Goal: Task Accomplishment & Management: Use online tool/utility

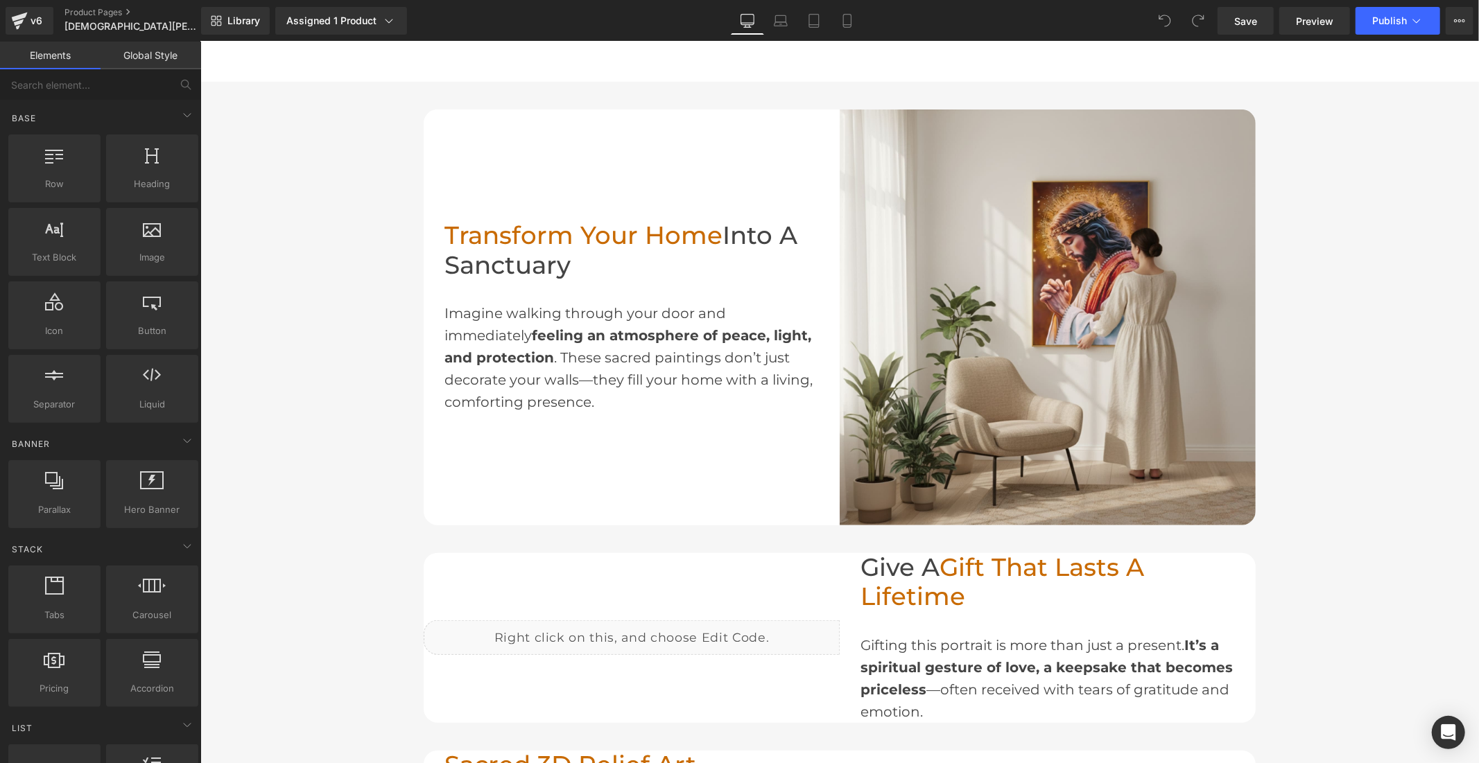
scroll to position [770, 0]
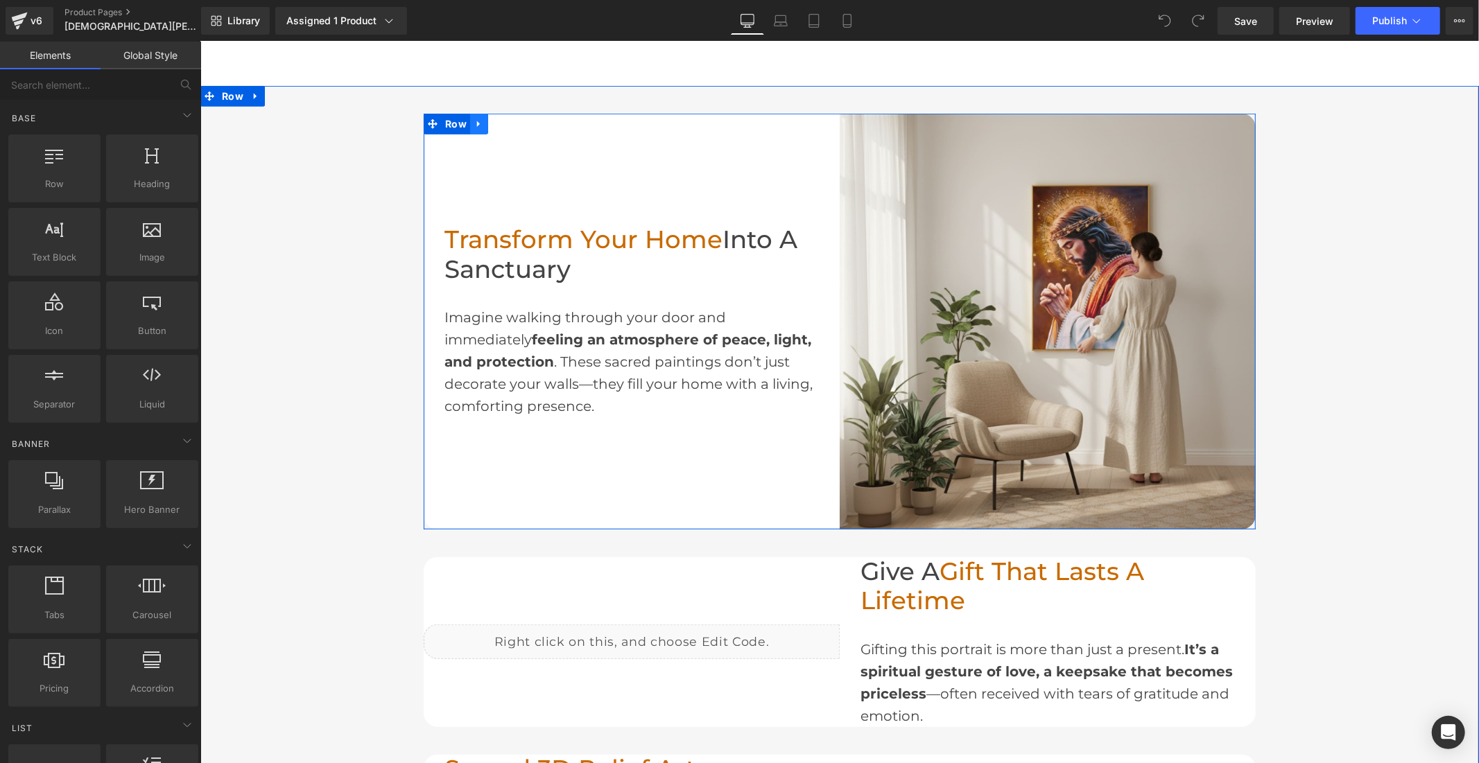
click at [473, 124] on icon at bounding box center [478, 123] width 10 height 10
click at [469, 119] on link at bounding box center [478, 123] width 18 height 21
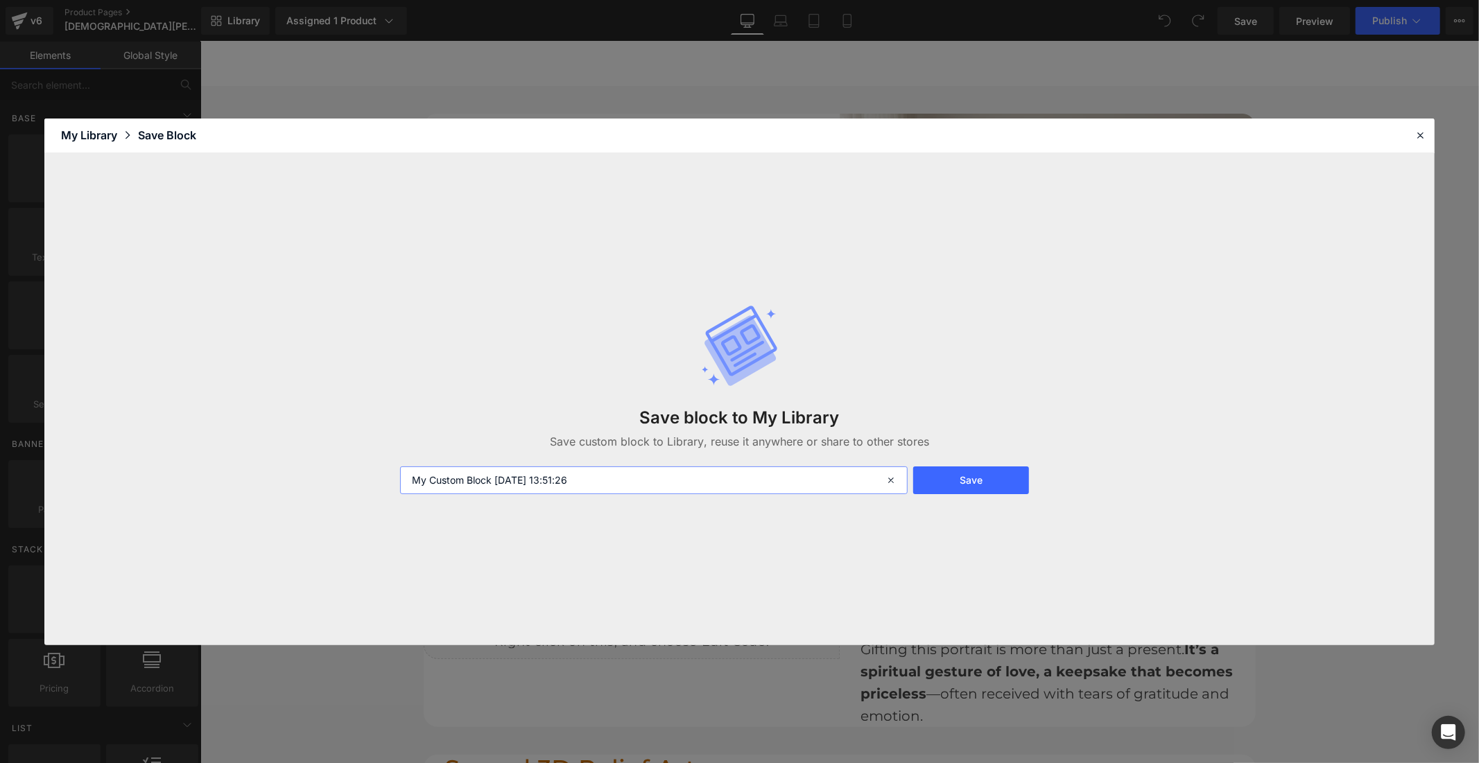
scroll to position [0, 0]
drag, startPoint x: 604, startPoint y: 475, endPoint x: 404, endPoint y: 476, distance: 199.6
click at [404, 476] on input "My Custom Block 2025-10-14 13:51:26" at bounding box center [653, 481] width 507 height 28
type input "d"
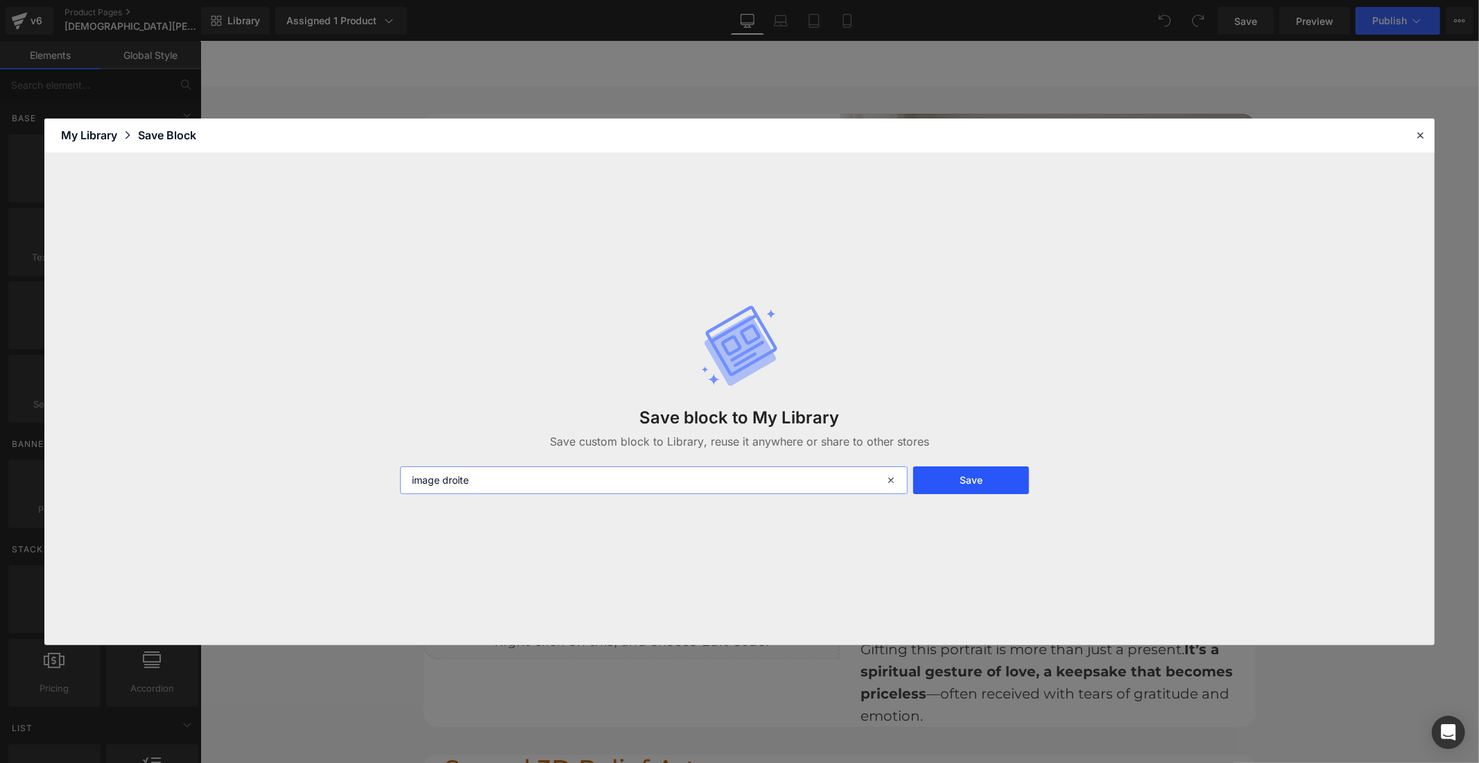
type input "image droite"
click at [924, 477] on button "Save" at bounding box center [971, 481] width 116 height 28
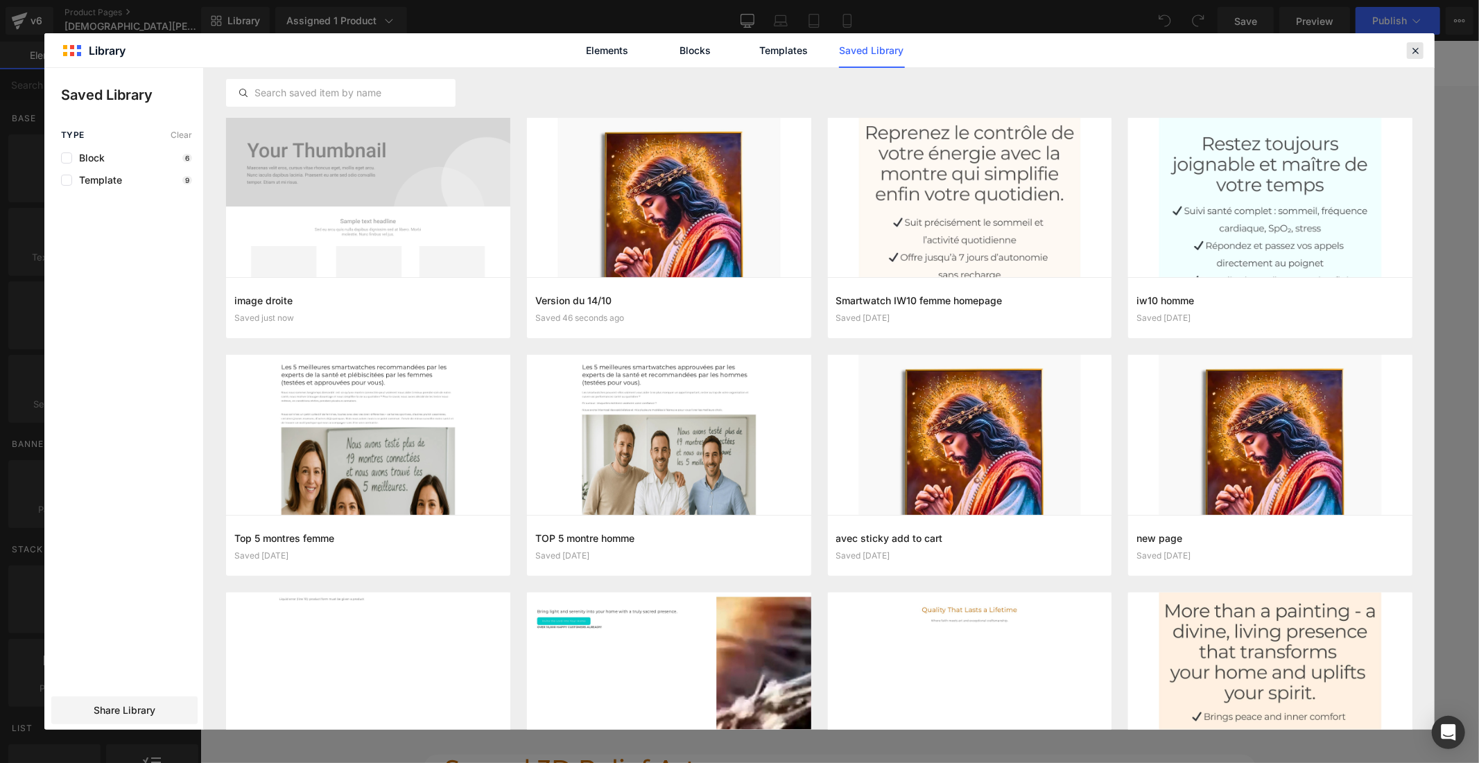
click at [1413, 50] on icon at bounding box center [1415, 50] width 12 height 12
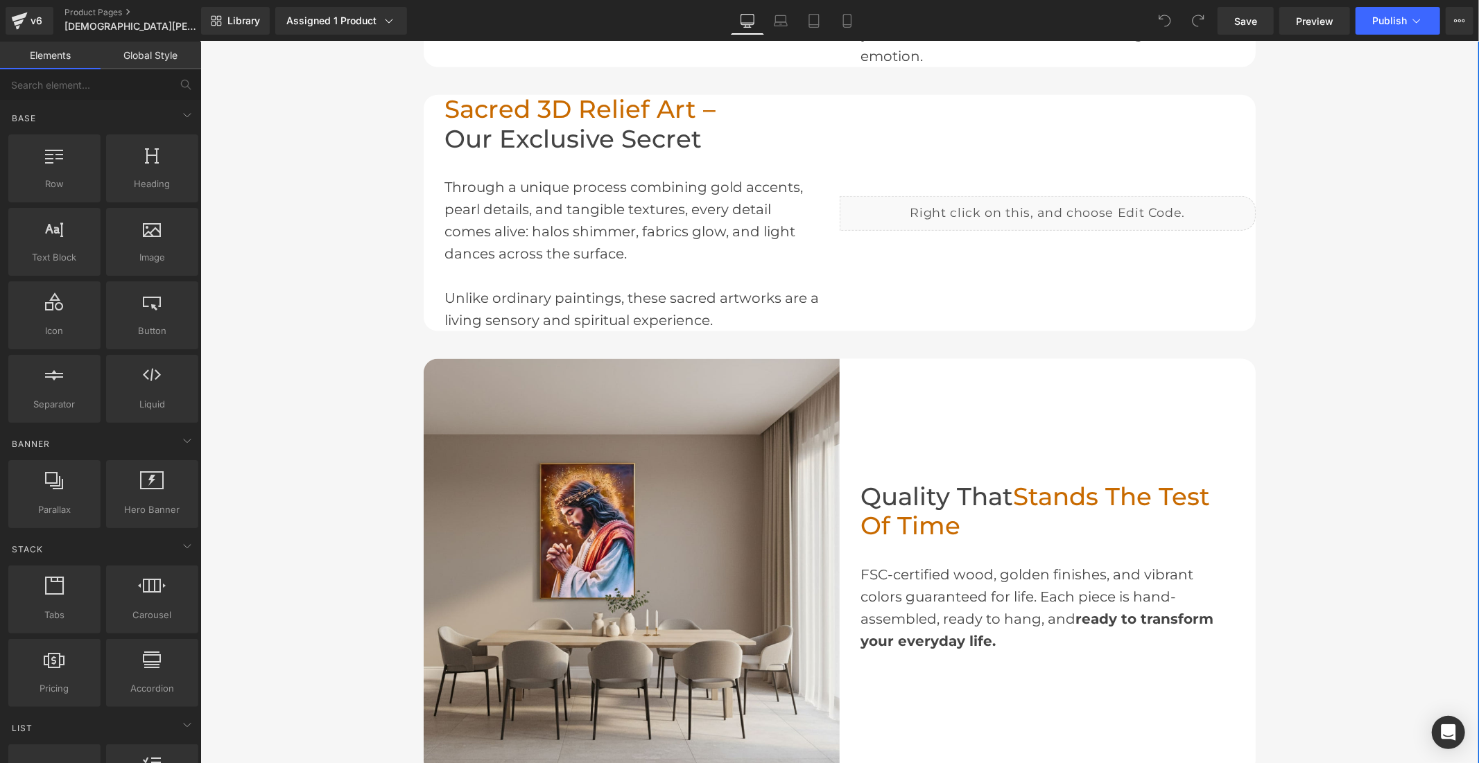
scroll to position [1463, 0]
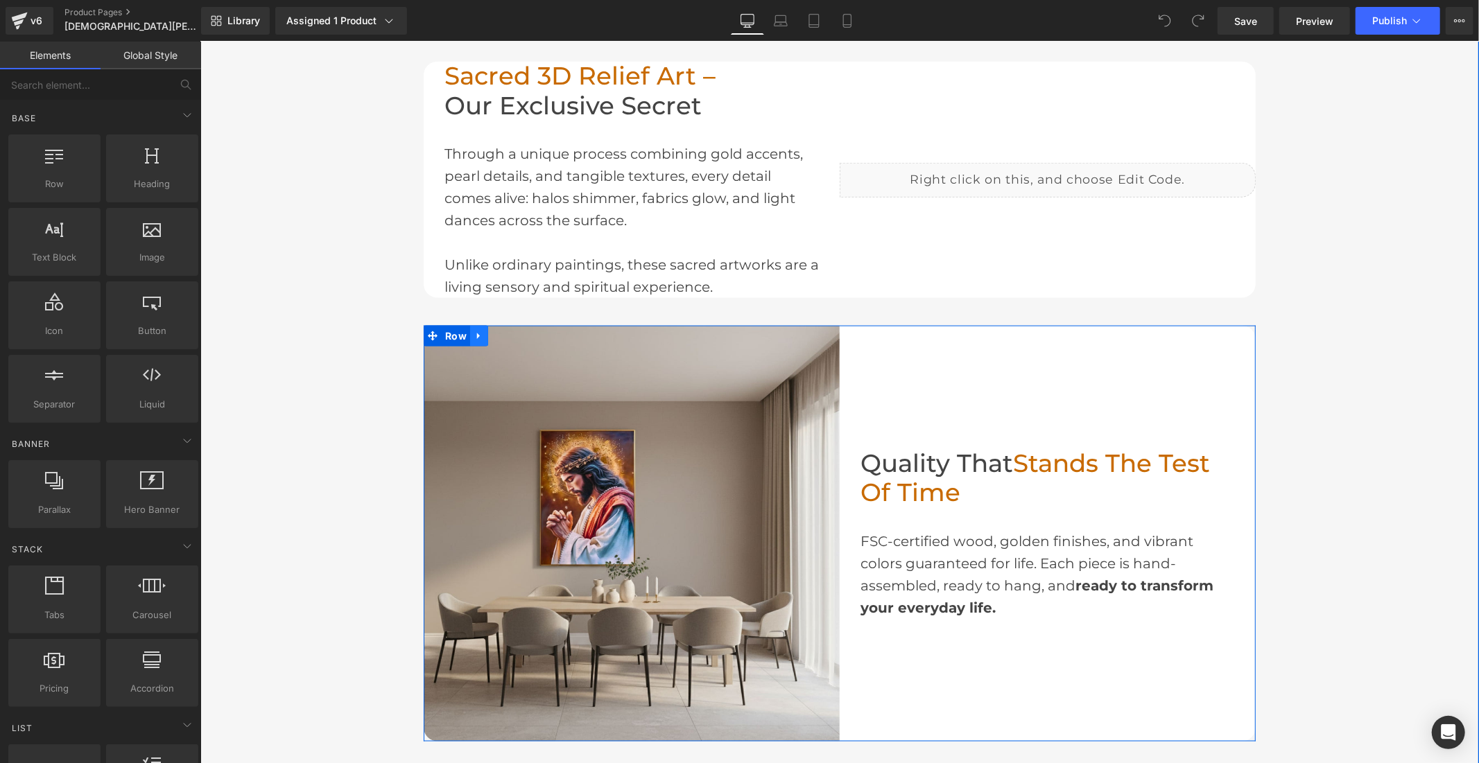
click at [473, 331] on icon at bounding box center [478, 336] width 10 height 10
click at [473, 333] on icon at bounding box center [478, 336] width 10 height 10
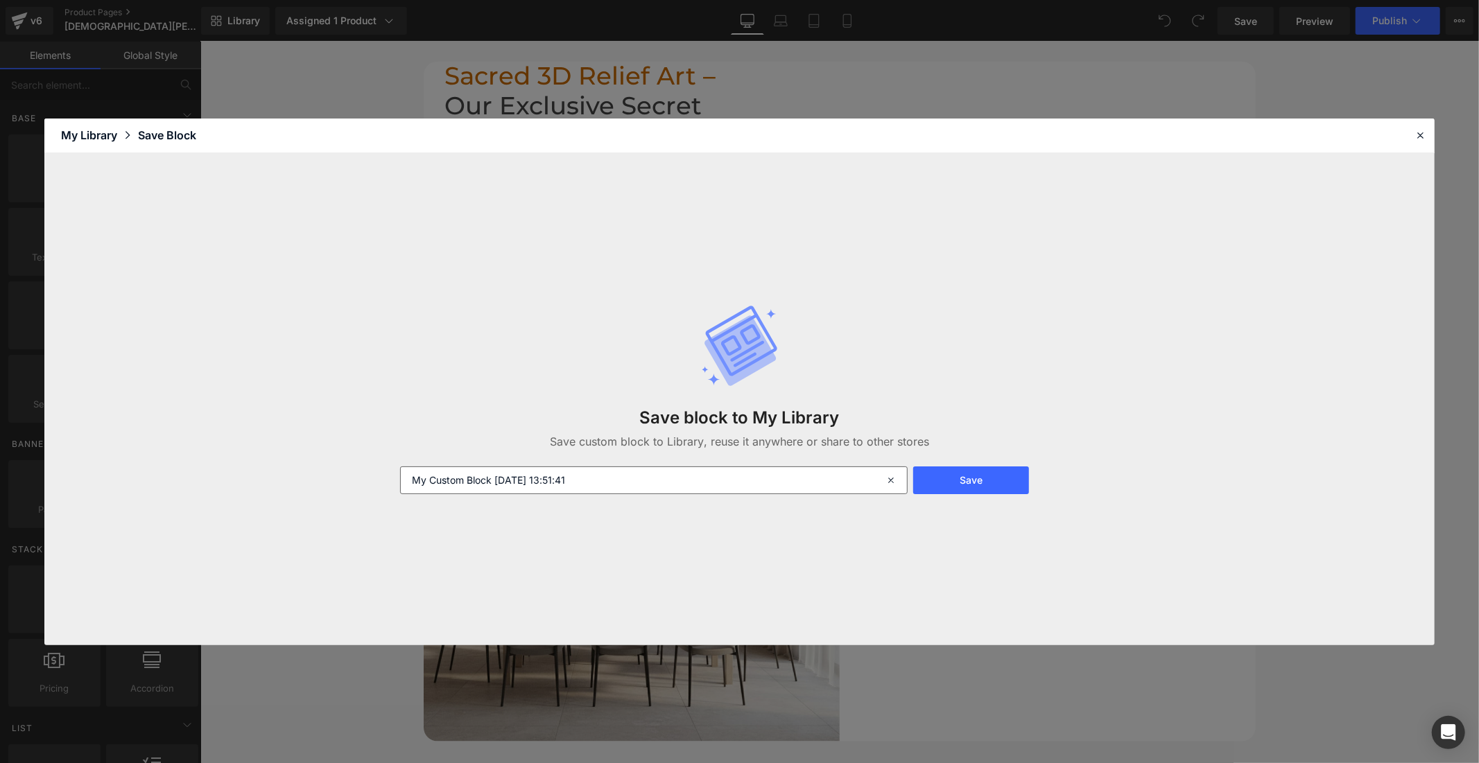
scroll to position [0, 805]
drag, startPoint x: 603, startPoint y: 479, endPoint x: 392, endPoint y: 480, distance: 211.4
click at [392, 480] on div "My Custom Block 2025-10-14 13:51:41" at bounding box center [652, 481] width 521 height 28
type input "image gauche"
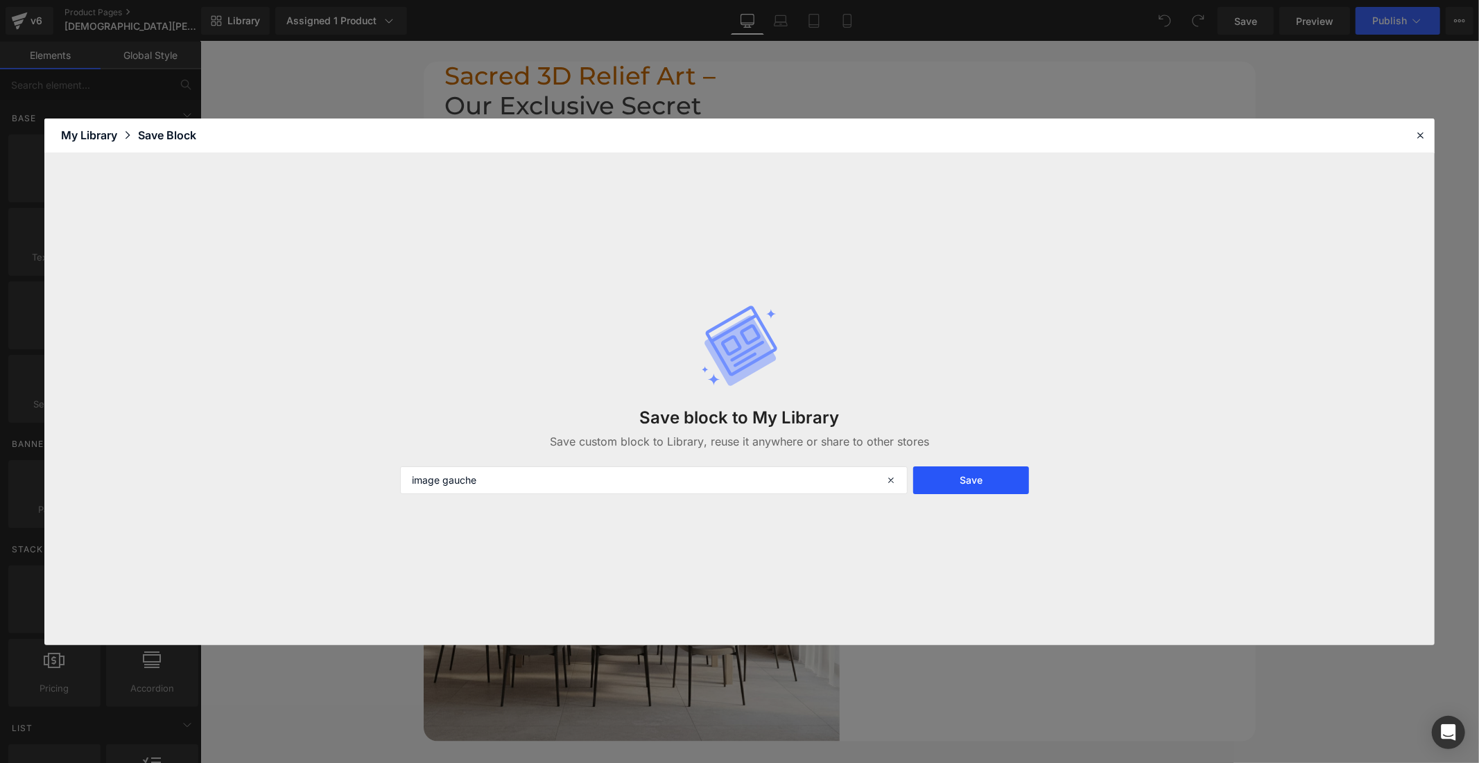
click at [936, 478] on button "Save" at bounding box center [971, 481] width 116 height 28
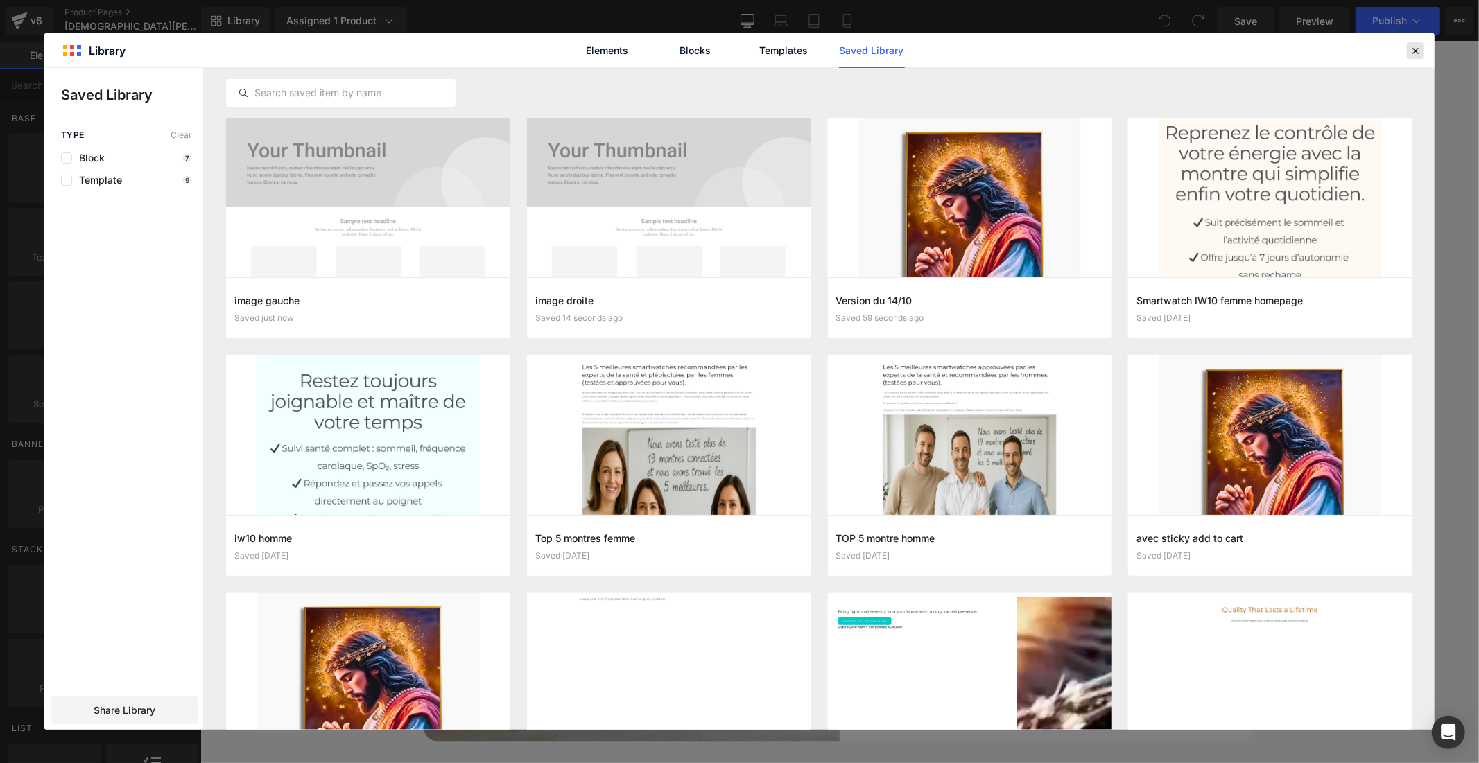
click at [1418, 49] on icon at bounding box center [1415, 50] width 12 height 12
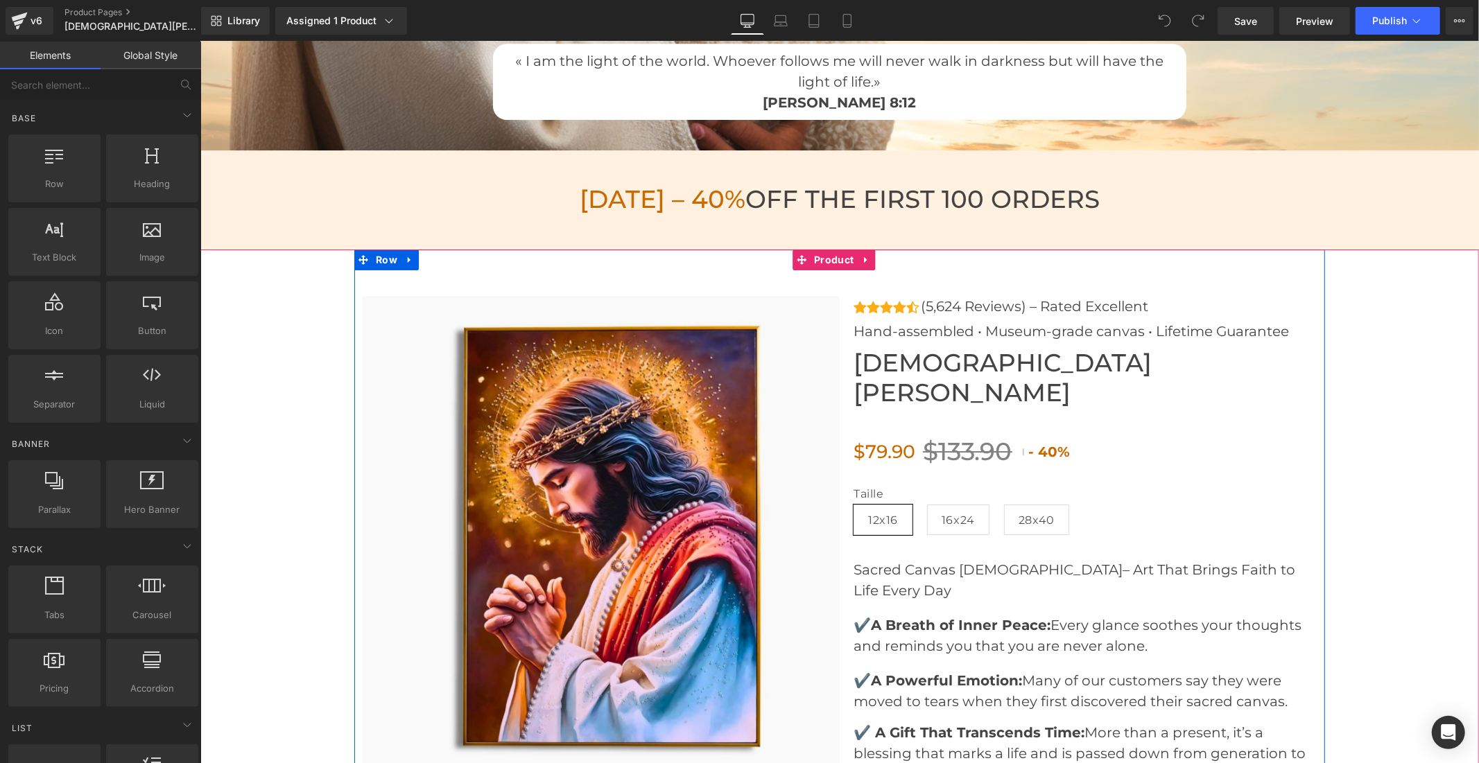
scroll to position [0, 805]
click at [405, 258] on icon at bounding box center [409, 259] width 10 height 10
click at [860, 254] on icon at bounding box center [865, 259] width 10 height 10
click at [836, 258] on icon at bounding box center [838, 259] width 10 height 10
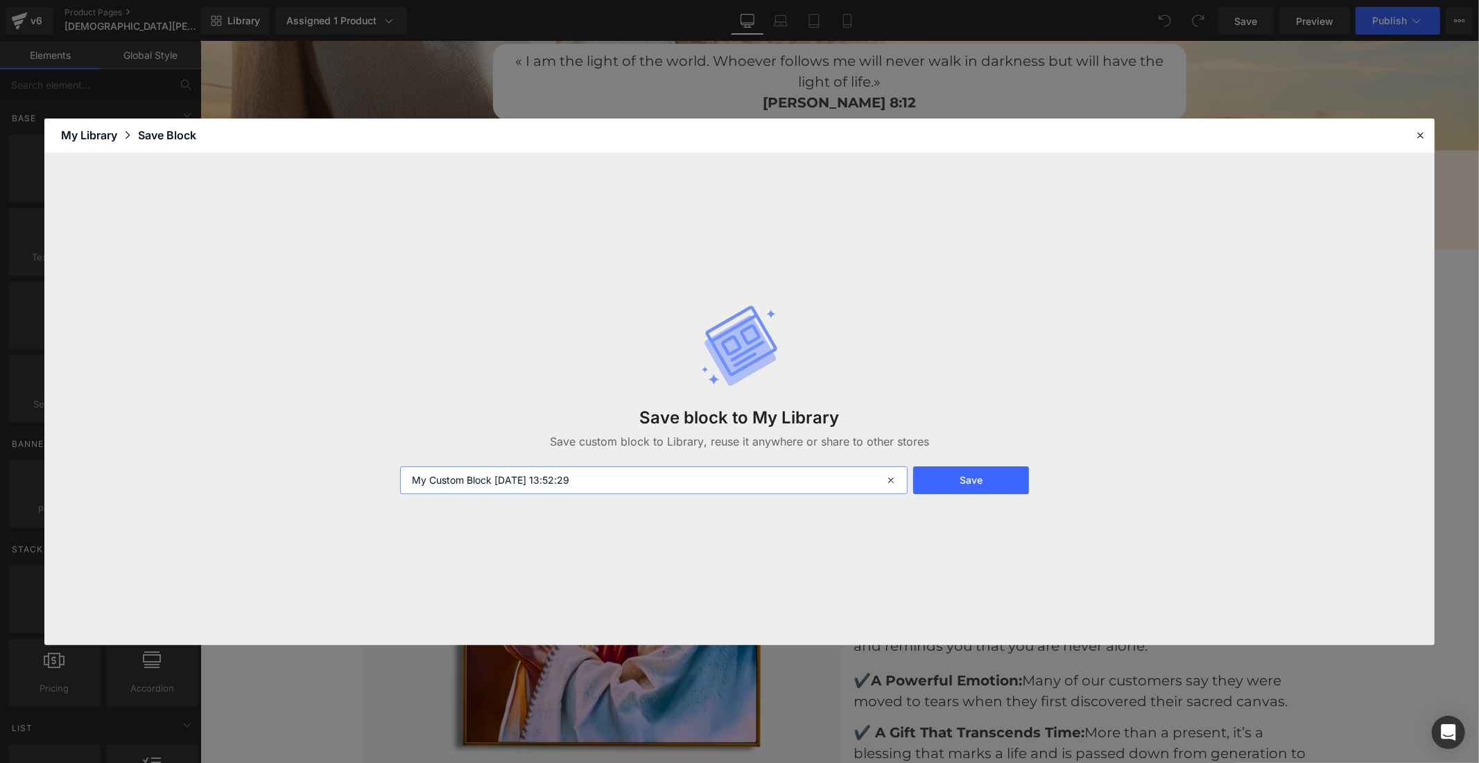
drag, startPoint x: 603, startPoint y: 480, endPoint x: 358, endPoint y: 476, distance: 244.7
click at [358, 476] on div "Save block to My Library Save custom block to Library, reuse it anywhere or sha…" at bounding box center [739, 399] width 1390 height 492
type input "produit"
click at [939, 486] on button "Save" at bounding box center [971, 481] width 116 height 28
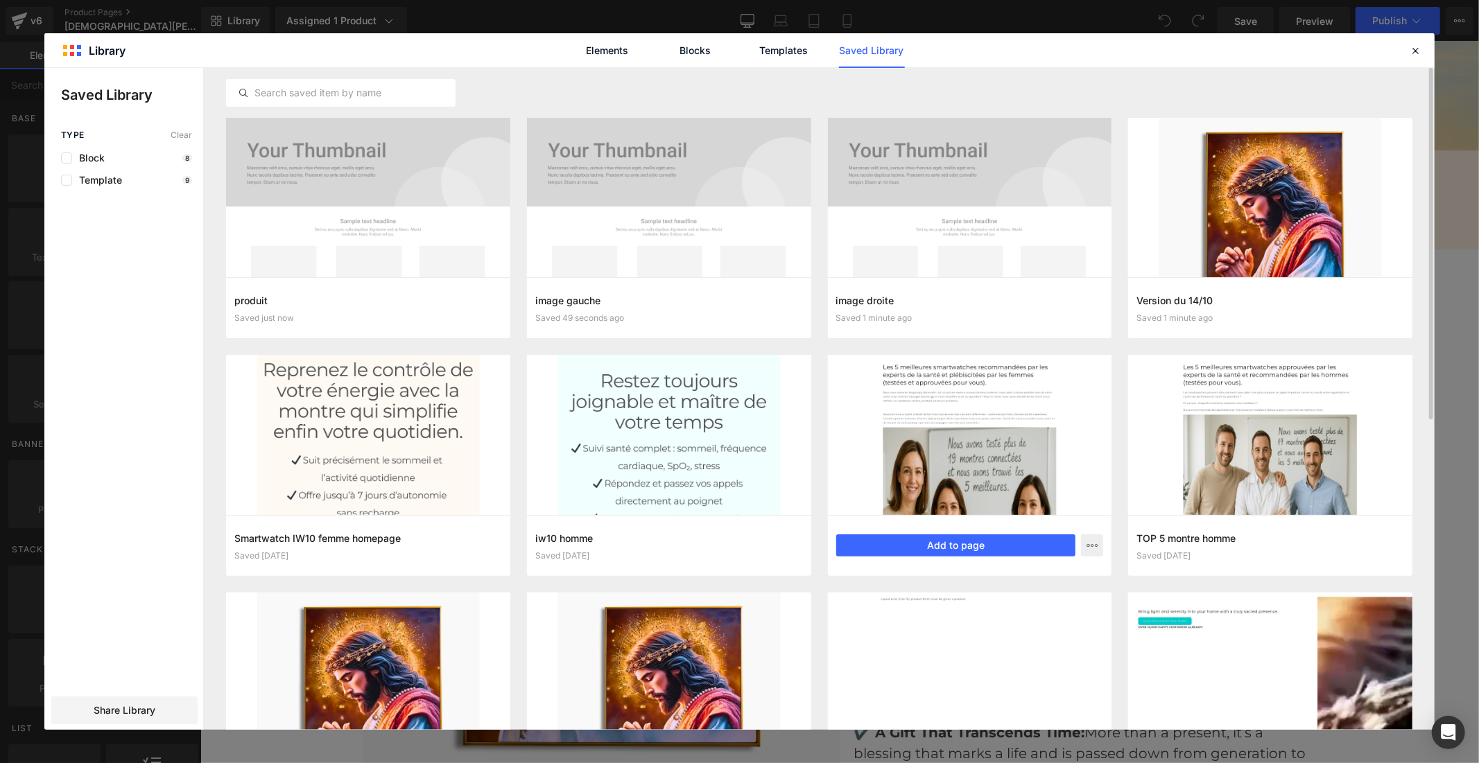
scroll to position [0, 0]
click at [1416, 54] on icon at bounding box center [1415, 50] width 12 height 12
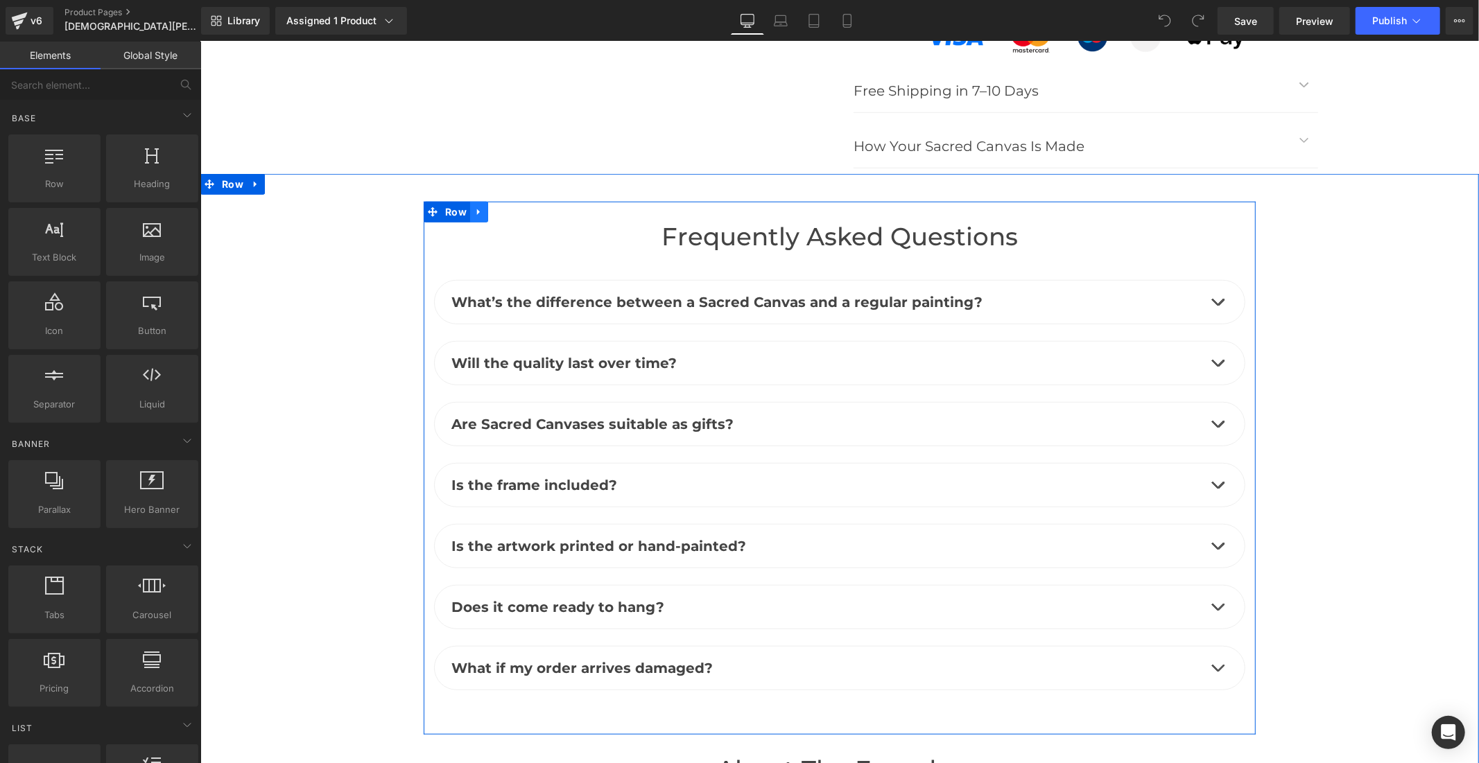
scroll to position [0, 805]
click at [473, 207] on icon at bounding box center [478, 212] width 10 height 10
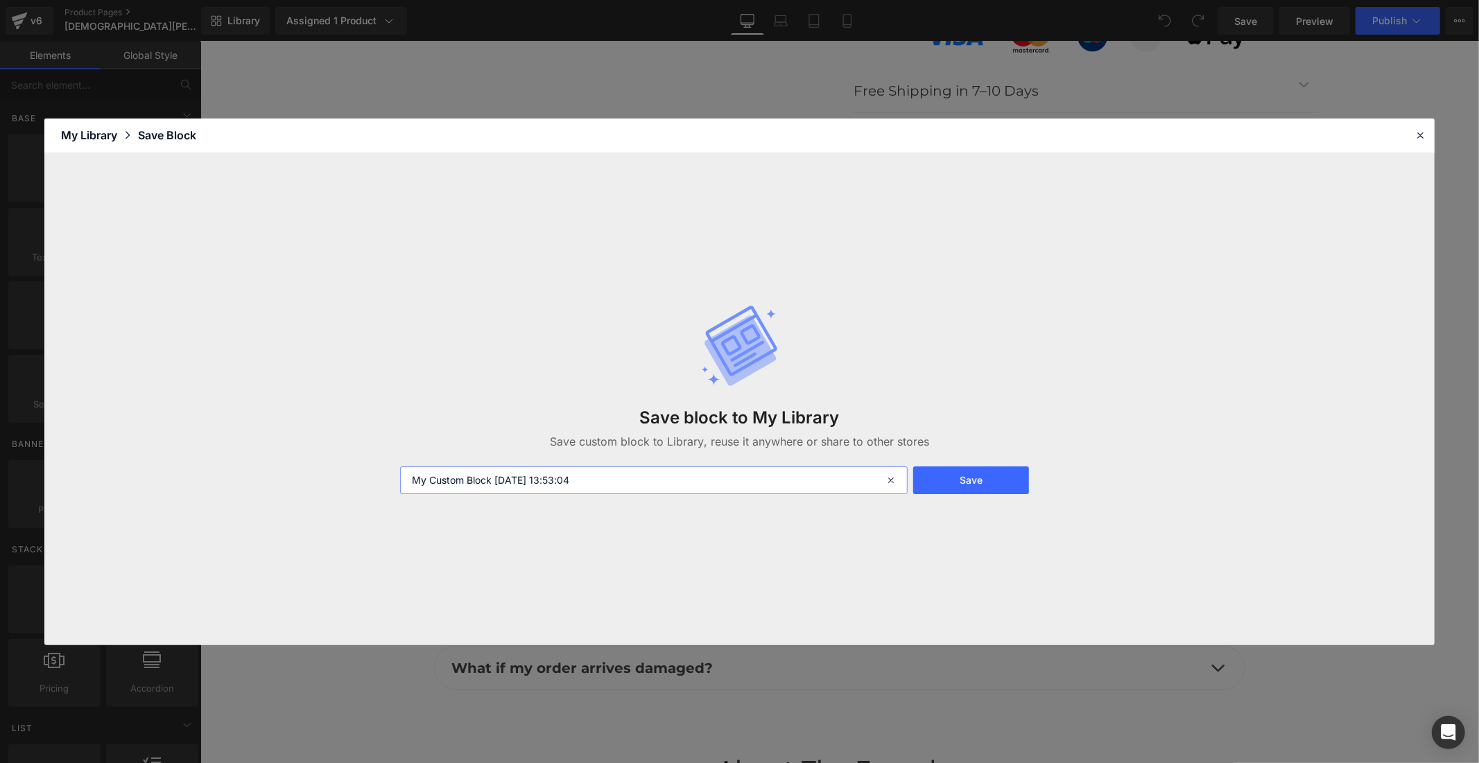
drag, startPoint x: 614, startPoint y: 480, endPoint x: 384, endPoint y: 477, distance: 230.2
click at [377, 480] on div "Save block to My Library Save custom block to Library, reuse it anywhere or sha…" at bounding box center [739, 399] width 1390 height 492
type input "FAQ"
click at [943, 478] on button "Save" at bounding box center [971, 481] width 116 height 28
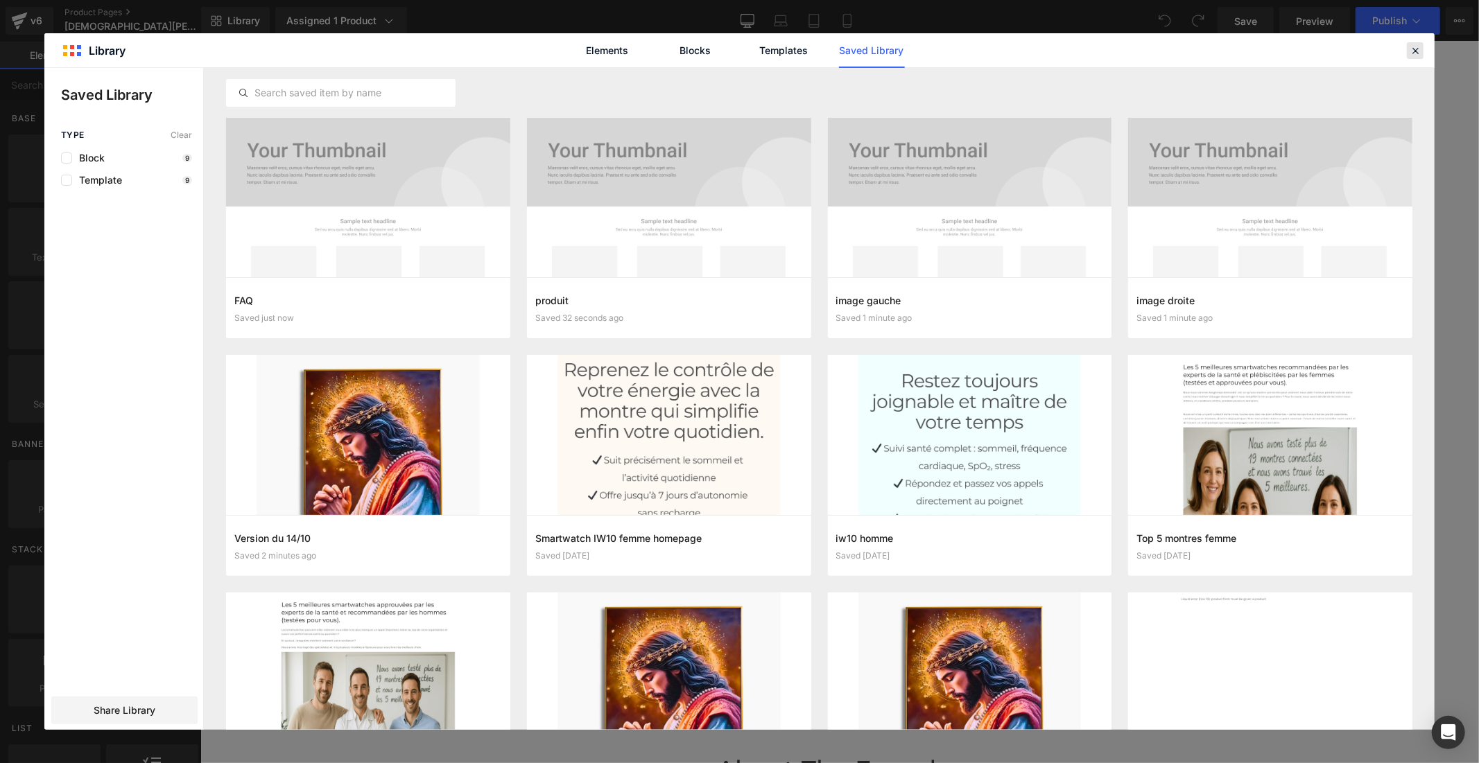
click at [1415, 45] on icon at bounding box center [1415, 50] width 12 height 12
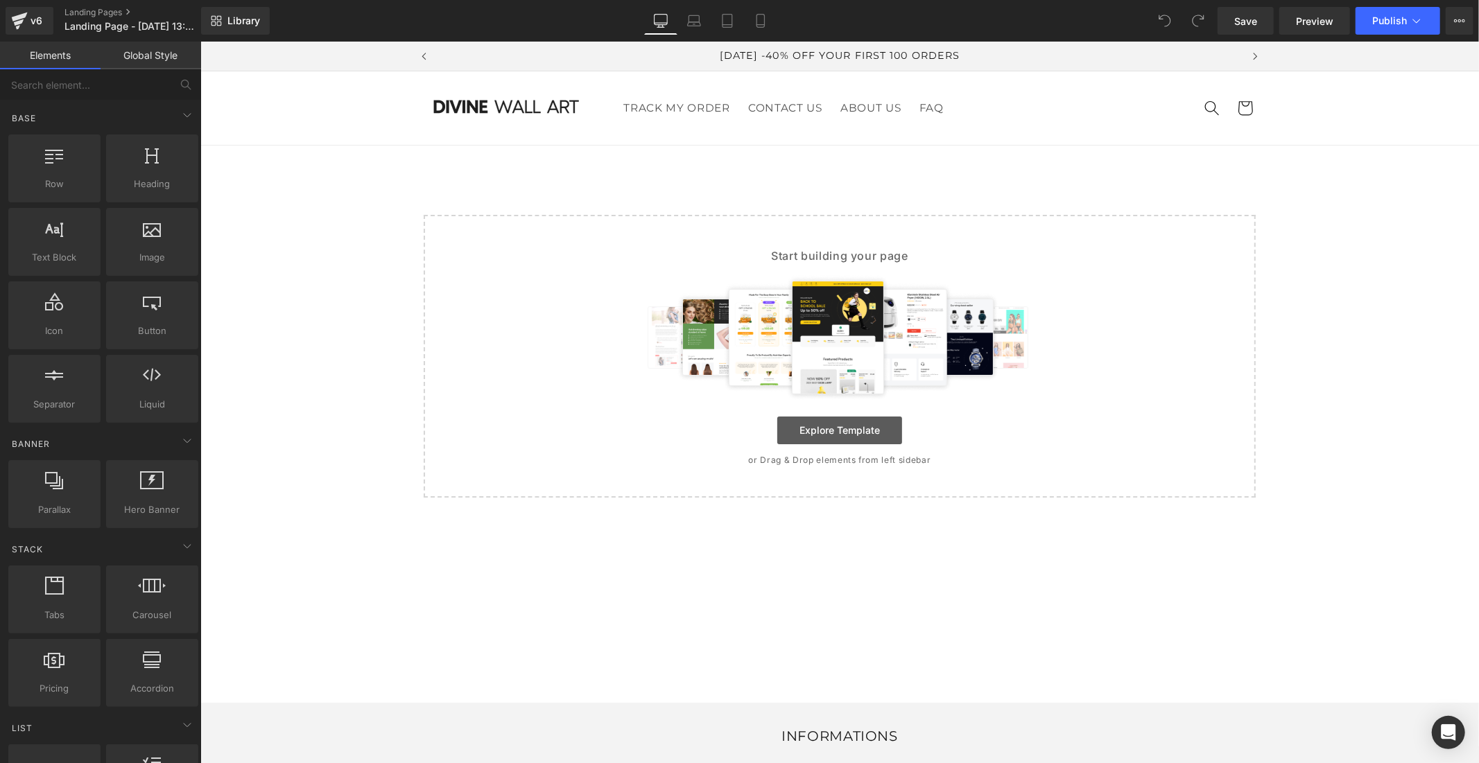
click at [781, 433] on link "Explore Template" at bounding box center [838, 430] width 125 height 28
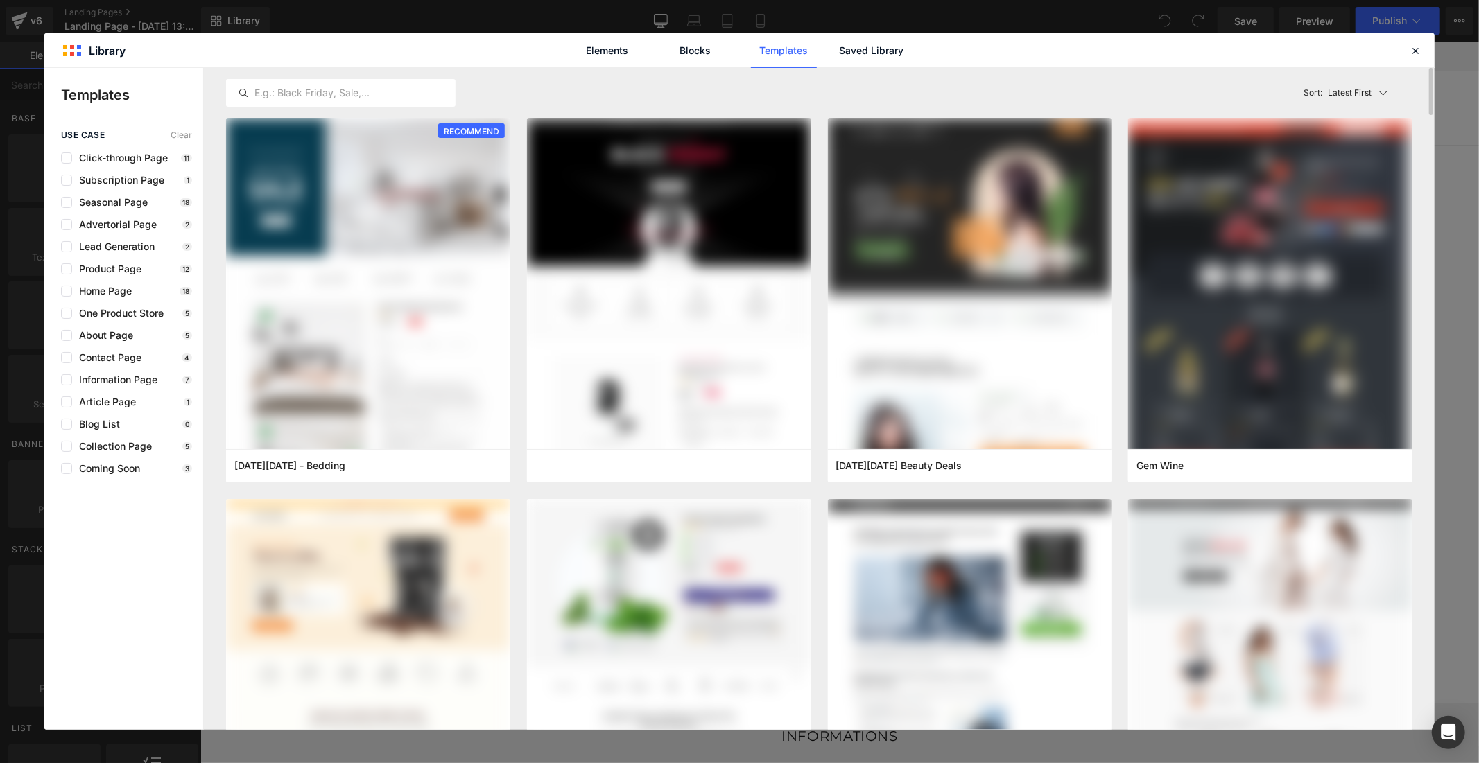
scroll to position [0, 805]
click at [876, 51] on link "Saved Library" at bounding box center [872, 50] width 66 height 35
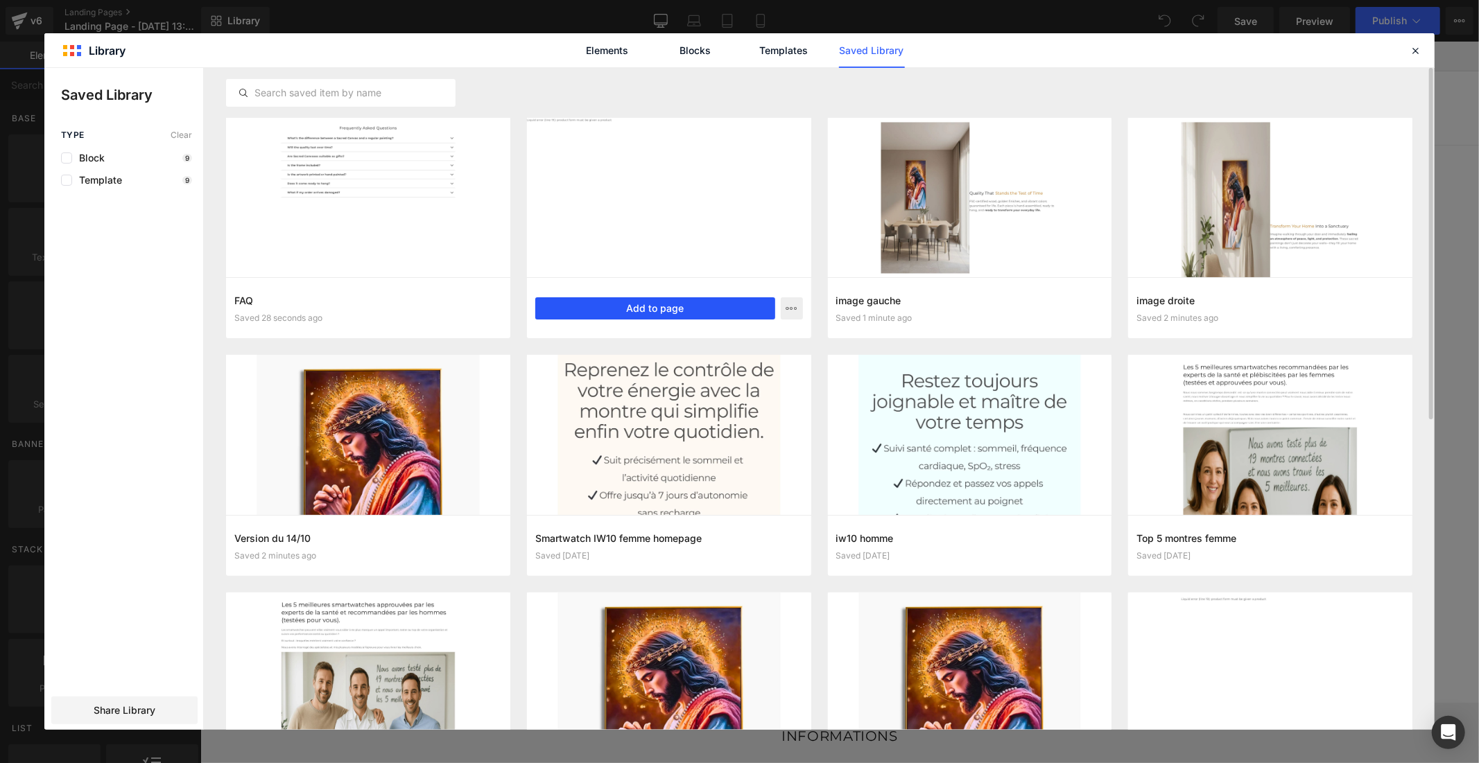
click at [717, 310] on button "Add to page" at bounding box center [655, 308] width 240 height 22
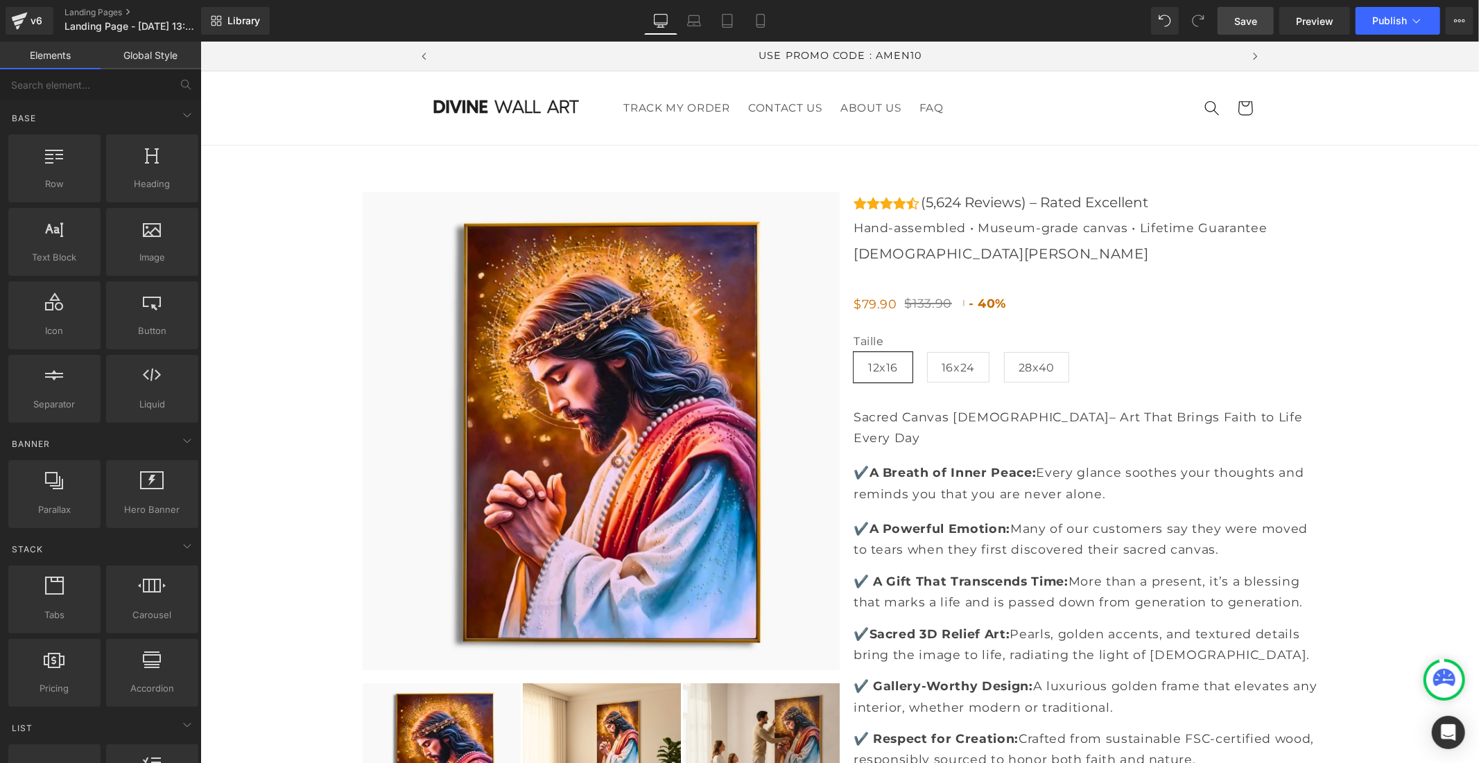
click at [1223, 15] on link "Save" at bounding box center [1245, 21] width 56 height 28
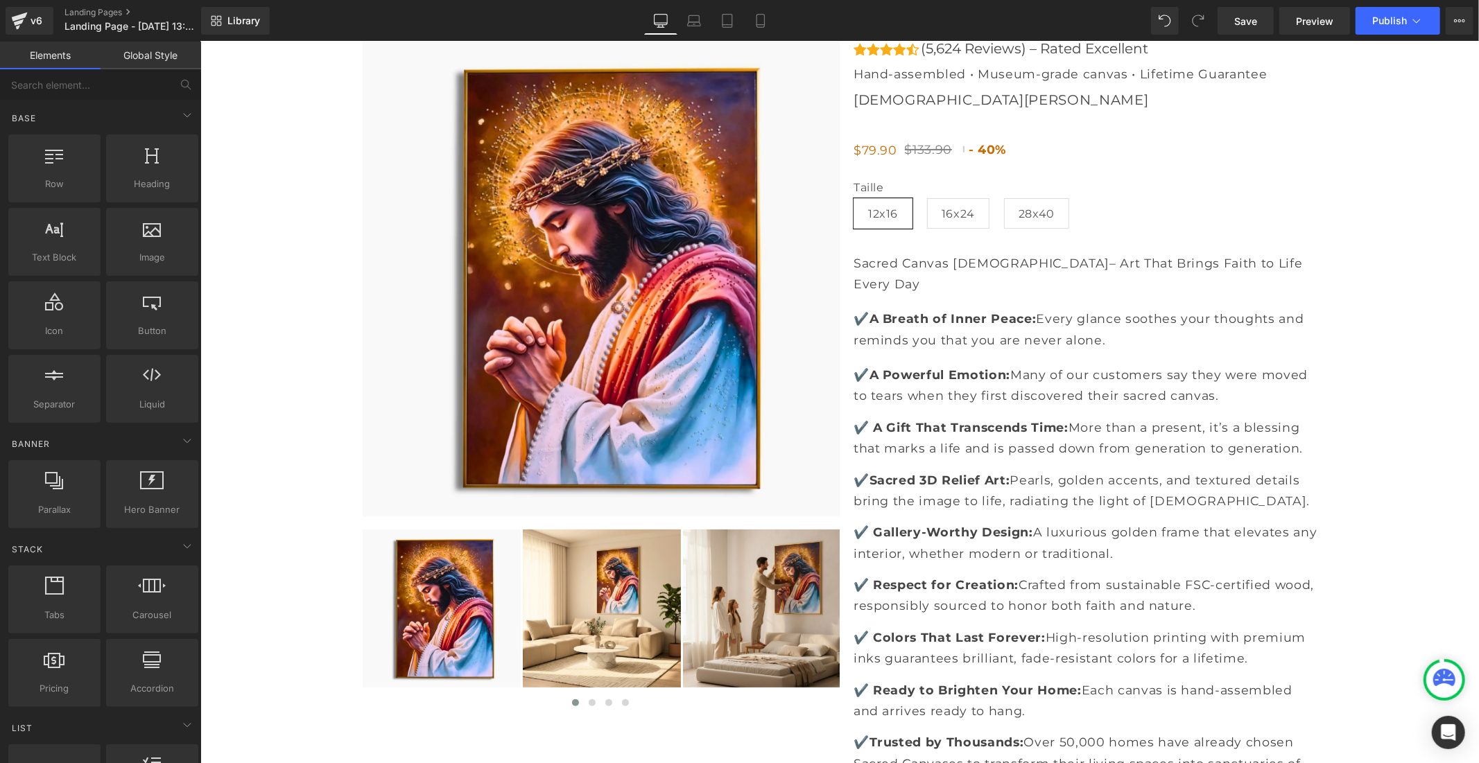
click at [161, 53] on link "Global Style" at bounding box center [151, 56] width 101 height 28
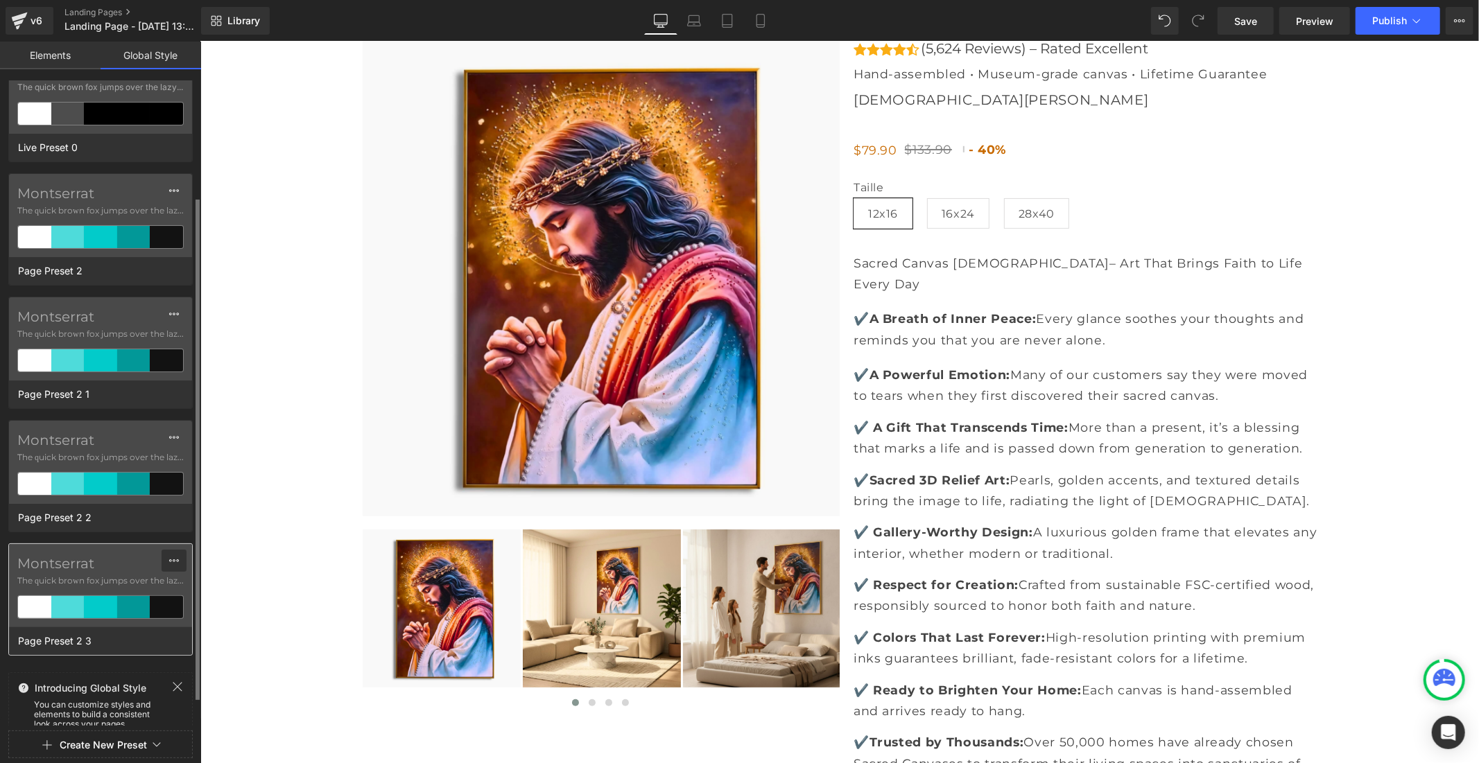
scroll to position [186, 0]
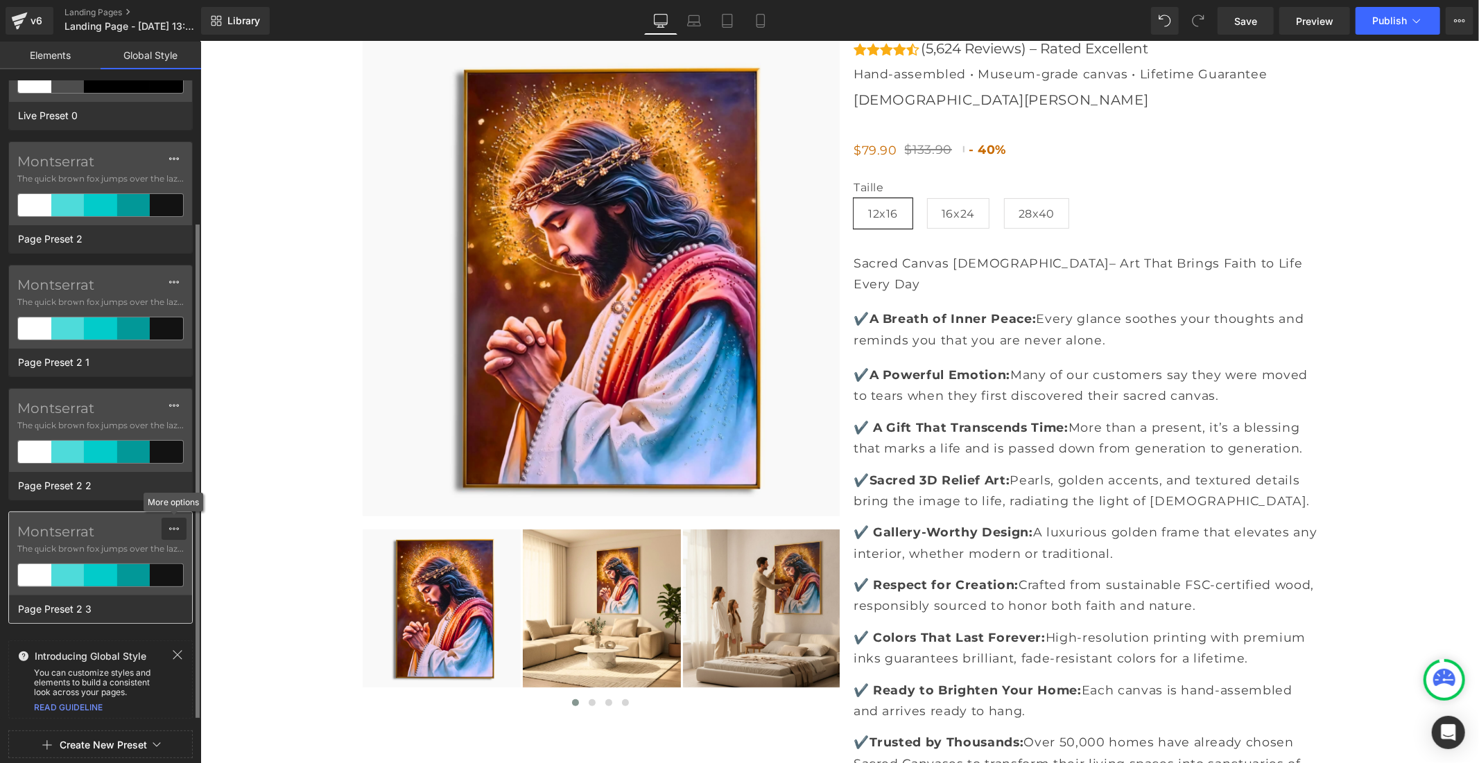
click at [175, 530] on icon at bounding box center [173, 528] width 11 height 11
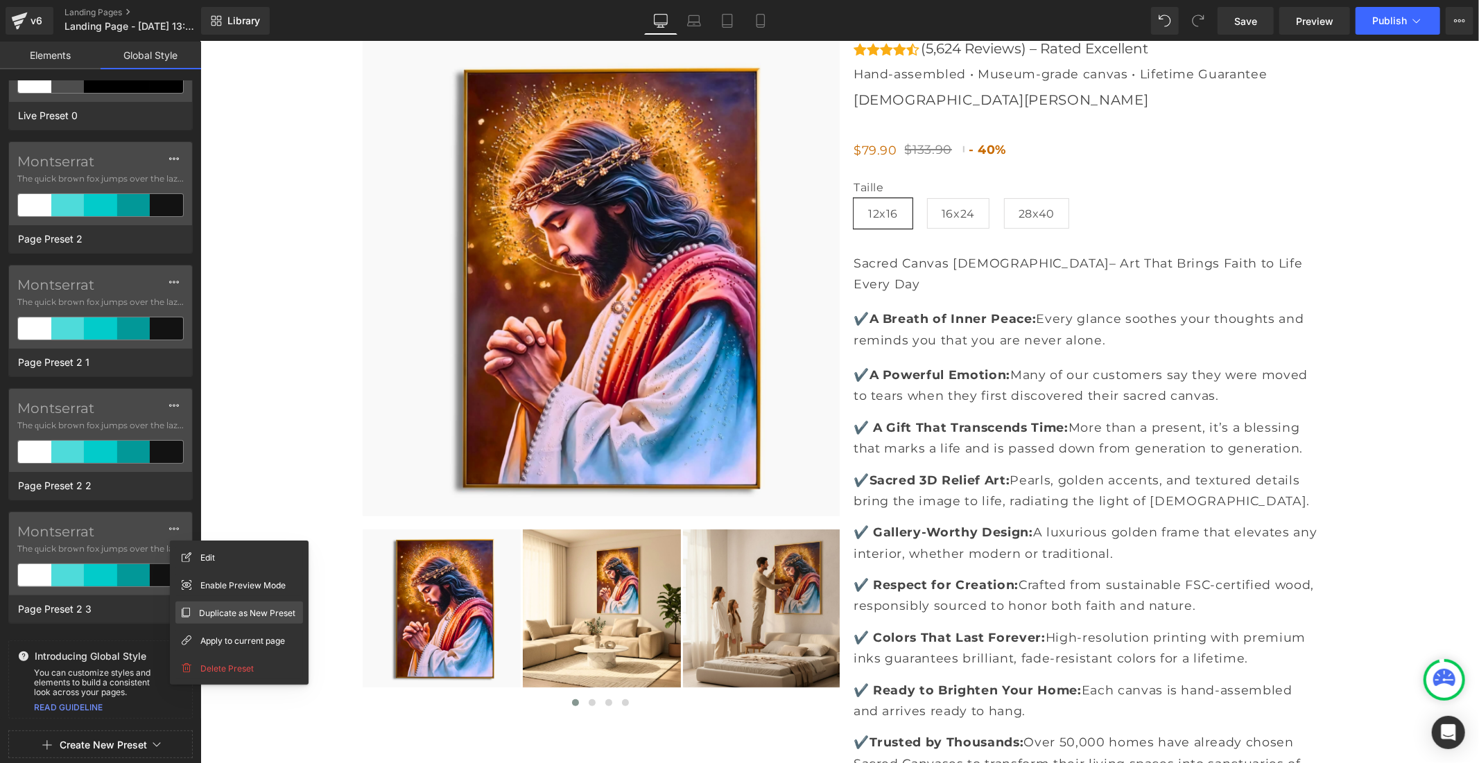
click at [222, 608] on span "Duplicate as New Preset" at bounding box center [247, 613] width 96 height 15
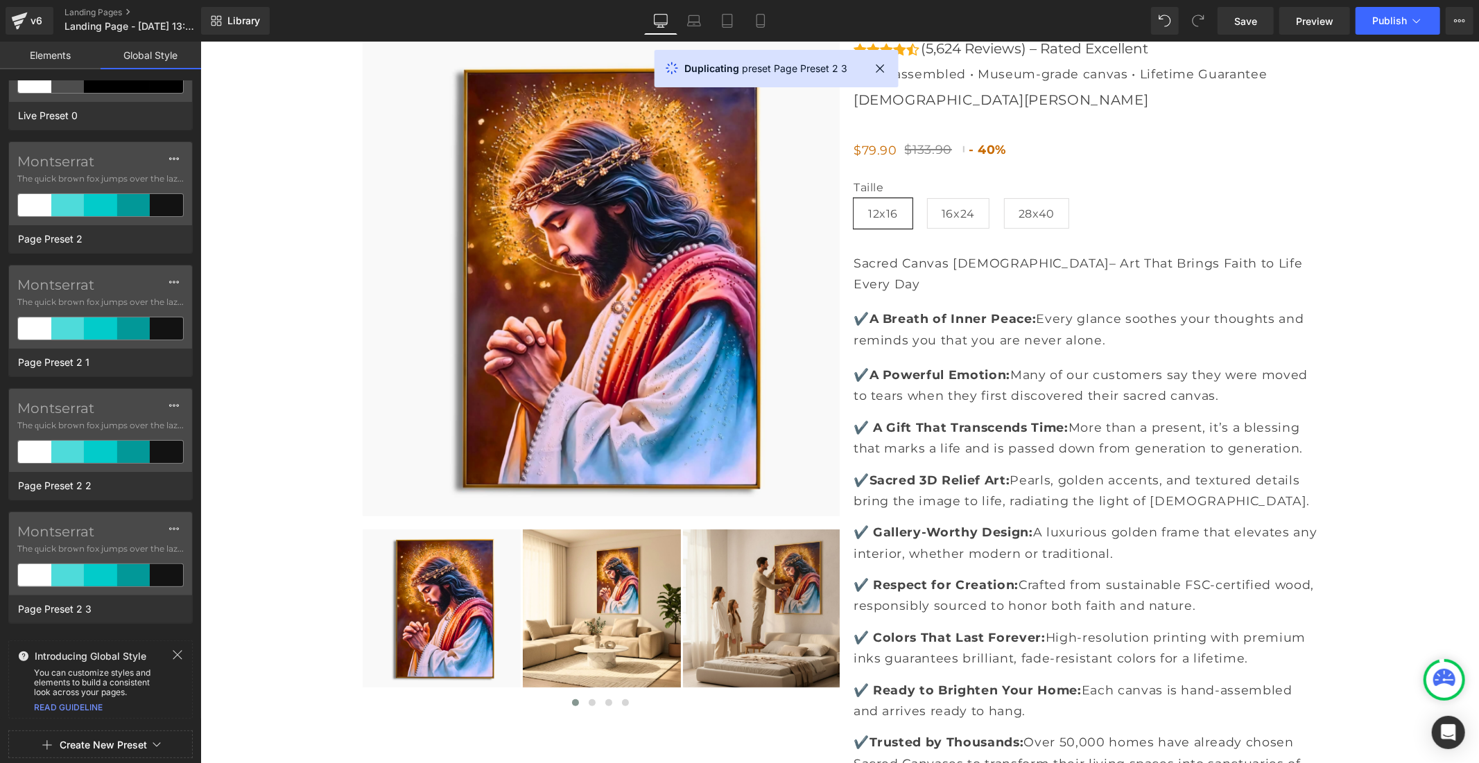
scroll to position [0, 805]
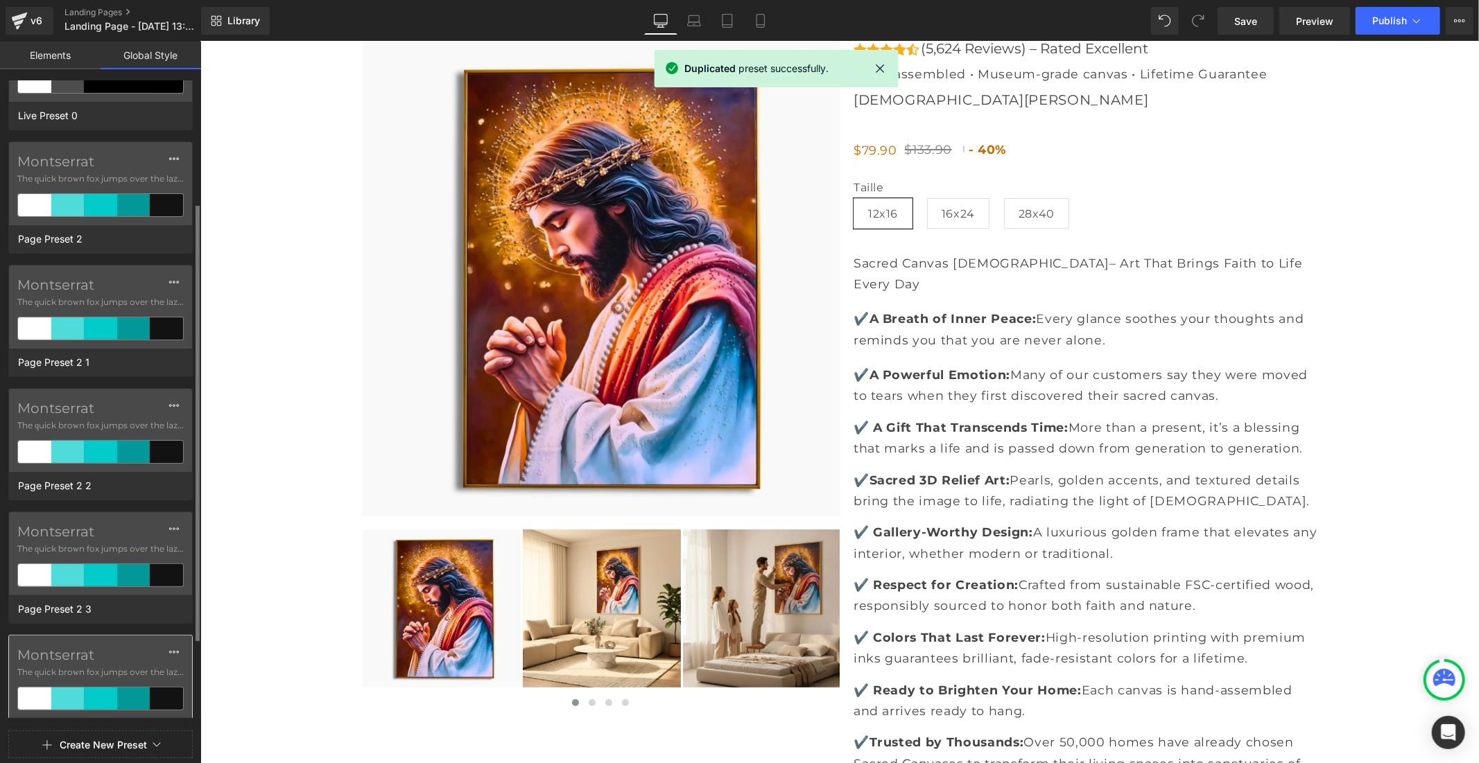
click at [72, 659] on label "Montserrat" at bounding box center [100, 655] width 166 height 17
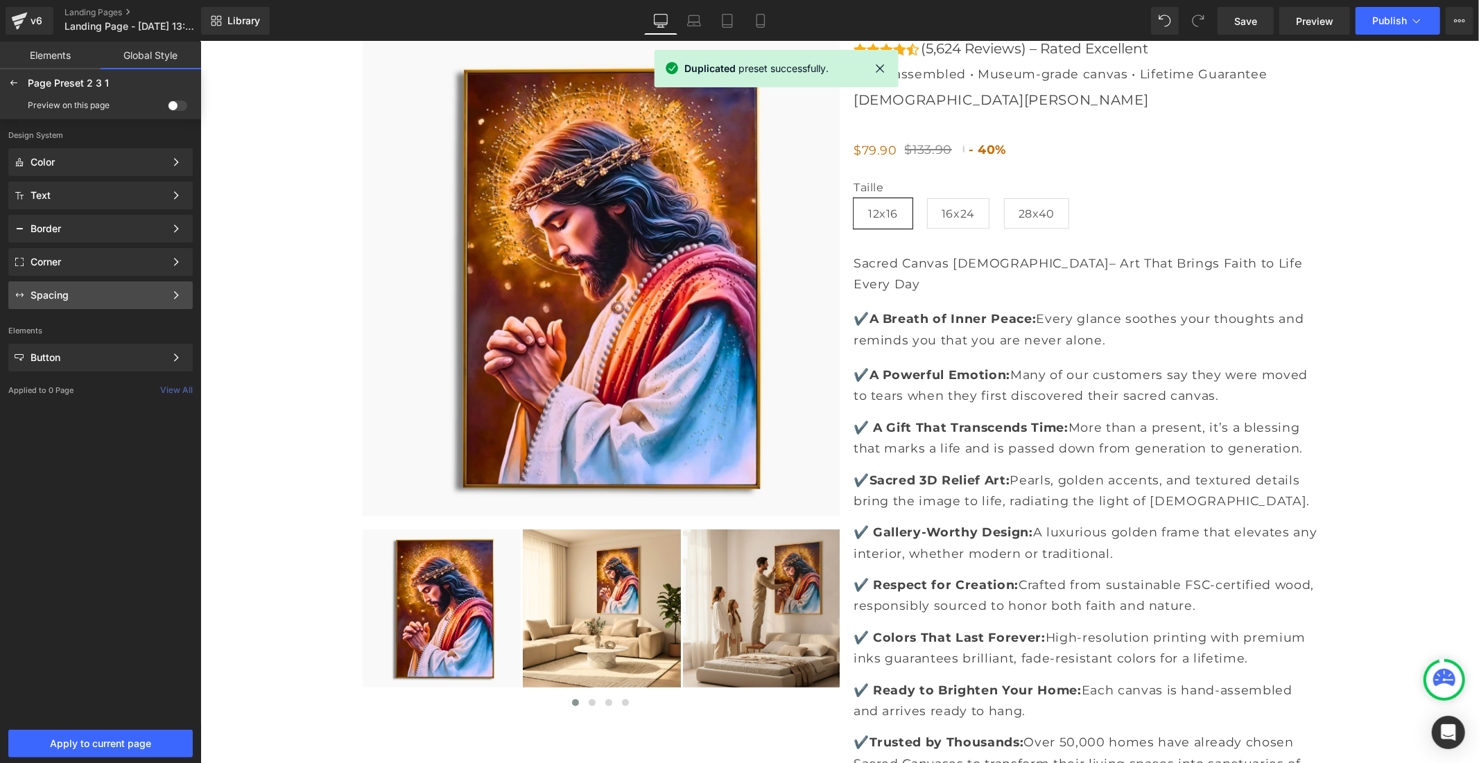
scroll to position [0, 0]
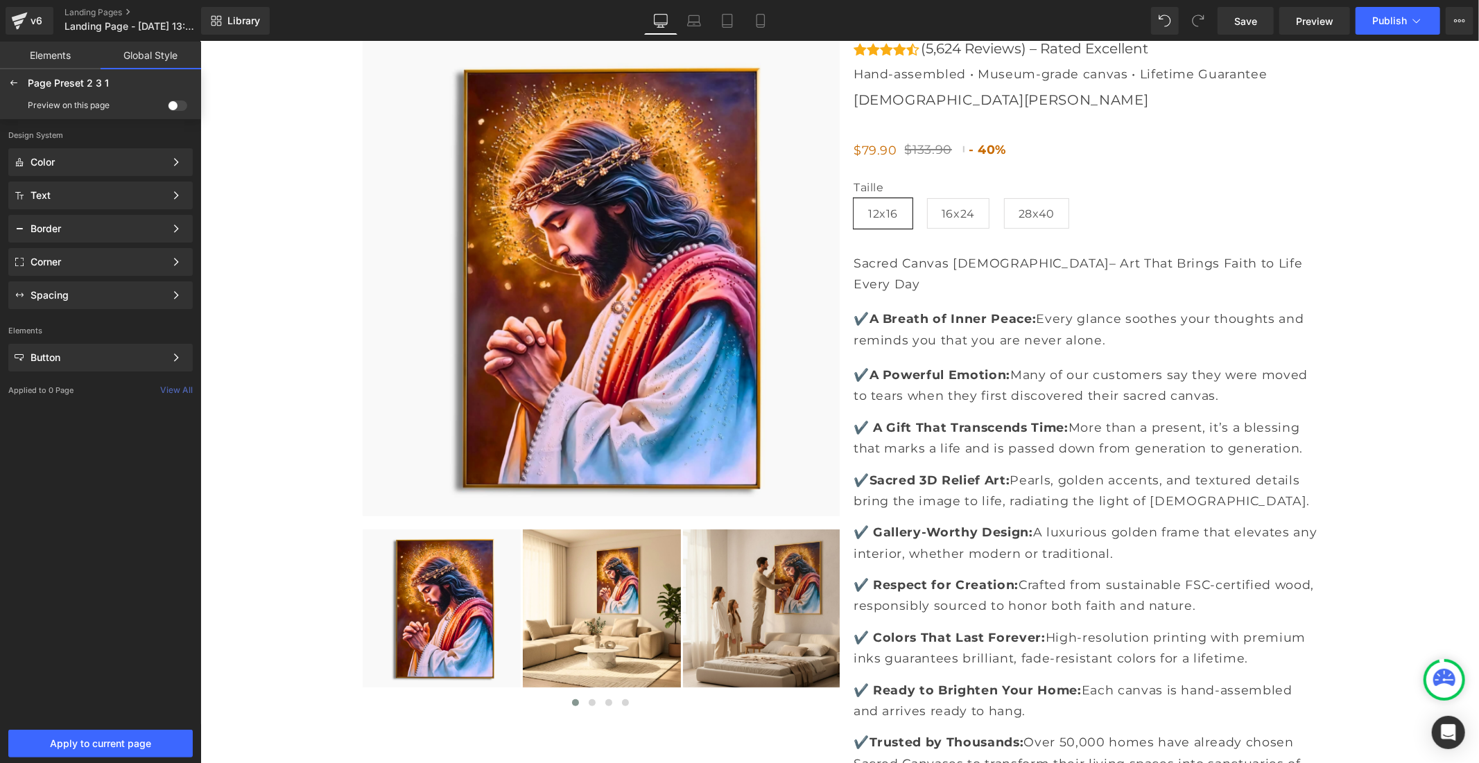
click at [180, 105] on span at bounding box center [177, 106] width 19 height 10
click at [168, 108] on input "checkbox" at bounding box center [168, 108] width 0 height 0
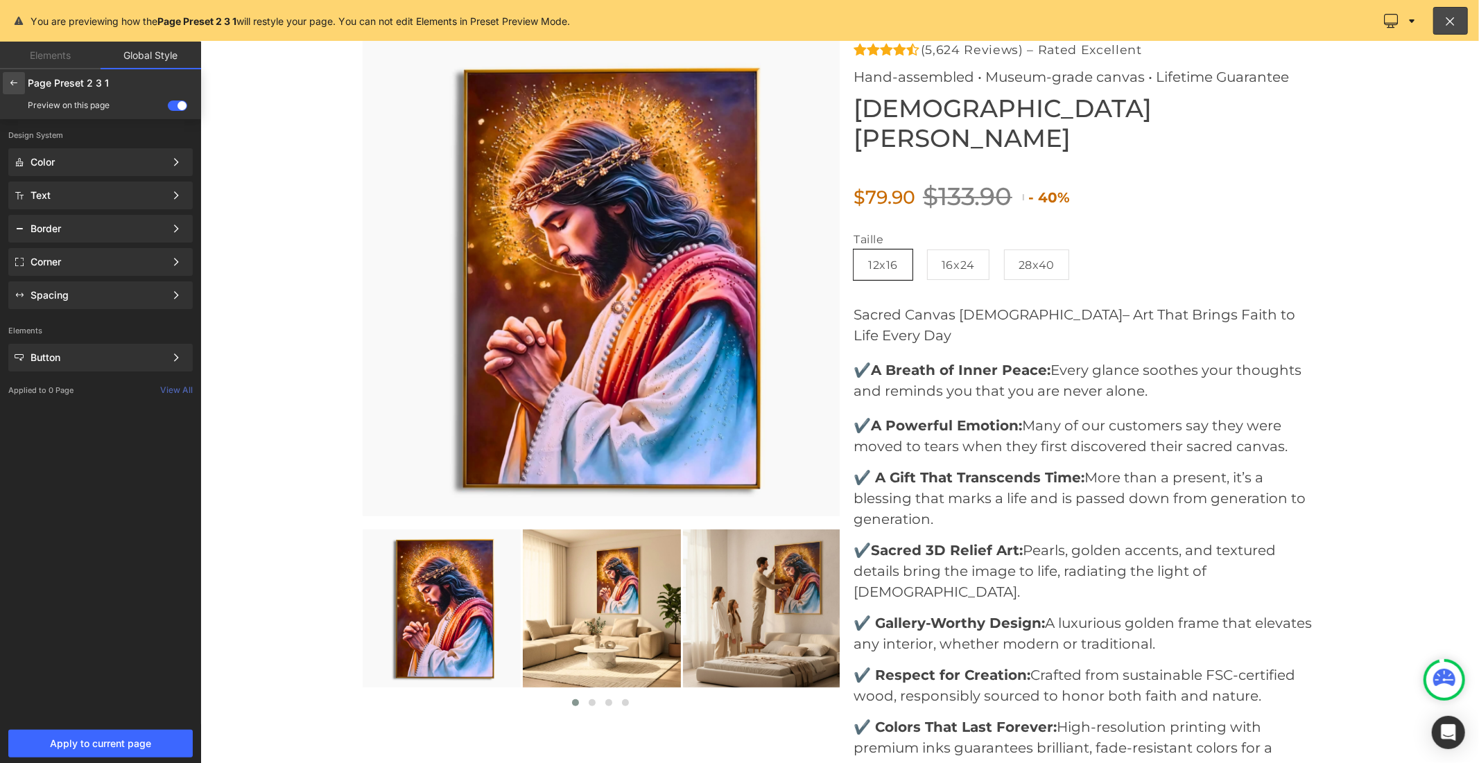
click at [14, 81] on icon at bounding box center [13, 83] width 11 height 11
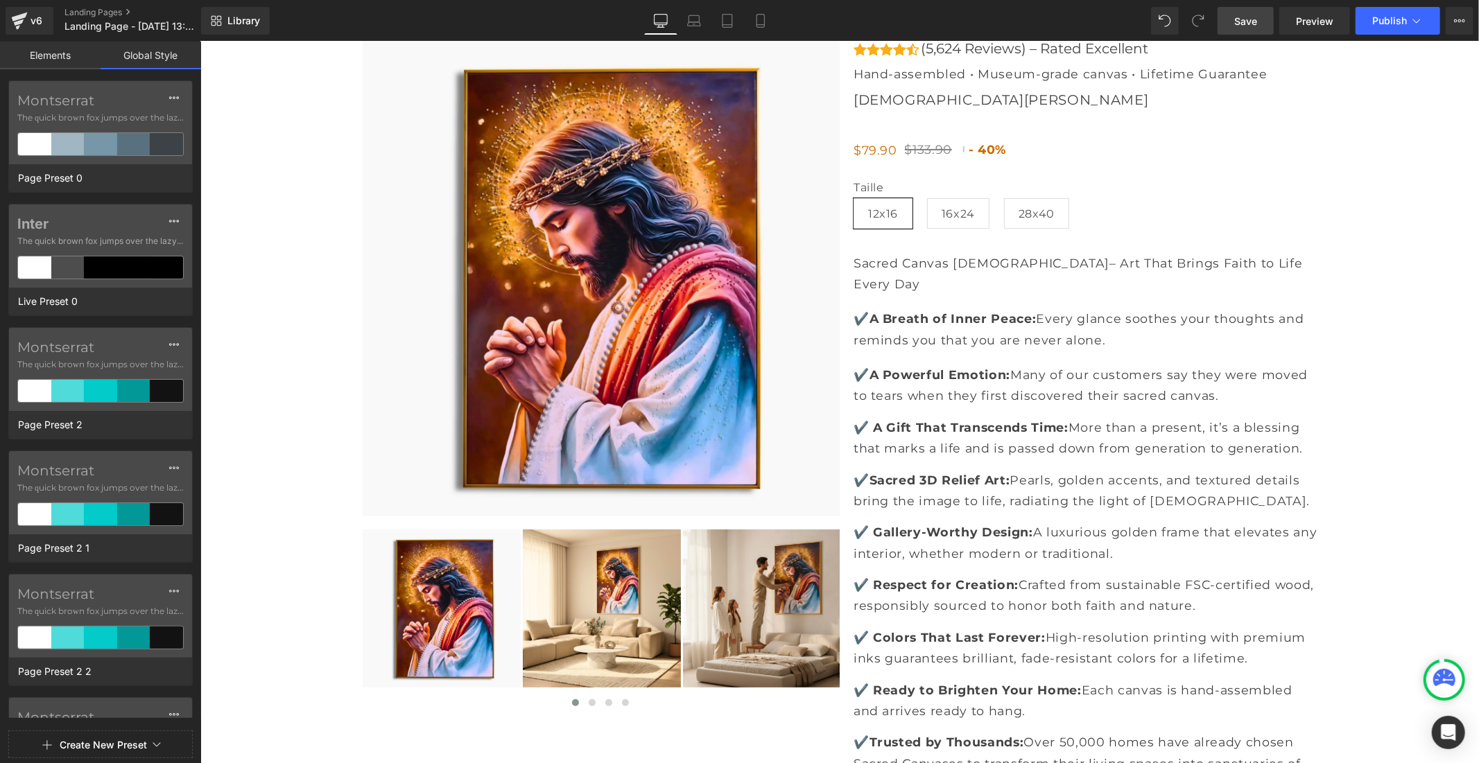
click at [1255, 16] on span "Save" at bounding box center [1245, 21] width 23 height 15
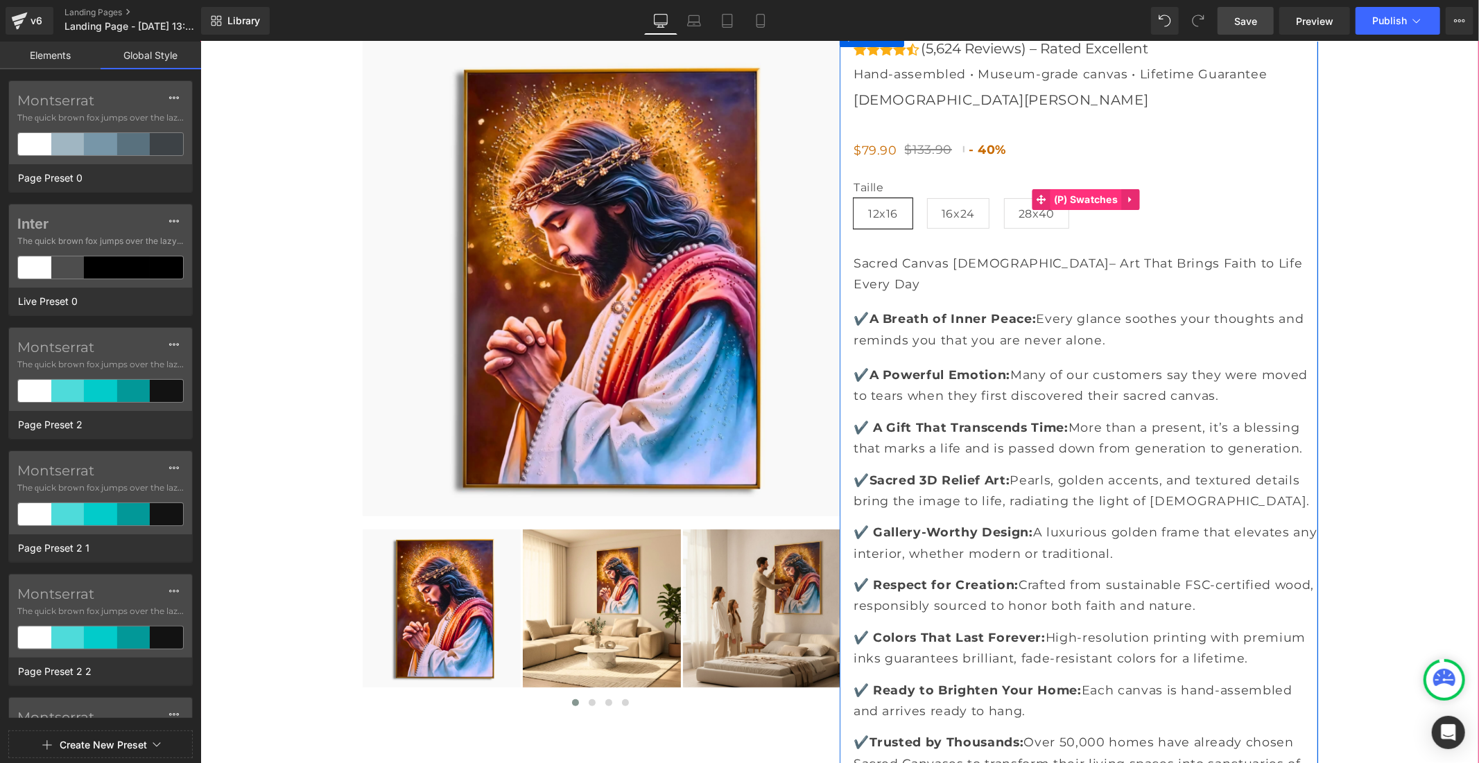
click at [1068, 196] on span "(P) Swatches" at bounding box center [1084, 199] width 71 height 21
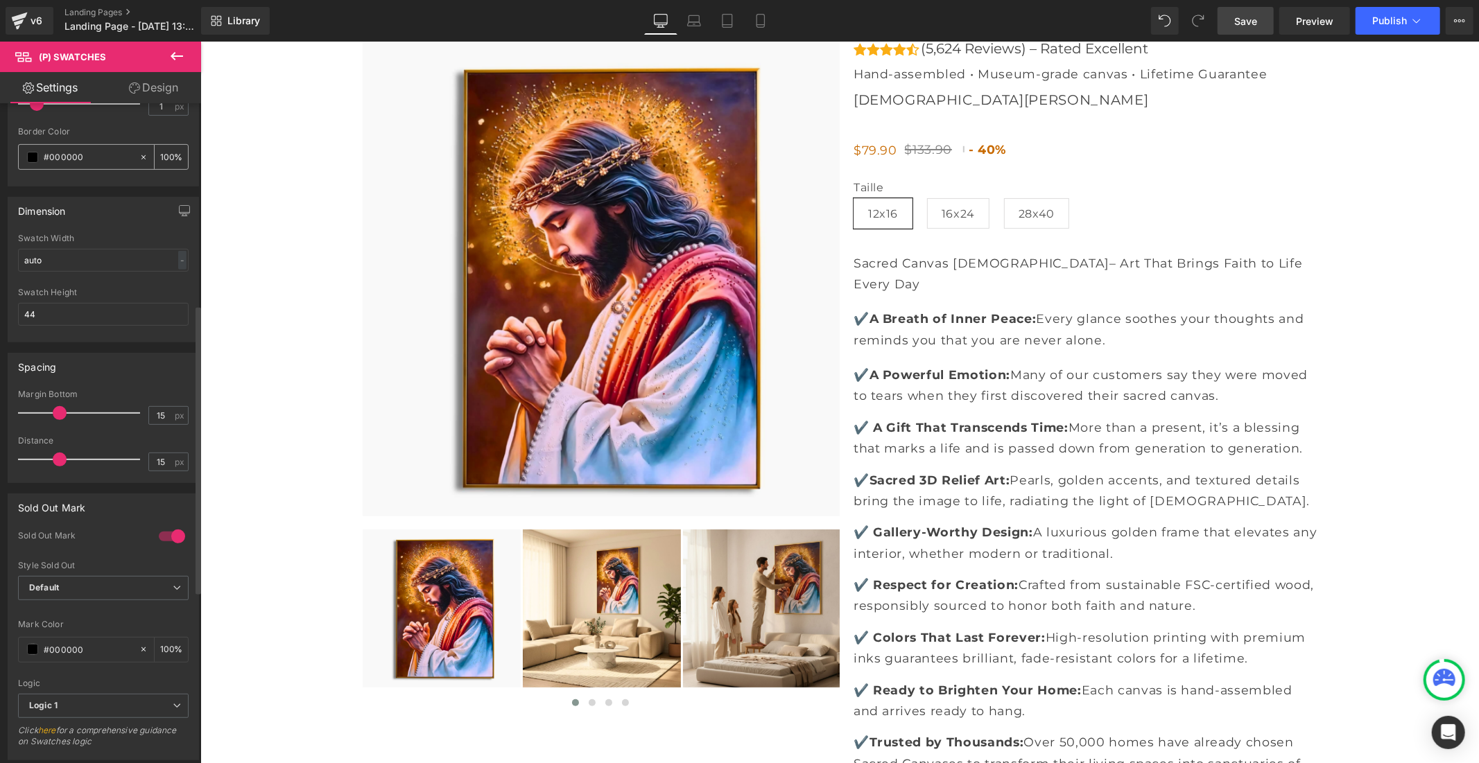
scroll to position [462, 0]
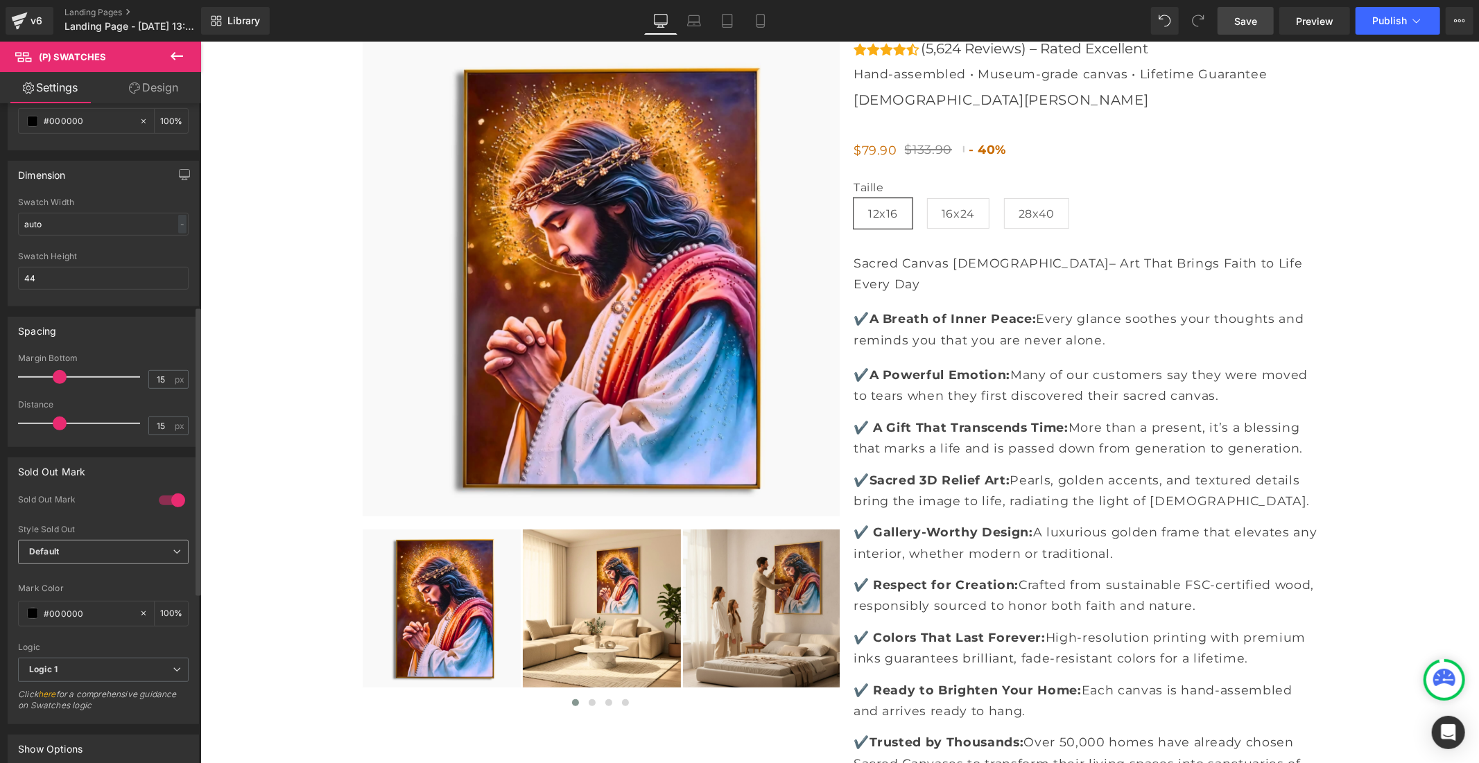
click at [116, 555] on span "Default" at bounding box center [103, 552] width 171 height 24
click at [157, 545] on span "Default" at bounding box center [100, 552] width 165 height 24
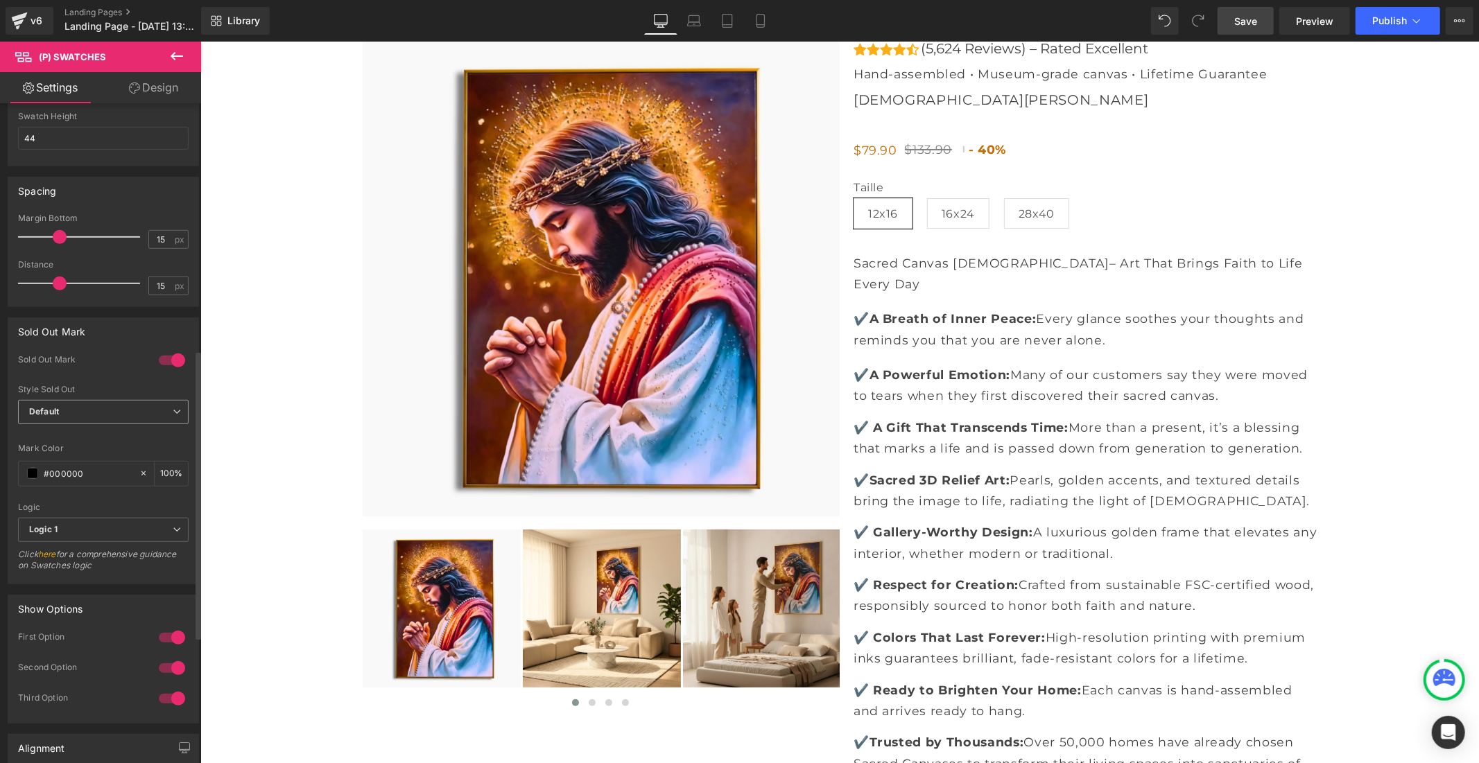
scroll to position [616, 0]
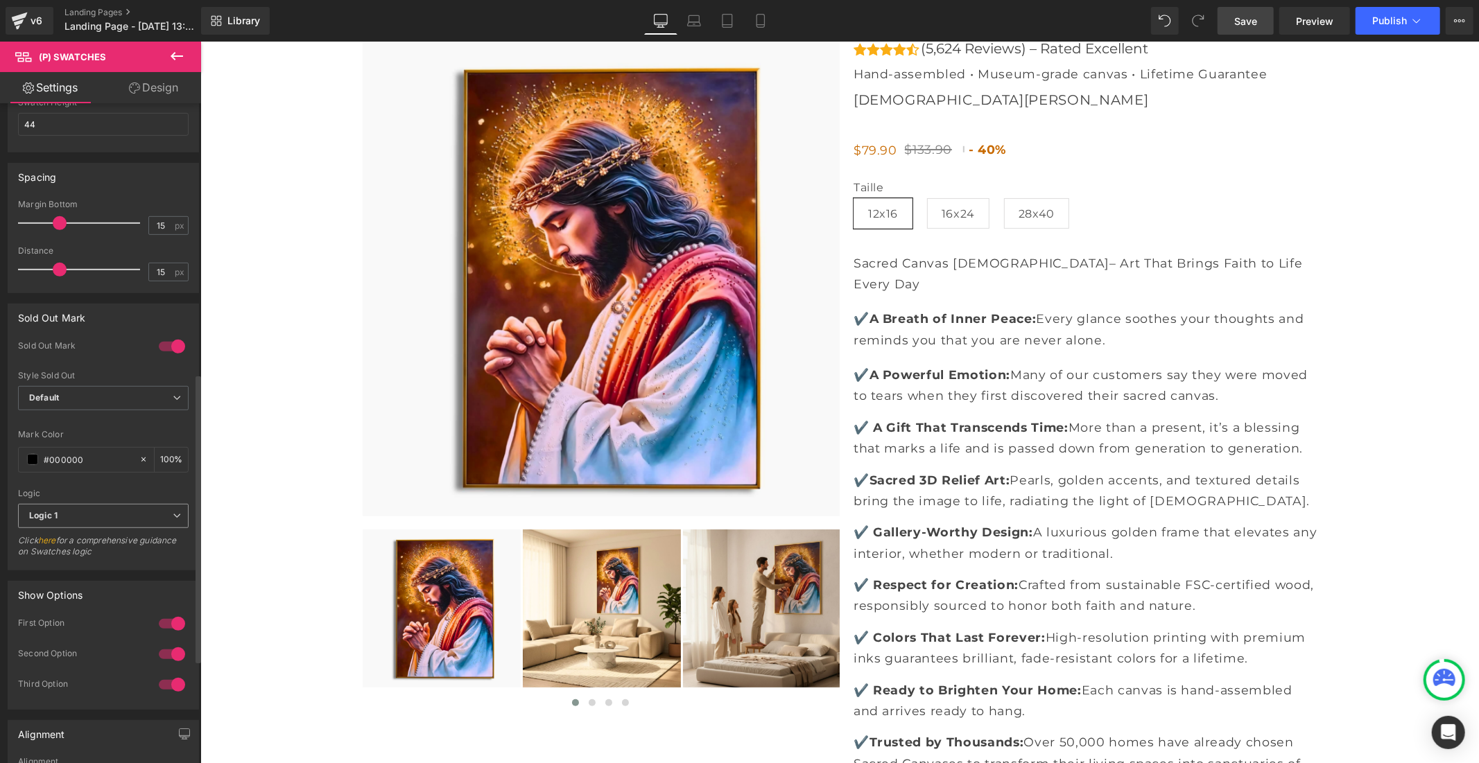
click at [150, 522] on span "Logic 1" at bounding box center [103, 516] width 171 height 24
click at [141, 557] on li "Logic 2" at bounding box center [100, 561] width 165 height 21
click at [144, 523] on span "Logic 2" at bounding box center [103, 516] width 171 height 24
click at [129, 541] on li "Logic 1" at bounding box center [100, 540] width 165 height 21
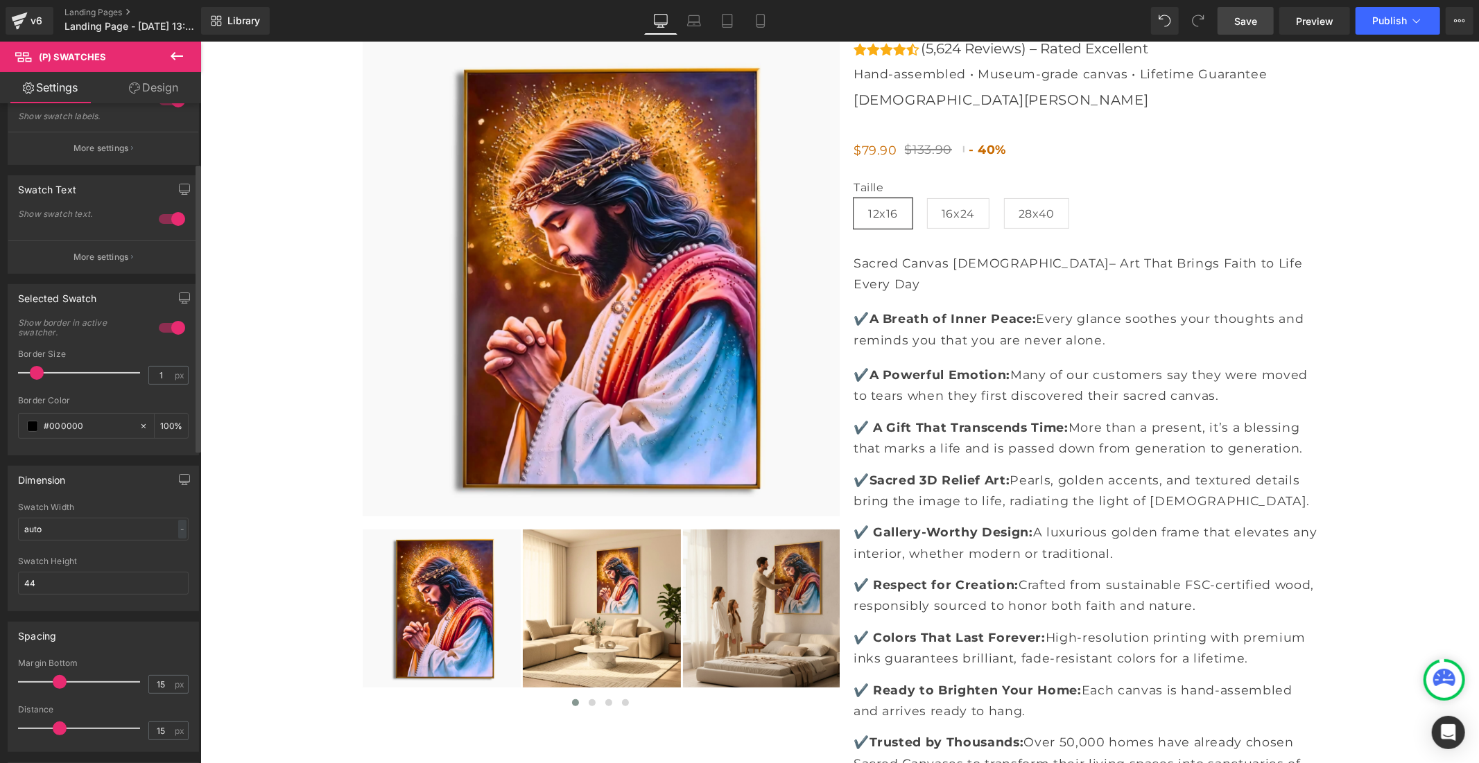
scroll to position [0, 0]
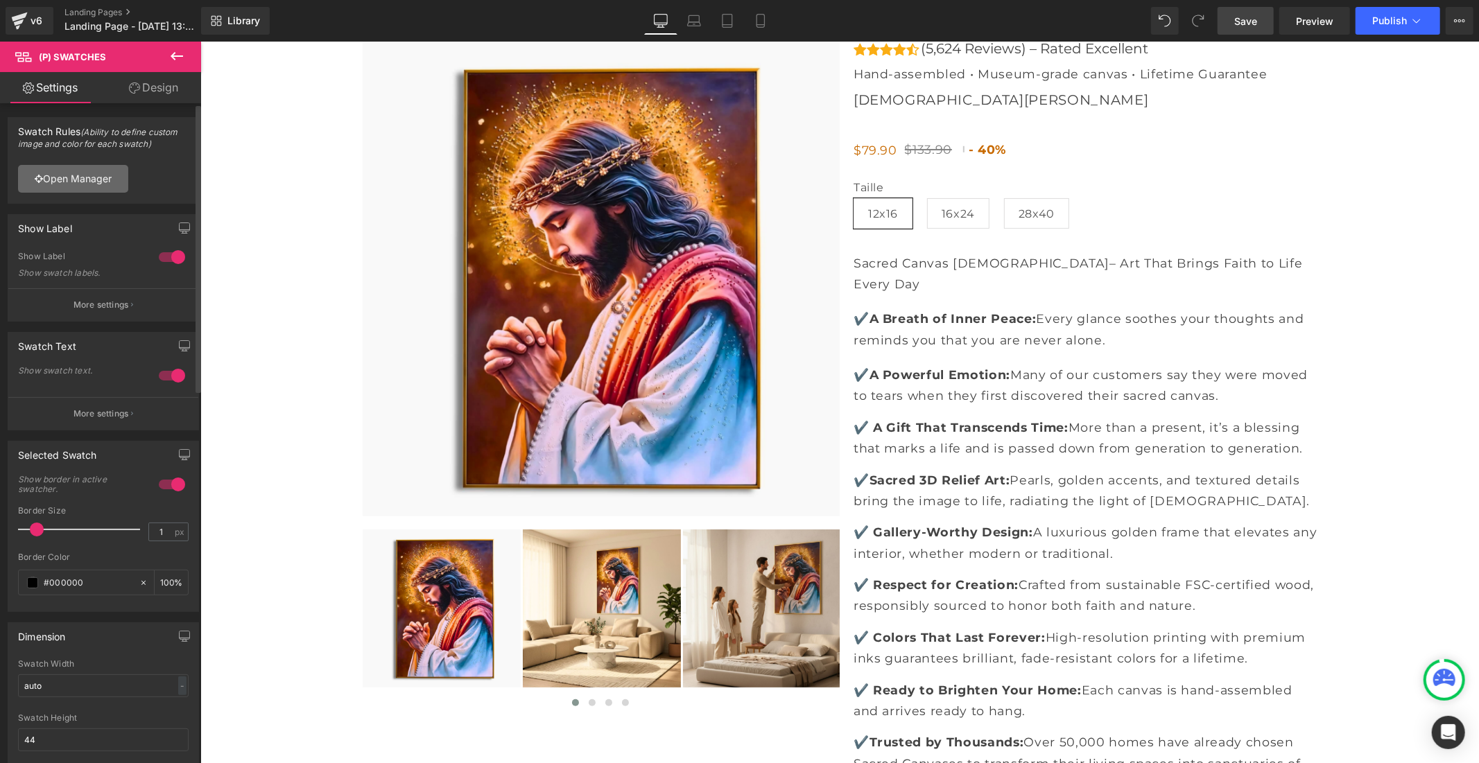
click at [100, 171] on link "Open Manager" at bounding box center [73, 179] width 110 height 28
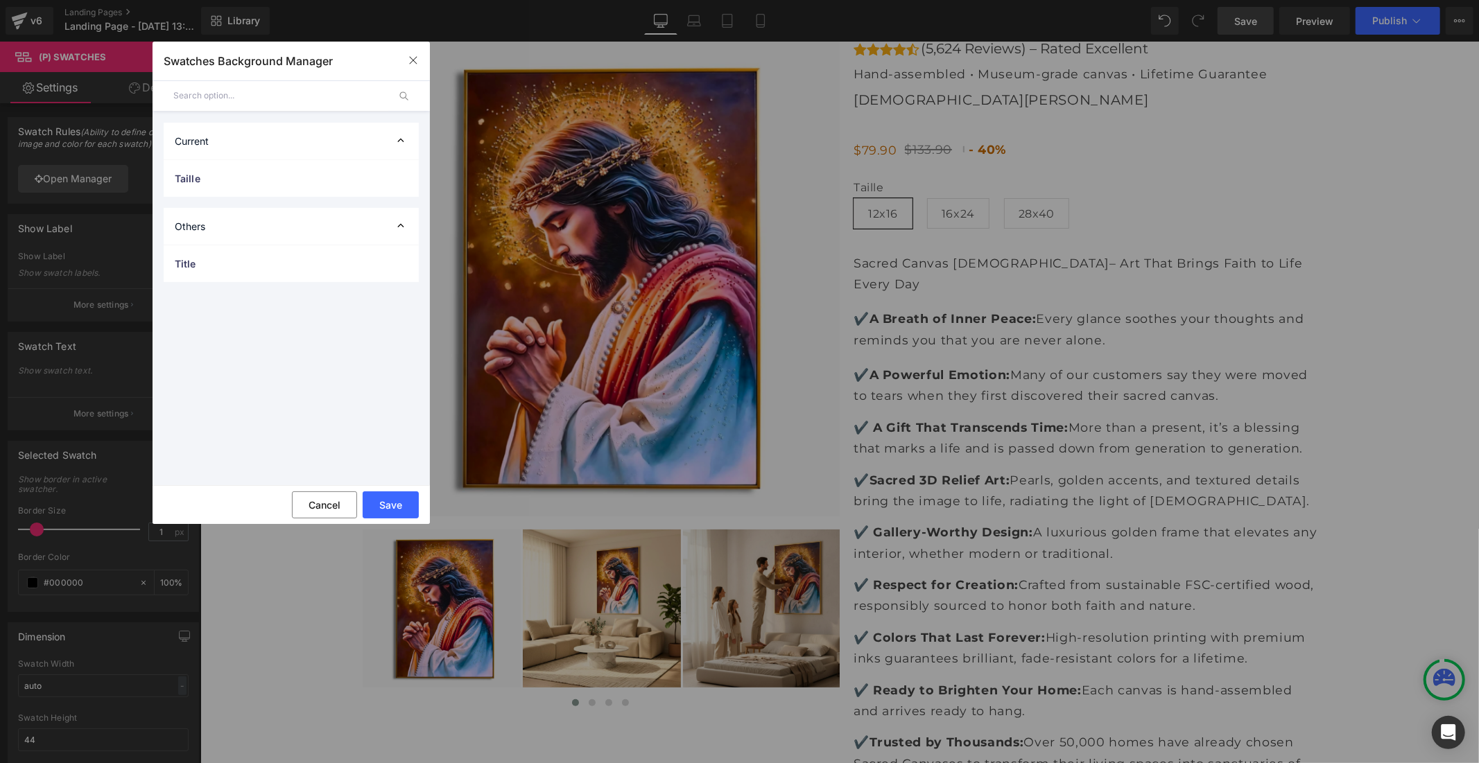
scroll to position [0, 805]
click at [387, 258] on div "Title" at bounding box center [291, 263] width 255 height 37
click at [398, 297] on div at bounding box center [390, 299] width 33 height 27
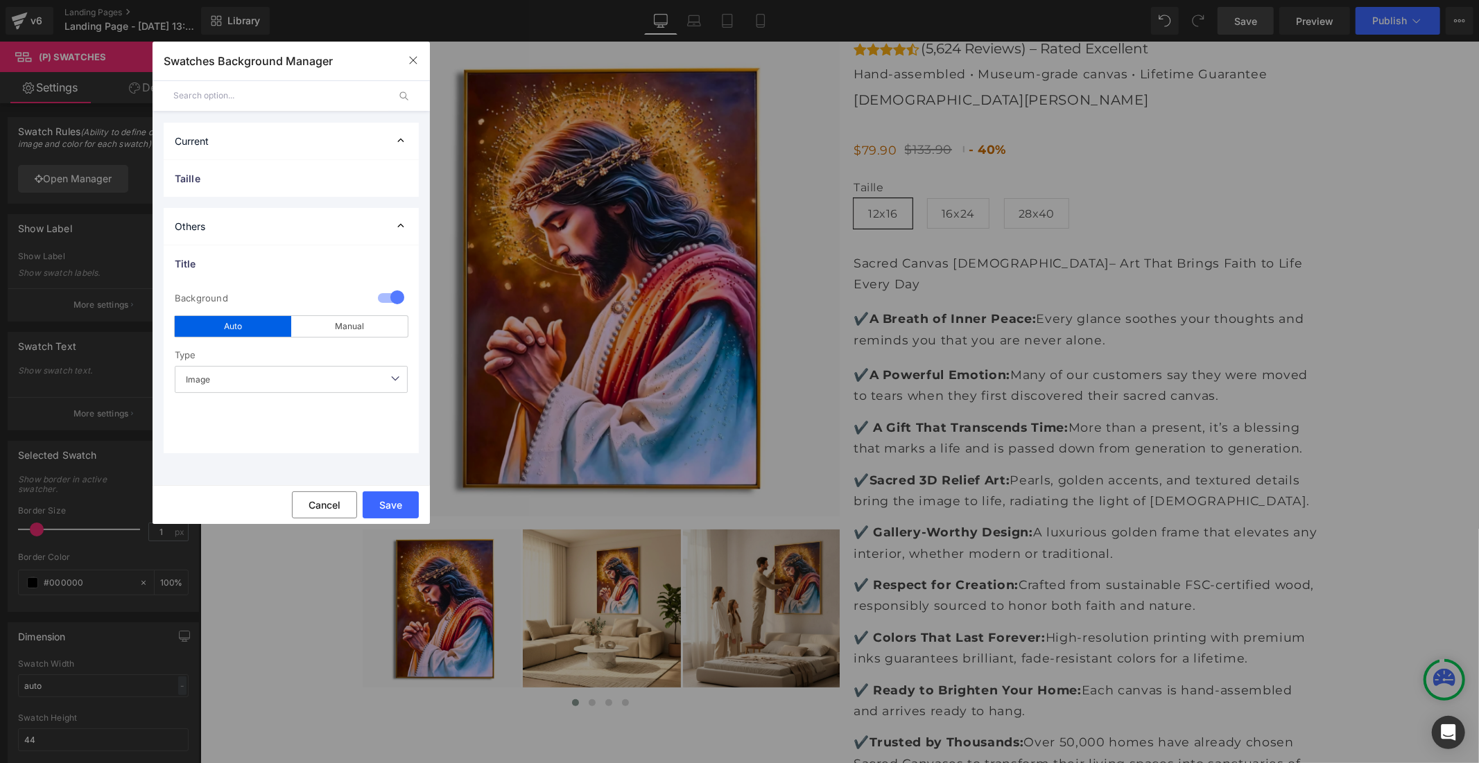
scroll to position [0, 805]
click at [379, 297] on div at bounding box center [390, 299] width 33 height 27
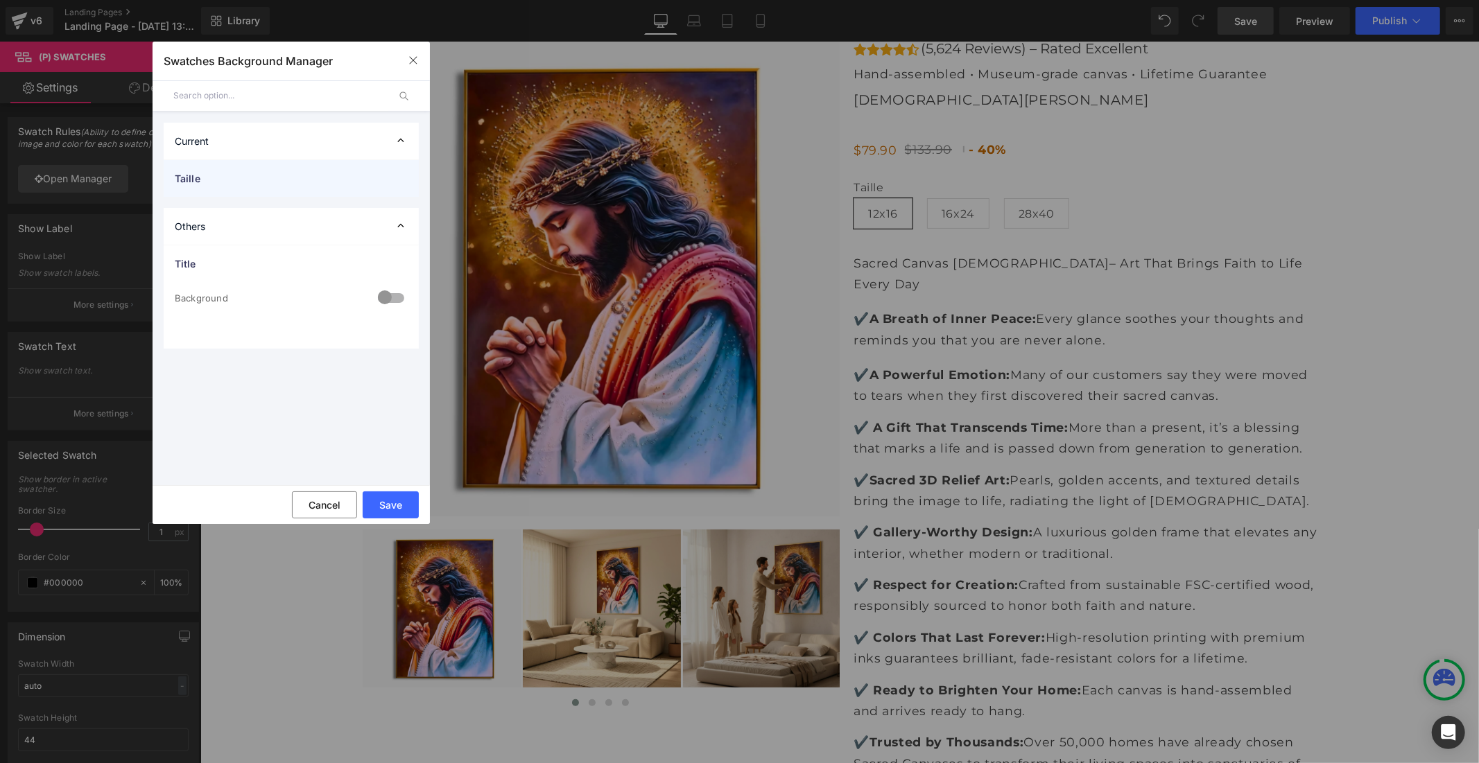
click at [365, 169] on div "Taille" at bounding box center [291, 178] width 255 height 37
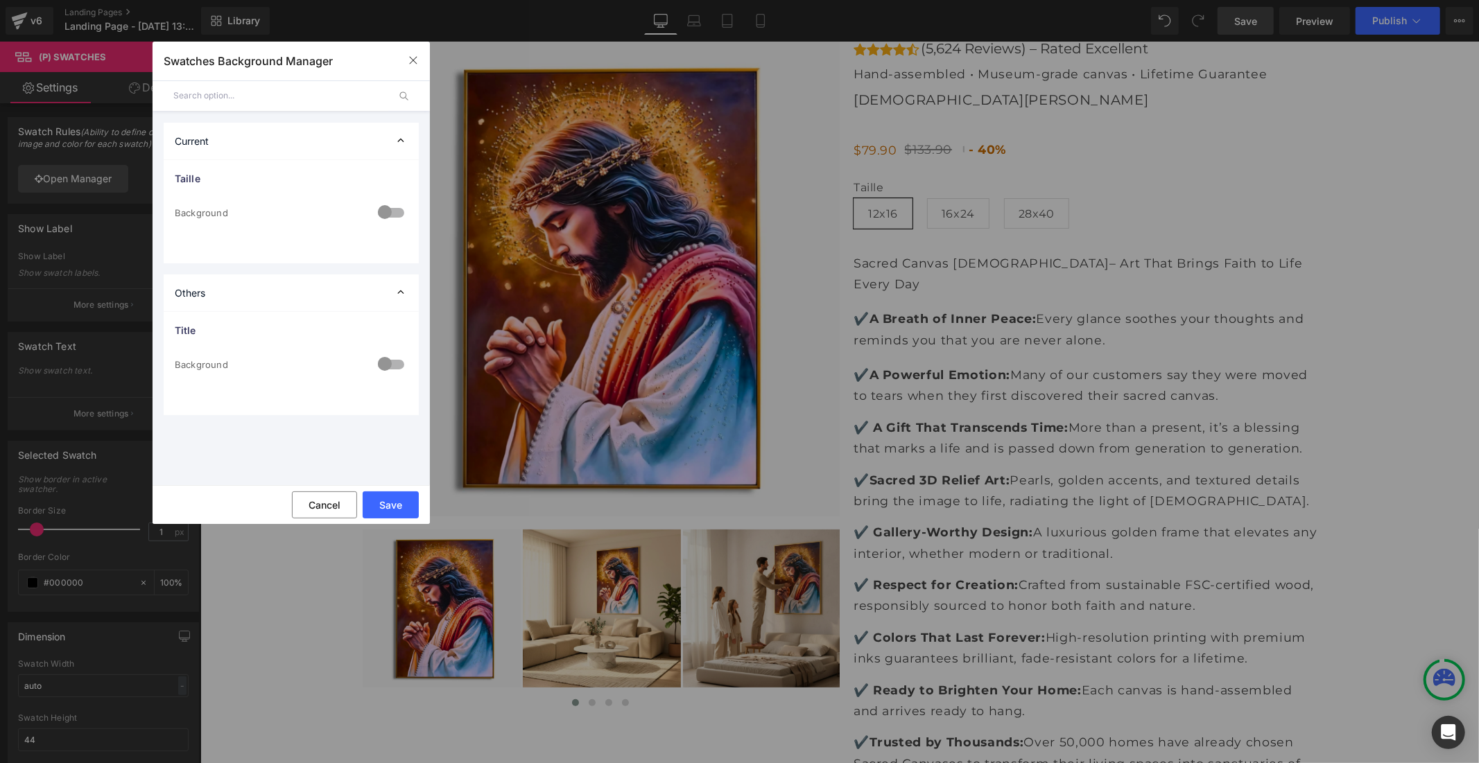
click at [401, 214] on div at bounding box center [390, 213] width 33 height 27
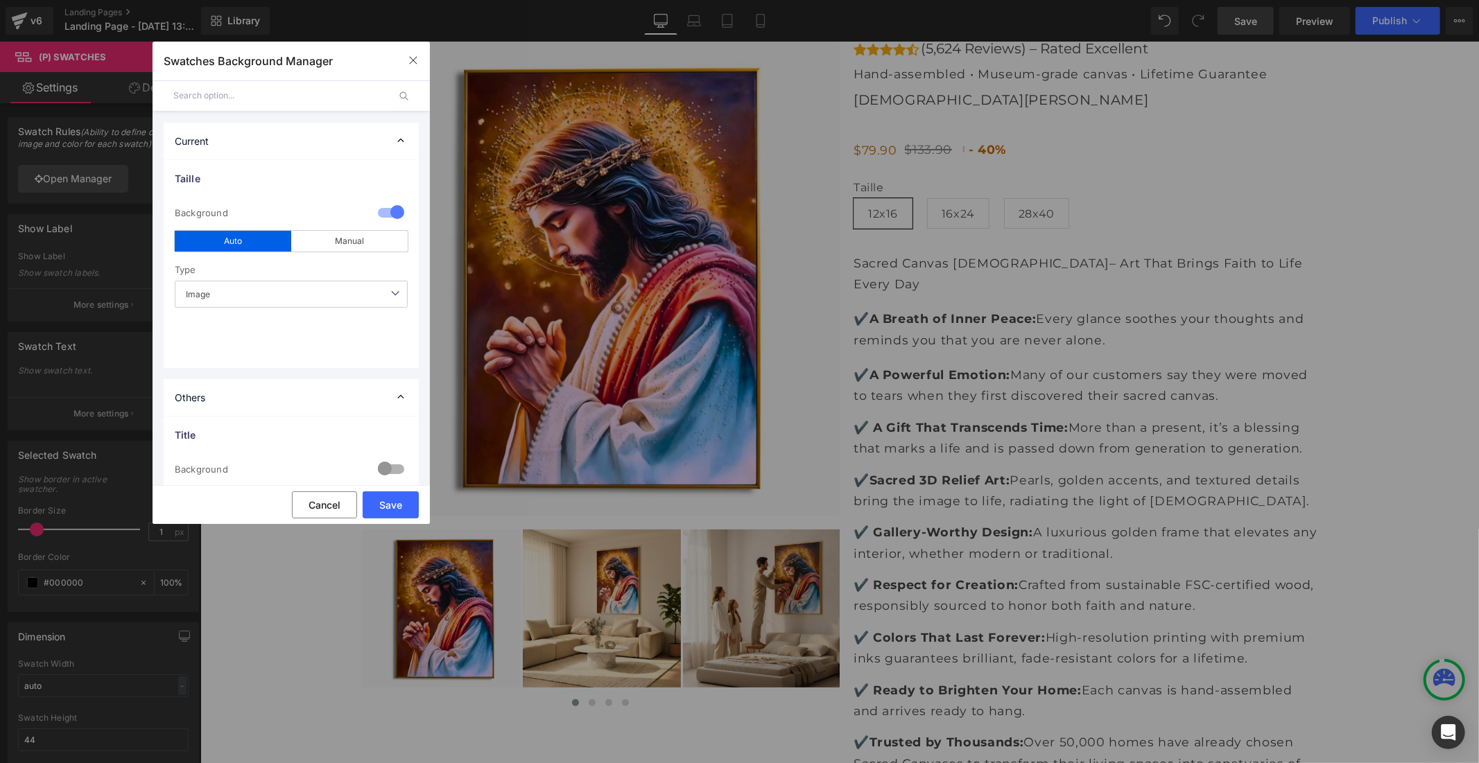
scroll to position [0, 0]
click at [387, 211] on div at bounding box center [390, 213] width 33 height 27
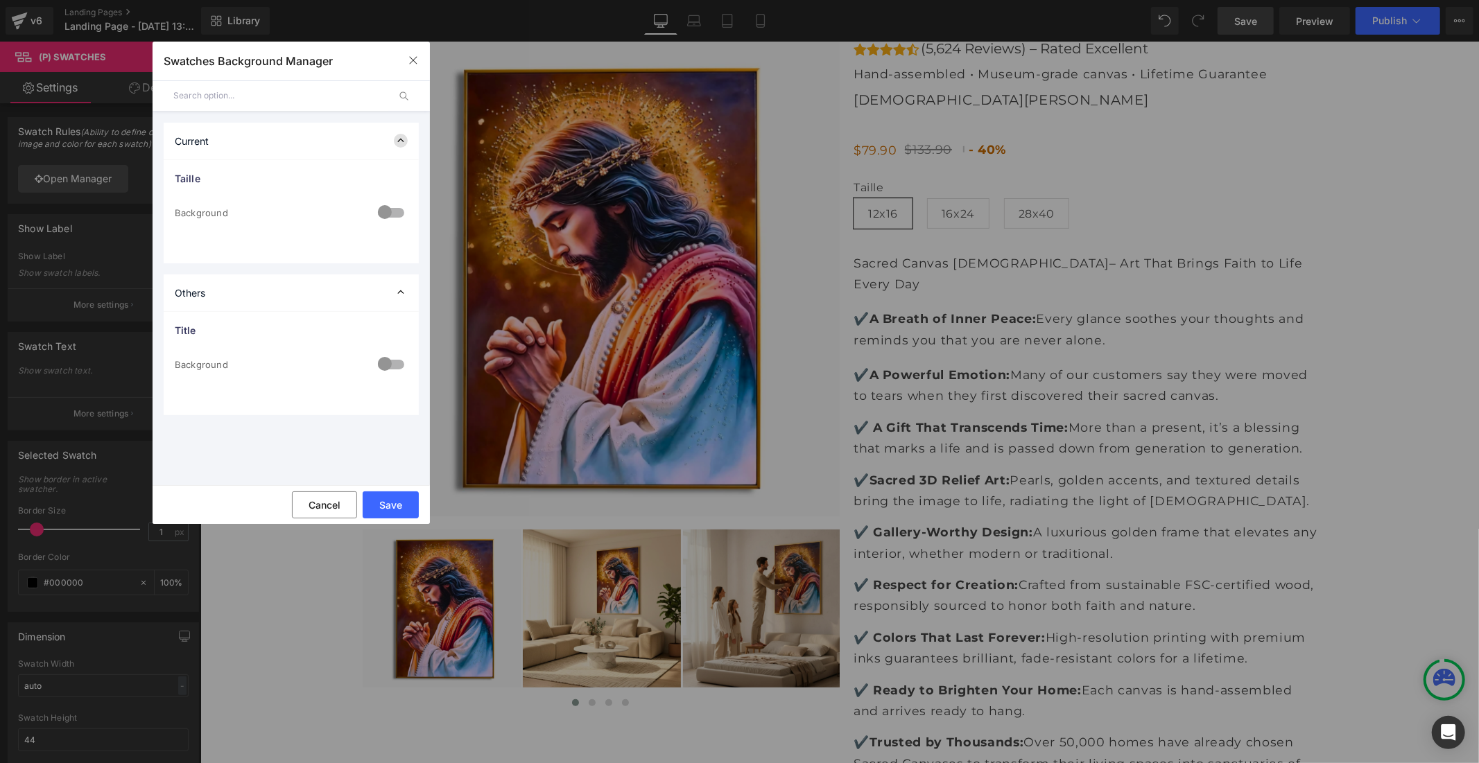
click at [399, 137] on icon at bounding box center [401, 141] width 14 height 14
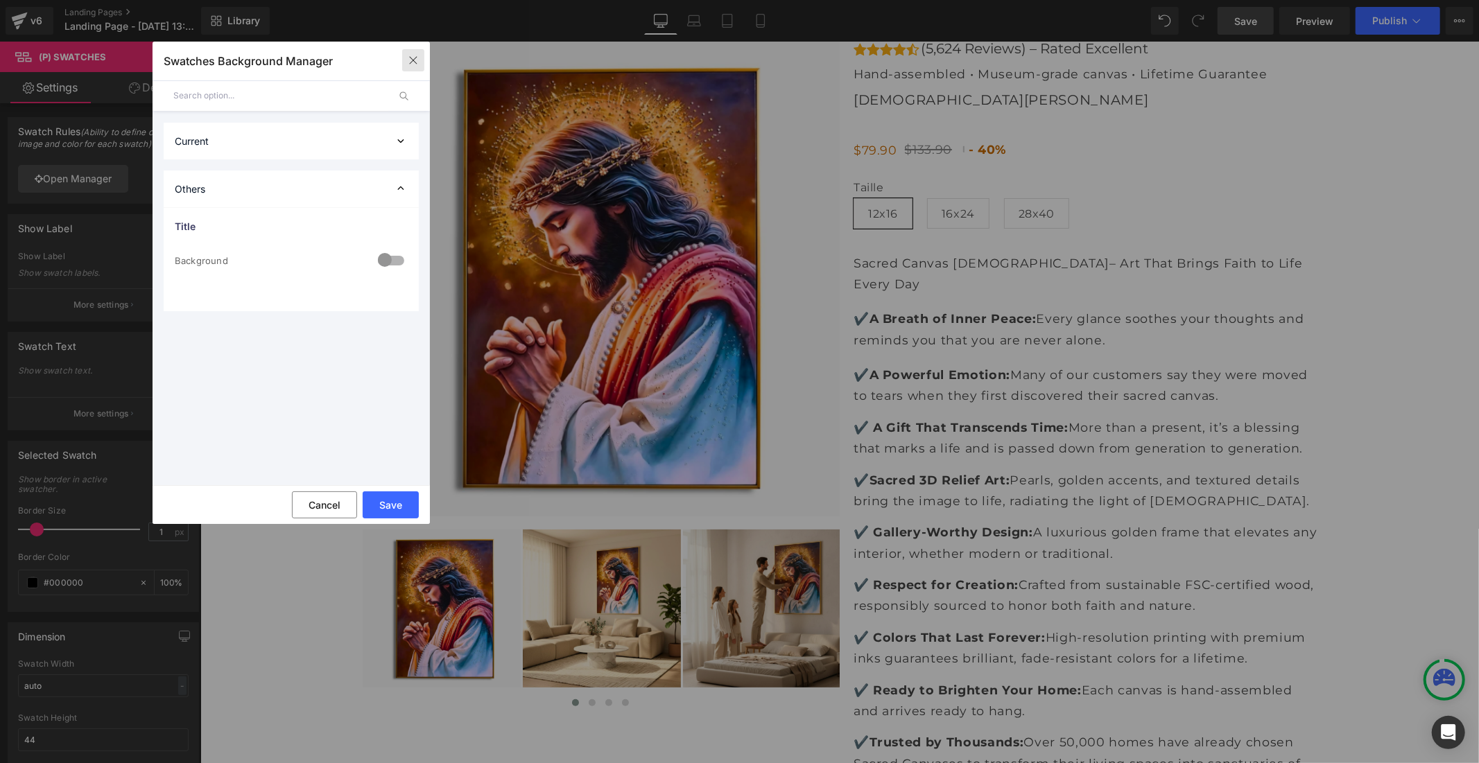
click at [406, 59] on button "button" at bounding box center [413, 60] width 22 height 22
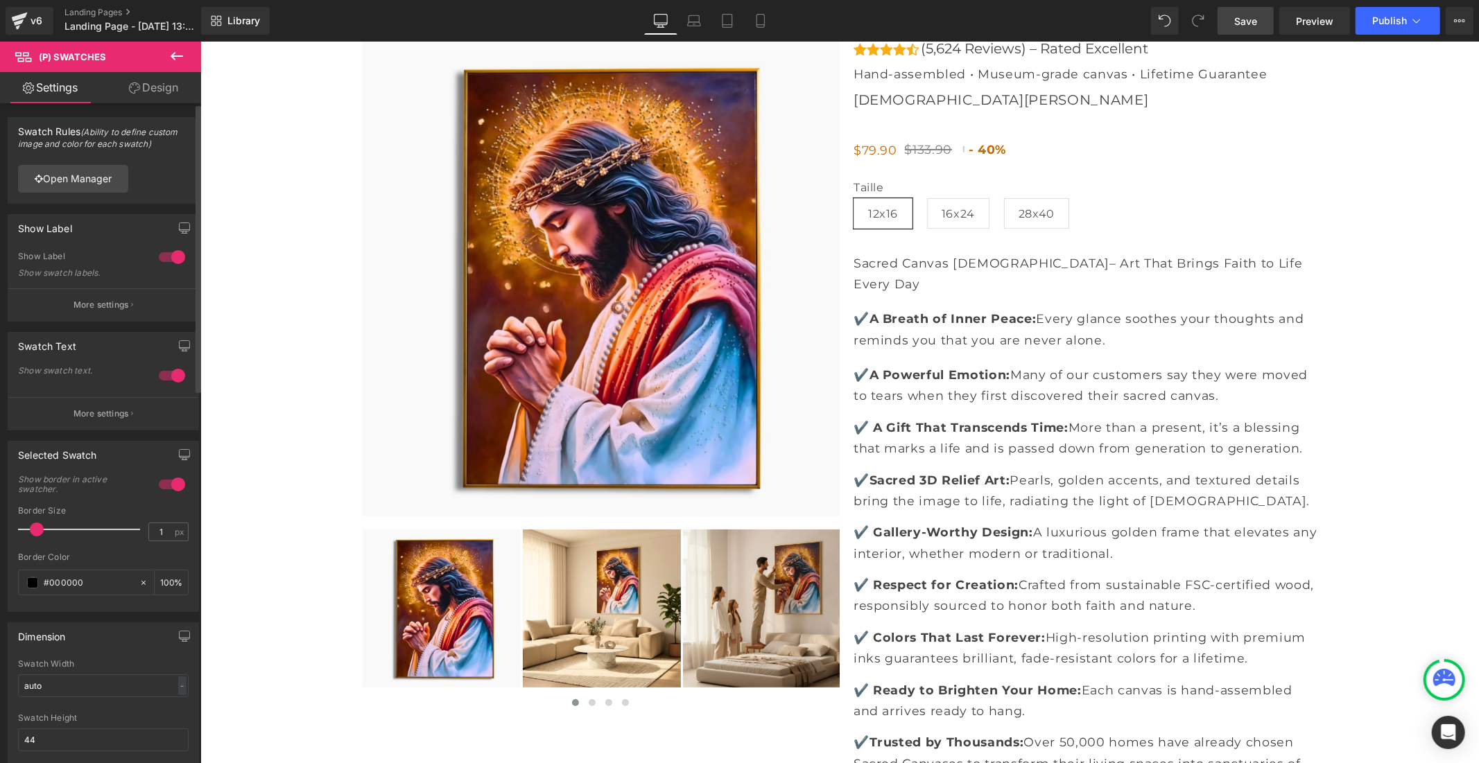
scroll to position [0, 805]
click at [169, 253] on div at bounding box center [171, 257] width 33 height 22
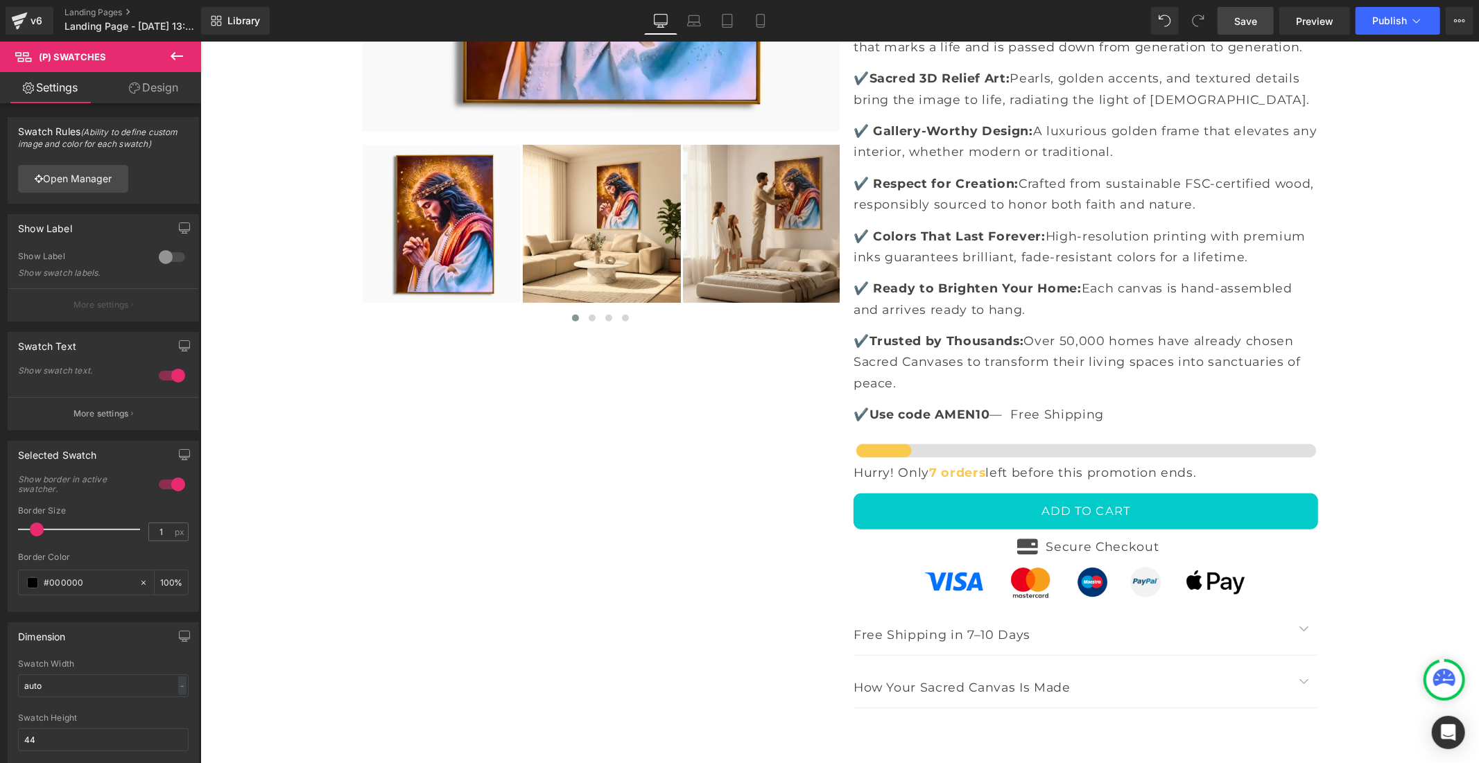
click at [1011, 493] on button "ADD TO CART" at bounding box center [1085, 511] width 464 height 36
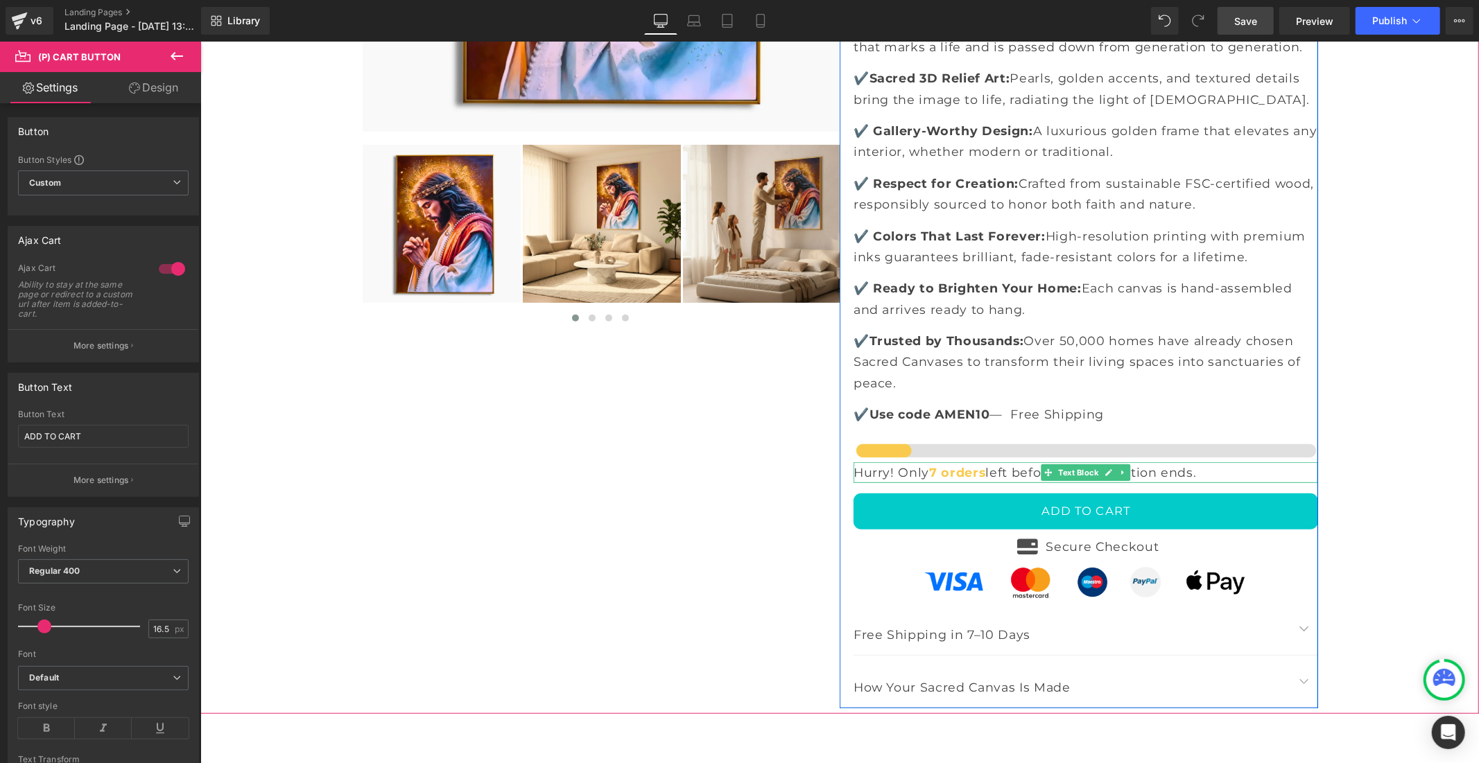
scroll to position [0, 0]
click at [950, 493] on button "ADD TO CART" at bounding box center [1085, 511] width 464 height 36
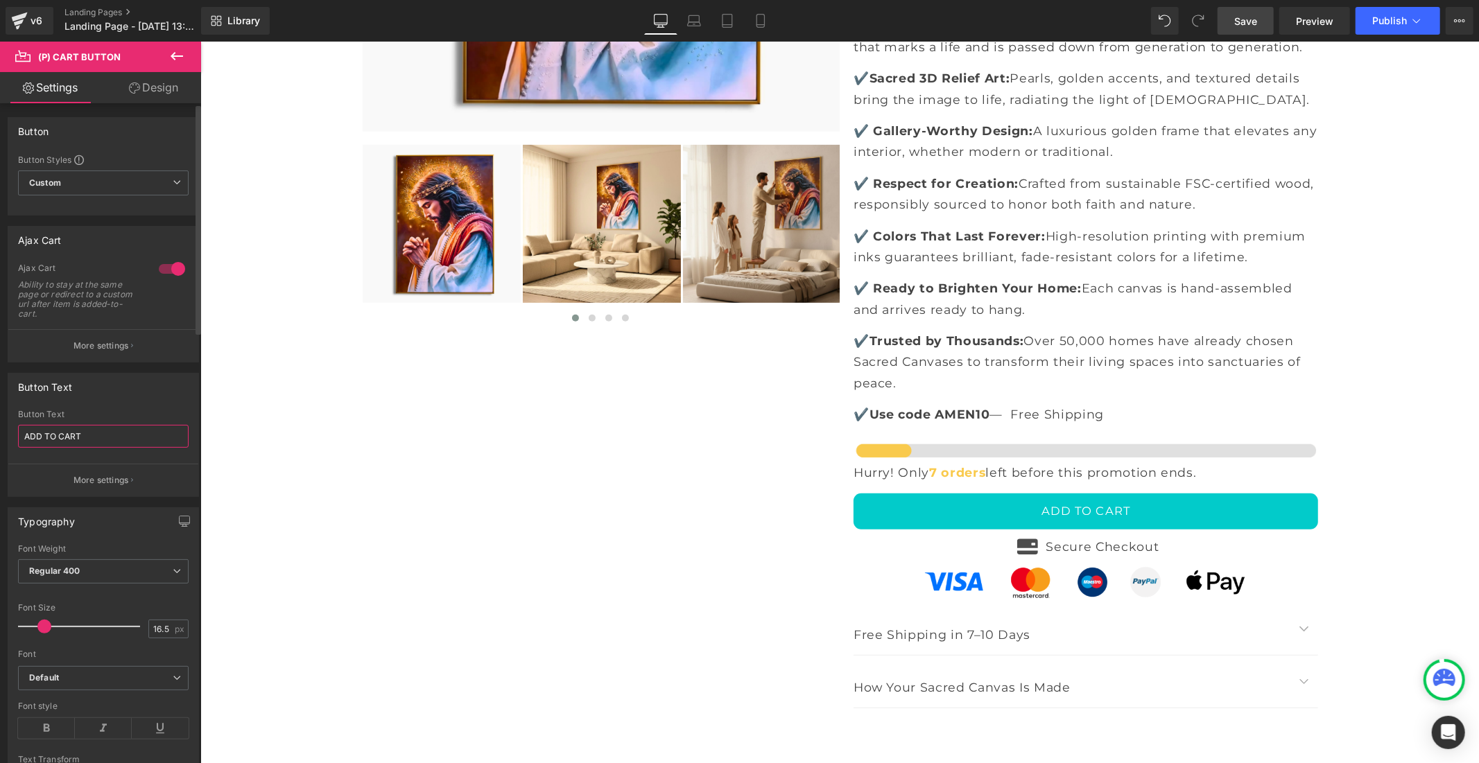
drag, startPoint x: 85, startPoint y: 431, endPoint x: 0, endPoint y: 434, distance: 85.3
click at [0, 434] on div "Button Text ADD TO CART Button Text ADD TO CART More settings" at bounding box center [103, 430] width 207 height 134
type input "Get your Sacred Canvas [DEMOGRAPHIC_DATA] - Limited Stock"
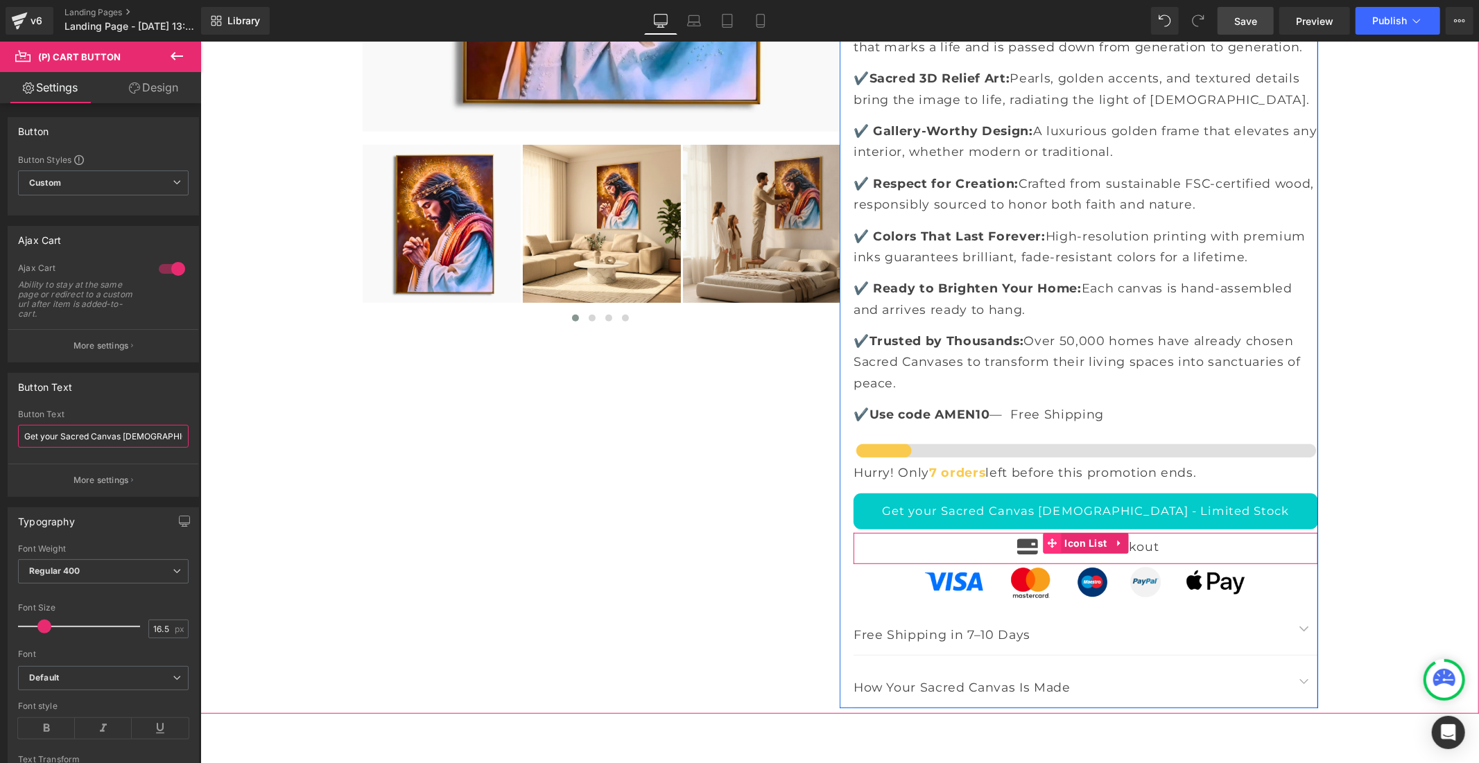
scroll to position [0, 805]
click at [1113, 537] on icon at bounding box center [1118, 542] width 10 height 10
click at [1122, 538] on icon at bounding box center [1127, 543] width 10 height 10
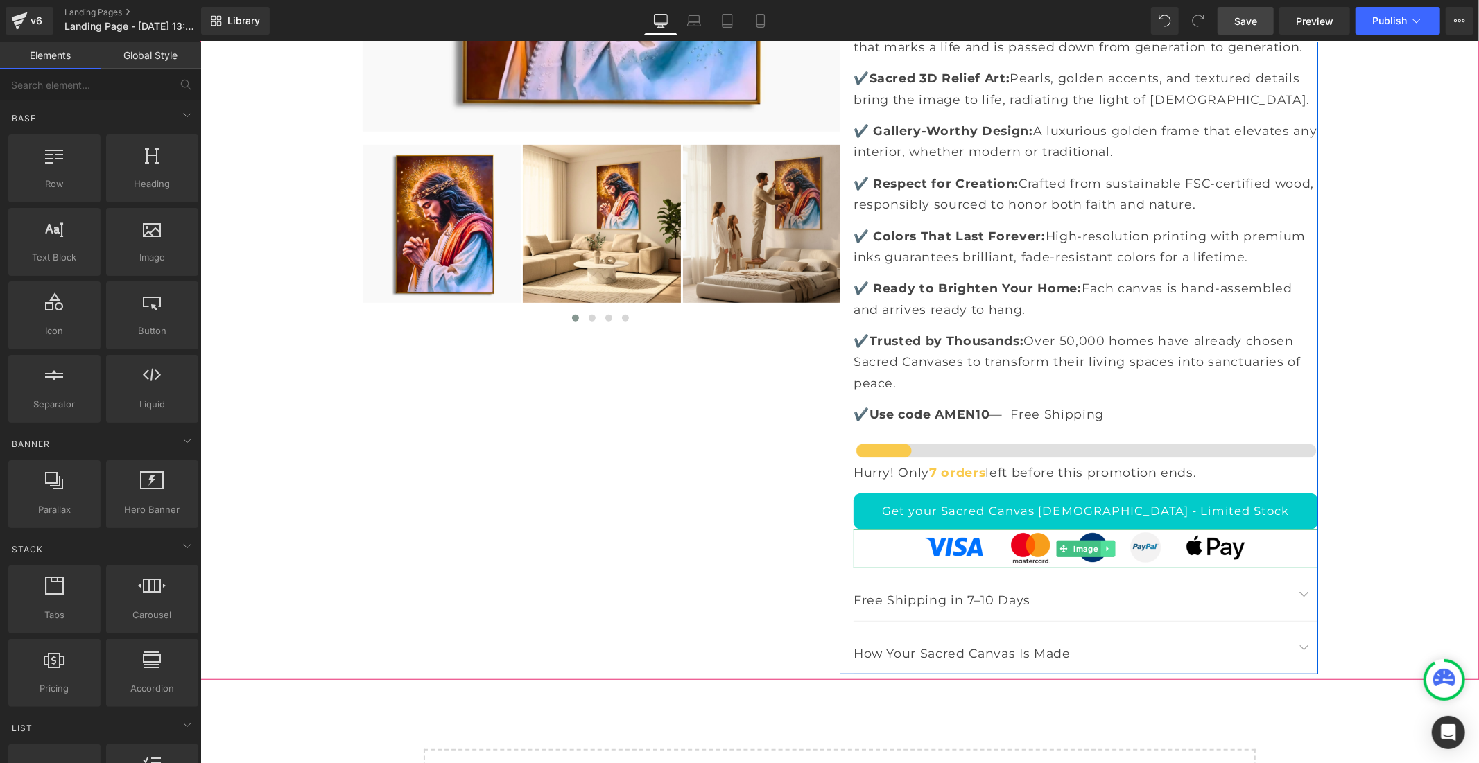
click at [1103, 544] on icon at bounding box center [1107, 548] width 8 height 8
click at [1110, 545] on icon at bounding box center [1114, 549] width 8 height 8
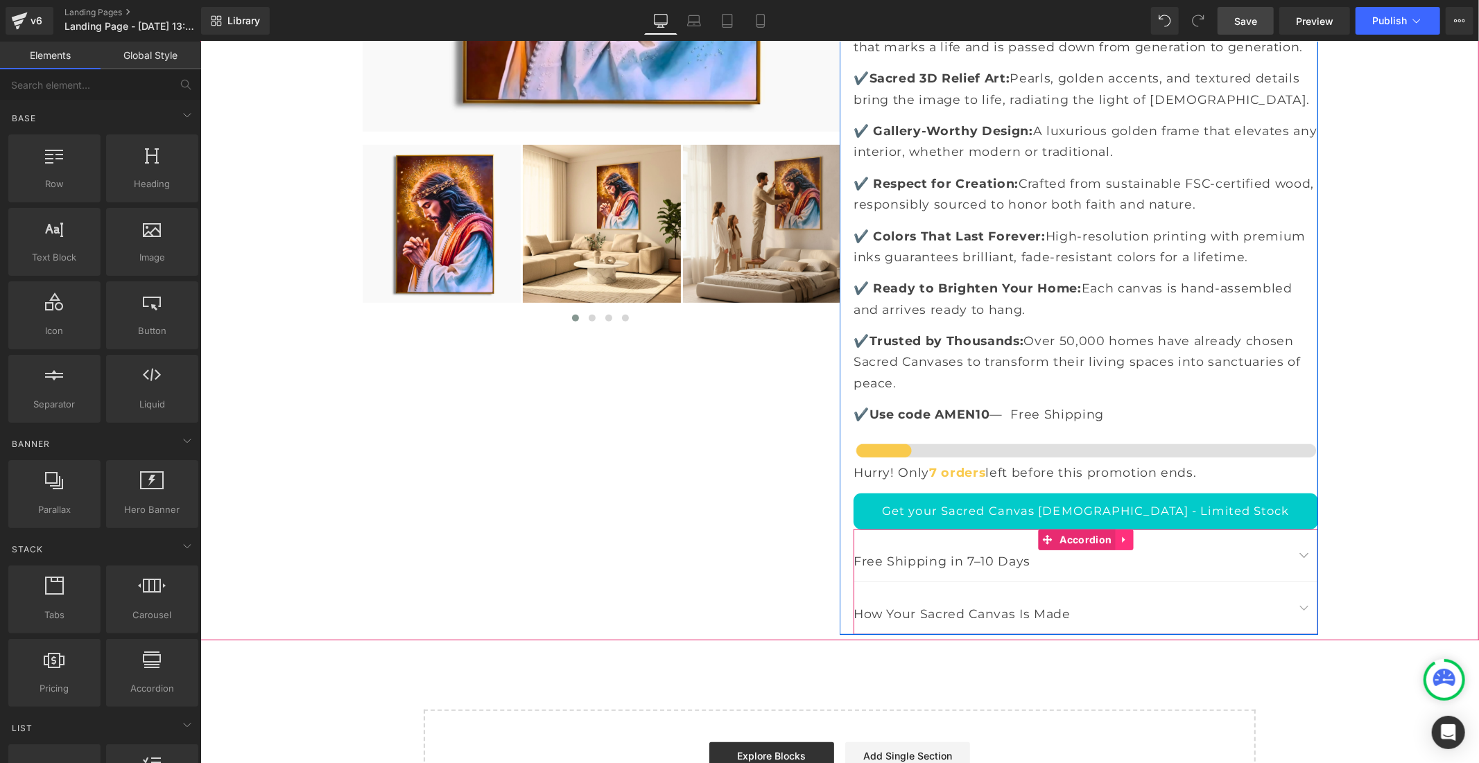
scroll to position [0, 0]
click at [1118, 534] on icon at bounding box center [1123, 539] width 10 height 10
click at [1127, 534] on icon at bounding box center [1132, 539] width 10 height 10
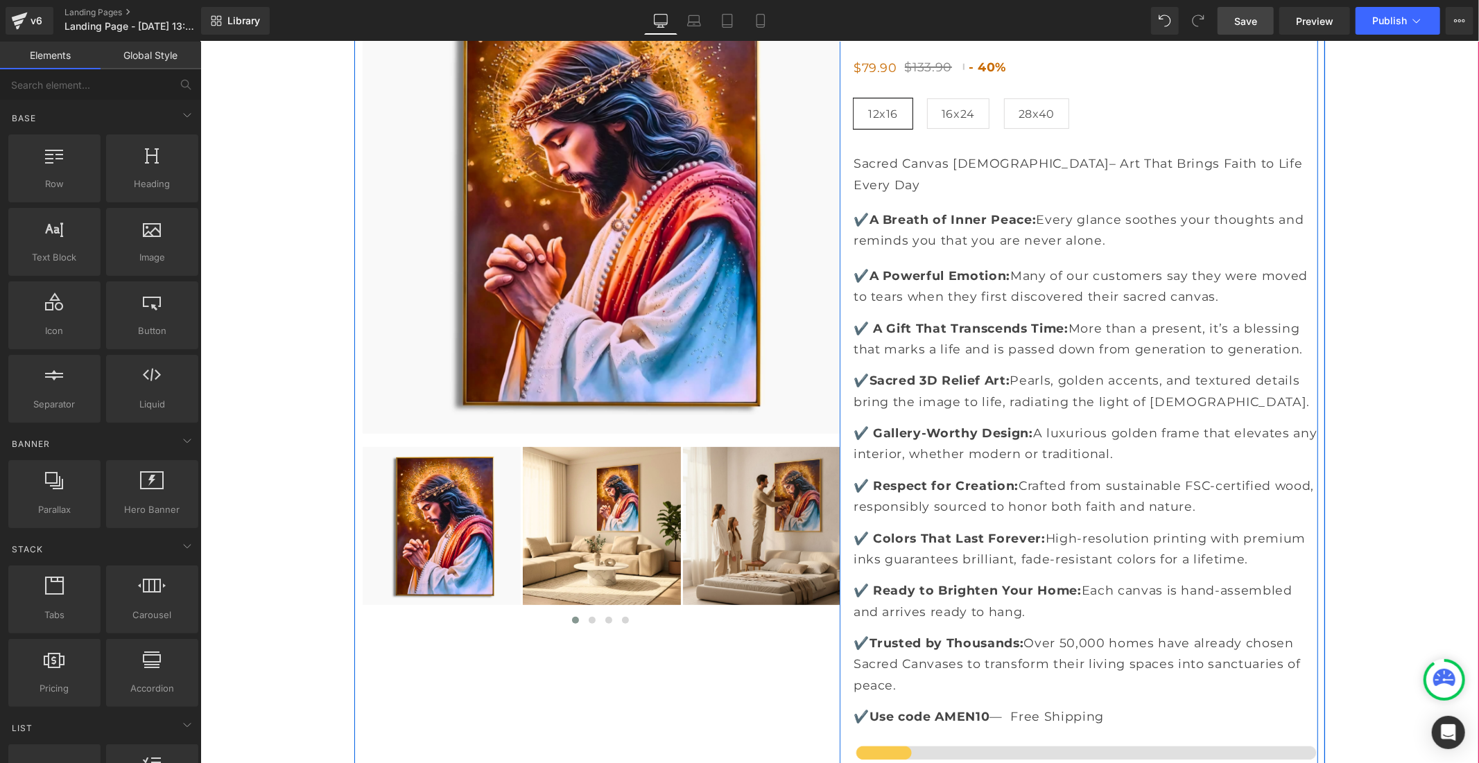
scroll to position [231, 0]
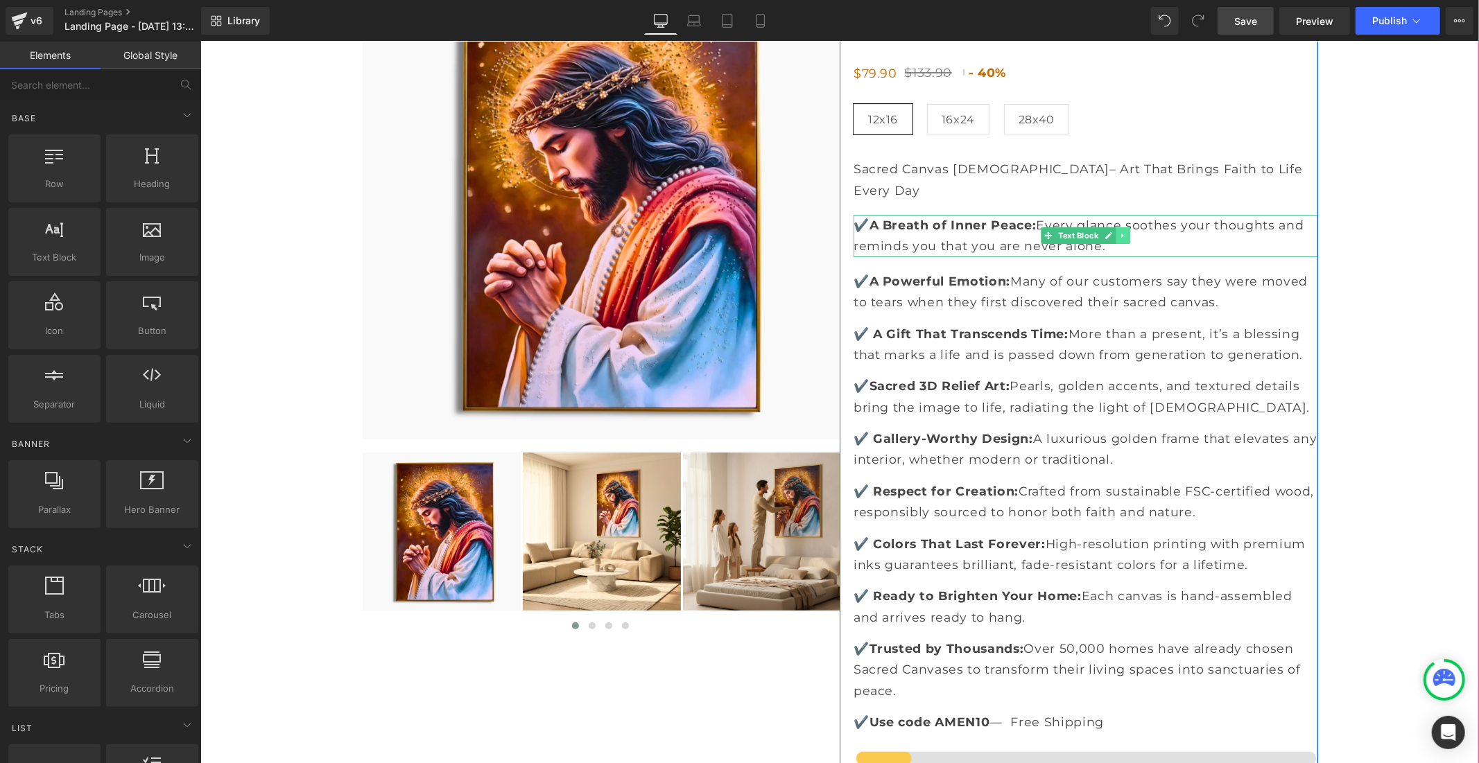
click at [1120, 233] on icon at bounding box center [1121, 235] width 2 height 5
click at [1122, 227] on link at bounding box center [1129, 235] width 15 height 17
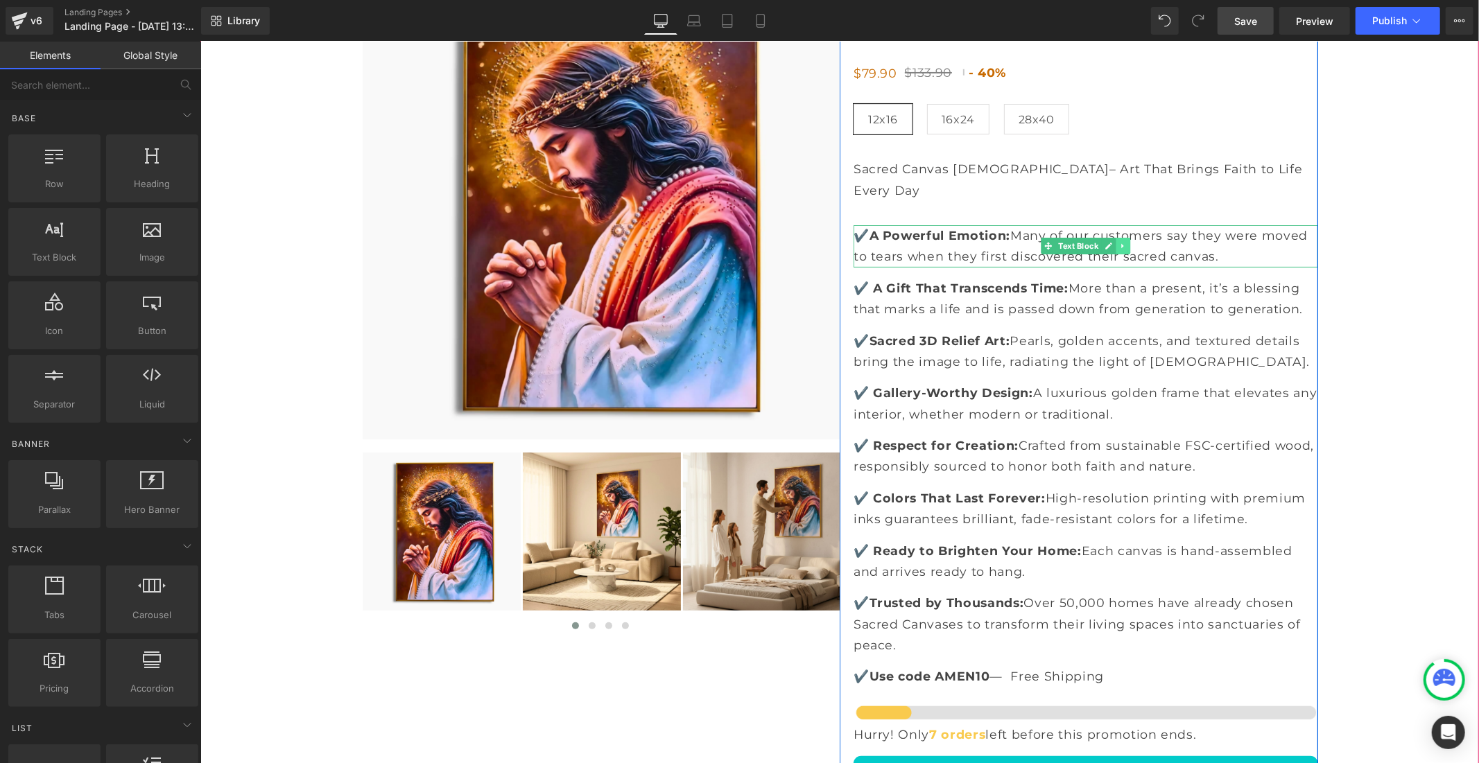
click at [1118, 241] on icon at bounding box center [1122, 245] width 8 height 8
click at [1122, 237] on link at bounding box center [1129, 245] width 15 height 17
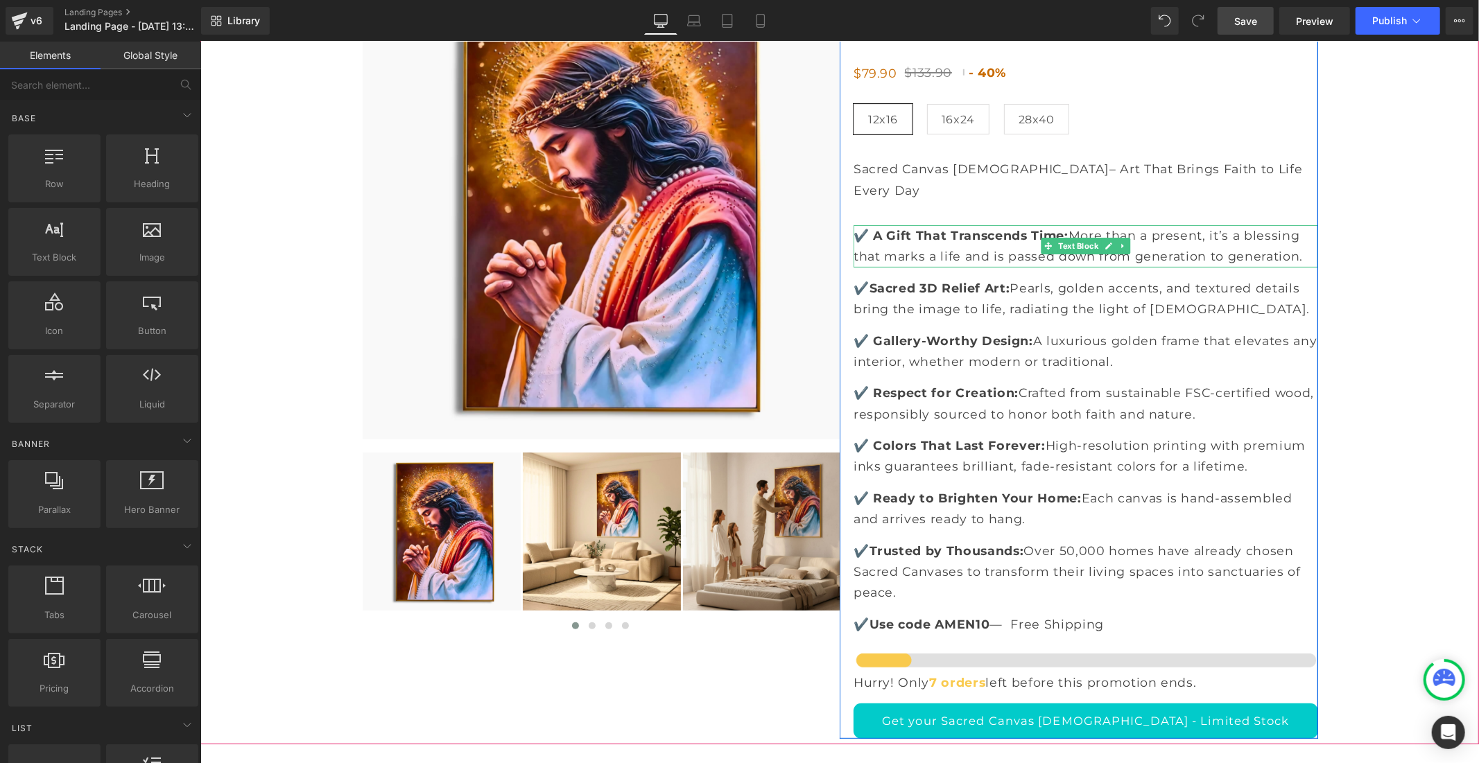
click at [1118, 241] on icon at bounding box center [1122, 245] width 8 height 8
click at [1122, 237] on link at bounding box center [1129, 245] width 15 height 17
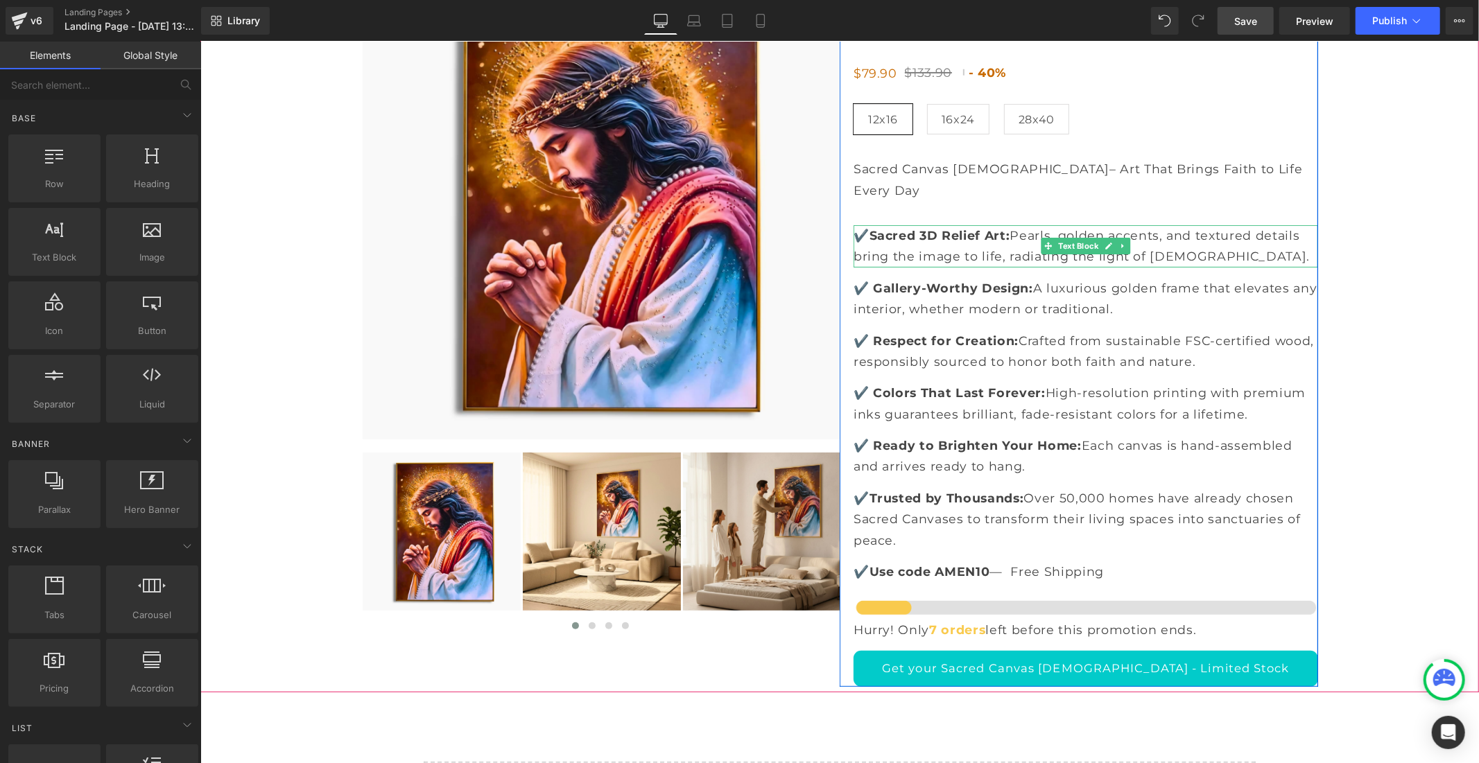
click at [1120, 243] on icon at bounding box center [1121, 245] width 2 height 5
click at [1122, 237] on link at bounding box center [1129, 245] width 15 height 17
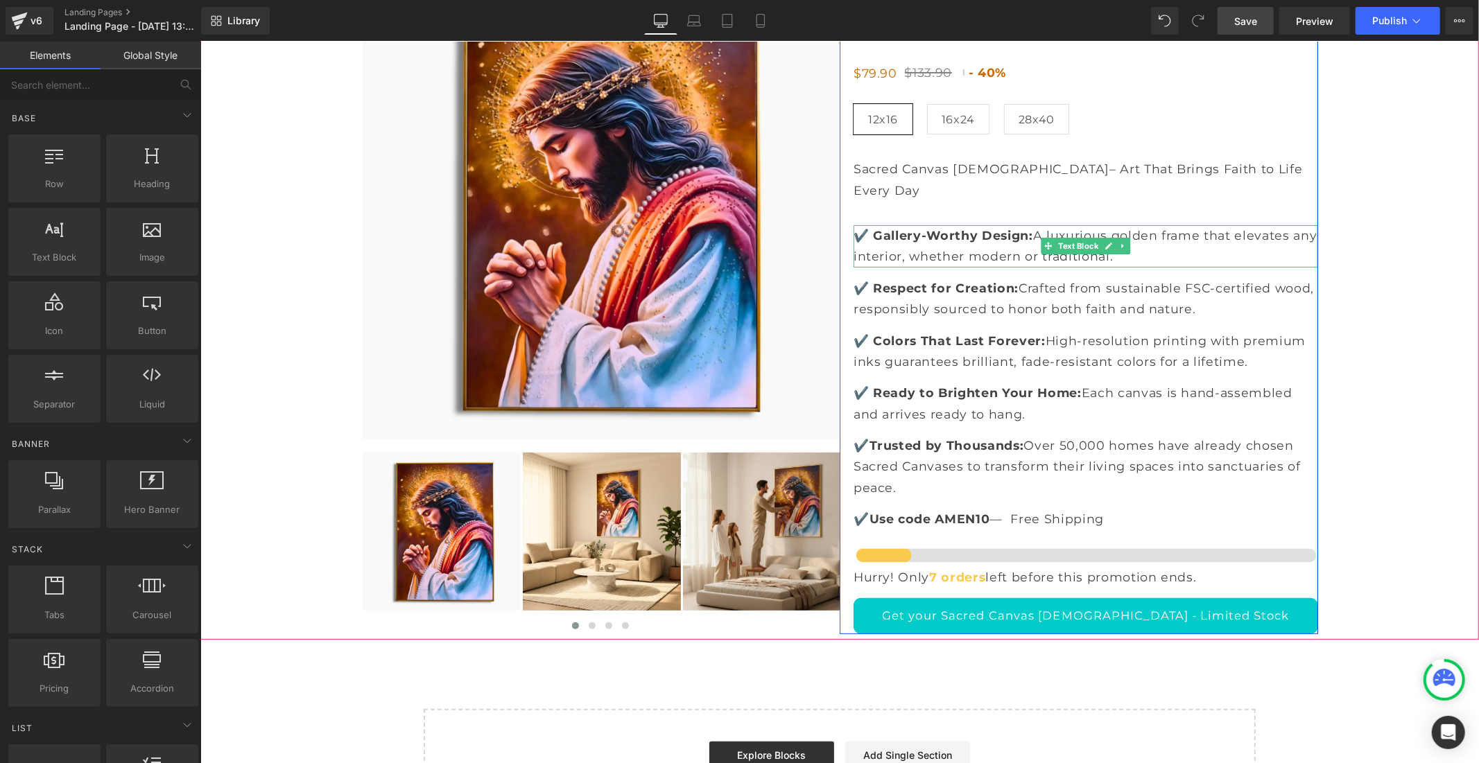
click at [1120, 243] on icon at bounding box center [1121, 245] width 2 height 5
click at [1122, 237] on link at bounding box center [1129, 245] width 15 height 17
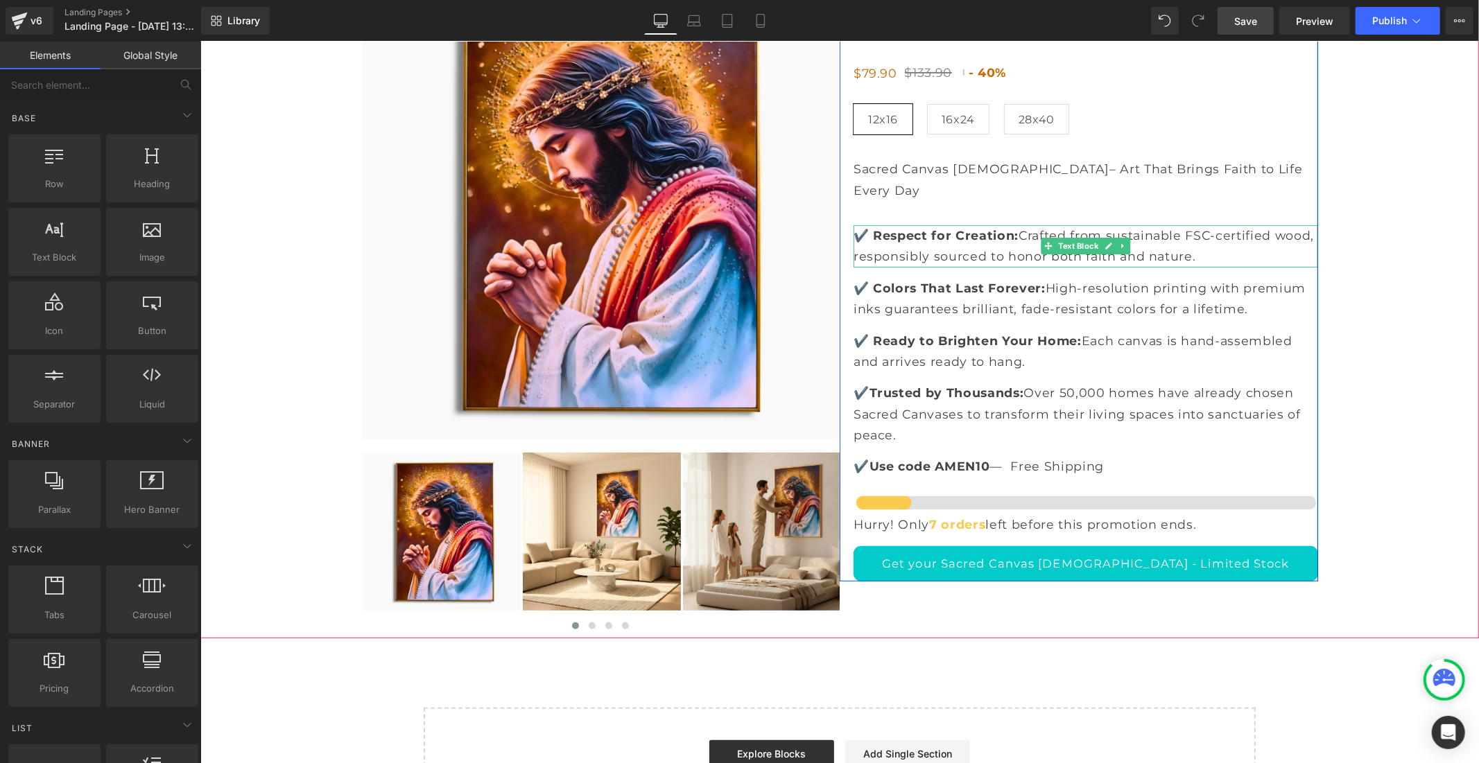
click at [1120, 243] on icon at bounding box center [1121, 245] width 2 height 5
click at [1122, 237] on link at bounding box center [1129, 245] width 15 height 17
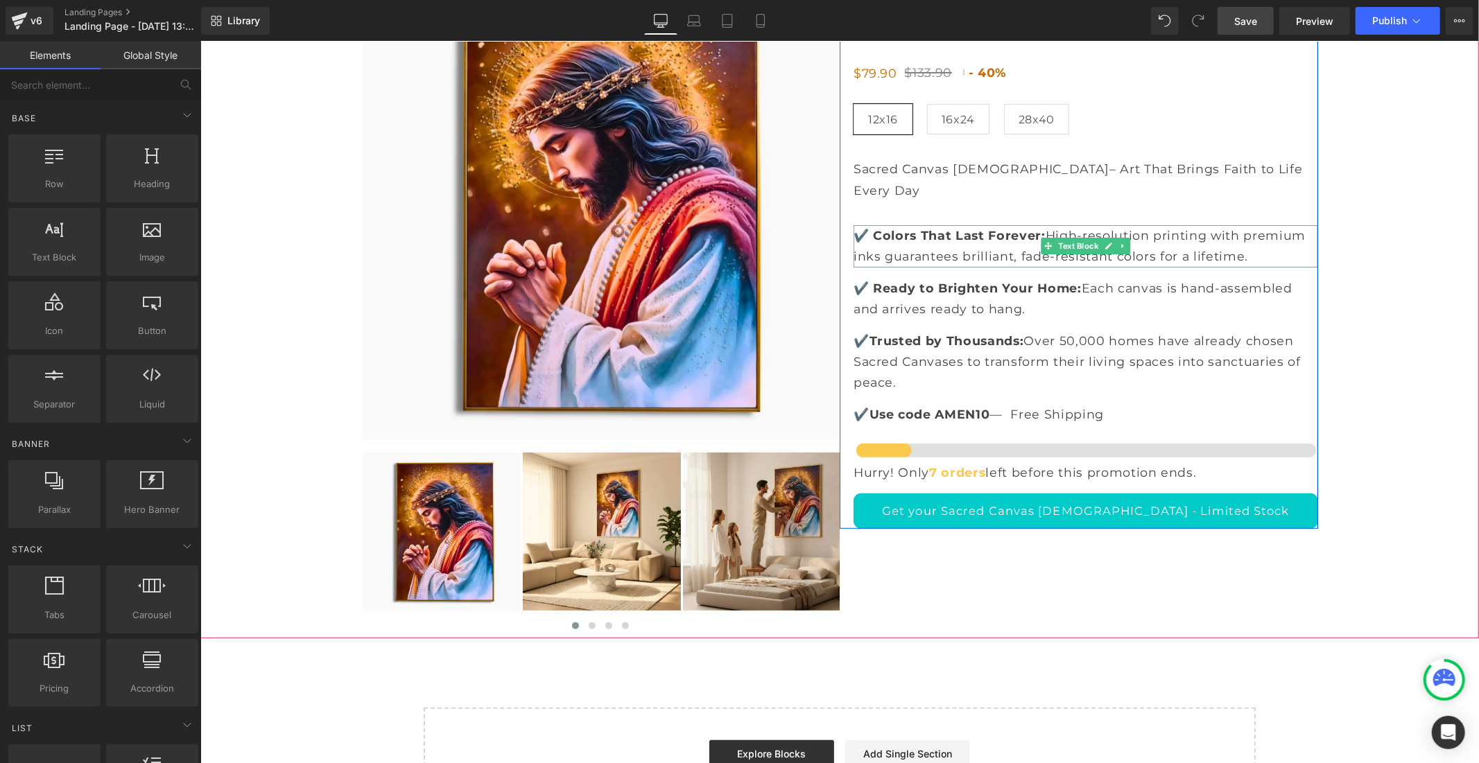
click at [1120, 243] on icon at bounding box center [1121, 245] width 2 height 5
click at [1126, 241] on icon at bounding box center [1130, 245] width 8 height 8
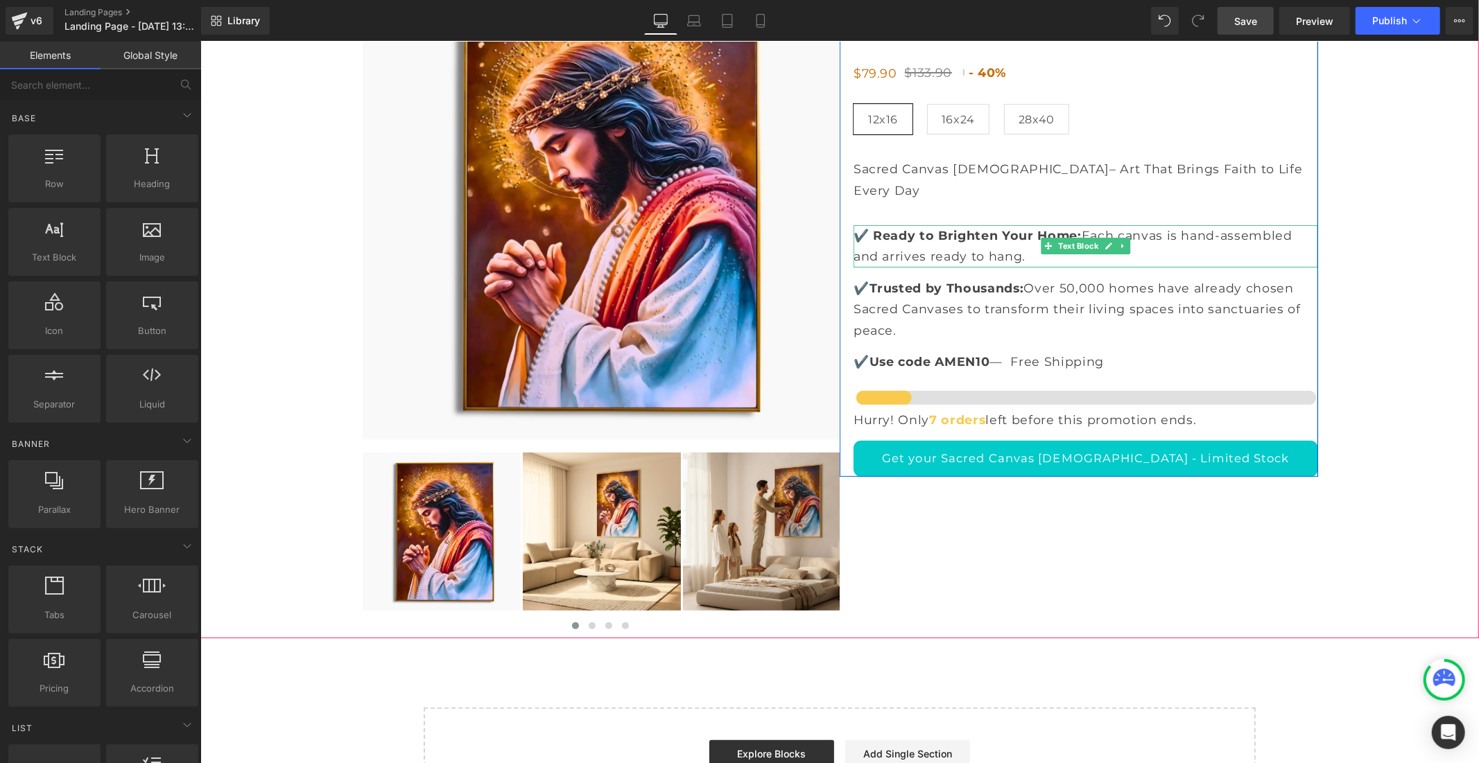
click at [1119, 241] on icon at bounding box center [1122, 245] width 8 height 8
click at [1126, 241] on icon at bounding box center [1130, 245] width 8 height 8
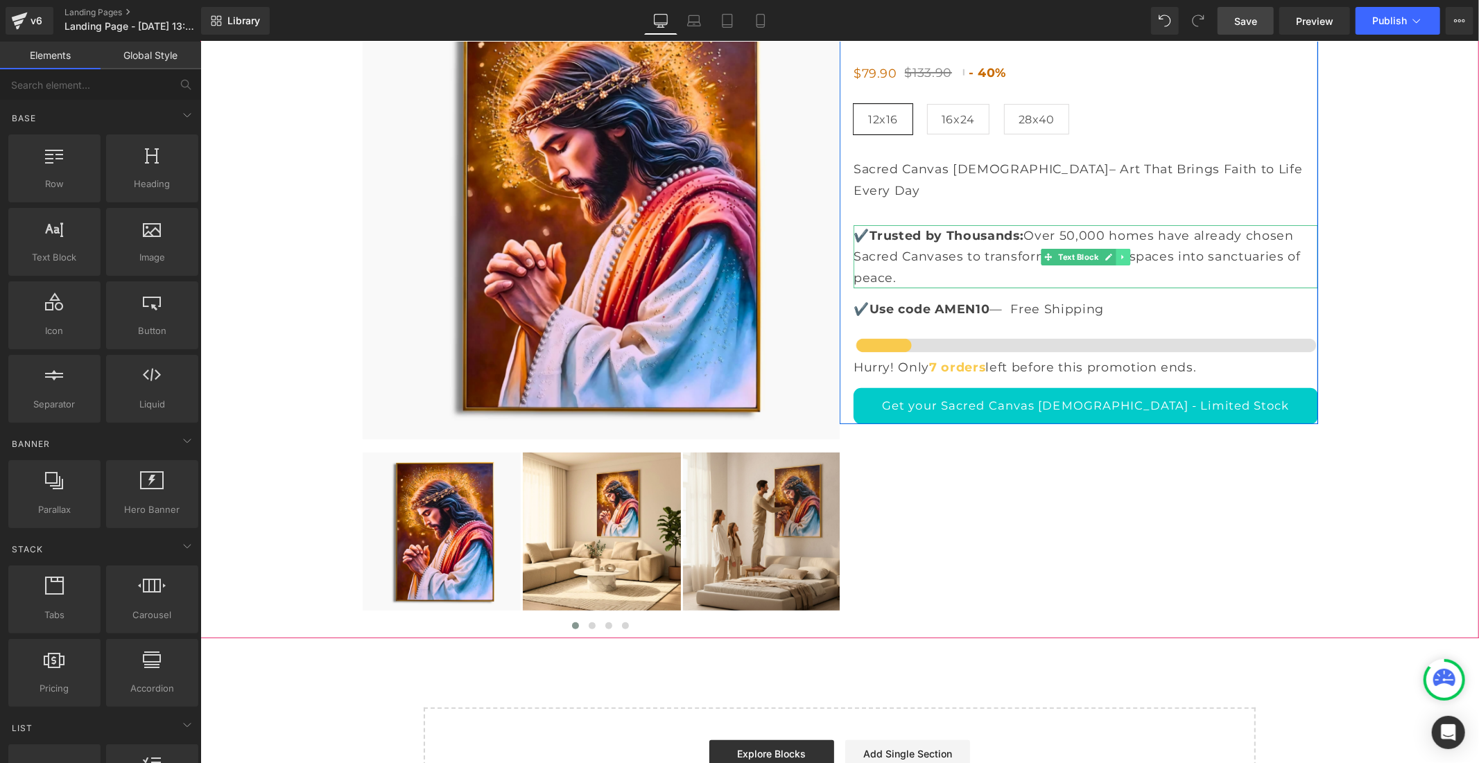
click at [1120, 252] on icon at bounding box center [1122, 256] width 8 height 8
click at [1126, 252] on icon at bounding box center [1130, 256] width 8 height 8
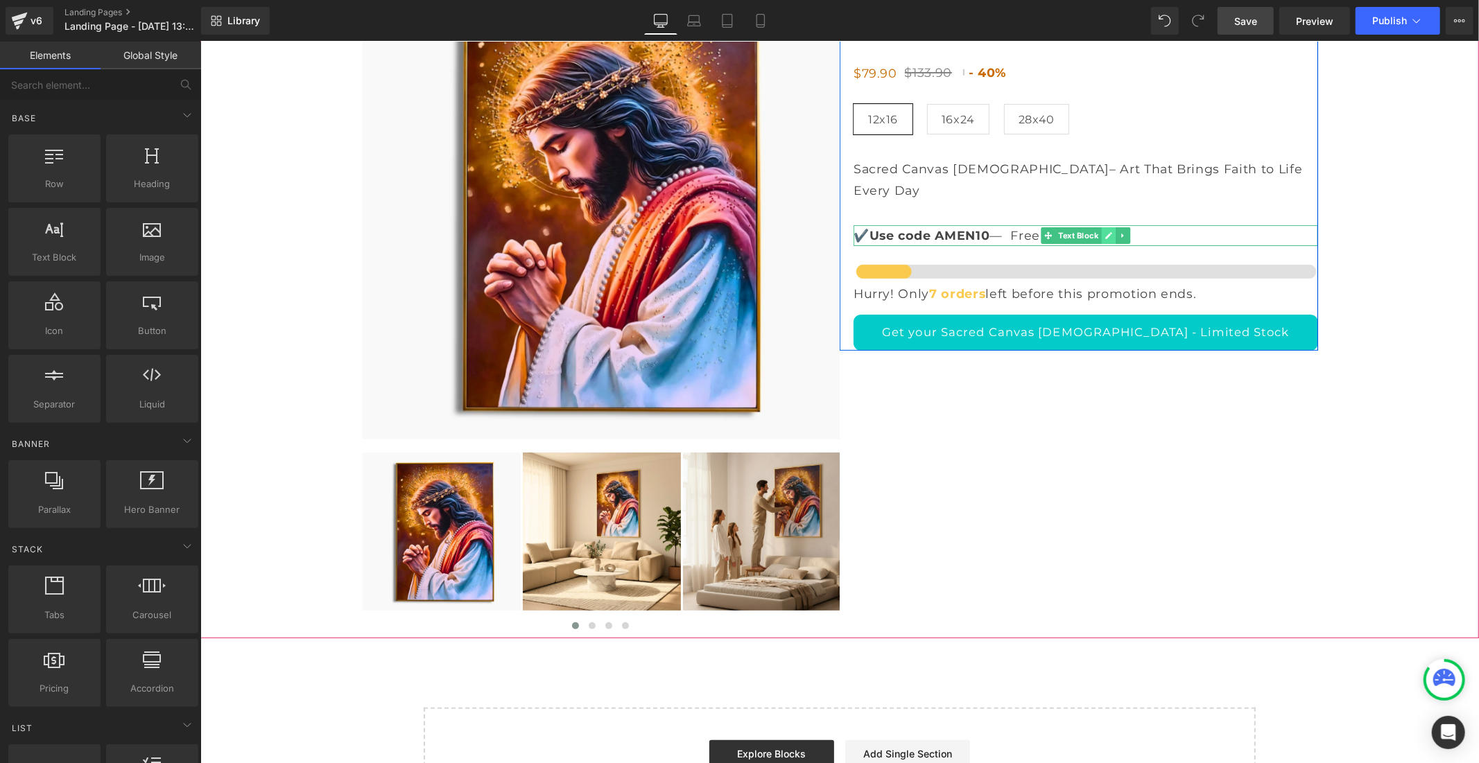
scroll to position [0, 805]
click at [1118, 231] on icon at bounding box center [1122, 235] width 8 height 8
click at [1126, 231] on icon at bounding box center [1130, 235] width 8 height 8
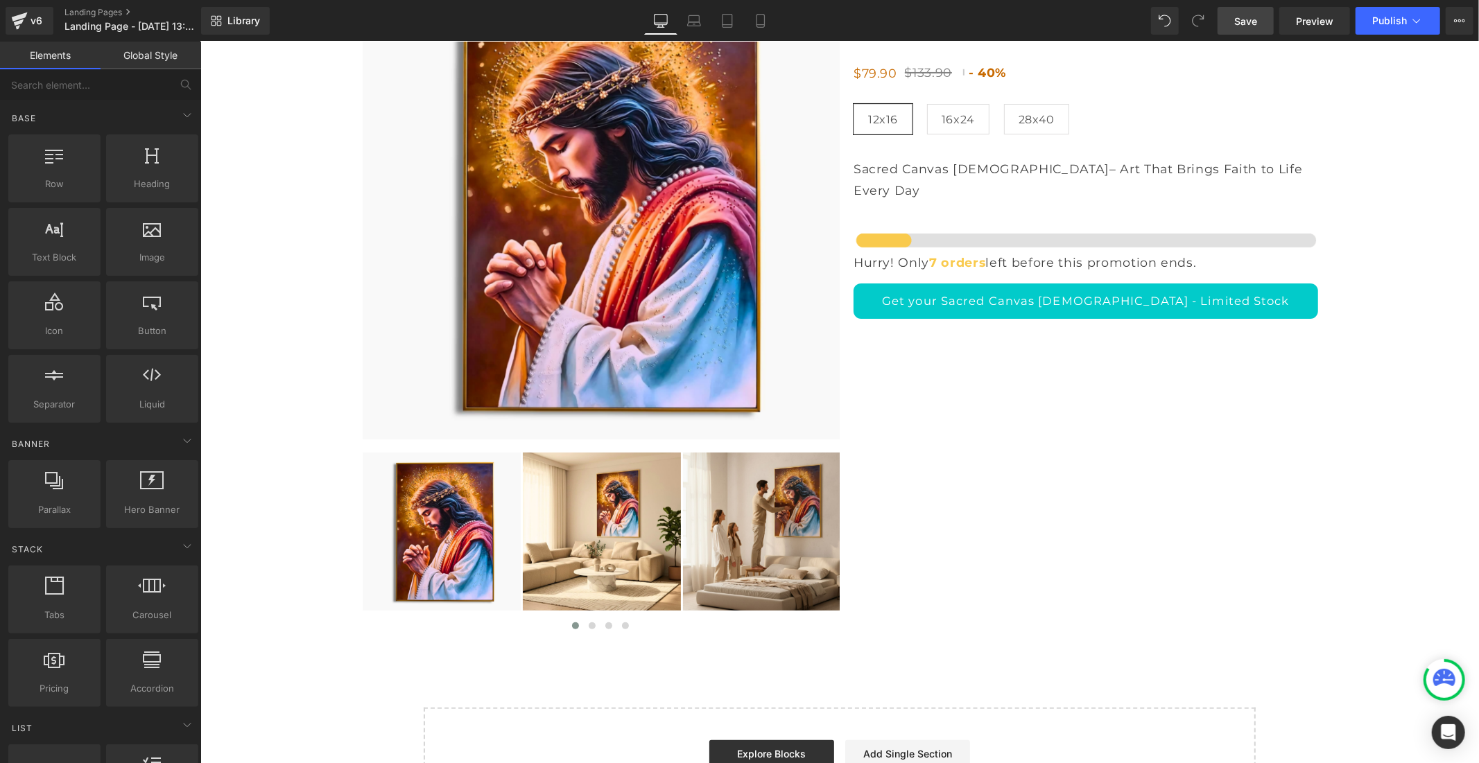
click at [1255, 16] on span "Save" at bounding box center [1245, 21] width 23 height 15
click at [130, 51] on link "Global Style" at bounding box center [151, 56] width 101 height 28
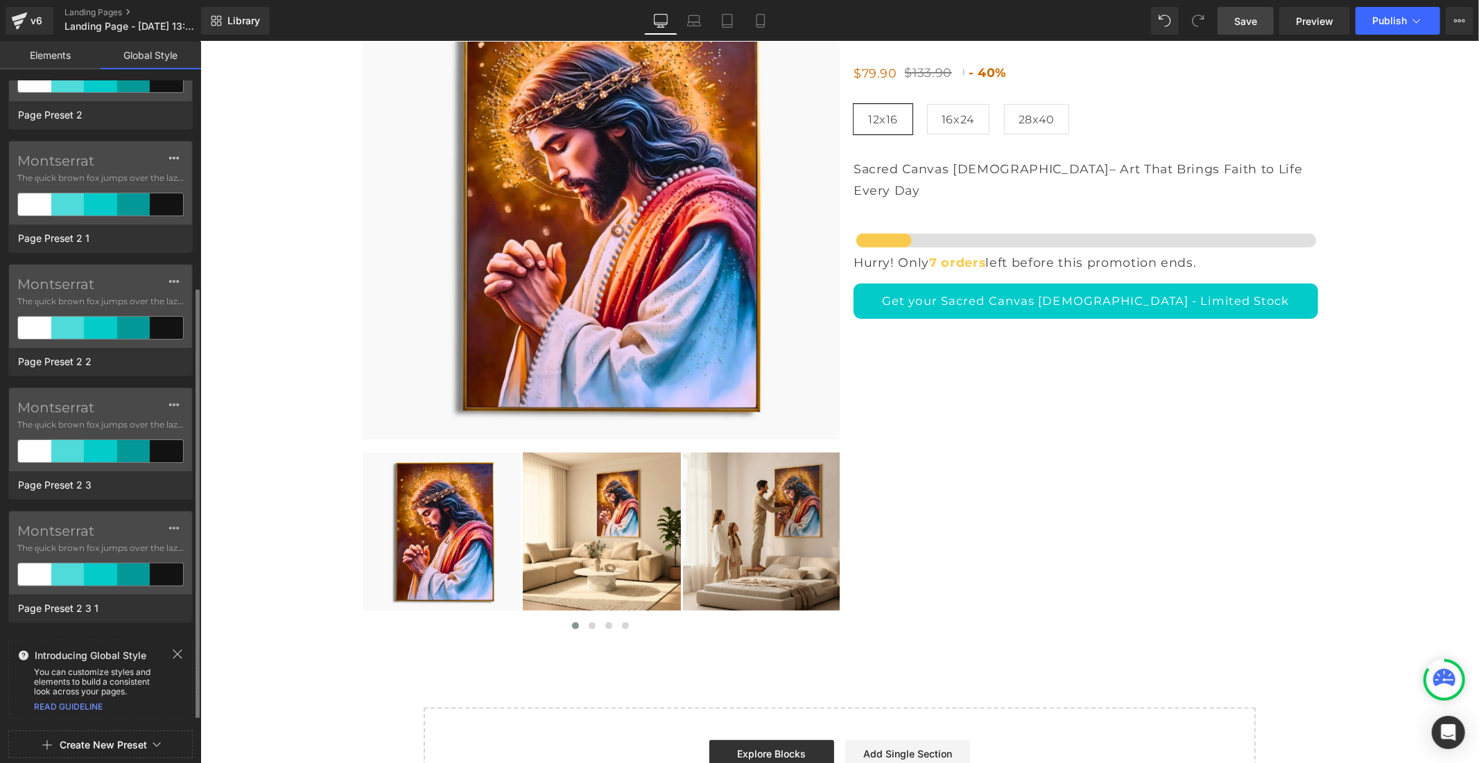
scroll to position [0, 0]
click at [65, 534] on label "Montserrat" at bounding box center [100, 531] width 166 height 17
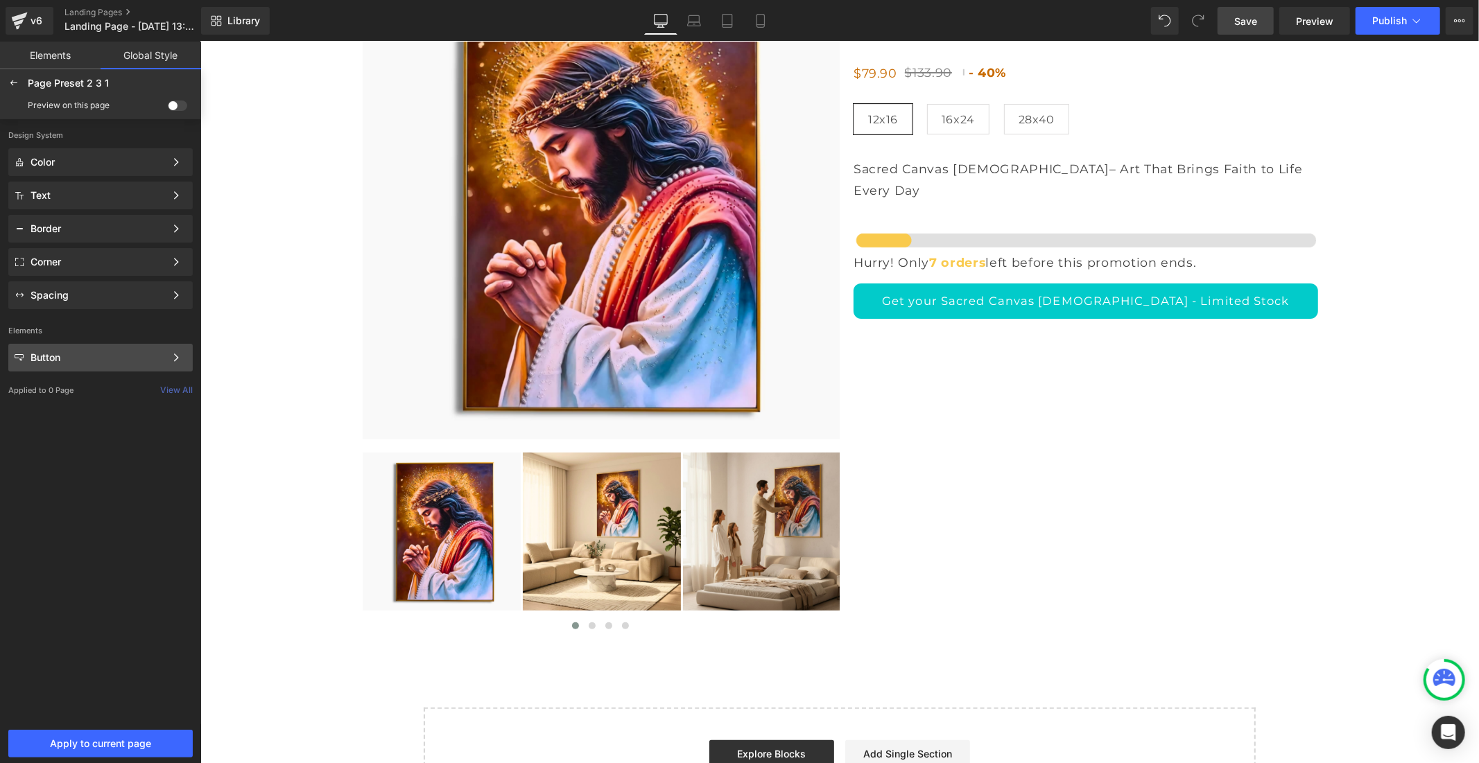
click at [73, 359] on div "Button" at bounding box center [98, 357] width 134 height 11
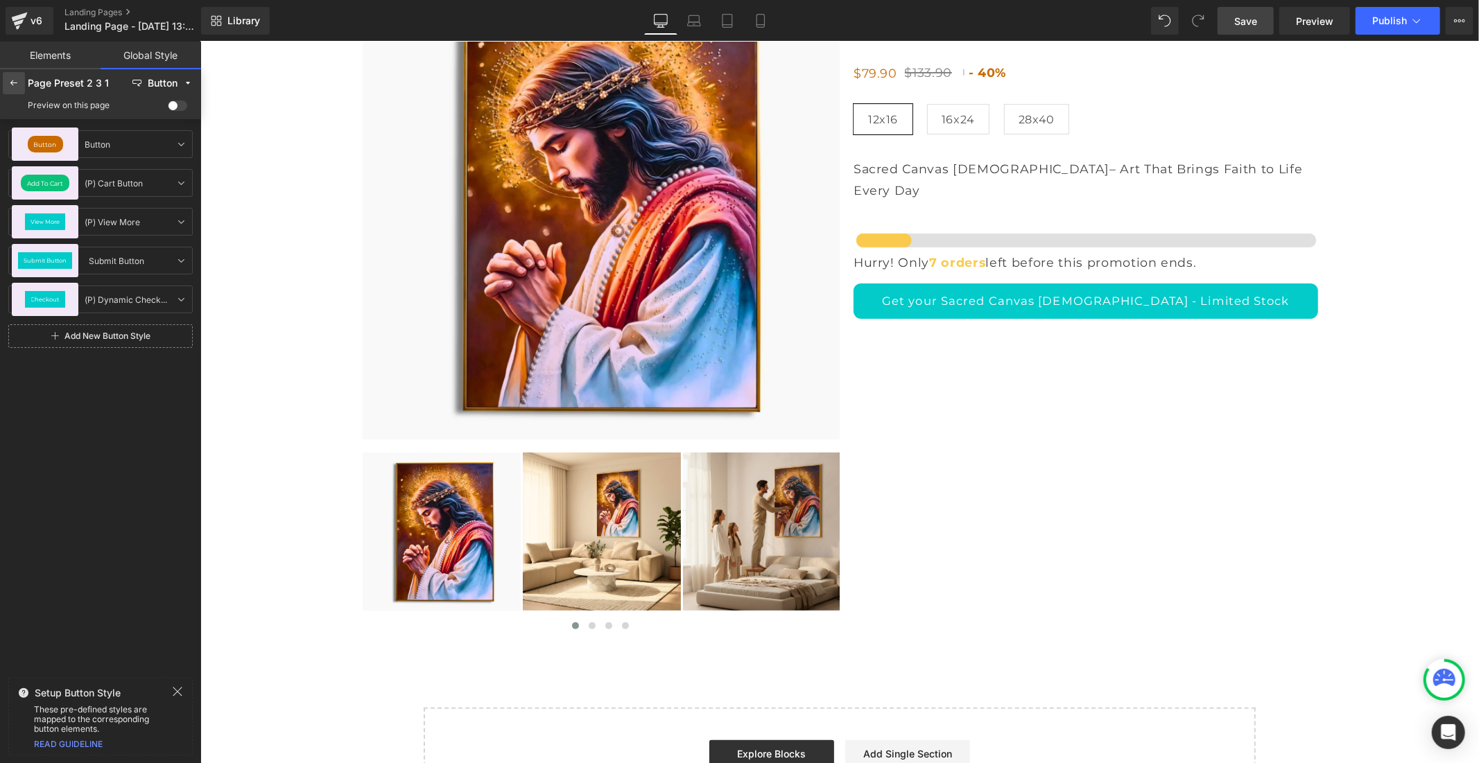
click at [19, 84] on icon at bounding box center [13, 83] width 11 height 11
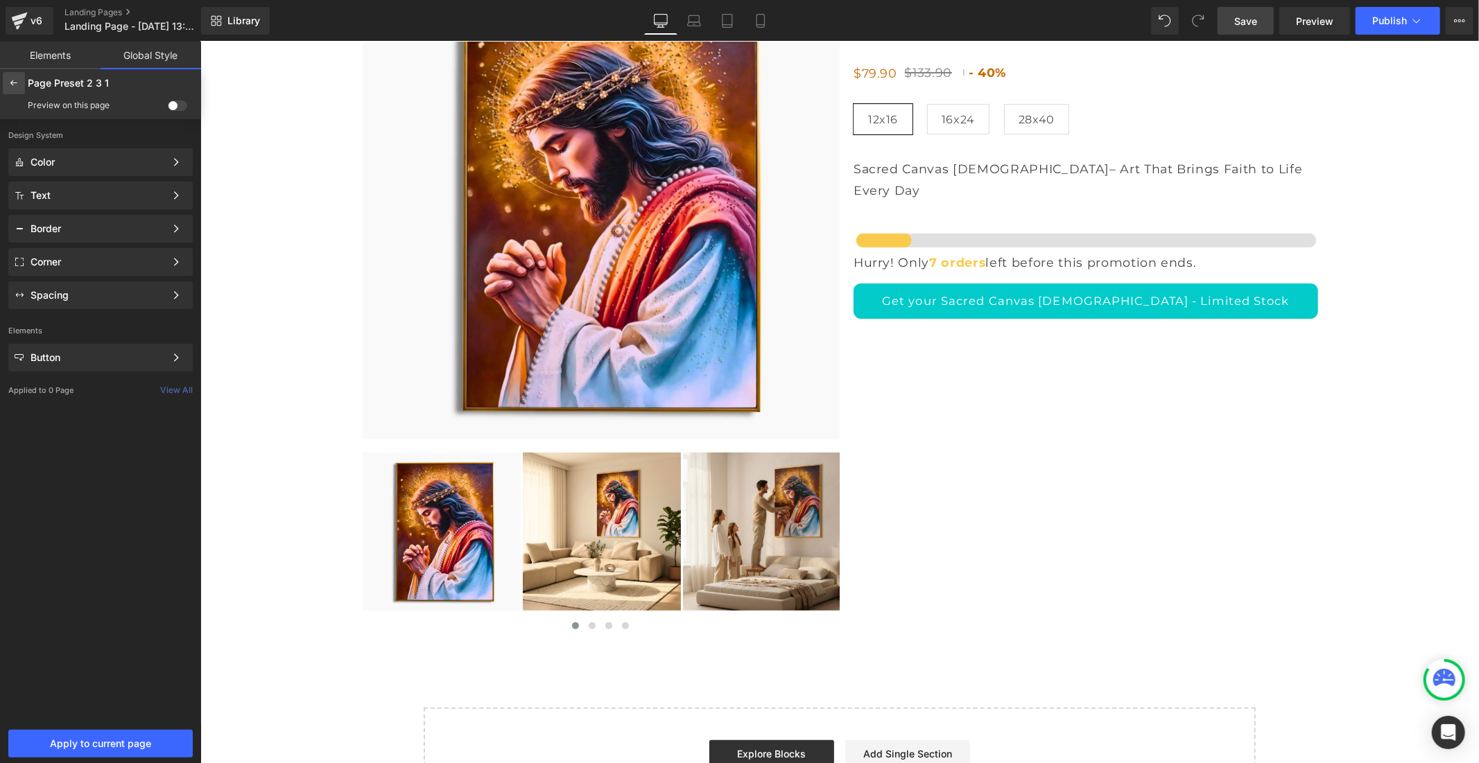
click at [9, 83] on icon at bounding box center [13, 83] width 11 height 11
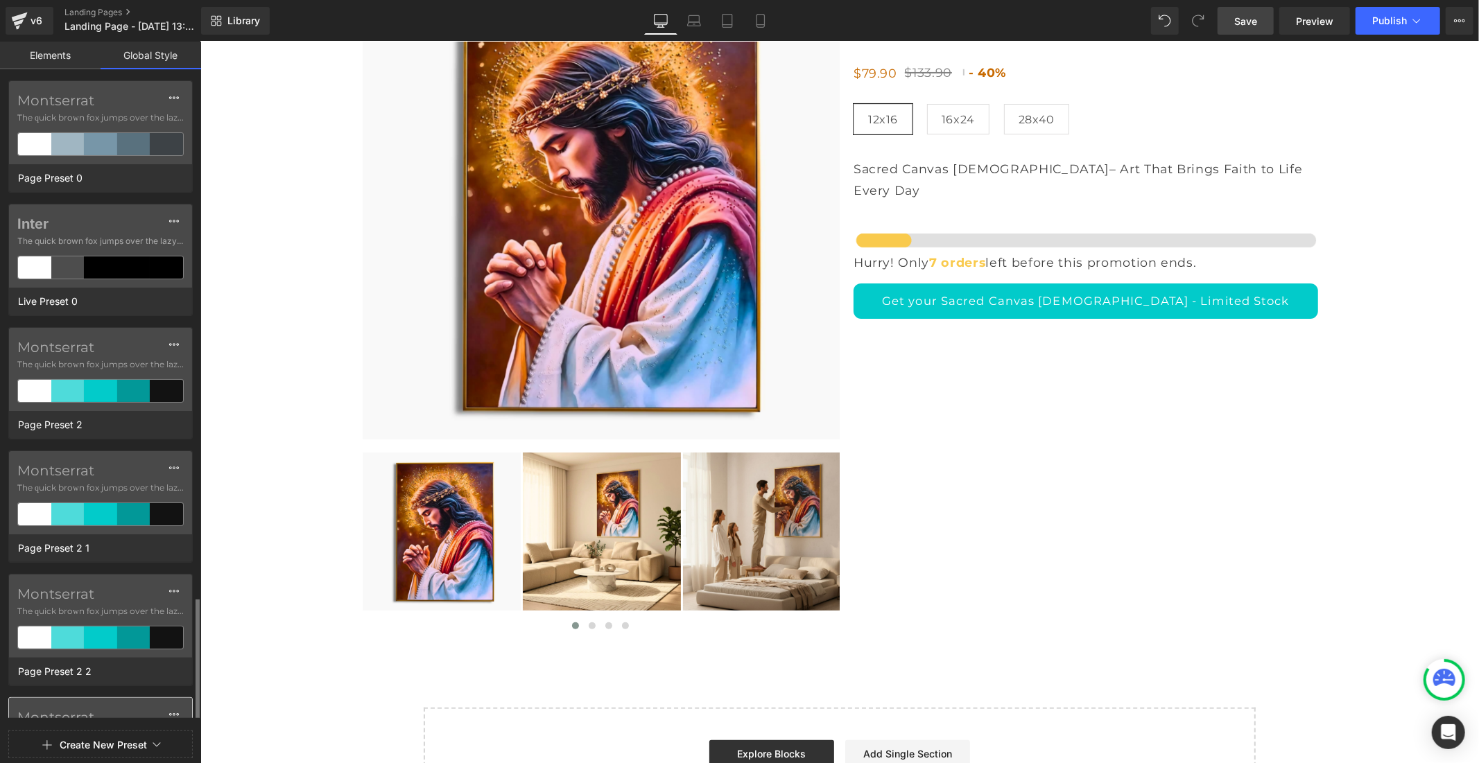
scroll to position [310, 0]
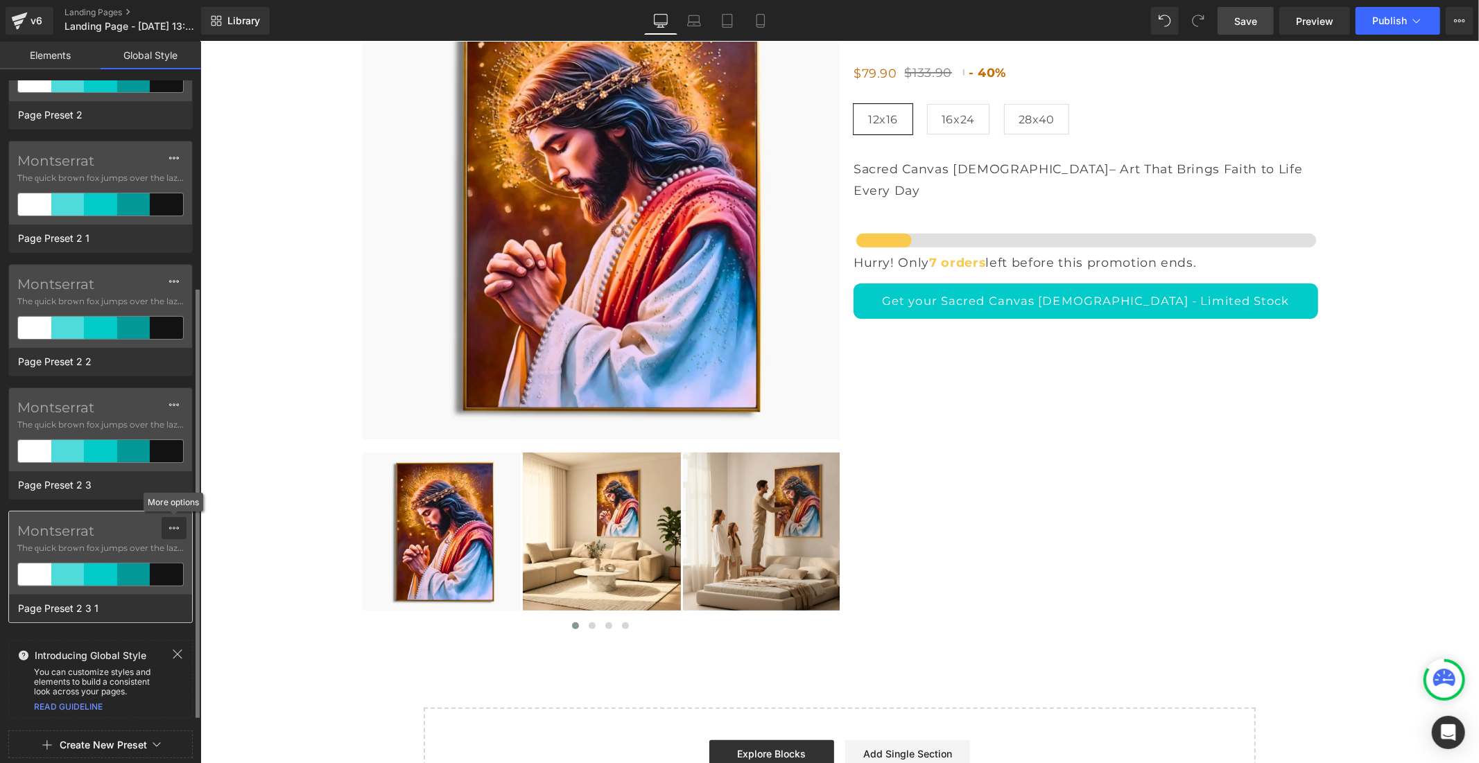
click at [175, 527] on icon at bounding box center [173, 528] width 11 height 11
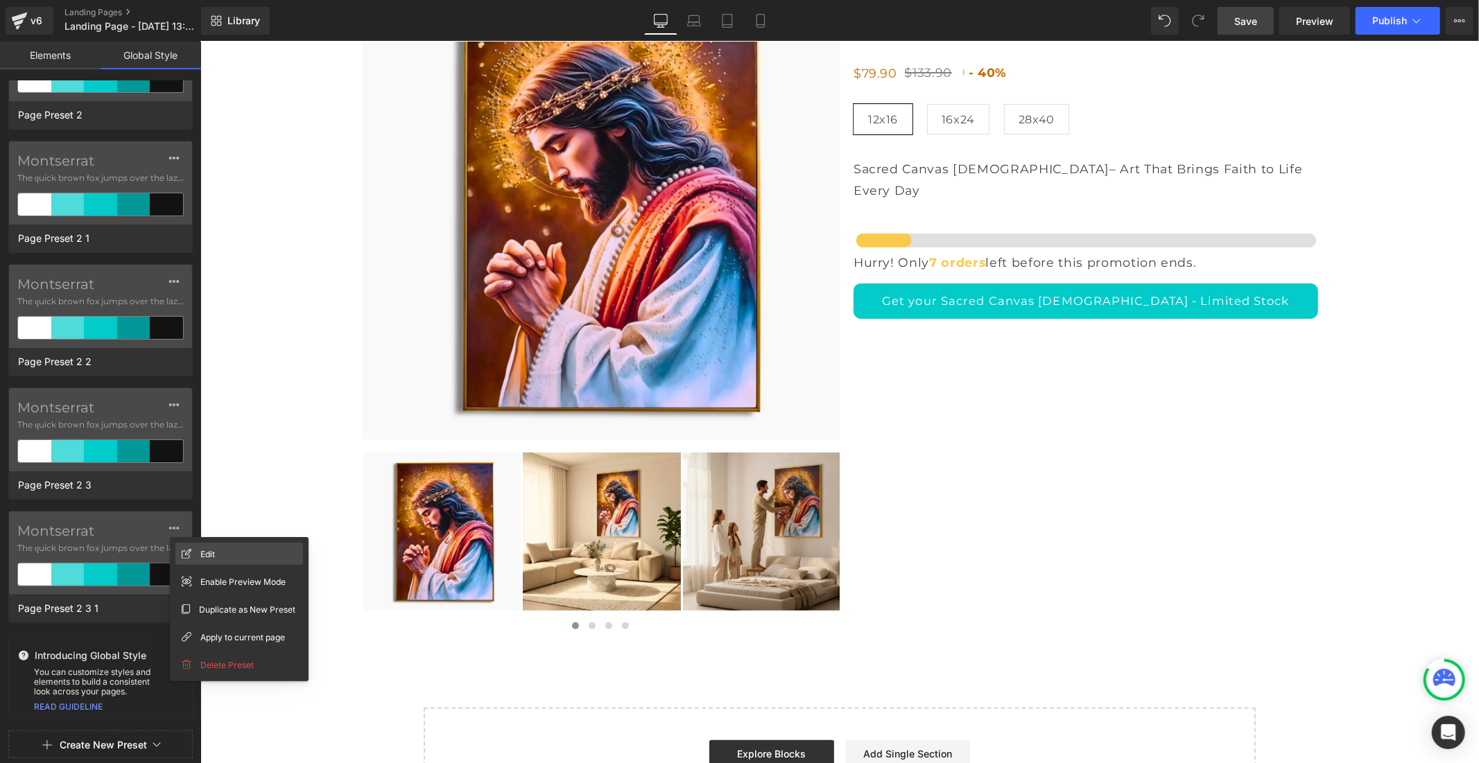
scroll to position [0, 0]
click at [225, 604] on span "Duplicate as New Preset" at bounding box center [247, 609] width 96 height 15
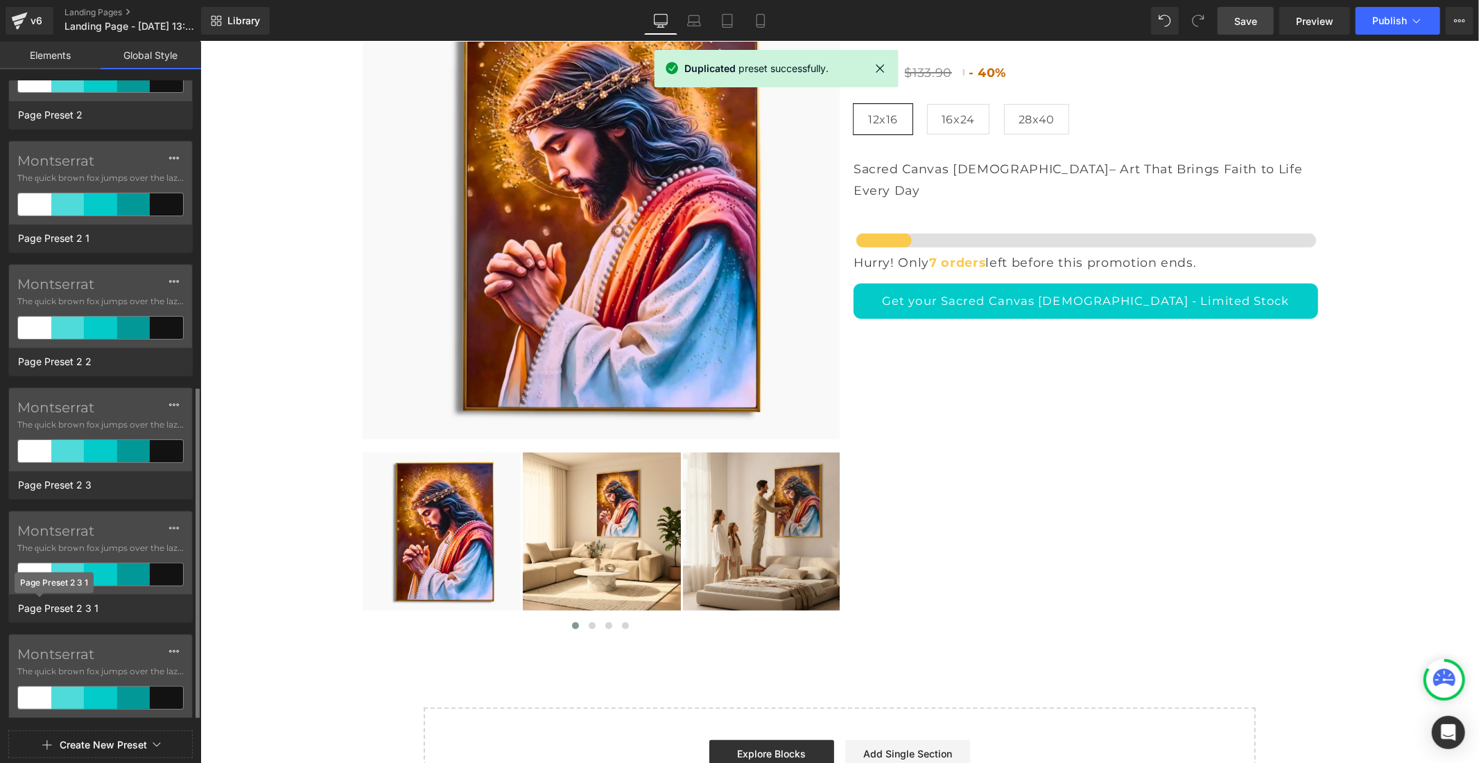
scroll to position [433, 0]
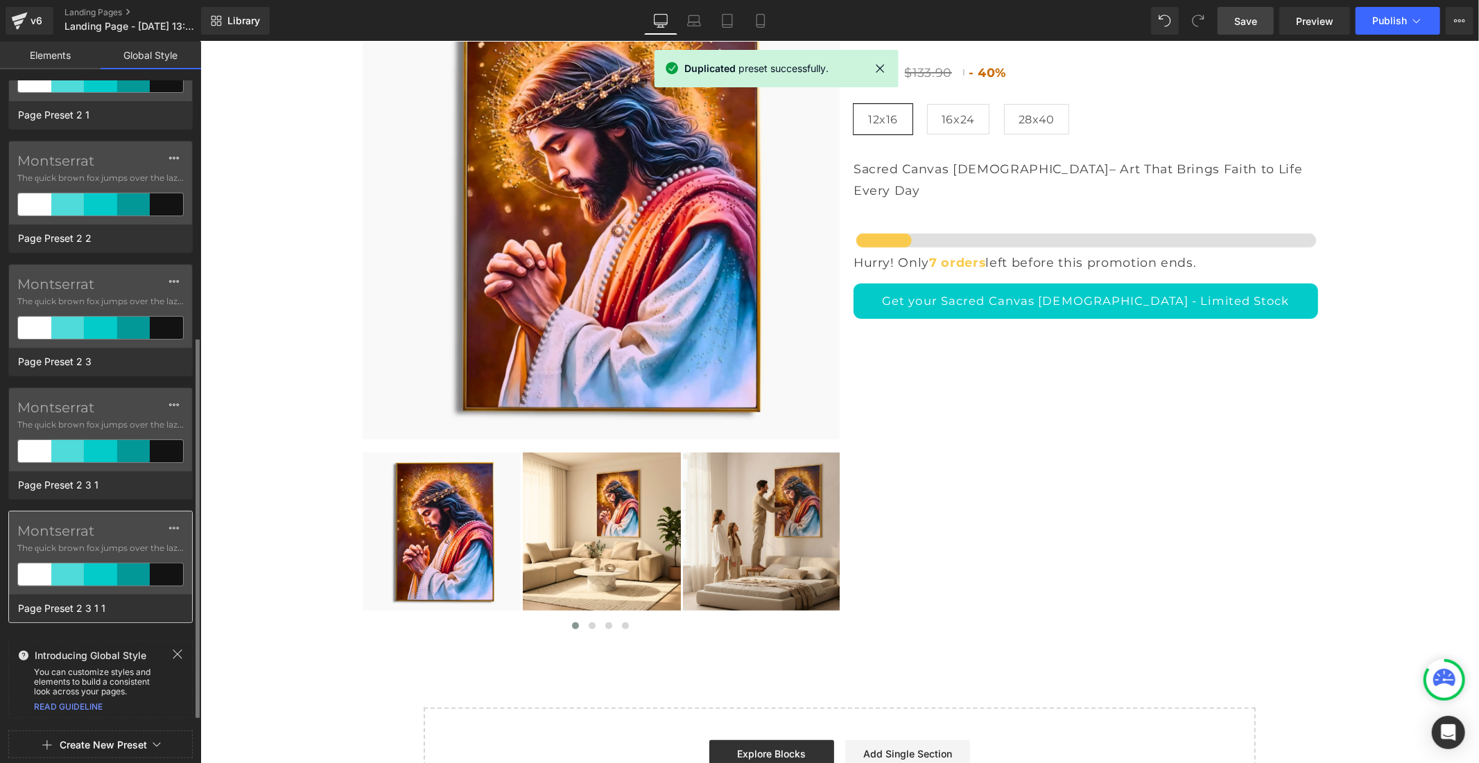
click at [87, 537] on label "Montserrat" at bounding box center [100, 531] width 166 height 17
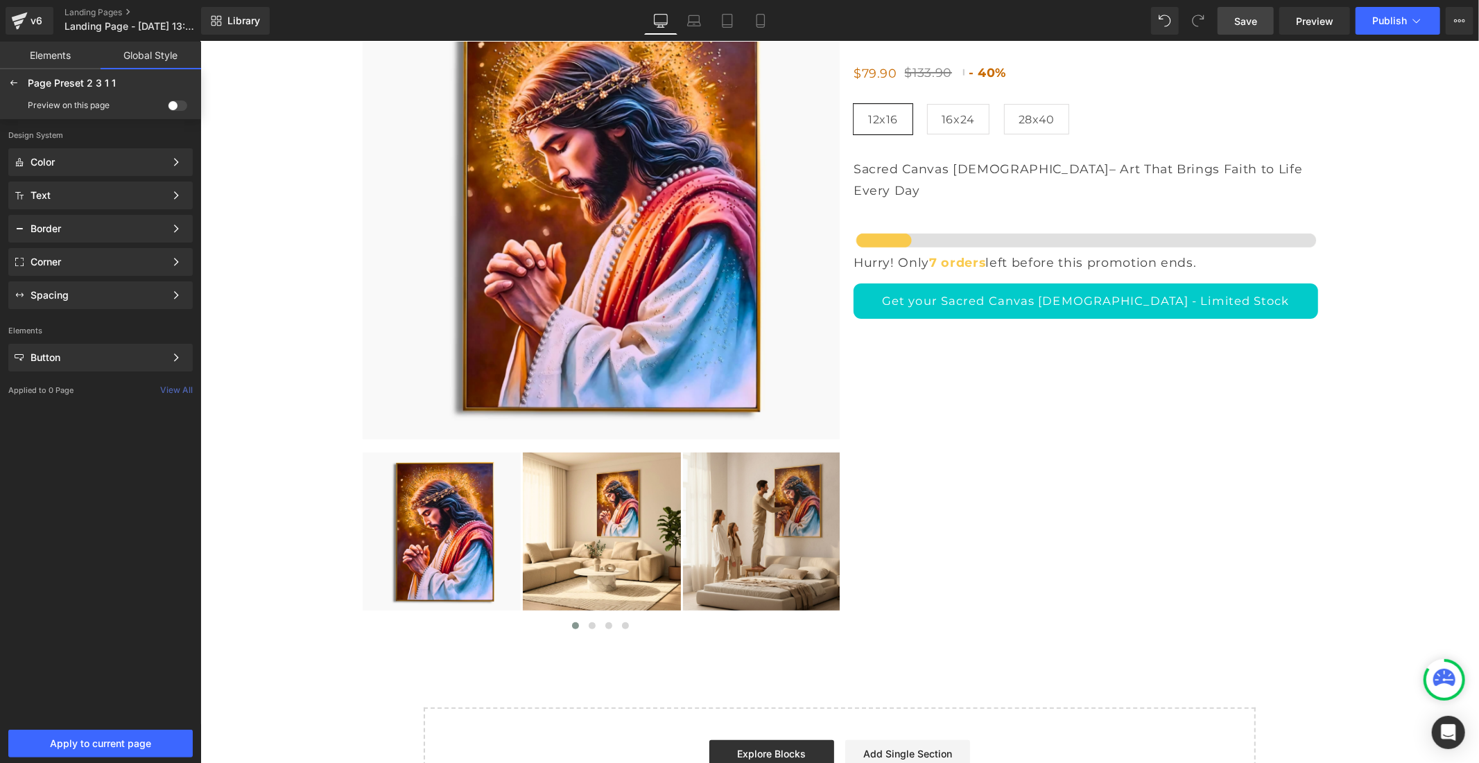
click at [180, 101] on span at bounding box center [177, 106] width 19 height 10
click at [168, 108] on input "checkbox" at bounding box center [168, 108] width 0 height 0
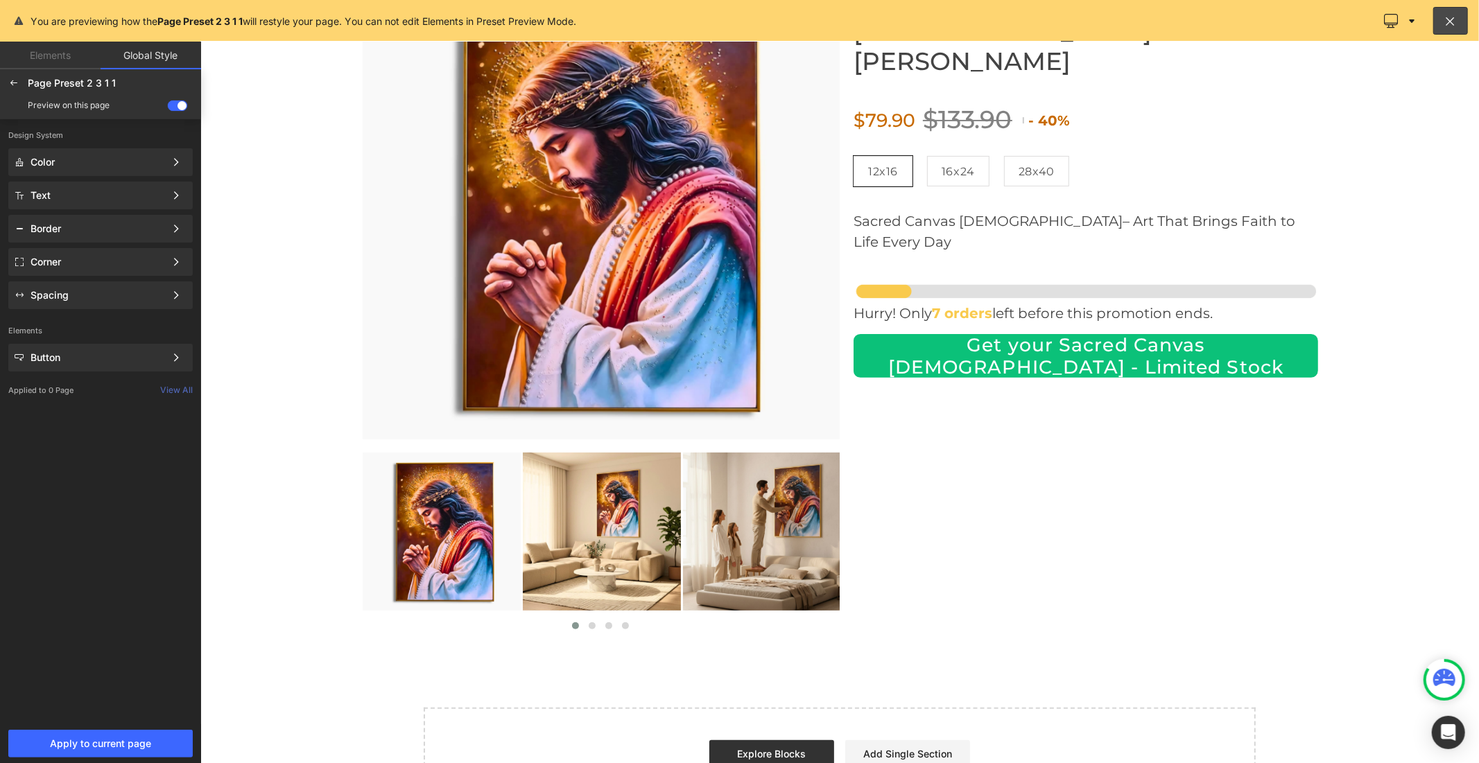
scroll to position [0, 0]
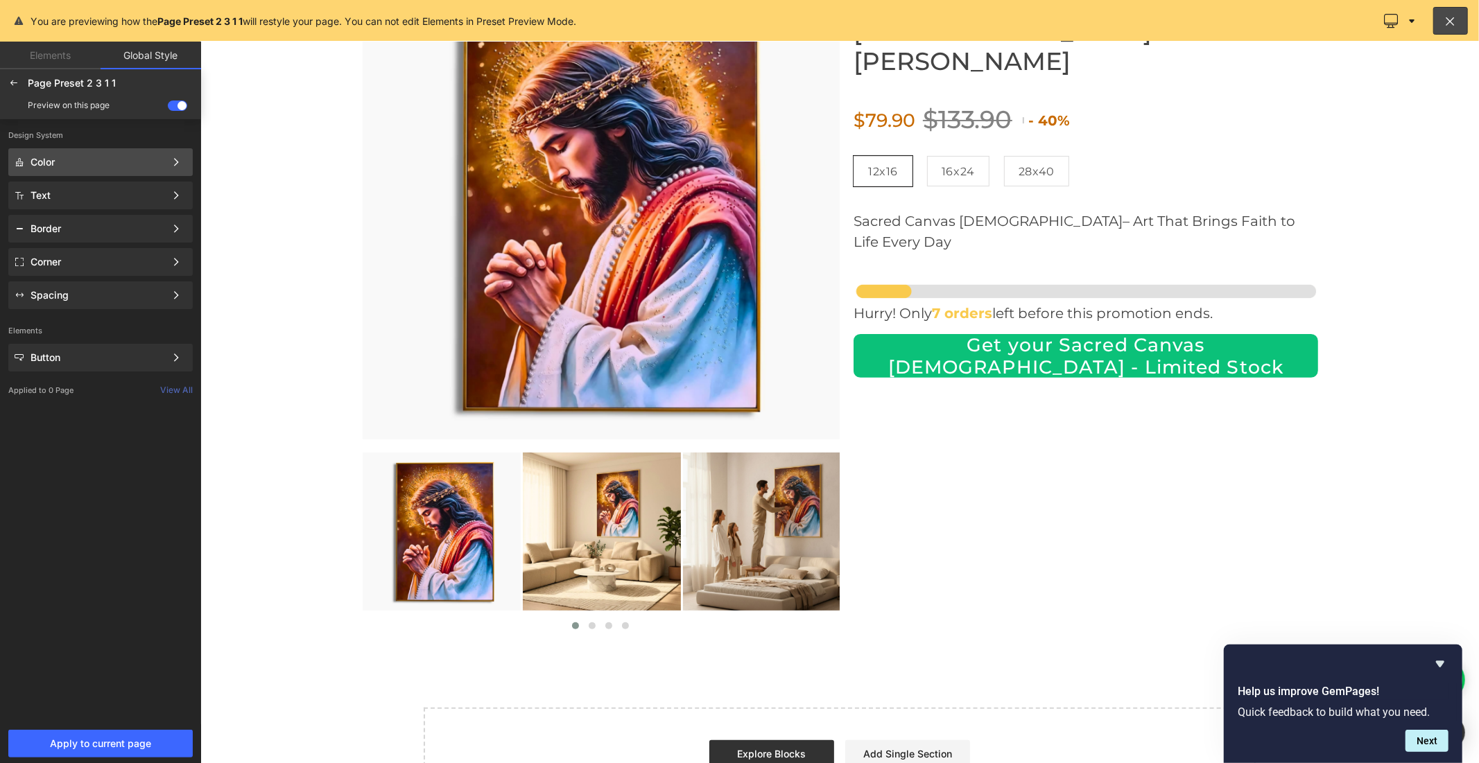
click at [85, 150] on div "Color Color Style Define a color palette and apply it to your pages 1 of 3 Next" at bounding box center [100, 162] width 184 height 28
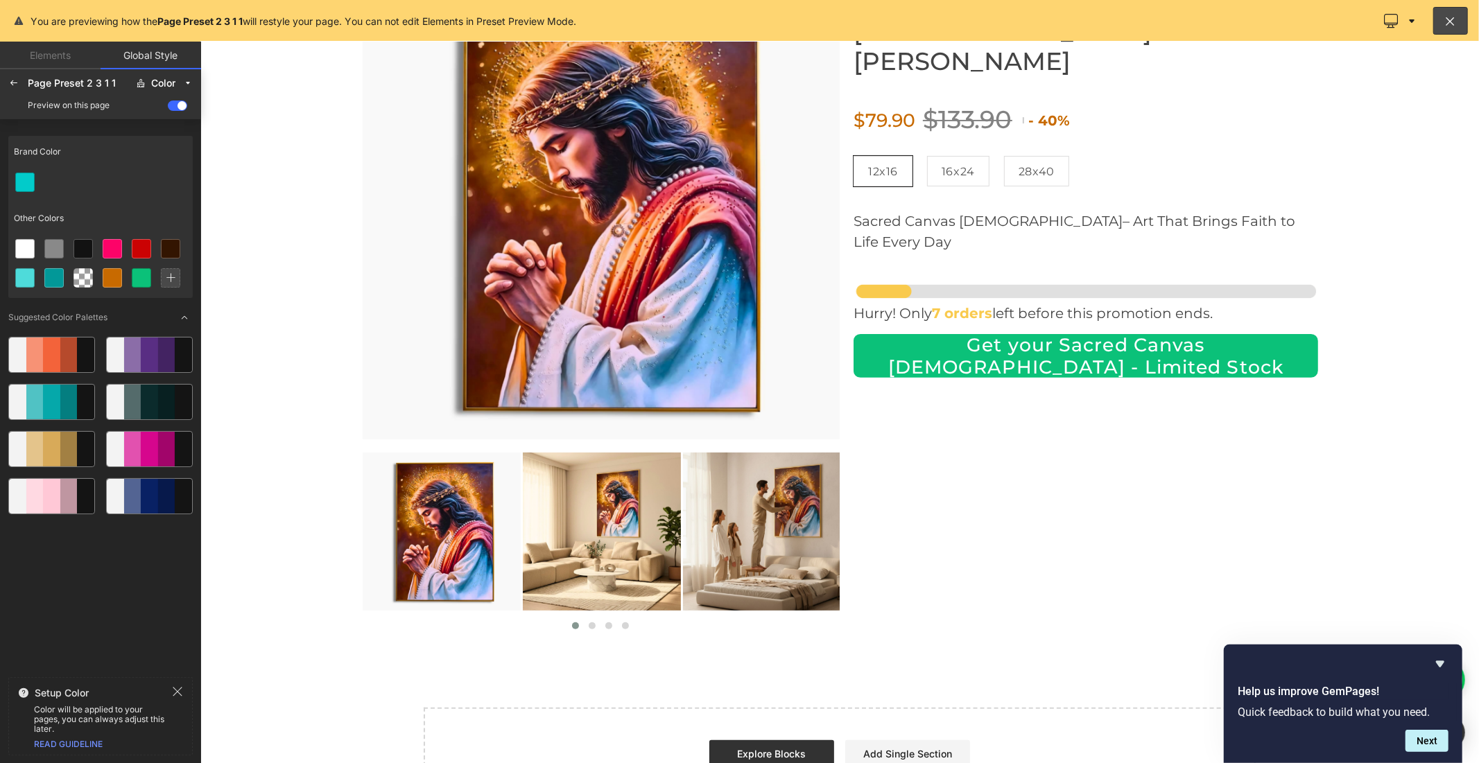
scroll to position [0, 805]
click at [16, 88] on icon at bounding box center [13, 83] width 11 height 11
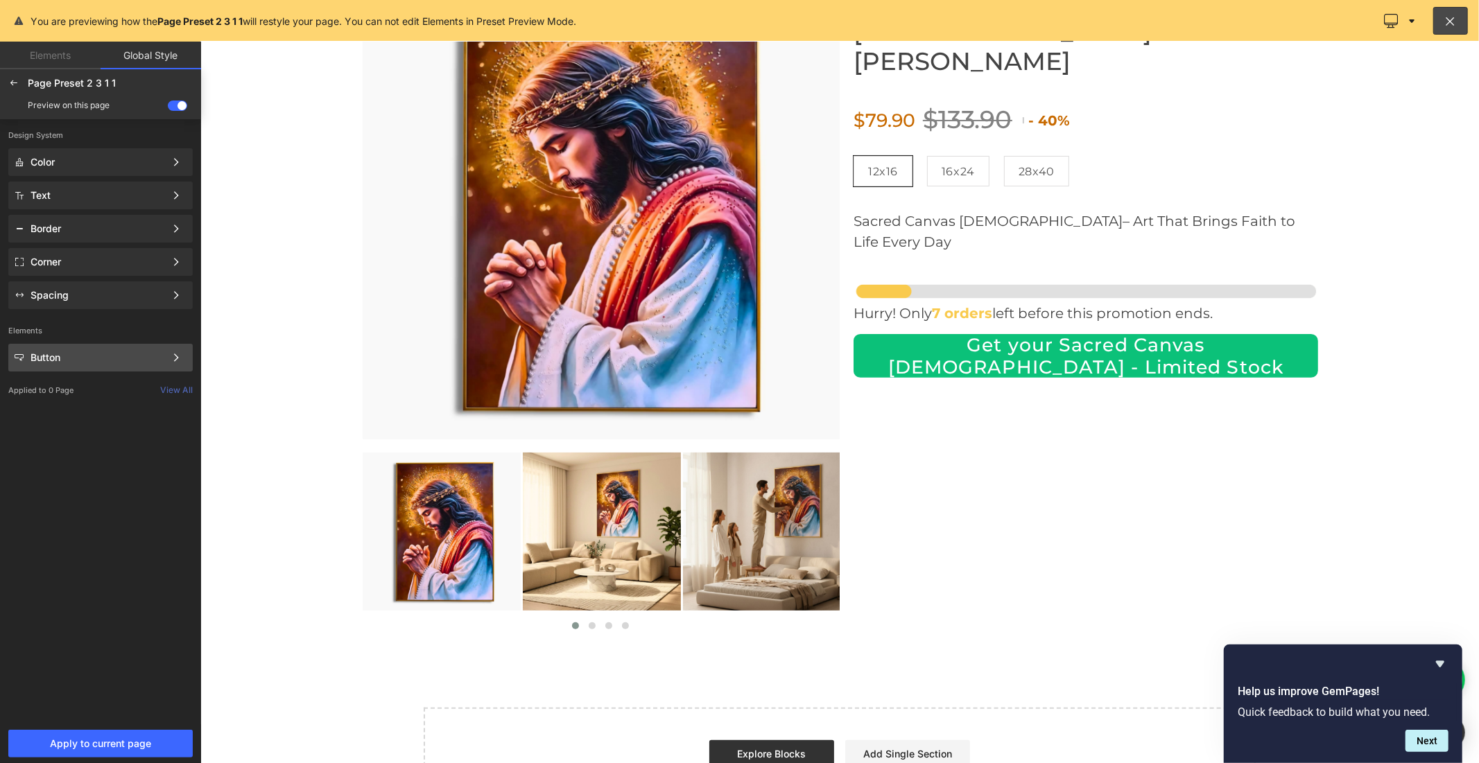
click at [85, 363] on div "Button Color Style Define a color palette and apply it to your pages 1 of 3 Next" at bounding box center [100, 358] width 184 height 28
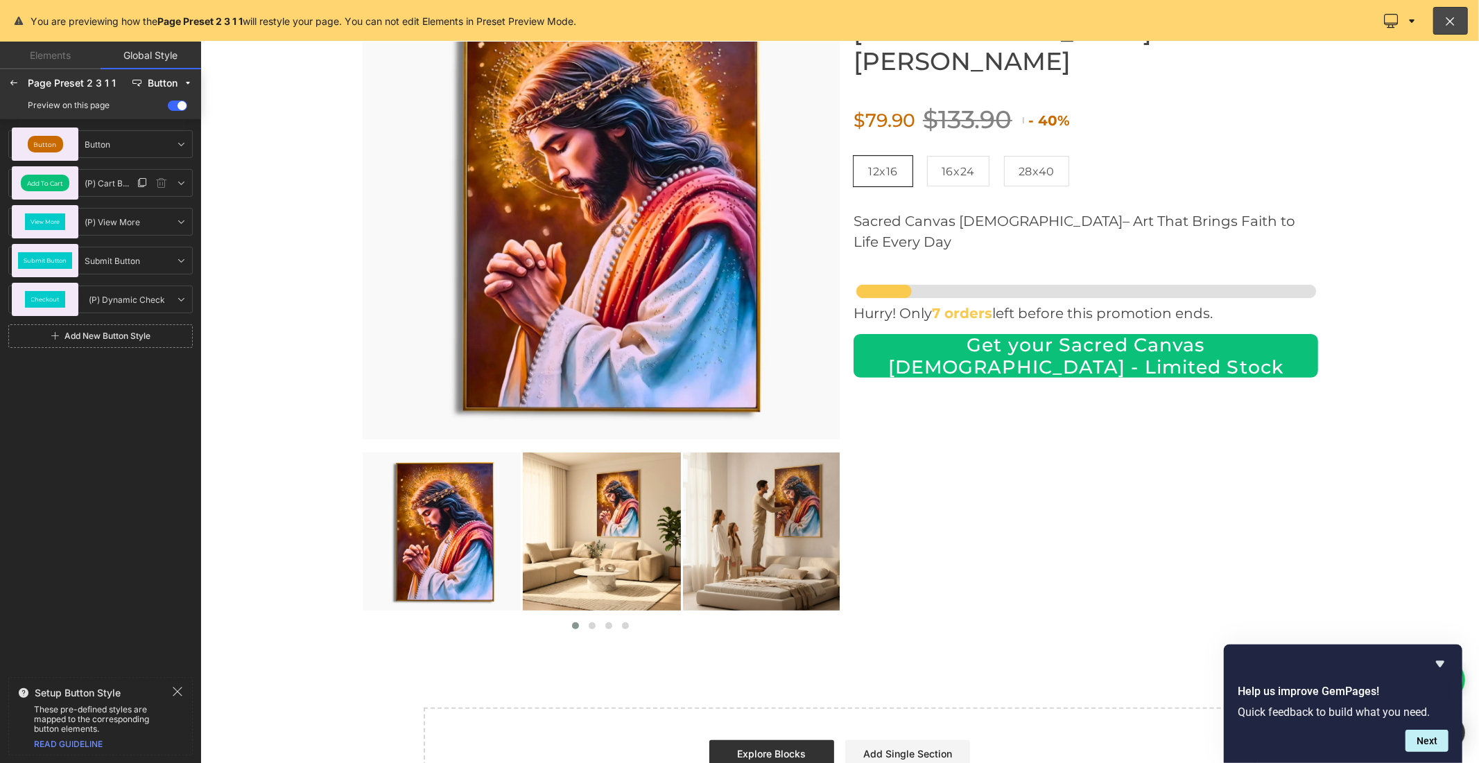
scroll to position [0, 0]
click at [74, 186] on div "Add To Cart" at bounding box center [45, 182] width 67 height 33
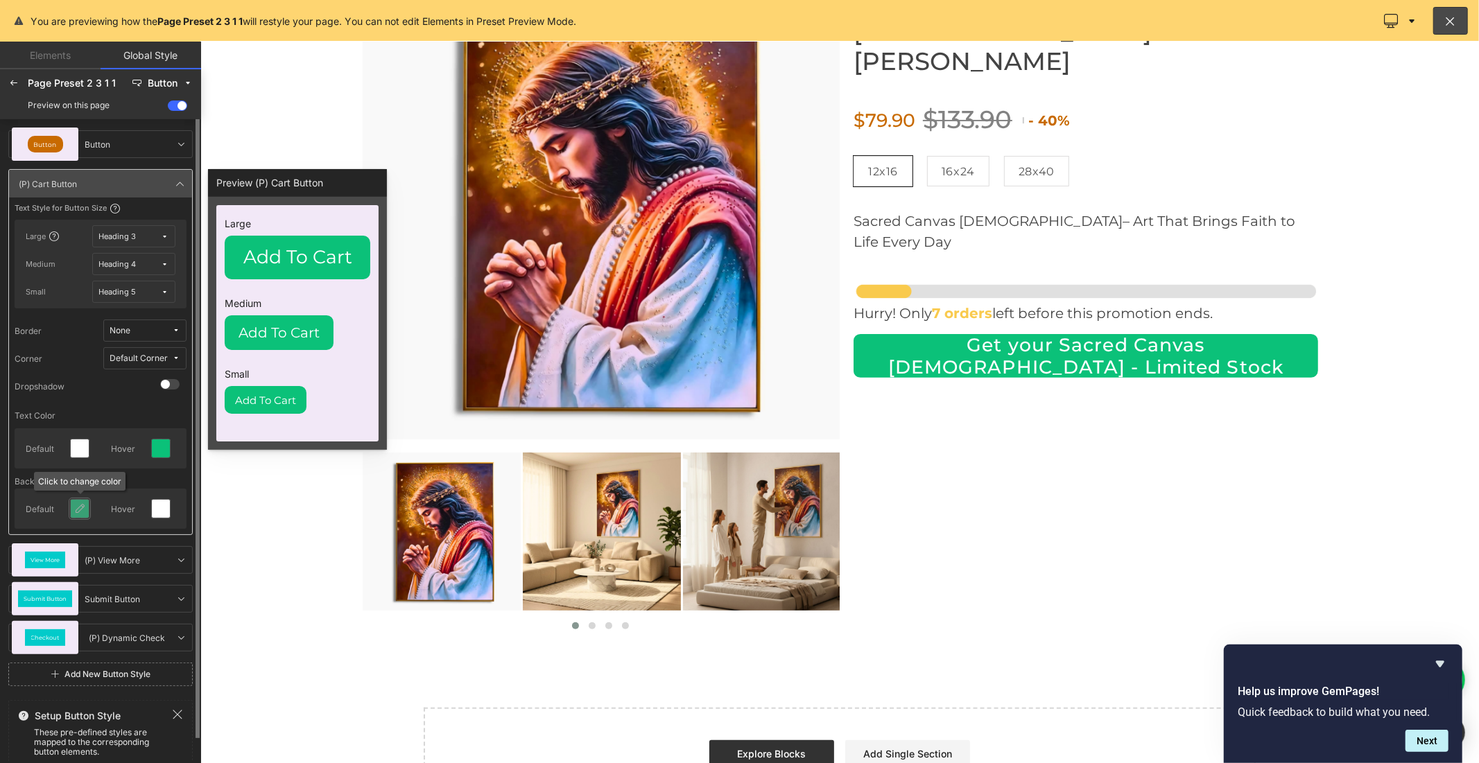
click at [85, 509] on div at bounding box center [80, 509] width 18 height 18
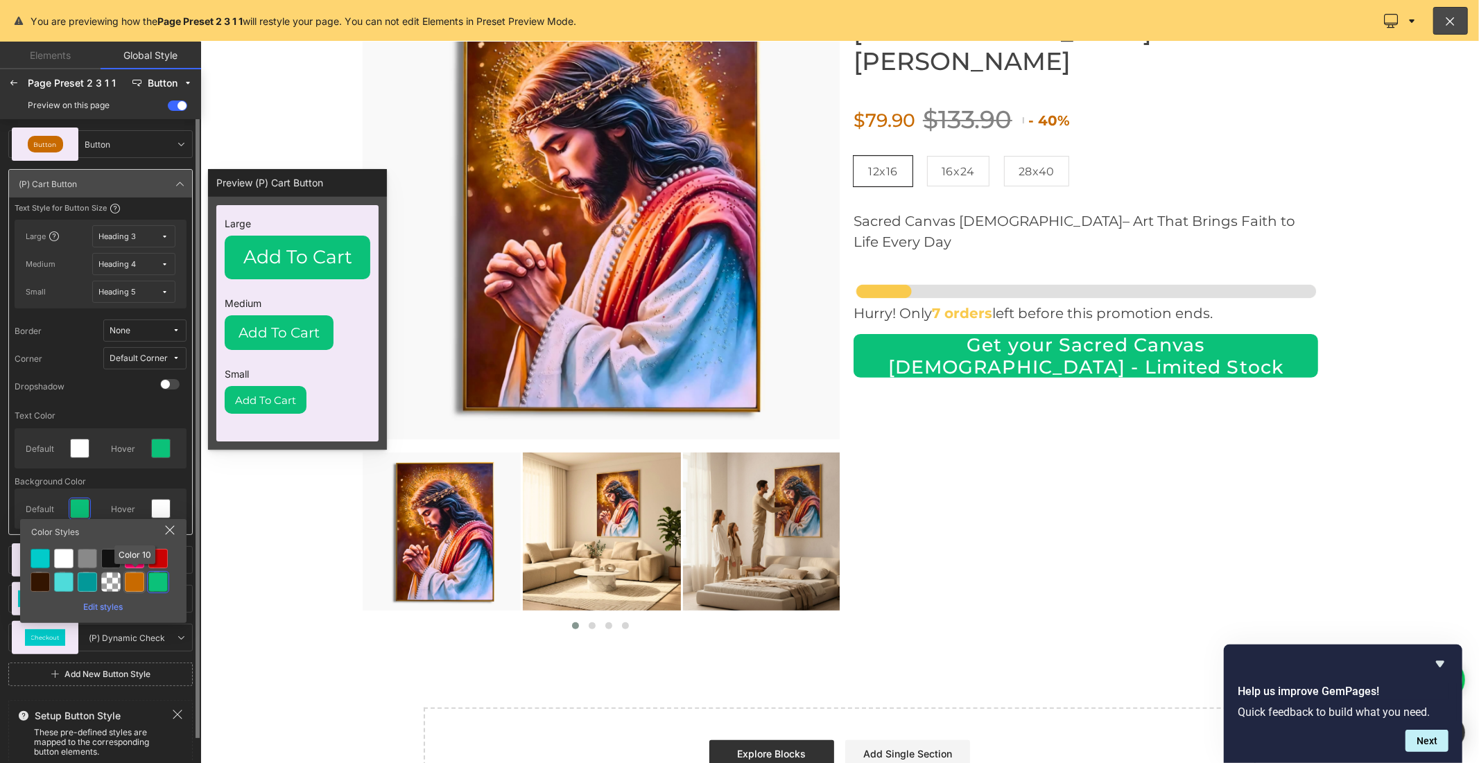
drag, startPoint x: 130, startPoint y: 580, endPoint x: 130, endPoint y: 555, distance: 25.0
click at [130, 581] on div at bounding box center [134, 582] width 19 height 19
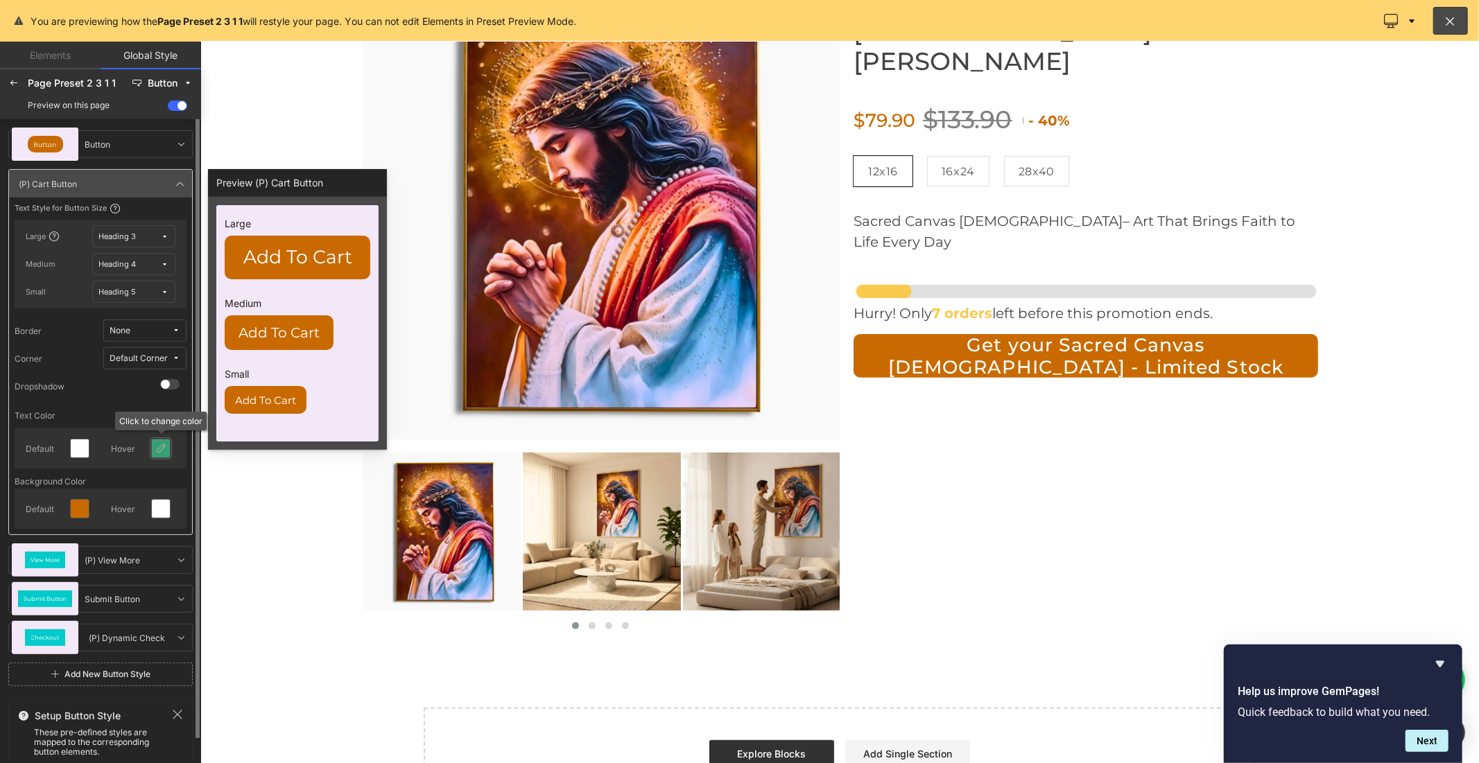
click at [160, 446] on icon at bounding box center [160, 448] width 11 height 11
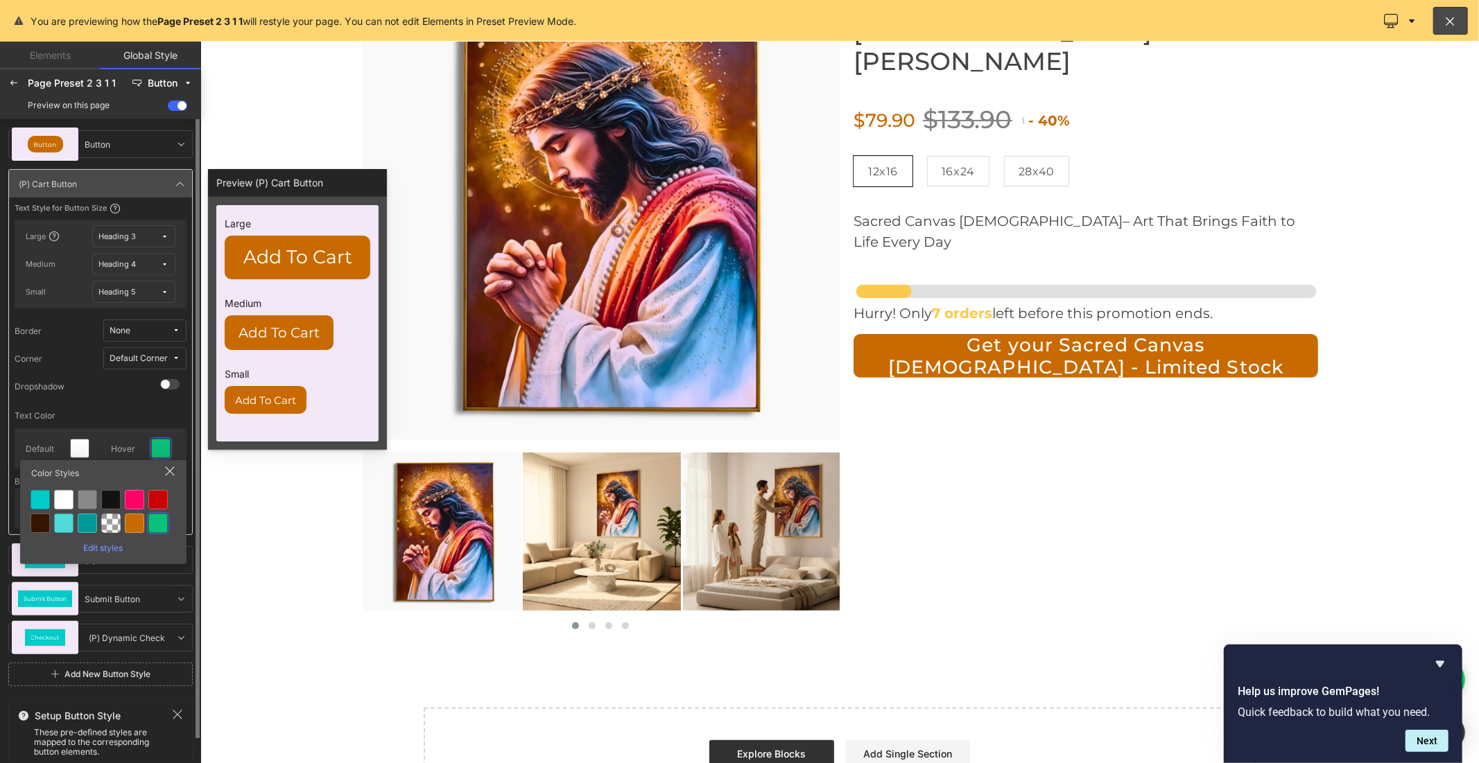
scroll to position [0, 805]
click at [136, 523] on div at bounding box center [134, 523] width 19 height 19
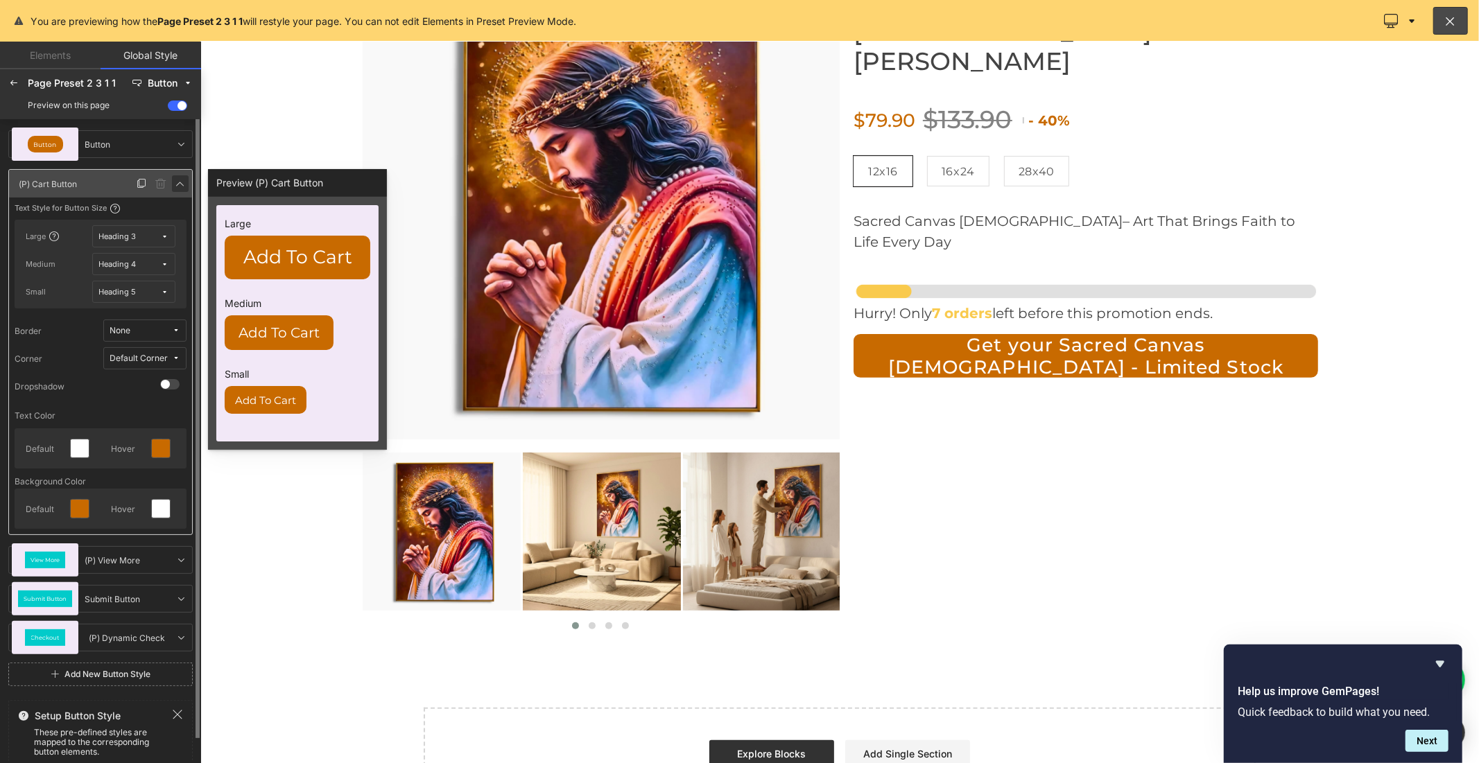
click at [177, 178] on icon at bounding box center [180, 183] width 11 height 11
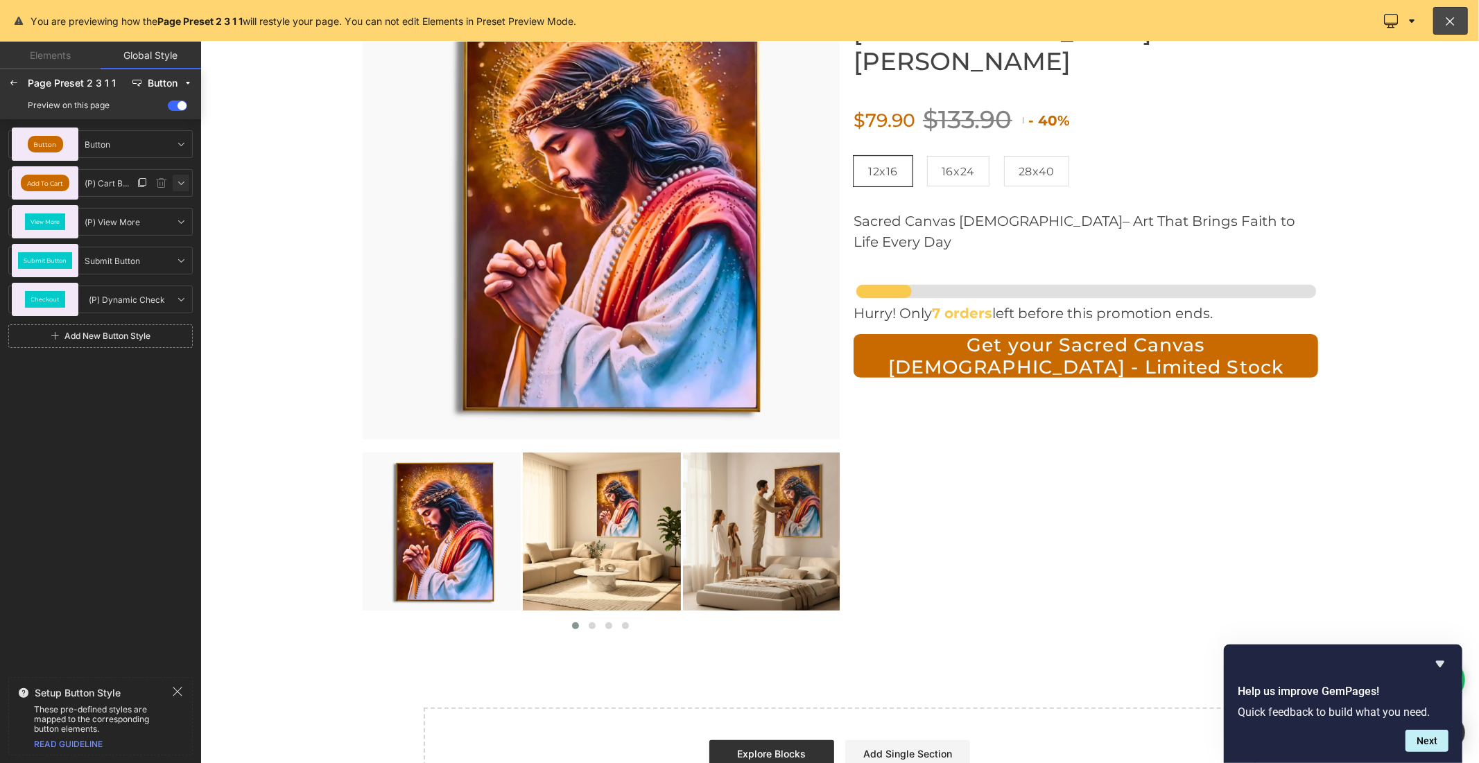
scroll to position [0, 0]
click at [78, 189] on div "(P) Cart Button (P) Cart Button" at bounding box center [105, 183] width 55 height 17
click at [182, 183] on icon at bounding box center [180, 182] width 11 height 11
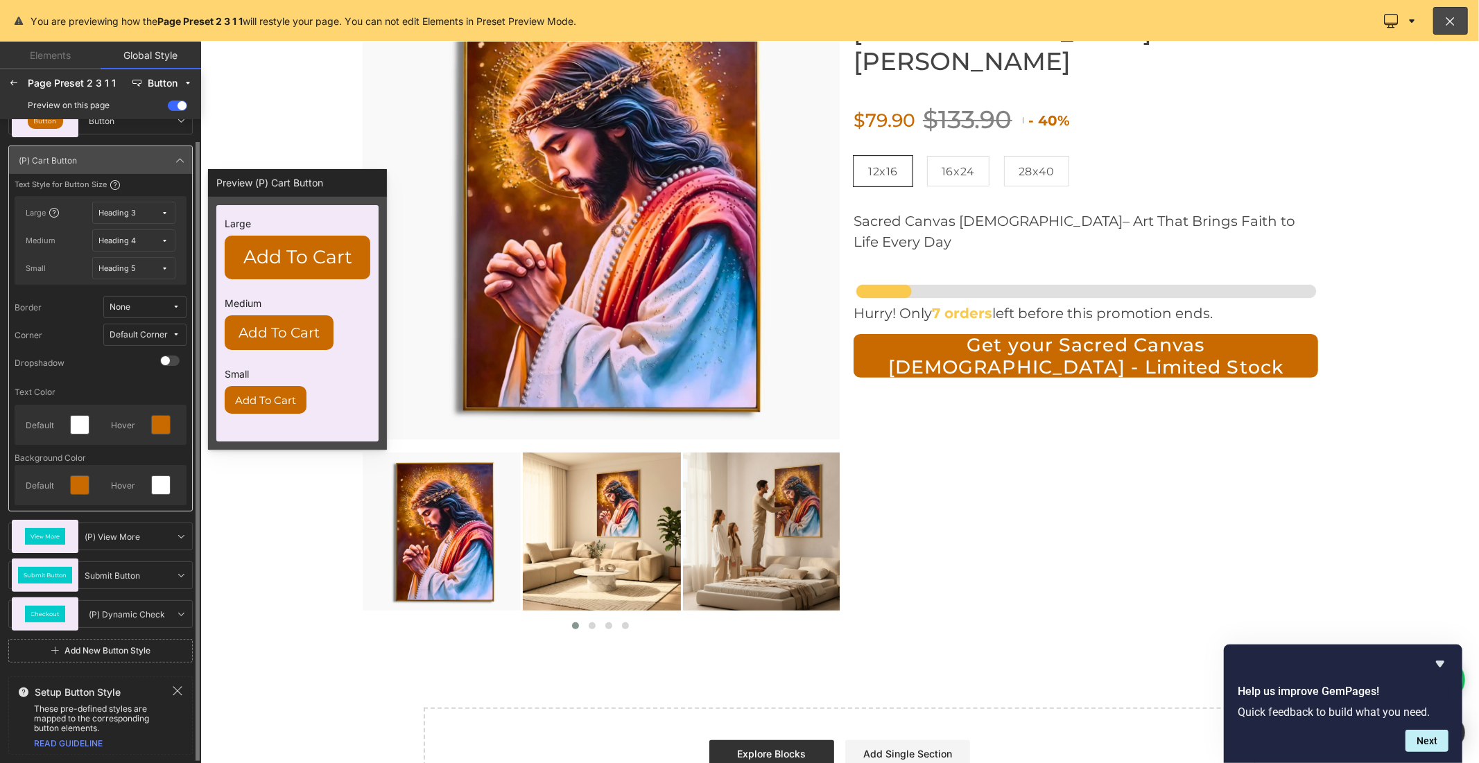
click at [156, 211] on span "Heading 3" at bounding box center [130, 213] width 62 height 10
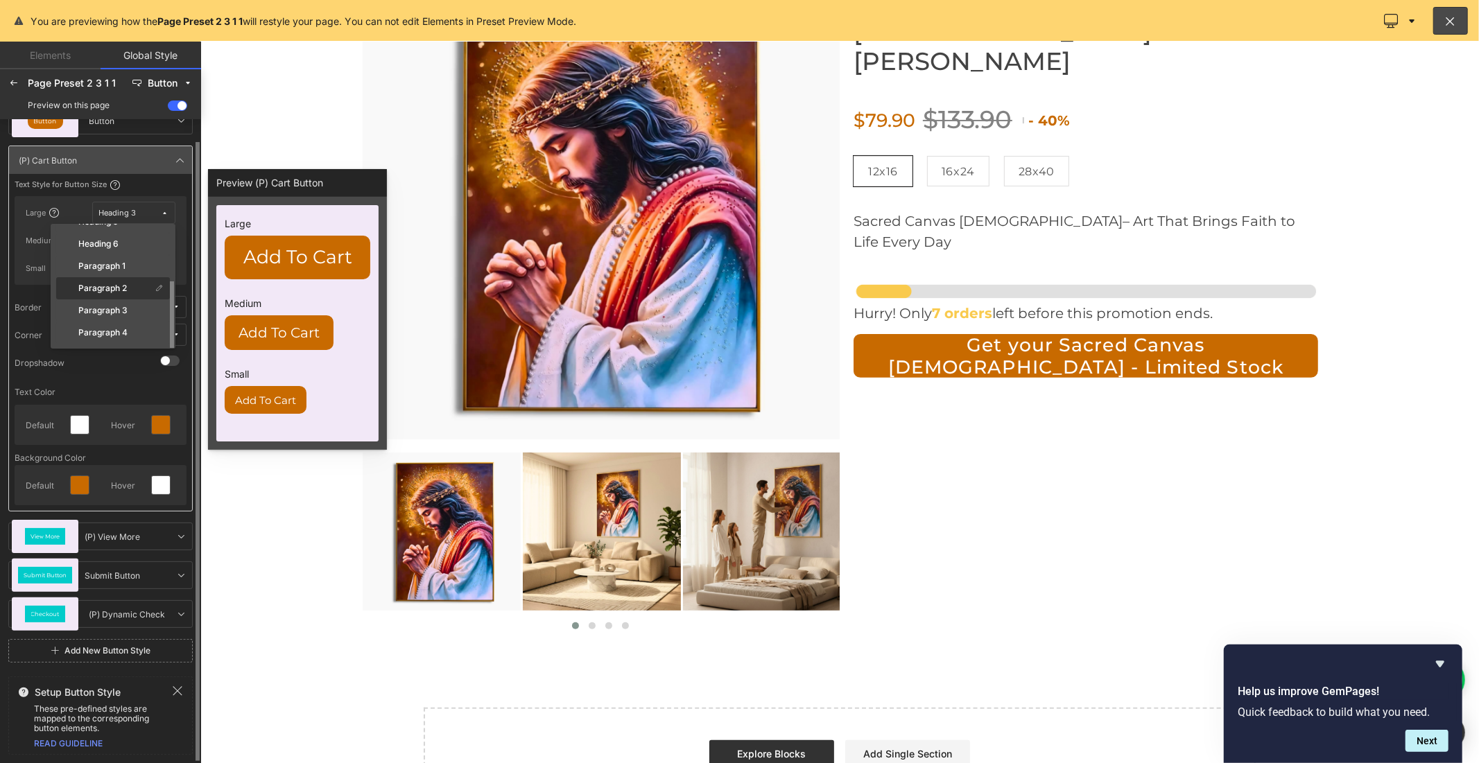
scroll to position [31, 0]
click at [121, 271] on div "Heading 4" at bounding box center [105, 276] width 92 height 11
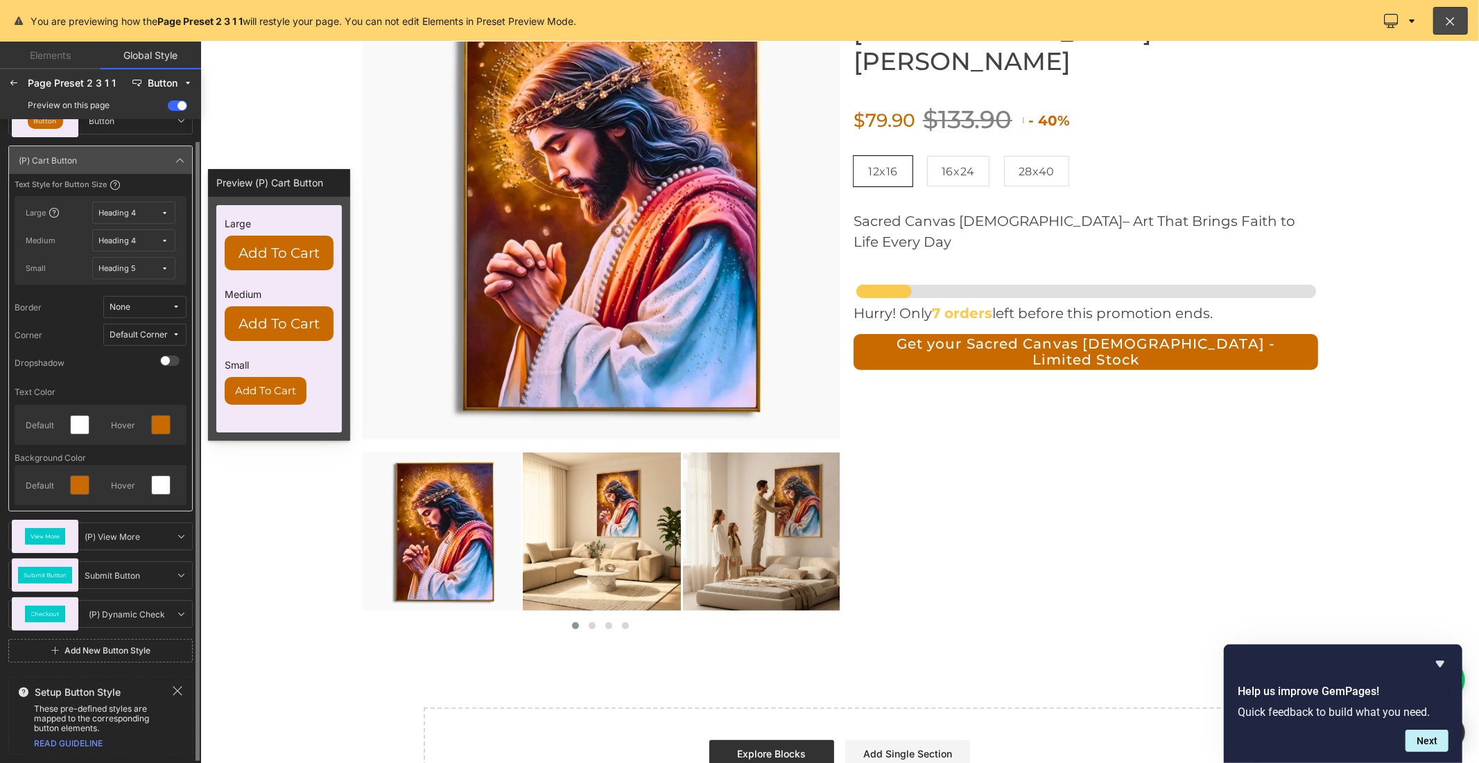
scroll to position [0, 0]
click at [178, 162] on icon at bounding box center [180, 160] width 11 height 11
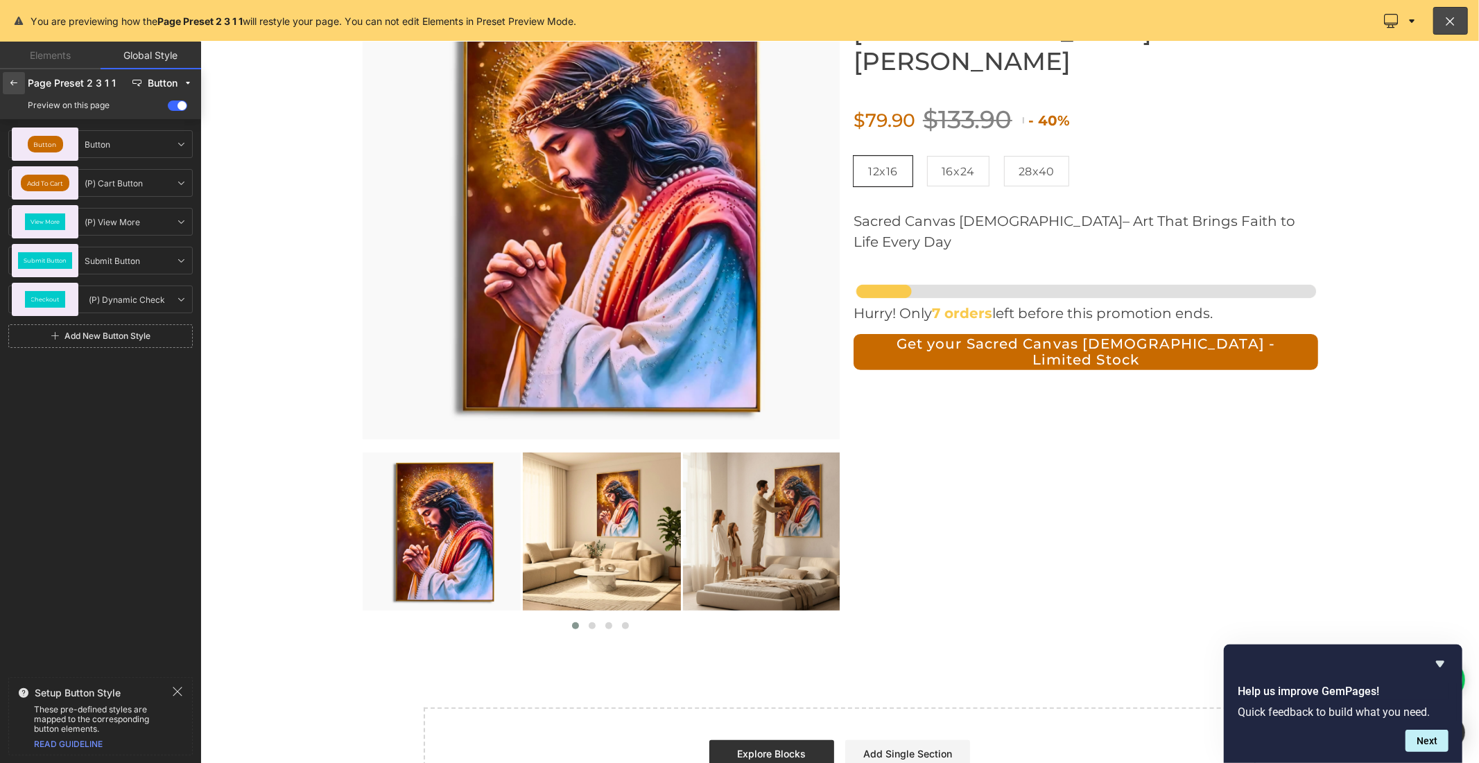
click at [19, 84] on div at bounding box center [14, 83] width 22 height 22
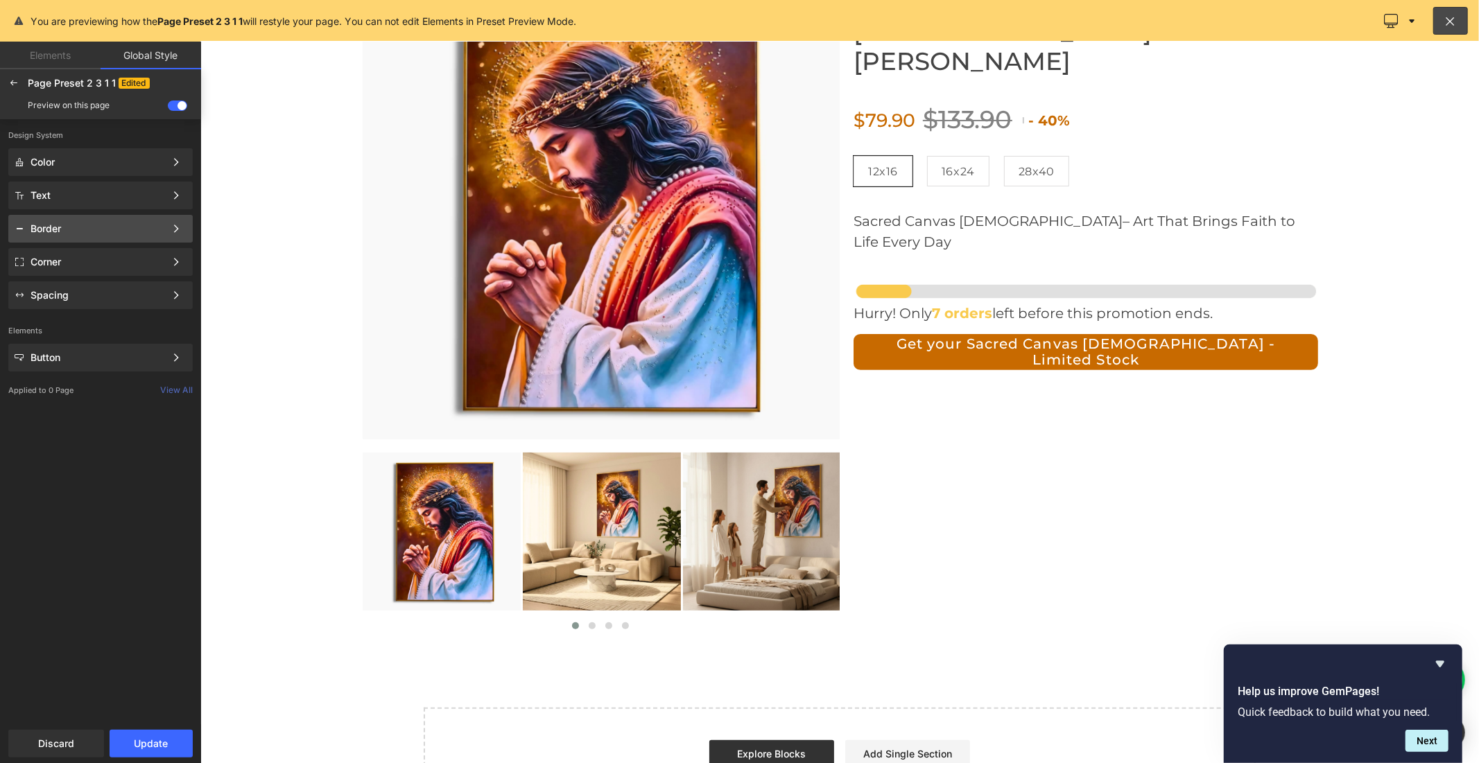
scroll to position [0, 805]
click at [51, 256] on div "Corner" at bounding box center [98, 261] width 134 height 11
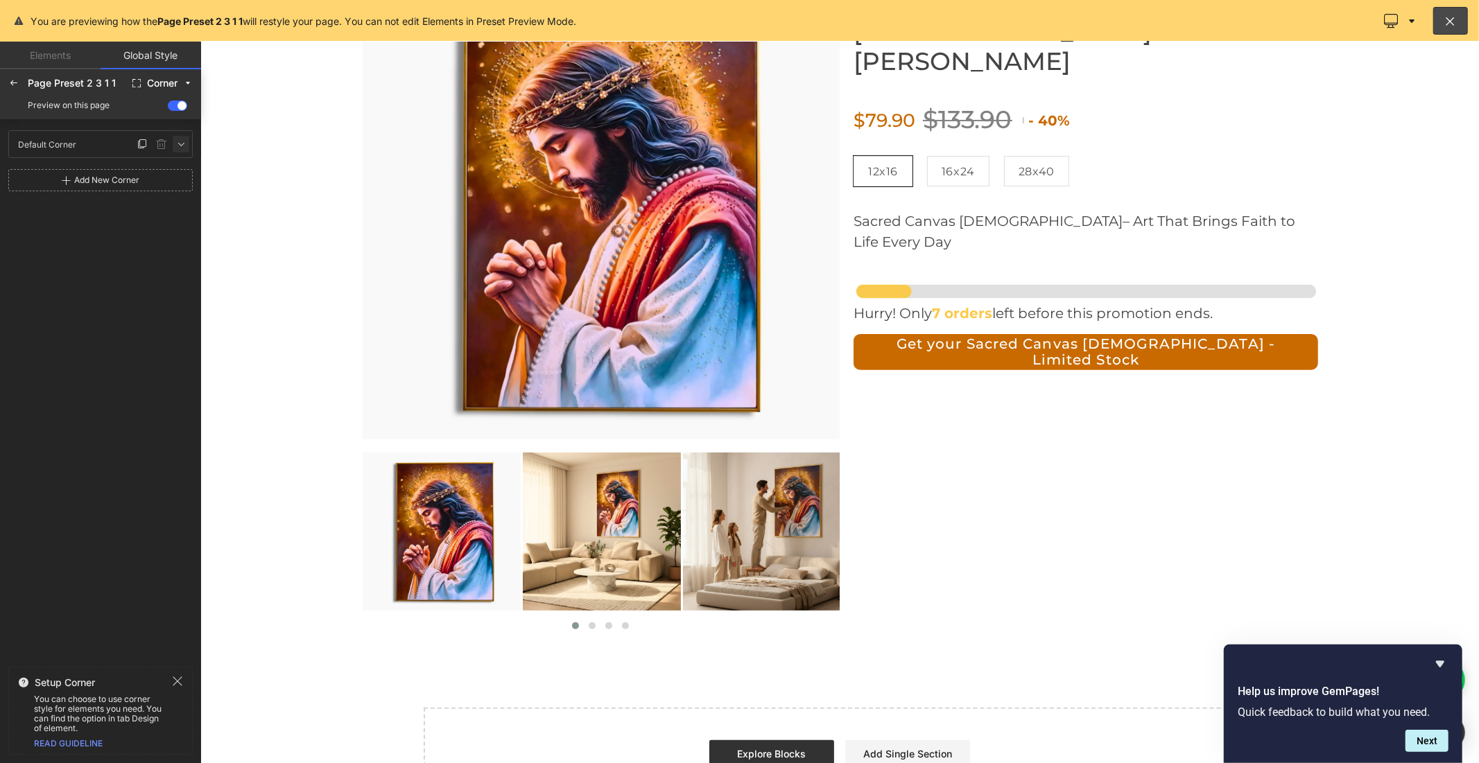
click at [176, 143] on icon at bounding box center [180, 144] width 11 height 11
type input "3"
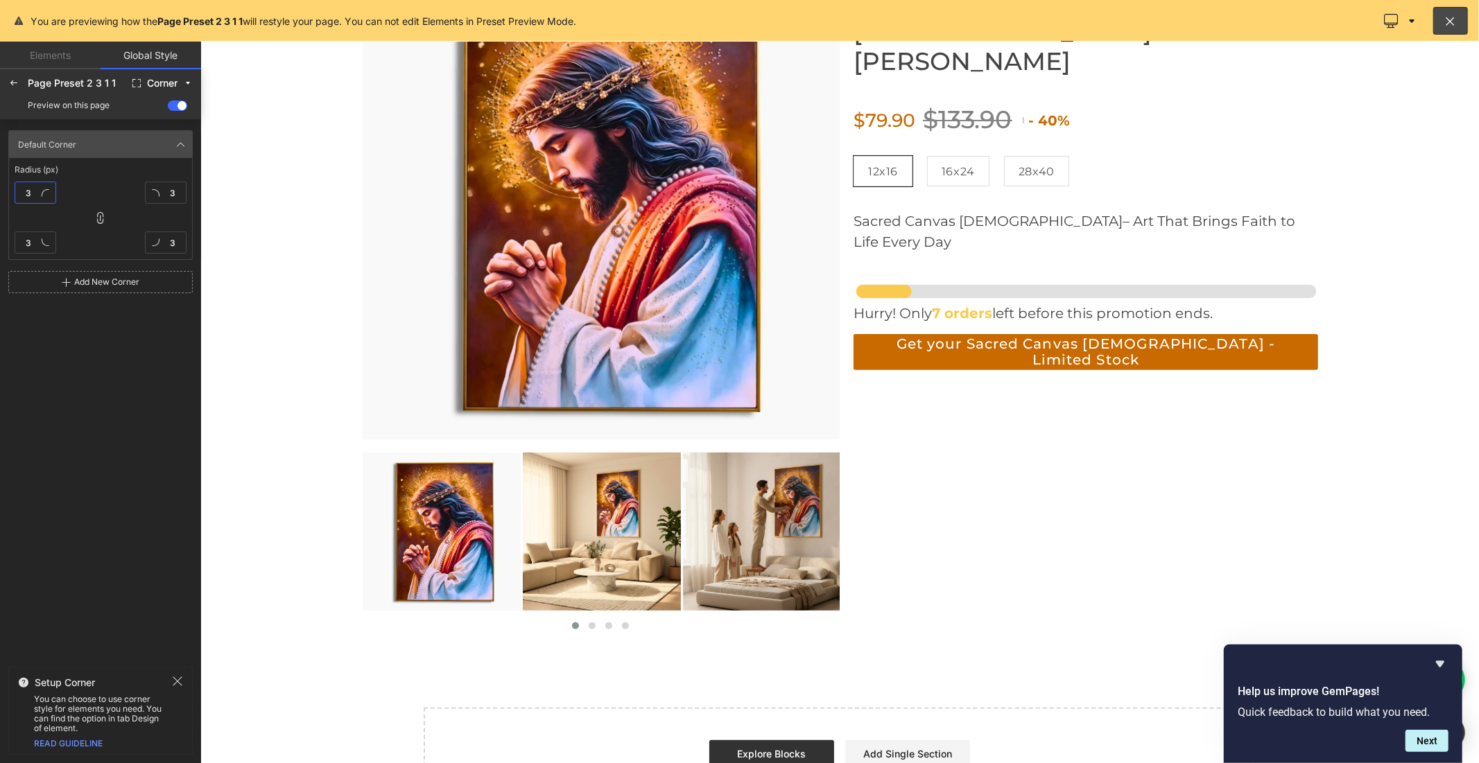
type input "30"
click at [19, 77] on div at bounding box center [14, 83] width 22 height 22
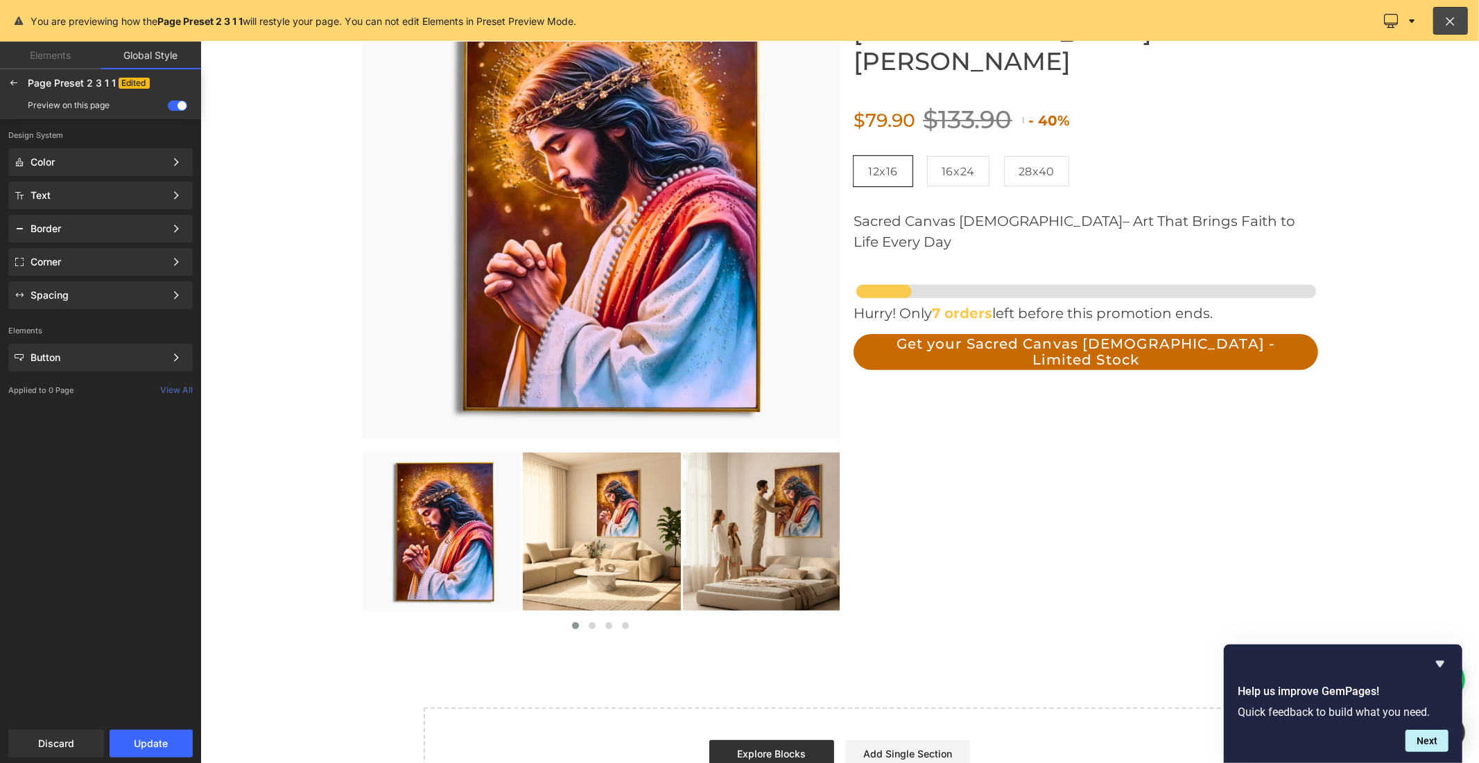
scroll to position [0, 0]
click at [150, 745] on button "Update" at bounding box center [151, 744] width 83 height 28
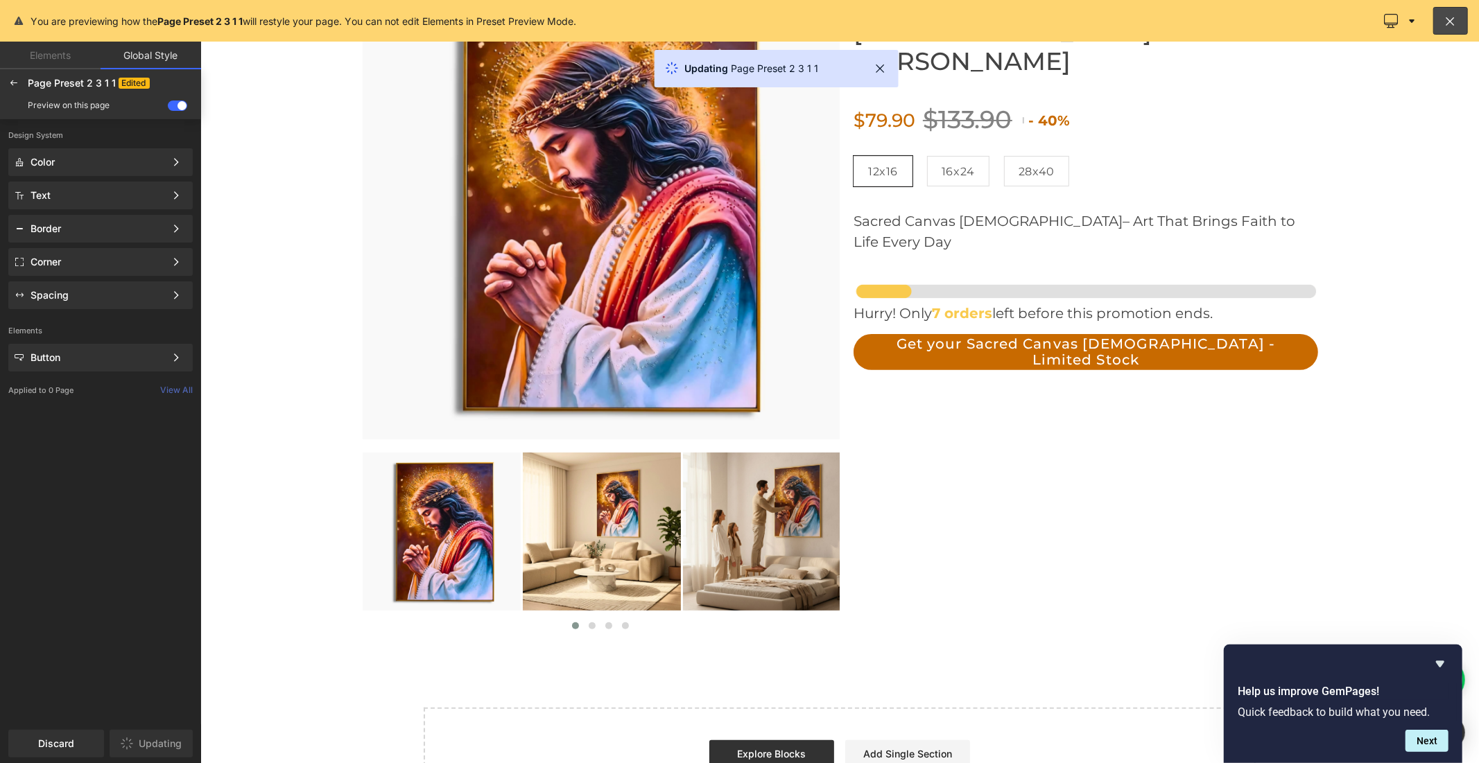
scroll to position [0, 805]
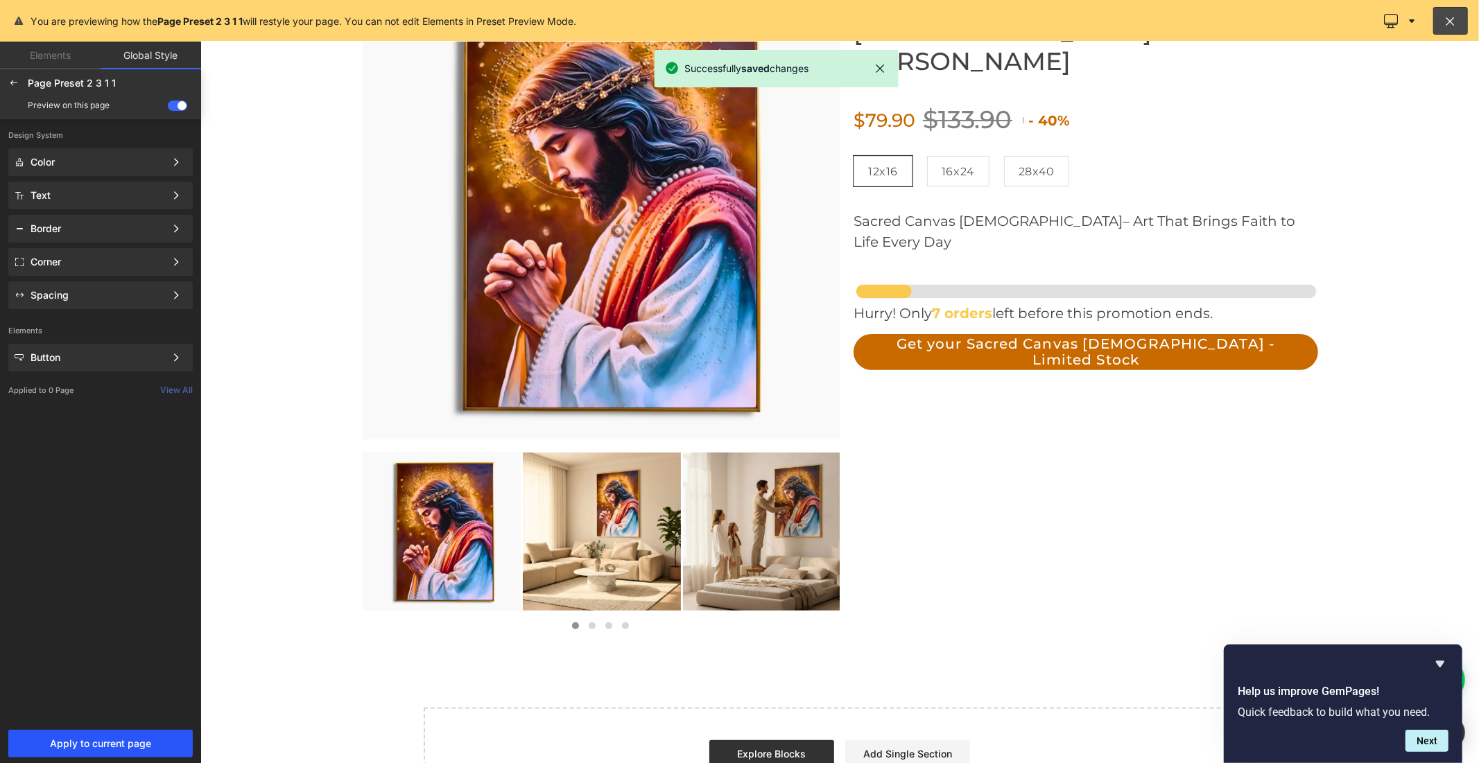
click at [125, 740] on span "Apply to current page" at bounding box center [101, 743] width 168 height 11
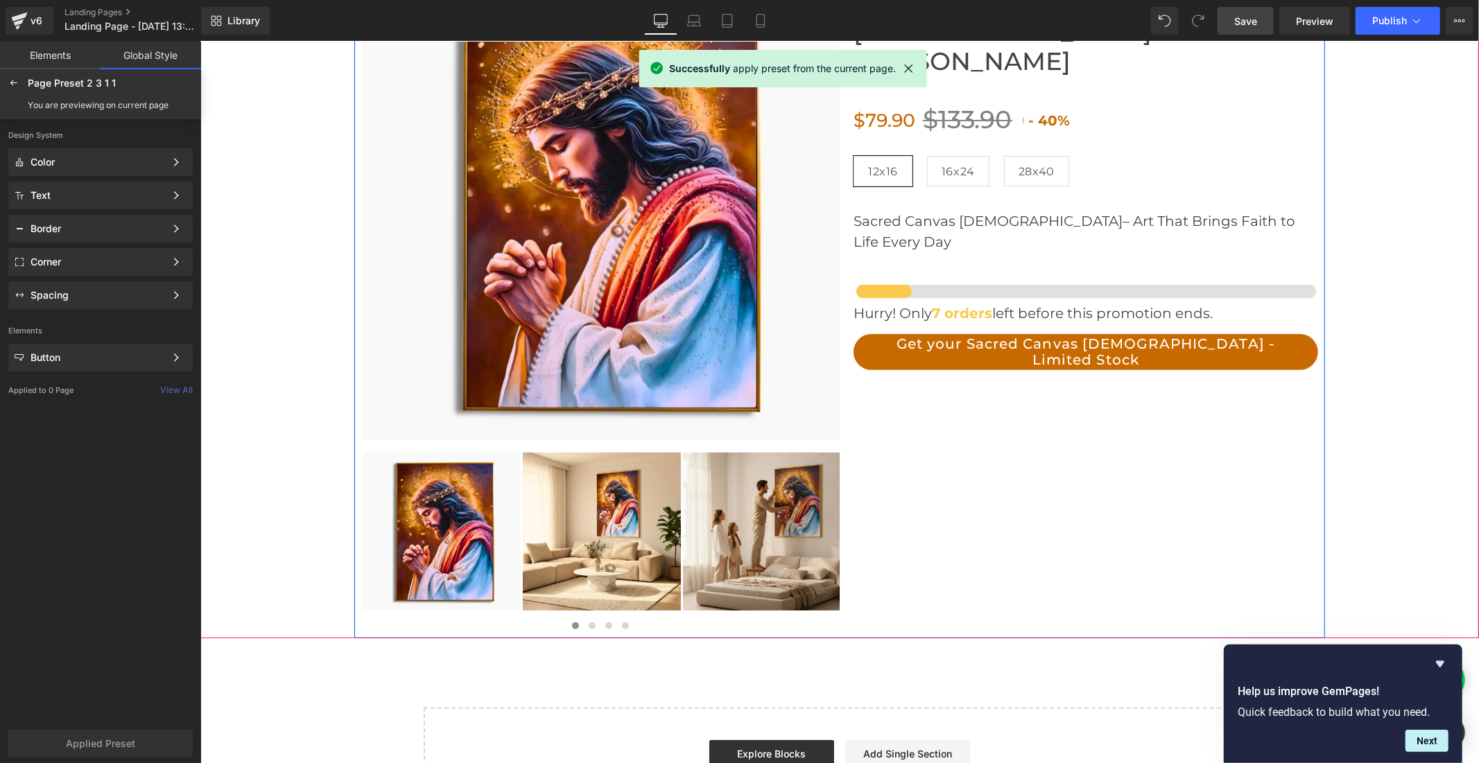
scroll to position [0, 0]
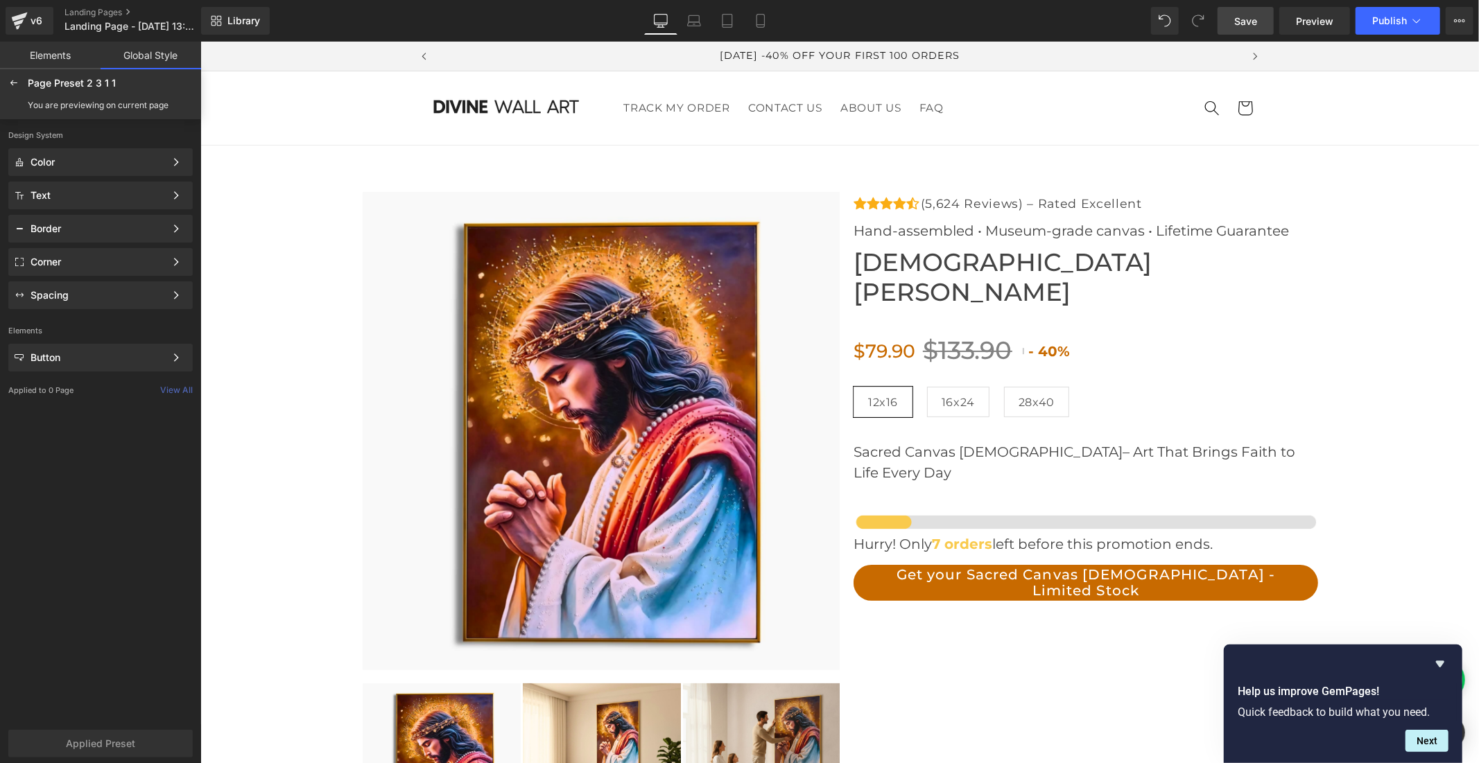
click at [1255, 21] on span "Save" at bounding box center [1245, 21] width 23 height 15
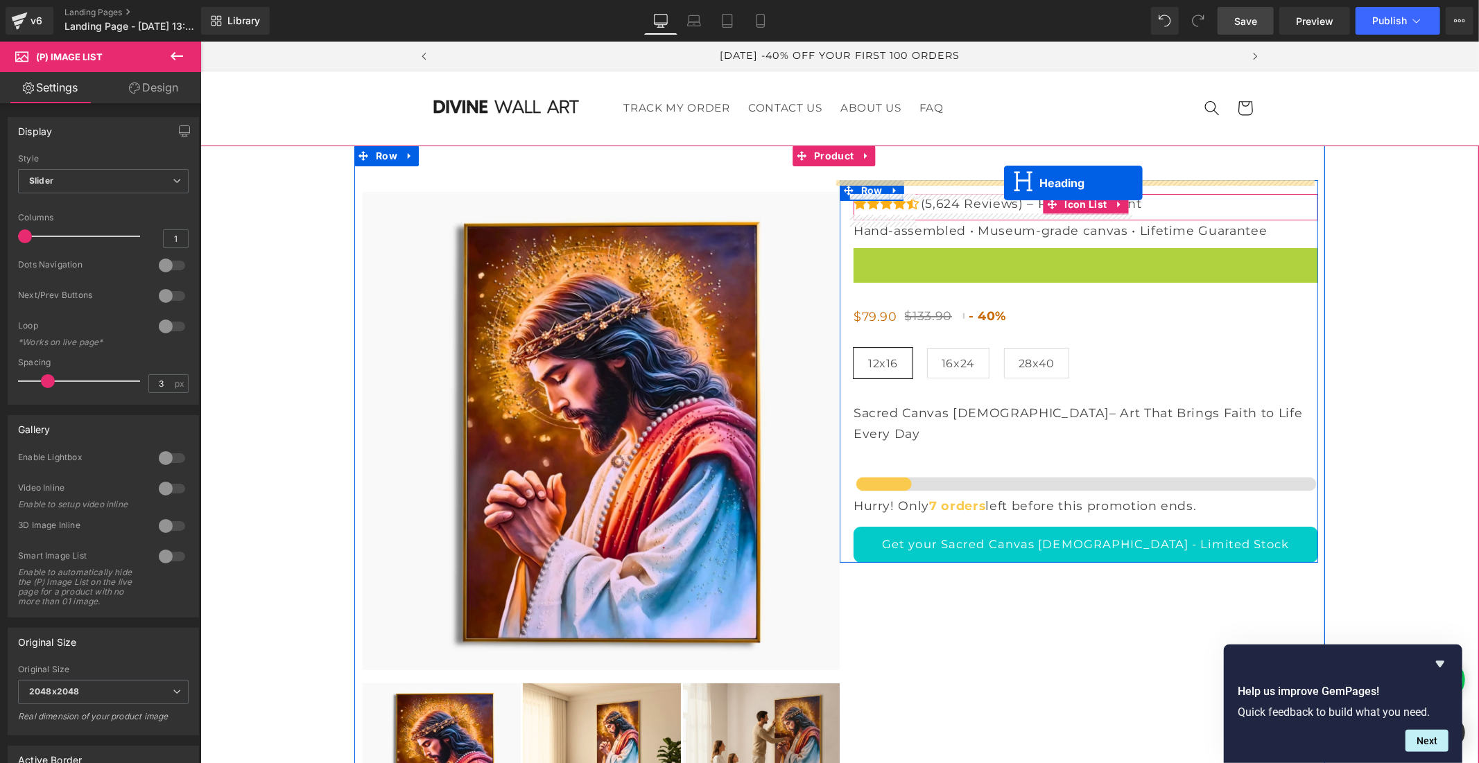
drag, startPoint x: 1043, startPoint y: 261, endPoint x: 1003, endPoint y: 182, distance: 88.0
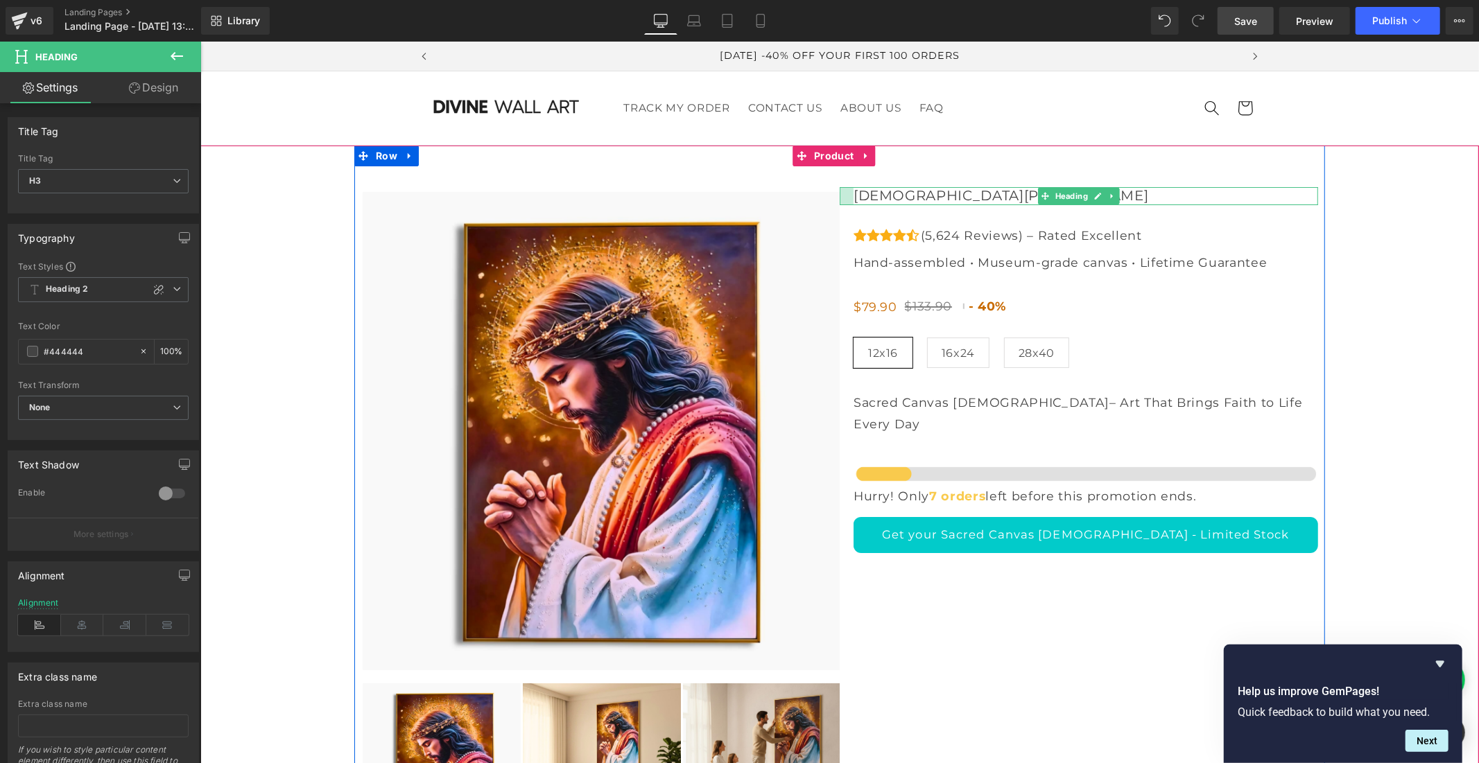
drag, startPoint x: 835, startPoint y: 196, endPoint x: 848, endPoint y: 197, distance: 13.9
click at [848, 197] on div "Sacred Canvas Jesus Heading" at bounding box center [1078, 195] width 478 height 18
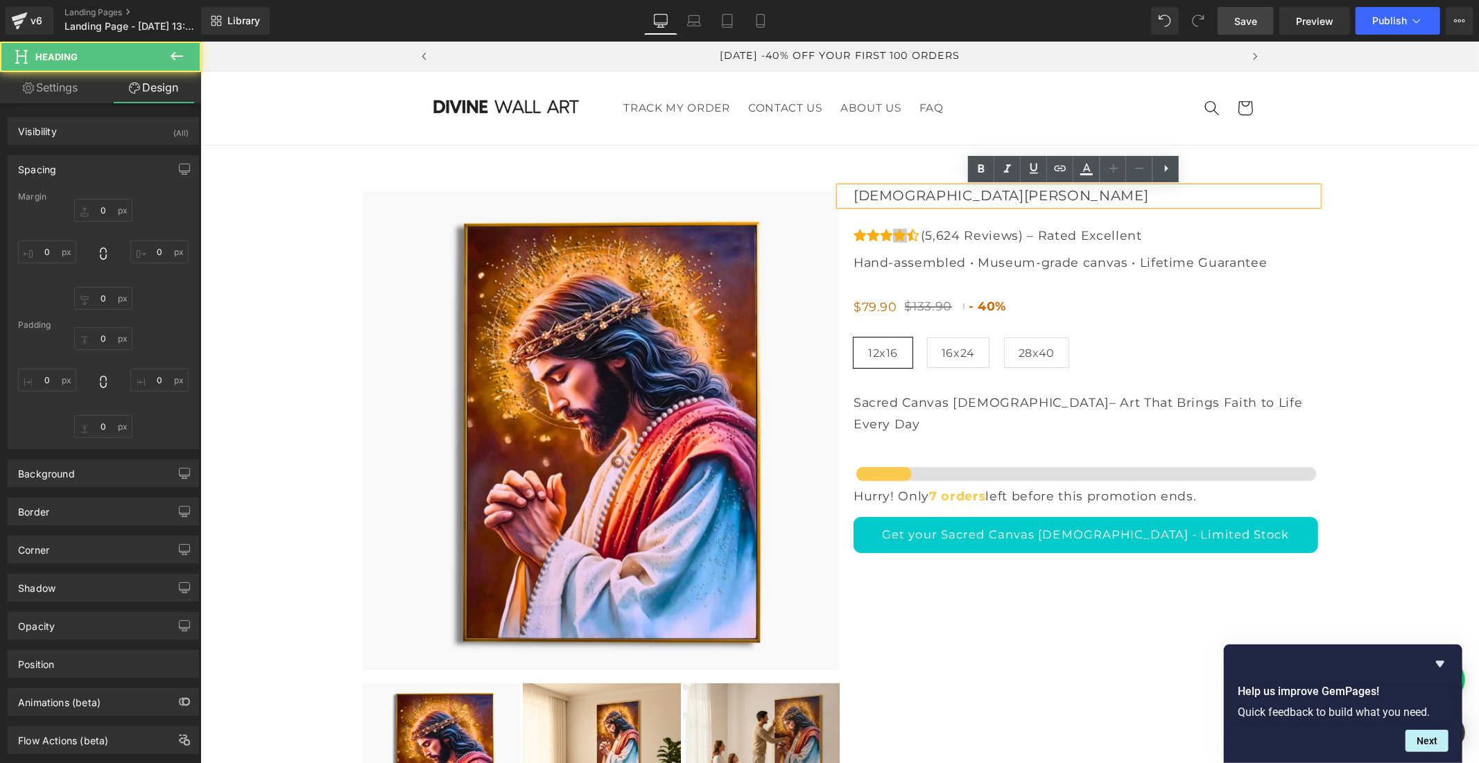
type input "10"
type input "0"
type input "10"
type input "0"
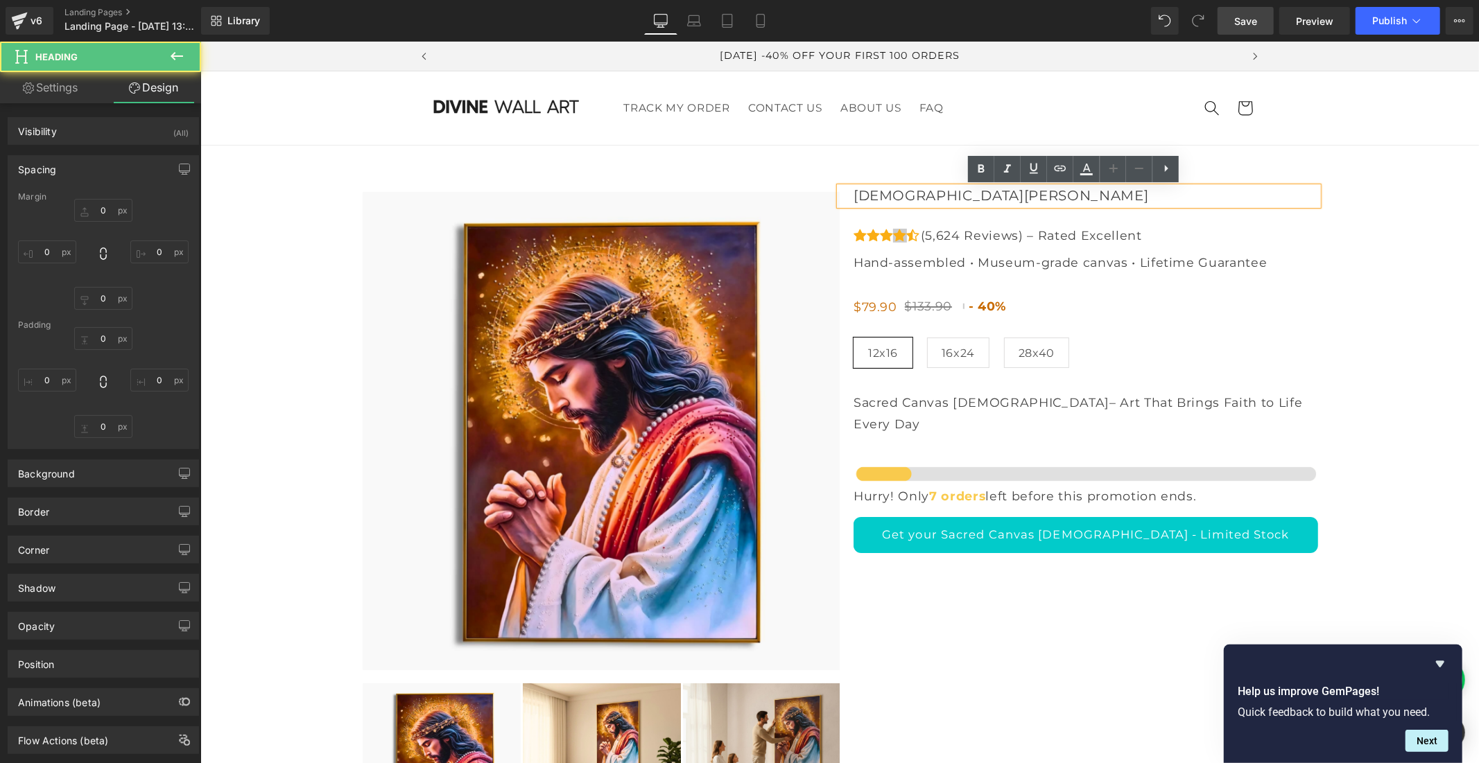
type input "0"
type input "20"
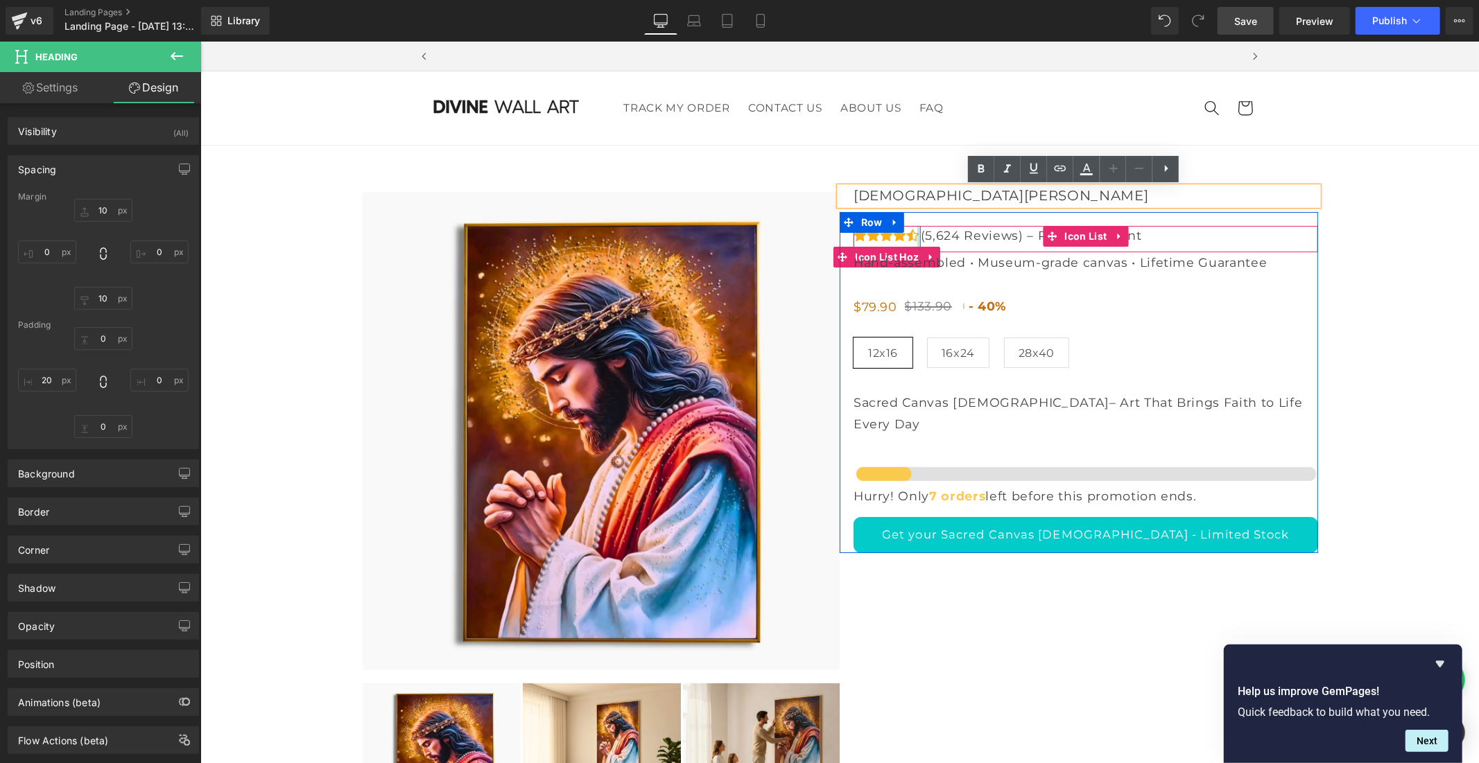
scroll to position [0, 805]
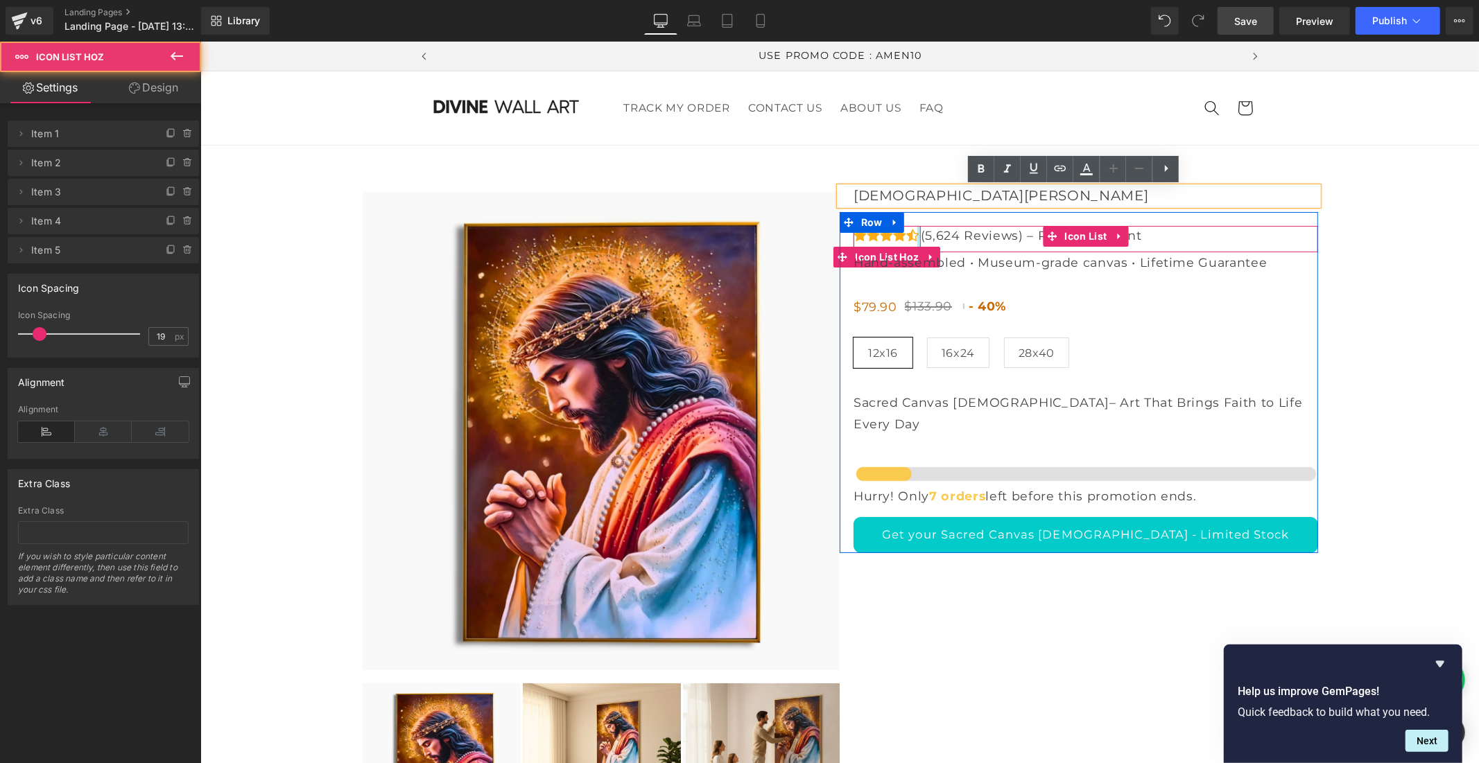
click at [919, 245] on li "Icon Icon Icon Icon Icon Icon List Hoz (5,624 Reviews) – Rated Excellent Text B…" at bounding box center [997, 234] width 288 height 19
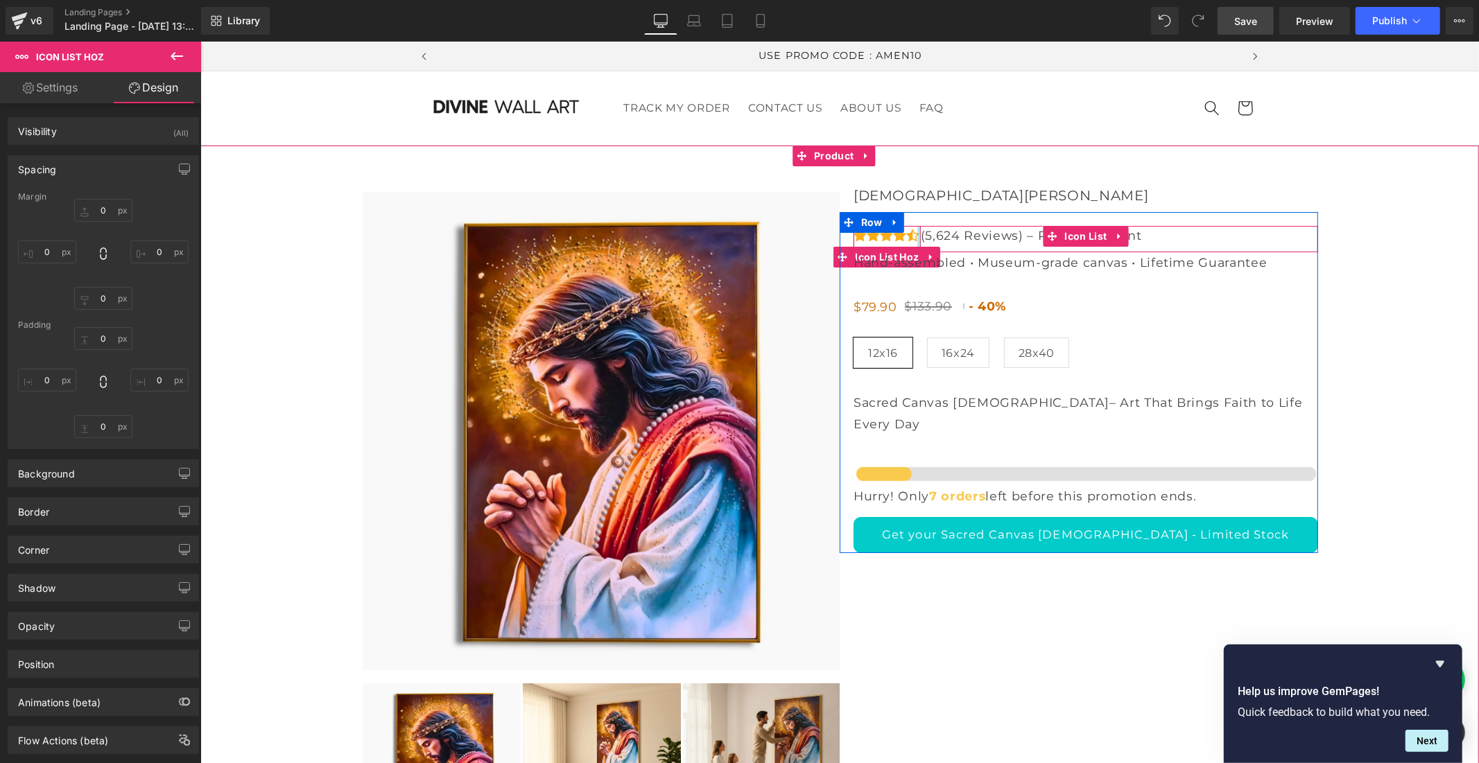
type input "0px"
click at [915, 245] on li "Icon Icon Icon Icon Icon Icon List Hoz (5,624 Reviews) – Rated Excellent Text B…" at bounding box center [997, 234] width 288 height 19
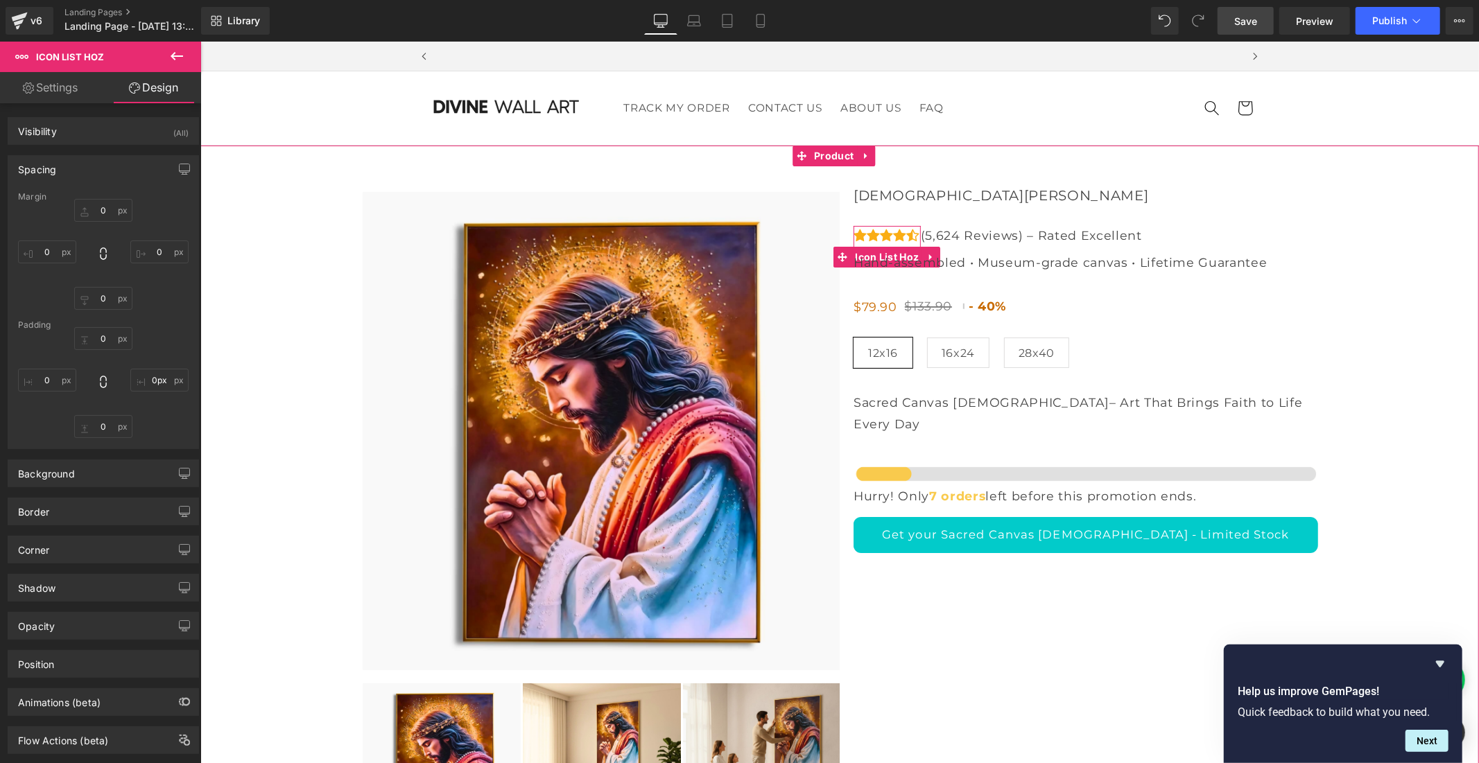
scroll to position [0, 0]
click at [1365, 198] on div "‹ ›" at bounding box center [839, 507] width 1278 height 724
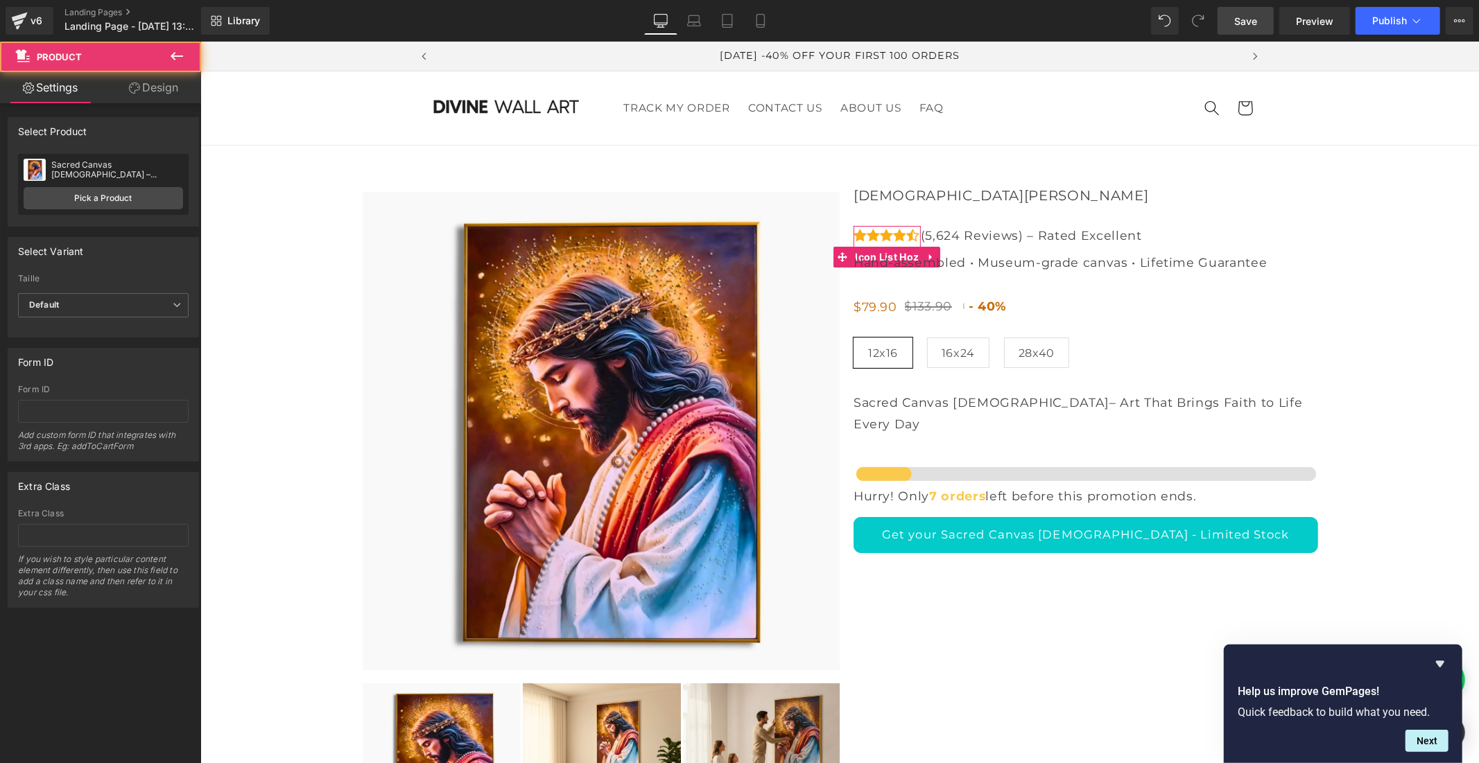
click at [1248, 12] on link "Save" at bounding box center [1245, 21] width 56 height 28
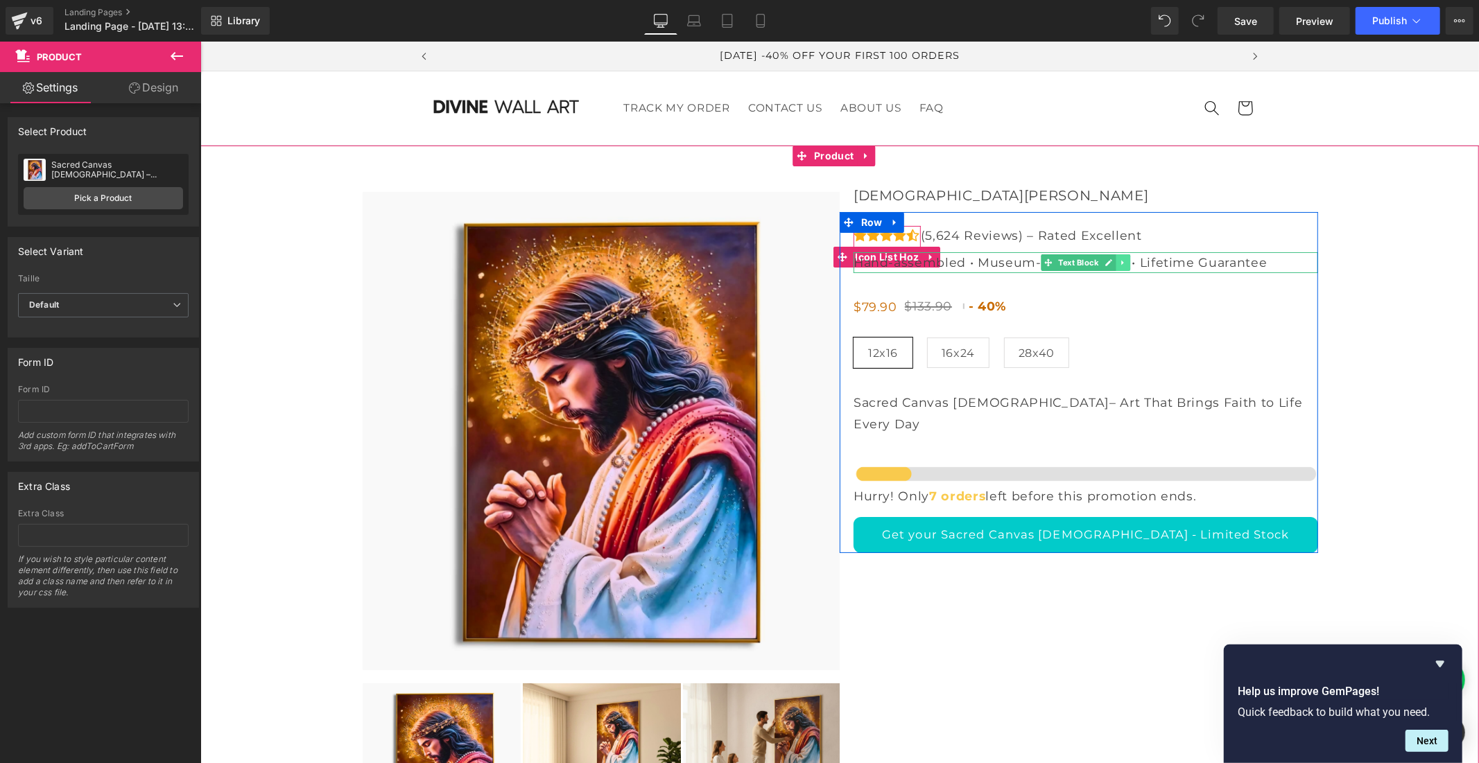
click at [1120, 264] on icon at bounding box center [1121, 261] width 2 height 5
click at [1122, 270] on link at bounding box center [1129, 262] width 15 height 17
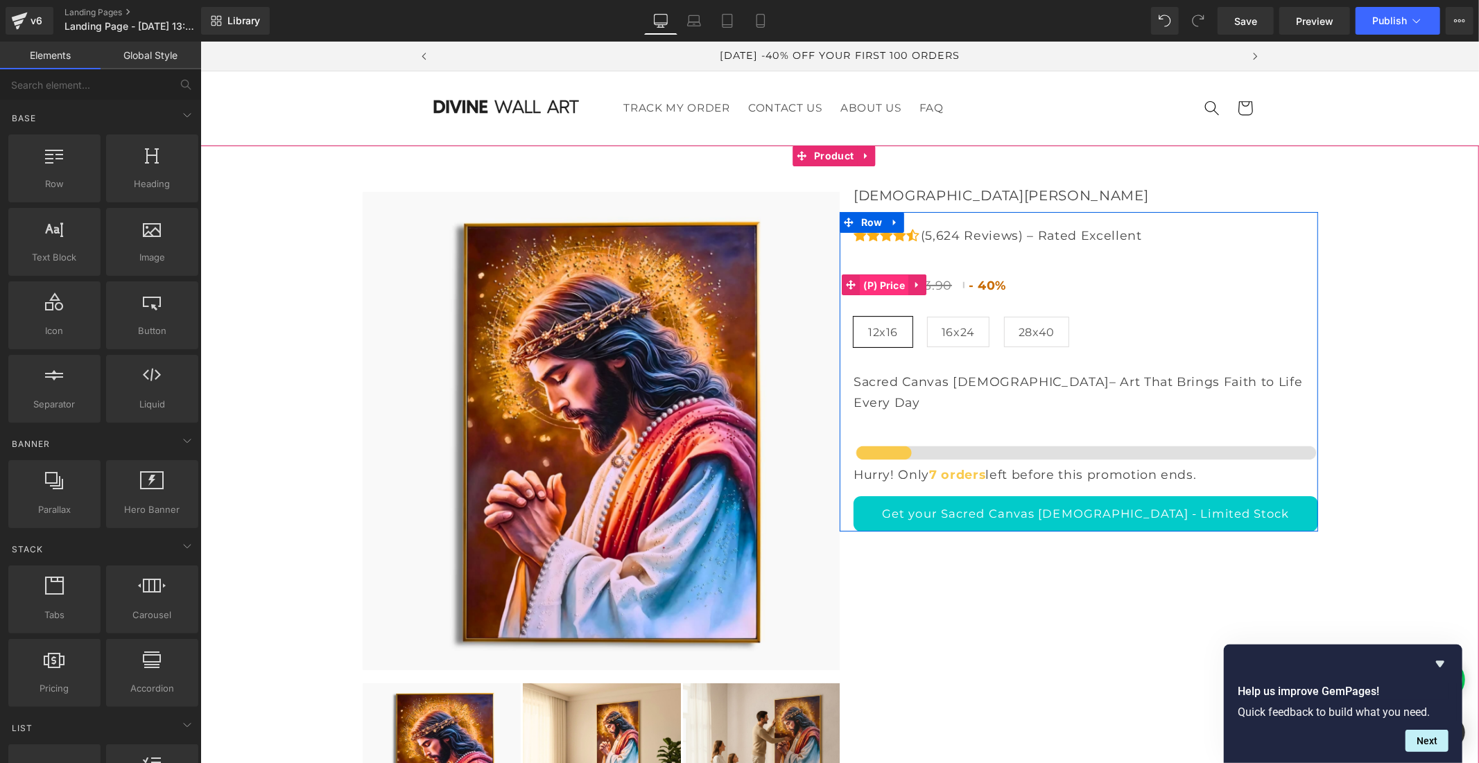
click at [893, 295] on span "(P) Price" at bounding box center [883, 285] width 49 height 21
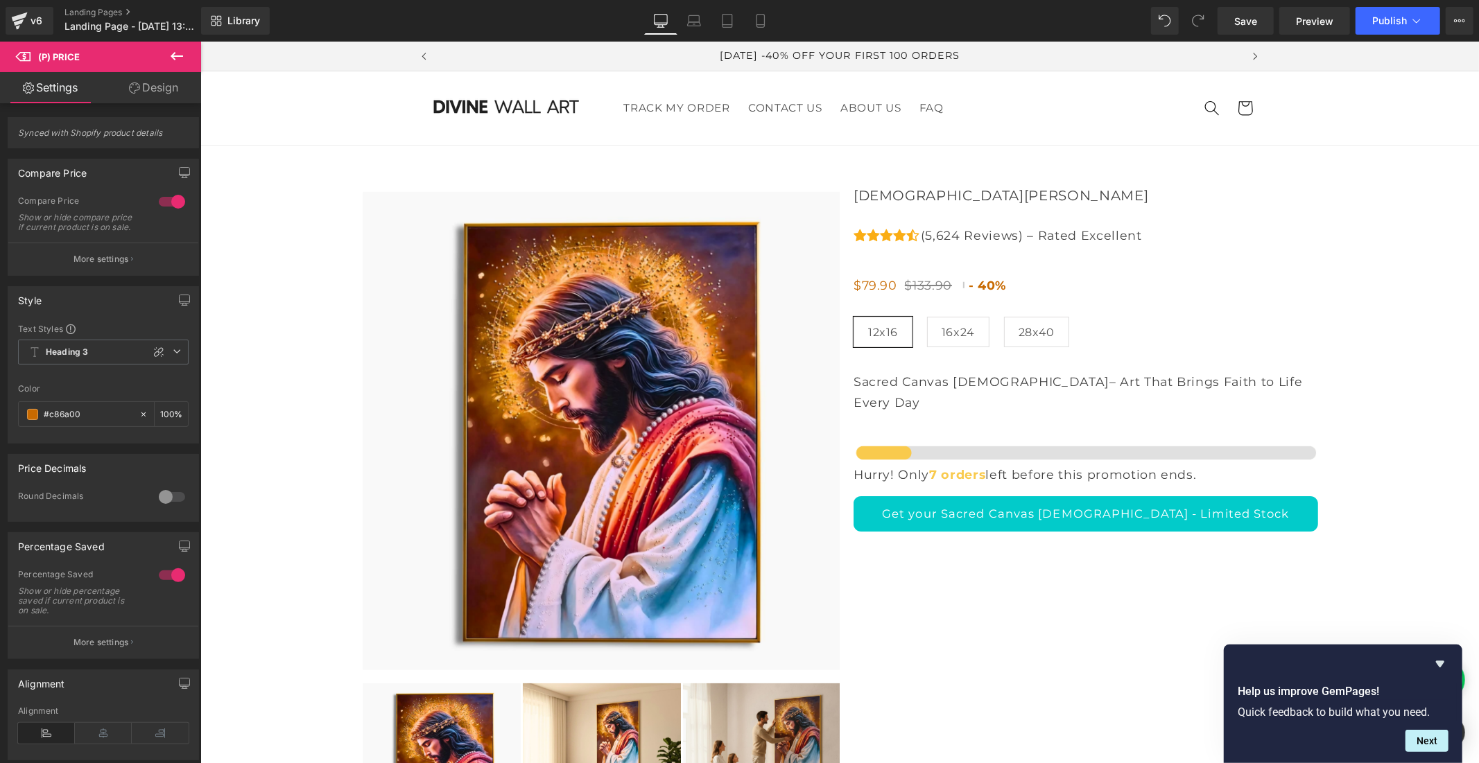
click at [174, 88] on link "Design" at bounding box center [153, 87] width 101 height 31
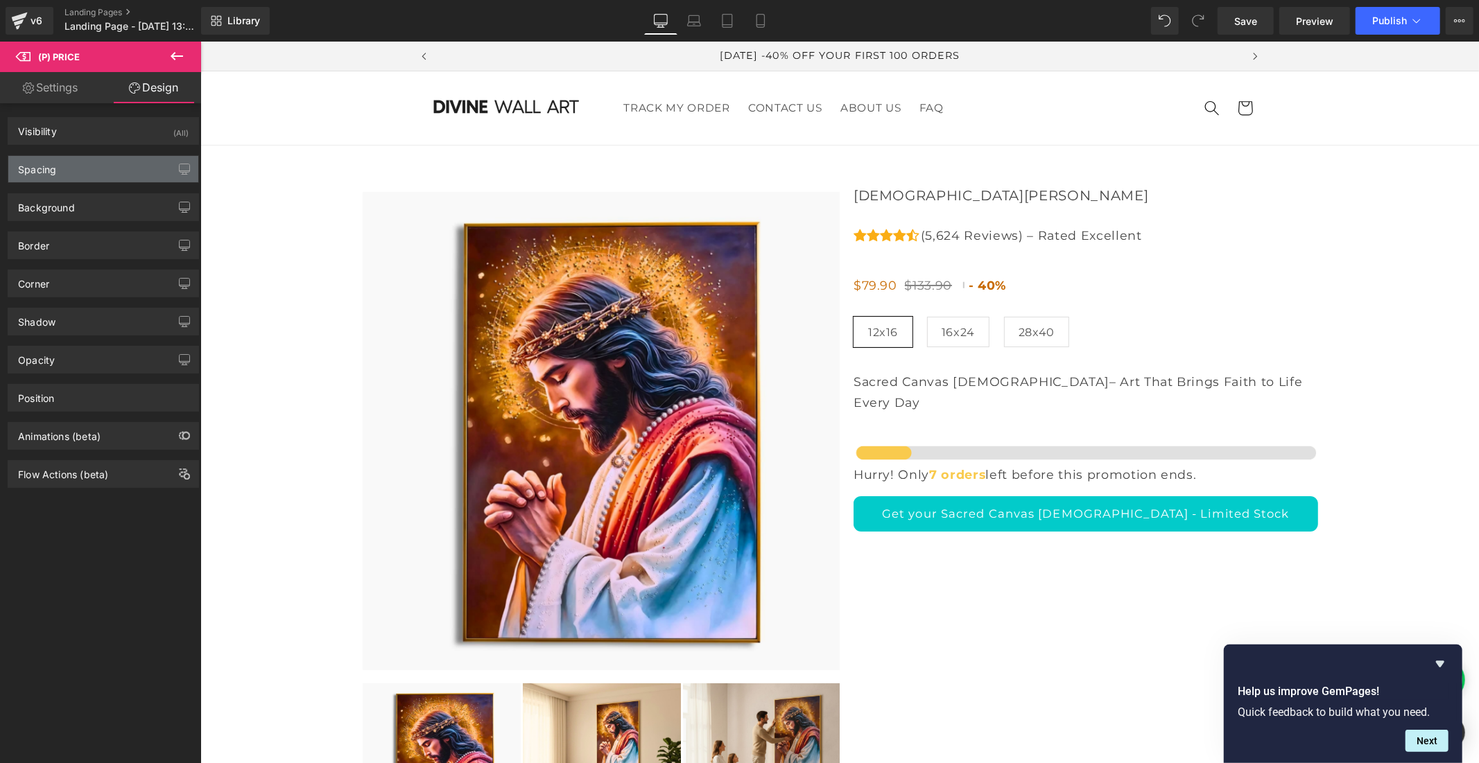
click at [93, 159] on div "Spacing" at bounding box center [103, 169] width 190 height 26
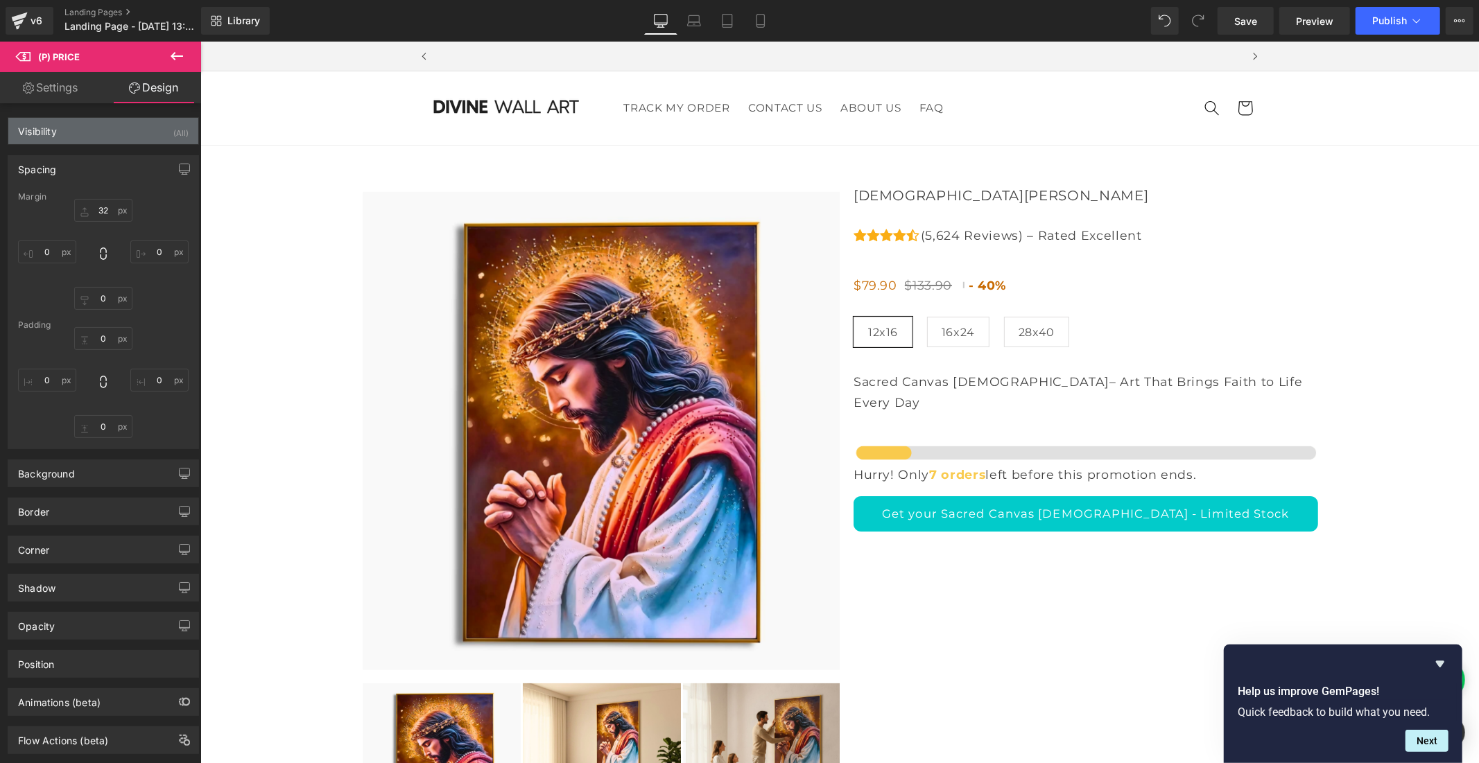
scroll to position [0, 805]
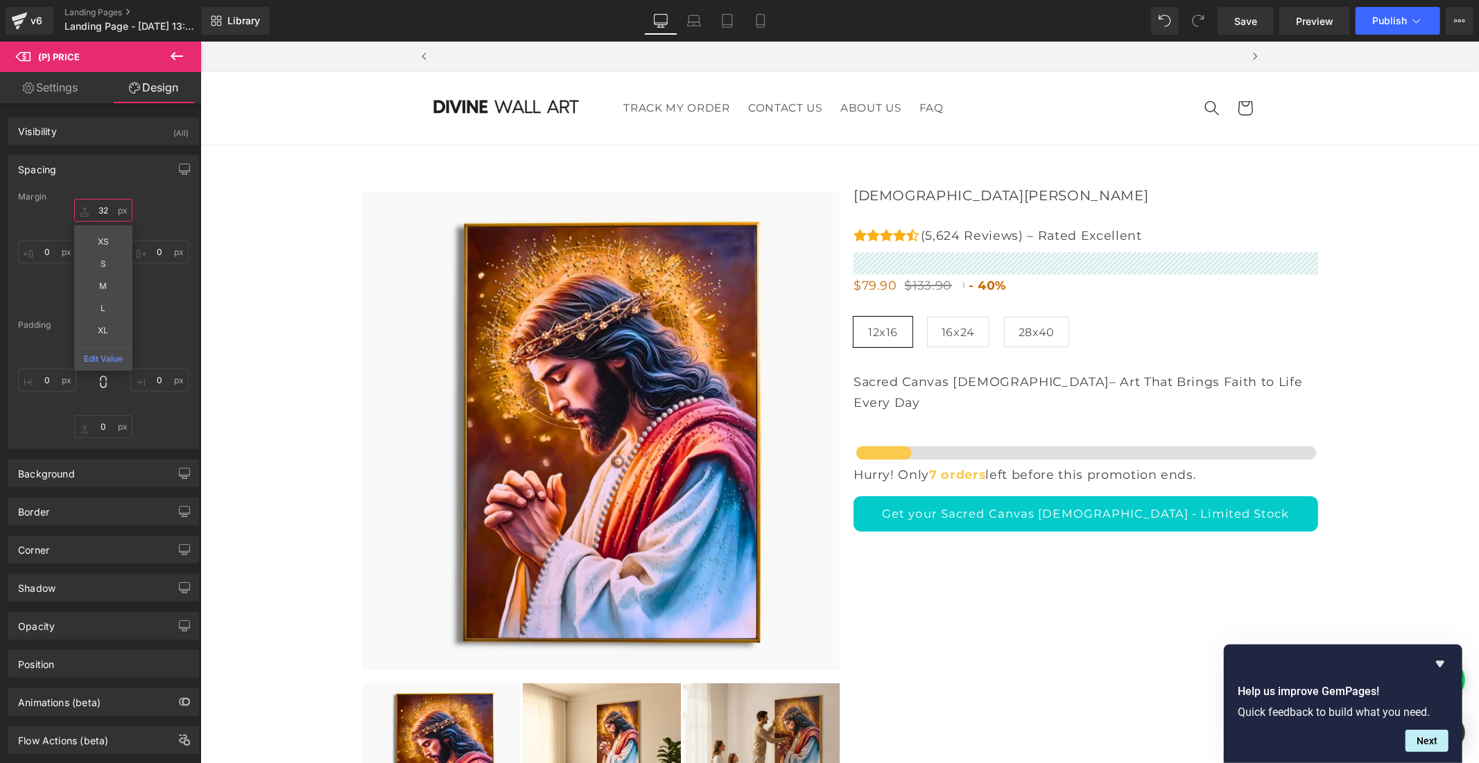
click at [106, 209] on input "32" at bounding box center [103, 210] width 58 height 23
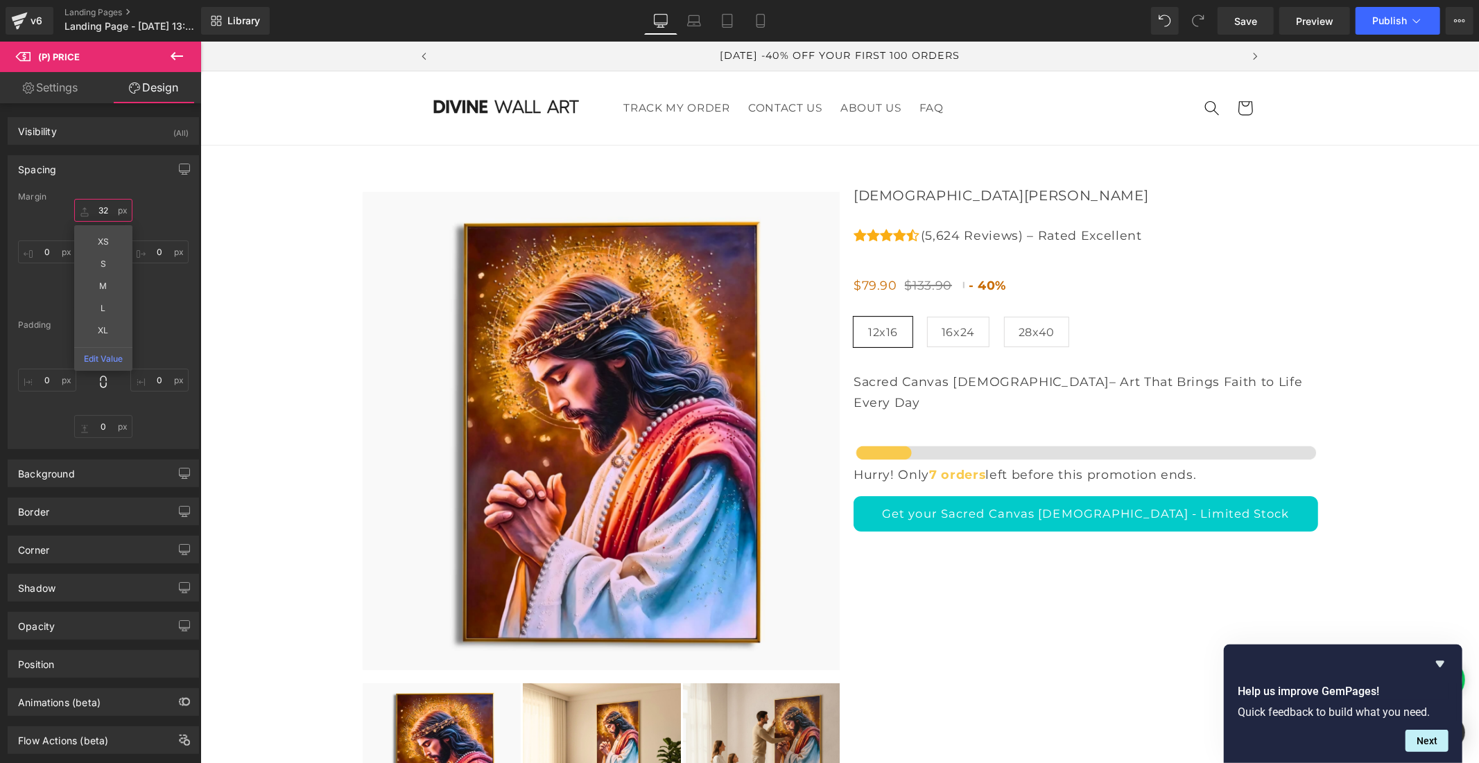
type input "3"
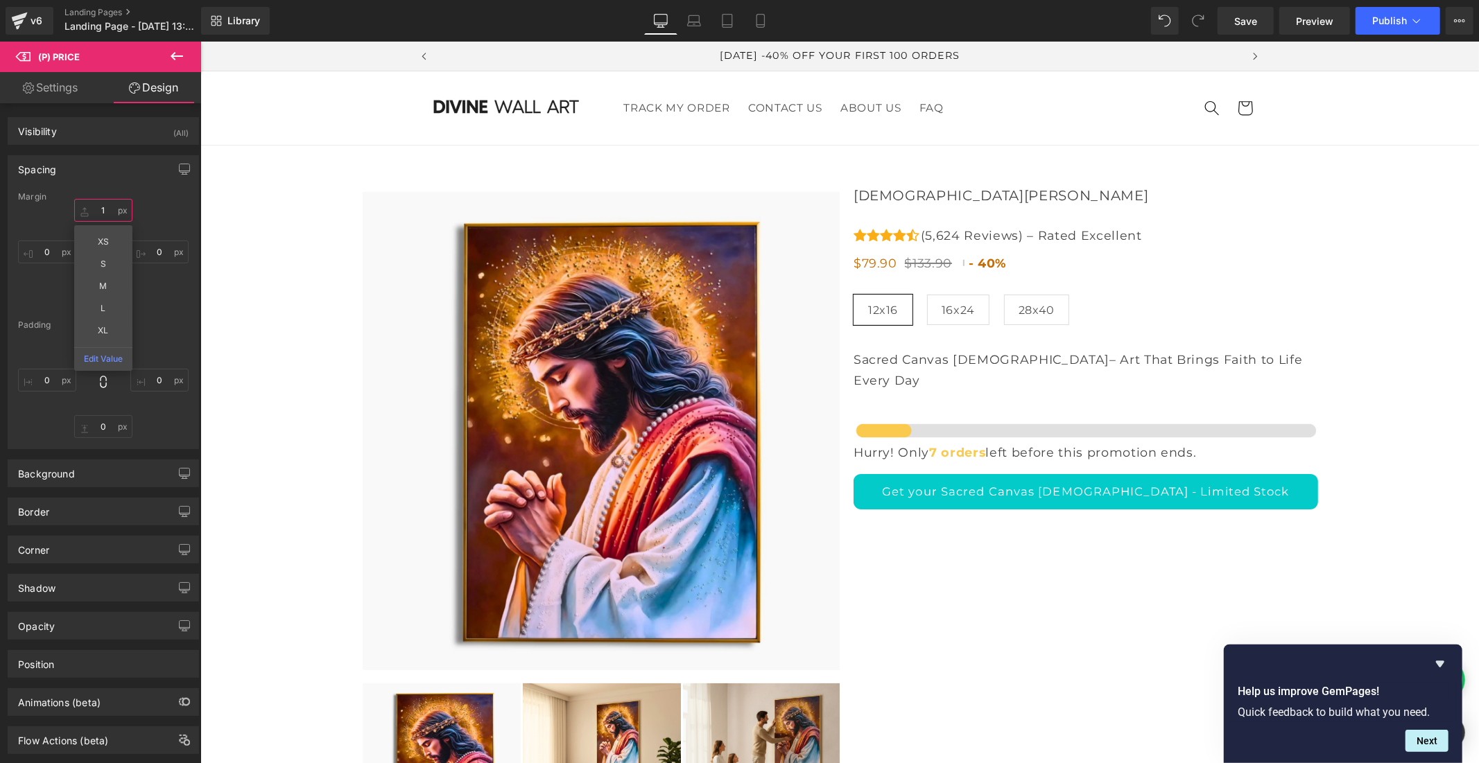
type input "10"
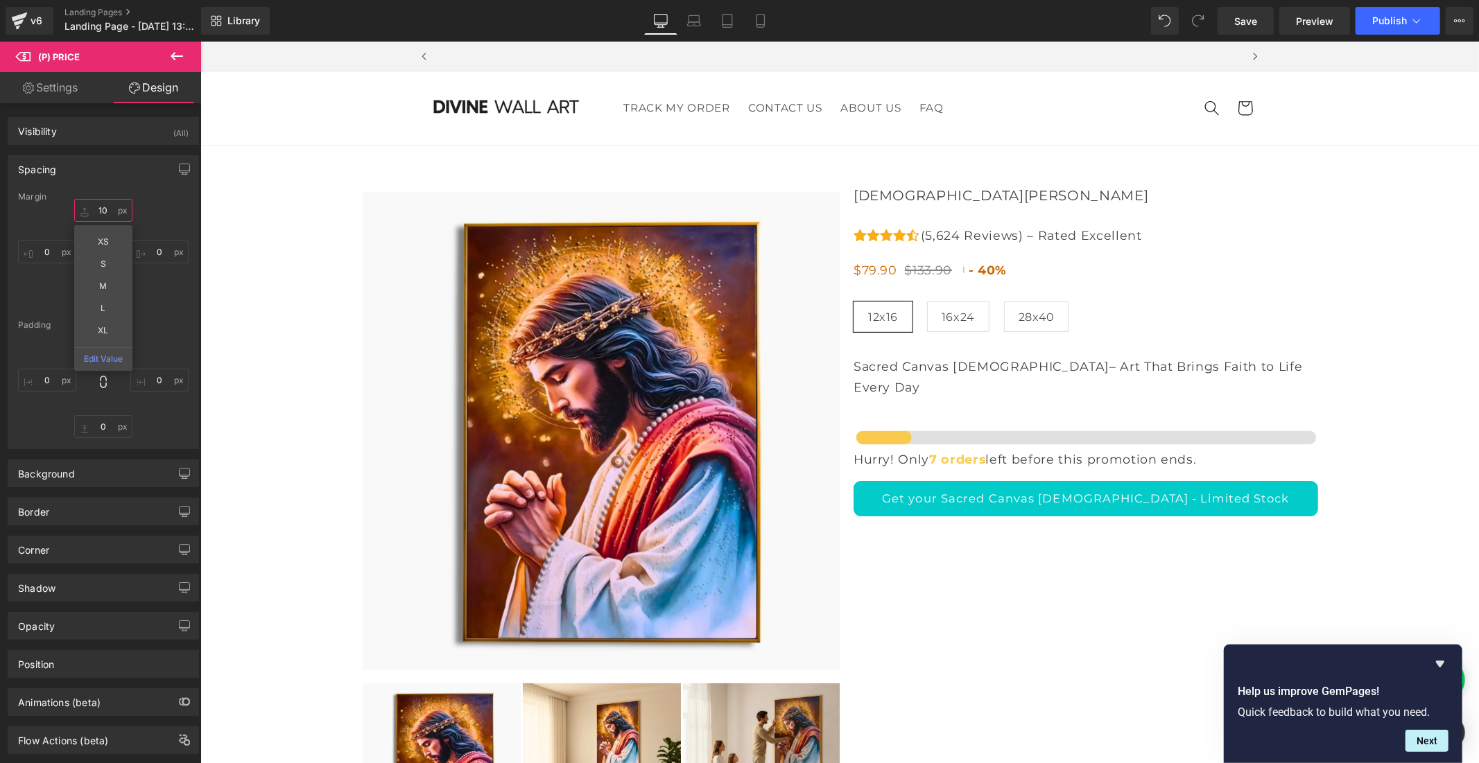
scroll to position [0, 805]
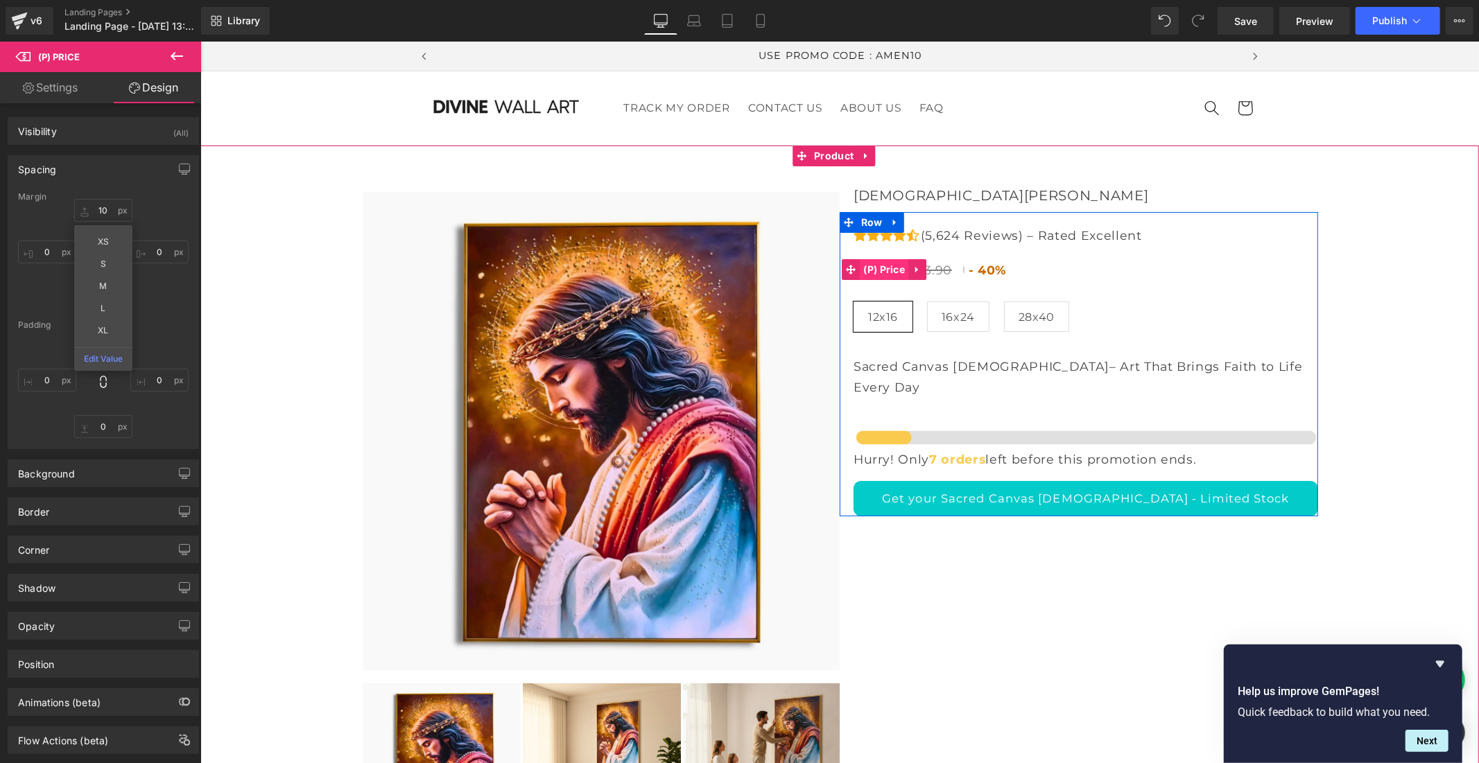
click at [887, 279] on span "(P) Price" at bounding box center [883, 269] width 49 height 21
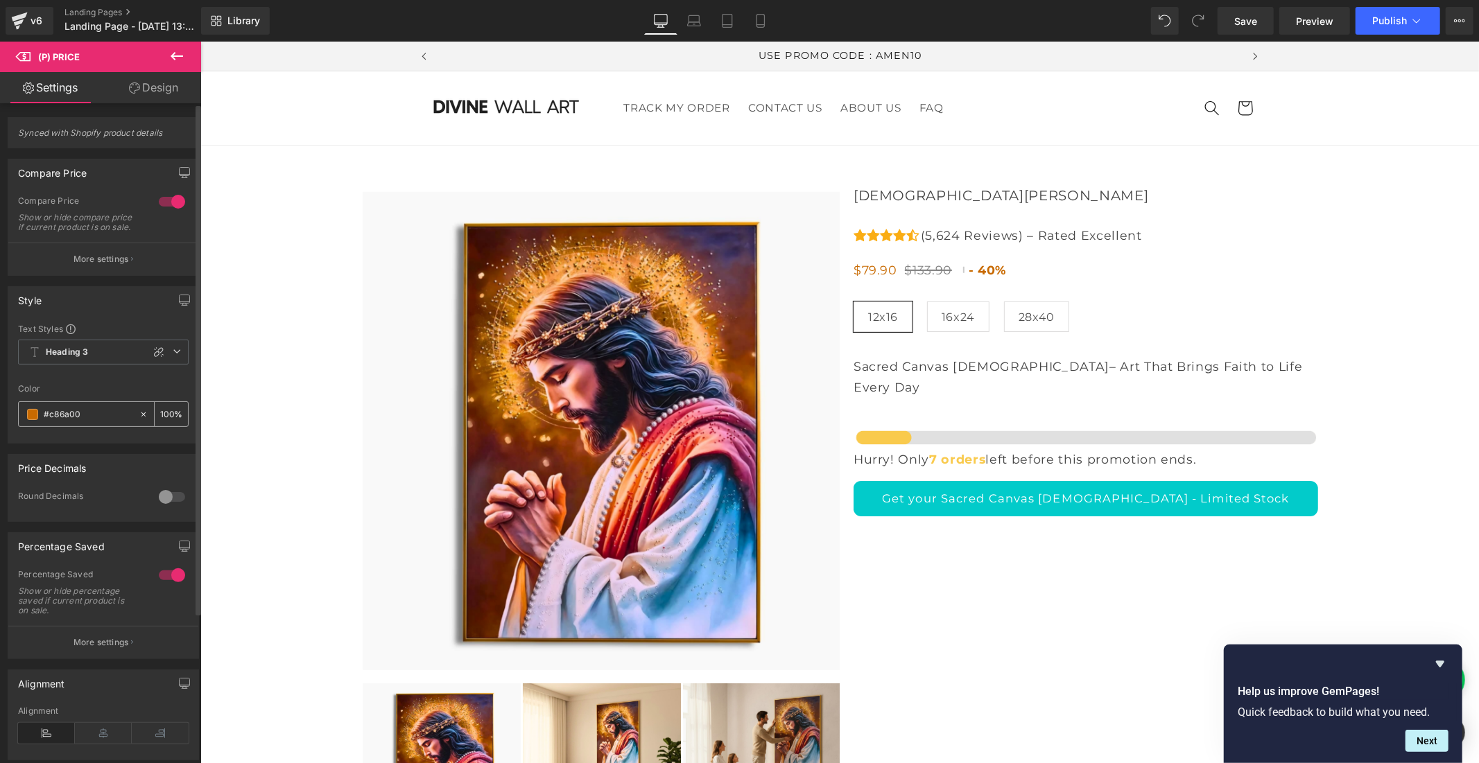
click at [33, 420] on span at bounding box center [32, 414] width 11 height 11
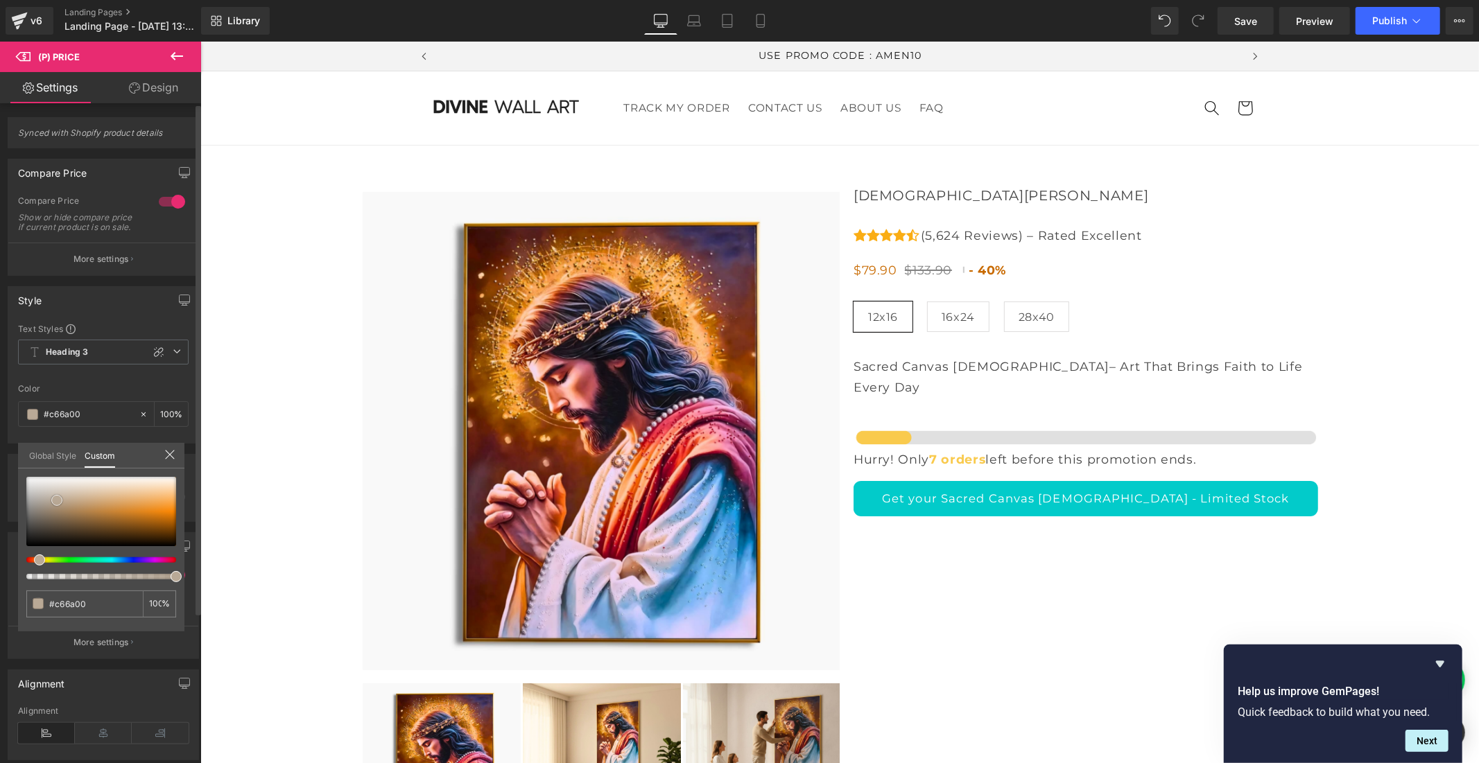
type input "#c66a00"
type input "#b9a996"
type input "#b8aa97"
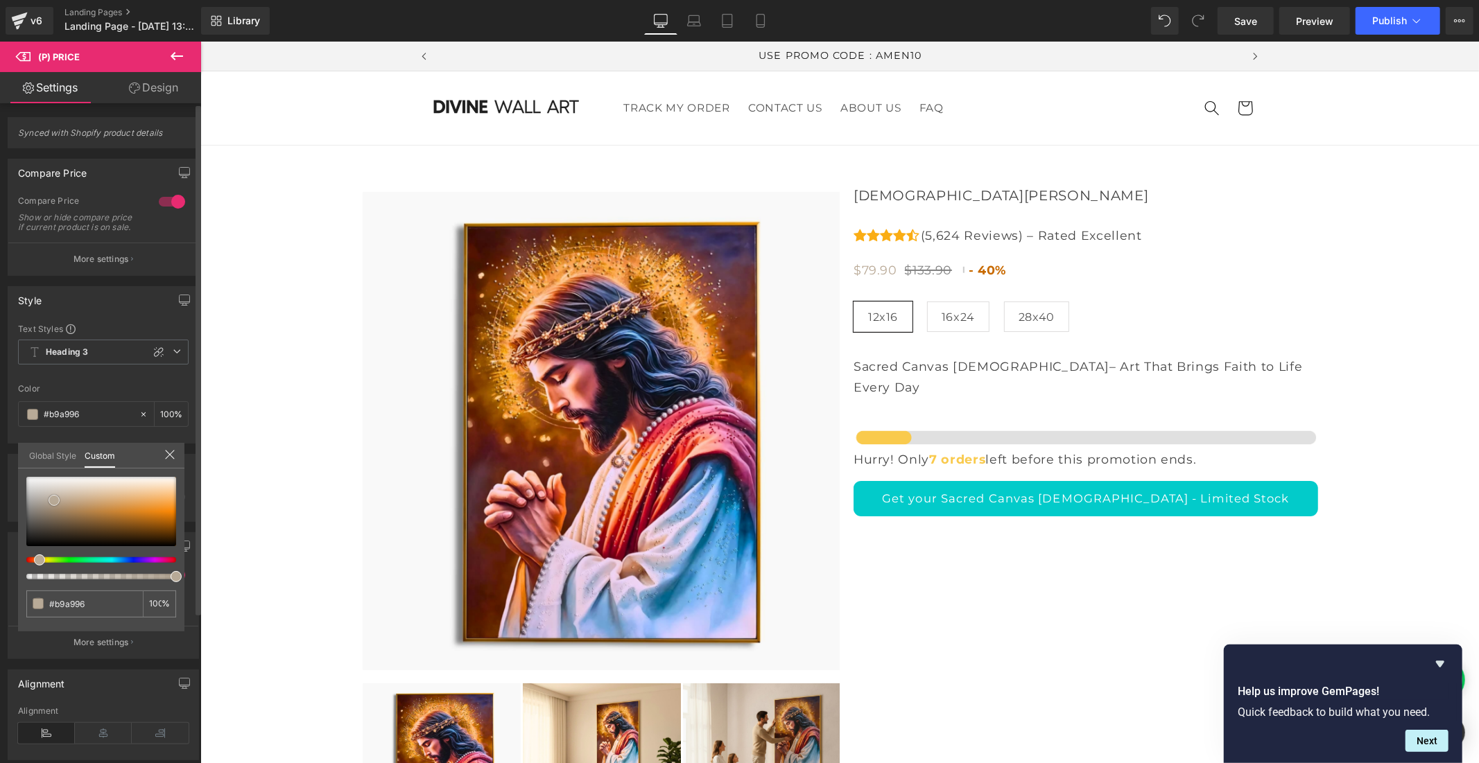
type input "#b8aa97"
type input "#b7aa99"
type input "#b4a796"
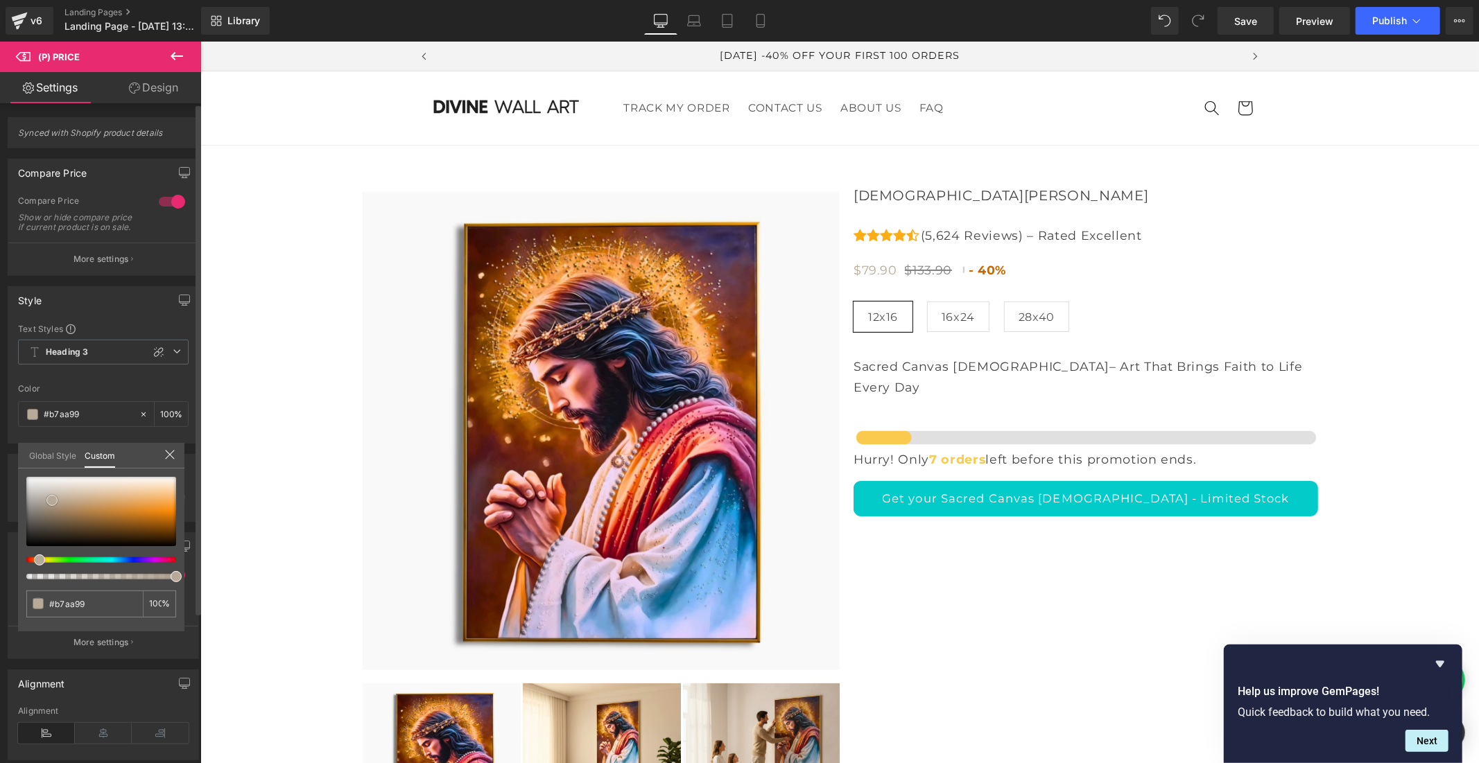
type input "#b4a796"
type input "#aea292"
type input "#aba295"
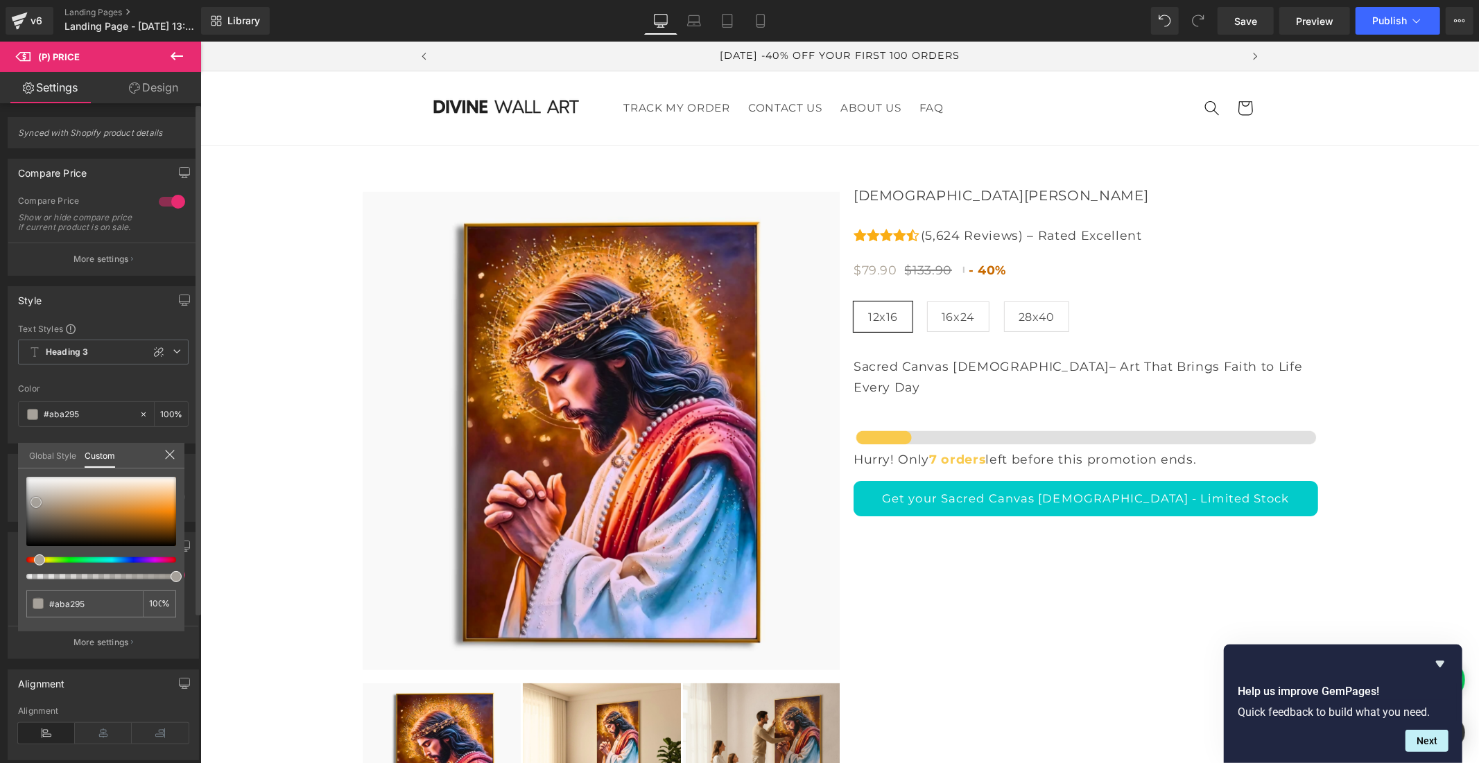
type input "#a6a19a"
type input "#969696"
type input "#848484"
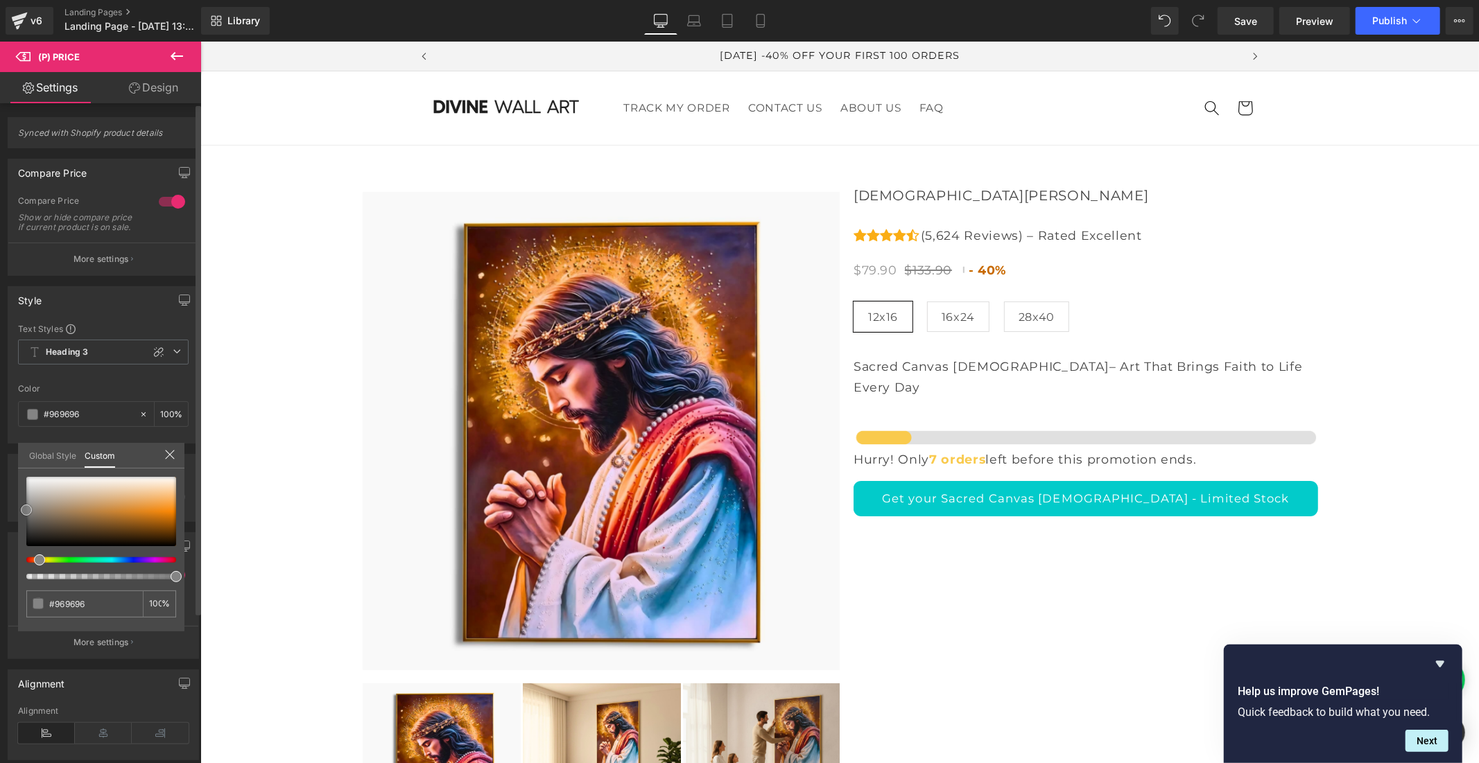
type input "#848484"
type input "#828282"
type input "#7f7f7f"
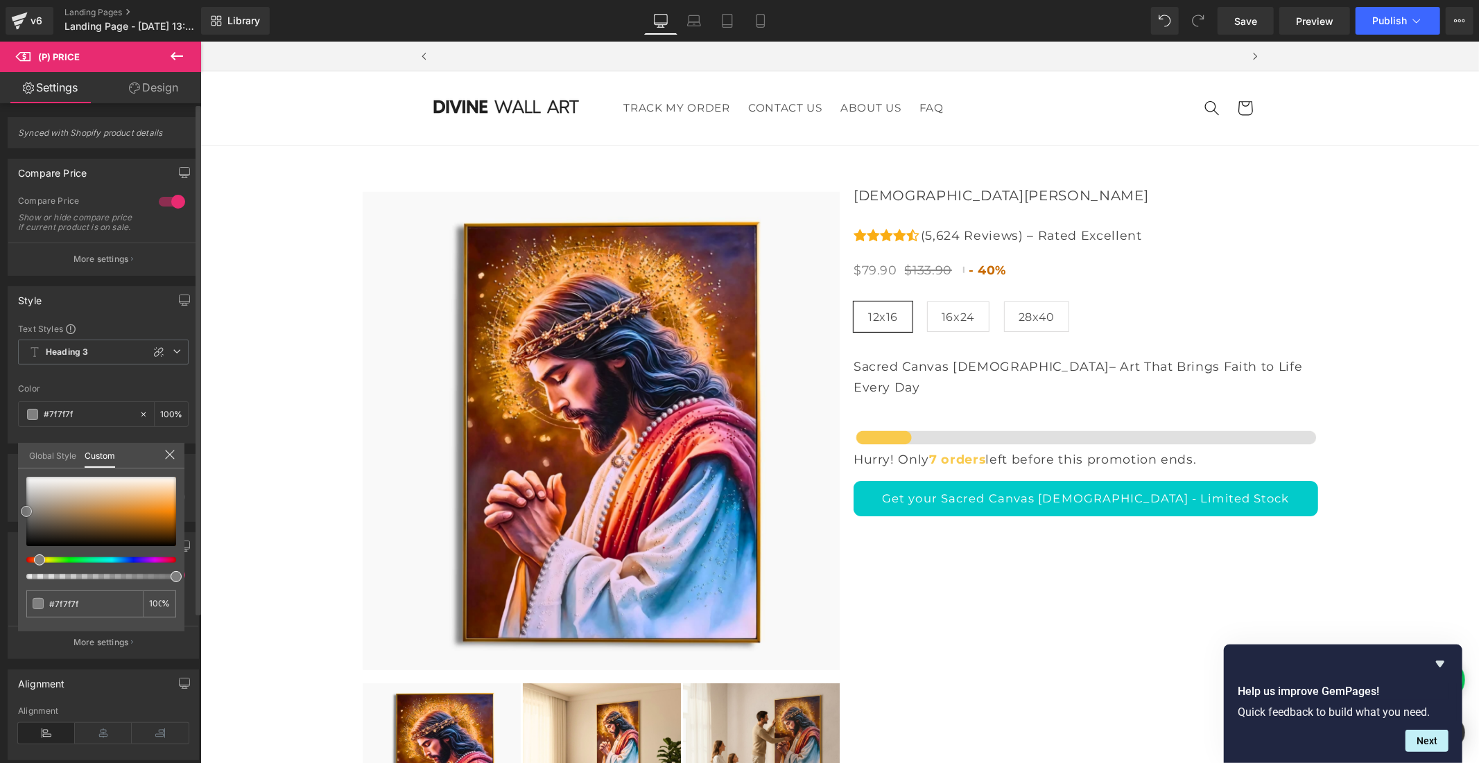
scroll to position [0, 805]
type input "#848484"
type input "#c1a175"
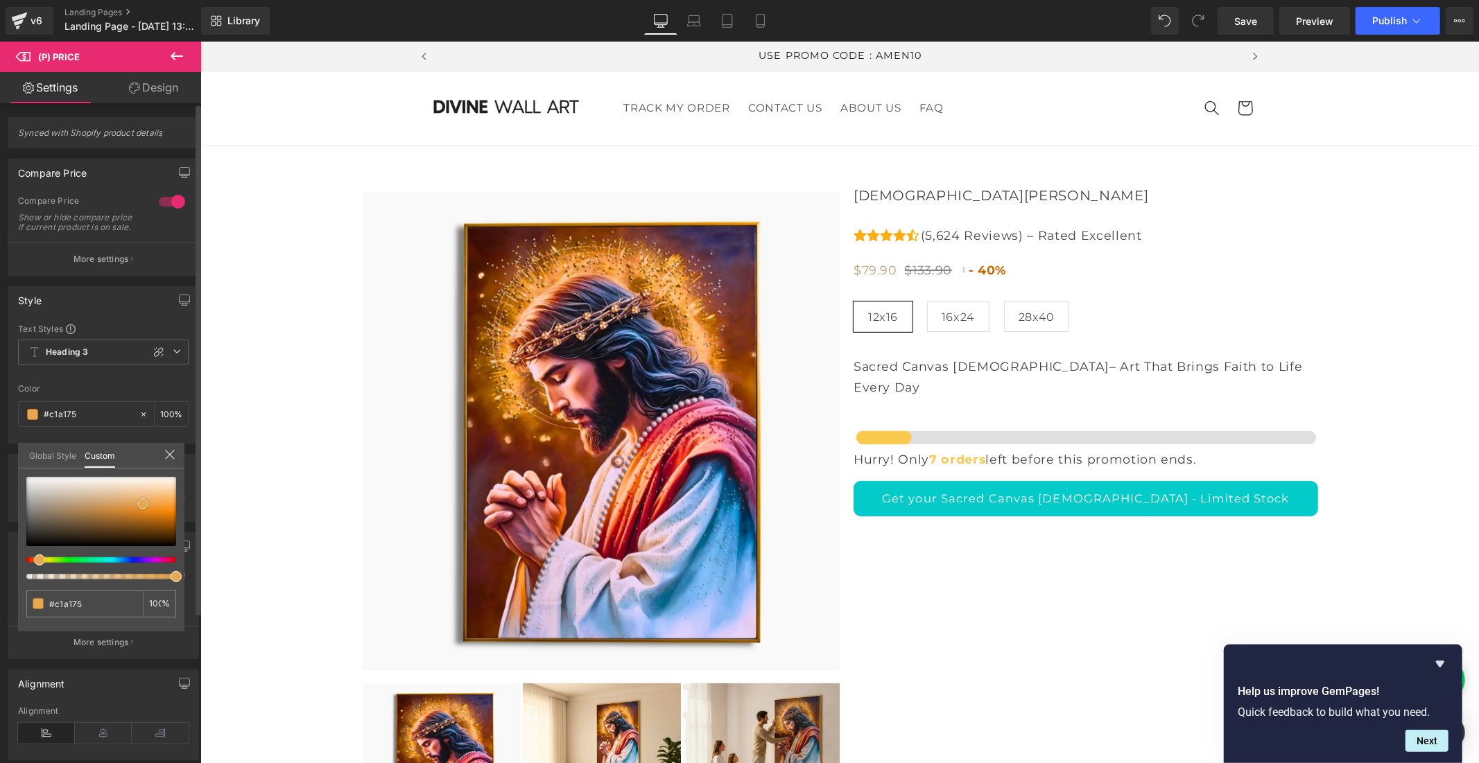
type input "#e9a84d"
type input "#f6b963"
type input "#faba60"
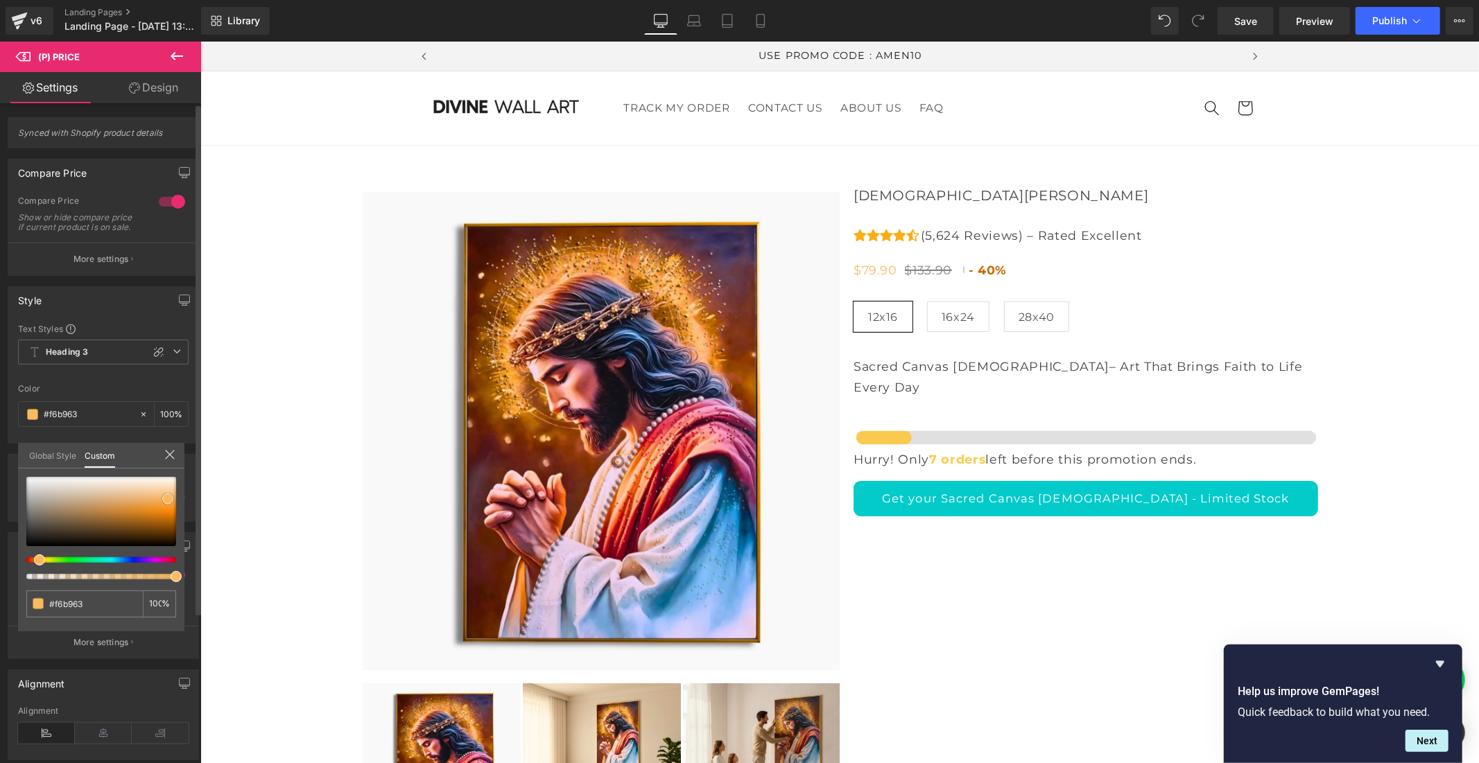
type input "#faba60"
type input "#faba5f"
type input "#feac38"
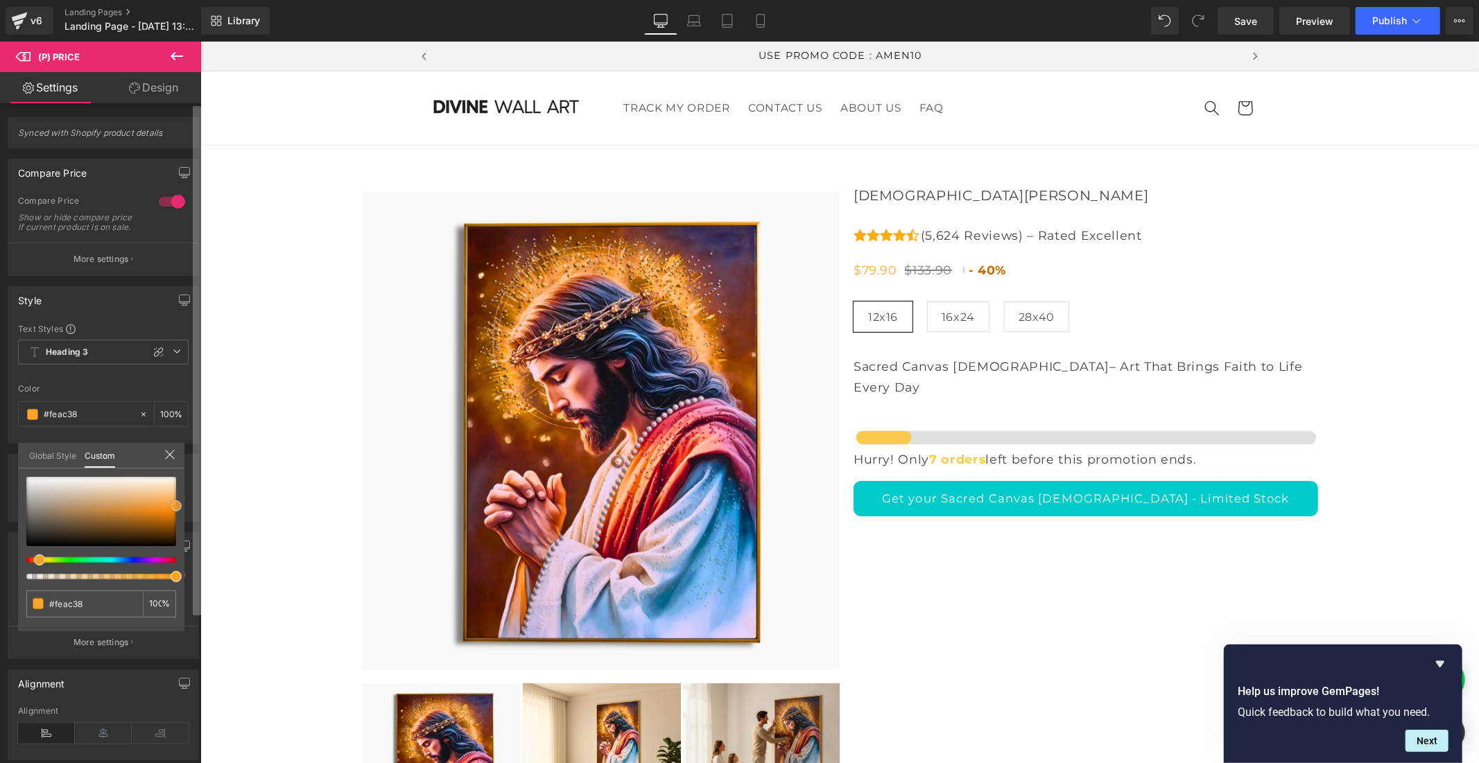
type input "#fda529"
type input "#ffa528"
type input "#fea323"
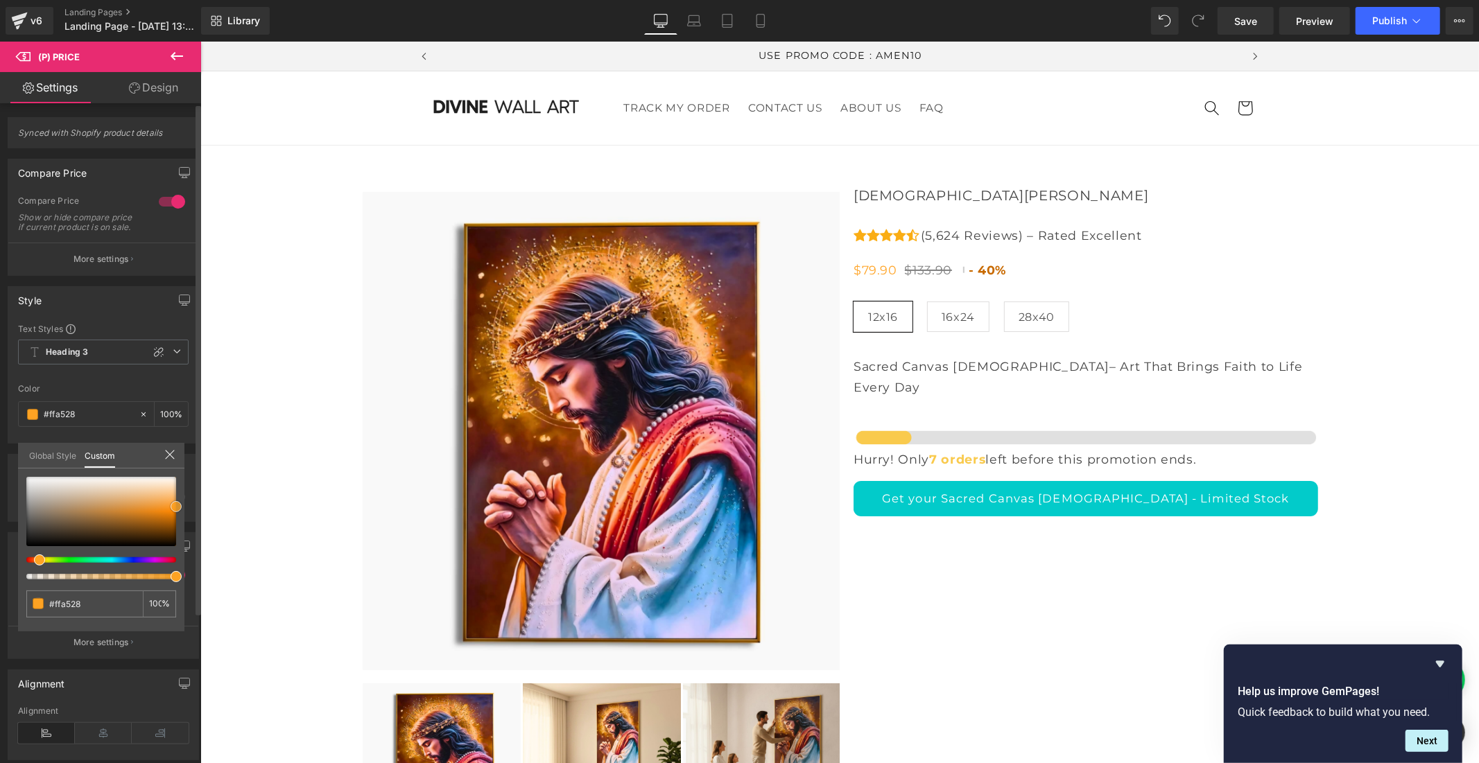
type input "#fea323"
type input "#fd9a10"
type input "#f0981d"
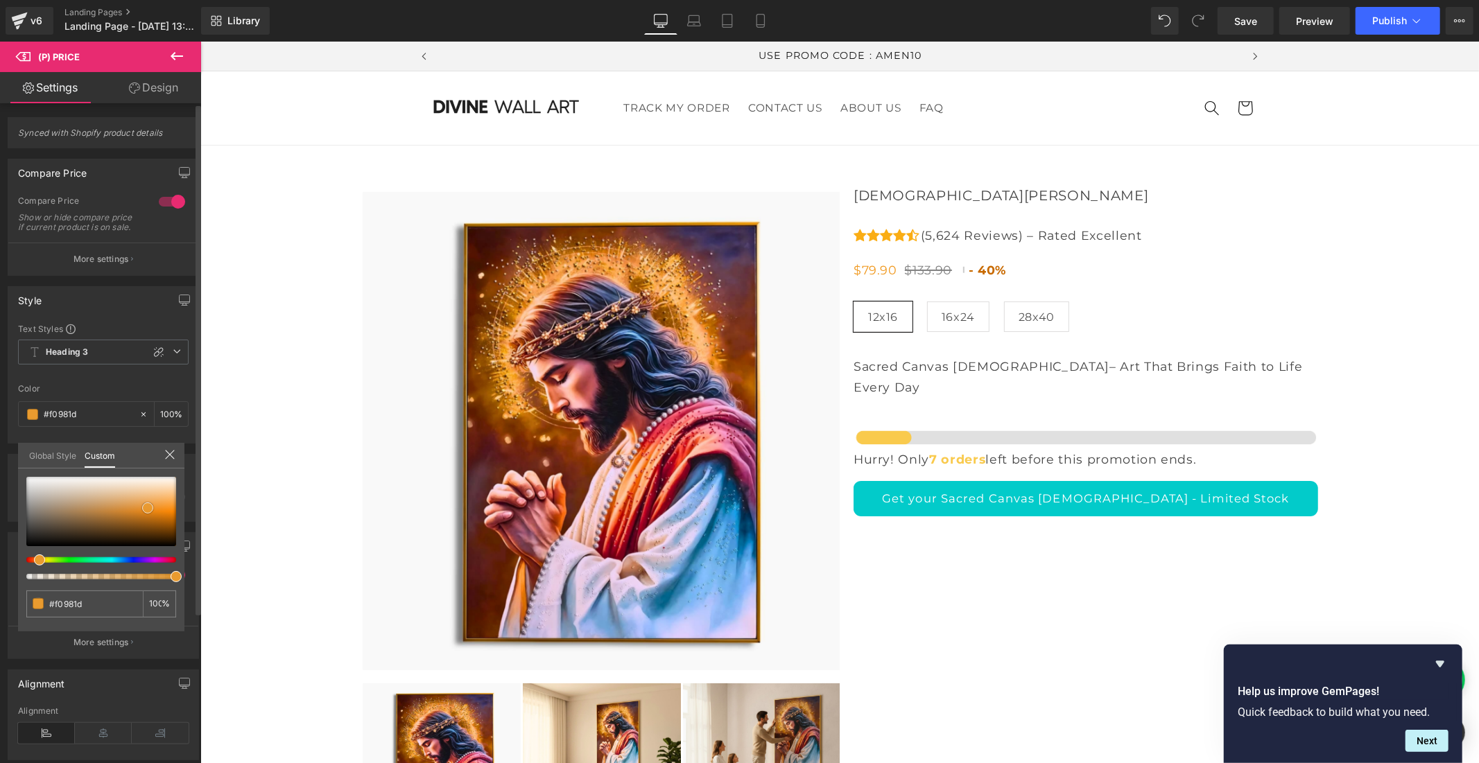
type input "#e99b2f"
type input "#e7b269"
type input "#ebc898"
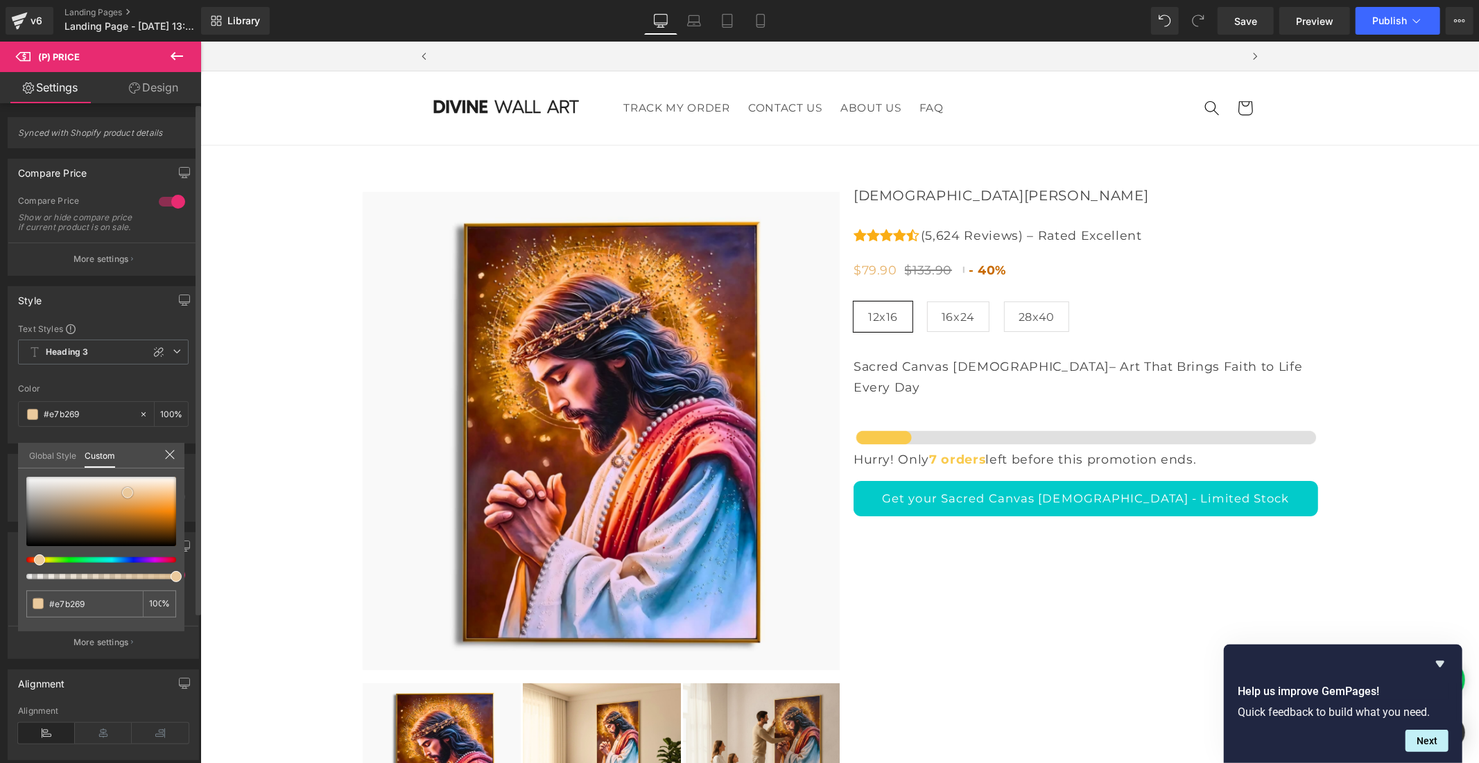
type input "#ebc898"
type input "#f3e3cd"
type input "#e5cead"
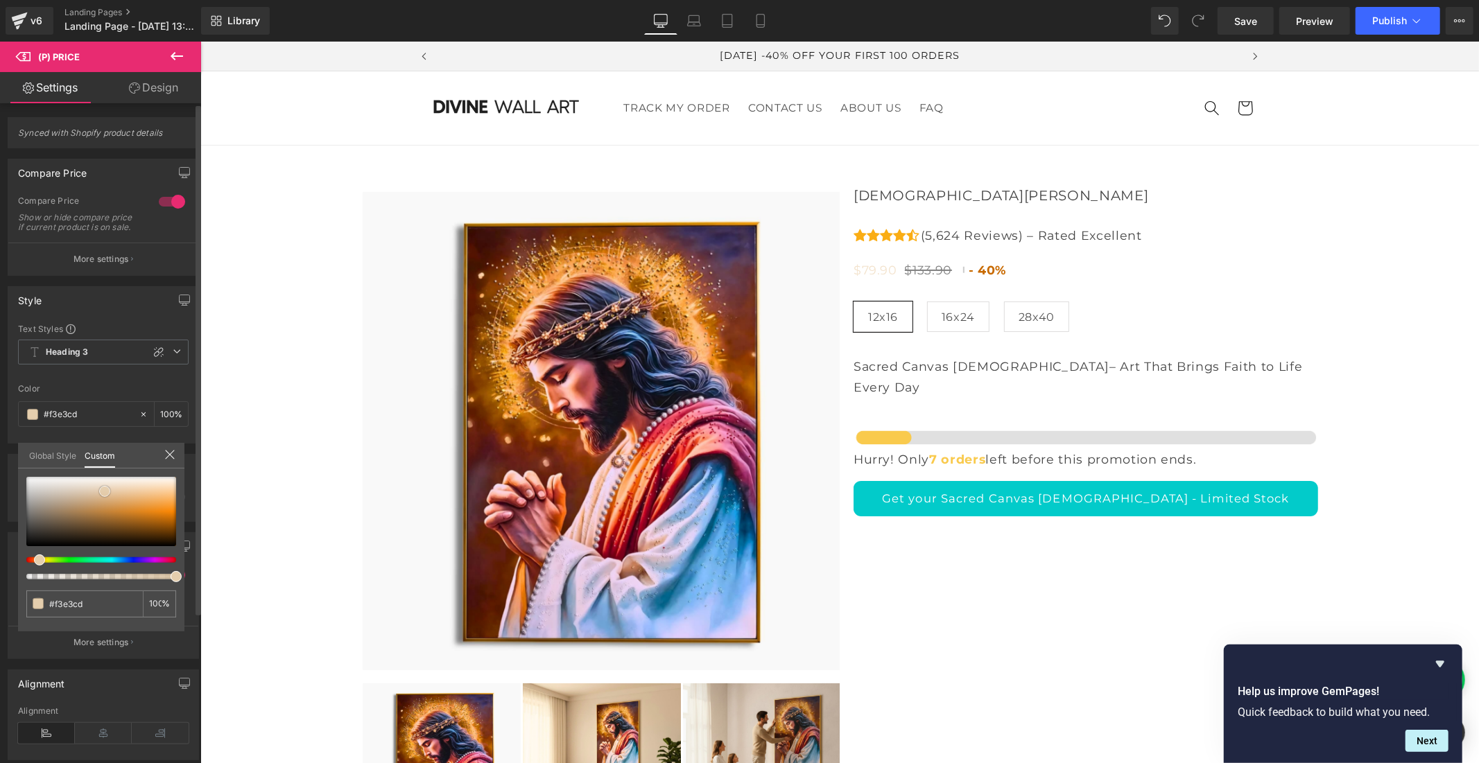
type input "#e5cead"
type input "#d0c6b8"
type input "#c4c4c4"
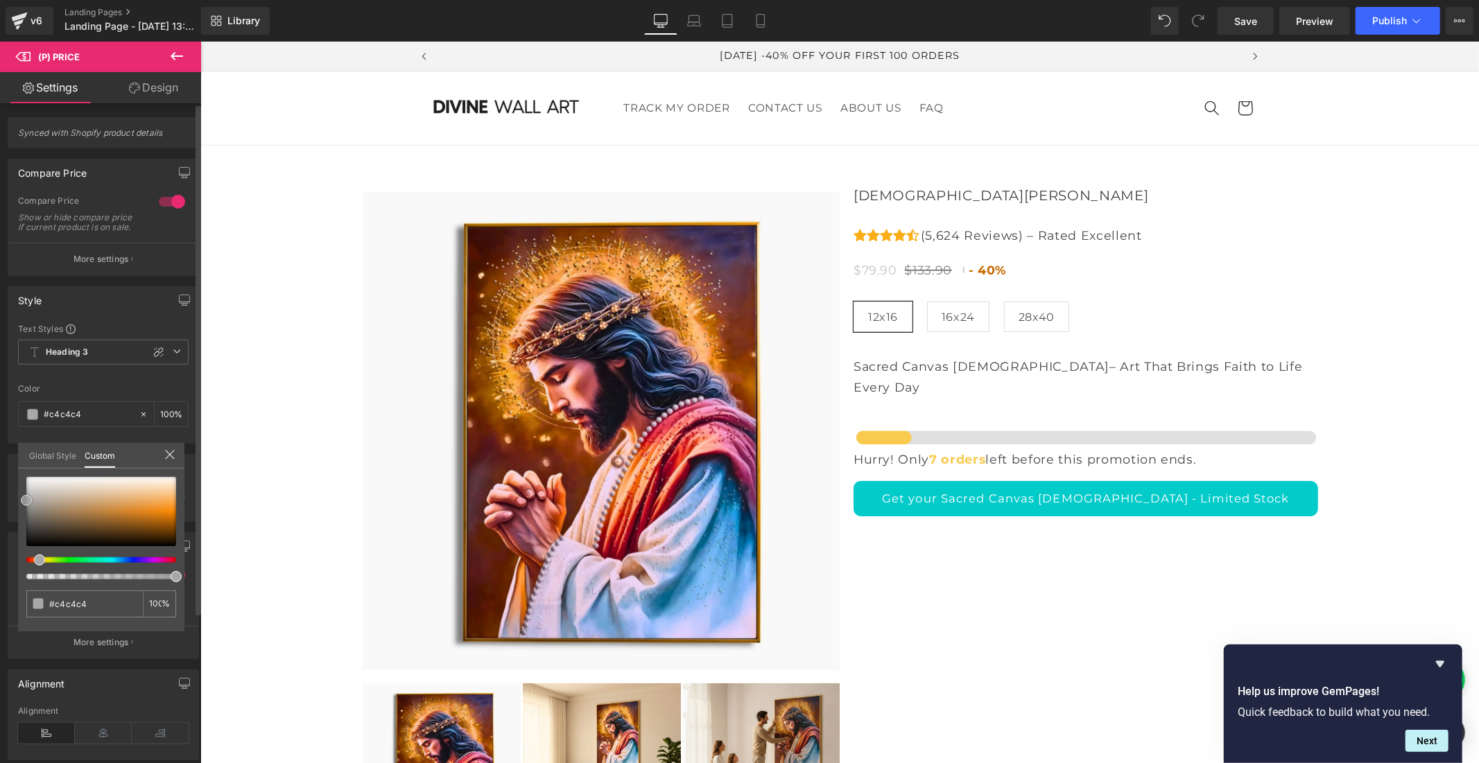
type input "#a8a8a8"
type input "#919191"
type input "#828282"
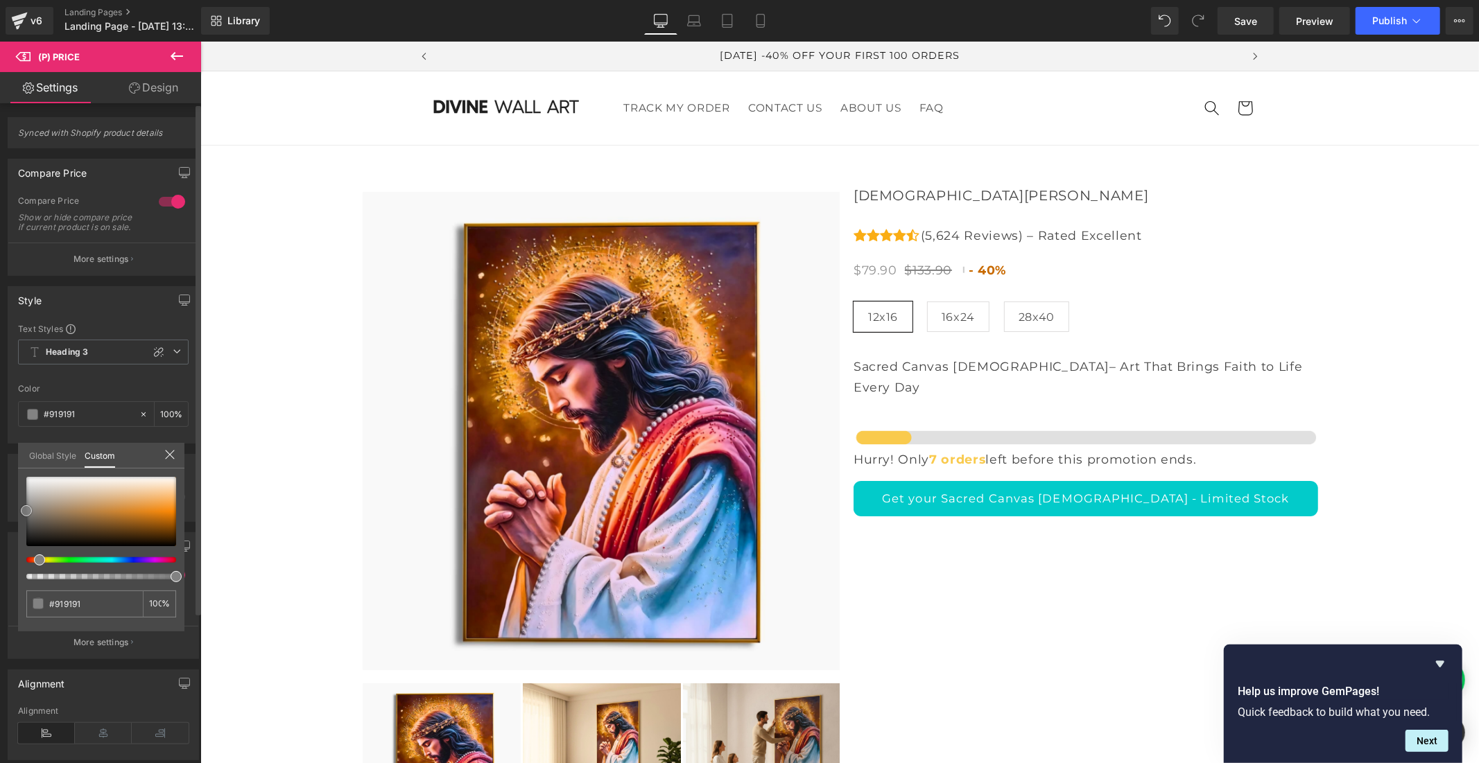
type input "#828282"
type input "#7c7c7c"
drag, startPoint x: 171, startPoint y: 516, endPoint x: 0, endPoint y: 511, distance: 170.6
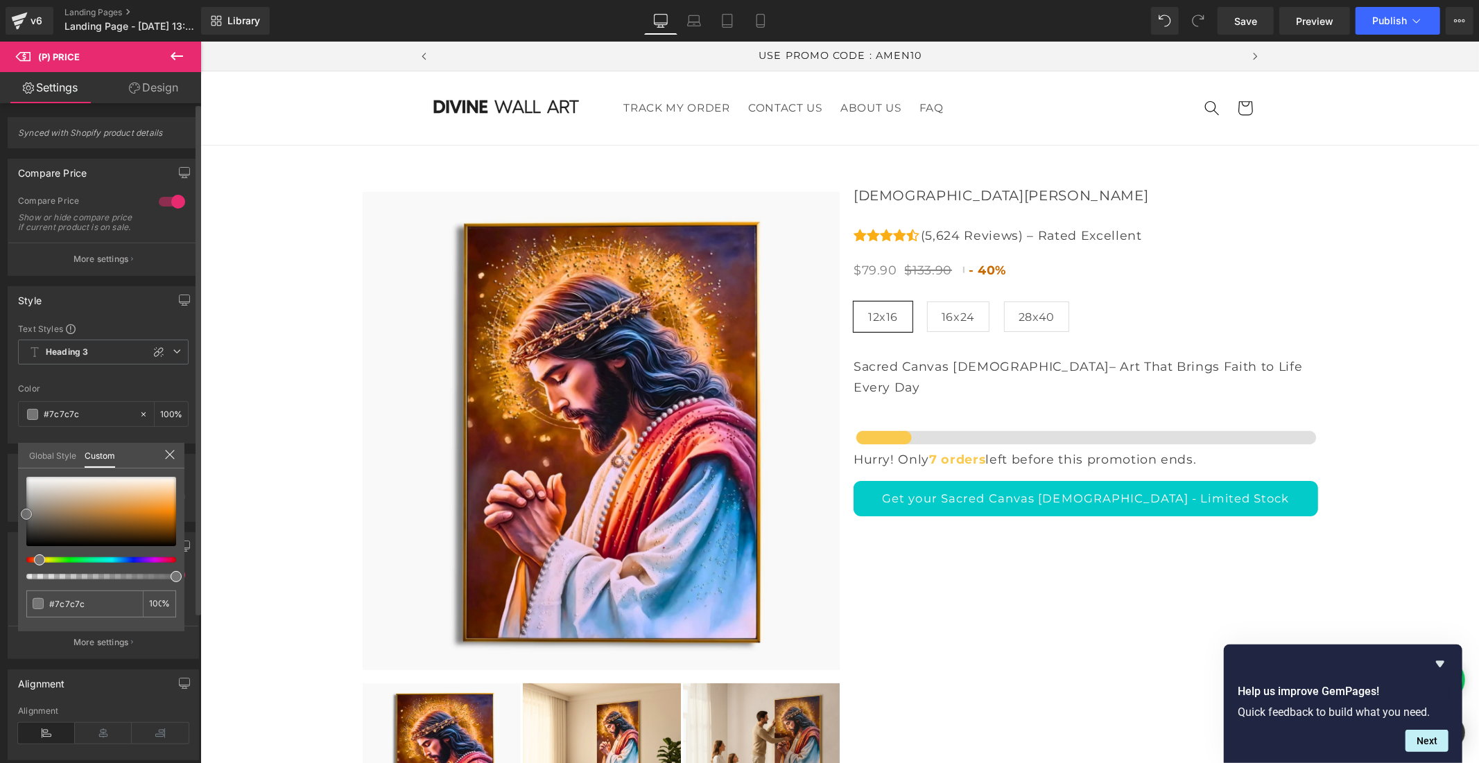
click at [0, 444] on div "Style Text Styles Custom HEADING Heading 1 Heading 2 Heading 3 Heading 4 Headin…" at bounding box center [103, 360] width 207 height 168
click at [164, 455] on icon at bounding box center [169, 454] width 11 height 11
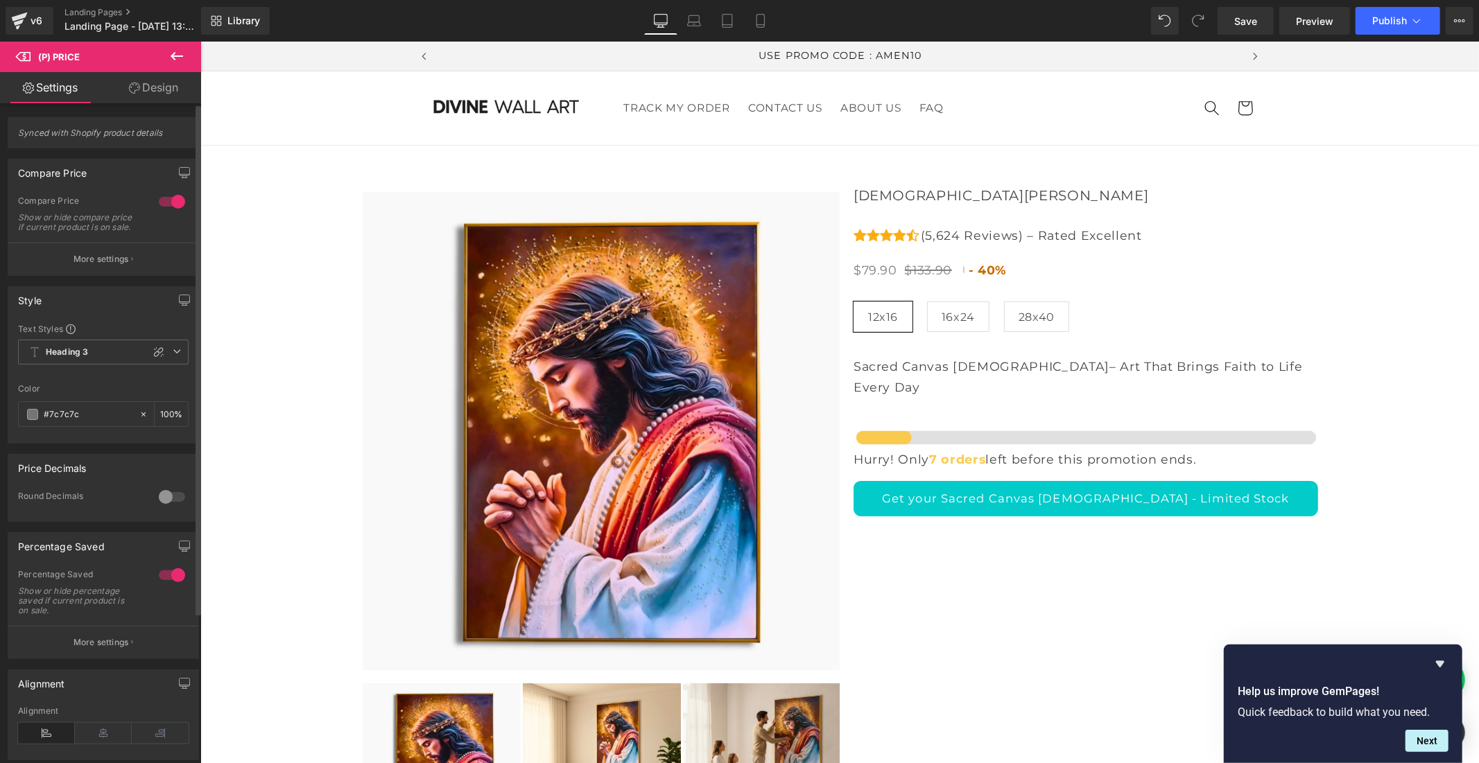
click at [97, 649] on p "More settings" at bounding box center [100, 642] width 55 height 12
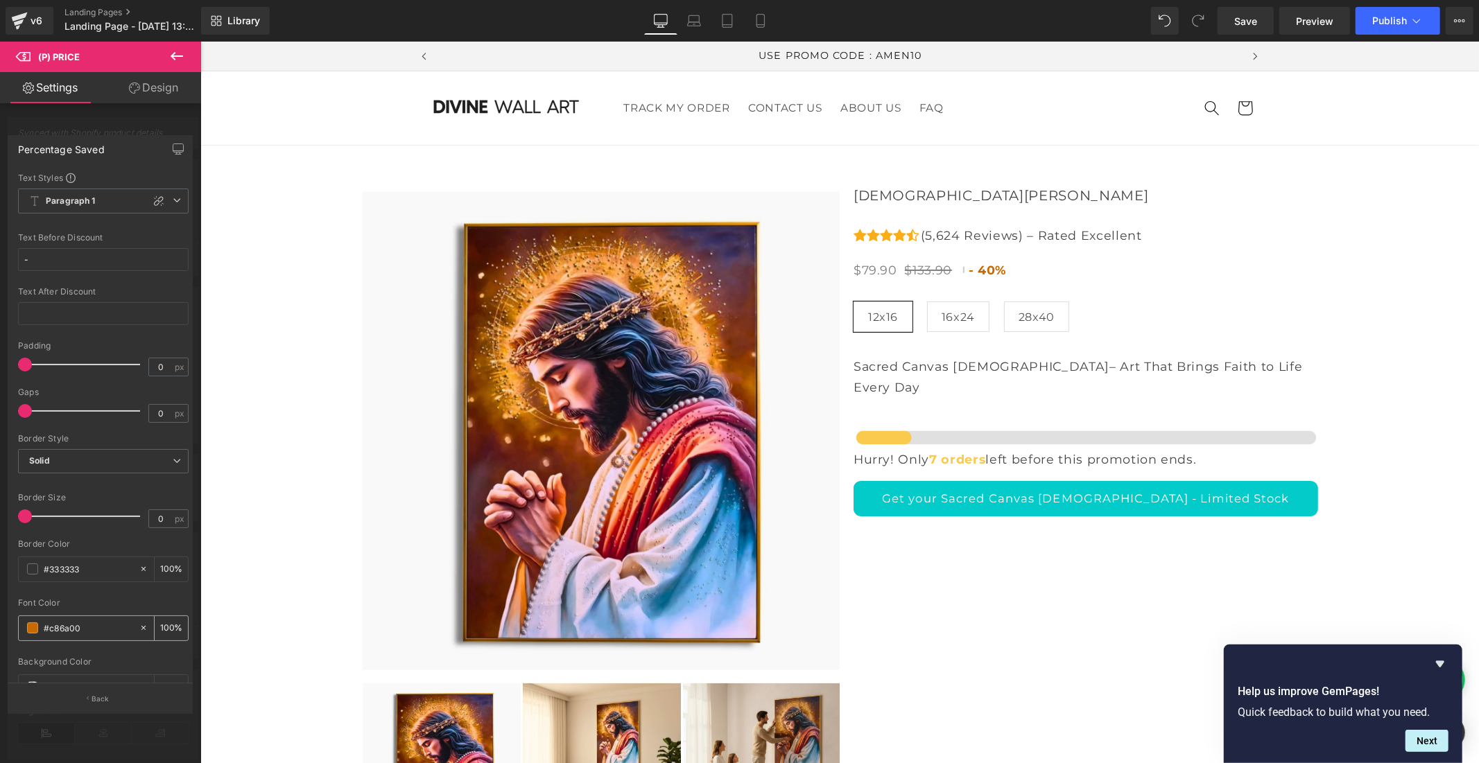
click at [33, 631] on span at bounding box center [32, 627] width 11 height 11
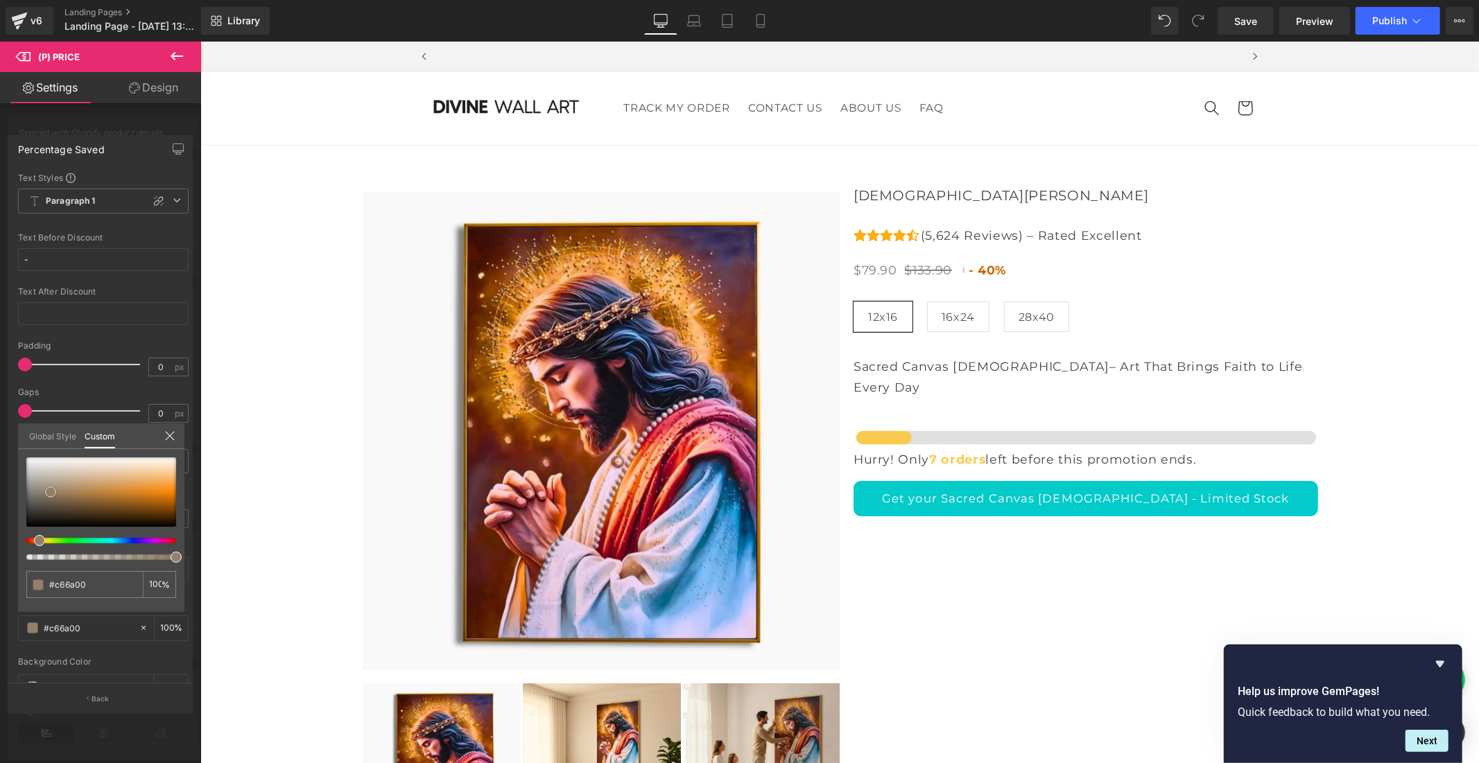
type input "#c66a00"
type input "#93806b"
type input "#76726f"
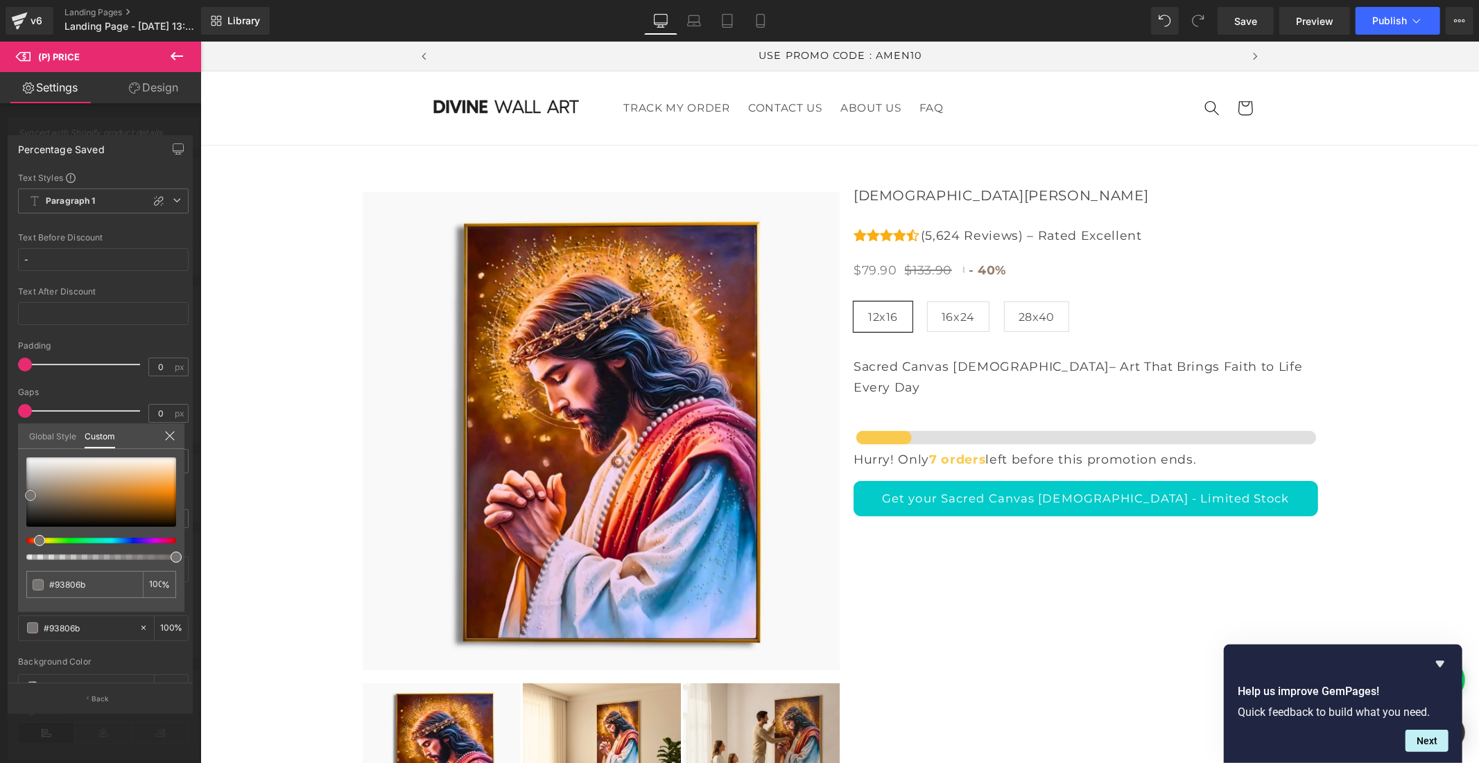
type input "#76726f"
type input "#6d6d6d"
type input "#6b6b6b"
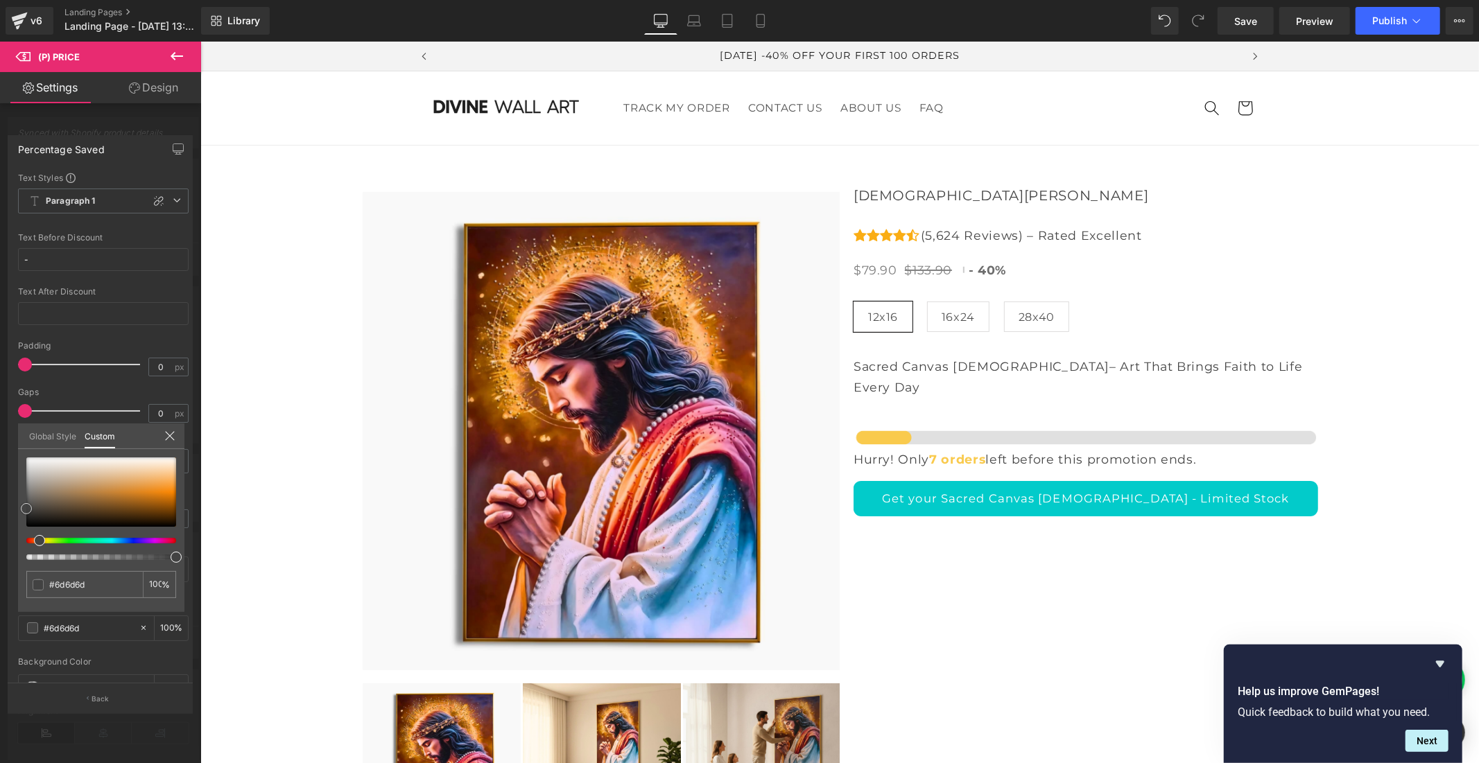
type input "#6b6b6b"
type input "#424242"
type input "#2b2b2b"
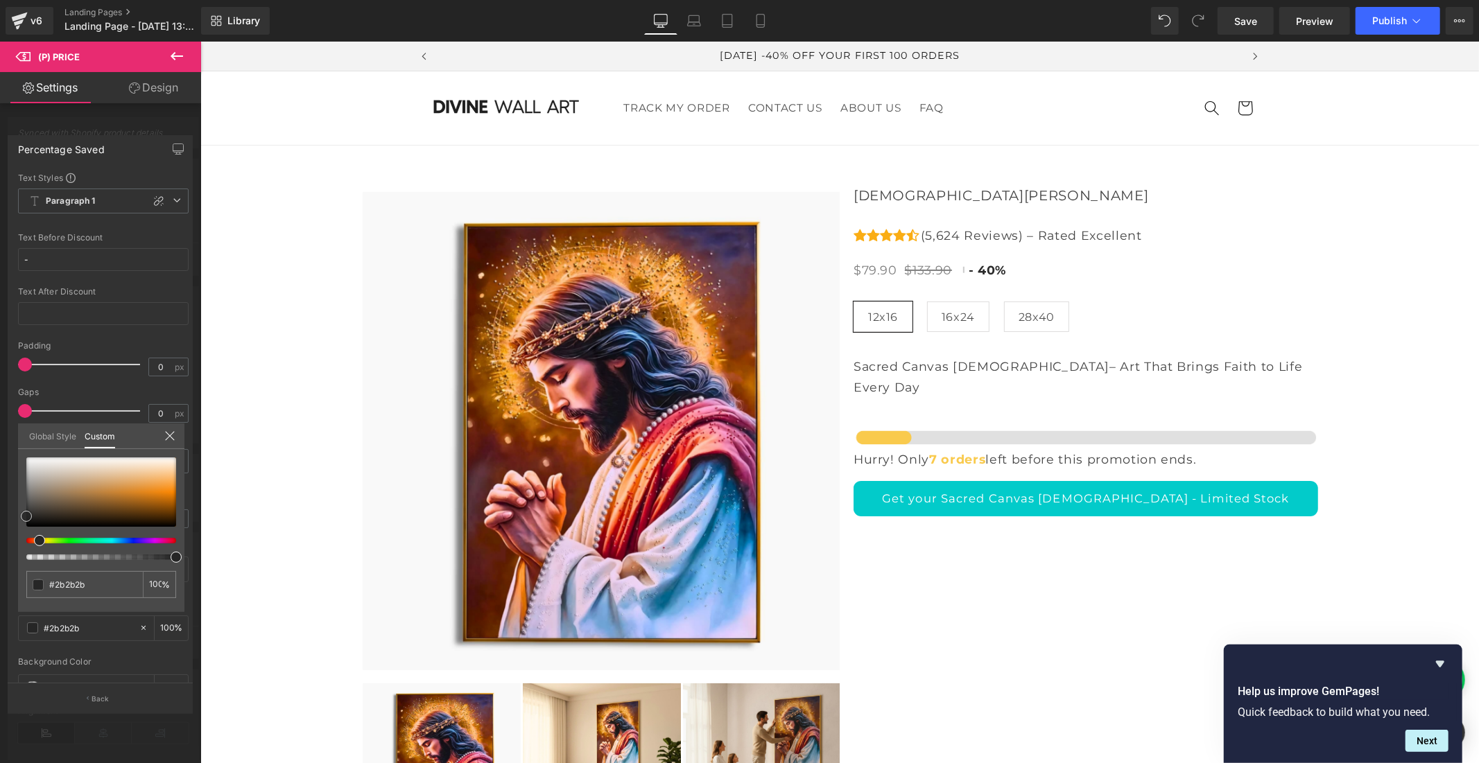
type input "#262626"
type input "#282828"
type input "#5e5e5e"
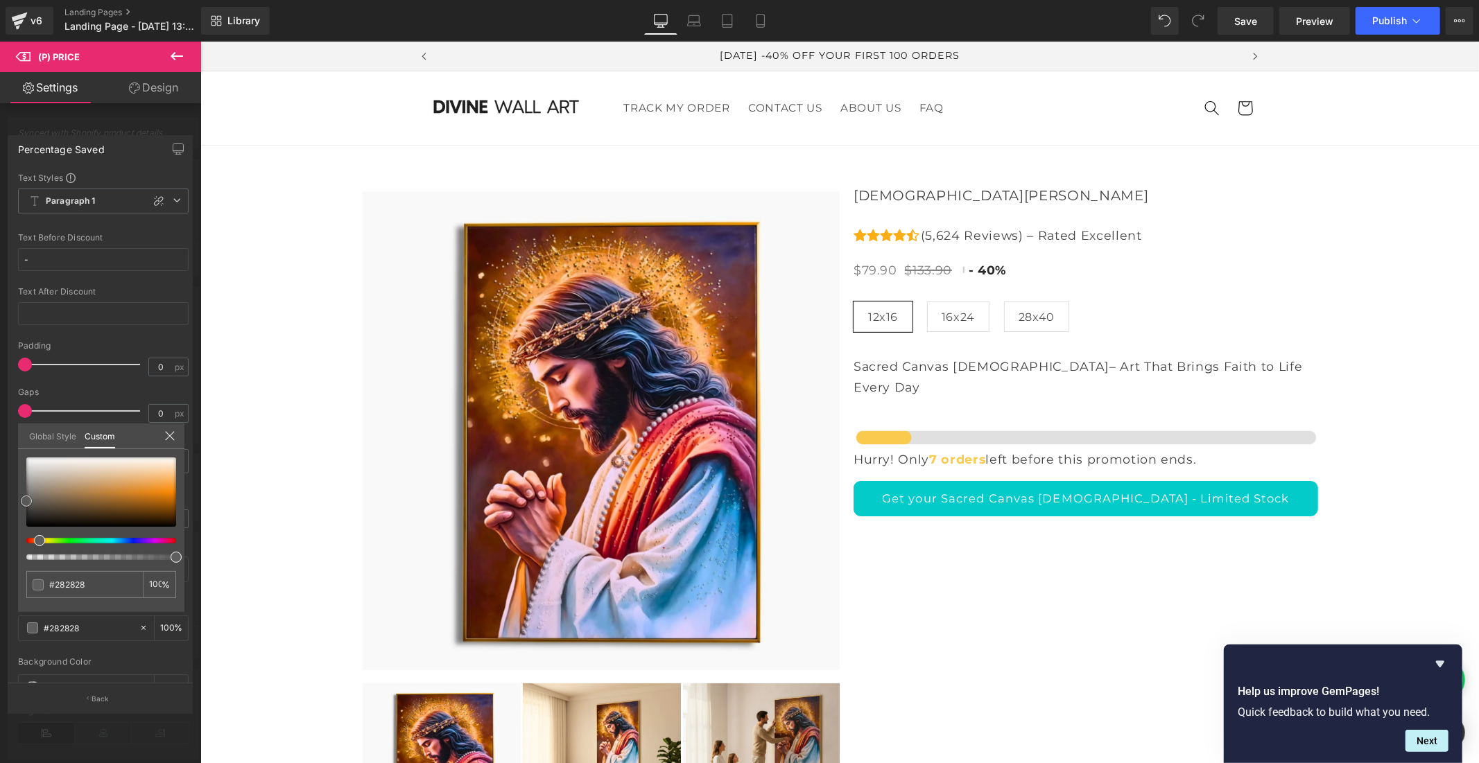
type input "#5e5e5e"
type input "#666666"
type input "#6d6d6d"
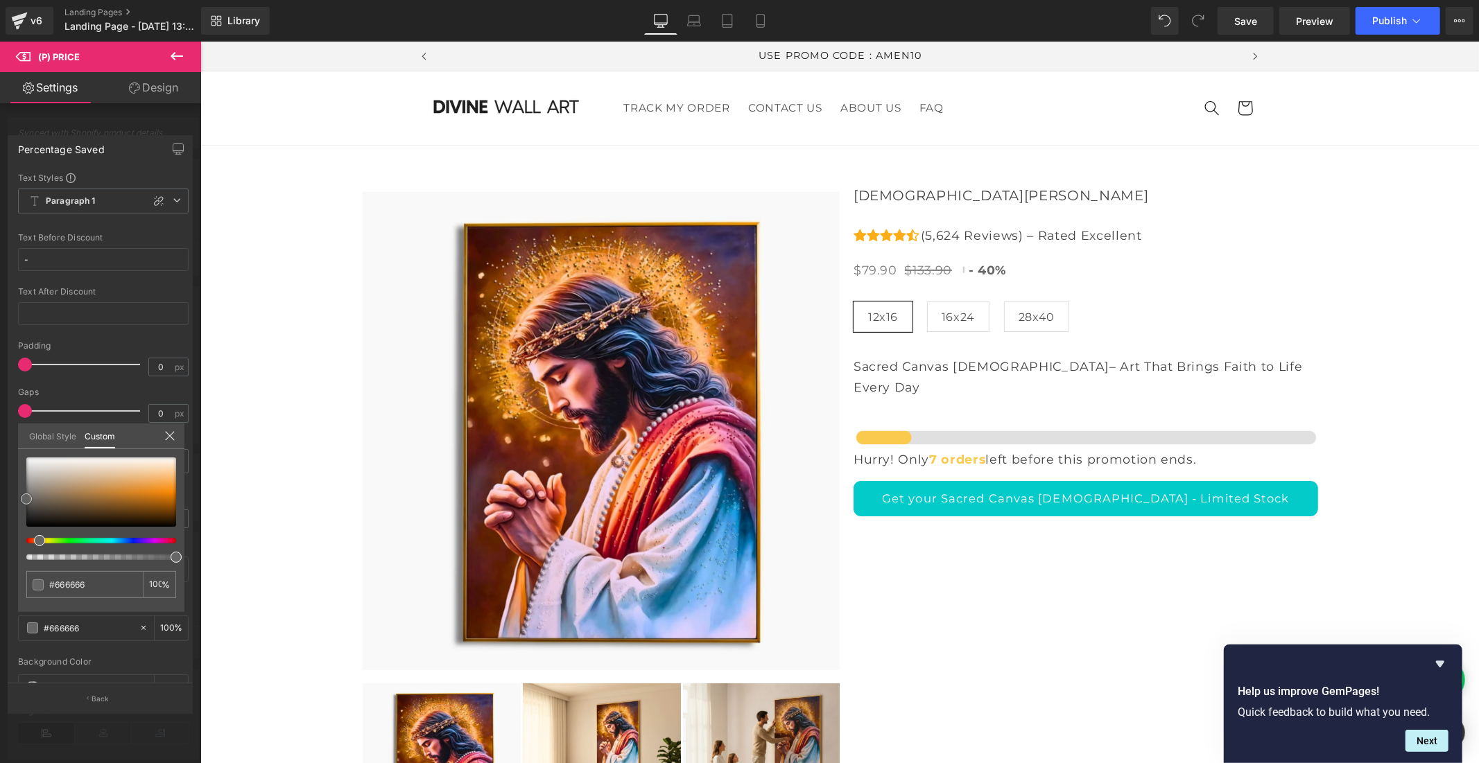
type input "#6d6d6d"
type input "#7c7c7c"
type input "#878787"
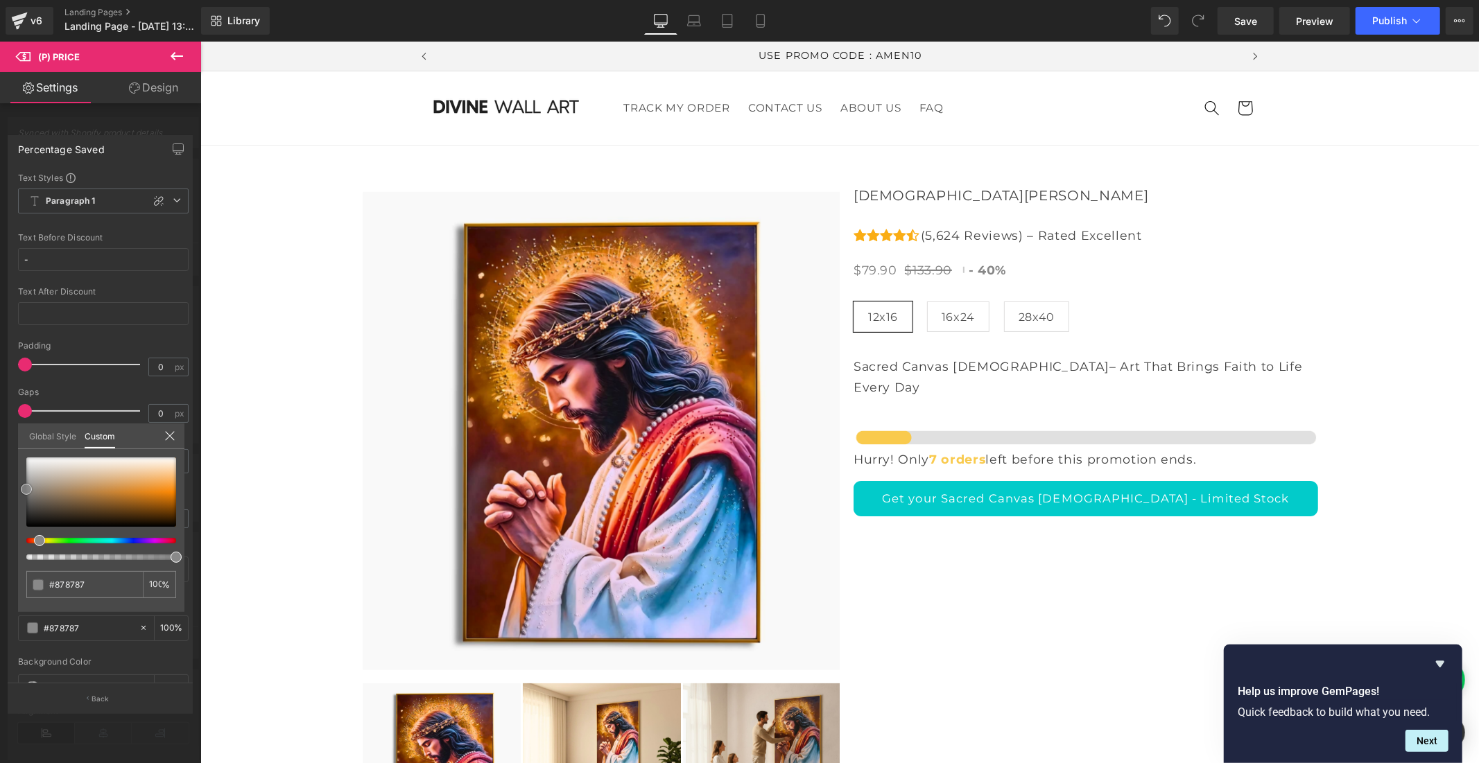
type input "#898989"
drag, startPoint x: 177, startPoint y: 500, endPoint x: 21, endPoint y: 489, distance: 157.0
click at [21, 489] on span at bounding box center [26, 489] width 11 height 11
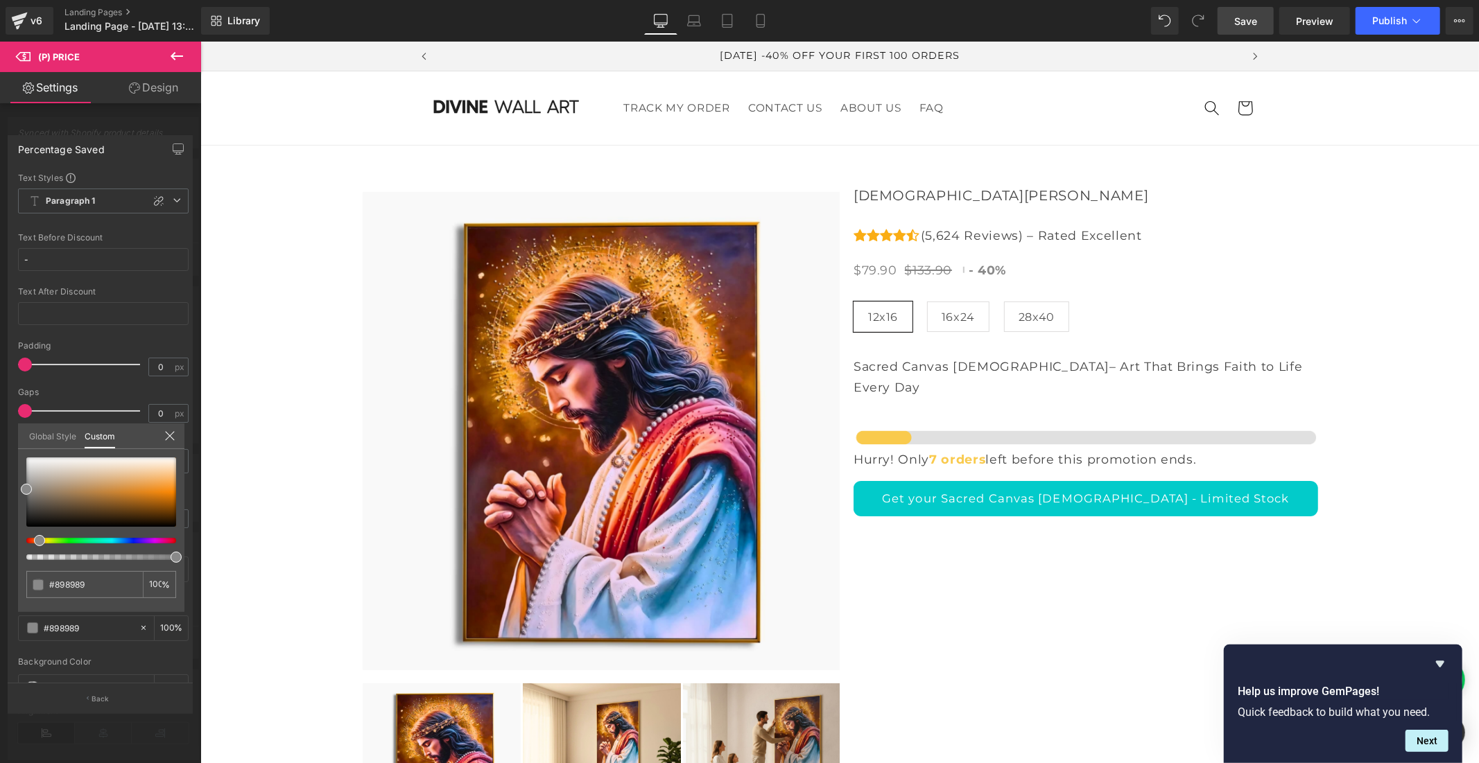
click at [1244, 21] on span "Save" at bounding box center [1245, 21] width 23 height 15
click at [1241, 12] on link "Save" at bounding box center [1245, 21] width 56 height 28
click at [1440, 661] on icon "Hide survey" at bounding box center [1440, 664] width 8 height 6
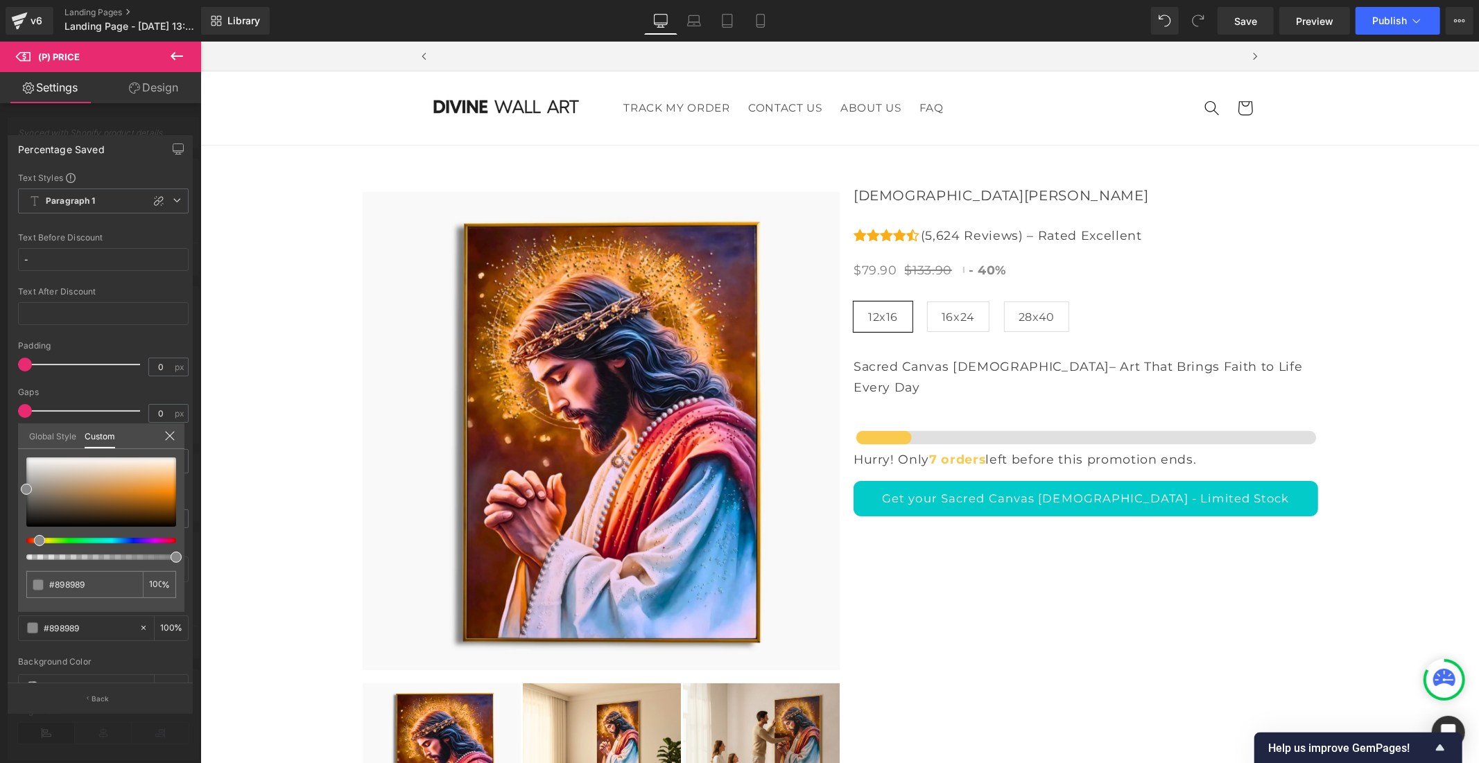
scroll to position [0, 805]
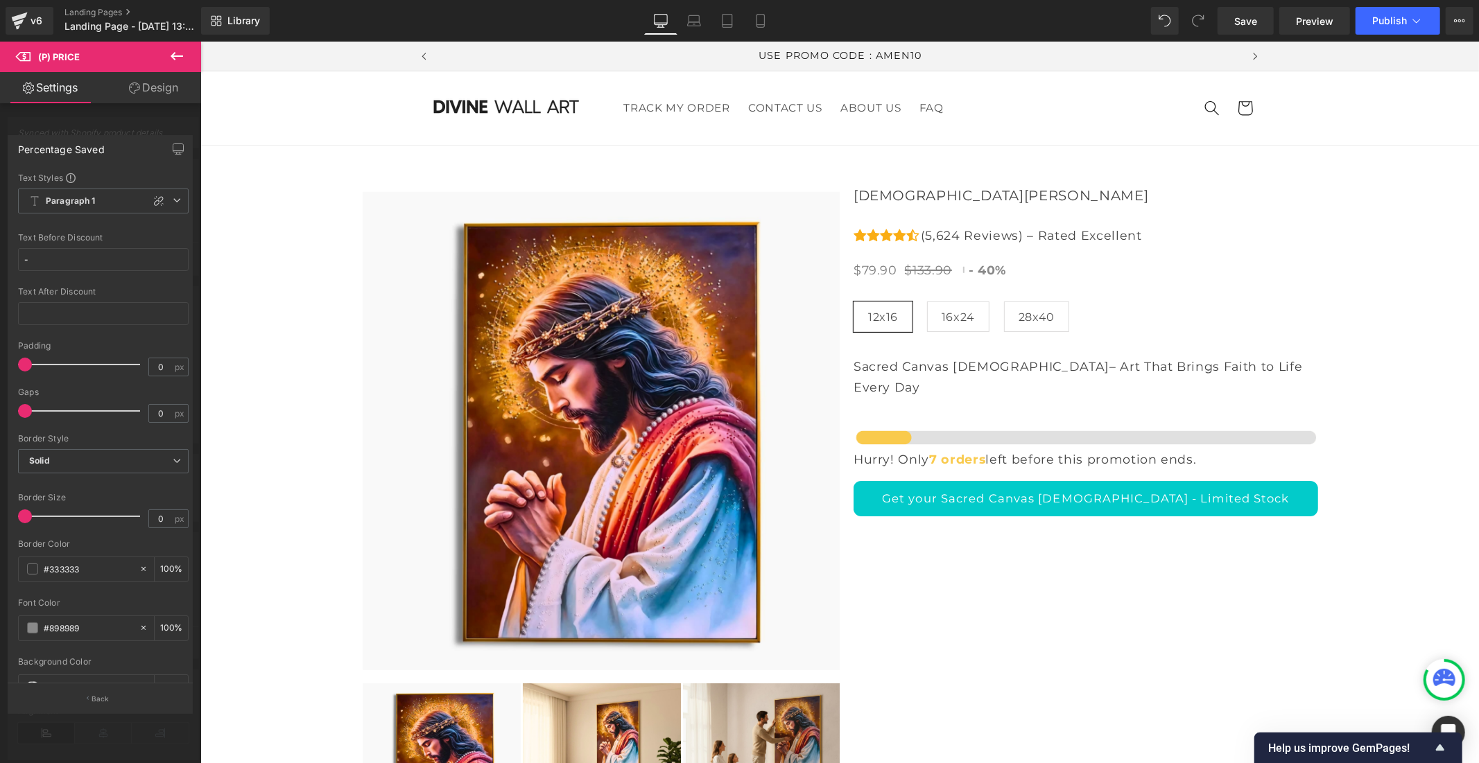
click at [1120, 455] on body "Γ Divine Wall Art Skip to content Your cart is empty Continue shopping Your car…" at bounding box center [839, 748] width 1278 height 1415
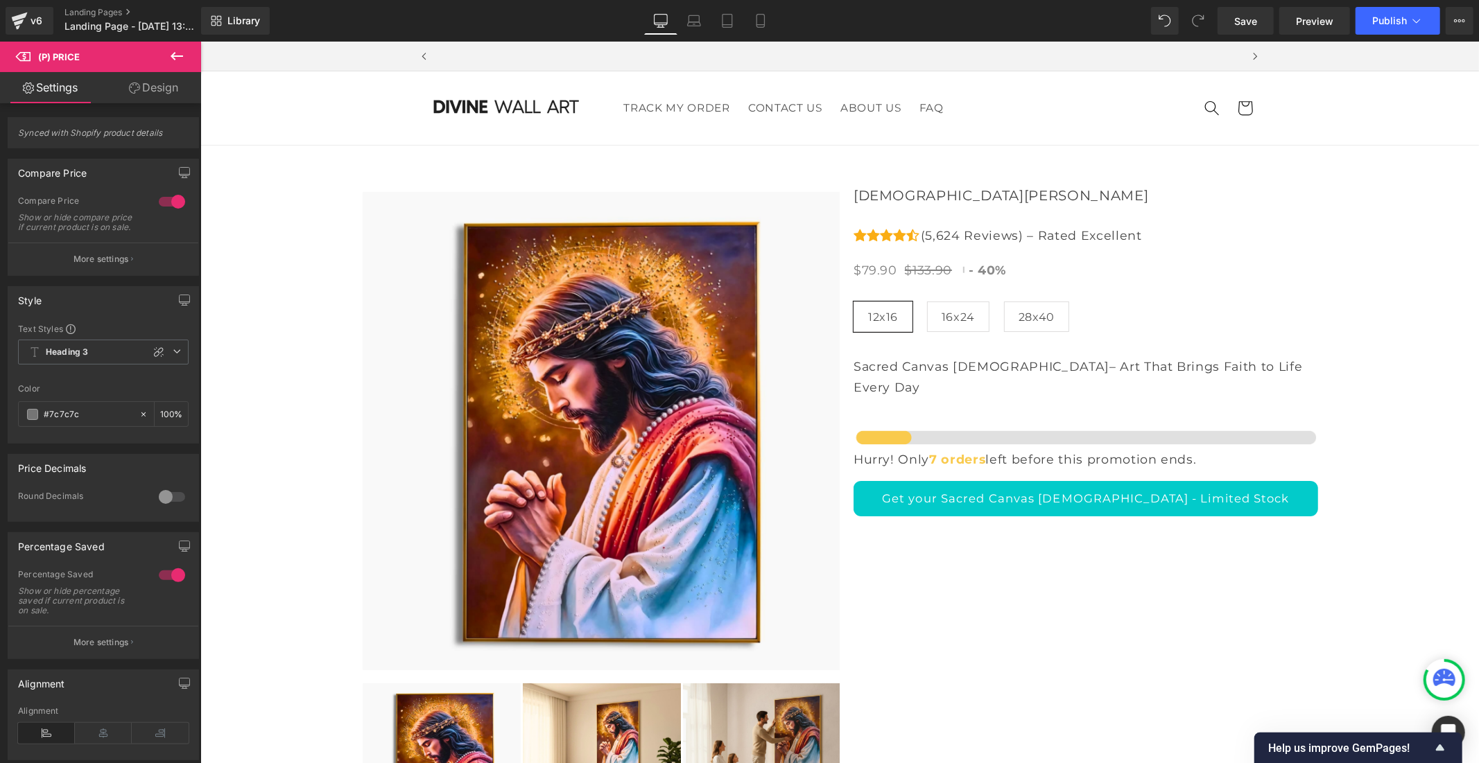
click at [1316, 211] on body "Γ Divine Wall Art Skip to content Your cart is empty Continue shopping Your car…" at bounding box center [839, 748] width 1278 height 1415
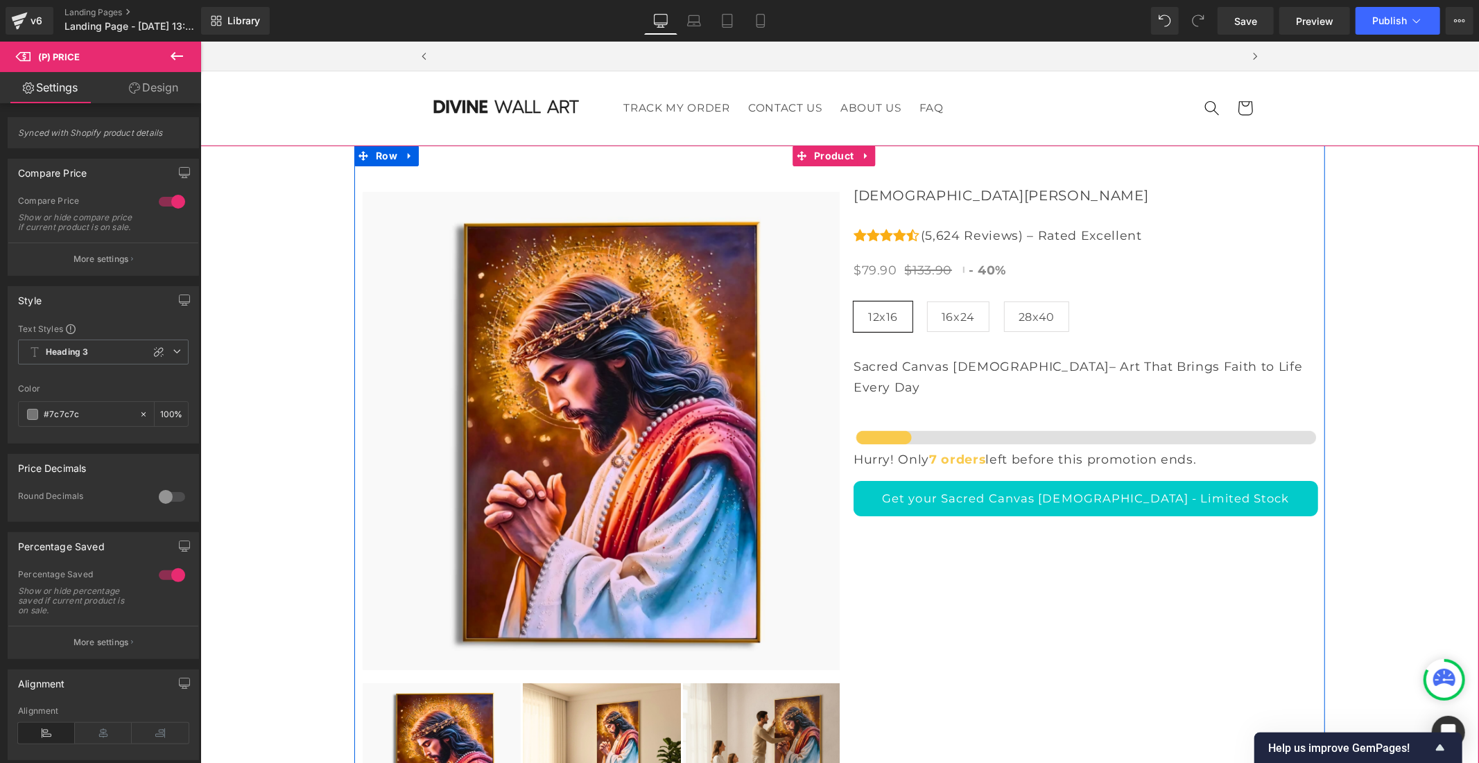
scroll to position [0, 0]
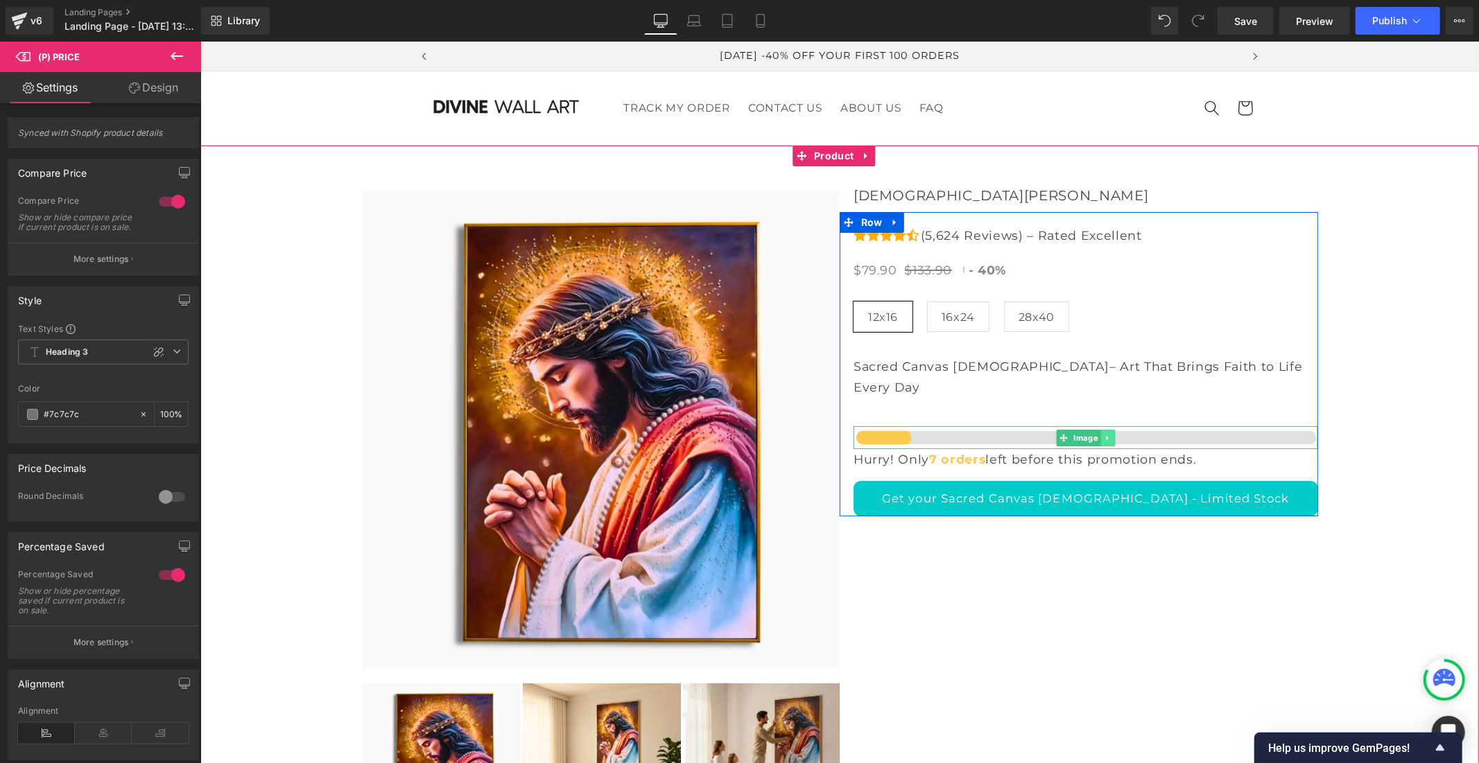
click at [1103, 433] on icon at bounding box center [1107, 437] width 8 height 8
click at [1110, 433] on icon at bounding box center [1114, 437] width 8 height 8
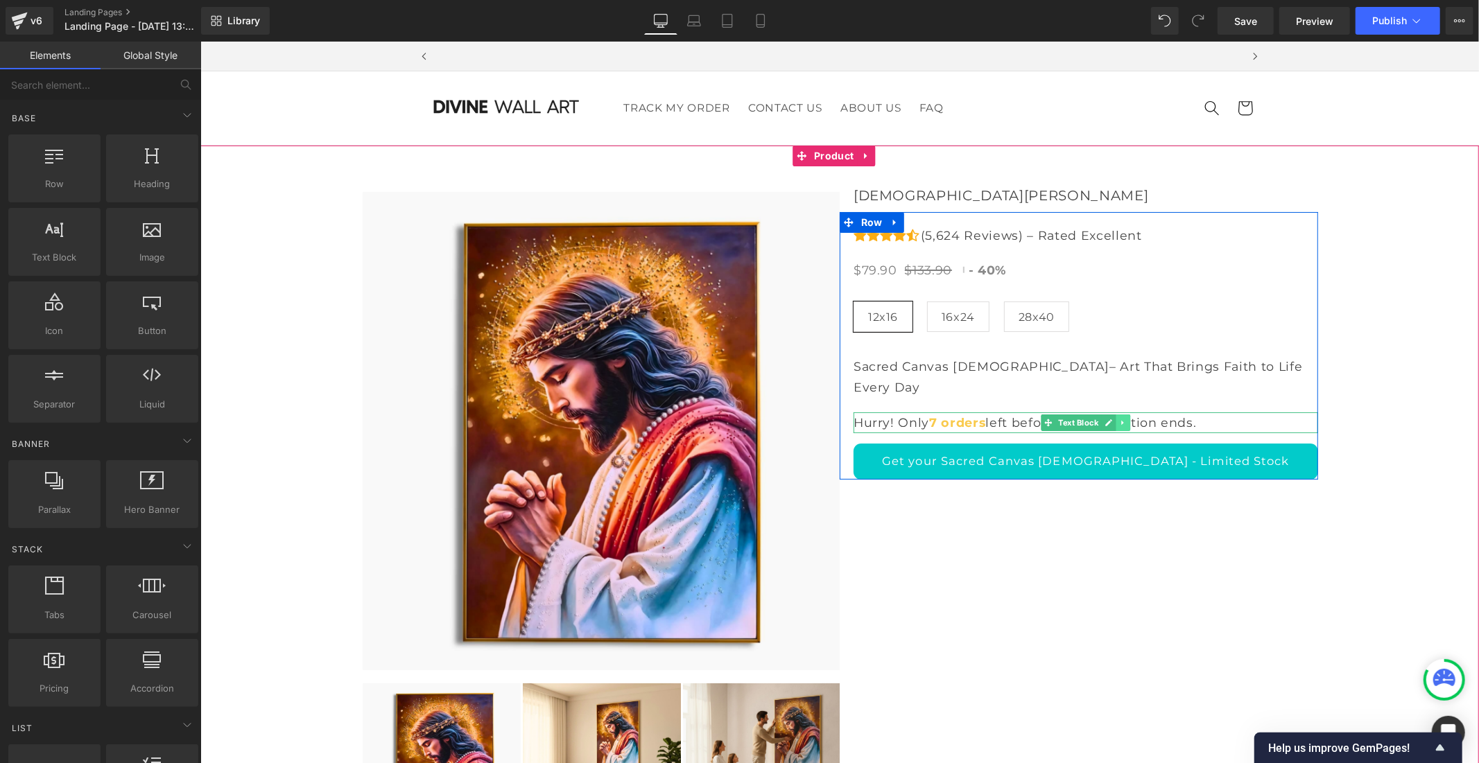
scroll to position [0, 805]
click at [1119, 414] on link at bounding box center [1122, 422] width 15 height 17
click at [1126, 419] on icon at bounding box center [1130, 422] width 8 height 8
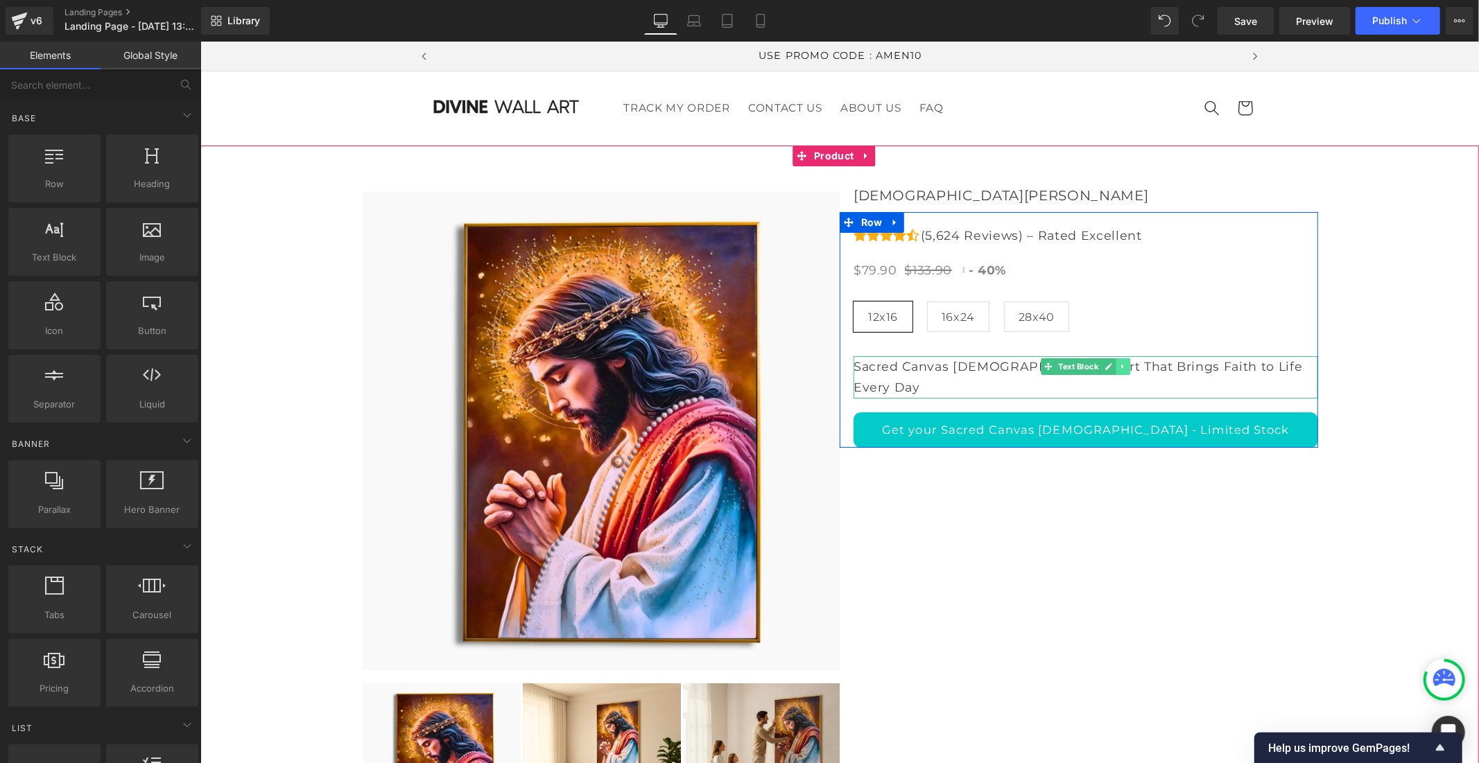
click at [1119, 370] on icon at bounding box center [1122, 366] width 8 height 8
click at [1126, 370] on icon at bounding box center [1130, 367] width 8 height 8
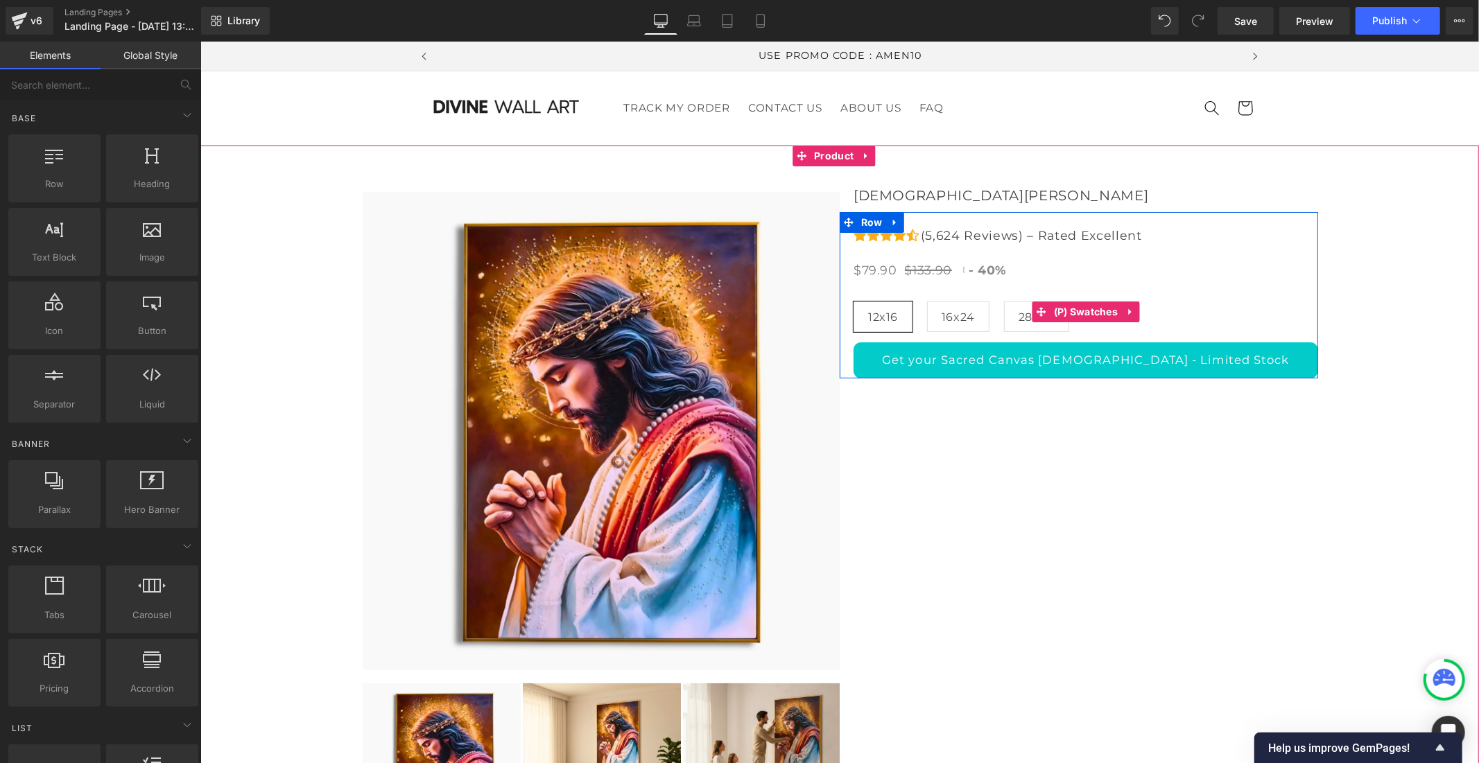
drag, startPoint x: 1063, startPoint y: 330, endPoint x: 1473, endPoint y: 447, distance: 426.1
click at [1063, 322] on span "(P) Swatches" at bounding box center [1084, 311] width 71 height 21
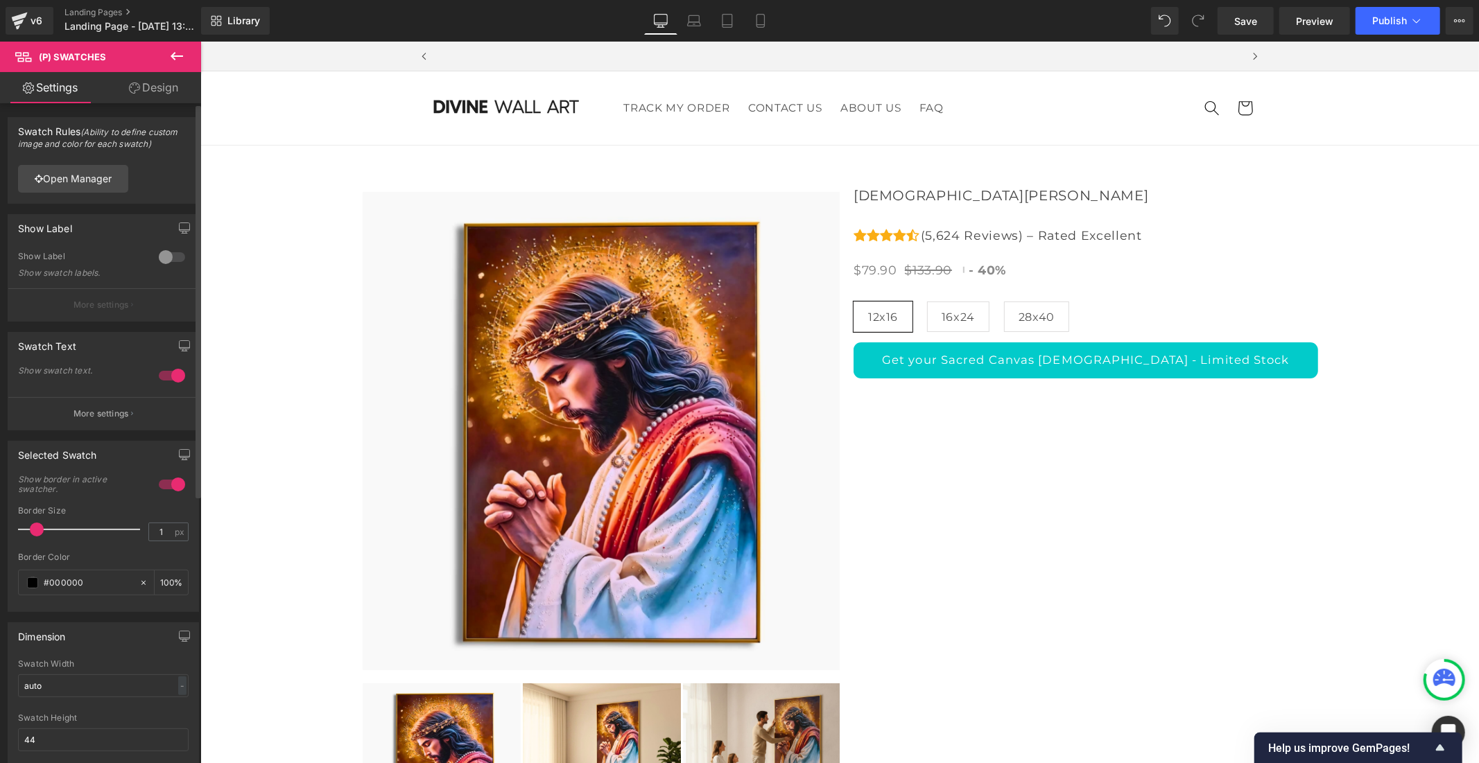
scroll to position [0, 0]
type input "1"
click at [38, 534] on span at bounding box center [37, 530] width 14 height 14
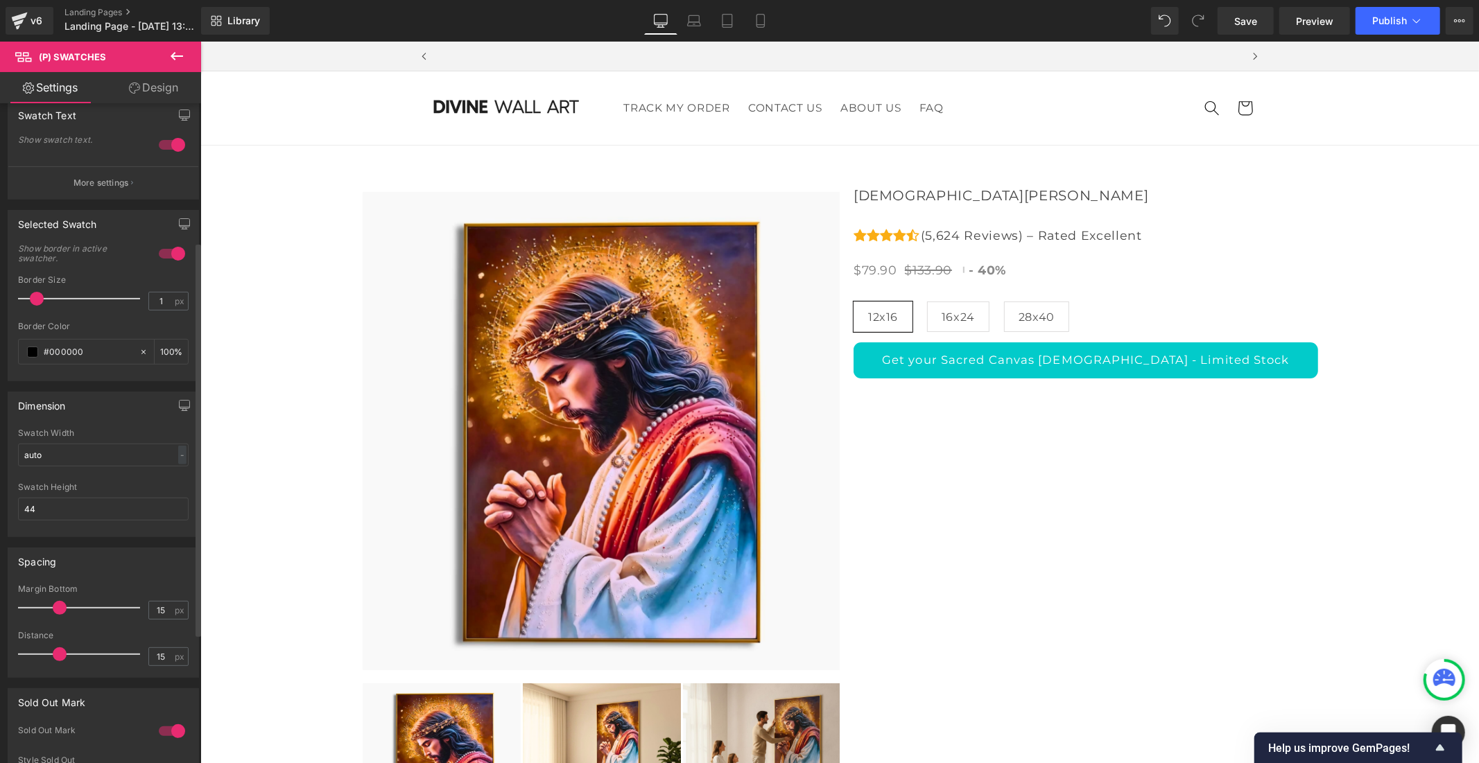
scroll to position [0, 805]
click at [71, 459] on input "auto" at bounding box center [103, 455] width 171 height 23
drag, startPoint x: 71, startPoint y: 459, endPoint x: 16, endPoint y: 461, distance: 54.8
click at [16, 461] on div "auto Swatch Width auto - % px 44px Swatch Height 44" at bounding box center [103, 482] width 190 height 108
type input "3"
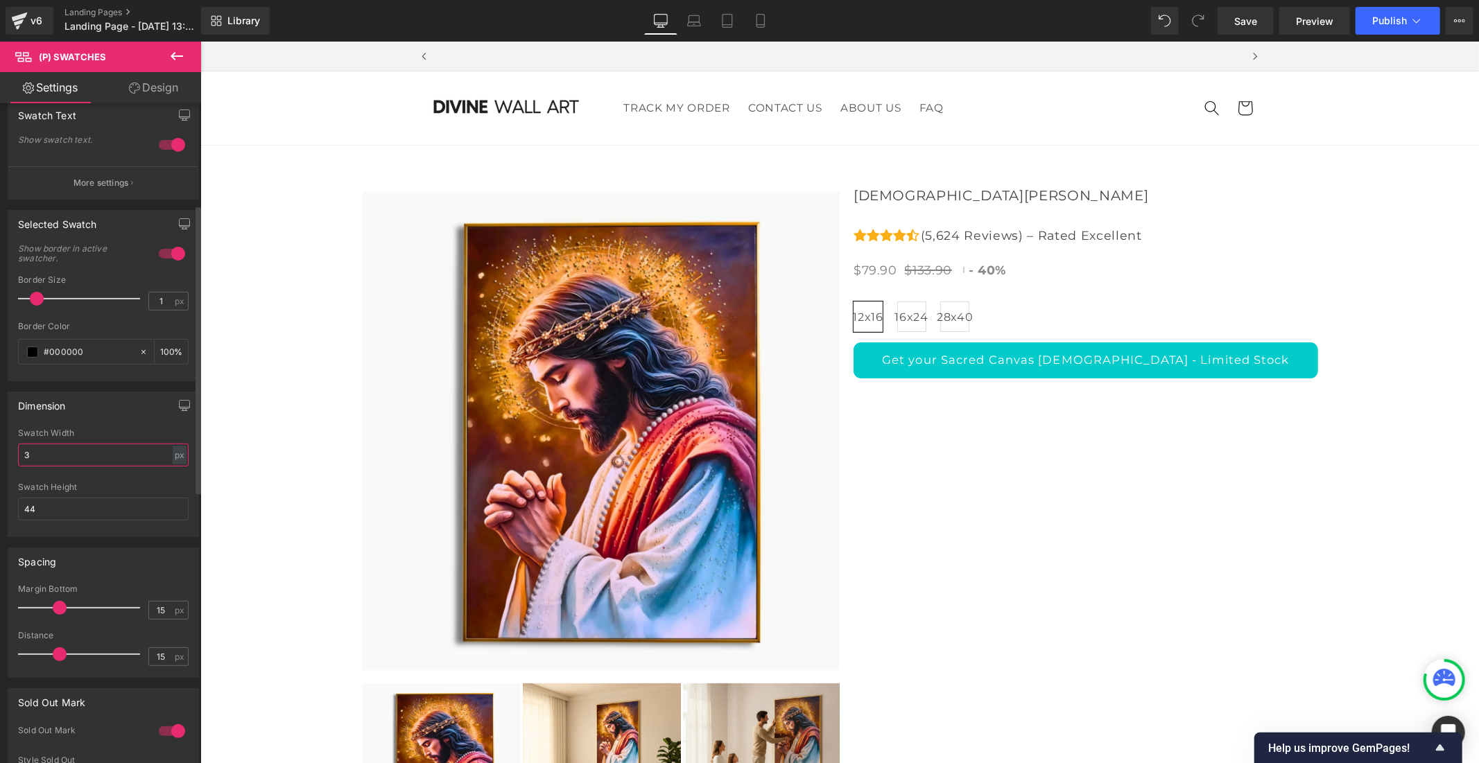
scroll to position [0, 0]
type input "1"
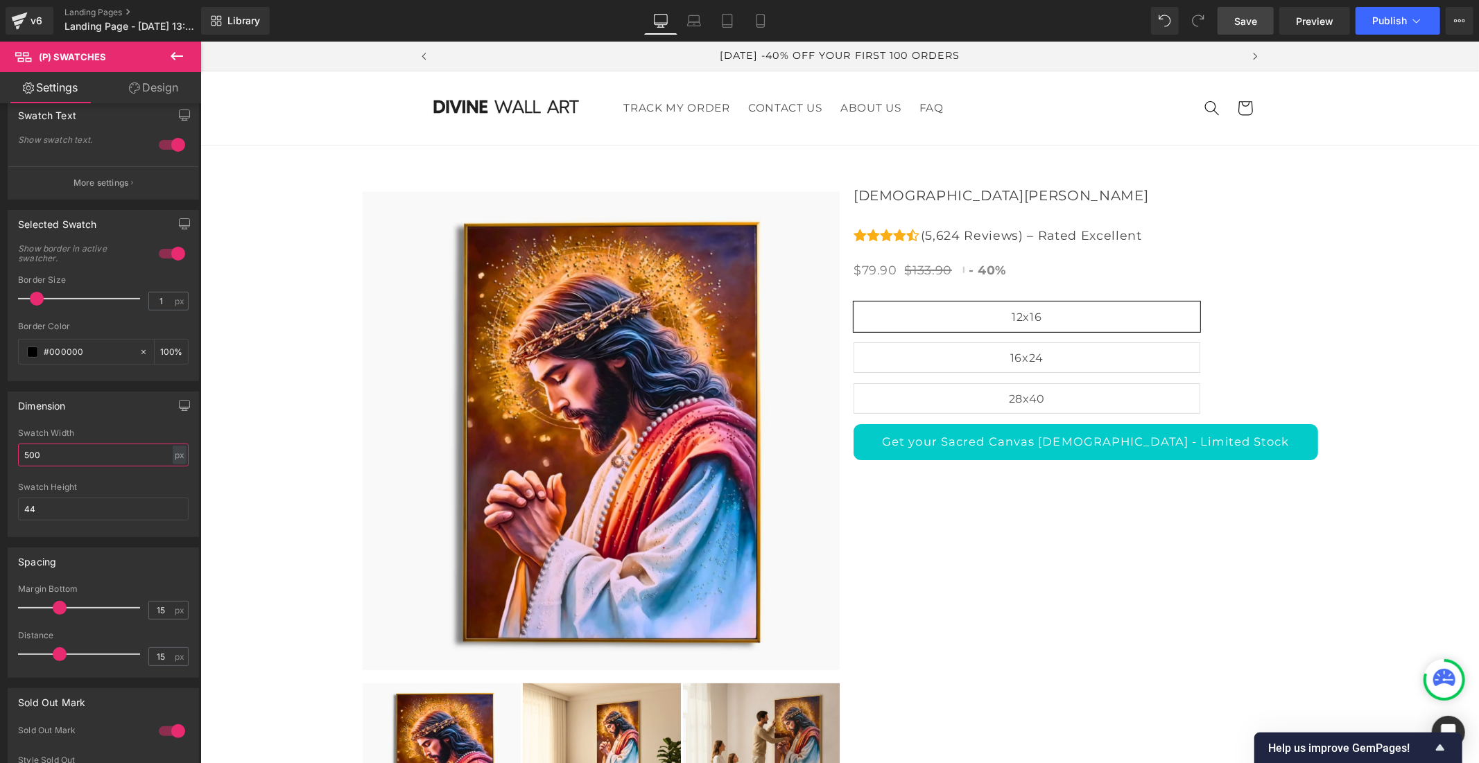
type input "500"
click at [1244, 15] on span "Save" at bounding box center [1245, 21] width 23 height 15
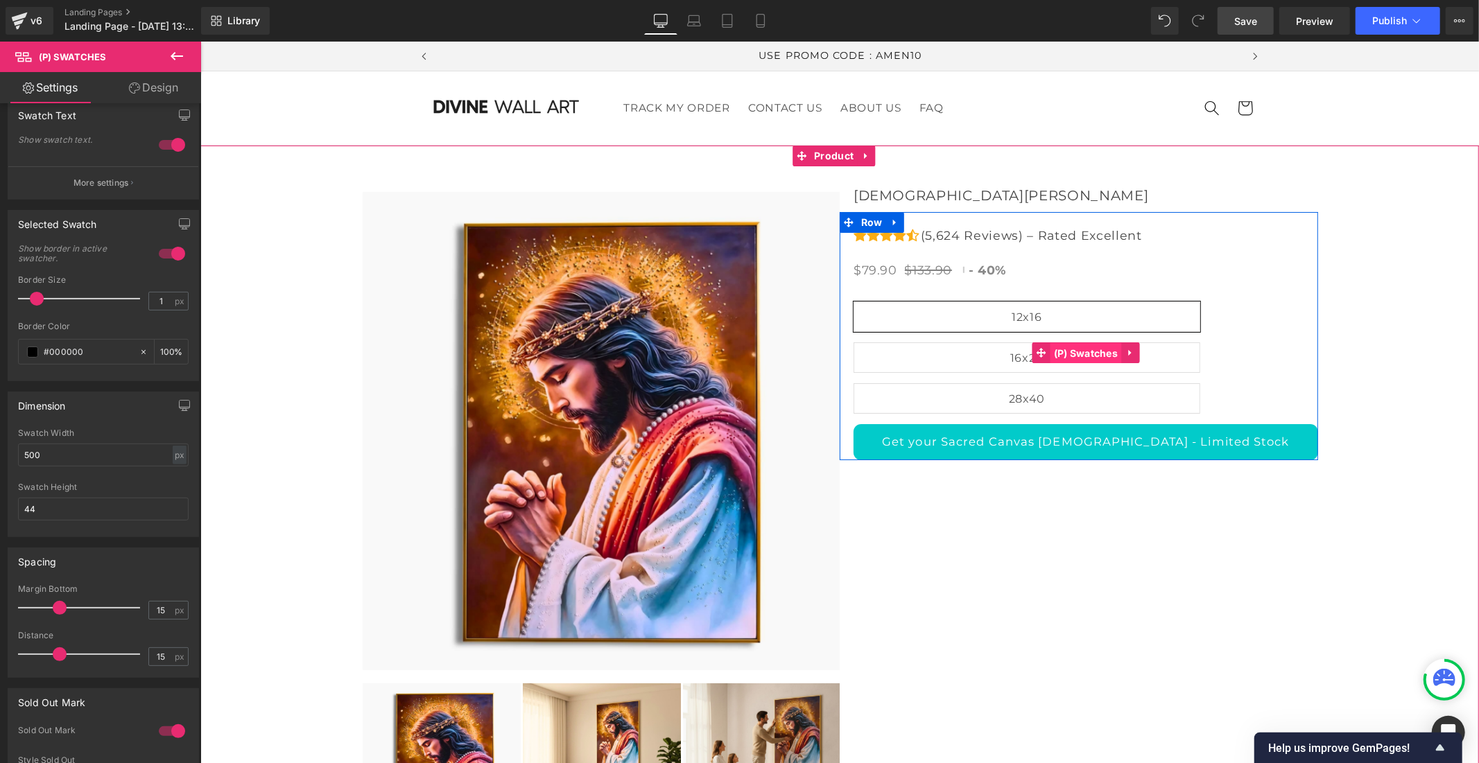
click at [1073, 363] on span "(P) Swatches" at bounding box center [1084, 352] width 71 height 21
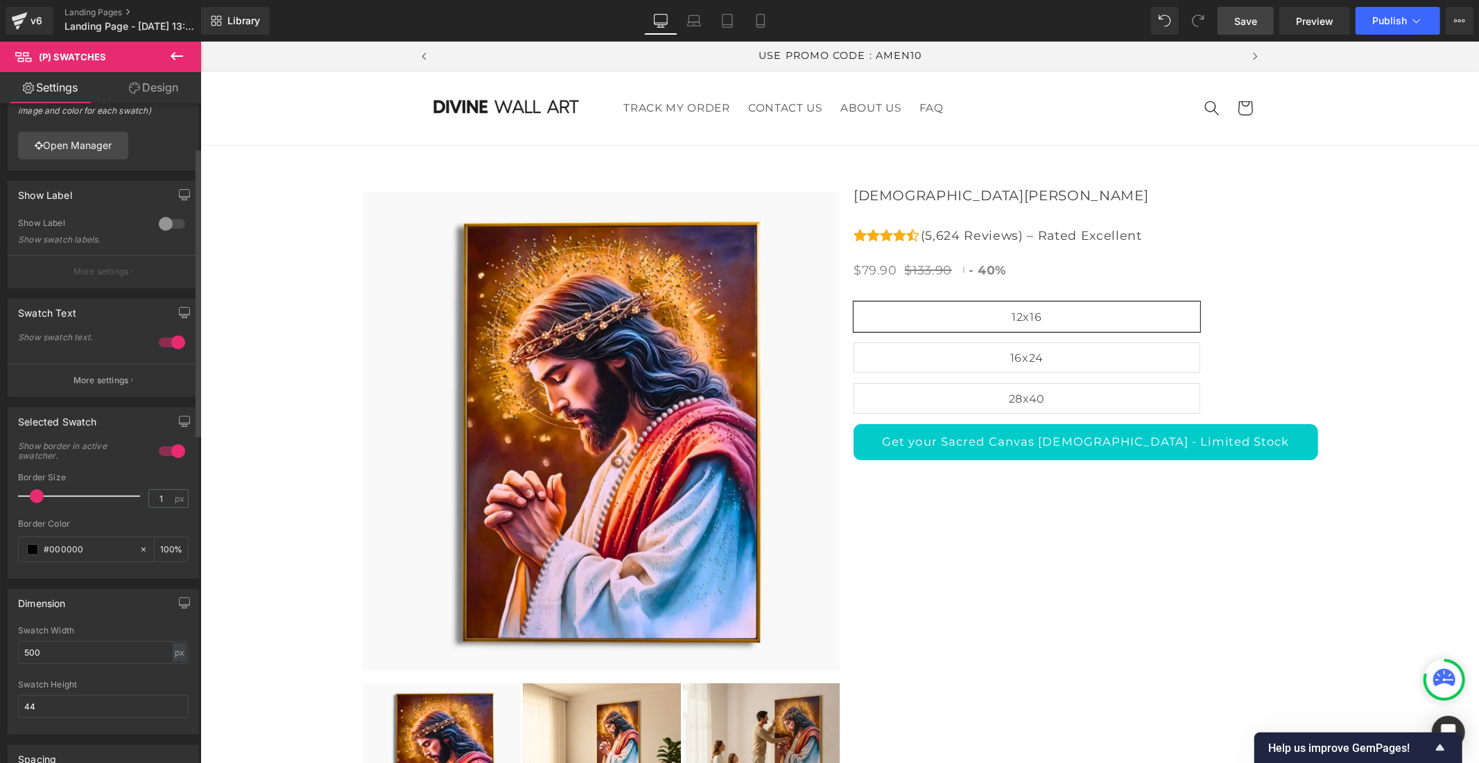
scroll to position [0, 0]
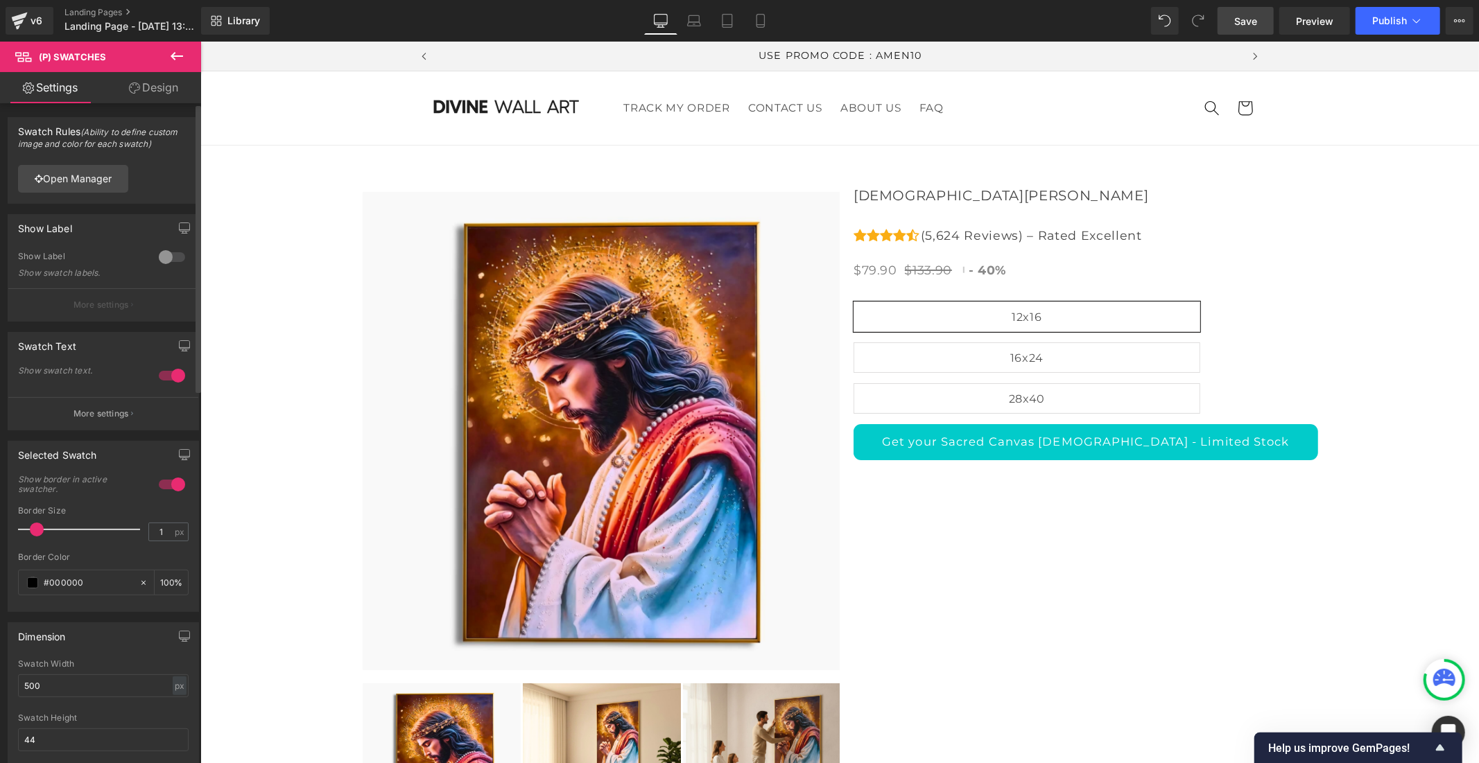
click at [169, 252] on div at bounding box center [171, 257] width 33 height 22
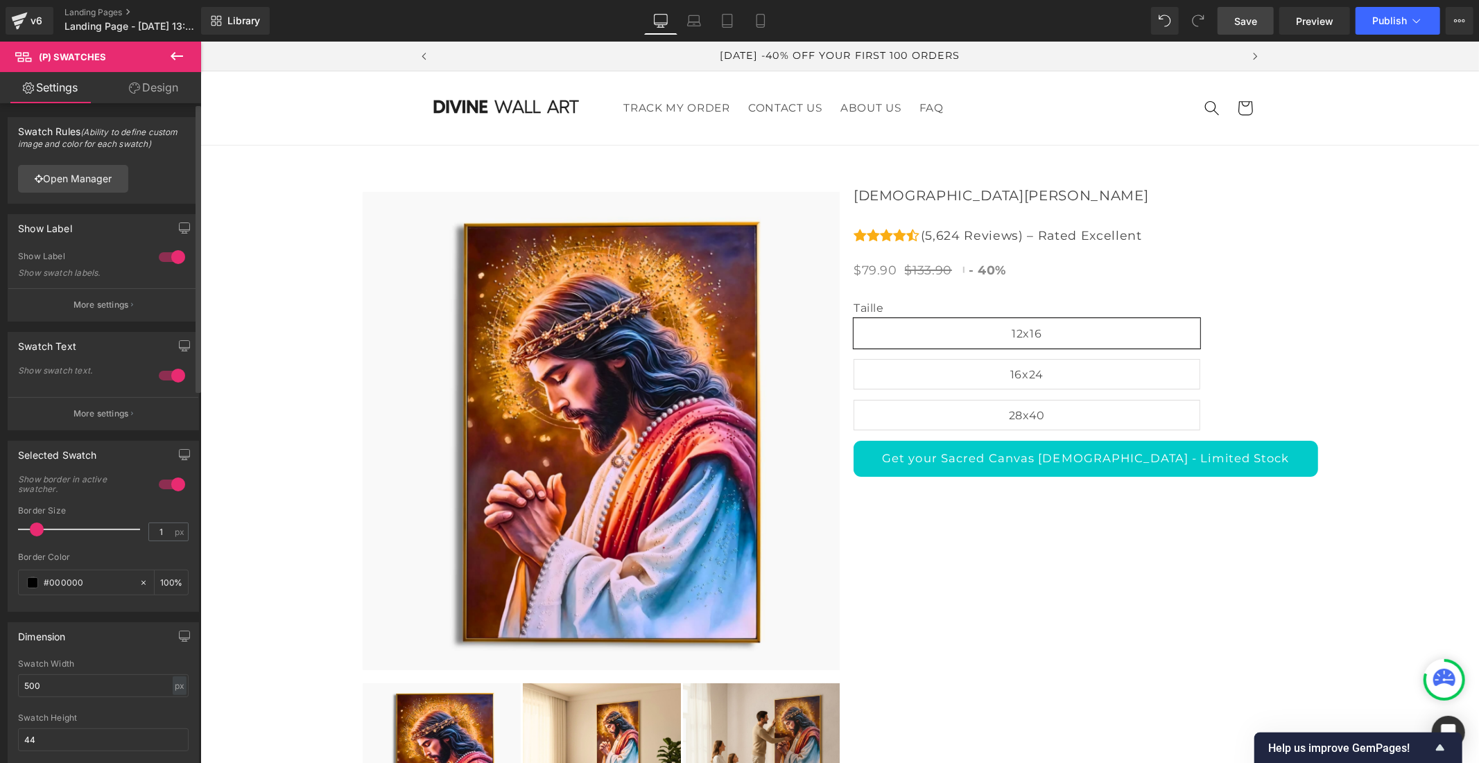
click at [161, 252] on div at bounding box center [171, 257] width 33 height 22
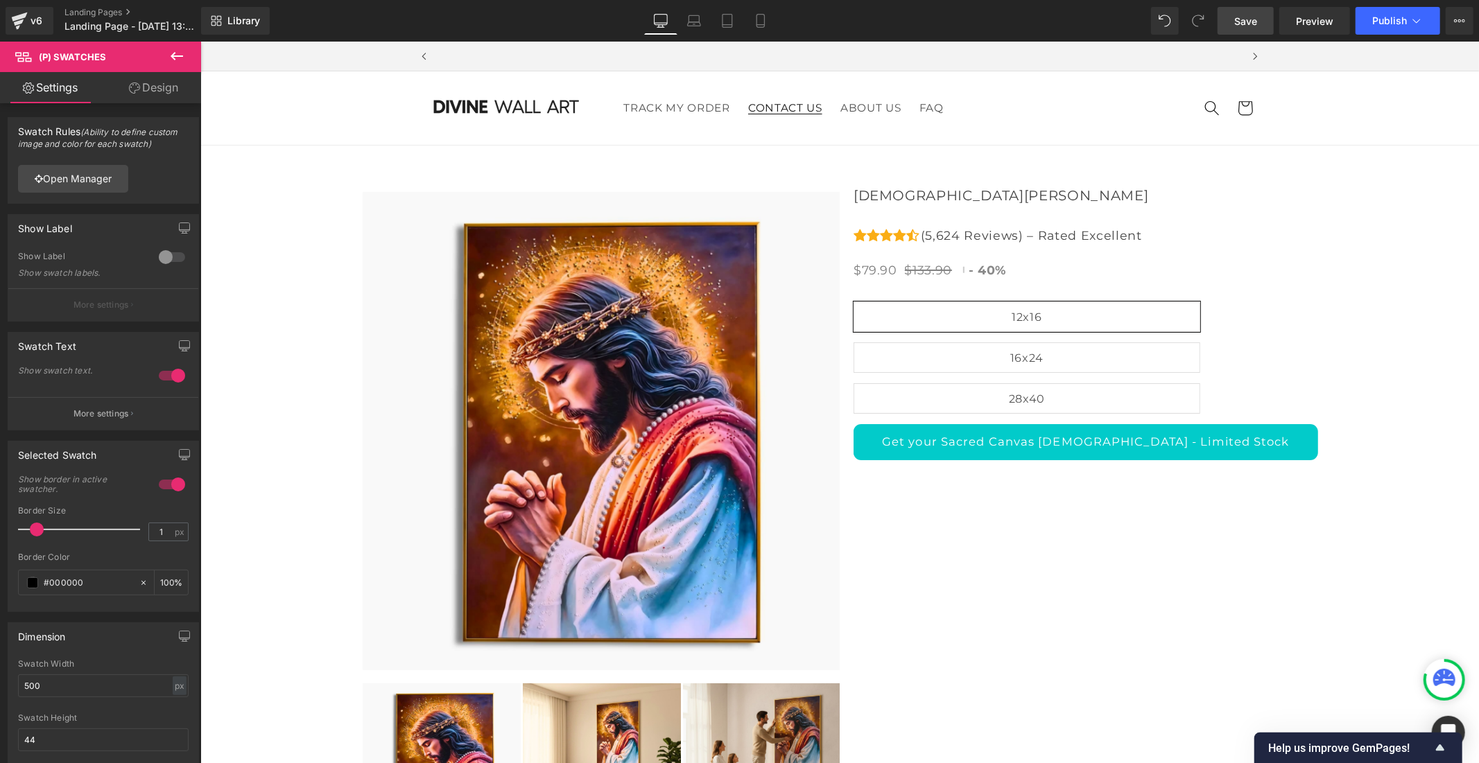
scroll to position [0, 805]
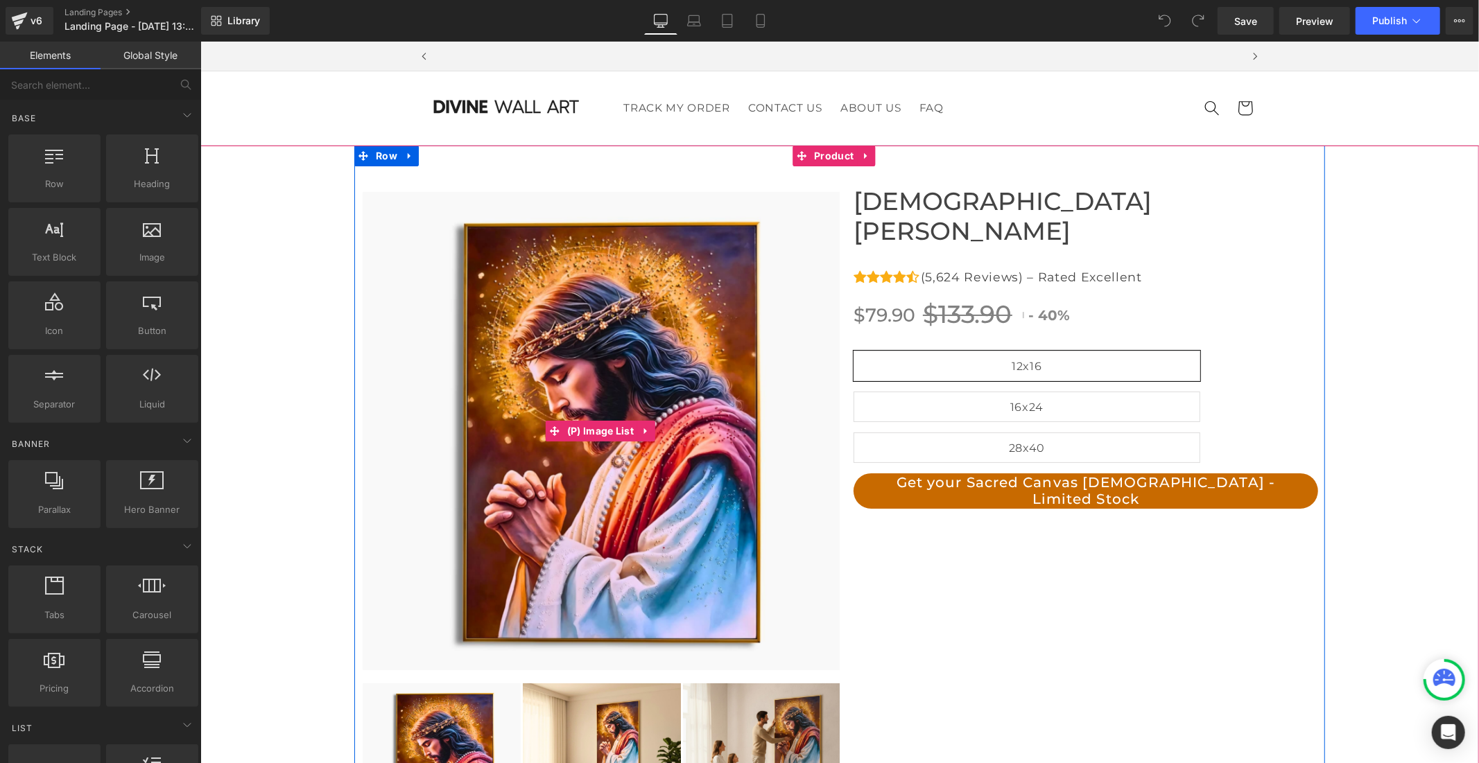
scroll to position [0, 805]
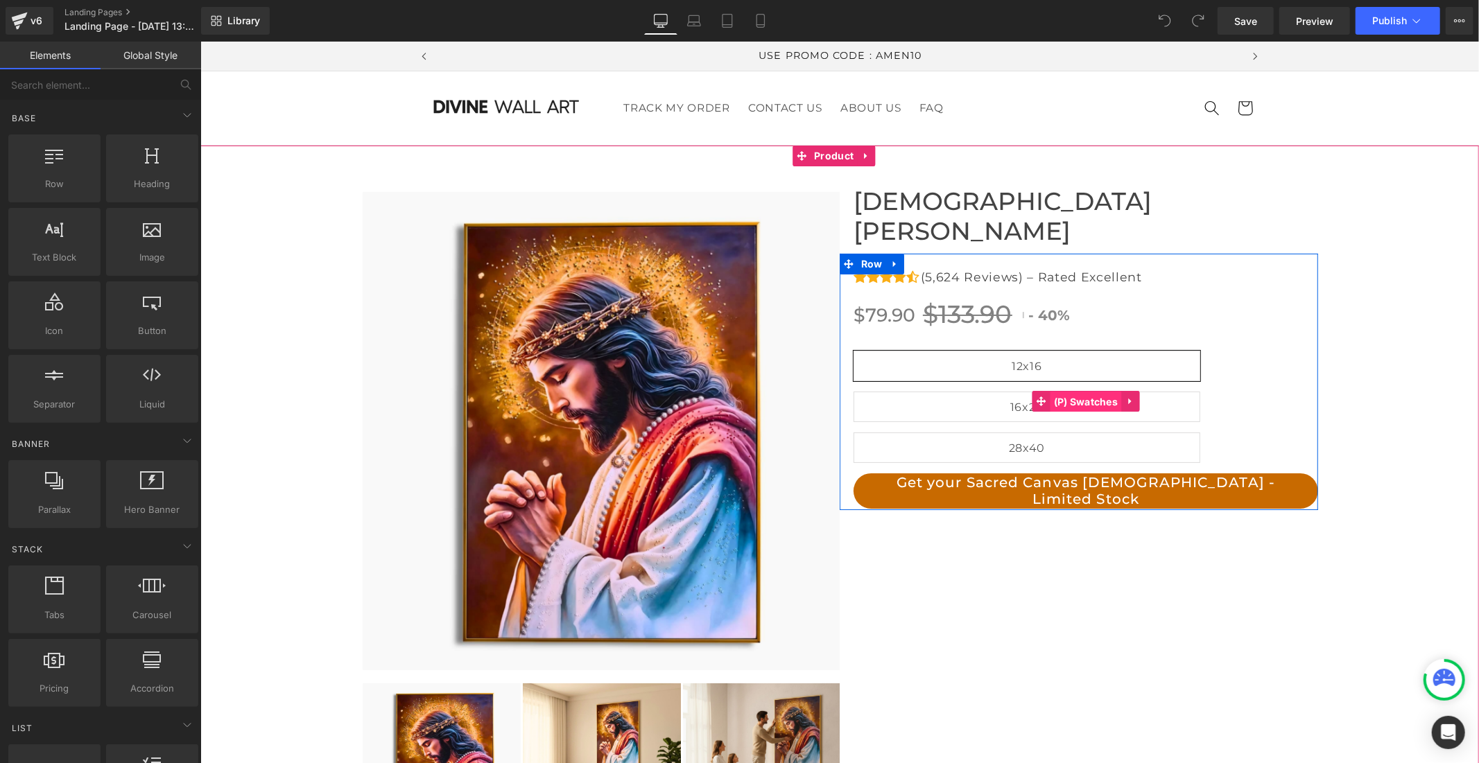
click at [1093, 391] on span "(P) Swatches" at bounding box center [1084, 401] width 71 height 21
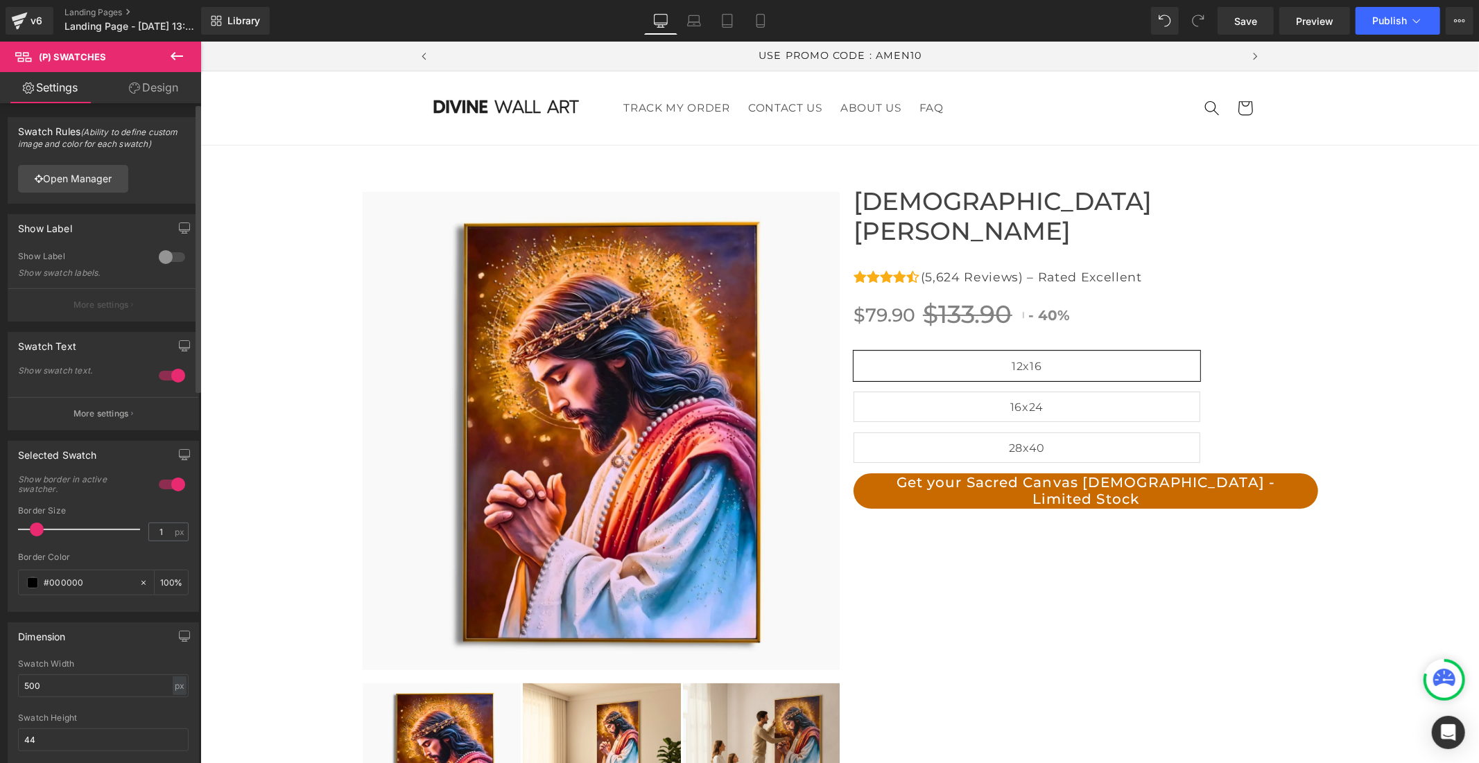
click at [174, 260] on div at bounding box center [171, 257] width 33 height 22
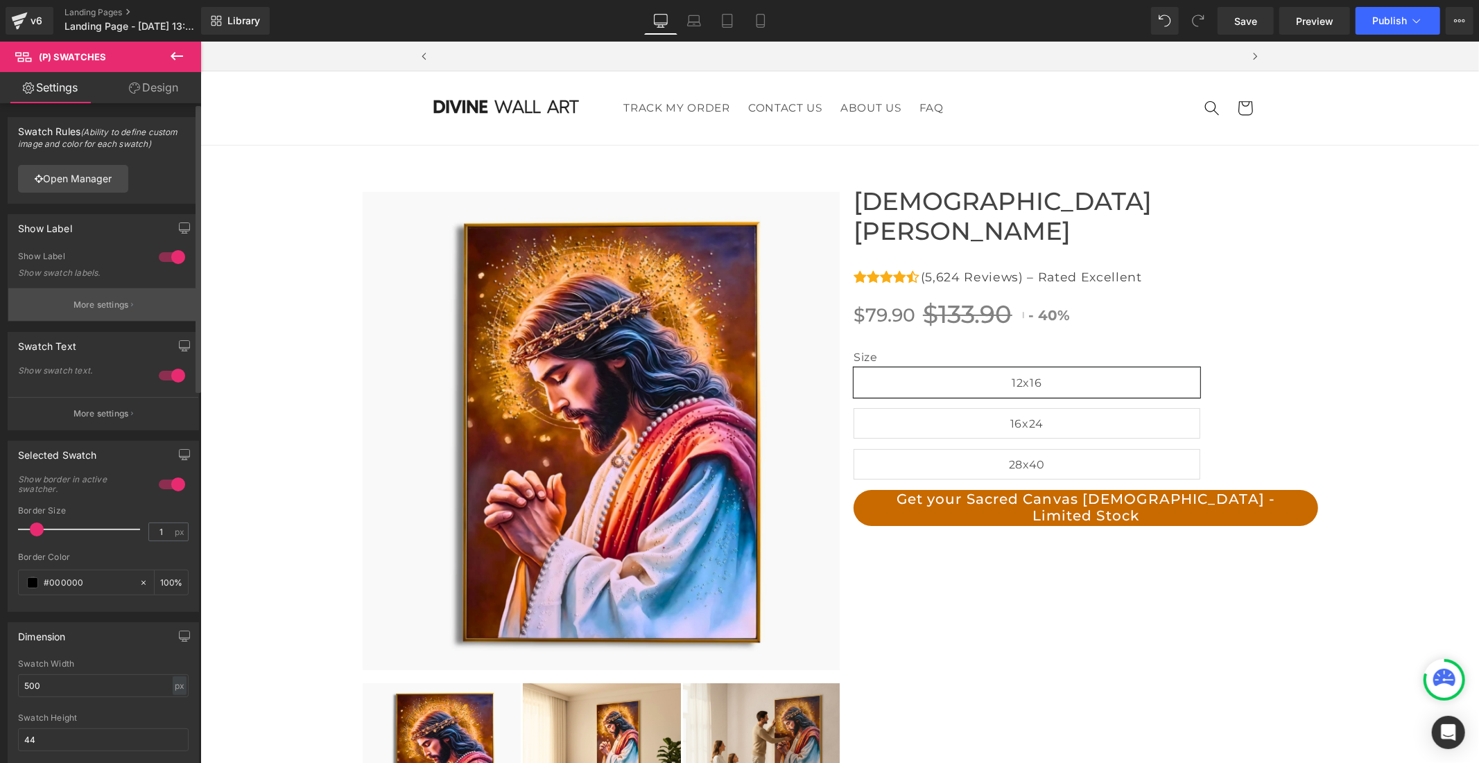
scroll to position [0, 0]
click at [94, 299] on p "More settings" at bounding box center [100, 305] width 55 height 12
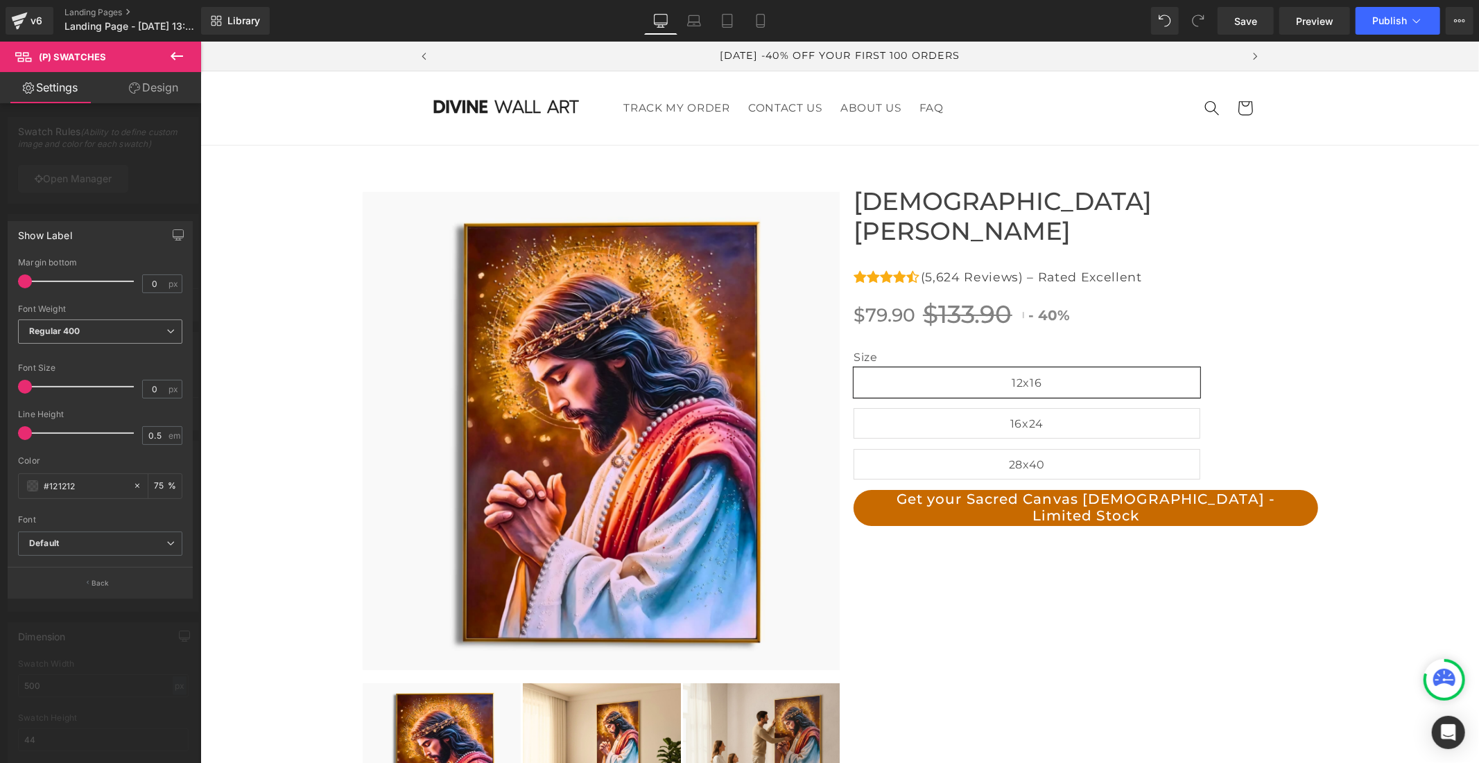
click at [119, 333] on span "Regular 400" at bounding box center [100, 332] width 164 height 24
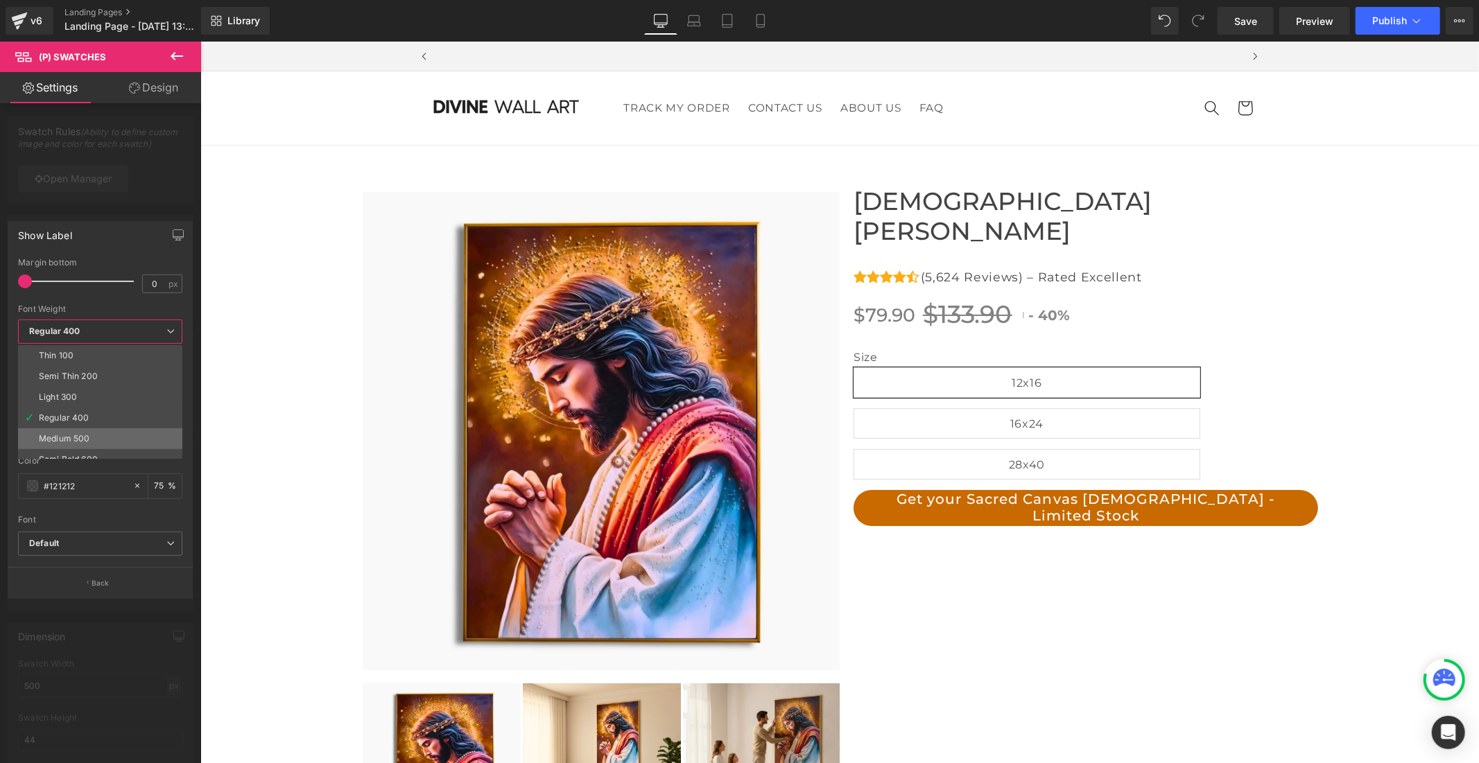
scroll to position [0, 805]
click at [88, 442] on div "Medium 500" at bounding box center [64, 439] width 51 height 10
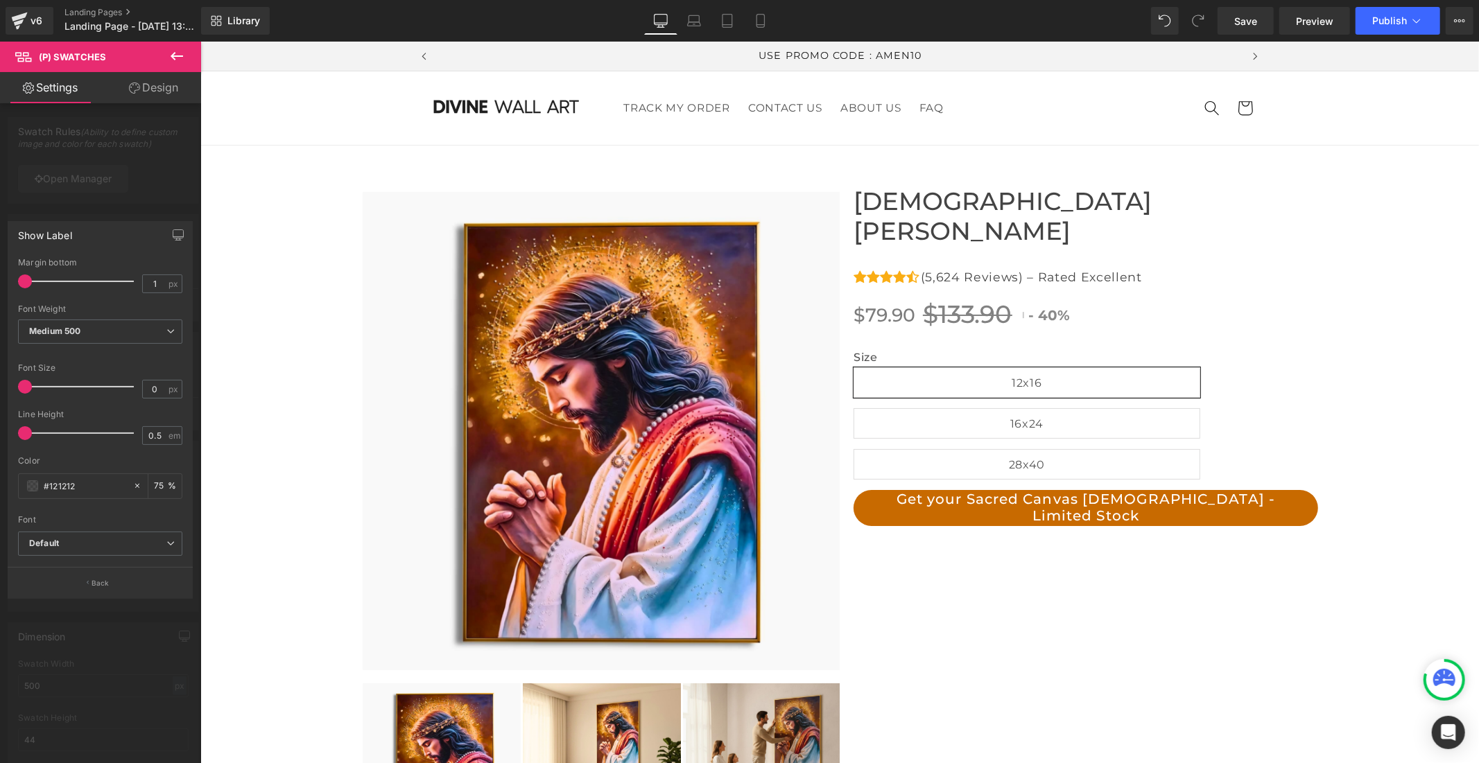
type input "13"
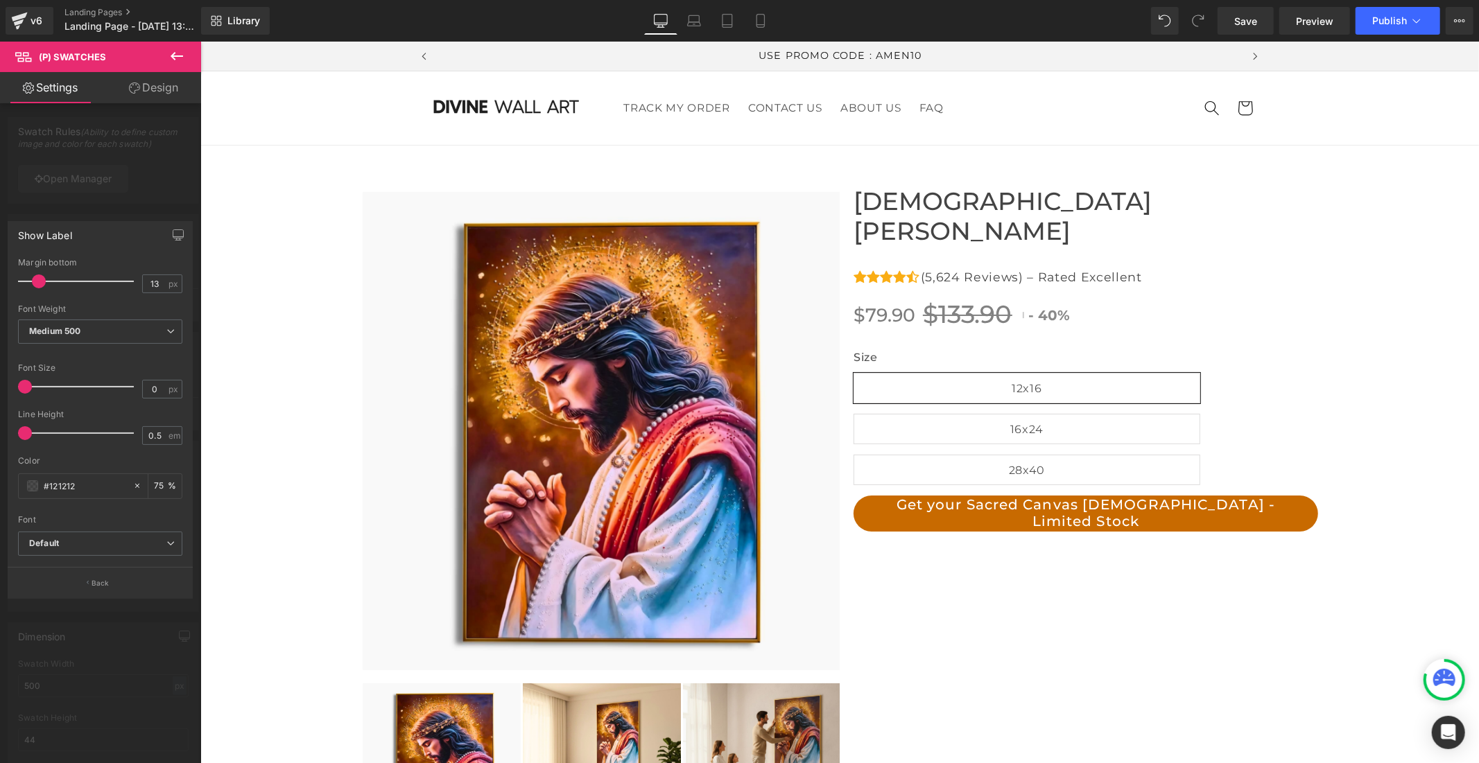
drag, startPoint x: 25, startPoint y: 280, endPoint x: 39, endPoint y: 282, distance: 14.0
click at [39, 282] on span at bounding box center [39, 282] width 14 height 14
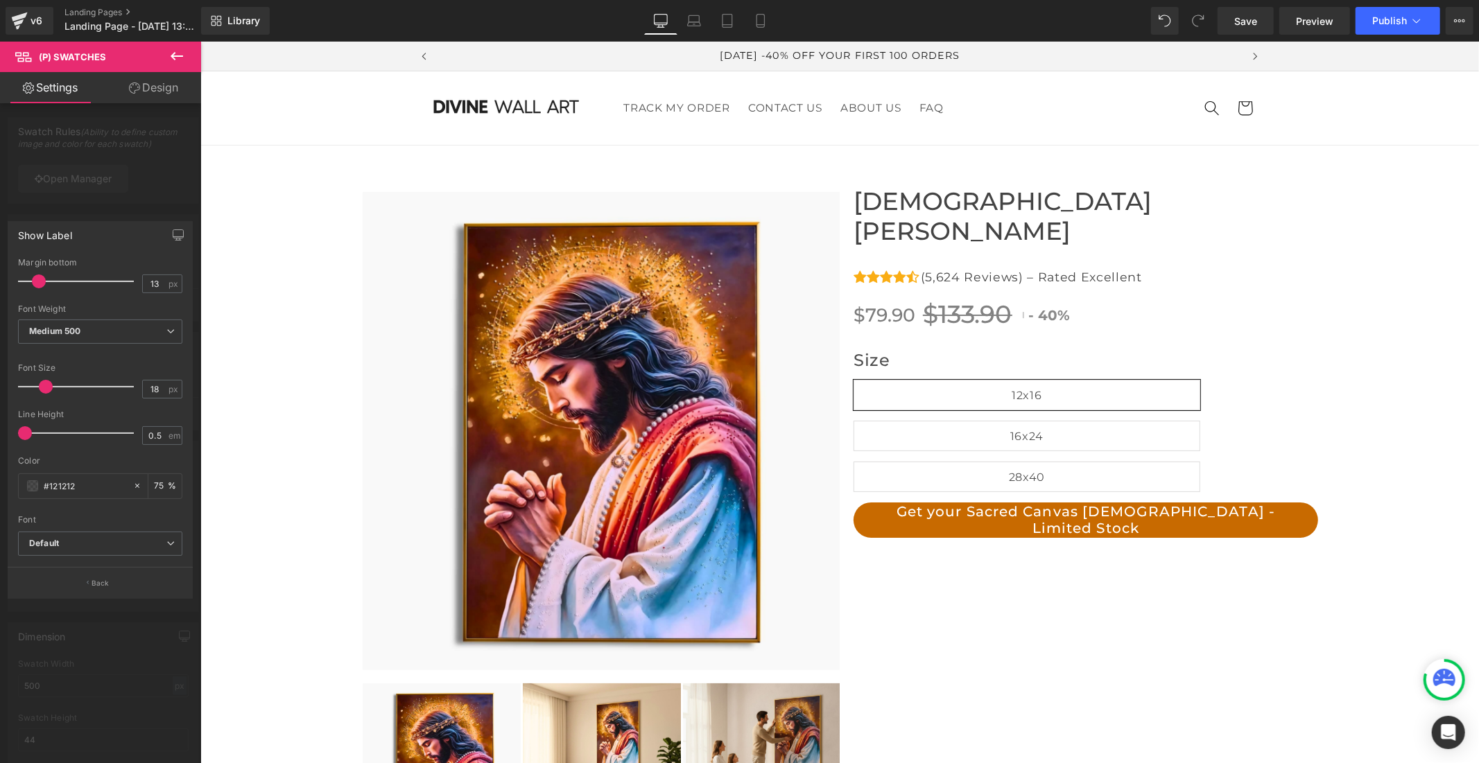
type input "17"
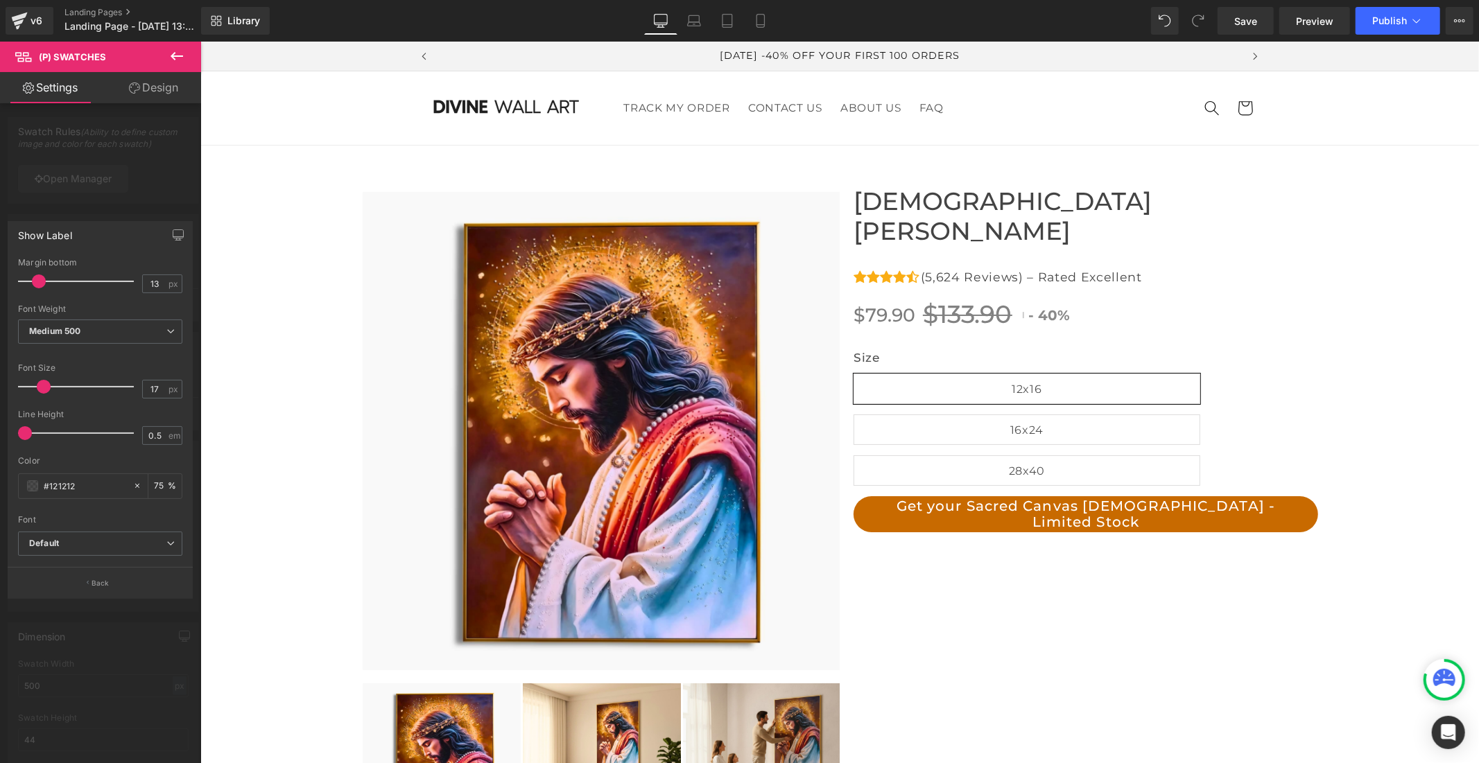
drag, startPoint x: 25, startPoint y: 383, endPoint x: 44, endPoint y: 383, distance: 18.7
click at [44, 383] on span at bounding box center [44, 387] width 14 height 14
type input "0.7"
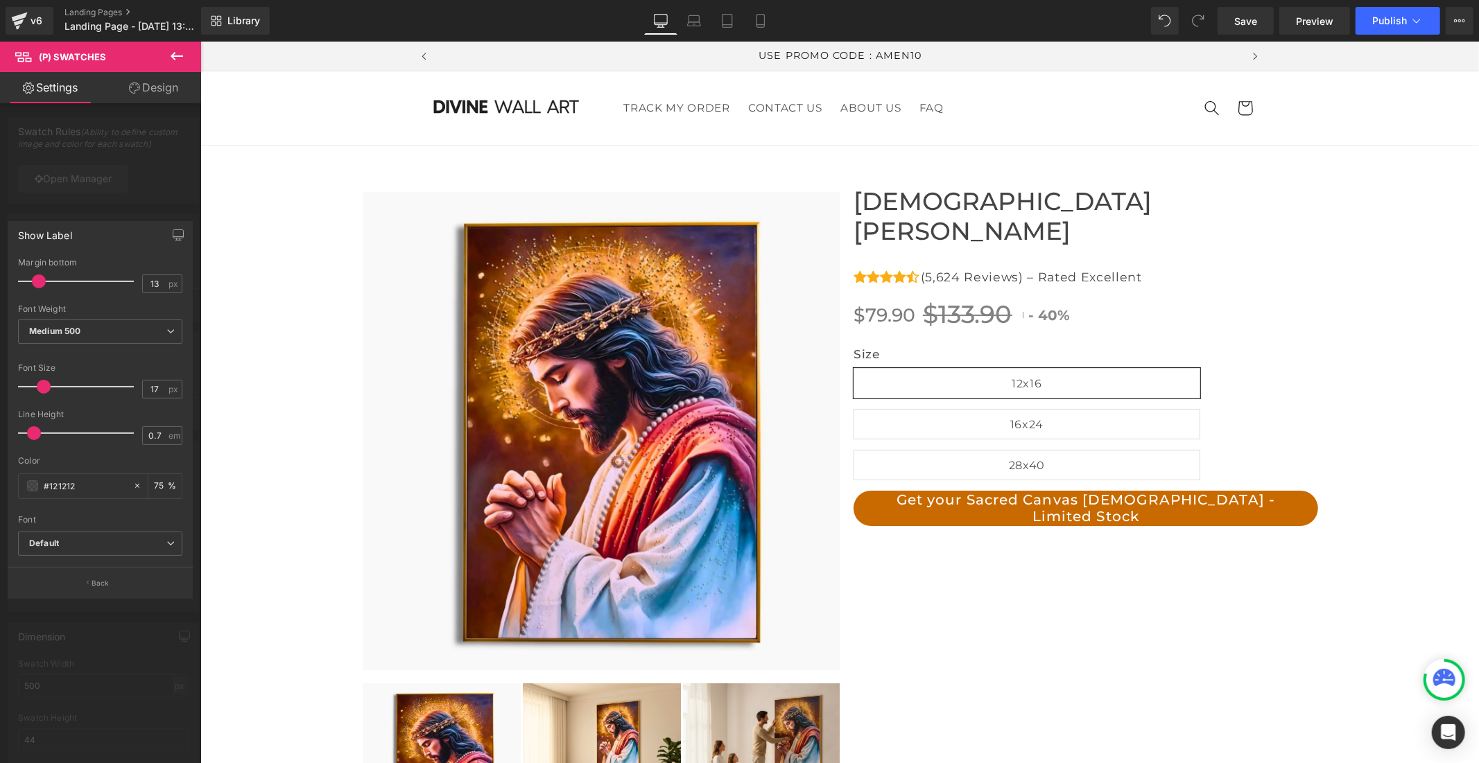
drag, startPoint x: 22, startPoint y: 434, endPoint x: 33, endPoint y: 434, distance: 10.4
click at [33, 434] on span at bounding box center [34, 433] width 14 height 14
click at [61, 543] on b "Default" at bounding box center [97, 544] width 137 height 12
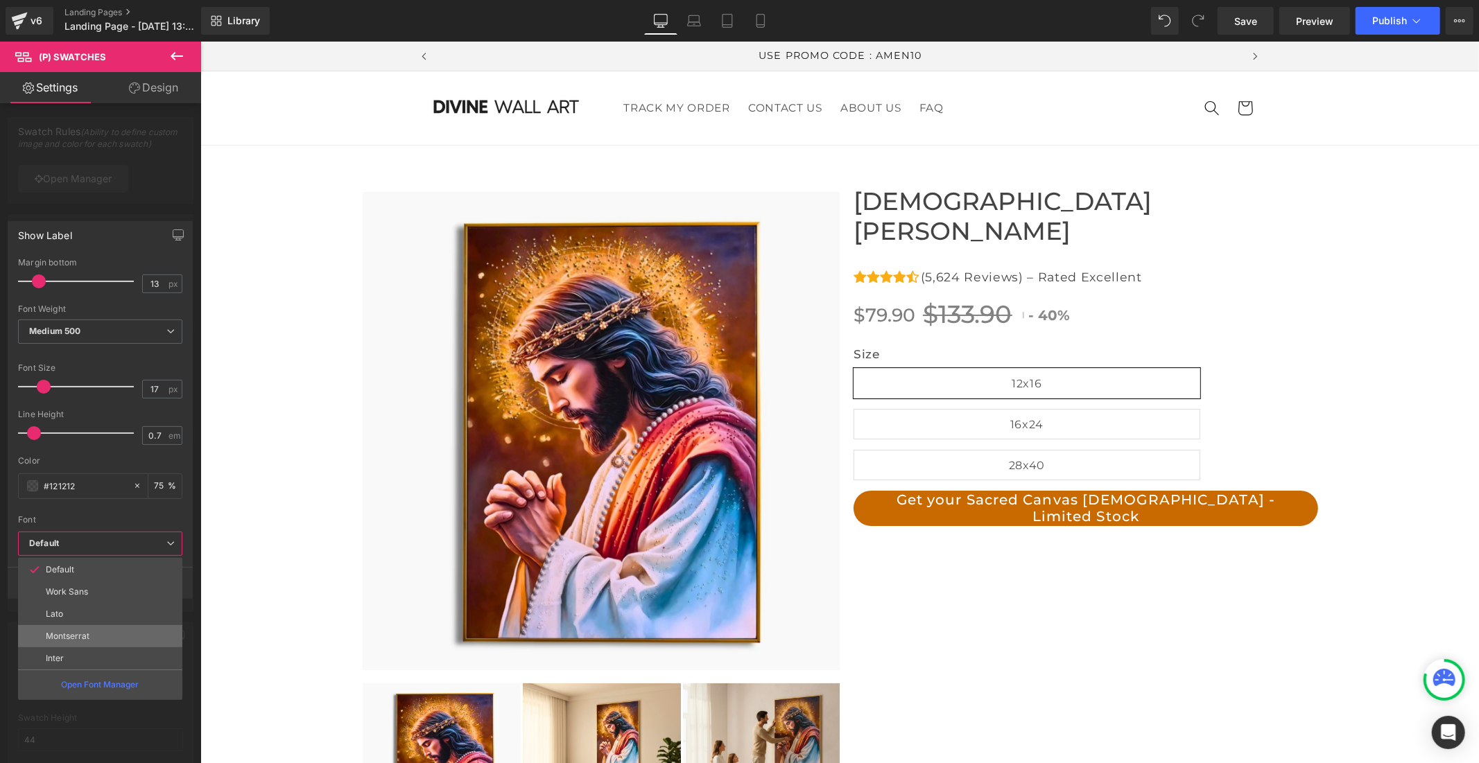
click at [67, 635] on p "Montserrat" at bounding box center [68, 636] width 44 height 10
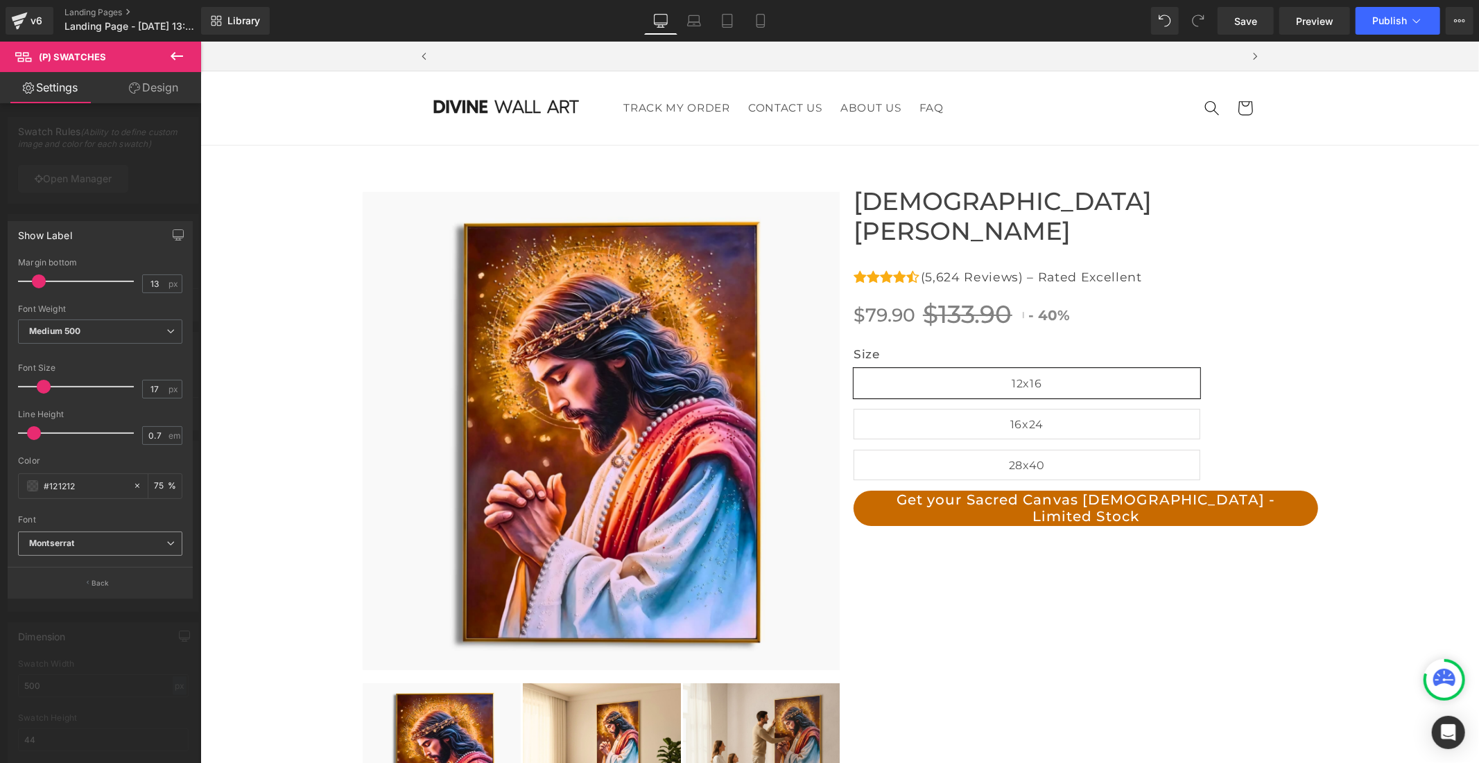
scroll to position [0, 0]
click at [81, 543] on b "Montserrat" at bounding box center [97, 544] width 137 height 12
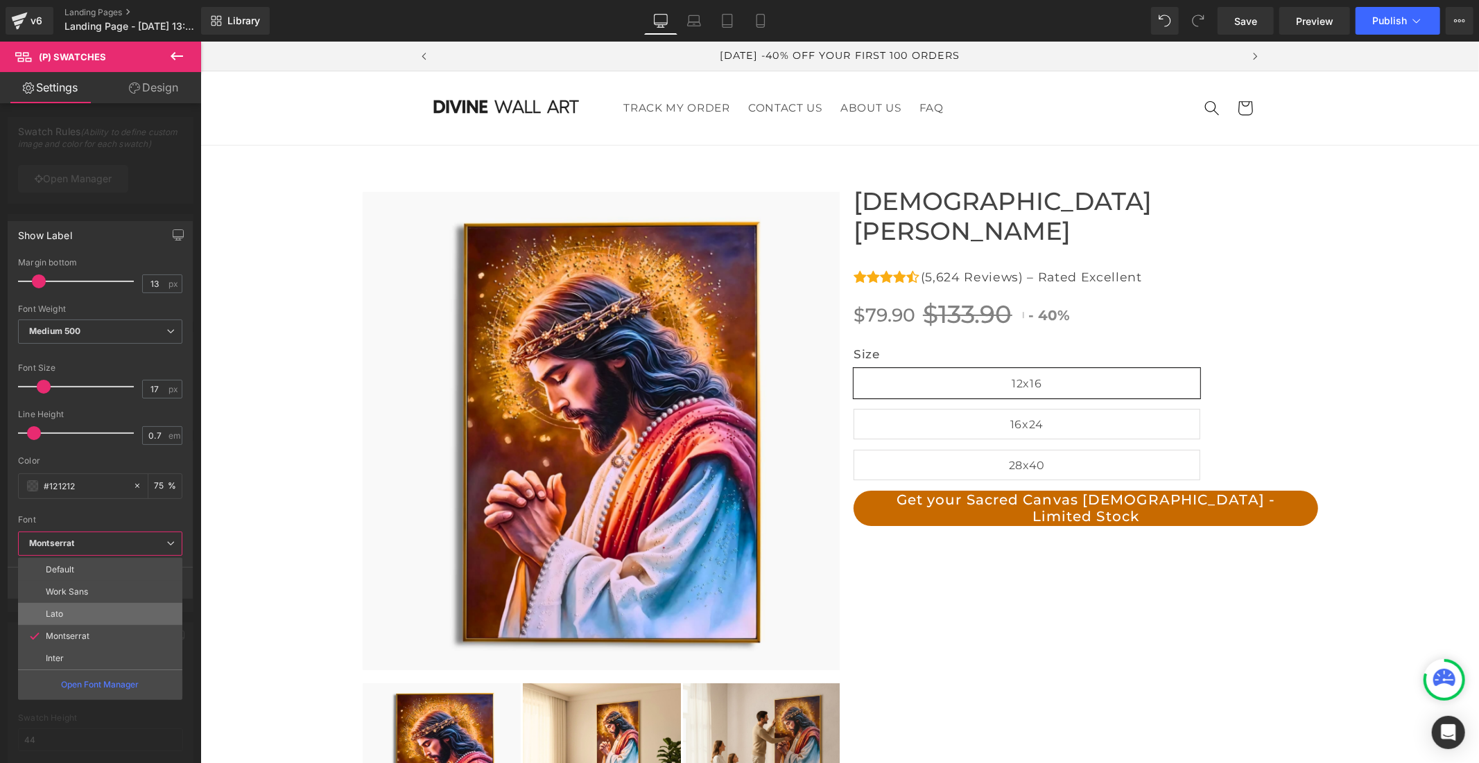
click at [78, 612] on li "Lato" at bounding box center [100, 614] width 164 height 22
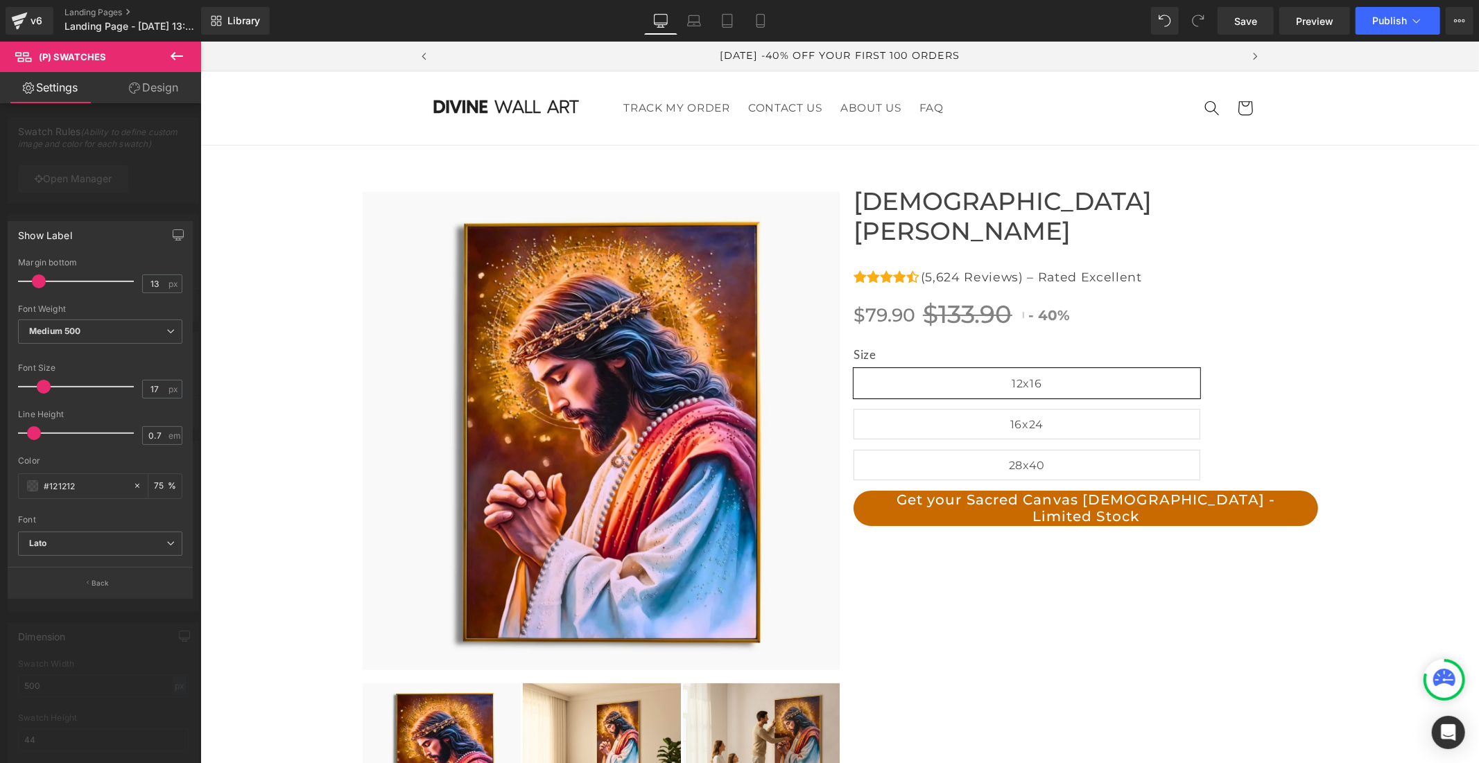
scroll to position [0, 805]
click at [1238, 16] on span "Save" at bounding box center [1245, 21] width 23 height 15
click at [881, 71] on div at bounding box center [776, 72] width 244 height 39
click at [184, 60] on icon at bounding box center [176, 56] width 17 height 17
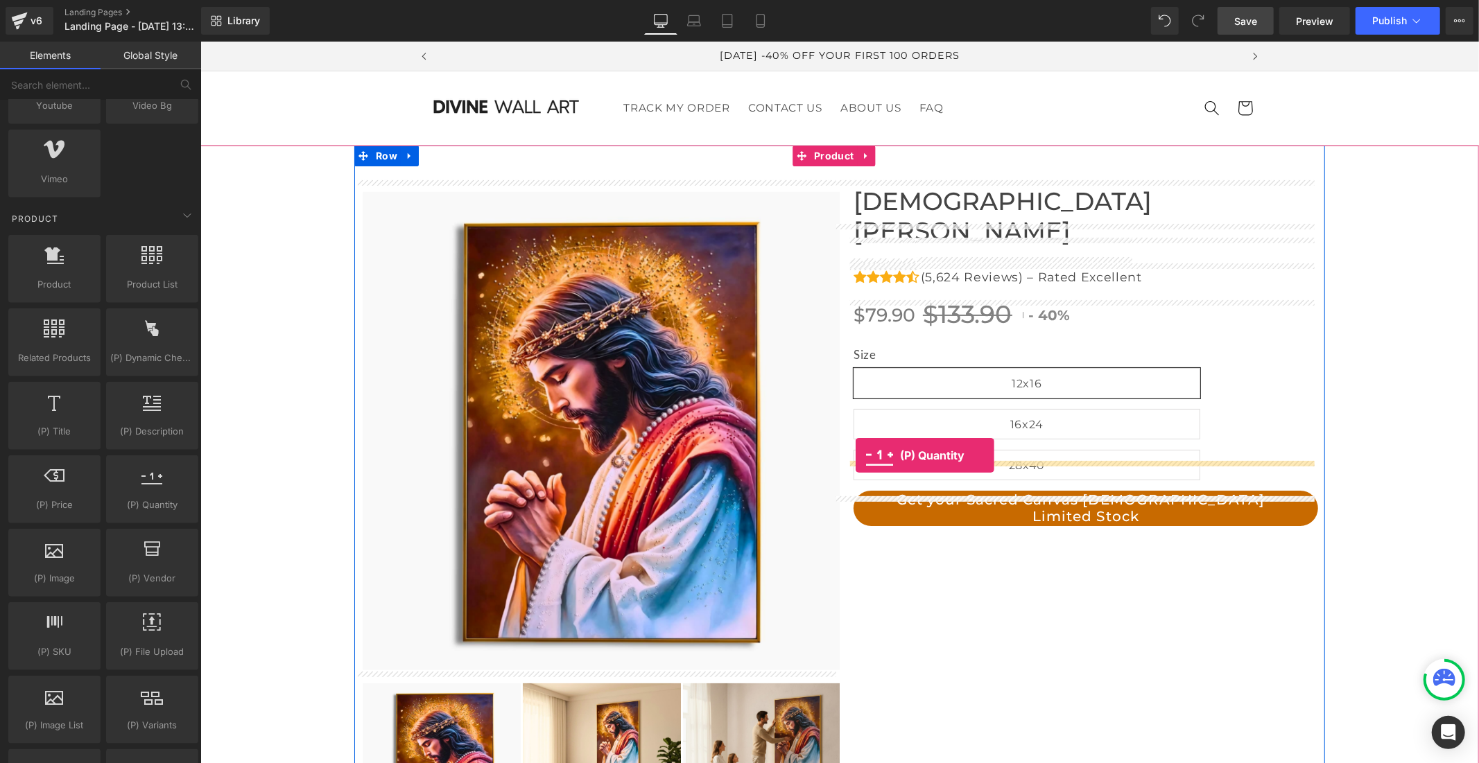
drag, startPoint x: 341, startPoint y: 535, endPoint x: 855, endPoint y: 455, distance: 519.9
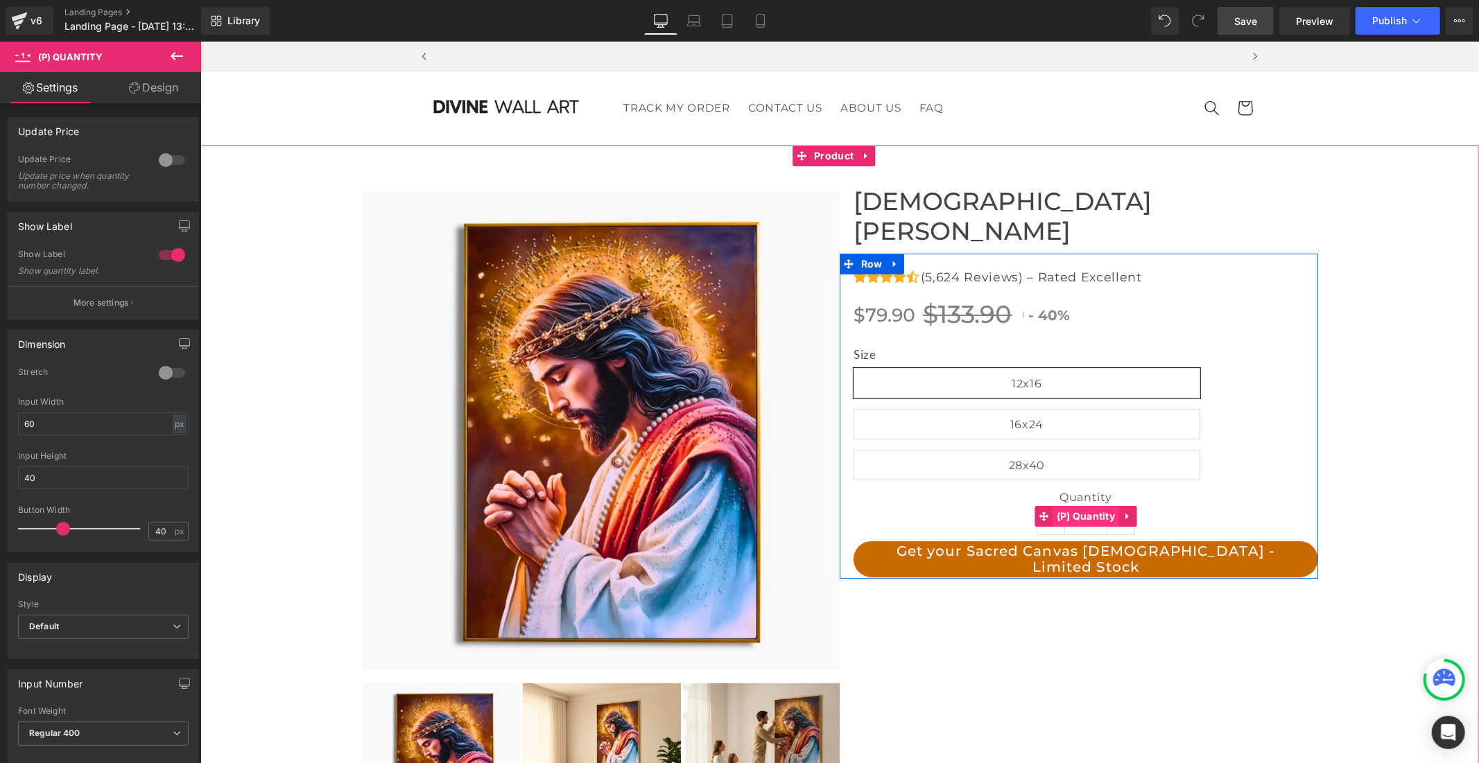
scroll to position [0, 805]
click at [1079, 506] on span "(P) Quantity" at bounding box center [1085, 516] width 66 height 21
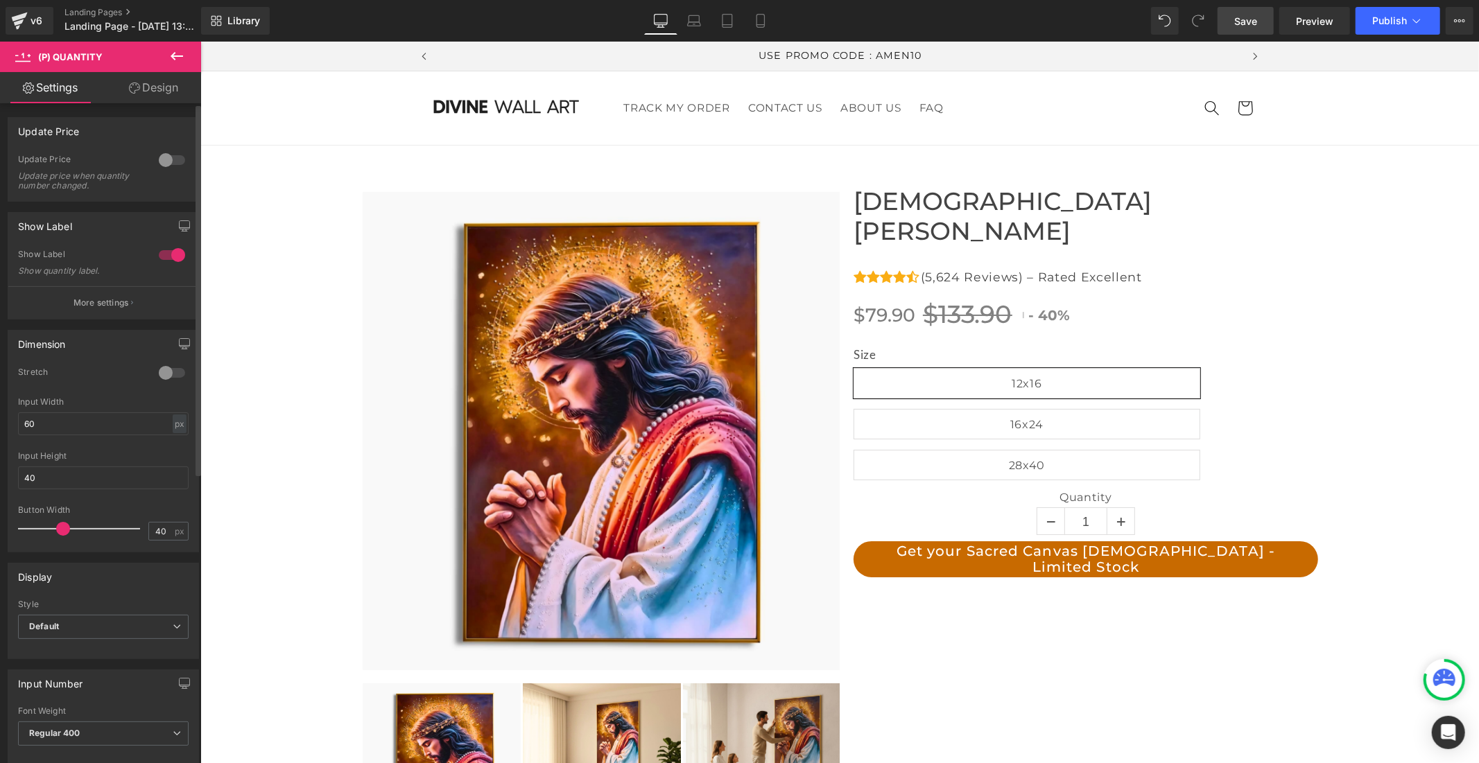
click at [161, 254] on div at bounding box center [171, 255] width 33 height 22
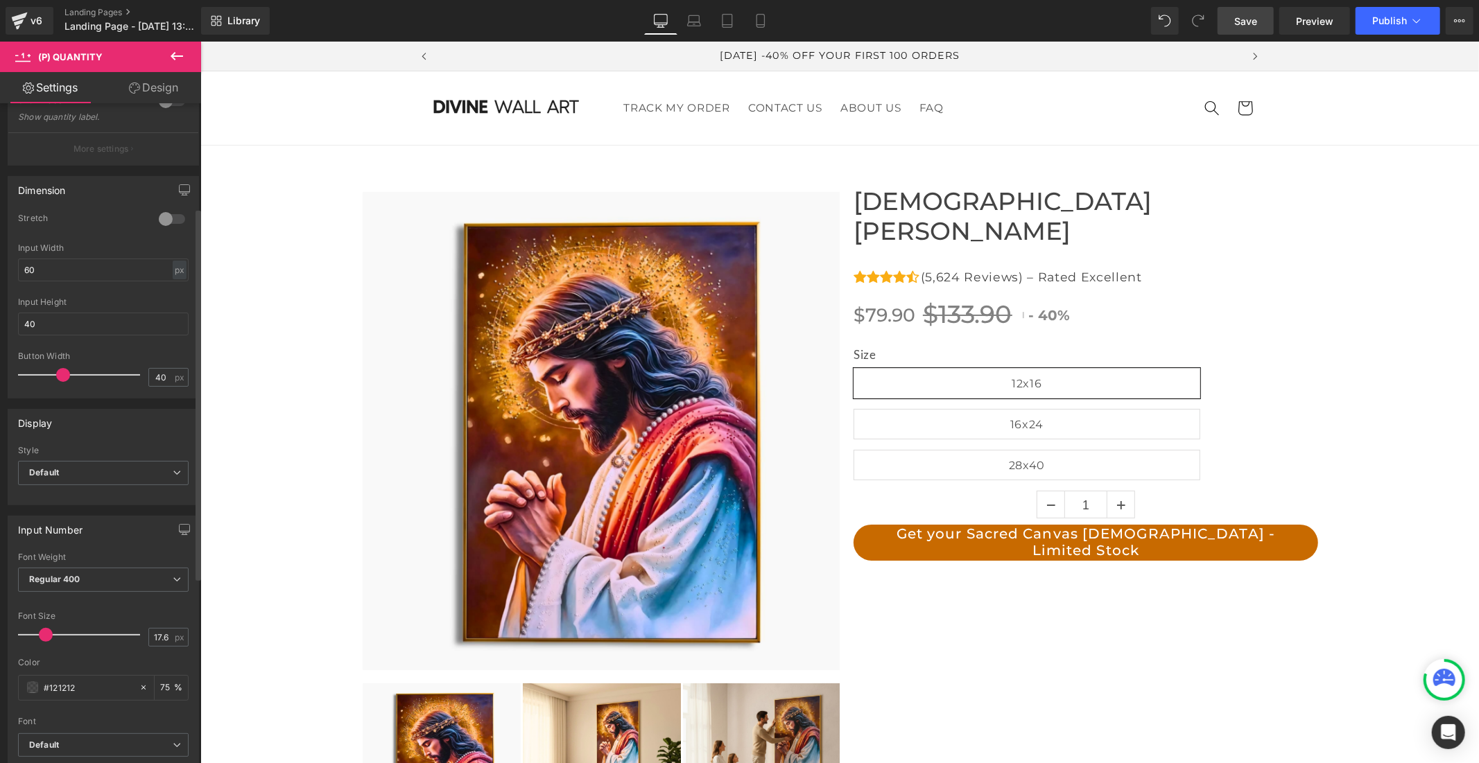
scroll to position [512, 0]
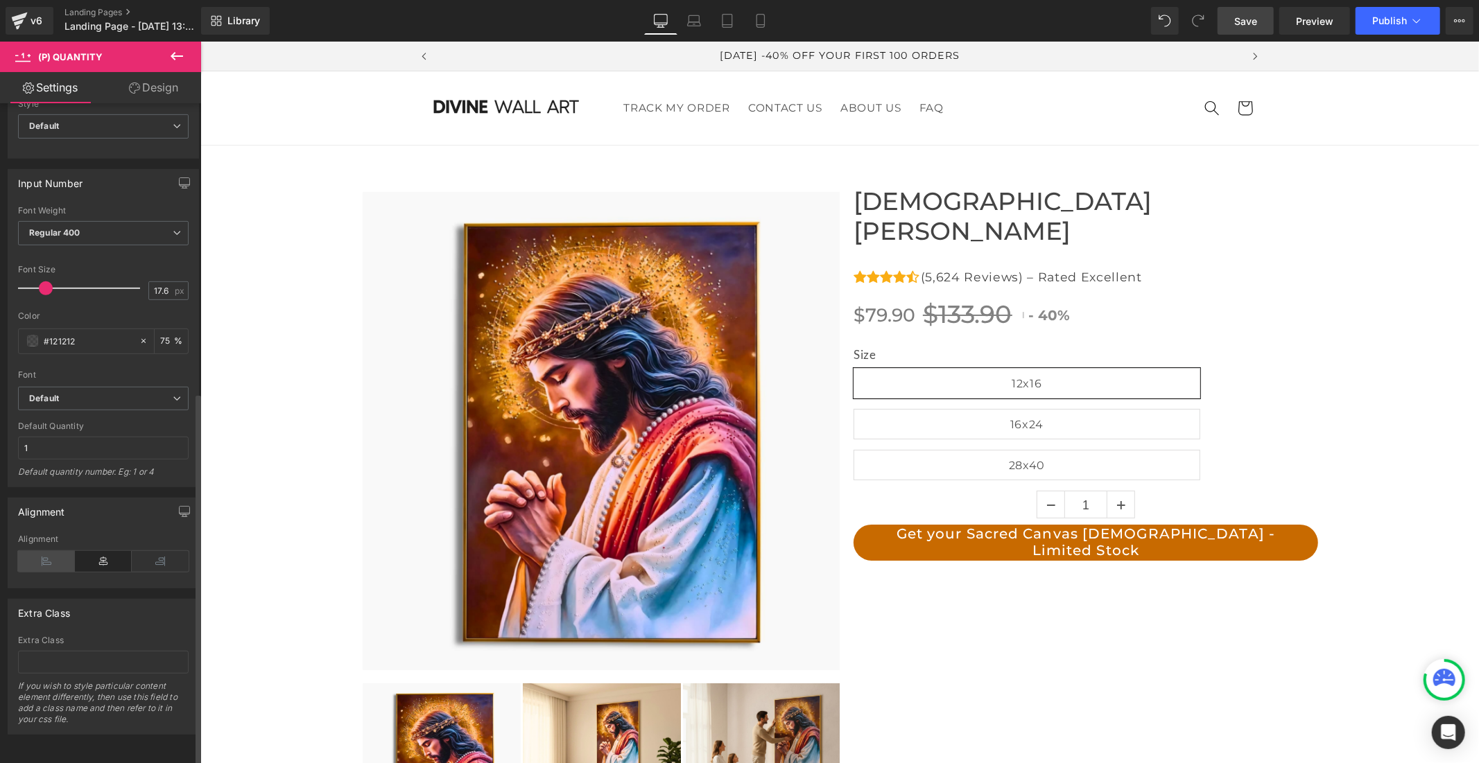
click at [49, 551] on icon at bounding box center [46, 561] width 57 height 21
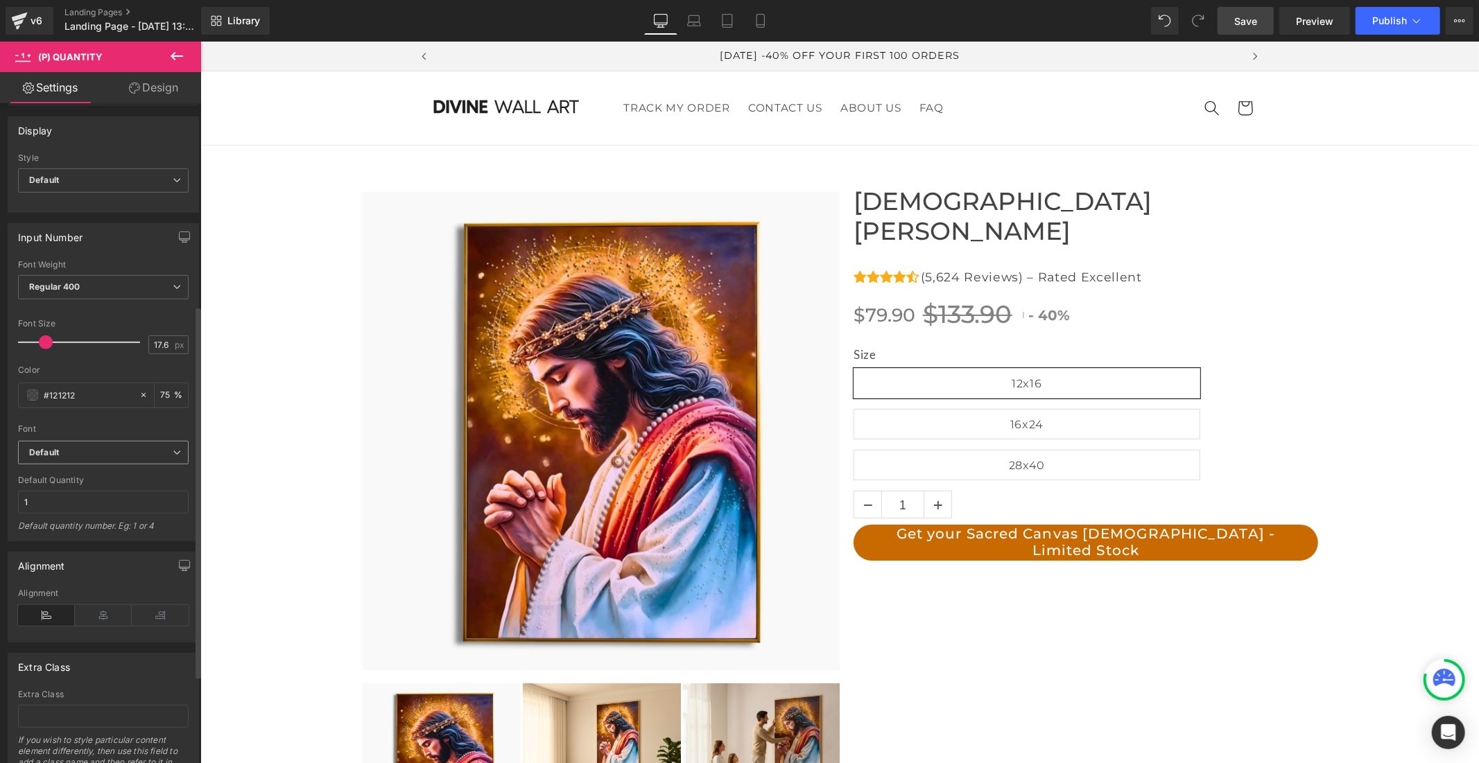
scroll to position [358, 0]
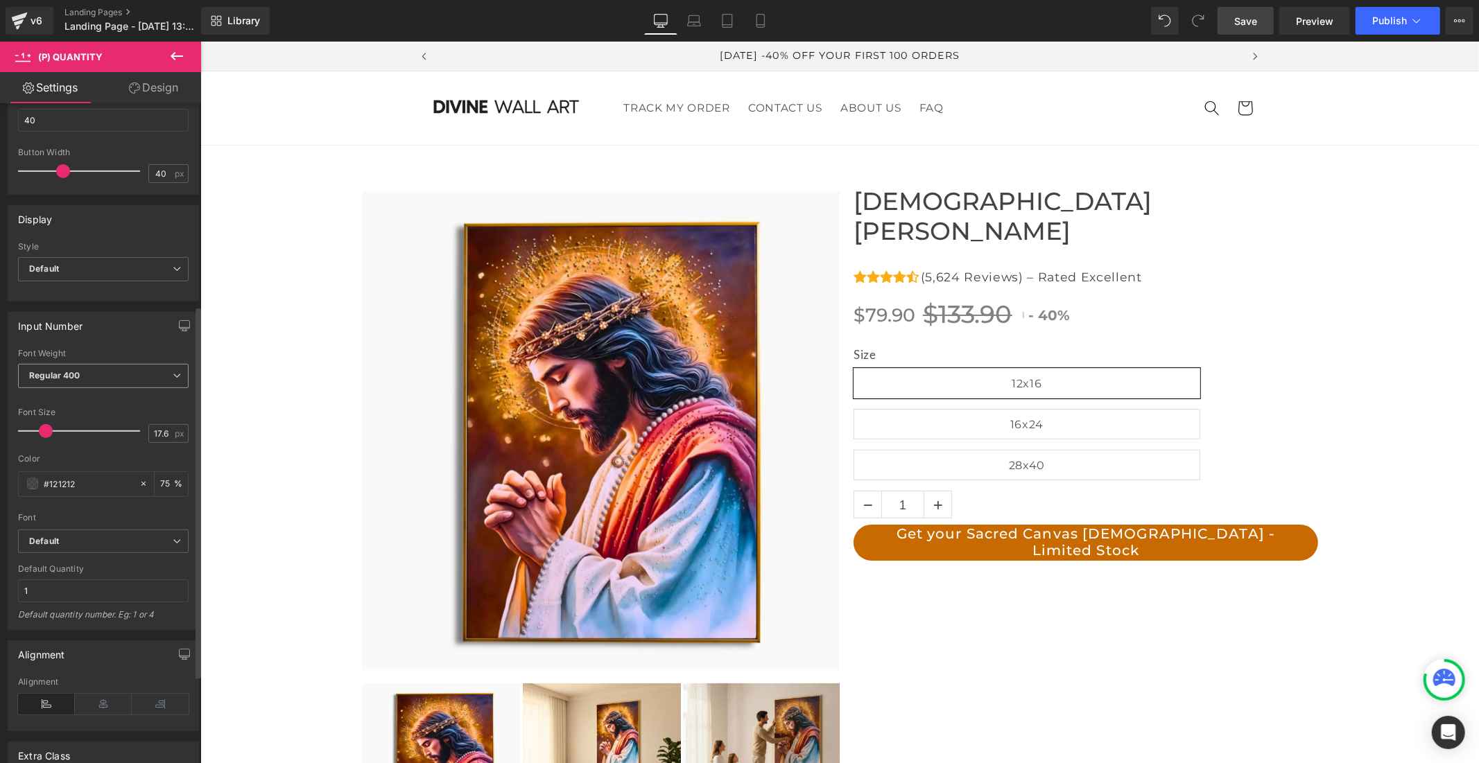
click at [94, 366] on span "Regular 400" at bounding box center [103, 376] width 171 height 24
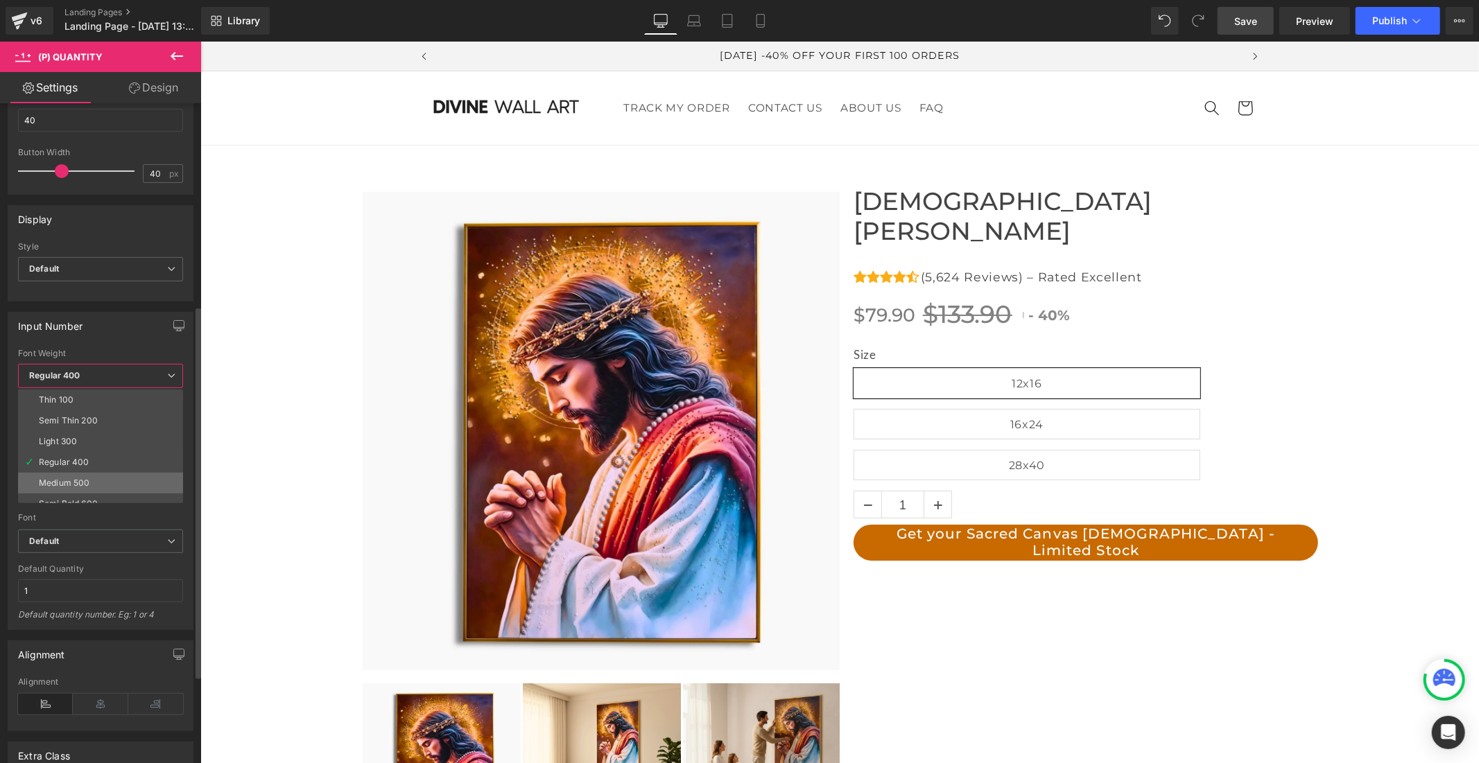
click at [87, 482] on div "Medium 500" at bounding box center [64, 483] width 51 height 10
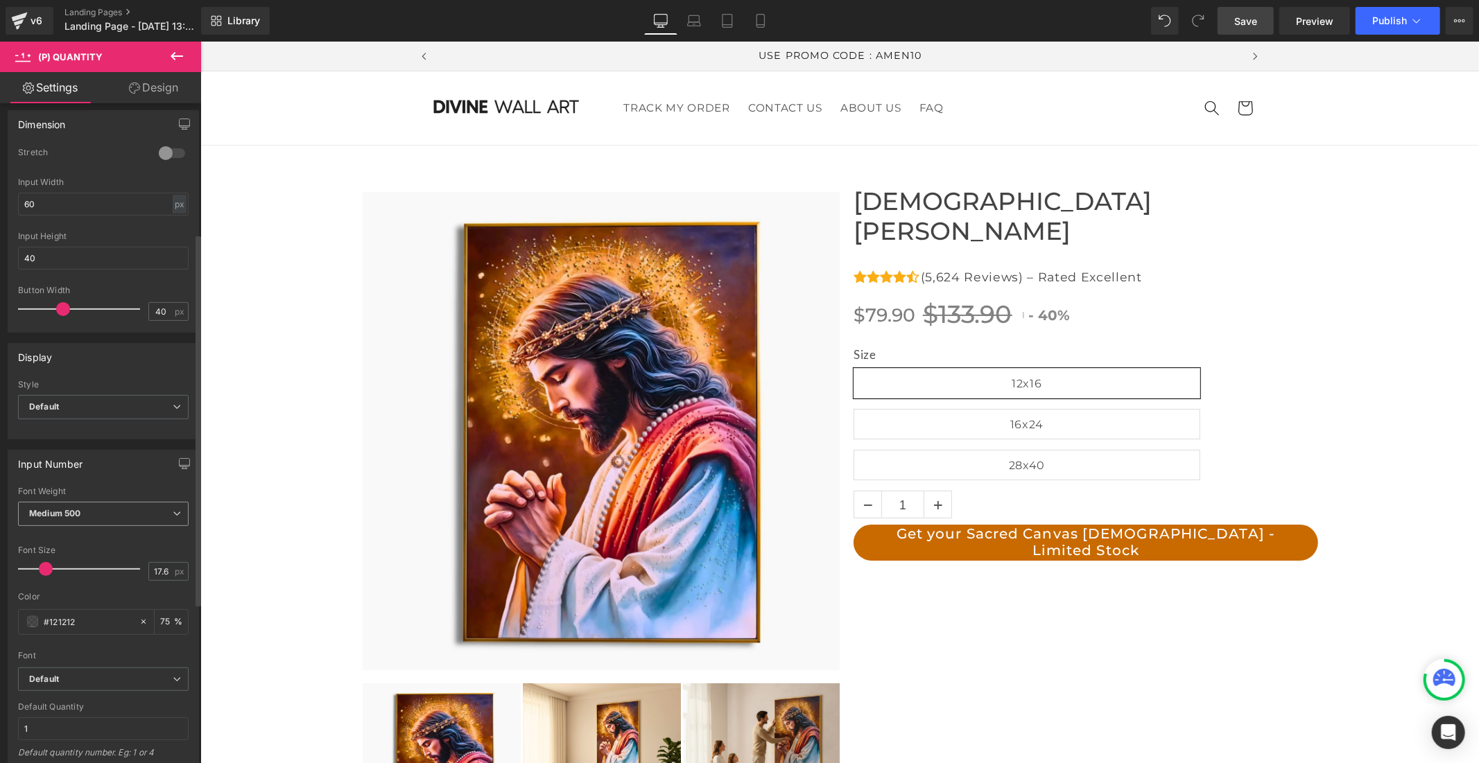
scroll to position [204, 0]
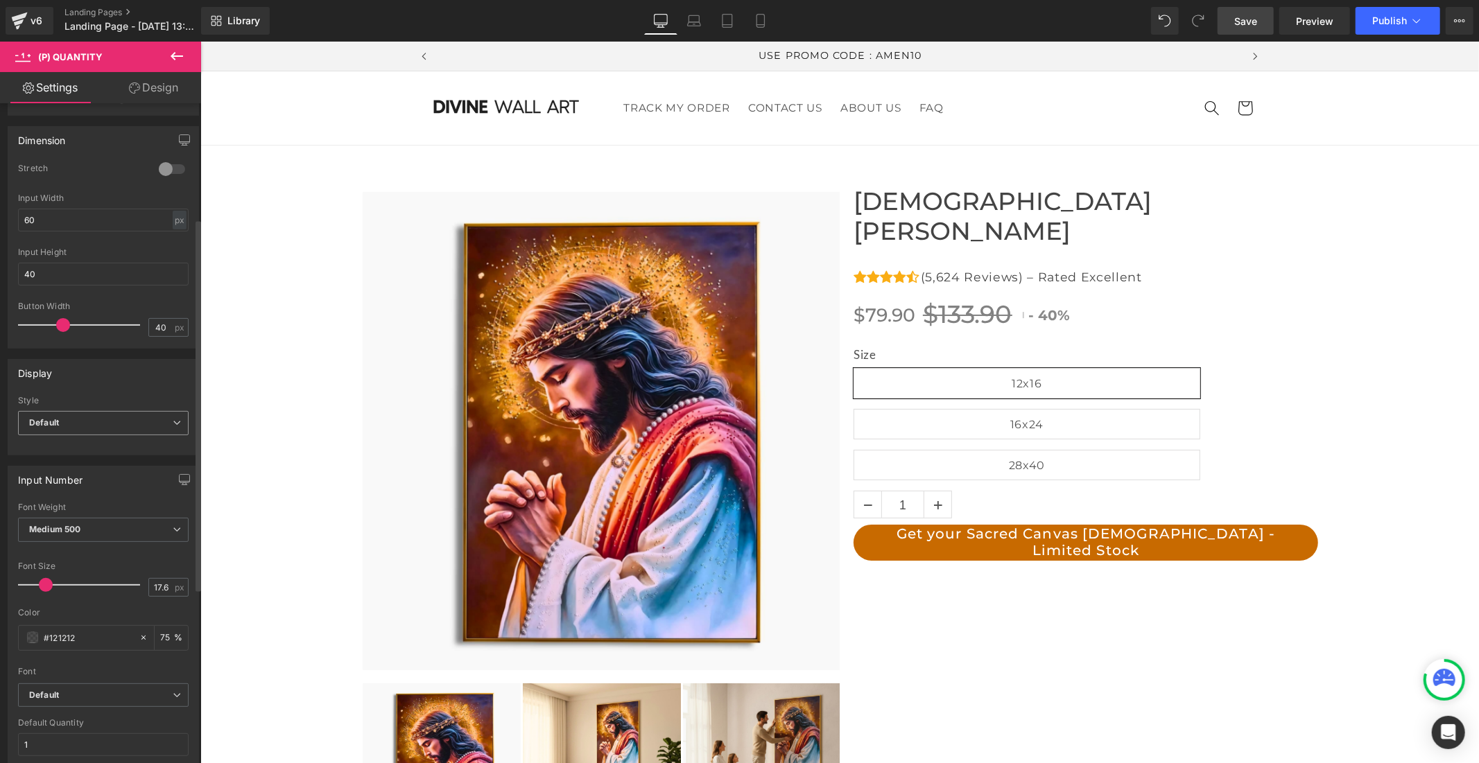
click at [100, 419] on span "Default" at bounding box center [103, 423] width 171 height 24
click at [100, 419] on span "Default" at bounding box center [100, 423] width 165 height 24
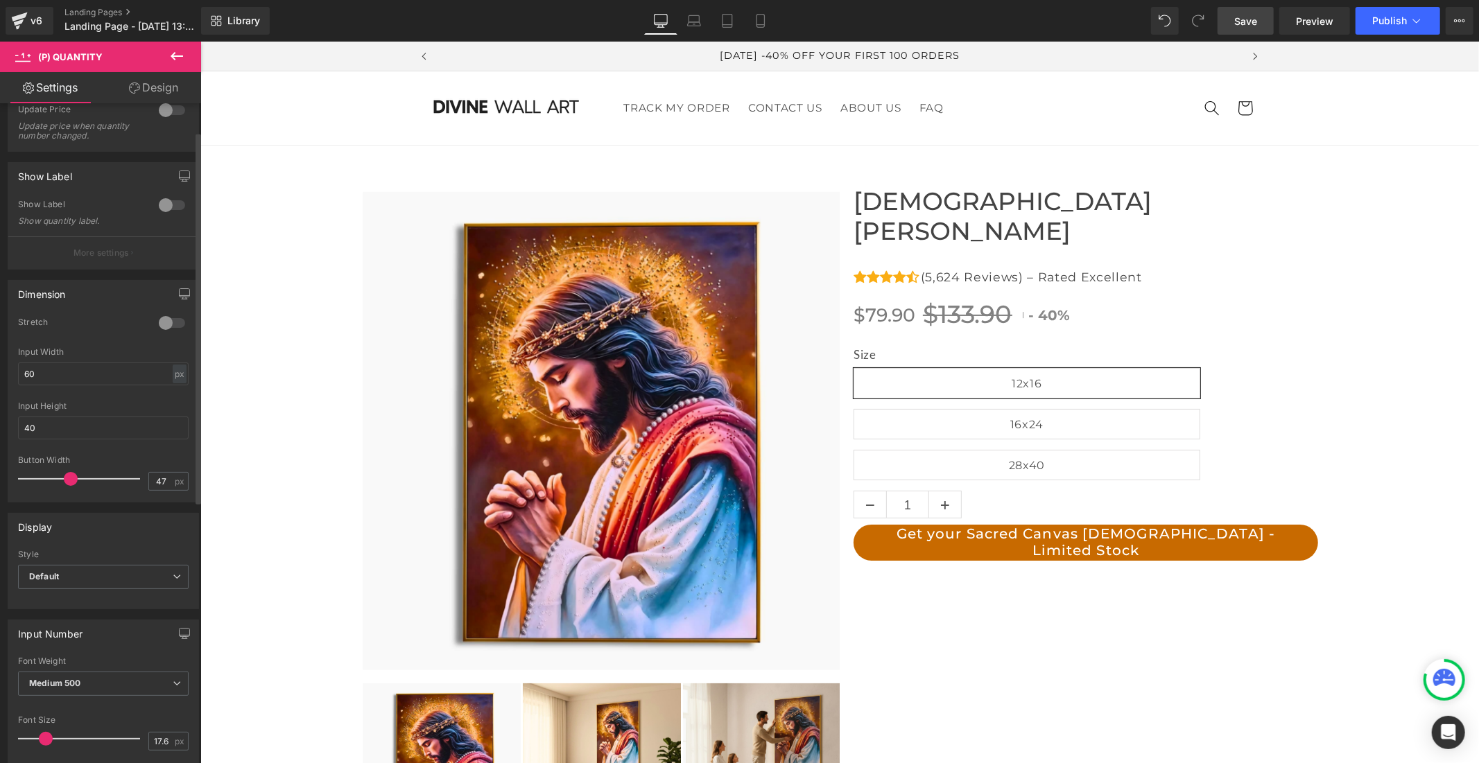
type input "48"
drag, startPoint x: 58, startPoint y: 477, endPoint x: 67, endPoint y: 476, distance: 9.7
click at [67, 476] on span at bounding box center [74, 479] width 14 height 14
click at [171, 317] on div at bounding box center [171, 323] width 33 height 22
click at [155, 323] on div at bounding box center [171, 323] width 33 height 22
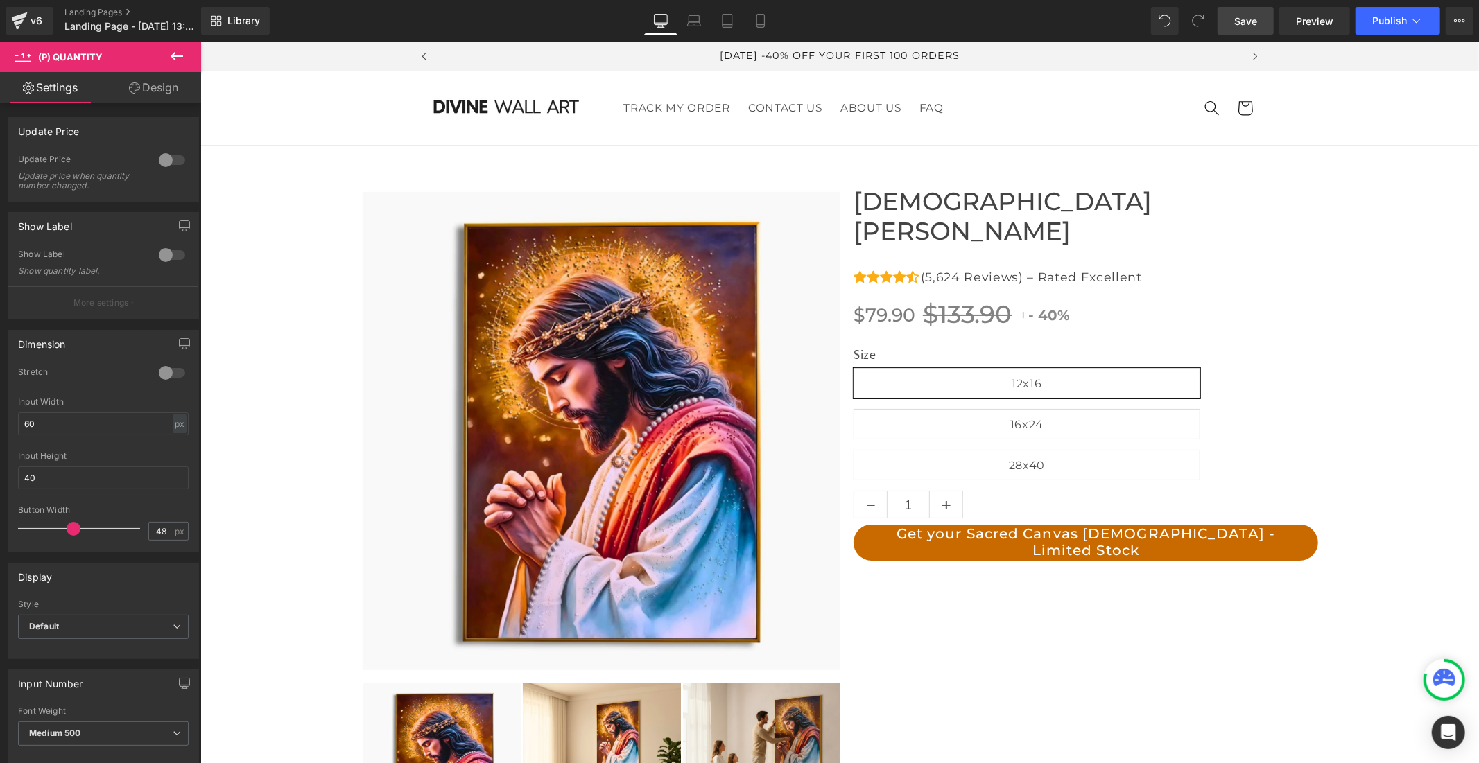
click at [1249, 17] on span "Save" at bounding box center [1245, 21] width 23 height 15
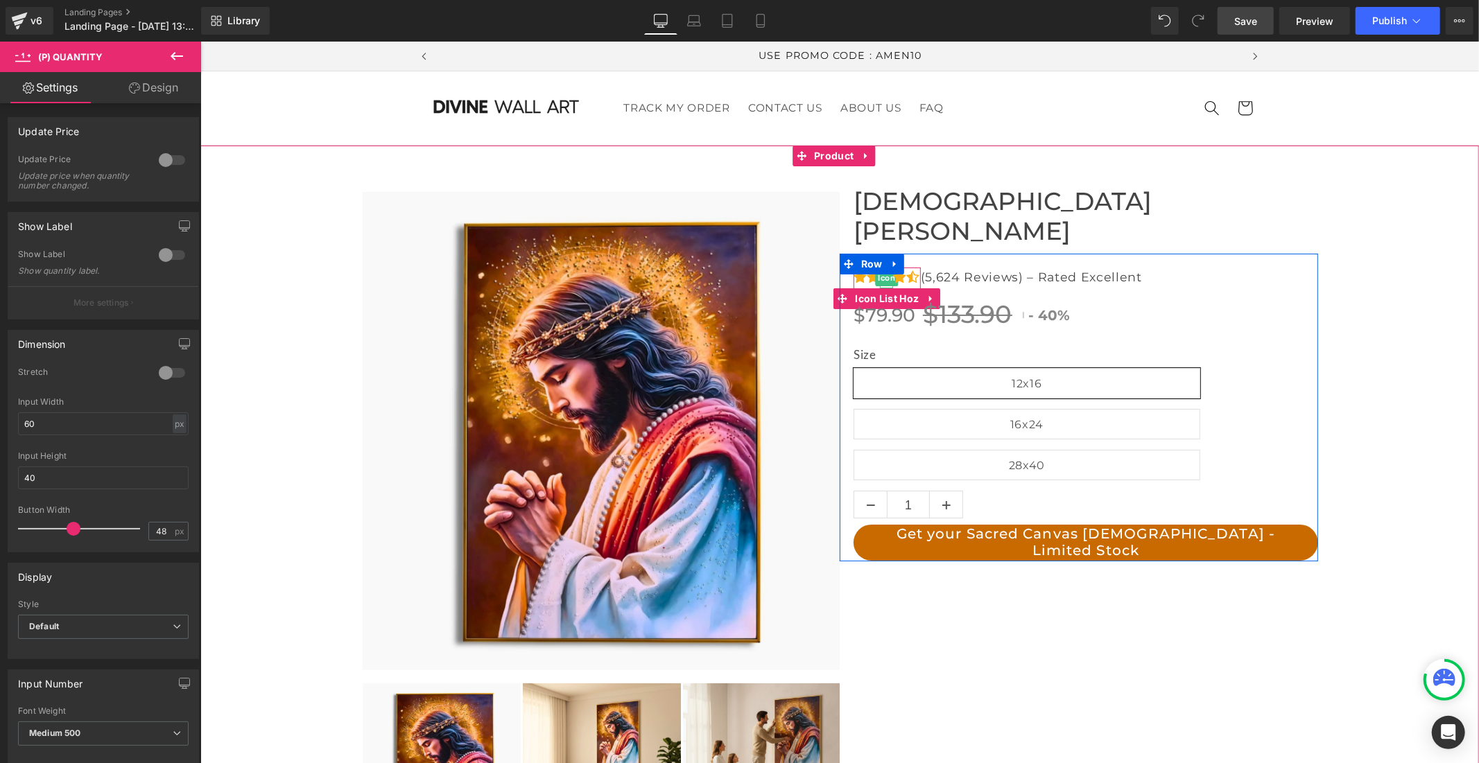
click at [885, 269] on span "Icon" at bounding box center [885, 277] width 23 height 17
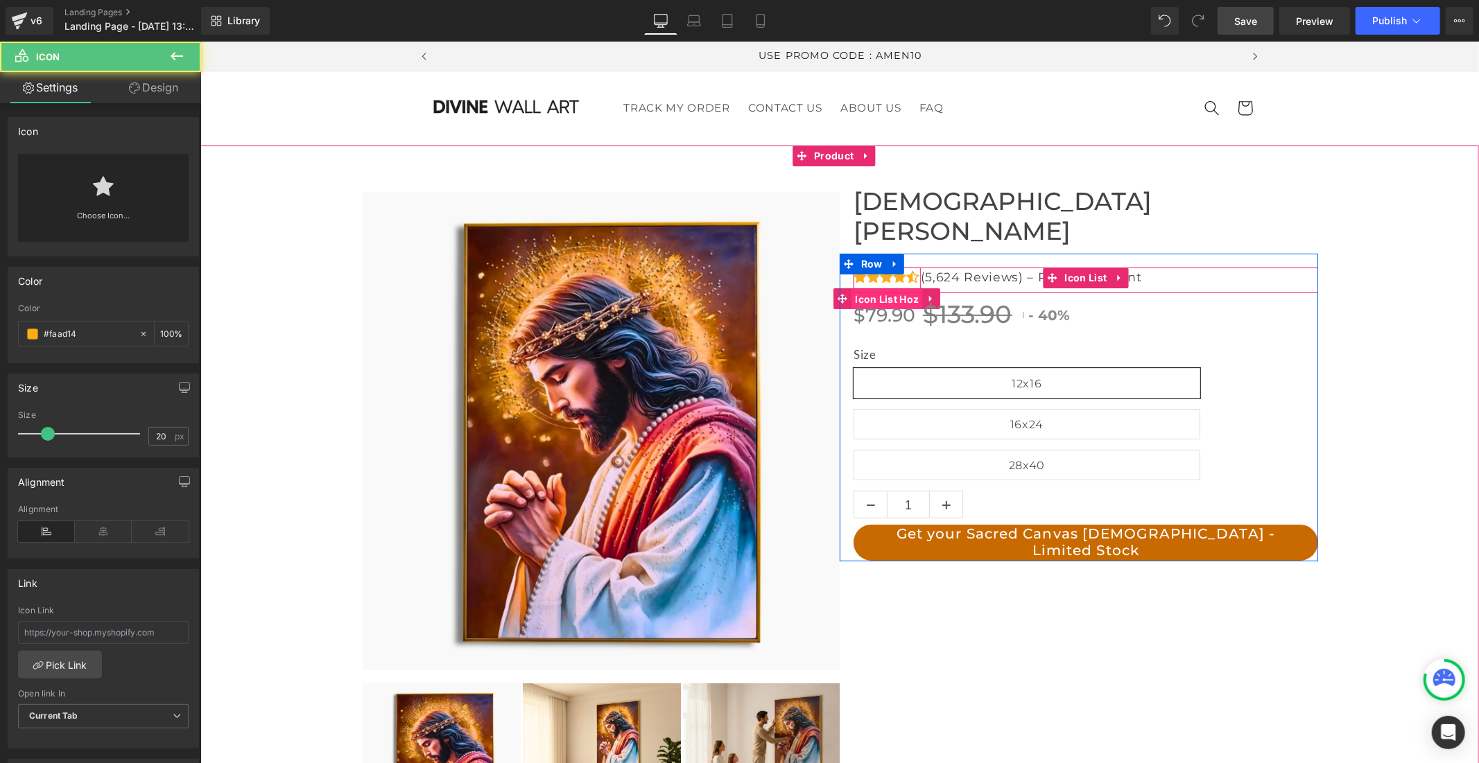
click at [885, 288] on span "Icon List Hoz" at bounding box center [886, 298] width 71 height 21
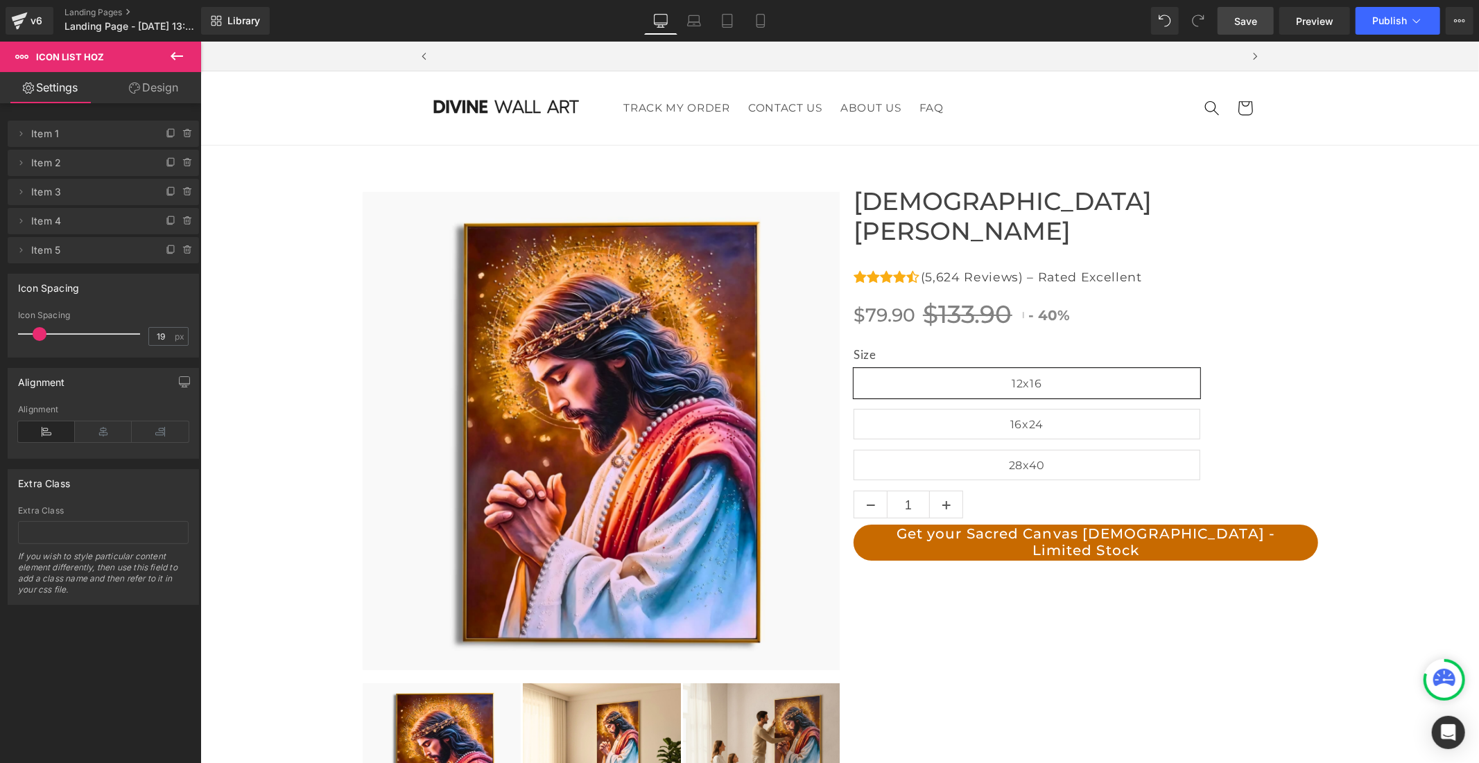
scroll to position [0, 0]
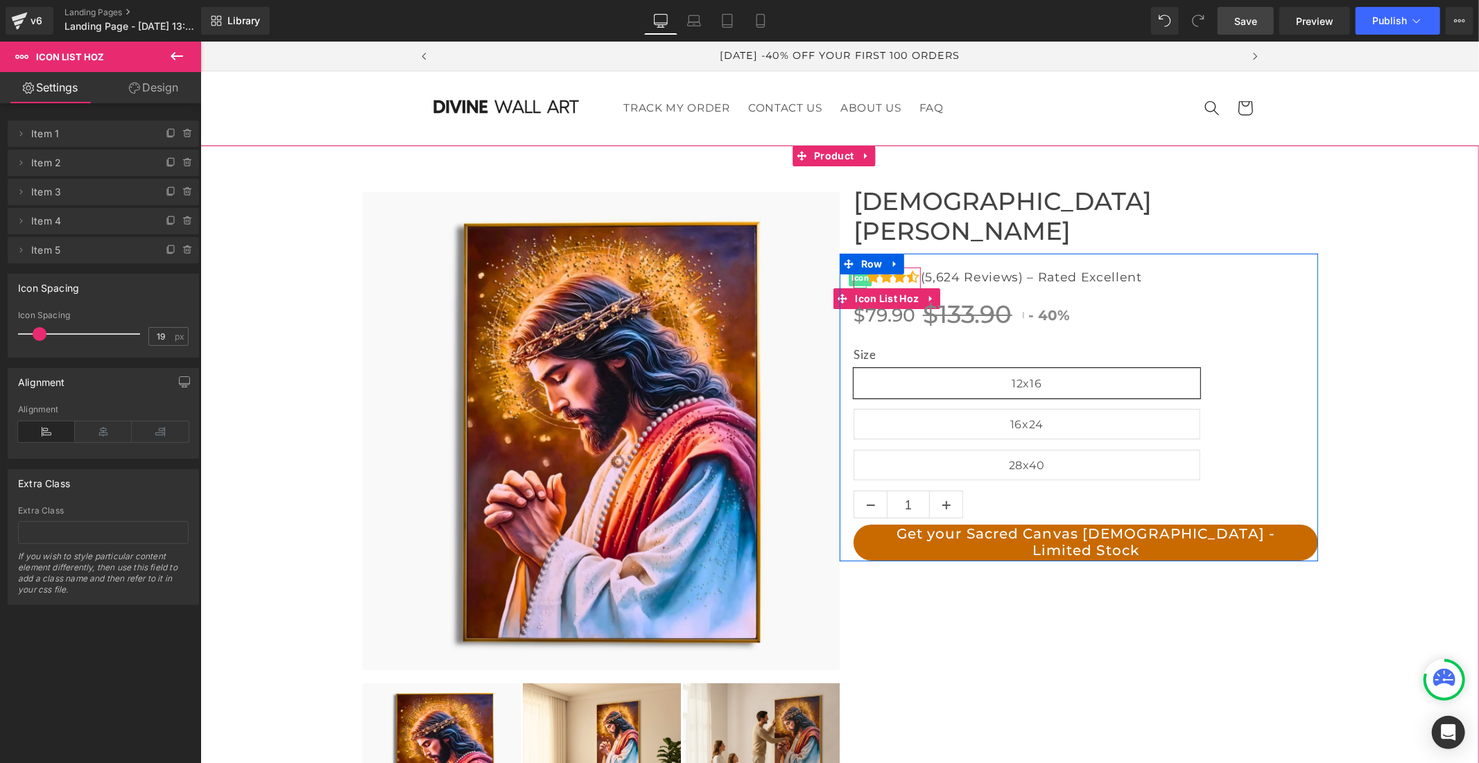
click at [852, 269] on span "Icon" at bounding box center [859, 277] width 23 height 17
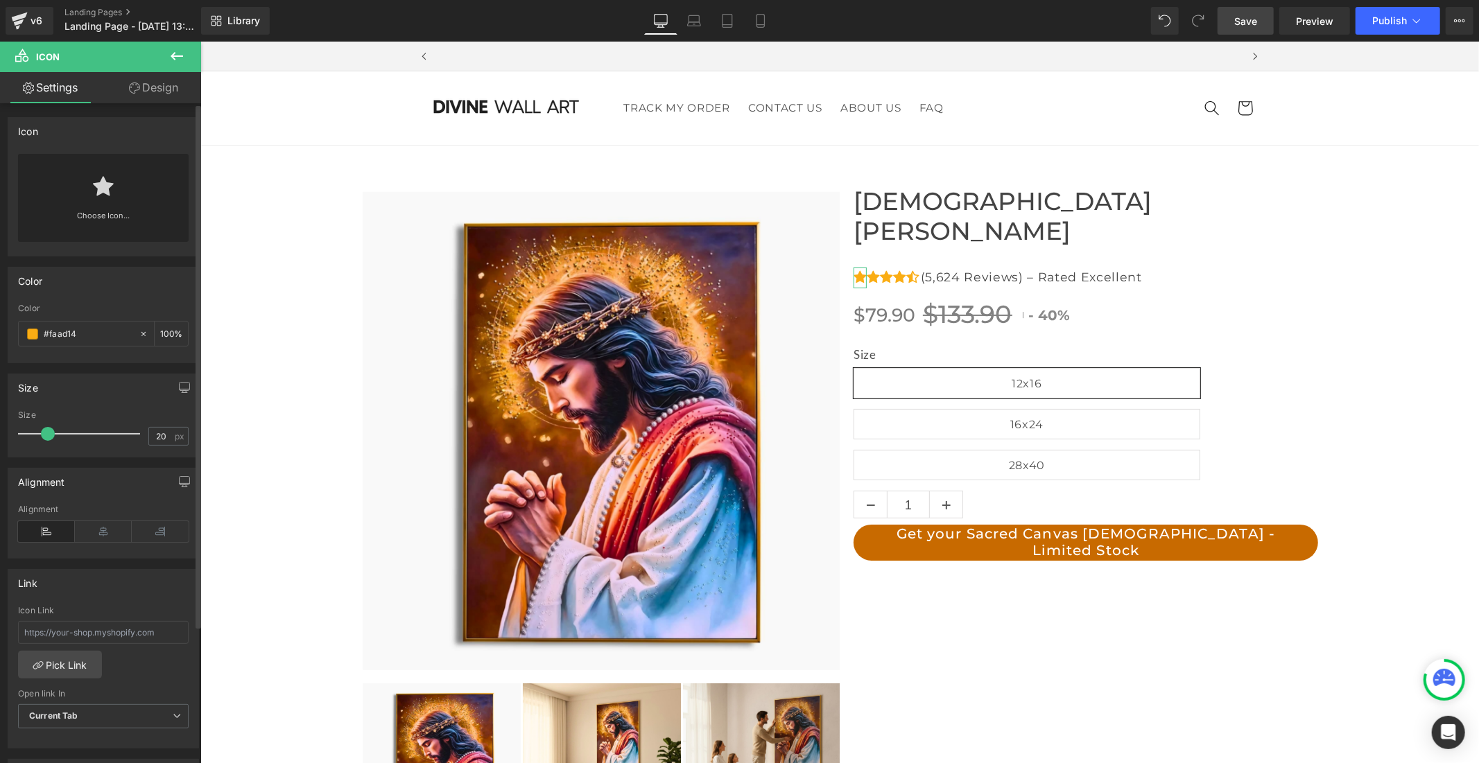
scroll to position [0, 805]
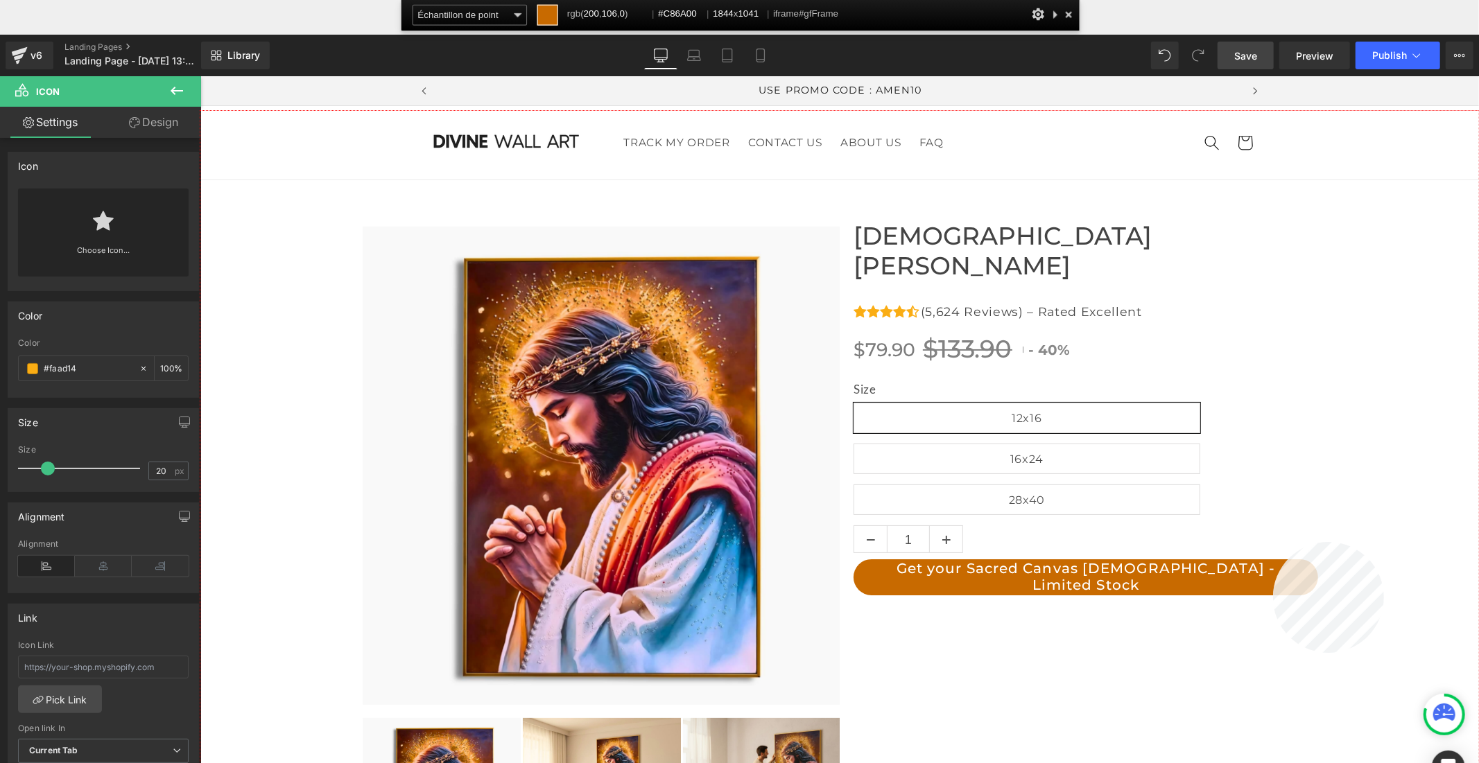
click at [1273, 542] on div at bounding box center [839, 472] width 1278 height 722
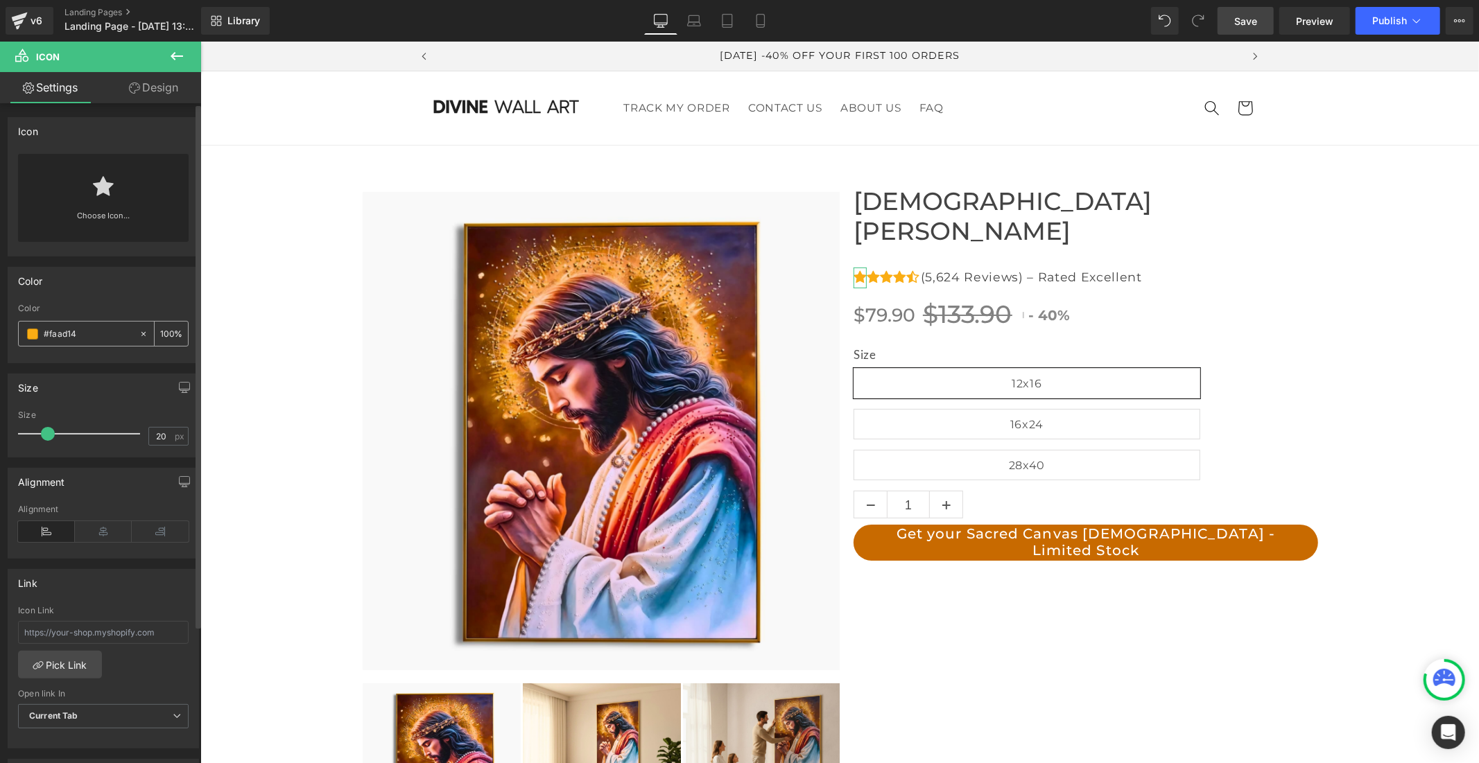
click at [36, 366] on div "Size 20px Size 20 px" at bounding box center [103, 410] width 207 height 94
click at [64, 326] on input "#faad14" at bounding box center [88, 333] width 89 height 15
paste input "C86A00"
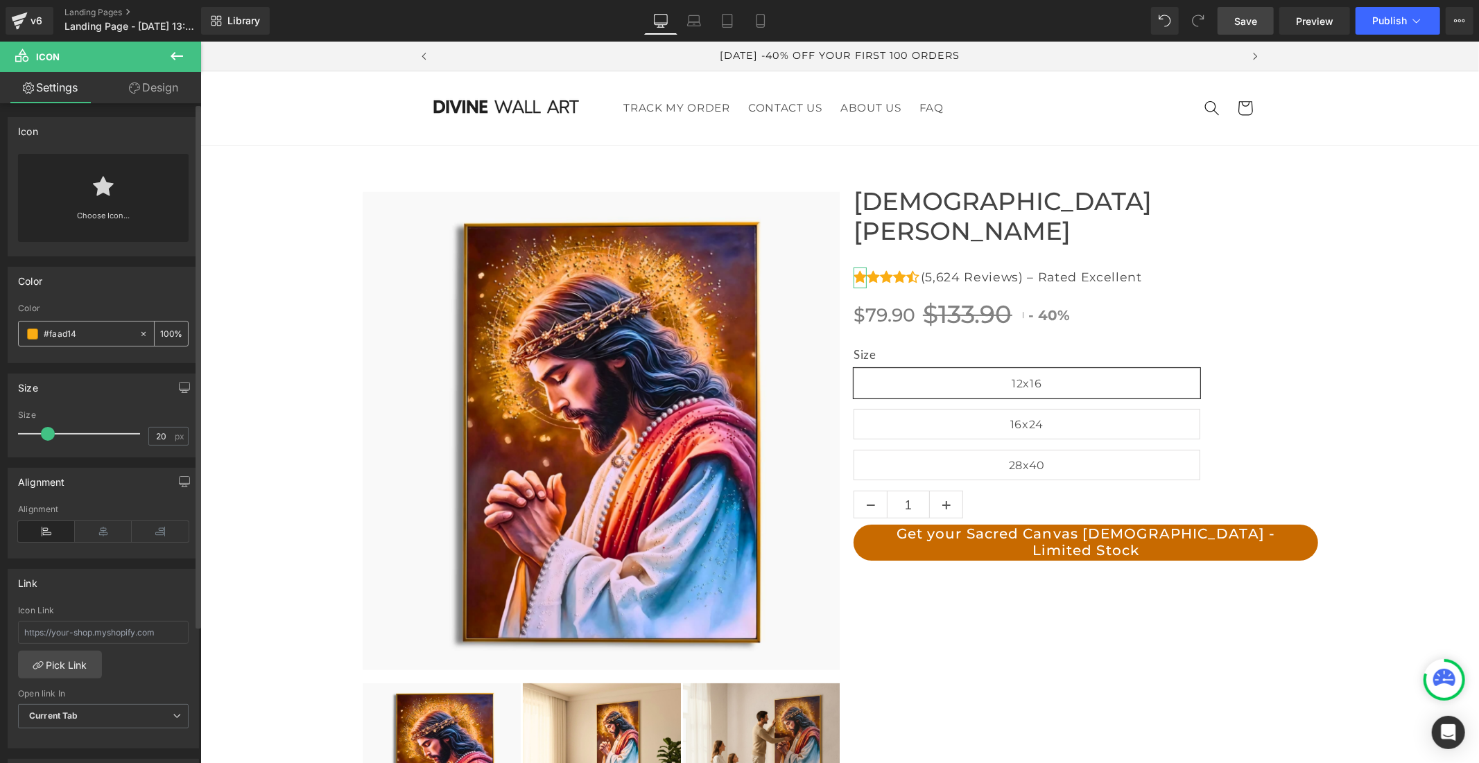
type input "#C86A00"
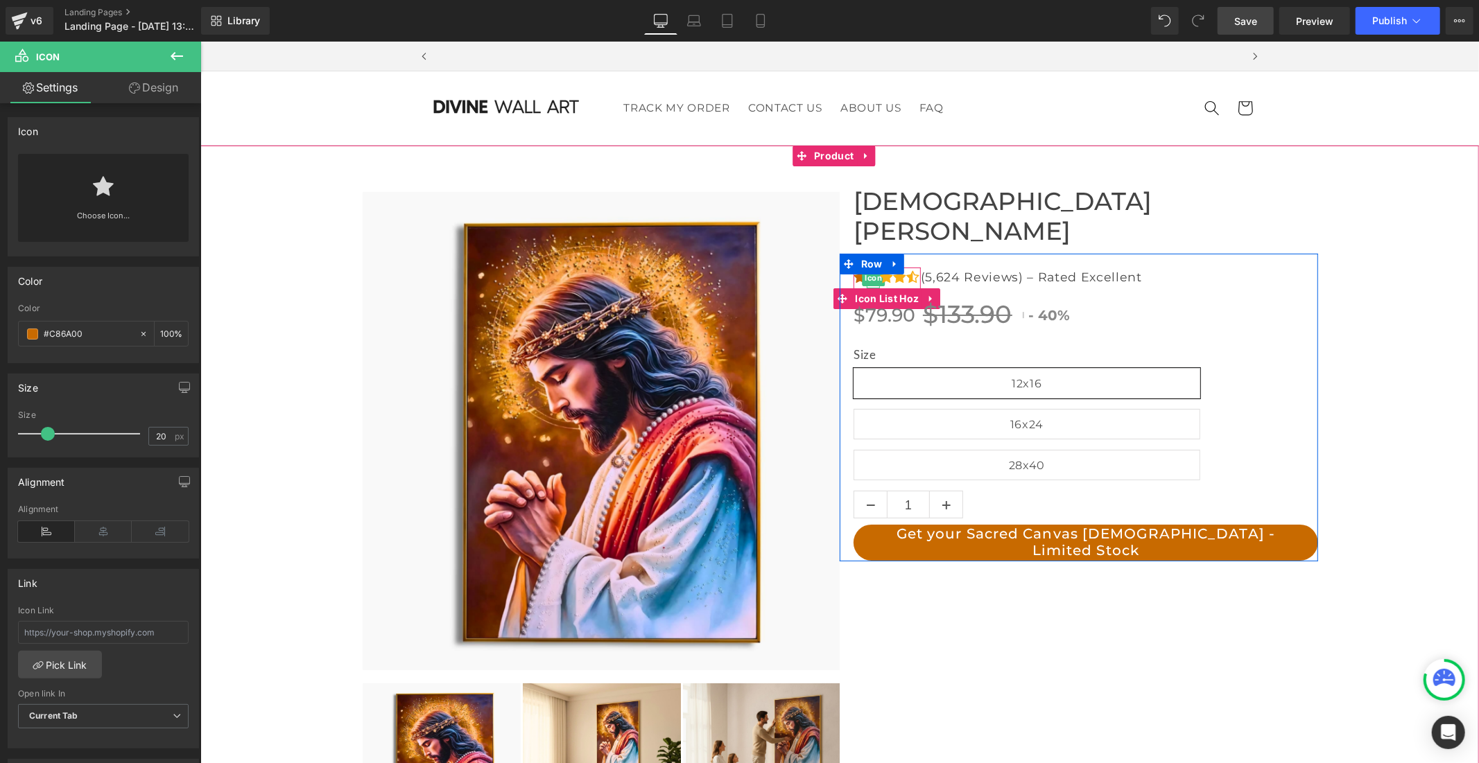
scroll to position [0, 805]
click at [867, 269] on span "Icon" at bounding box center [872, 277] width 23 height 17
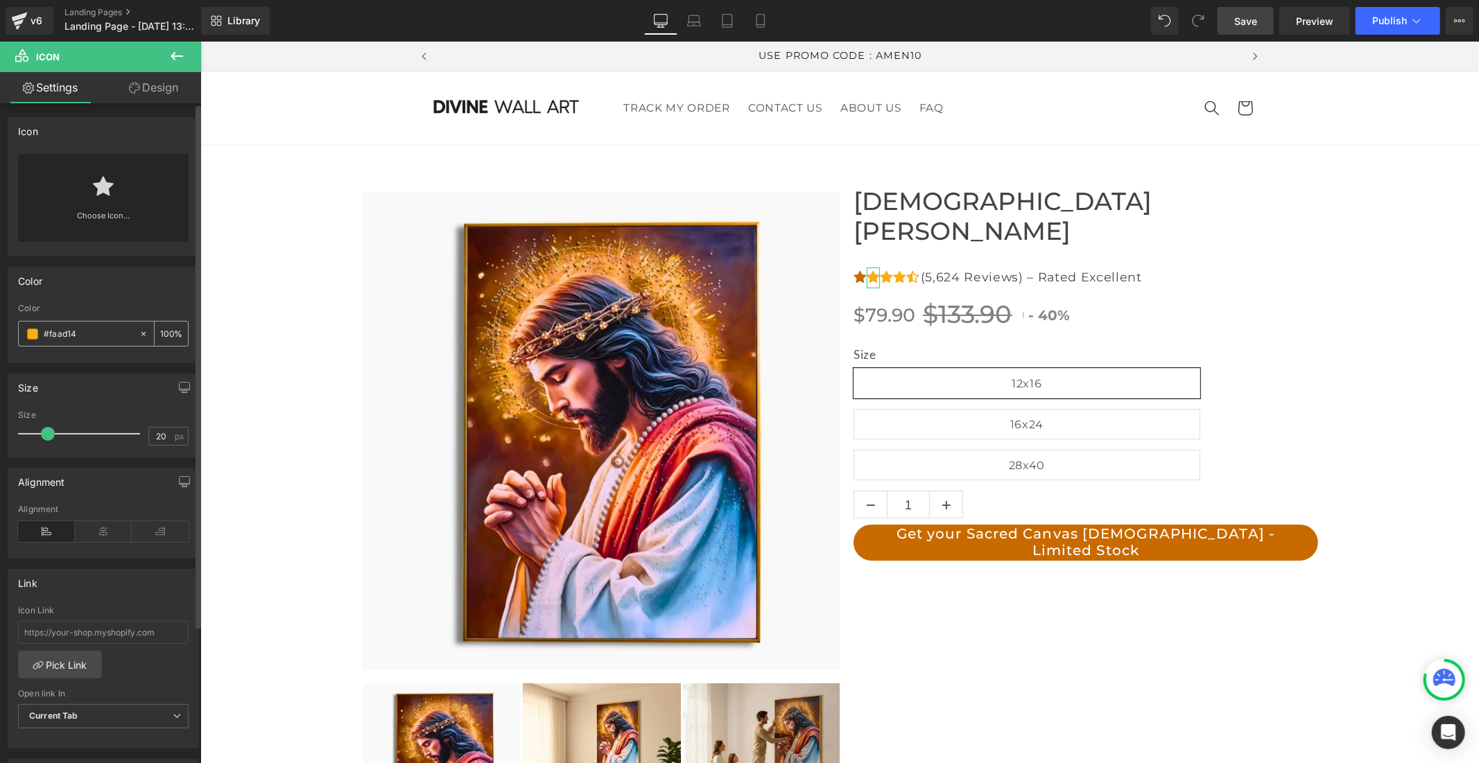
drag, startPoint x: 64, startPoint y: 331, endPoint x: 28, endPoint y: 336, distance: 36.5
click at [28, 336] on div "#faad14" at bounding box center [79, 334] width 120 height 24
paste input "C86A00"
type input "#C86A00"
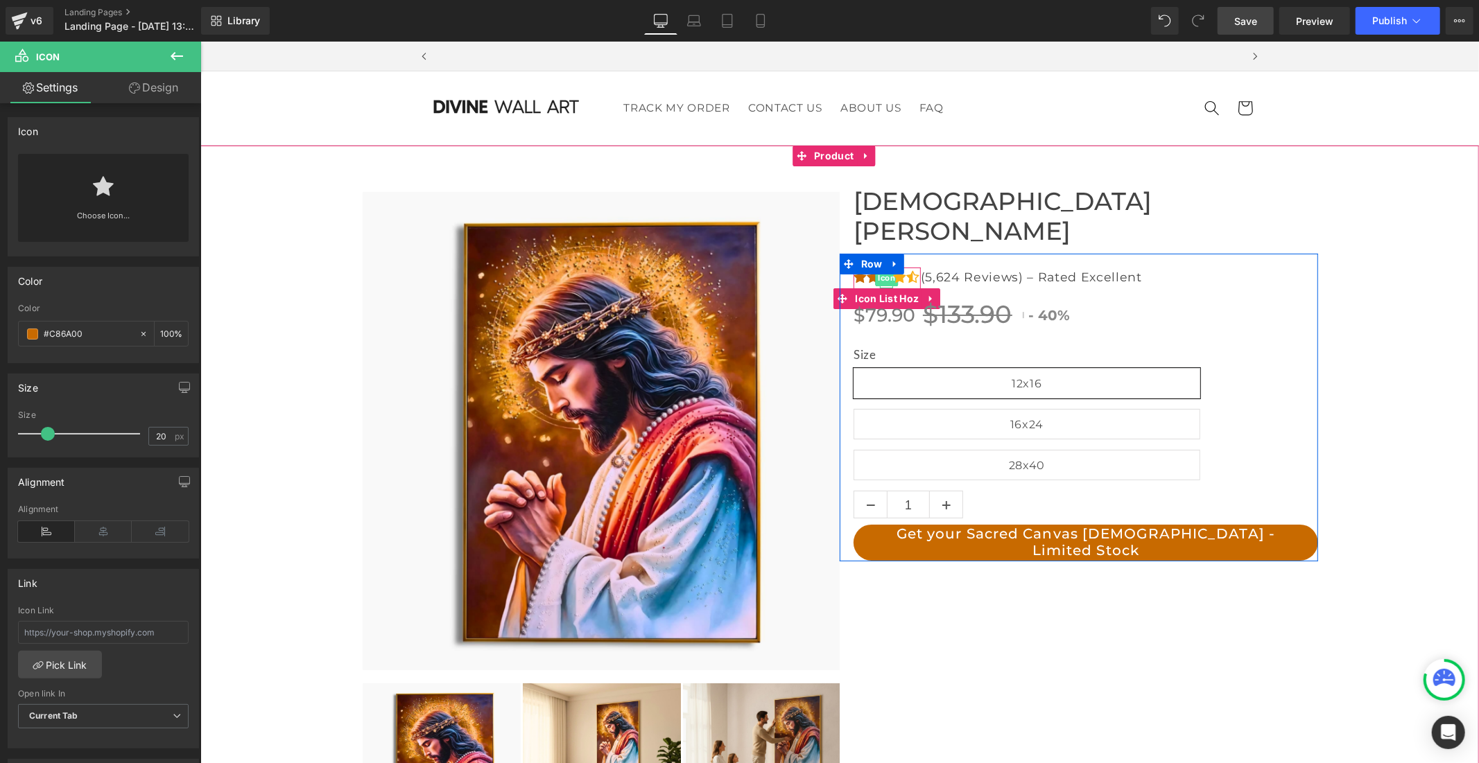
scroll to position [0, 0]
click at [880, 269] on span "Icon" at bounding box center [885, 277] width 23 height 17
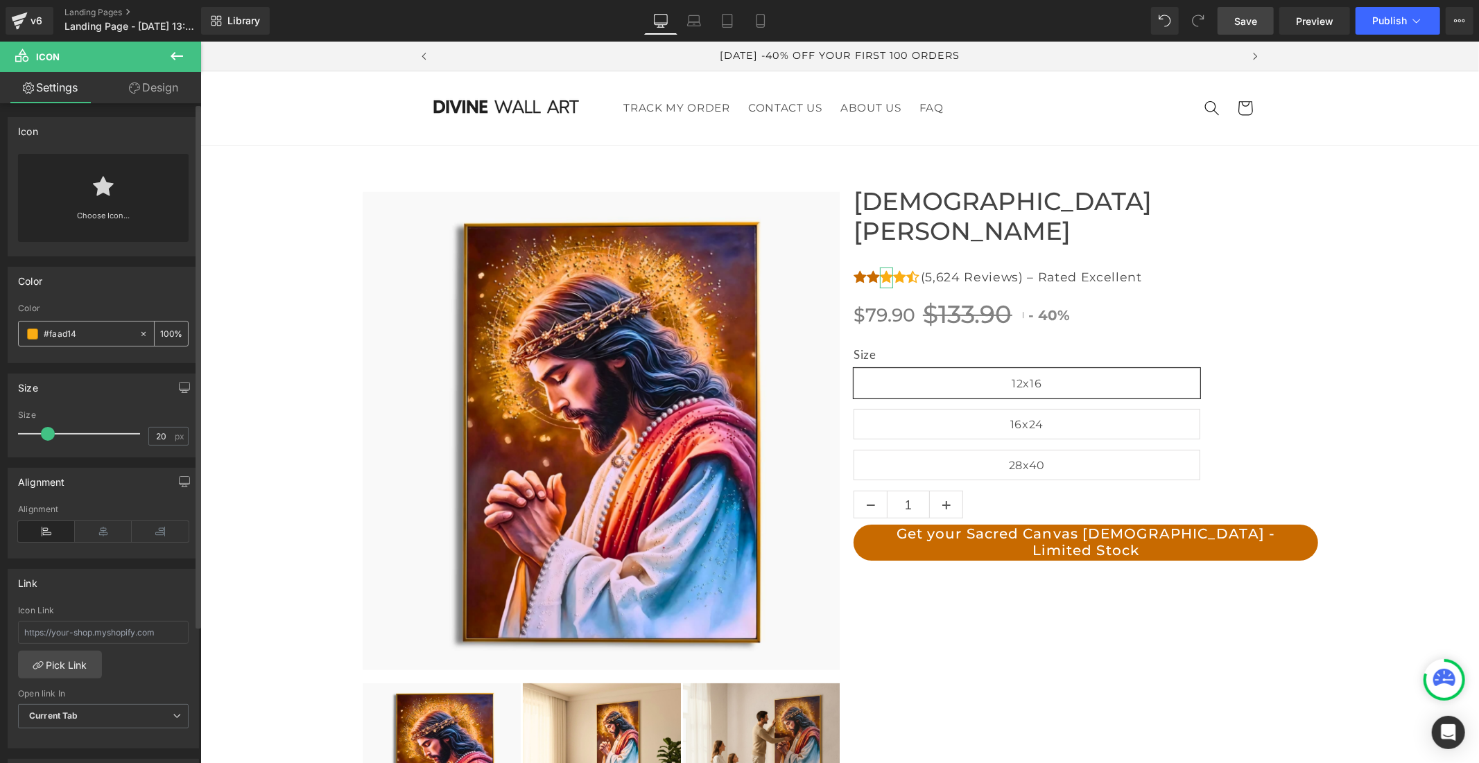
drag, startPoint x: 84, startPoint y: 333, endPoint x: 22, endPoint y: 333, distance: 61.7
click at [22, 333] on div "#faad14" at bounding box center [79, 334] width 120 height 24
paste input "C86A00"
type input "#C86A00"
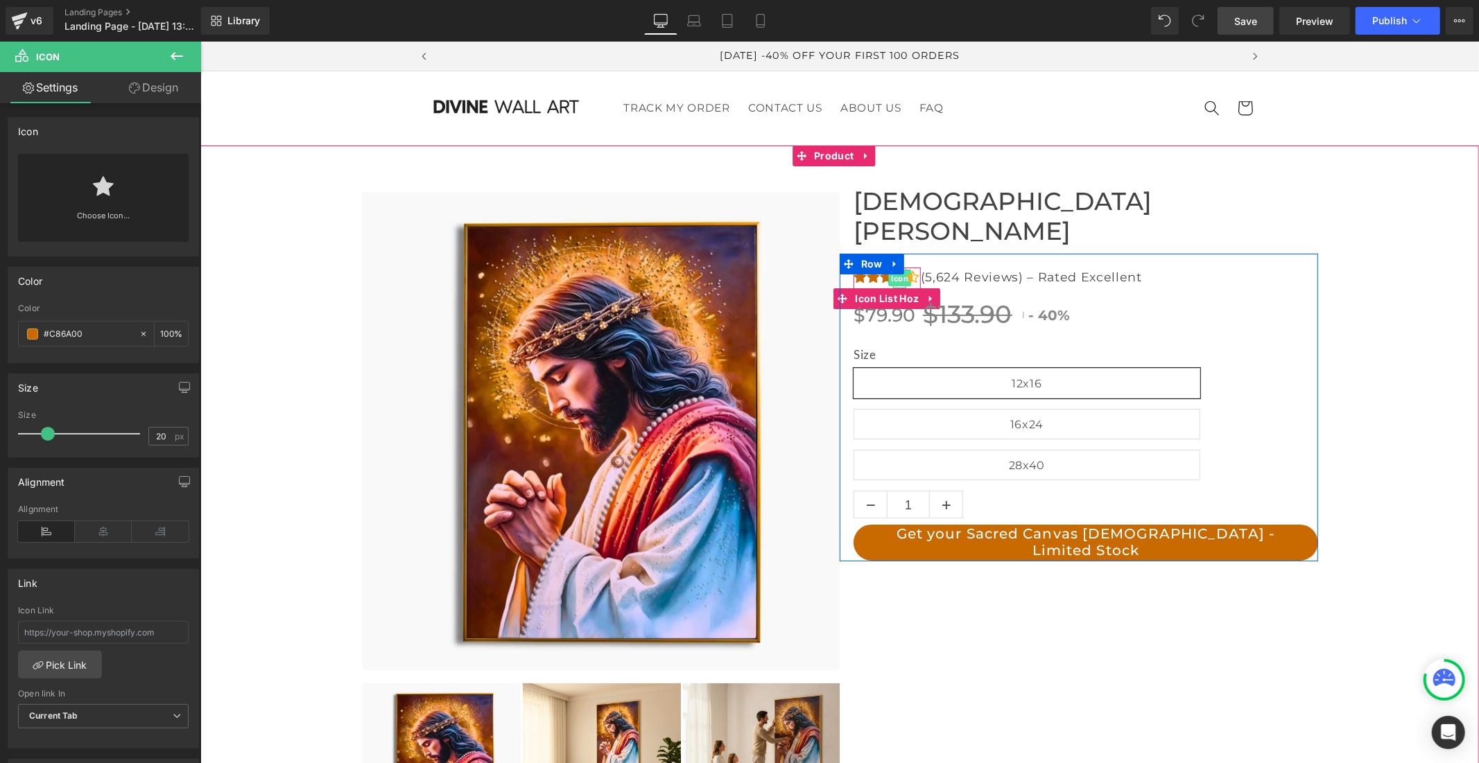
click at [892, 270] on span "Icon" at bounding box center [898, 278] width 23 height 17
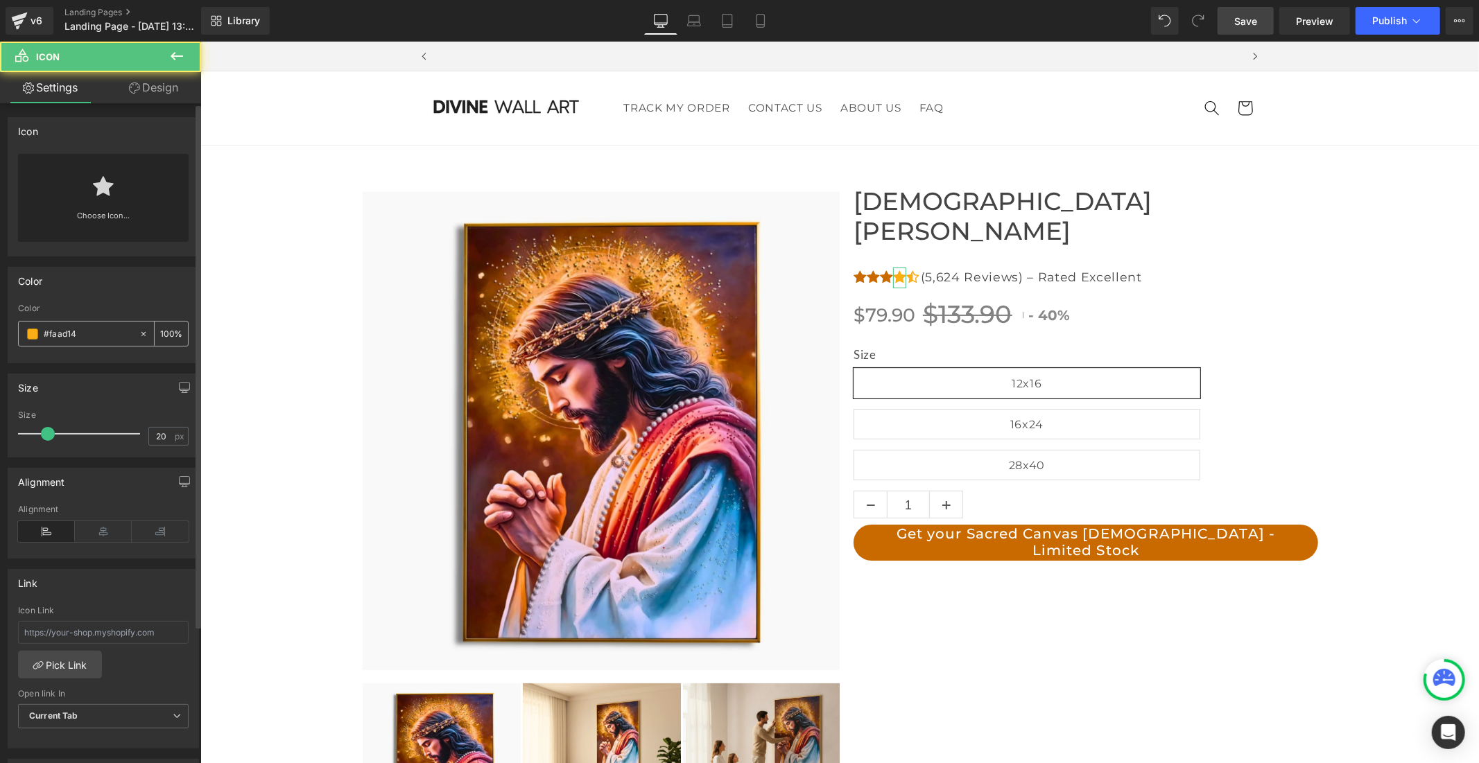
scroll to position [0, 805]
drag, startPoint x: 83, startPoint y: 329, endPoint x: 28, endPoint y: 338, distance: 56.3
click at [28, 338] on div "#faad14" at bounding box center [79, 334] width 120 height 24
paste input "C86A00"
type input "#C86A00"
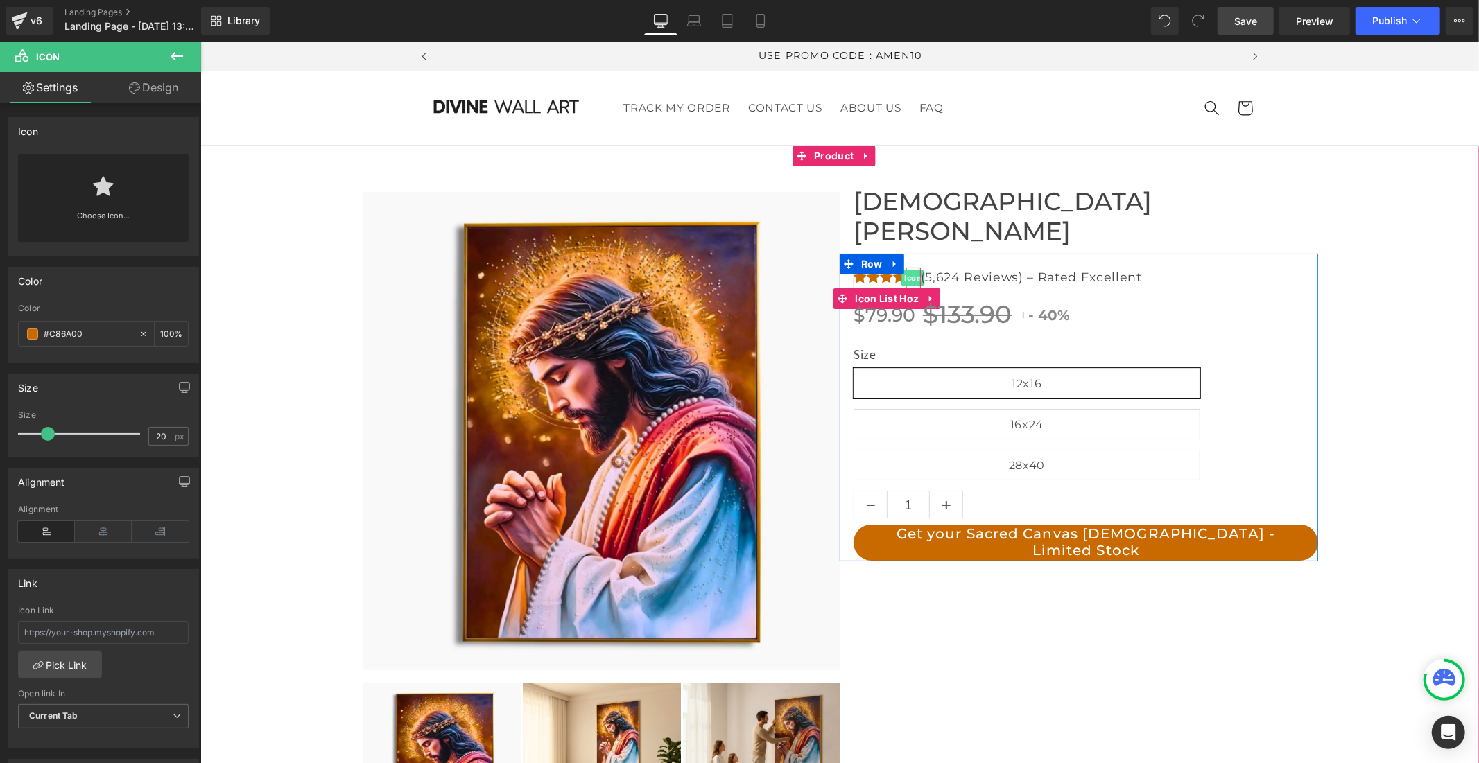
click at [906, 269] on span "Icon" at bounding box center [911, 277] width 23 height 17
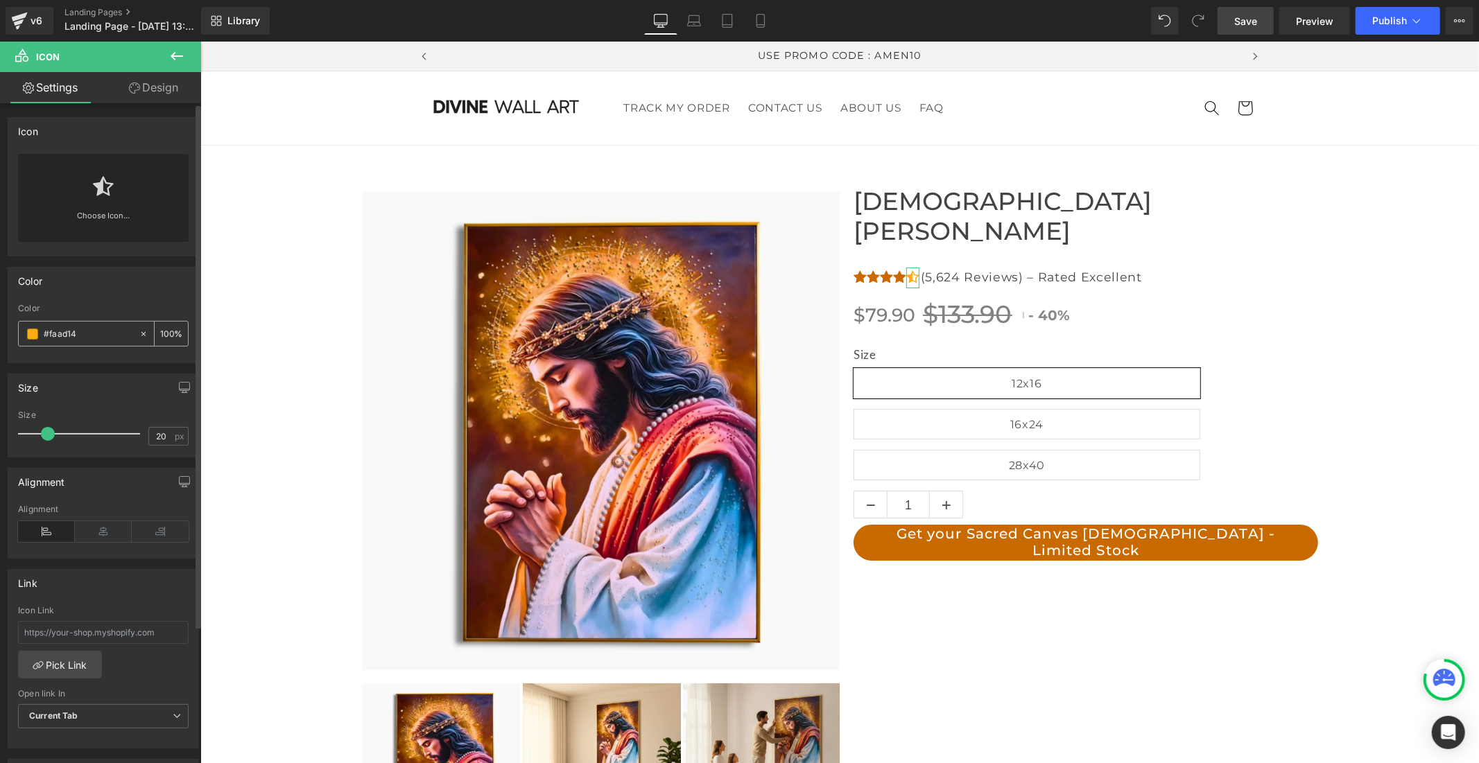
scroll to position [0, 0]
drag, startPoint x: 80, startPoint y: 337, endPoint x: 25, endPoint y: 338, distance: 54.8
click at [25, 338] on div "#faad14" at bounding box center [79, 334] width 120 height 24
paste input "C86A00"
type input "#c86a00"
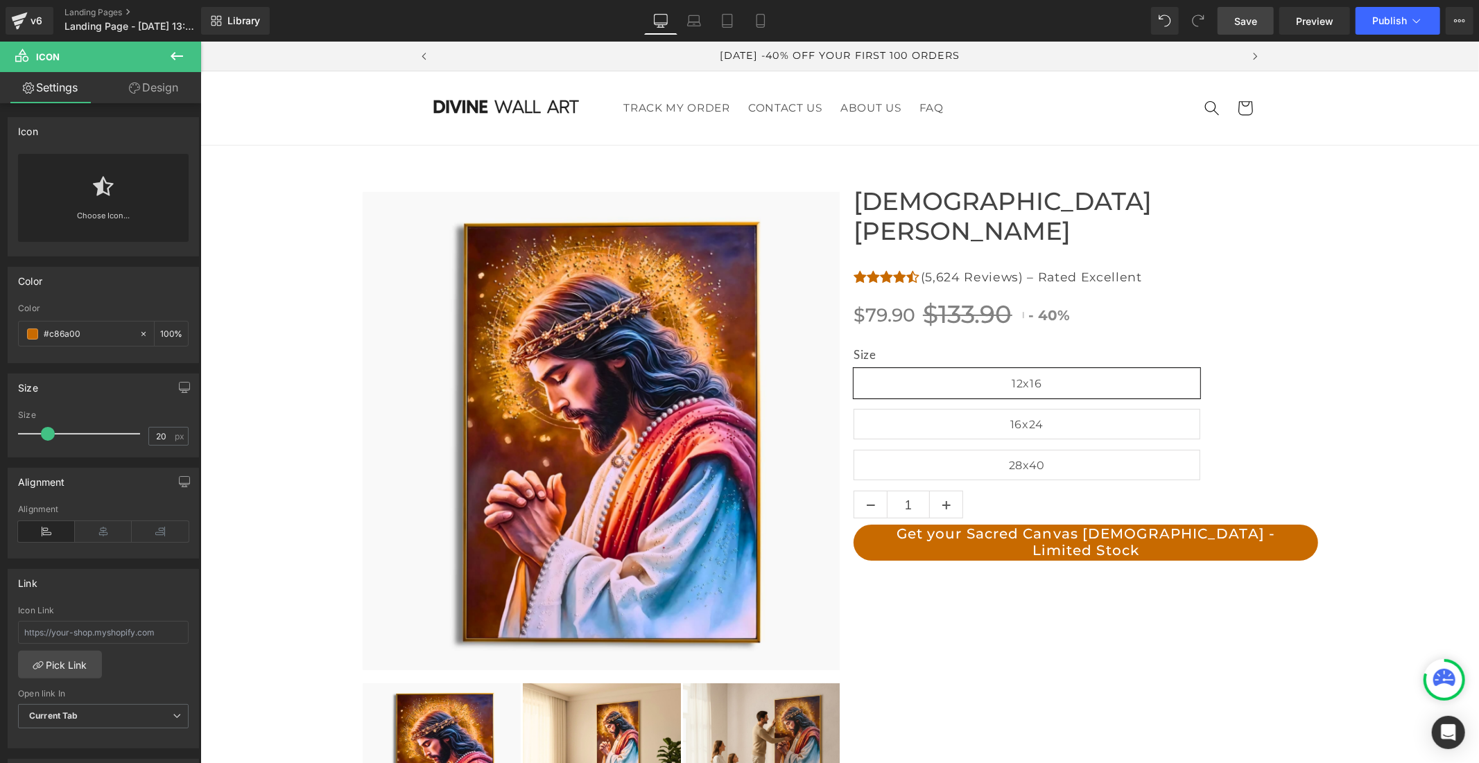
click at [1237, 28] on span "Save" at bounding box center [1245, 21] width 23 height 15
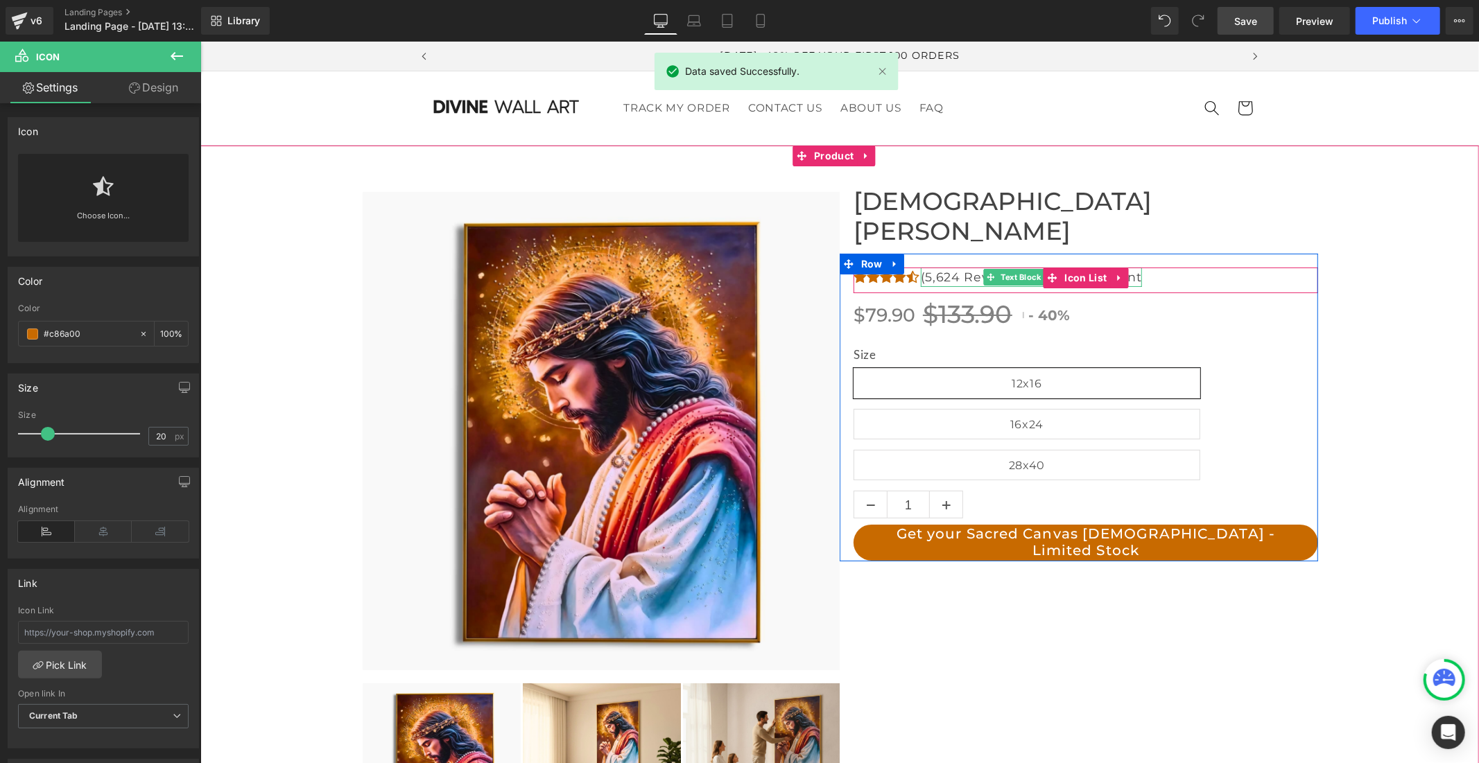
click at [959, 267] on p "(5,624 Reviews) – Rated Excellent" at bounding box center [1030, 276] width 221 height 19
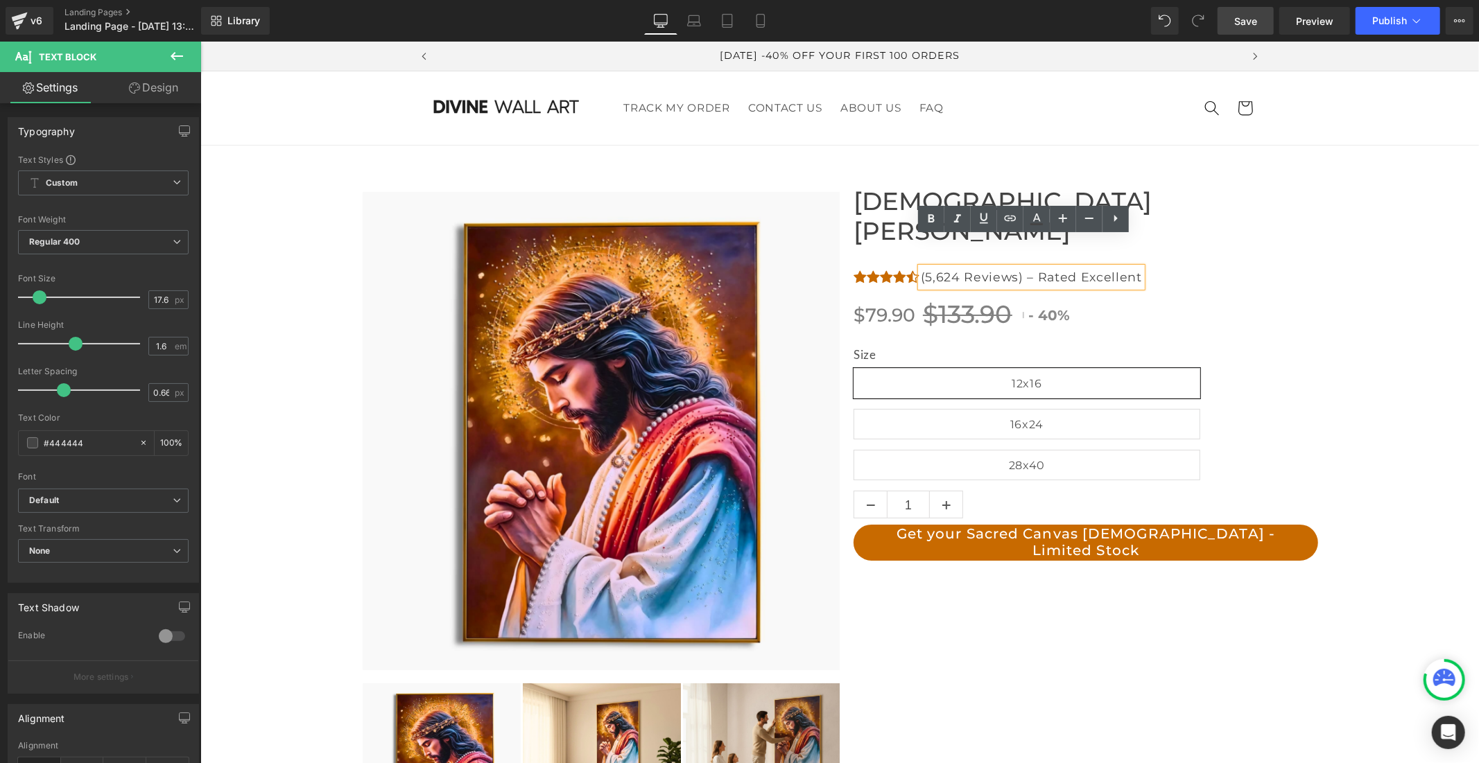
click at [1010, 267] on p "(5,624 Reviews) – Rated Excellent" at bounding box center [1030, 276] width 221 height 19
click at [1013, 267] on p "(5,624 Reviews) – Rated Excellent" at bounding box center [1030, 276] width 221 height 19
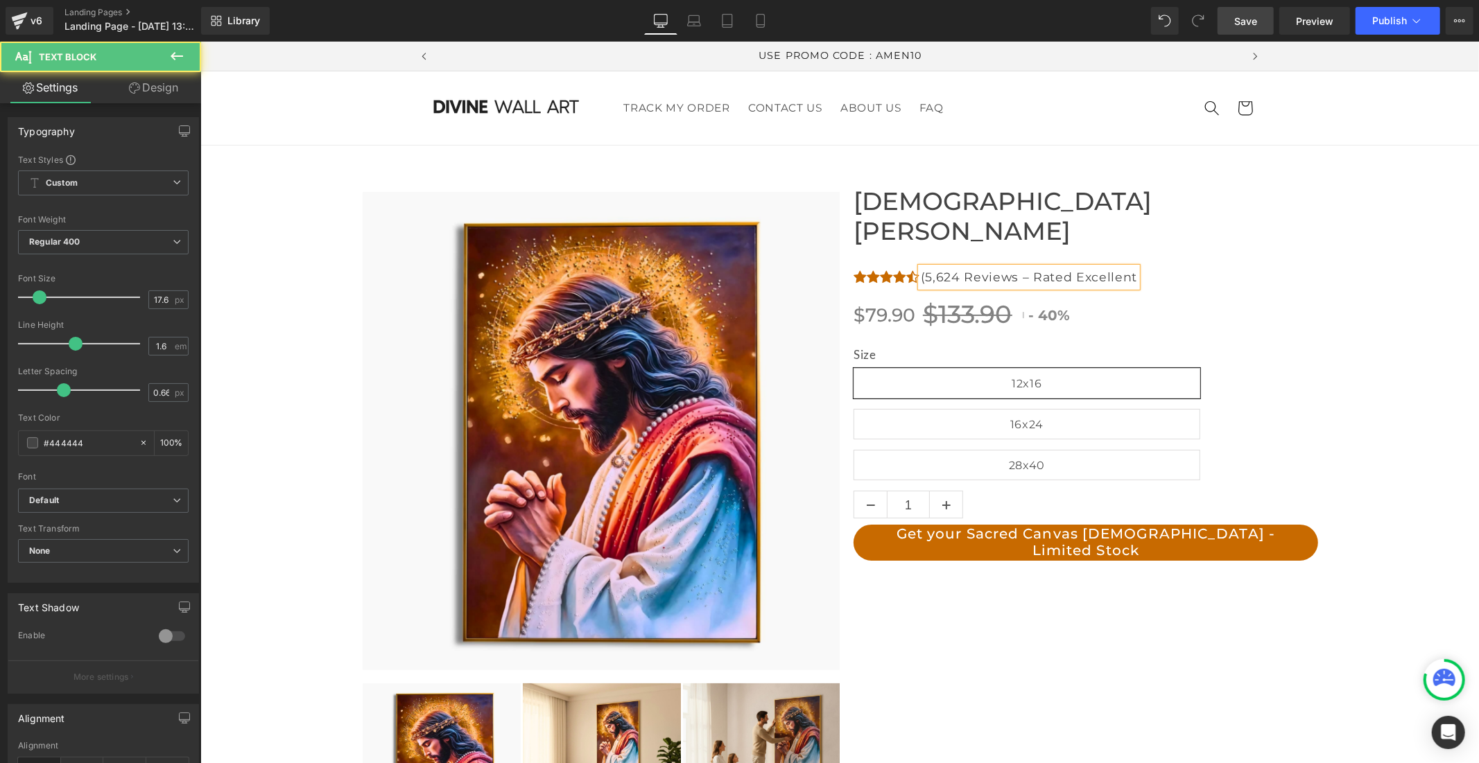
click at [921, 267] on p "(5,624 Reviews – Rated Excellent" at bounding box center [1028, 276] width 216 height 19
click at [954, 267] on p "5,624 Reviews – Rated Excellent" at bounding box center [1025, 276] width 211 height 19
drag, startPoint x: 1059, startPoint y: 249, endPoint x: 1182, endPoint y: 250, distance: 122.7
click at [1182, 267] on div "Icon Icon Icon Icon Icon Icon List Hoz 5,624 Verified Reviews – Rated Excellent…" at bounding box center [1085, 280] width 464 height 26
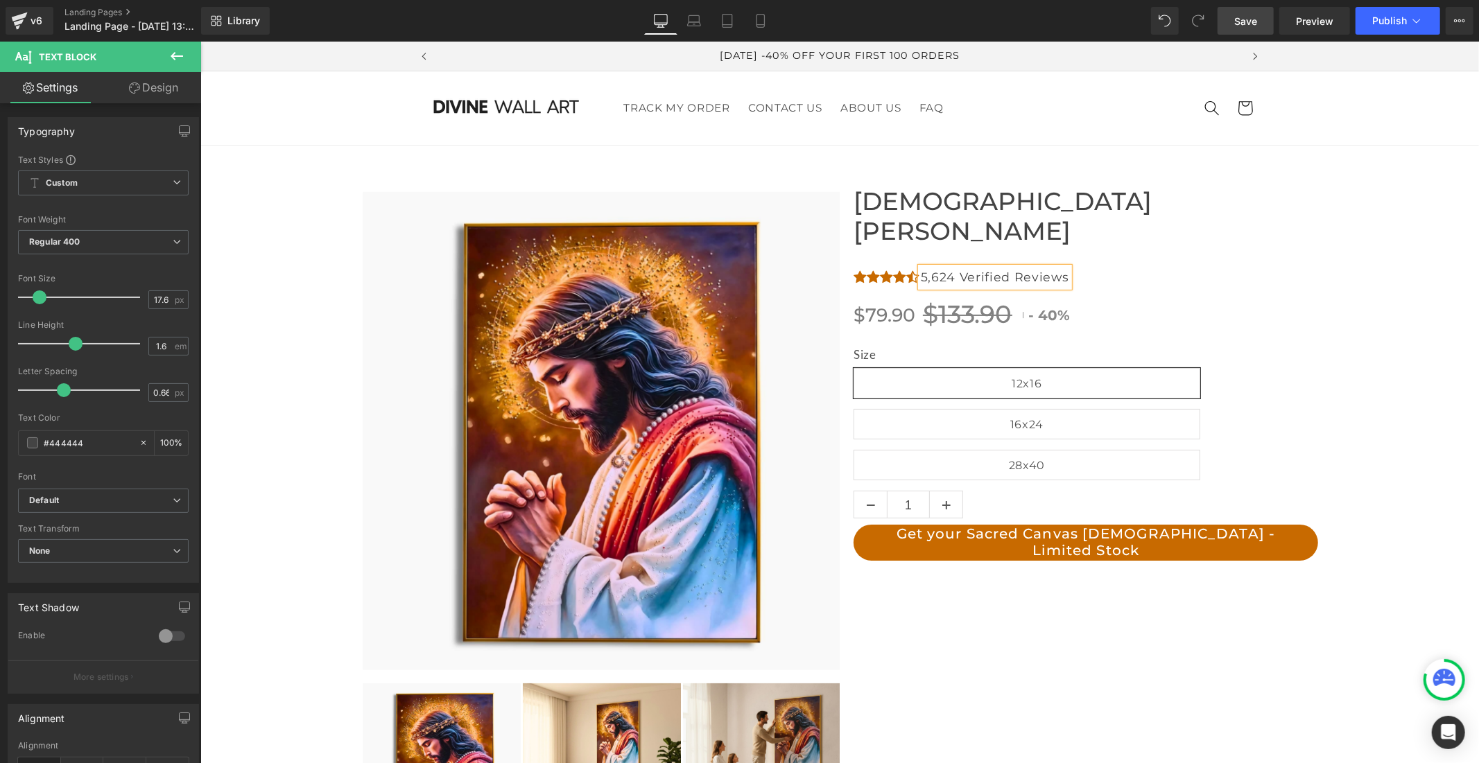
click at [1127, 267] on div "Icon Icon Icon Icon Icon Icon List Hoz 5,624 Verified Reviews Text Block" at bounding box center [1085, 280] width 464 height 26
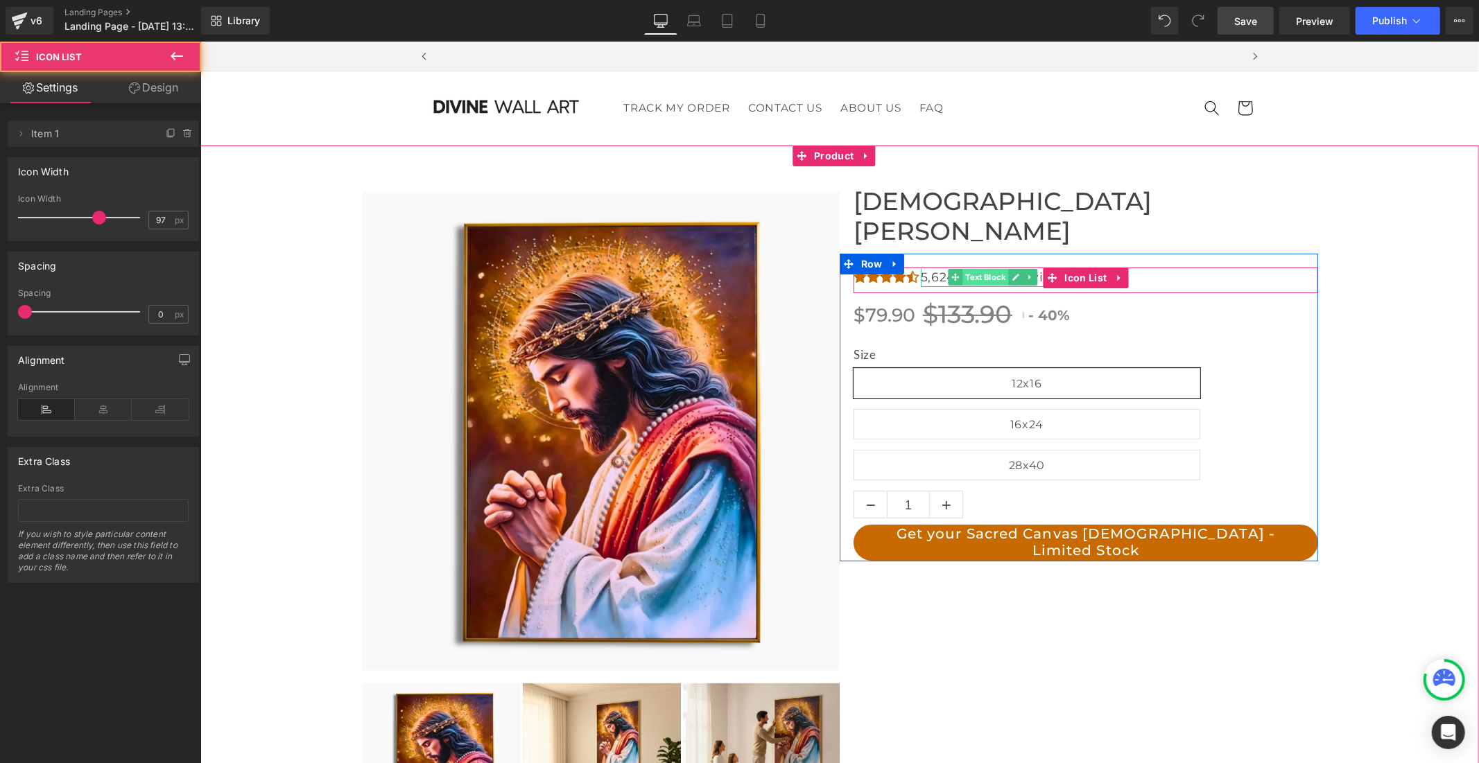
scroll to position [0, 805]
click at [971, 268] on span "Text Block" at bounding box center [984, 276] width 46 height 17
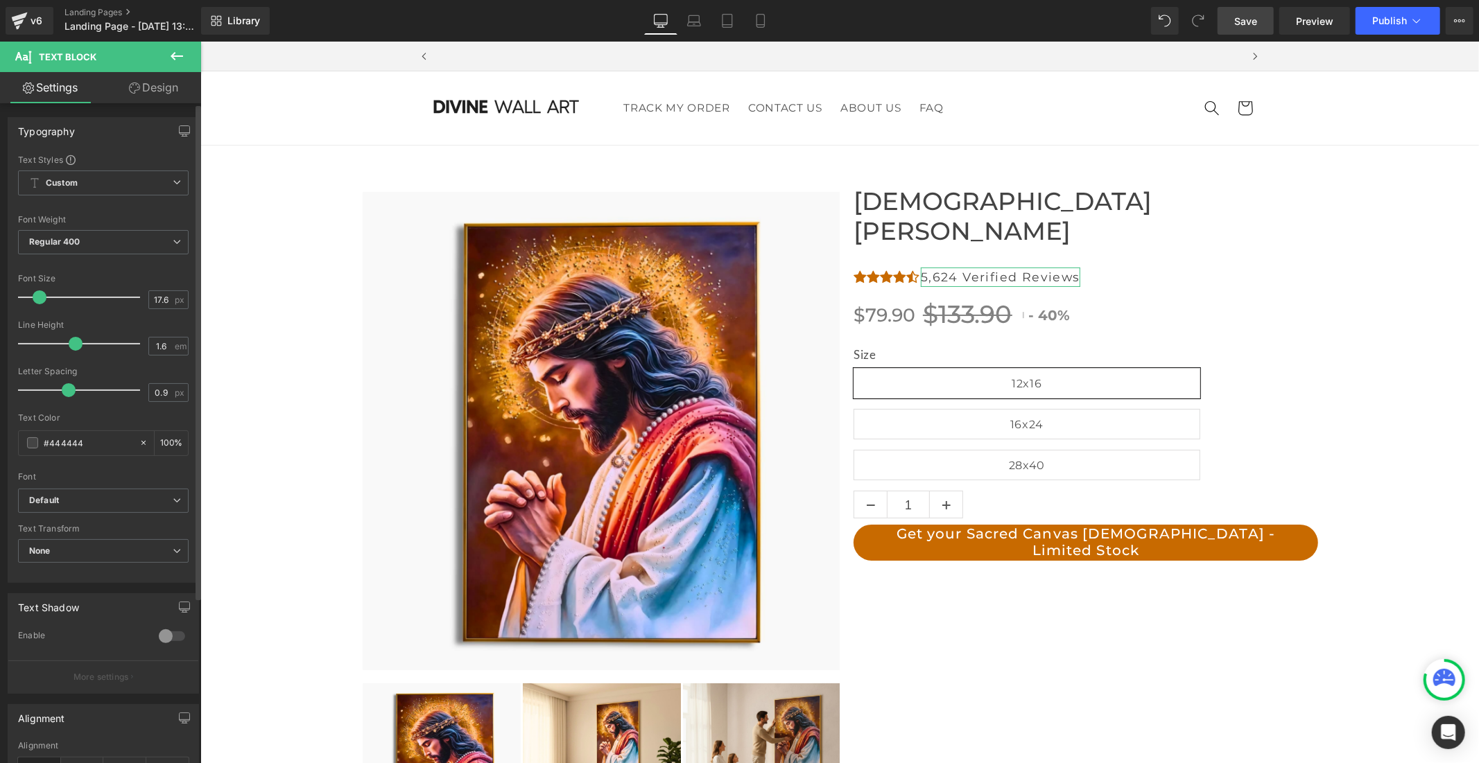
type input "0.8"
click at [64, 390] on span at bounding box center [67, 390] width 14 height 14
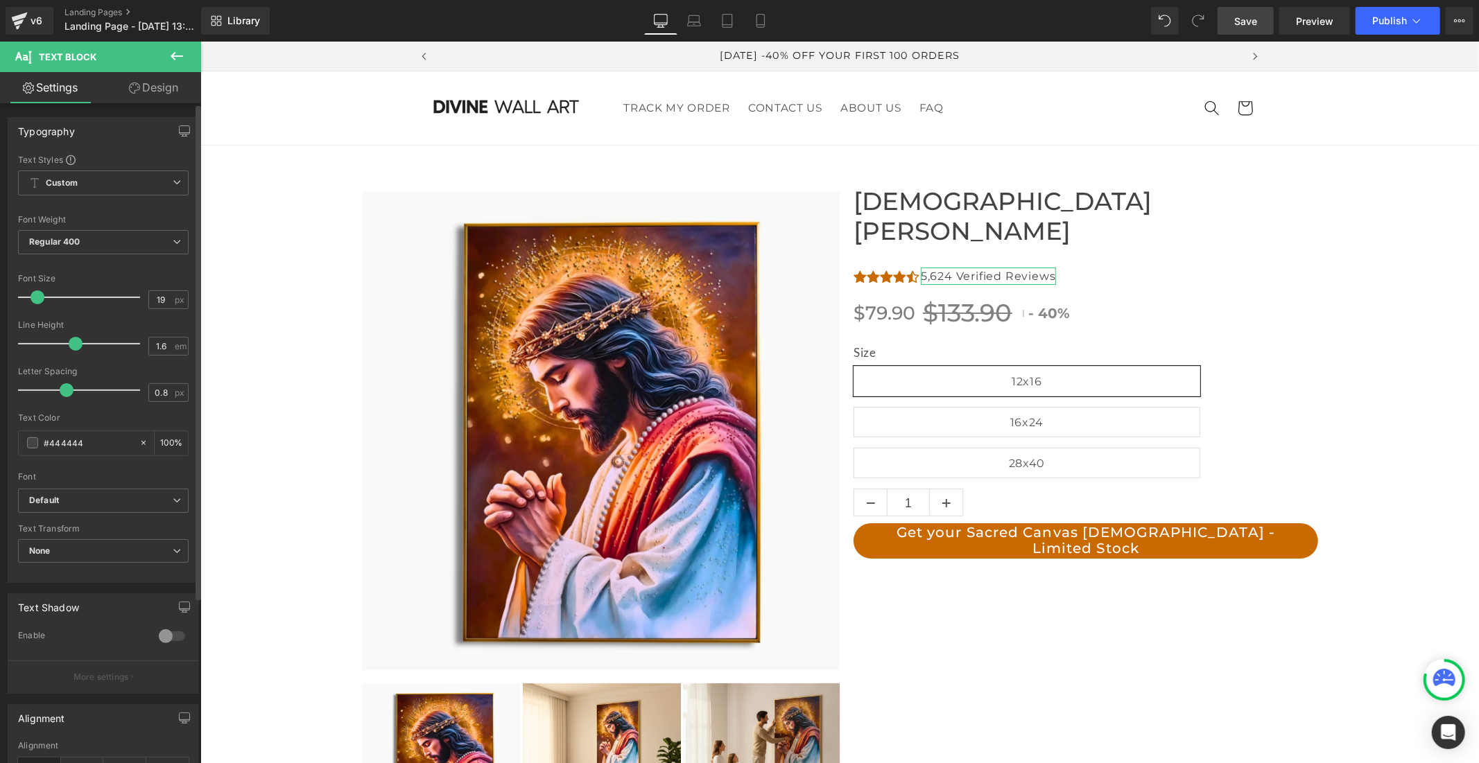
type input "20"
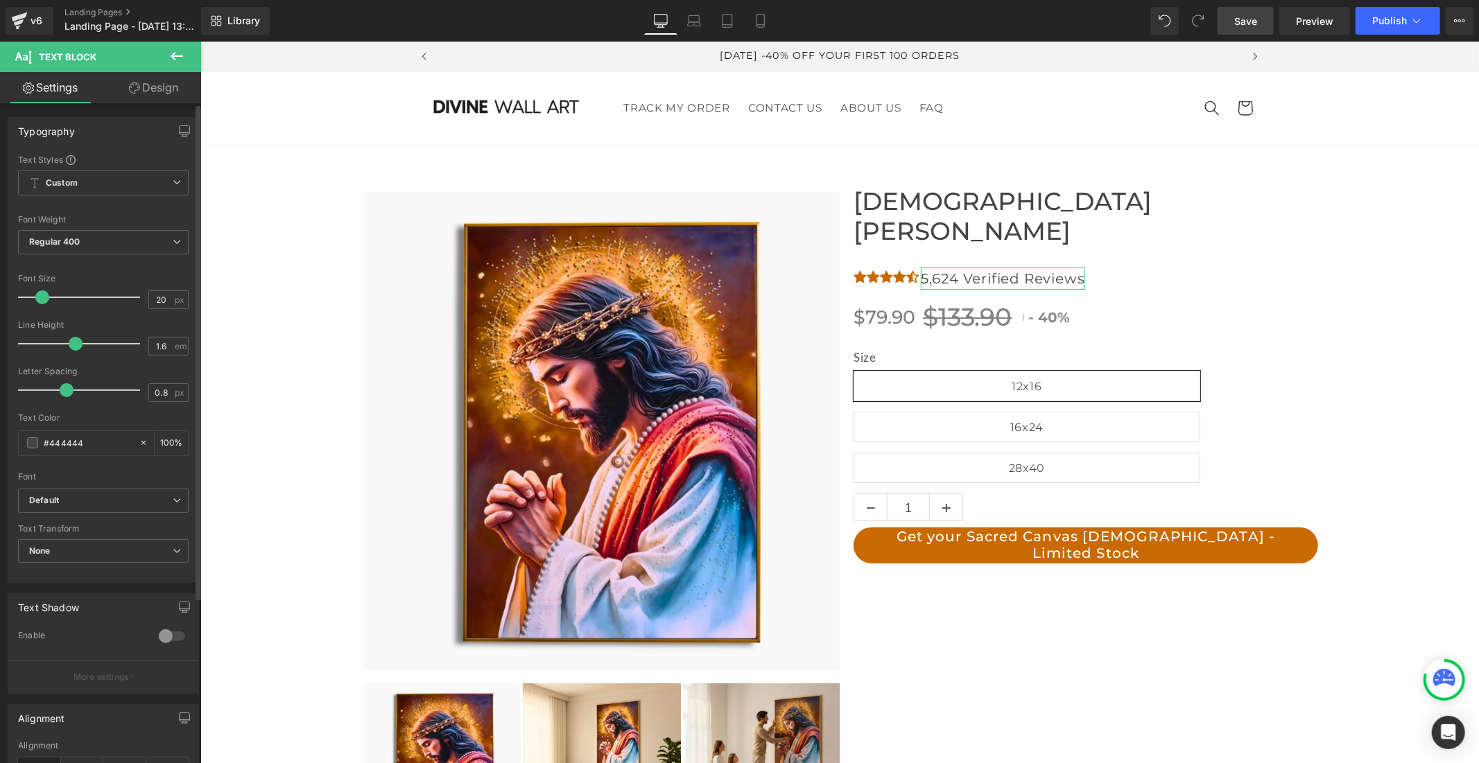
click at [45, 299] on span at bounding box center [42, 297] width 14 height 14
type input "1.5"
click at [66, 342] on span at bounding box center [71, 344] width 14 height 14
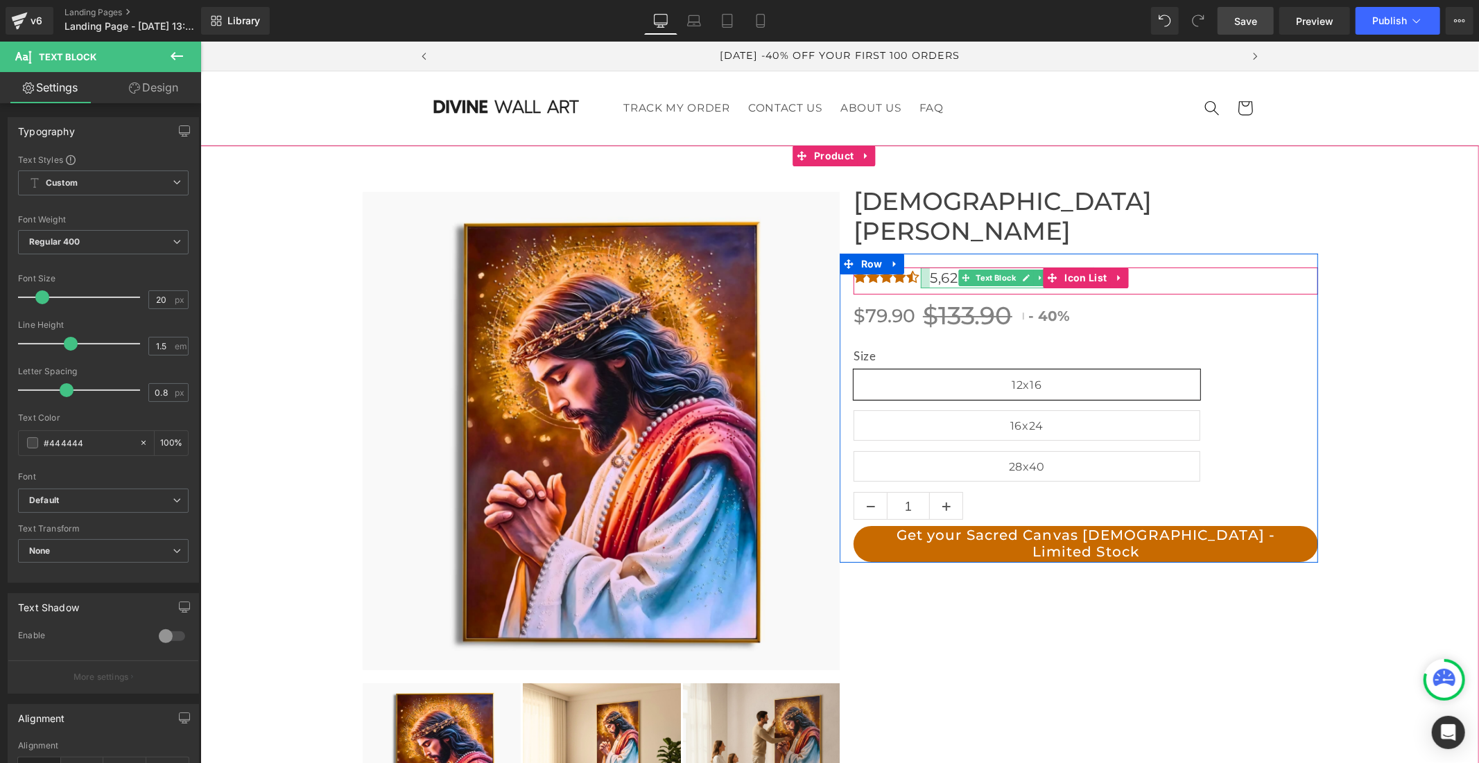
drag, startPoint x: 916, startPoint y: 246, endPoint x: 925, endPoint y: 247, distance: 9.1
click at [925, 267] on div "5,624 Verified Reviews Text Block" at bounding box center [1006, 277] width 173 height 21
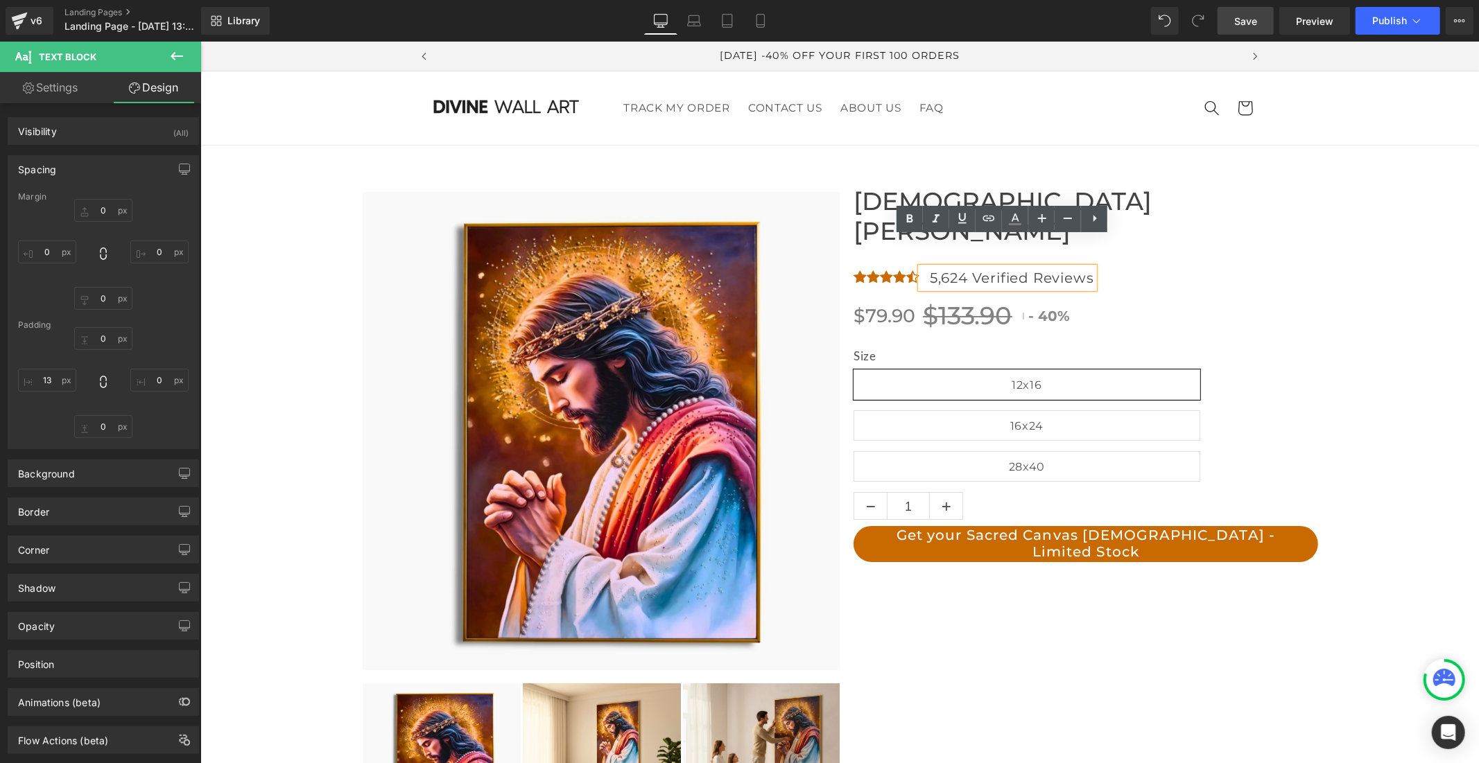
click at [1143, 267] on div "Icon Icon Icon Icon Icon Icon List Hoz 5,624 Verified Reviews Text Block" at bounding box center [1085, 280] width 464 height 27
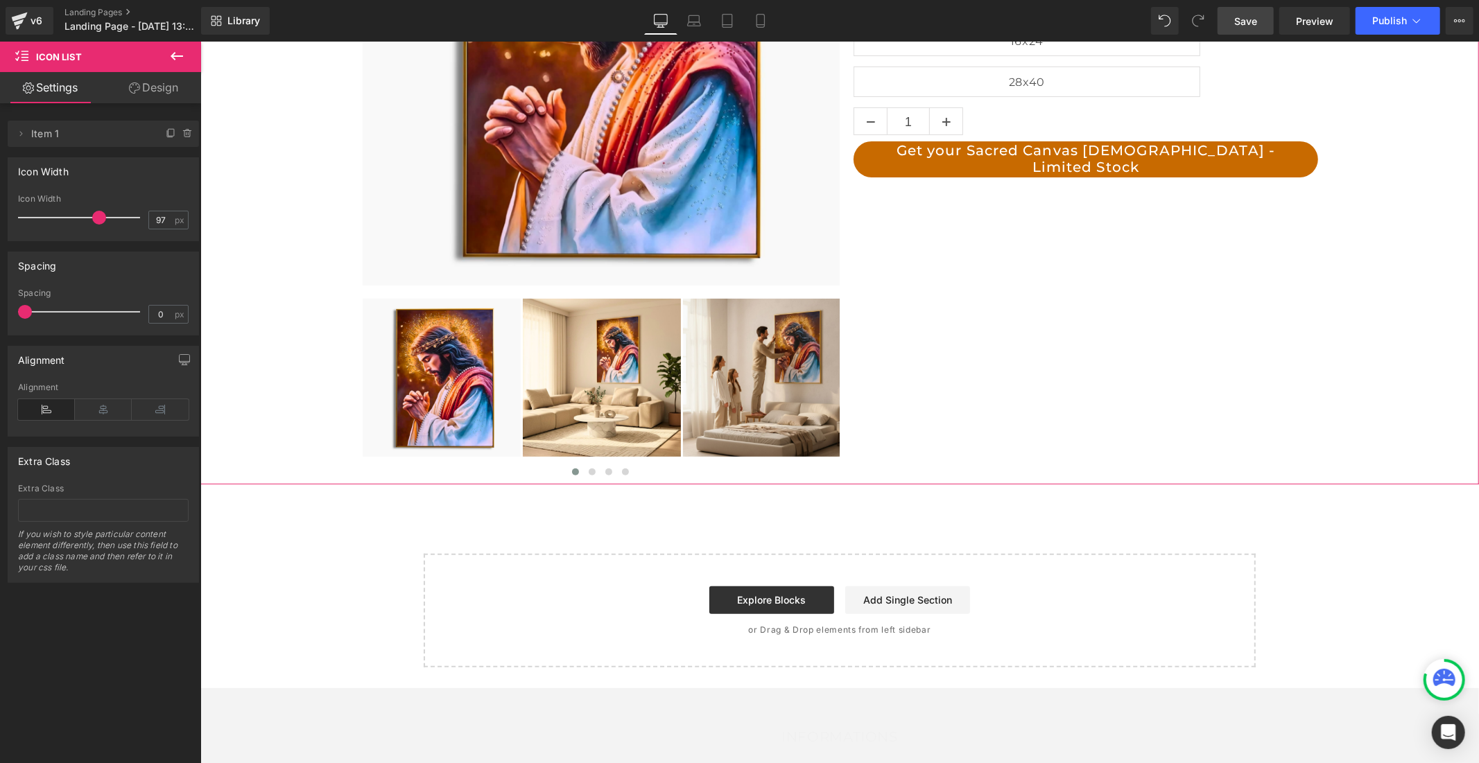
scroll to position [77, 0]
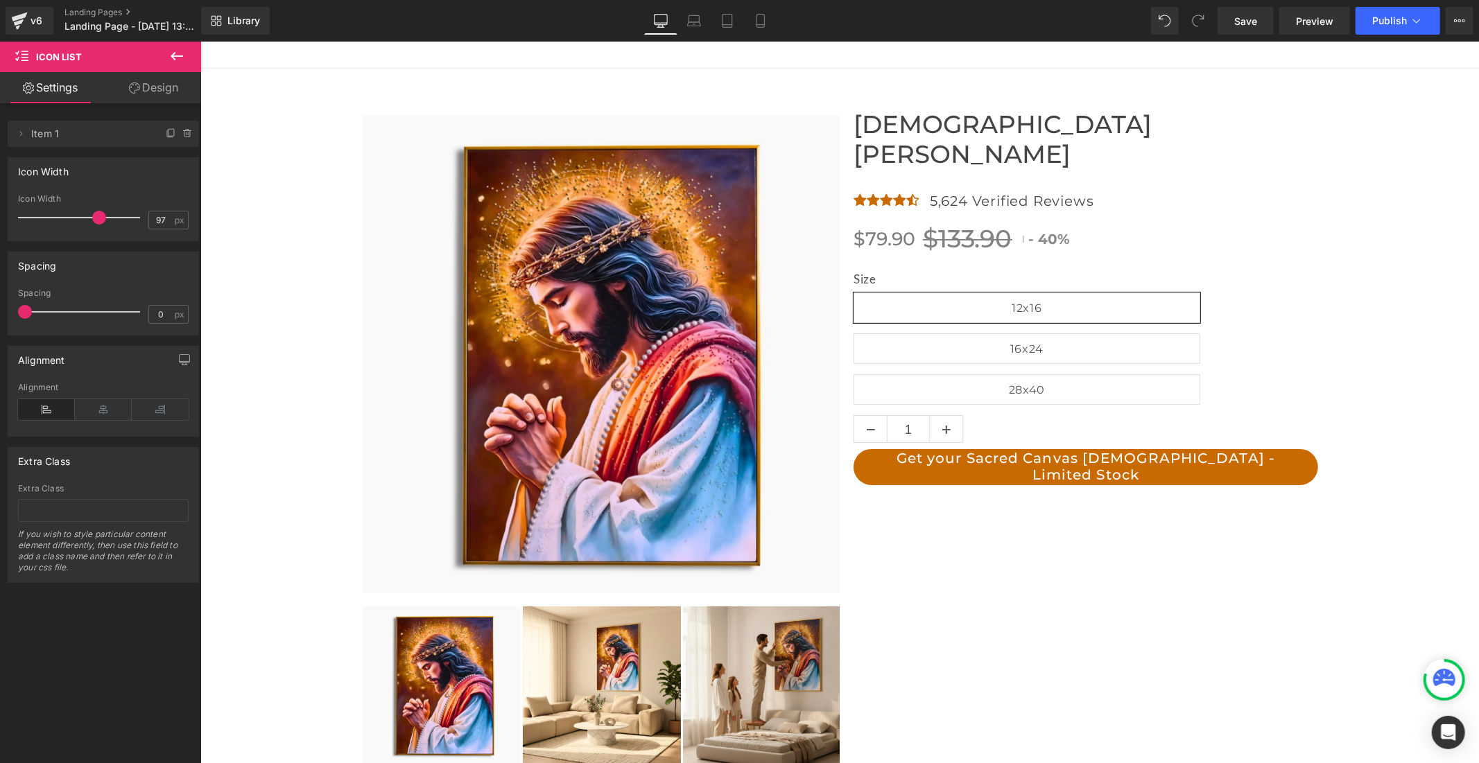
drag, startPoint x: 1244, startPoint y: 12, endPoint x: 1102, endPoint y: 1, distance: 142.5
click at [1244, 16] on link "Save" at bounding box center [1245, 21] width 56 height 28
click at [180, 54] on icon at bounding box center [176, 56] width 17 height 17
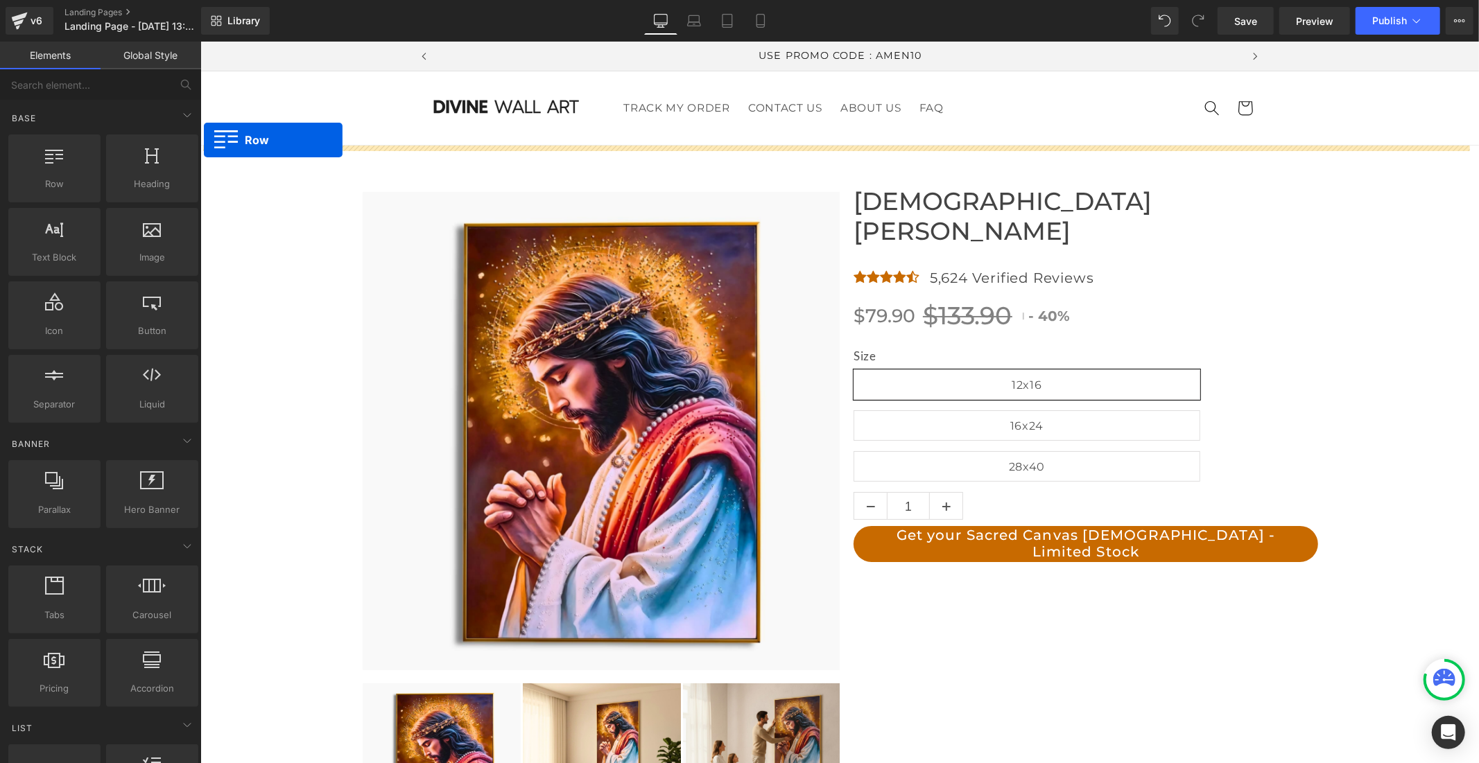
drag, startPoint x: 256, startPoint y: 223, endPoint x: 203, endPoint y: 139, distance: 99.0
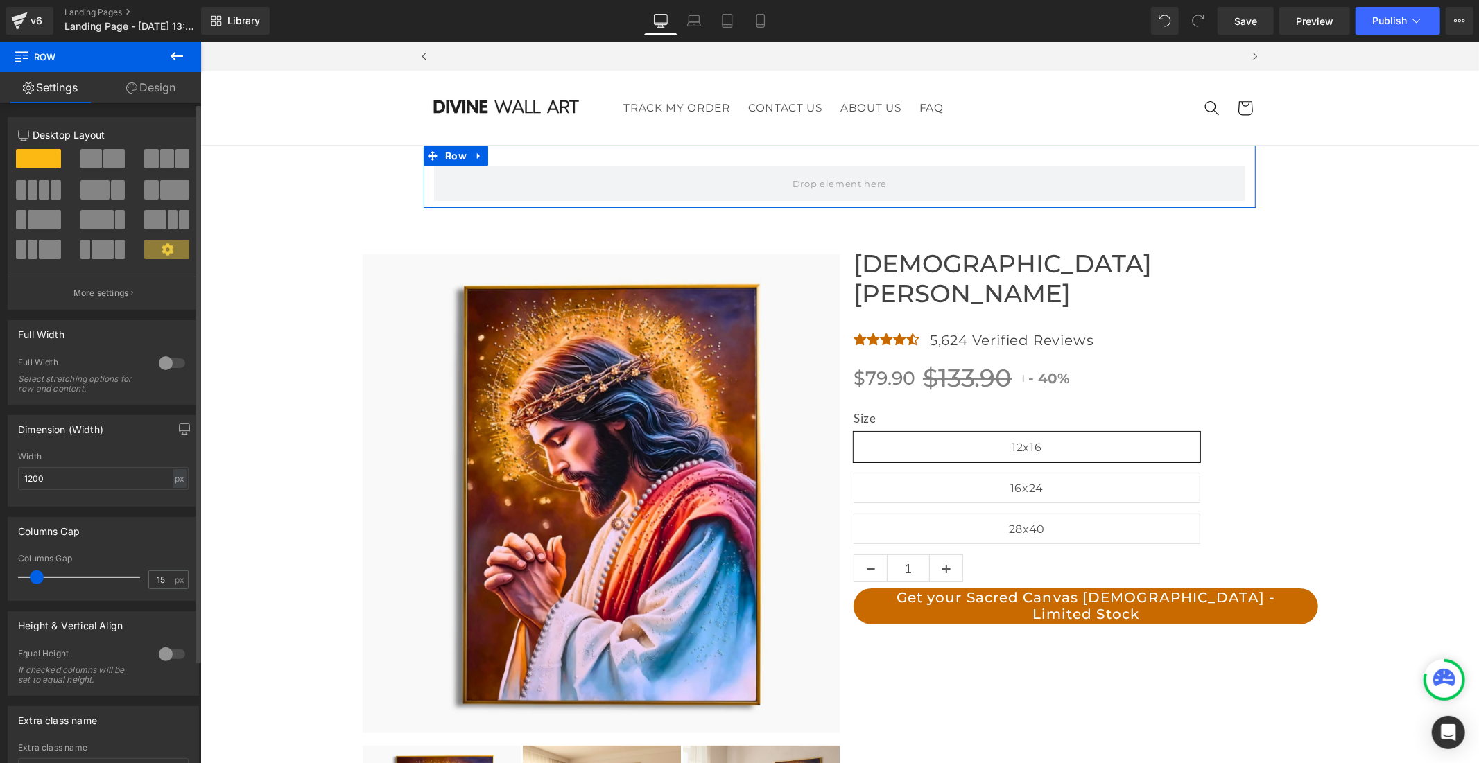
click at [172, 363] on div at bounding box center [171, 363] width 33 height 22
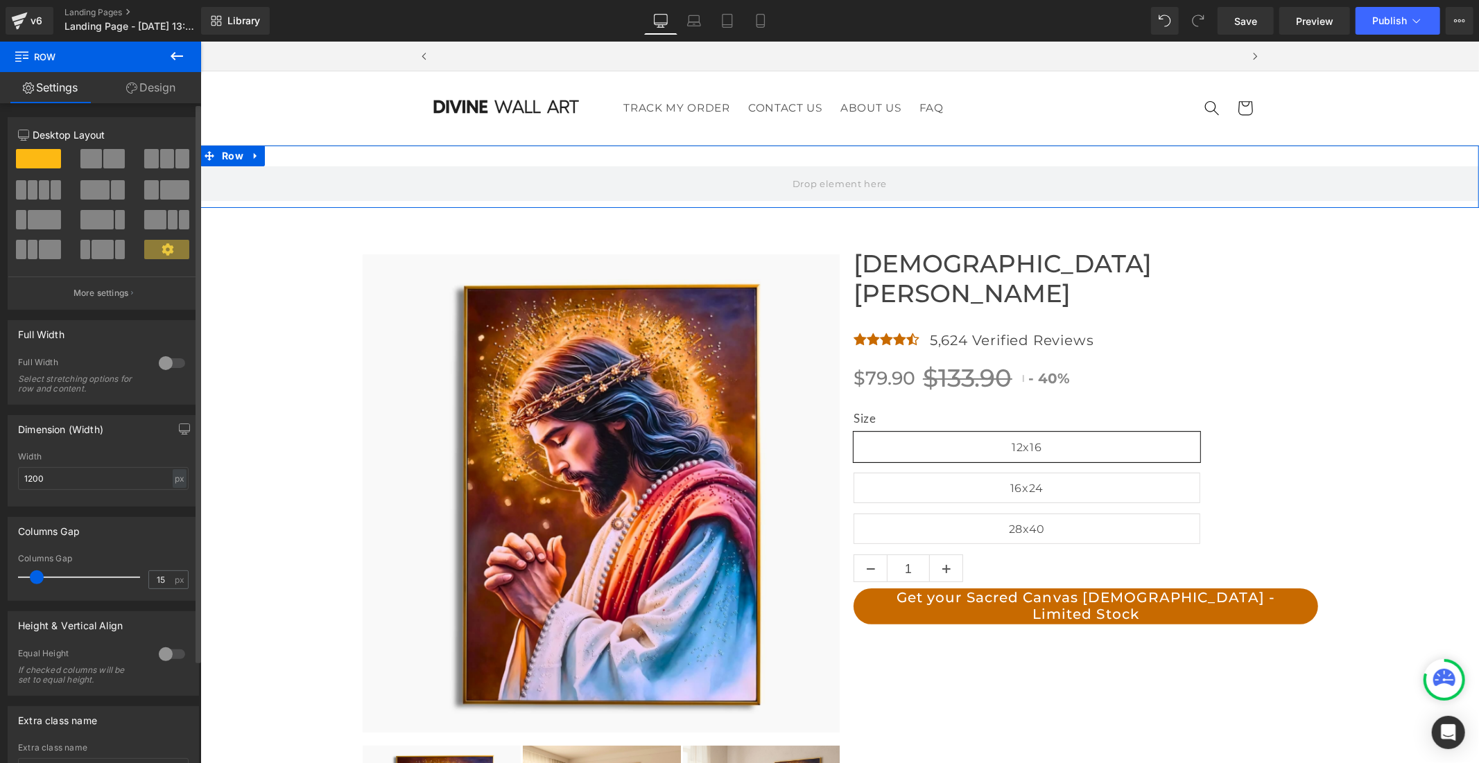
scroll to position [0, 805]
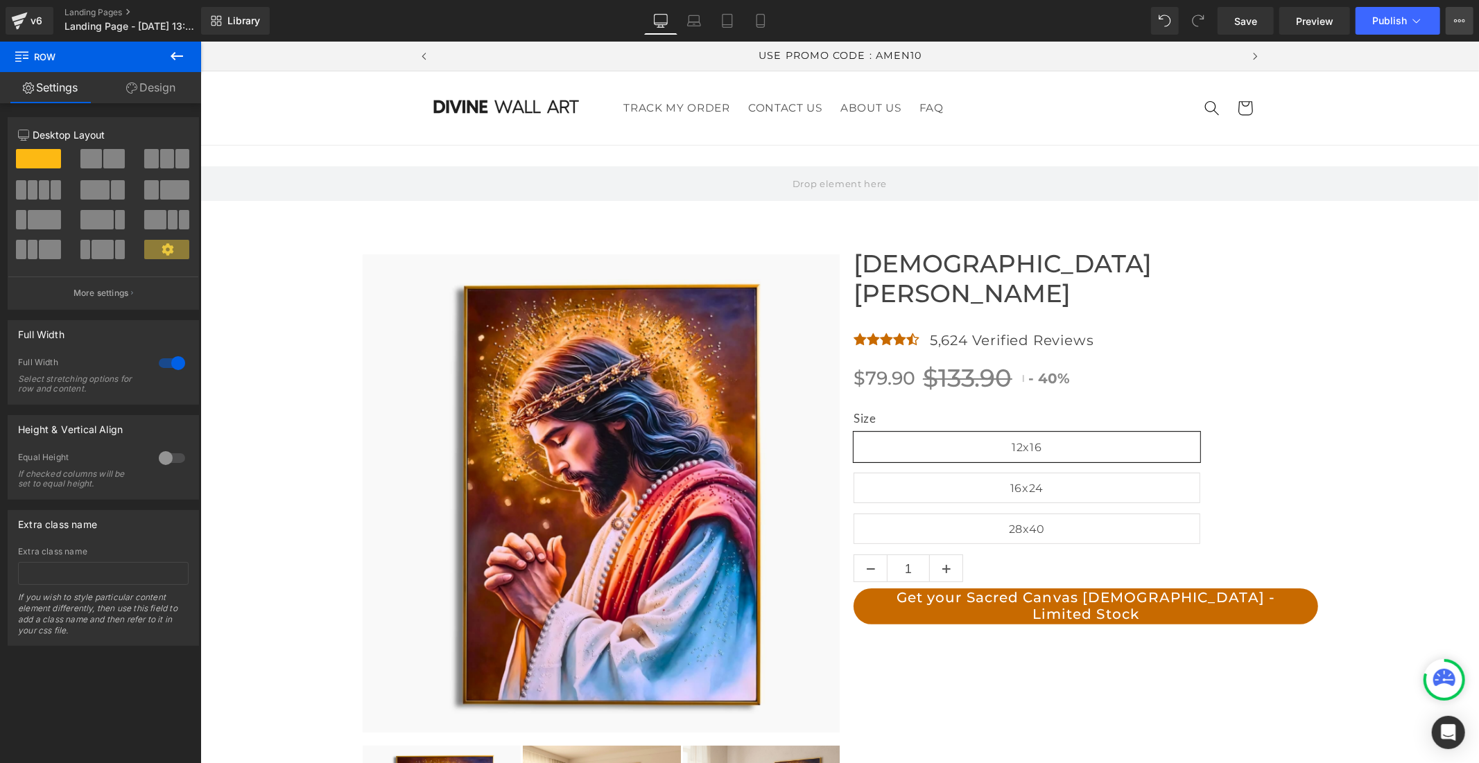
click at [1463, 17] on icon at bounding box center [1459, 20] width 11 height 11
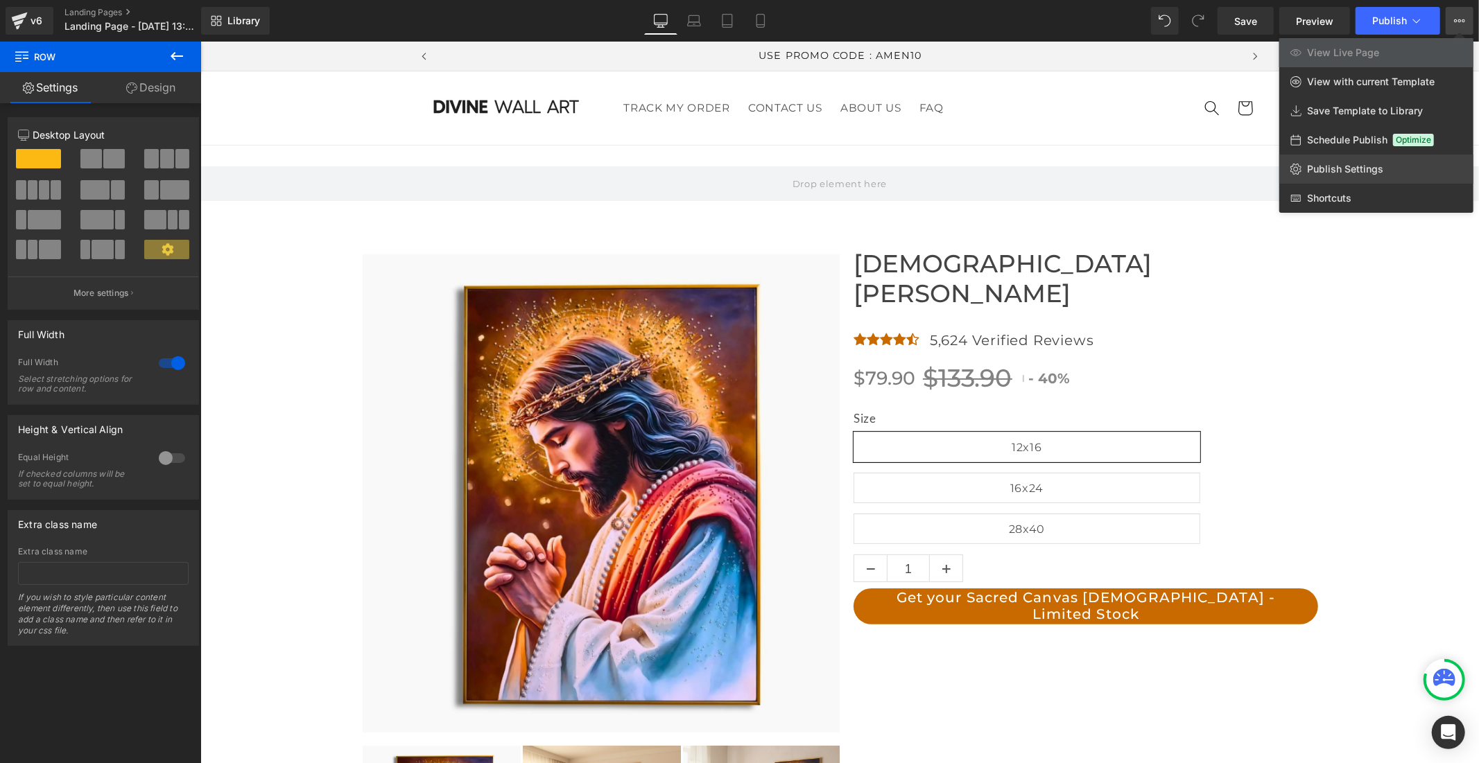
click at [1380, 165] on span "Publish Settings" at bounding box center [1345, 169] width 76 height 12
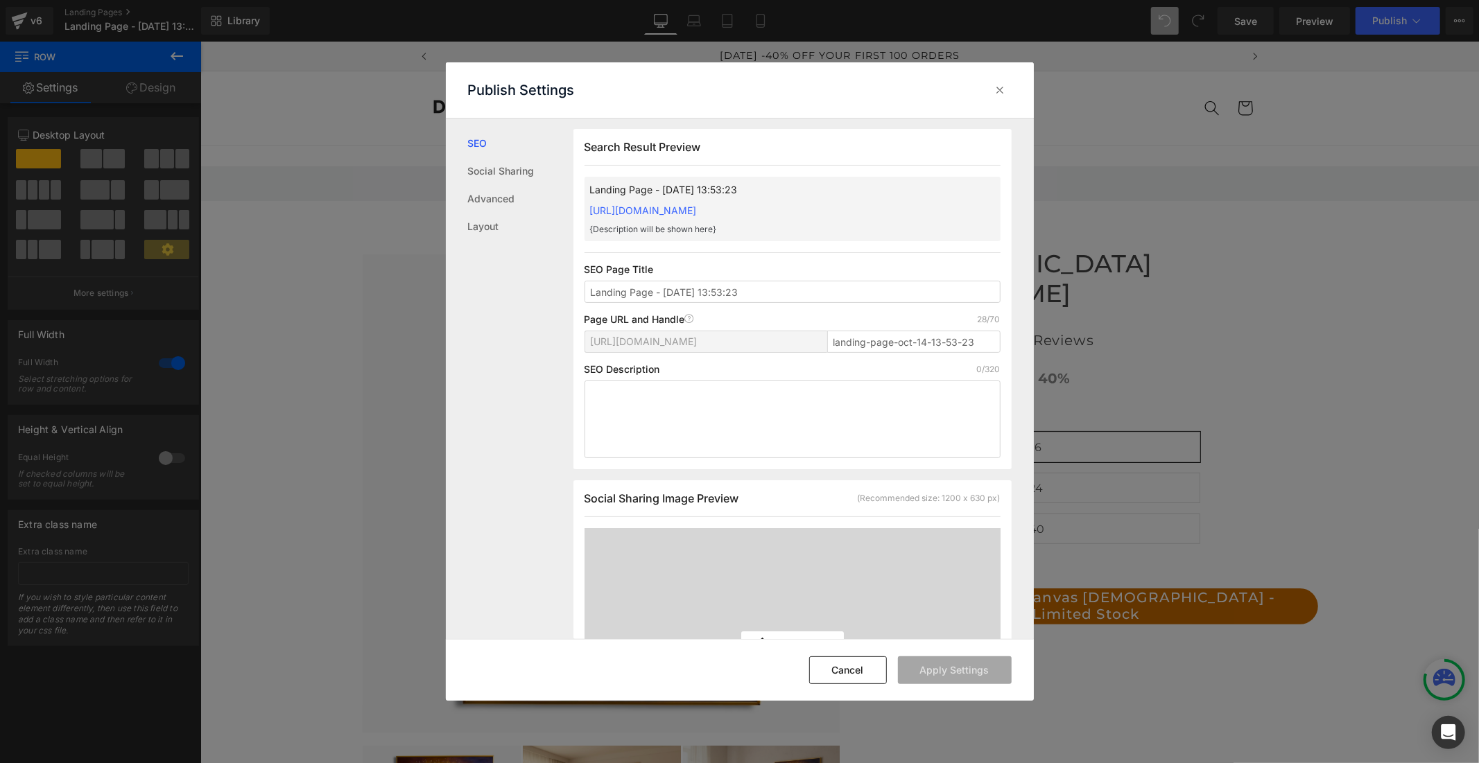
scroll to position [462, 0]
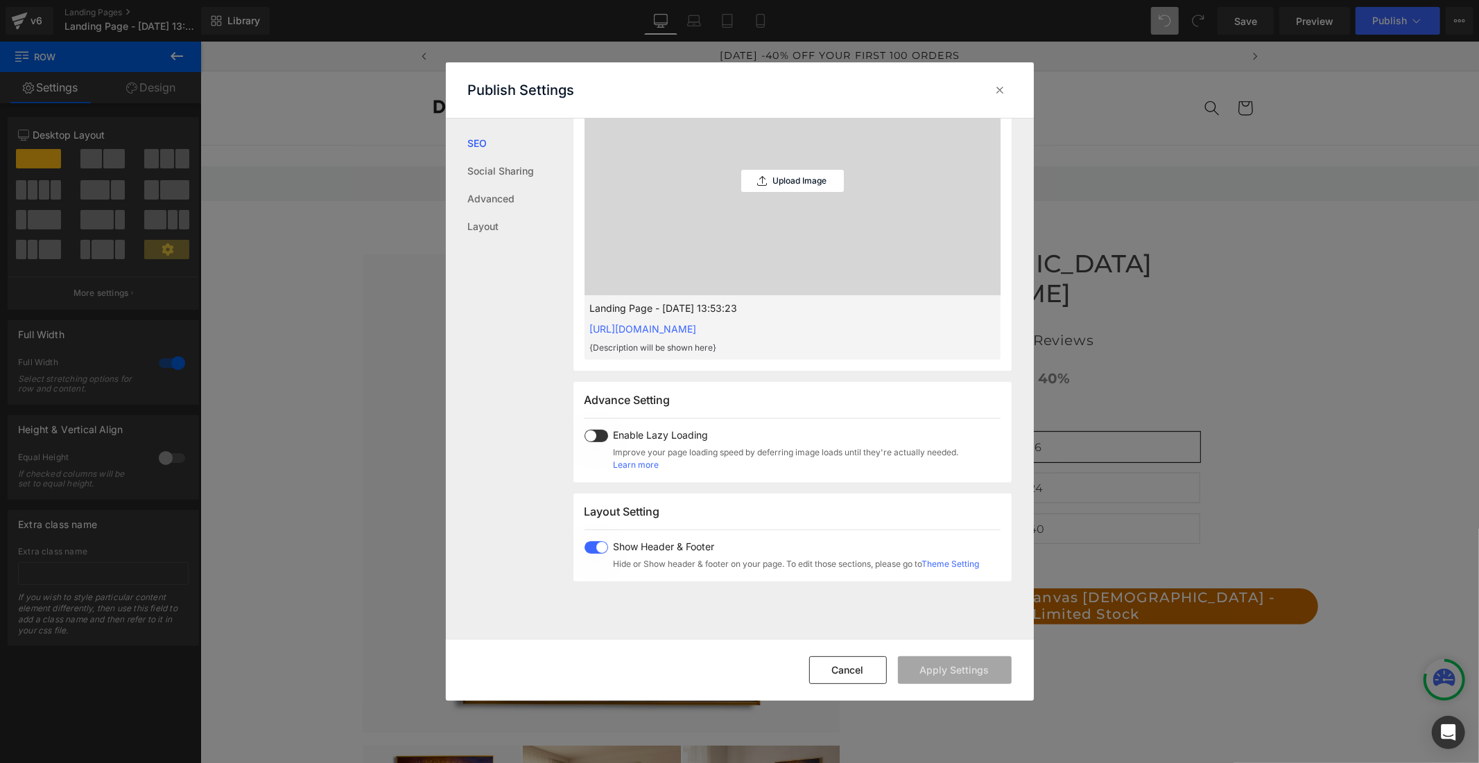
click at [604, 548] on span at bounding box center [596, 547] width 24 height 12
click at [921, 673] on button "Apply Settings" at bounding box center [955, 670] width 114 height 28
click at [997, 89] on icon at bounding box center [1000, 90] width 14 height 14
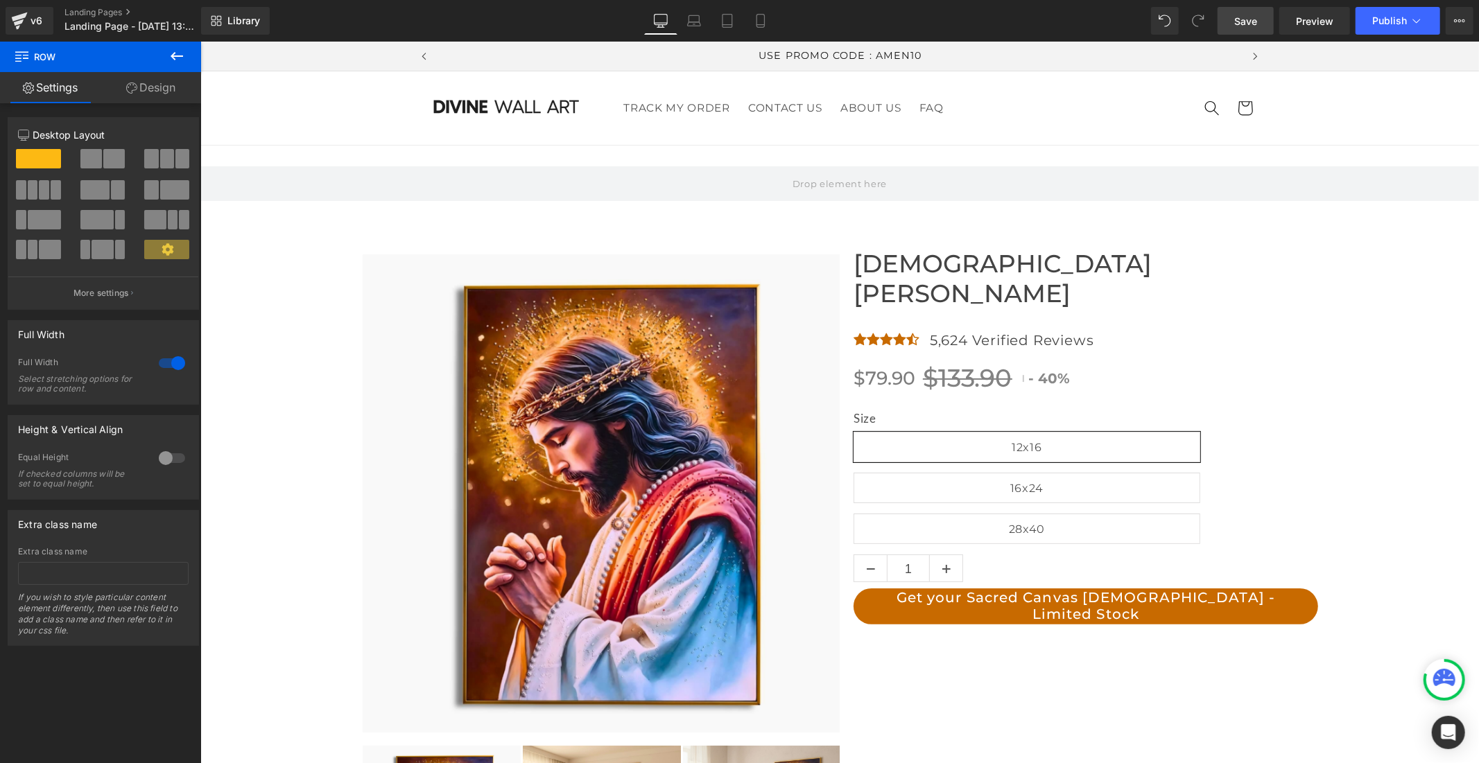
click at [1250, 18] on span "Save" at bounding box center [1245, 21] width 23 height 15
click at [172, 52] on icon at bounding box center [176, 56] width 17 height 17
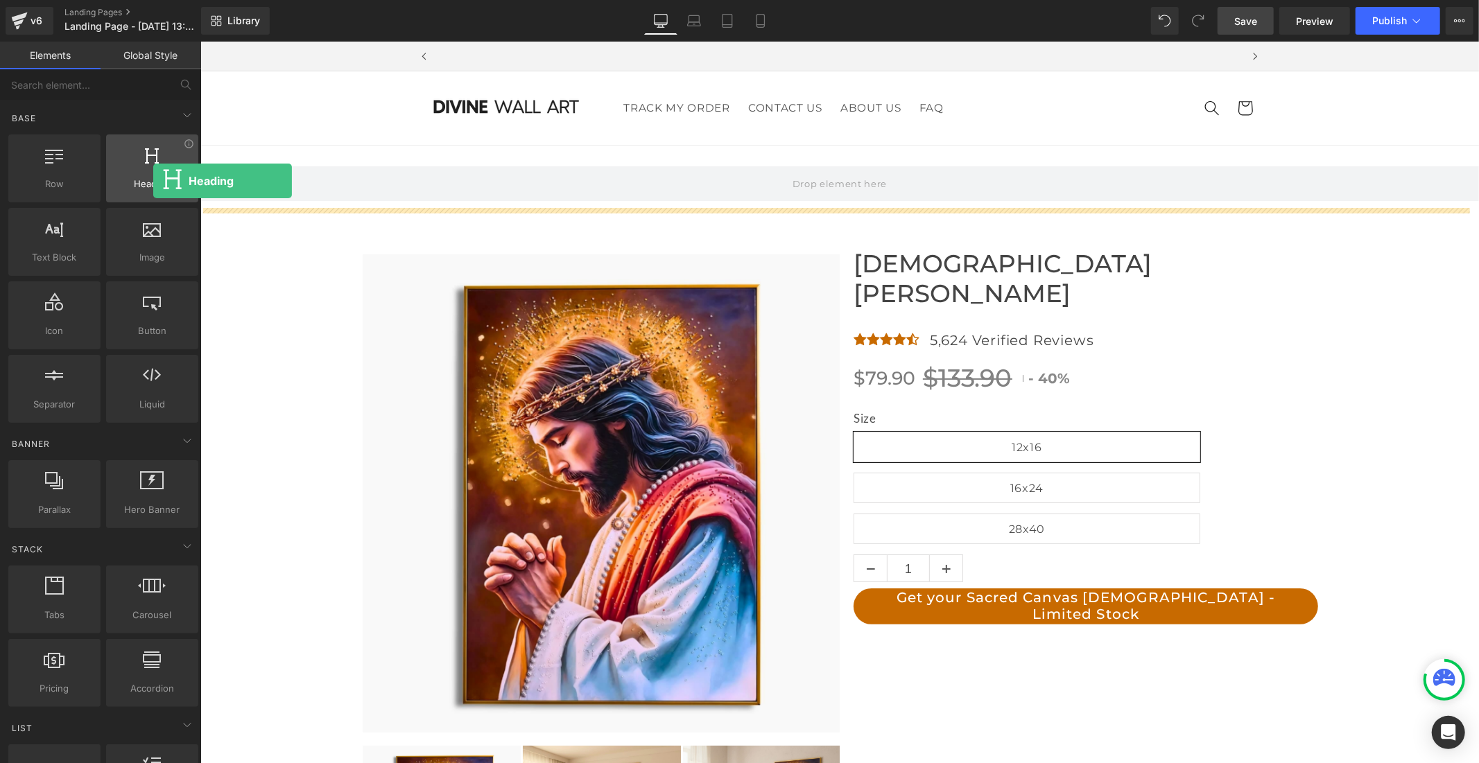
scroll to position [0, 0]
drag, startPoint x: 146, startPoint y: 182, endPoint x: 125, endPoint y: 178, distance: 21.2
click at [125, 178] on span "Heading" at bounding box center [152, 184] width 84 height 15
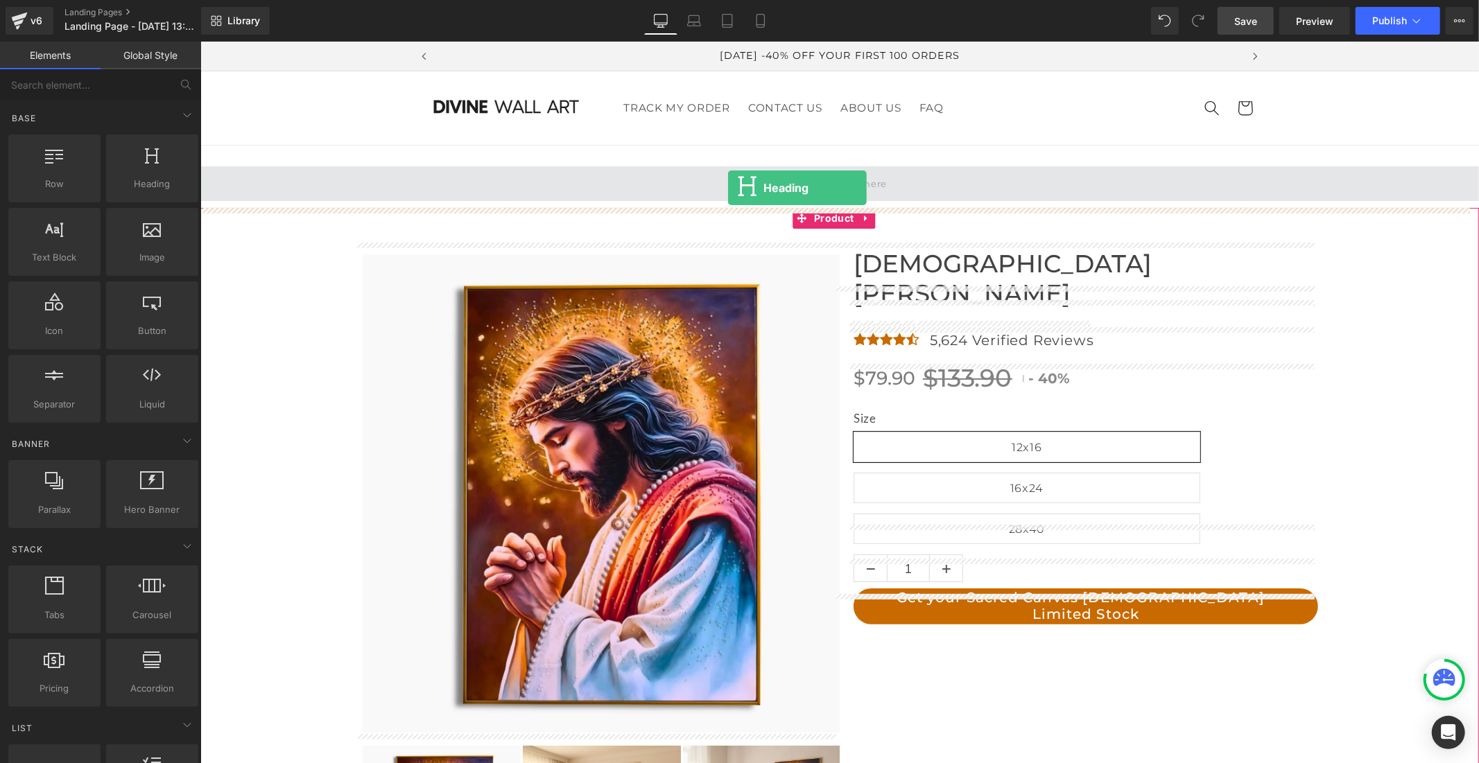
drag, startPoint x: 333, startPoint y: 218, endPoint x: 727, endPoint y: 187, distance: 394.9
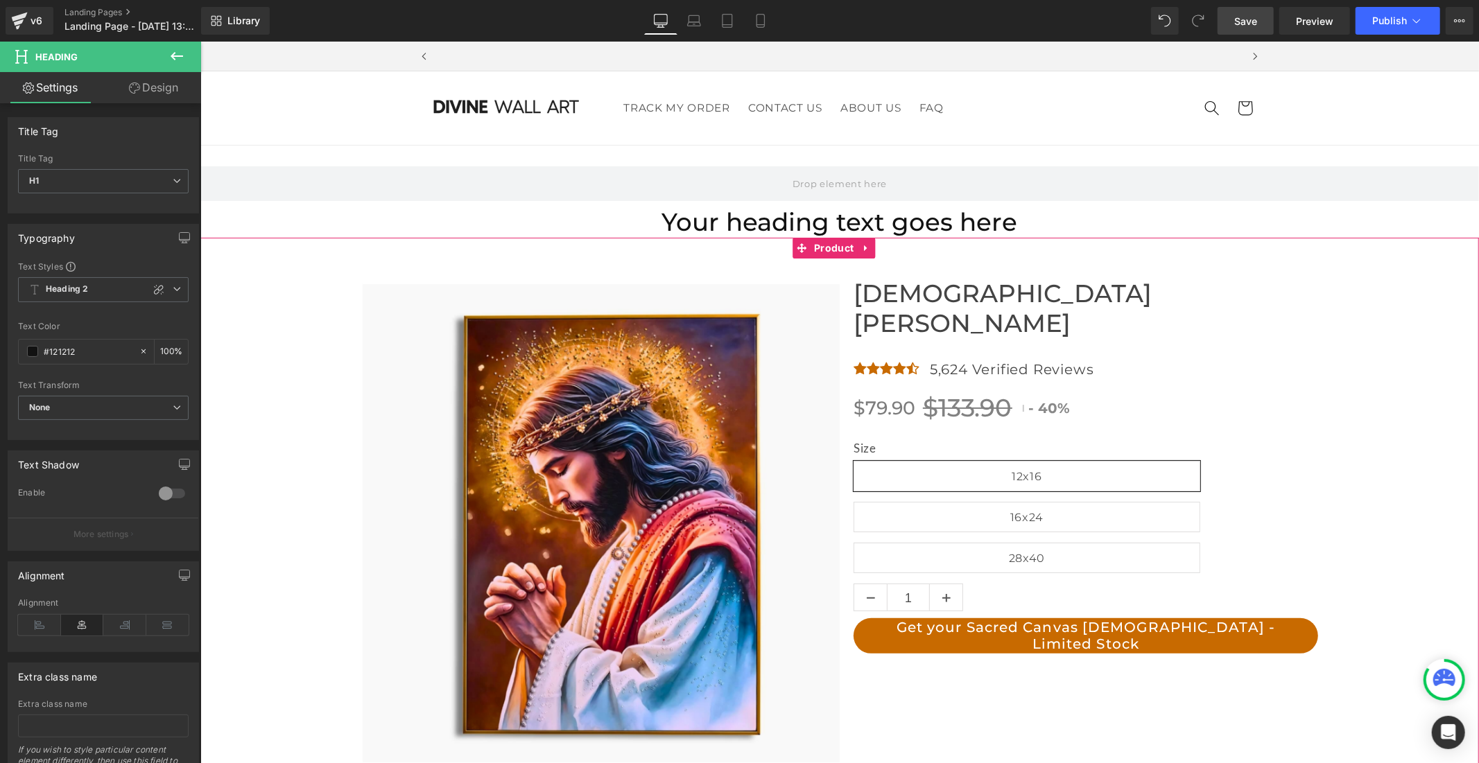
scroll to position [0, 805]
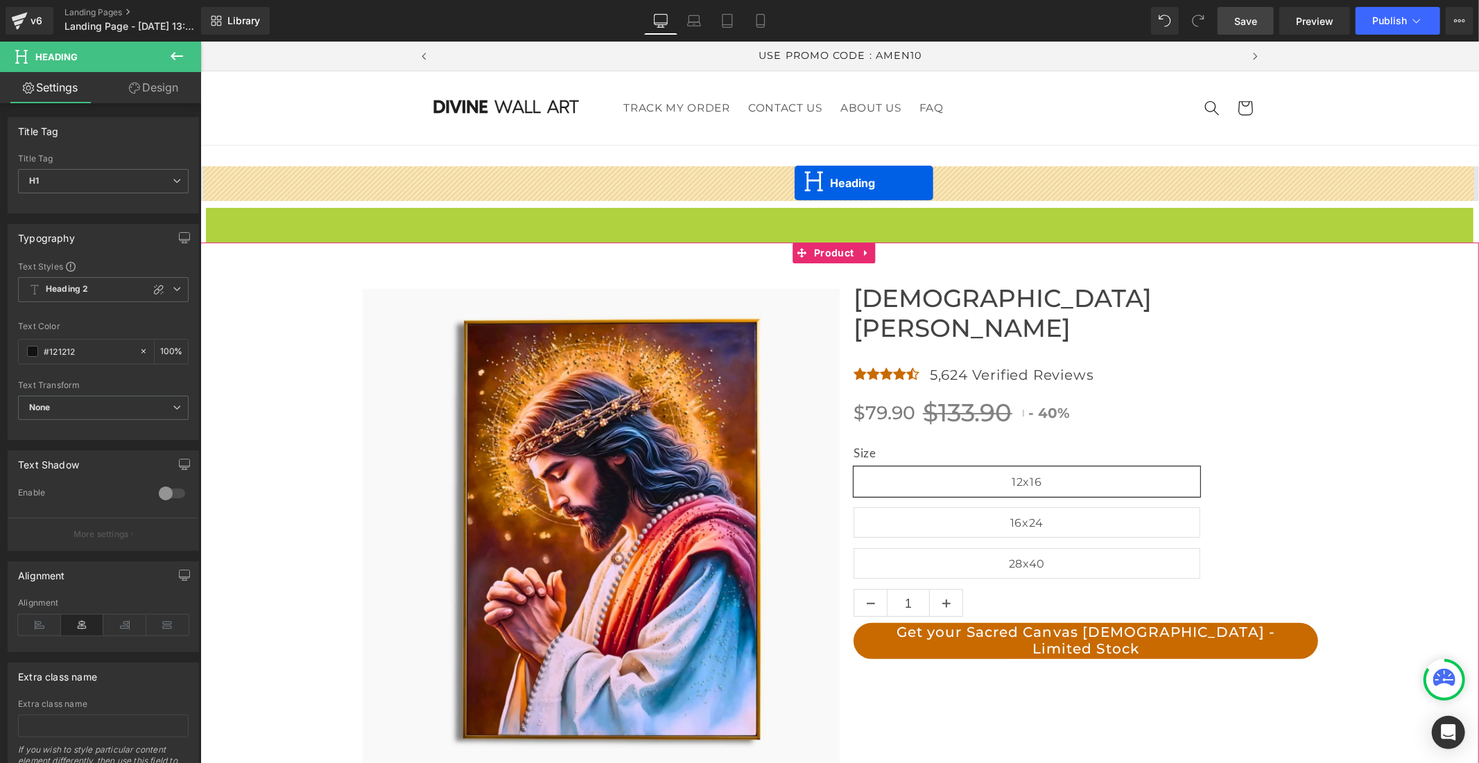
drag, startPoint x: 794, startPoint y: 219, endPoint x: 794, endPoint y: 182, distance: 36.7
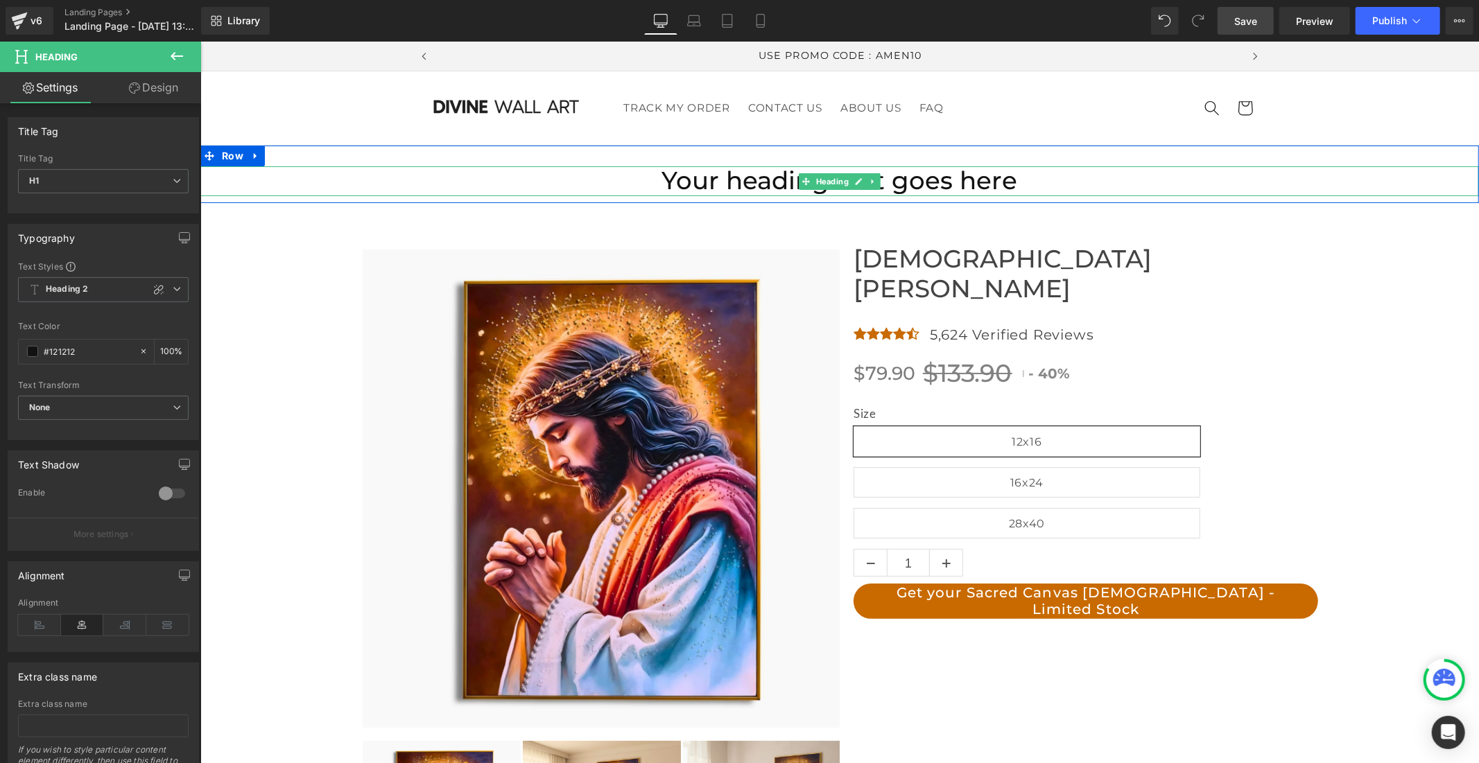
scroll to position [0, 0]
click at [774, 180] on h1 "Your heading text goes here" at bounding box center [839, 181] width 1278 height 30
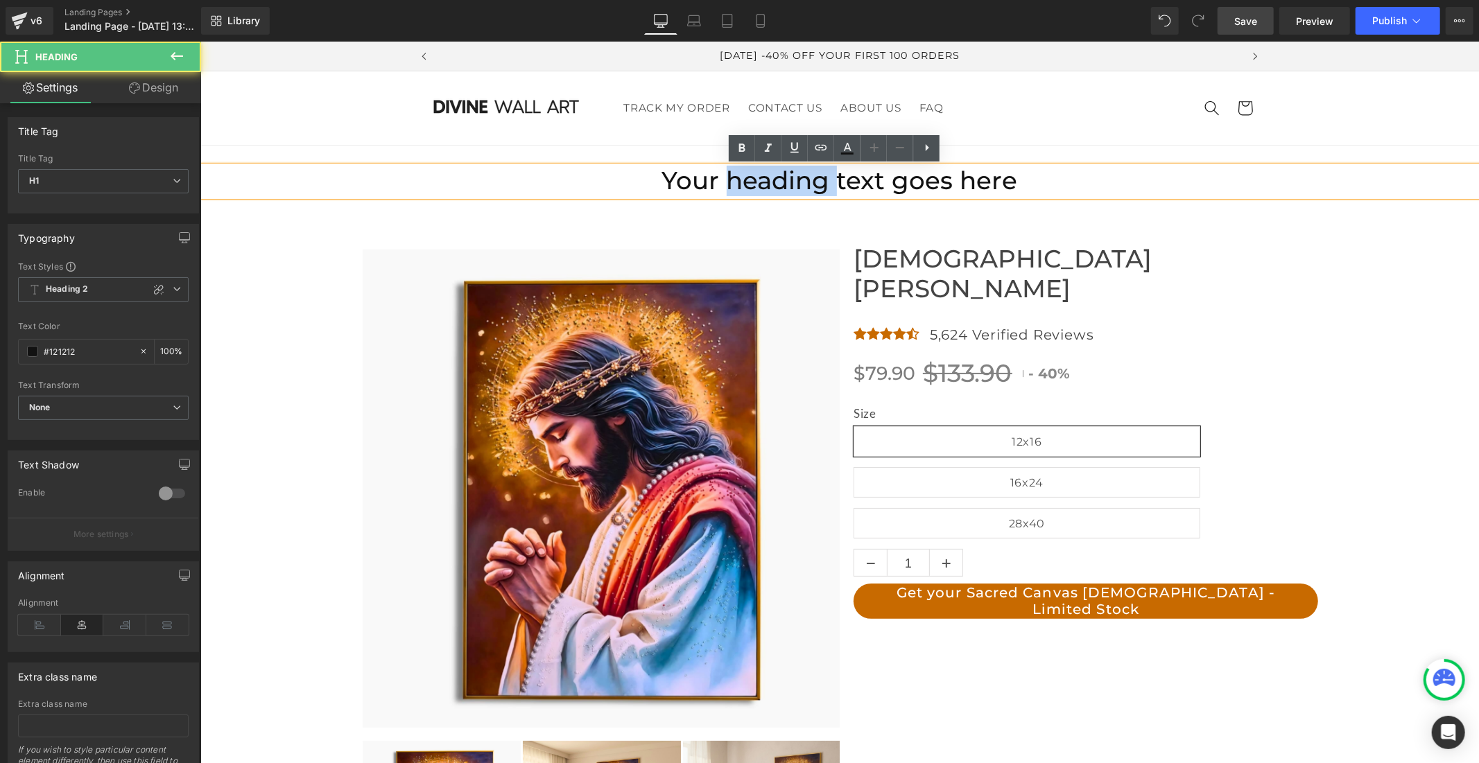
click at [774, 180] on h1 "Your heading text goes here" at bounding box center [839, 181] width 1278 height 30
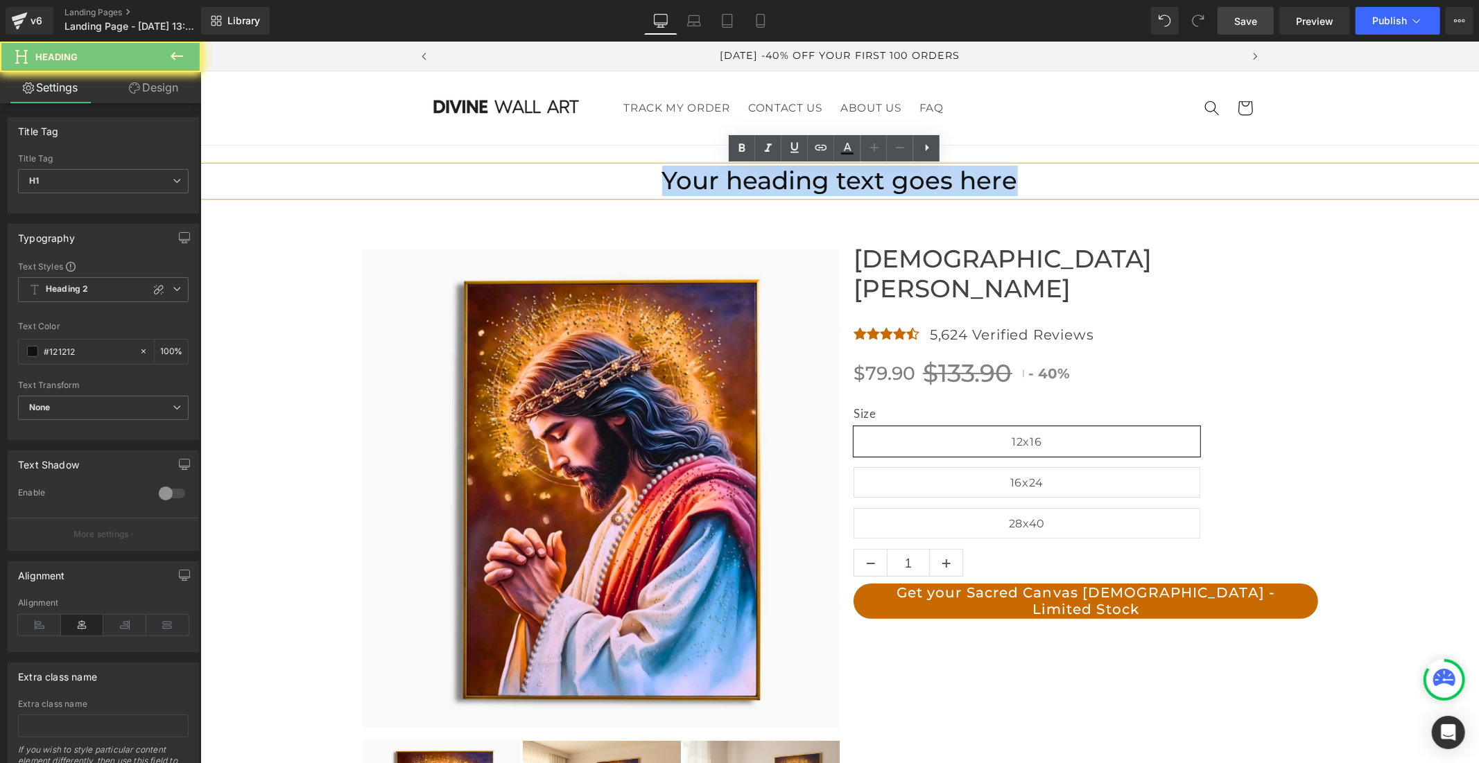
click at [774, 180] on h1 "Your heading text goes here" at bounding box center [839, 181] width 1278 height 30
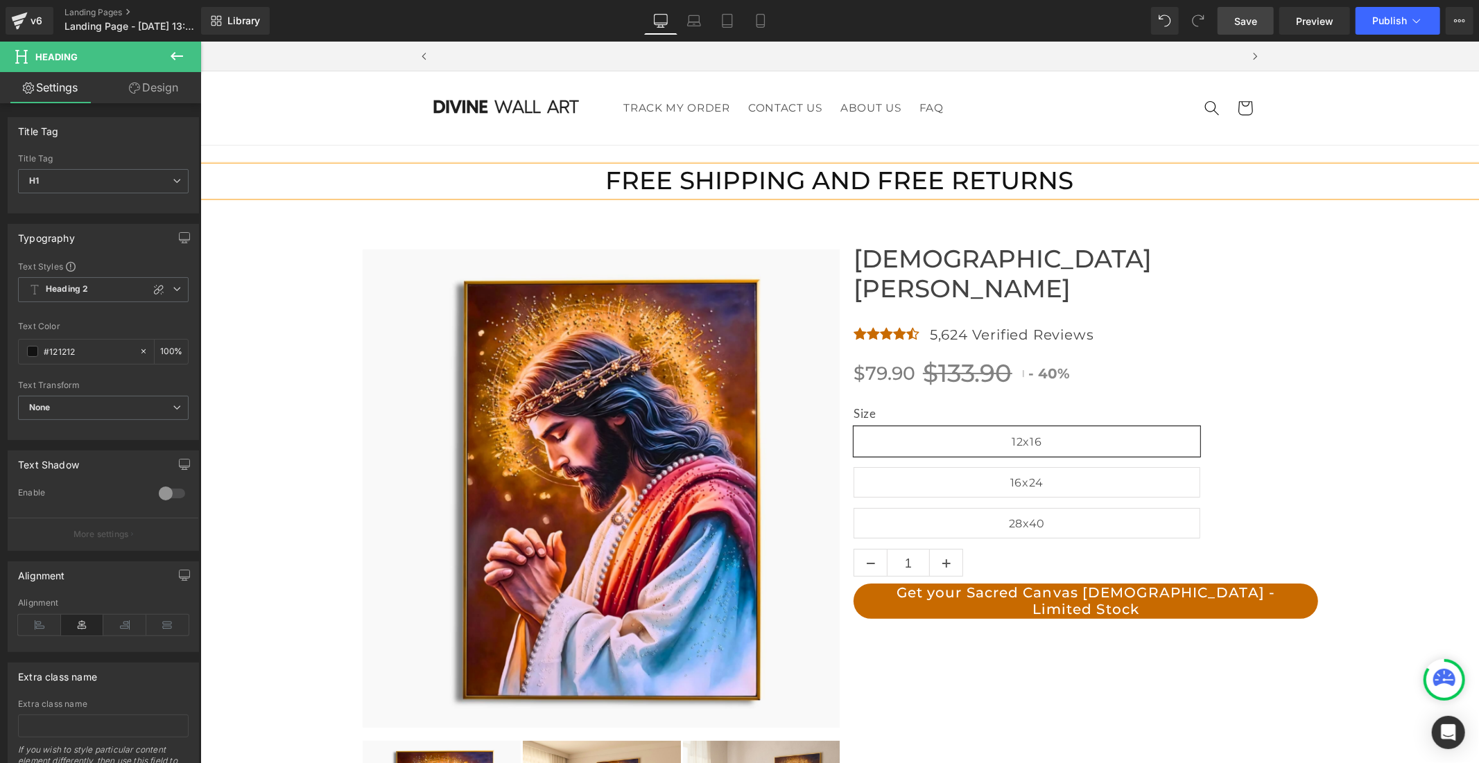
scroll to position [0, 805]
drag, startPoint x: 860, startPoint y: 173, endPoint x: 811, endPoint y: 180, distance: 48.9
click at [811, 180] on h1 "FREE SHIPPING AND FREE RETURNS" at bounding box center [839, 181] width 1278 height 30
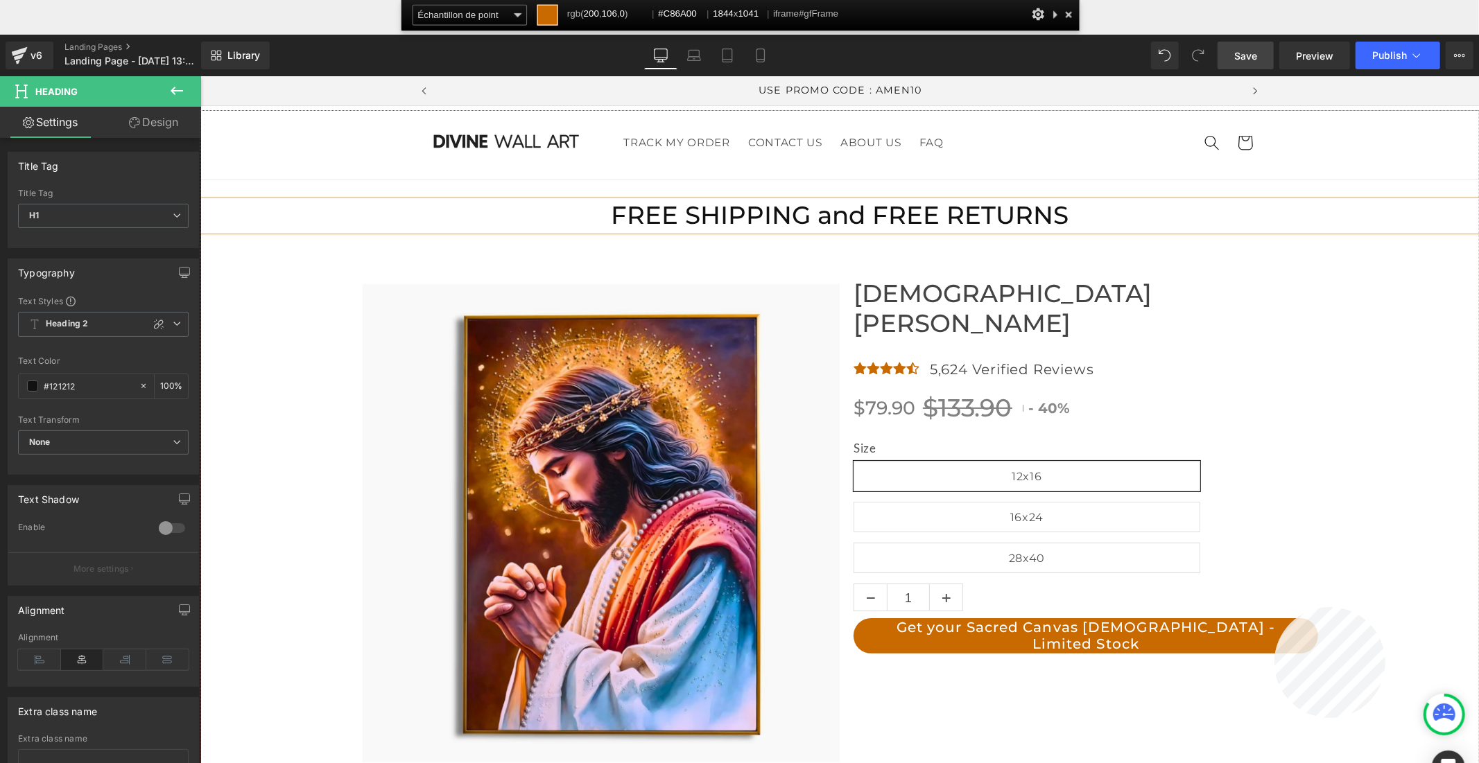
click at [1274, 607] on div at bounding box center [839, 472] width 1278 height 722
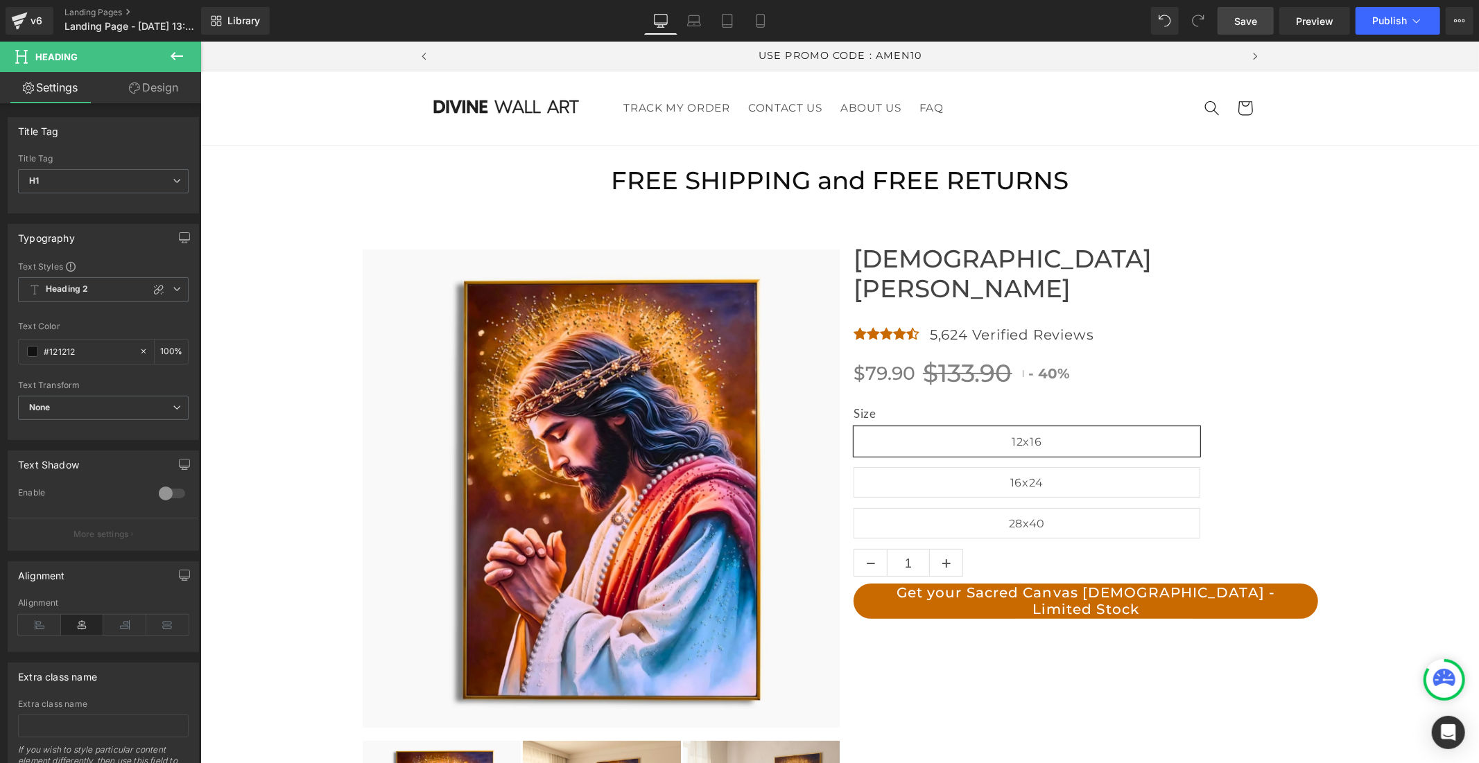
click at [177, 56] on icon at bounding box center [177, 56] width 12 height 8
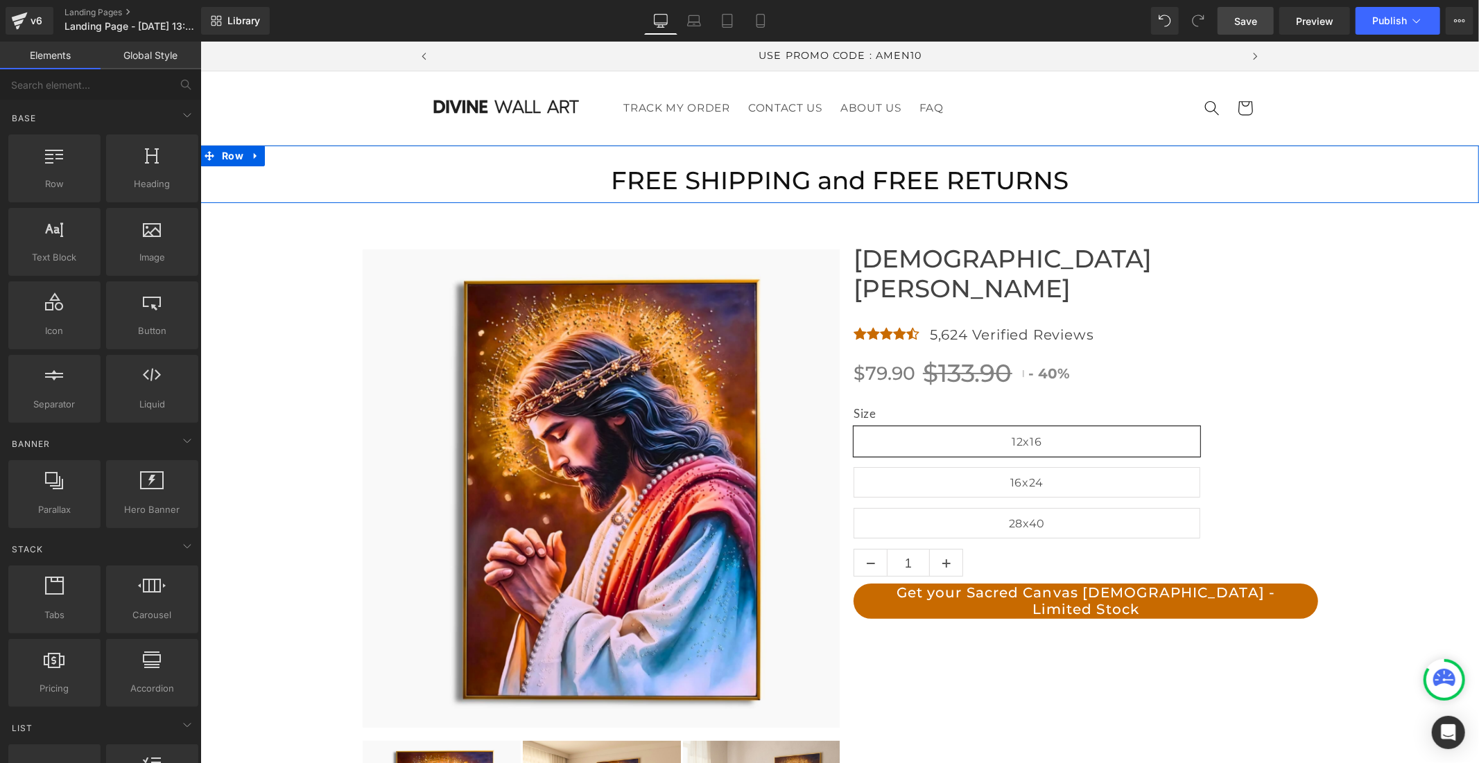
click at [329, 154] on div "FREE SHIPPING and FREE RETURNS Heading Row" at bounding box center [839, 174] width 1278 height 58
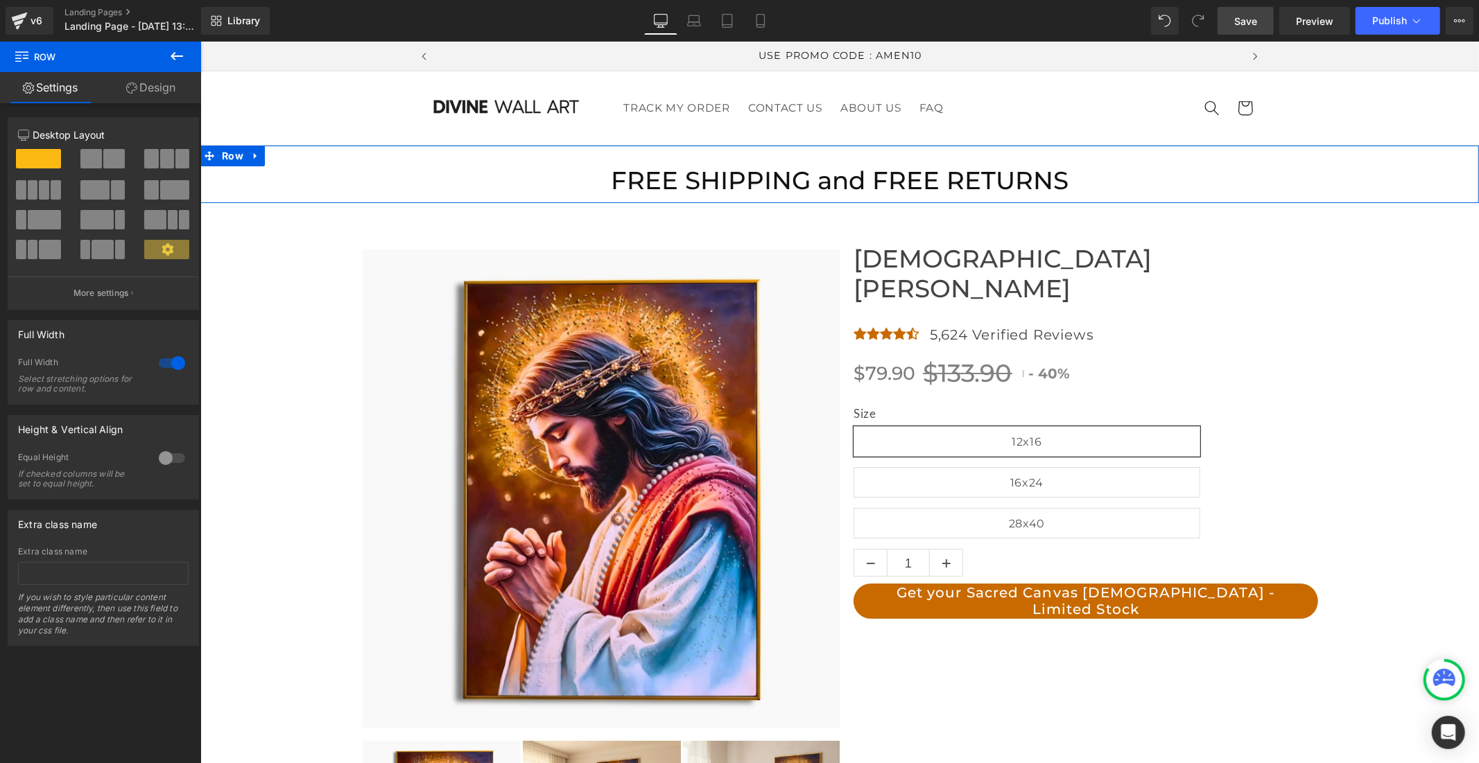
click at [164, 90] on link "Design" at bounding box center [151, 87] width 101 height 31
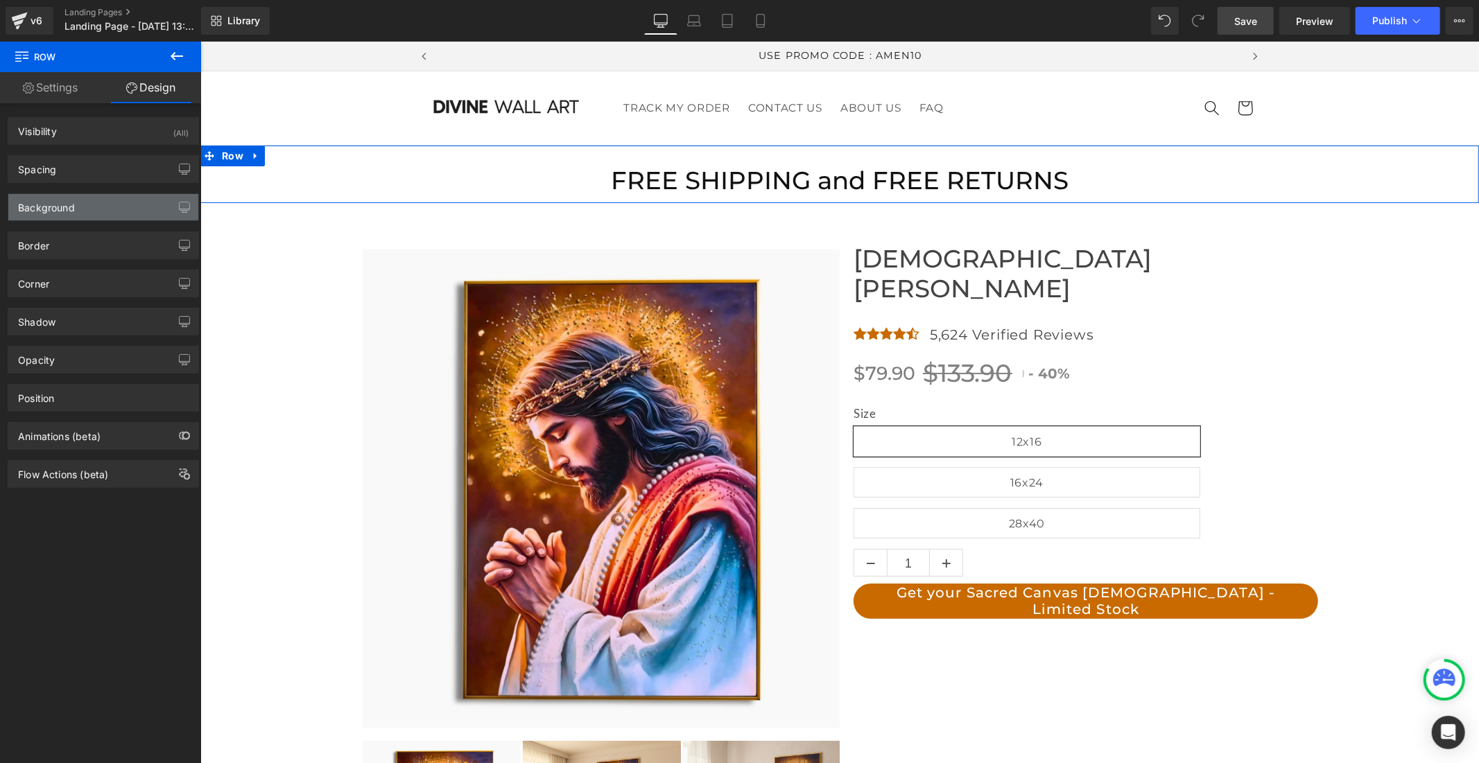
click at [118, 202] on div "Background" at bounding box center [103, 207] width 190 height 26
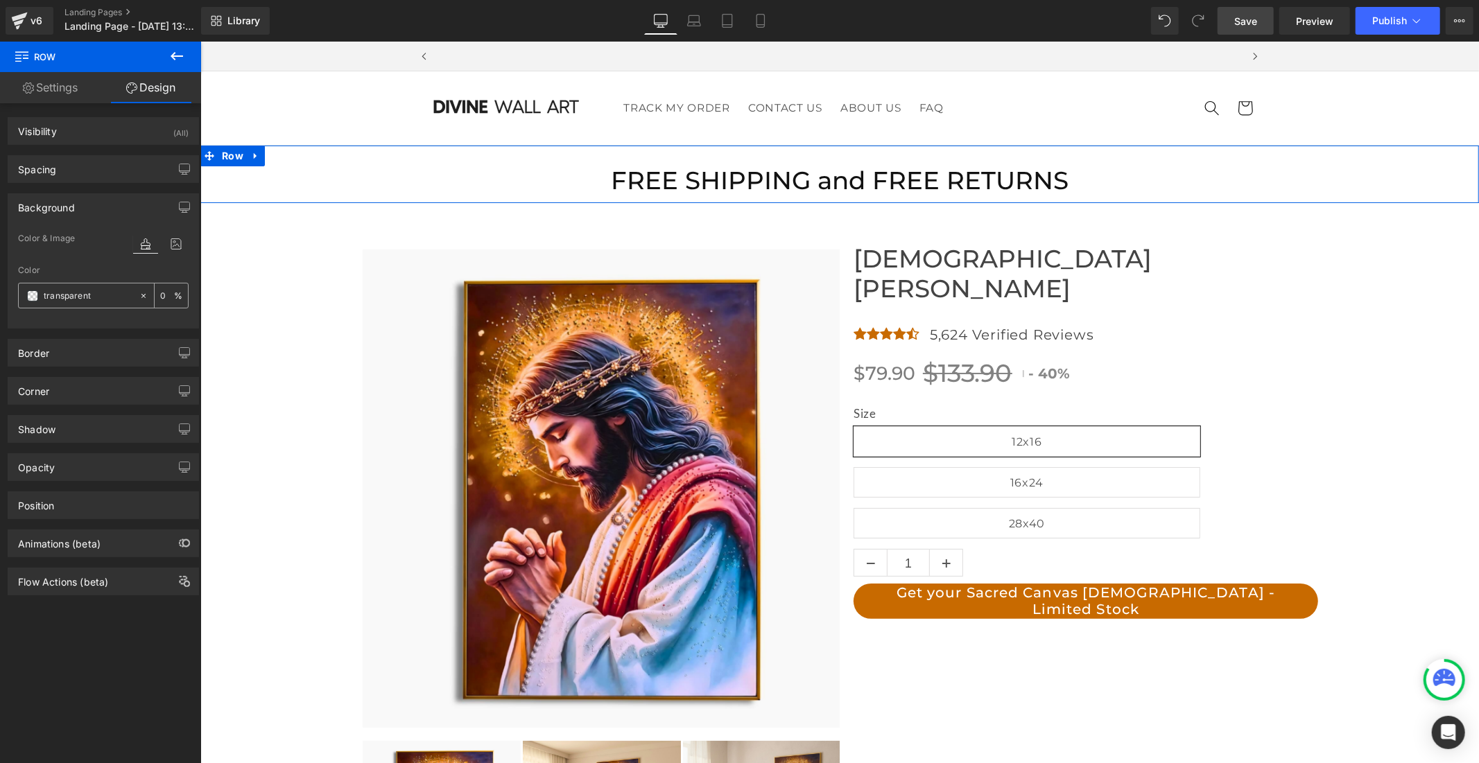
scroll to position [0, 0]
paste input "#C86A00"
type input "#C86A00"
type input "100"
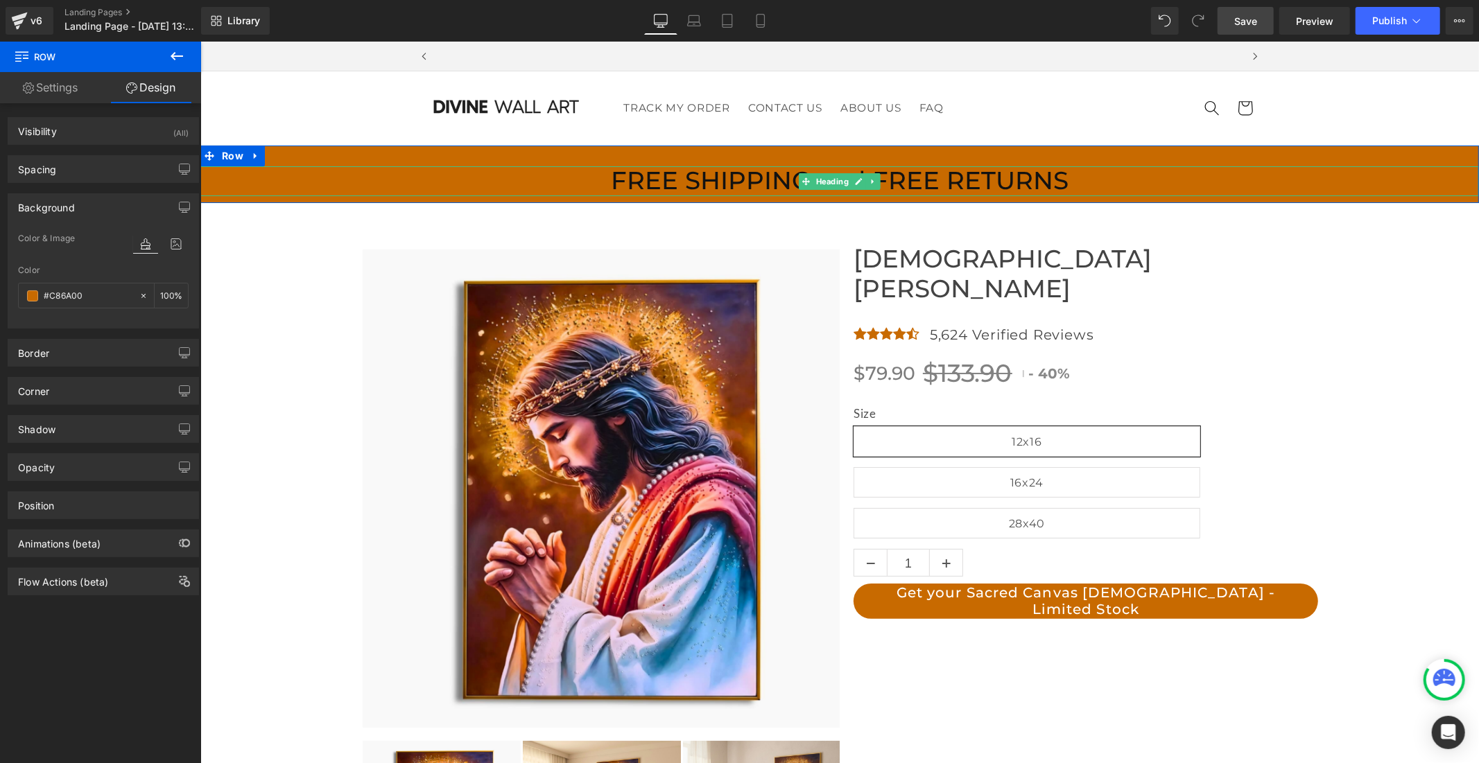
scroll to position [0, 805]
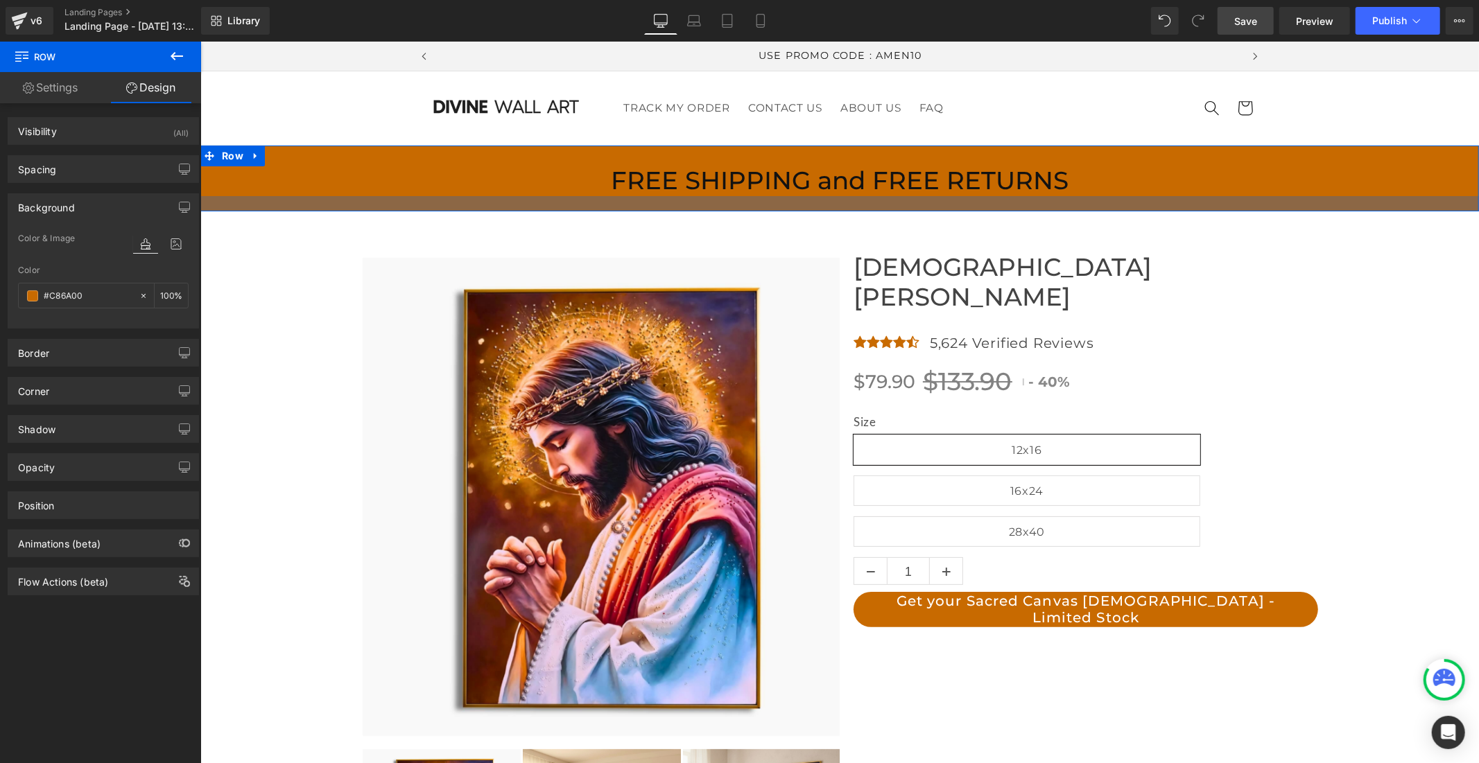
drag, startPoint x: 774, startPoint y: 199, endPoint x: 773, endPoint y: 207, distance: 8.3
click at [773, 207] on div at bounding box center [839, 202] width 1278 height 15
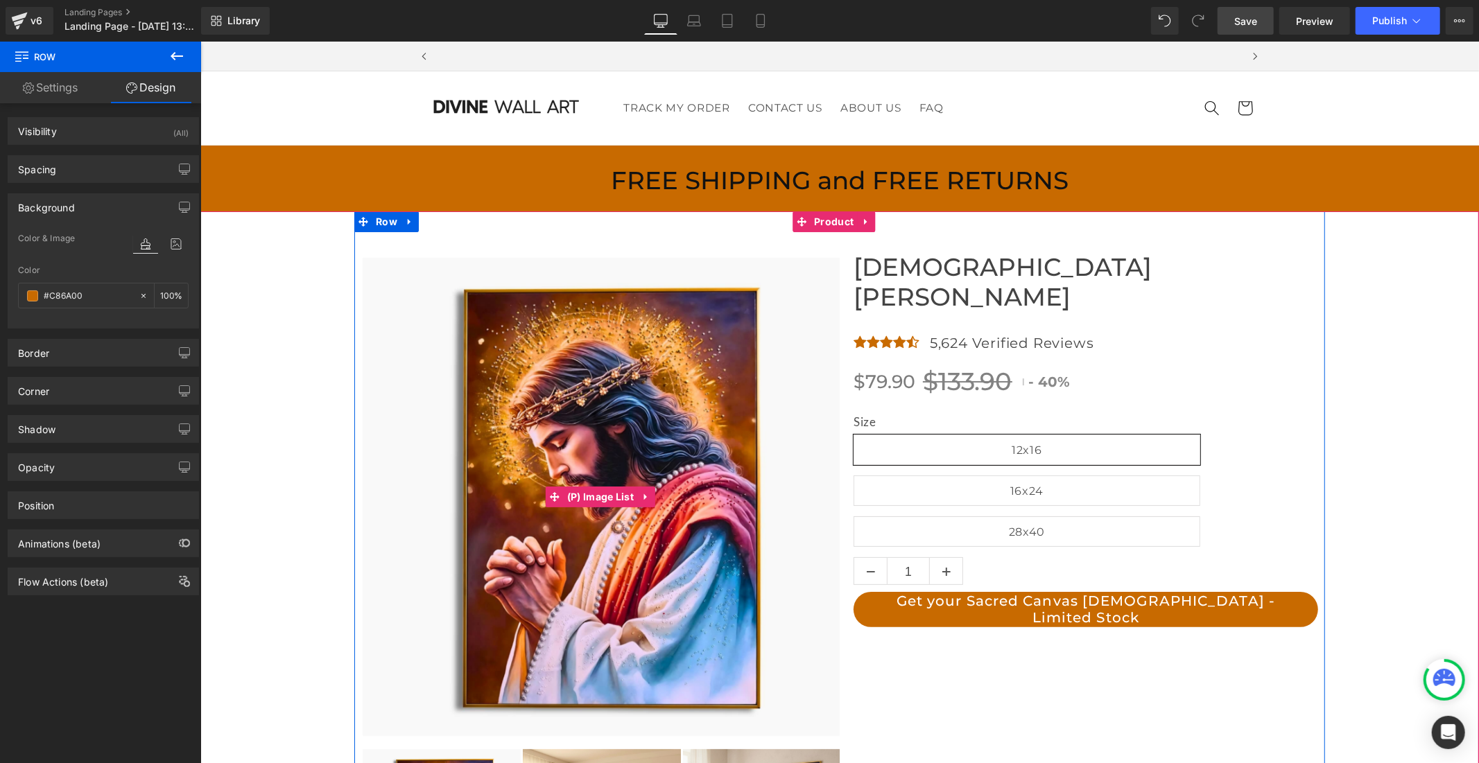
scroll to position [0, 0]
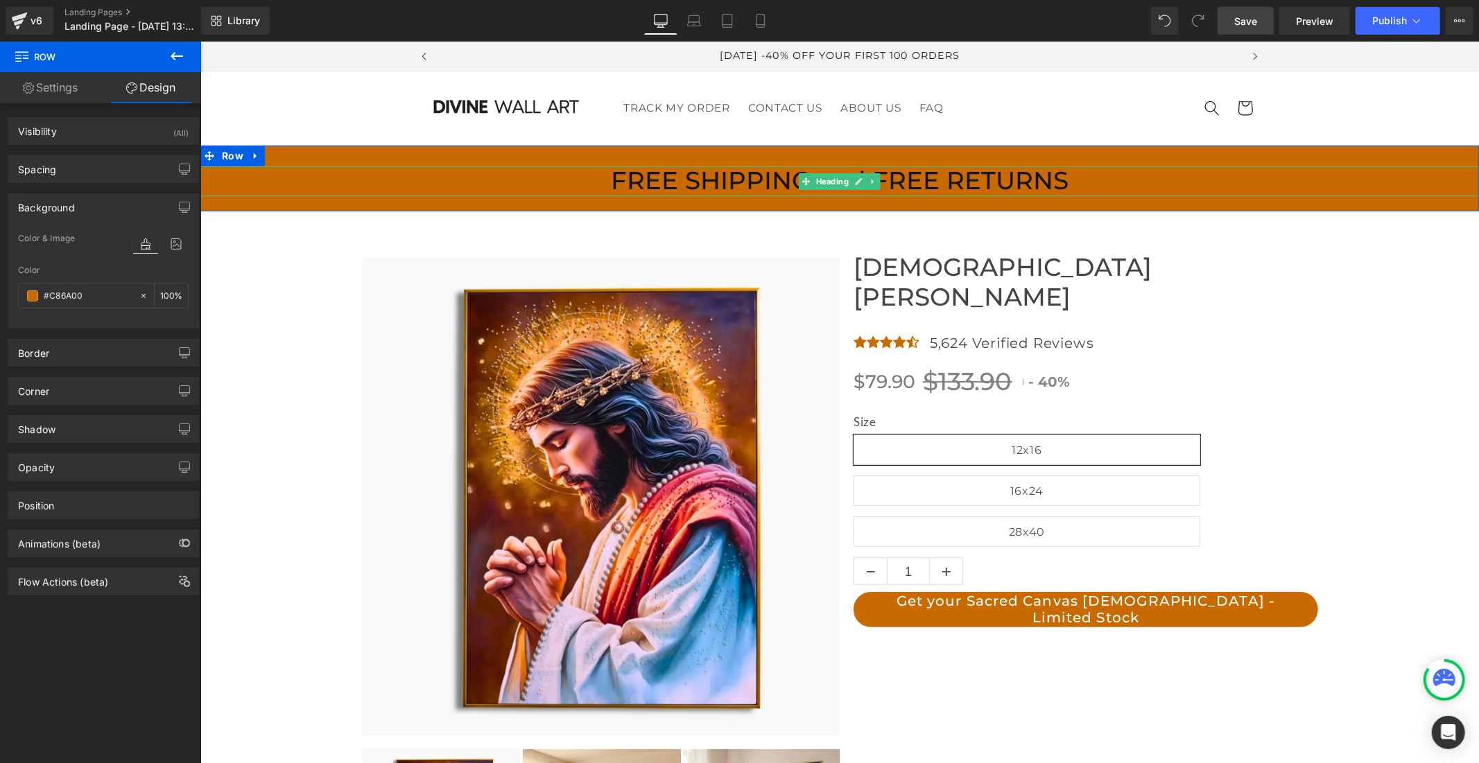
click at [767, 181] on h1 "FREE SHIPPING and FREE RETURNS" at bounding box center [839, 181] width 1278 height 30
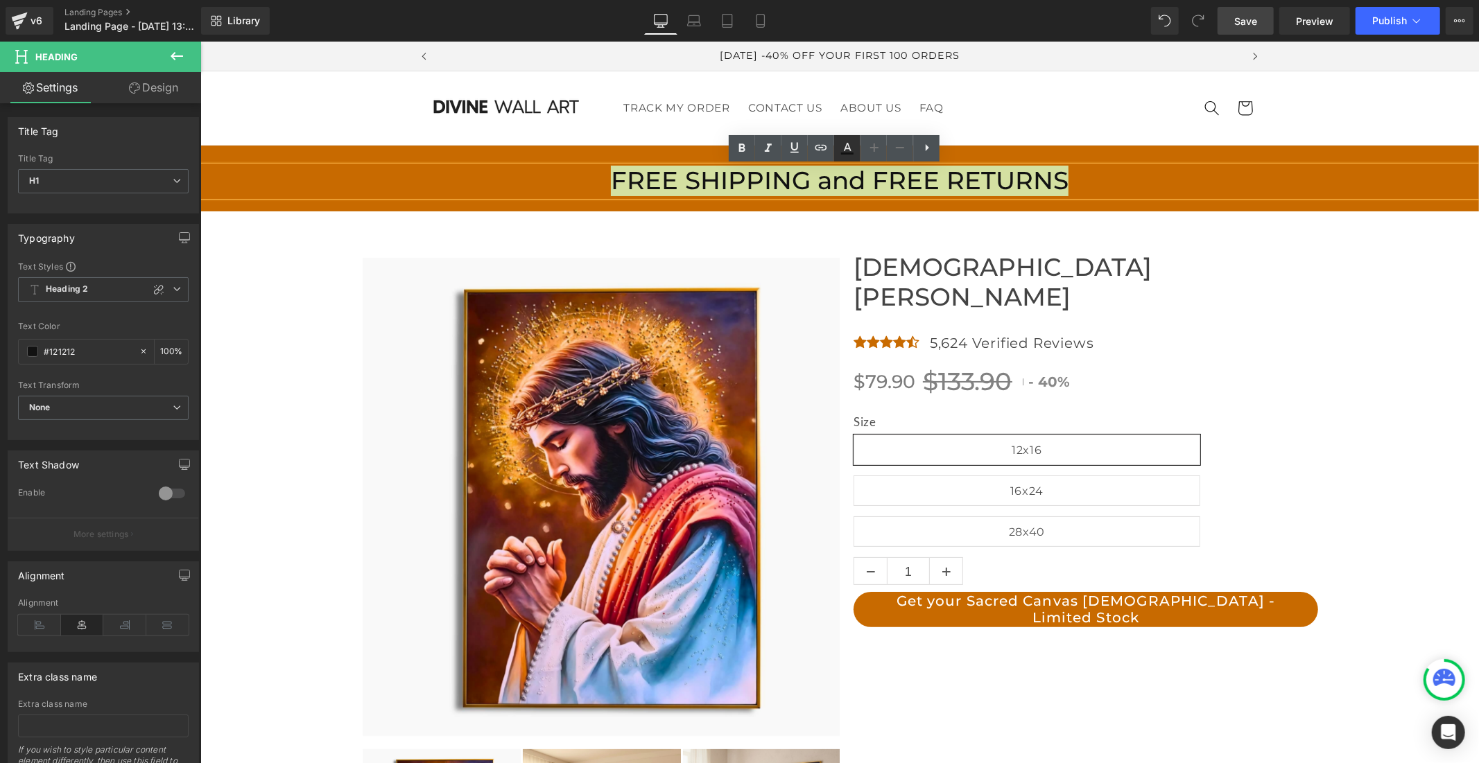
click at [842, 143] on icon at bounding box center [847, 148] width 17 height 17
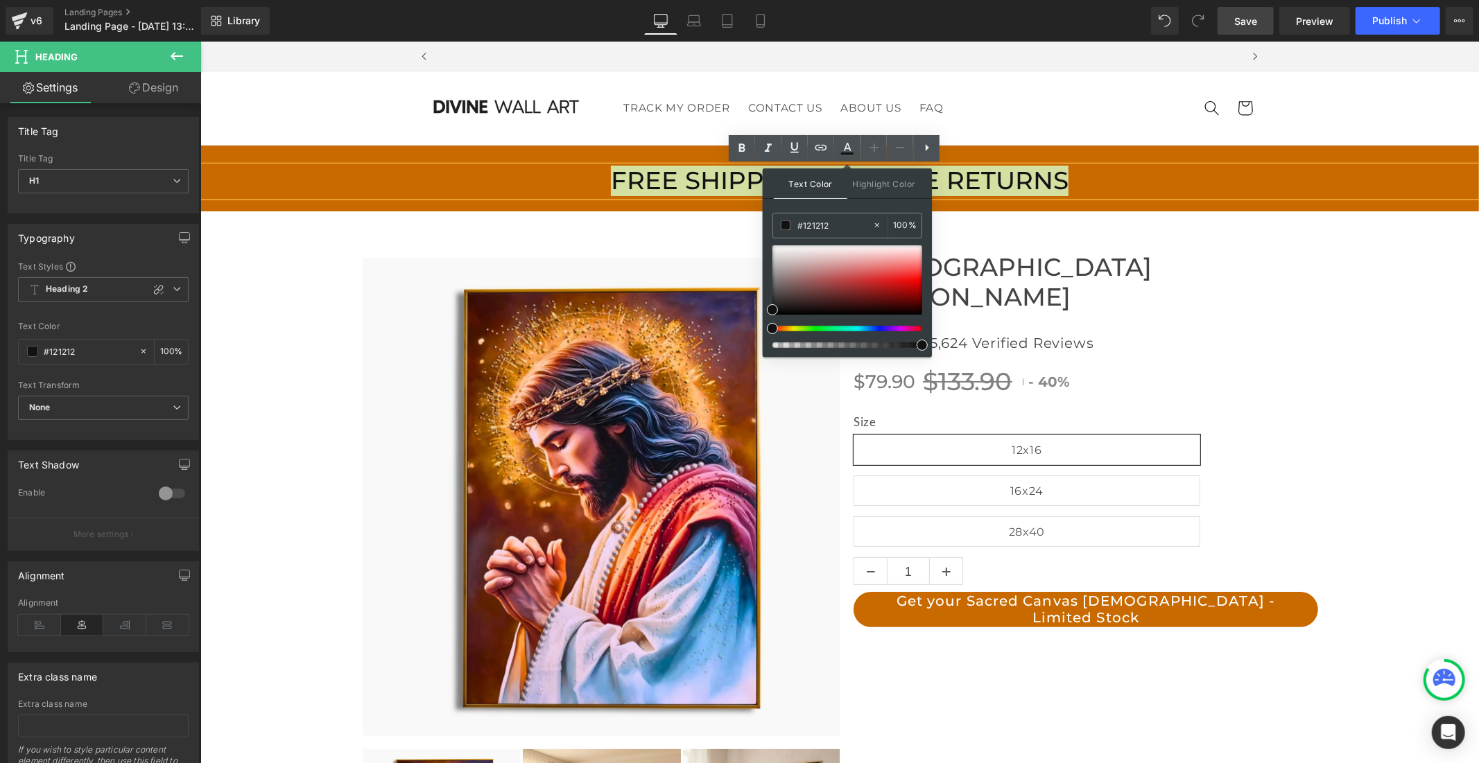
scroll to position [0, 805]
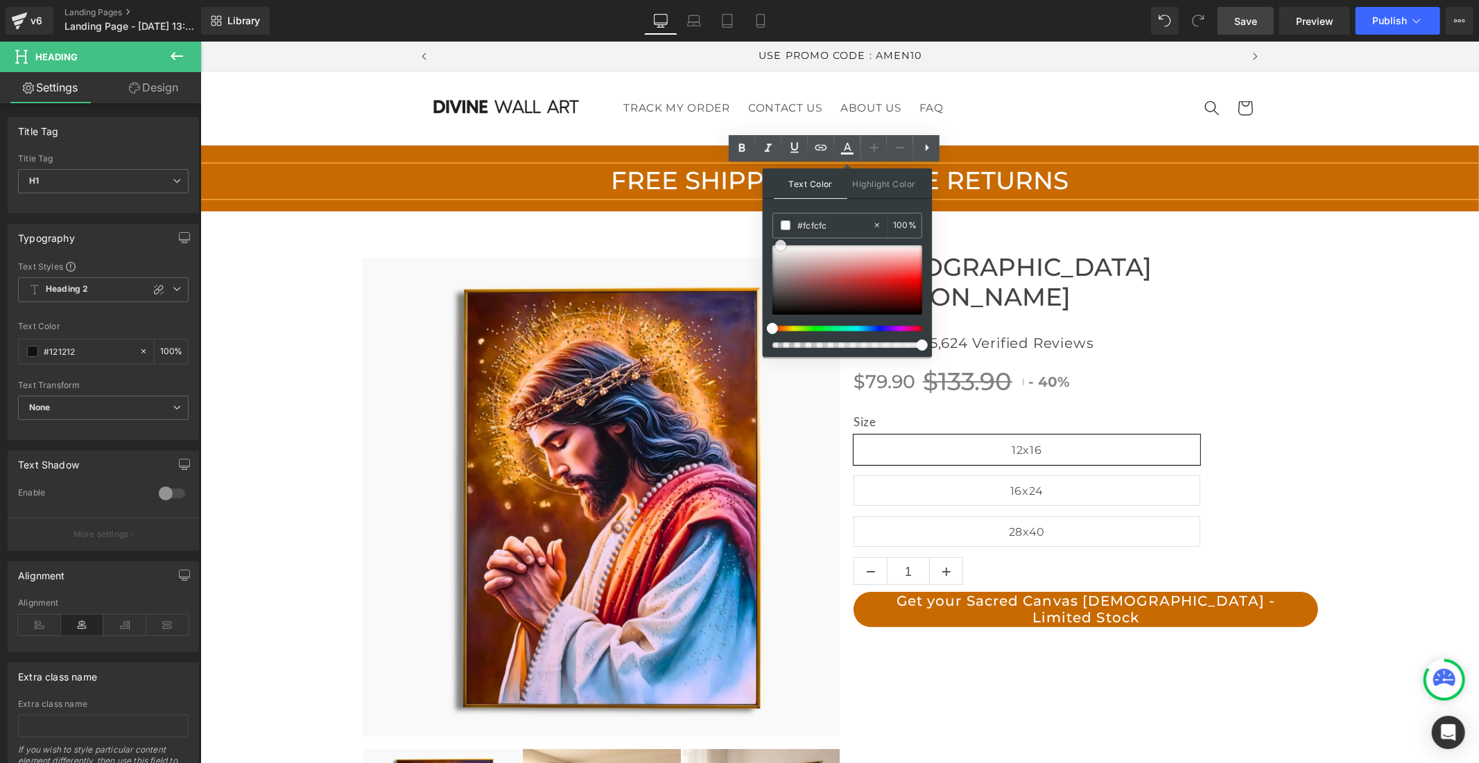
type input "#ffffff"
drag, startPoint x: 972, startPoint y: 349, endPoint x: 760, endPoint y: 238, distance: 239.4
click at [842, 148] on icon at bounding box center [847, 148] width 17 height 17
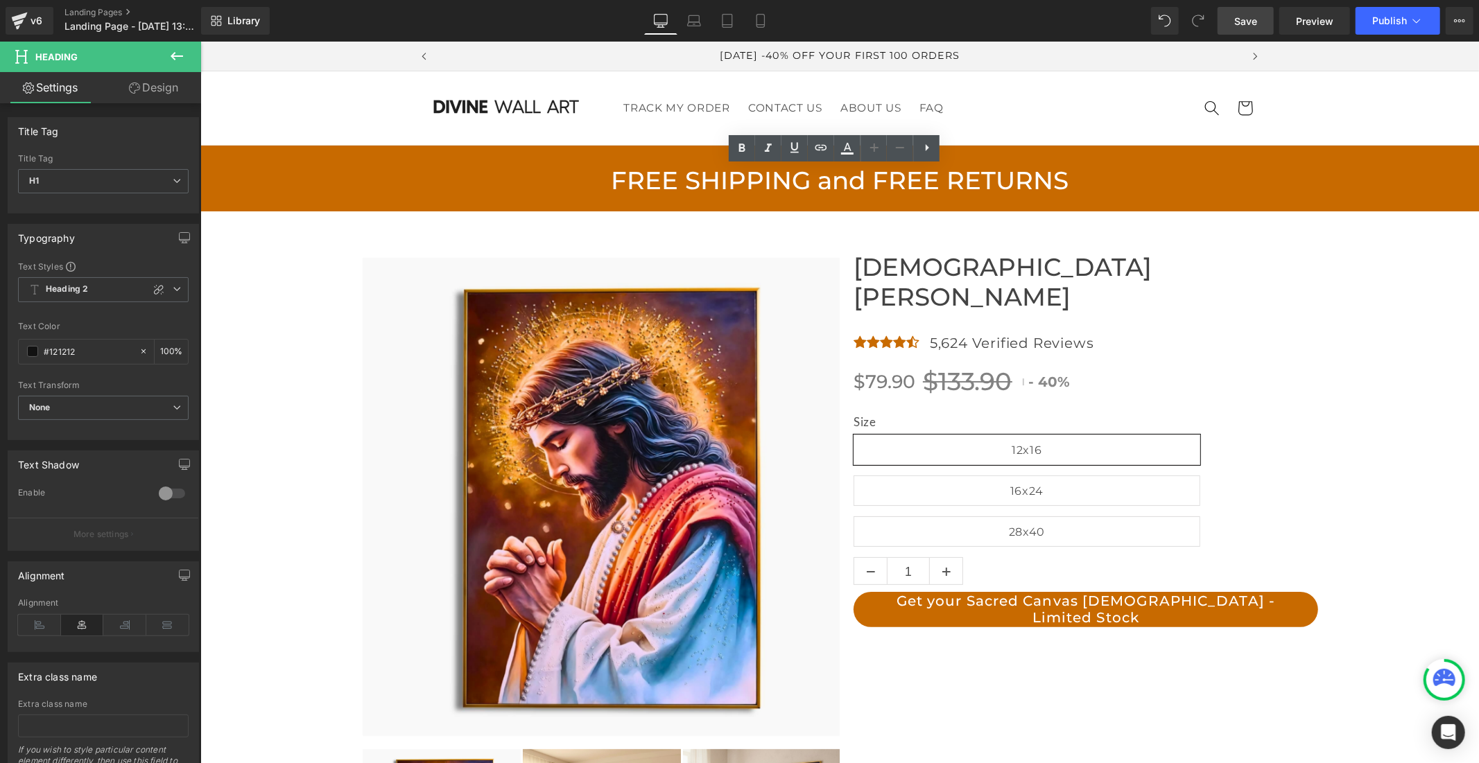
click at [1262, 14] on link "Save" at bounding box center [1245, 21] width 56 height 28
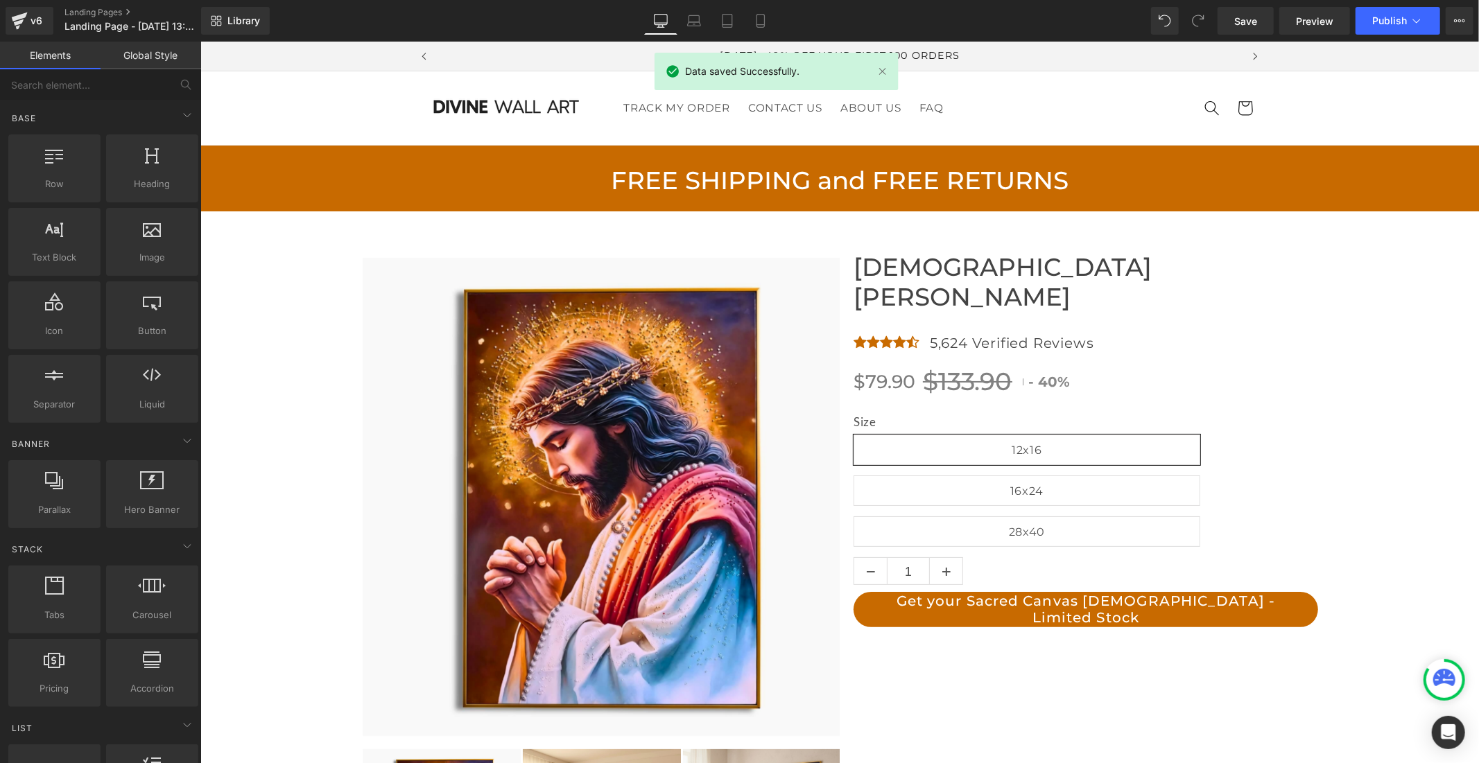
click at [1302, 121] on sticky-header "TRACK MY ORDER CONTACT US ABOUT US FAQ Country/region United States | USD $ Net…" at bounding box center [839, 108] width 1278 height 75
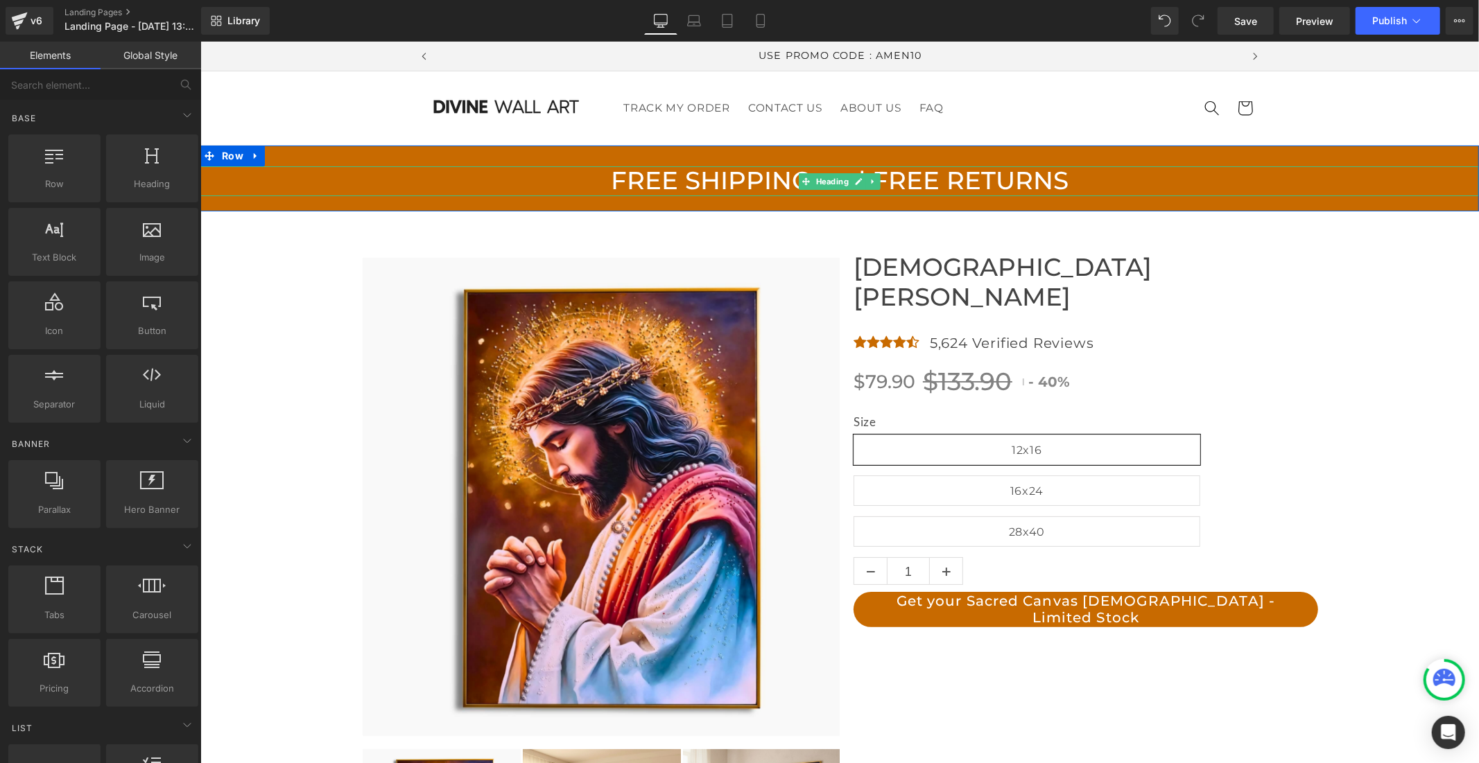
click at [895, 182] on span "FREE SHIPPING and FREE RETURNS" at bounding box center [839, 180] width 458 height 30
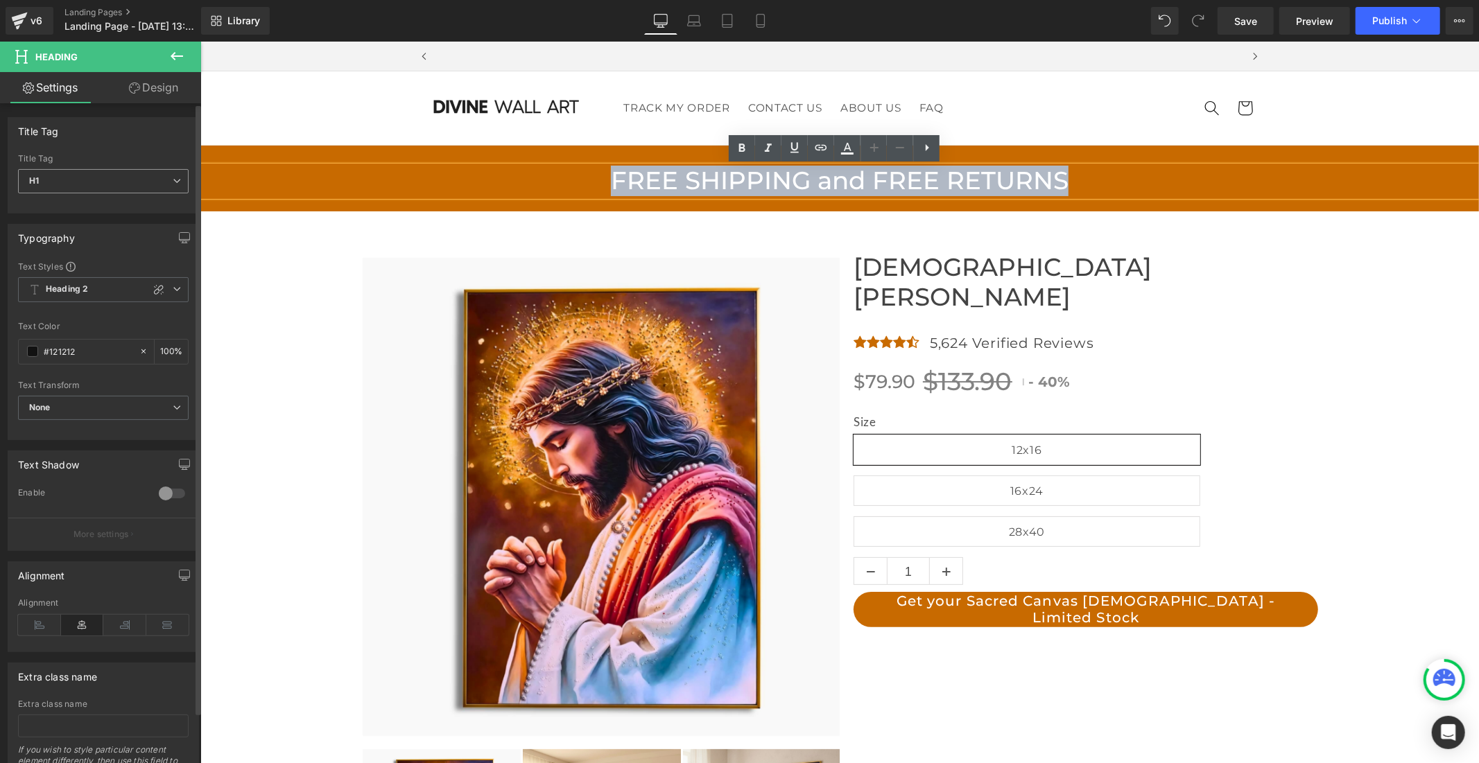
scroll to position [0, 0]
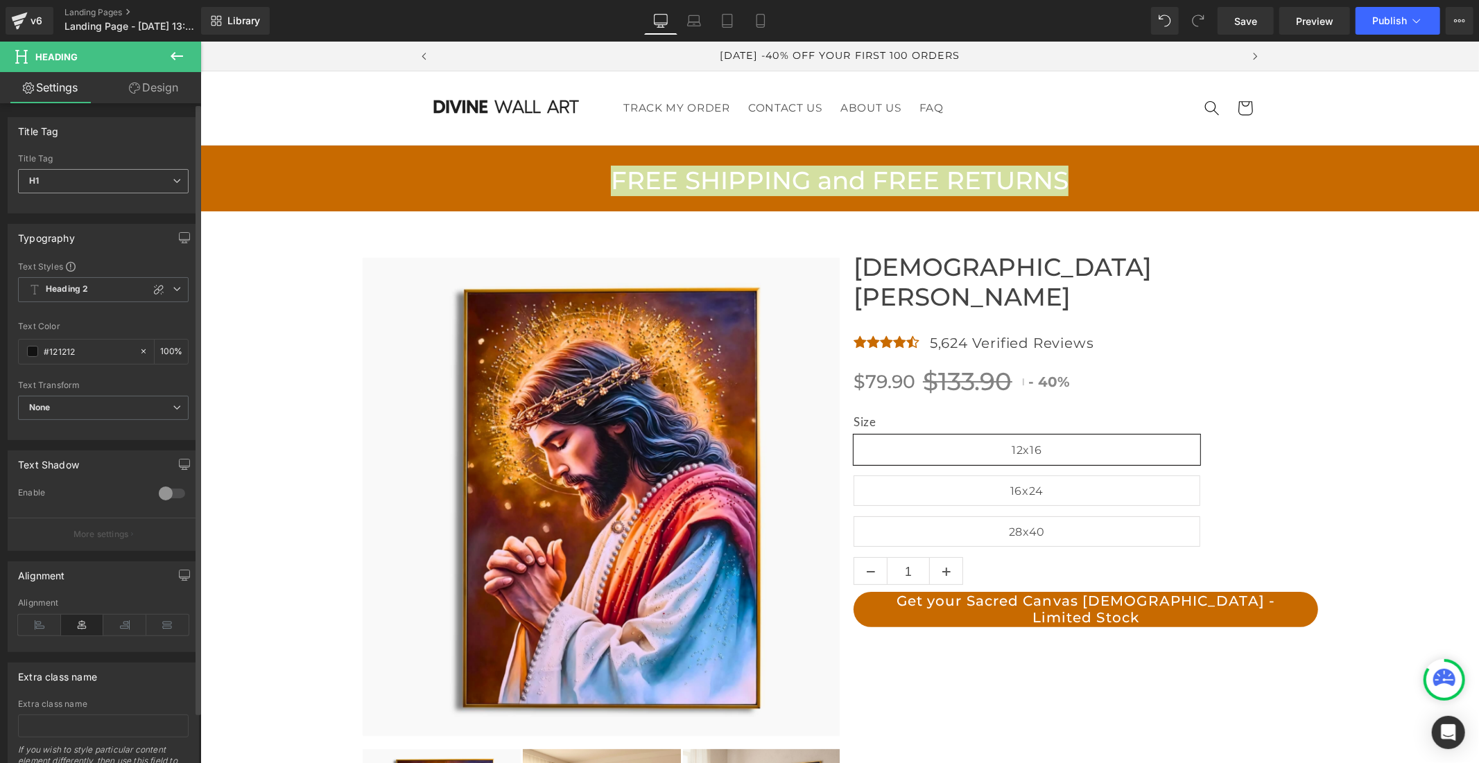
click at [87, 178] on span "H1" at bounding box center [103, 181] width 171 height 24
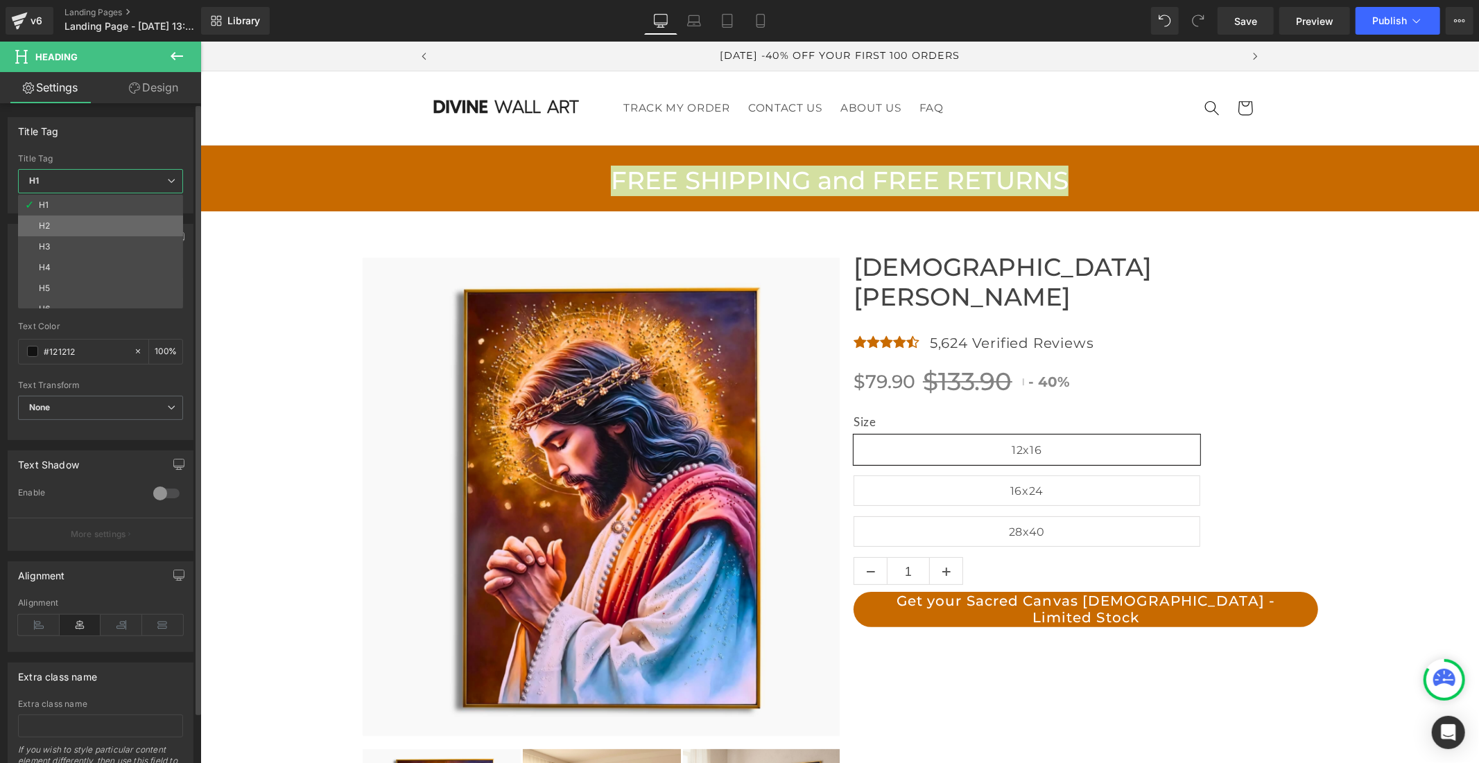
click at [73, 227] on li "H2" at bounding box center [103, 226] width 171 height 21
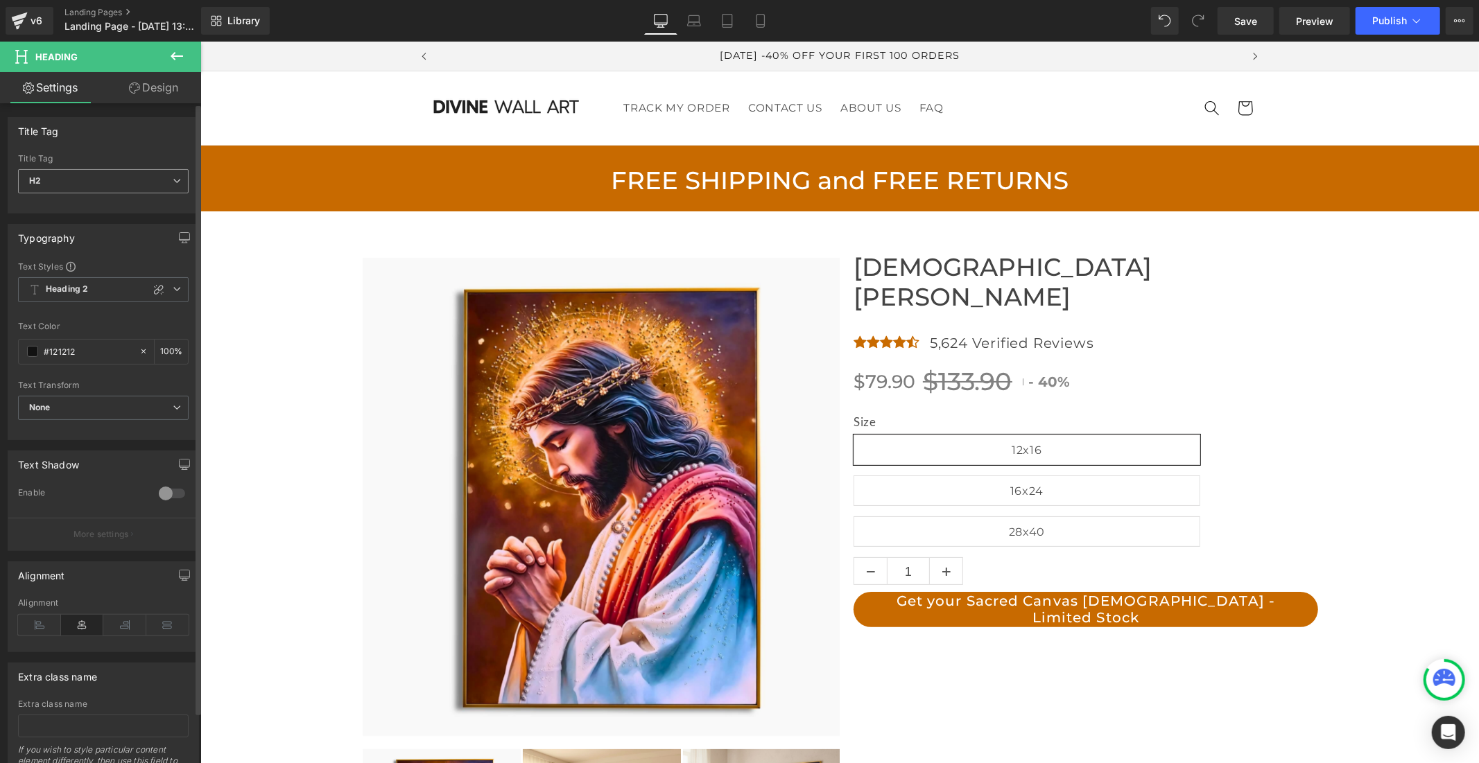
click at [97, 181] on span "H2" at bounding box center [103, 181] width 171 height 24
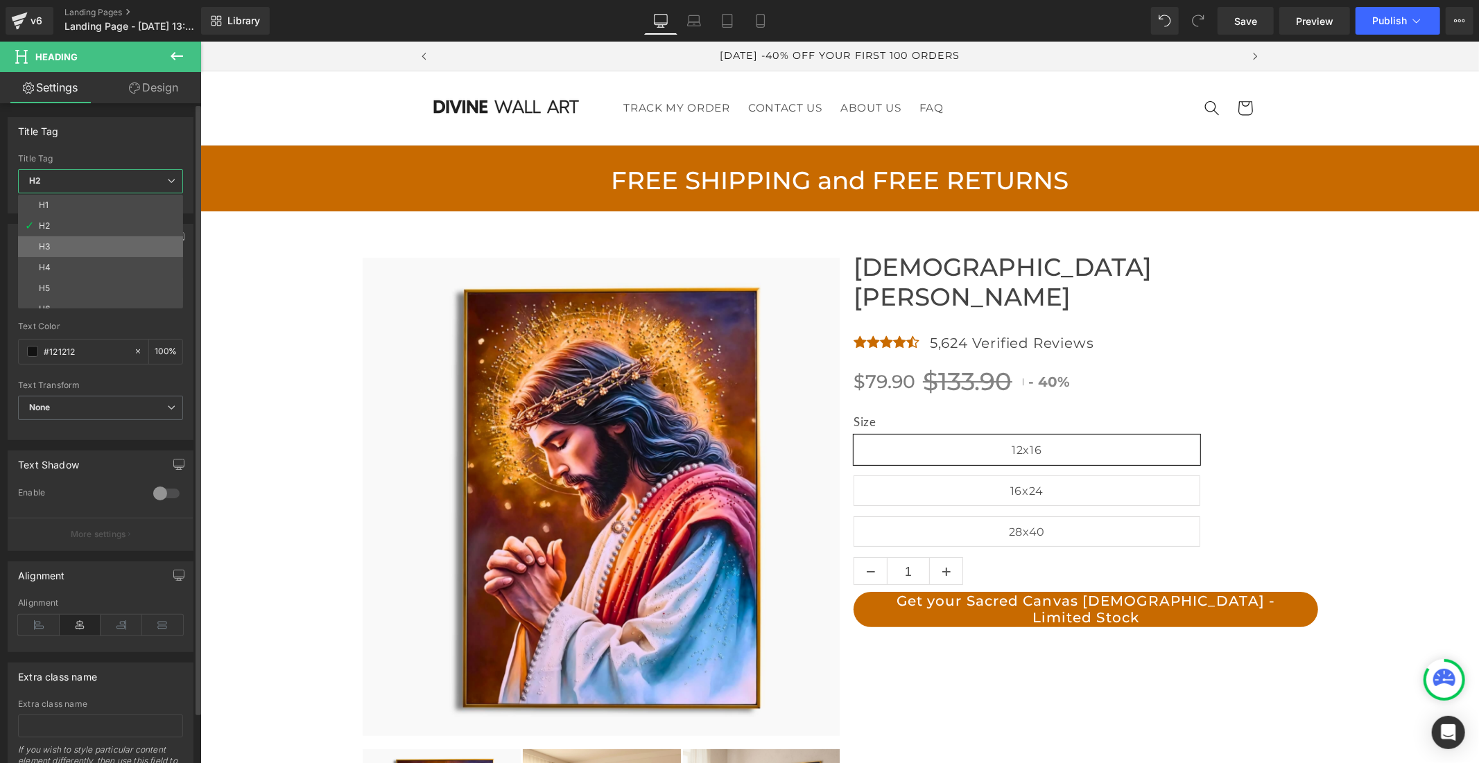
click at [95, 246] on li "H3" at bounding box center [103, 246] width 171 height 21
type input "100"
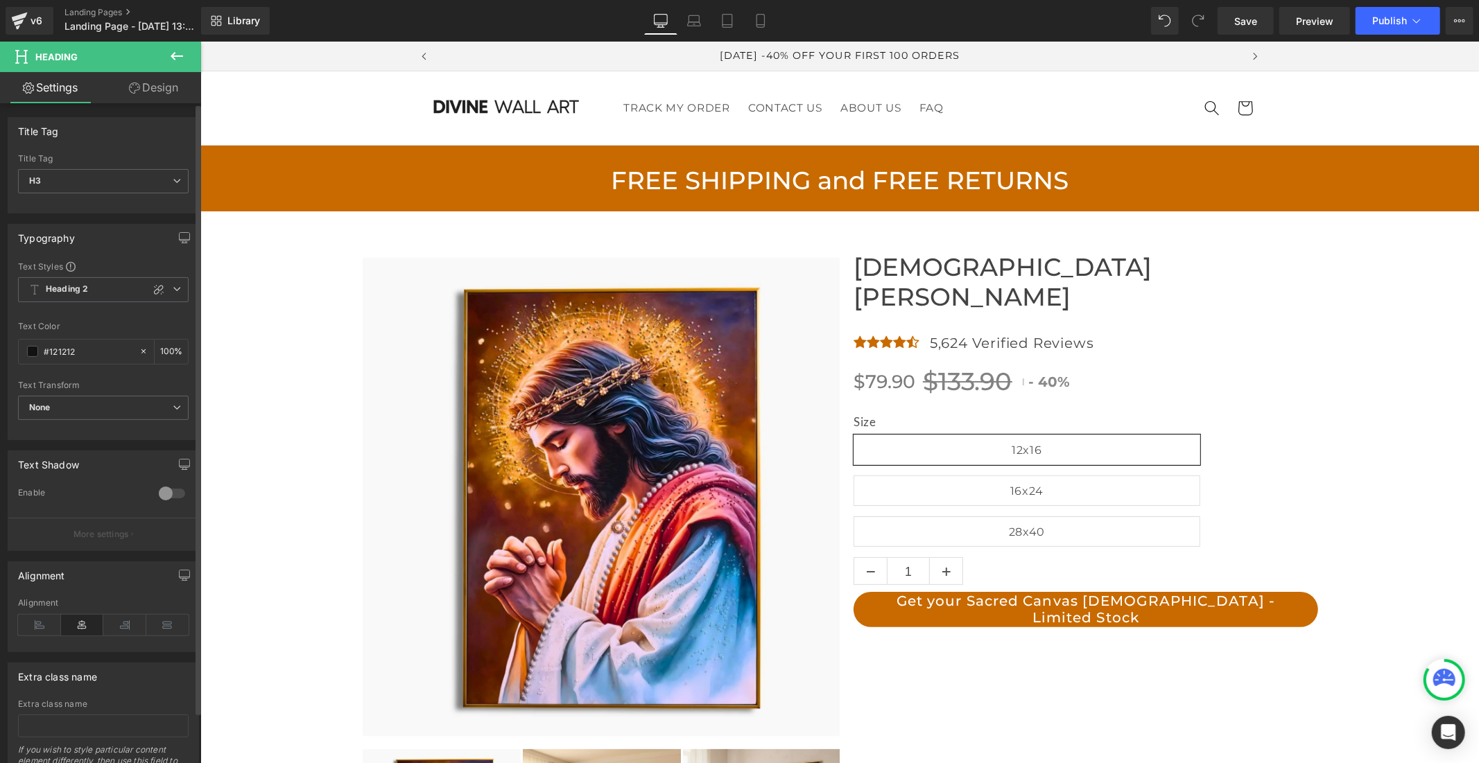
scroll to position [0, 805]
click at [1251, 29] on link "Save" at bounding box center [1245, 21] width 56 height 28
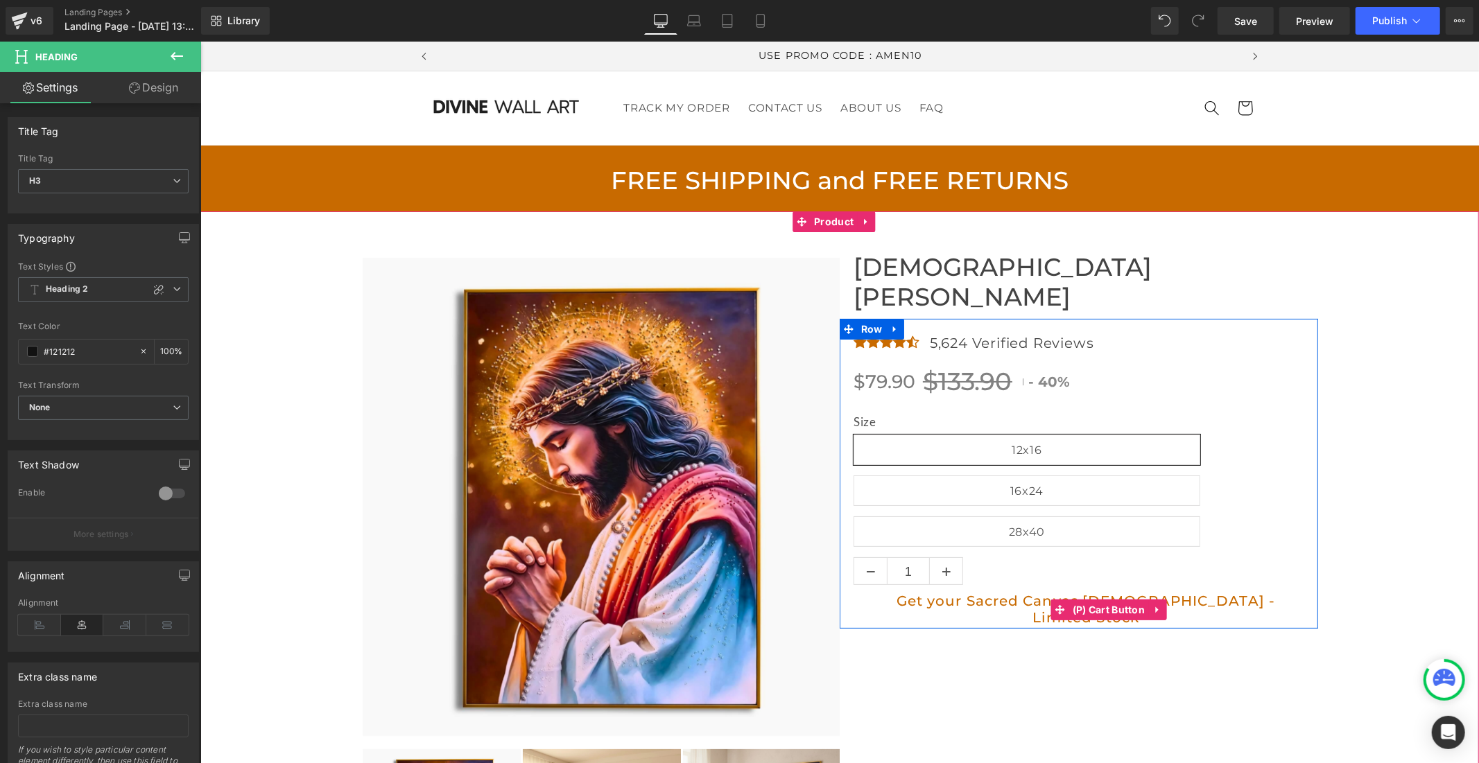
click at [894, 591] on button "Get your Sacred Canvas [DEMOGRAPHIC_DATA] - Limited Stock" at bounding box center [1085, 609] width 464 height 36
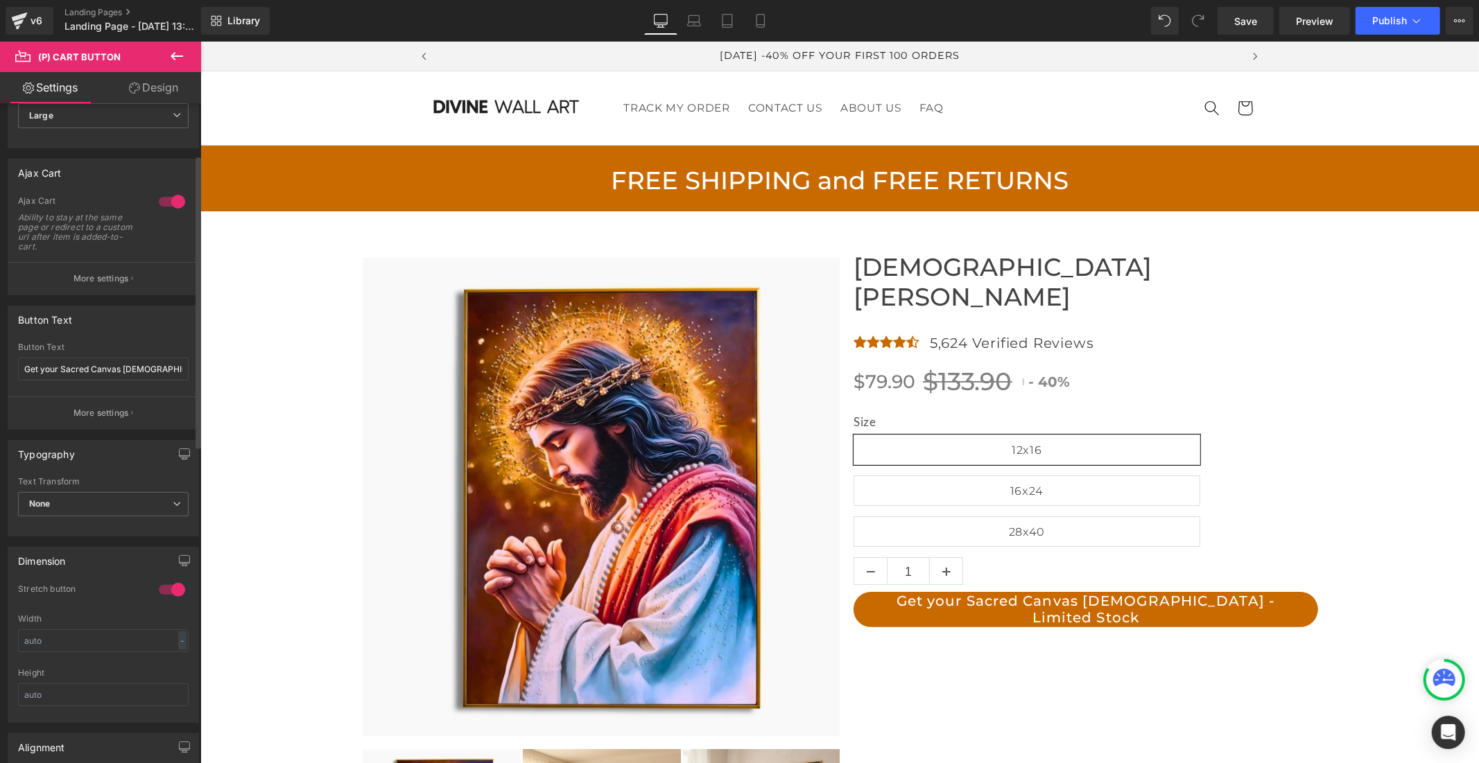
scroll to position [231, 0]
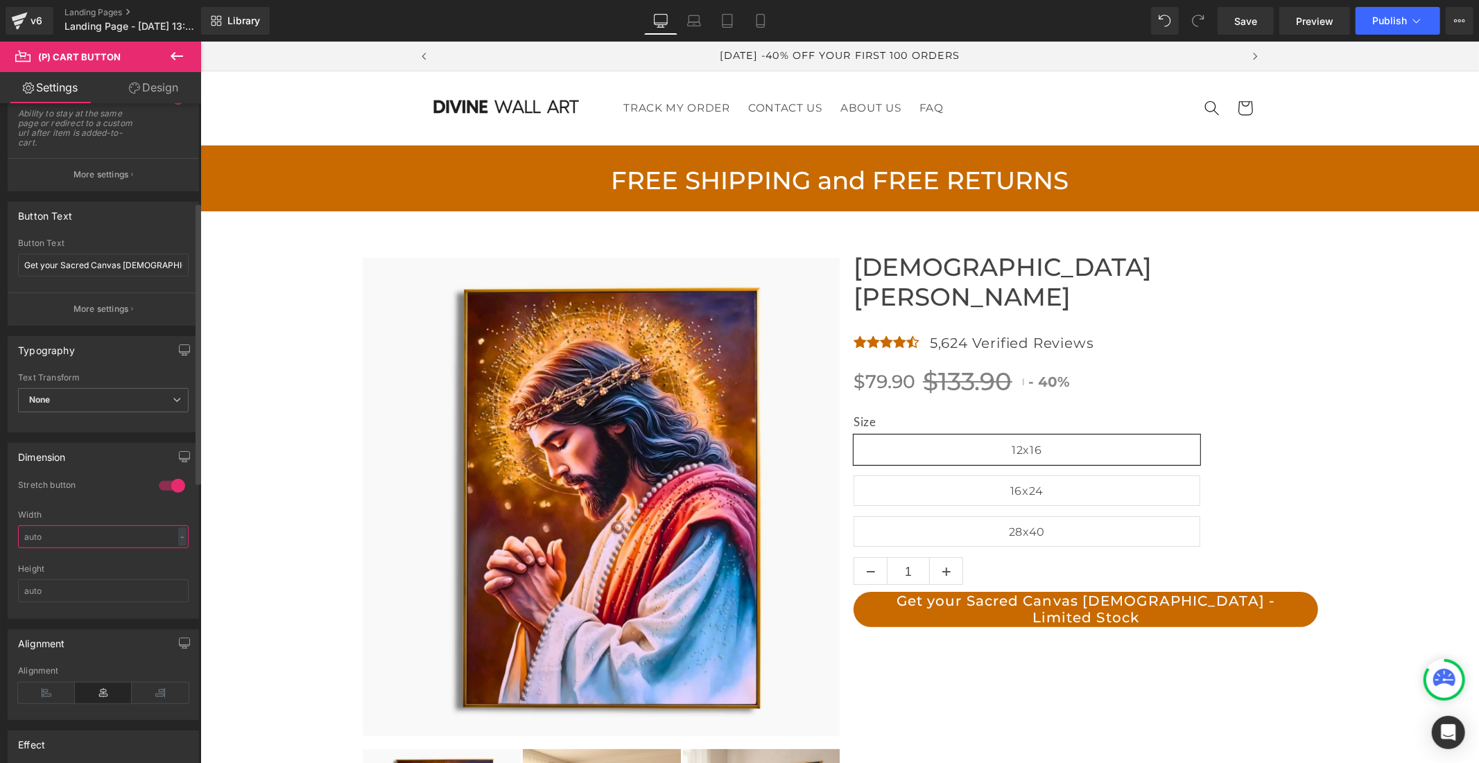
click at [80, 539] on input "text" at bounding box center [103, 536] width 171 height 23
click at [60, 593] on input "text" at bounding box center [103, 591] width 171 height 23
type input "50"
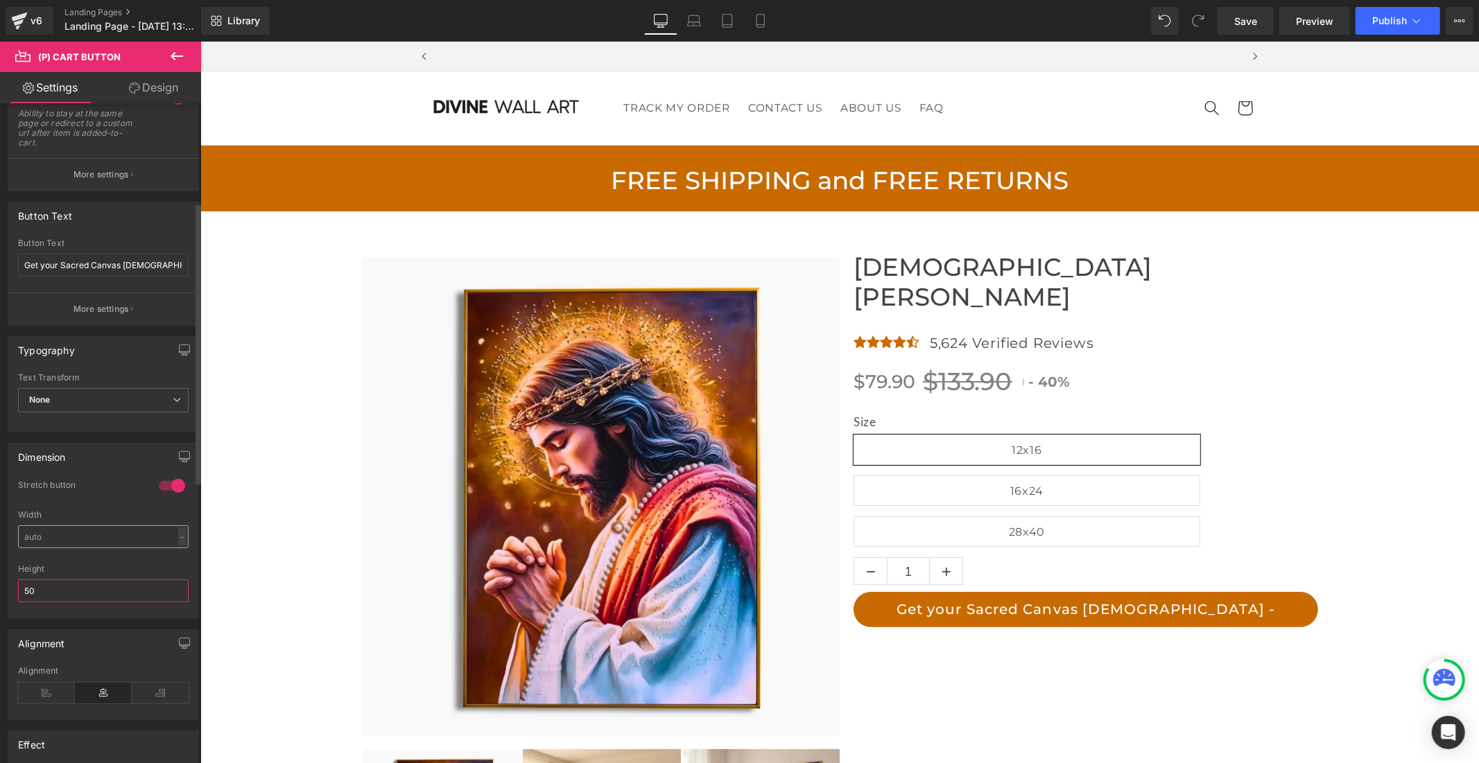
scroll to position [0, 805]
drag, startPoint x: 46, startPoint y: 536, endPoint x: 28, endPoint y: 539, distance: 18.2
click at [28, 539] on input "text" at bounding box center [103, 536] width 171 height 23
type input "100"
click at [162, 481] on div at bounding box center [171, 486] width 33 height 22
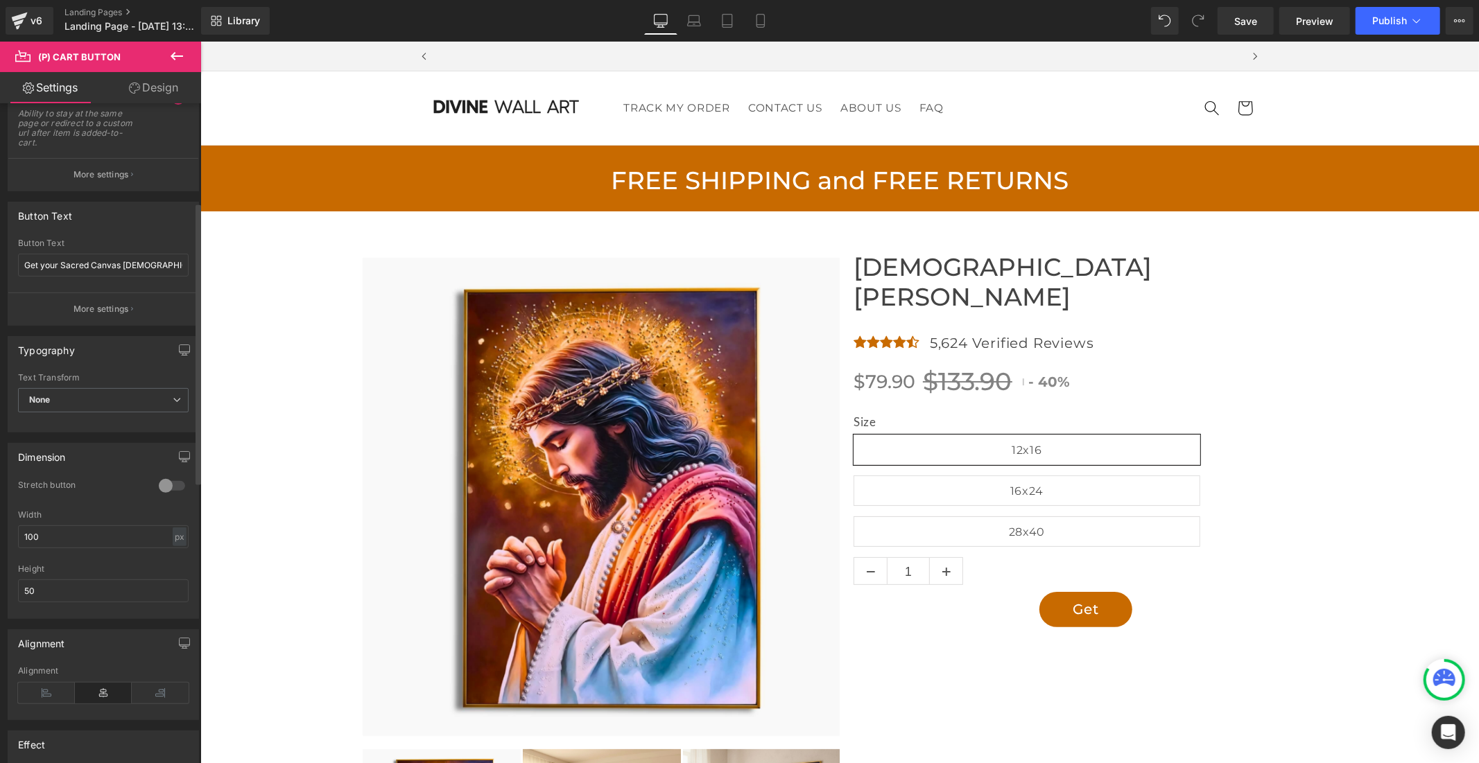
scroll to position [0, 0]
click at [172, 483] on div at bounding box center [171, 486] width 33 height 22
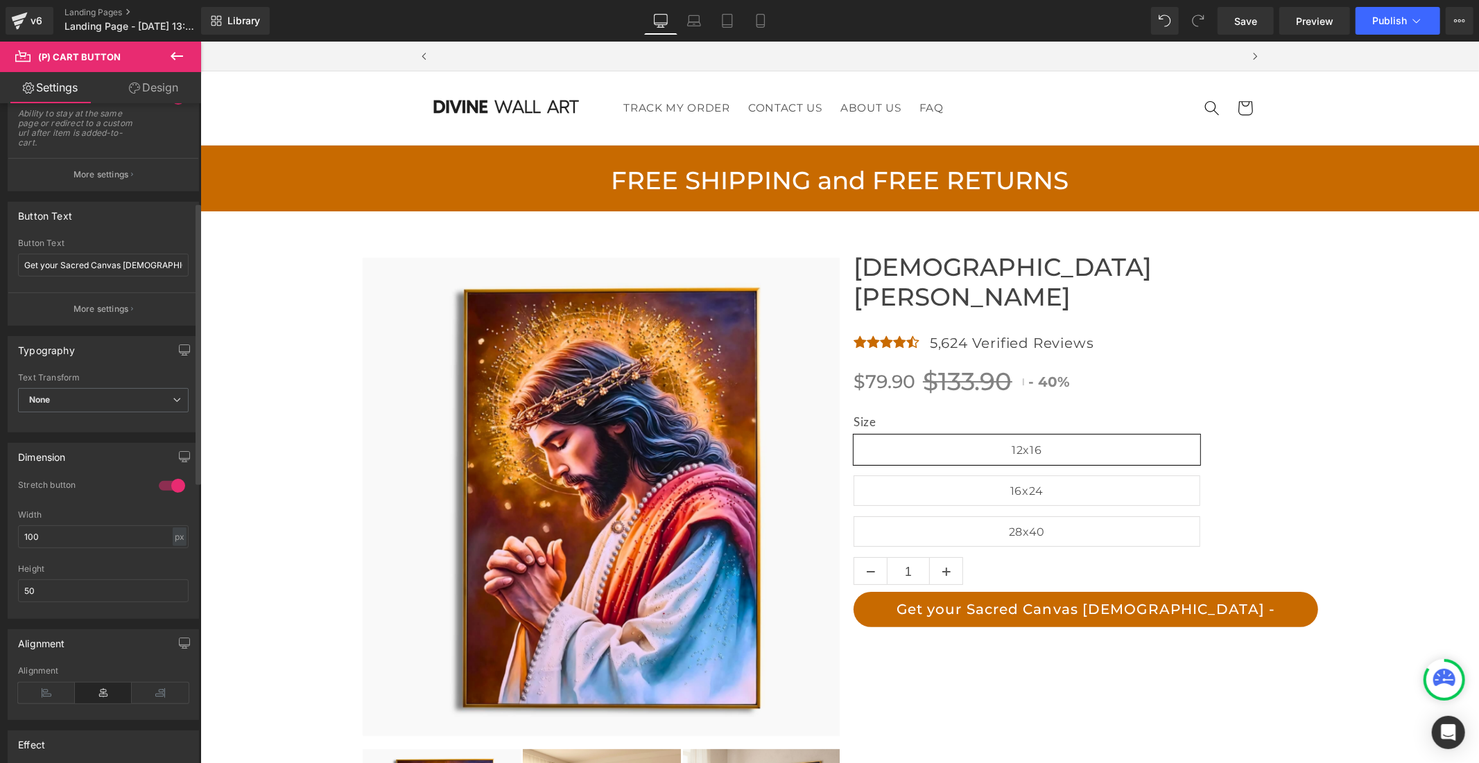
scroll to position [0, 805]
drag, startPoint x: 58, startPoint y: 535, endPoint x: 0, endPoint y: 532, distance: 58.3
click at [0, 532] on div "Dimension 1 Stretch button 1 Stretch button 1 Stretch button 1 Stretch button 1…" at bounding box center [103, 526] width 207 height 186
drag, startPoint x: 37, startPoint y: 595, endPoint x: 0, endPoint y: 604, distance: 38.5
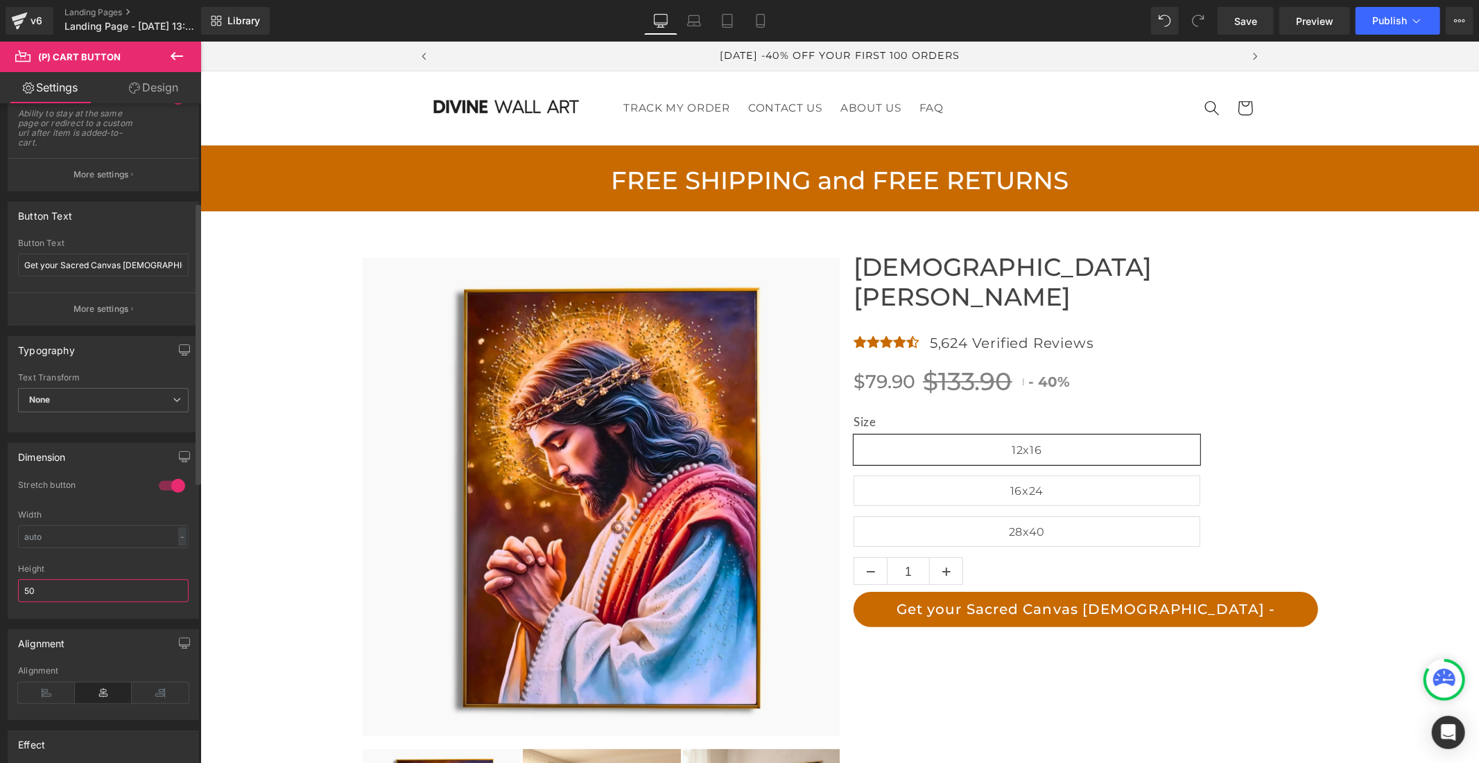
click at [0, 604] on div "Dimension 1 Stretch button 1 Stretch button 1 Stretch button 1 Stretch button W…" at bounding box center [103, 526] width 207 height 186
click at [167, 89] on link "Design" at bounding box center [153, 87] width 101 height 31
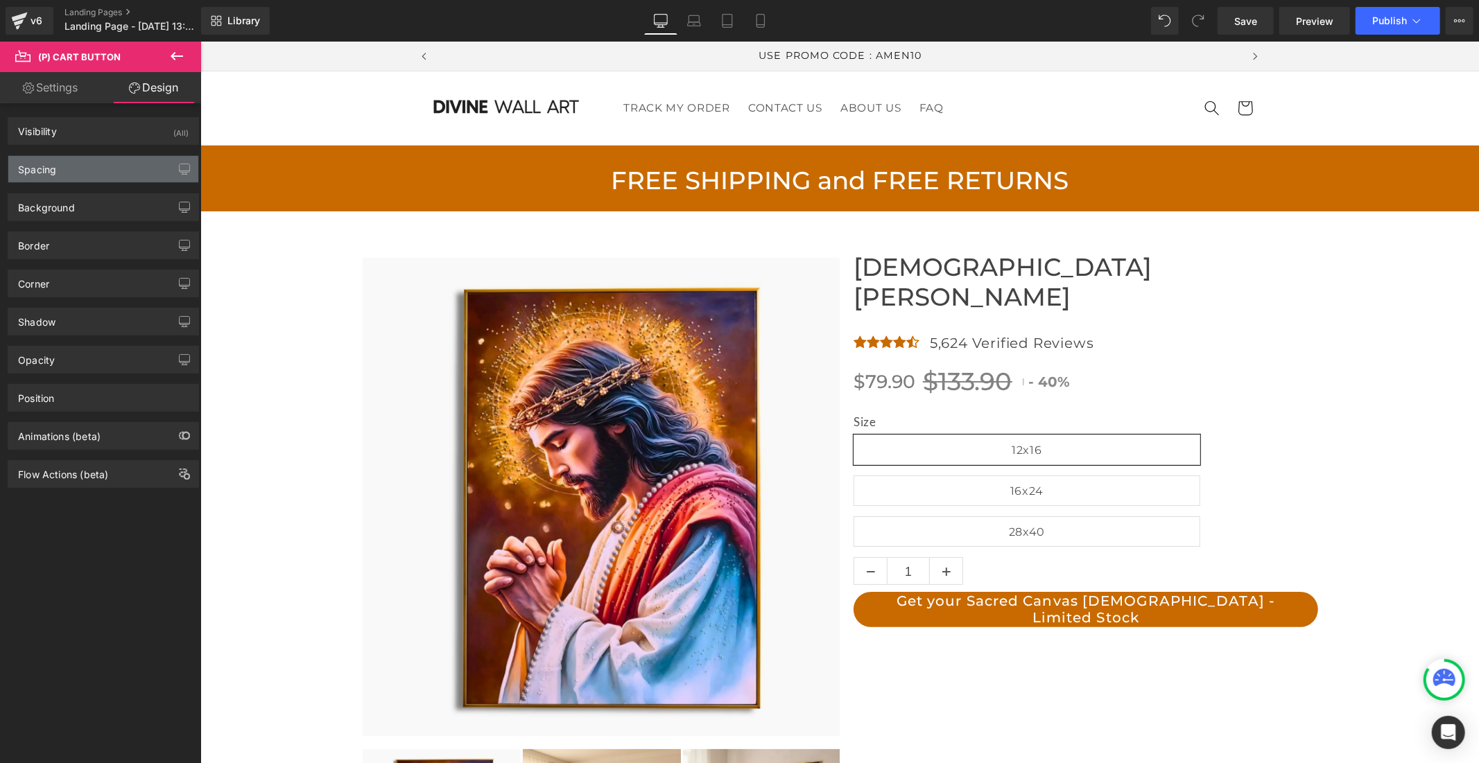
click at [112, 171] on div "Spacing" at bounding box center [103, 169] width 190 height 26
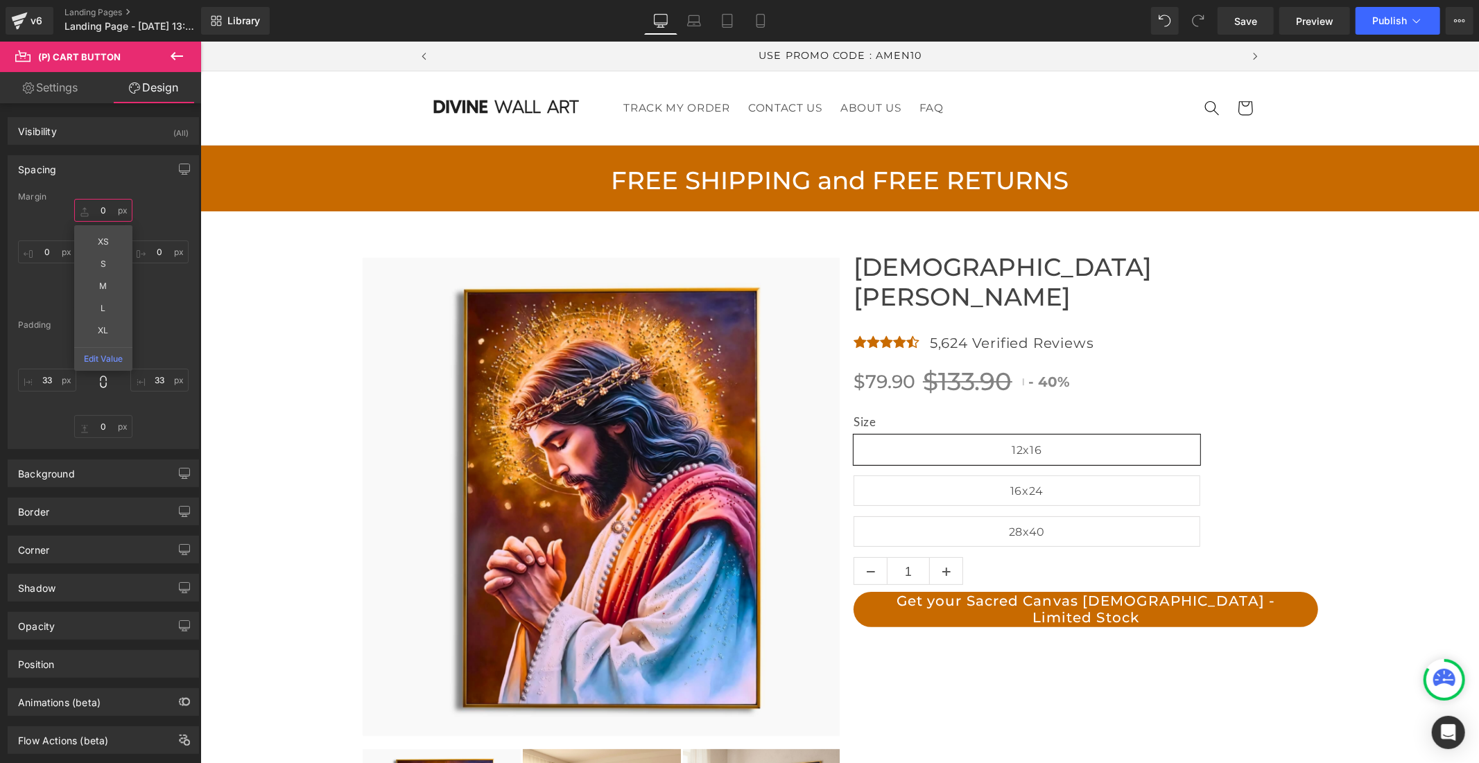
click at [101, 210] on input "0" at bounding box center [103, 210] width 58 height 23
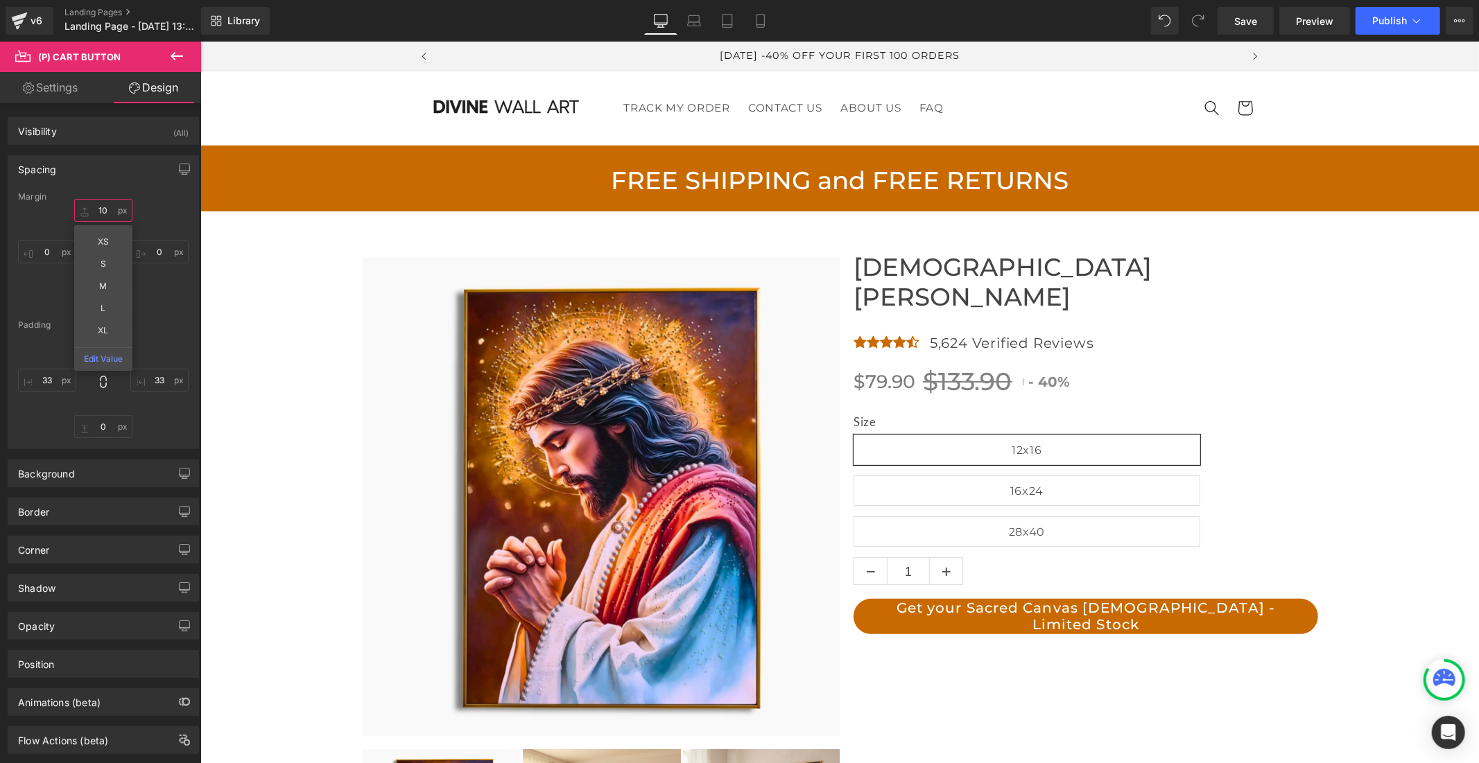
type input "1"
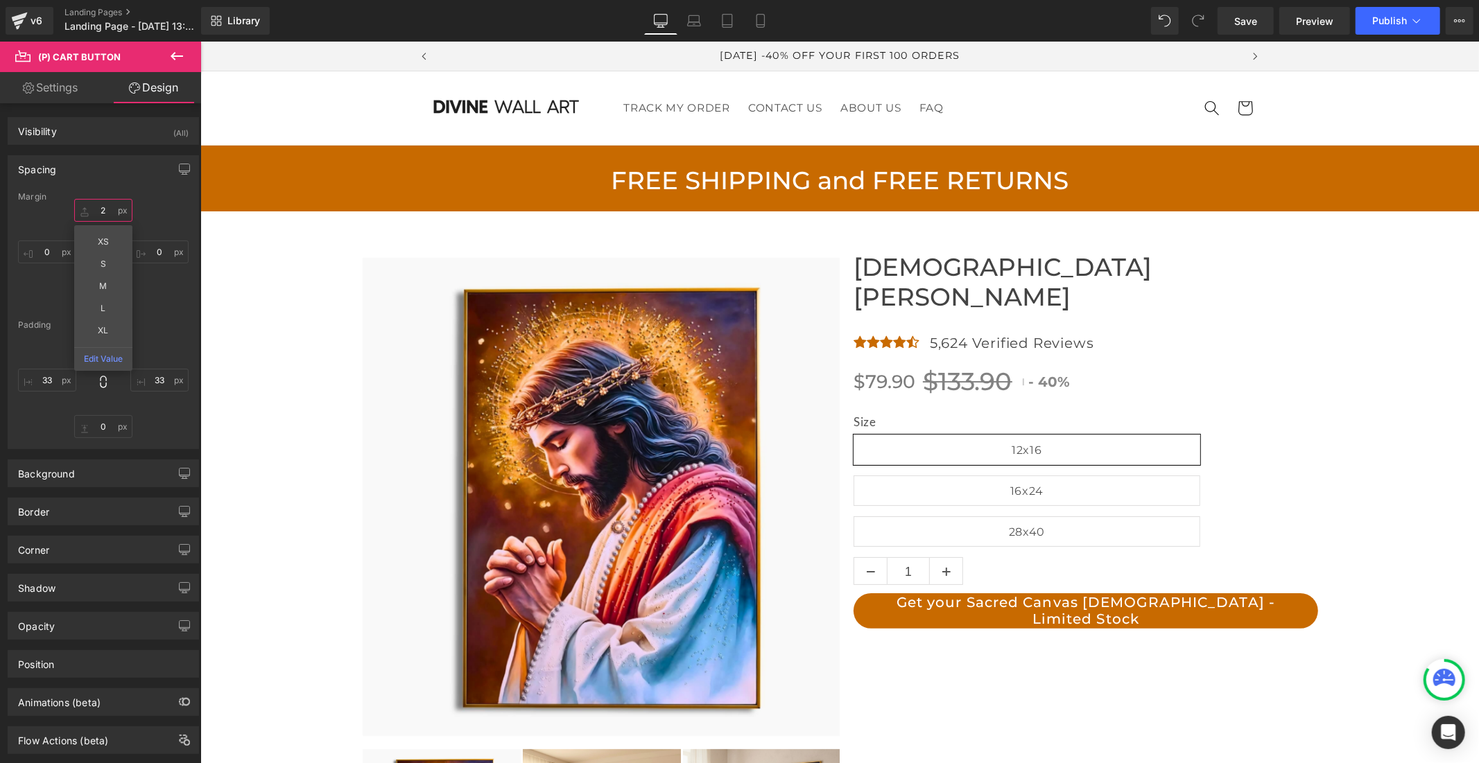
type input "20"
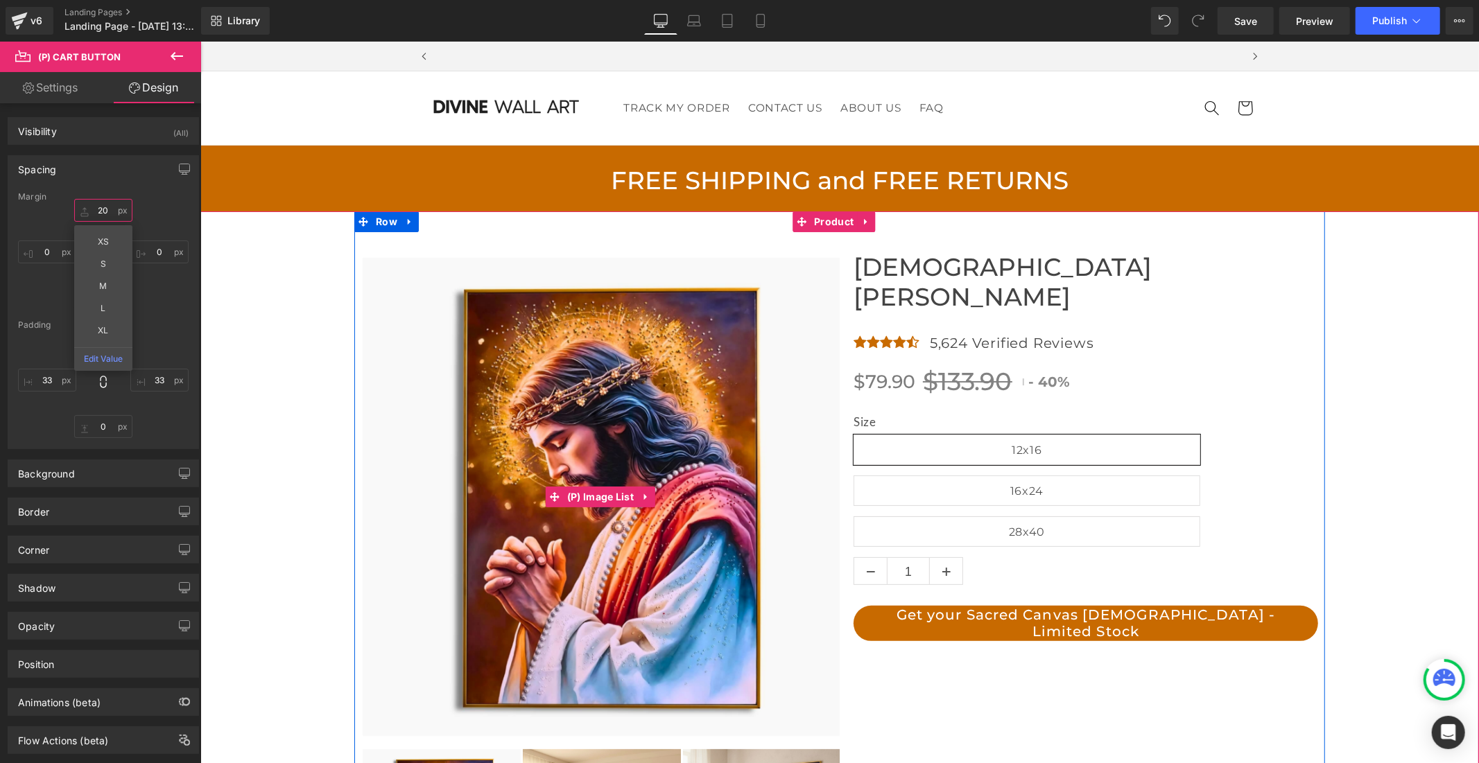
scroll to position [0, 805]
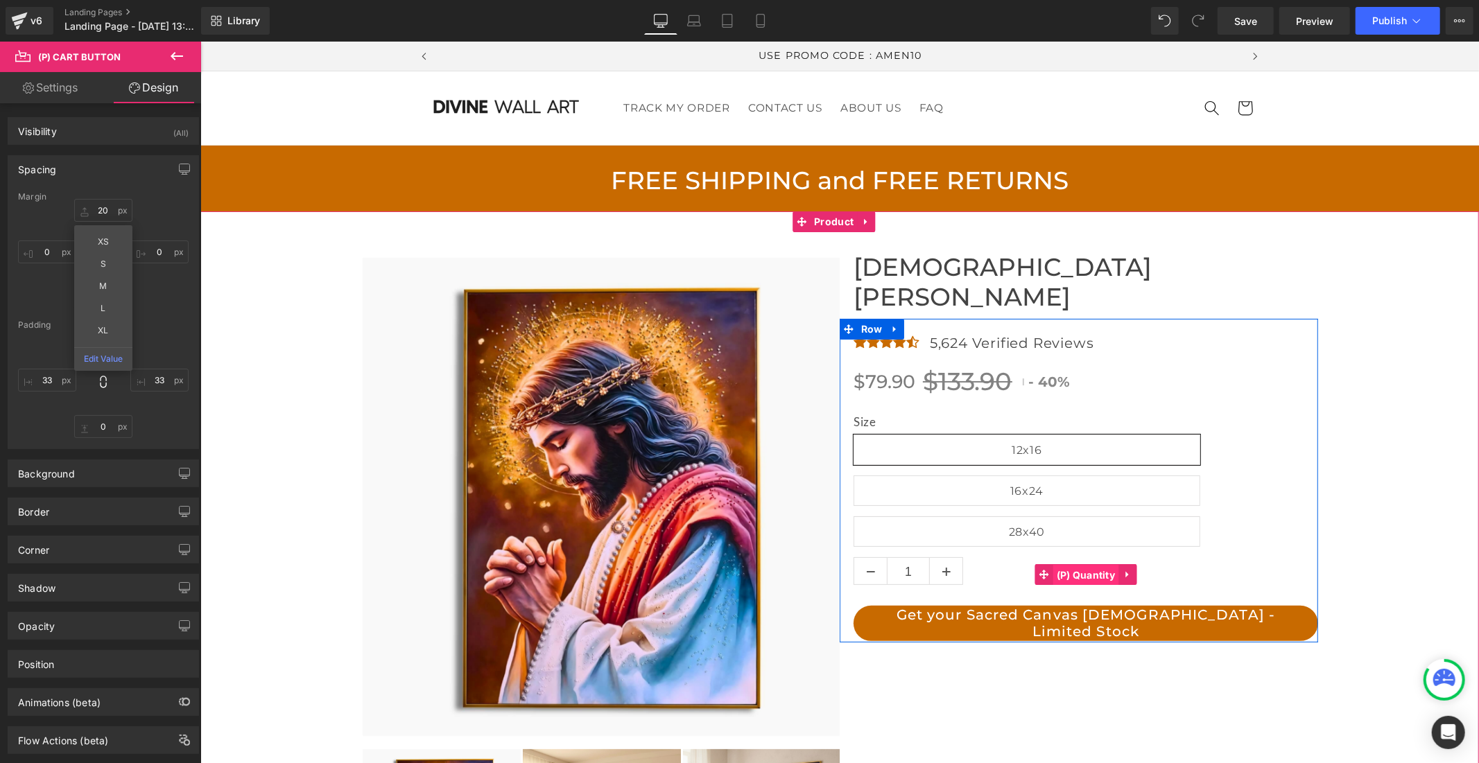
click at [1071, 564] on span "(P) Quantity" at bounding box center [1085, 574] width 66 height 21
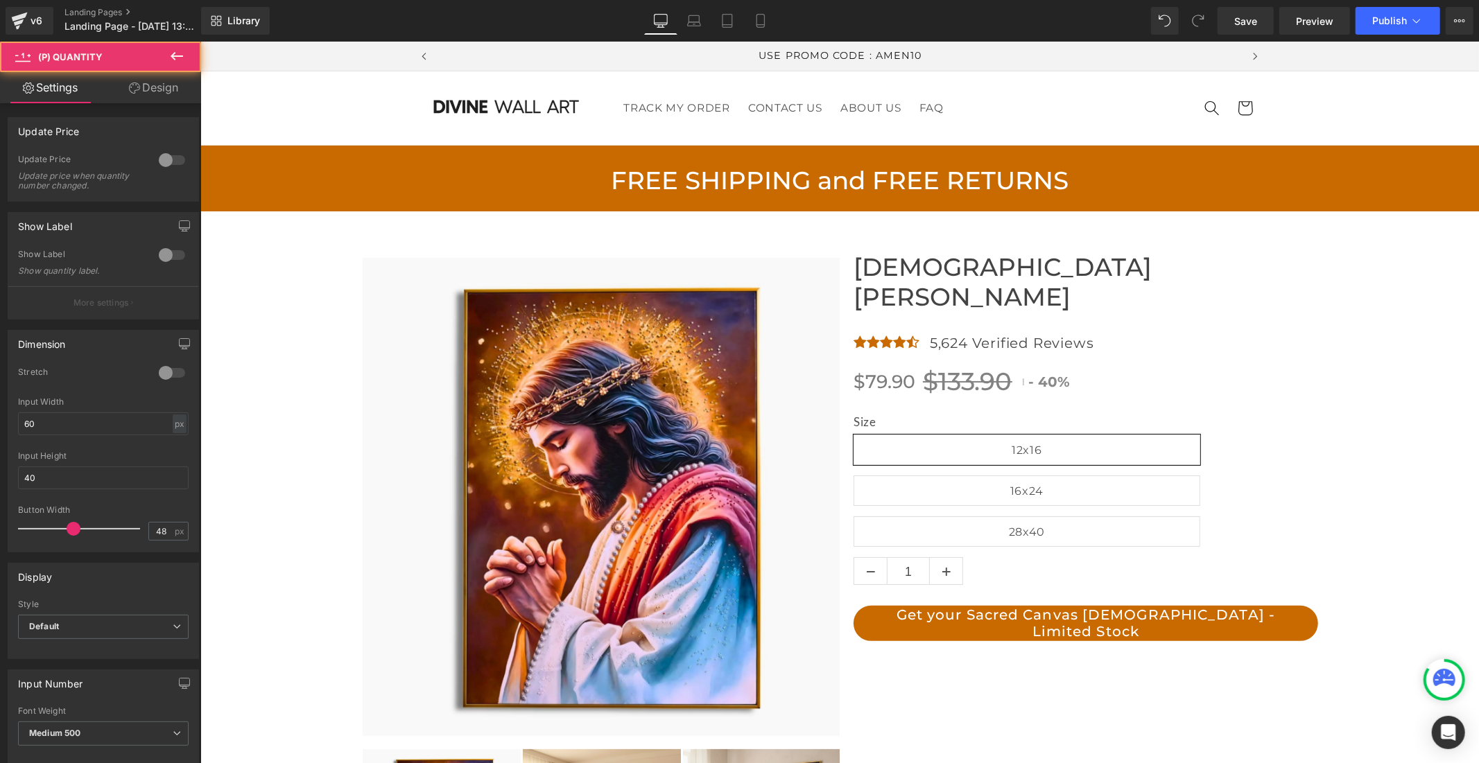
click at [166, 83] on link "Design" at bounding box center [153, 87] width 101 height 31
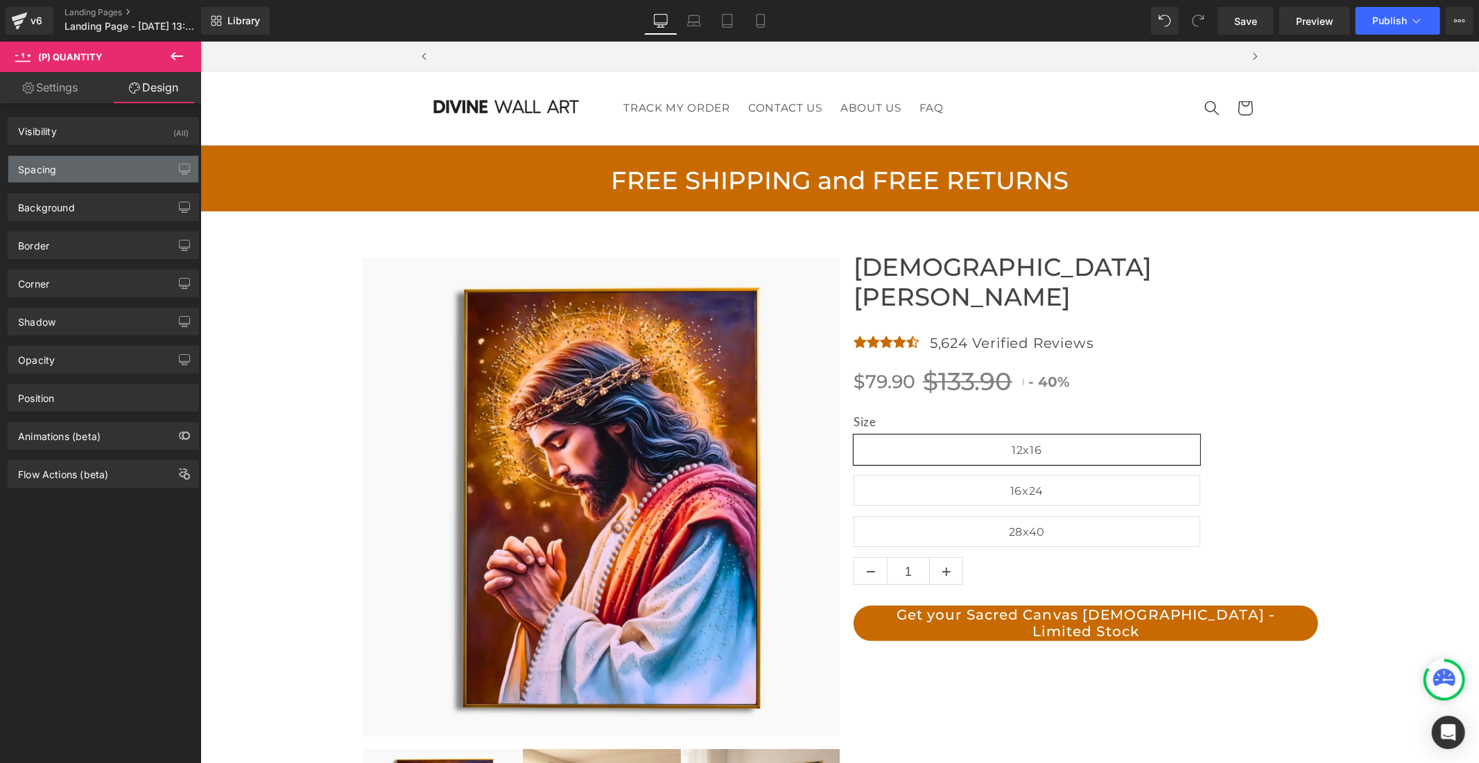
scroll to position [0, 0]
click at [104, 180] on div "Spacing" at bounding box center [103, 169] width 190 height 26
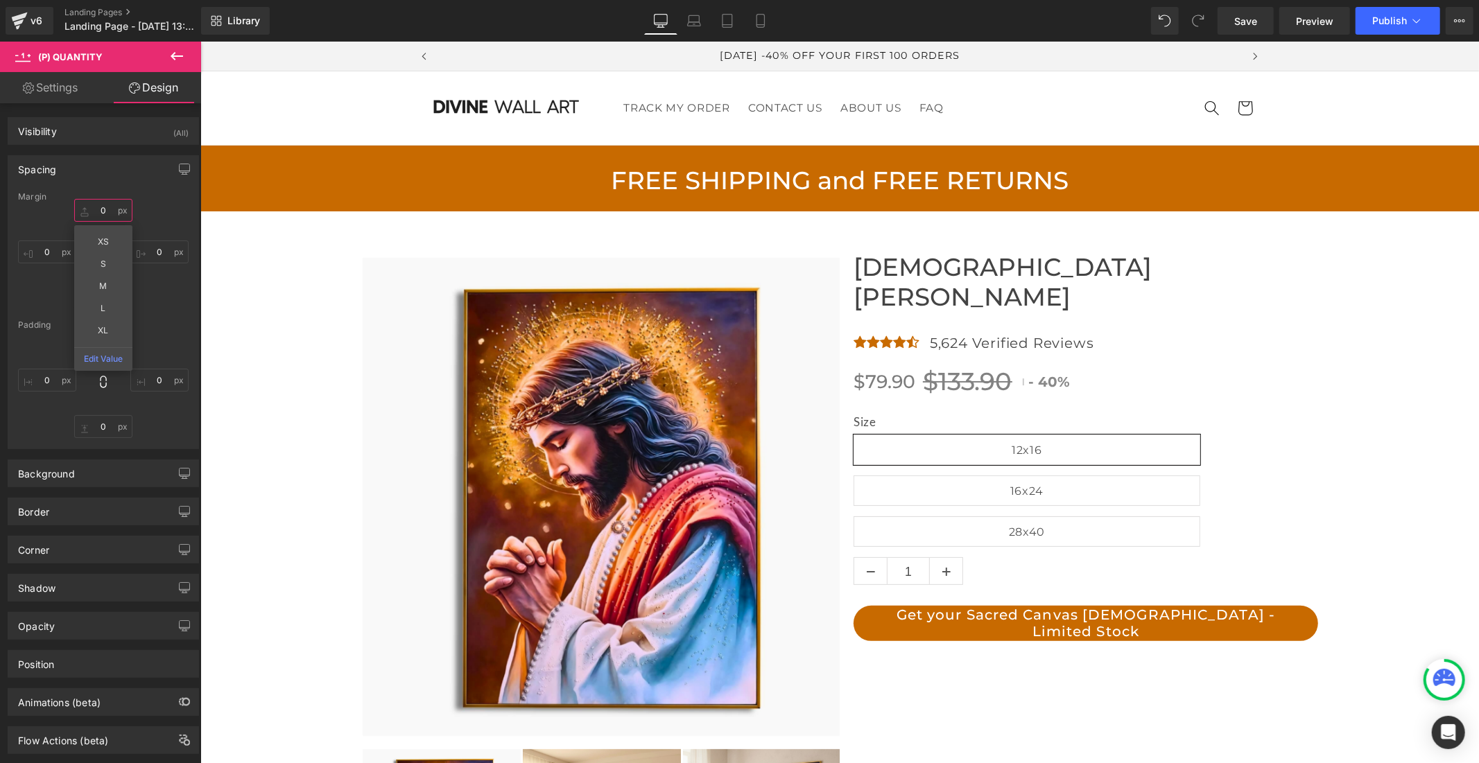
click at [105, 207] on input "0" at bounding box center [103, 210] width 58 height 23
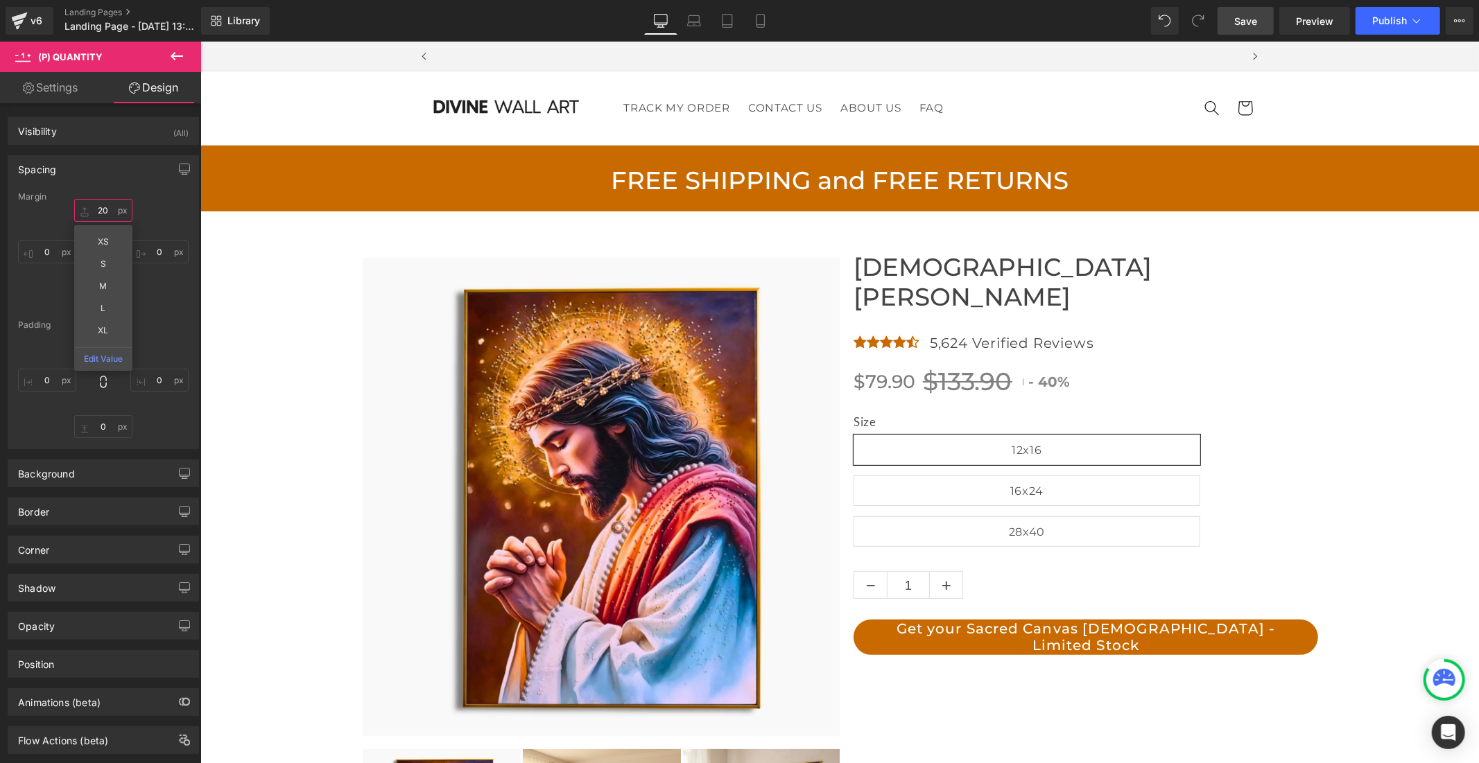
scroll to position [0, 805]
type input "20"
click at [1237, 21] on span "Save" at bounding box center [1245, 21] width 23 height 15
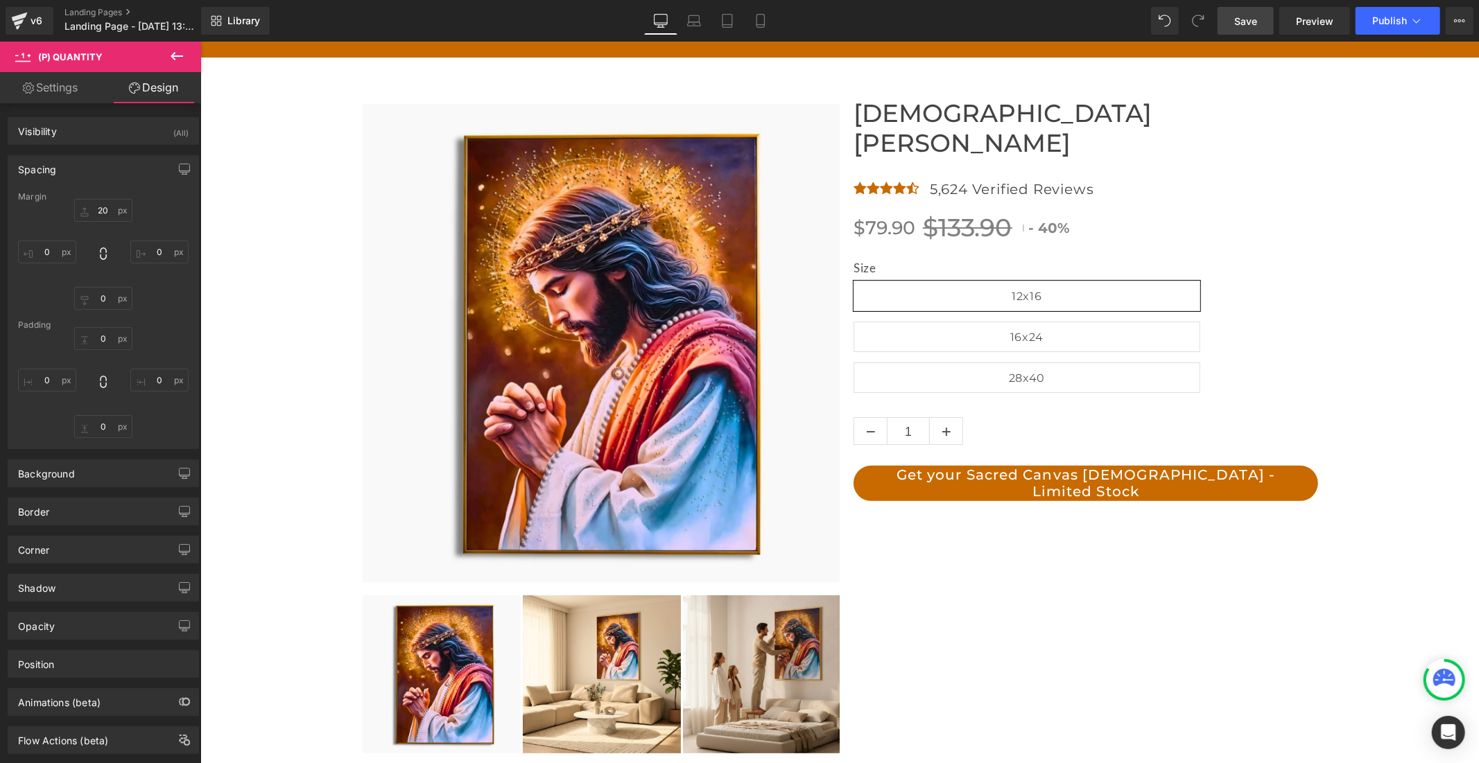
scroll to position [0, 0]
click at [178, 52] on icon at bounding box center [176, 56] width 17 height 17
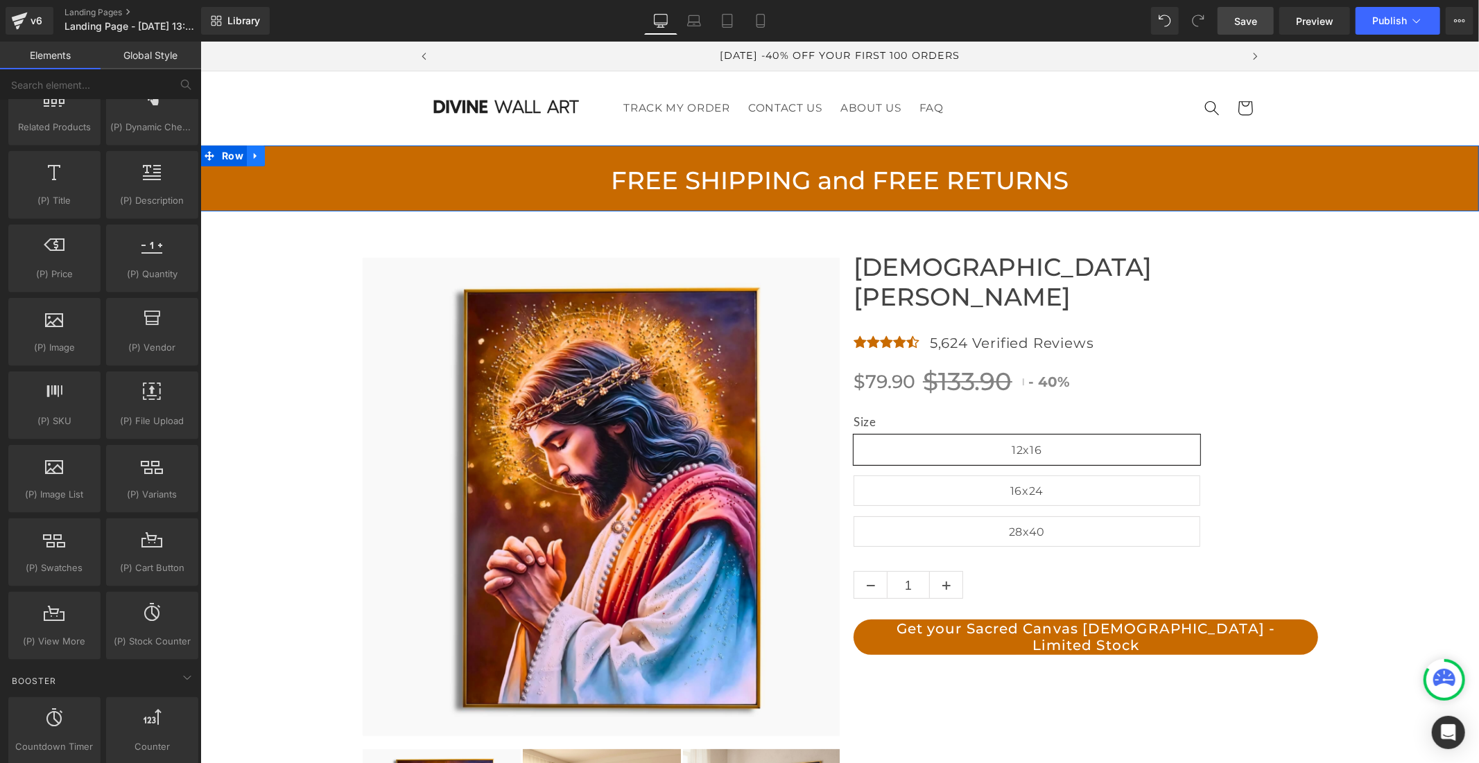
click at [250, 155] on icon at bounding box center [255, 155] width 10 height 10
click at [268, 156] on icon at bounding box center [273, 155] width 10 height 10
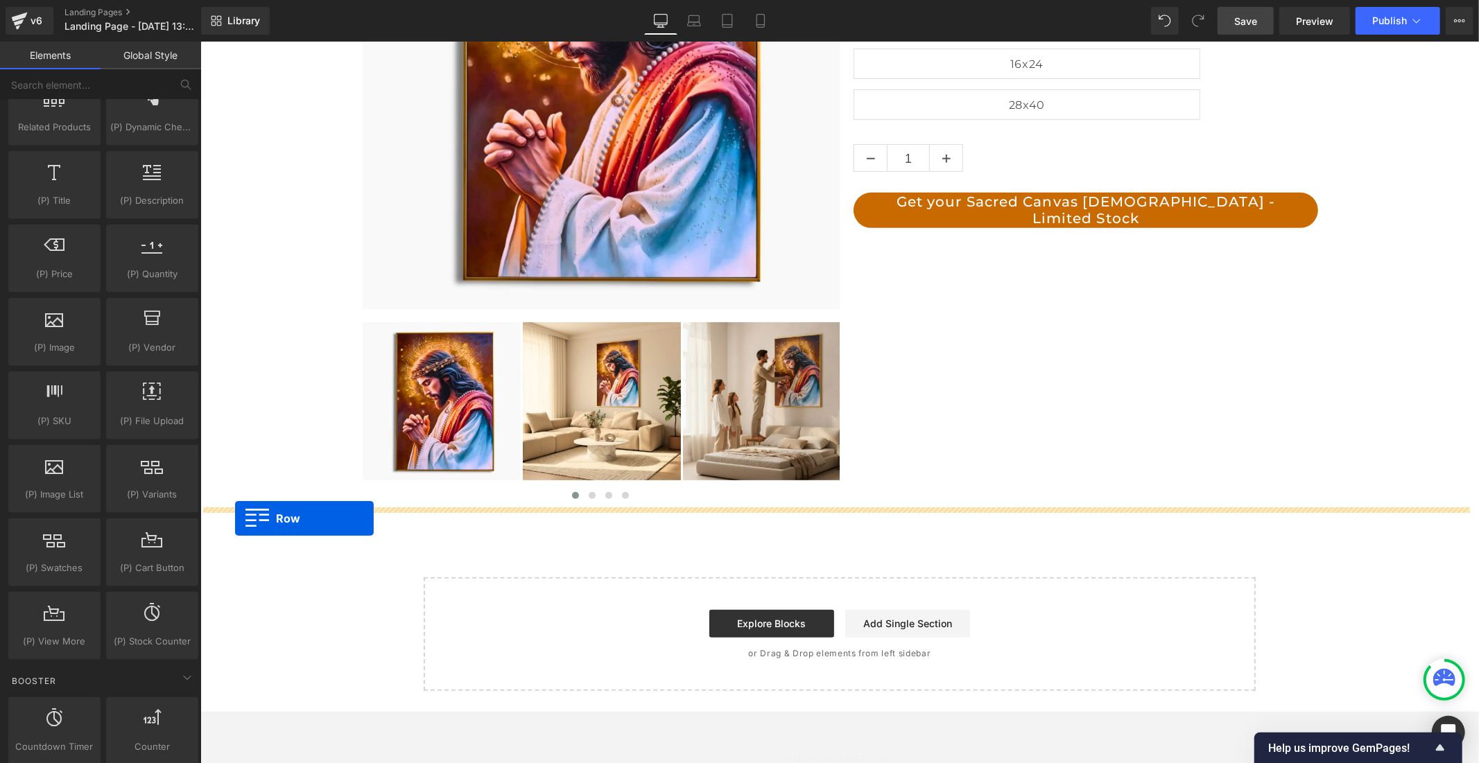
drag, startPoint x: 207, startPoint y: 218, endPoint x: 233, endPoint y: 519, distance: 302.7
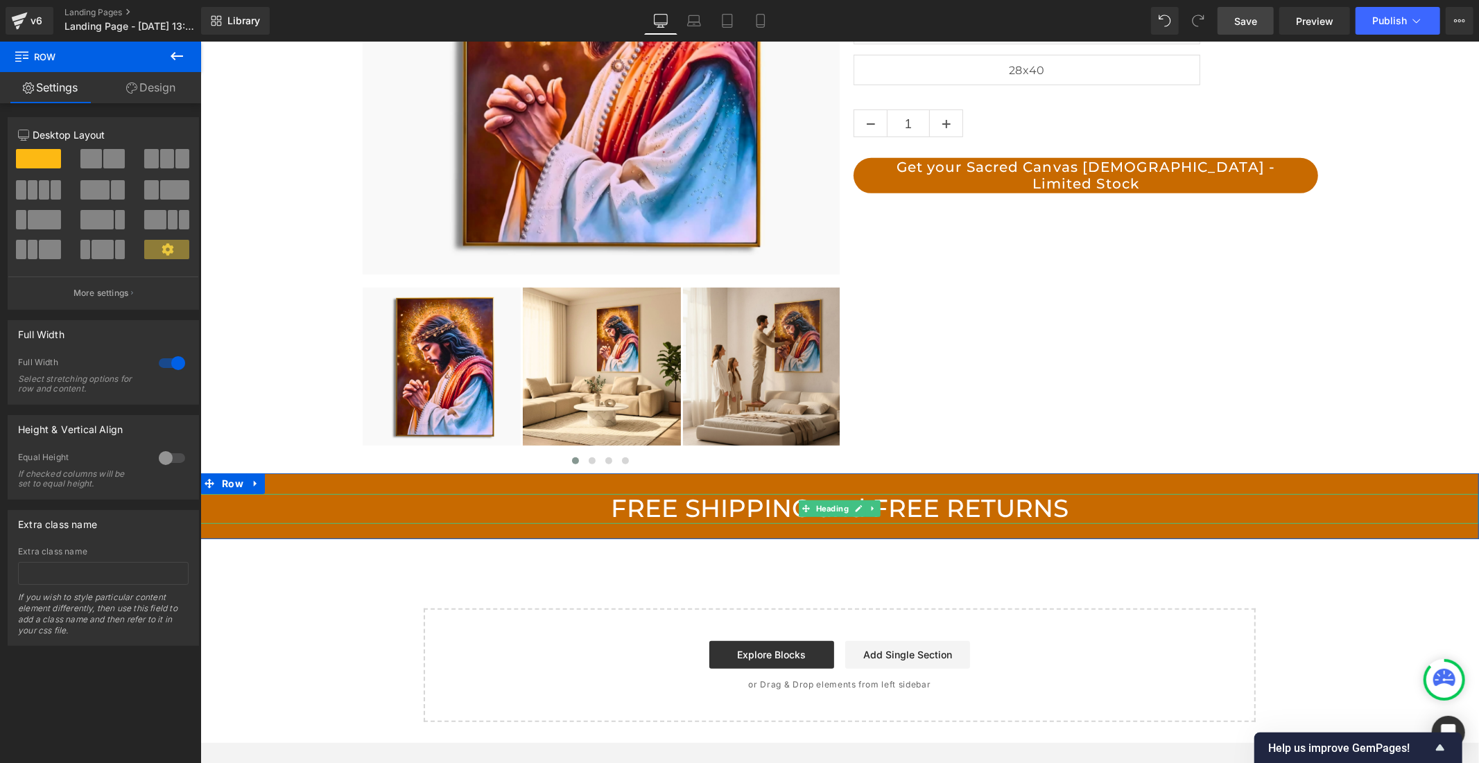
scroll to position [0, 805]
click at [869, 505] on icon at bounding box center [873, 508] width 8 height 8
click at [875, 505] on icon at bounding box center [879, 508] width 8 height 8
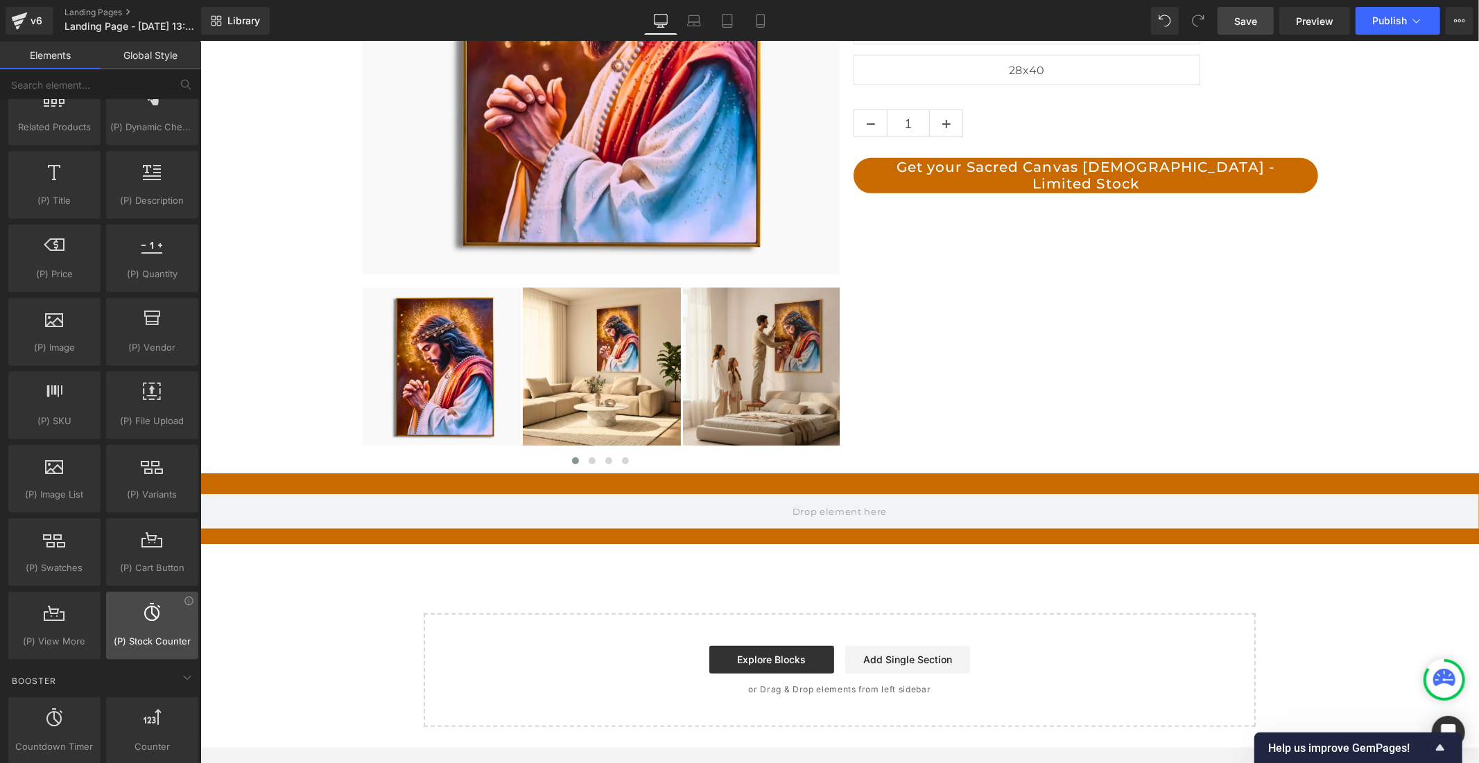
scroll to position [0, 805]
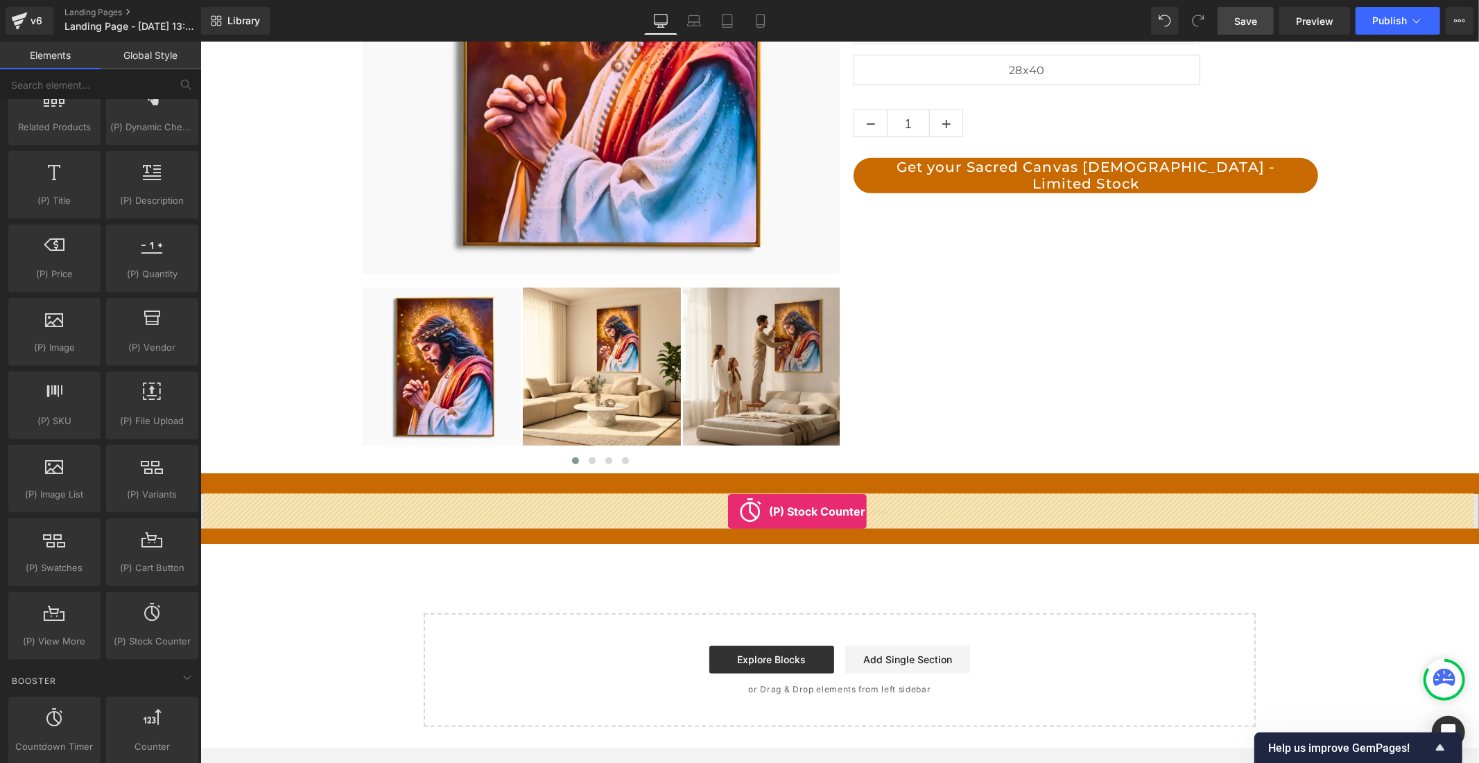
drag, startPoint x: 347, startPoint y: 668, endPoint x: 727, endPoint y: 511, distance: 411.8
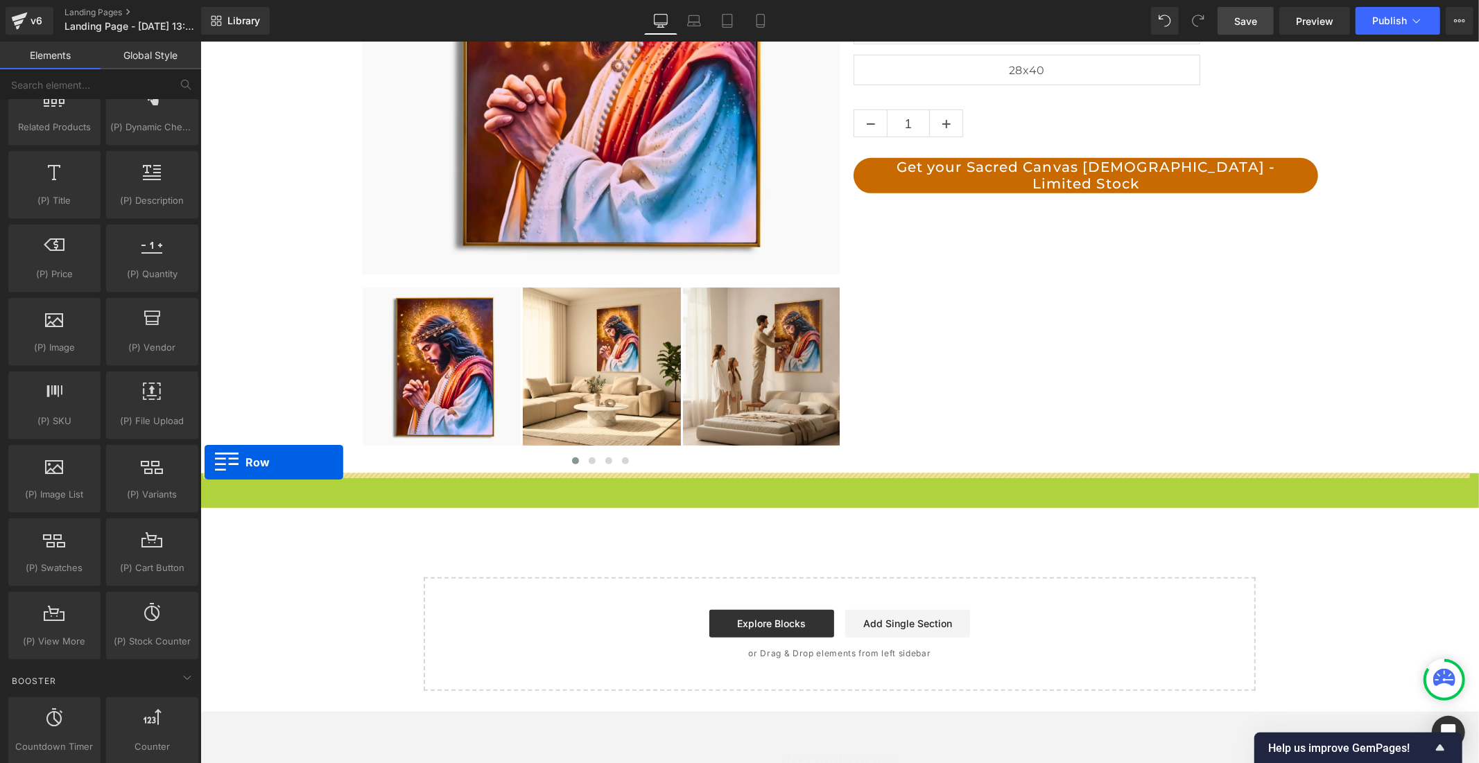
drag, startPoint x: 204, startPoint y: 479, endPoint x: 204, endPoint y: 462, distance: 17.3
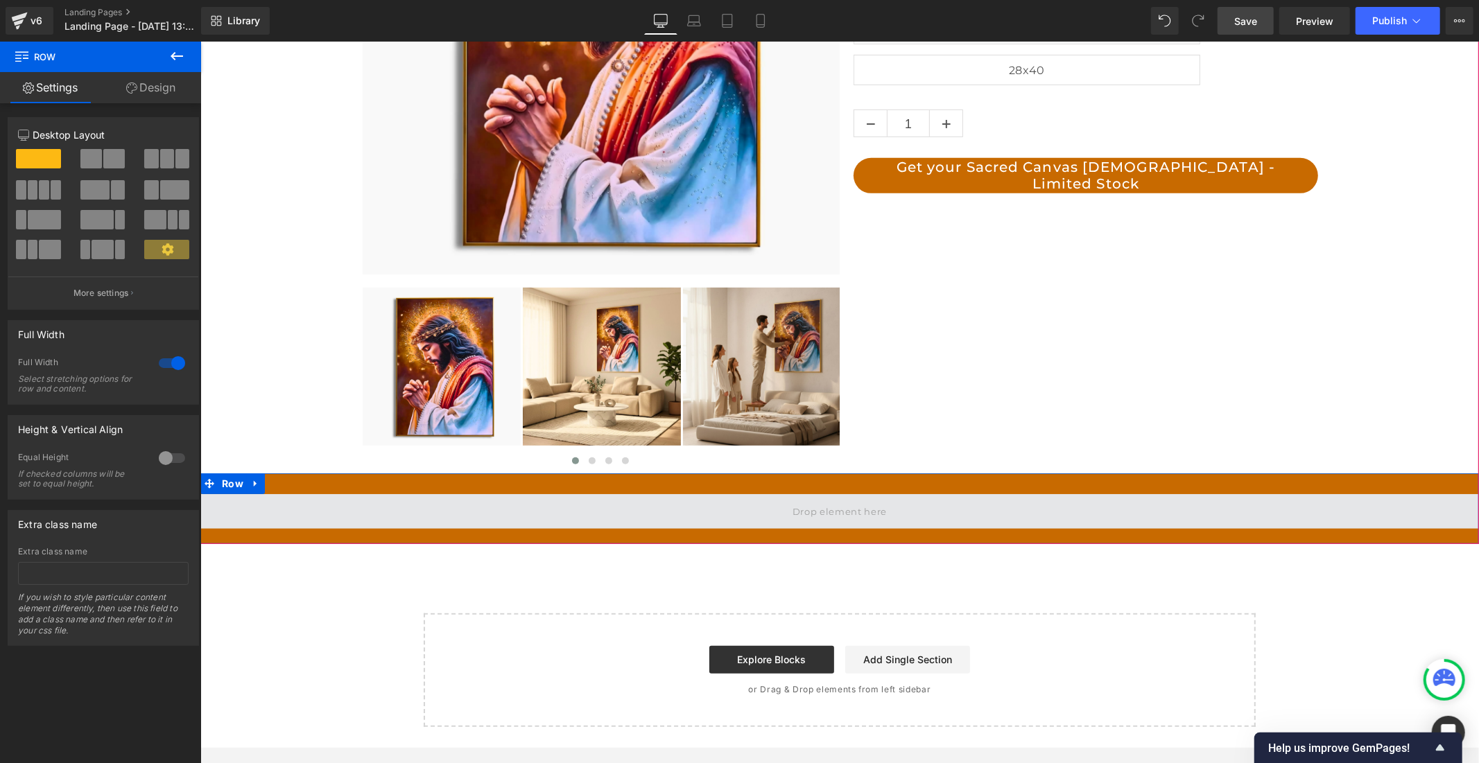
scroll to position [0, 0]
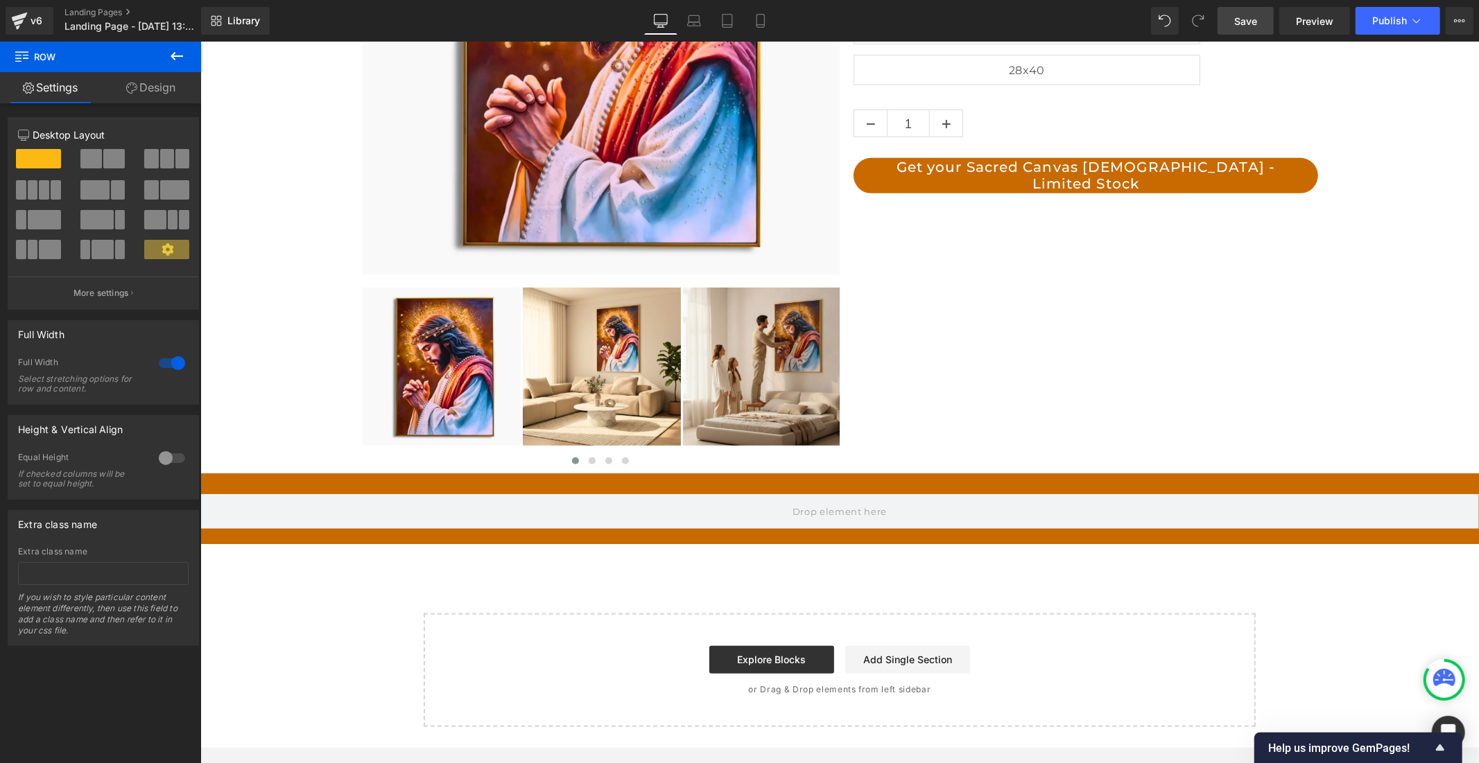
click at [168, 49] on icon at bounding box center [176, 56] width 17 height 17
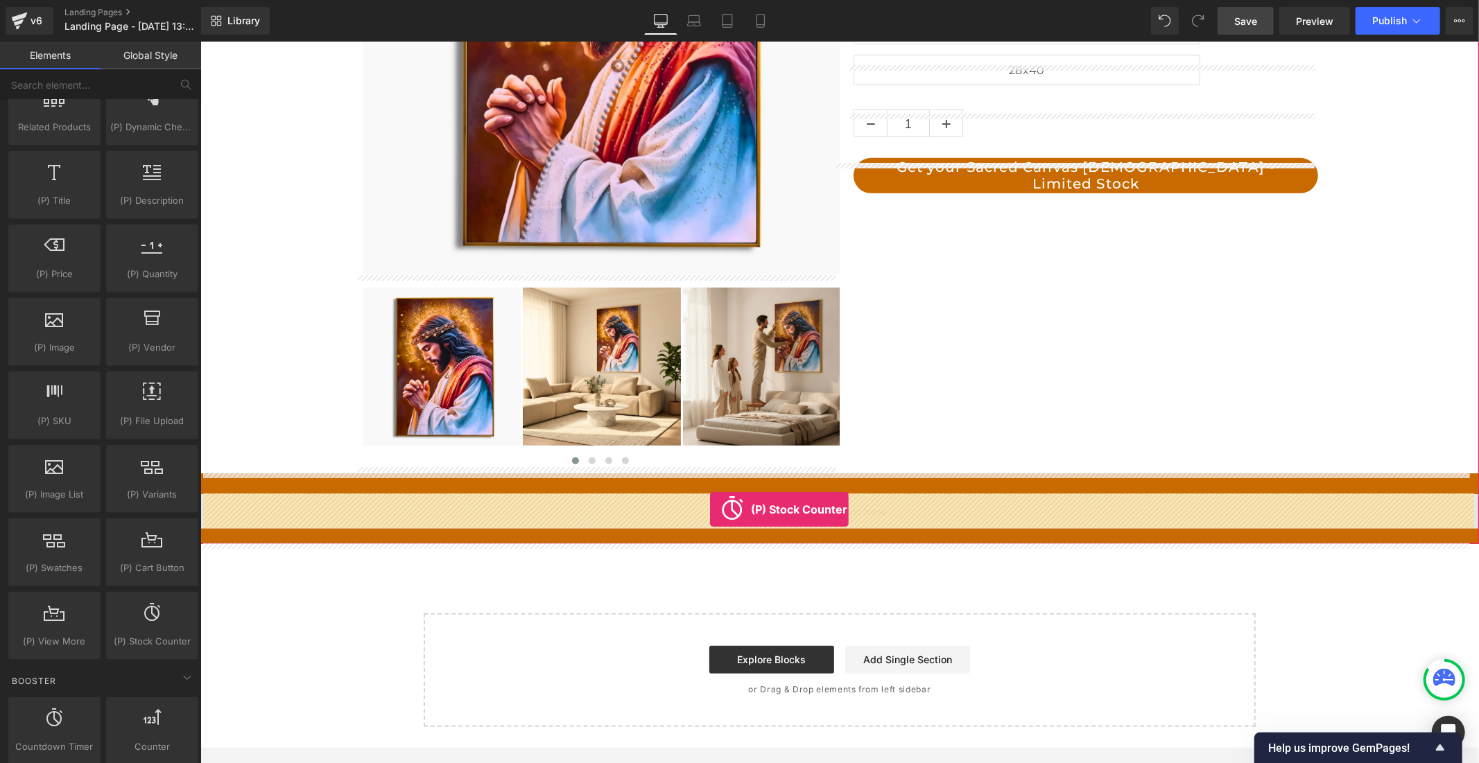
scroll to position [0, 805]
drag, startPoint x: 350, startPoint y: 675, endPoint x: 717, endPoint y: 508, distance: 403.0
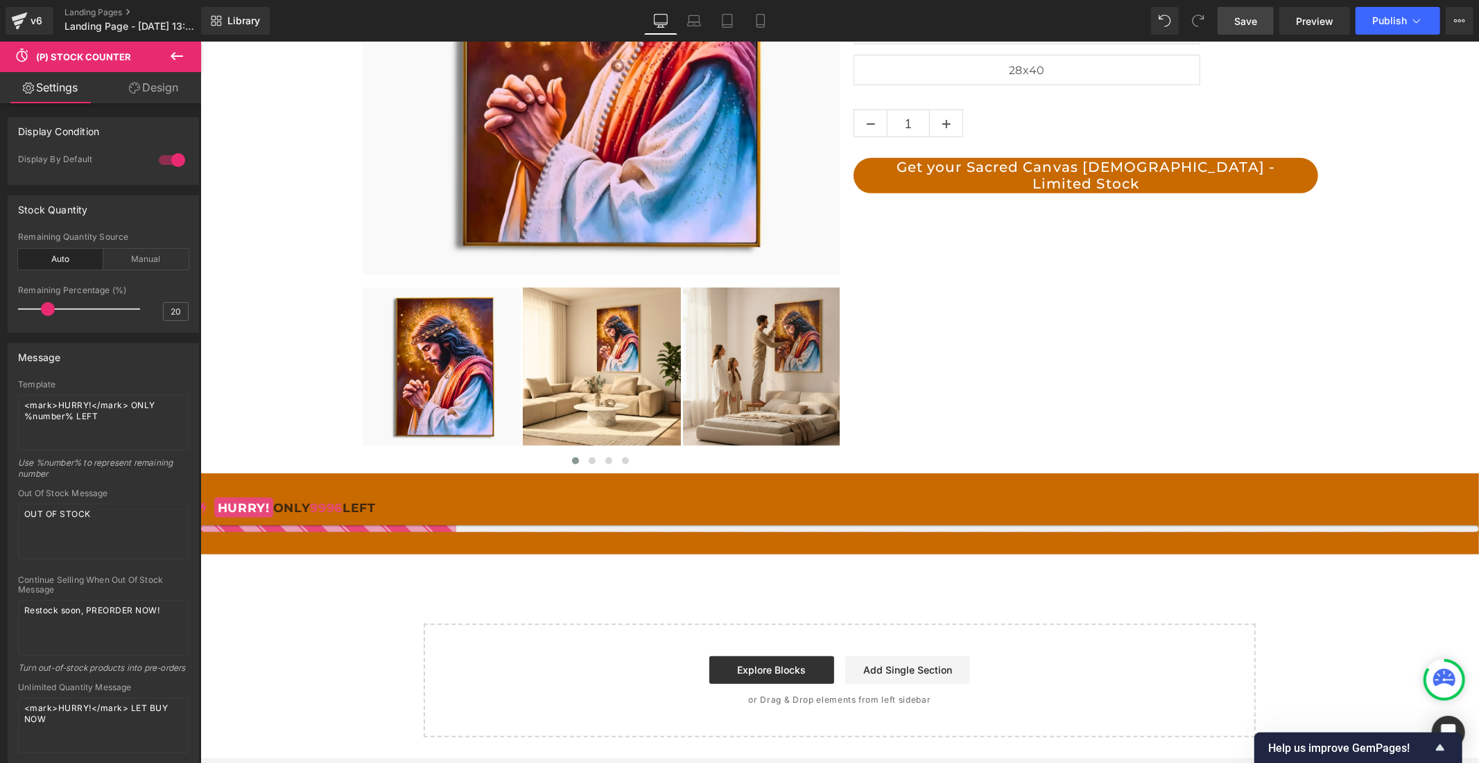
click at [1235, 17] on link "Save" at bounding box center [1245, 21] width 56 height 28
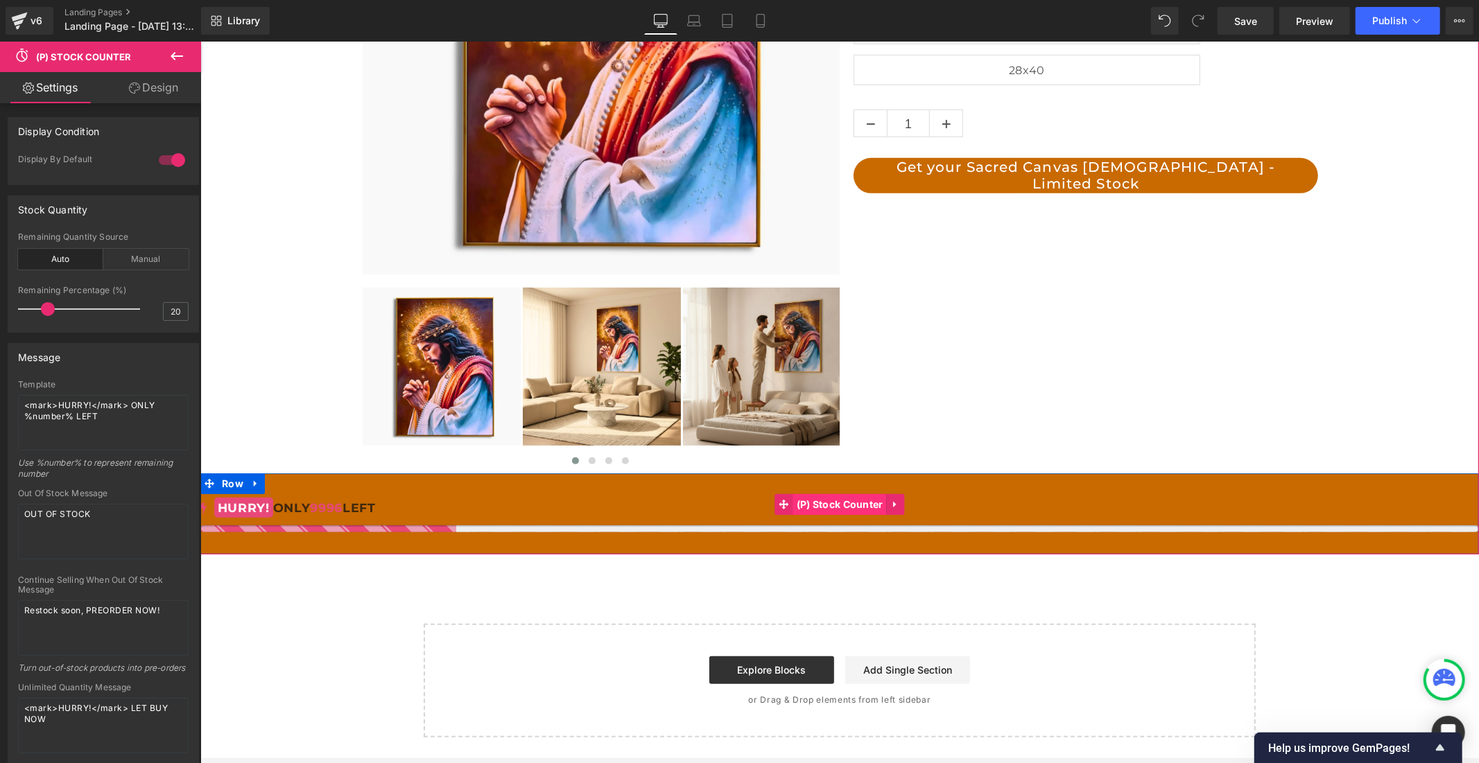
click at [841, 507] on span "(P) Stock Counter" at bounding box center [839, 504] width 94 height 21
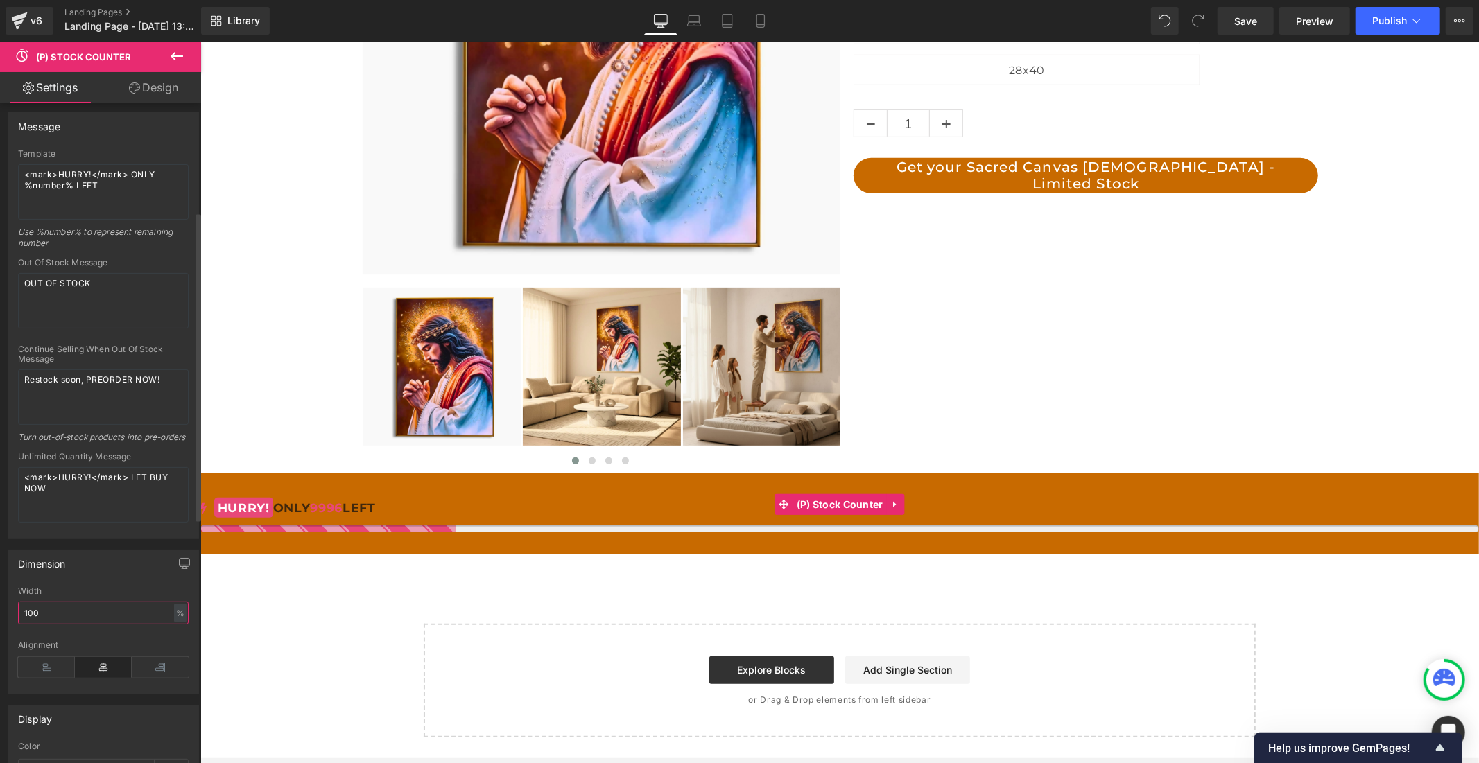
drag, startPoint x: 58, startPoint y: 622, endPoint x: 21, endPoint y: 622, distance: 37.4
click at [21, 622] on input "100" at bounding box center [103, 613] width 171 height 23
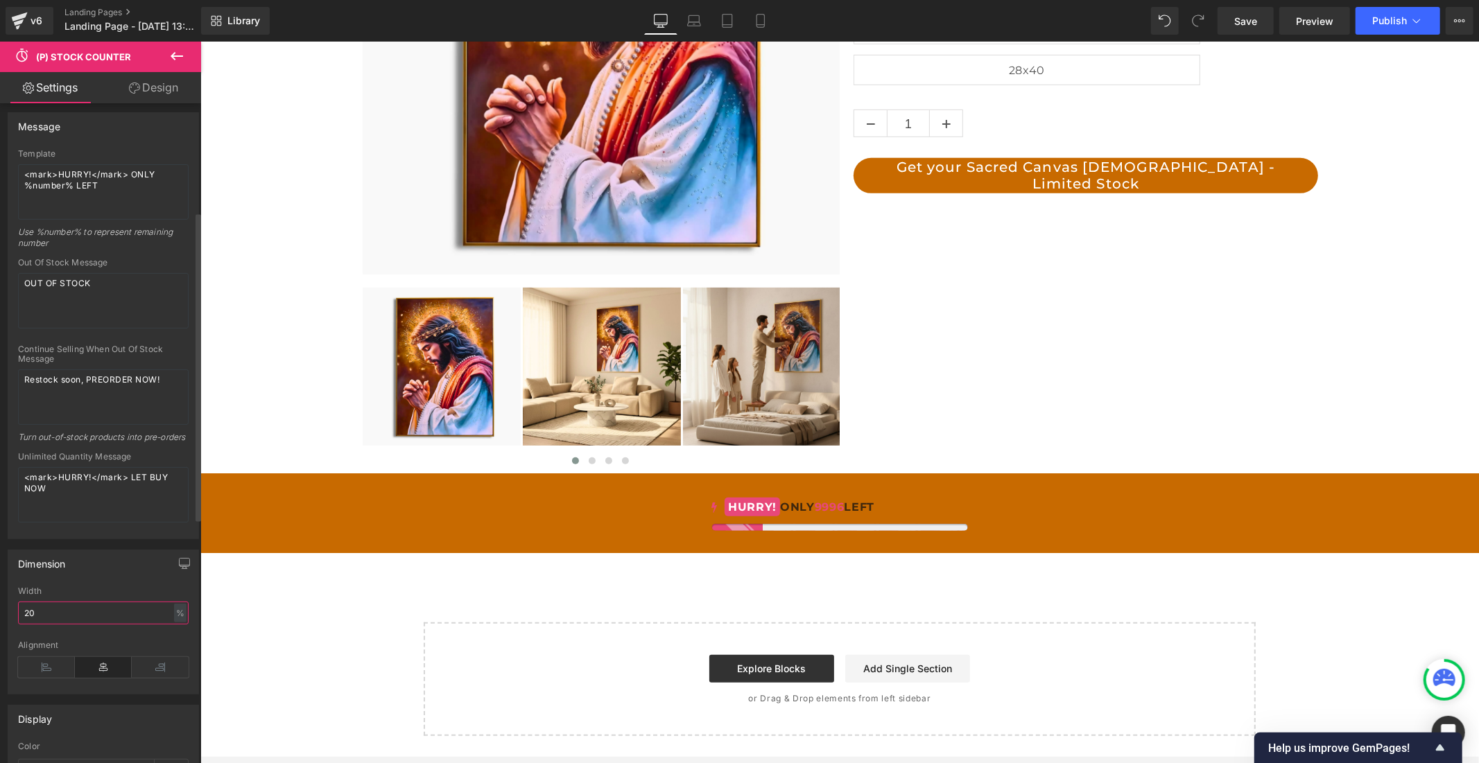
scroll to position [0, 0]
drag, startPoint x: 46, startPoint y: 624, endPoint x: 18, endPoint y: 625, distance: 28.4
click at [18, 625] on input "20" at bounding box center [103, 613] width 171 height 23
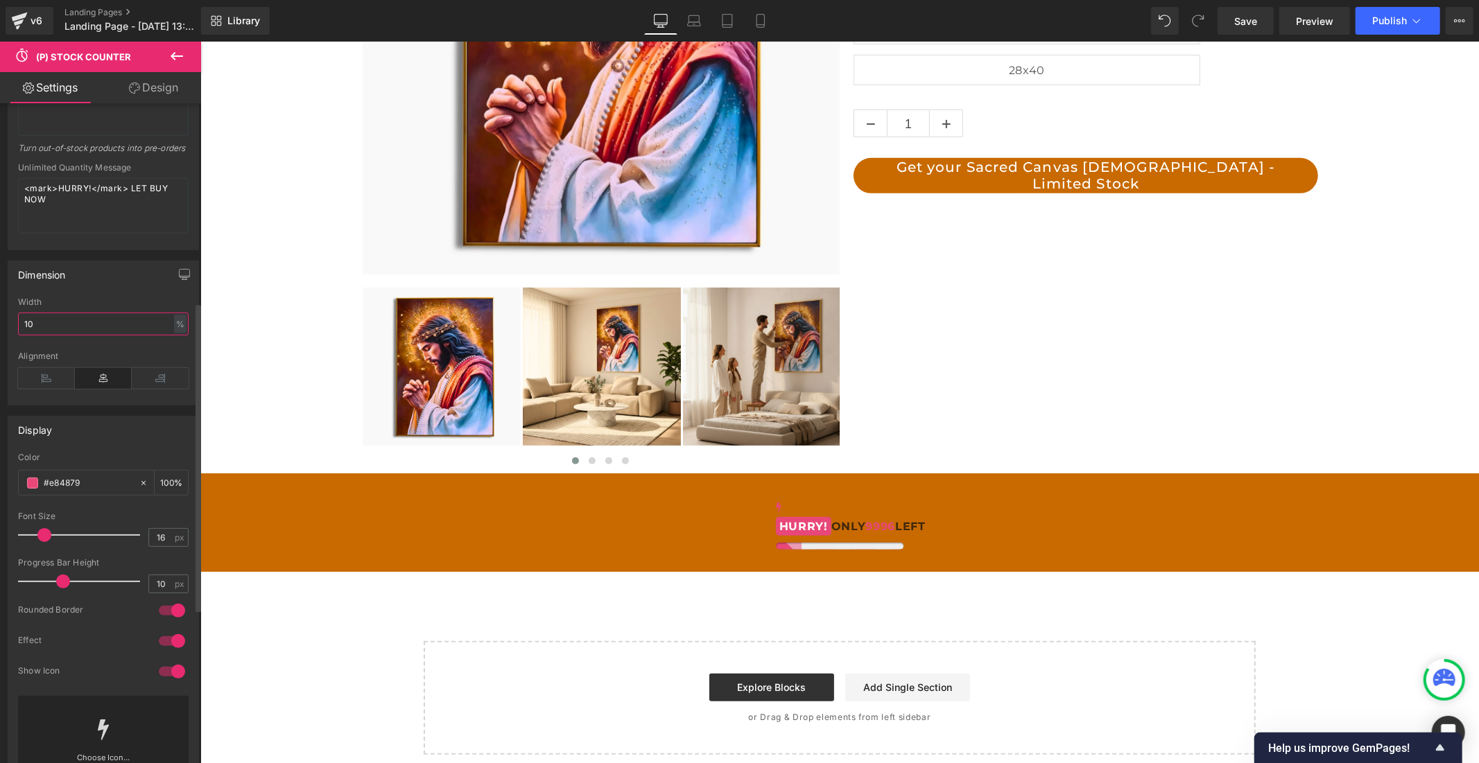
scroll to position [539, 0]
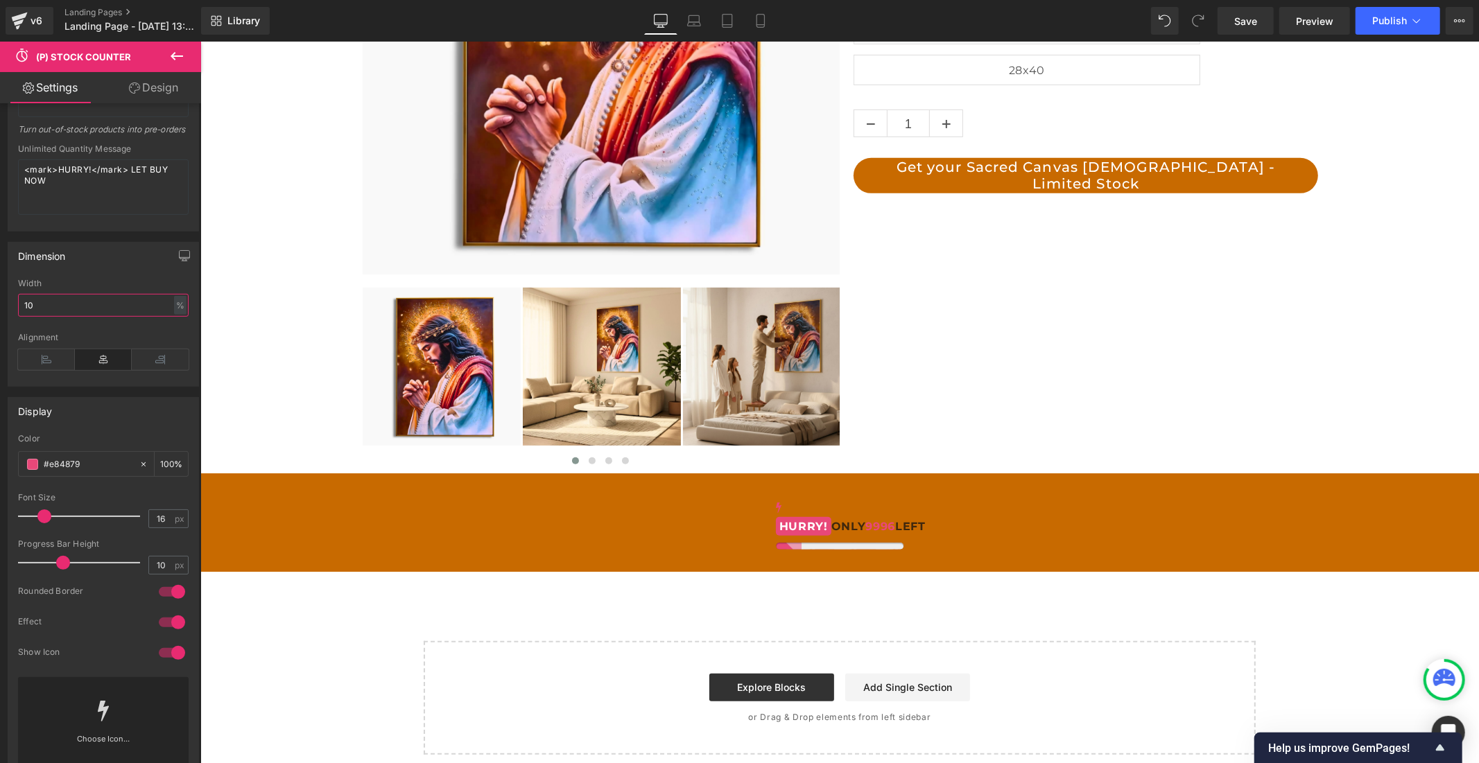
type input "10"
click at [30, 470] on span at bounding box center [32, 464] width 11 height 11
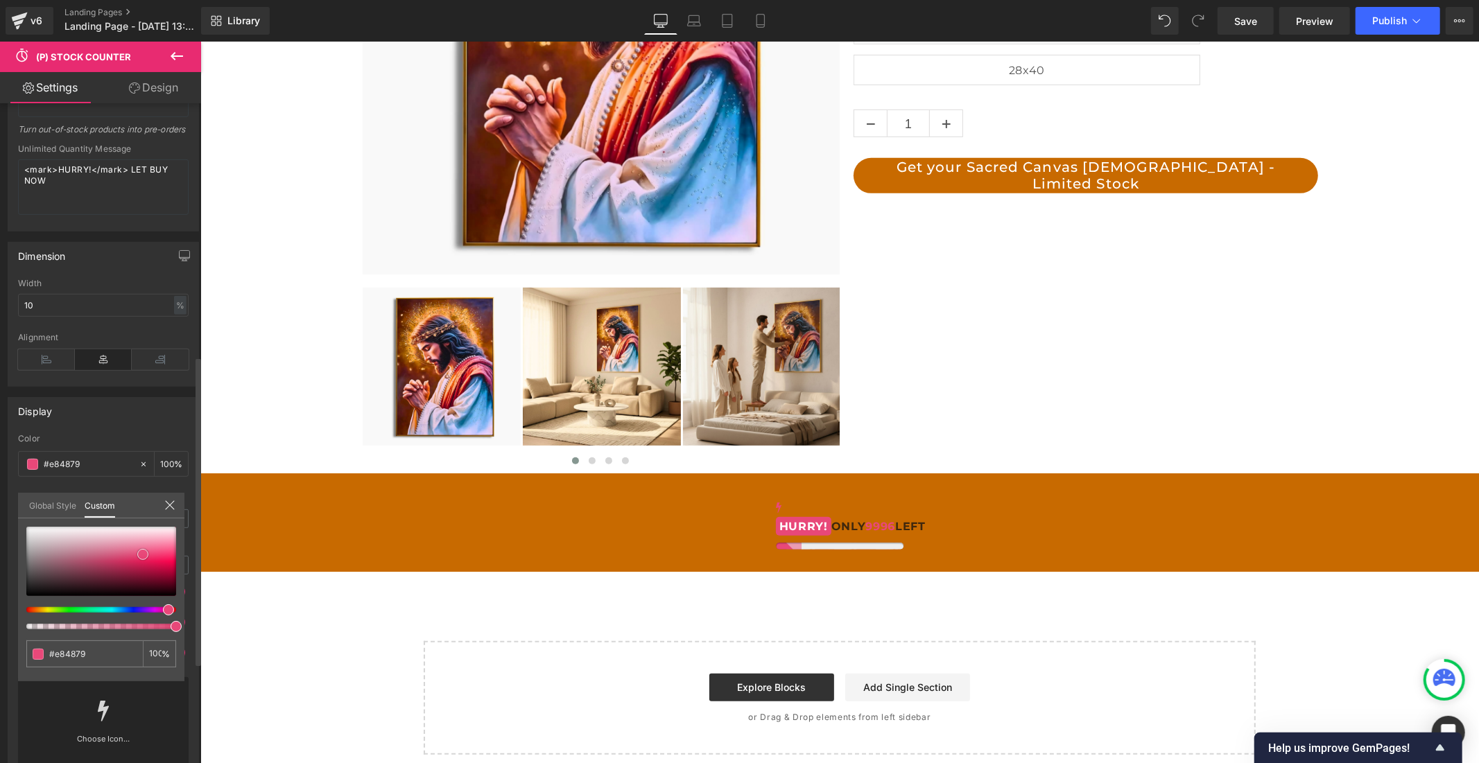
type input "#eb5a86"
type input "#f9c2d2"
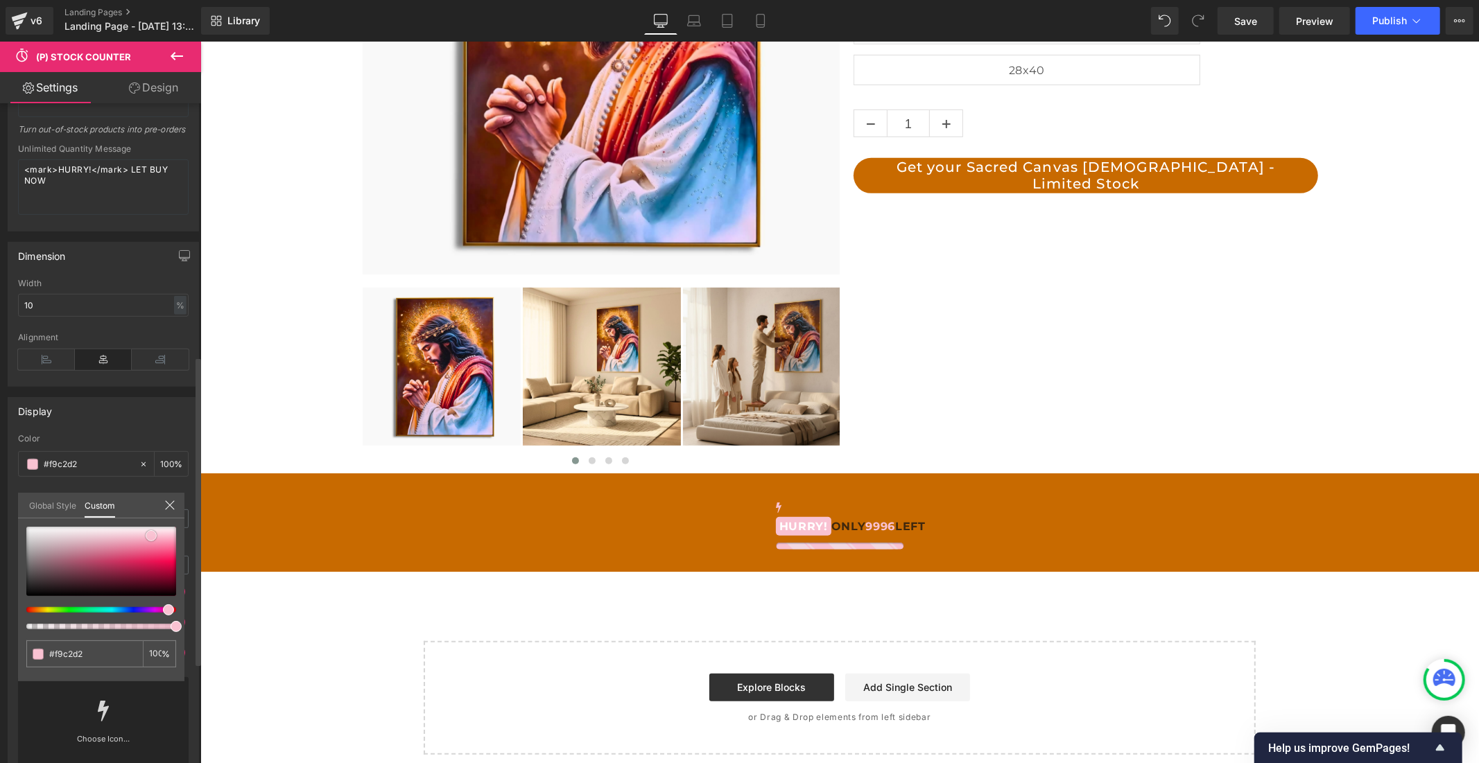
type input "#fbdae3"
type input "#ffffff"
drag, startPoint x: 141, startPoint y: 552, endPoint x: 3, endPoint y: 523, distance: 140.4
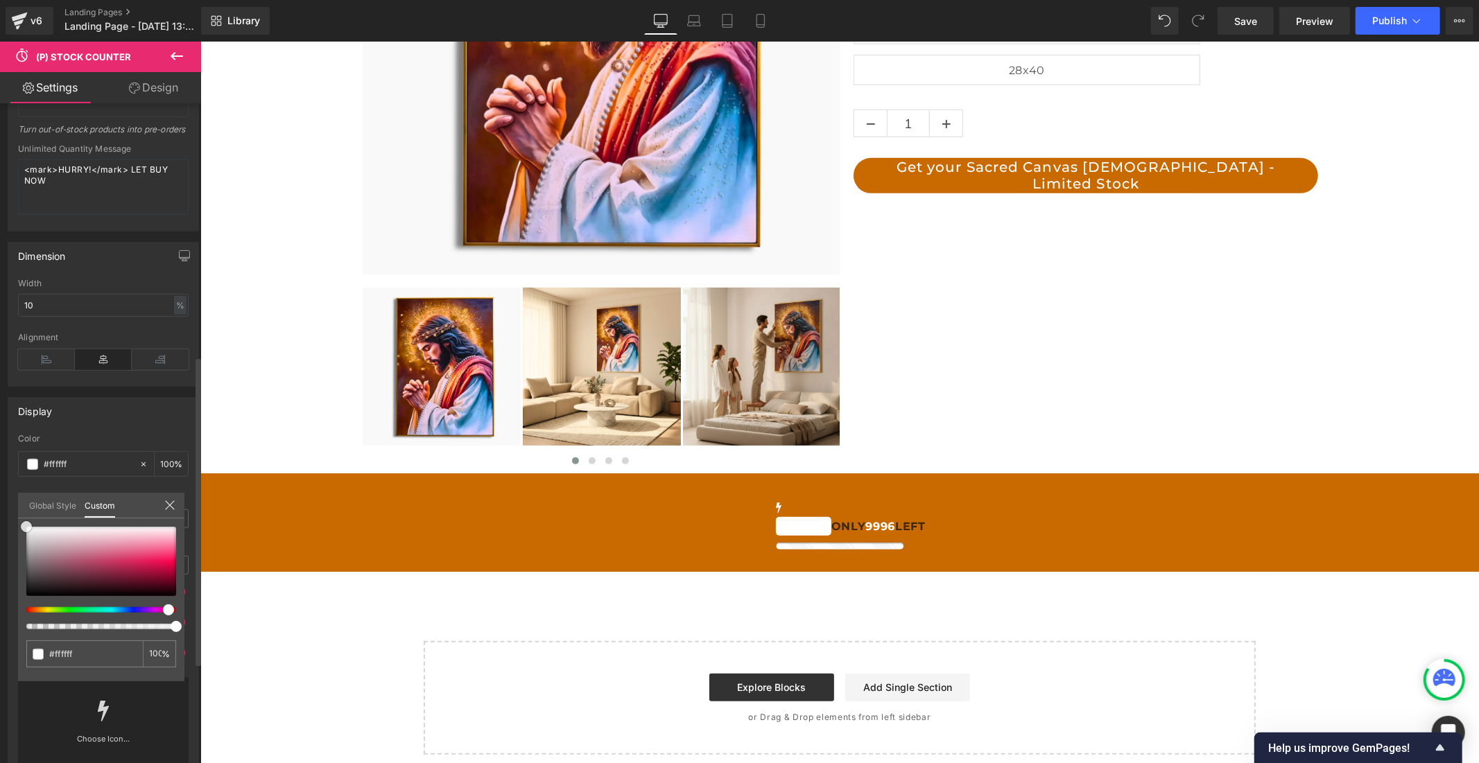
click at [3, 523] on div "Display rgba(255, 255, 255, 1) Color #ffffff 100 % 16px Font Size 16 px 10px Pr…" at bounding box center [103, 583] width 207 height 393
type input "#ede2e6"
type input "#eedce3"
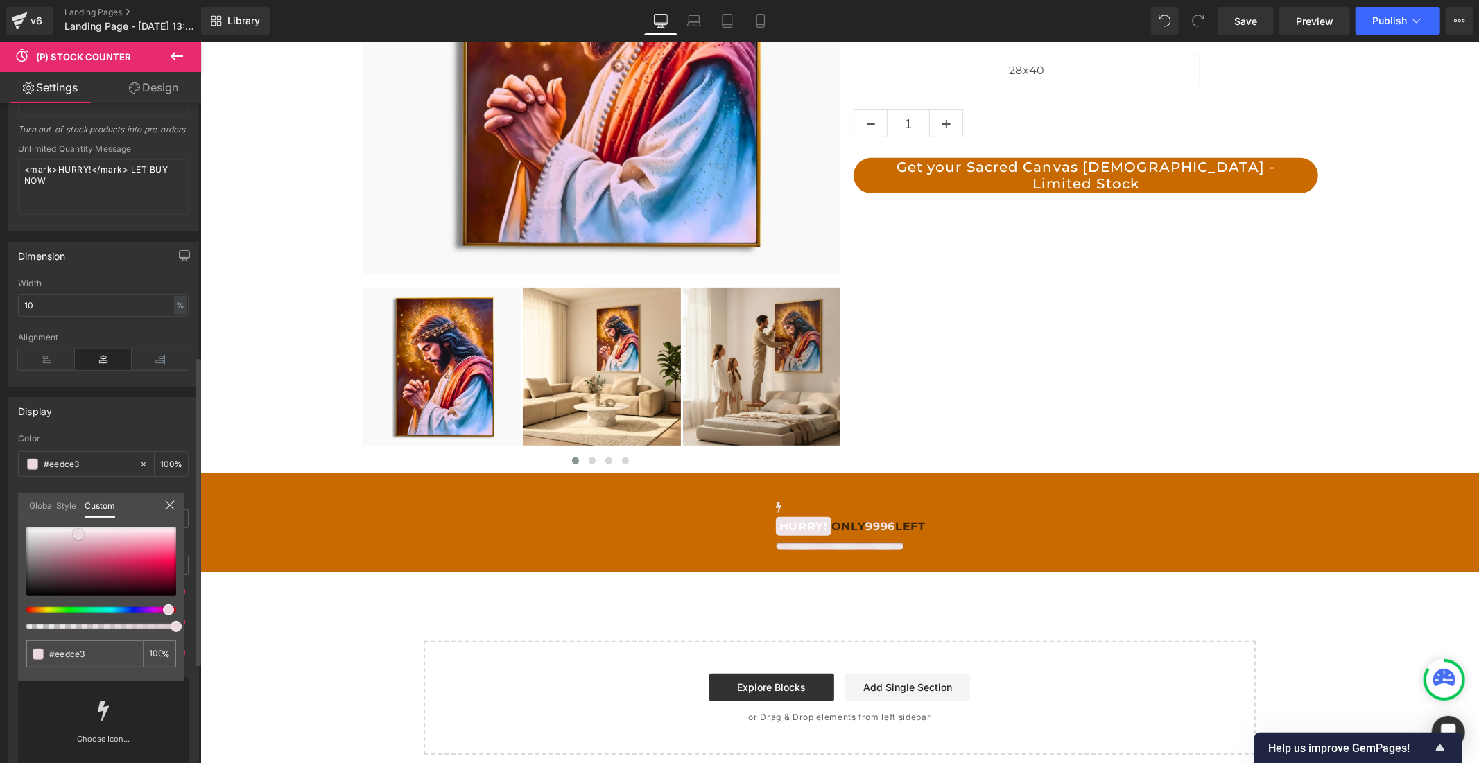
type input "#ebd5dd"
type input "#e9cdd7"
drag, startPoint x: 28, startPoint y: 528, endPoint x: 89, endPoint y: 538, distance: 61.8
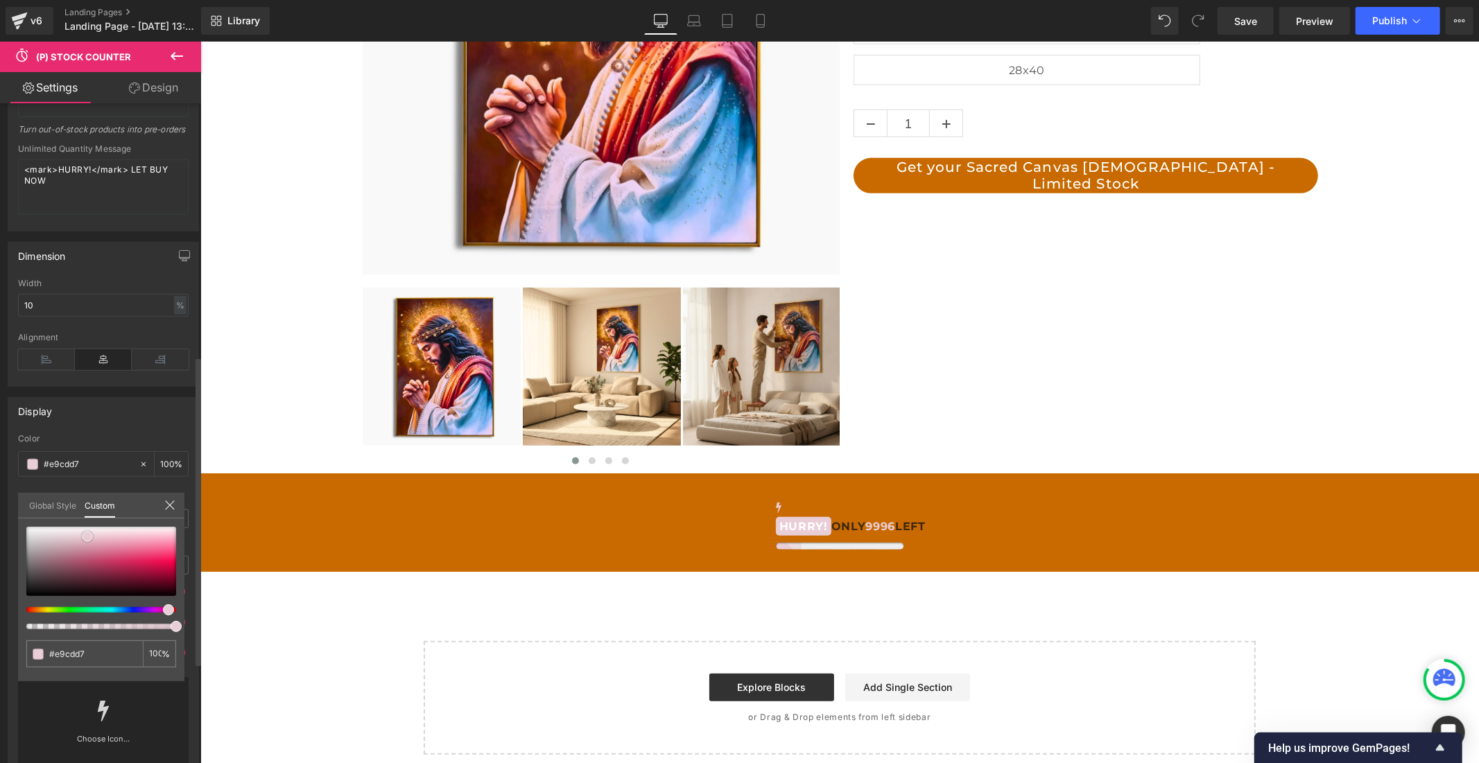
click at [89, 538] on span at bounding box center [87, 536] width 11 height 11
click at [164, 504] on icon at bounding box center [169, 505] width 11 height 11
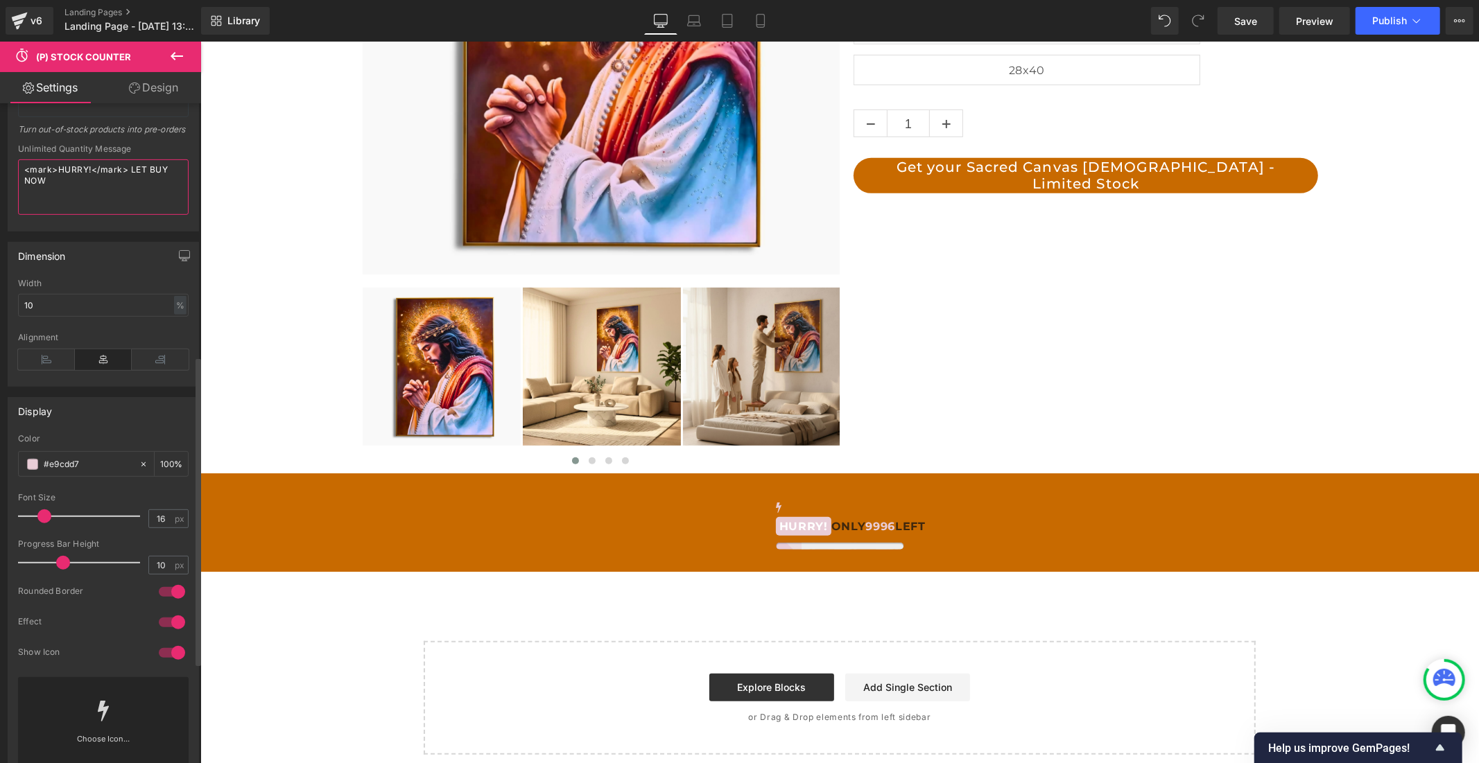
drag, startPoint x: 91, startPoint y: 177, endPoint x: 58, endPoint y: 179, distance: 32.6
click at [58, 179] on textarea "<mark>HURRY!</mark> LET BUY NOW" at bounding box center [103, 186] width 171 height 55
type textarea "<mark>DEAL</mark> LET BUY NOW"
click at [37, 470] on span at bounding box center [32, 464] width 11 height 11
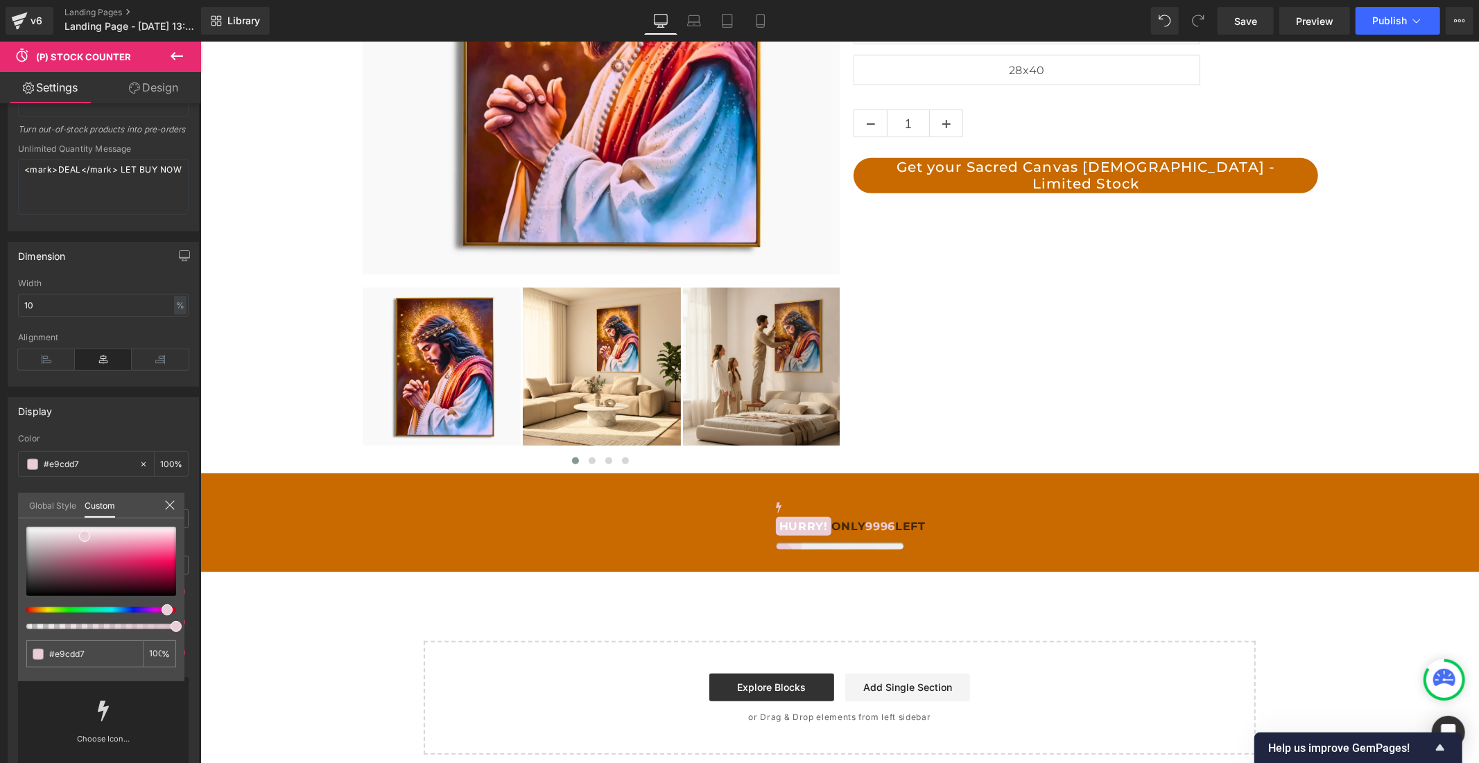
scroll to position [0, 805]
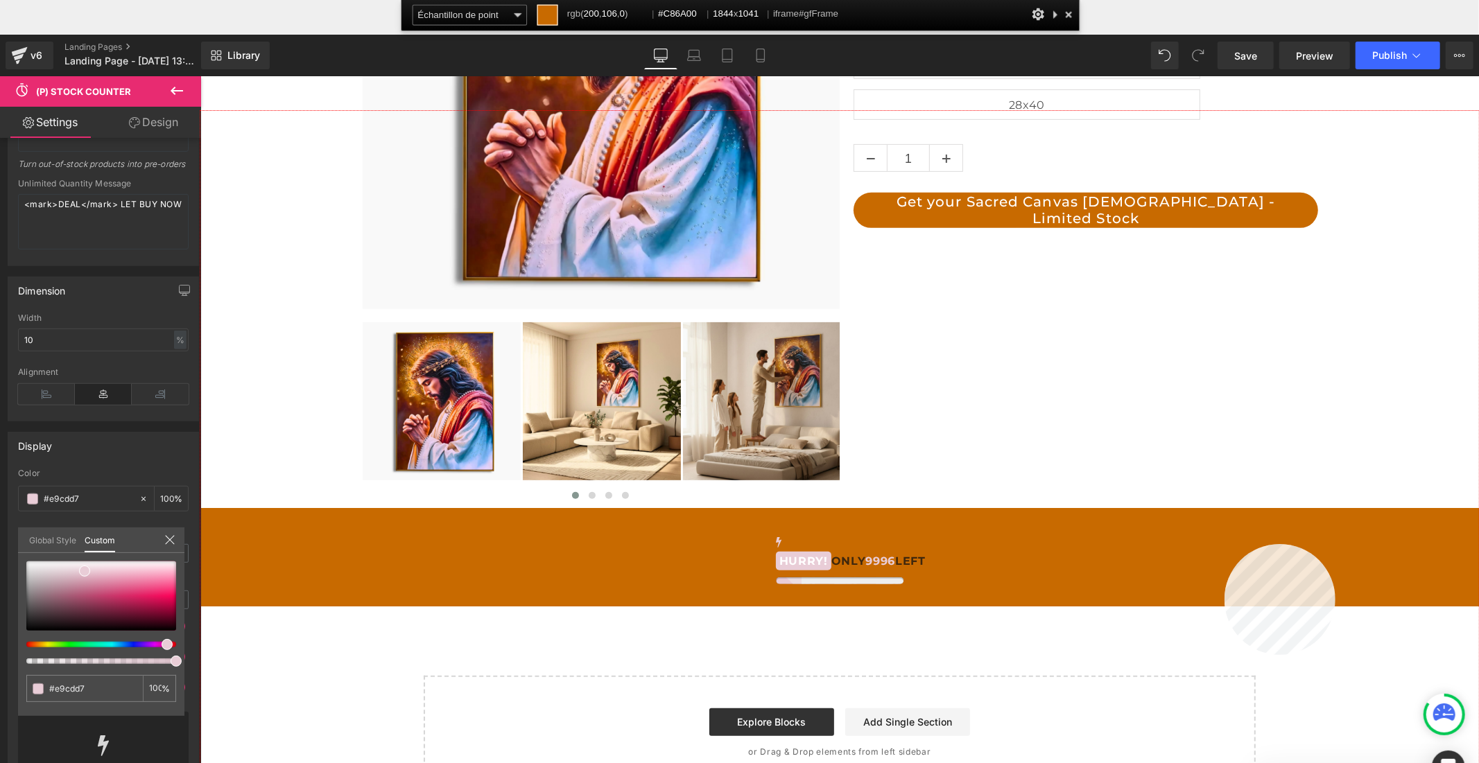
click at [1224, 544] on div at bounding box center [839, 472] width 1278 height 722
drag, startPoint x: 68, startPoint y: 684, endPoint x: 3, endPoint y: 684, distance: 65.2
click at [3, 684] on div "Display rgba(233, 205, 215, 1) Color #e9cdd7 100 % 16px Font Size 16 px 10px Pr…" at bounding box center [103, 617] width 207 height 393
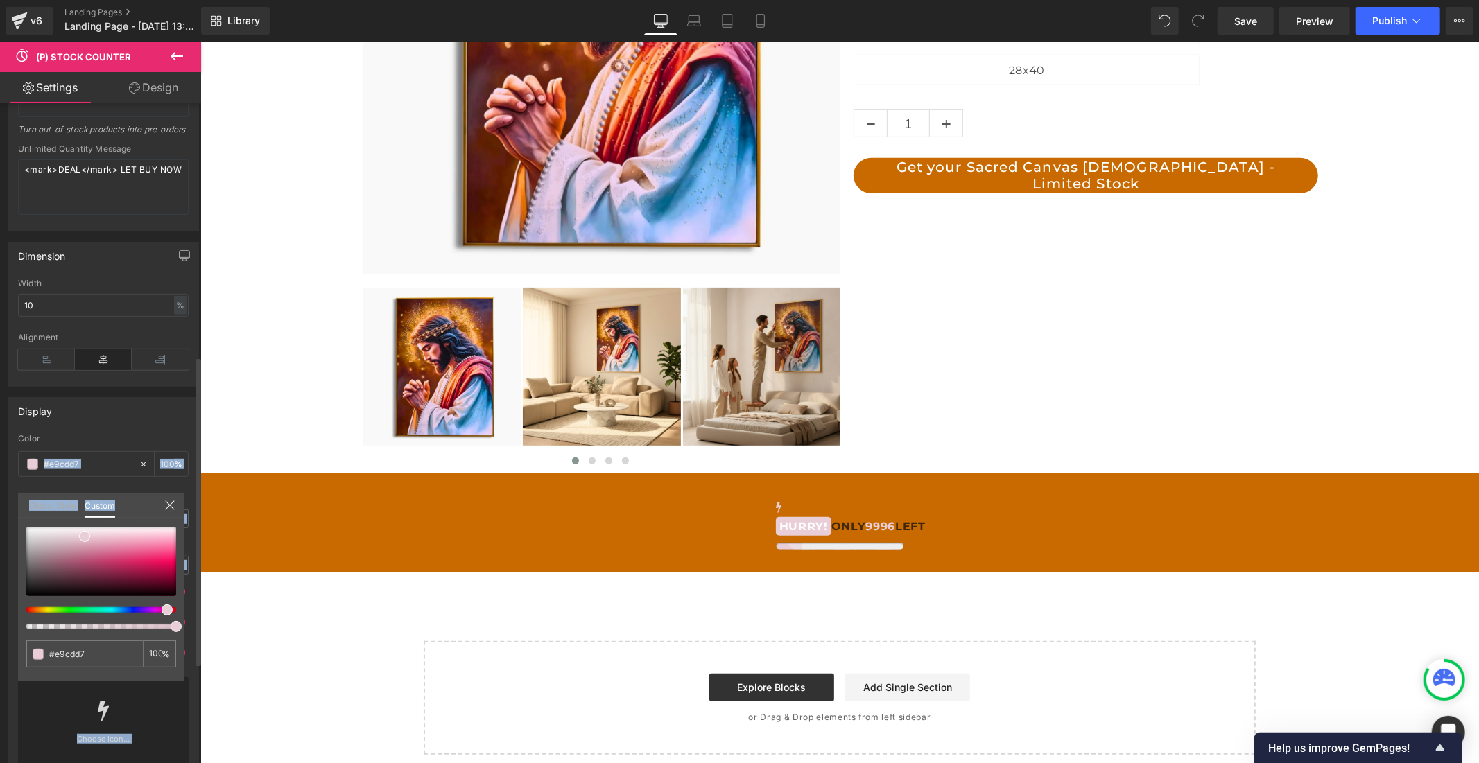
scroll to position [0, 0]
click at [87, 650] on input "#e9cdd7" at bounding box center [85, 654] width 73 height 15
drag, startPoint x: 62, startPoint y: 659, endPoint x: 38, endPoint y: 663, distance: 24.6
click at [38, 663] on div "#e9cdd7" at bounding box center [84, 654] width 116 height 27
paste input "C86A00"
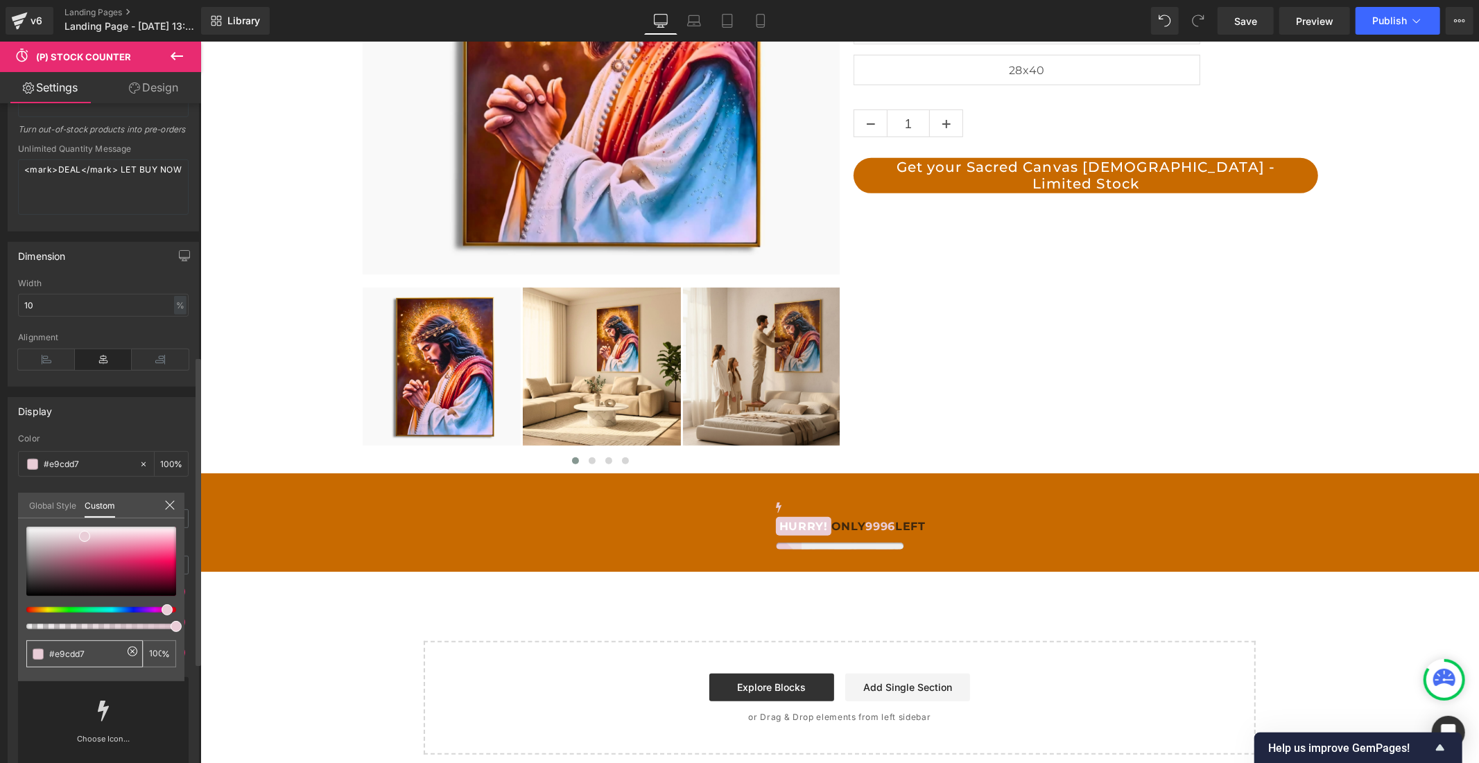
type input "#C86A00"
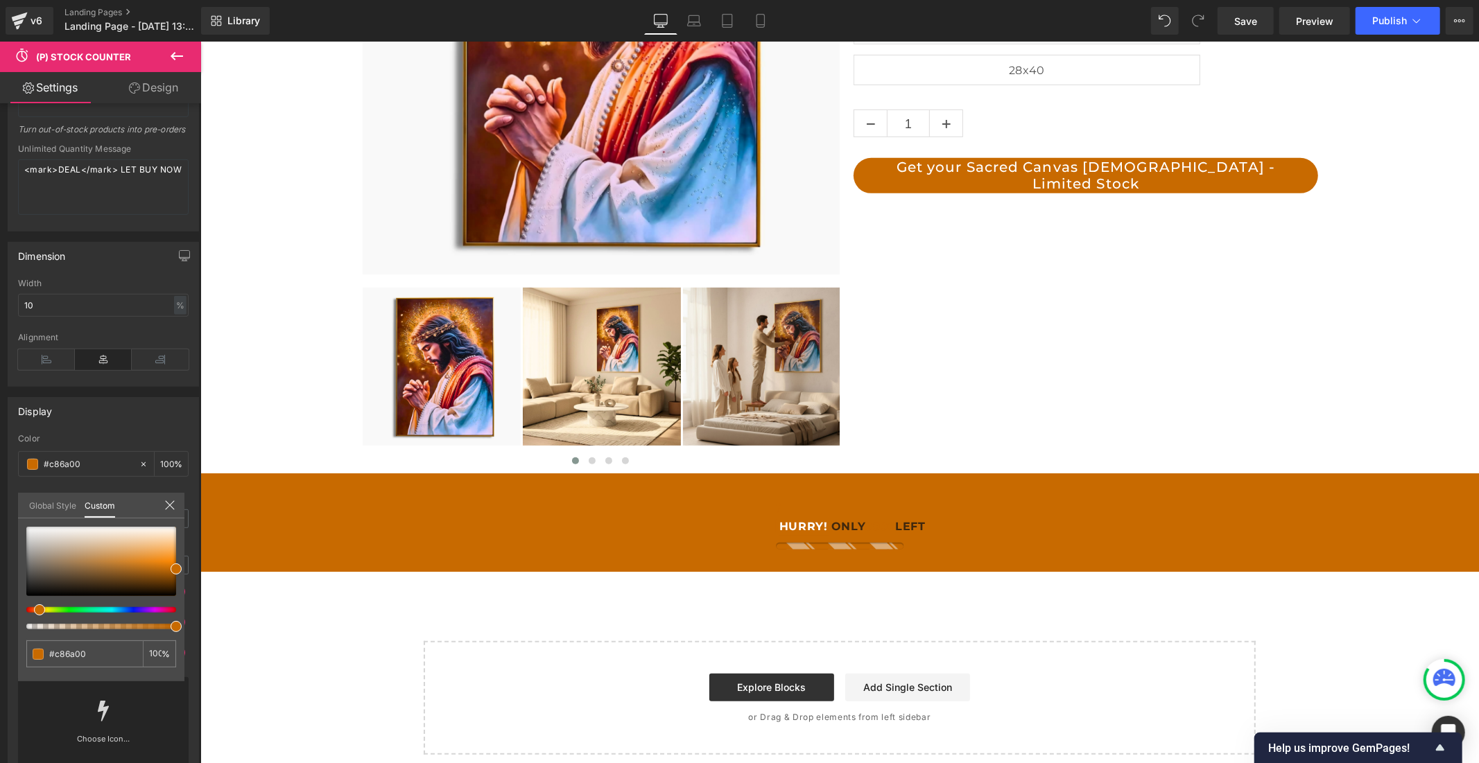
click at [170, 55] on icon at bounding box center [176, 56] width 17 height 17
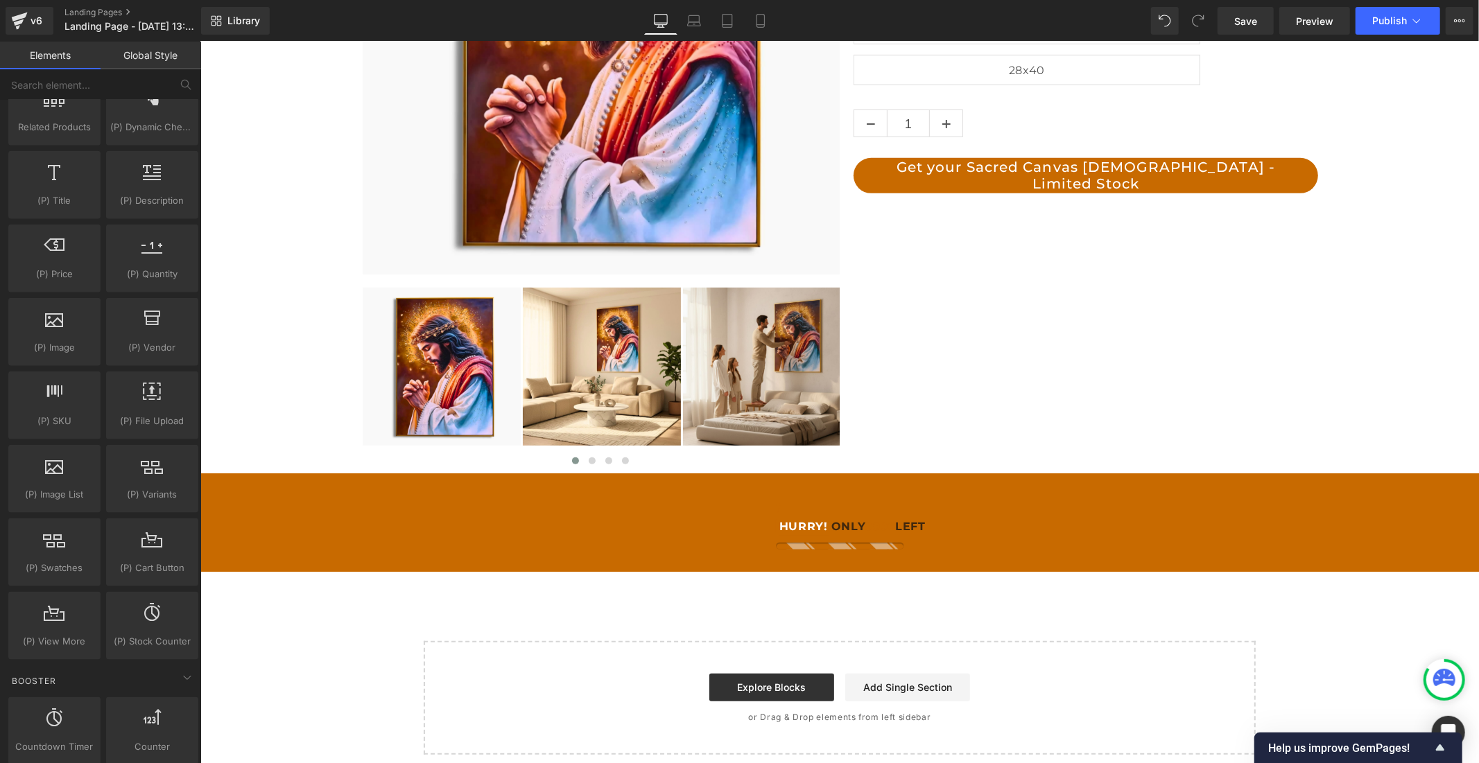
scroll to position [0, 805]
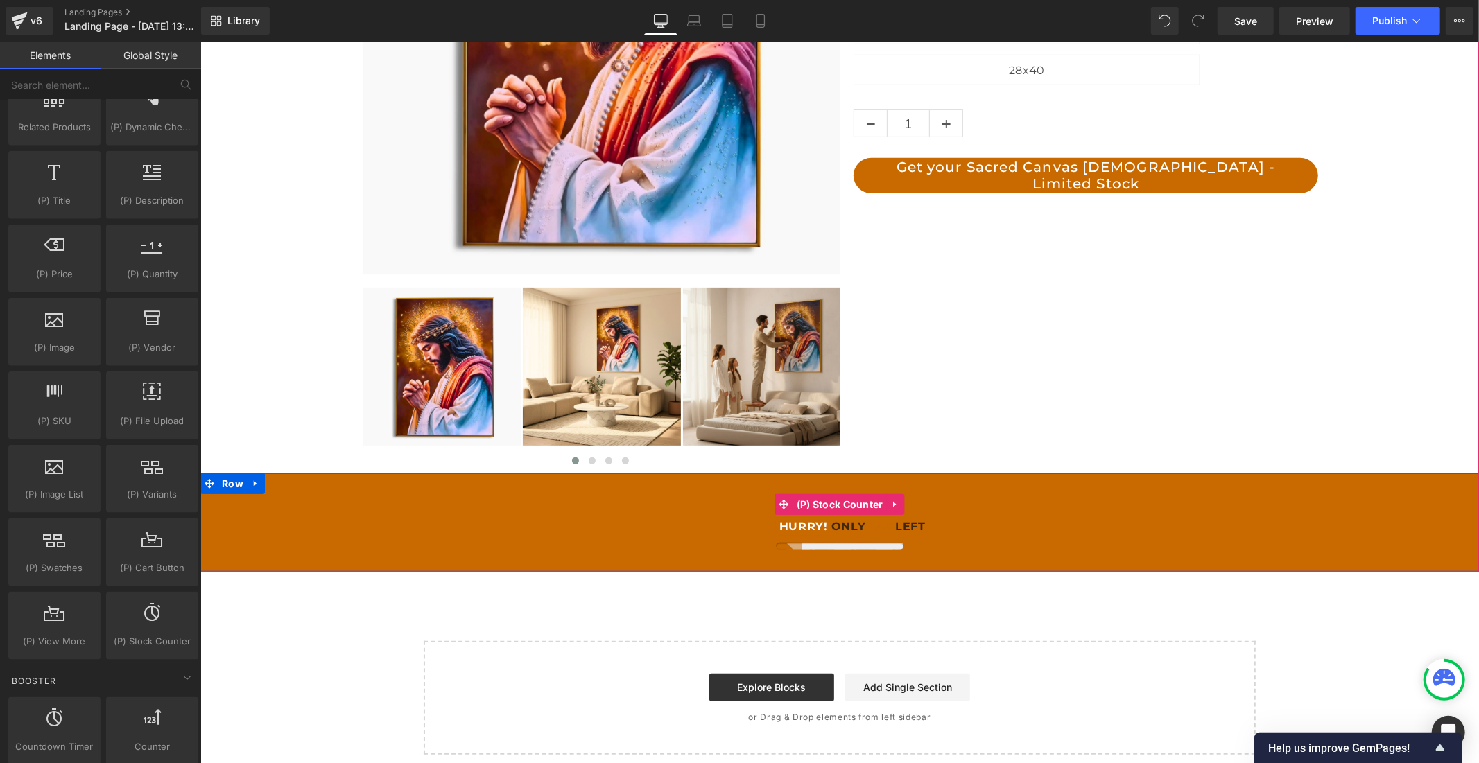
click at [842, 501] on span "(P) Stock Counter" at bounding box center [839, 504] width 94 height 21
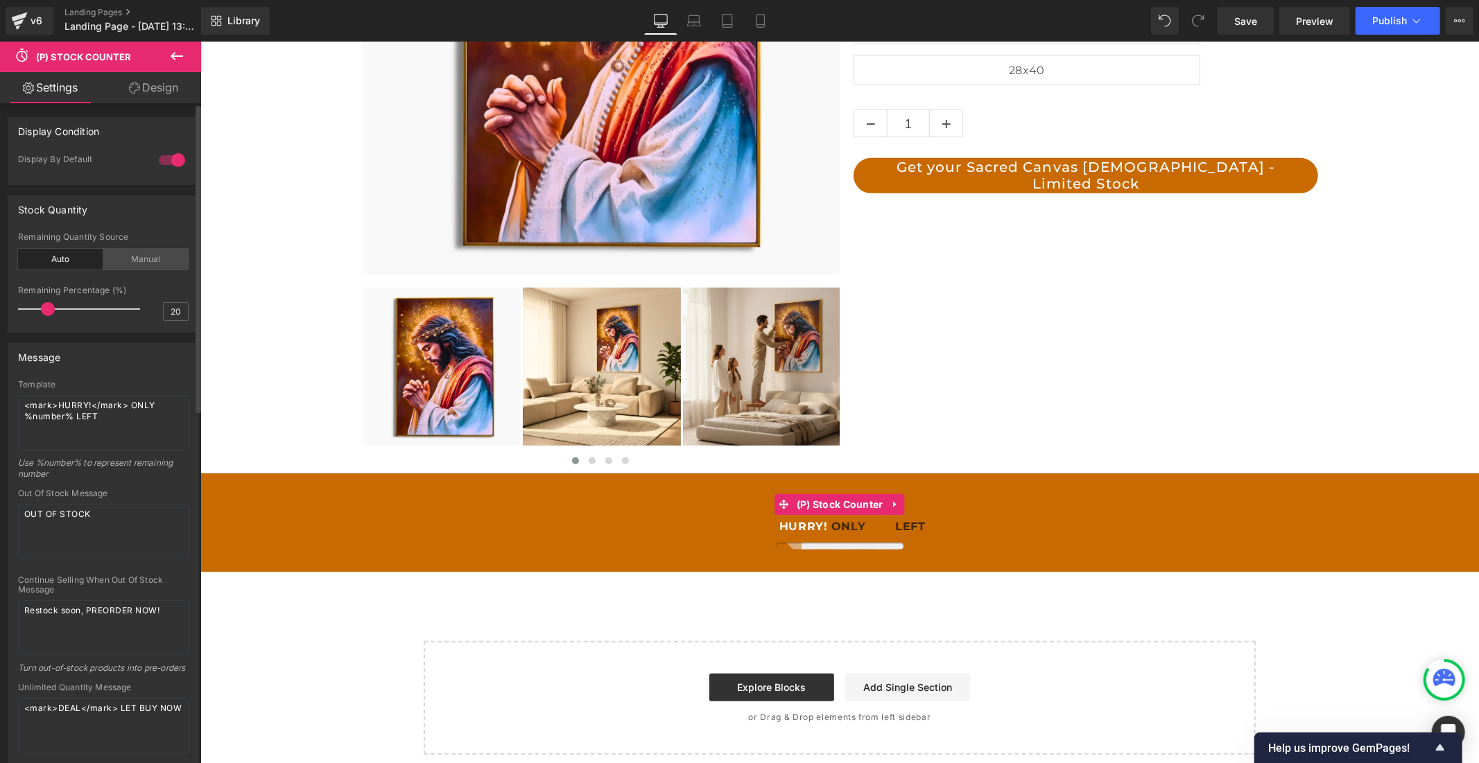
scroll to position [0, 0]
click at [136, 261] on div "Manual" at bounding box center [145, 259] width 85 height 21
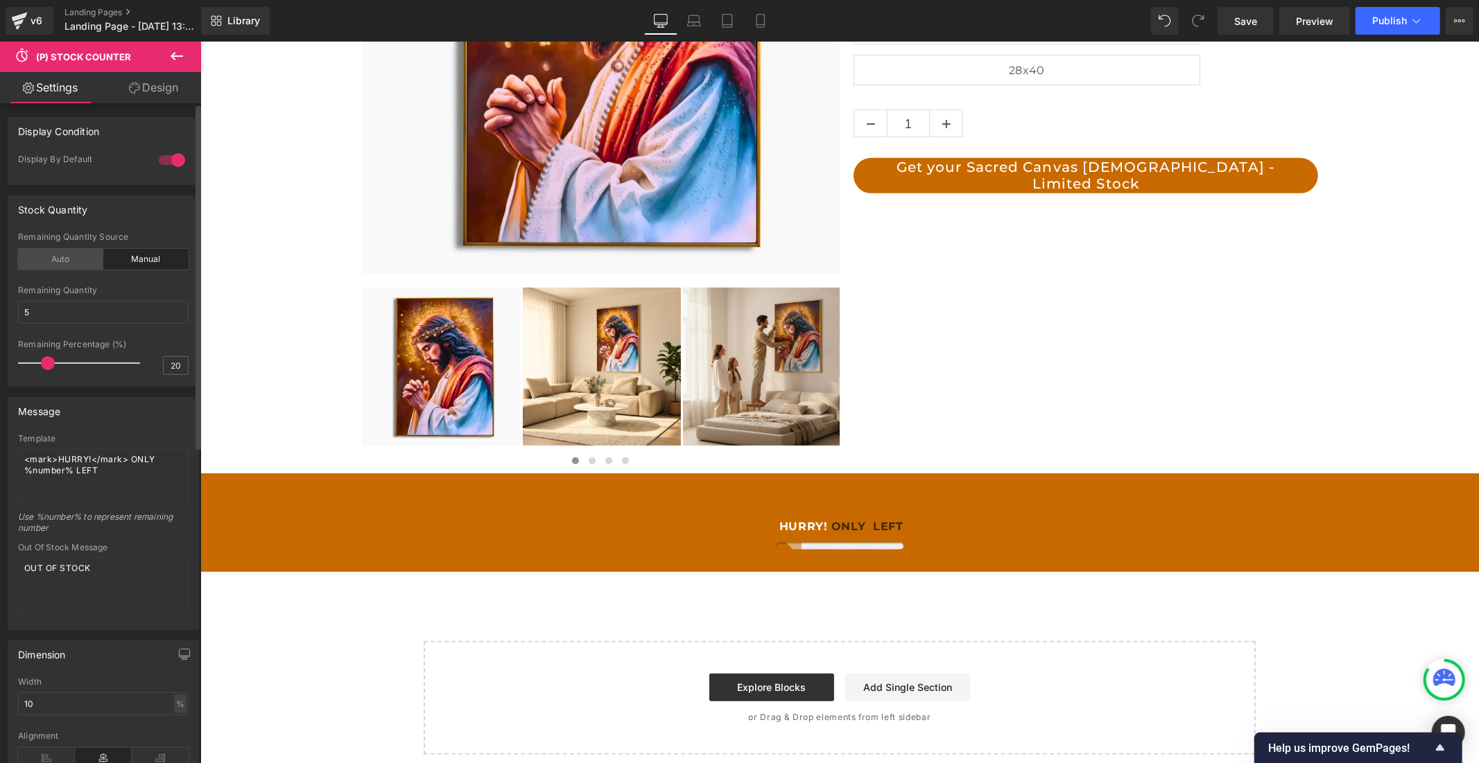
click at [81, 261] on div "Auto" at bounding box center [60, 259] width 85 height 21
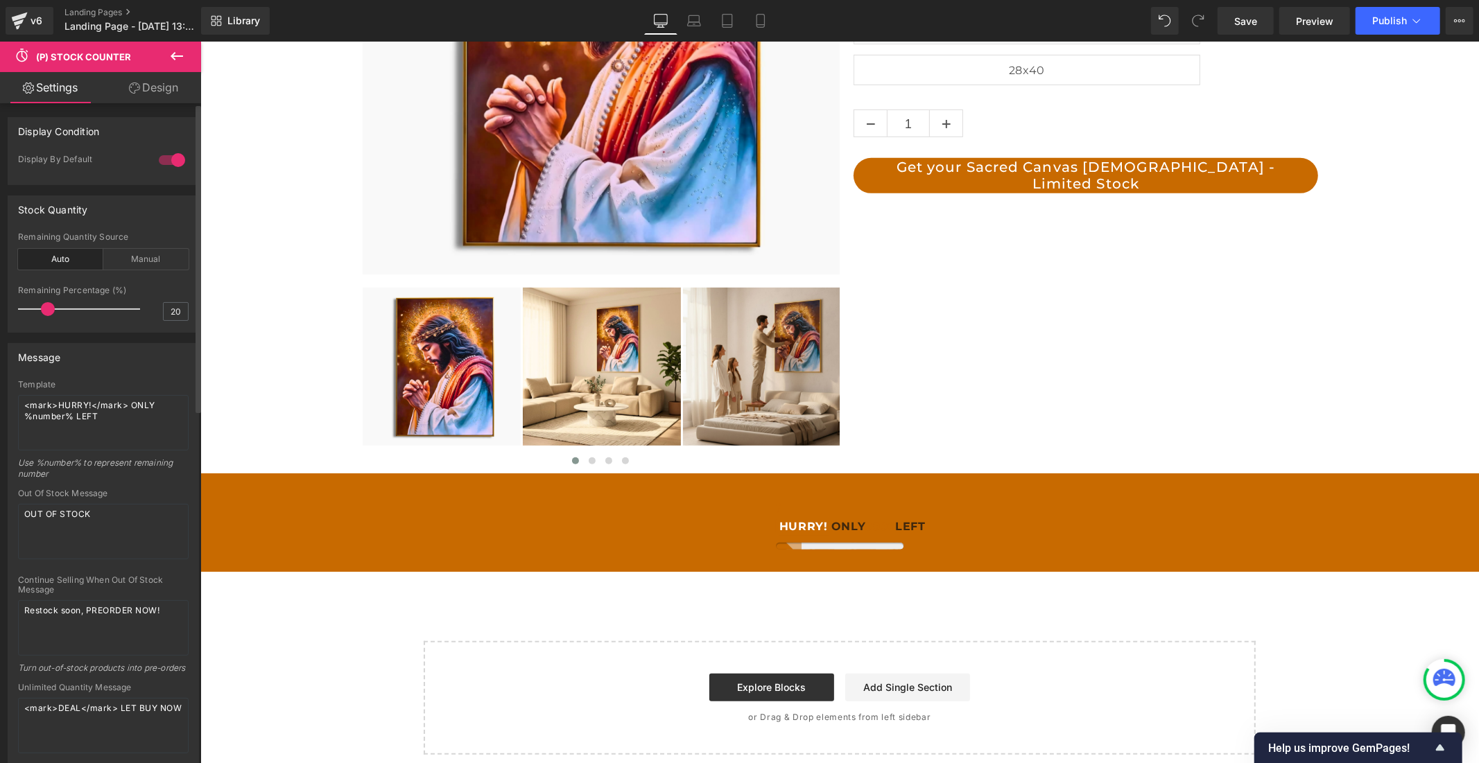
scroll to position [0, 805]
click at [119, 261] on div "Manual" at bounding box center [145, 259] width 85 height 21
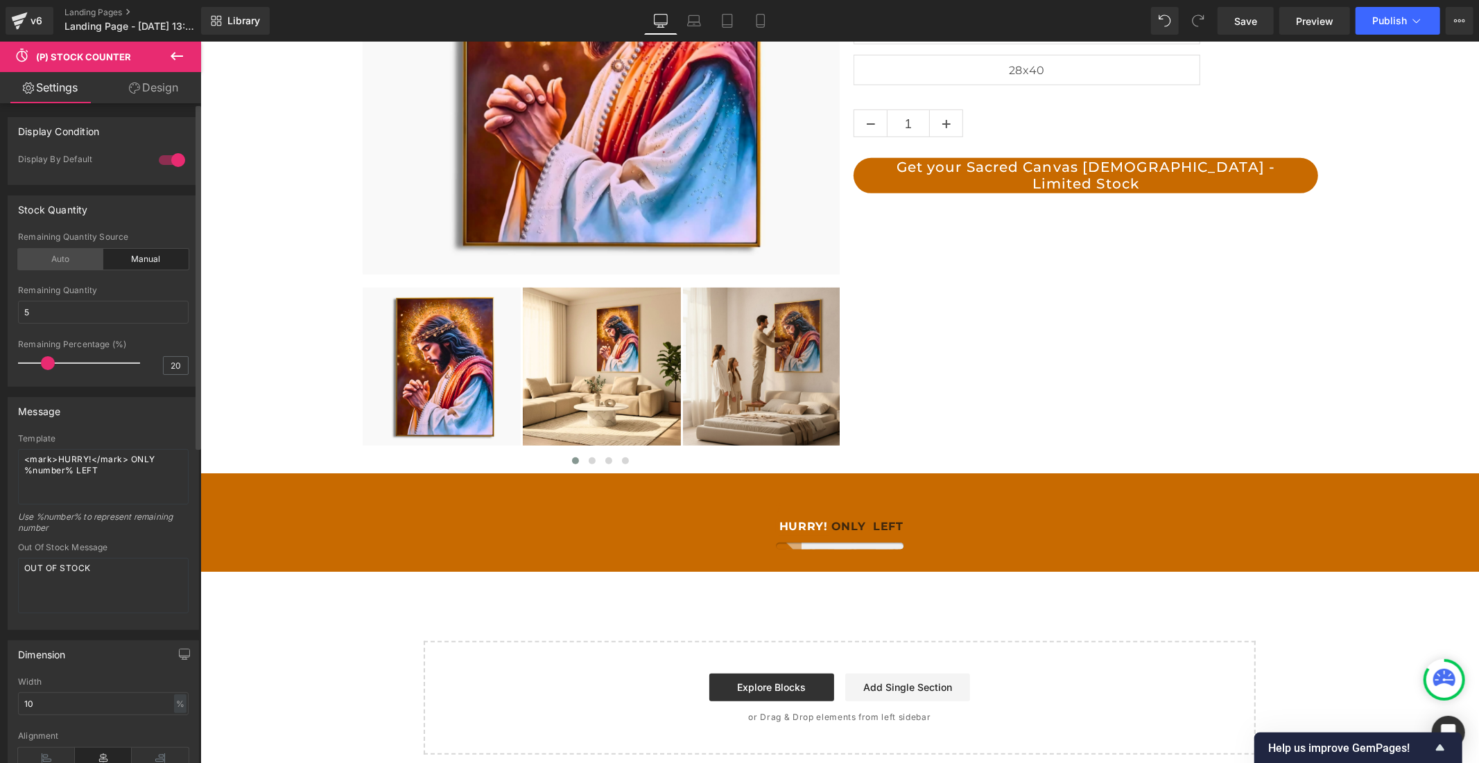
click at [67, 261] on div "Auto" at bounding box center [60, 259] width 85 height 21
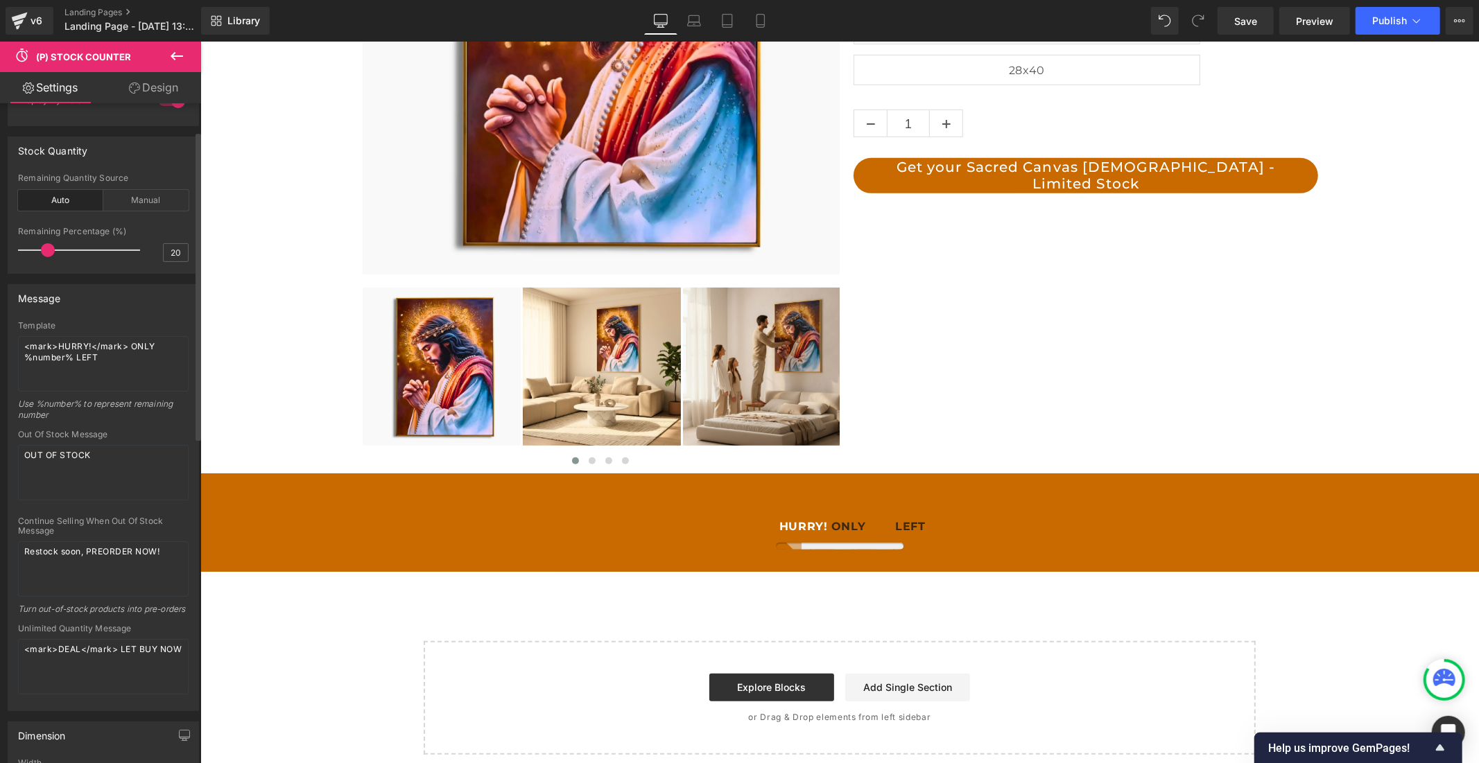
scroll to position [0, 0]
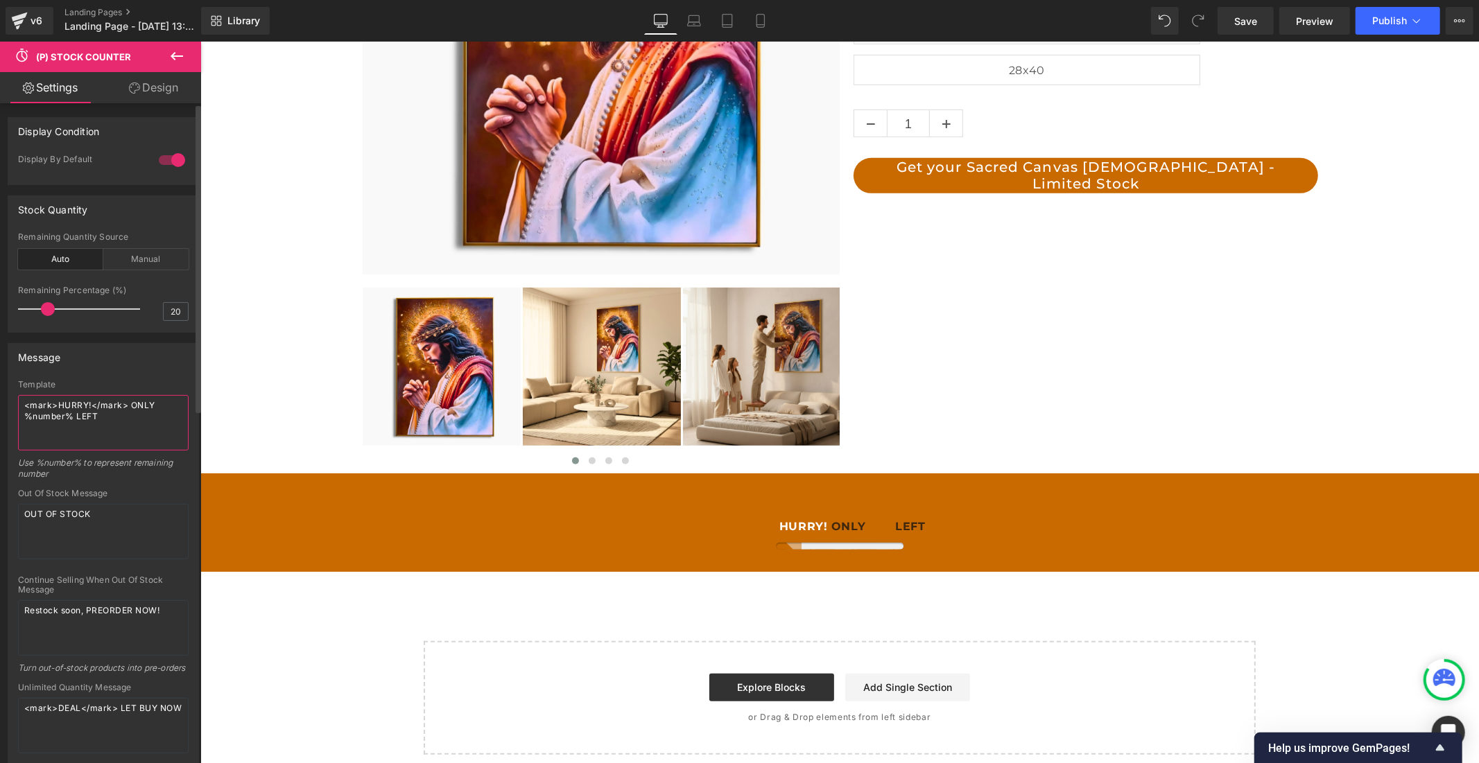
click at [112, 415] on textarea "<mark>HURRY!</mark> ONLY %number% LEFT" at bounding box center [103, 422] width 171 height 55
drag, startPoint x: 112, startPoint y: 415, endPoint x: 10, endPoint y: 400, distance: 102.2
click at [10, 400] on div "Template <mark>HURRY!</mark> ONLY %number% LEFT Use %number% to represent remai…" at bounding box center [103, 575] width 190 height 390
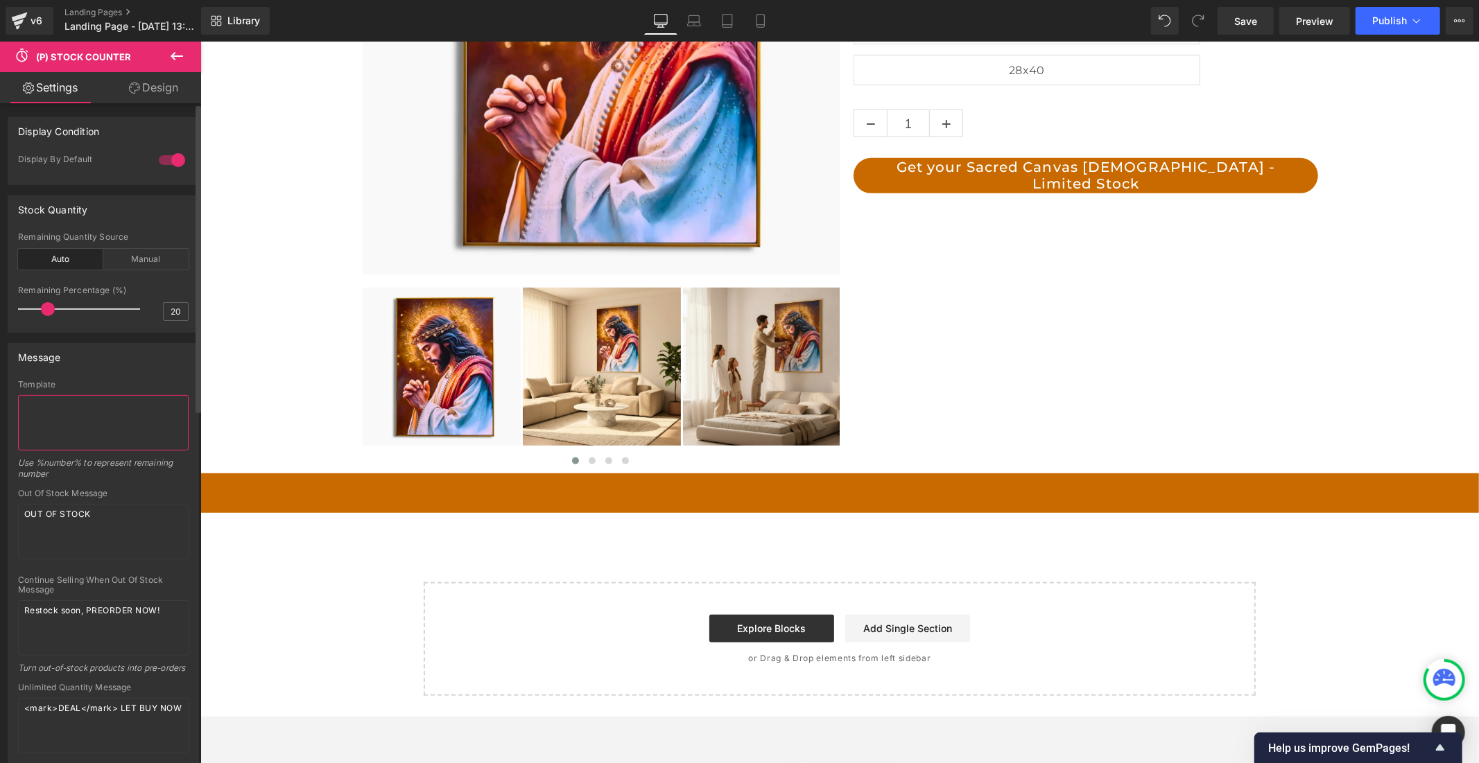
scroll to position [0, 805]
click at [94, 514] on textarea "OUT OF STOCK" at bounding box center [103, 531] width 171 height 55
drag, startPoint x: 94, startPoint y: 514, endPoint x: 0, endPoint y: 513, distance: 93.6
click at [0, 513] on div "Message Template Use %number% to represent remaining number Out Of Stock Messag…" at bounding box center [103, 551] width 207 height 437
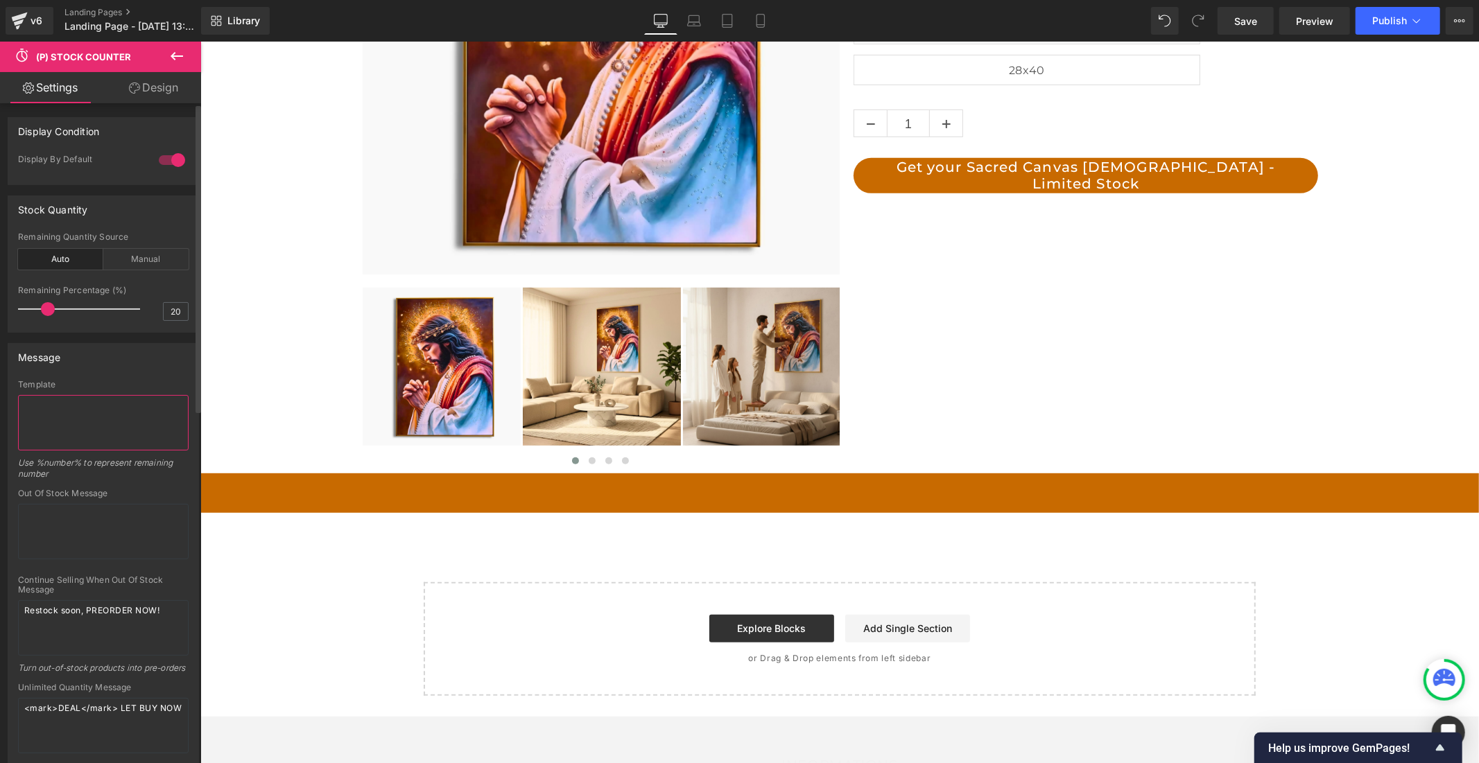
click at [85, 412] on textarea at bounding box center [103, 422] width 171 height 55
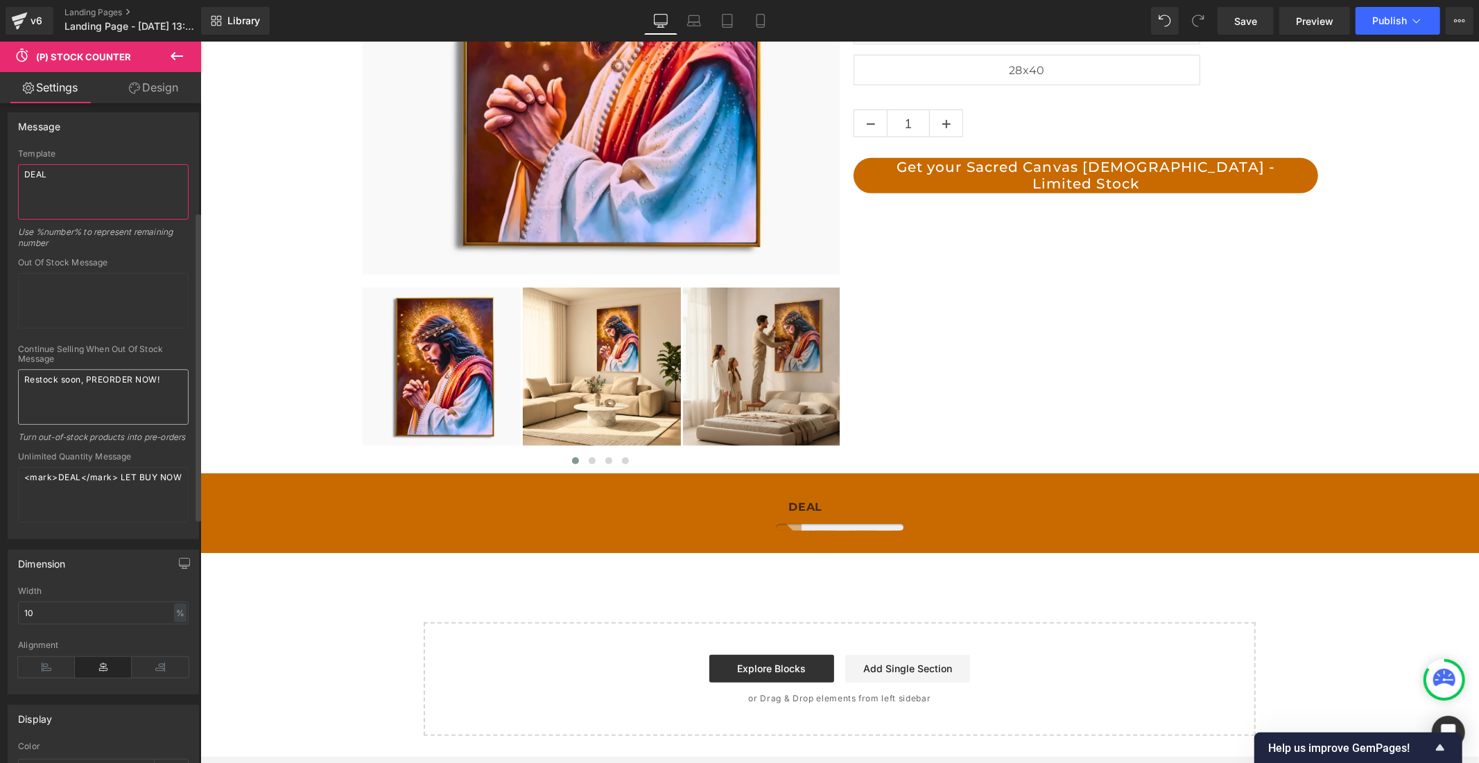
scroll to position [0, 805]
type textarea "DEAL"
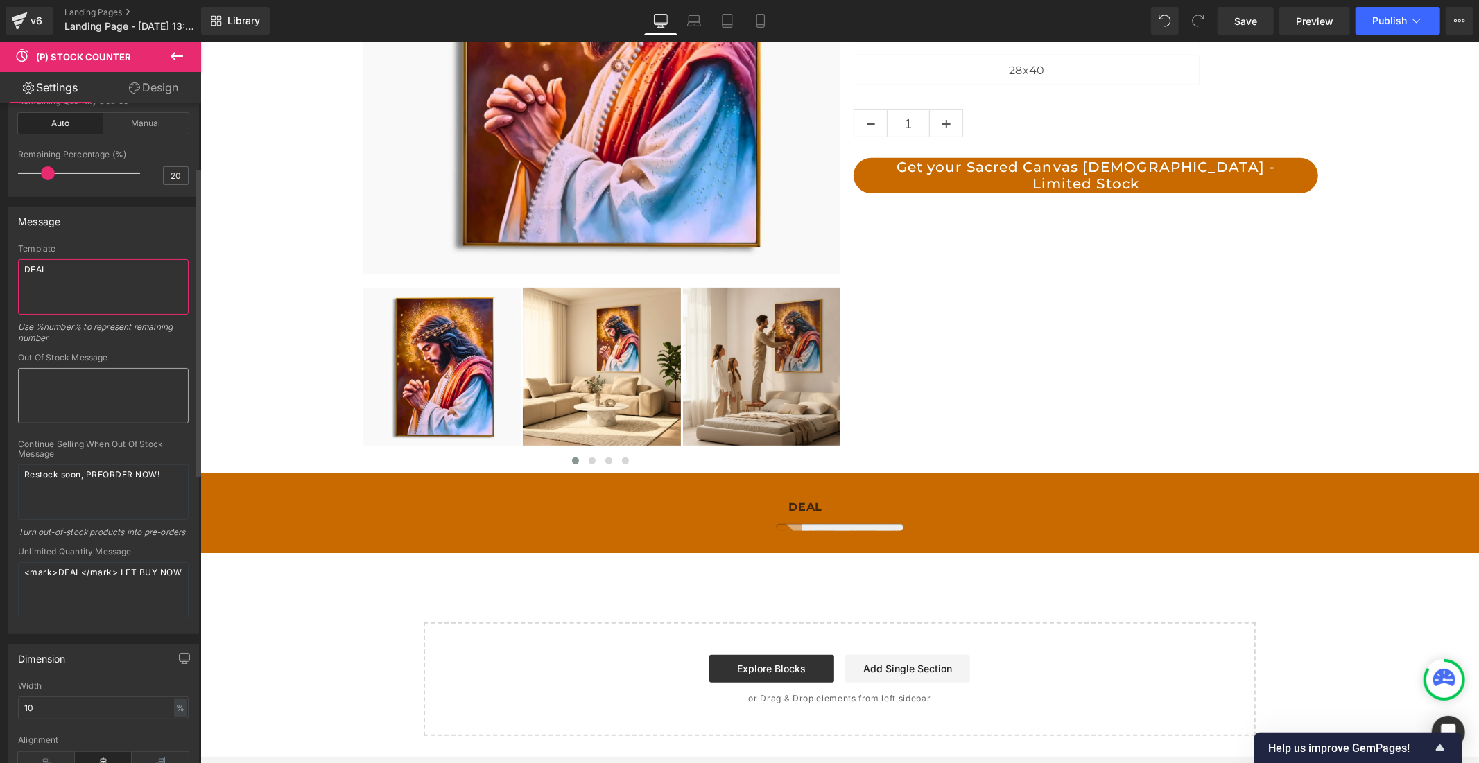
scroll to position [0, 0]
click at [105, 471] on textarea "Restock soon, PREORDER NOW!" at bounding box center [103, 491] width 171 height 55
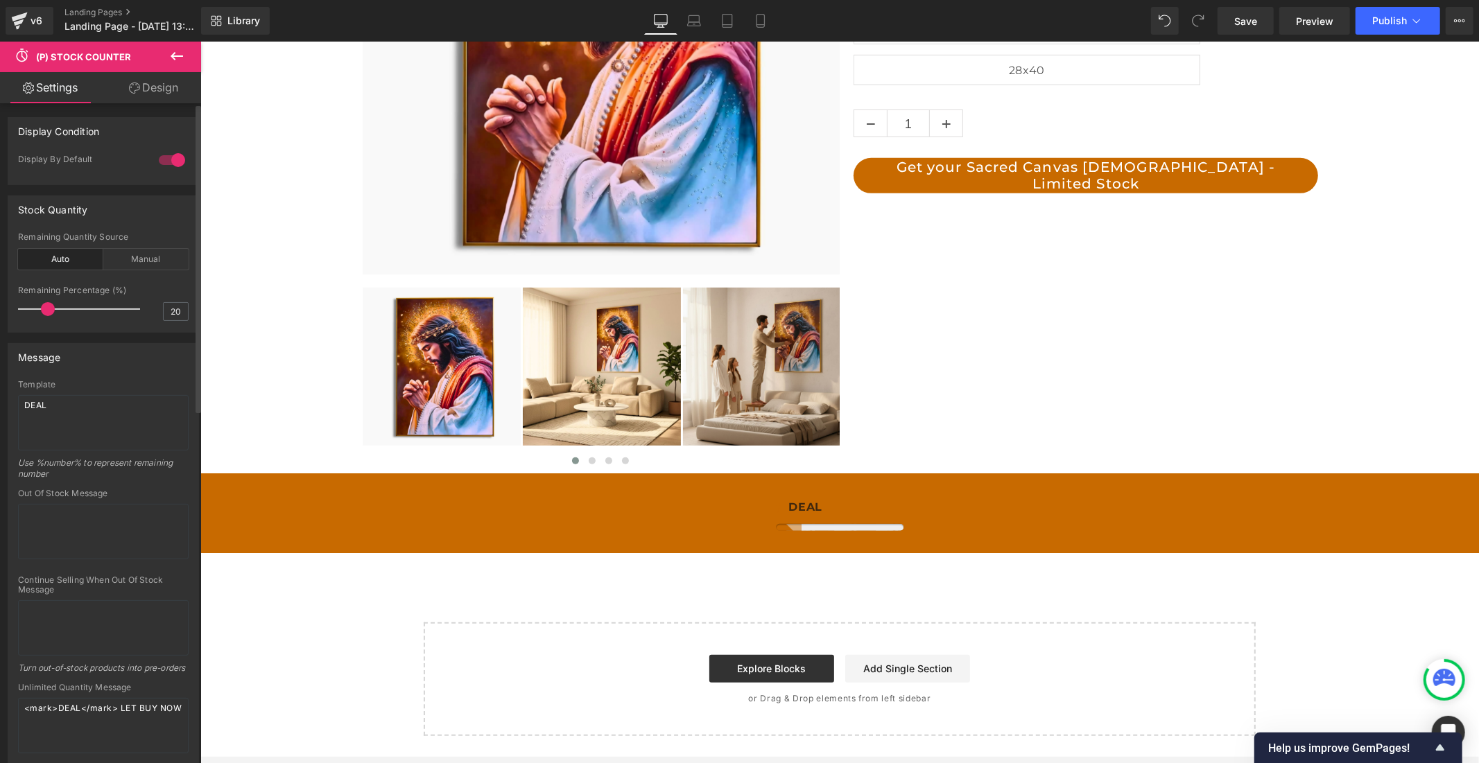
click at [157, 160] on div at bounding box center [171, 160] width 33 height 22
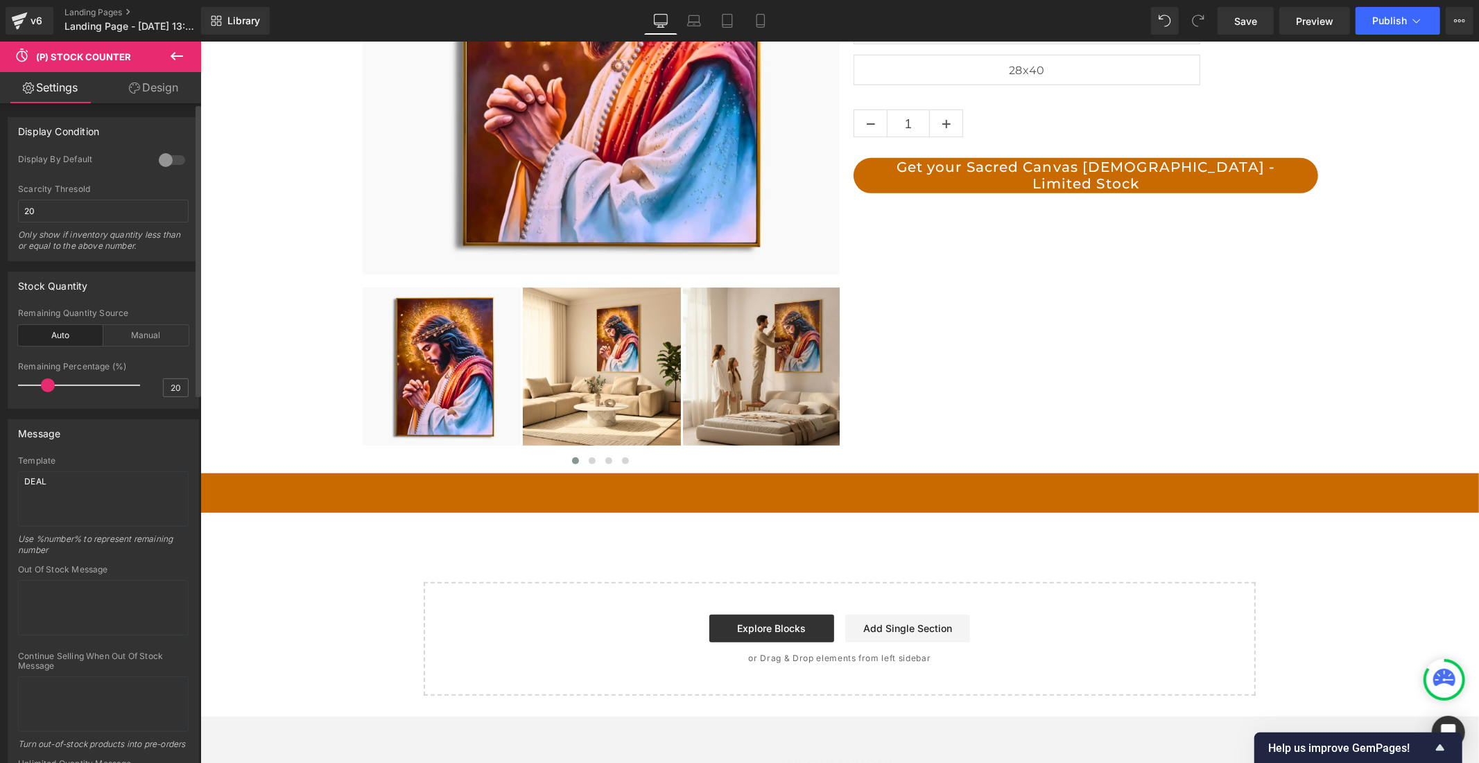
click at [168, 157] on div at bounding box center [171, 160] width 33 height 22
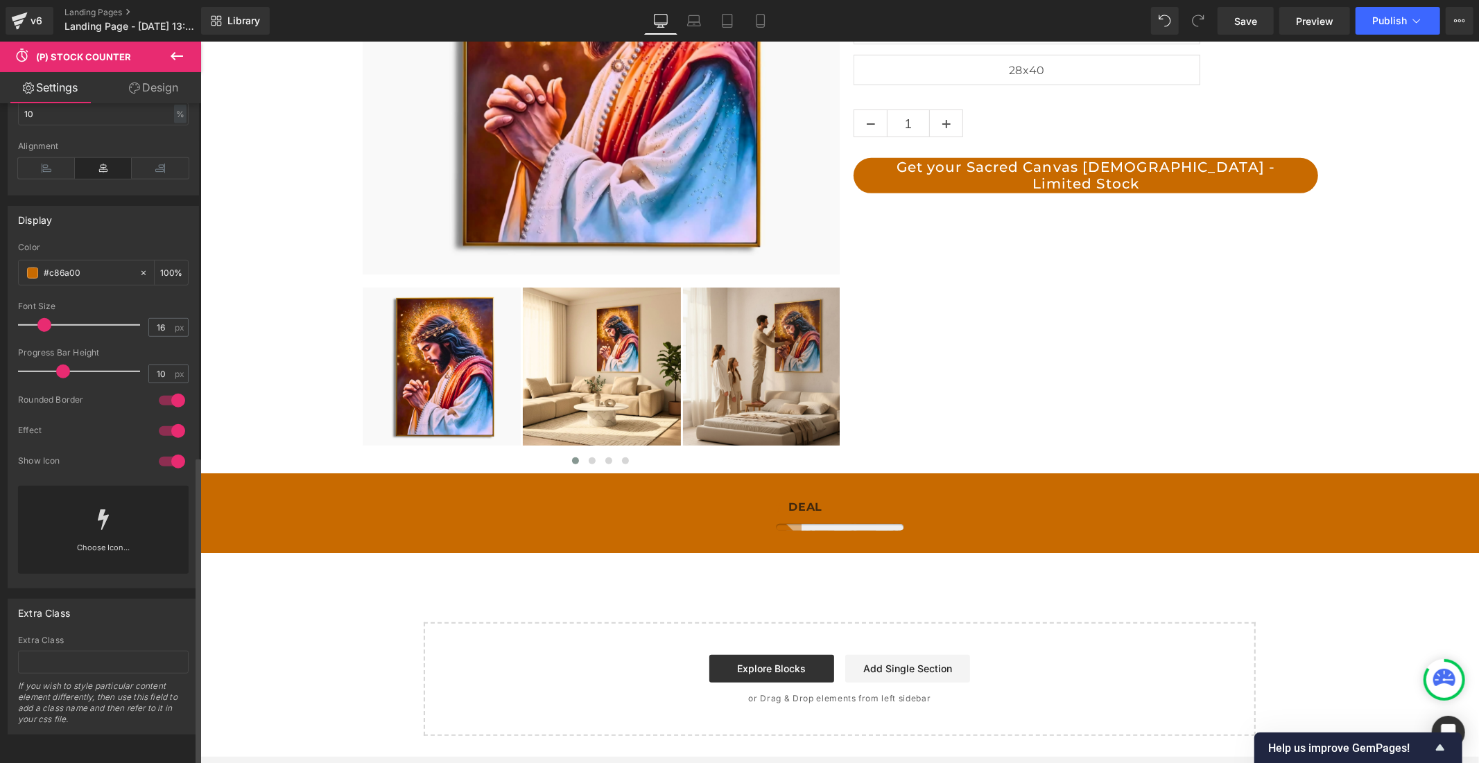
click at [158, 420] on div at bounding box center [171, 431] width 33 height 22
click at [168, 420] on div at bounding box center [171, 431] width 33 height 22
click at [156, 420] on div at bounding box center [171, 431] width 33 height 22
click at [171, 420] on div at bounding box center [171, 431] width 33 height 22
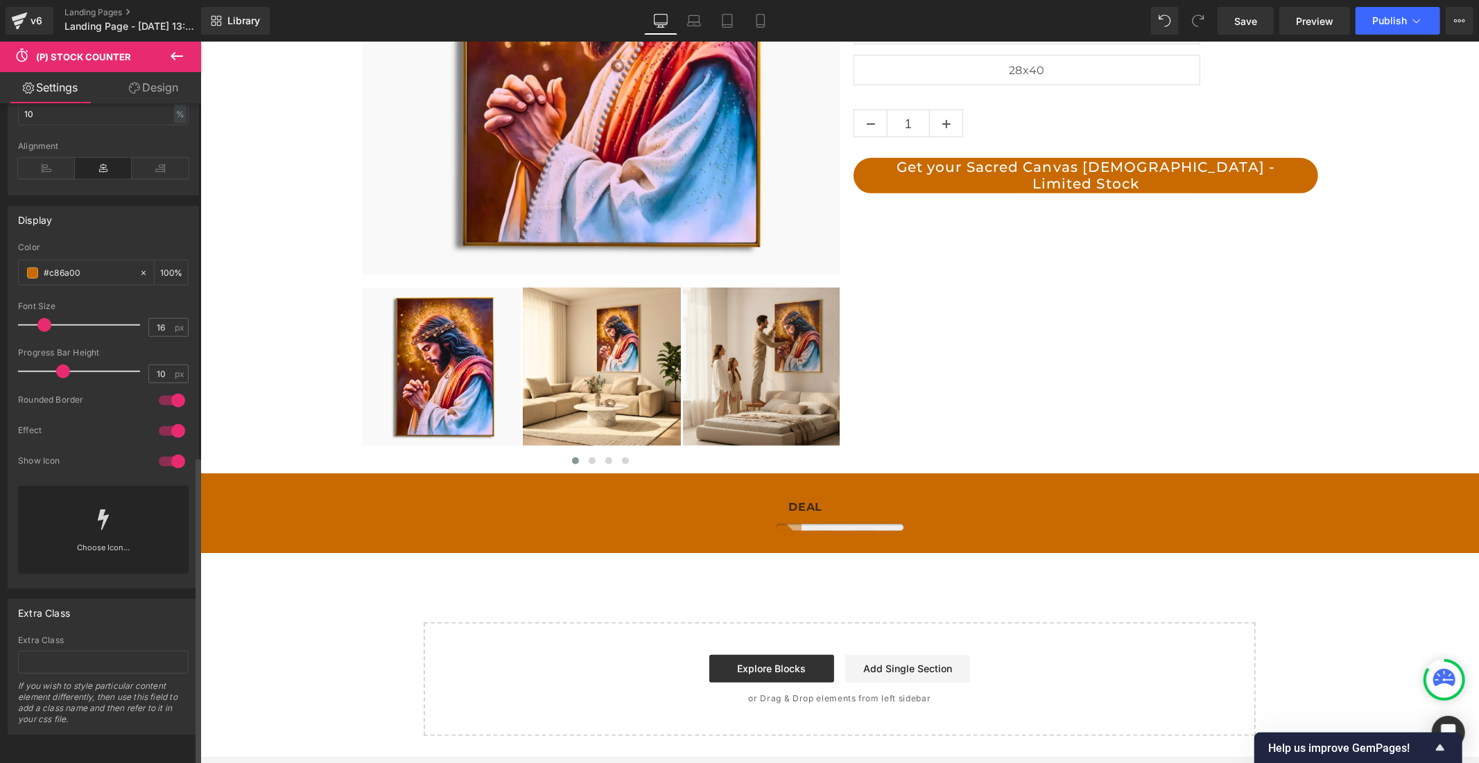
scroll to position [0, 805]
click at [162, 455] on div at bounding box center [171, 462] width 33 height 22
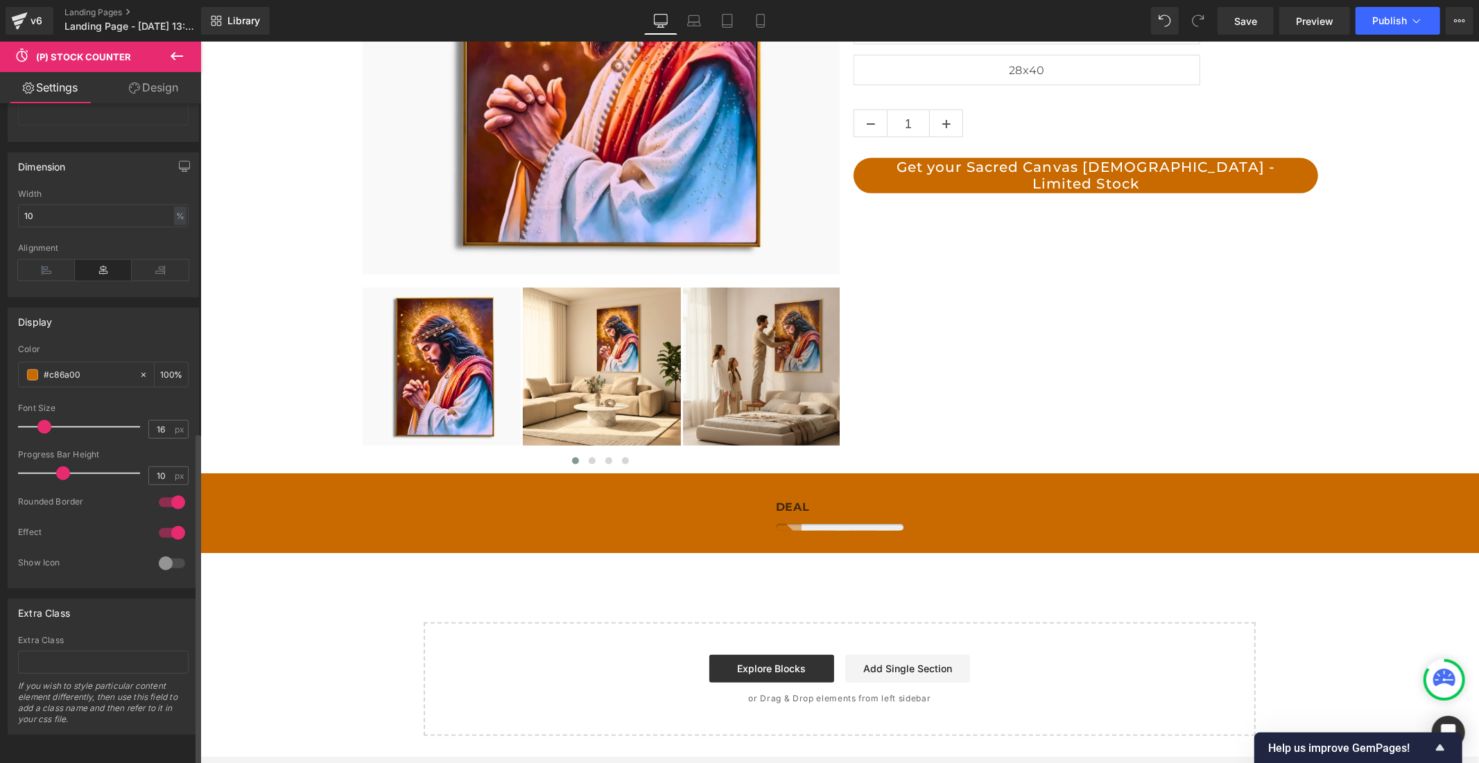
scroll to position [0, 0]
click at [157, 491] on div at bounding box center [171, 502] width 33 height 22
click at [173, 553] on div at bounding box center [171, 563] width 33 height 22
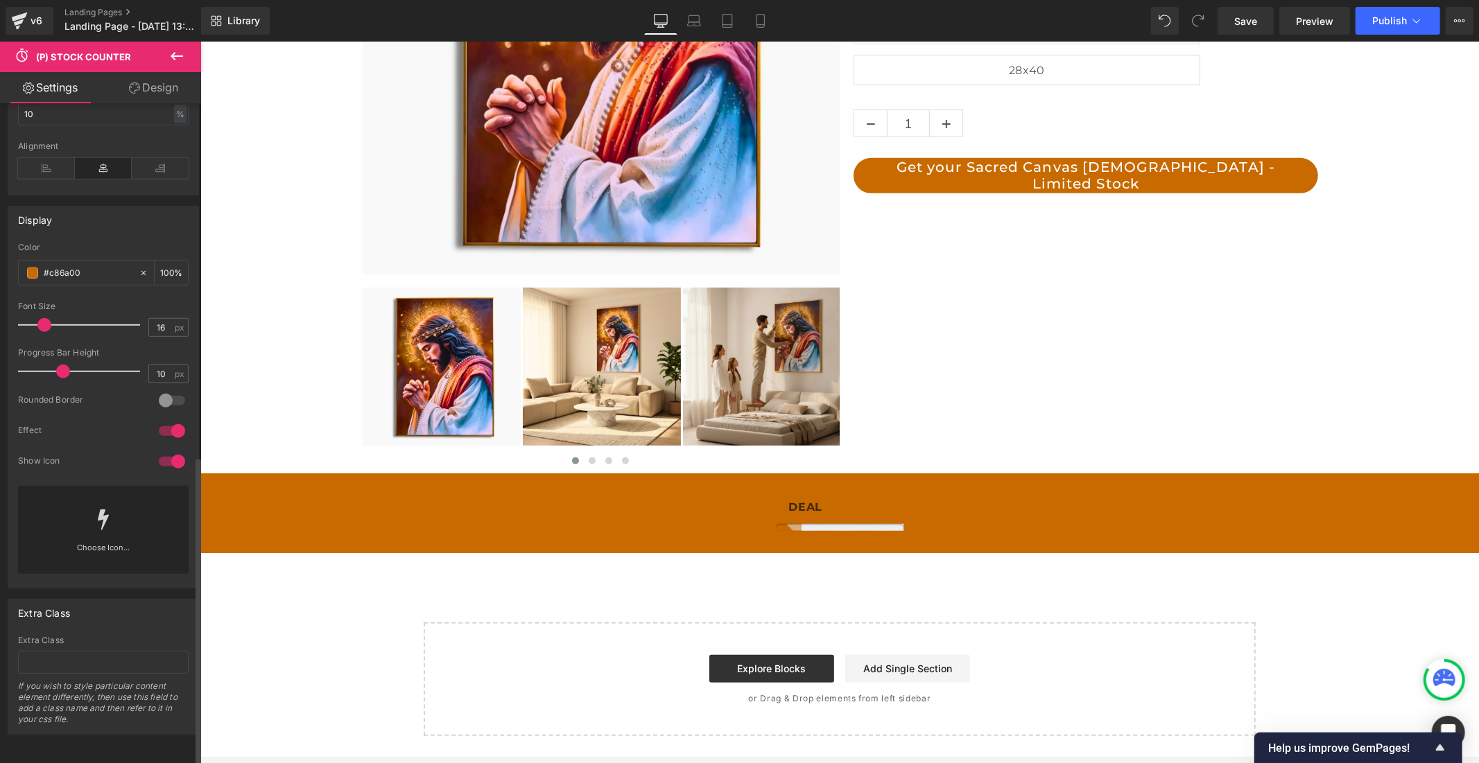
click at [157, 453] on div at bounding box center [171, 462] width 33 height 22
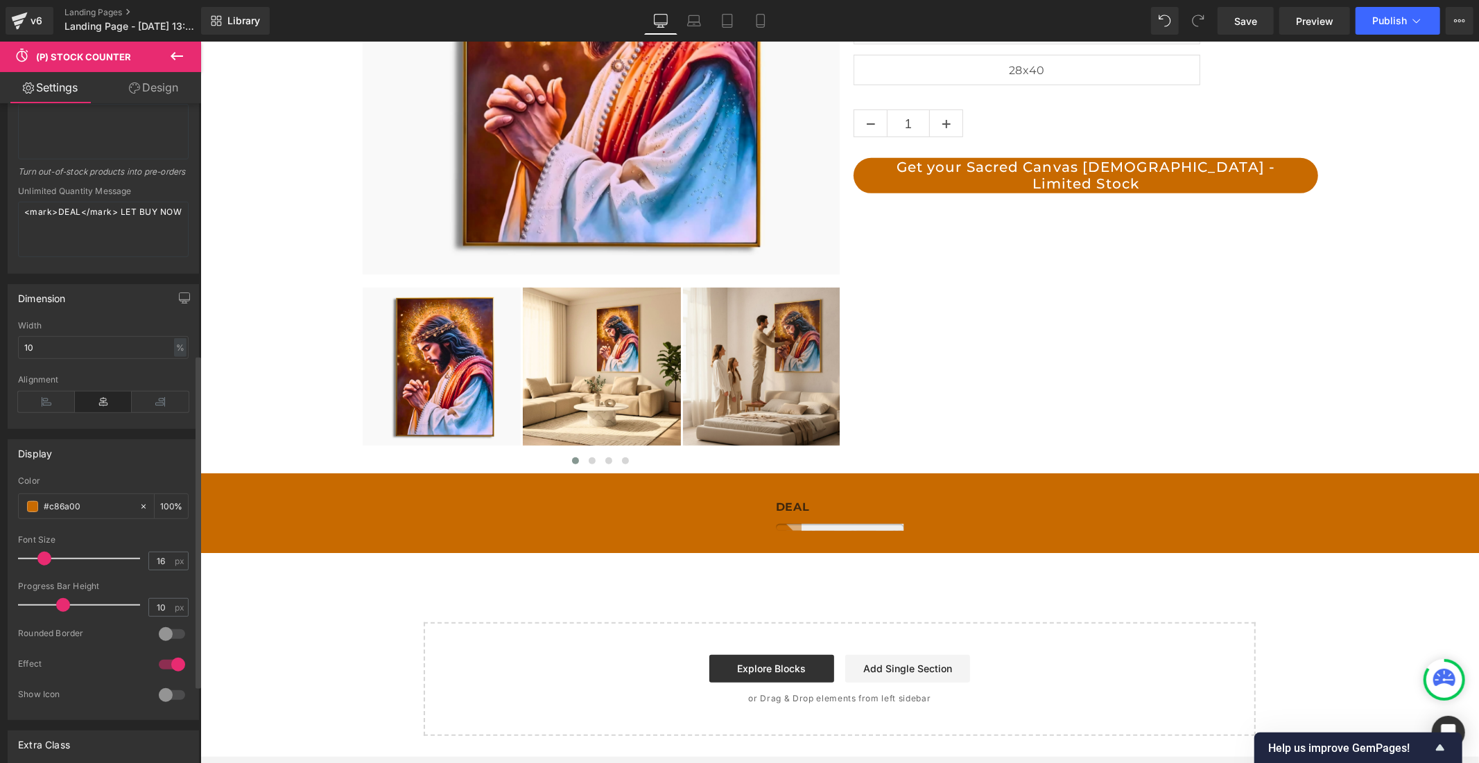
scroll to position [0, 0]
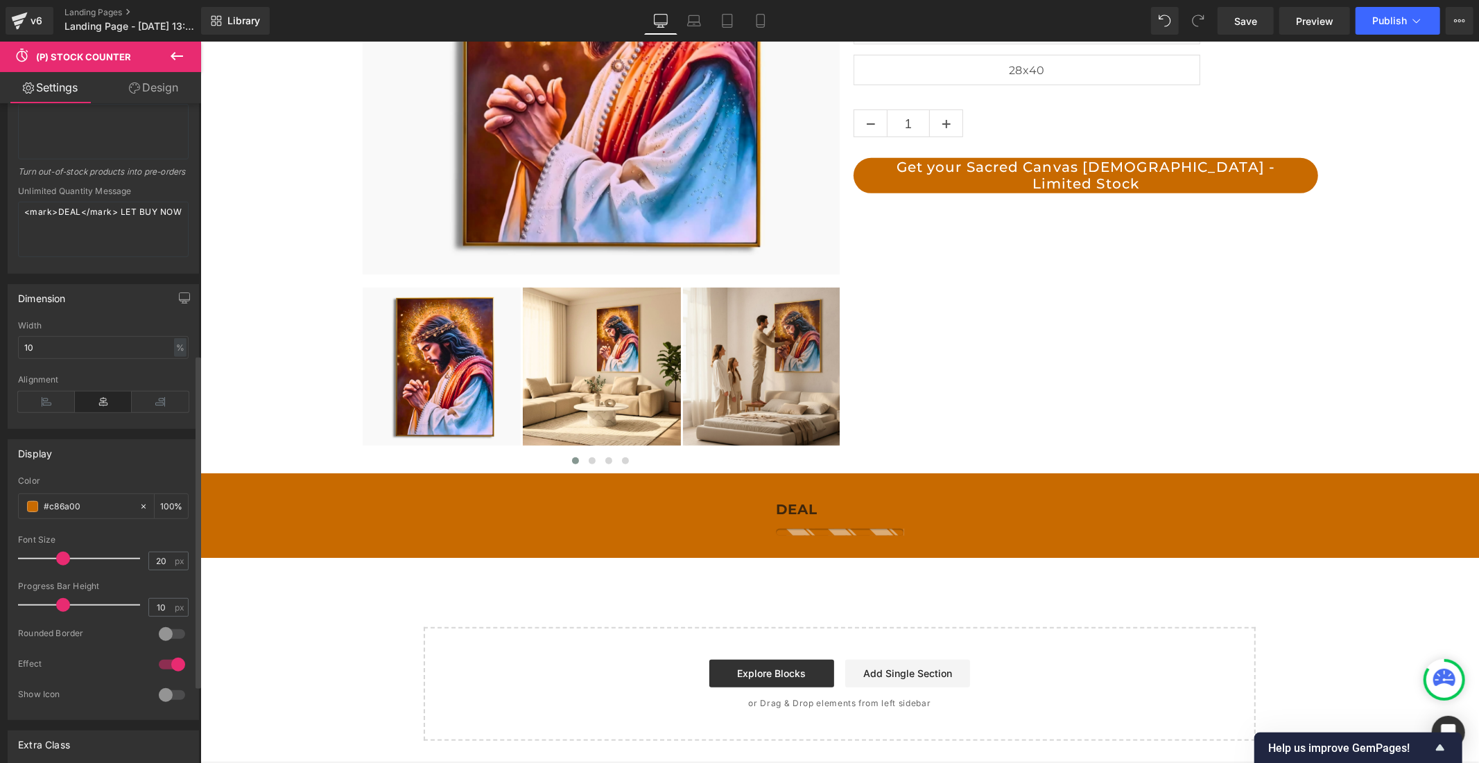
type input "19"
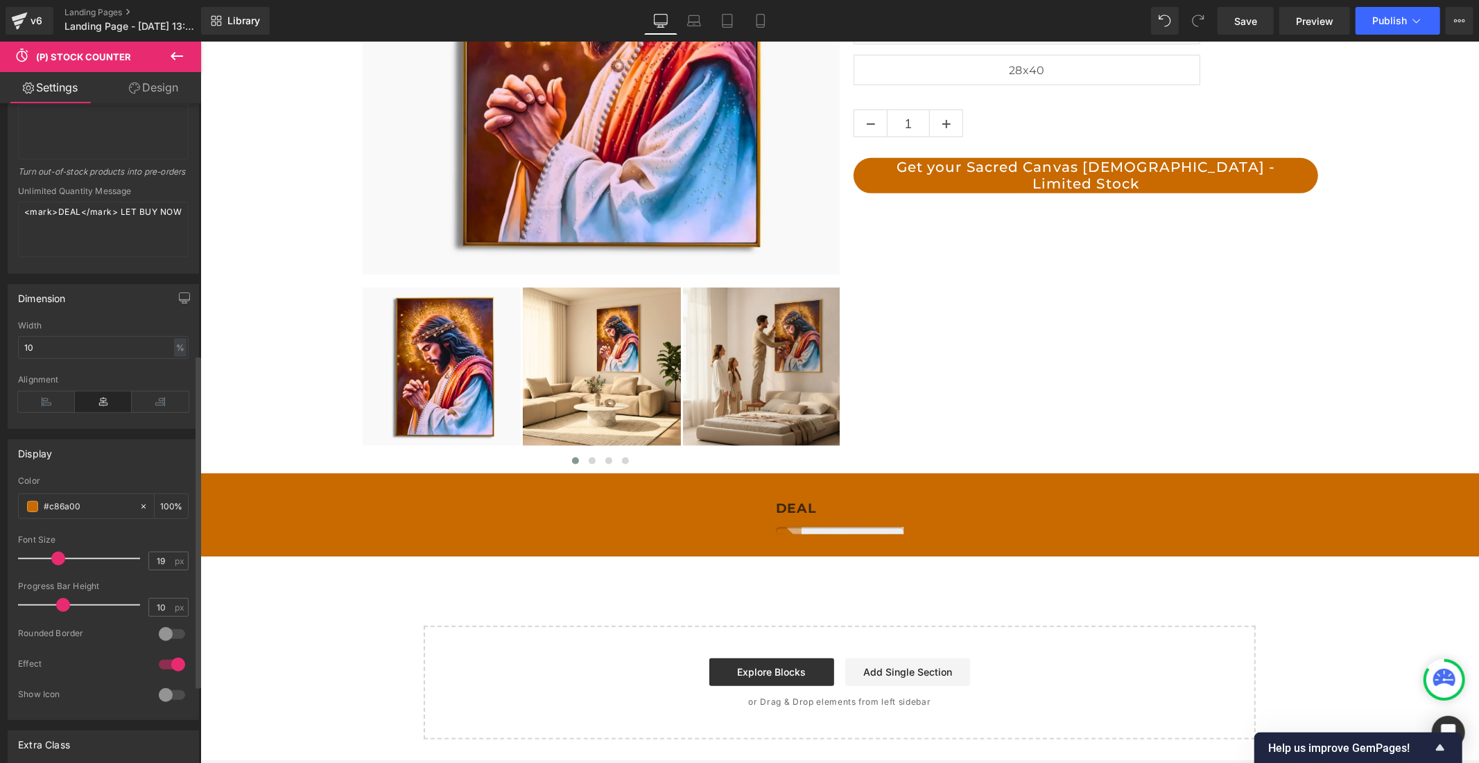
drag, startPoint x: 45, startPoint y: 566, endPoint x: 58, endPoint y: 564, distance: 12.8
click at [58, 564] on span at bounding box center [58, 559] width 14 height 14
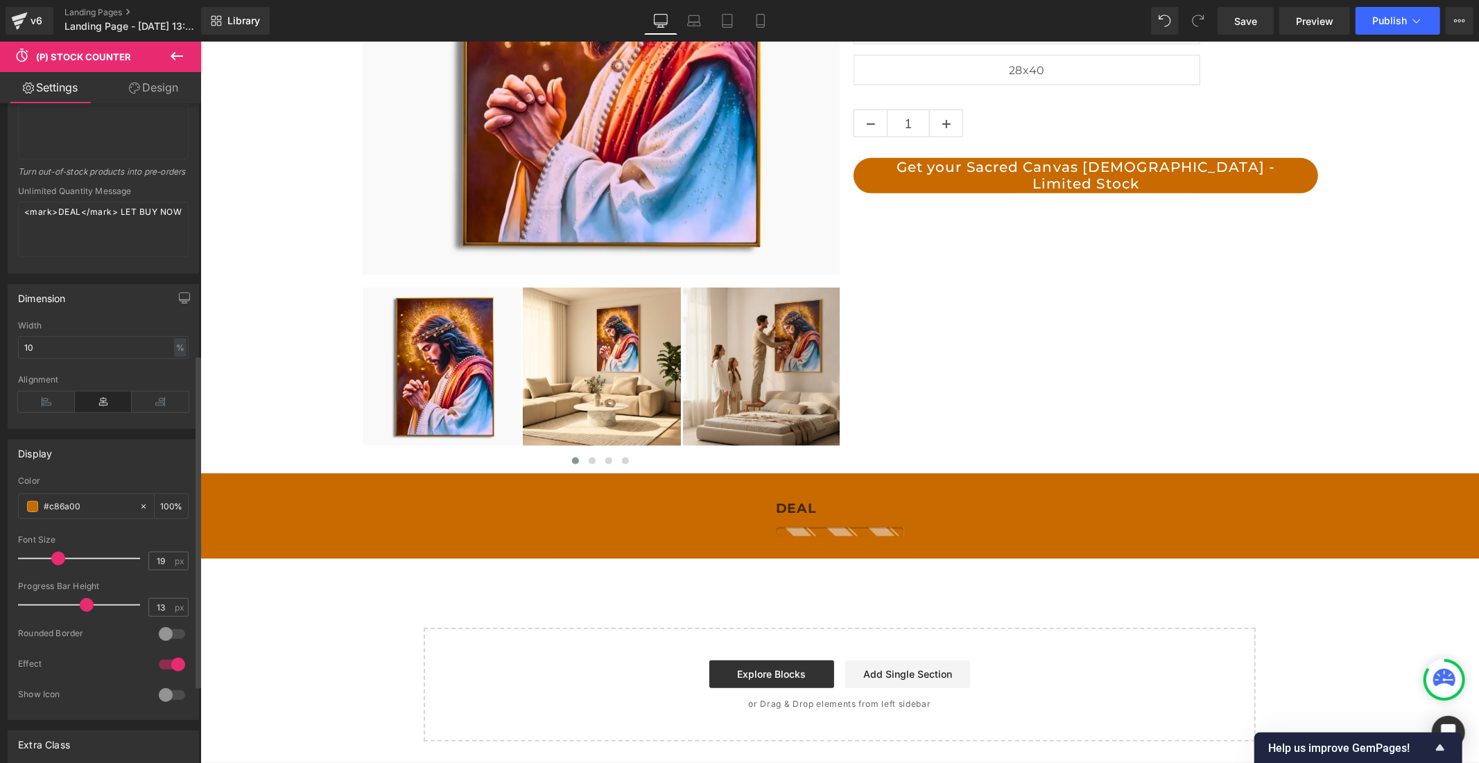
type input "14"
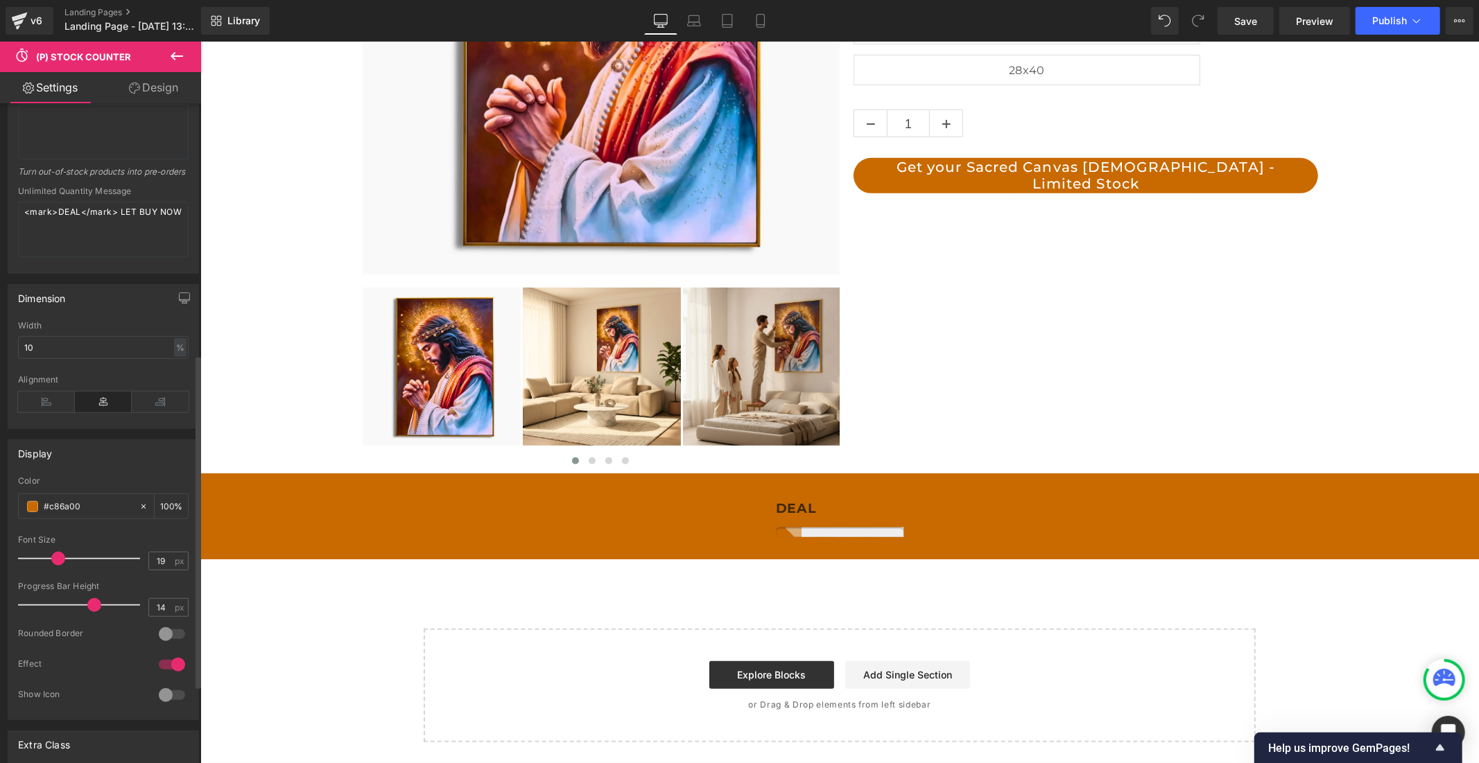
drag, startPoint x: 62, startPoint y: 611, endPoint x: 92, endPoint y: 611, distance: 29.1
click at [92, 611] on span at bounding box center [94, 605] width 14 height 14
click at [36, 512] on span at bounding box center [32, 506] width 11 height 11
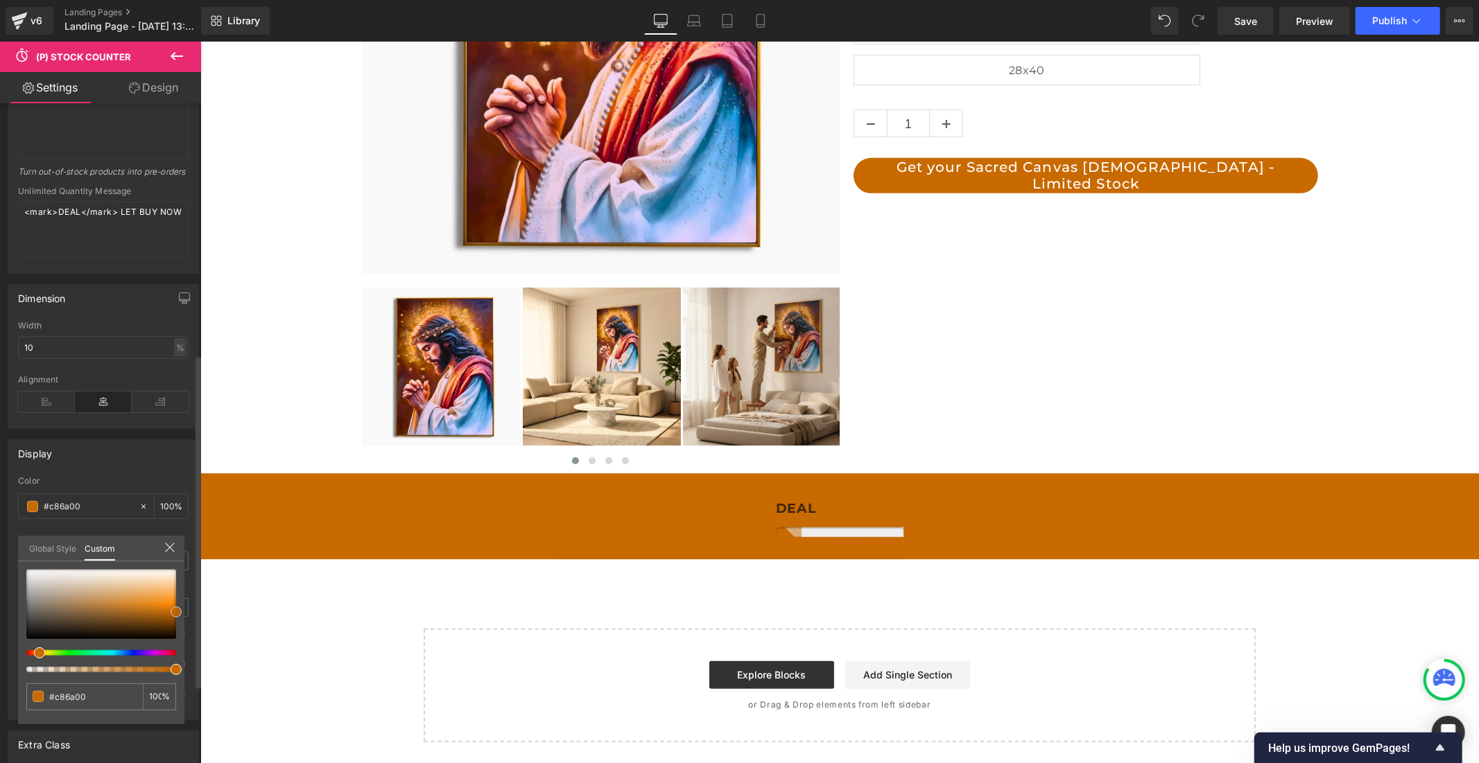
type input "#c16700"
type input "#d37407"
type input "#deab71"
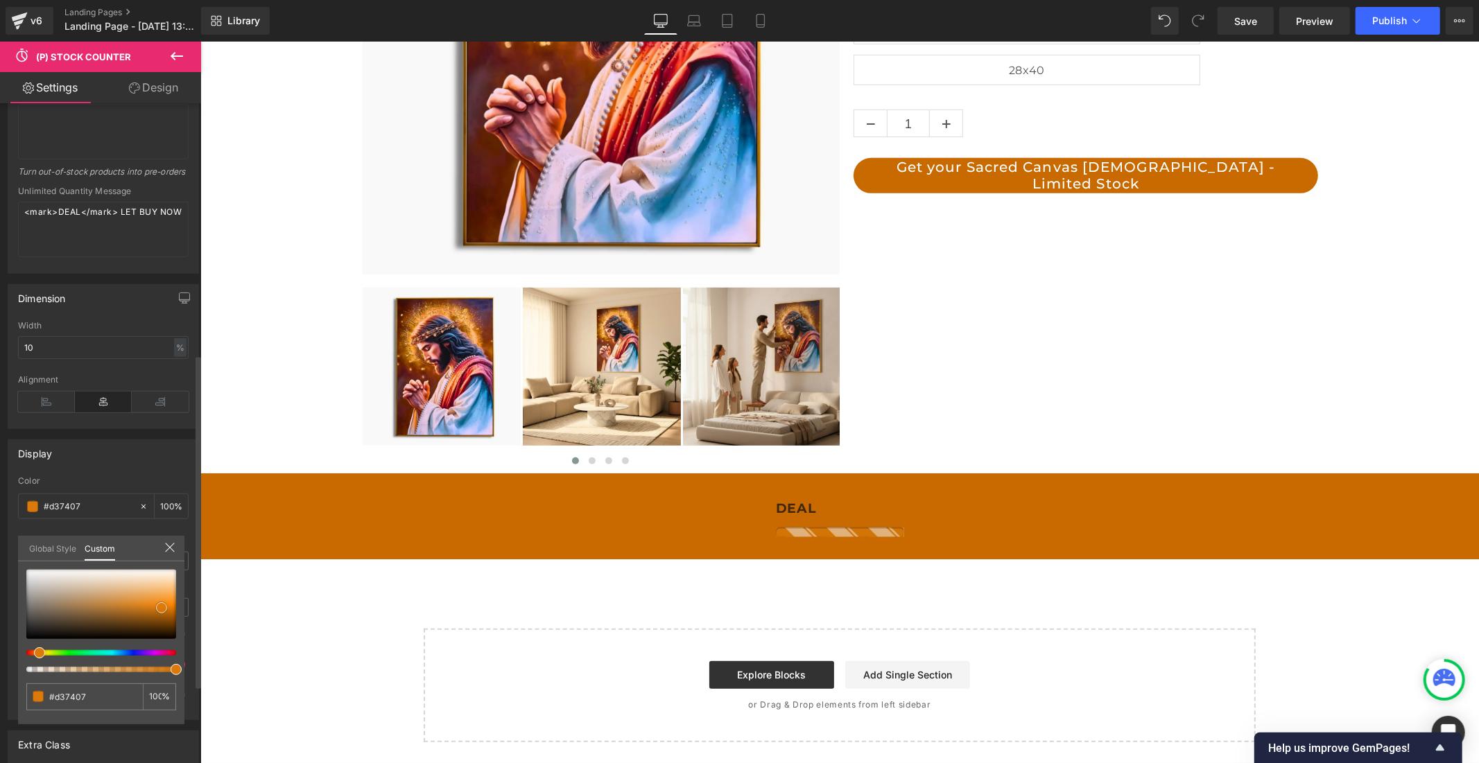
type input "#deab71"
type input "#dfc8ae"
type input "#e7ded4"
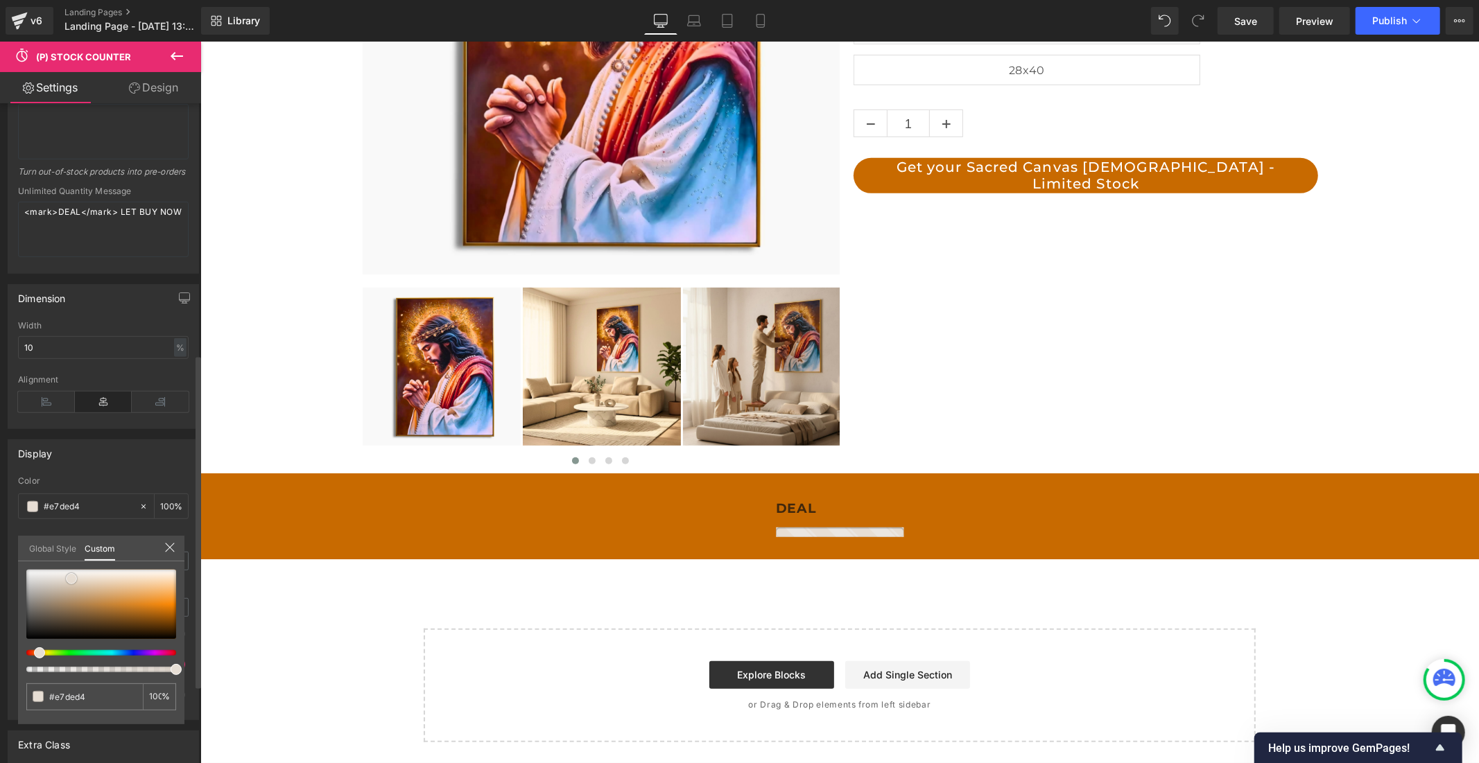
type input "#efeae6"
type input "#f4f1f0"
type input "#f8f6f6"
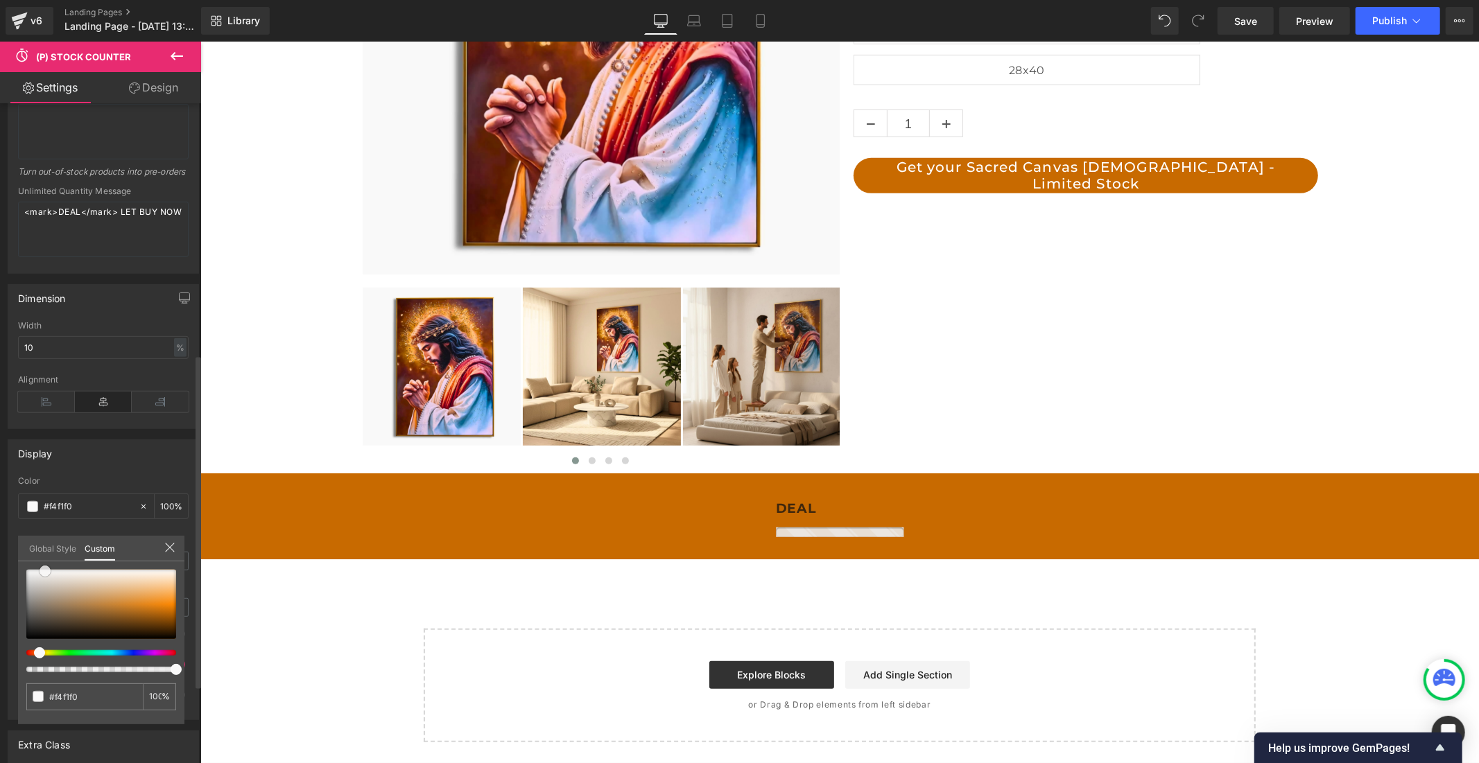
type input "#f8f6f6"
type input "#faf9f9"
type input "#ffffff"
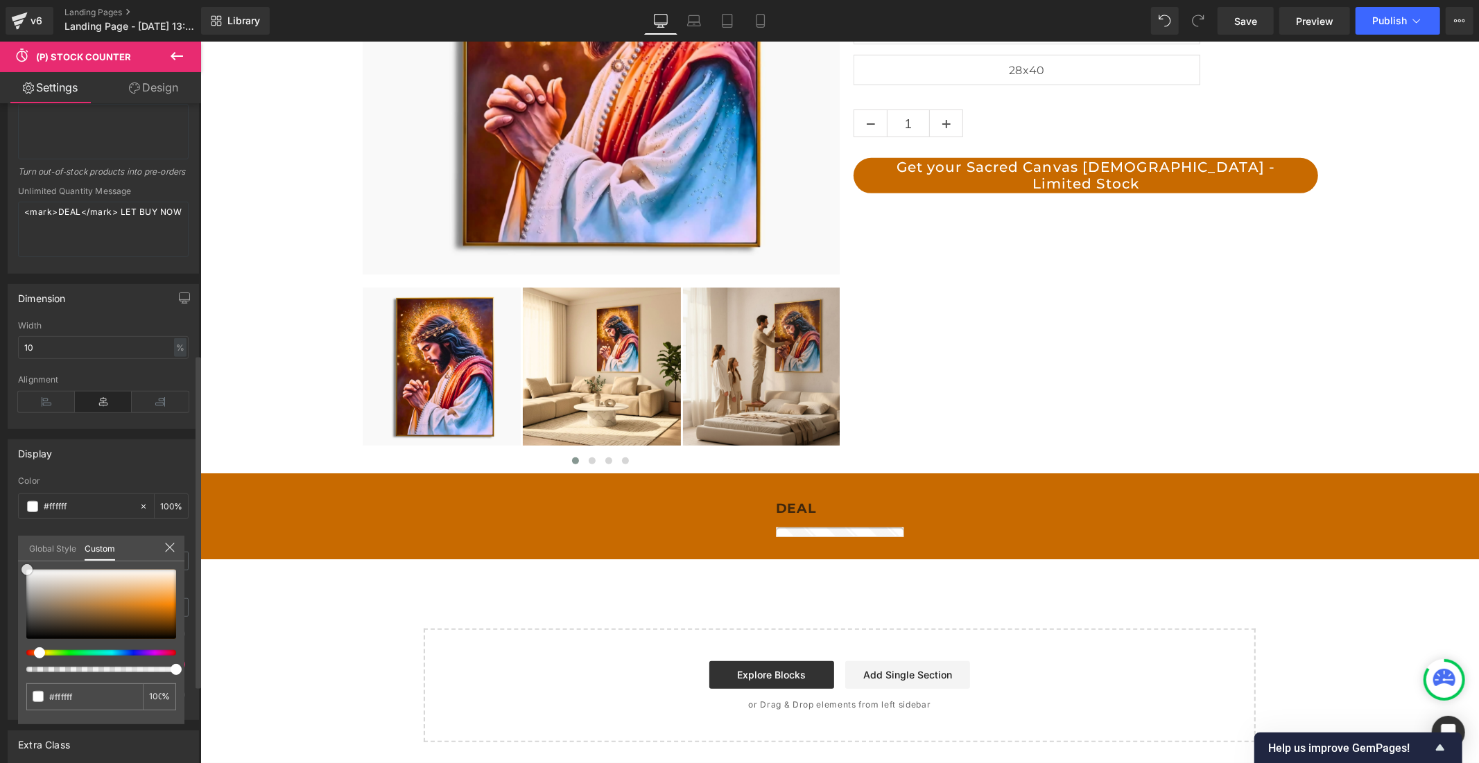
scroll to position [0, 805]
drag, startPoint x: 161, startPoint y: 607, endPoint x: 26, endPoint y: 566, distance: 140.6
click at [26, 566] on span at bounding box center [26, 569] width 11 height 11
type input "#fcfcfc"
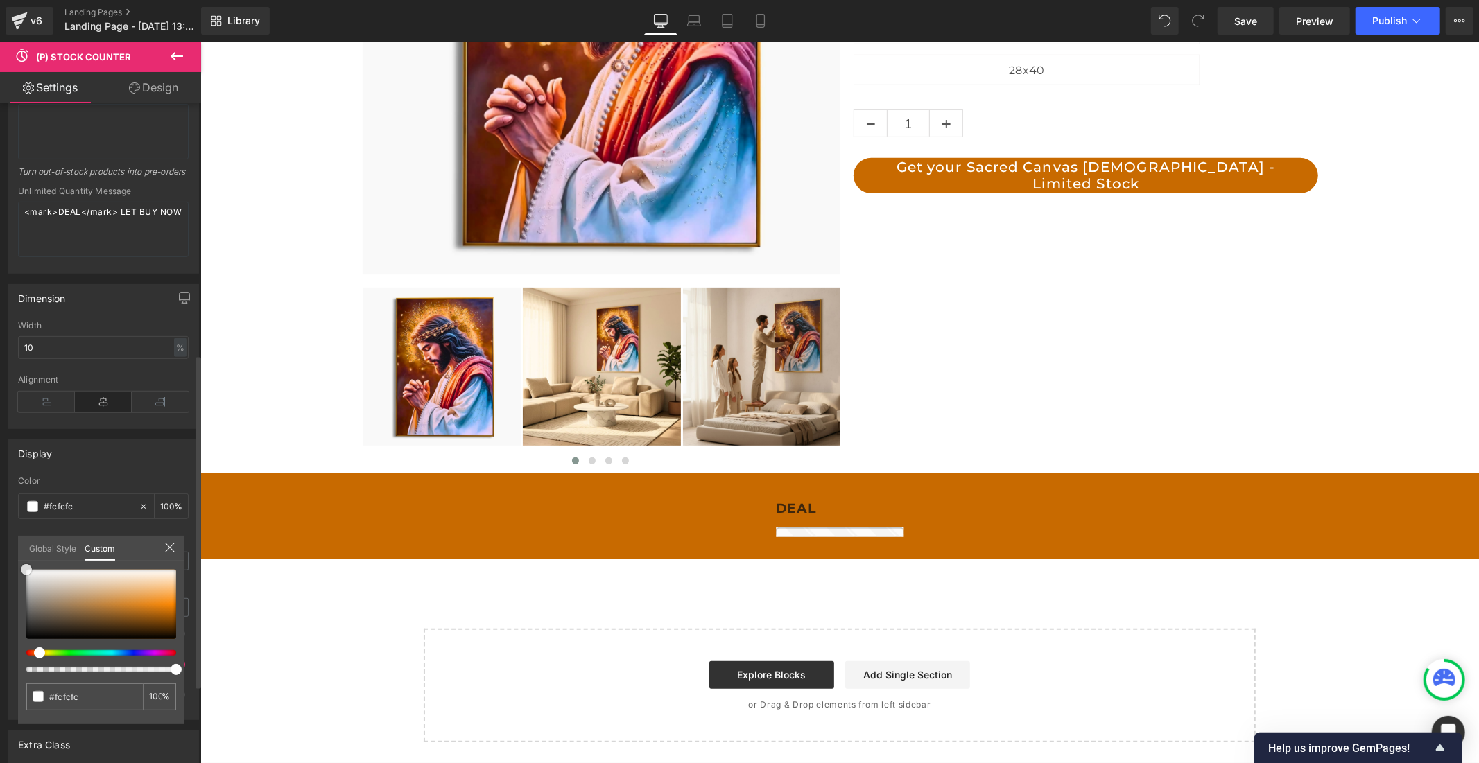
type input "#e0d8d6"
type input "#d3b1ab"
type input "#d57f70"
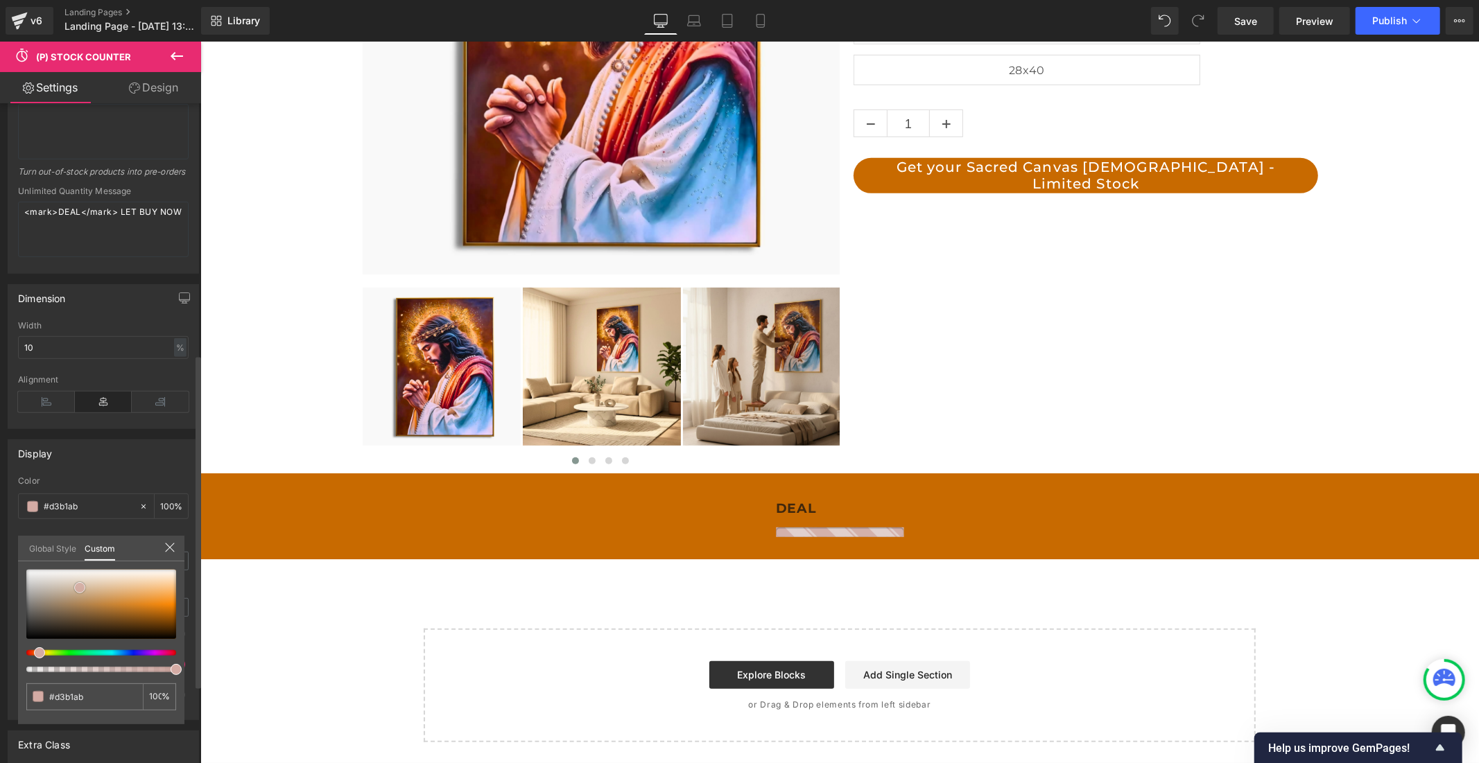
type input "#d57f70"
type input "#db5942"
type input "#e0553c"
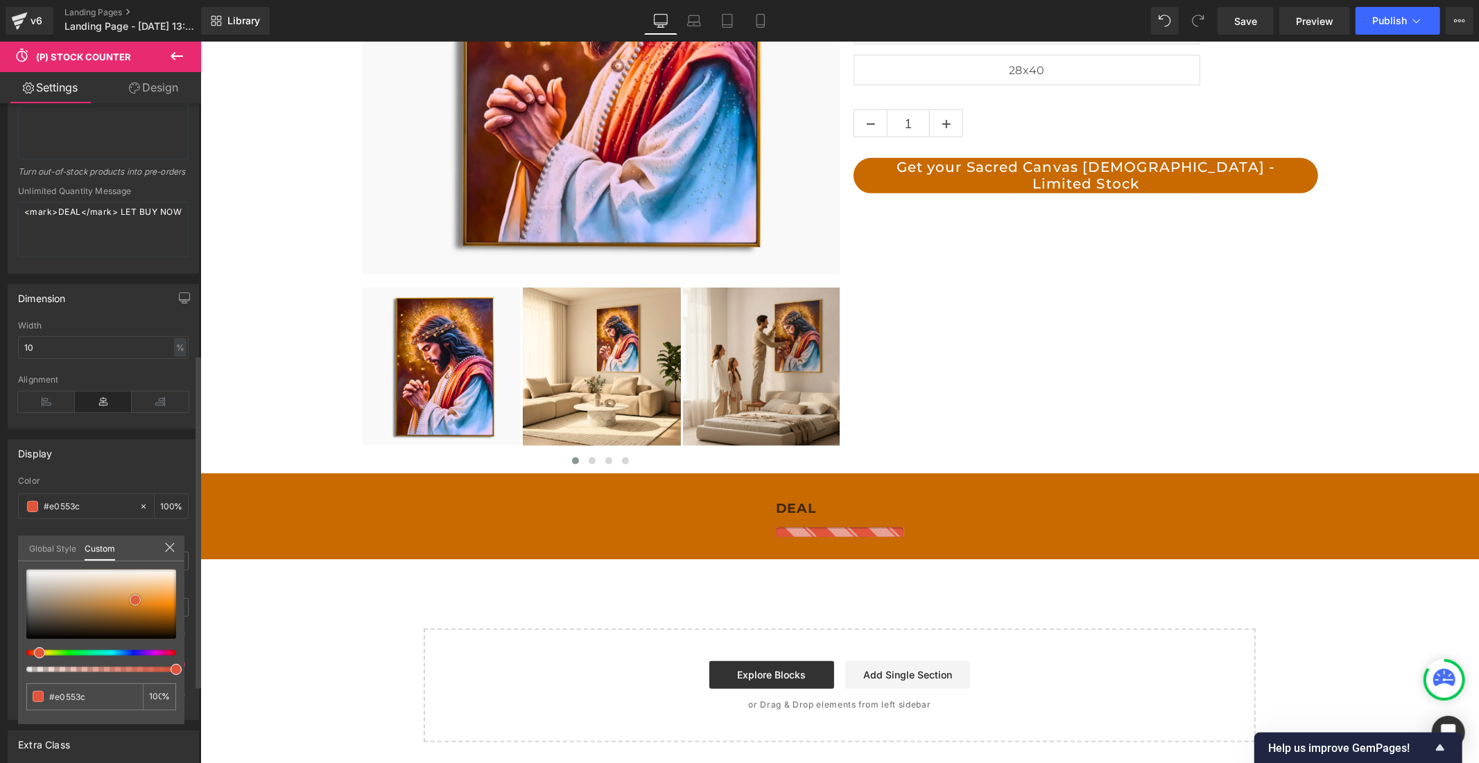
type input "#e1543b"
type input "#e45339"
type input "#e55238"
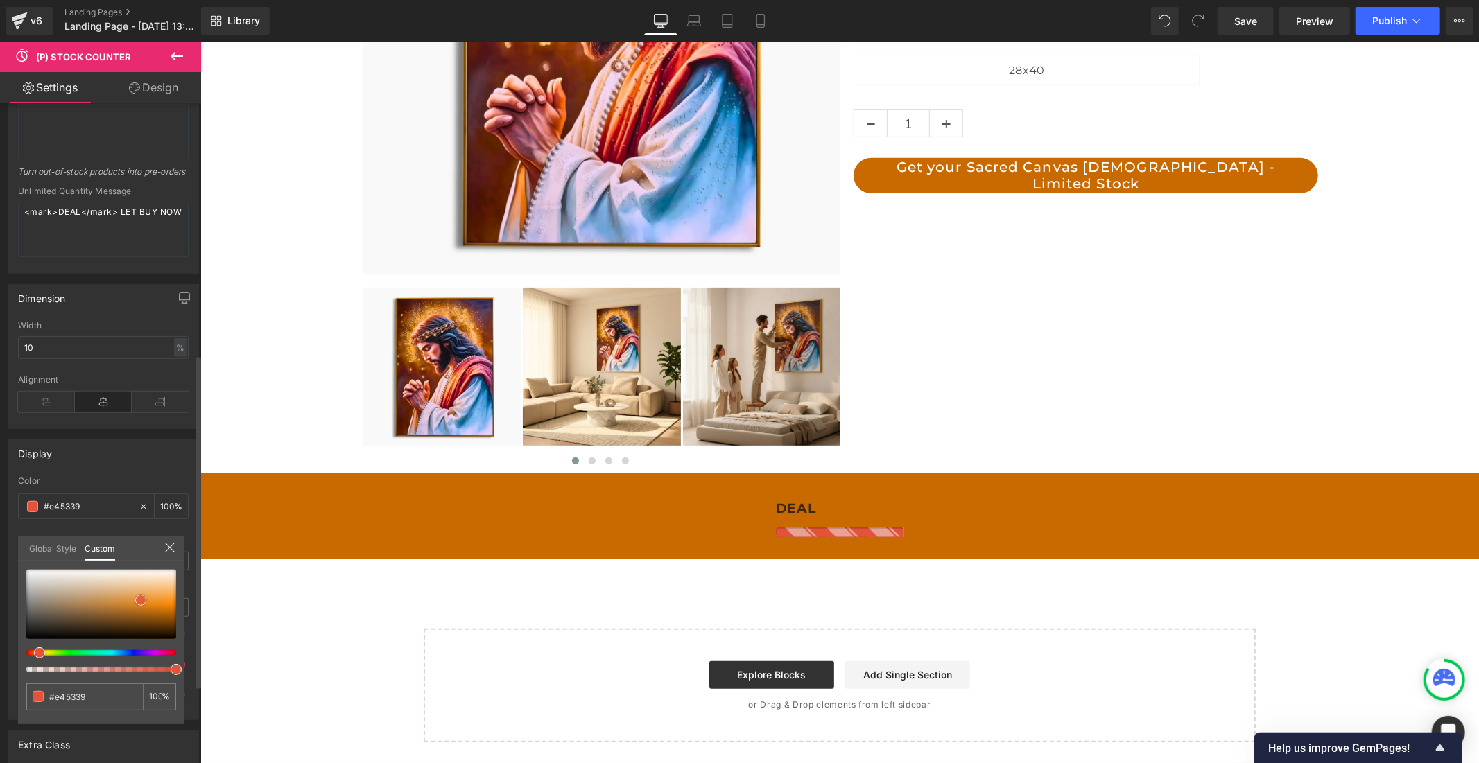
type input "#e55238"
type input "#e84f35"
type input "#e94f33"
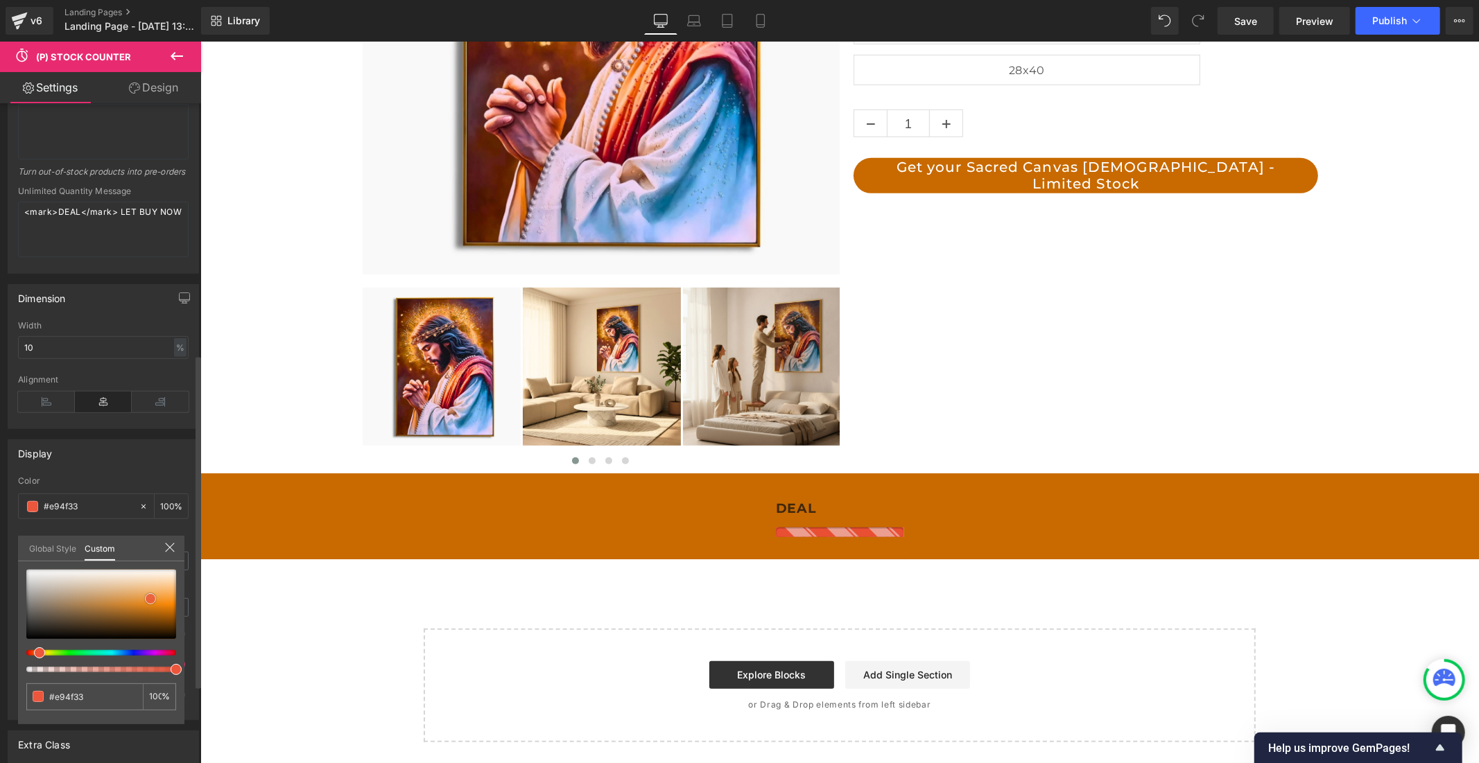
type input "#f0573c"
type input "#f05b41"
type input "#f56146"
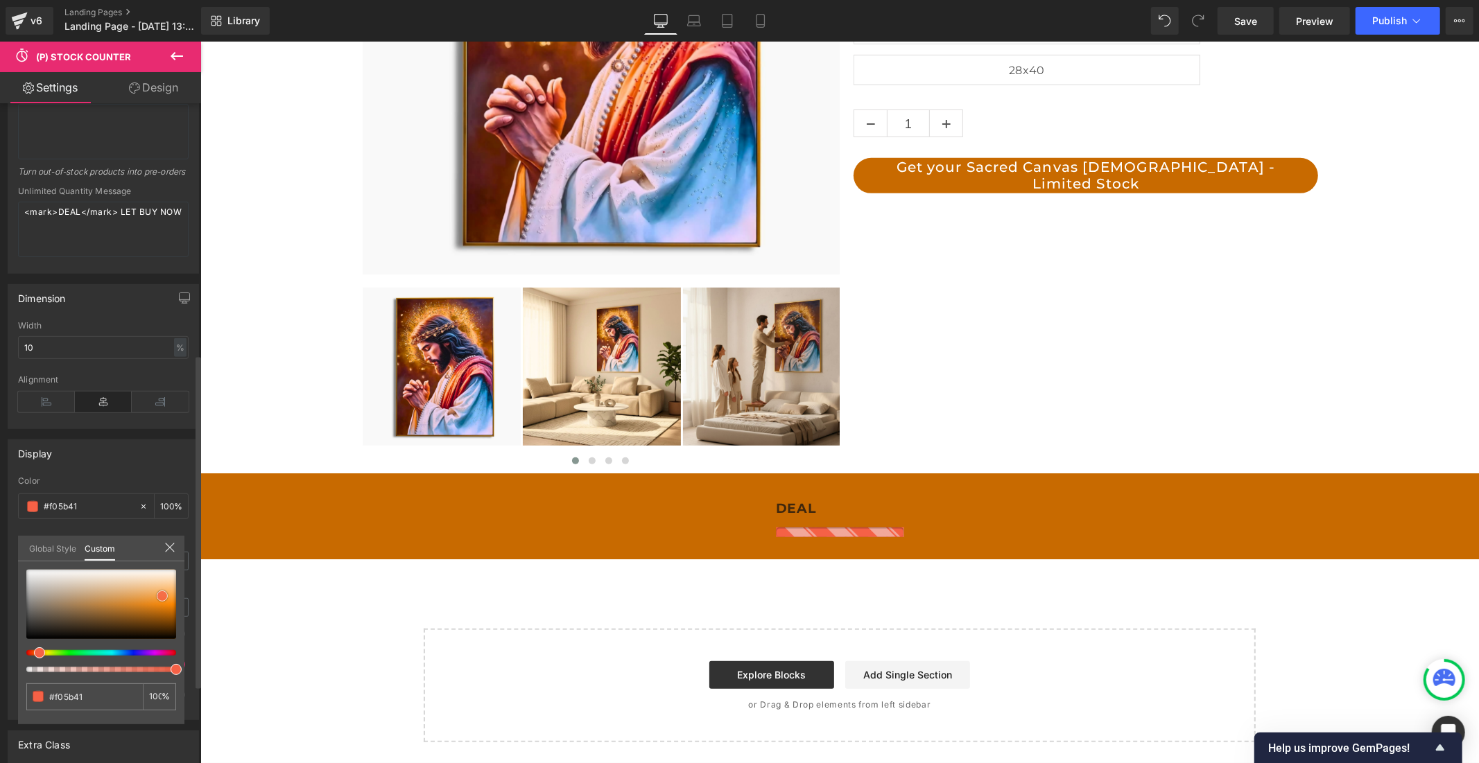
type input "#f56146"
type input "#f76349"
type input "#f8674d"
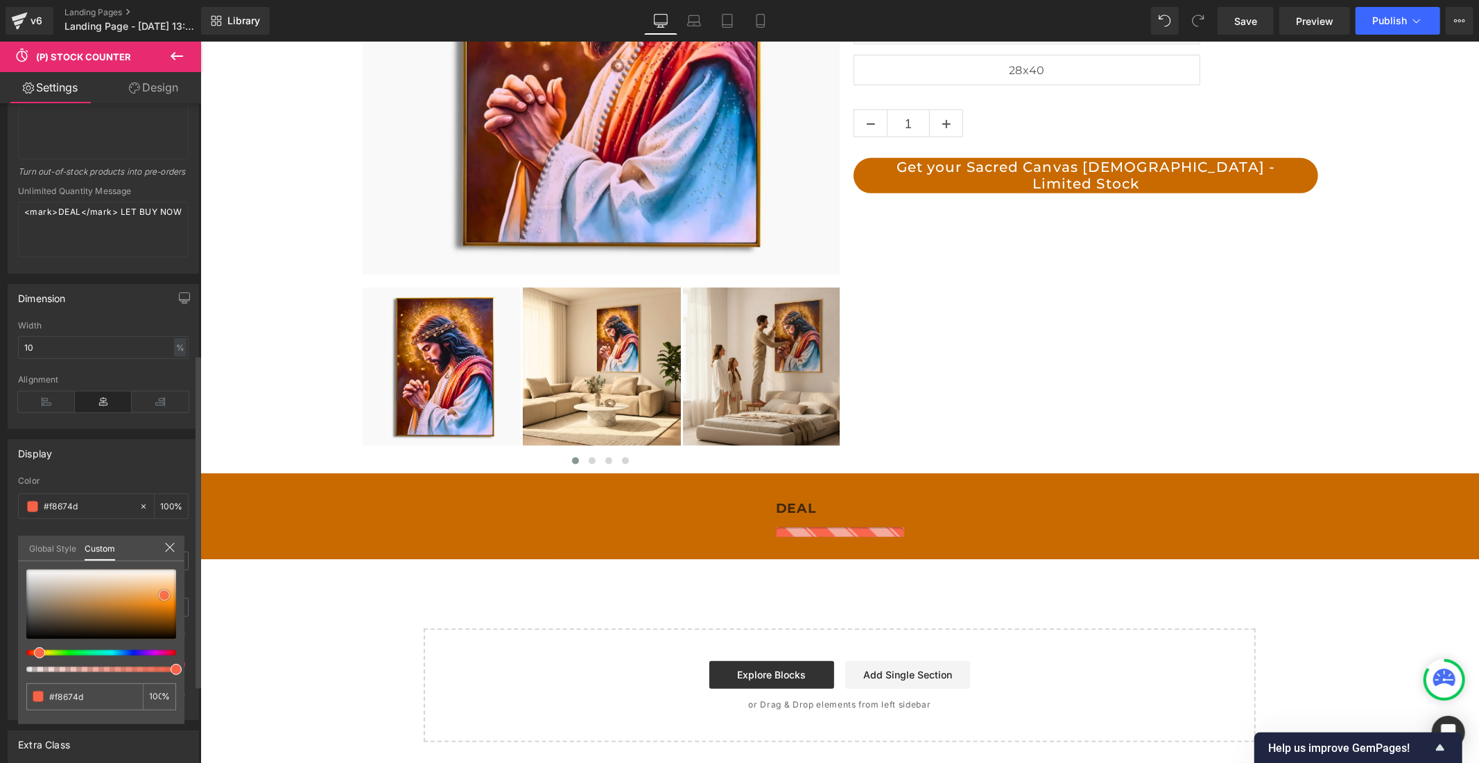
type input "#f9664c"
type input "#fa664b"
drag, startPoint x: 26, startPoint y: 566, endPoint x: 168, endPoint y: 591, distance: 143.6
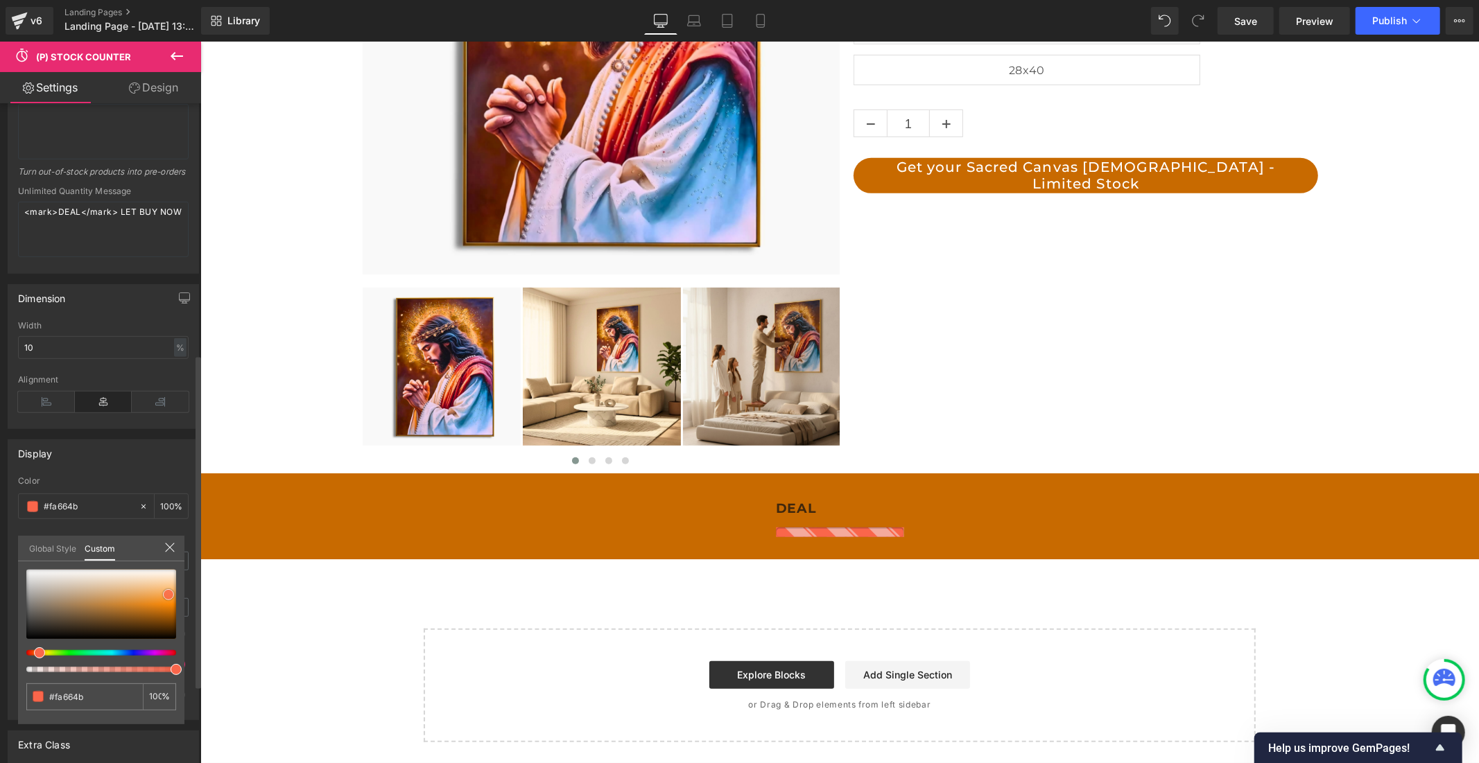
click at [168, 591] on span at bounding box center [168, 594] width 11 height 11
type input "#f96b51"
type input "#f66d55"
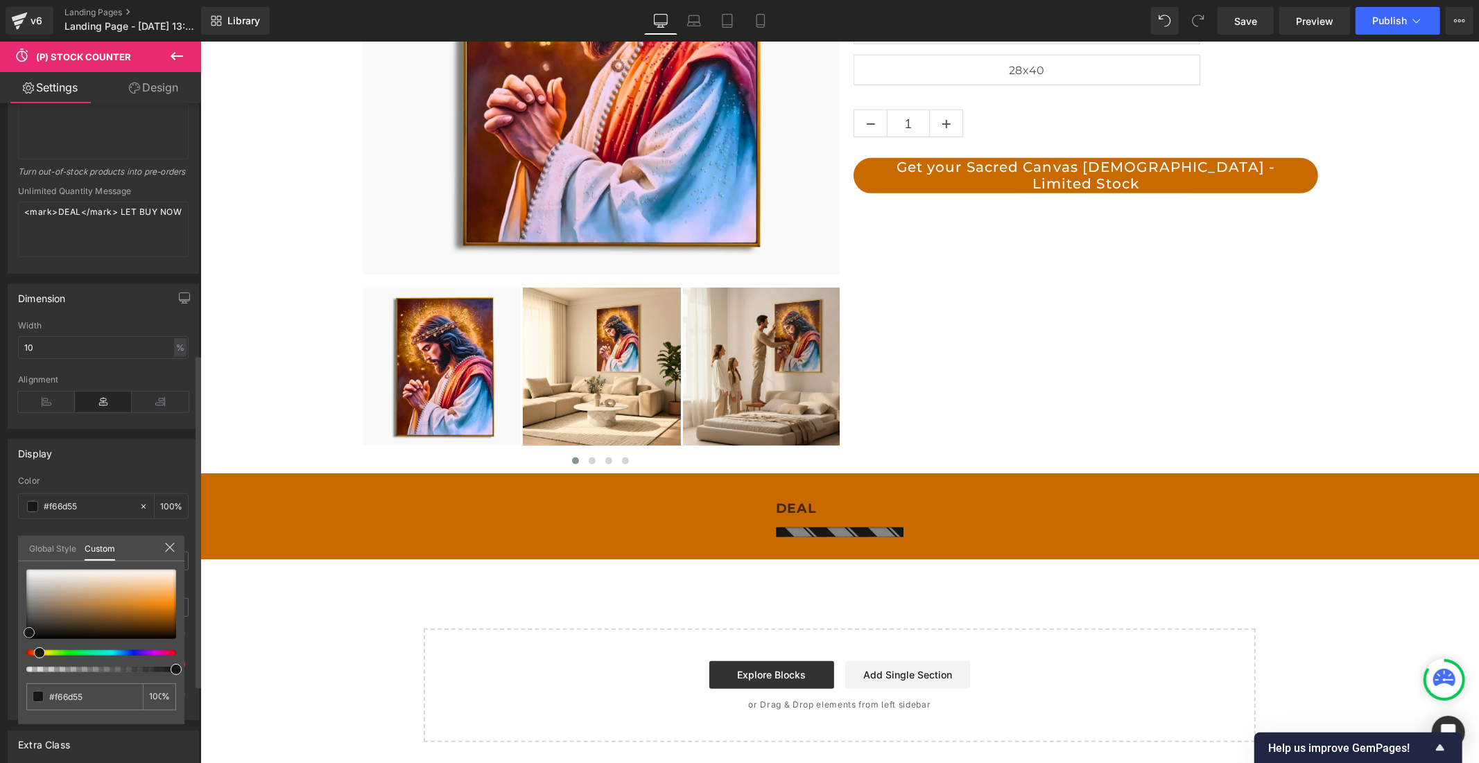
drag, startPoint x: 168, startPoint y: 591, endPoint x: 28, endPoint y: 629, distance: 144.5
click at [28, 629] on span at bounding box center [29, 632] width 11 height 11
drag, startPoint x: 30, startPoint y: 627, endPoint x: 101, endPoint y: 617, distance: 72.2
click at [101, 617] on span at bounding box center [100, 622] width 11 height 11
drag, startPoint x: 96, startPoint y: 621, endPoint x: 112, endPoint y: 600, distance: 26.8
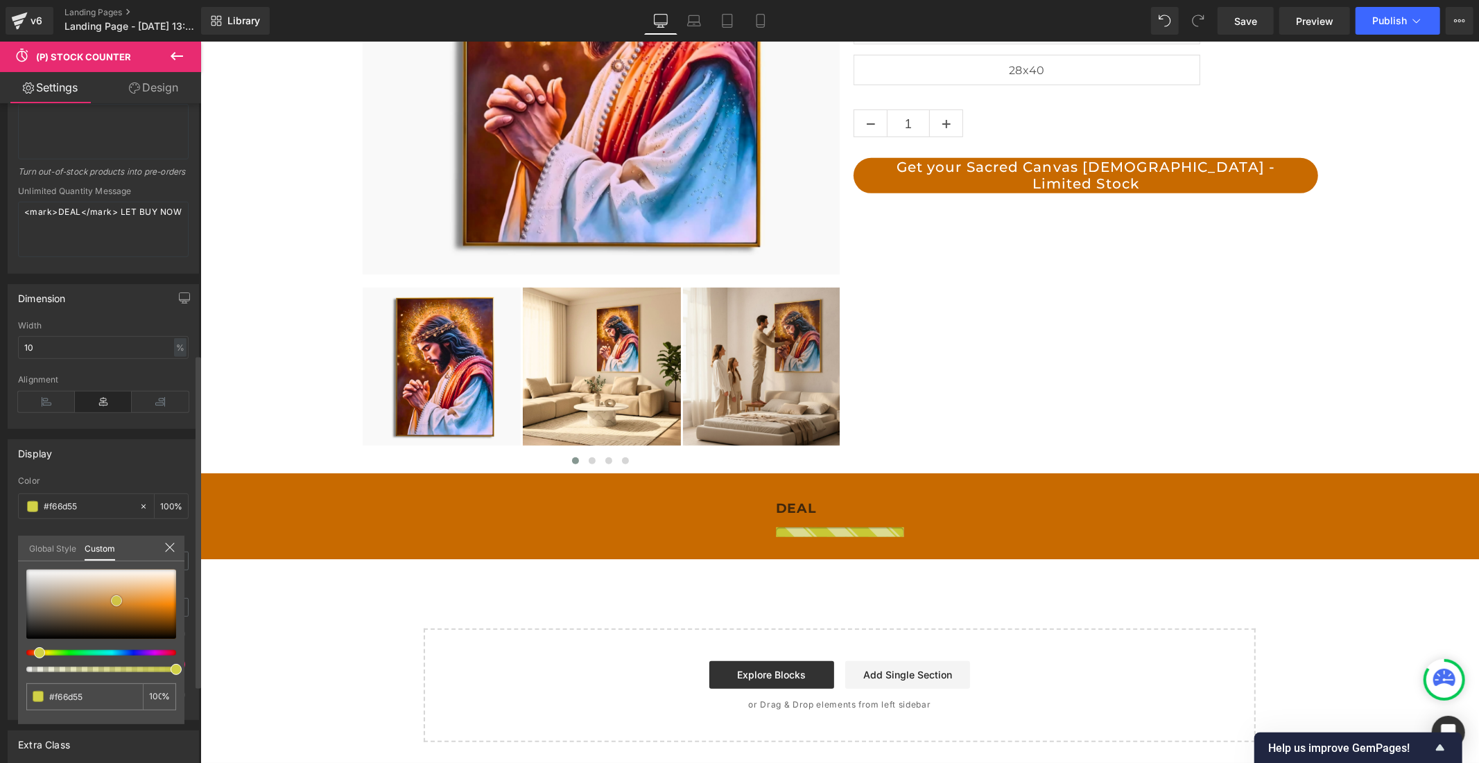
click at [112, 600] on span at bounding box center [116, 600] width 11 height 11
drag, startPoint x: 116, startPoint y: 598, endPoint x: 137, endPoint y: 594, distance: 21.1
click at [137, 594] on span at bounding box center [137, 597] width 11 height 11
drag, startPoint x: 137, startPoint y: 594, endPoint x: 153, endPoint y: 603, distance: 17.7
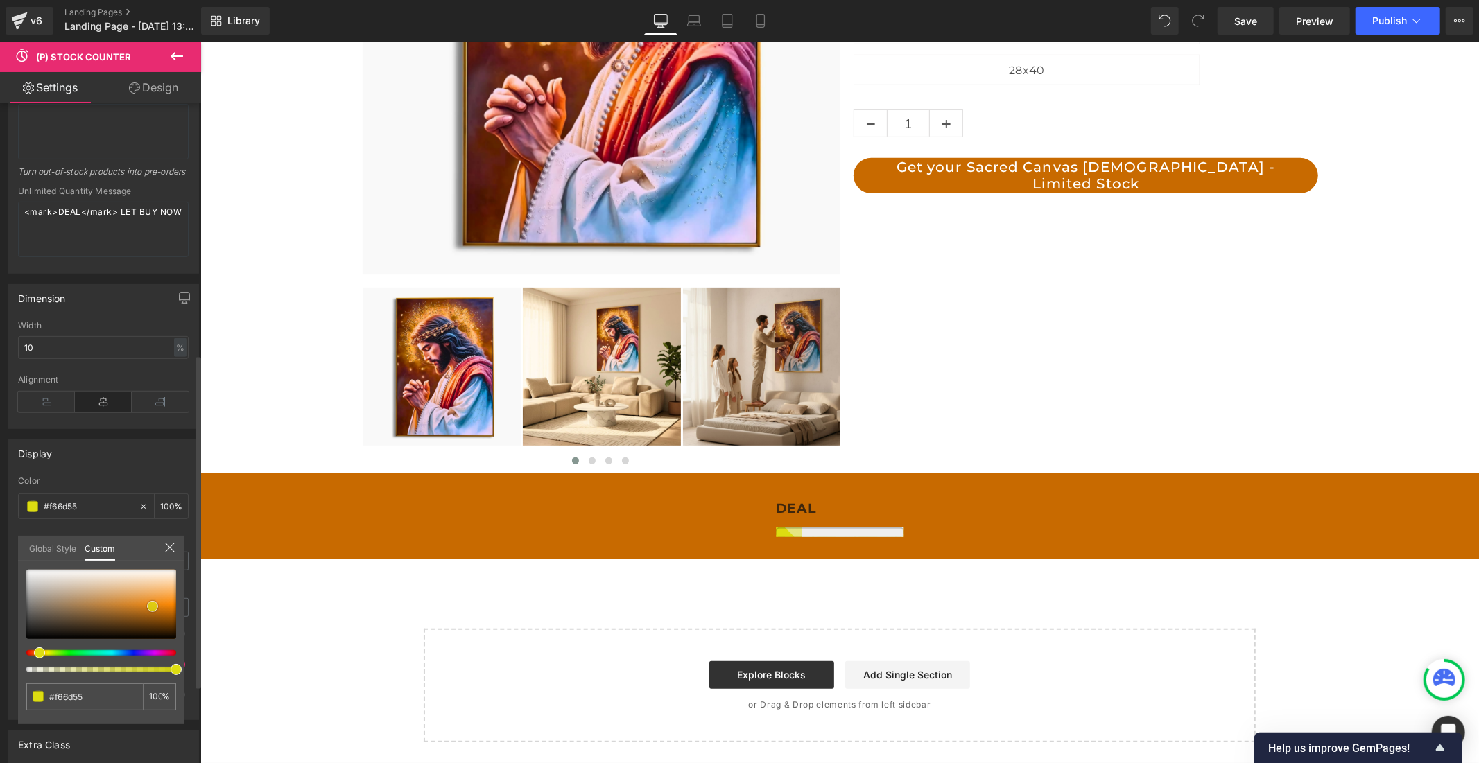
click at [153, 603] on span at bounding box center [152, 606] width 11 height 11
drag, startPoint x: 153, startPoint y: 603, endPoint x: 160, endPoint y: 604, distance: 7.7
click at [160, 604] on span at bounding box center [160, 607] width 11 height 11
drag, startPoint x: 96, startPoint y: 691, endPoint x: 33, endPoint y: 692, distance: 63.1
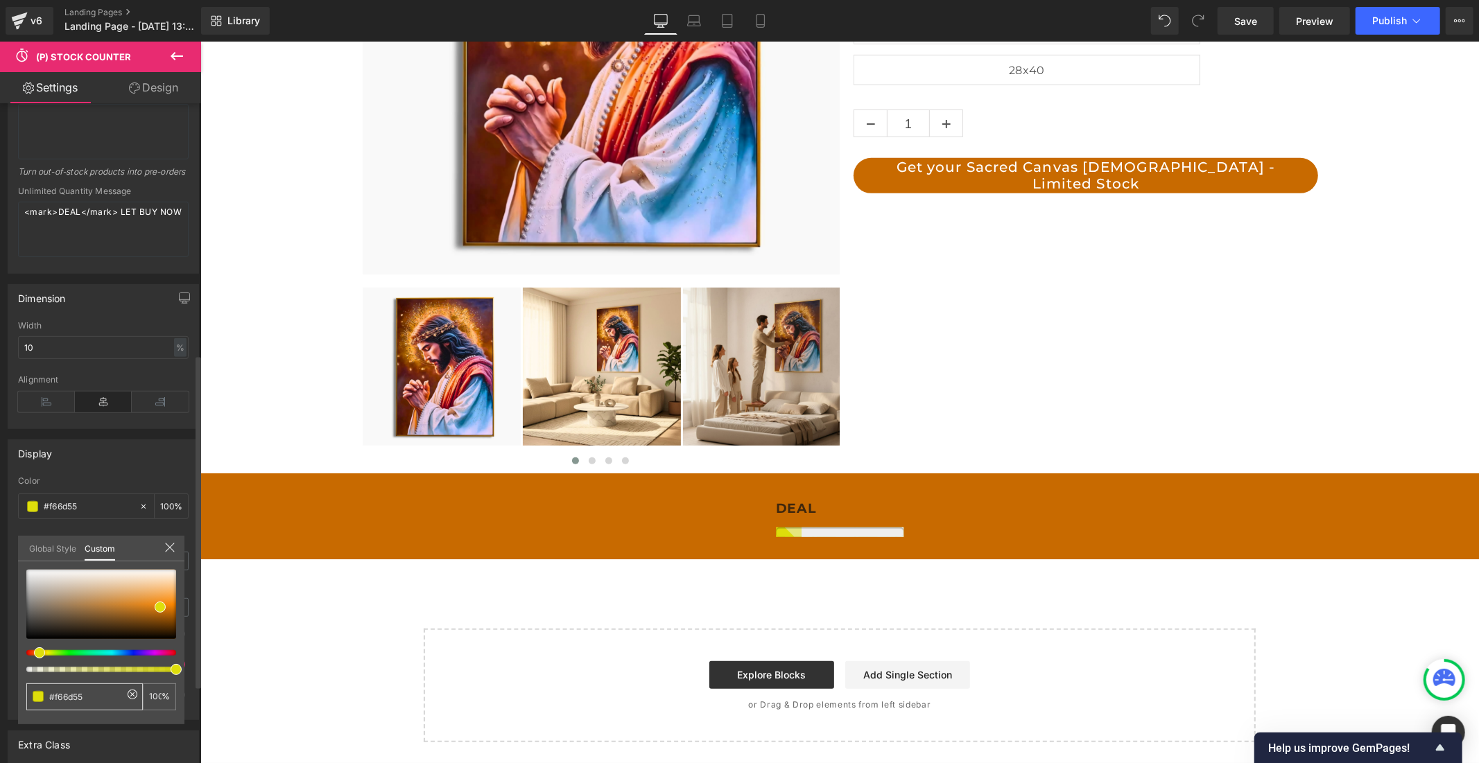
click at [33, 692] on div "#f66d55" at bounding box center [84, 696] width 116 height 27
paste input "C86A00"
type input "#C86A00"
click at [175, 550] on icon at bounding box center [169, 547] width 11 height 11
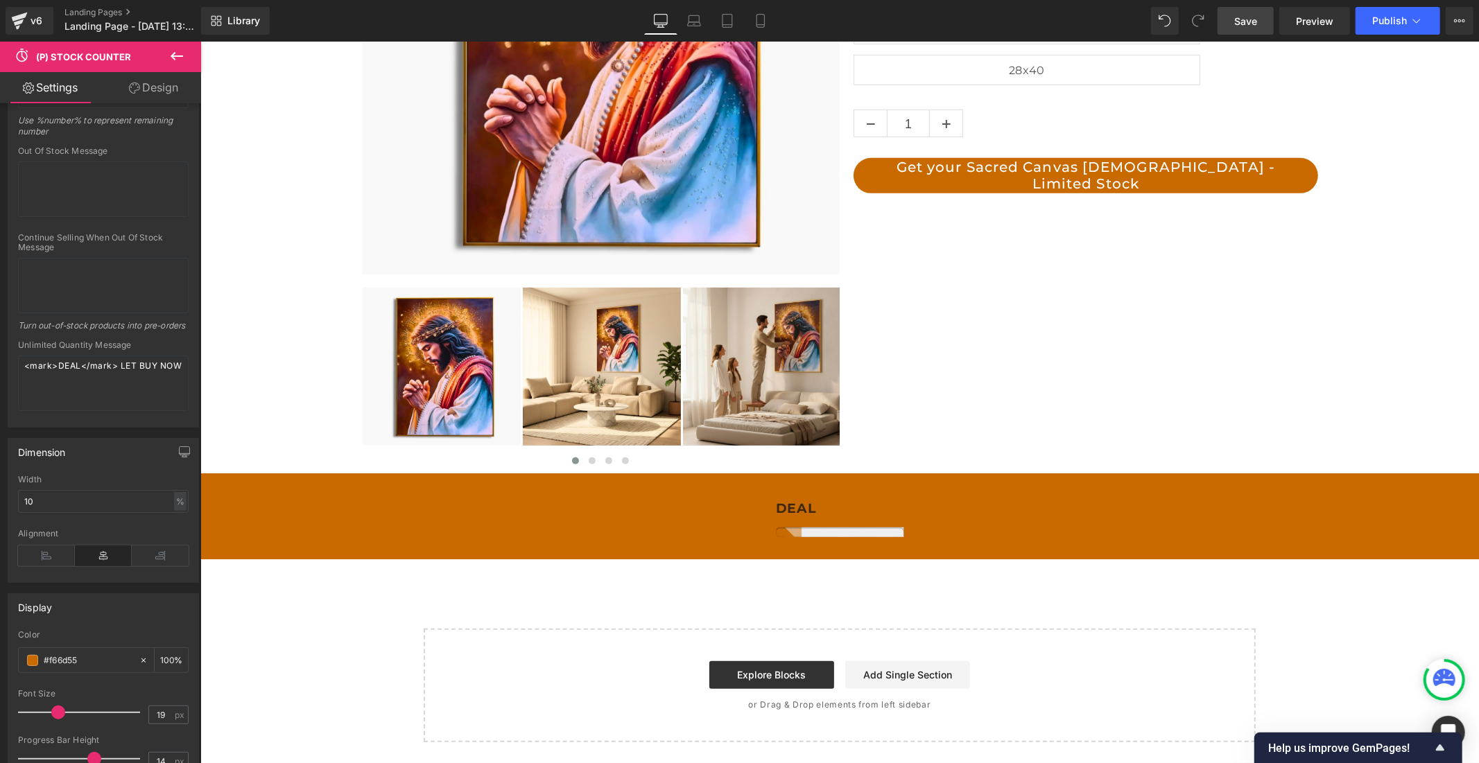
click at [1244, 14] on span "Save" at bounding box center [1245, 21] width 23 height 15
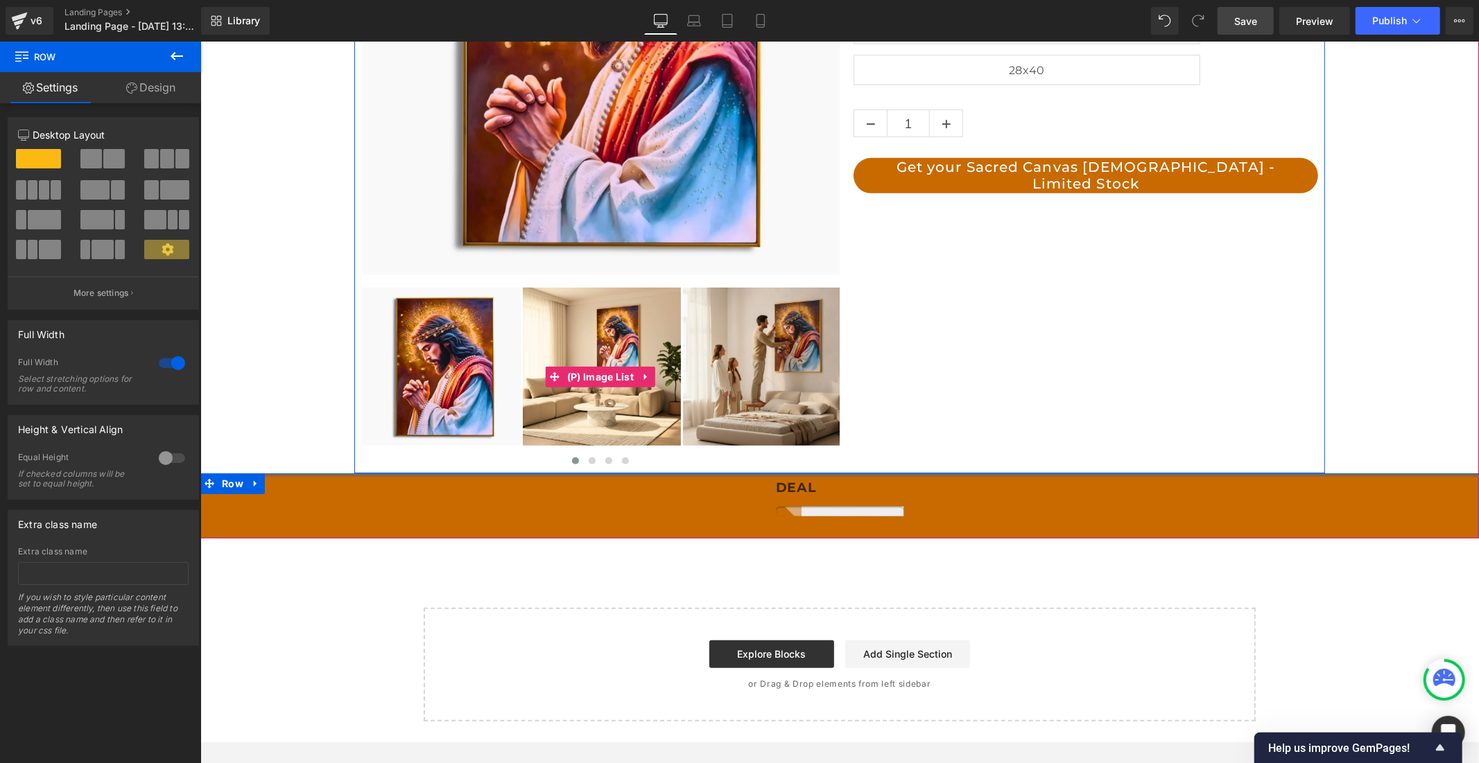
drag, startPoint x: 777, startPoint y: 476, endPoint x: 781, endPoint y: 448, distance: 27.9
click at [781, 448] on div "‹ ›" at bounding box center [839, 143] width 1278 height 789
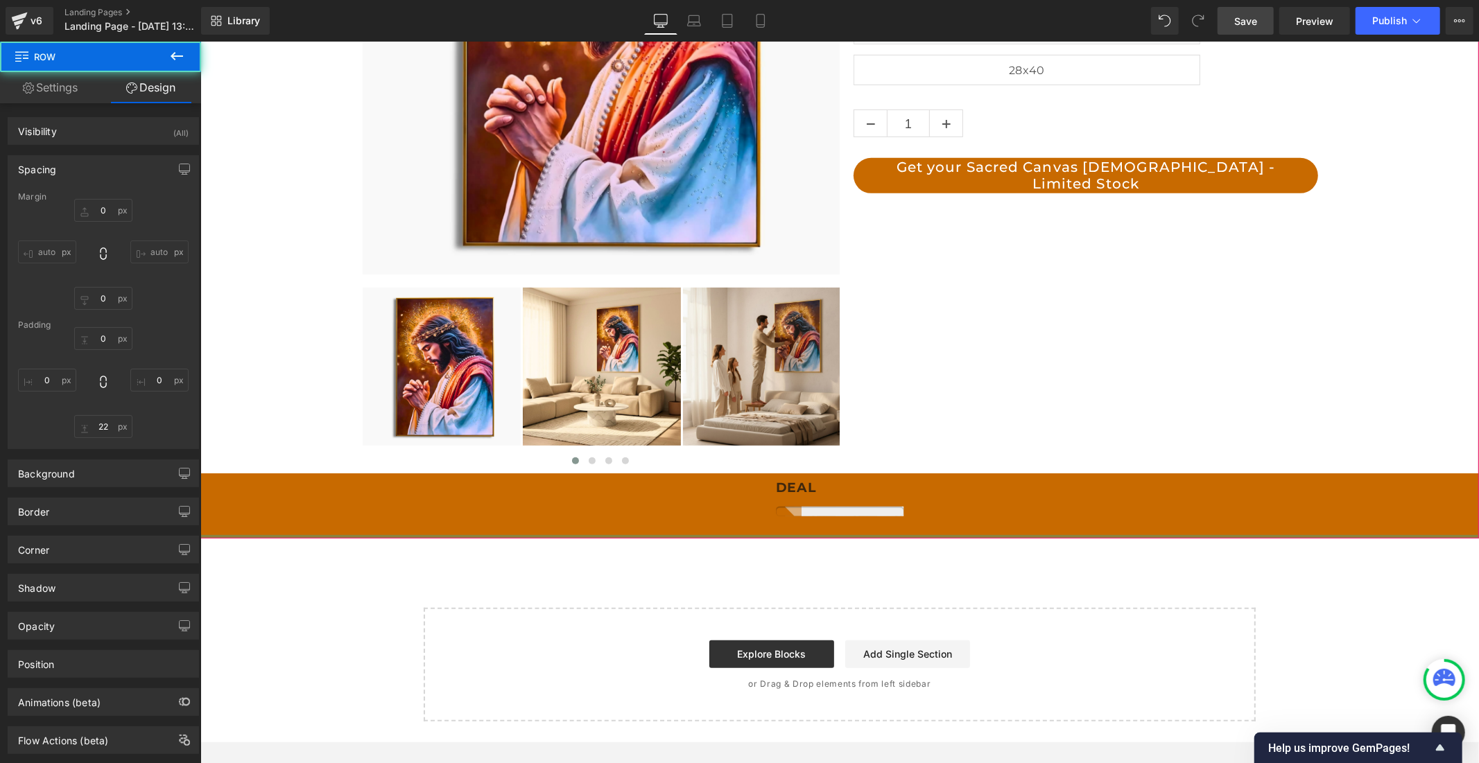
scroll to position [0, 0]
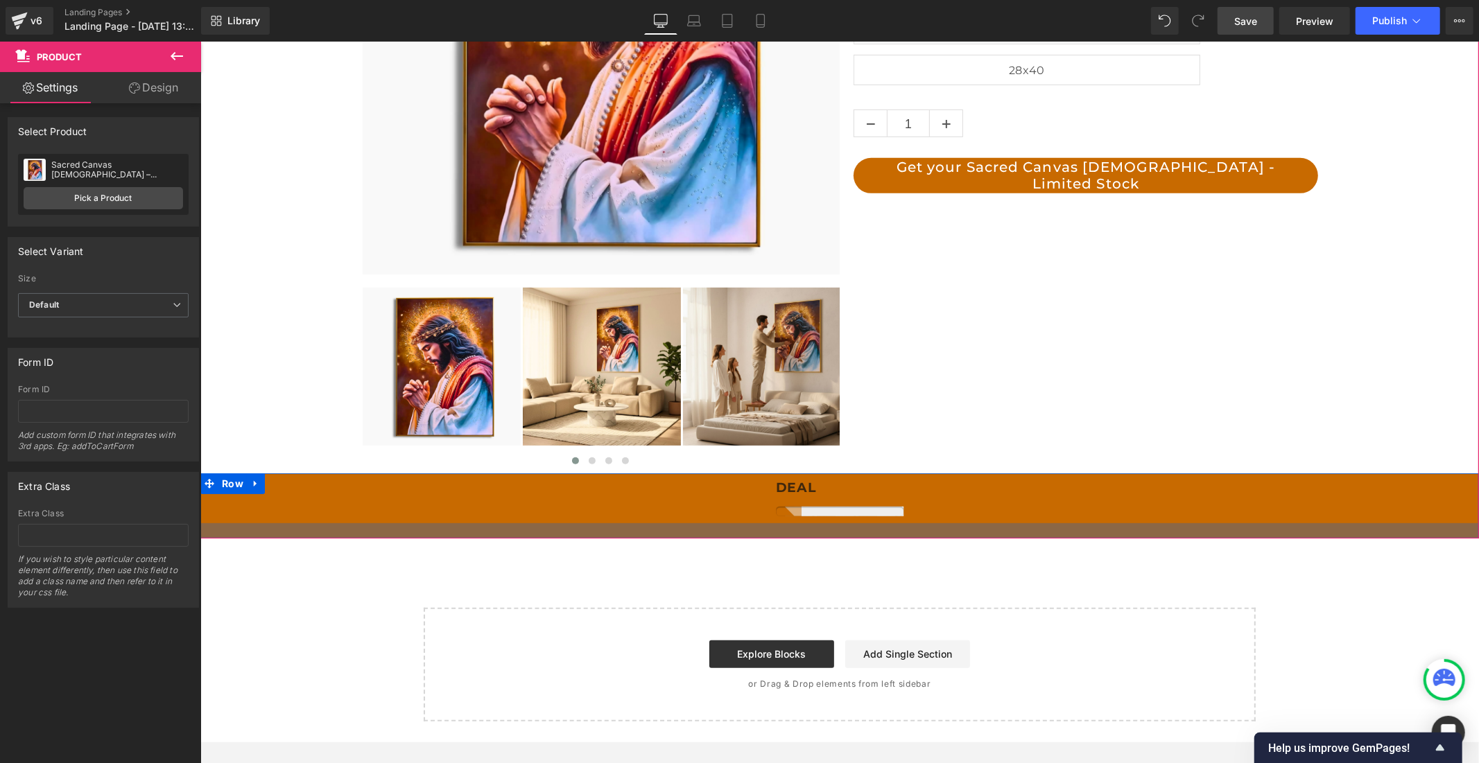
drag, startPoint x: 806, startPoint y: 534, endPoint x: 809, endPoint y: 522, distance: 12.8
click at [809, 522] on div "‹ ›" at bounding box center [839, 143] width 1278 height 789
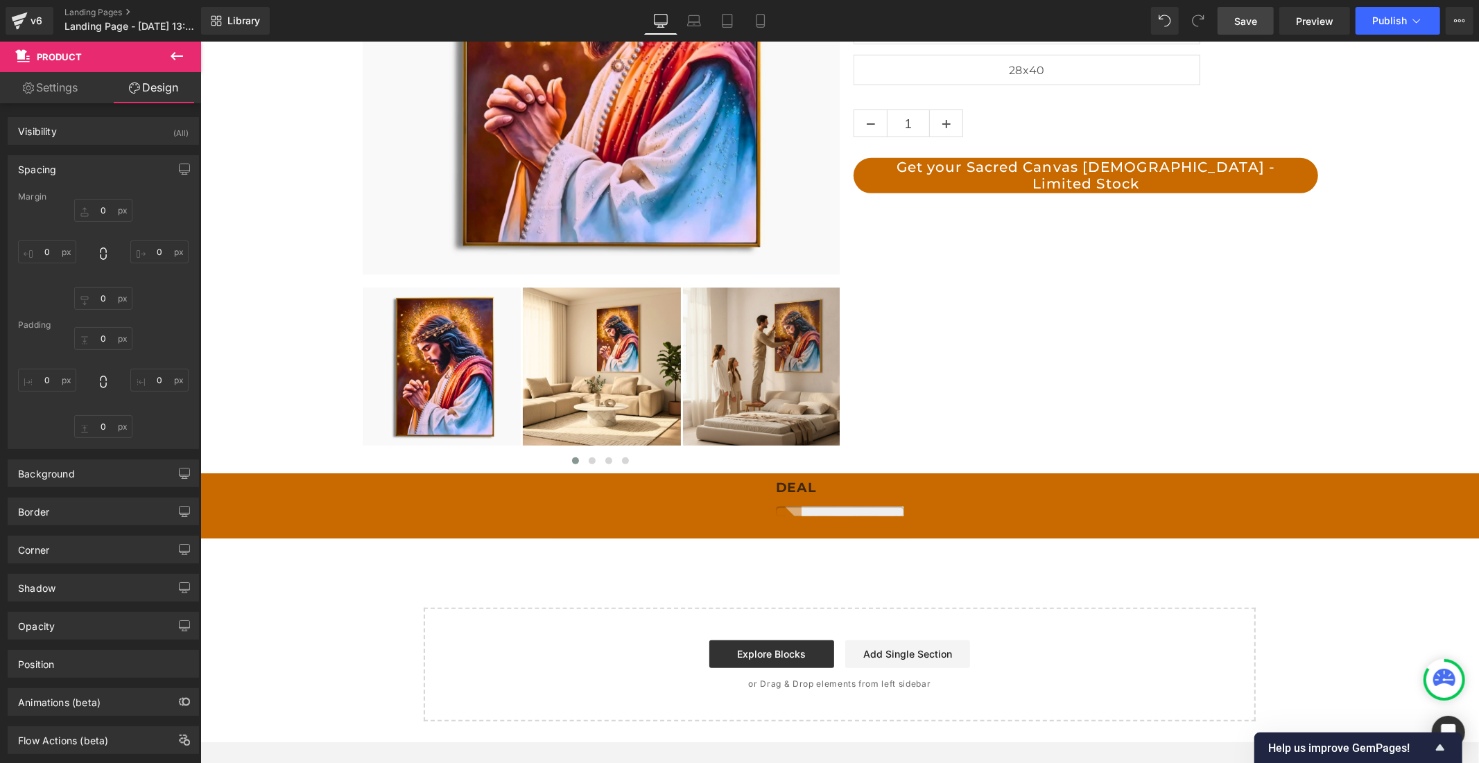
click at [1229, 16] on link "Save" at bounding box center [1245, 21] width 56 height 28
click at [769, 647] on link "Explore Blocks" at bounding box center [770, 654] width 125 height 28
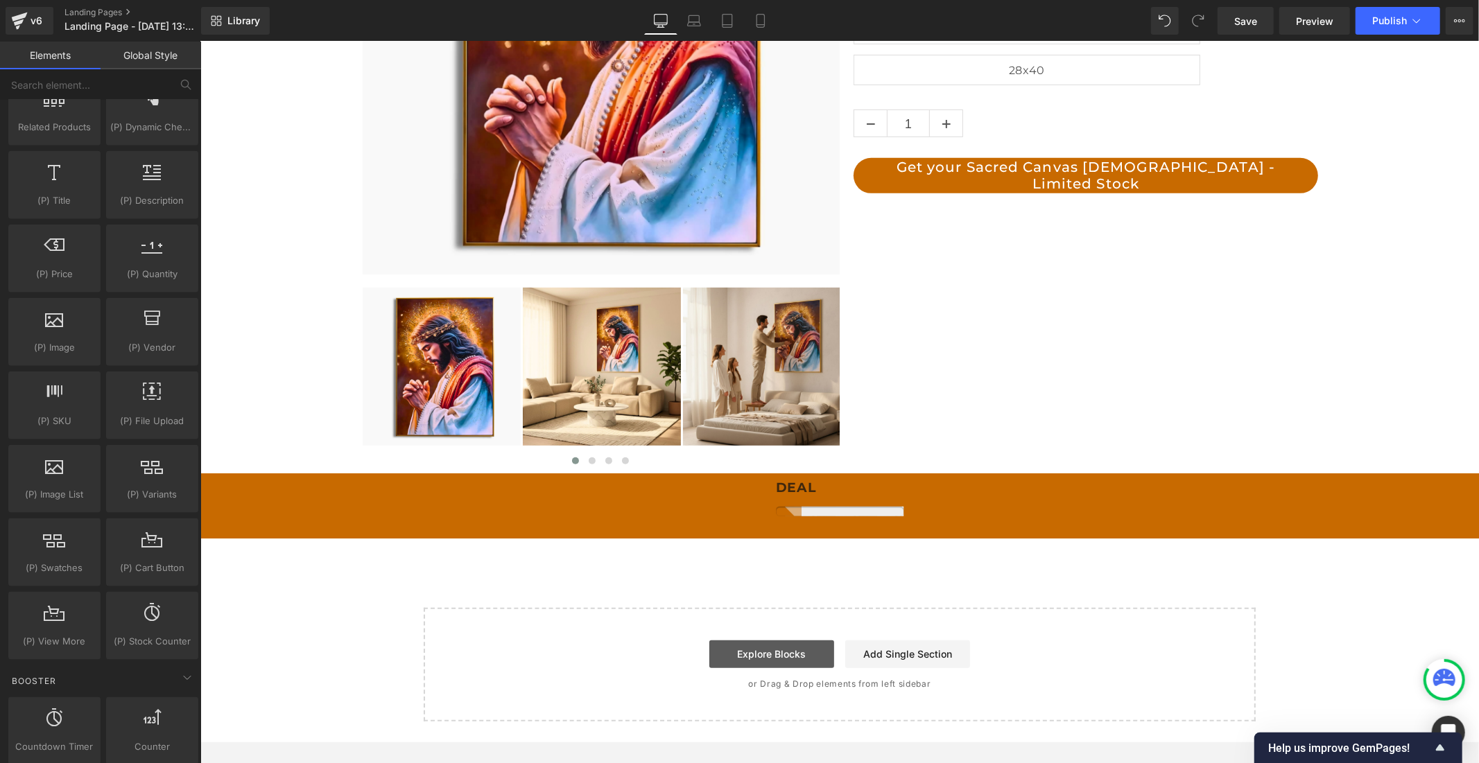
scroll to position [0, 805]
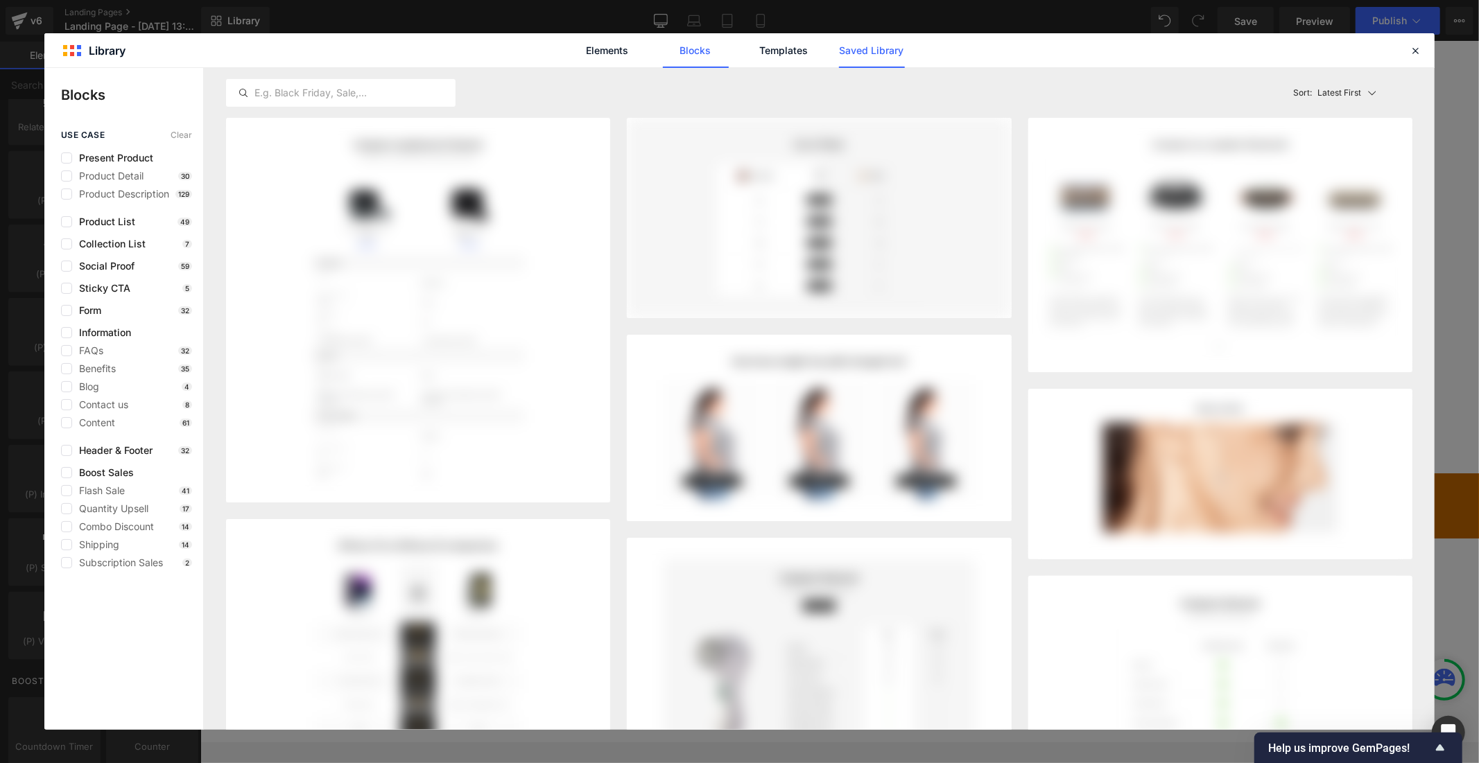
click at [864, 53] on link "Saved Library" at bounding box center [872, 50] width 66 height 35
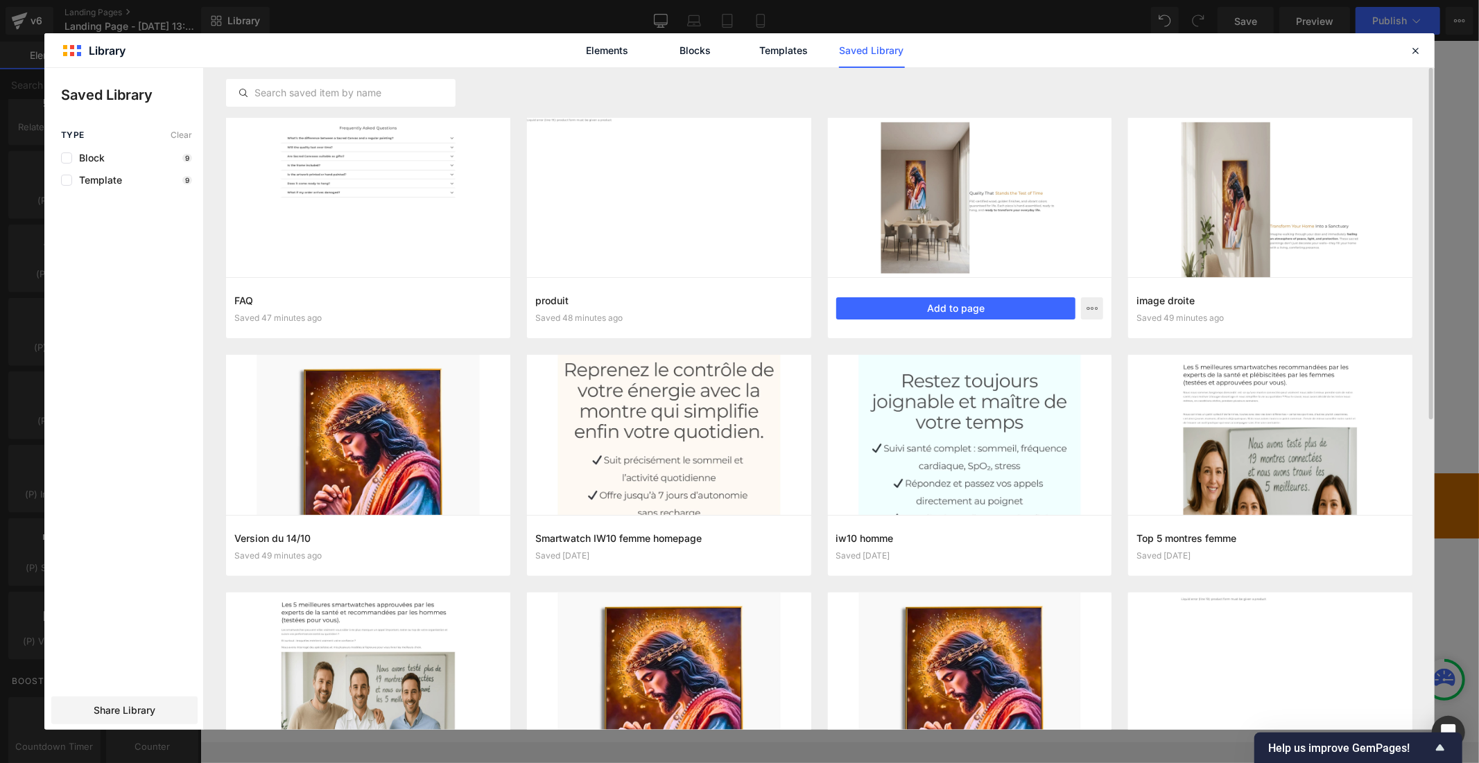
scroll to position [0, 0]
click at [900, 311] on button "Add to page" at bounding box center [956, 308] width 240 height 22
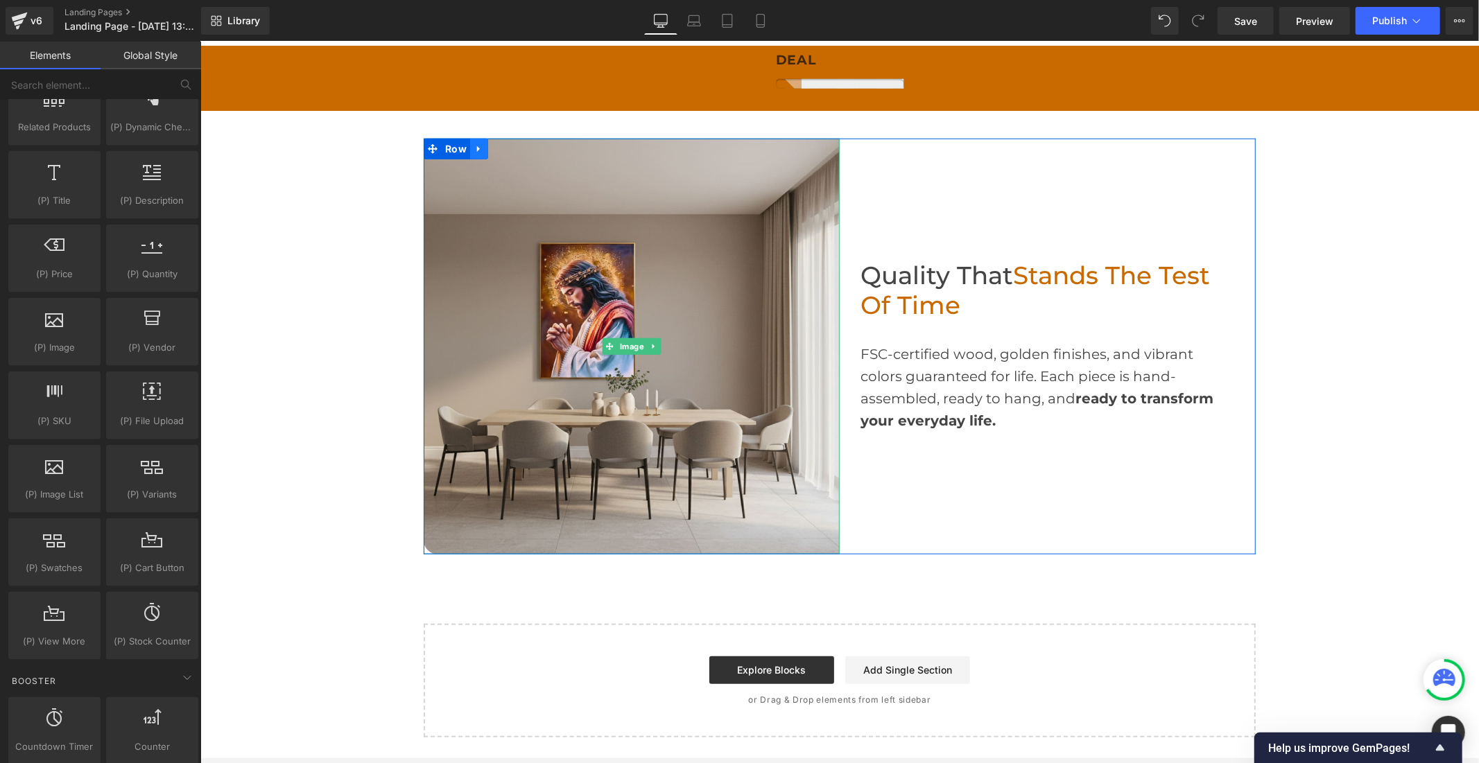
scroll to position [0, 805]
click at [473, 143] on icon at bounding box center [478, 148] width 10 height 10
click at [491, 150] on icon at bounding box center [496, 148] width 10 height 10
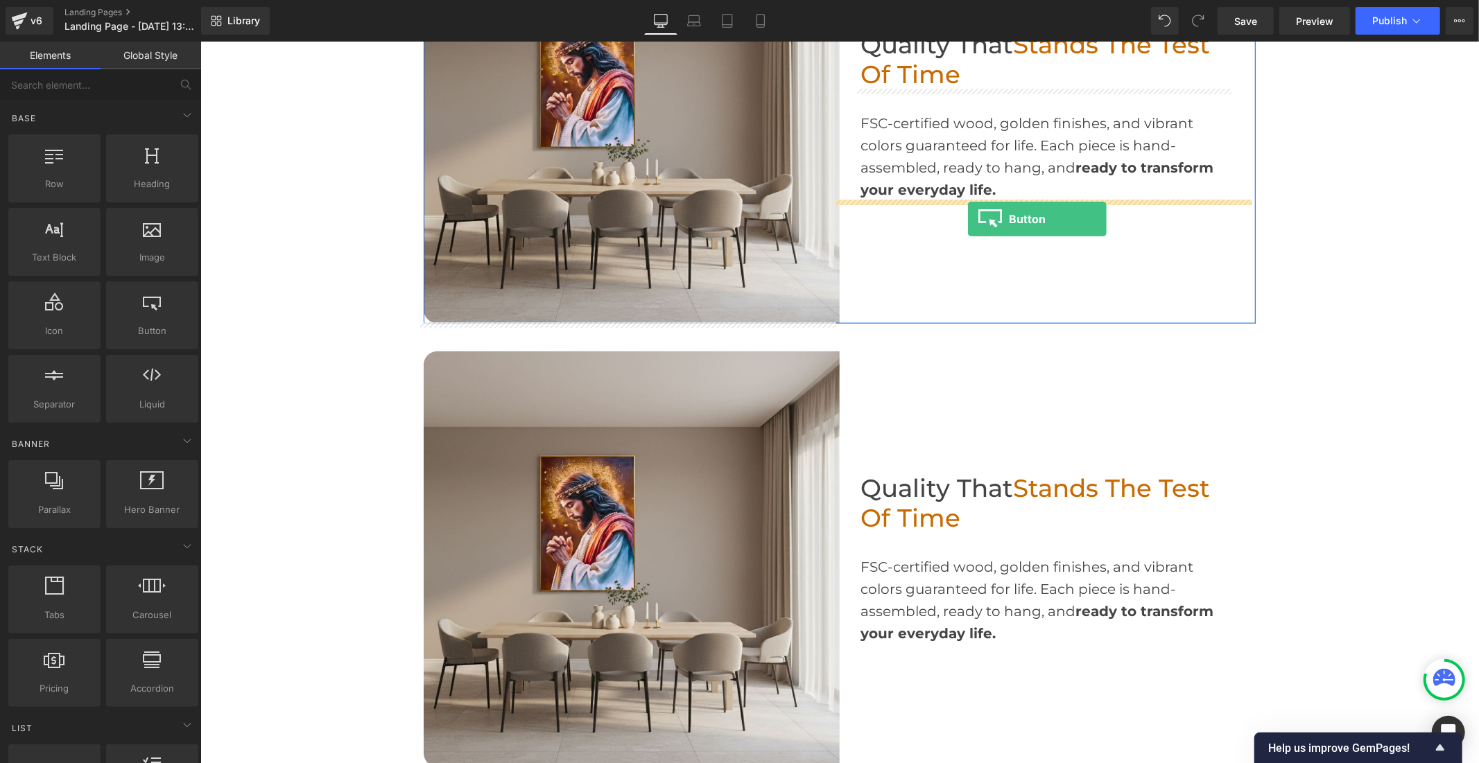
drag, startPoint x: 354, startPoint y: 363, endPoint x: 967, endPoint y: 218, distance: 629.7
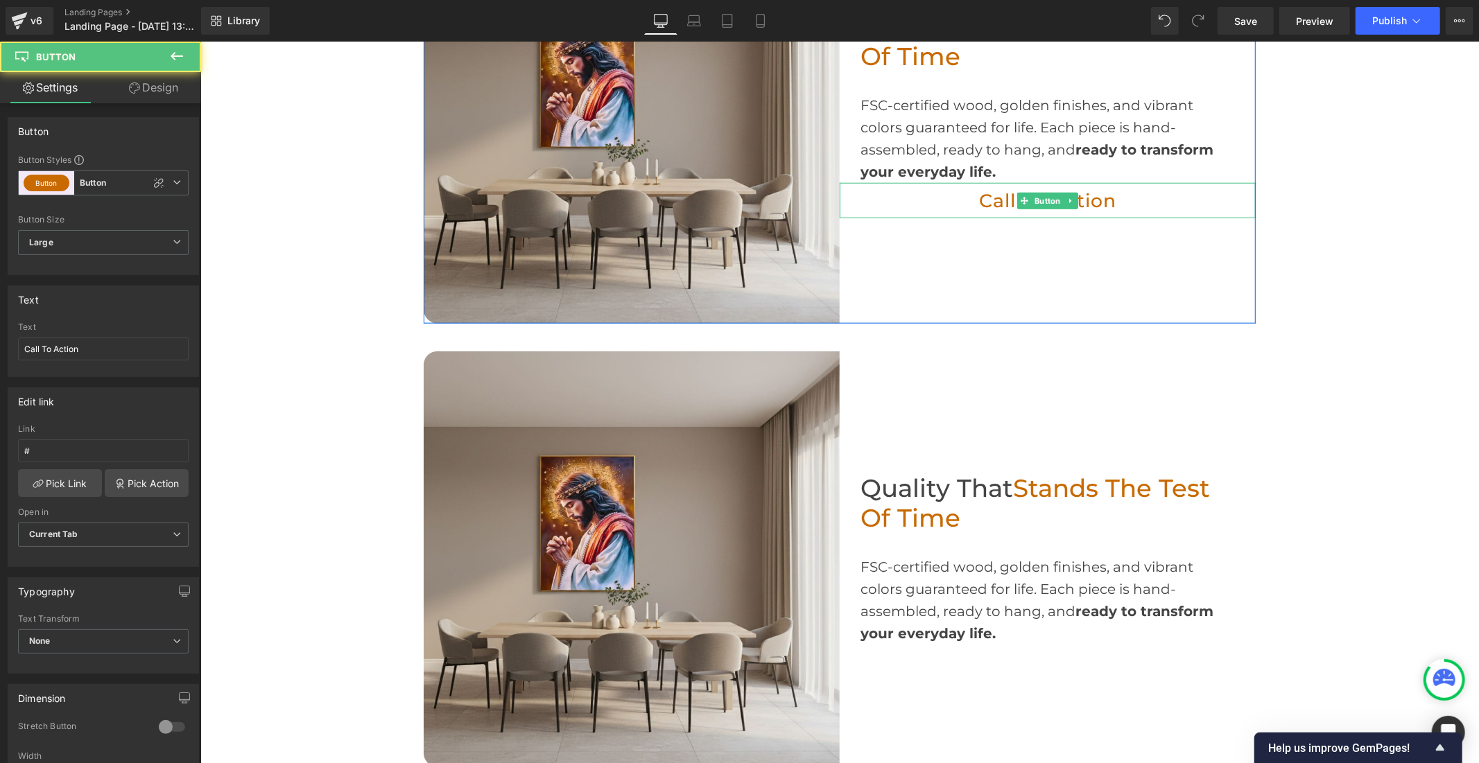
click at [978, 203] on link "Call To Action" at bounding box center [1046, 200] width 183 height 36
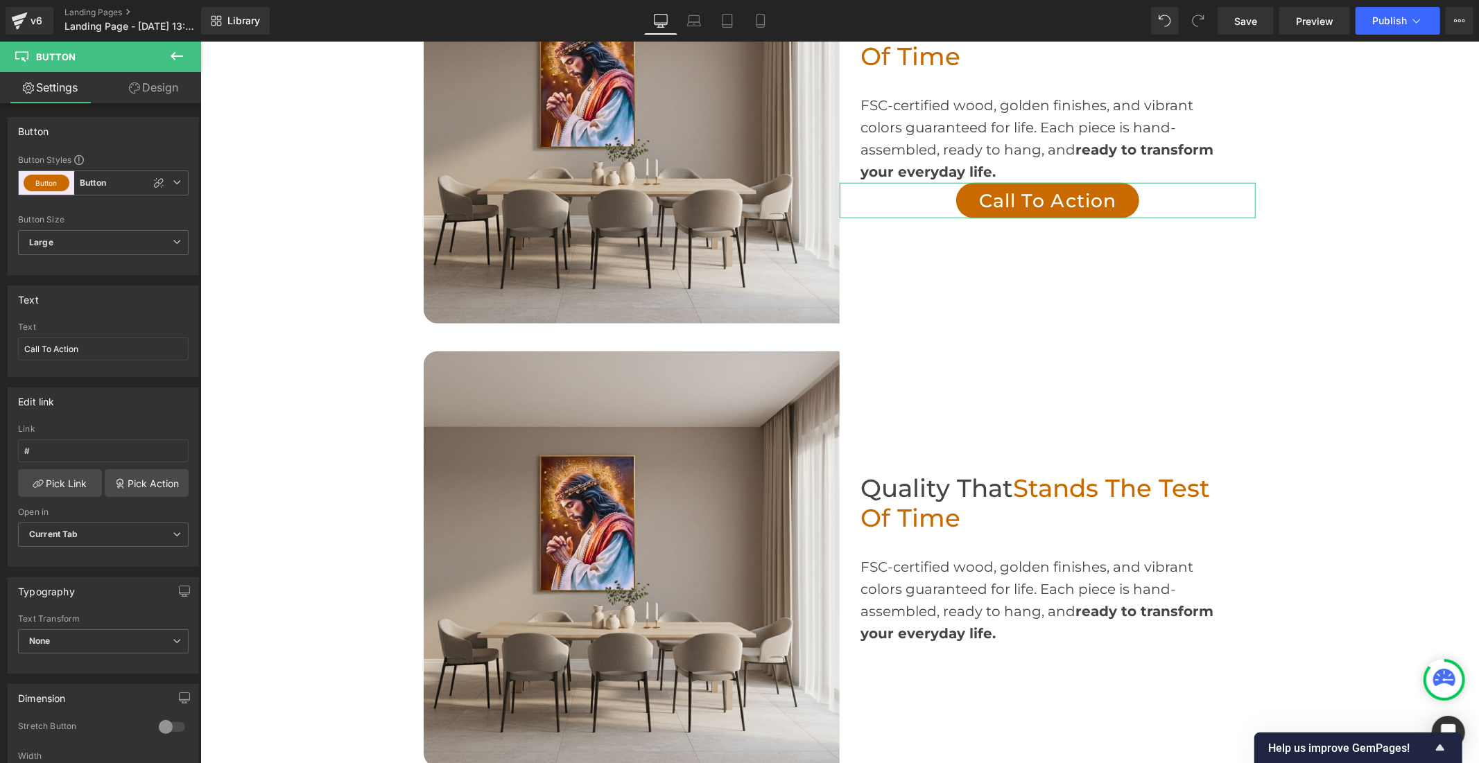
click at [146, 84] on link "Design" at bounding box center [153, 87] width 101 height 31
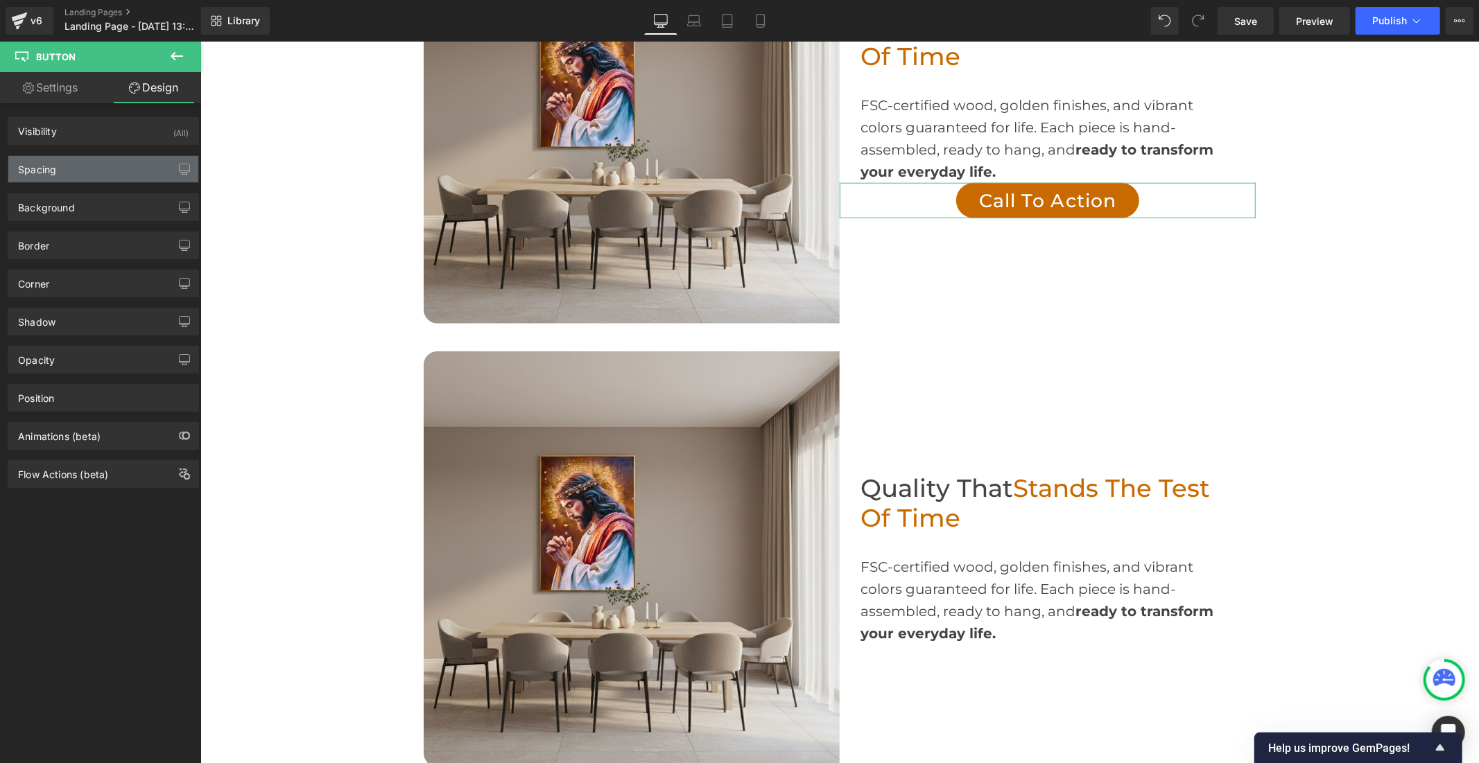
click at [125, 164] on div "Spacing" at bounding box center [103, 169] width 190 height 26
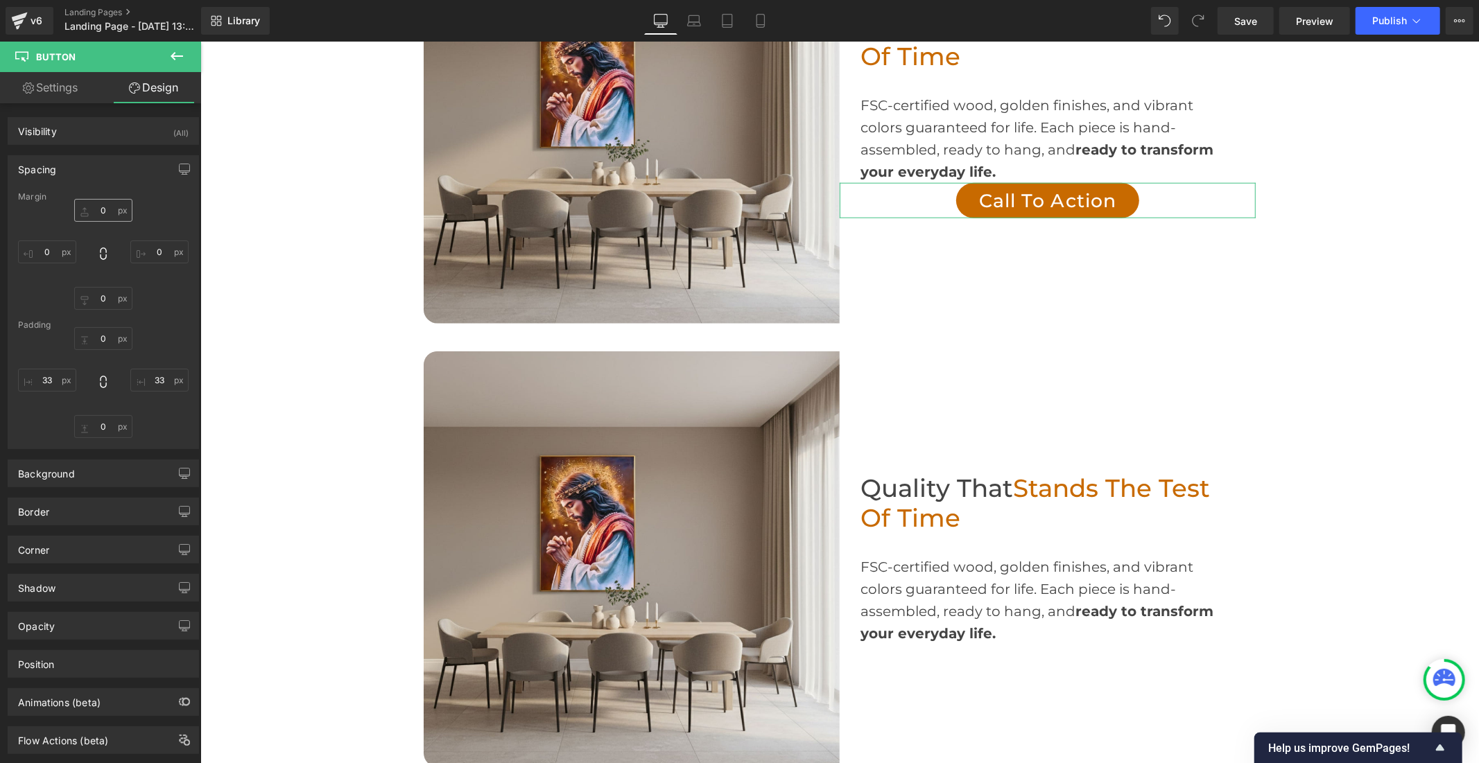
scroll to position [0, 805]
click at [106, 213] on input "0" at bounding box center [103, 210] width 58 height 23
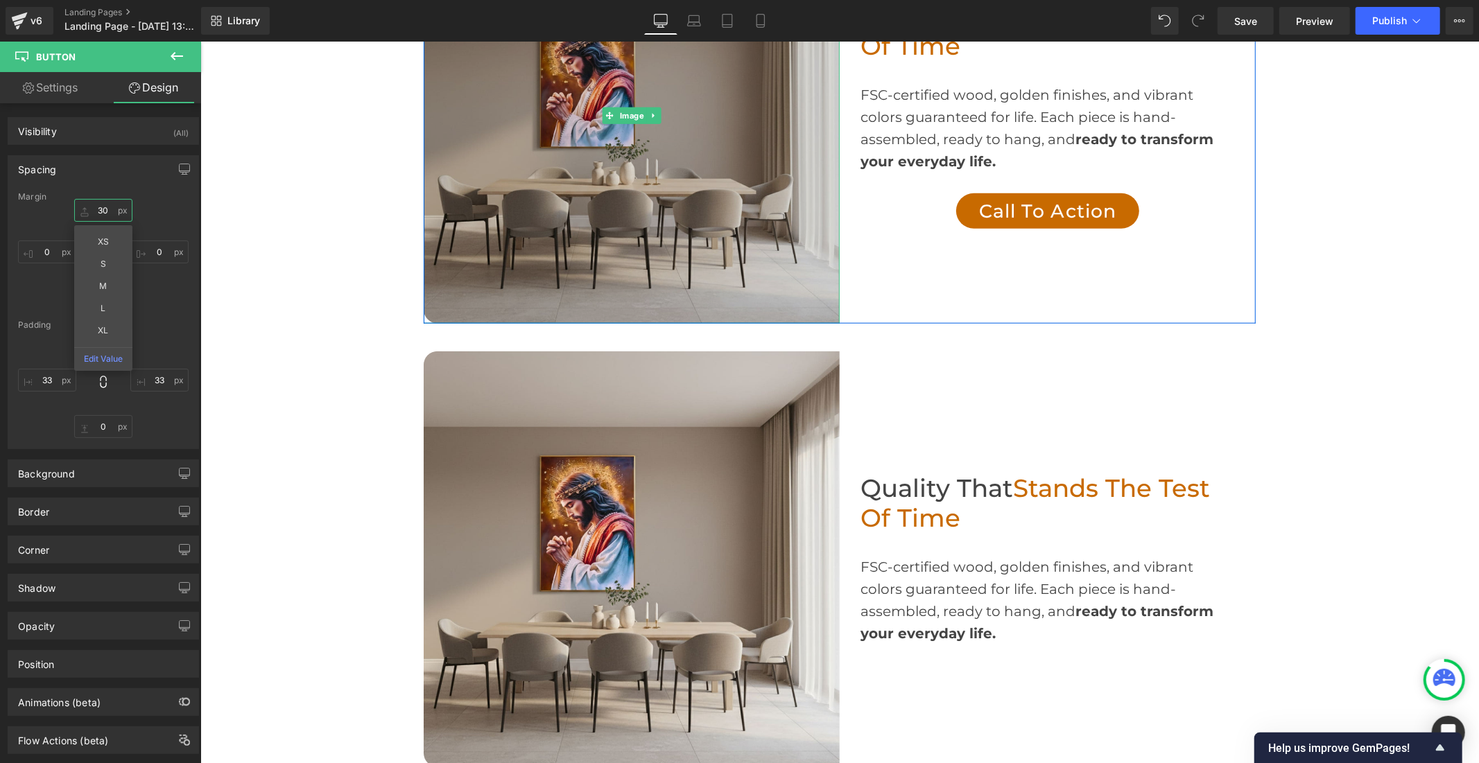
scroll to position [0, 0]
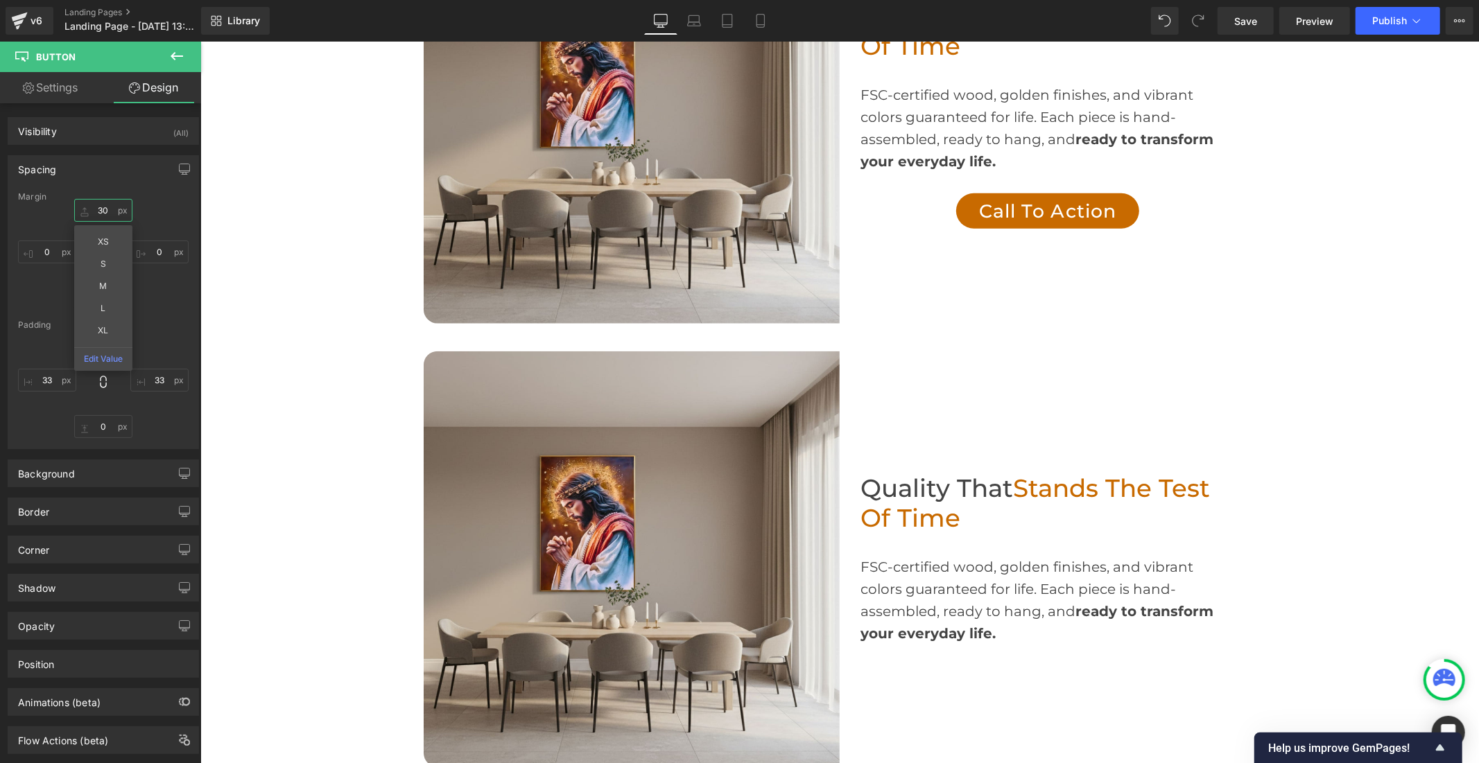
type input "30"
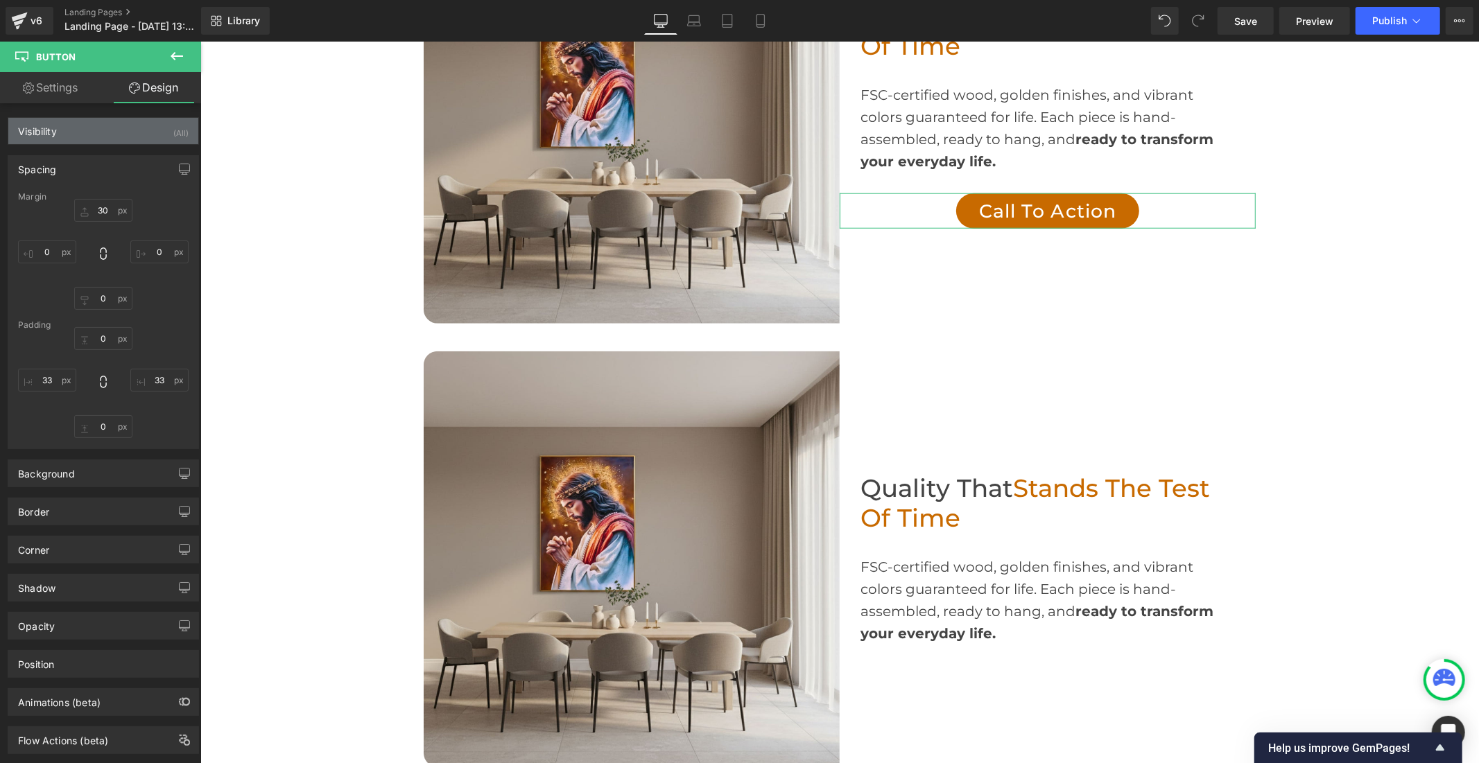
scroll to position [0, 805]
click at [1037, 210] on span "Button" at bounding box center [1047, 210] width 32 height 17
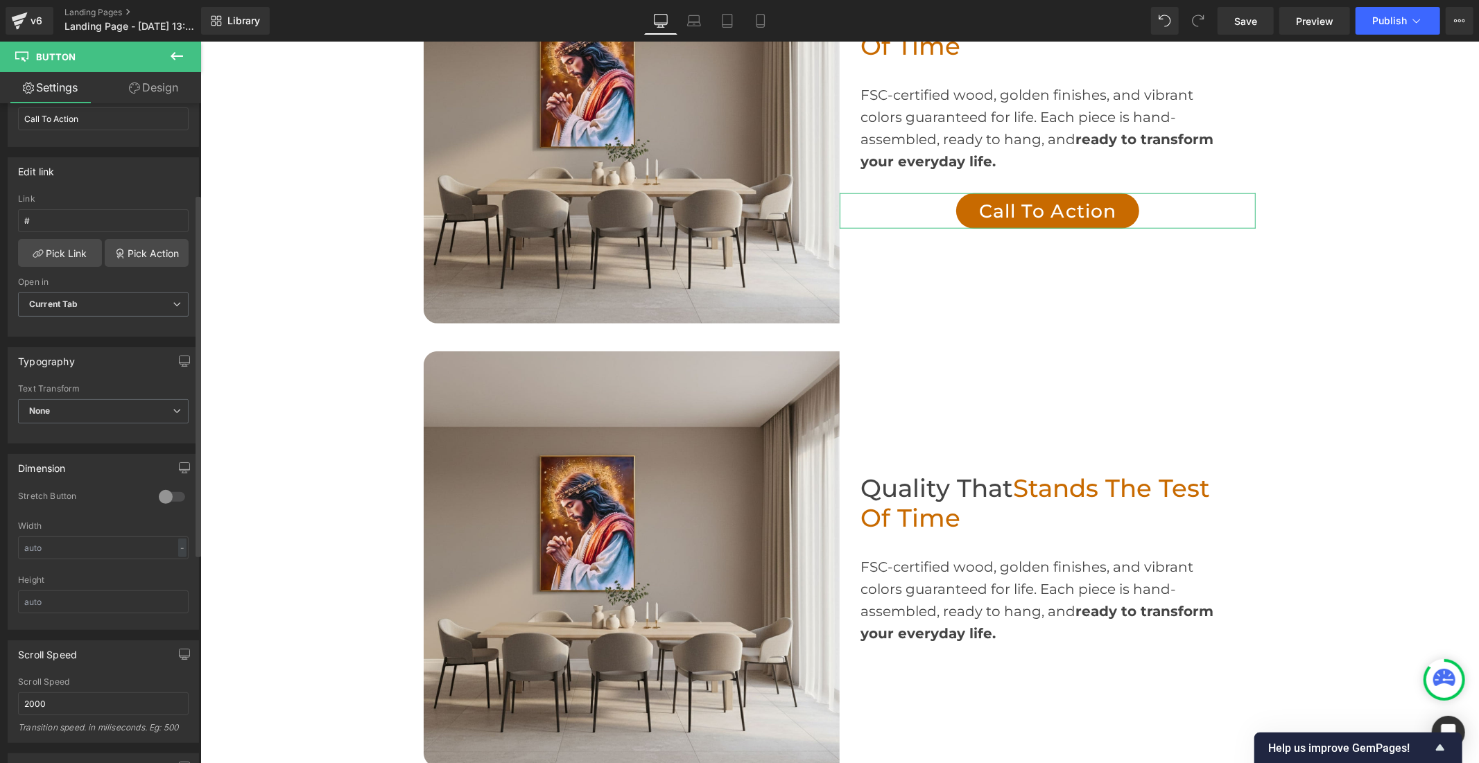
scroll to position [231, 0]
click at [171, 491] on div at bounding box center [171, 496] width 33 height 22
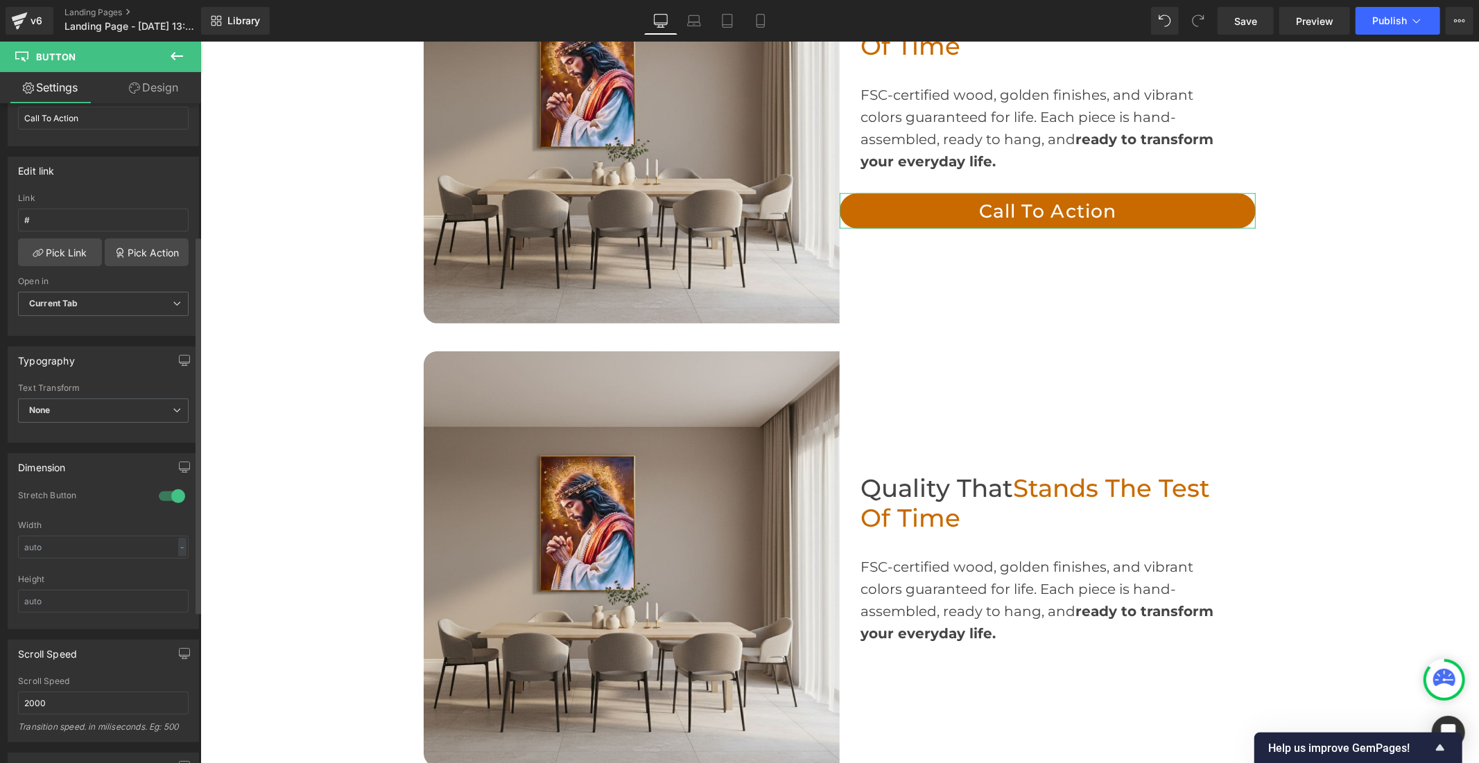
scroll to position [0, 0]
drag, startPoint x: 835, startPoint y: 206, endPoint x: 848, endPoint y: 205, distance: 13.9
click at [848, 205] on div "53px" at bounding box center [857, 211] width 37 height 36
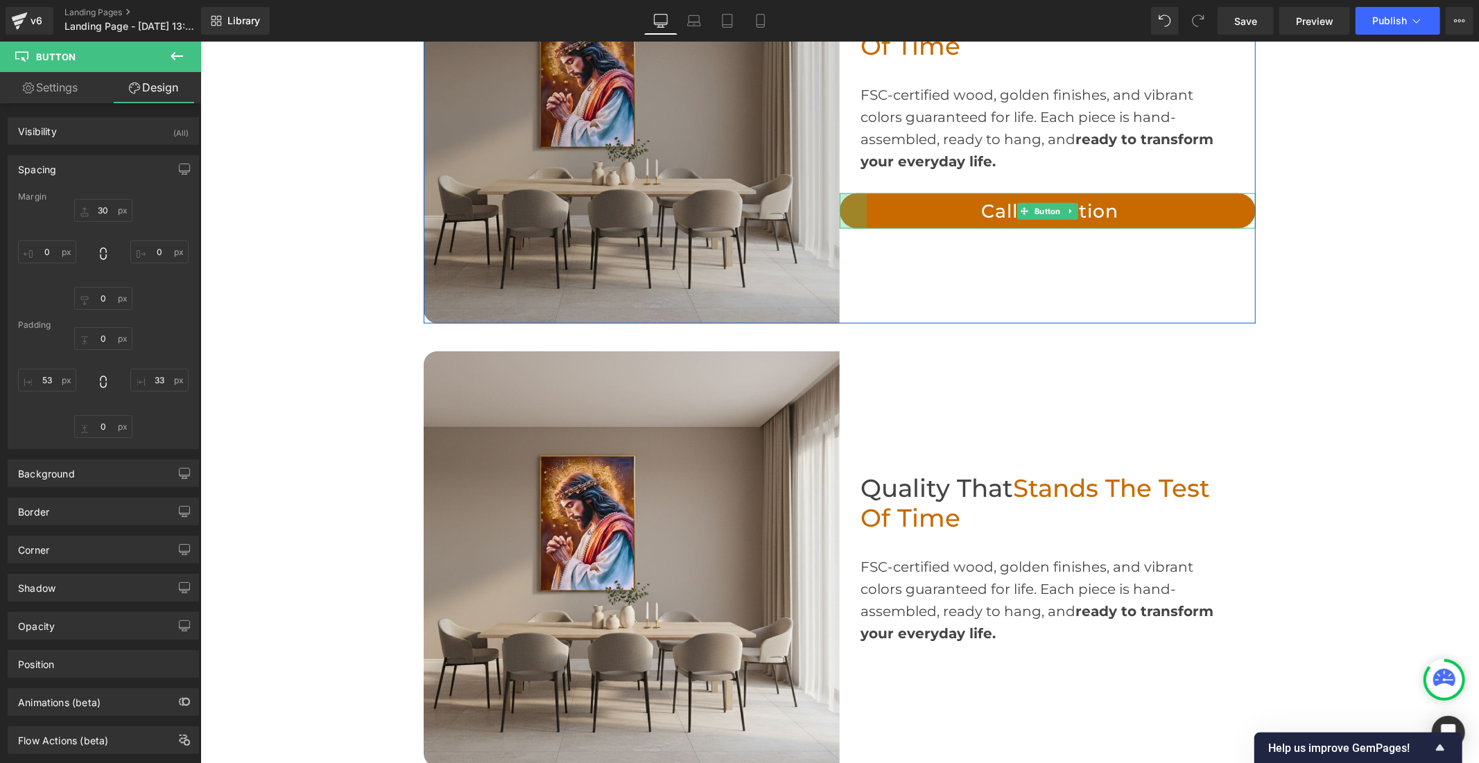
drag, startPoint x: 839, startPoint y: 214, endPoint x: 830, endPoint y: 206, distance: 12.8
click at [830, 206] on div "Image Quality That Stands the Test of Time Heading FSC-certified wood, golden f…" at bounding box center [839, 115] width 832 height 416
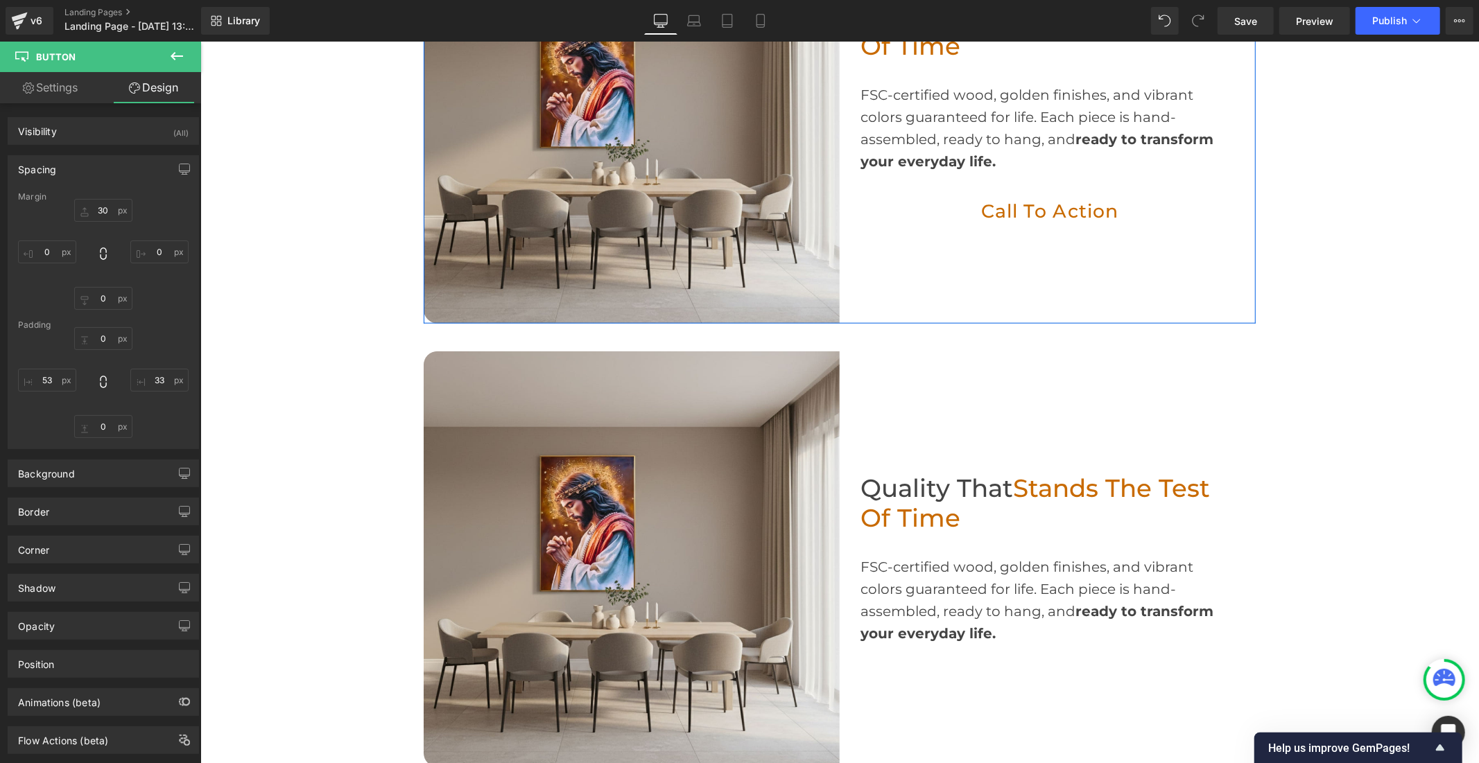
click at [910, 208] on link "Call To Action" at bounding box center [1047, 211] width 416 height 36
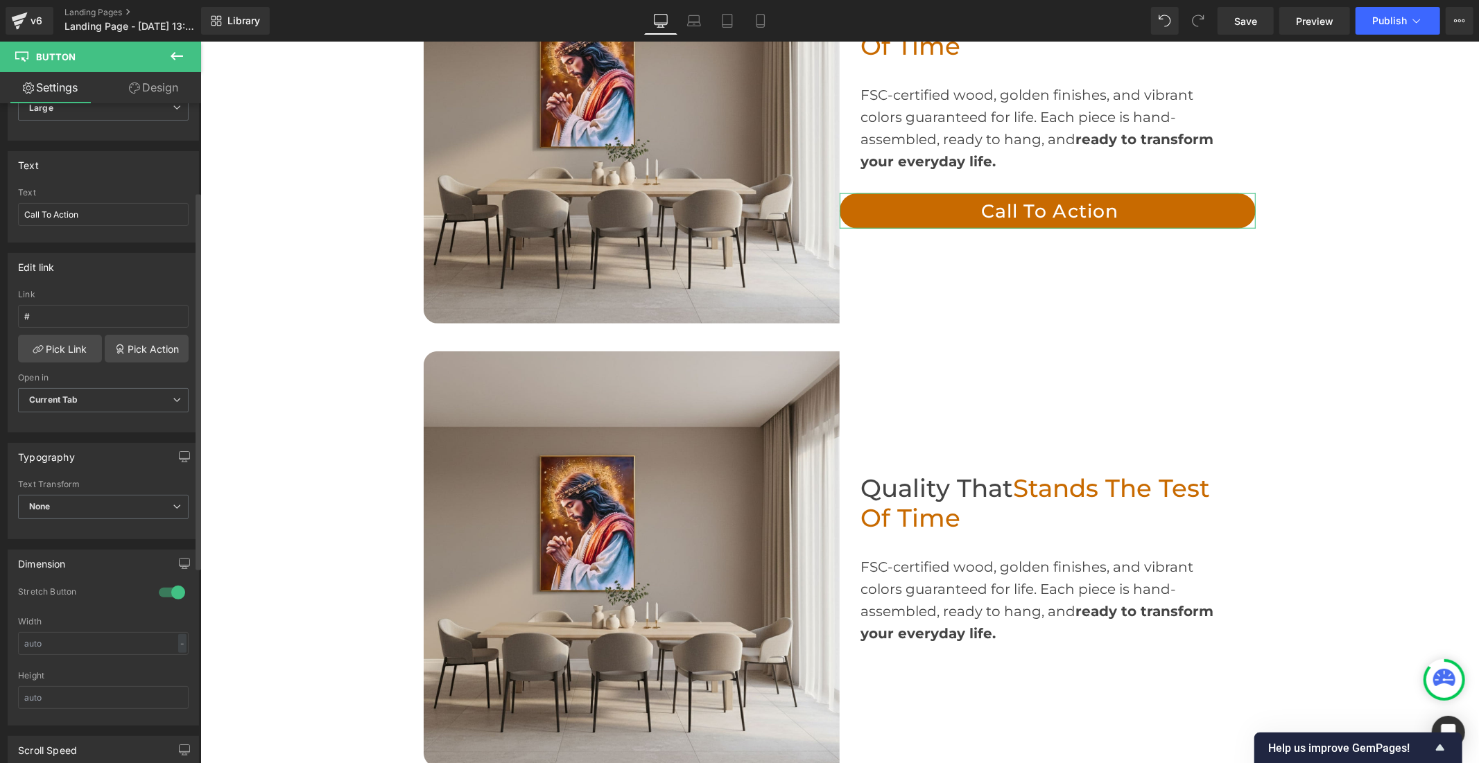
scroll to position [154, 0]
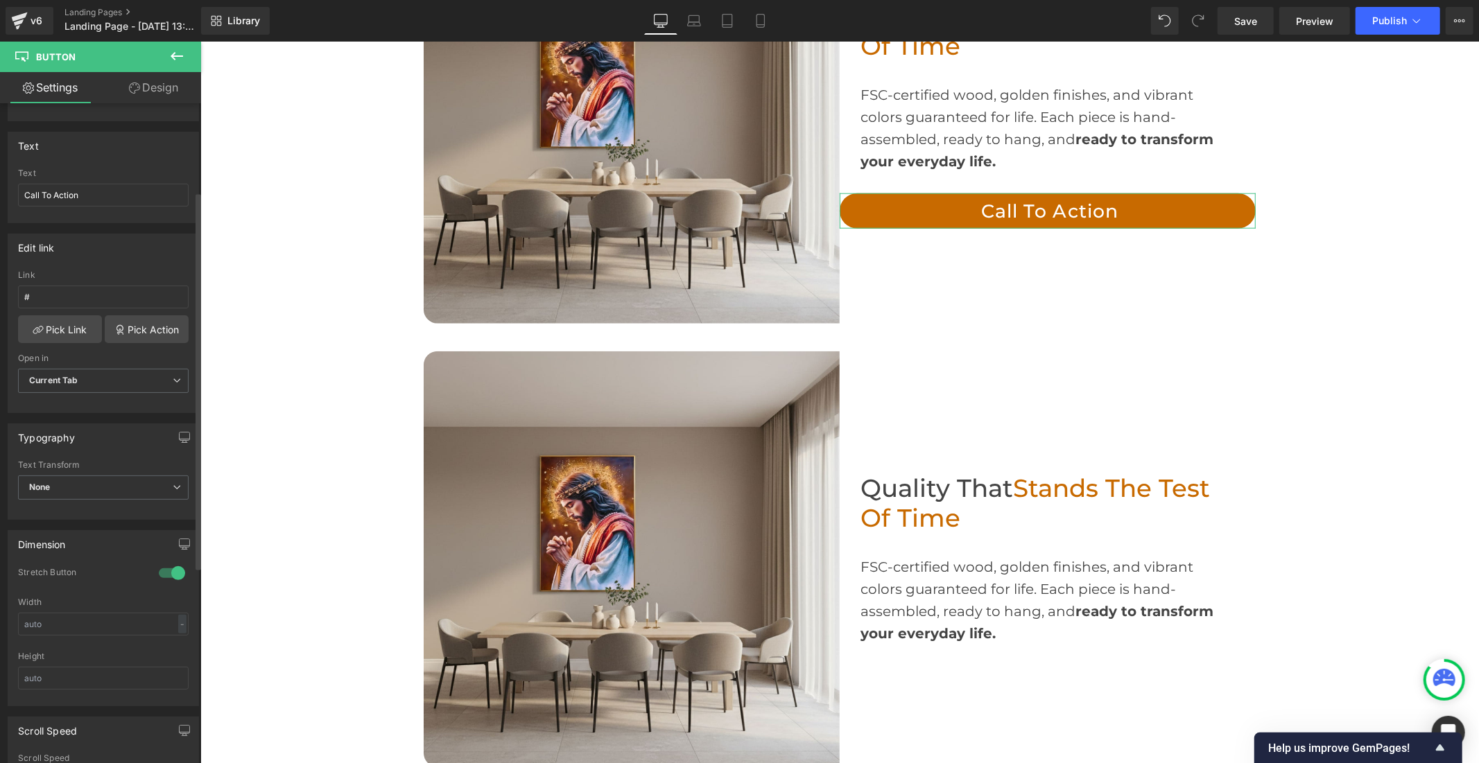
click at [158, 577] on div at bounding box center [171, 573] width 33 height 22
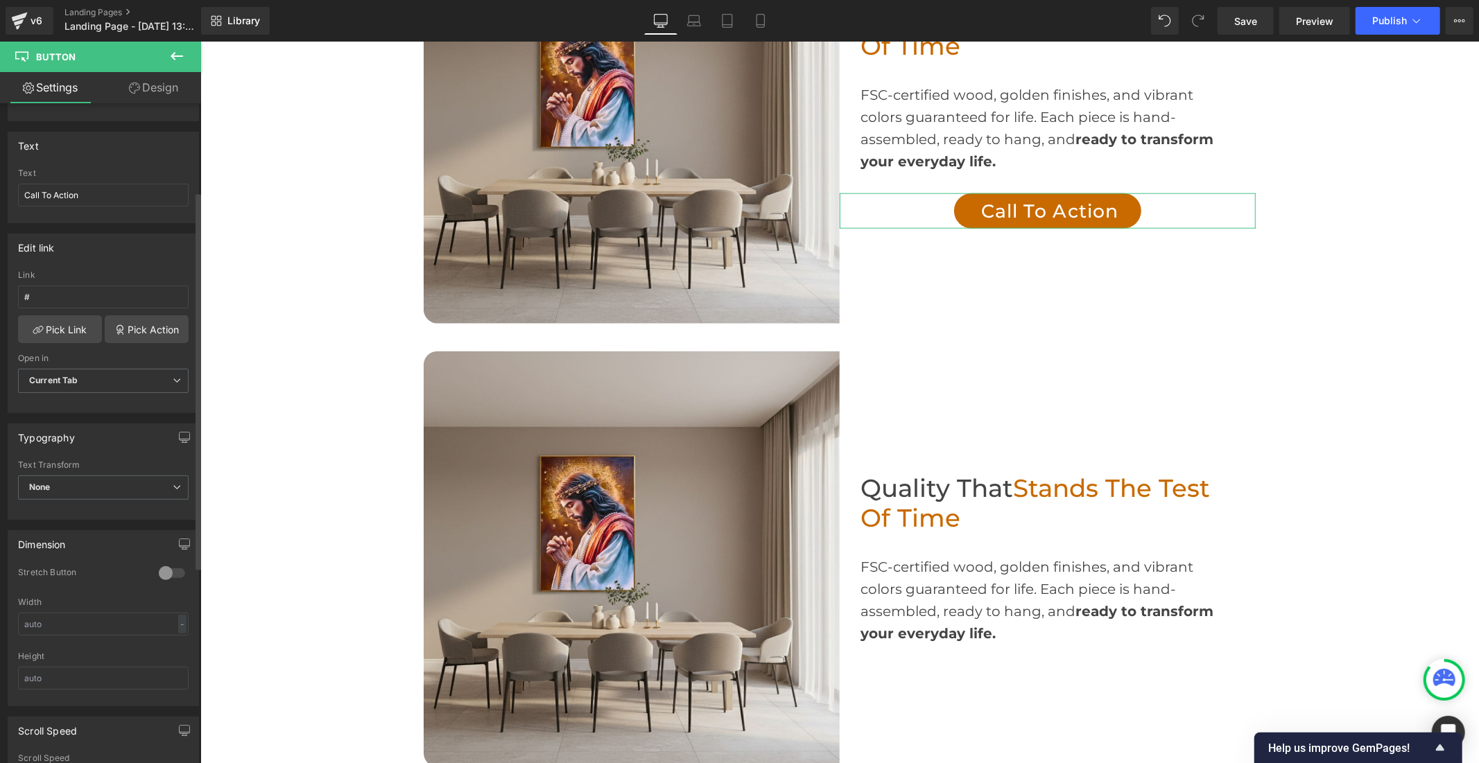
scroll to position [0, 0]
click at [79, 624] on input "text" at bounding box center [103, 624] width 171 height 23
drag, startPoint x: 71, startPoint y: 619, endPoint x: 10, endPoint y: 621, distance: 61.0
click at [10, 621] on div "1 Stretch Button Width 300 px % px Height" at bounding box center [103, 636] width 190 height 139
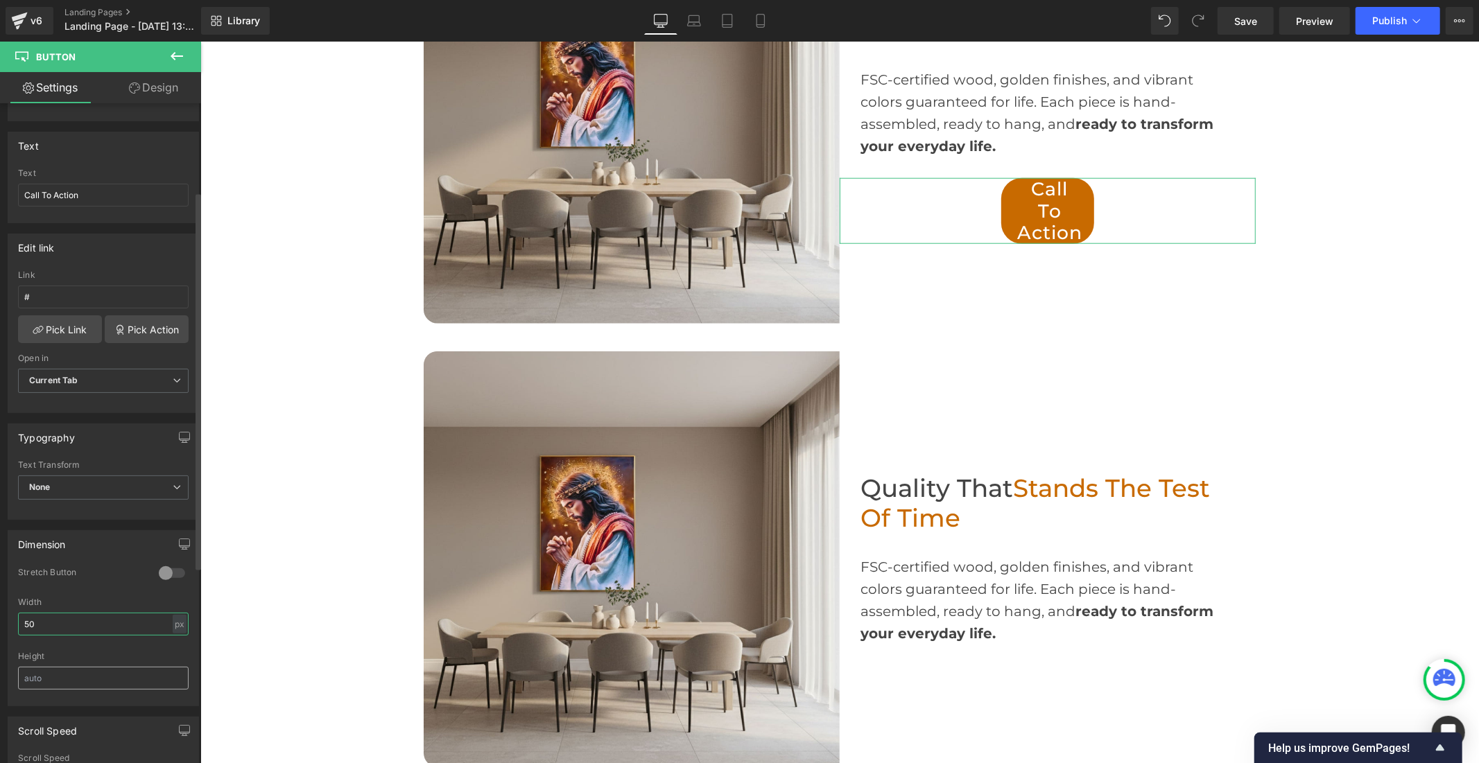
type input "50"
click at [44, 673] on input "text" at bounding box center [103, 678] width 171 height 23
type input "1"
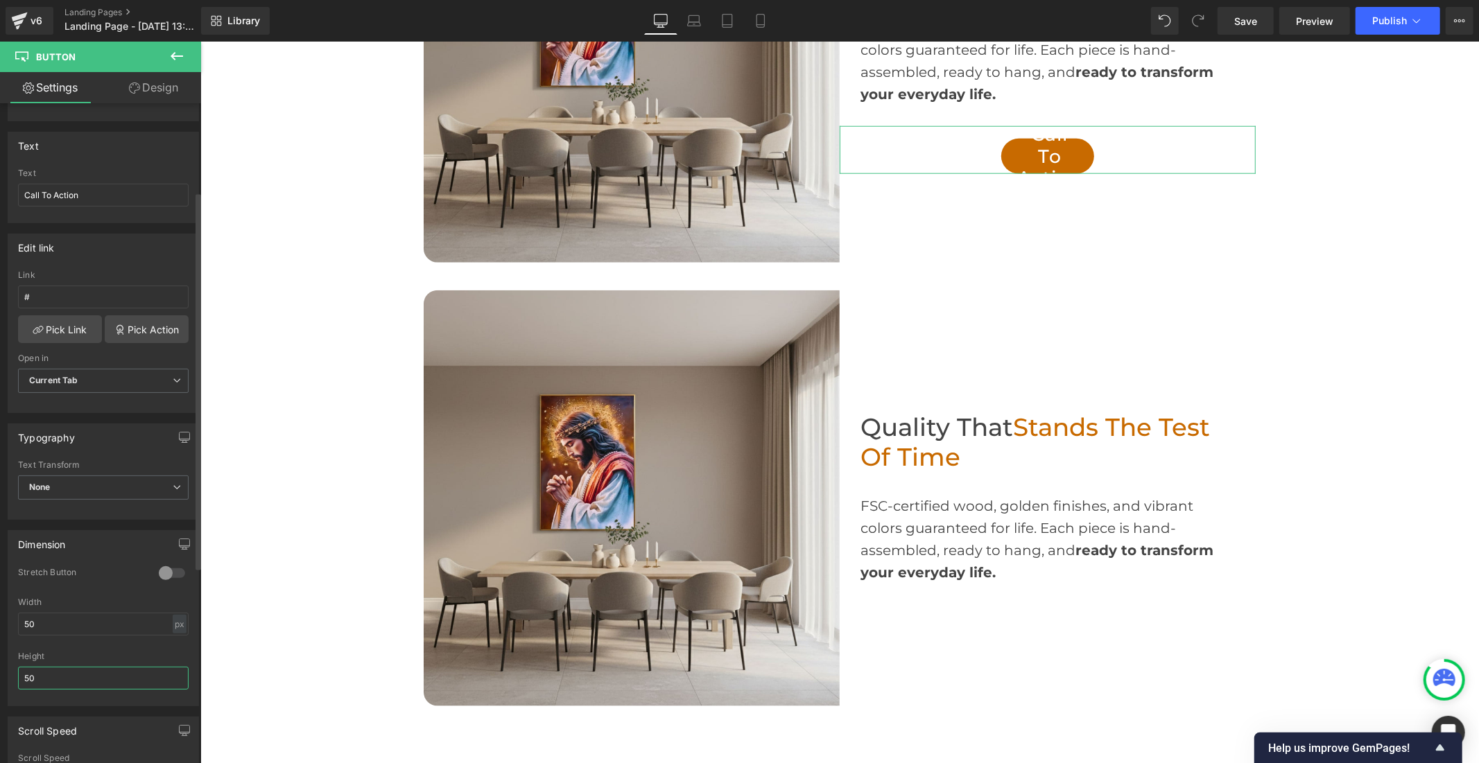
scroll to position [1120, 0]
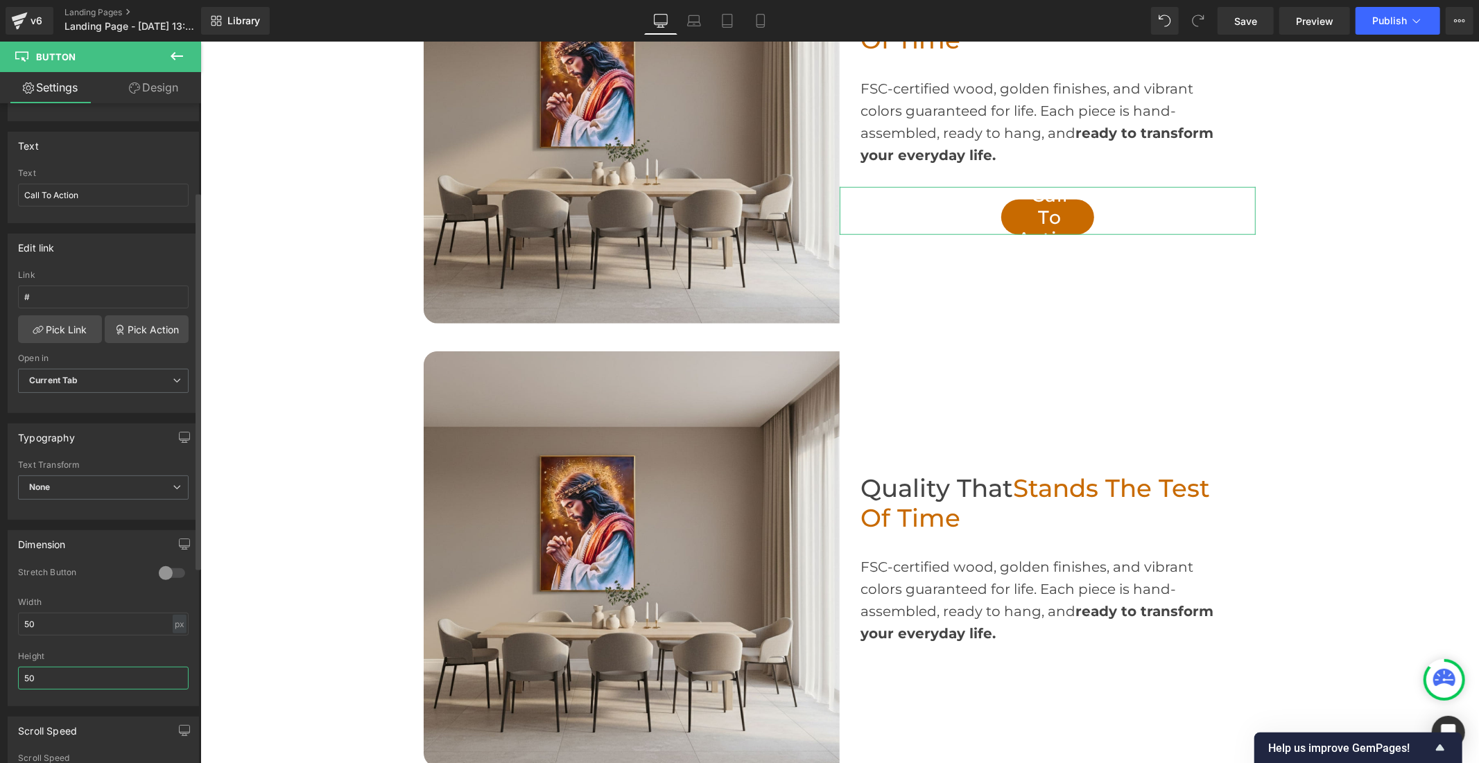
type input "5"
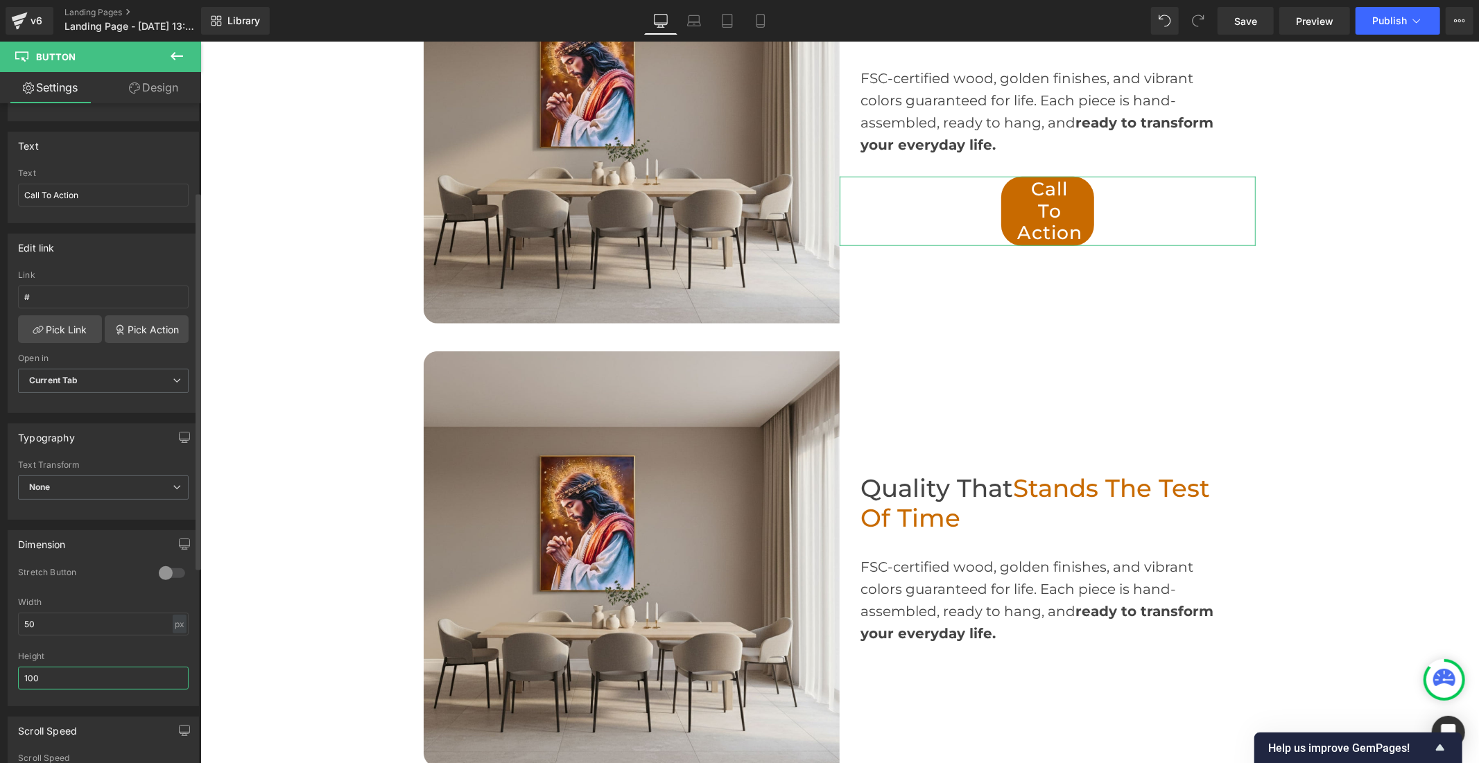
scroll to position [0, 0]
type input "100"
drag, startPoint x: 51, startPoint y: 626, endPoint x: 18, endPoint y: 620, distance: 33.7
click at [18, 620] on input "50" at bounding box center [103, 624] width 171 height 23
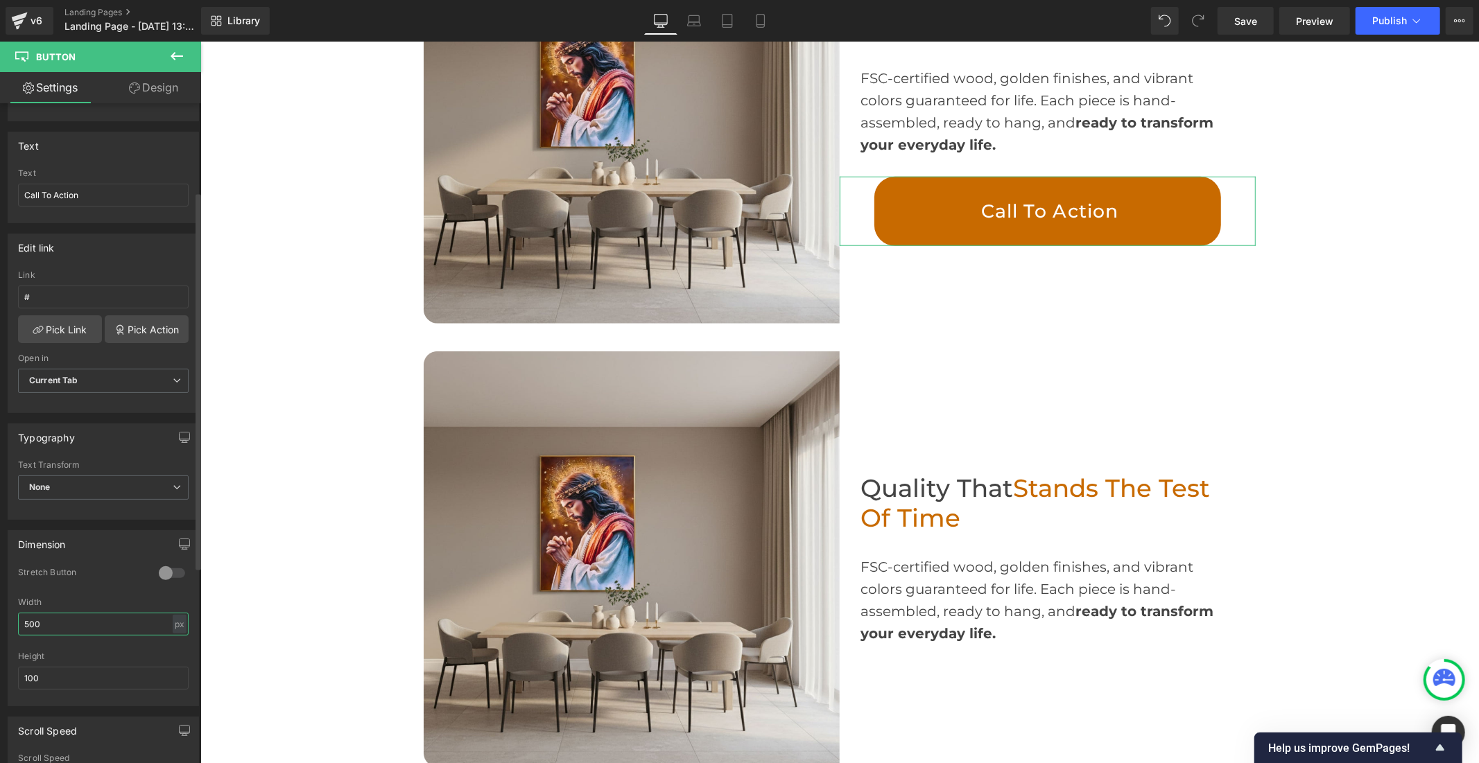
click at [49, 622] on input "500" at bounding box center [103, 624] width 171 height 23
type input "5"
type input "6"
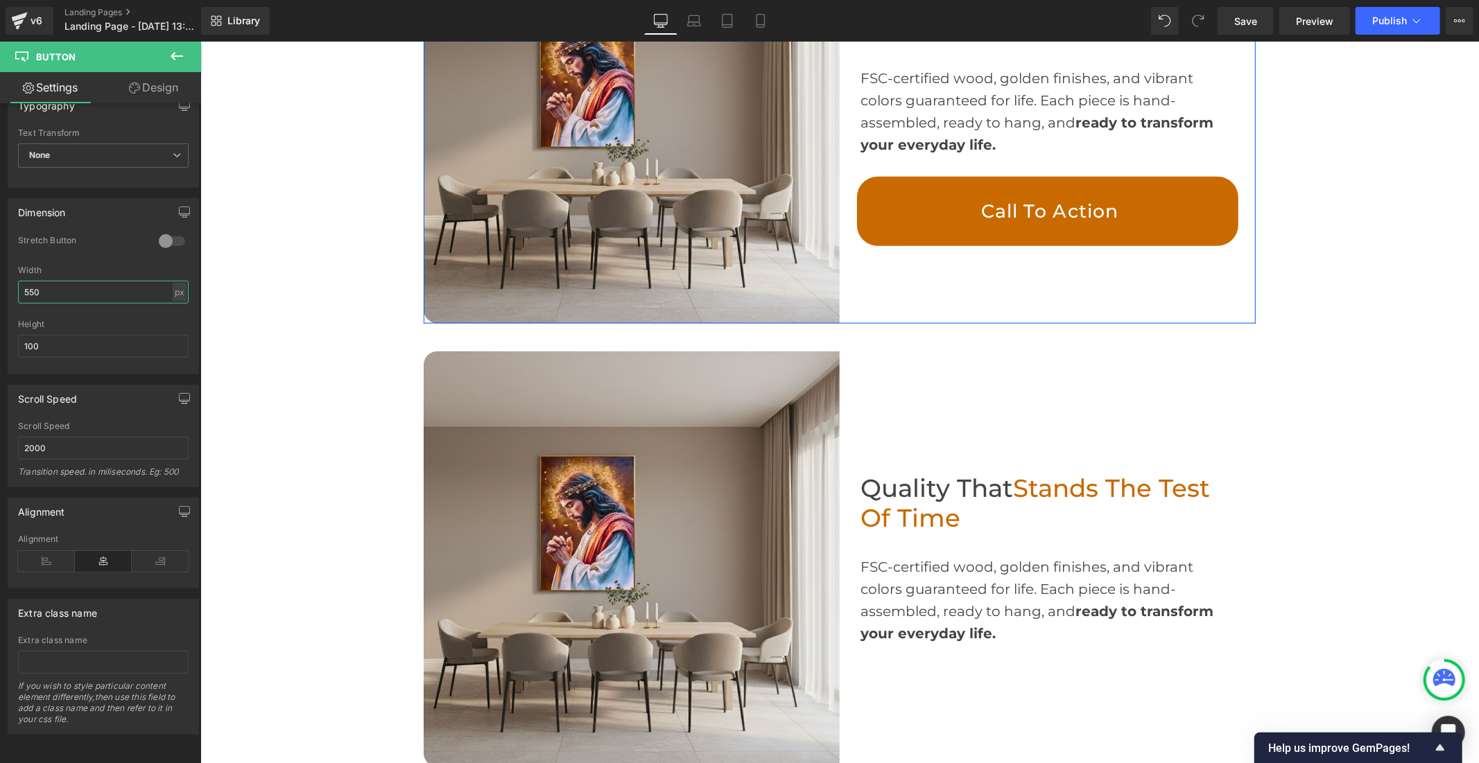
scroll to position [0, 805]
type input "550"
click at [1066, 208] on icon at bounding box center [1070, 211] width 8 height 8
click at [1059, 208] on icon at bounding box center [1063, 211] width 8 height 8
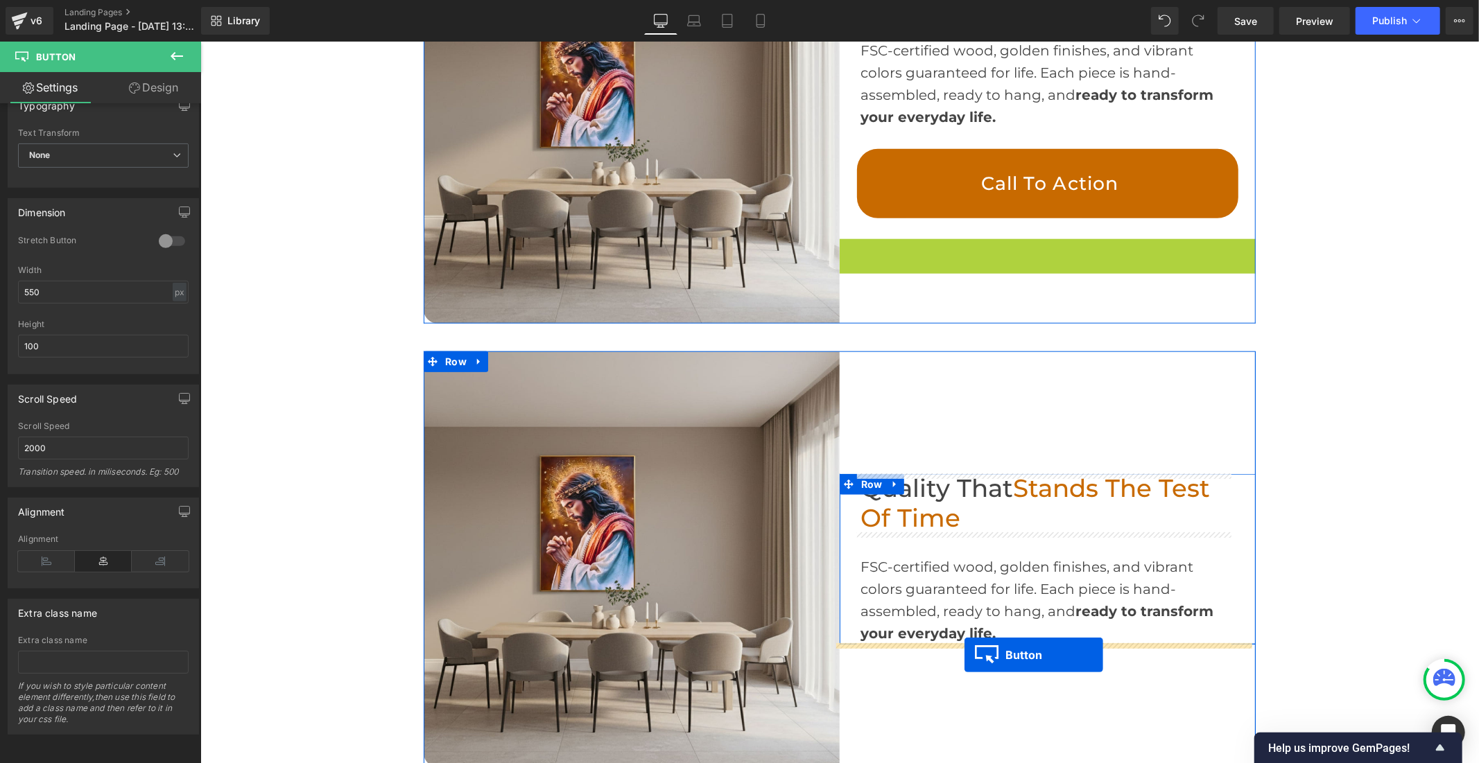
drag, startPoint x: 1020, startPoint y: 250, endPoint x: 964, endPoint y: 654, distance: 408.0
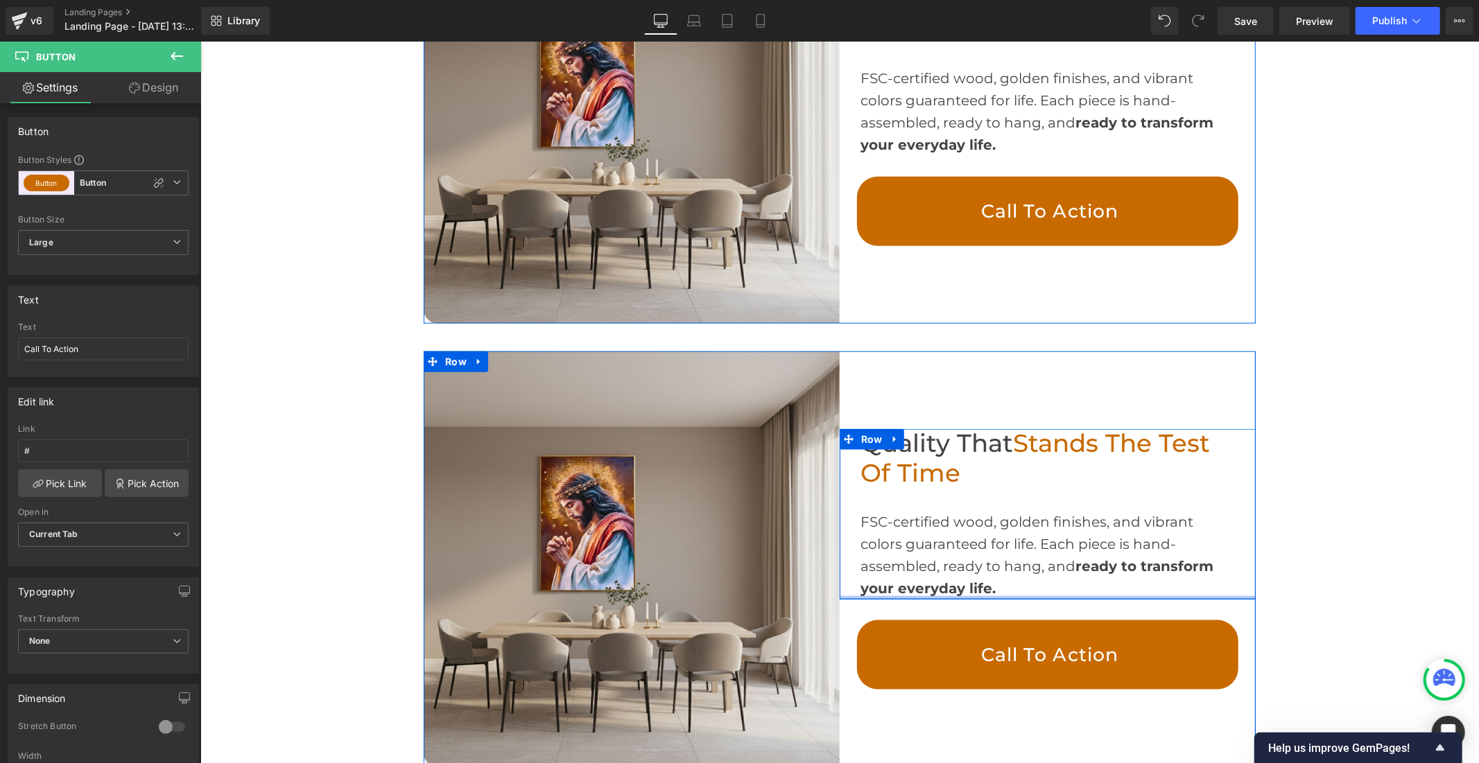
scroll to position [0, 805]
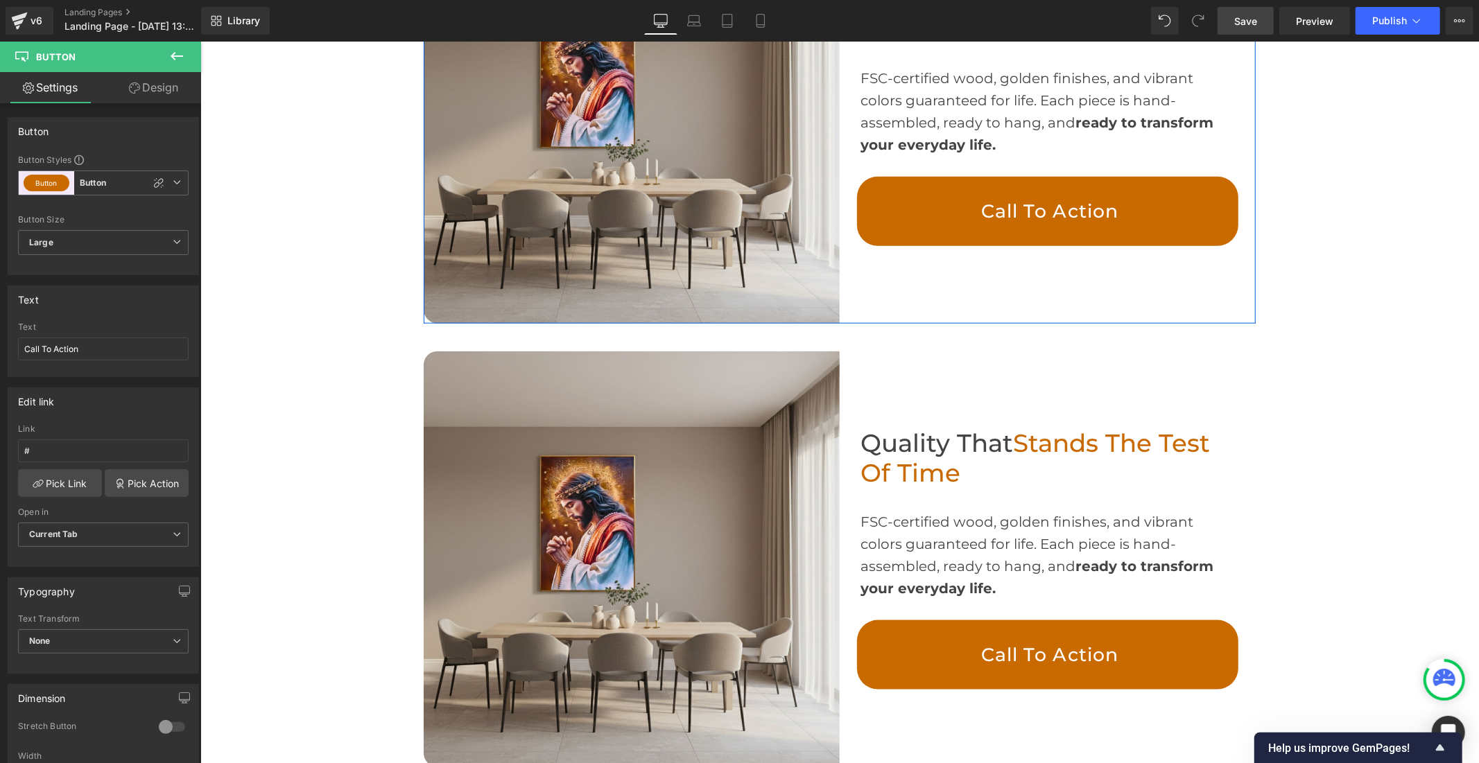
click at [1258, 17] on link "Save" at bounding box center [1245, 21] width 56 height 28
drag, startPoint x: 92, startPoint y: 344, endPoint x: 0, endPoint y: 348, distance: 91.6
click at [0, 348] on div "Text Call To Action Text Call To Action" at bounding box center [103, 326] width 207 height 102
paste input "👉"
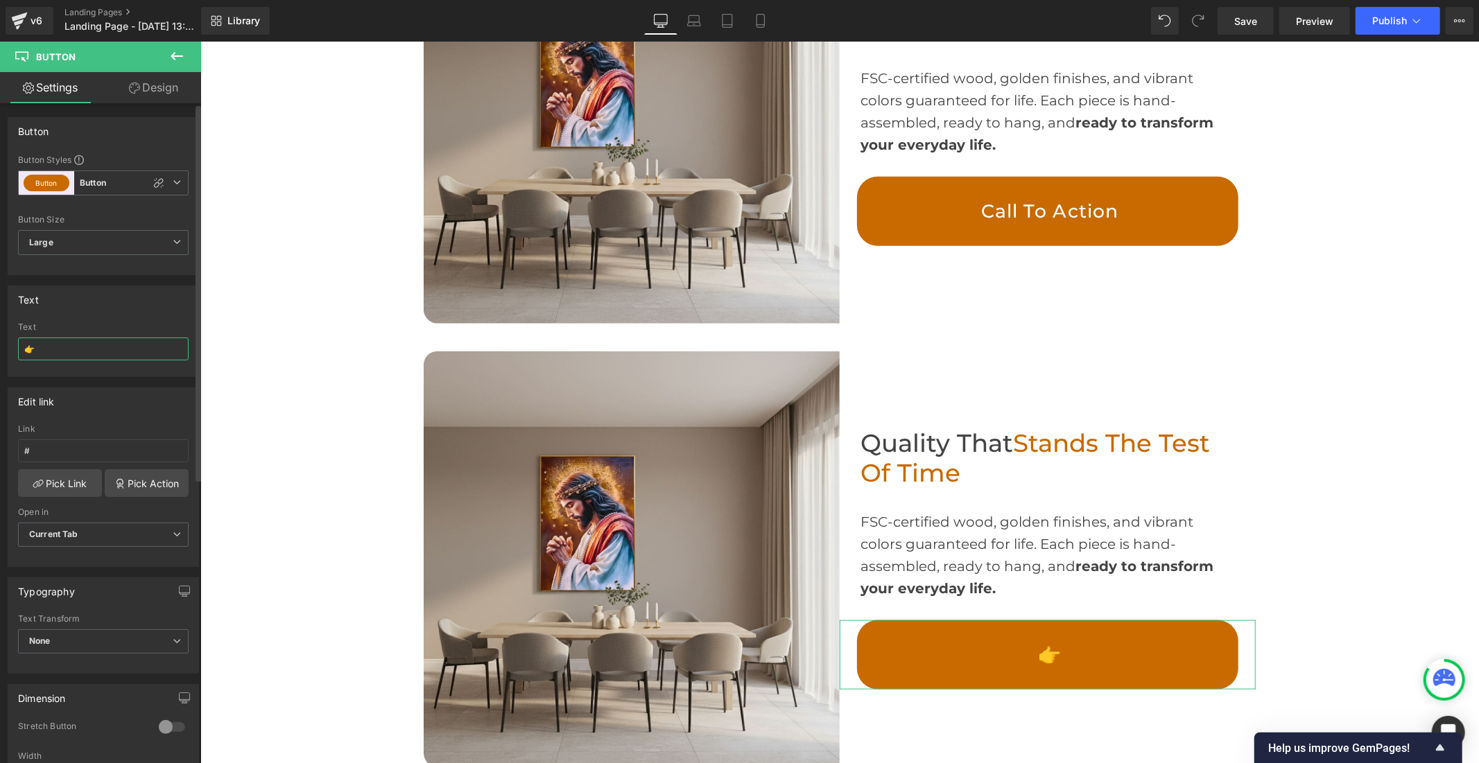
click at [63, 349] on input "👉" at bounding box center [103, 349] width 171 height 23
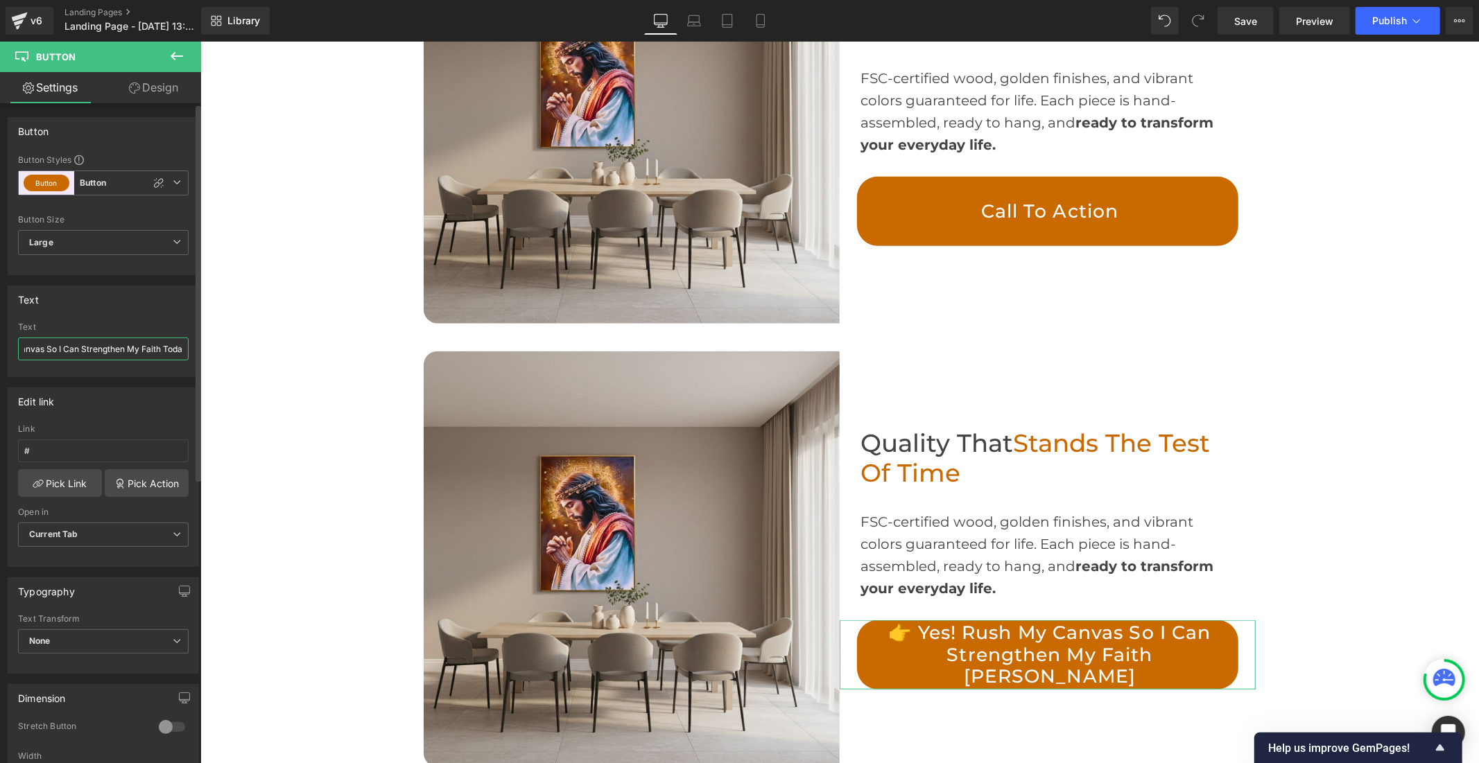
scroll to position [0, 805]
type input "👉 Yes! Rush My Canvas So I Can Strengthen My Faith [DATE]"
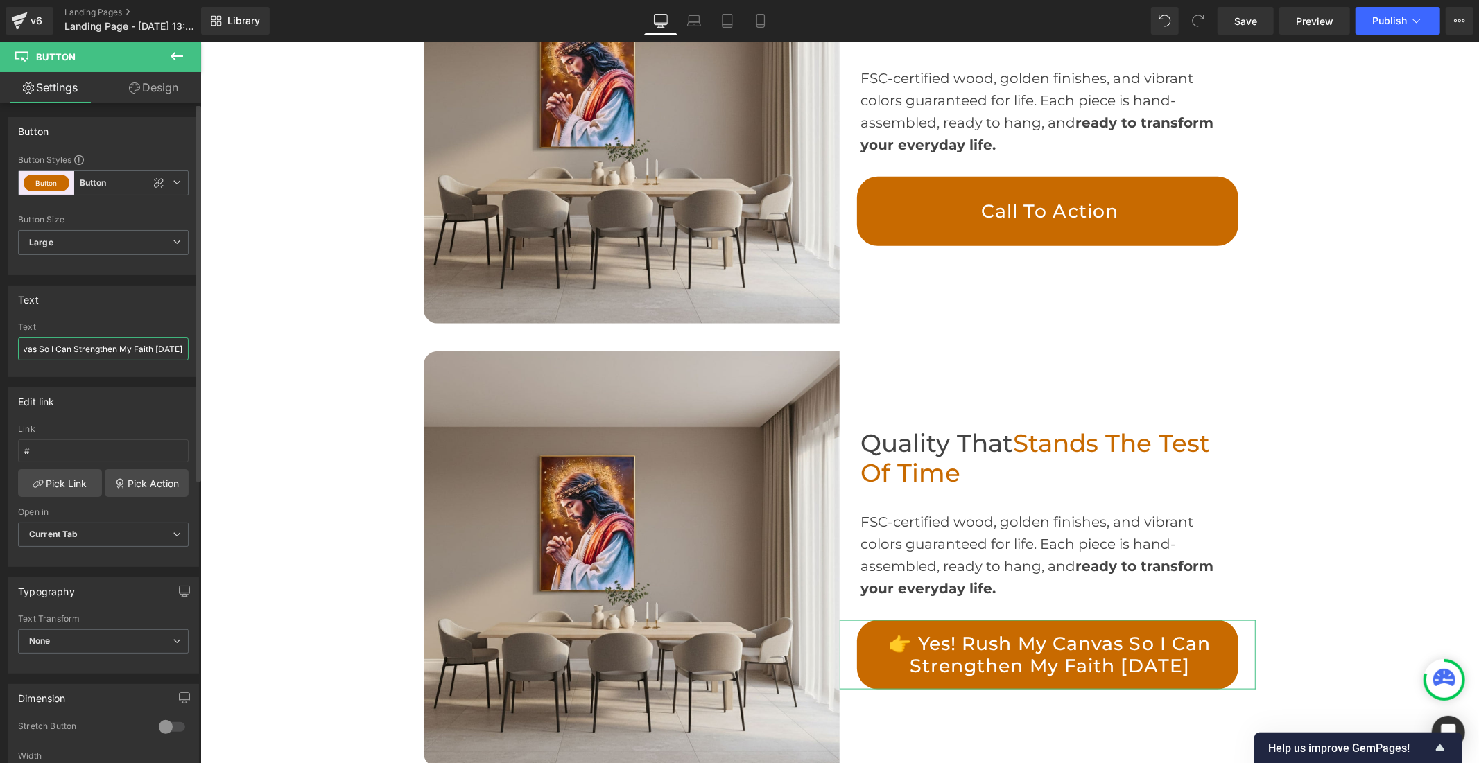
scroll to position [0, 0]
click at [51, 349] on input "👉 Yes! Rush My Canvas So I Can Strengthen My Faith [DATE]" at bounding box center [103, 349] width 171 height 23
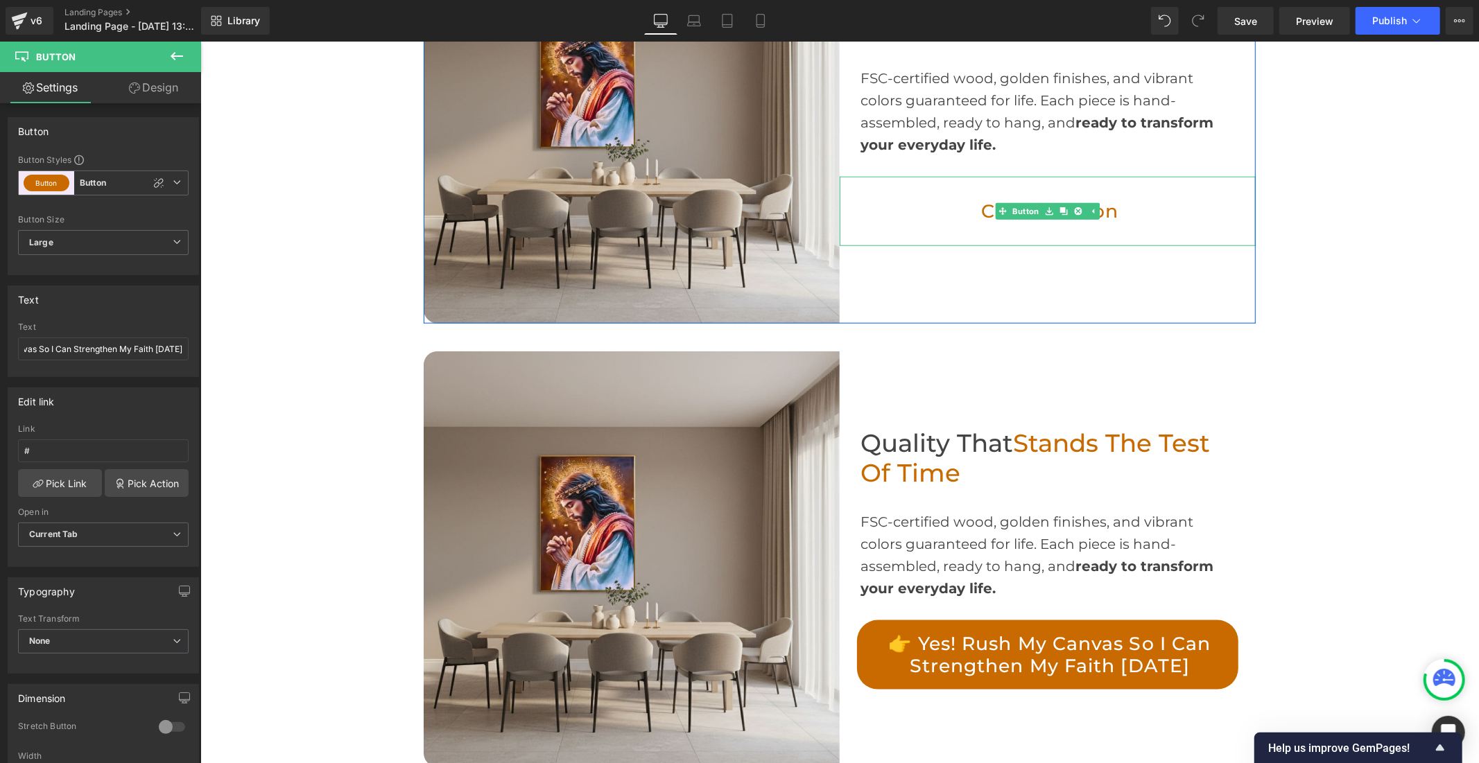
click at [900, 195] on link "Call To Action" at bounding box center [1046, 210] width 381 height 69
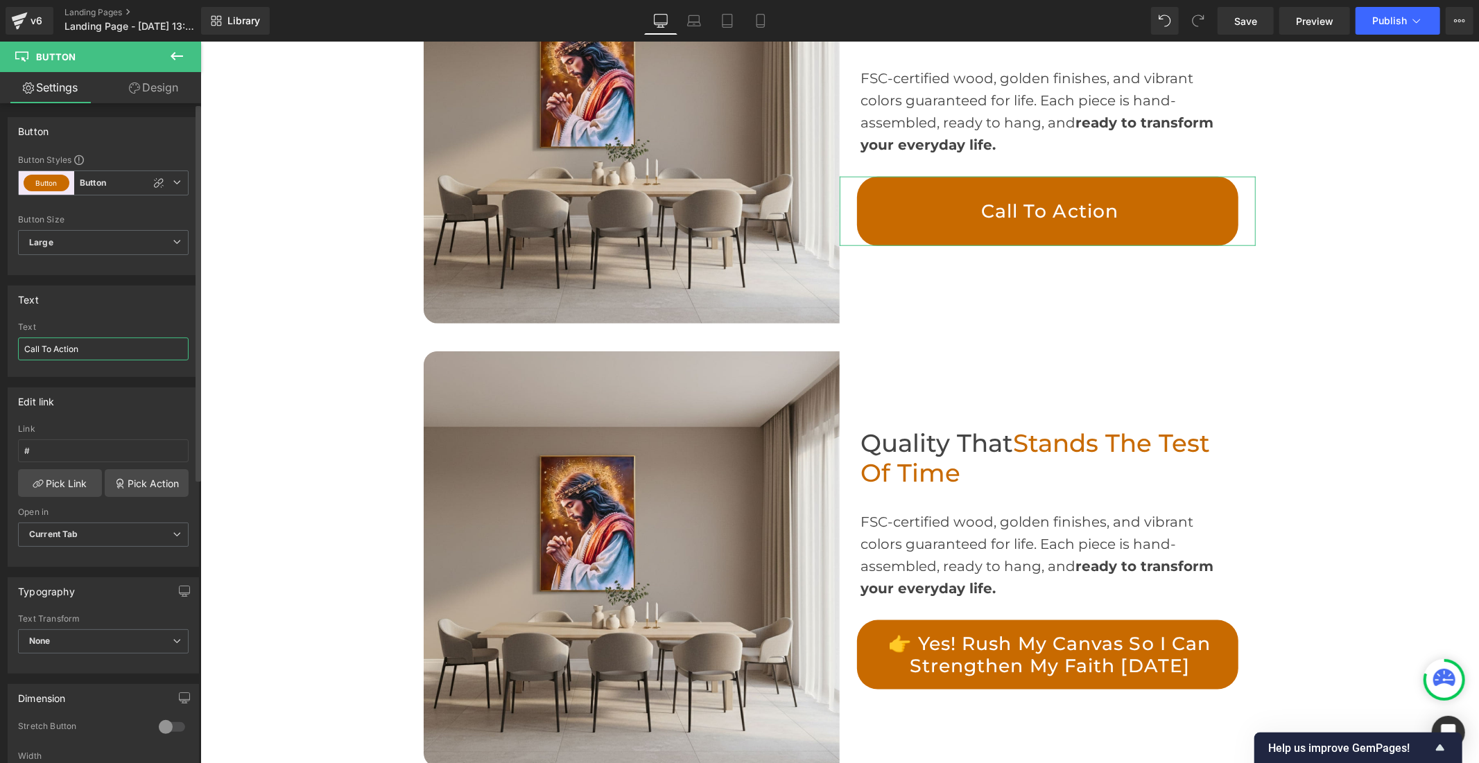
drag, startPoint x: 114, startPoint y: 354, endPoint x: 0, endPoint y: 352, distance: 113.7
click at [0, 352] on div "Text Call To Action Text Call To Action" at bounding box center [103, 326] width 207 height 102
paste input "👉 Yes! Rush My Canvas So I Can Strengthen My Faith [DATE]"
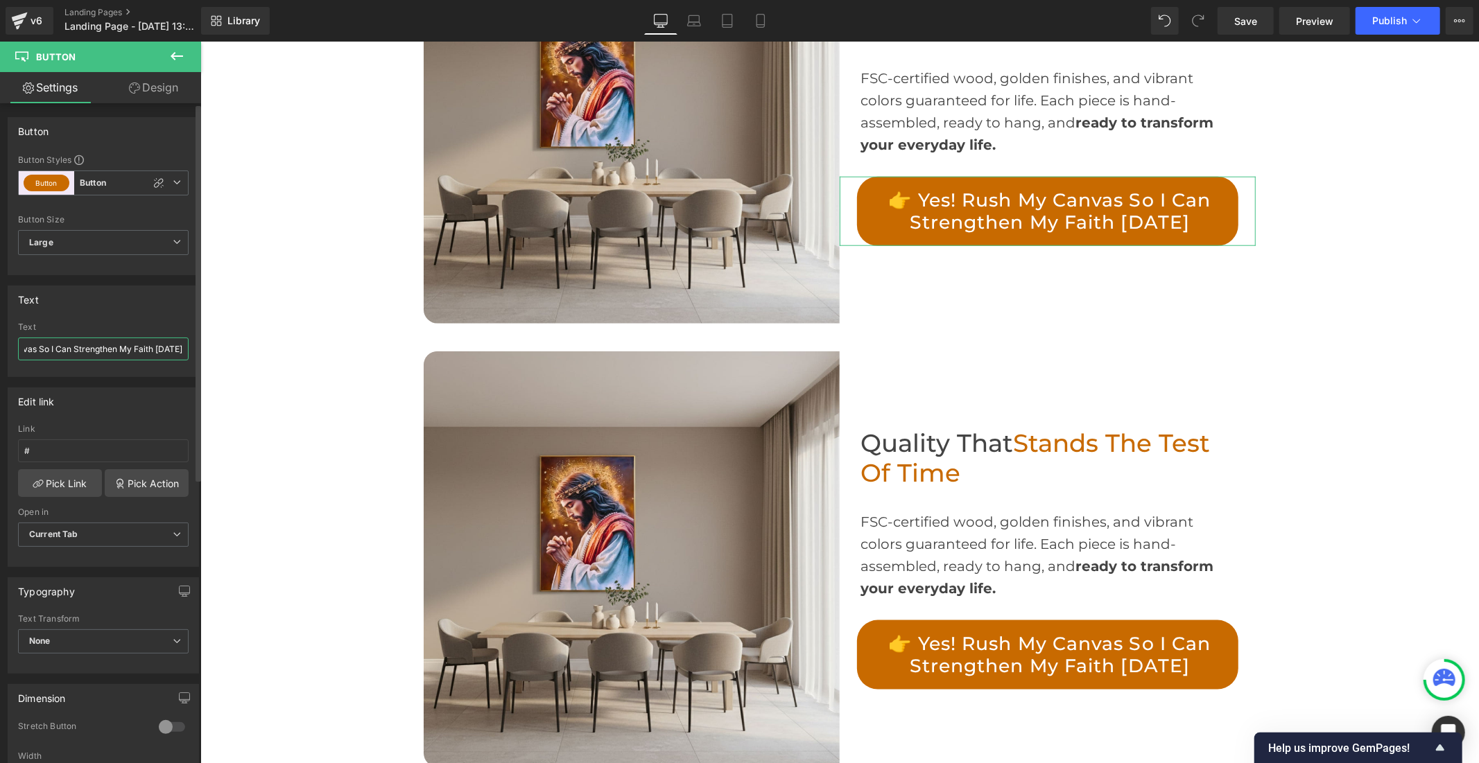
scroll to position [0, 0]
type input "👉 Yes! Rush My Canvas So I Can Strengthen My Faith [DATE]"
click at [82, 315] on div "Text Call To Action Text 👉 Yes! Rush My Canvas So I Can Strengthen My Faith Tod…" at bounding box center [103, 332] width 191 height 92
click at [164, 86] on link "Design" at bounding box center [153, 87] width 101 height 31
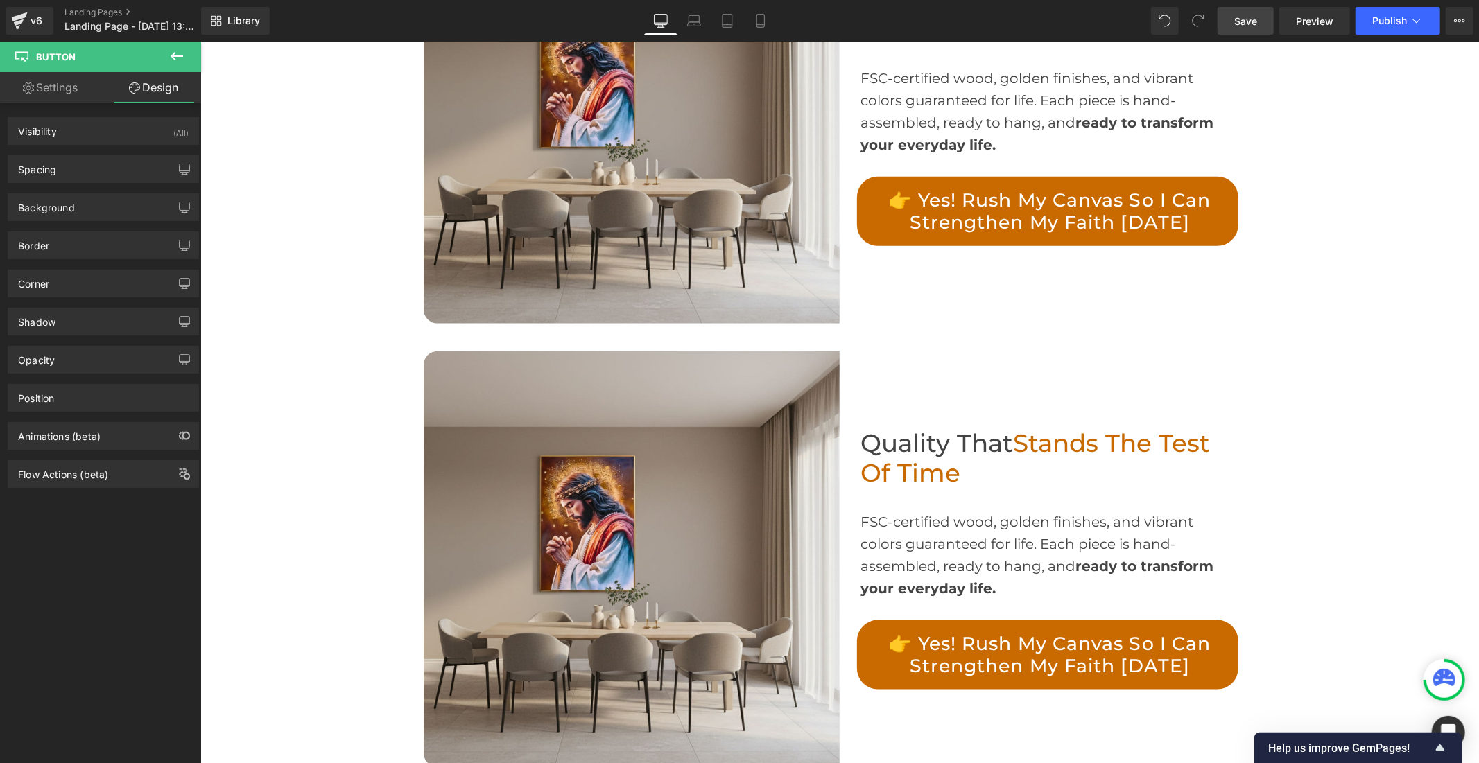
click at [1253, 19] on span "Save" at bounding box center [1245, 21] width 23 height 15
click at [1230, 21] on link "Save" at bounding box center [1245, 21] width 56 height 28
click at [1253, 26] on span "Save" at bounding box center [1245, 21] width 23 height 15
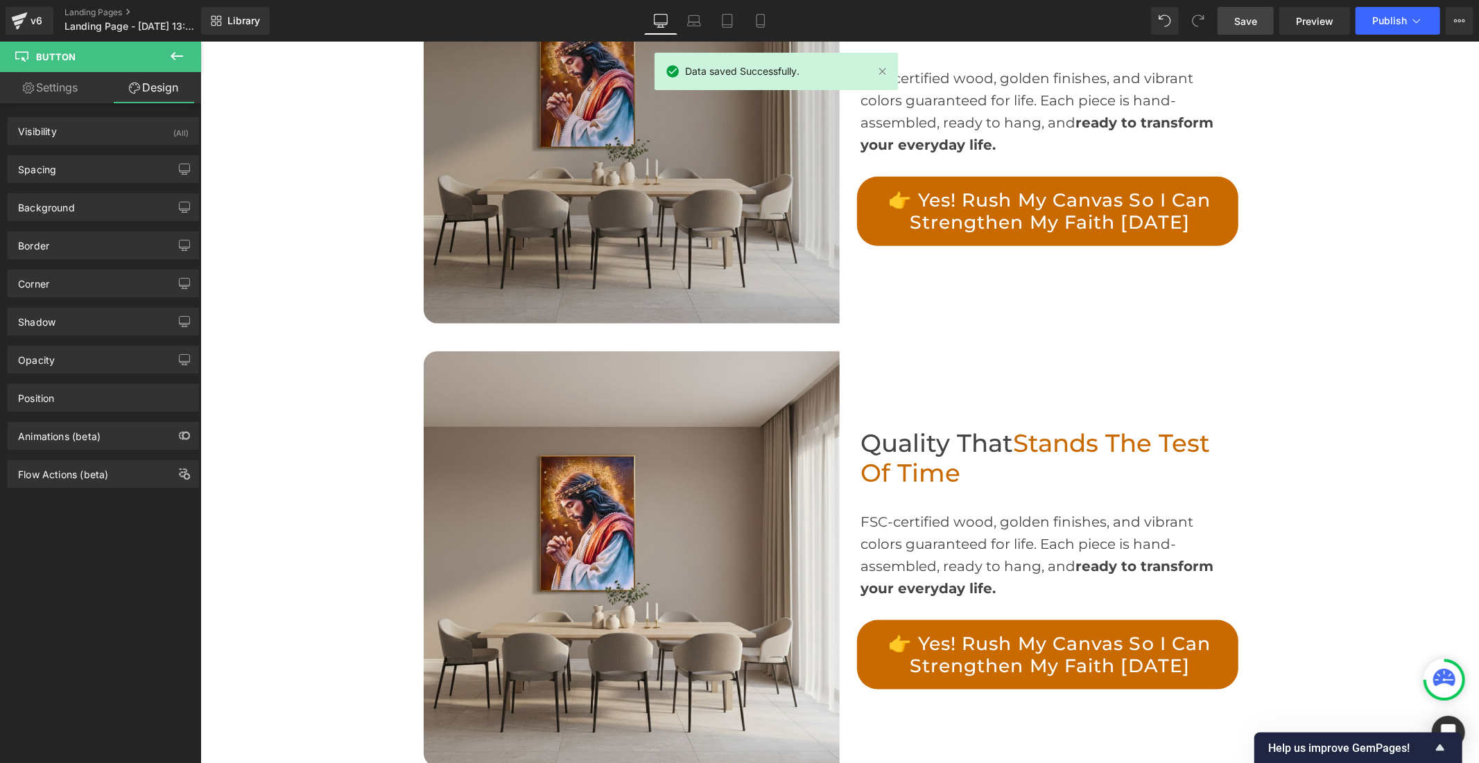
scroll to position [0, 0]
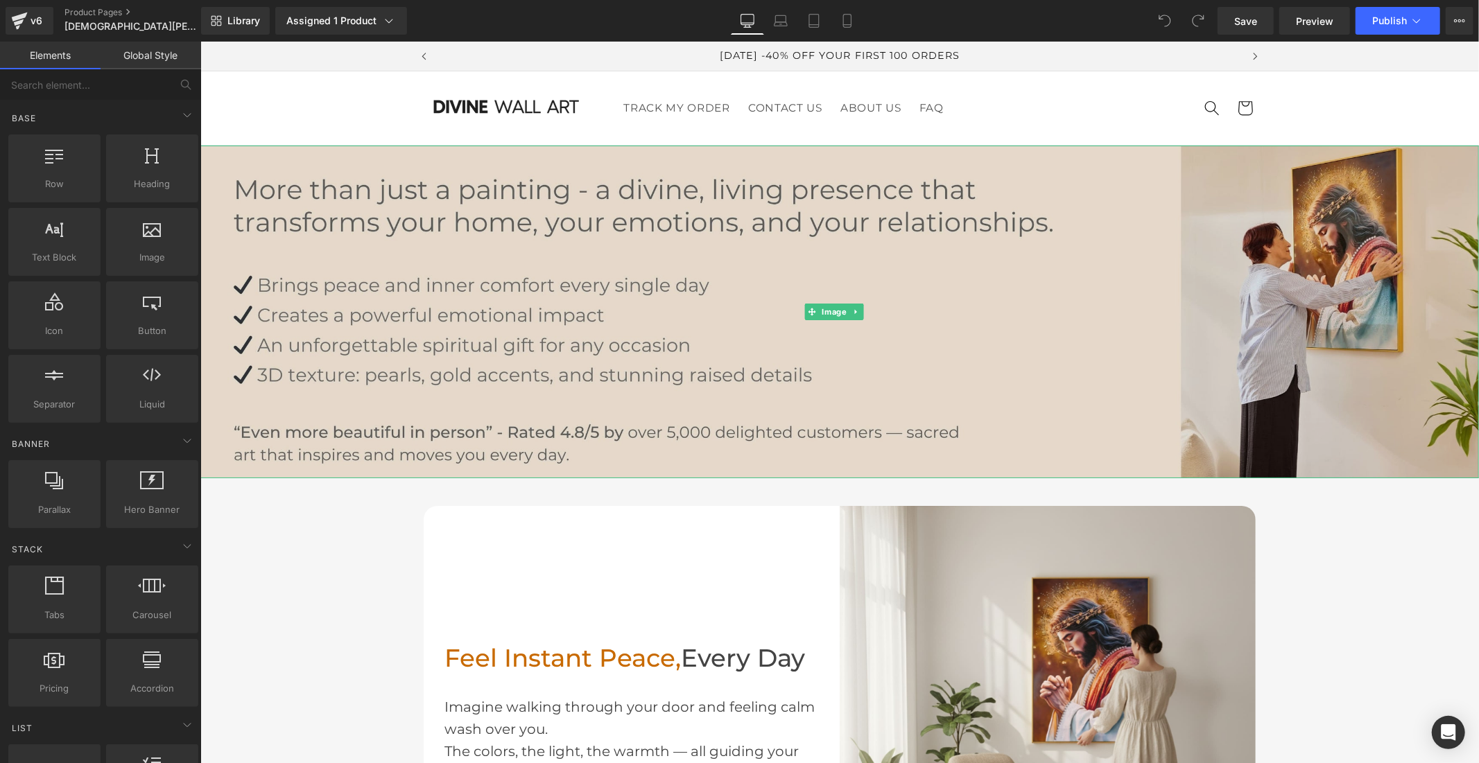
click at [928, 279] on img at bounding box center [839, 311] width 1278 height 333
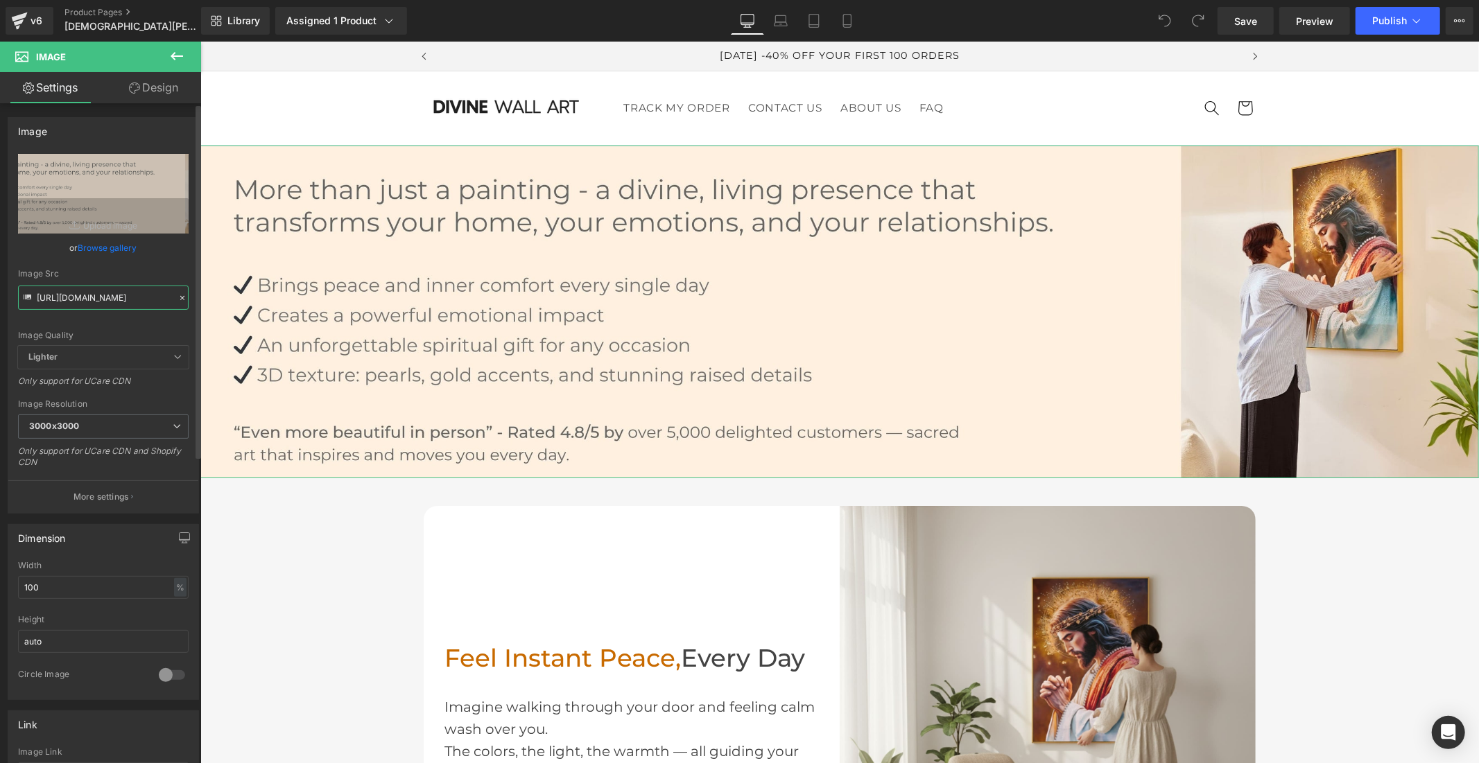
click at [82, 296] on input "https://cdn.shopify.com/s/files/1/0960/8639/3179/files/Banniere_2025_0c743bd7-0…" at bounding box center [103, 298] width 171 height 24
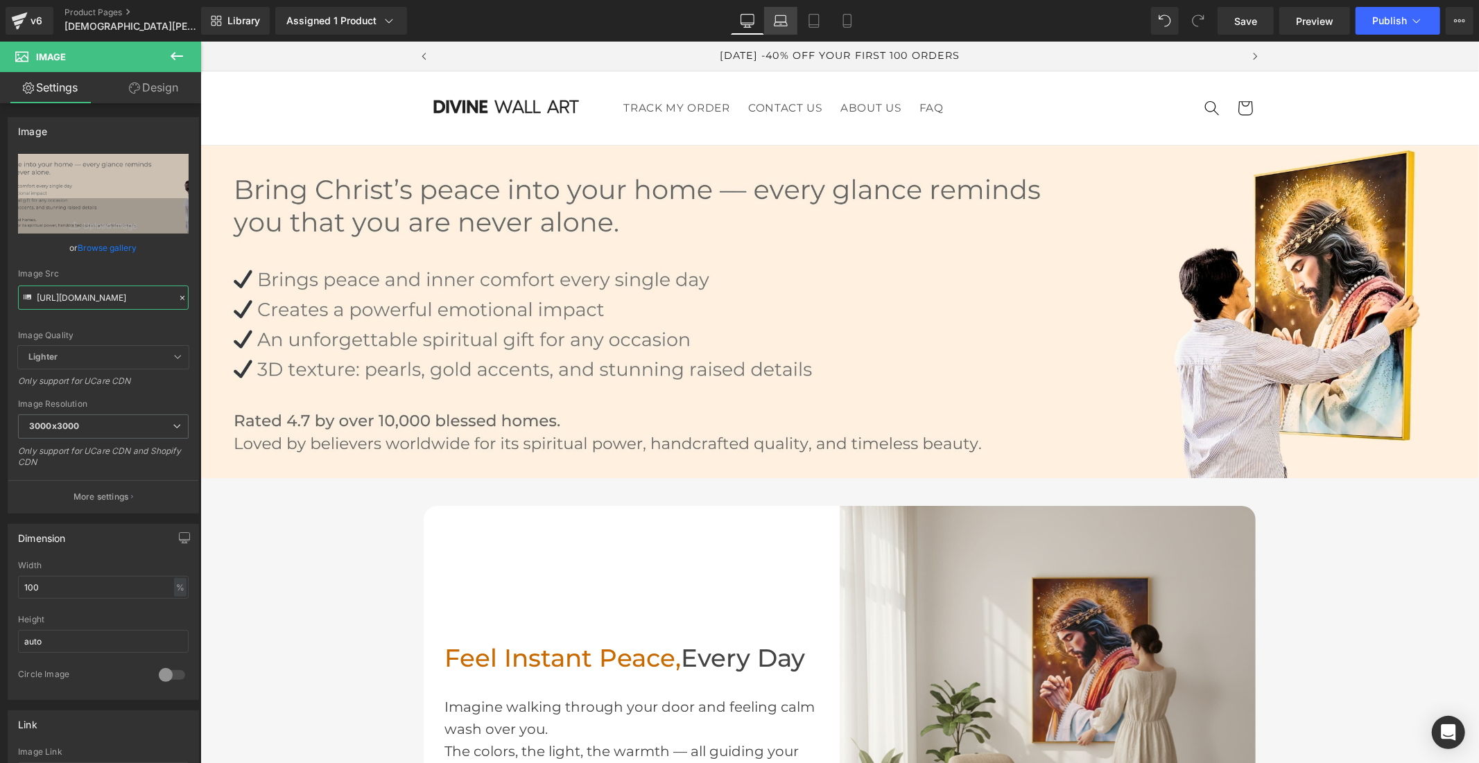
type input "https://cdn.shopify.com/s/files/1/0960/8639/3179/files/Banniere_2025_d0ec95b0-5…"
click at [782, 22] on icon at bounding box center [780, 24] width 13 height 4
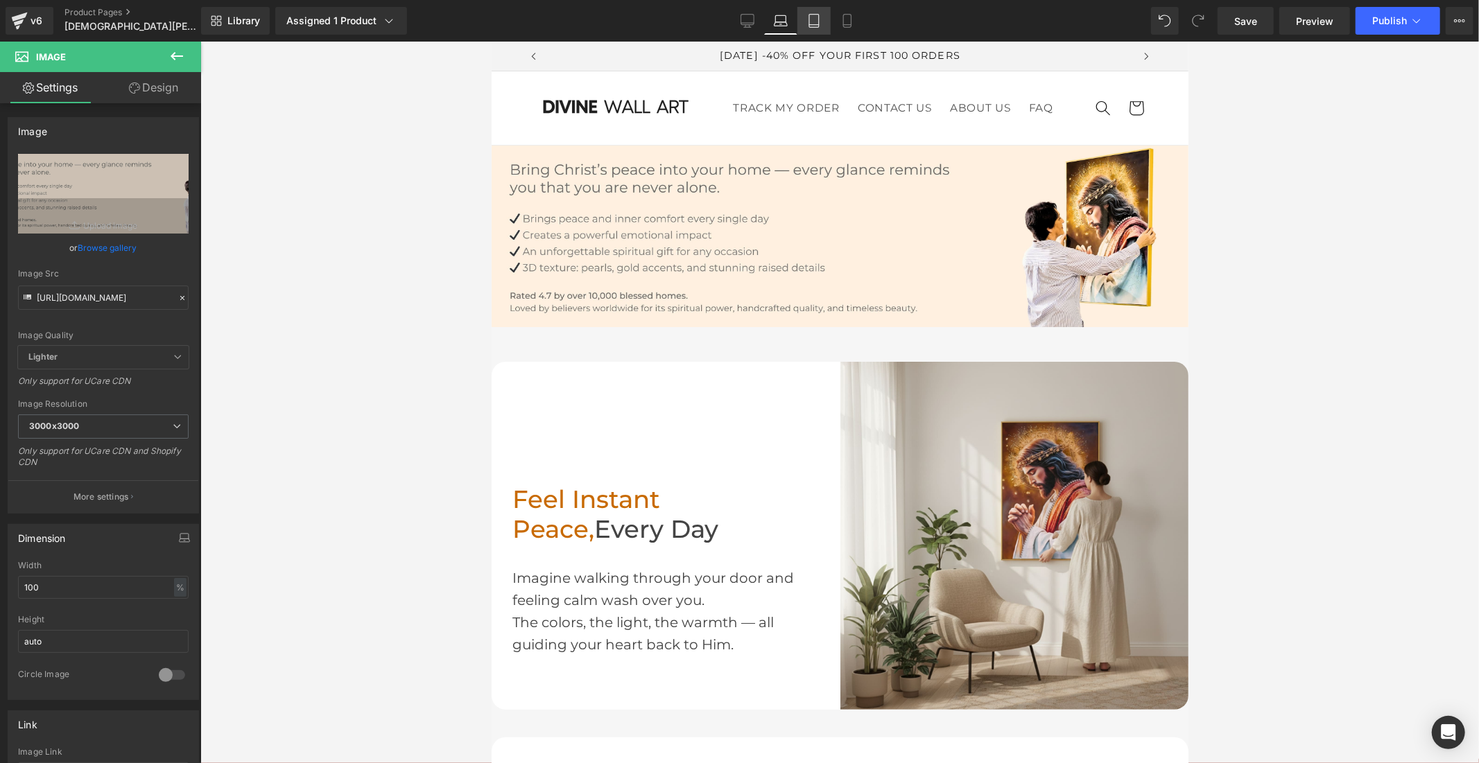
click at [809, 21] on icon at bounding box center [814, 21] width 10 height 13
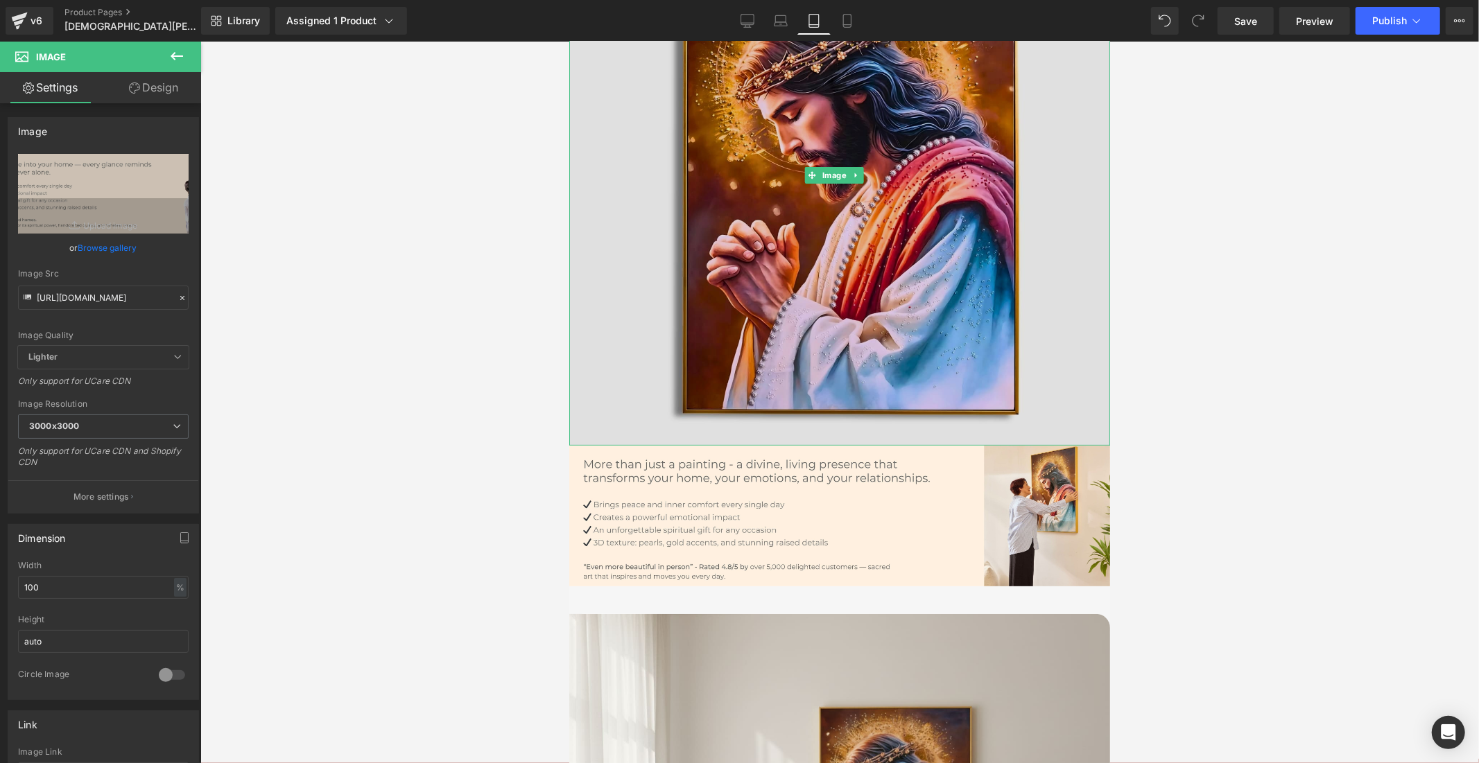
scroll to position [231, 0]
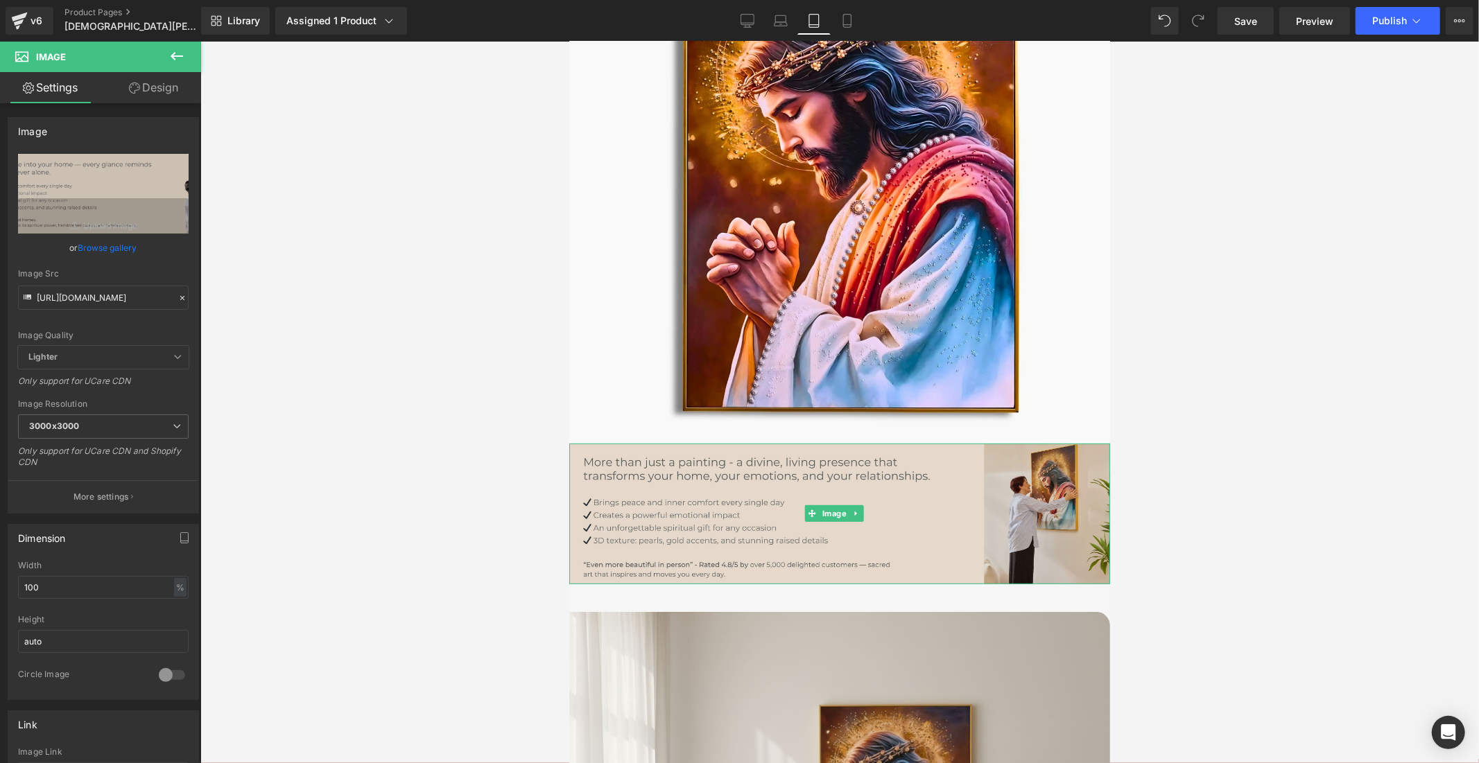
click at [763, 458] on img at bounding box center [838, 513] width 541 height 141
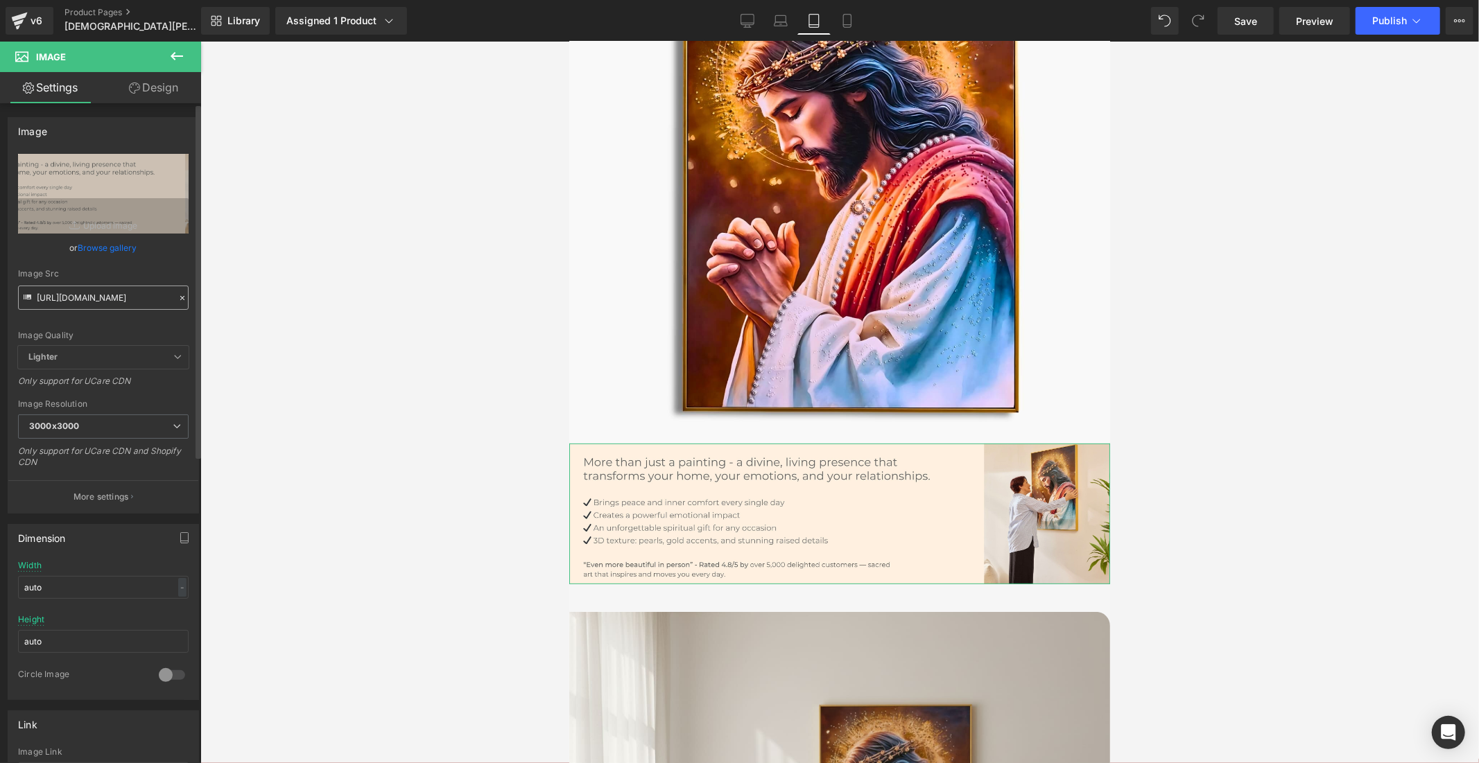
click at [116, 295] on input "https://cdn.shopify.com/s/files/1/0960/8639/3179/files/Banniere_2025_0c743bd7-0…" at bounding box center [103, 298] width 171 height 24
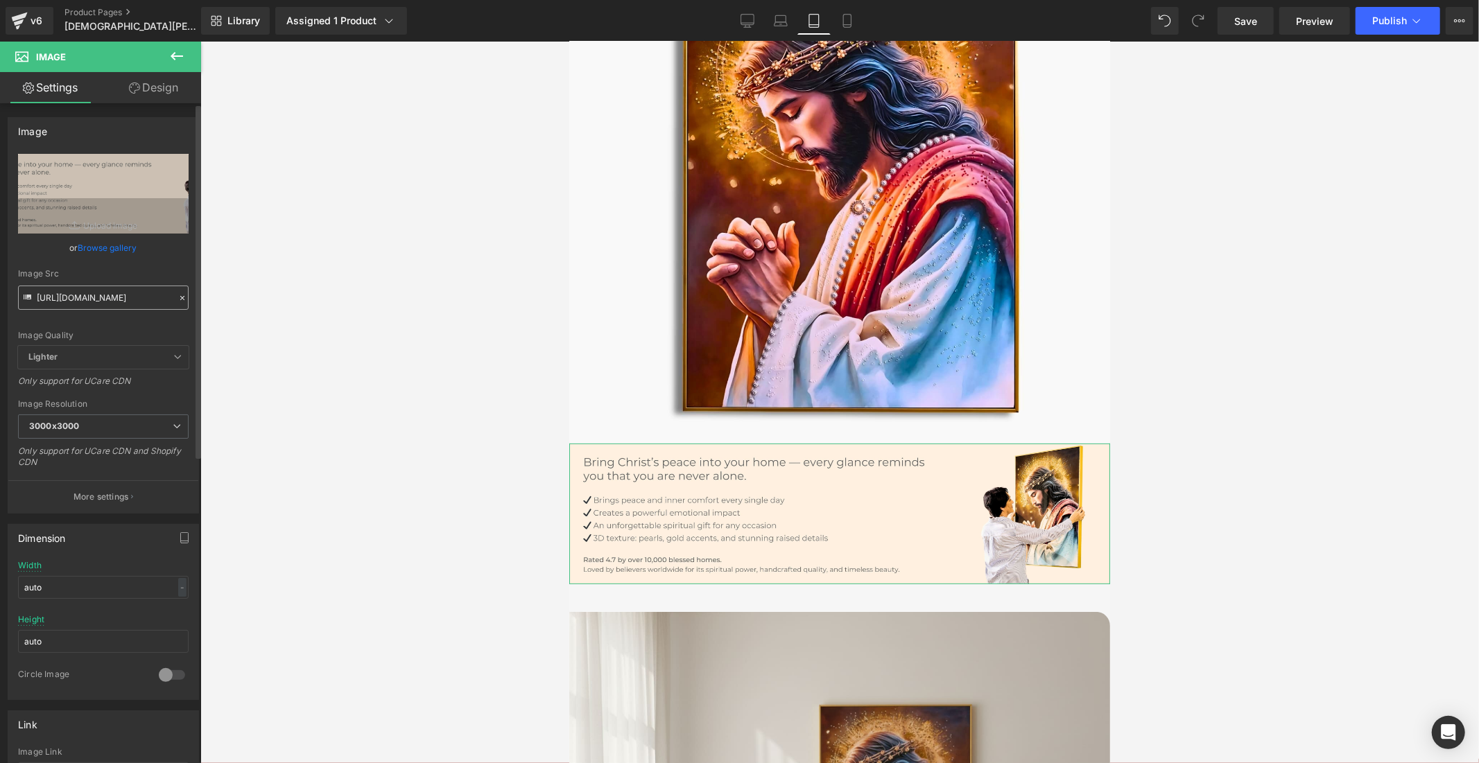
scroll to position [0, 447]
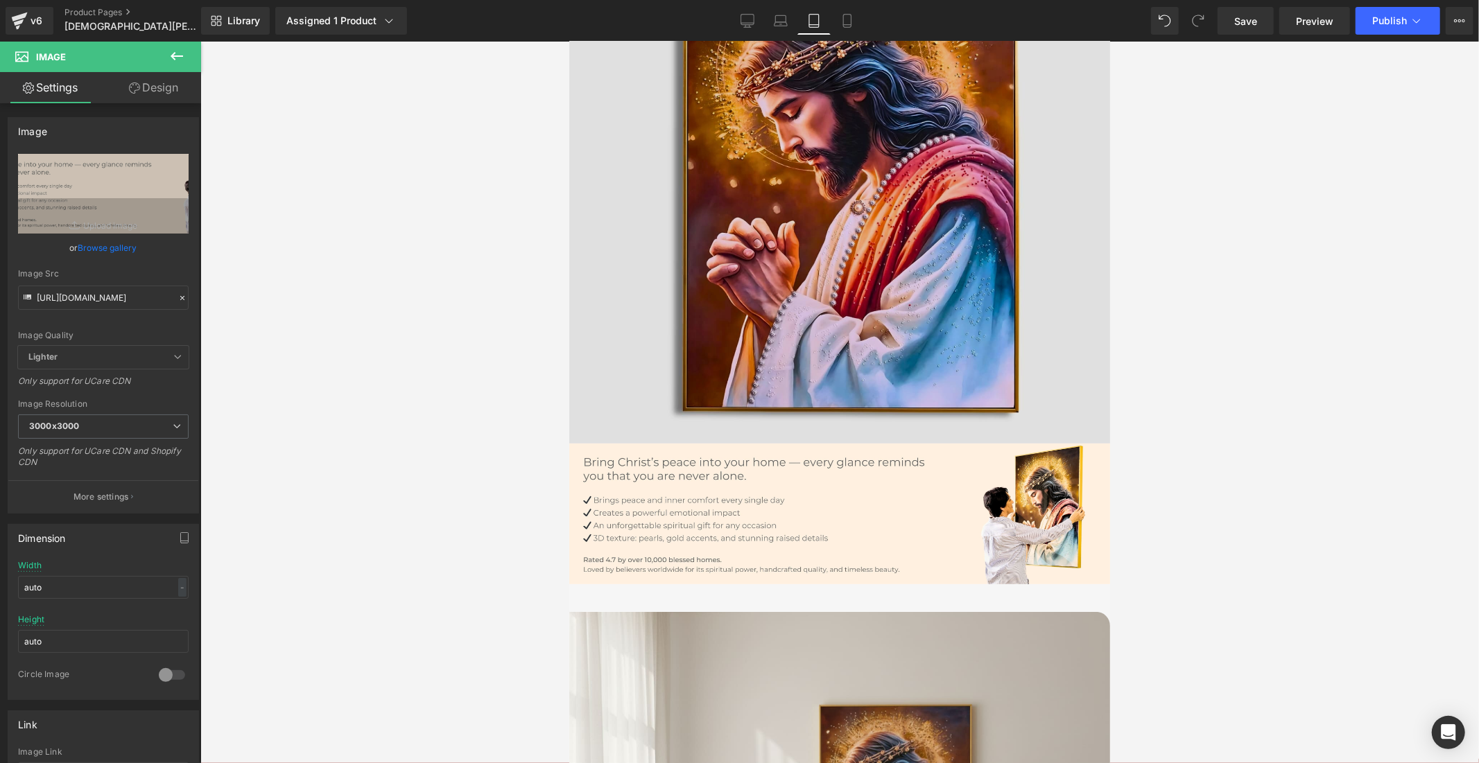
type input "https://cdn.shopify.com/s/files/1/0960/8639/3179/files/Banniere_2025_d0ec95b0-5…"
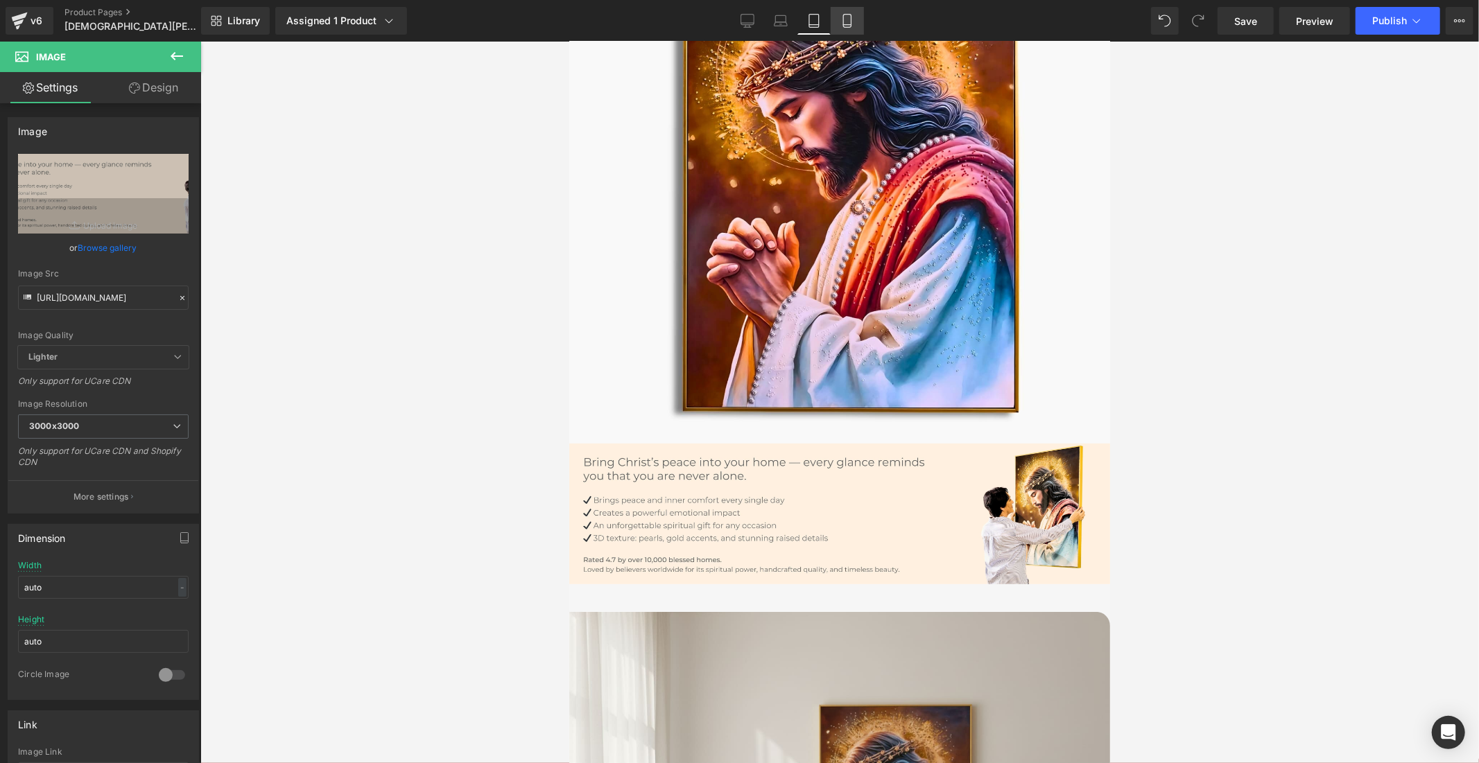
click at [848, 17] on icon at bounding box center [847, 21] width 14 height 14
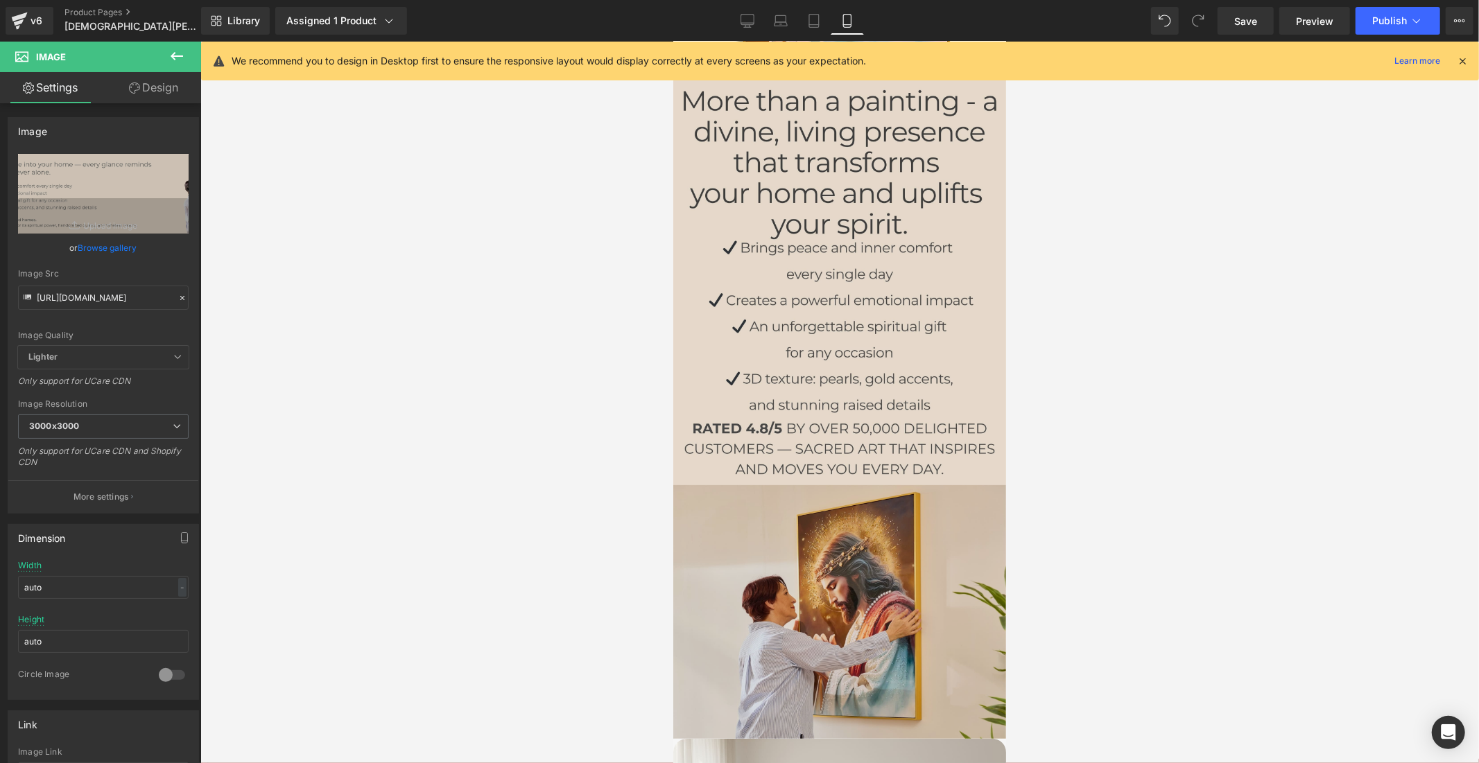
scroll to position [0, 0]
click at [800, 338] on img at bounding box center [838, 405] width 333 height 665
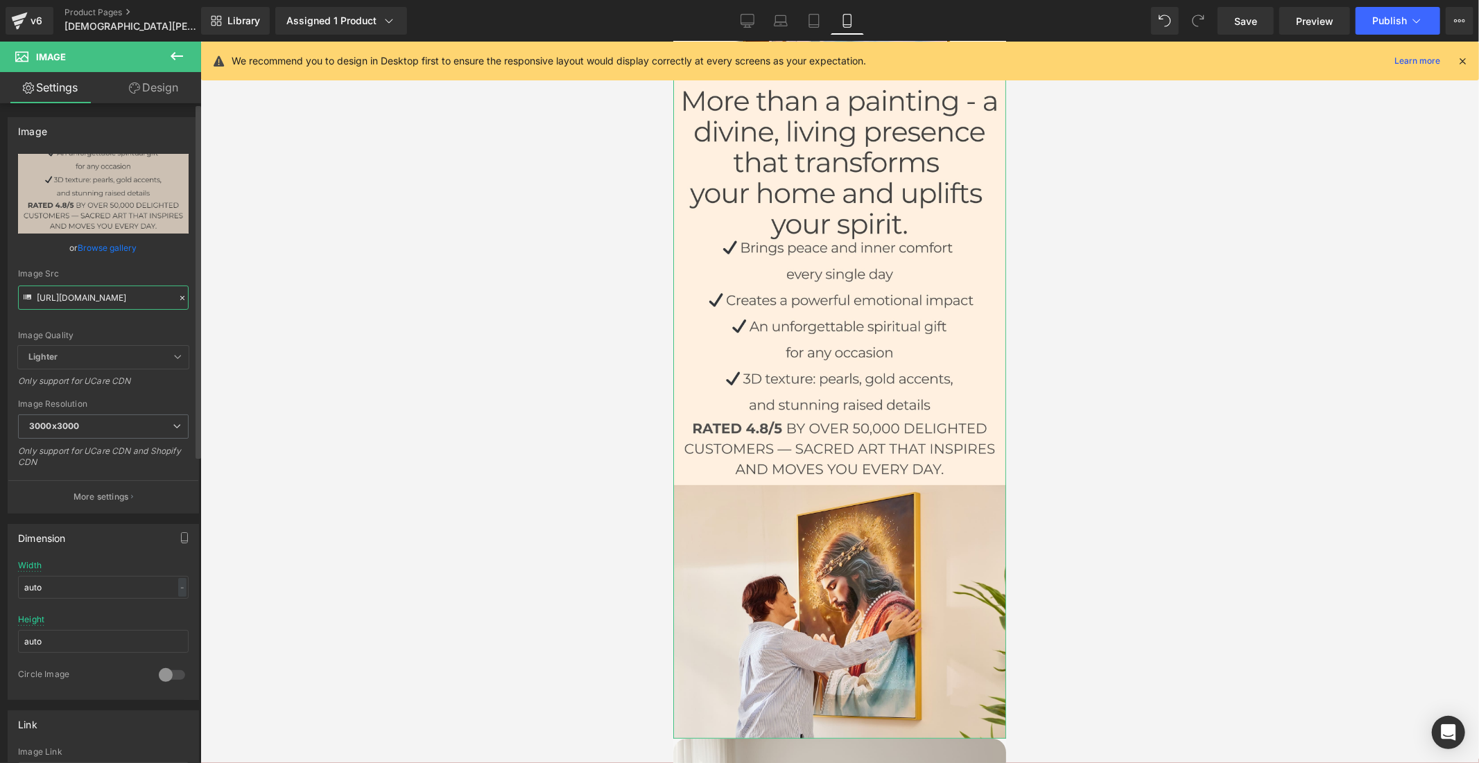
click at [81, 299] on input "https://cdn.shopify.com/s/files/1/0960/8639/3179/files/Polonais_a8167e25-6285-4…" at bounding box center [103, 298] width 171 height 24
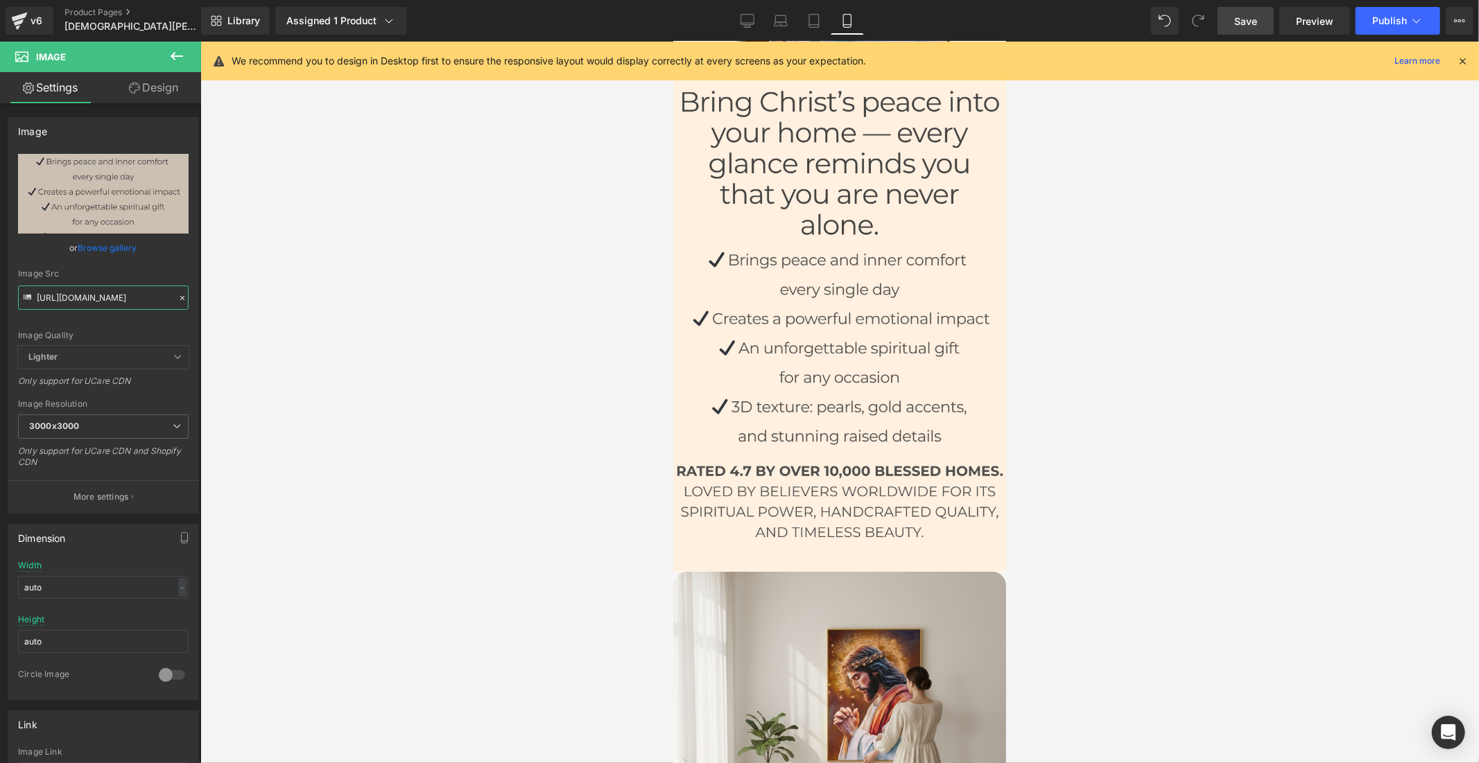
type input "https://cdn.shopify.com/s/files/1/0960/8639/3179/files/Polonais_1_dd8e74bb-979d…"
click at [1243, 24] on span "Save" at bounding box center [1245, 21] width 23 height 15
click at [1376, 17] on span "Publish" at bounding box center [1389, 20] width 35 height 11
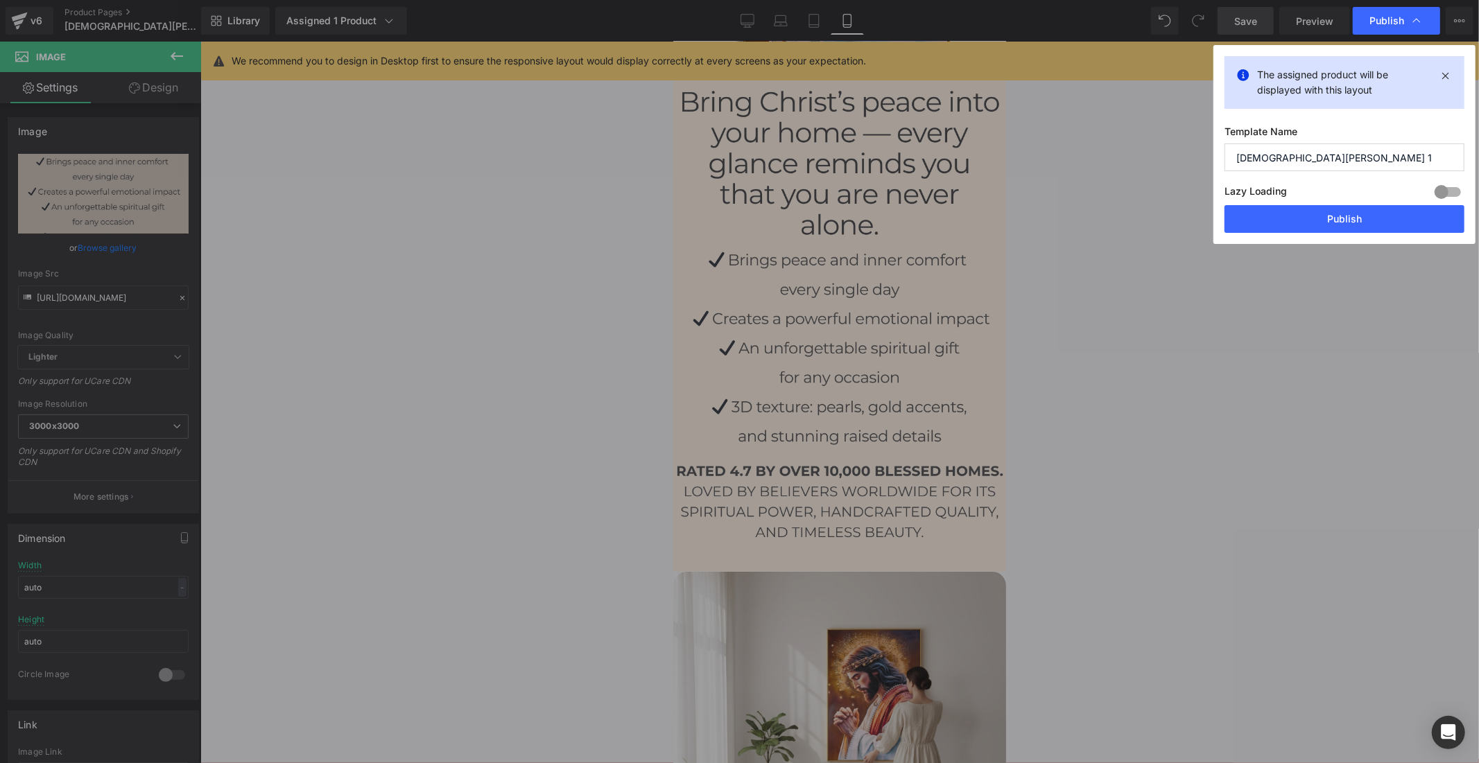
click at [1373, 214] on button "Publish" at bounding box center [1344, 219] width 240 height 28
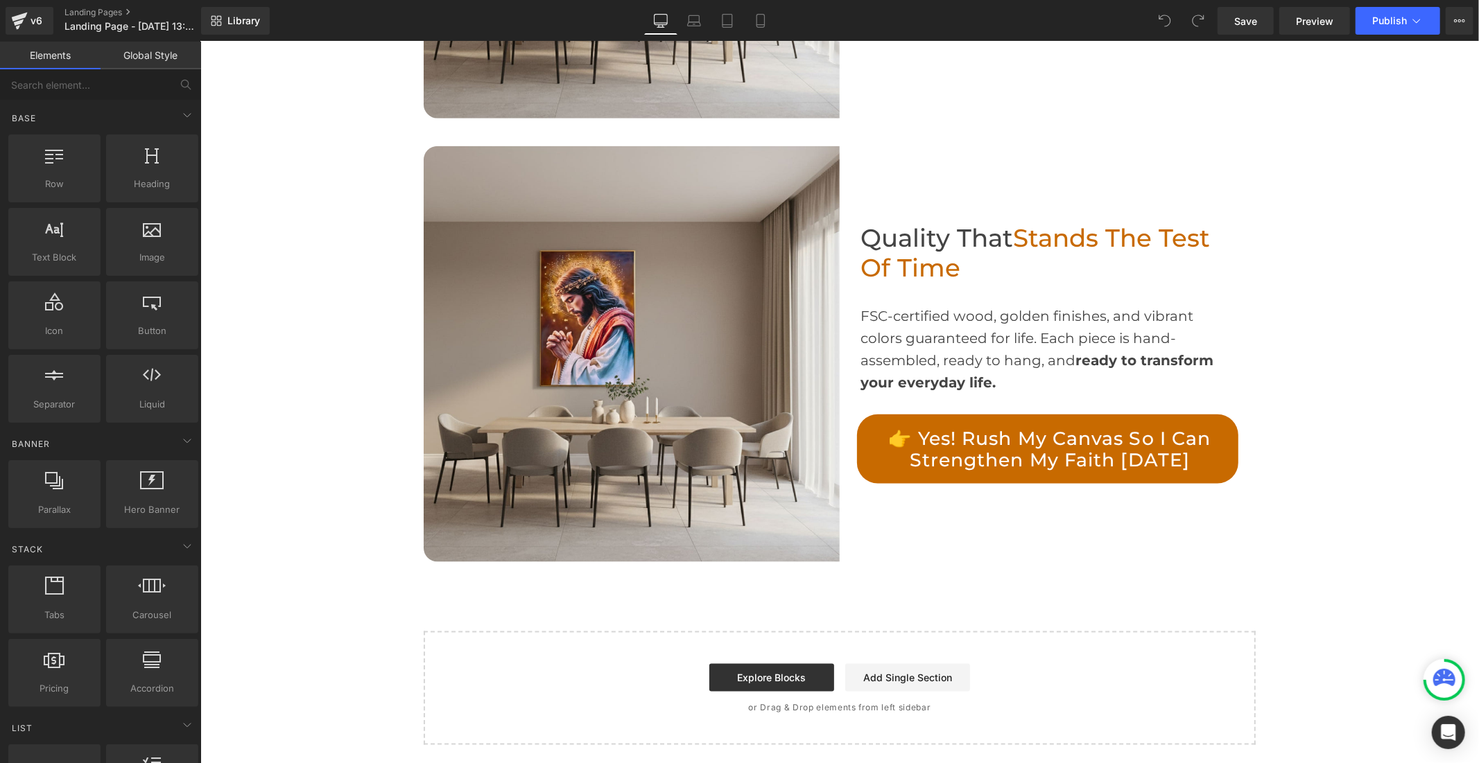
scroll to position [1222, 0]
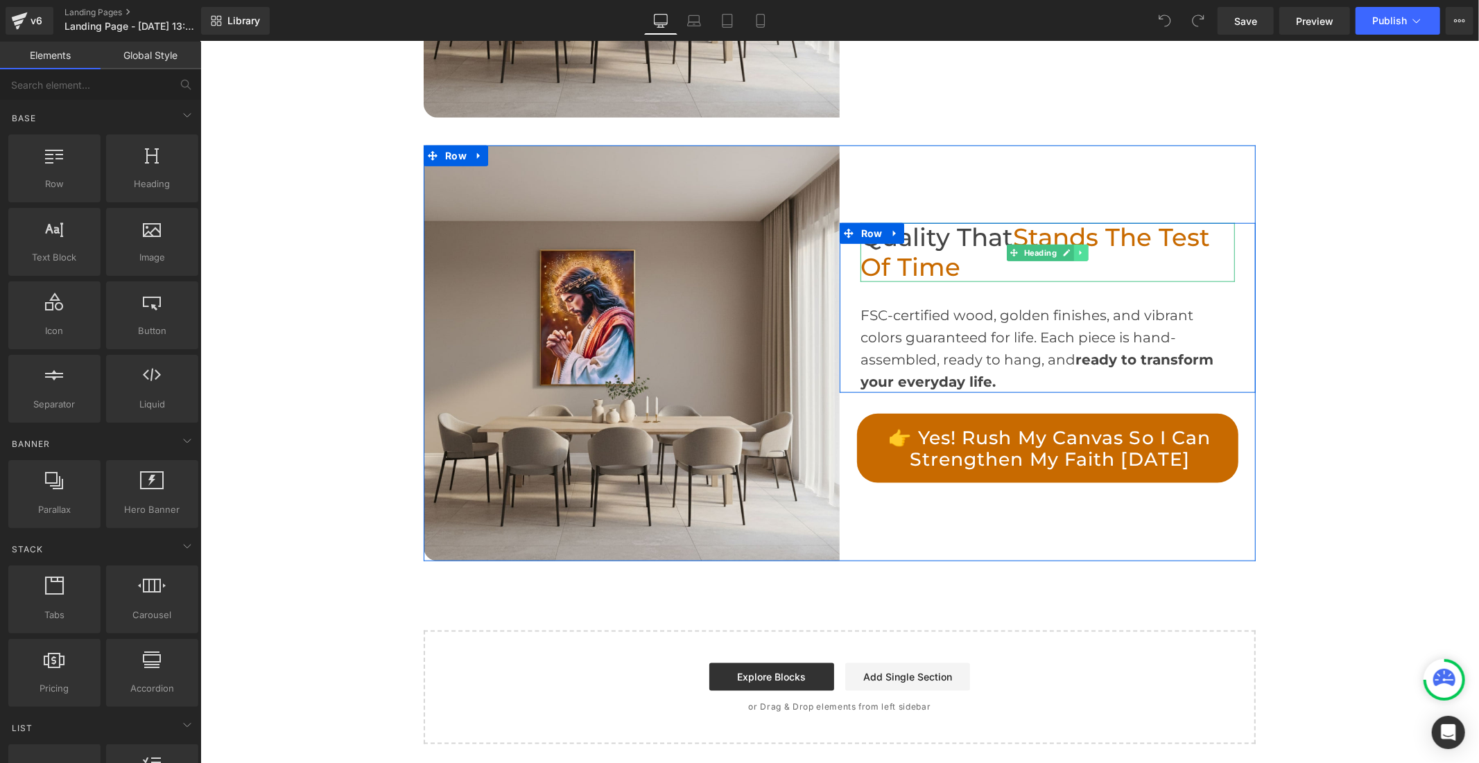
click at [1077, 250] on icon at bounding box center [1081, 252] width 8 height 8
click at [1069, 250] on icon at bounding box center [1073, 252] width 8 height 8
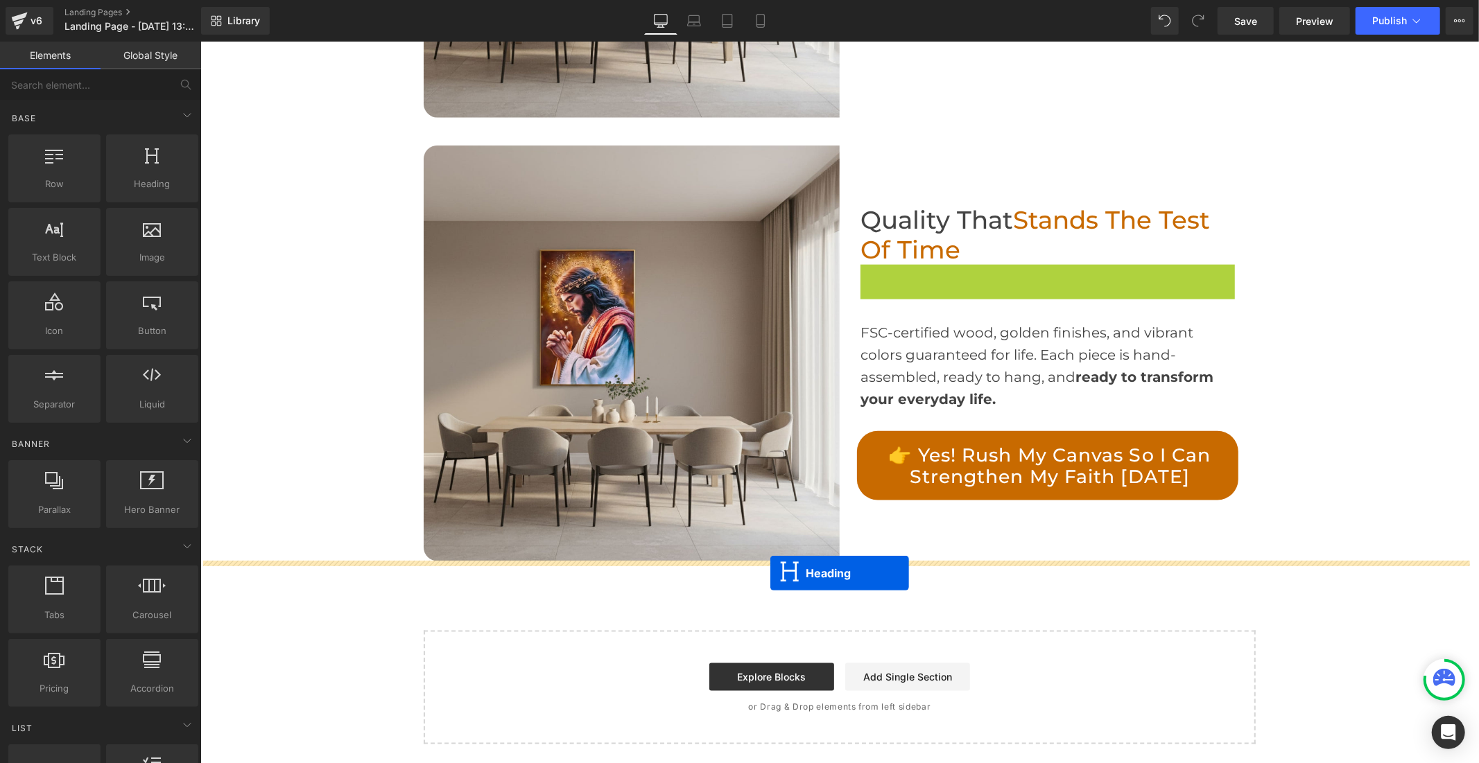
drag, startPoint x: 1006, startPoint y: 277, endPoint x: 769, endPoint y: 572, distance: 377.7
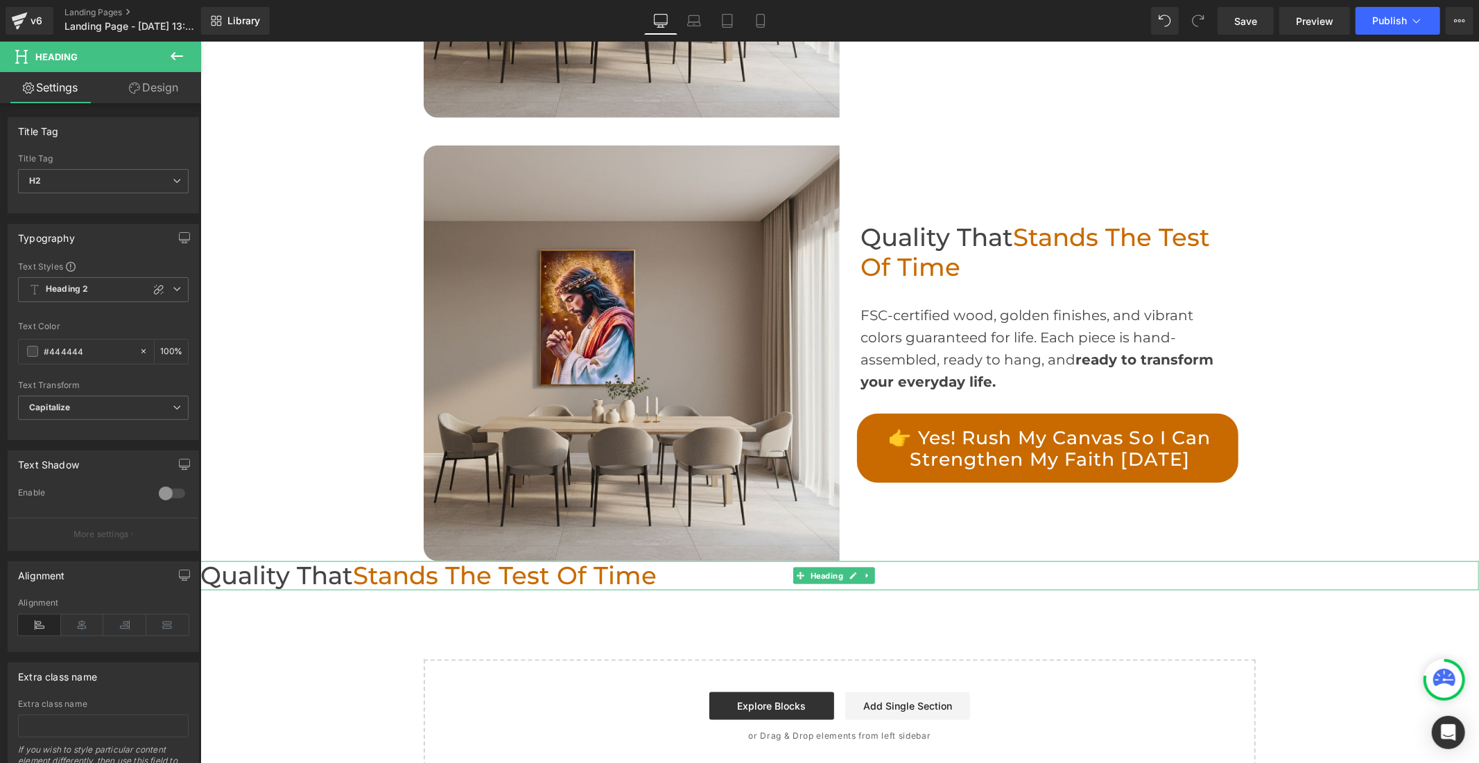
click at [559, 578] on span "Stands the Test of Time" at bounding box center [504, 575] width 304 height 30
click at [69, 628] on icon at bounding box center [82, 625] width 43 height 21
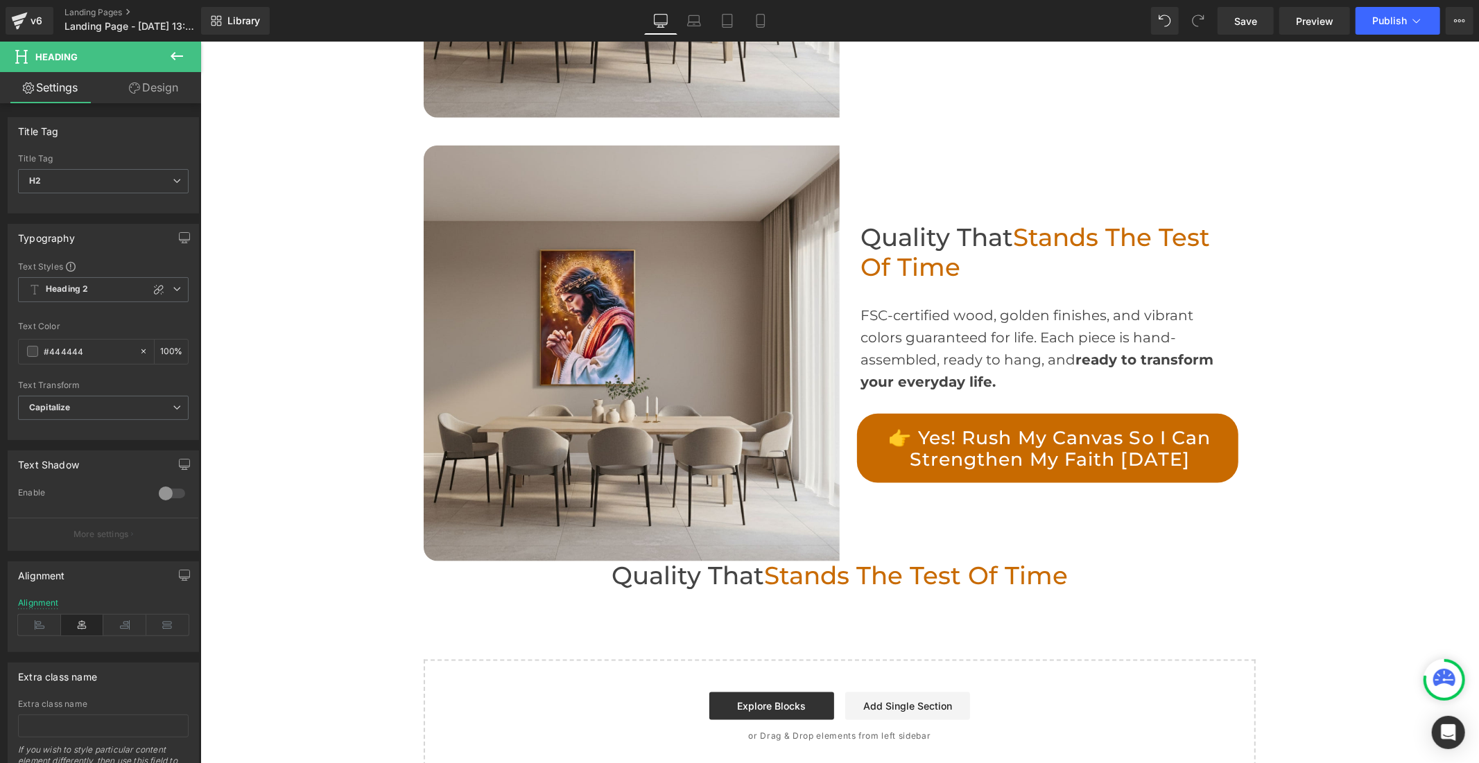
click at [155, 82] on link "Design" at bounding box center [153, 87] width 101 height 31
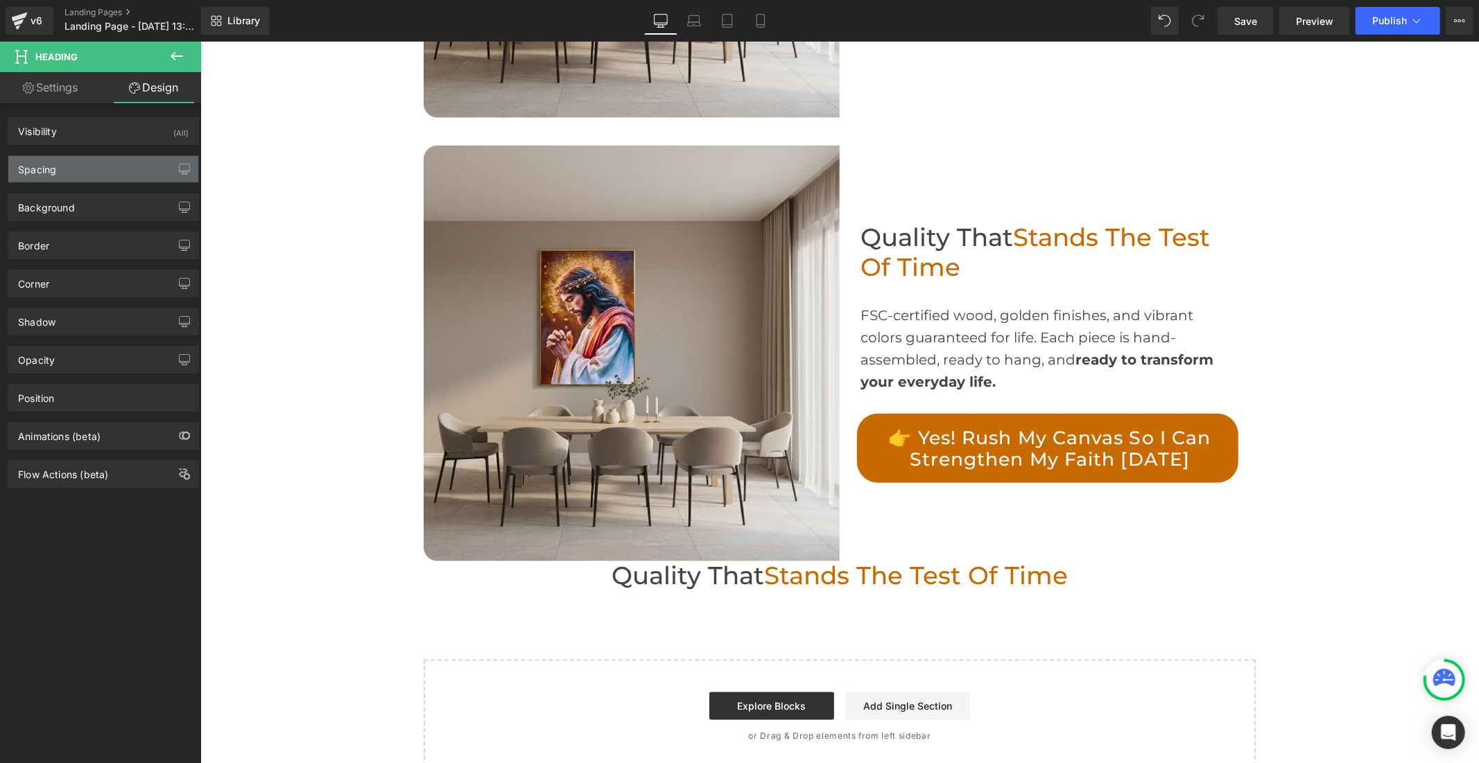
click at [106, 170] on div "Spacing" at bounding box center [103, 169] width 190 height 26
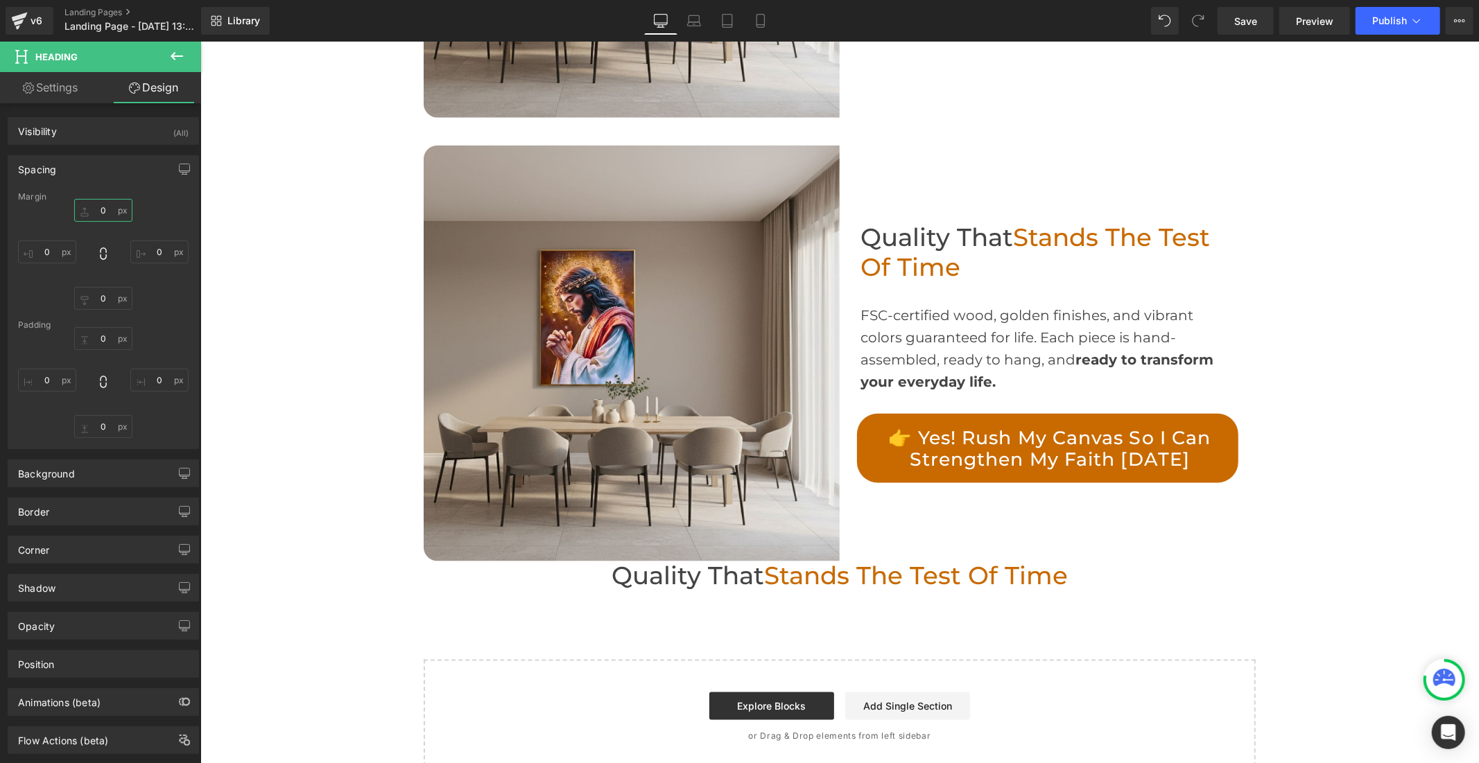
click at [105, 211] on input "0" at bounding box center [103, 210] width 58 height 23
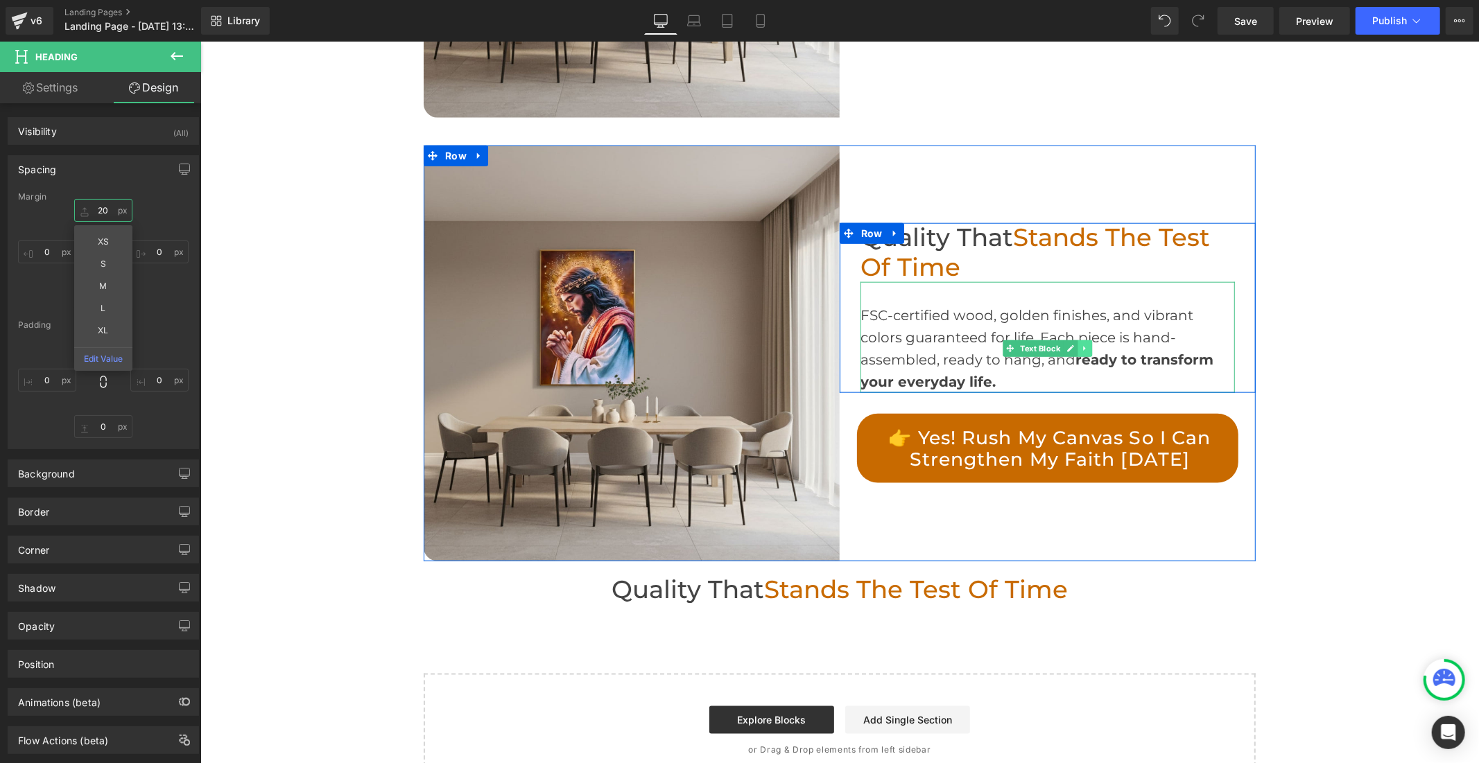
type input "20"
click at [1080, 347] on icon at bounding box center [1084, 348] width 8 height 8
click at [1073, 347] on icon at bounding box center [1077, 349] width 8 height 8
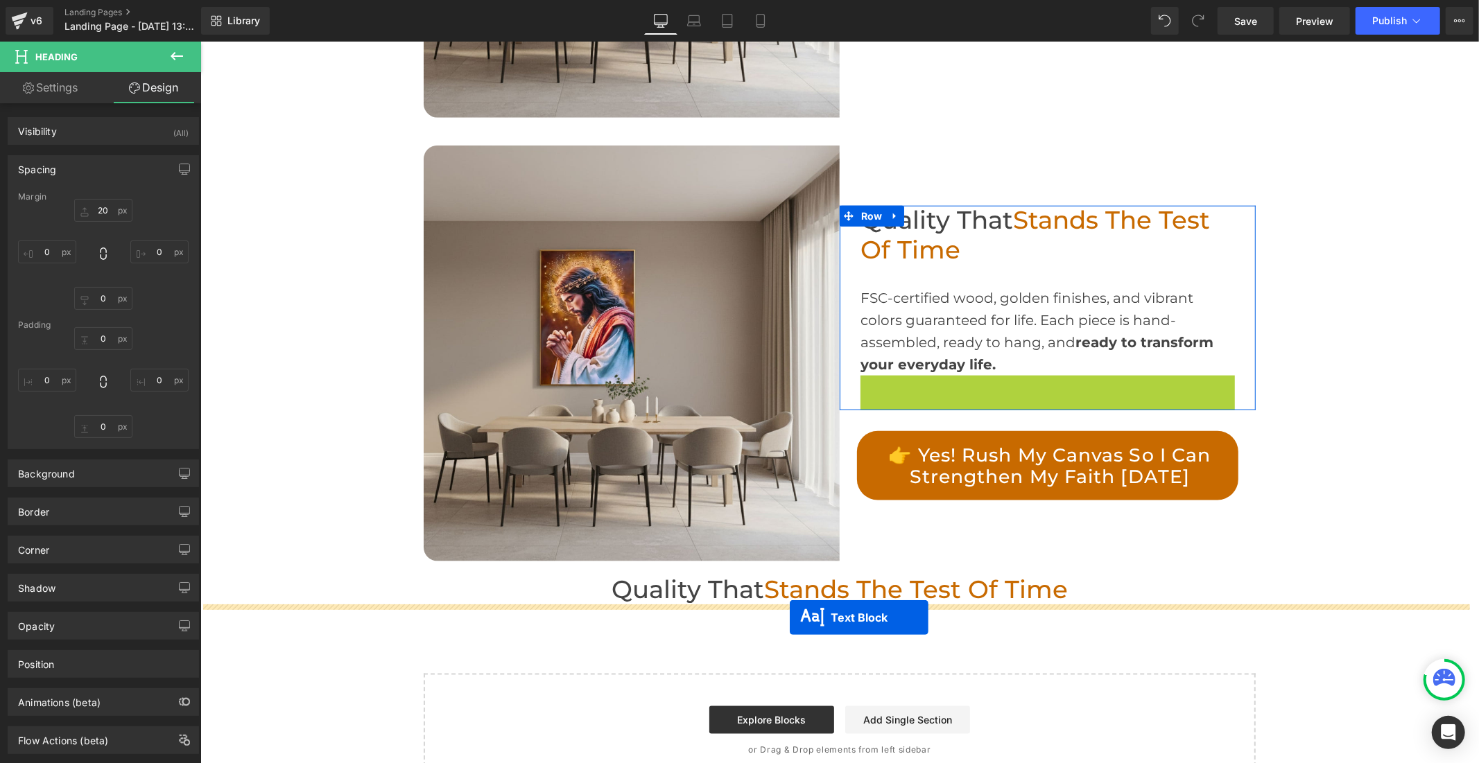
drag, startPoint x: 1002, startPoint y: 406, endPoint x: 786, endPoint y: 617, distance: 301.5
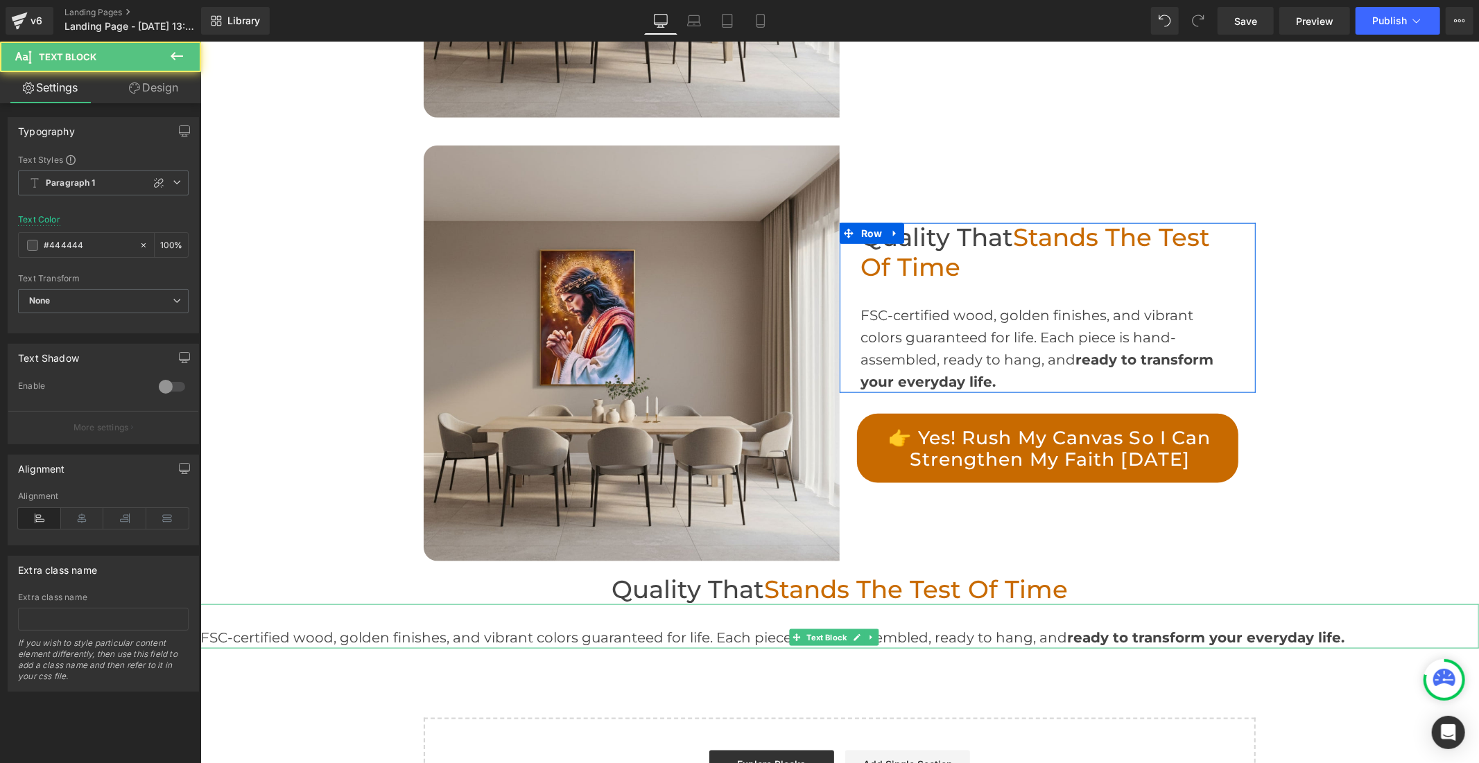
click at [740, 638] on div "FSC-certified wood, golden finishes, and vibrant colors guaranteed for life. Ea…" at bounding box center [839, 637] width 1278 height 22
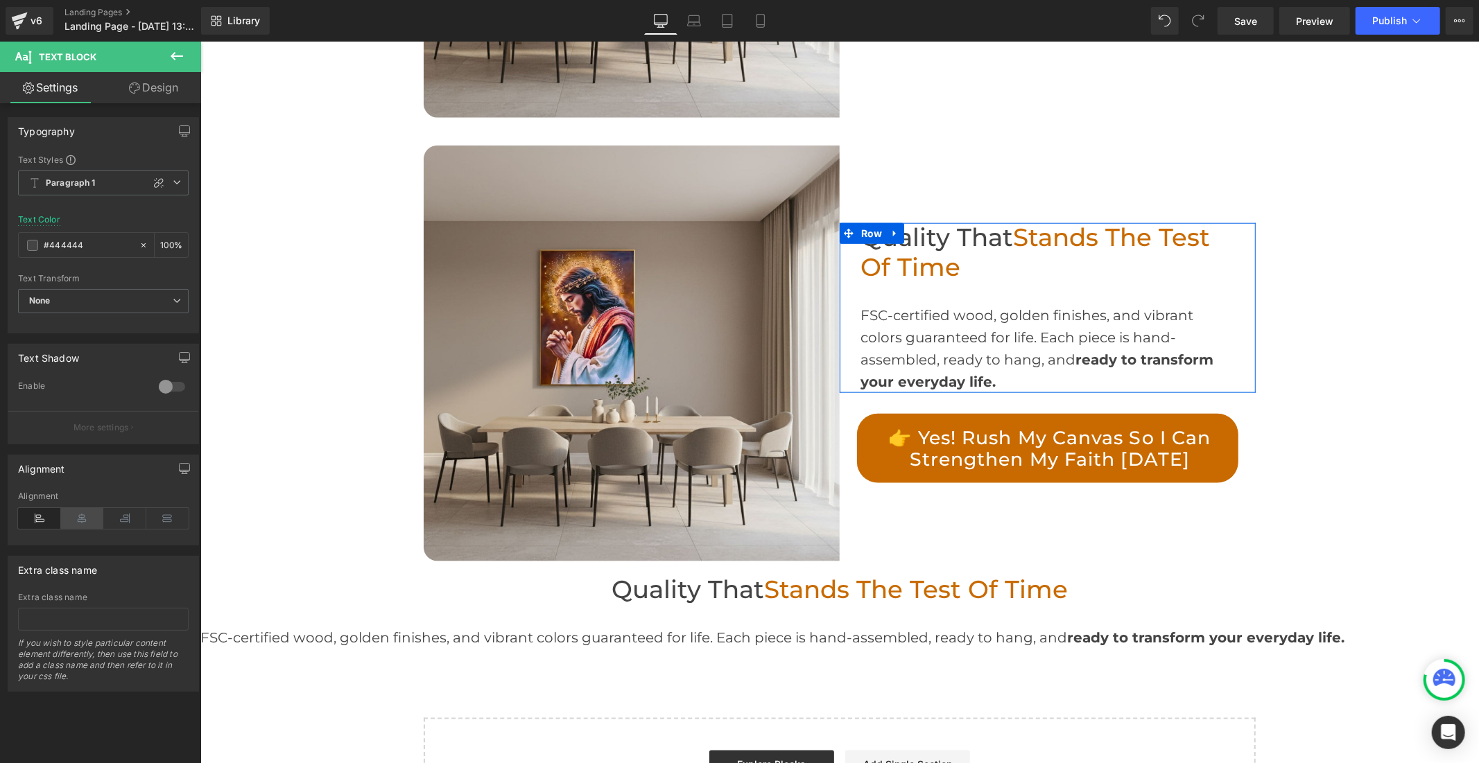
click at [89, 523] on icon at bounding box center [82, 518] width 43 height 21
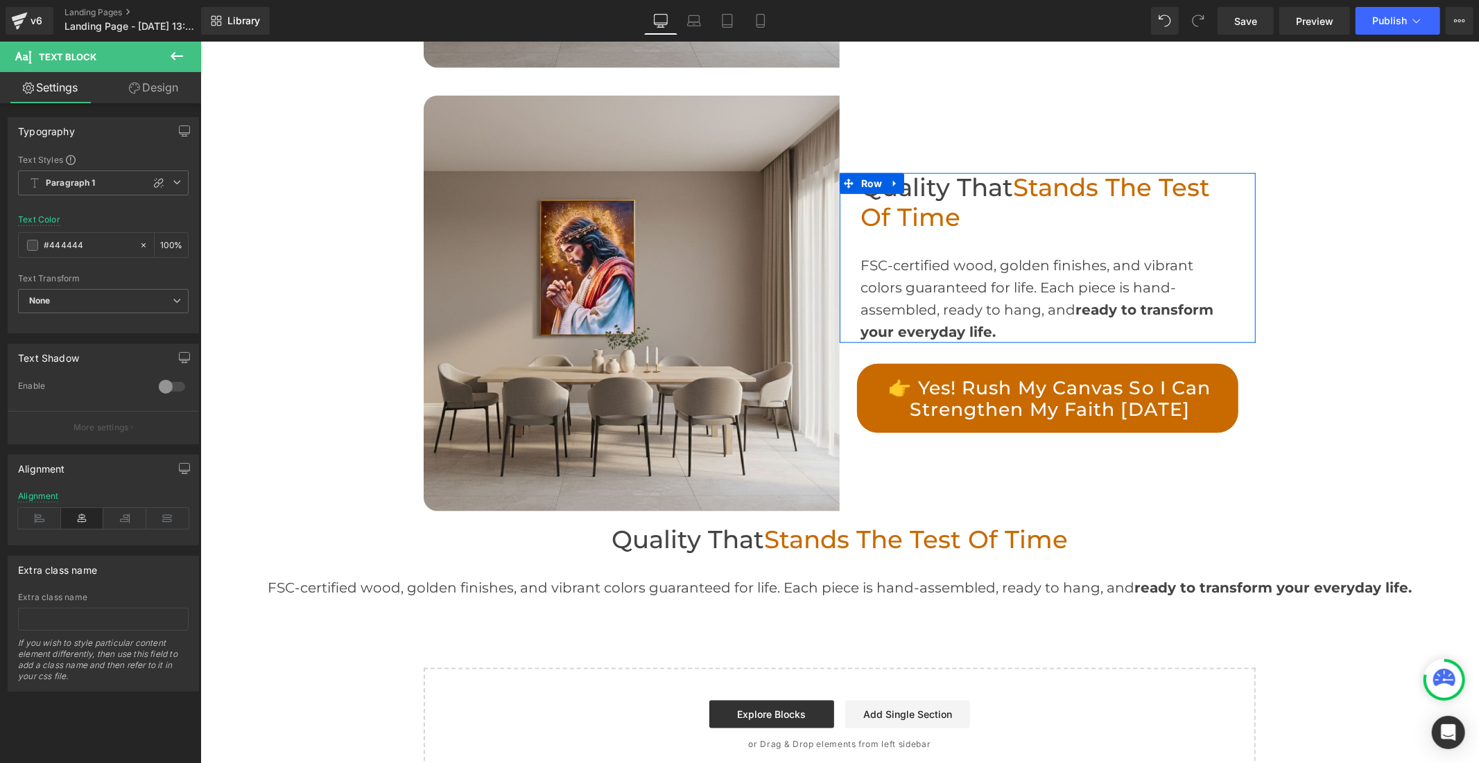
scroll to position [1299, 0]
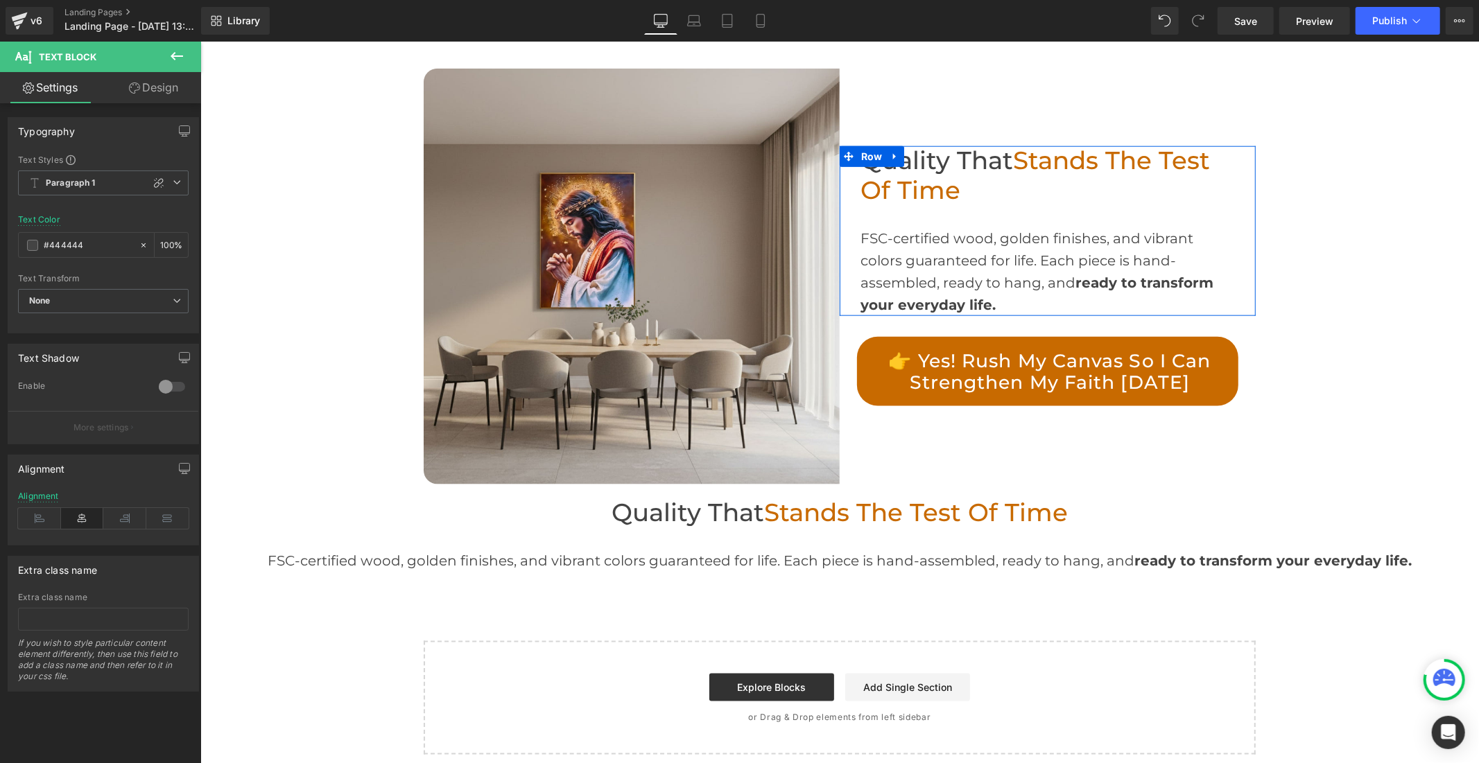
click at [170, 56] on icon at bounding box center [176, 56] width 17 height 17
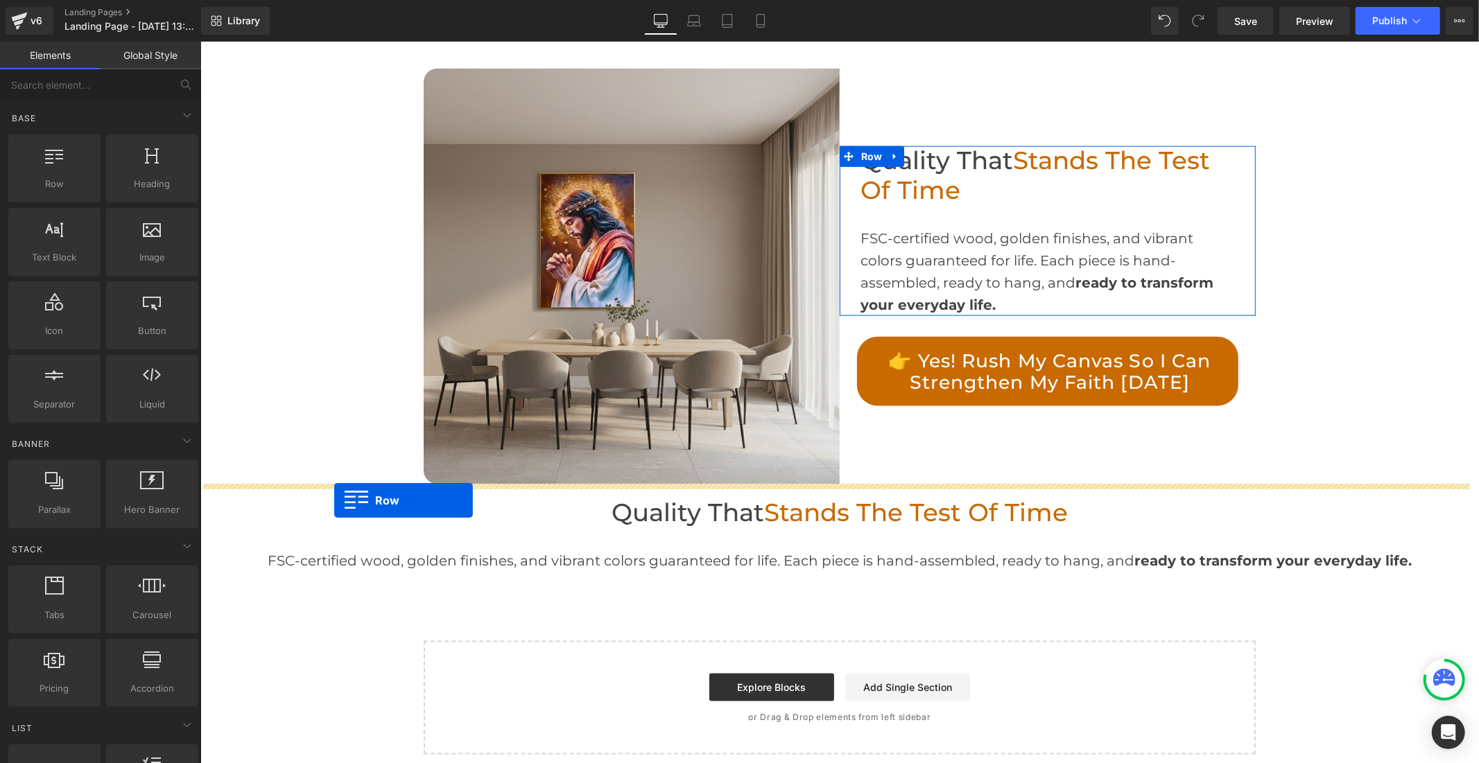
drag, startPoint x: 234, startPoint y: 217, endPoint x: 335, endPoint y: 500, distance: 300.1
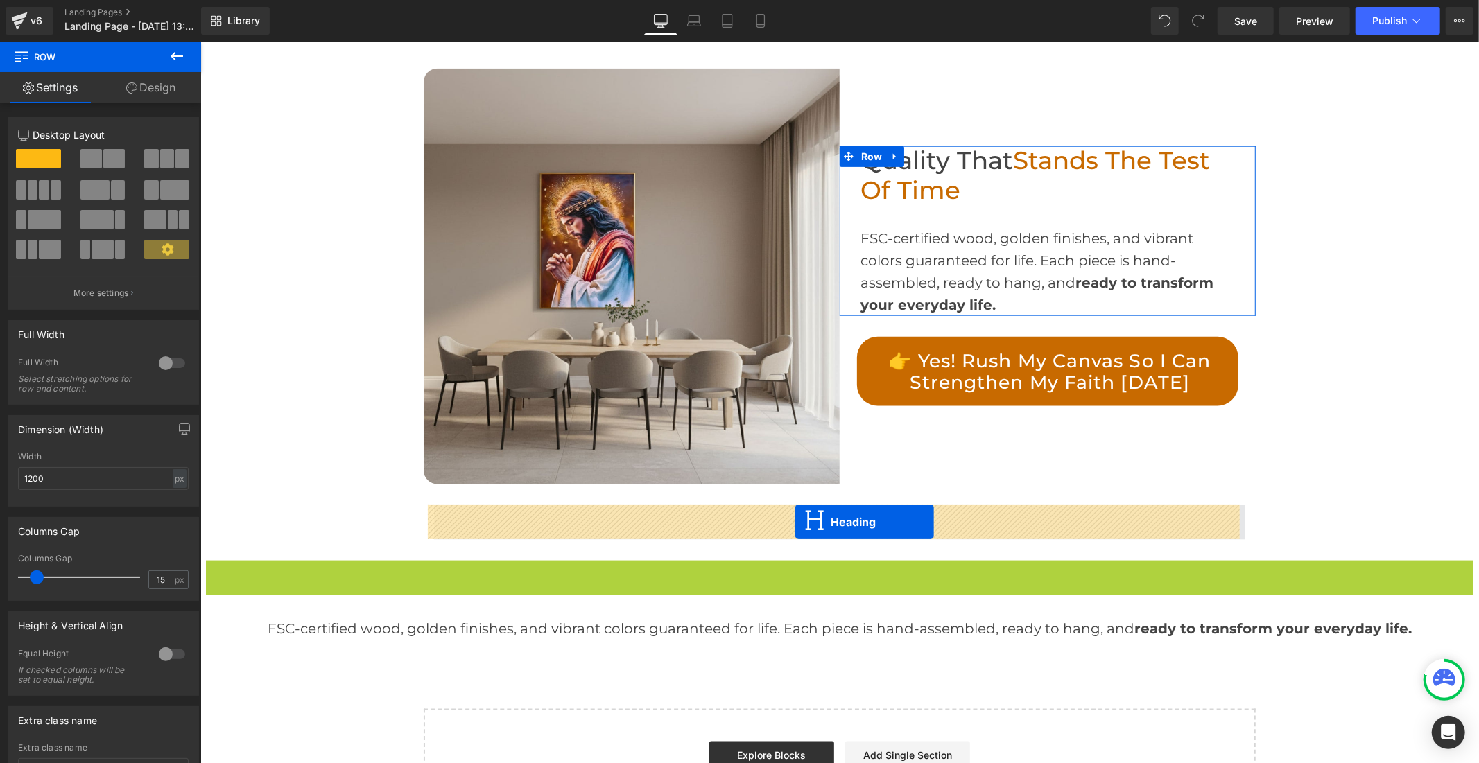
drag, startPoint x: 796, startPoint y: 570, endPoint x: 794, endPoint y: 521, distance: 49.3
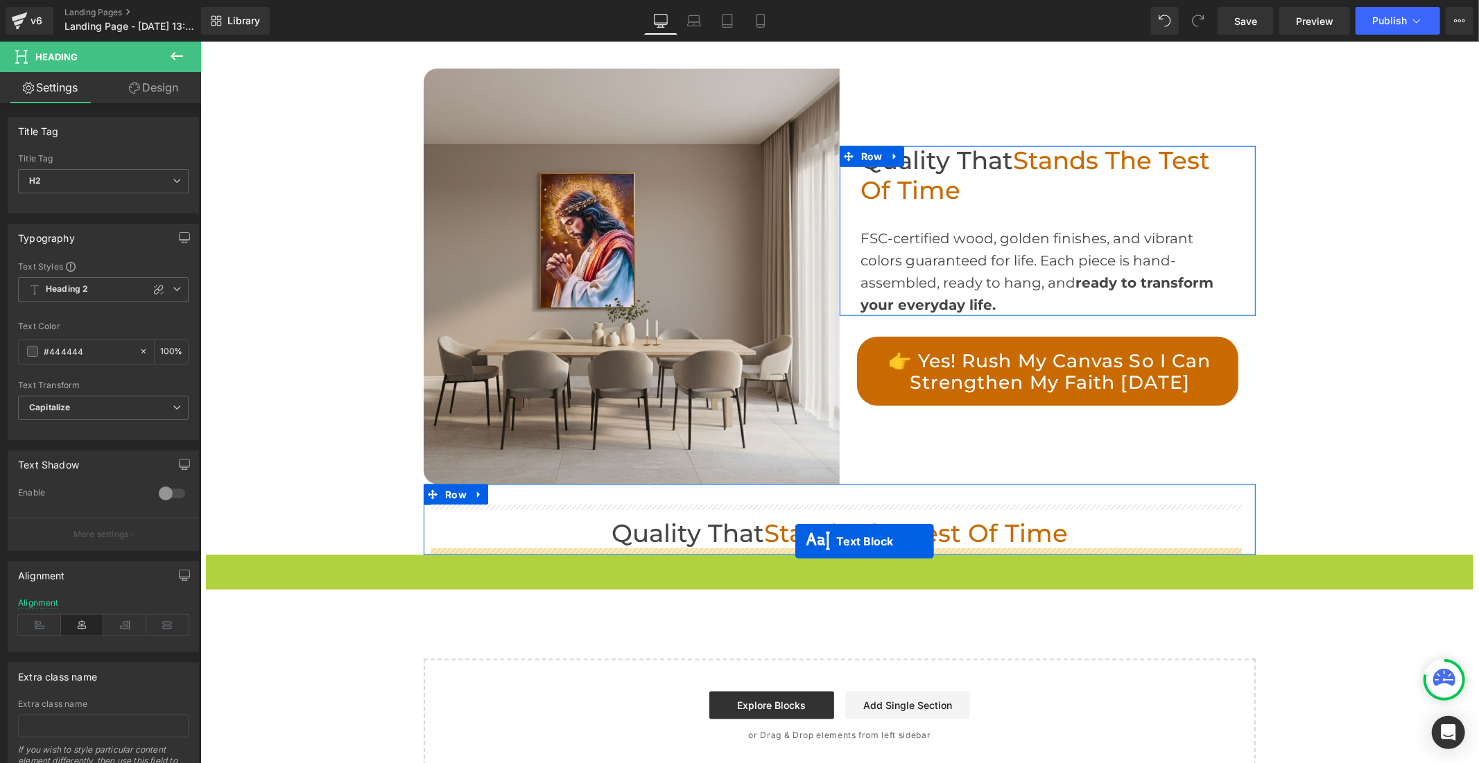
drag, startPoint x: 794, startPoint y: 586, endPoint x: 794, endPoint y: 541, distance: 45.8
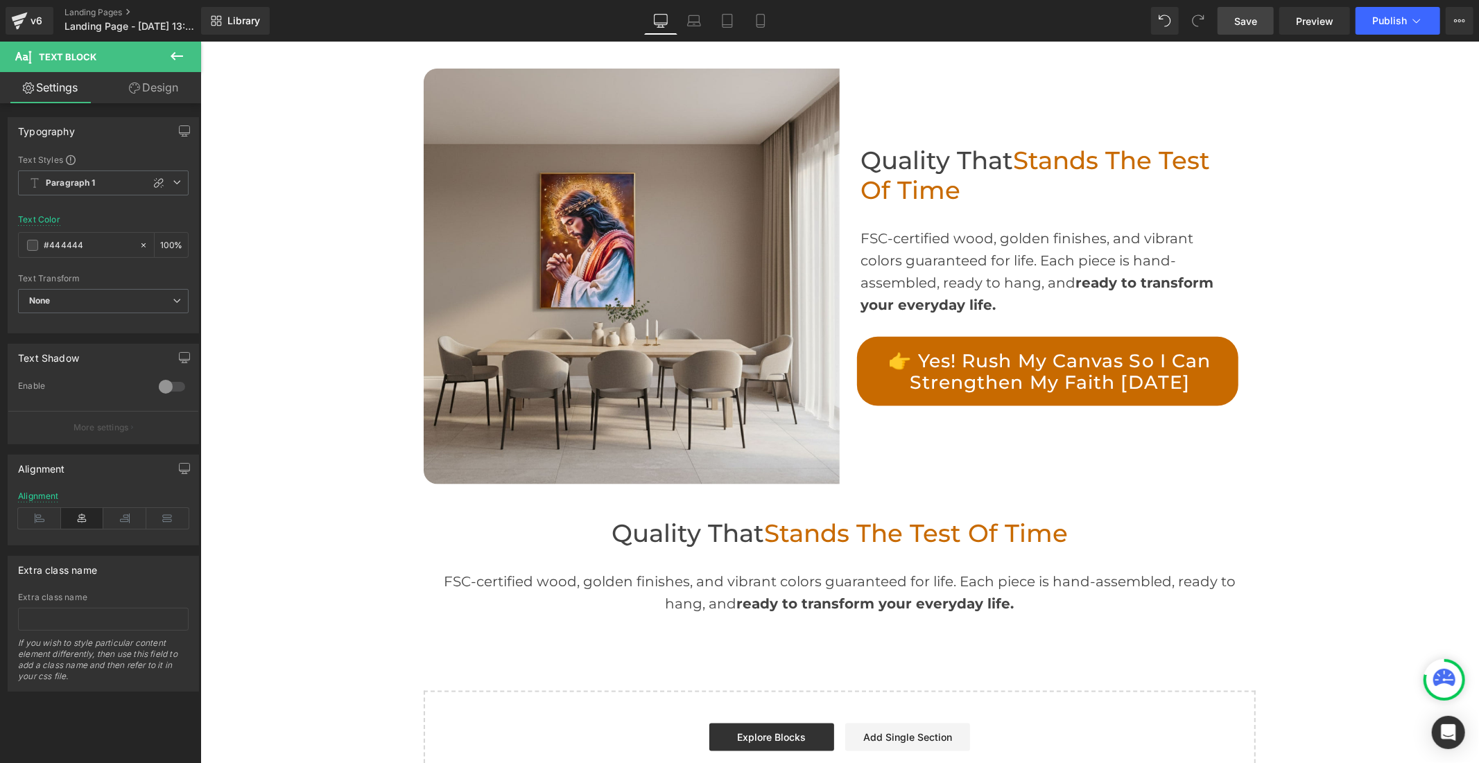
click at [1243, 17] on span "Save" at bounding box center [1245, 21] width 23 height 15
click at [176, 52] on icon at bounding box center [176, 56] width 17 height 17
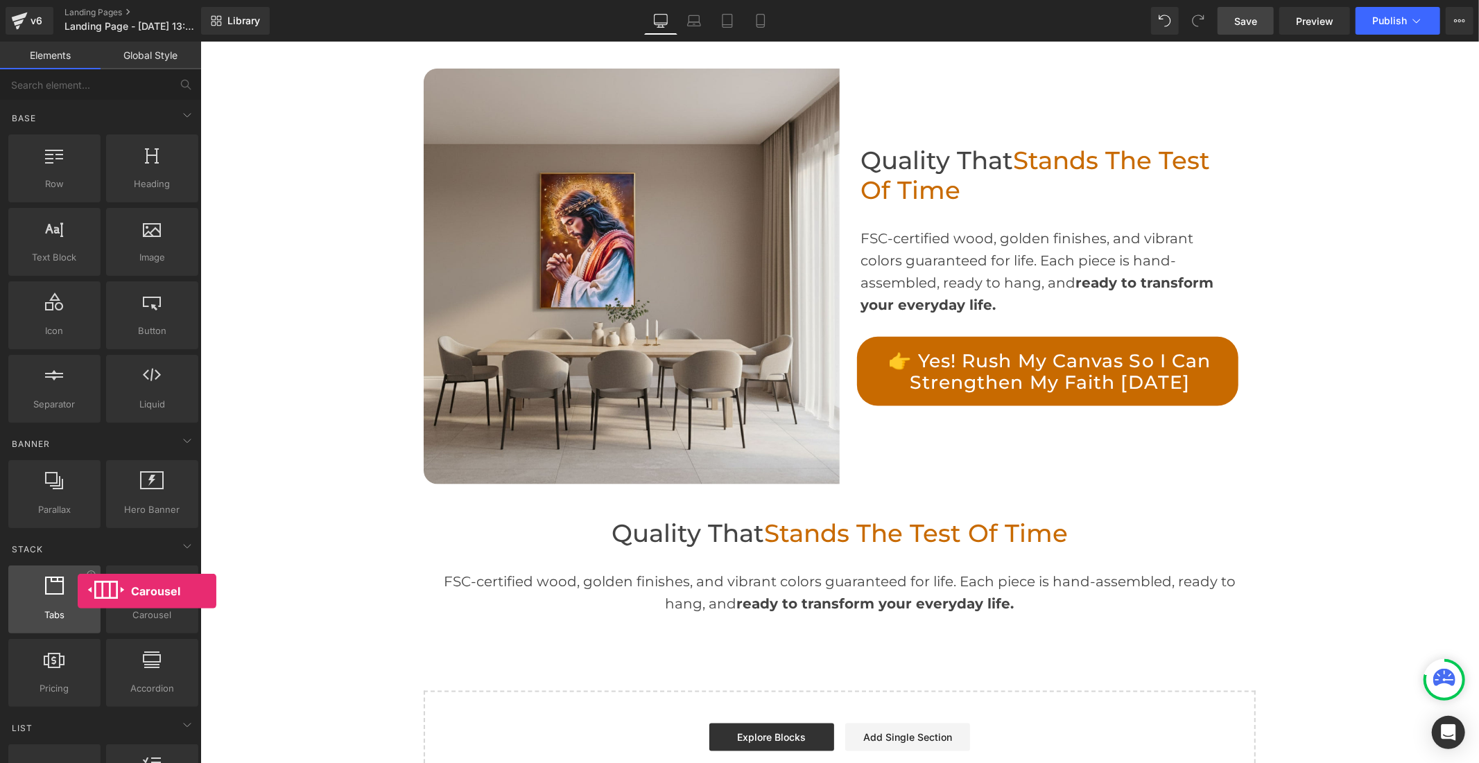
drag, startPoint x: 153, startPoint y: 598, endPoint x: 78, endPoint y: 591, distance: 75.2
click at [78, 591] on div "Tabs tabs, vertical, horizontal, accordions Carousel carousels, slideshows, sli…" at bounding box center [103, 636] width 195 height 147
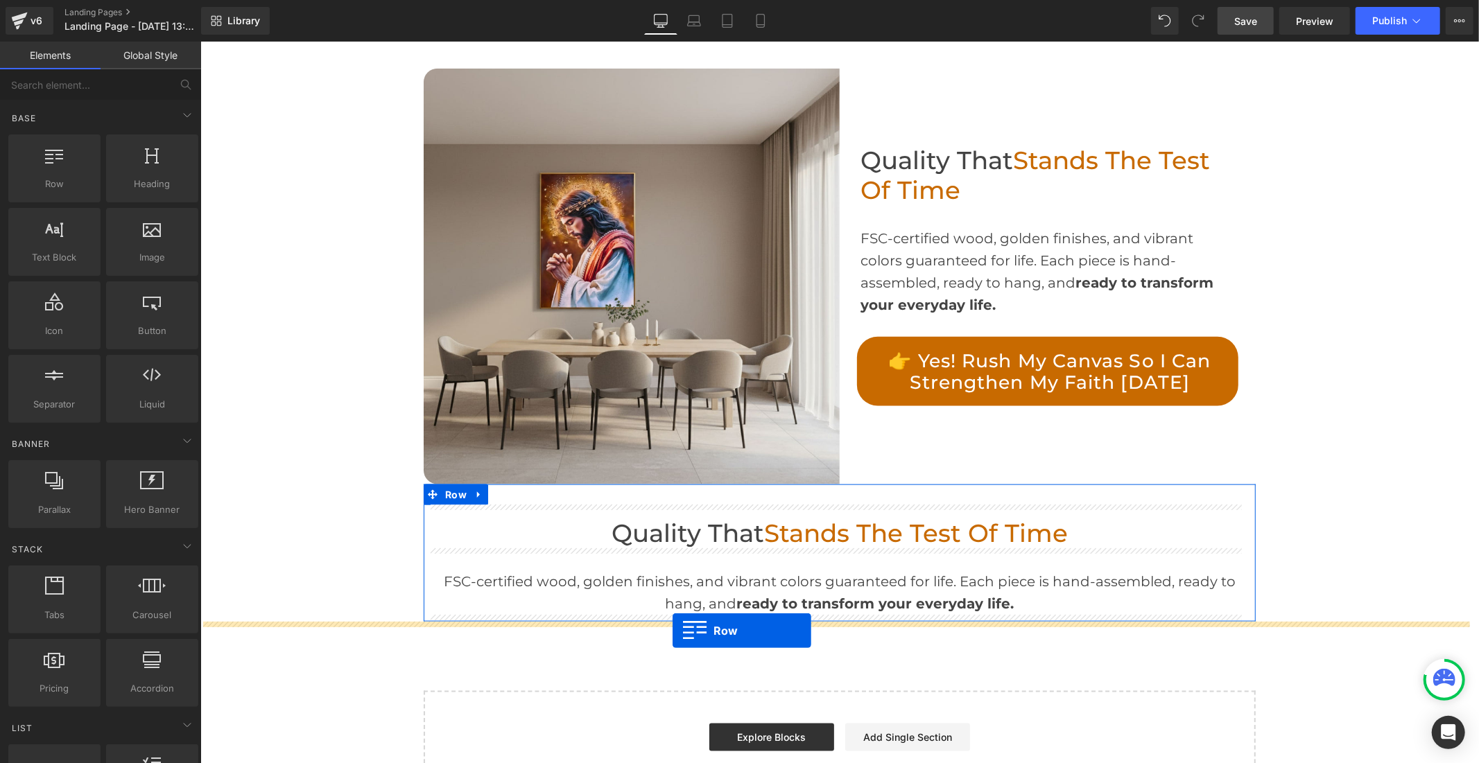
drag, startPoint x: 336, startPoint y: 265, endPoint x: 672, endPoint y: 630, distance: 496.0
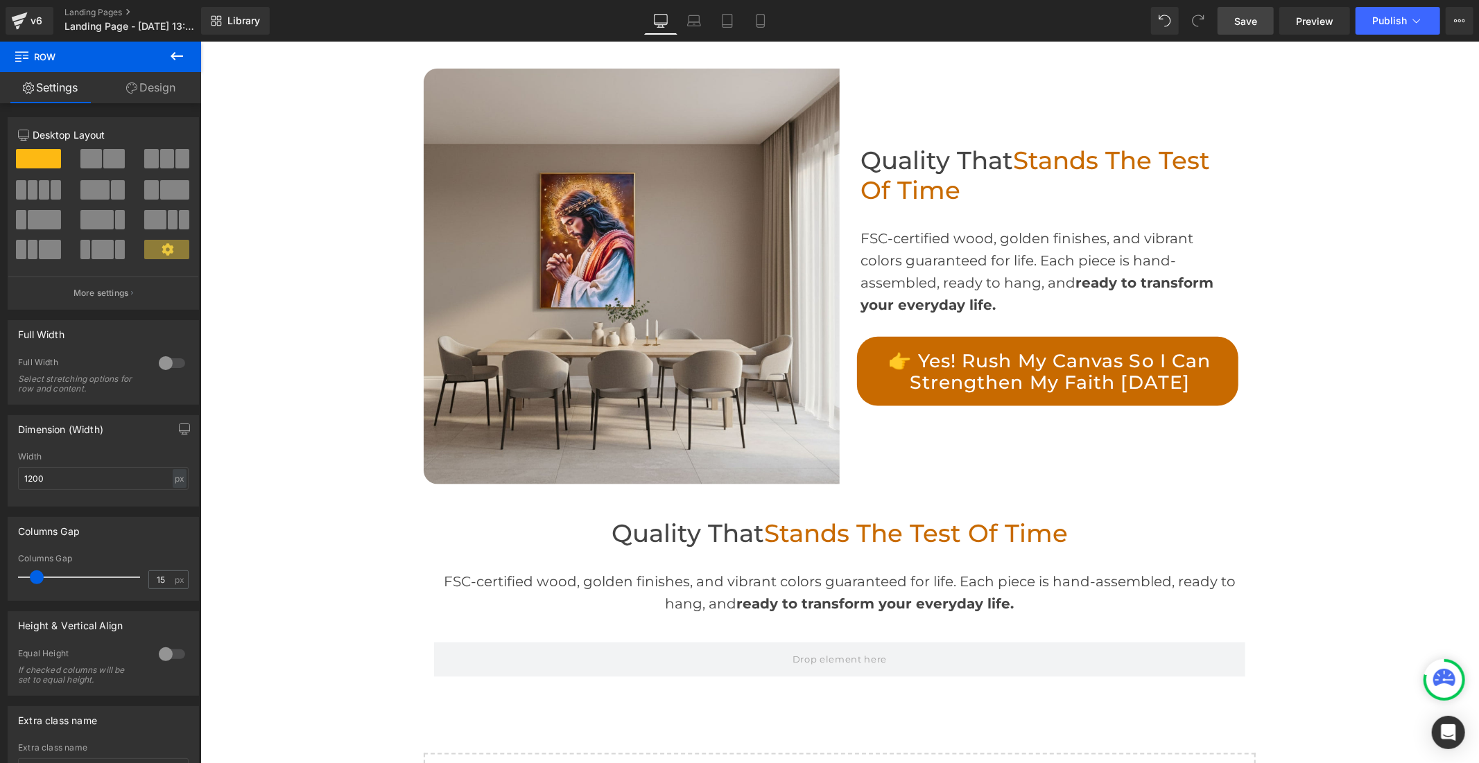
click at [178, 56] on icon at bounding box center [177, 56] width 12 height 8
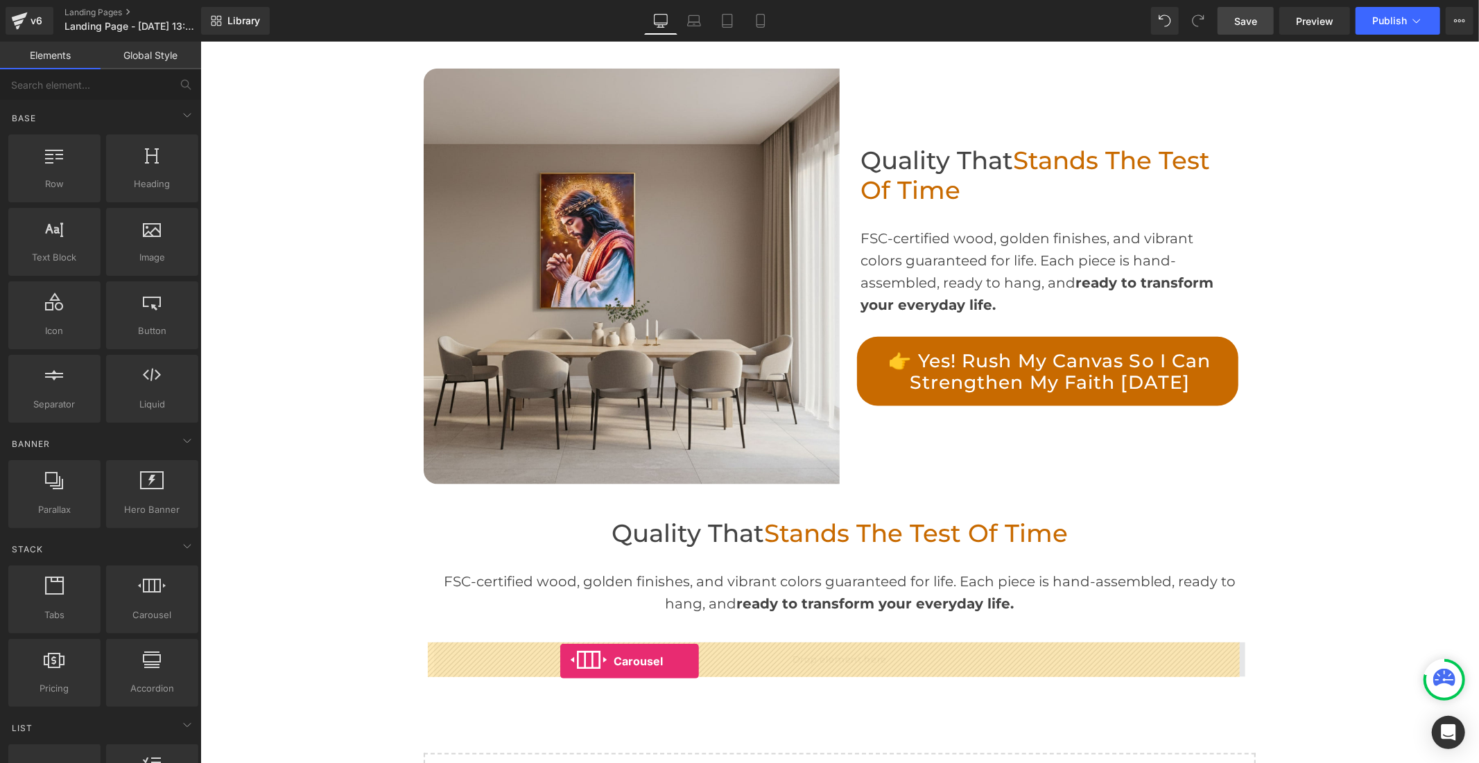
drag, startPoint x: 339, startPoint y: 659, endPoint x: 559, endPoint y: 661, distance: 220.4
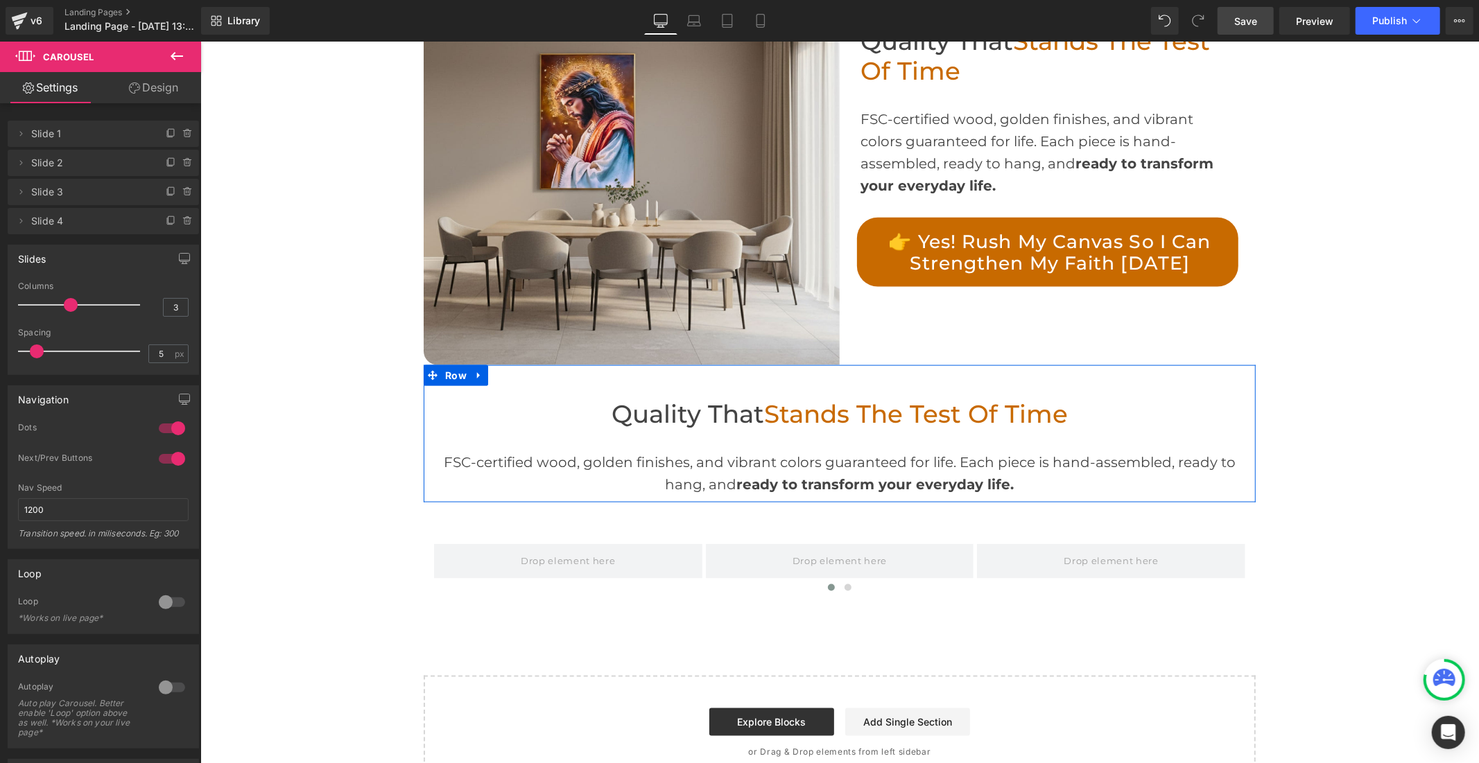
scroll to position [1464, 0]
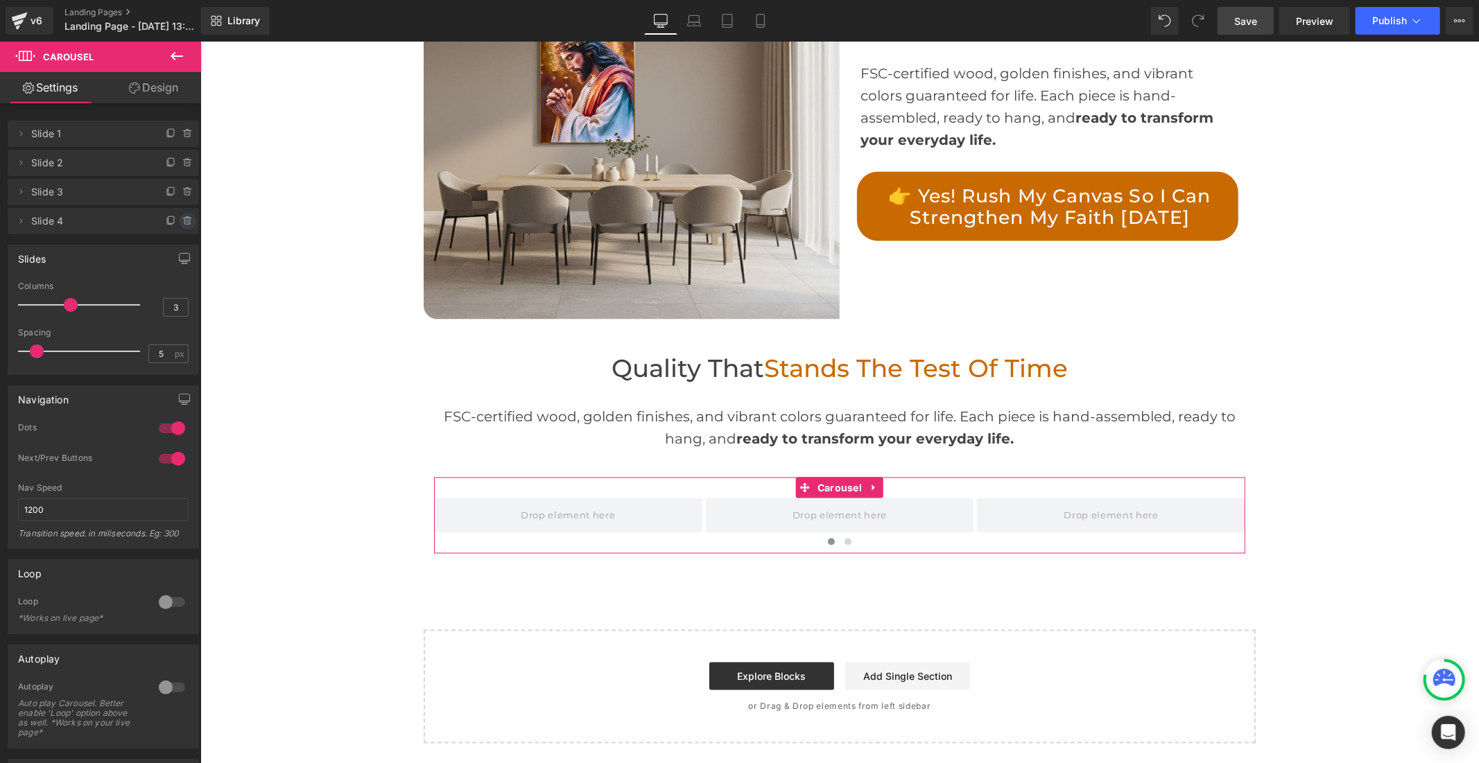
click at [186, 217] on icon at bounding box center [187, 217] width 3 height 1
click at [183, 218] on button "Delete" at bounding box center [173, 222] width 44 height 18
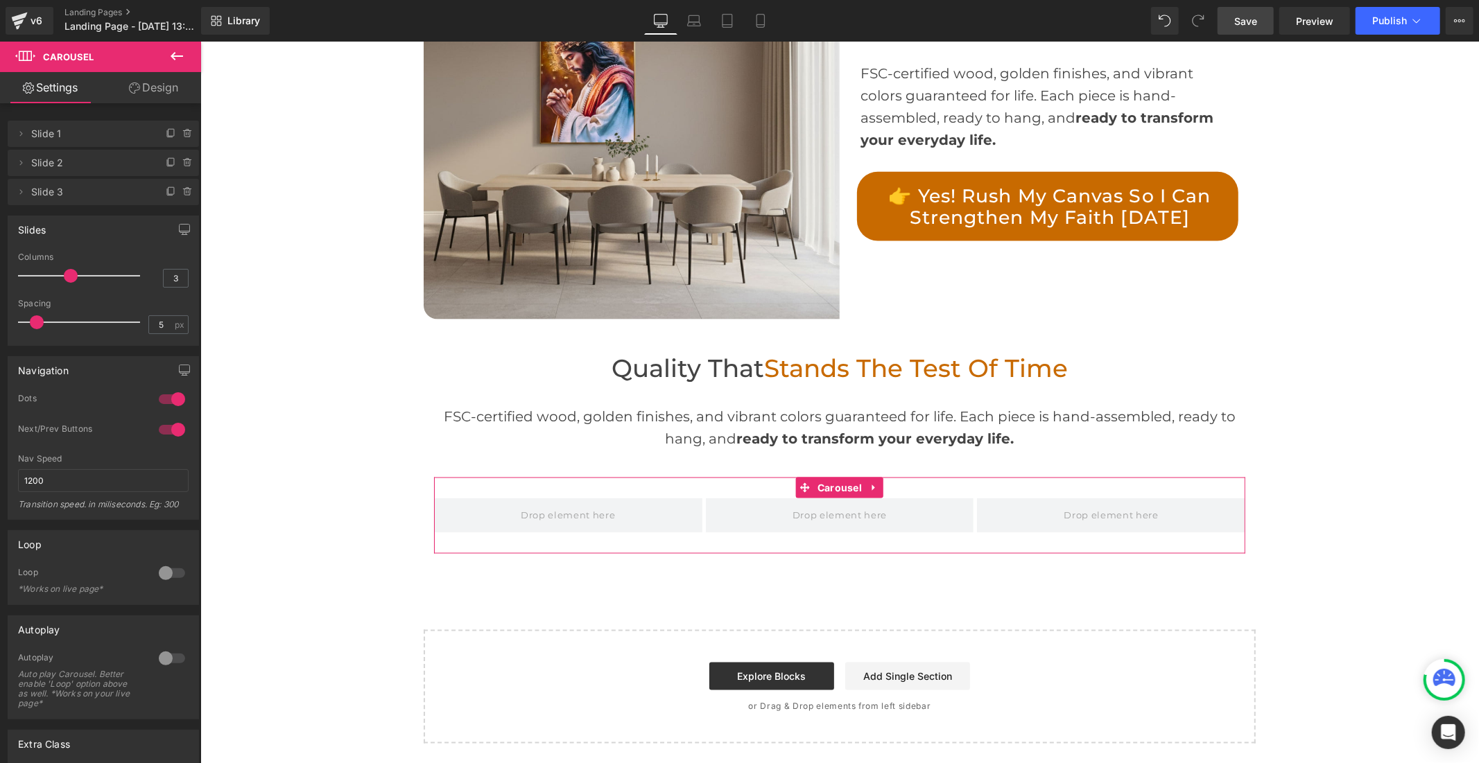
click at [164, 397] on div at bounding box center [171, 399] width 33 height 22
click at [161, 428] on div at bounding box center [171, 430] width 33 height 22
click at [163, 428] on div at bounding box center [171, 430] width 33 height 22
click at [170, 399] on div at bounding box center [171, 399] width 33 height 22
click at [157, 403] on div at bounding box center [171, 399] width 33 height 22
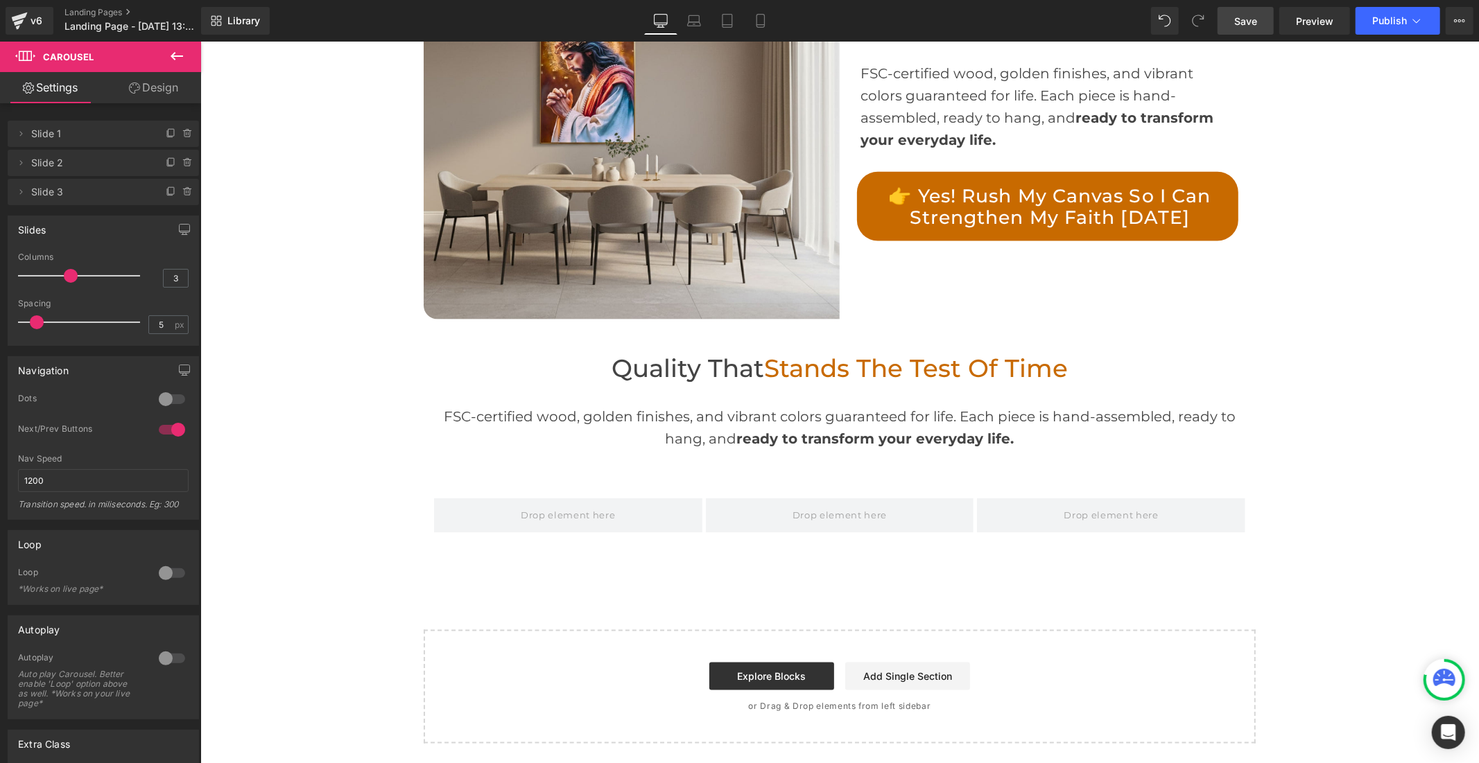
click at [175, 62] on icon at bounding box center [176, 56] width 17 height 17
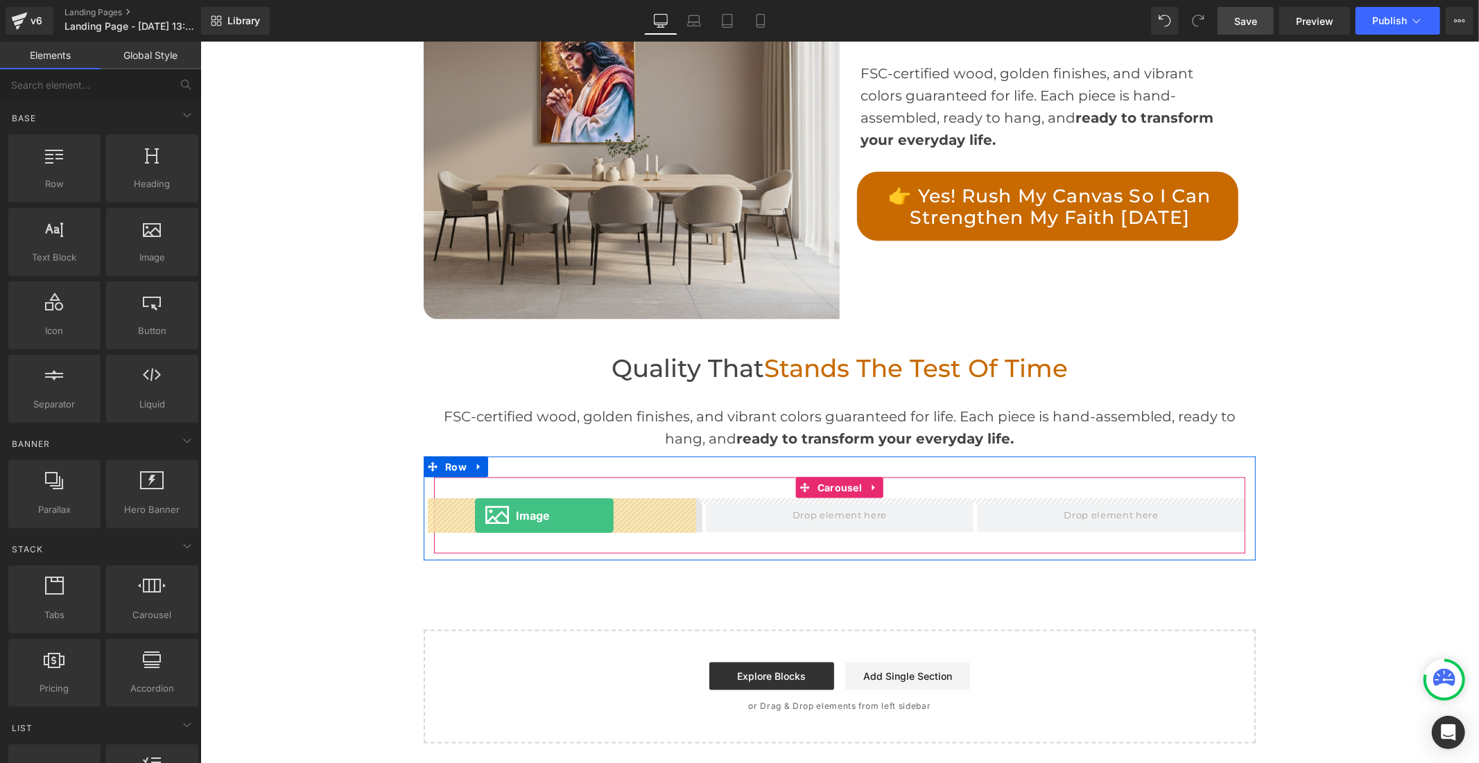
drag, startPoint x: 348, startPoint y: 291, endPoint x: 474, endPoint y: 515, distance: 257.0
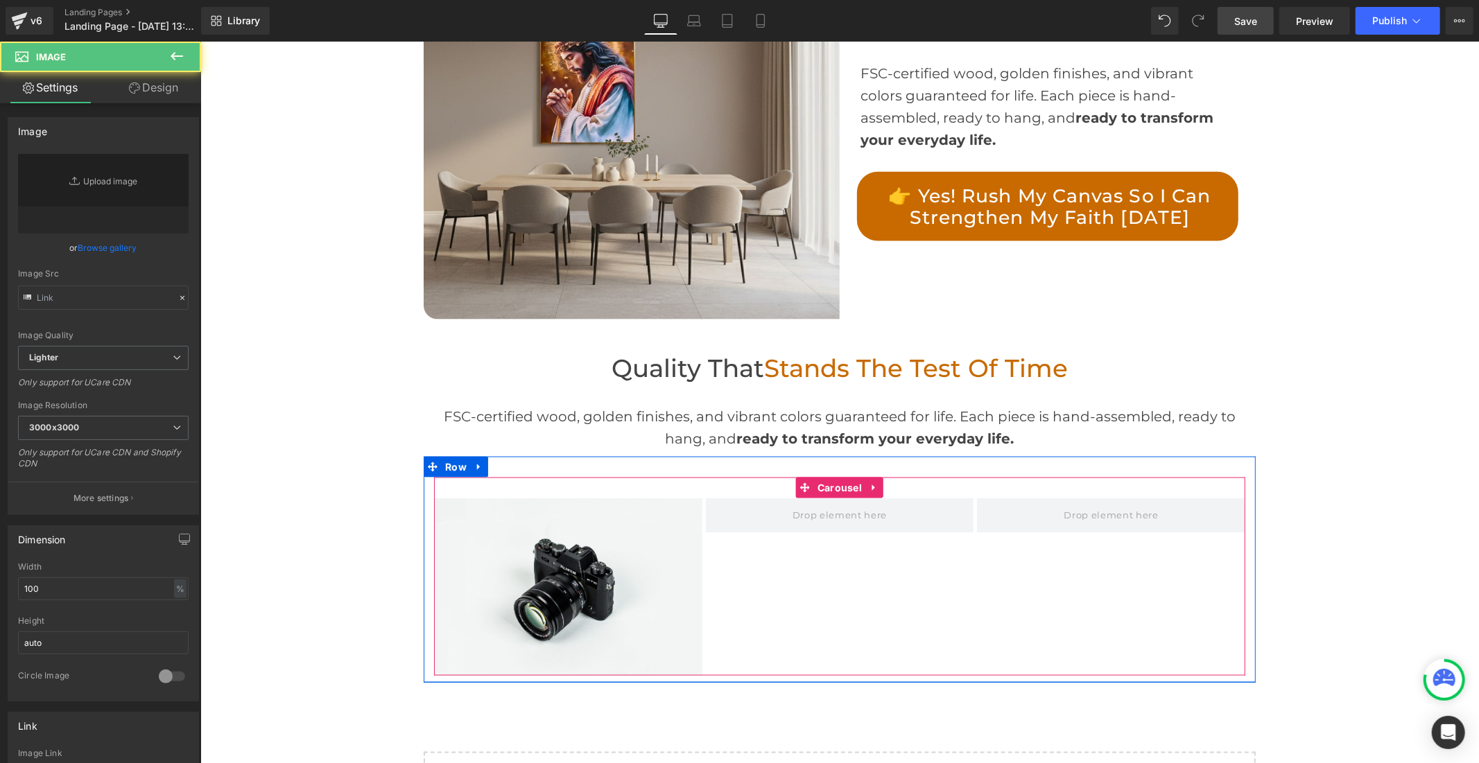
type input "//[DOMAIN_NAME][URL]"
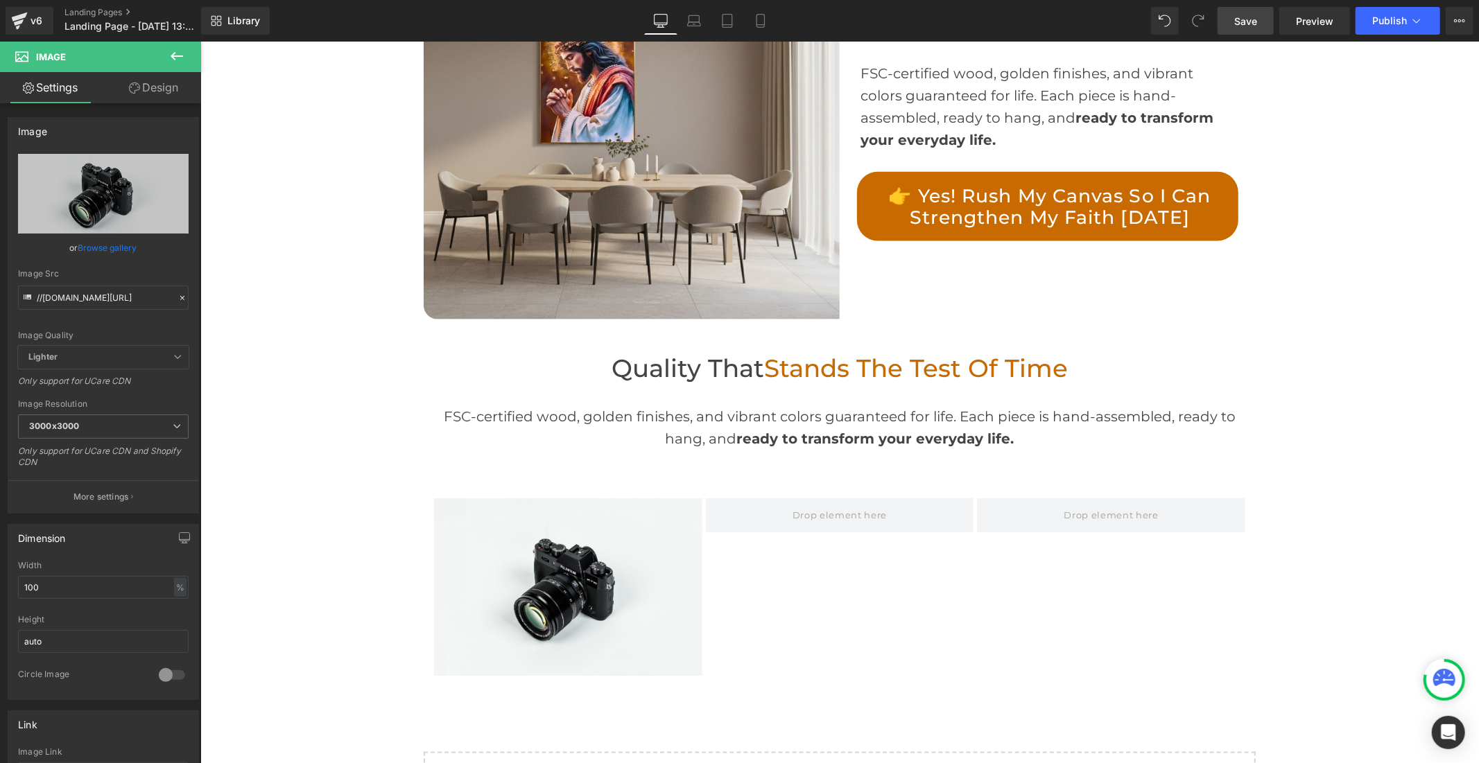
click at [175, 49] on icon at bounding box center [176, 56] width 17 height 17
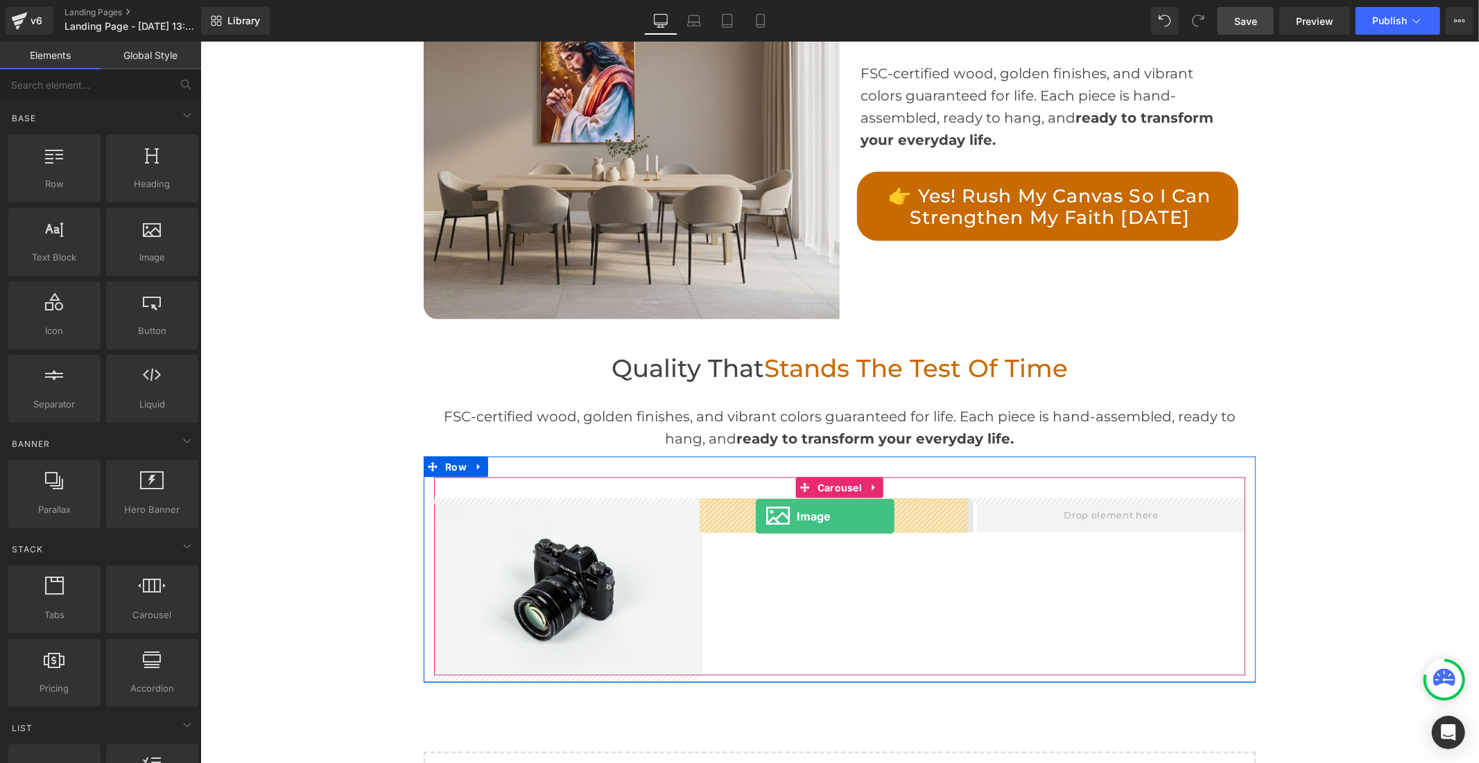
drag, startPoint x: 360, startPoint y: 306, endPoint x: 755, endPoint y: 516, distance: 447.1
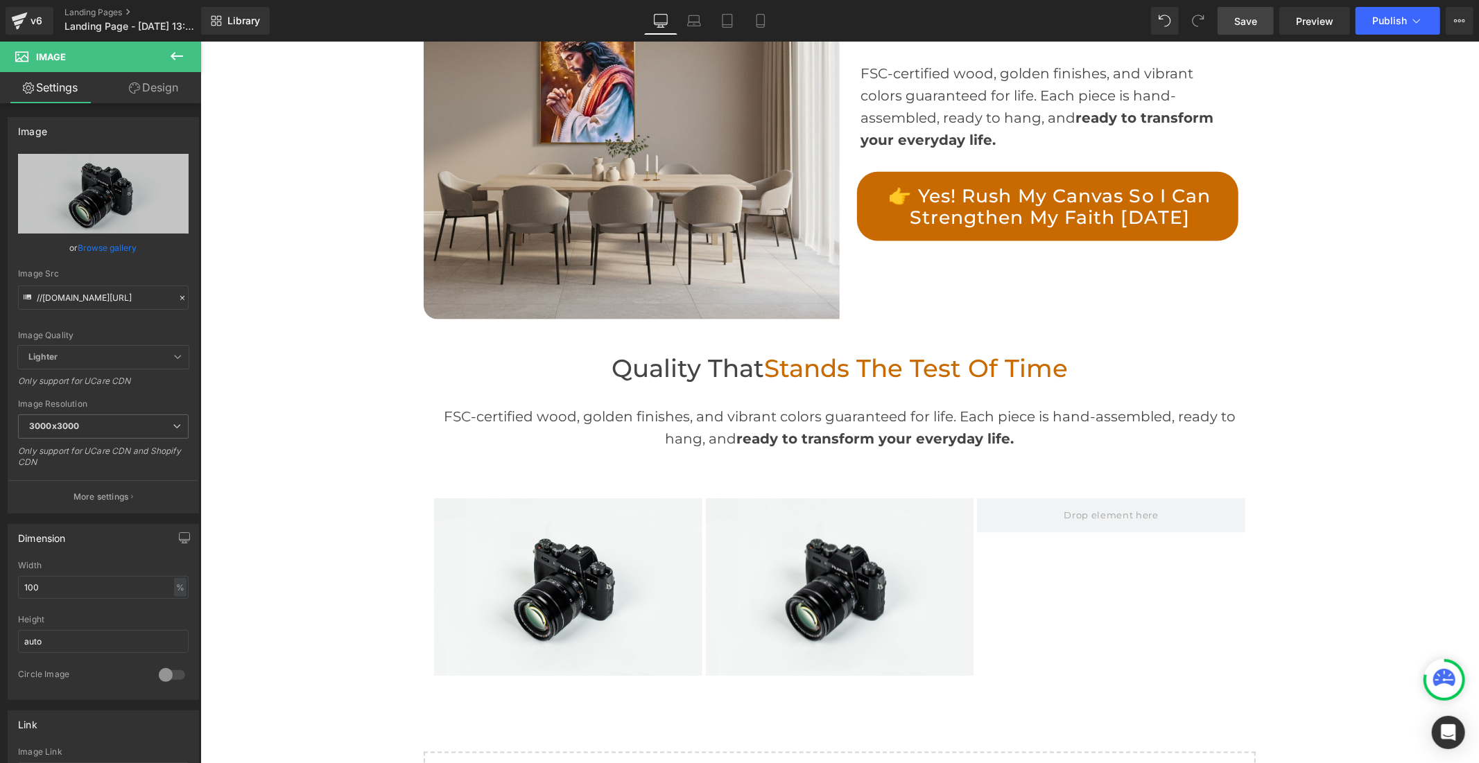
click at [168, 51] on icon at bounding box center [176, 56] width 17 height 17
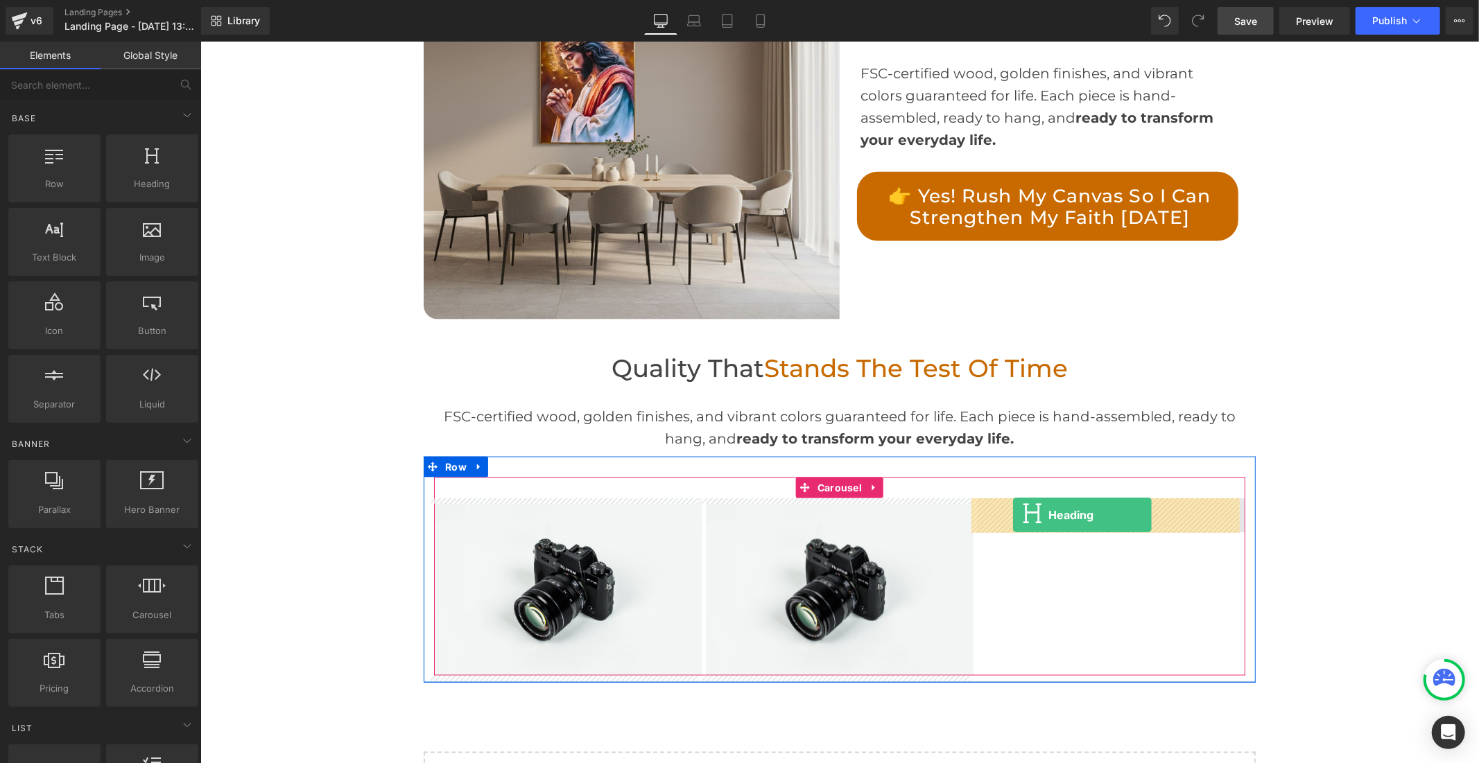
drag, startPoint x: 353, startPoint y: 225, endPoint x: 1012, endPoint y: 515, distance: 720.1
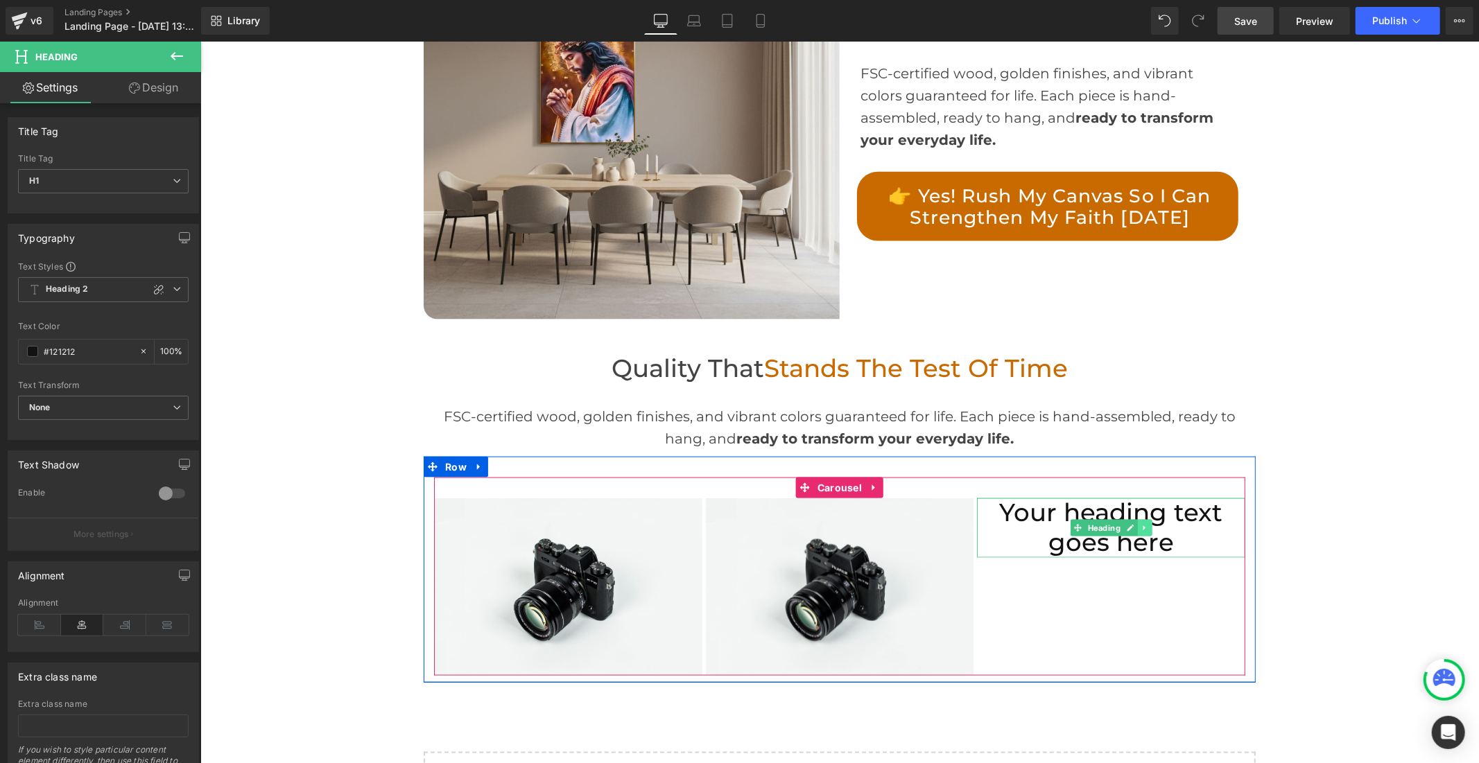
click at [1140, 525] on icon at bounding box center [1144, 527] width 8 height 8
click at [1144, 526] on link at bounding box center [1151, 527] width 15 height 17
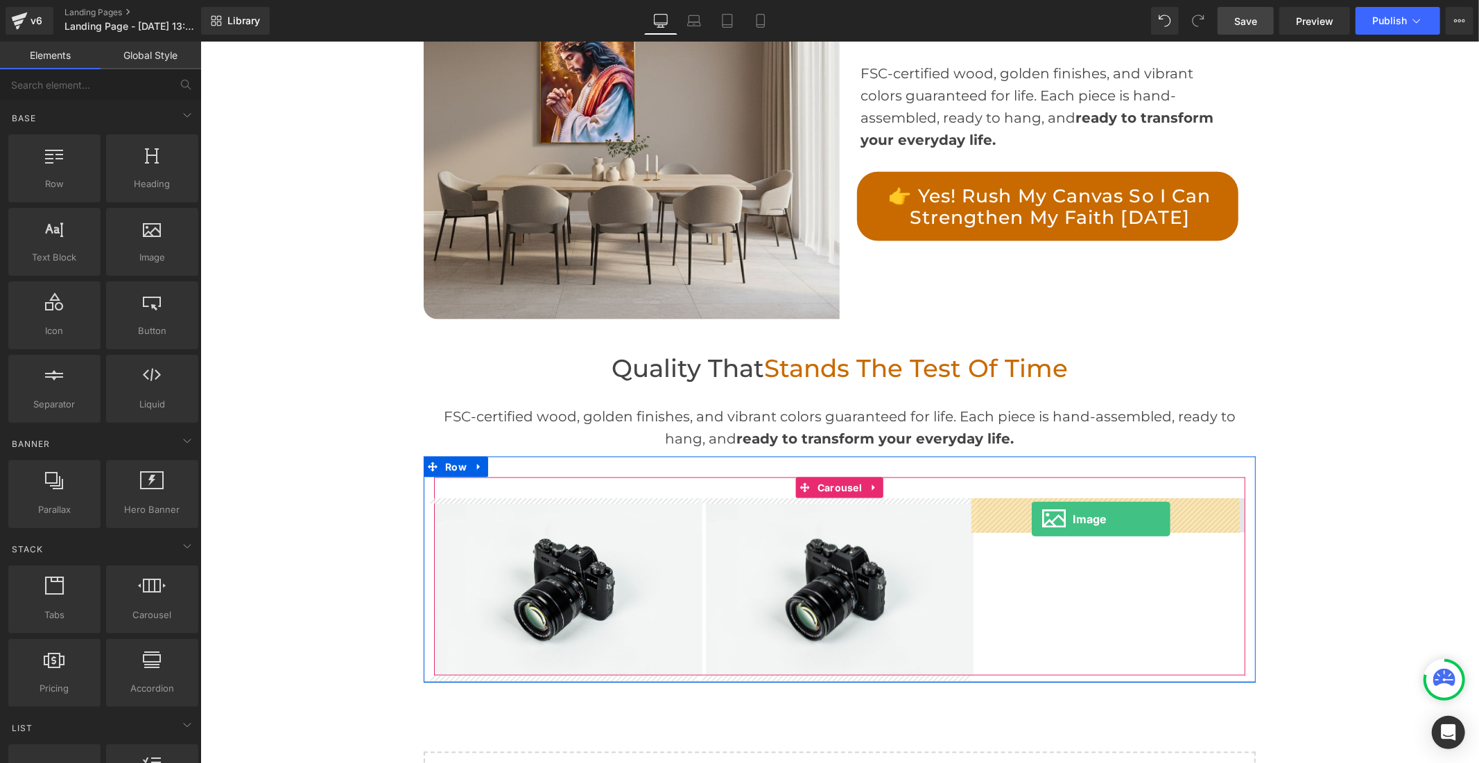
drag, startPoint x: 360, startPoint y: 297, endPoint x: 1031, endPoint y: 518, distance: 705.6
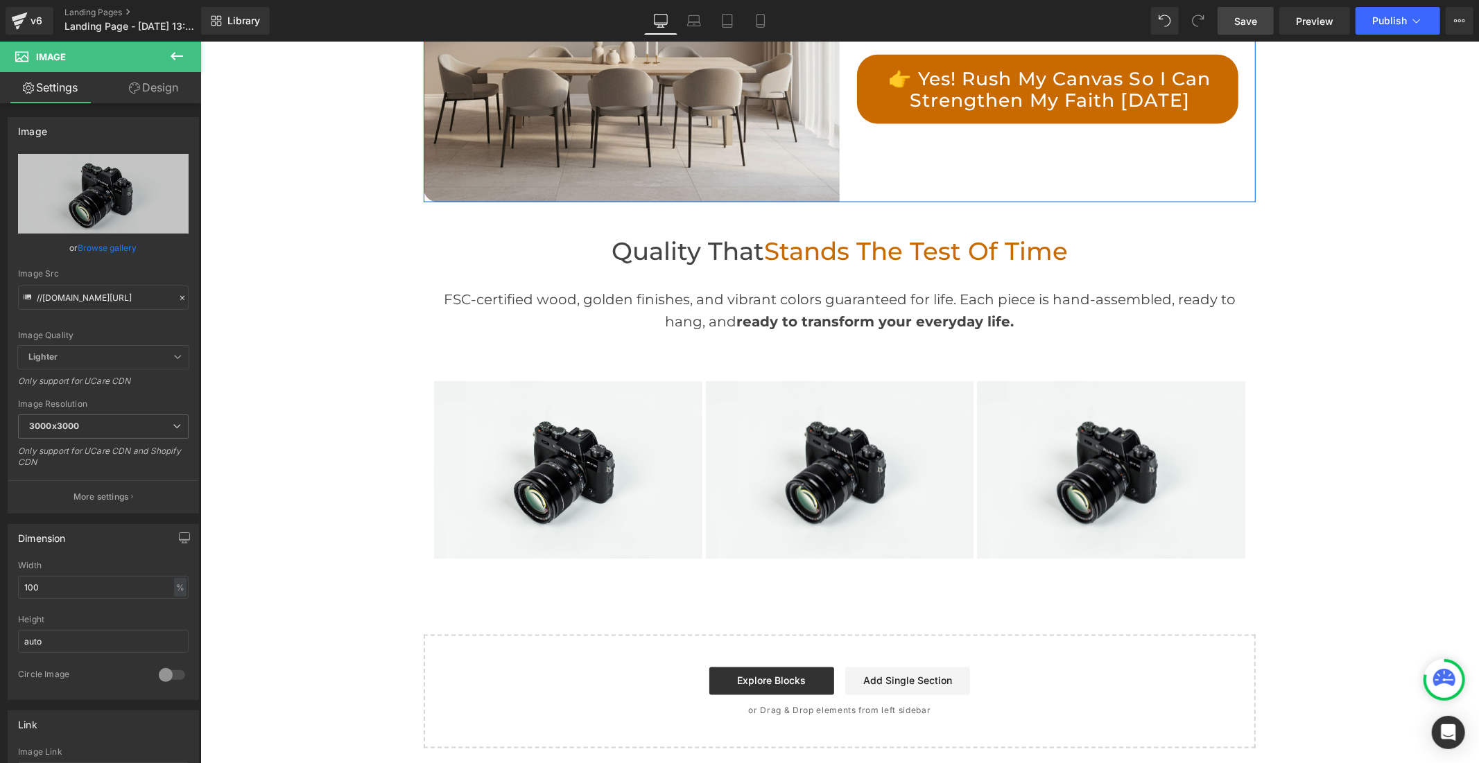
scroll to position [1586, 0]
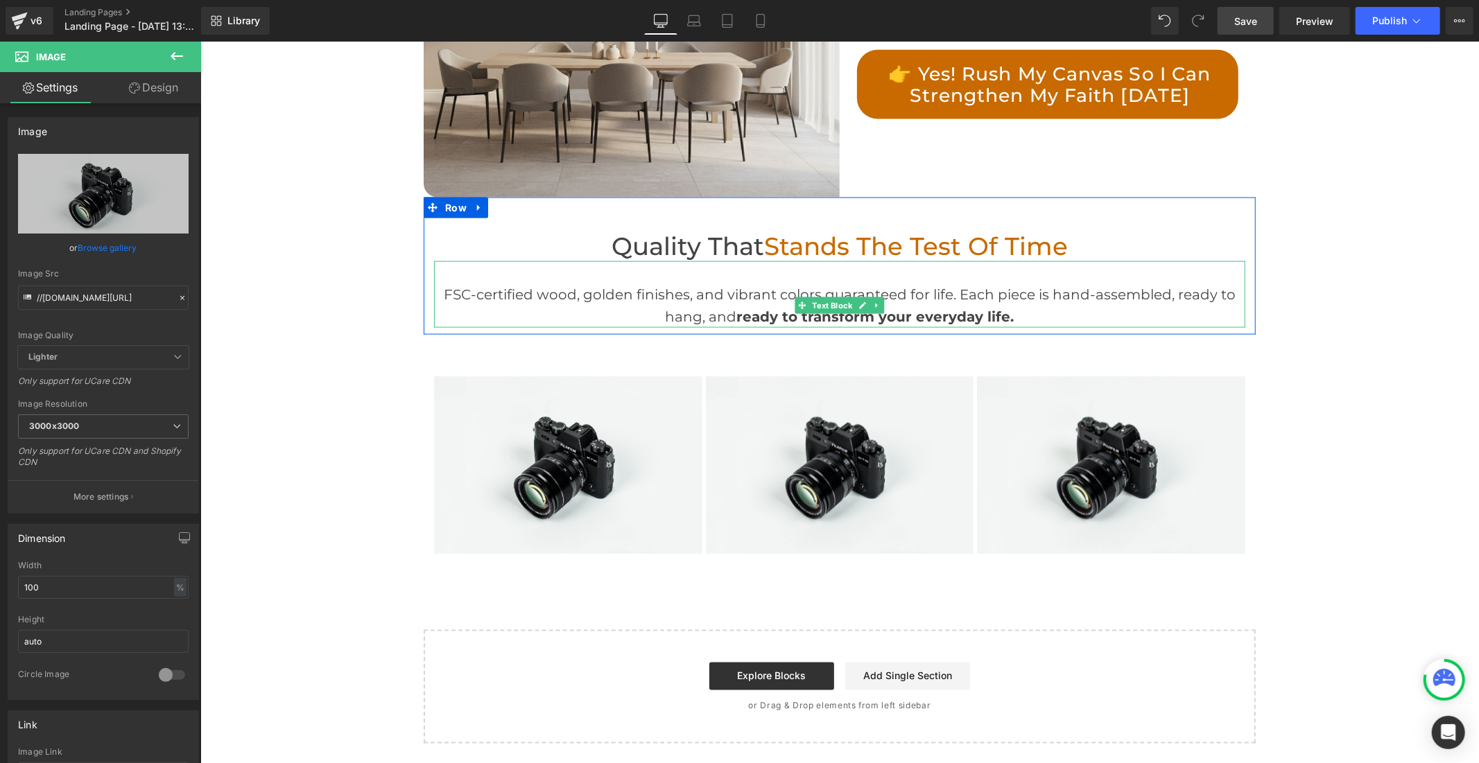
click at [728, 291] on div "FSC-certified wood, golden finishes, and vibrant colors guaranteed for life. Ea…" at bounding box center [838, 305] width 811 height 44
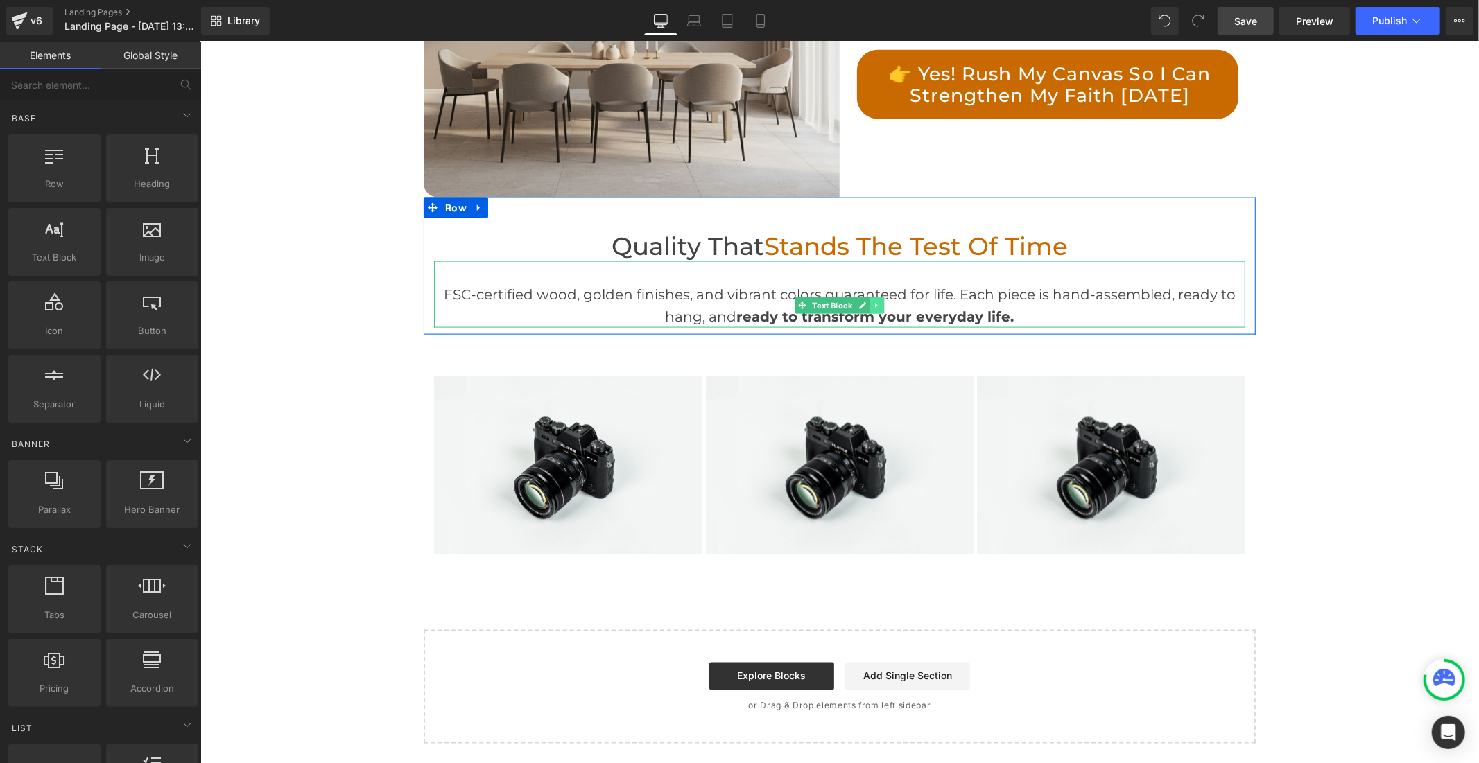
click at [874, 301] on icon at bounding box center [876, 305] width 8 height 8
click at [865, 304] on icon at bounding box center [869, 306] width 8 height 8
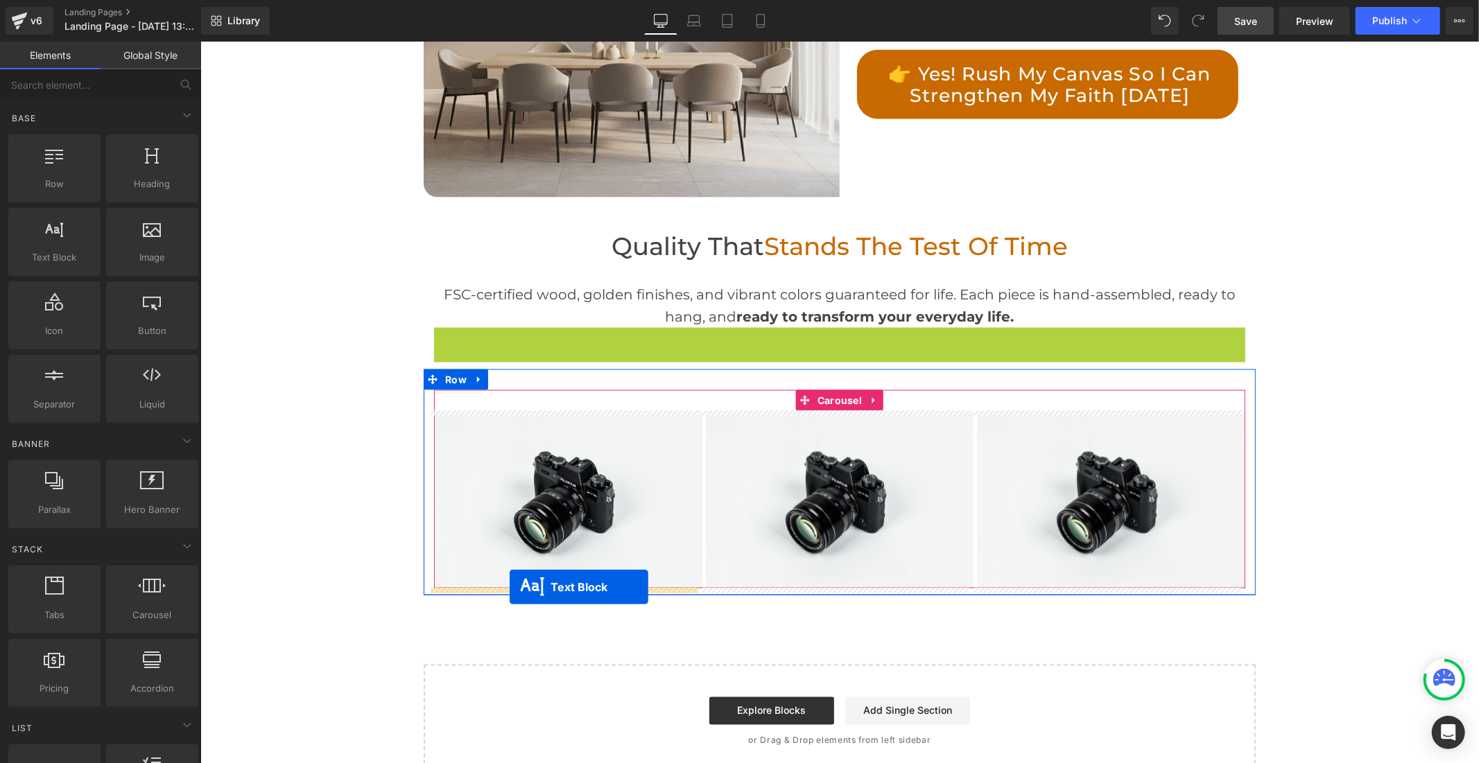
drag, startPoint x: 796, startPoint y: 372, endPoint x: 509, endPoint y: 586, distance: 358.7
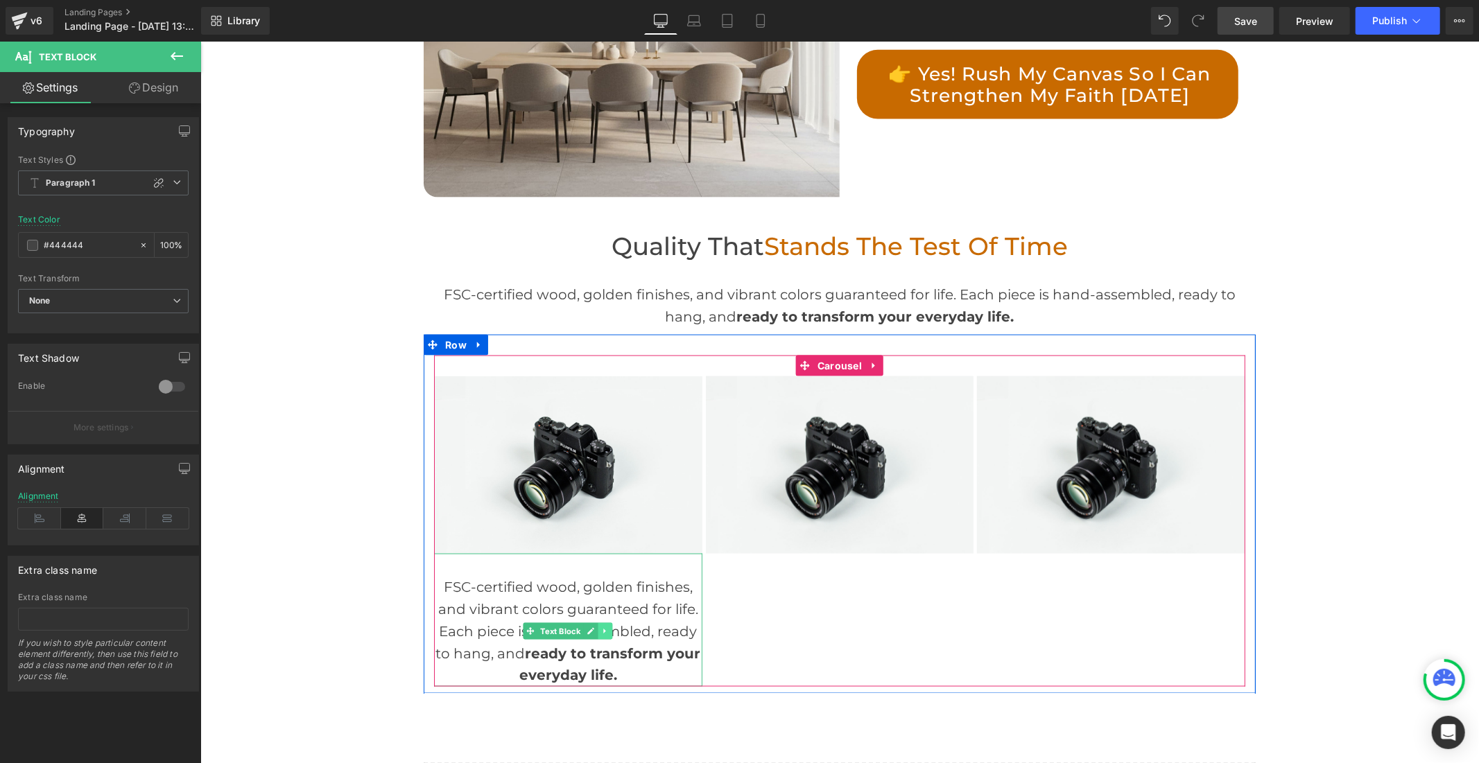
click at [601, 627] on icon at bounding box center [605, 631] width 8 height 8
click at [591, 629] on link at bounding box center [598, 630] width 15 height 17
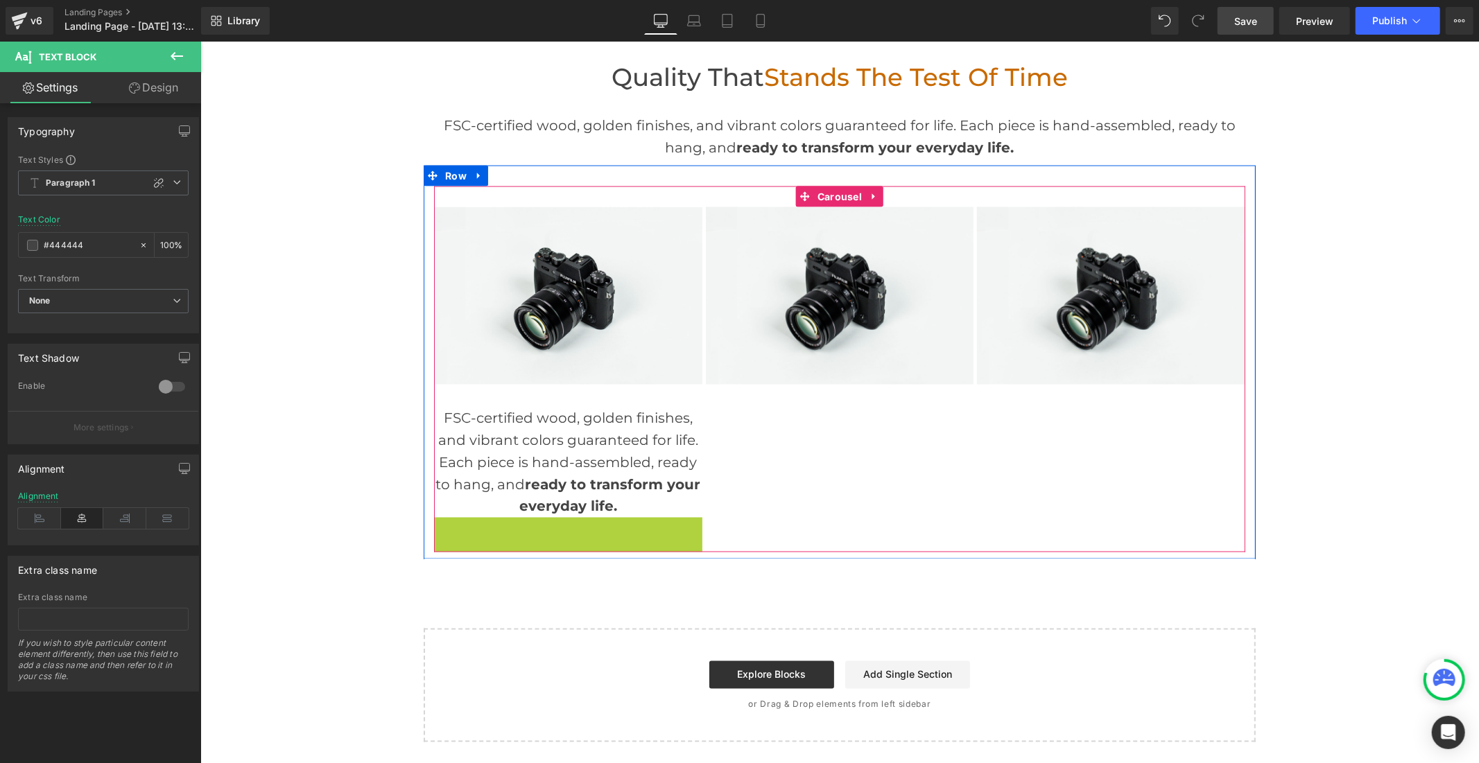
scroll to position [1754, 0]
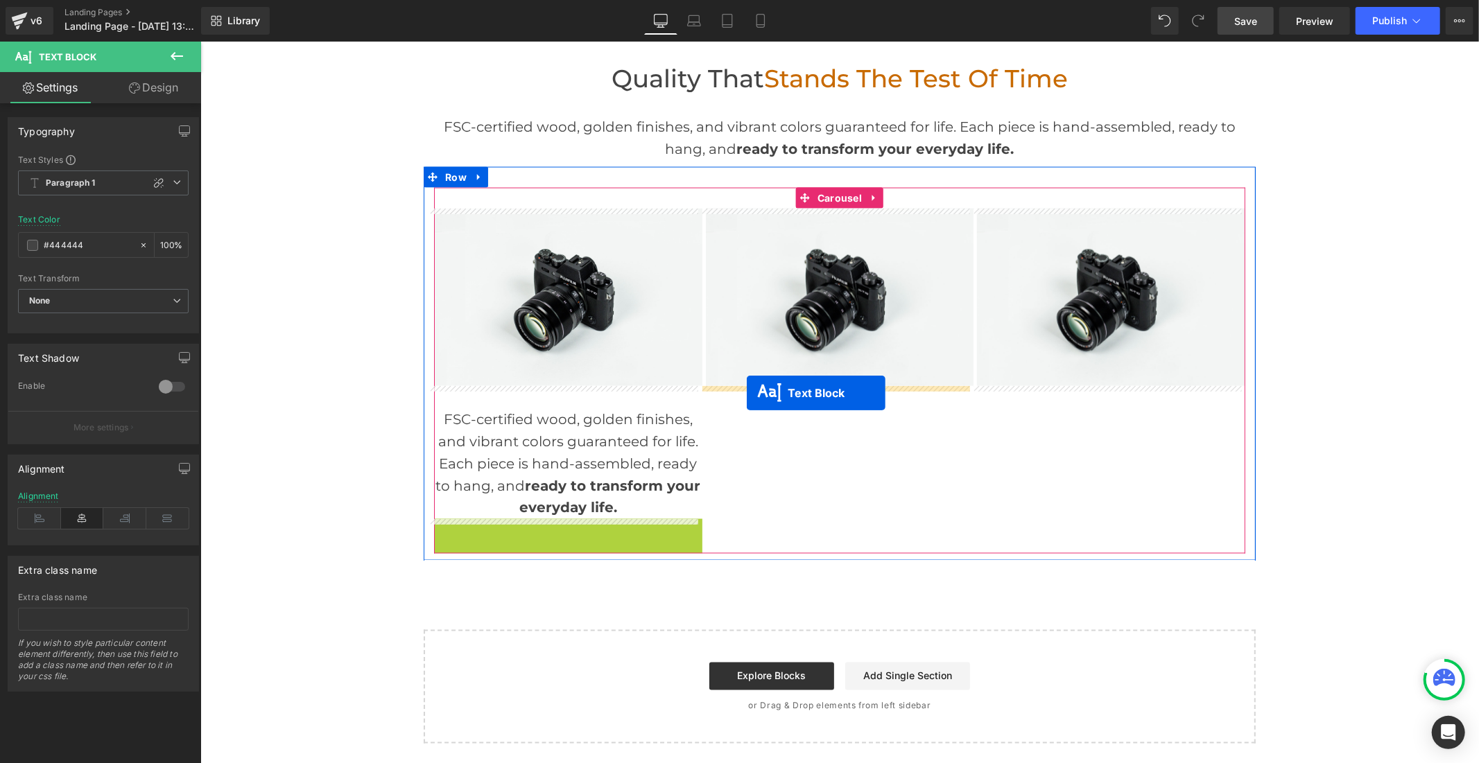
drag, startPoint x: 521, startPoint y: 497, endPoint x: 746, endPoint y: 392, distance: 248.4
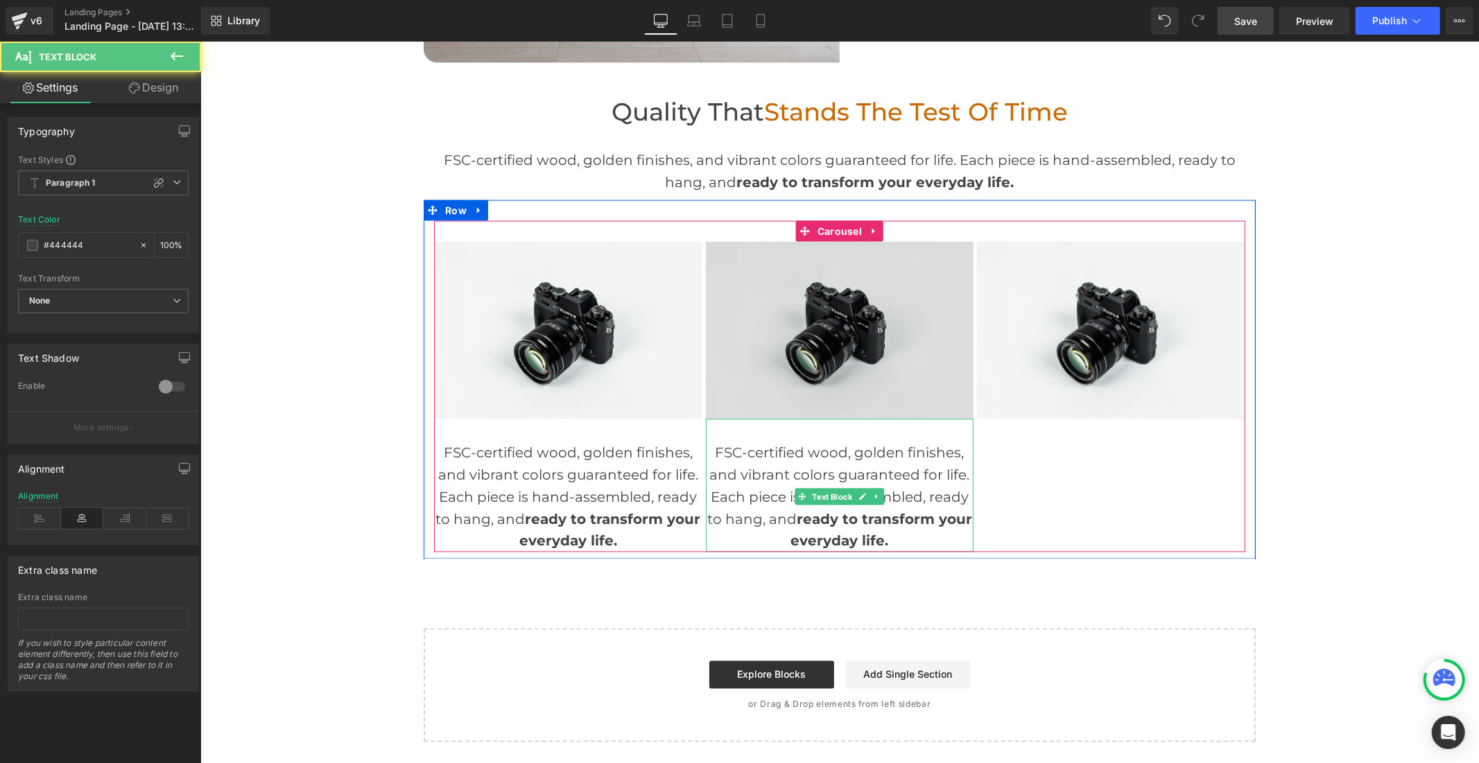
scroll to position [1719, 0]
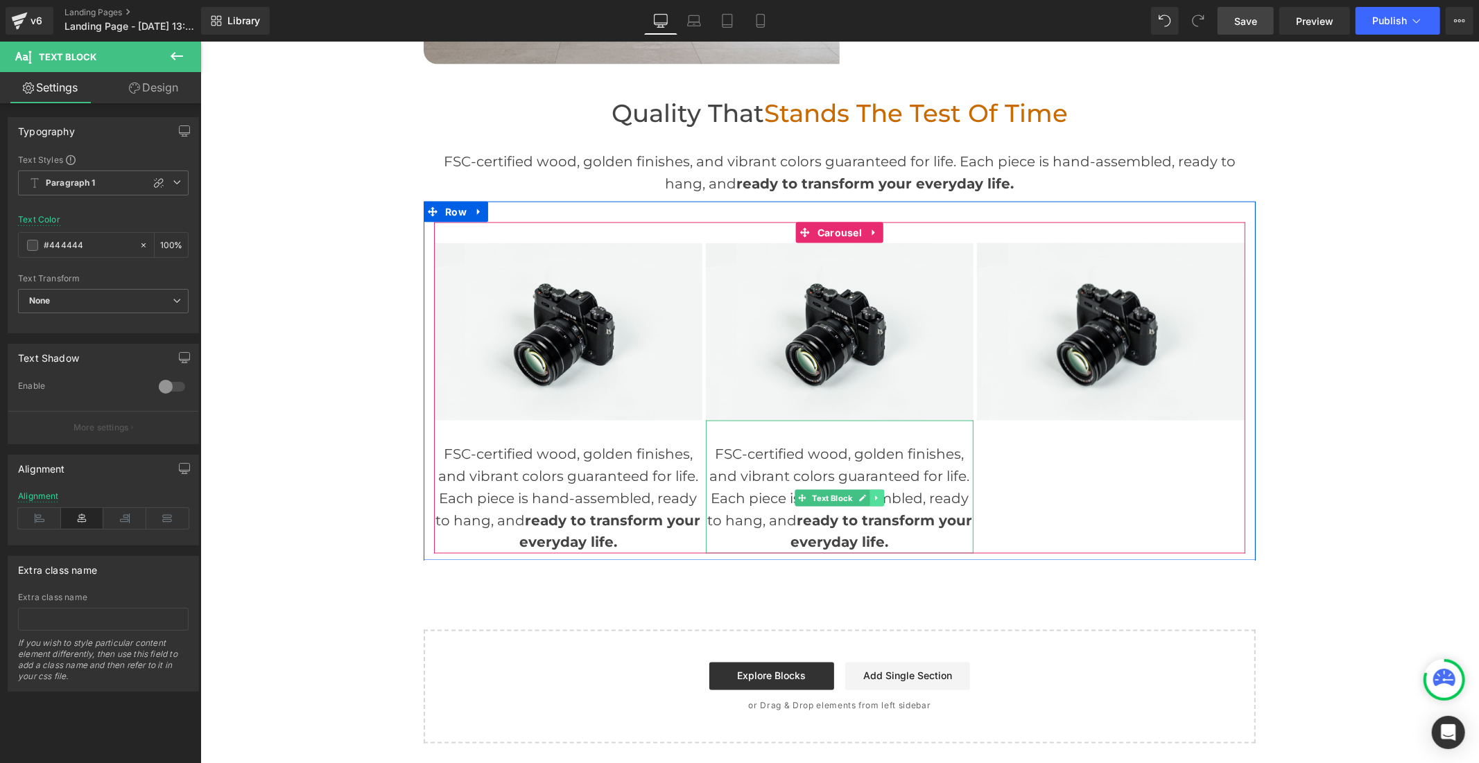
click at [874, 498] on icon at bounding box center [875, 498] width 2 height 5
click at [865, 498] on icon at bounding box center [869, 498] width 8 height 8
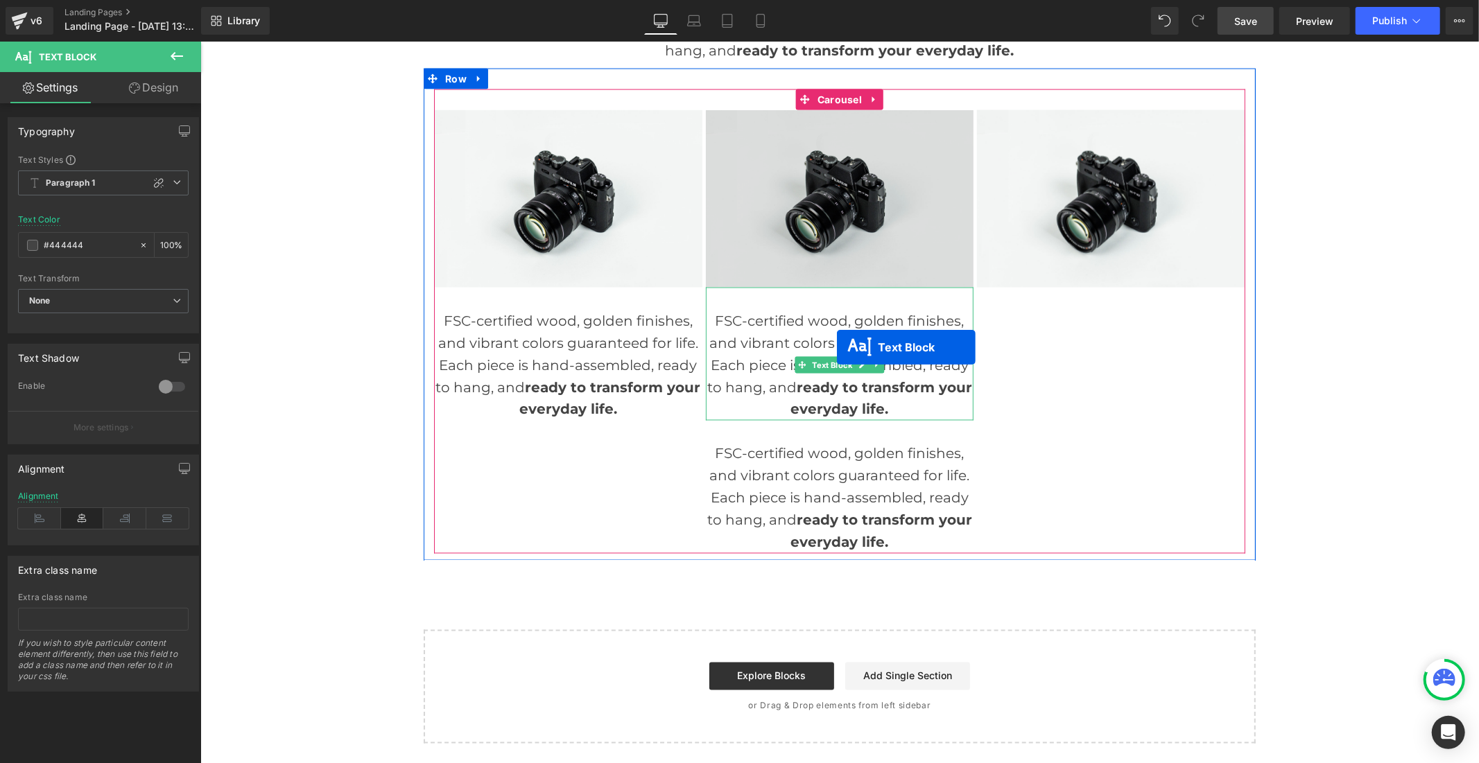
scroll to position [1754, 0]
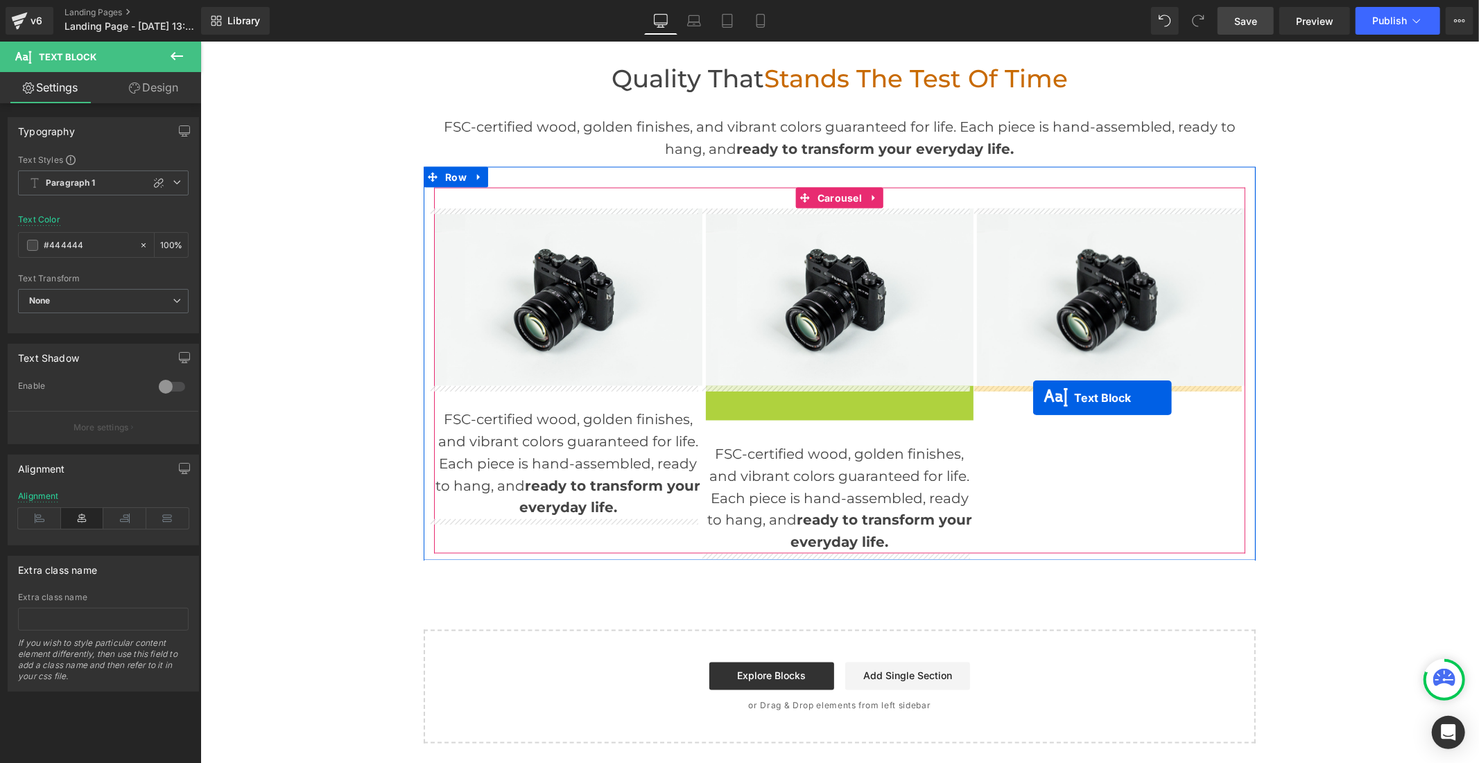
drag, startPoint x: 774, startPoint y: 364, endPoint x: 1032, endPoint y: 397, distance: 260.0
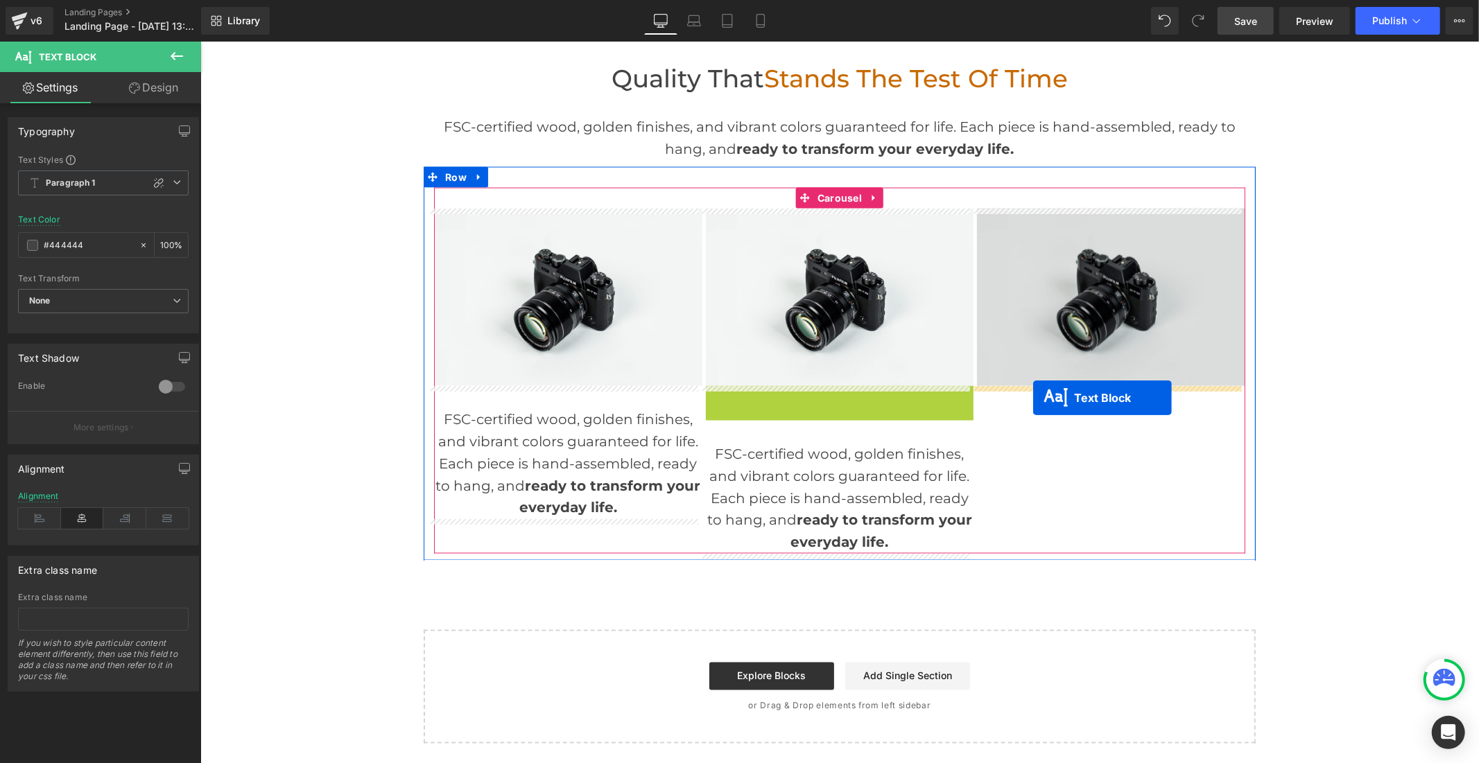
scroll to position [1719, 0]
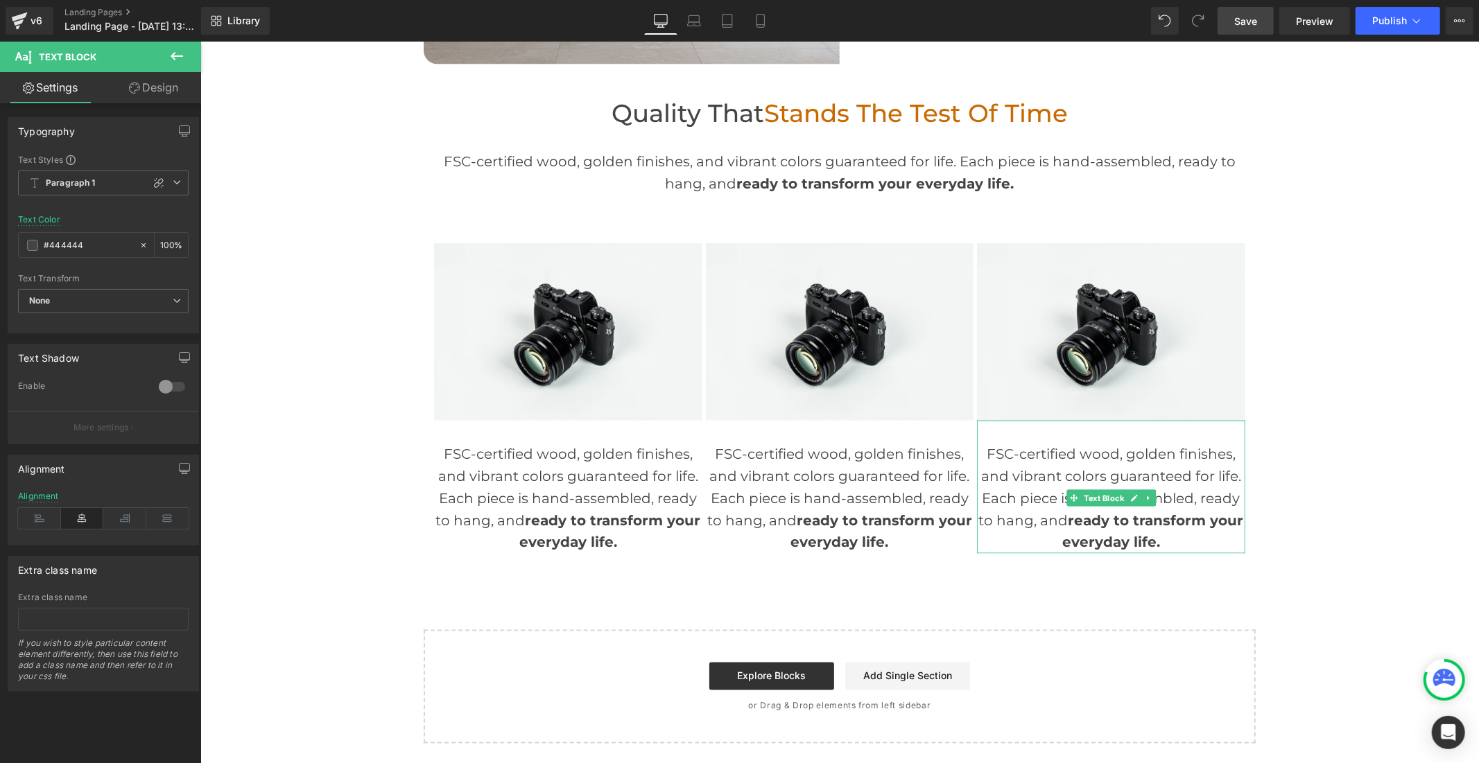
click at [1253, 28] on span "Save" at bounding box center [1245, 21] width 23 height 15
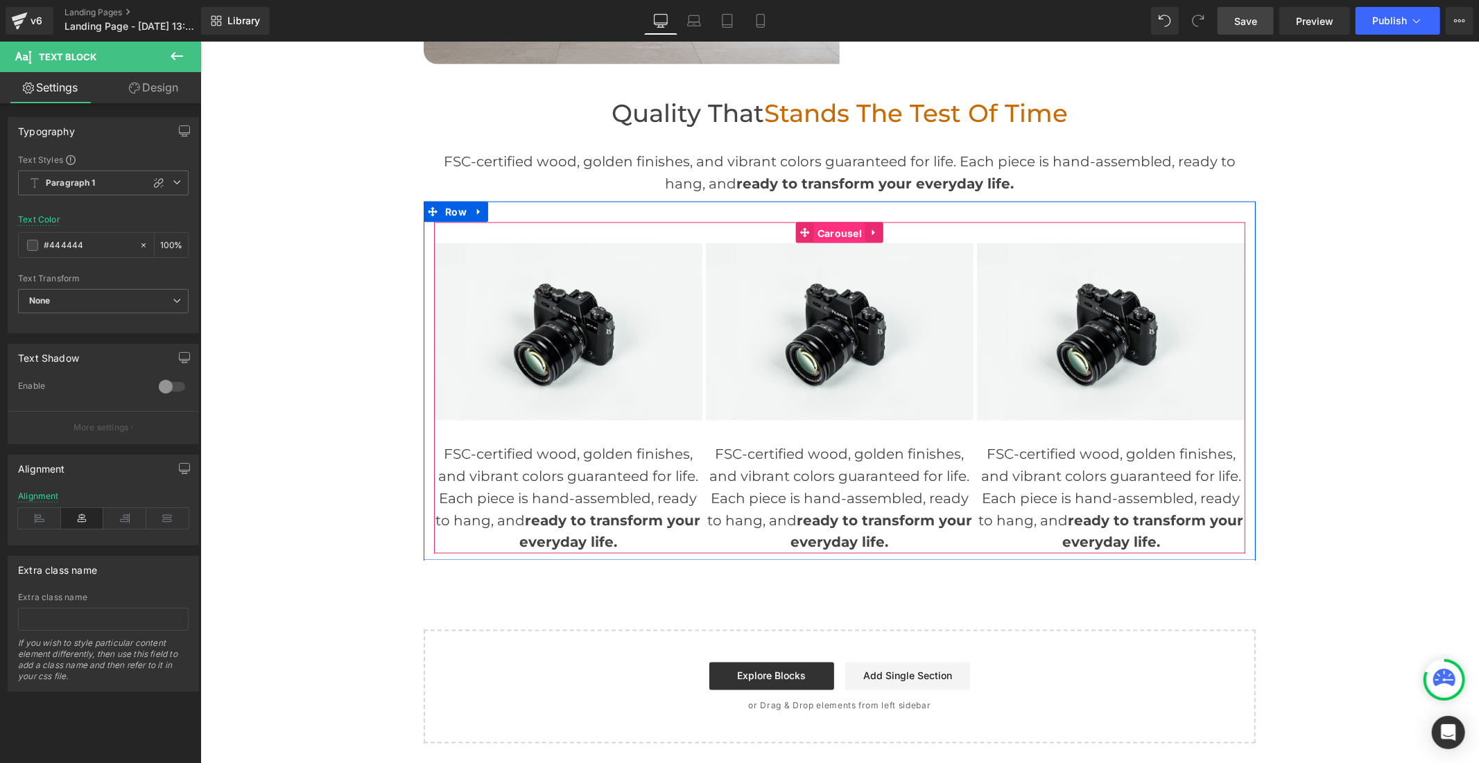
click at [835, 226] on span "Carousel" at bounding box center [838, 233] width 51 height 21
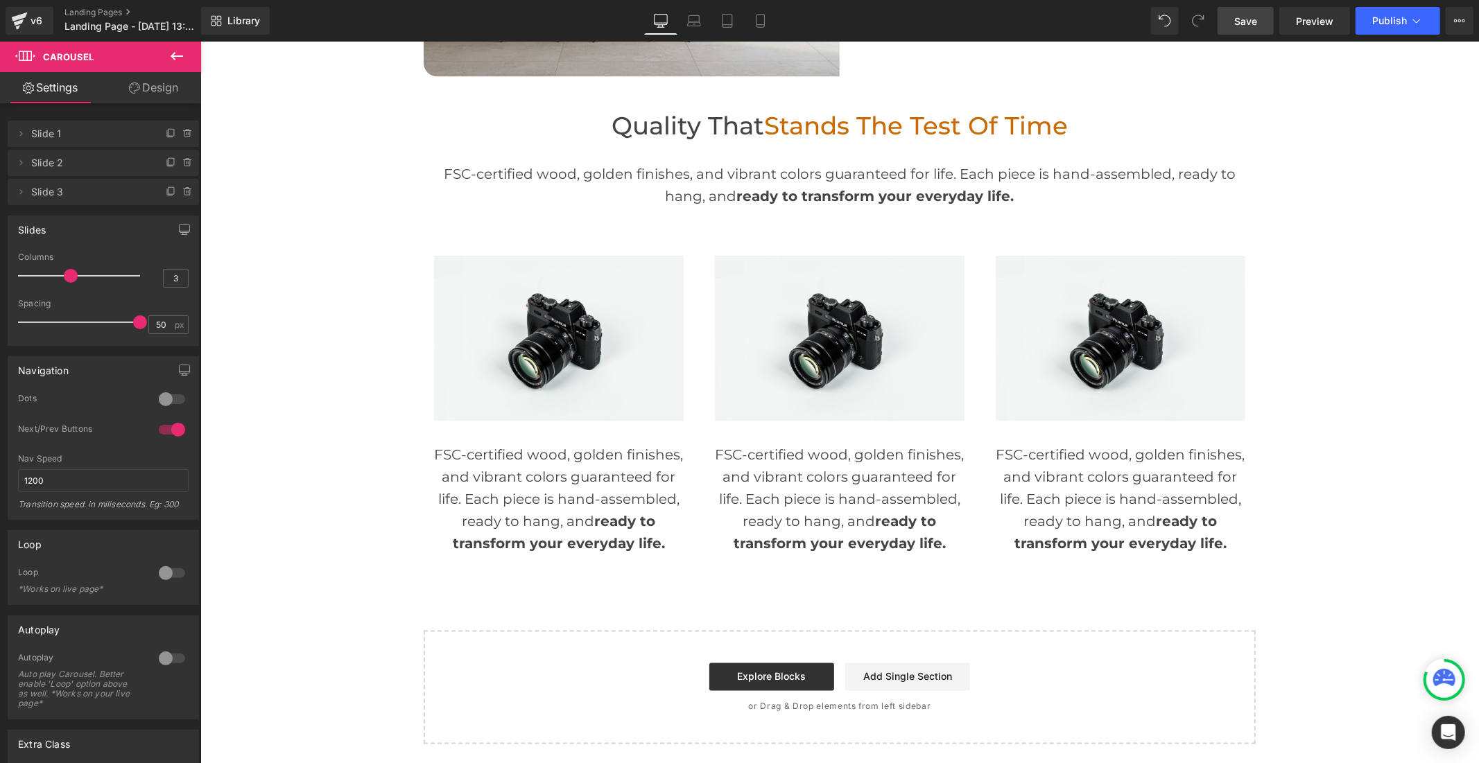
scroll to position [1705, 0]
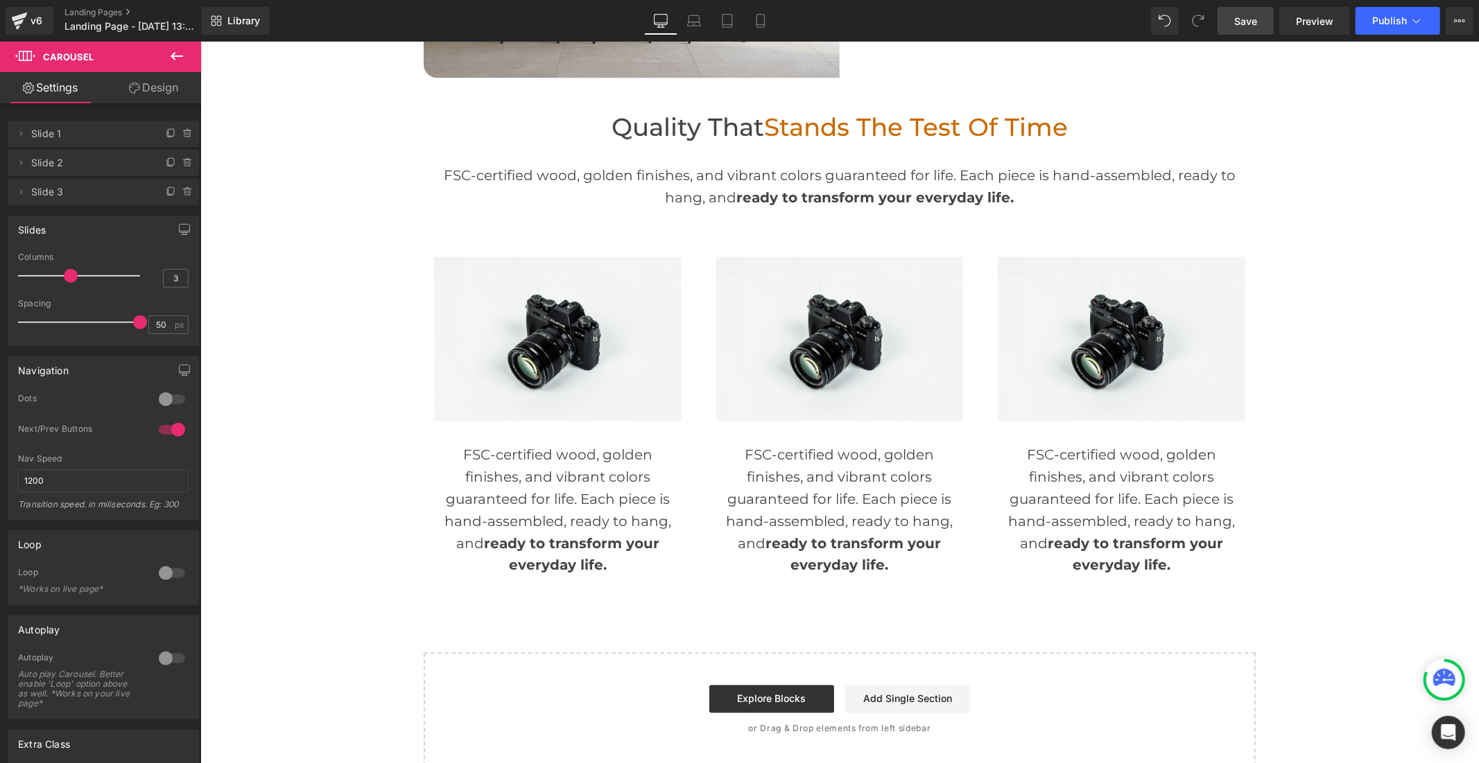
drag, startPoint x: 32, startPoint y: 317, endPoint x: 166, endPoint y: 308, distance: 134.8
click at [166, 308] on div "Spacing 50 px" at bounding box center [103, 322] width 171 height 46
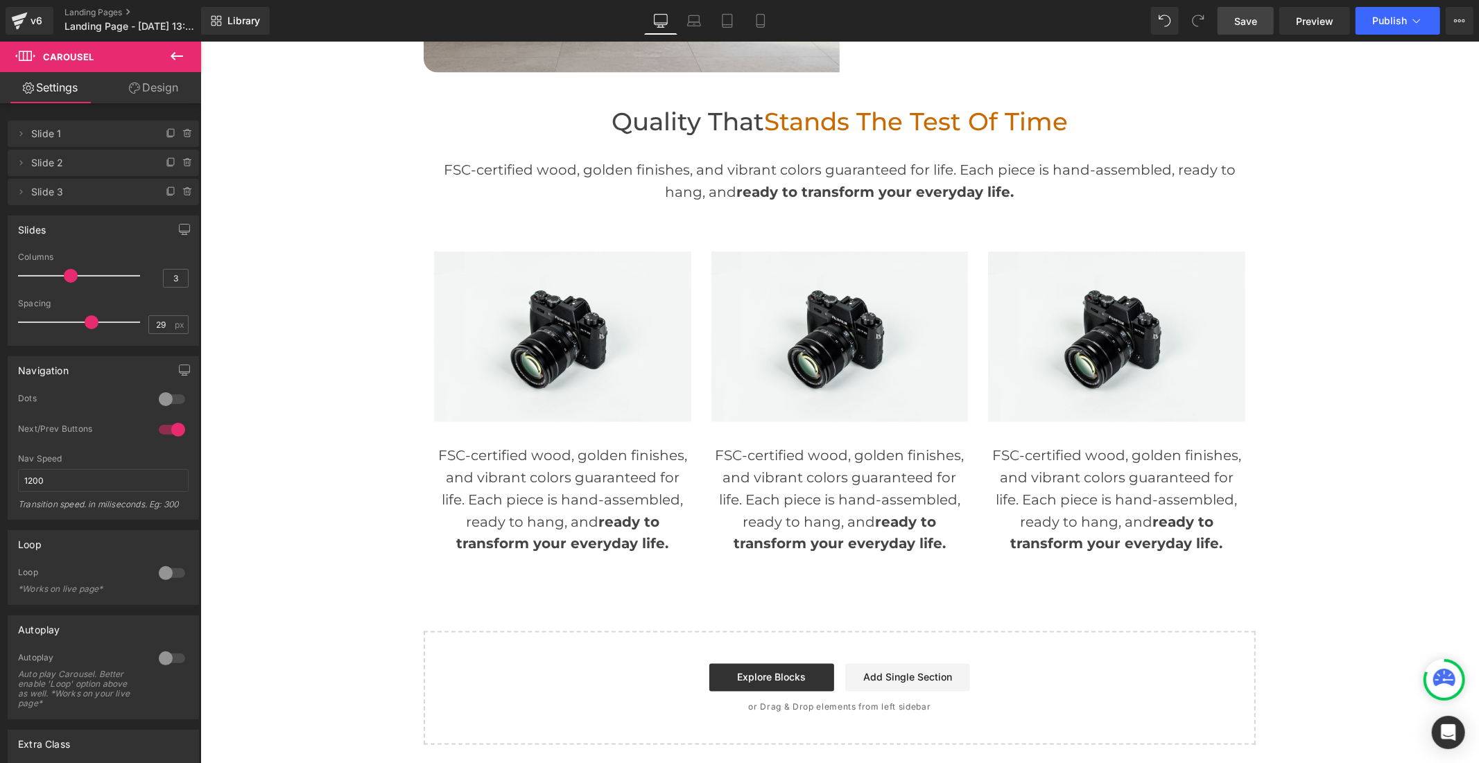
type input "28"
drag, startPoint x: 137, startPoint y: 322, endPoint x: 88, endPoint y: 330, distance: 49.1
click at [88, 330] on div at bounding box center [82, 322] width 115 height 28
click at [1237, 21] on span "Save" at bounding box center [1245, 21] width 23 height 15
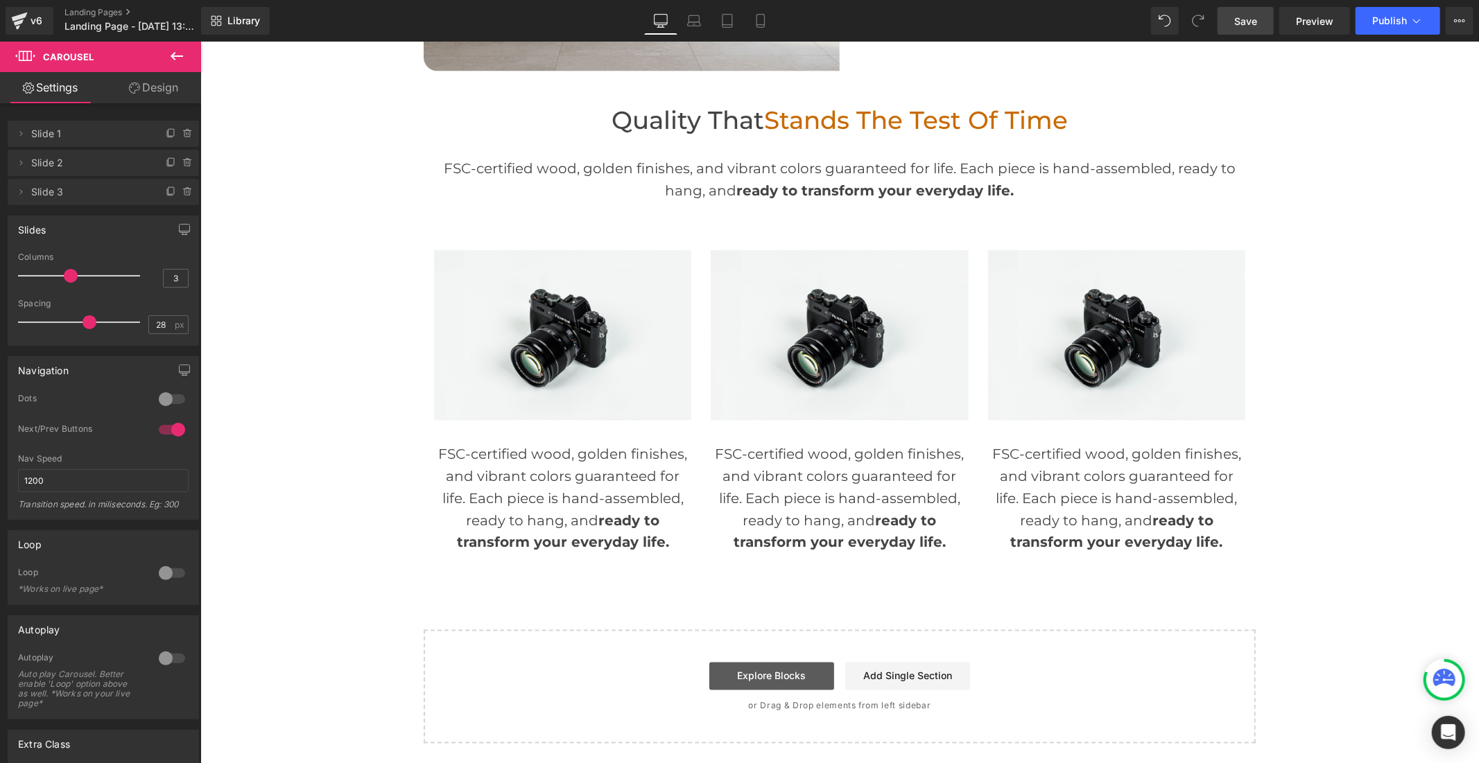
click at [767, 662] on link "Explore Blocks" at bounding box center [770, 676] width 125 height 28
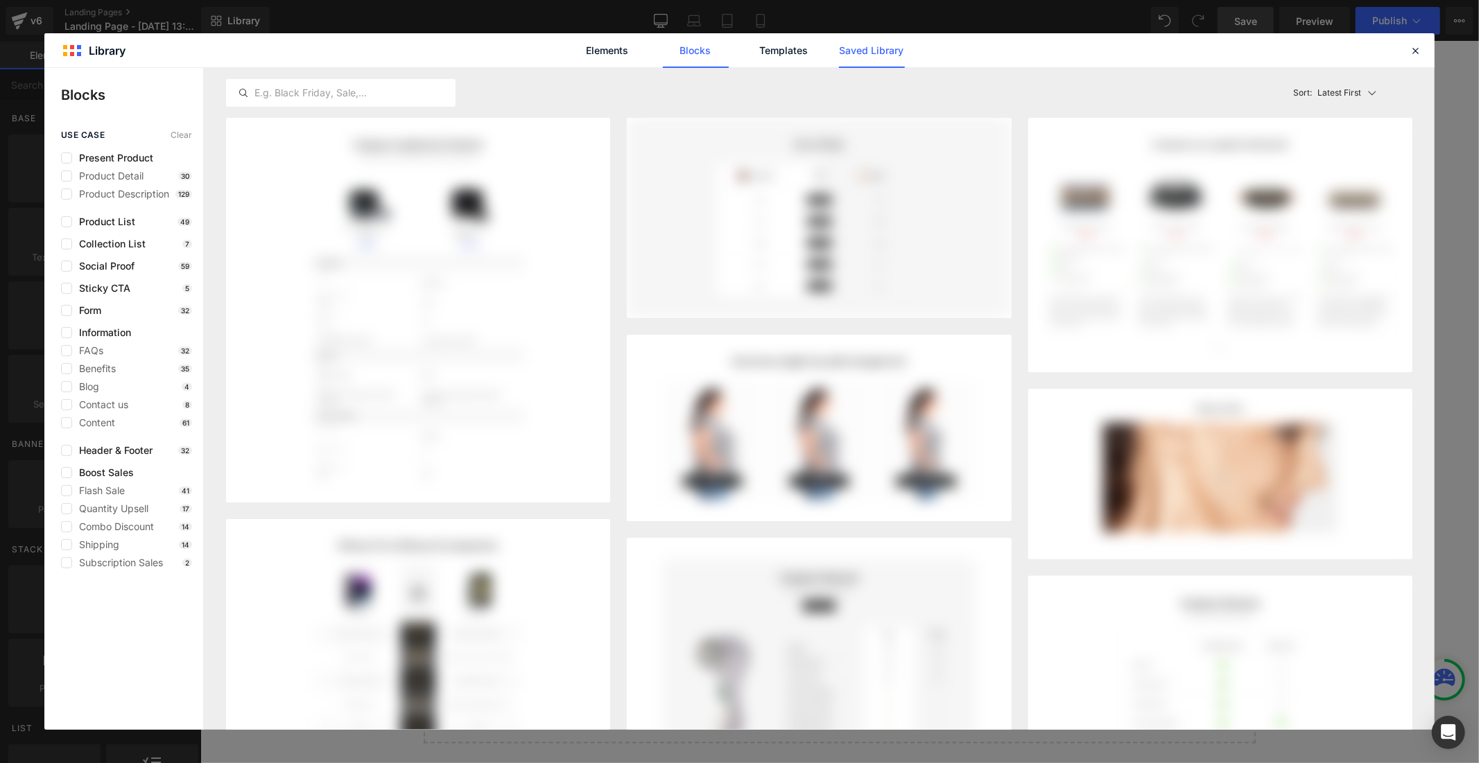
click at [865, 42] on link "Saved Library" at bounding box center [872, 50] width 66 height 35
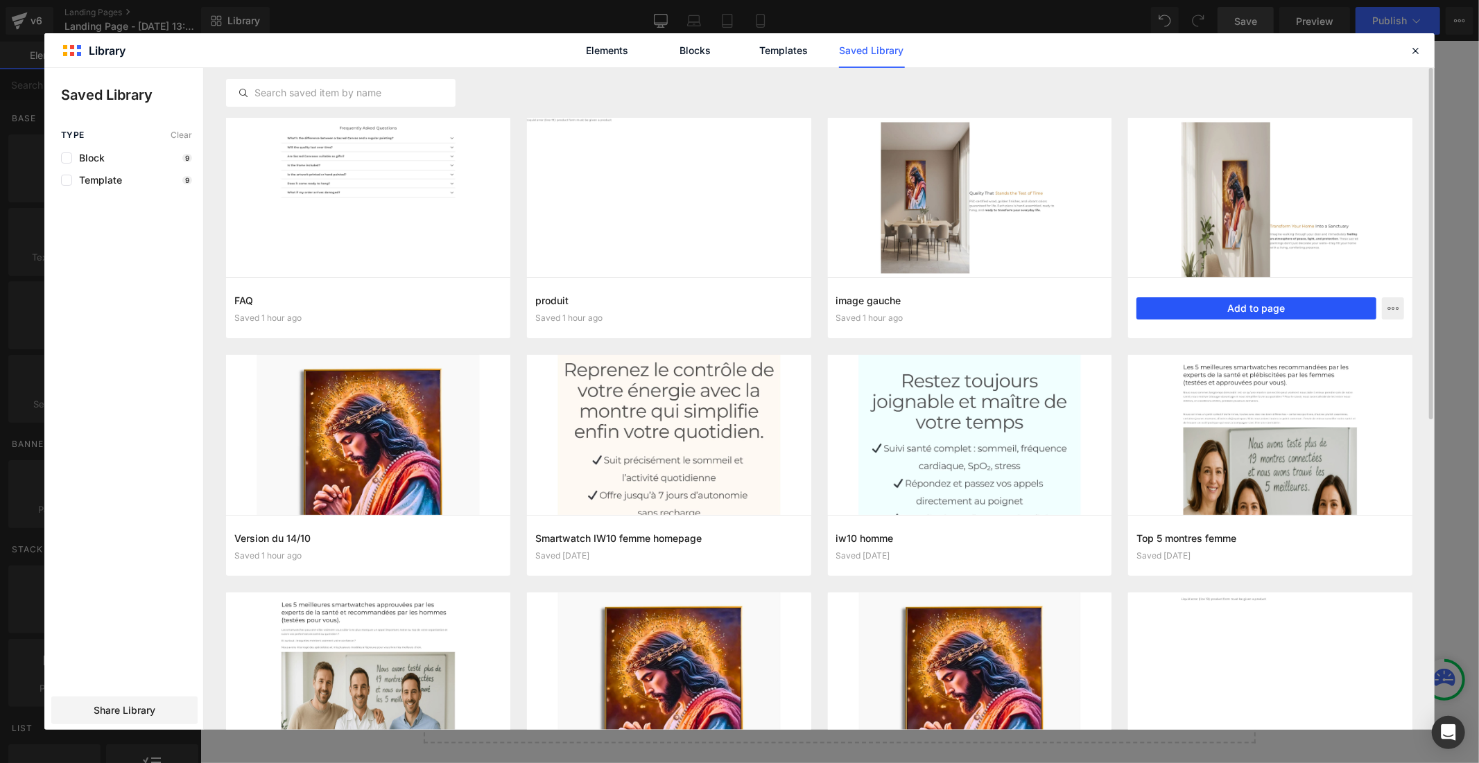
click at [1197, 308] on button "Add to page" at bounding box center [1256, 308] width 240 height 22
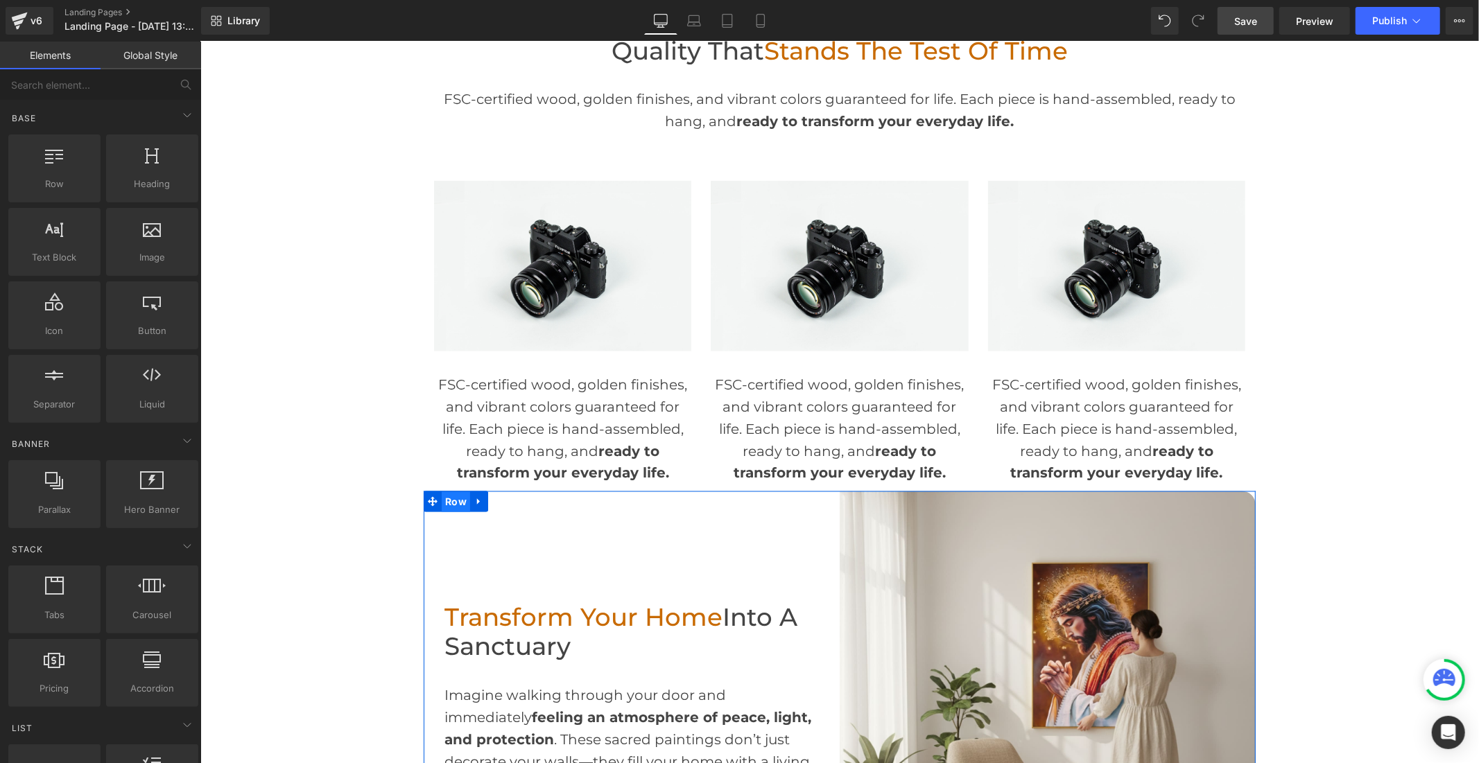
click at [451, 504] on span "Row" at bounding box center [455, 501] width 28 height 21
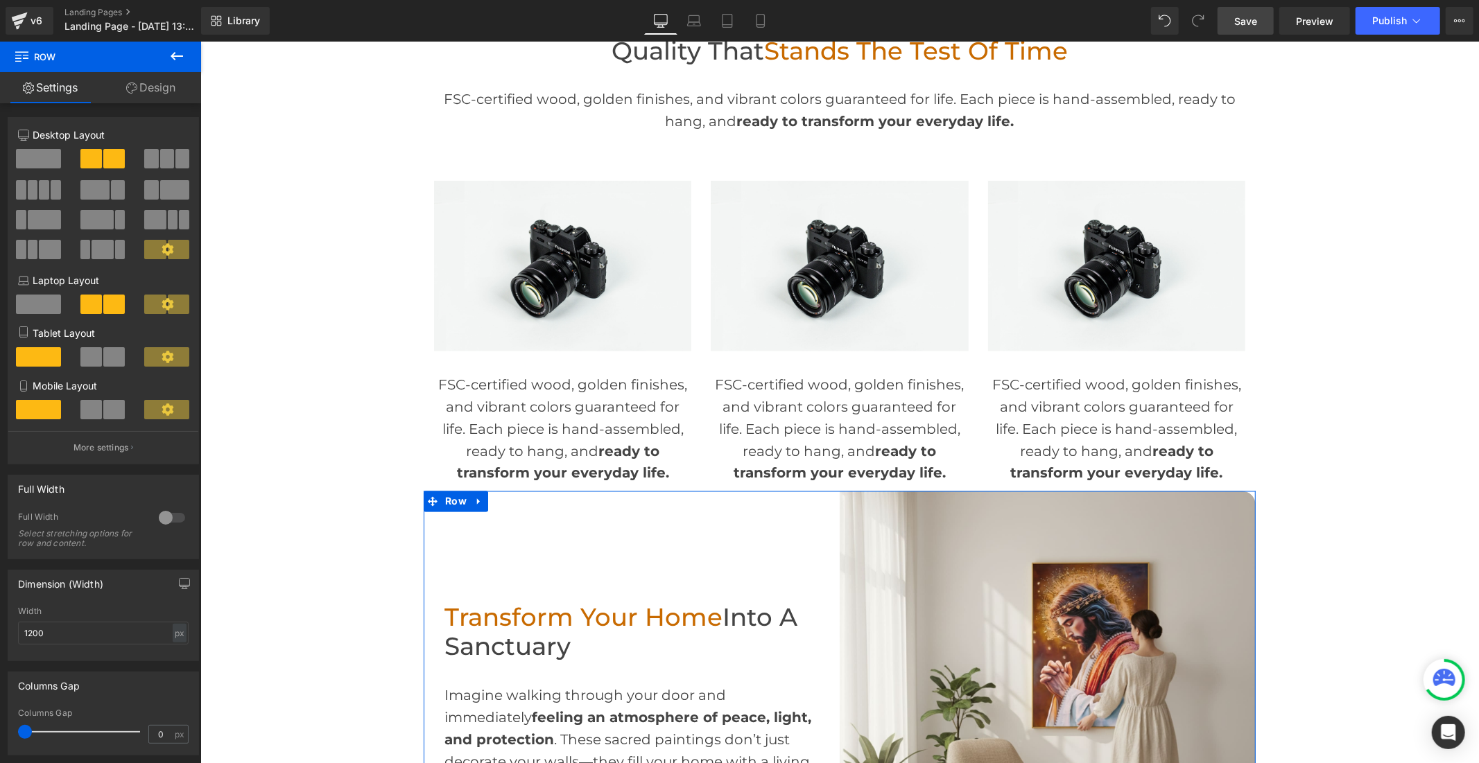
click at [158, 90] on link "Design" at bounding box center [151, 87] width 101 height 31
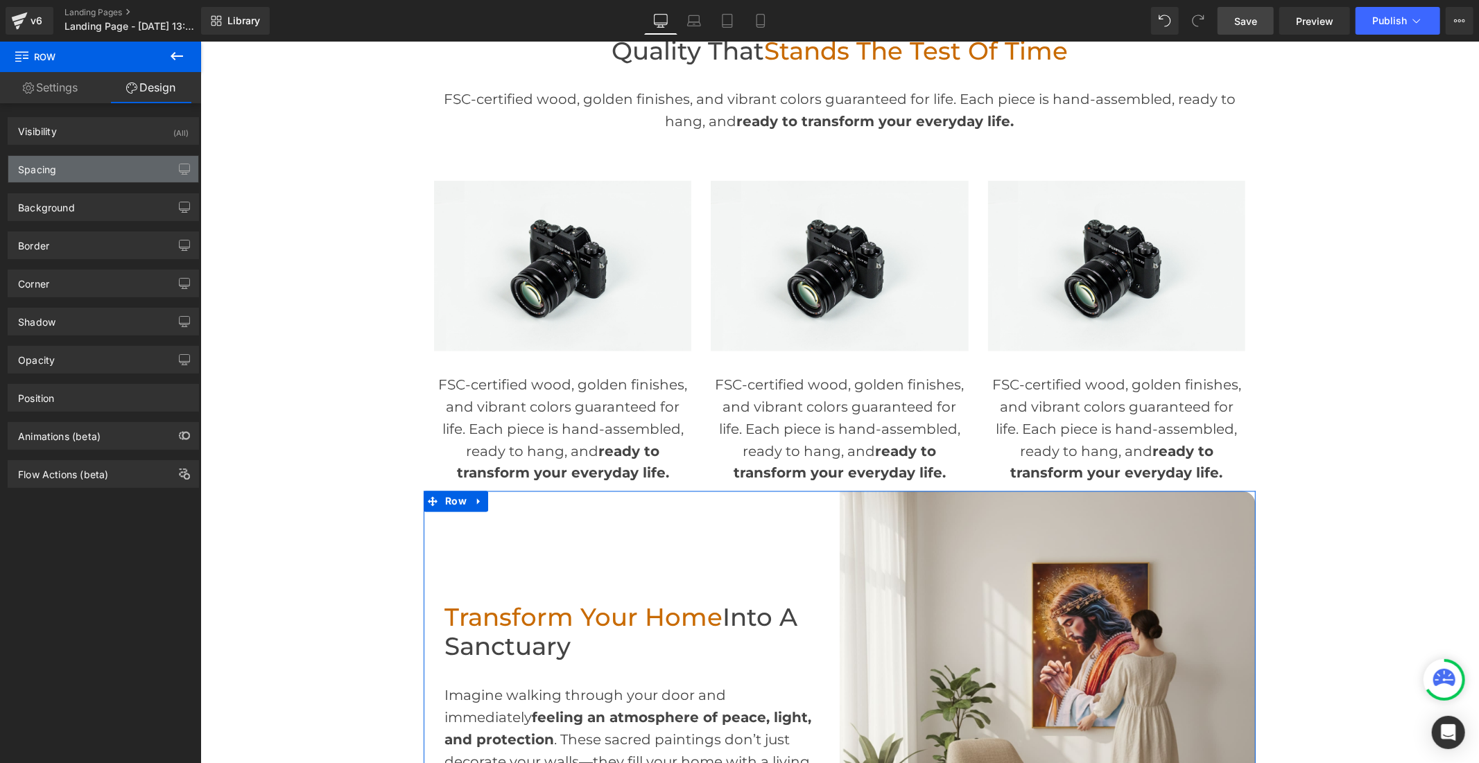
click at [87, 165] on div "Spacing" at bounding box center [103, 169] width 190 height 26
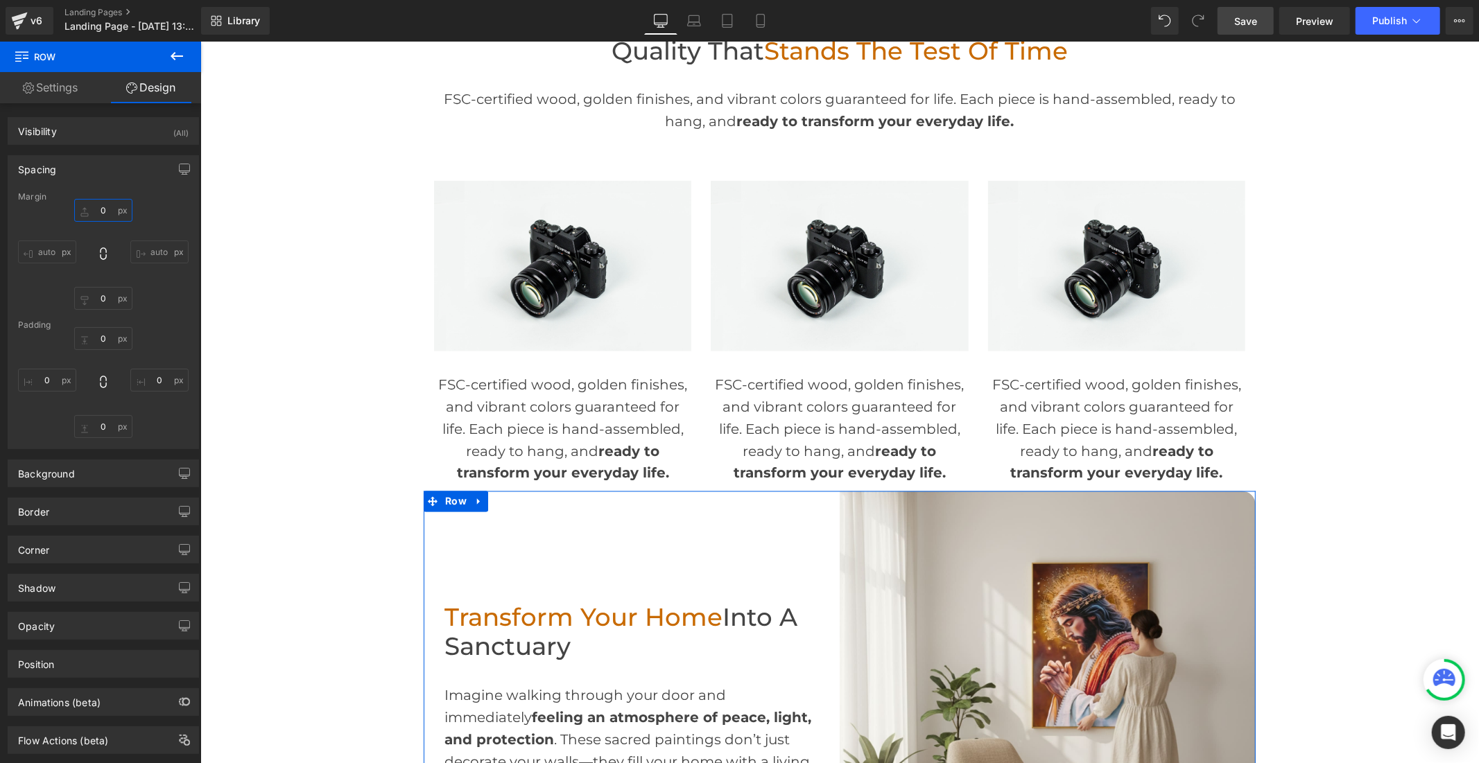
click at [102, 208] on input "0" at bounding box center [103, 210] width 58 height 23
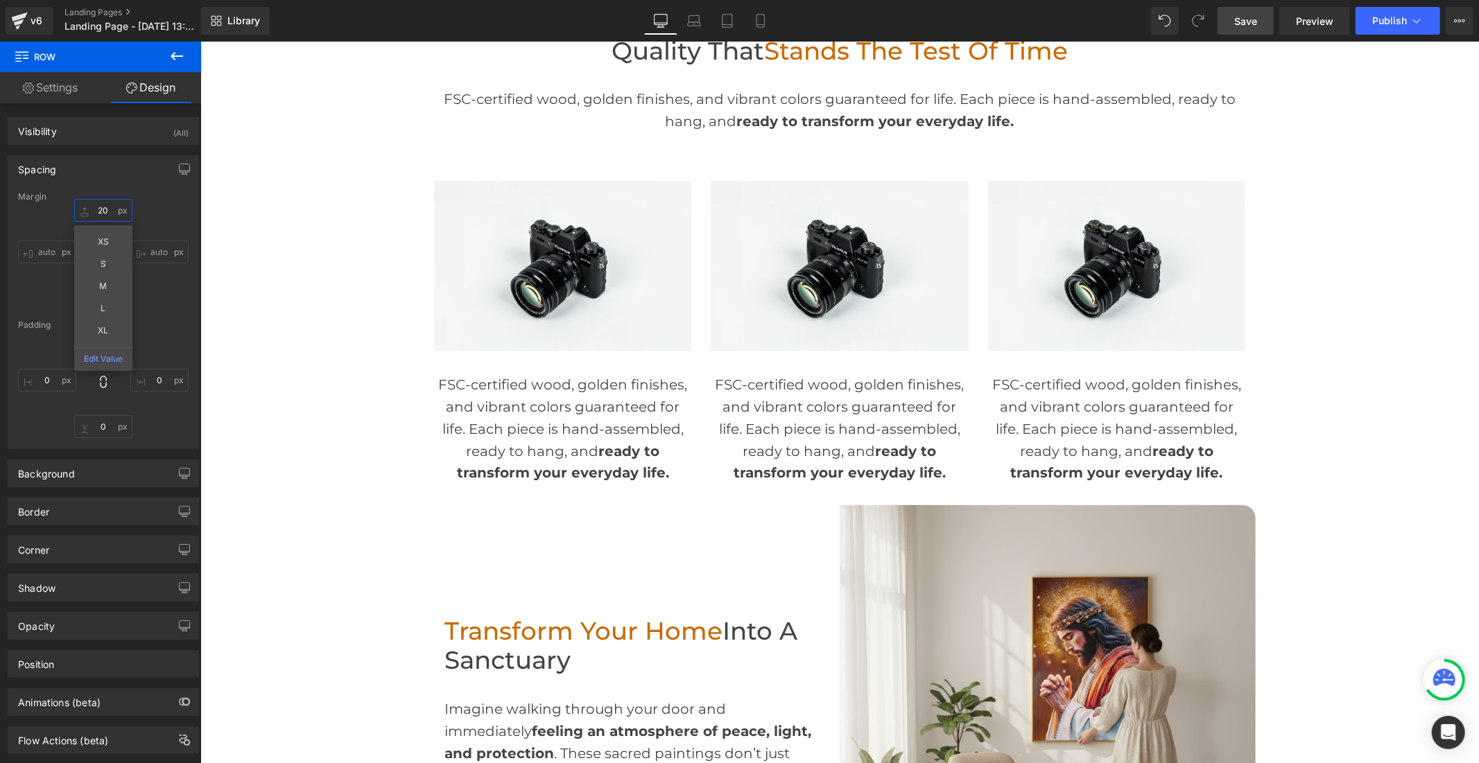
type input "20"
click at [175, 55] on icon at bounding box center [177, 56] width 12 height 8
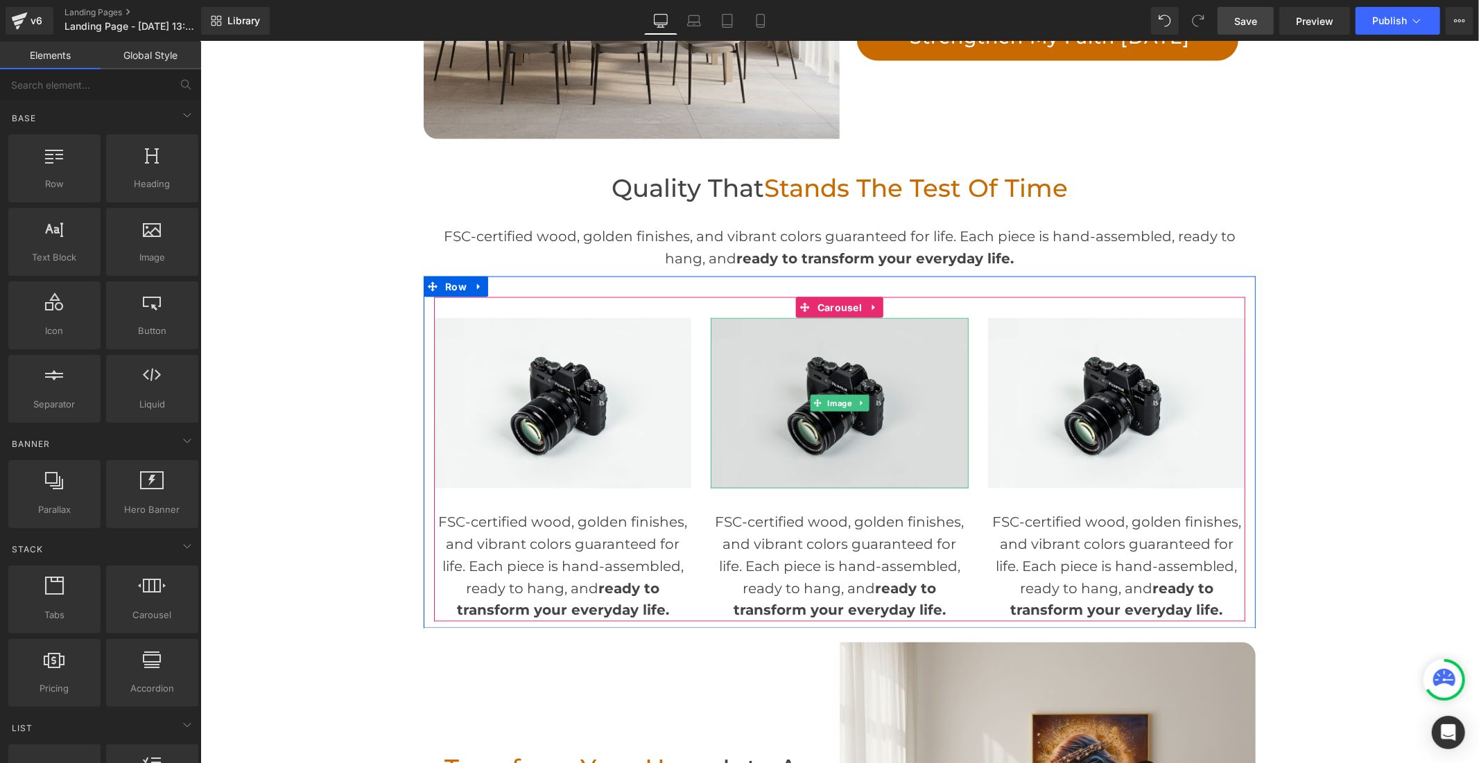
scroll to position [1473, 0]
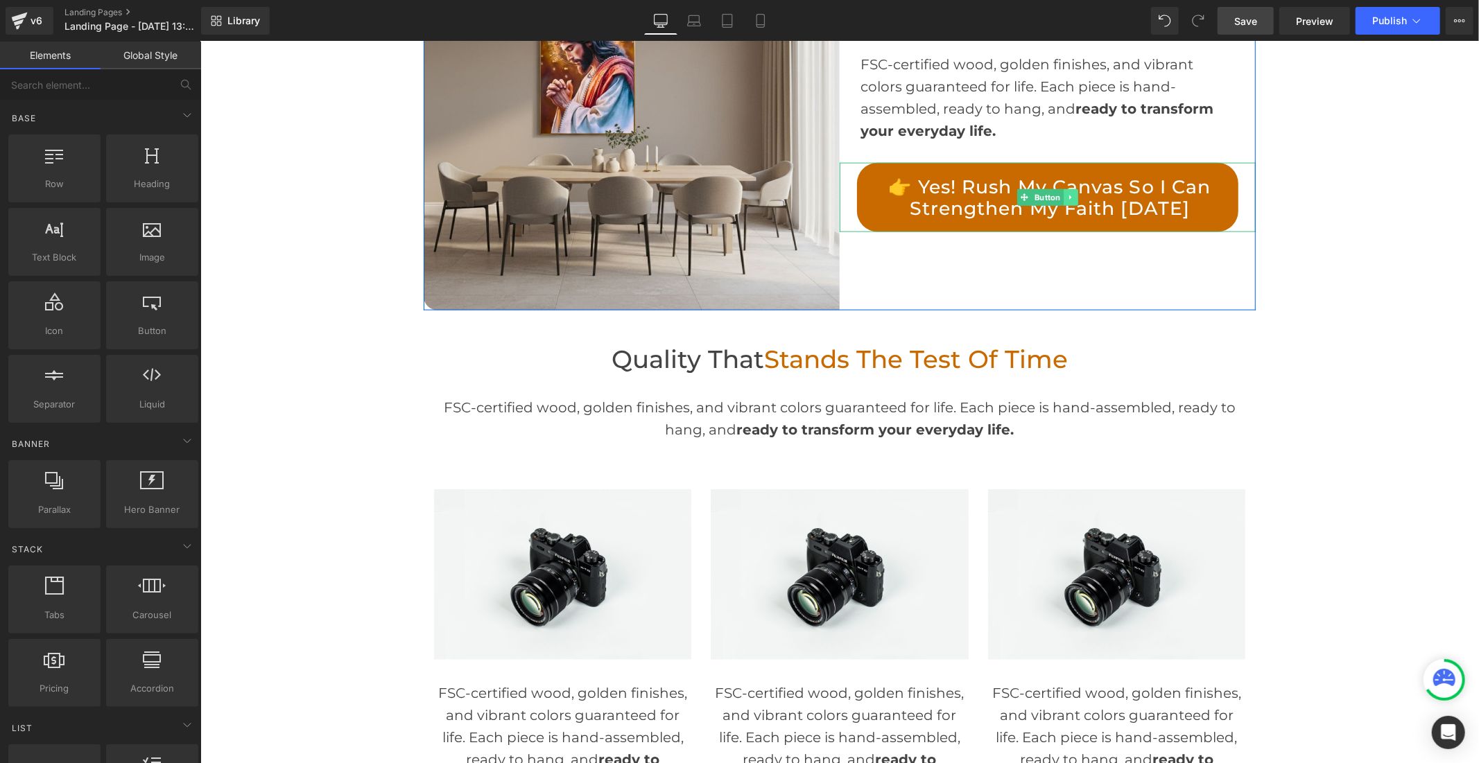
click at [1065, 201] on link at bounding box center [1070, 197] width 15 height 17
click at [1059, 195] on icon at bounding box center [1063, 197] width 8 height 8
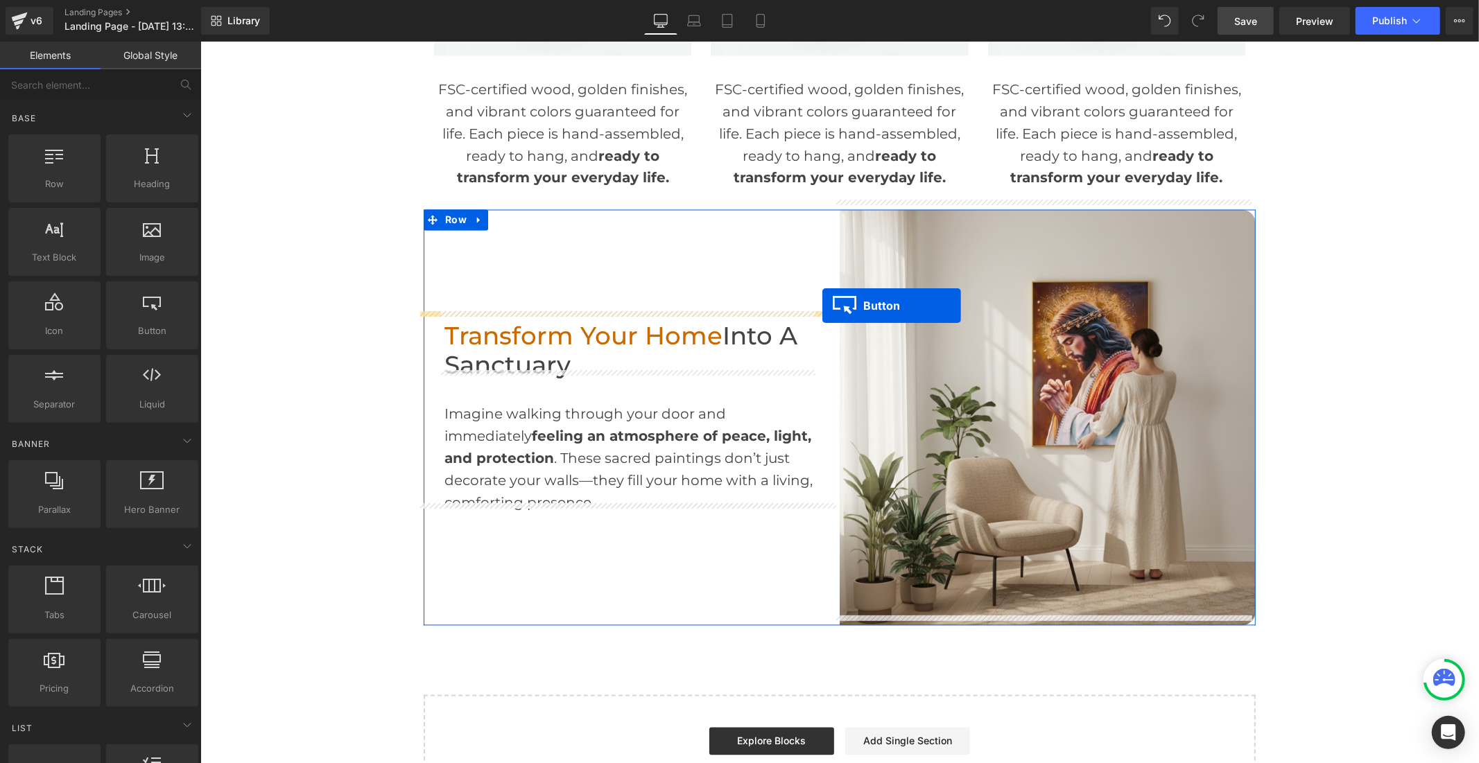
scroll to position [2089, 0]
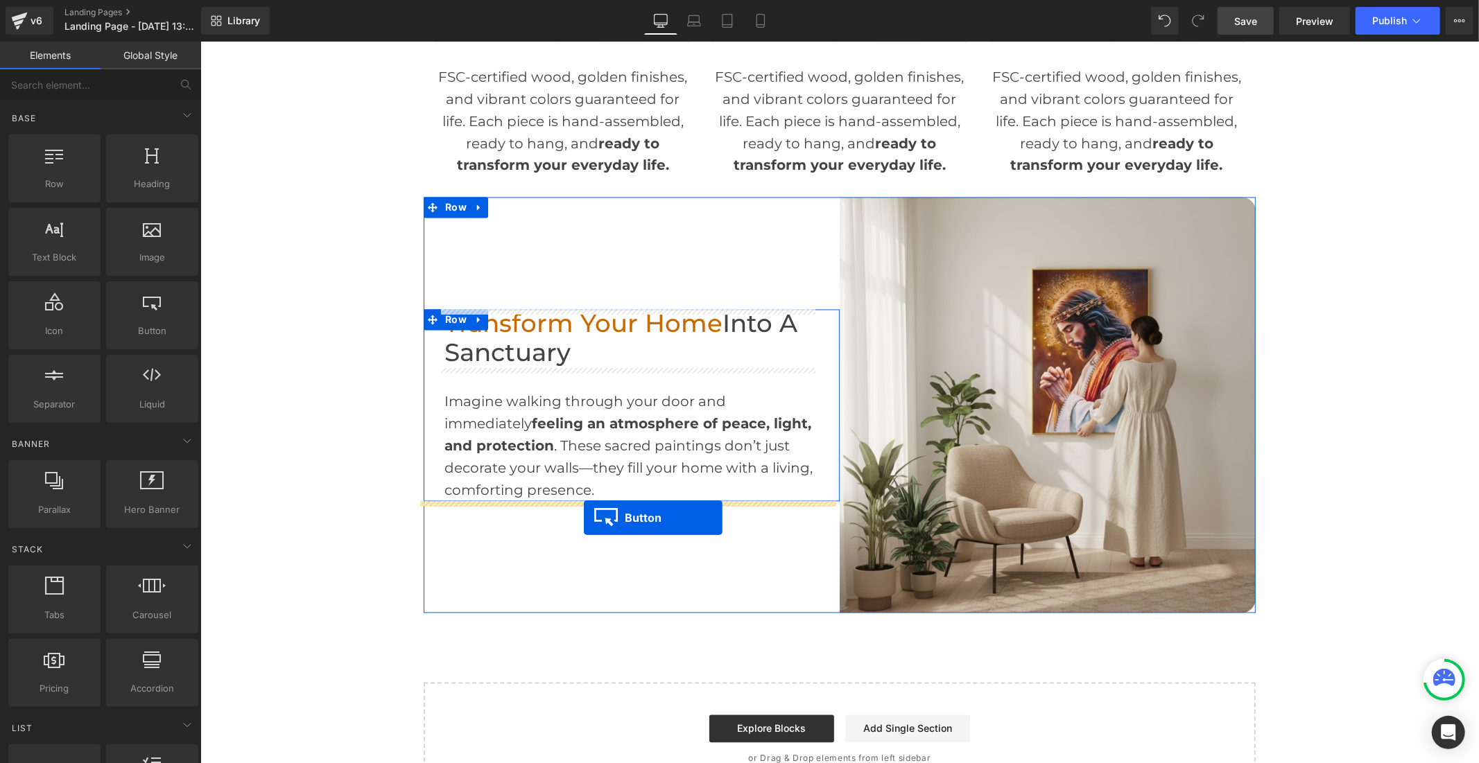
drag, startPoint x: 1019, startPoint y: 242, endPoint x: 583, endPoint y: 516, distance: 515.2
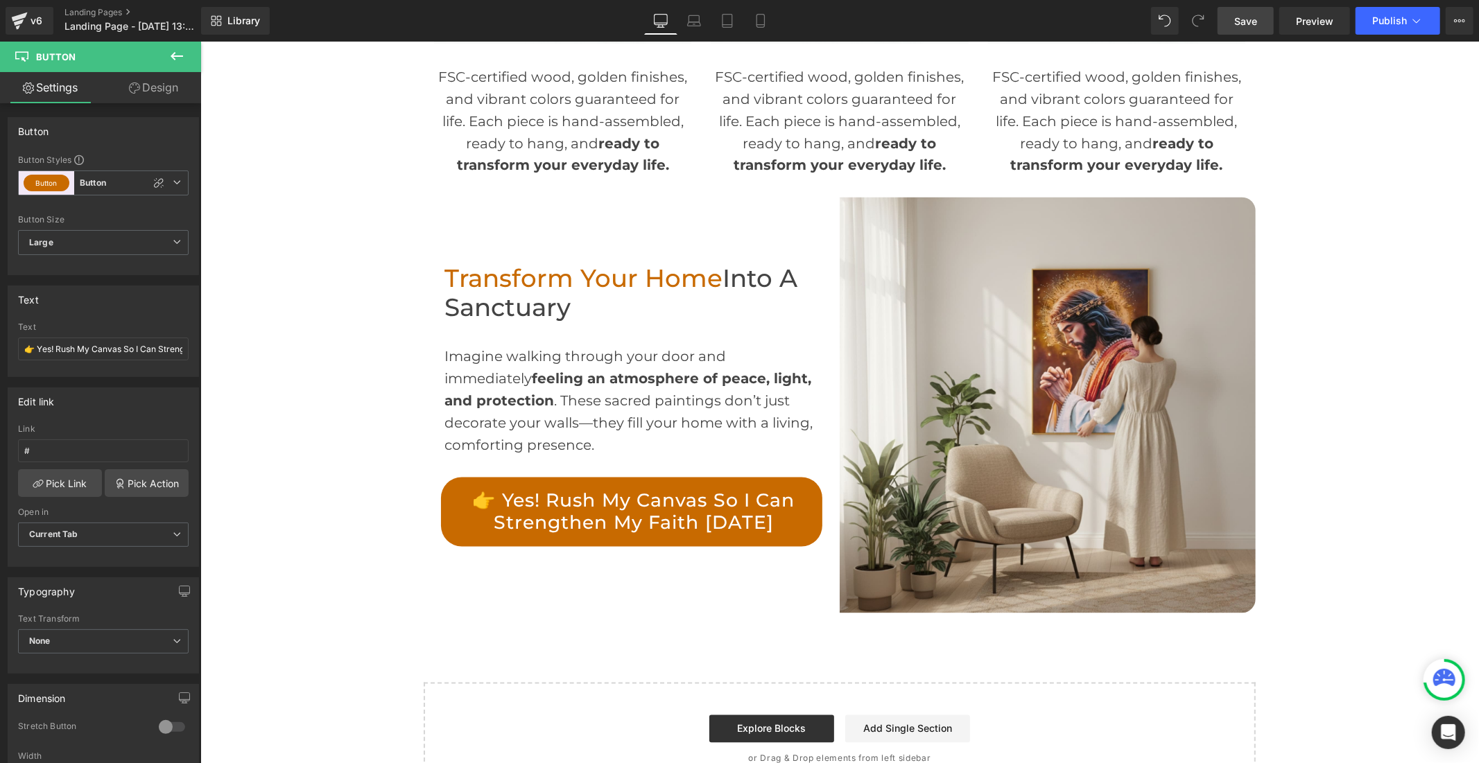
click at [1250, 26] on span "Save" at bounding box center [1245, 21] width 23 height 15
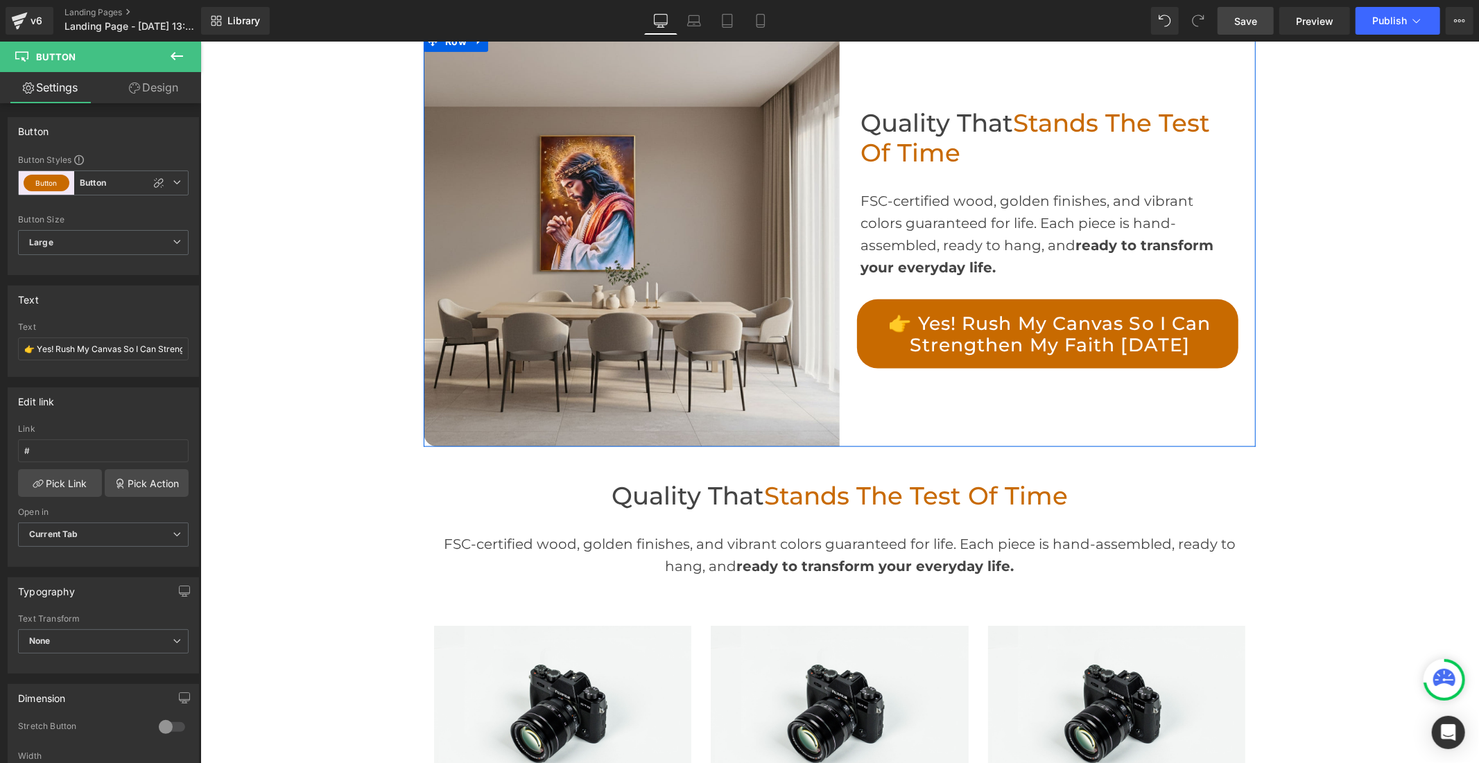
scroll to position [1165, 0]
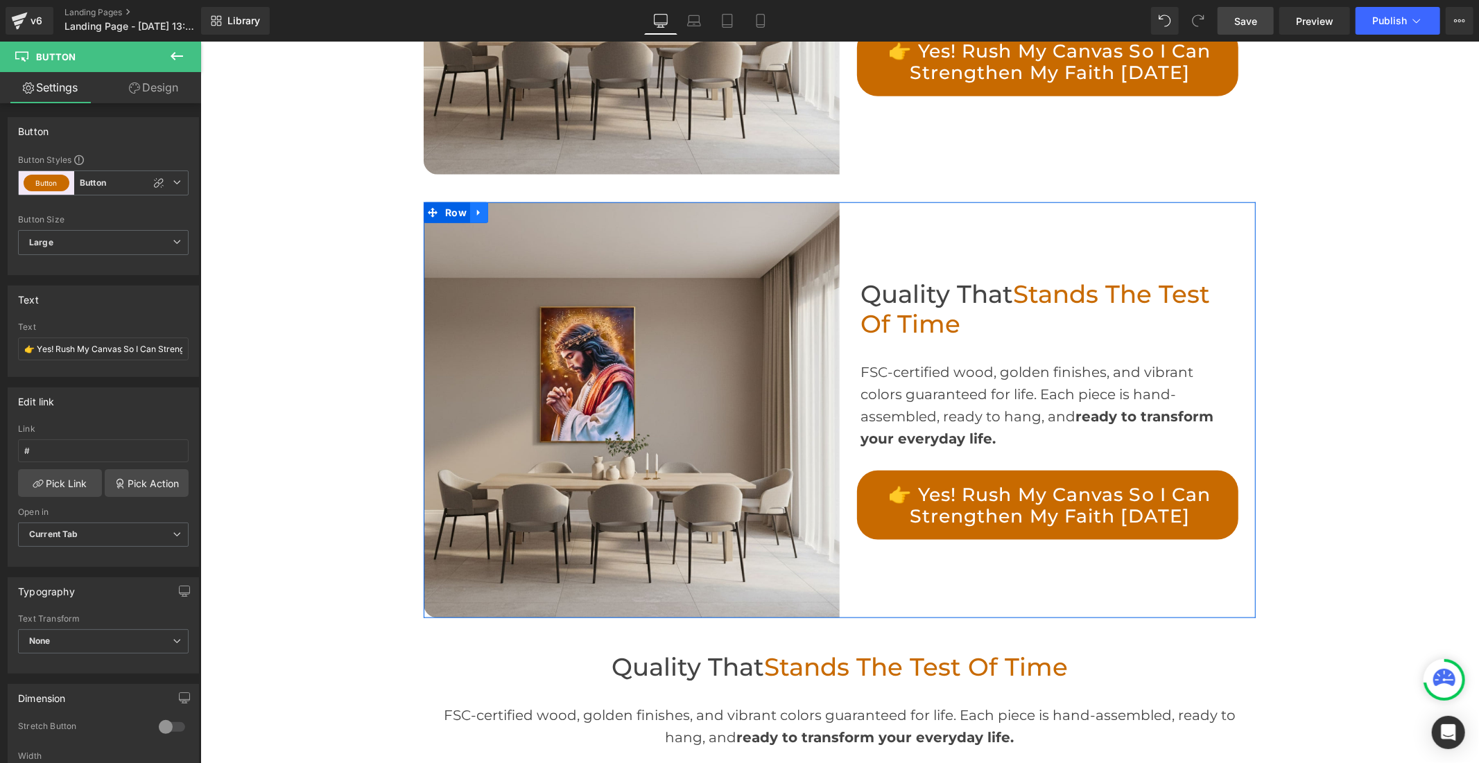
click at [476, 212] on icon at bounding box center [477, 212] width 3 height 6
click at [491, 209] on icon at bounding box center [496, 212] width 10 height 10
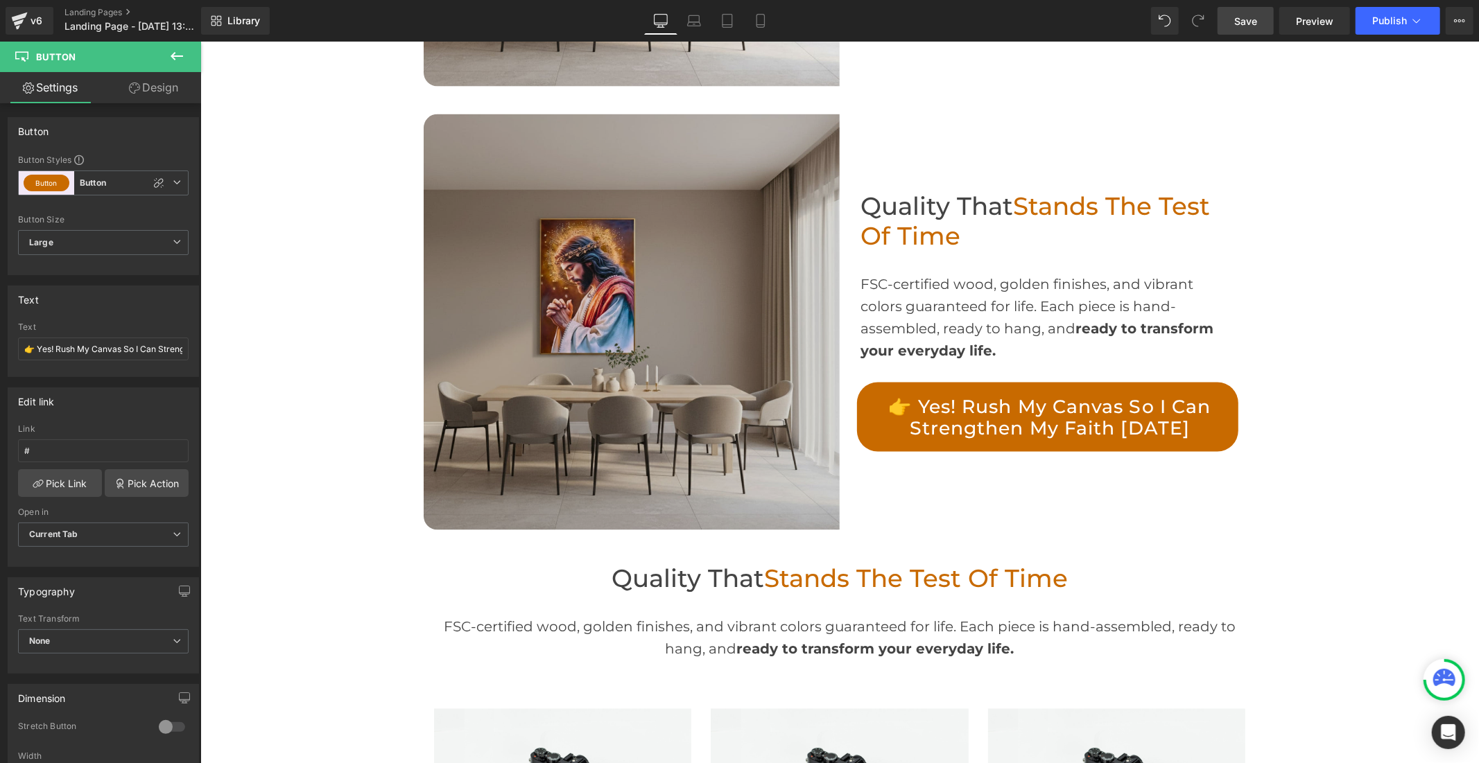
scroll to position [1714, 0]
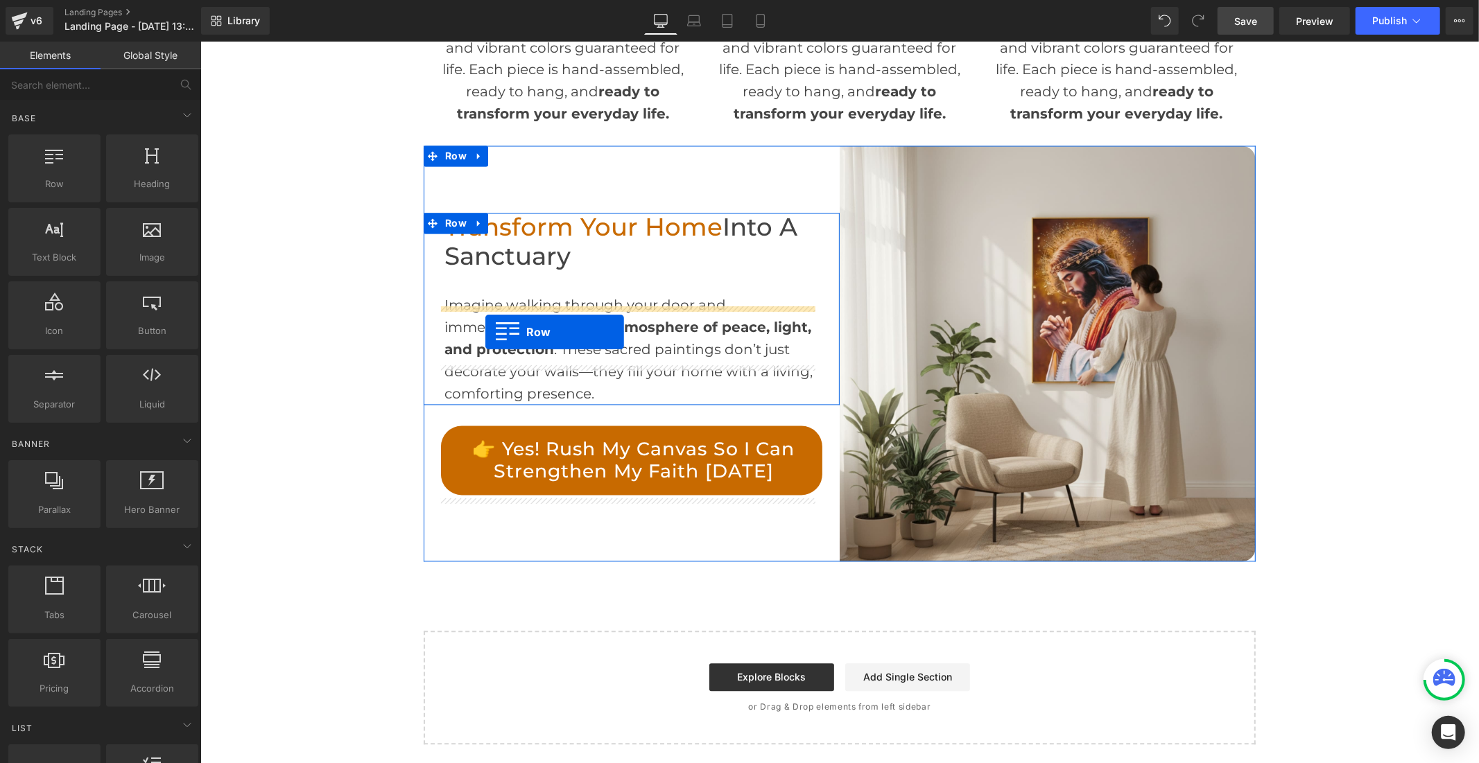
scroll to position [2204, 0]
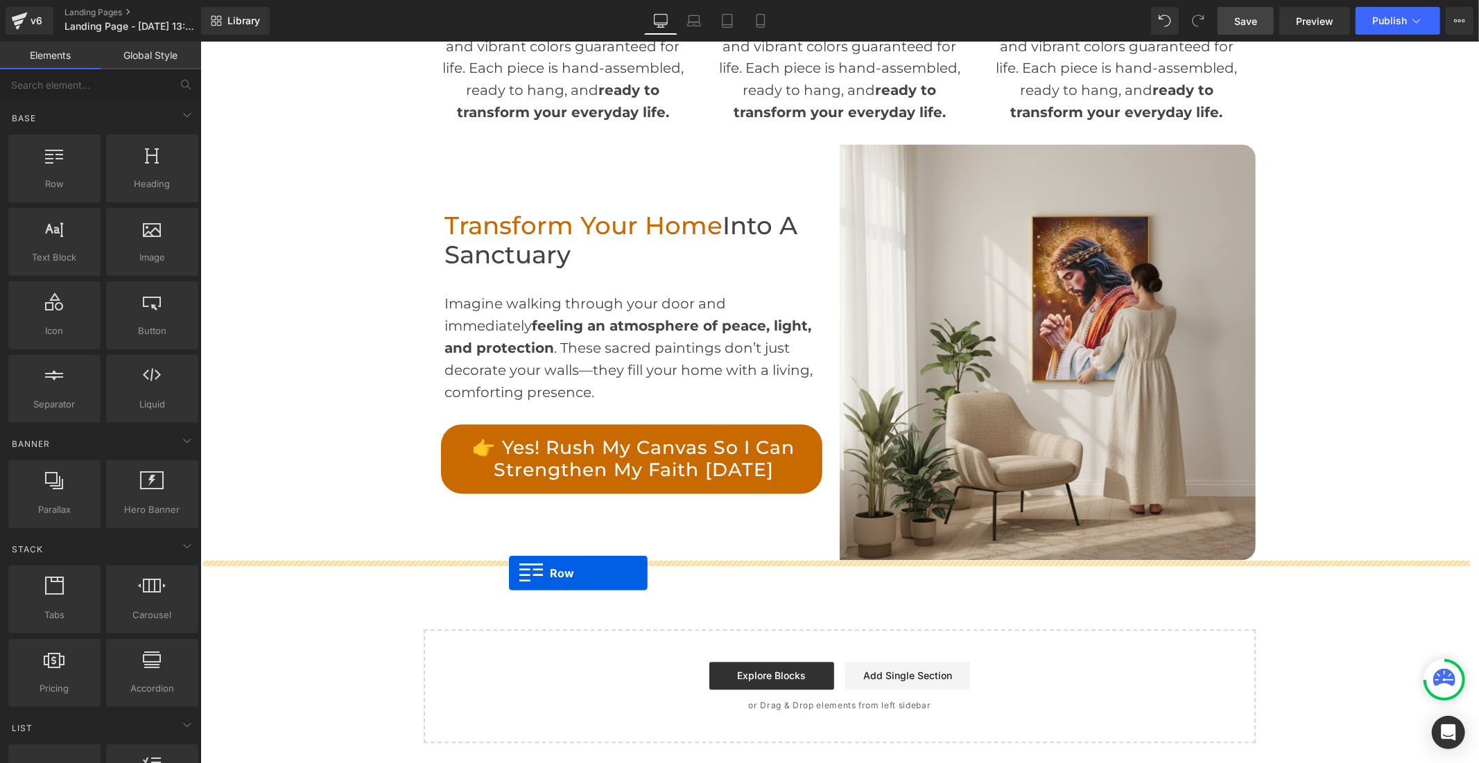
drag, startPoint x: 426, startPoint y: 105, endPoint x: 508, endPoint y: 573, distance: 474.4
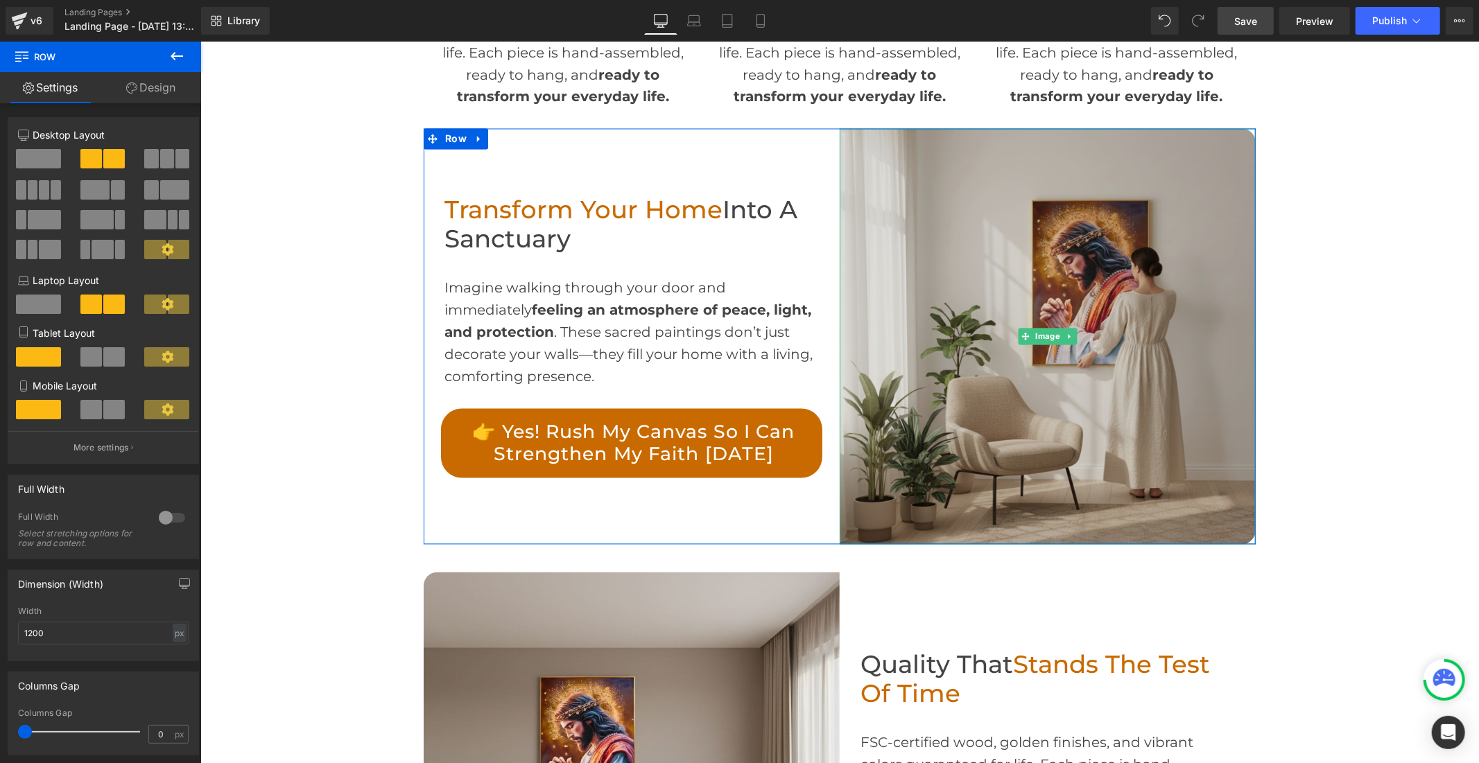
scroll to position [2527, 0]
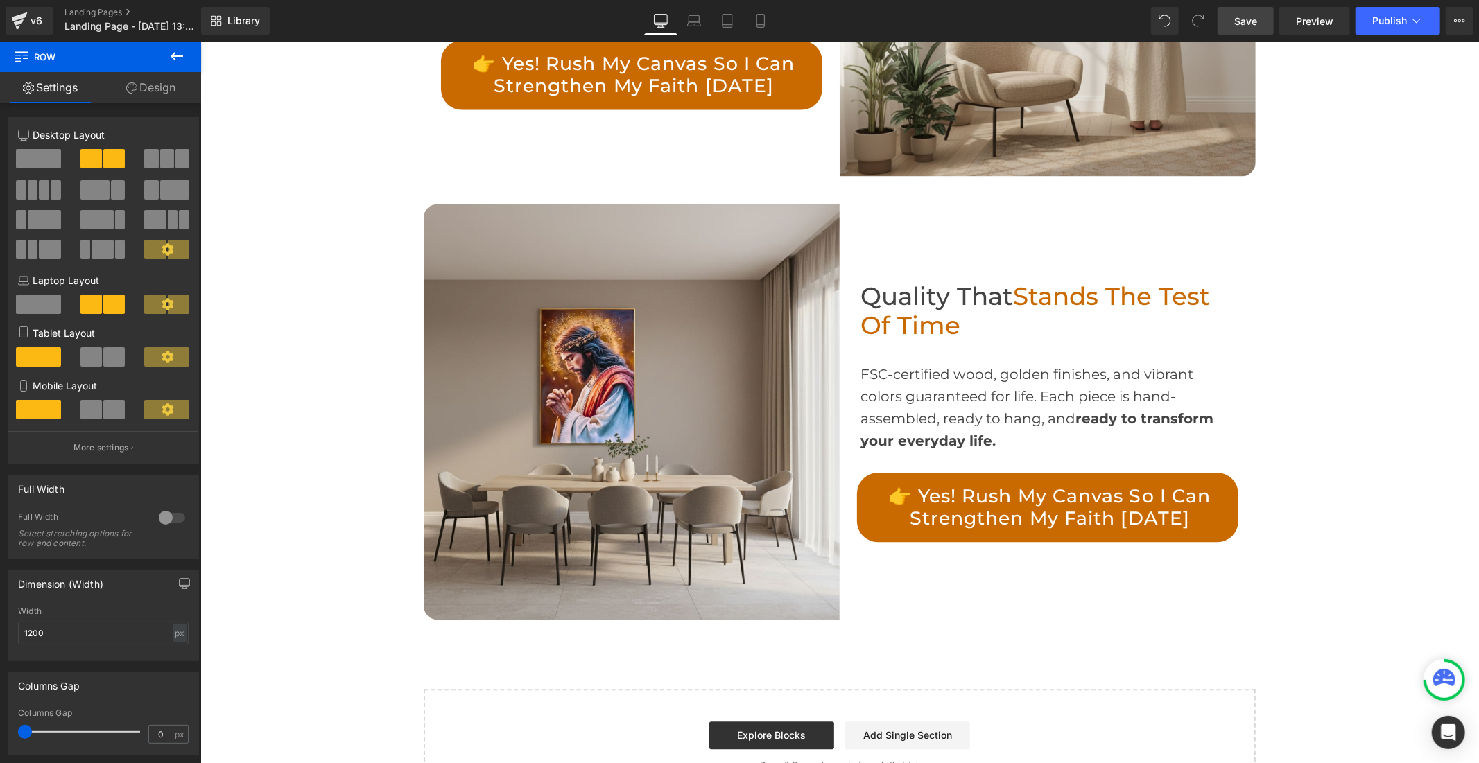
click at [1241, 22] on span "Save" at bounding box center [1245, 21] width 23 height 15
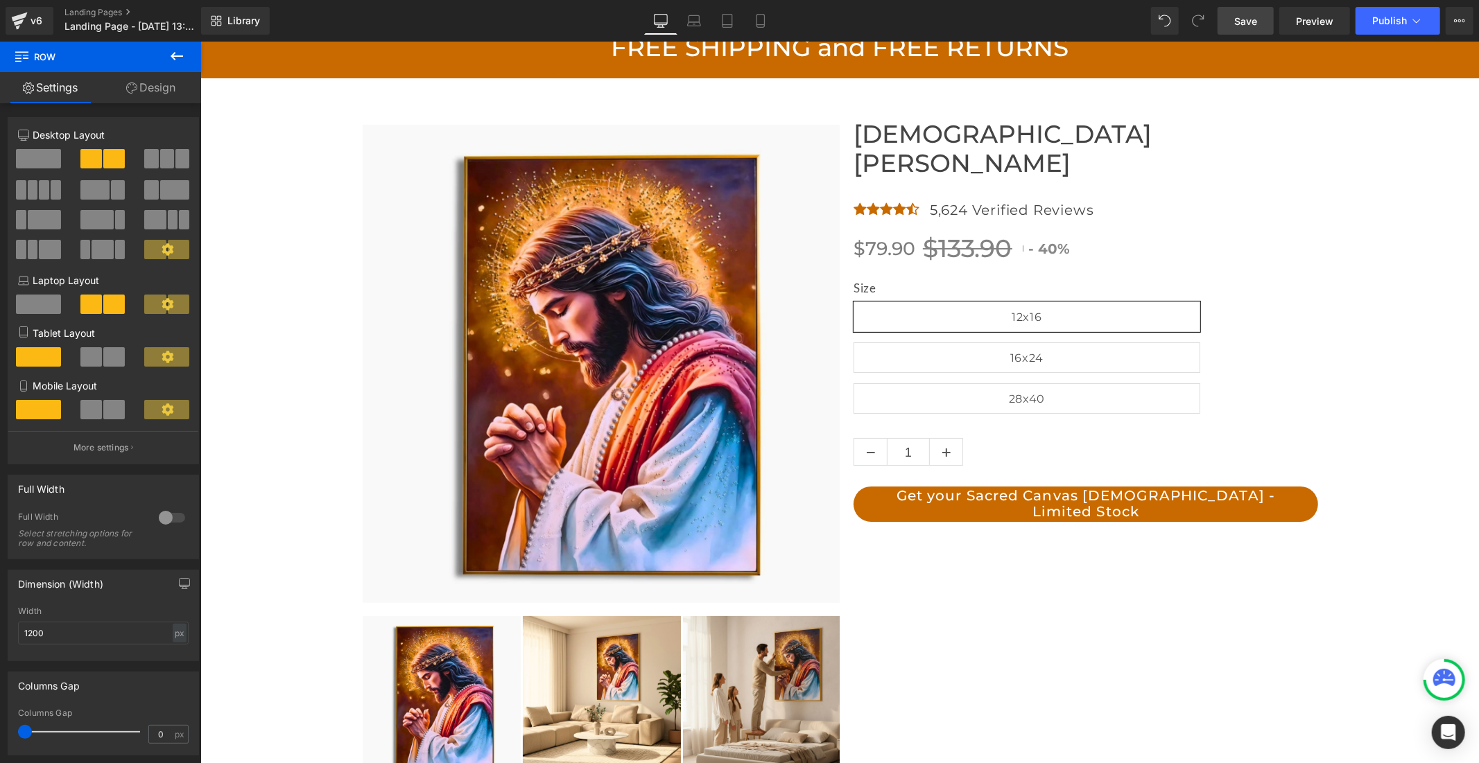
scroll to position [8, 0]
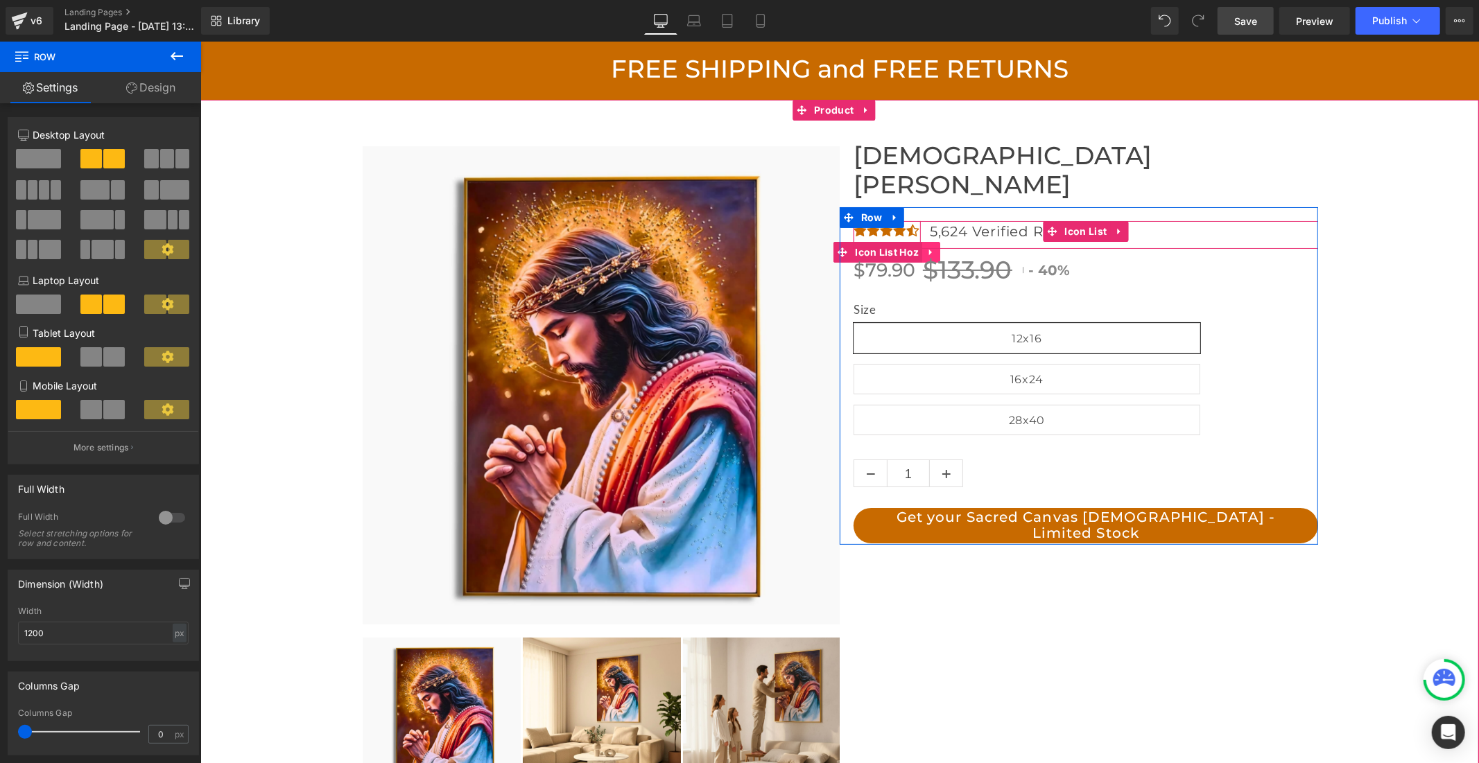
click at [928, 249] on icon at bounding box center [929, 252] width 3 height 6
click at [916, 247] on icon at bounding box center [921, 252] width 10 height 10
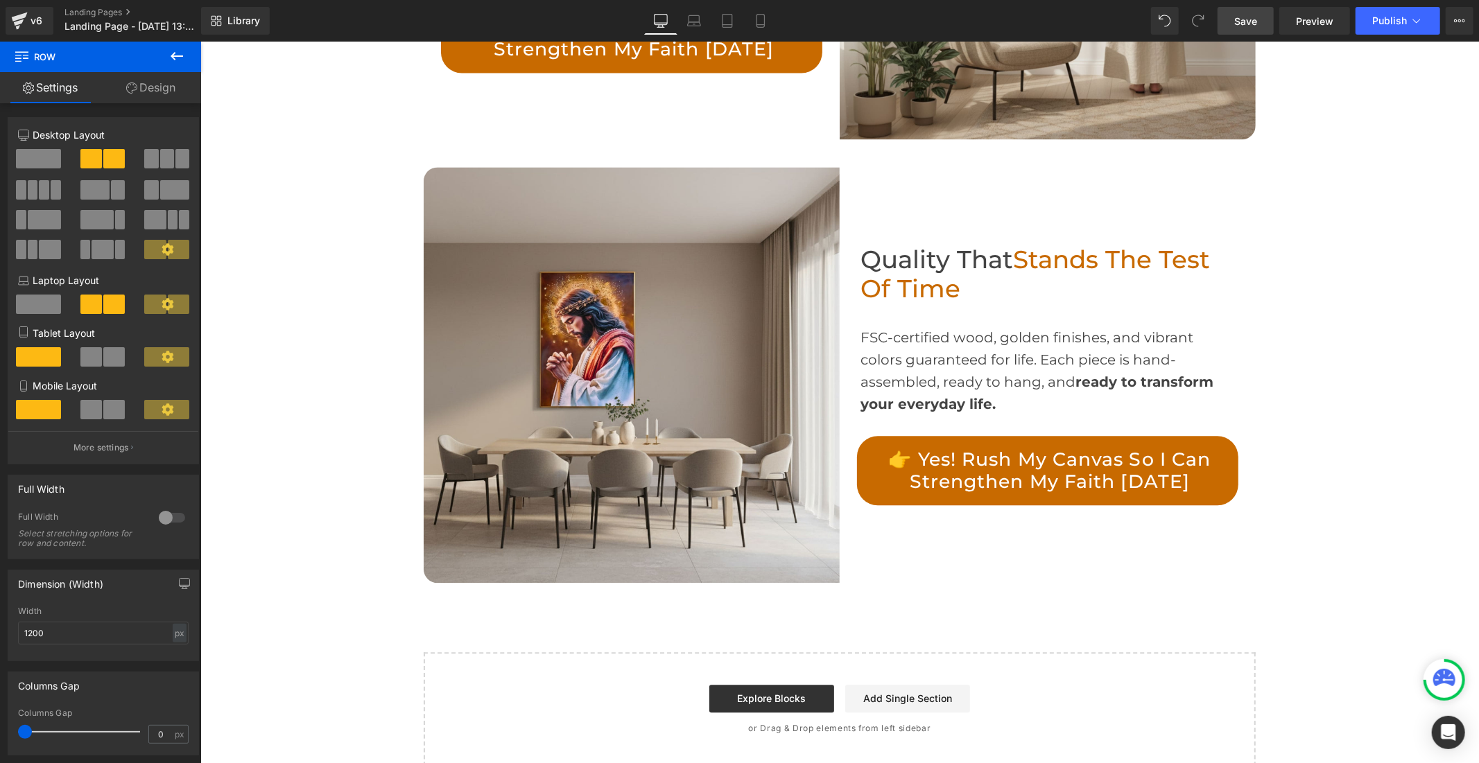
scroll to position [2586, 0]
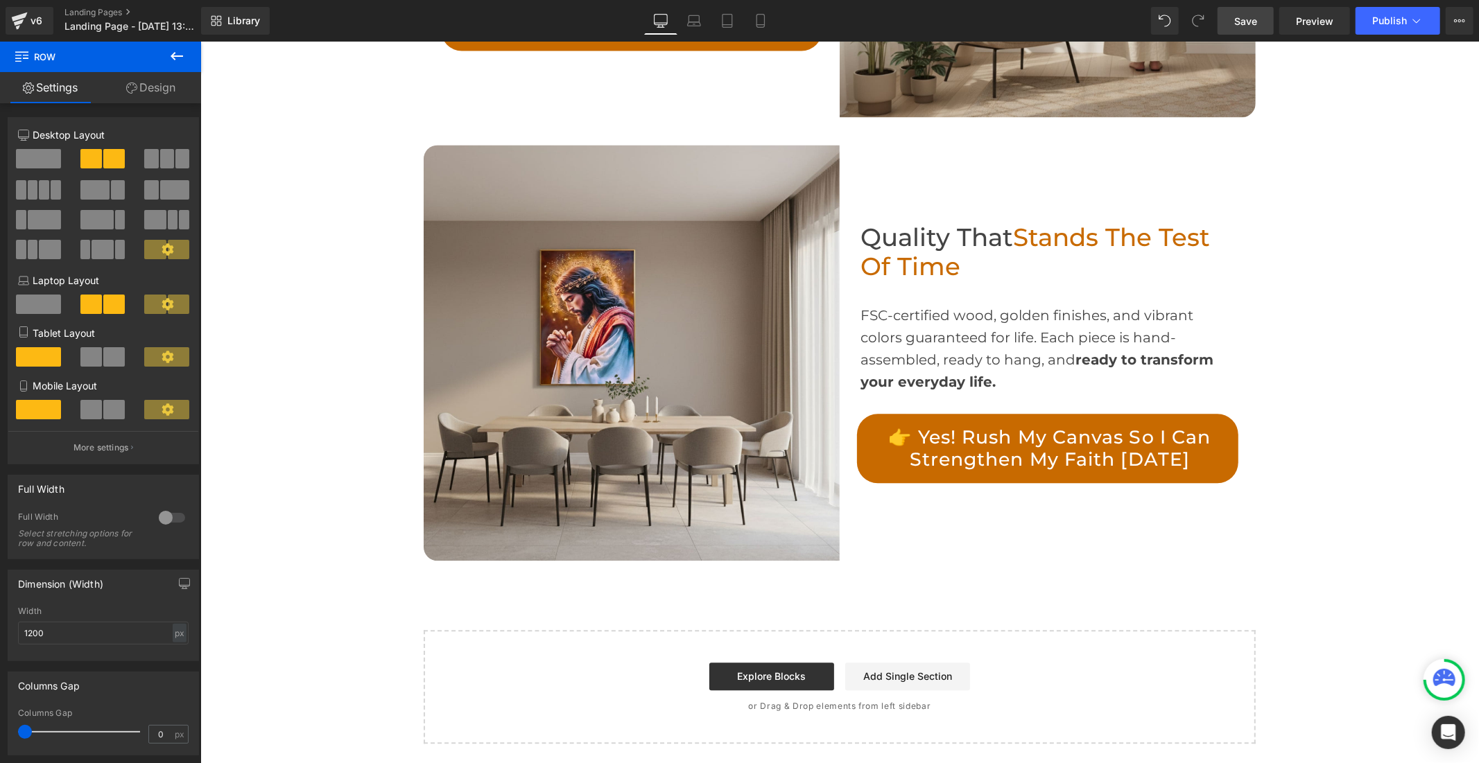
drag, startPoint x: 1469, startPoint y: 72, endPoint x: 1654, endPoint y: 760, distance: 712.8
click at [185, 51] on button at bounding box center [177, 57] width 49 height 31
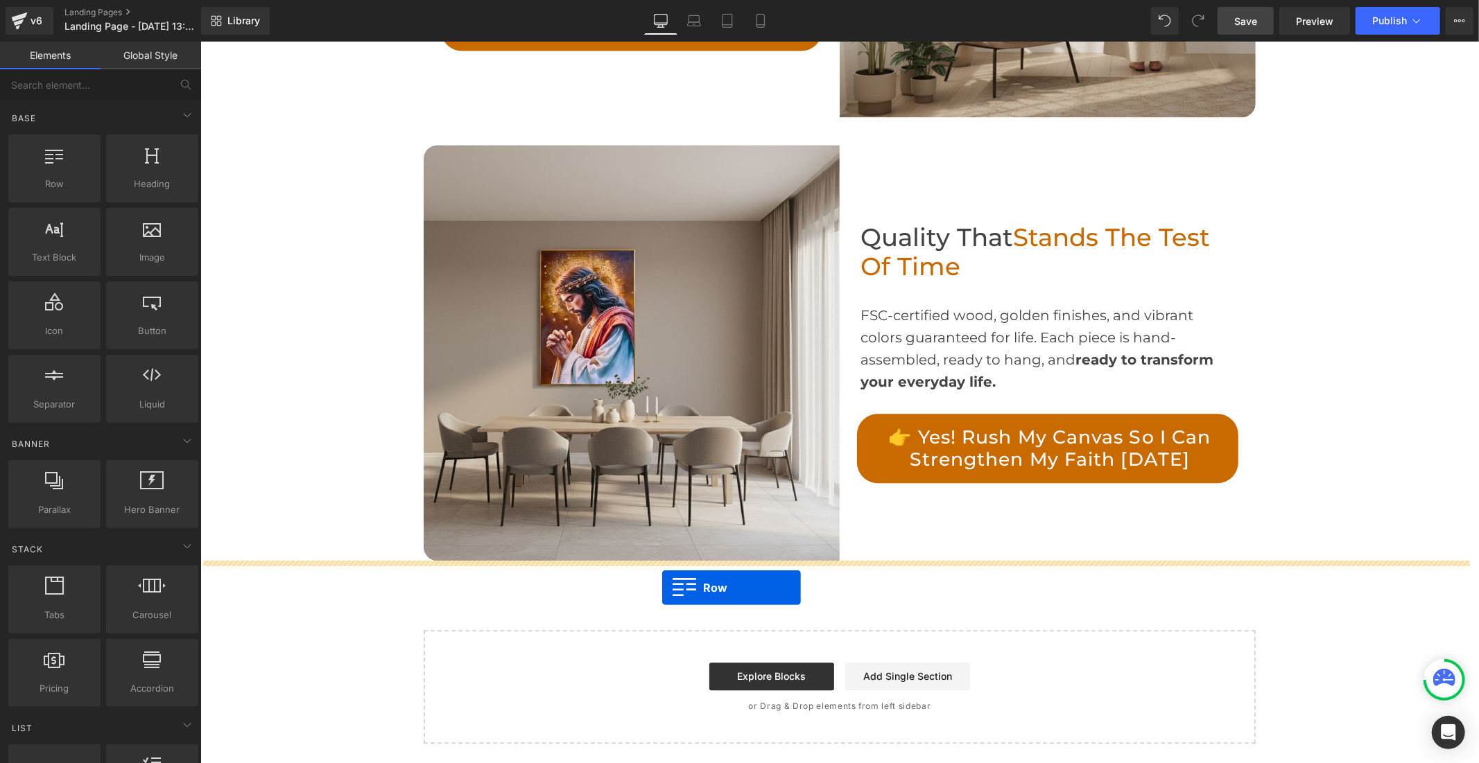
drag, startPoint x: 248, startPoint y: 216, endPoint x: 661, endPoint y: 587, distance: 555.2
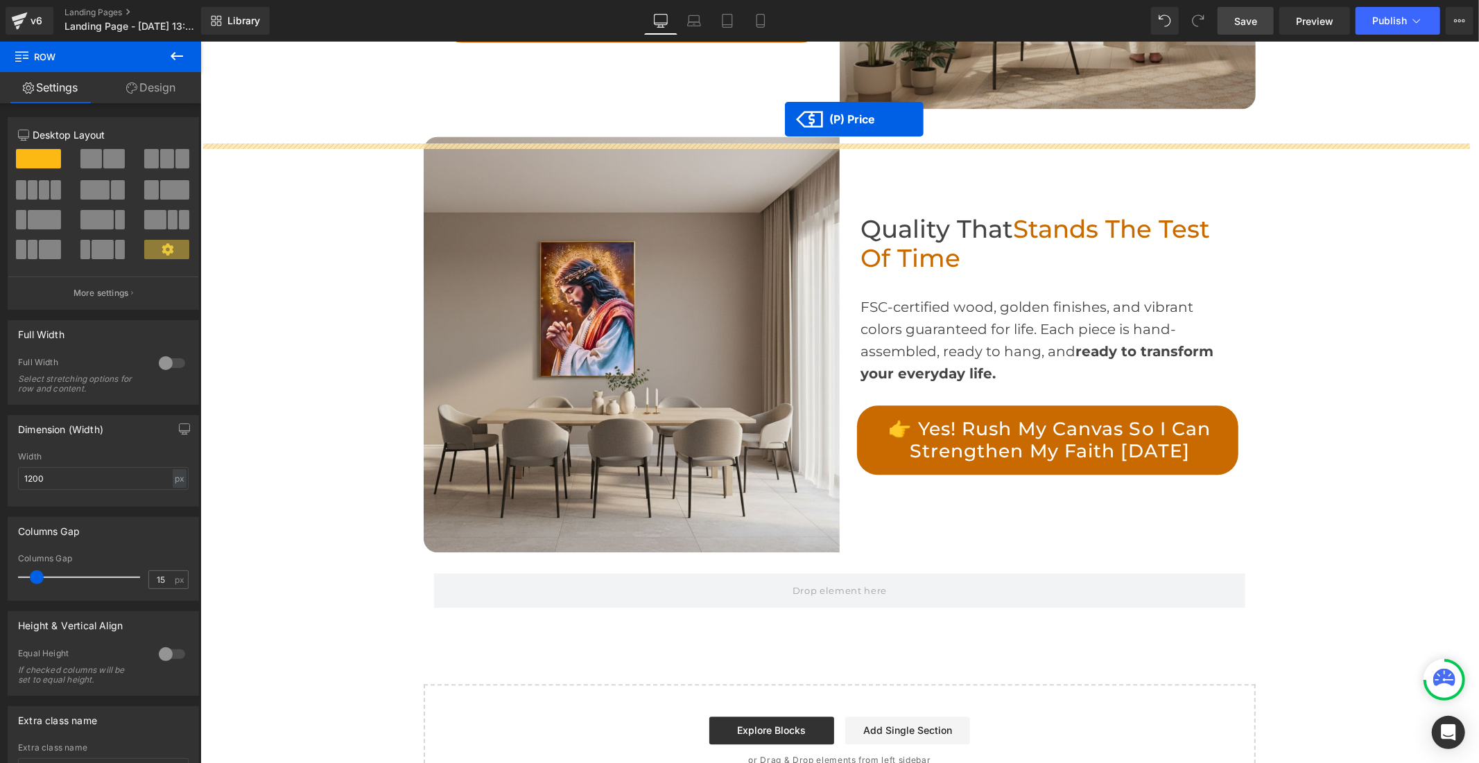
scroll to position [2648, 0]
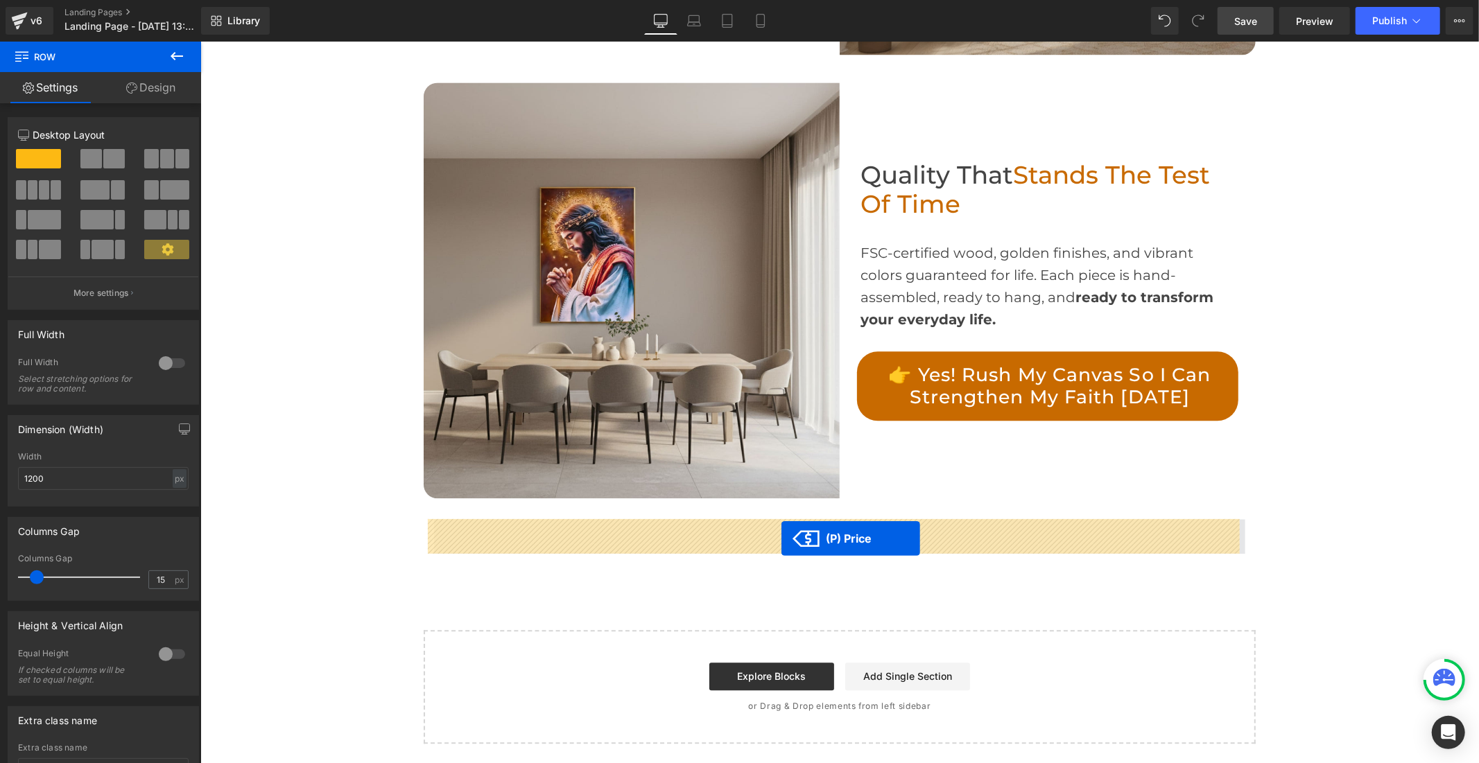
drag, startPoint x: 843, startPoint y: 247, endPoint x: 781, endPoint y: 538, distance: 297.7
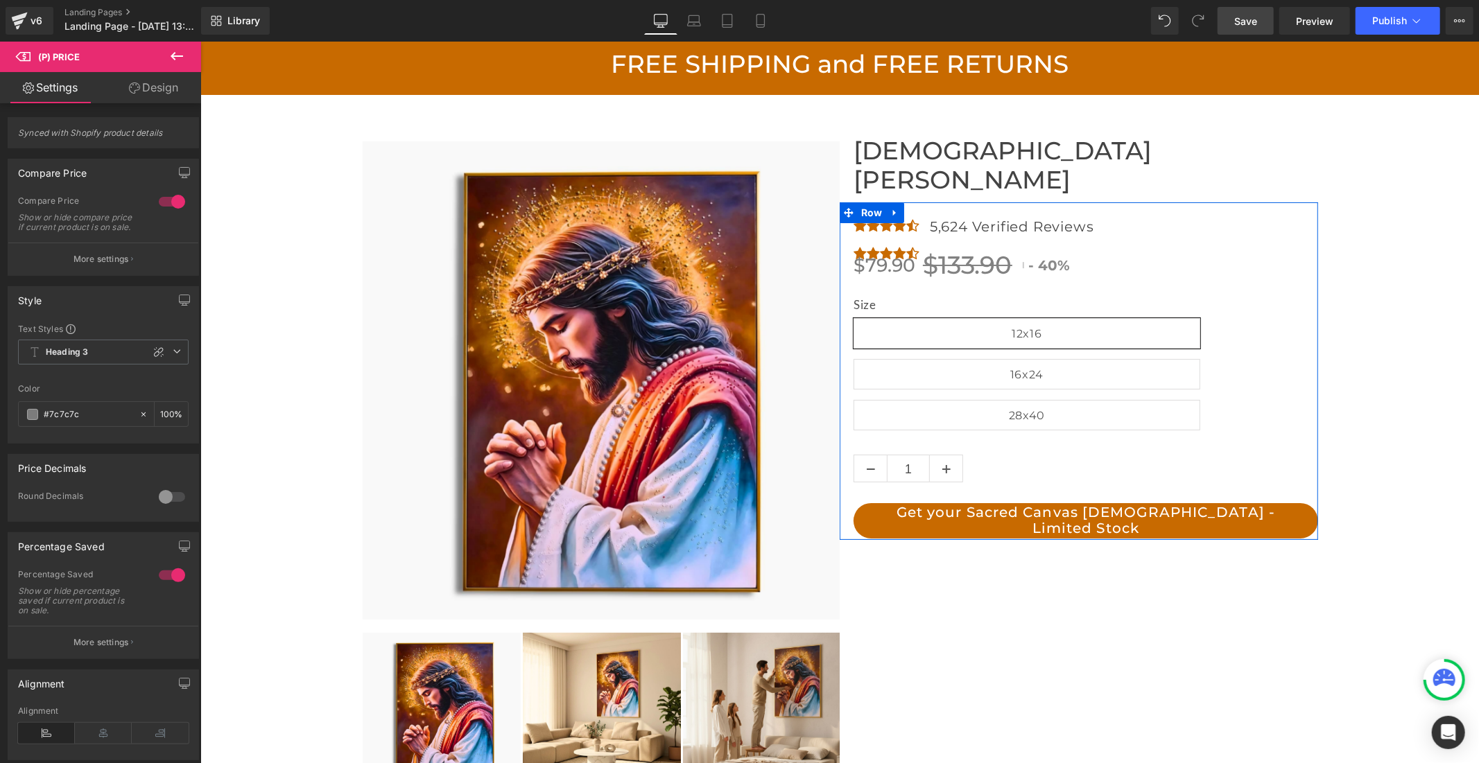
scroll to position [0, 0]
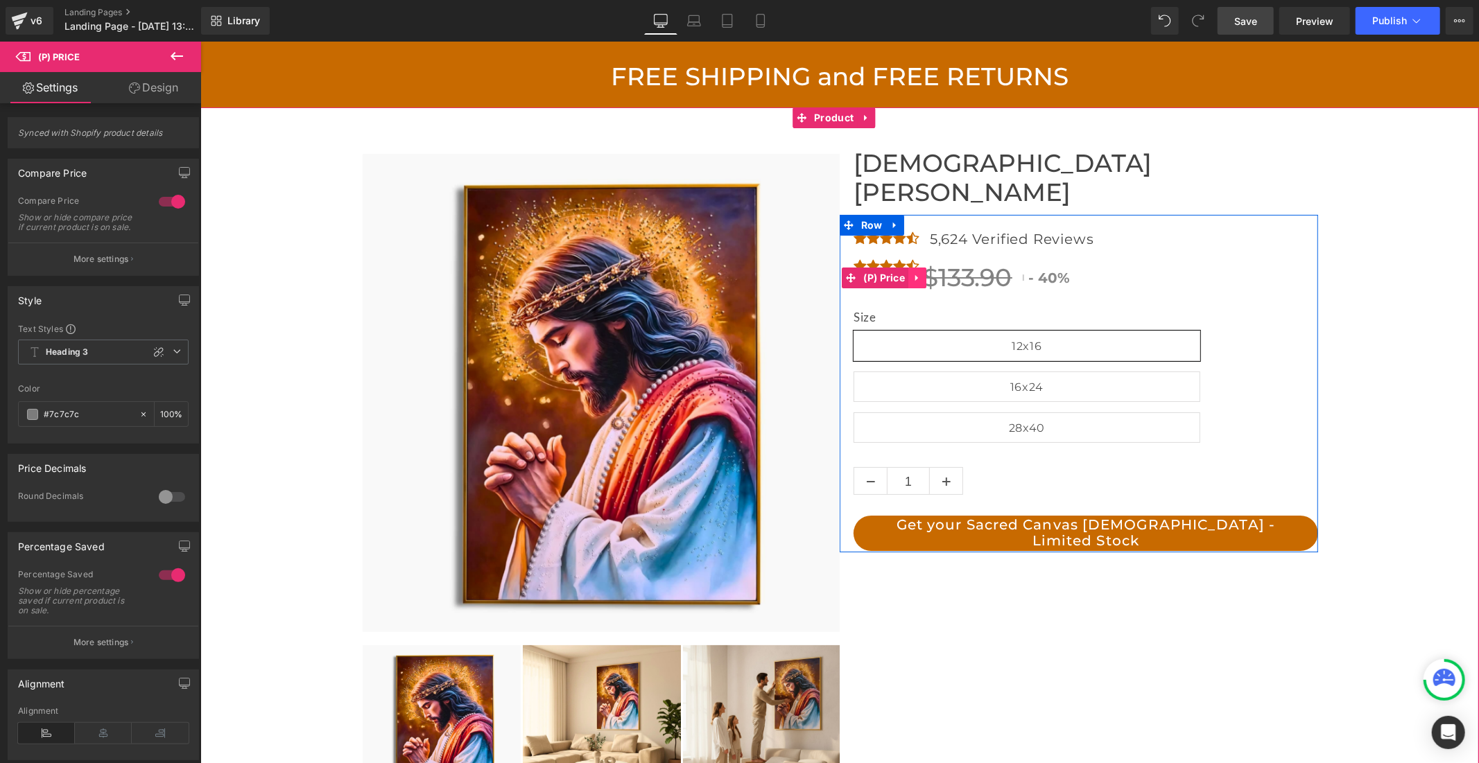
click at [912, 272] on icon at bounding box center [917, 277] width 10 height 10
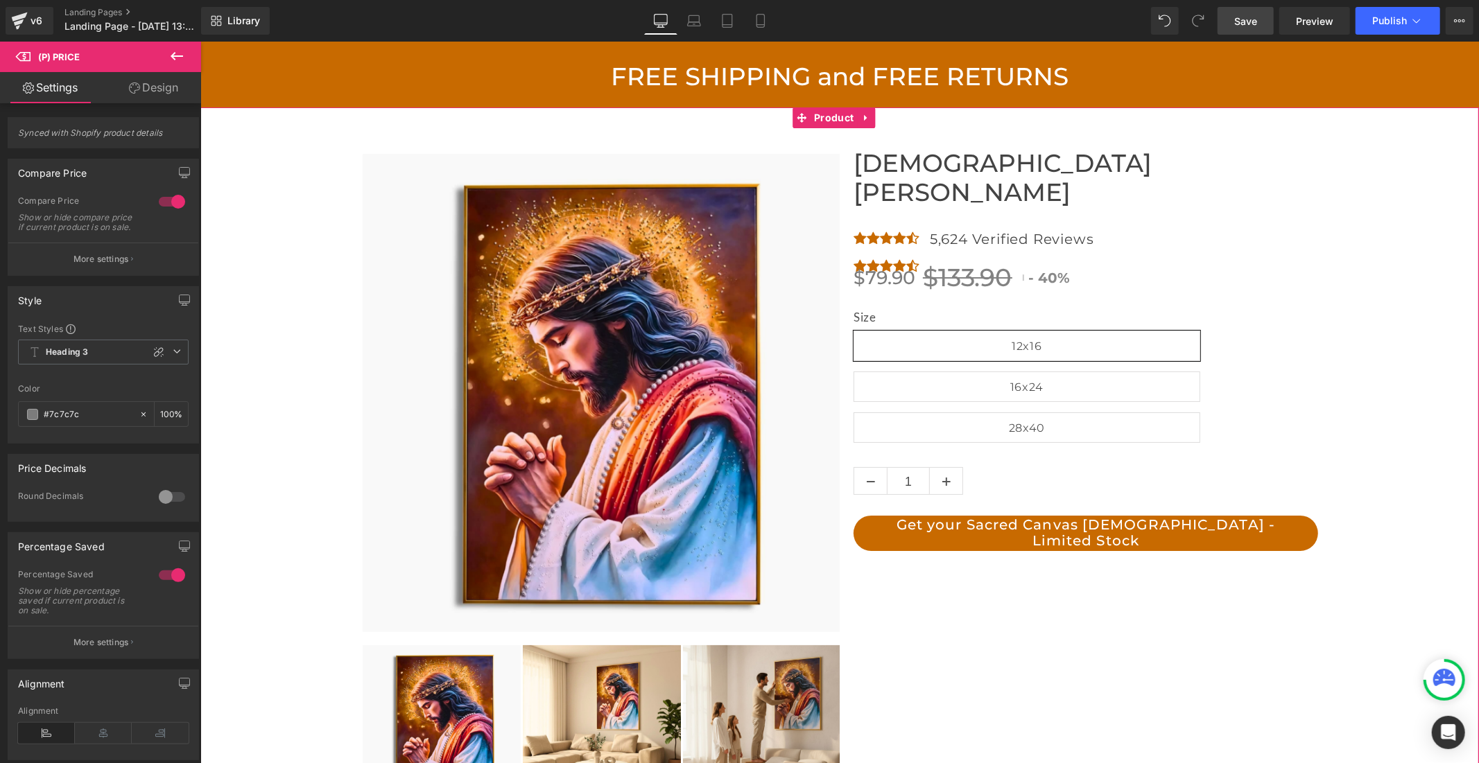
click at [1356, 204] on div "‹ ›" at bounding box center [839, 501] width 1278 height 789
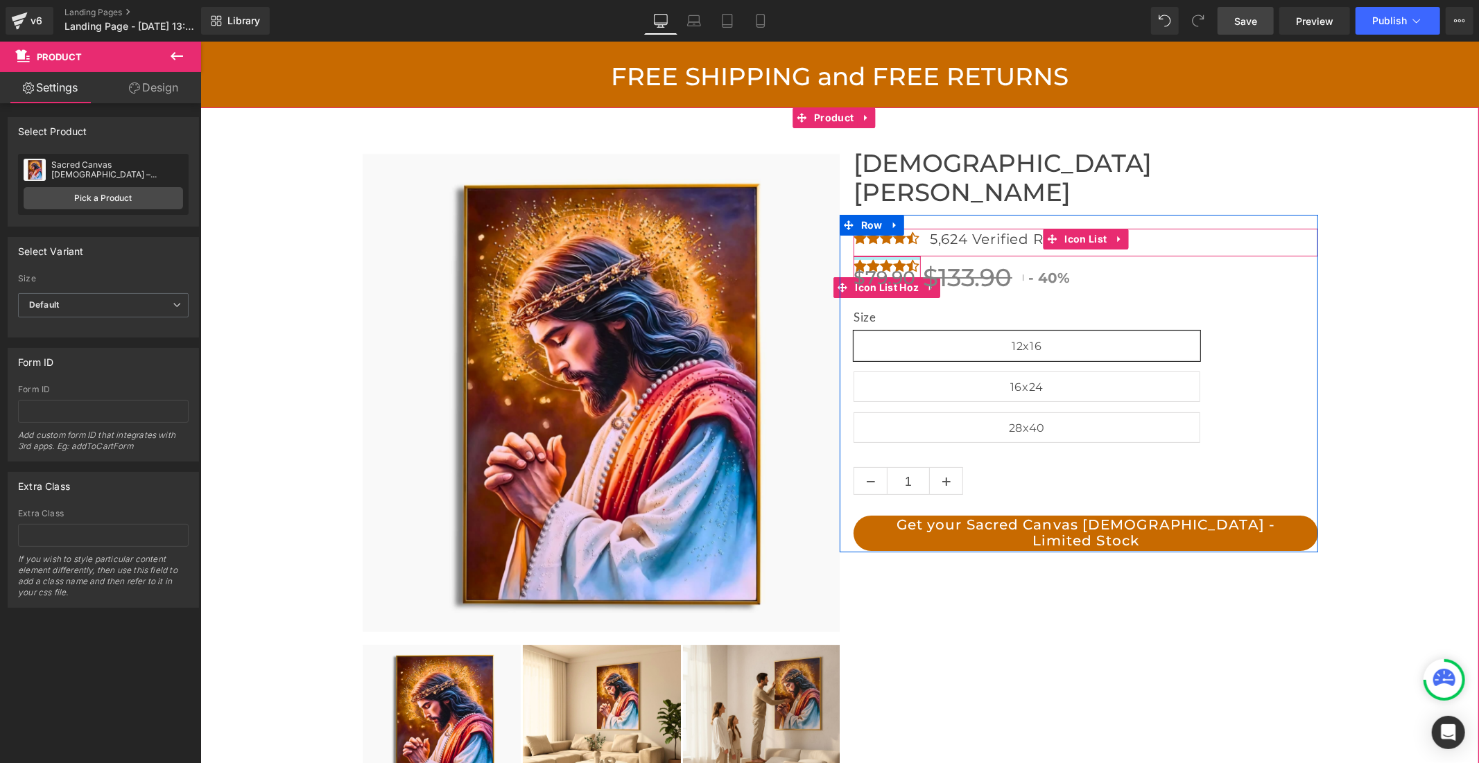
click at [891, 256] on div at bounding box center [886, 257] width 67 height 3
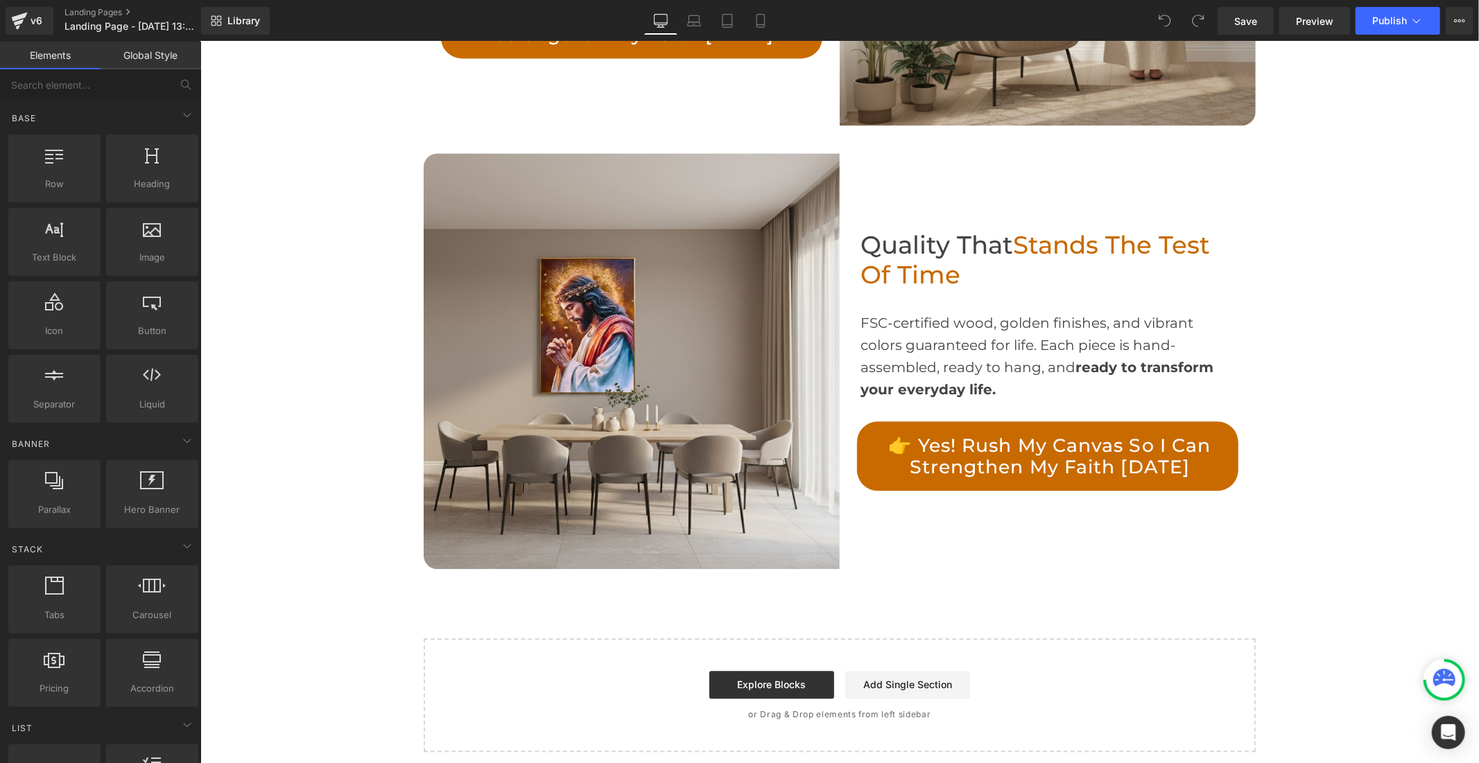
scroll to position [2642, 0]
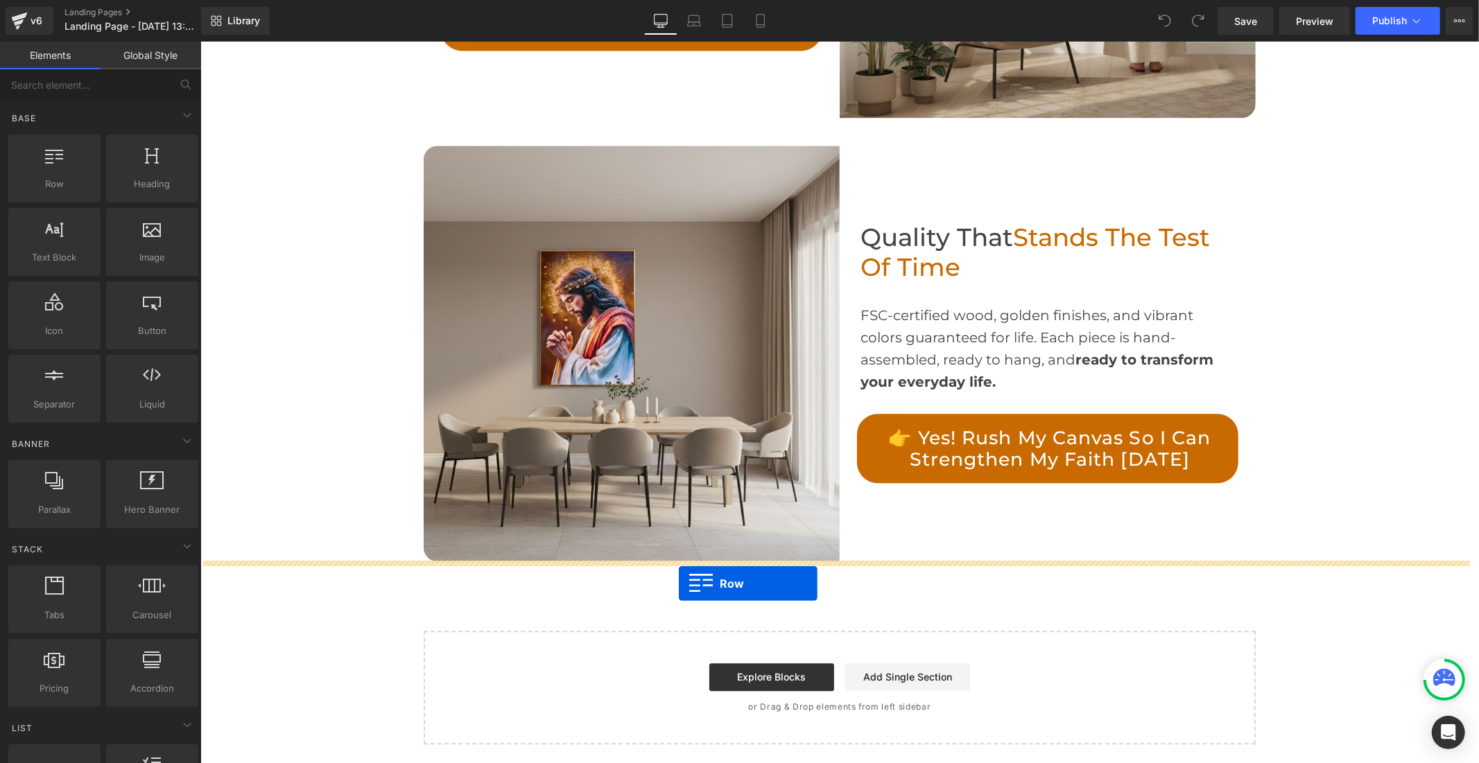
drag, startPoint x: 245, startPoint y: 204, endPoint x: 679, endPoint y: 582, distance: 575.9
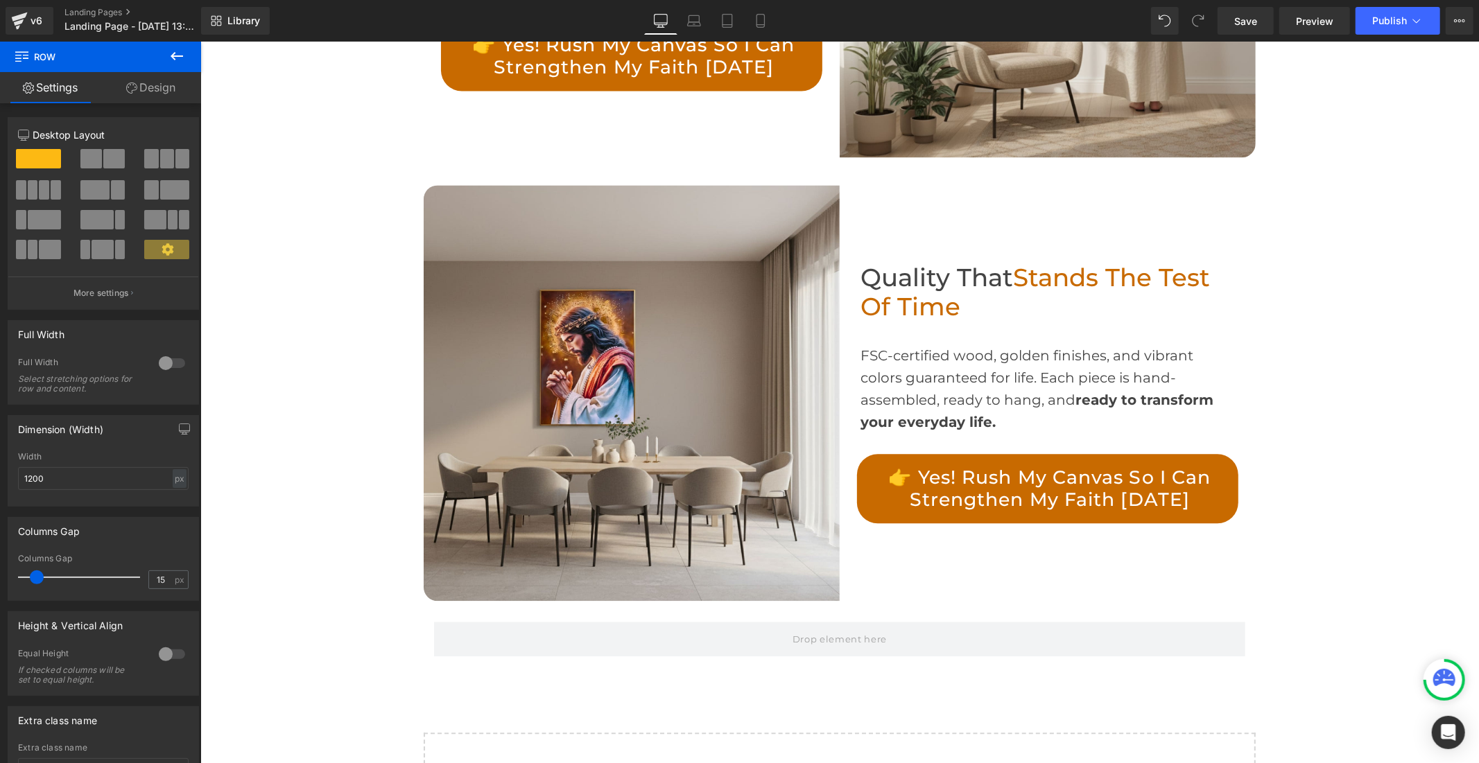
scroll to position [2648, 0]
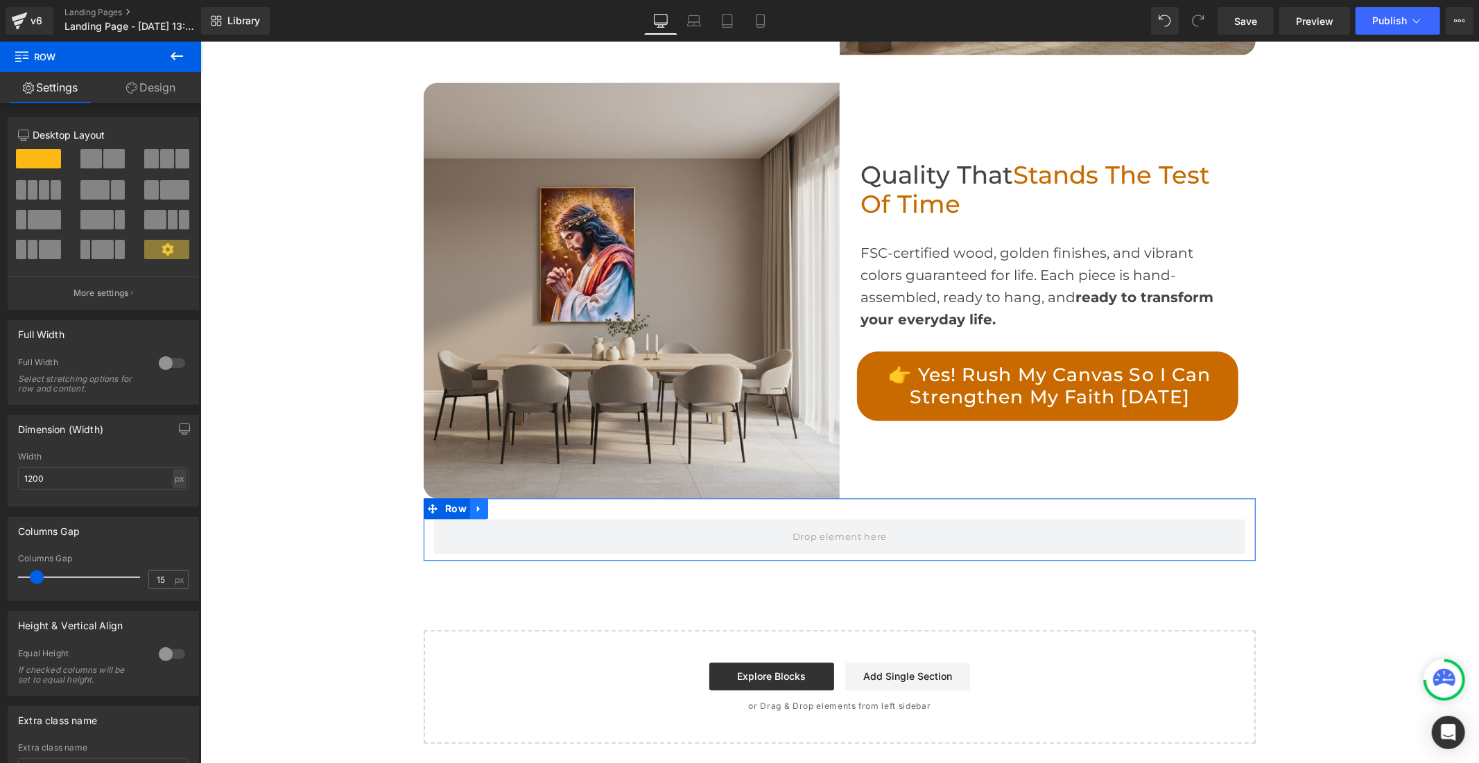
click at [475, 509] on icon at bounding box center [478, 508] width 10 height 10
click at [505, 510] on link at bounding box center [514, 508] width 18 height 21
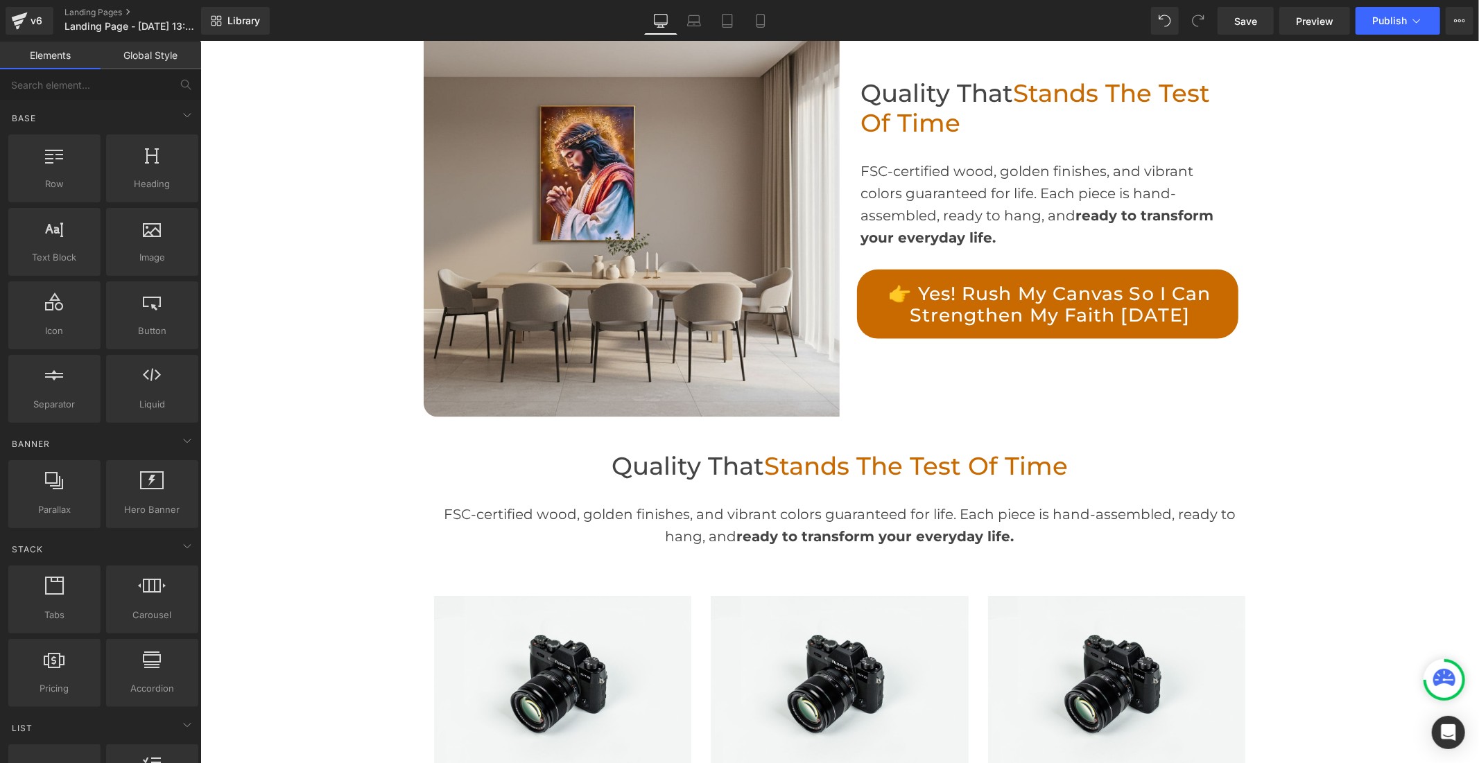
scroll to position [1353, 0]
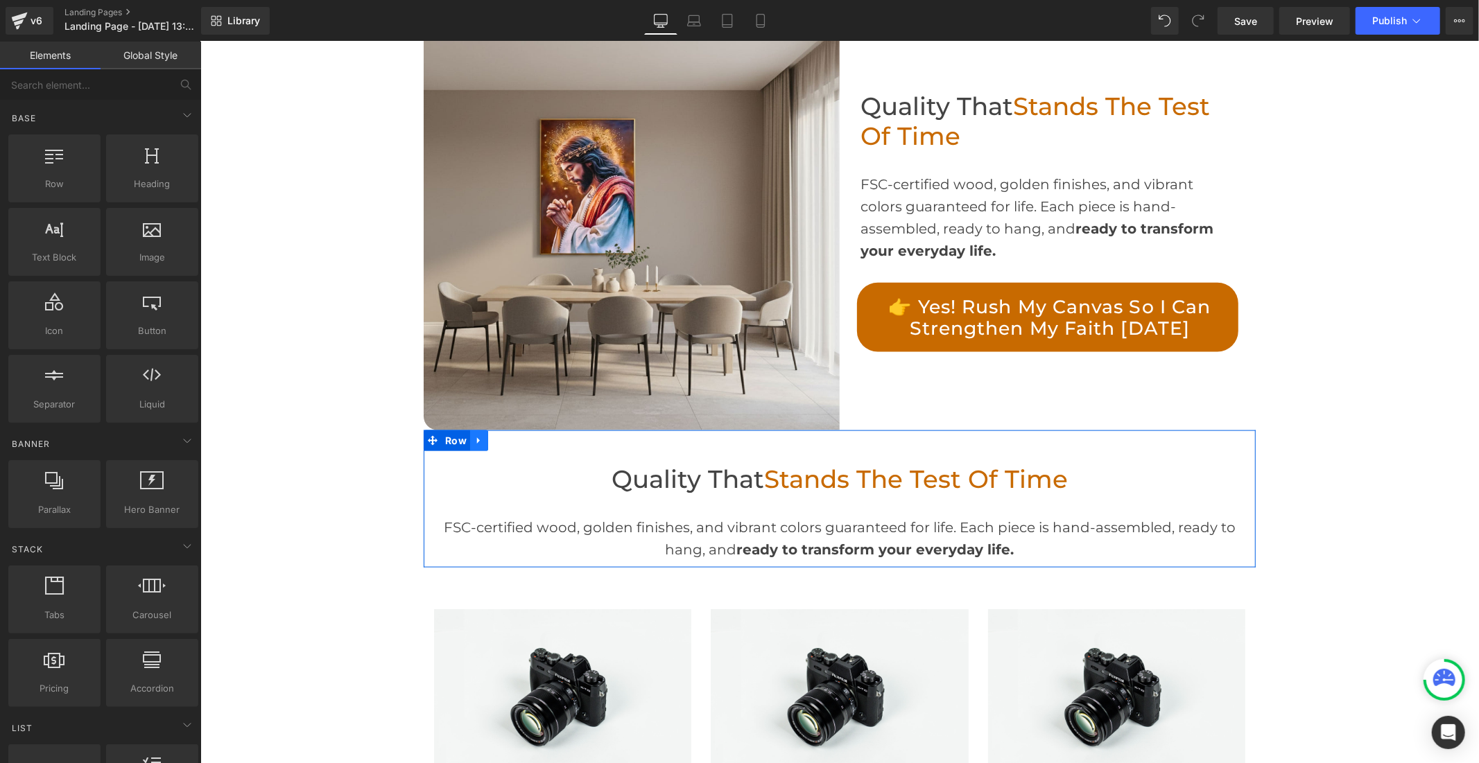
click at [476, 439] on icon at bounding box center [477, 440] width 3 height 6
click at [491, 440] on icon at bounding box center [496, 440] width 10 height 10
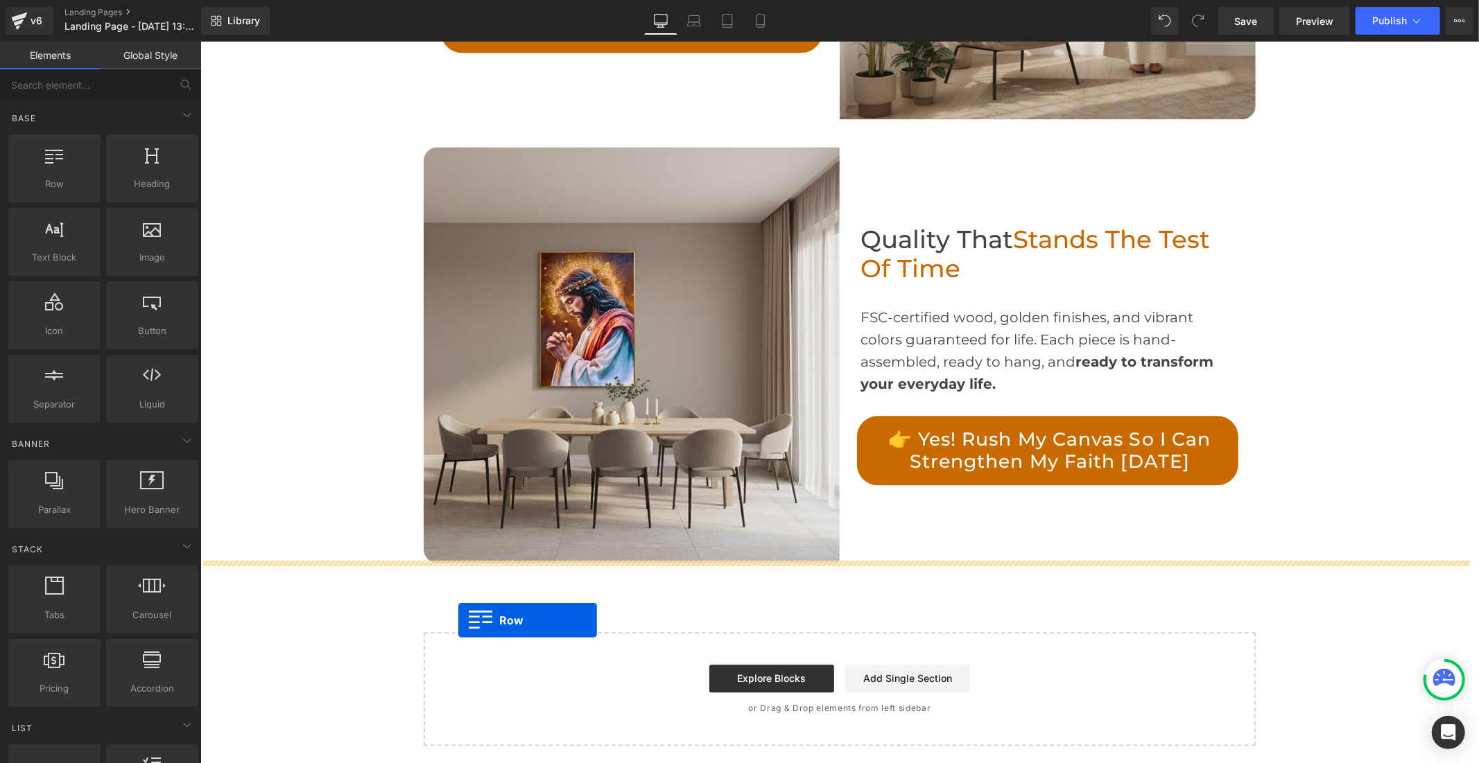
scroll to position [2620, 0]
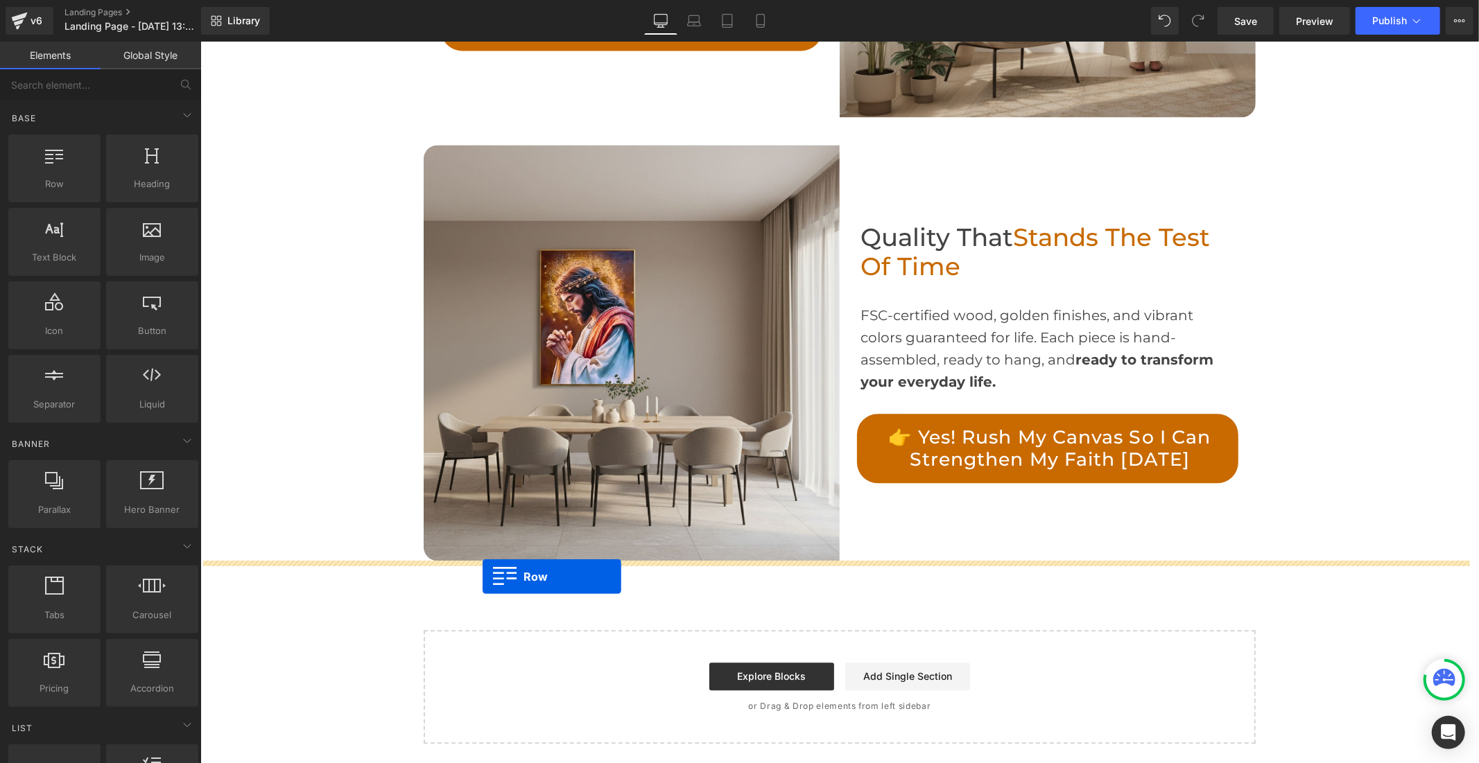
drag, startPoint x: 425, startPoint y: 577, endPoint x: 482, endPoint y: 576, distance: 56.9
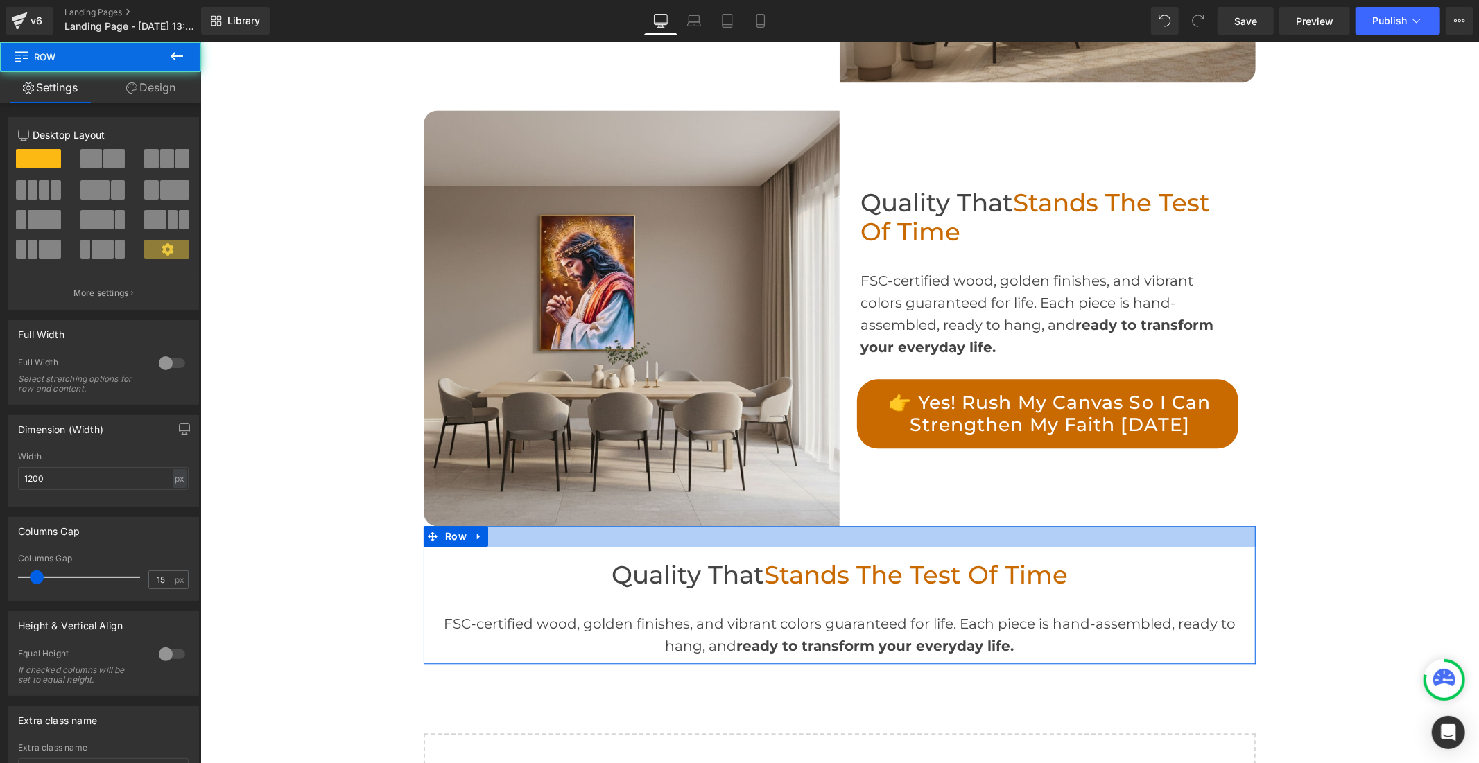
scroll to position [2586, 0]
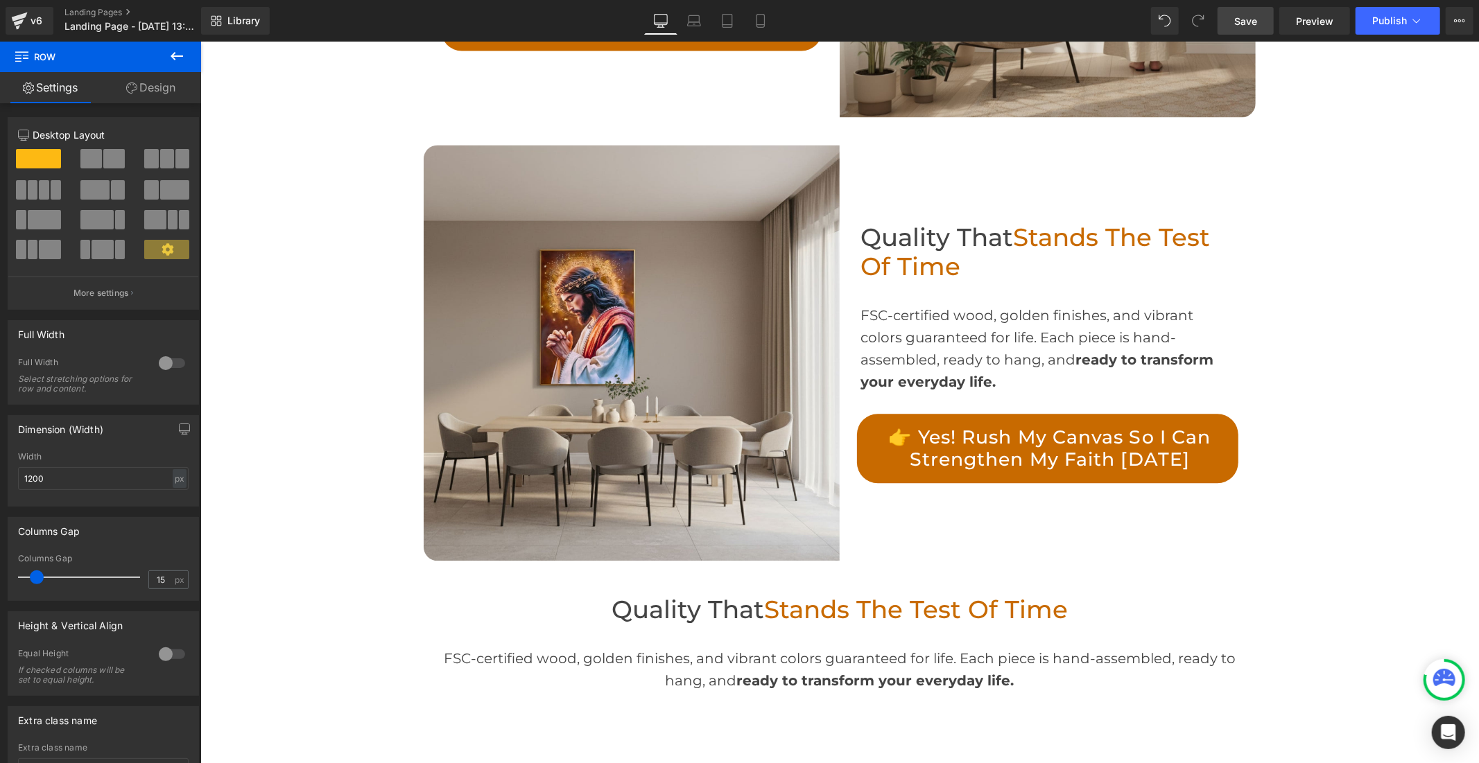
click at [1231, 17] on link "Save" at bounding box center [1245, 21] width 56 height 28
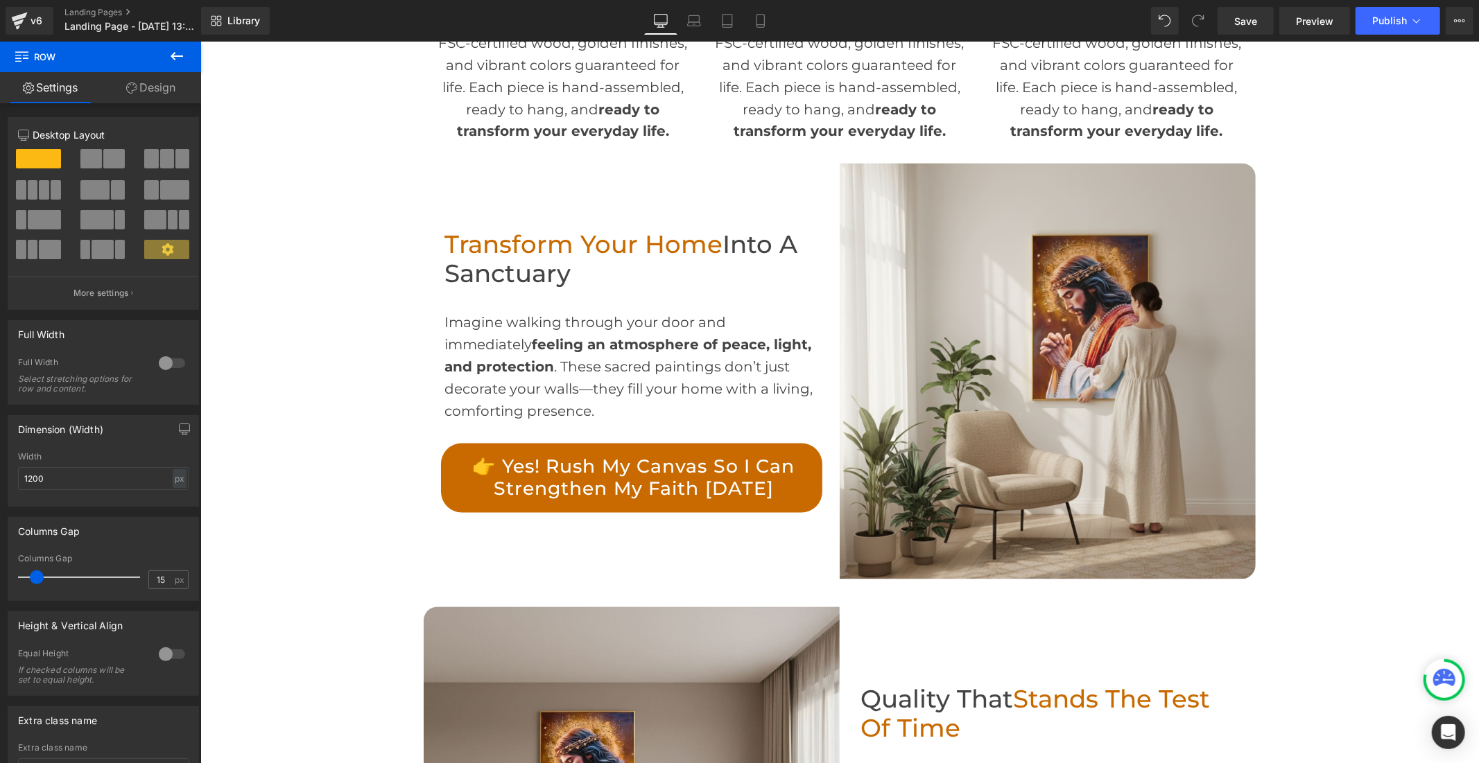
scroll to position [1815, 0]
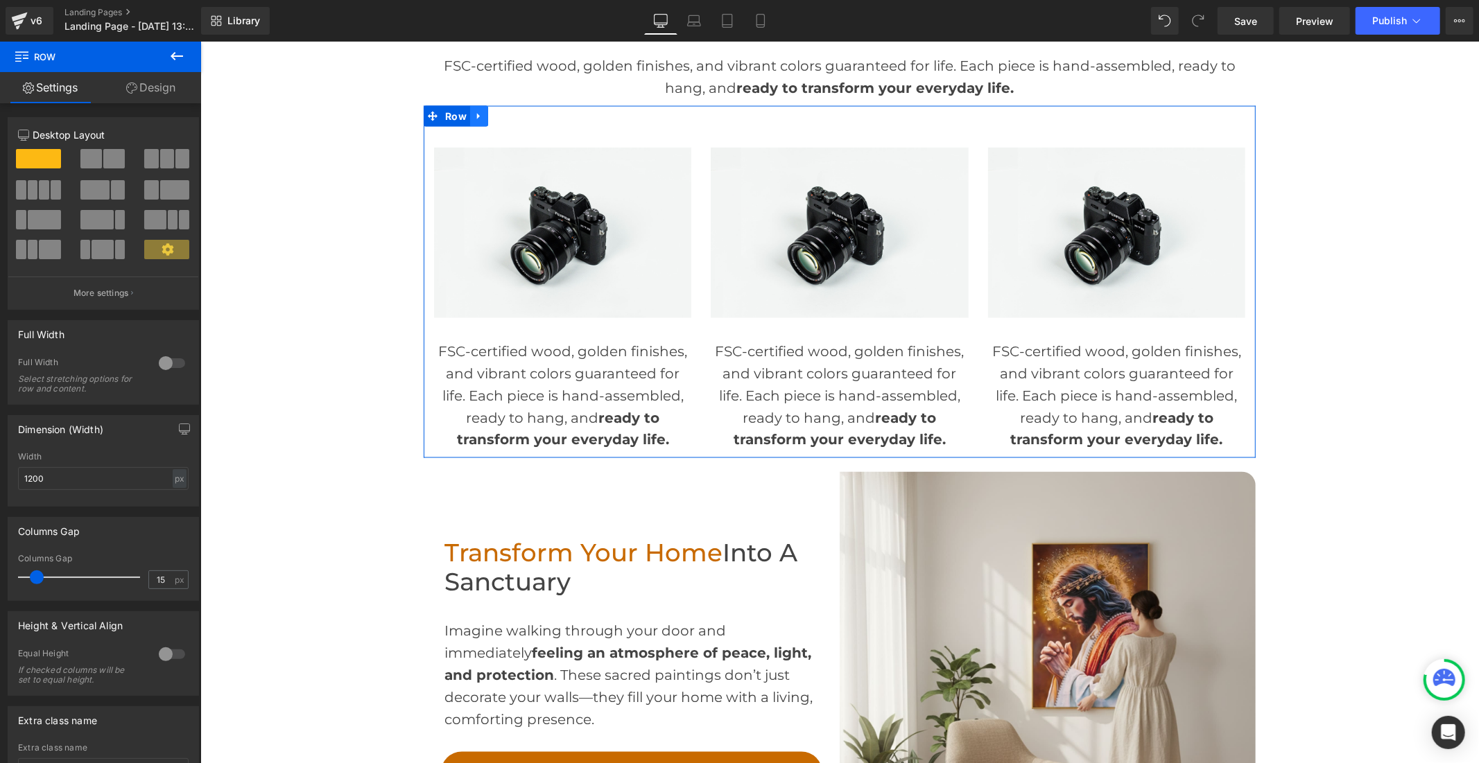
click at [473, 112] on icon at bounding box center [478, 116] width 10 height 10
click at [492, 114] on icon at bounding box center [496, 116] width 10 height 10
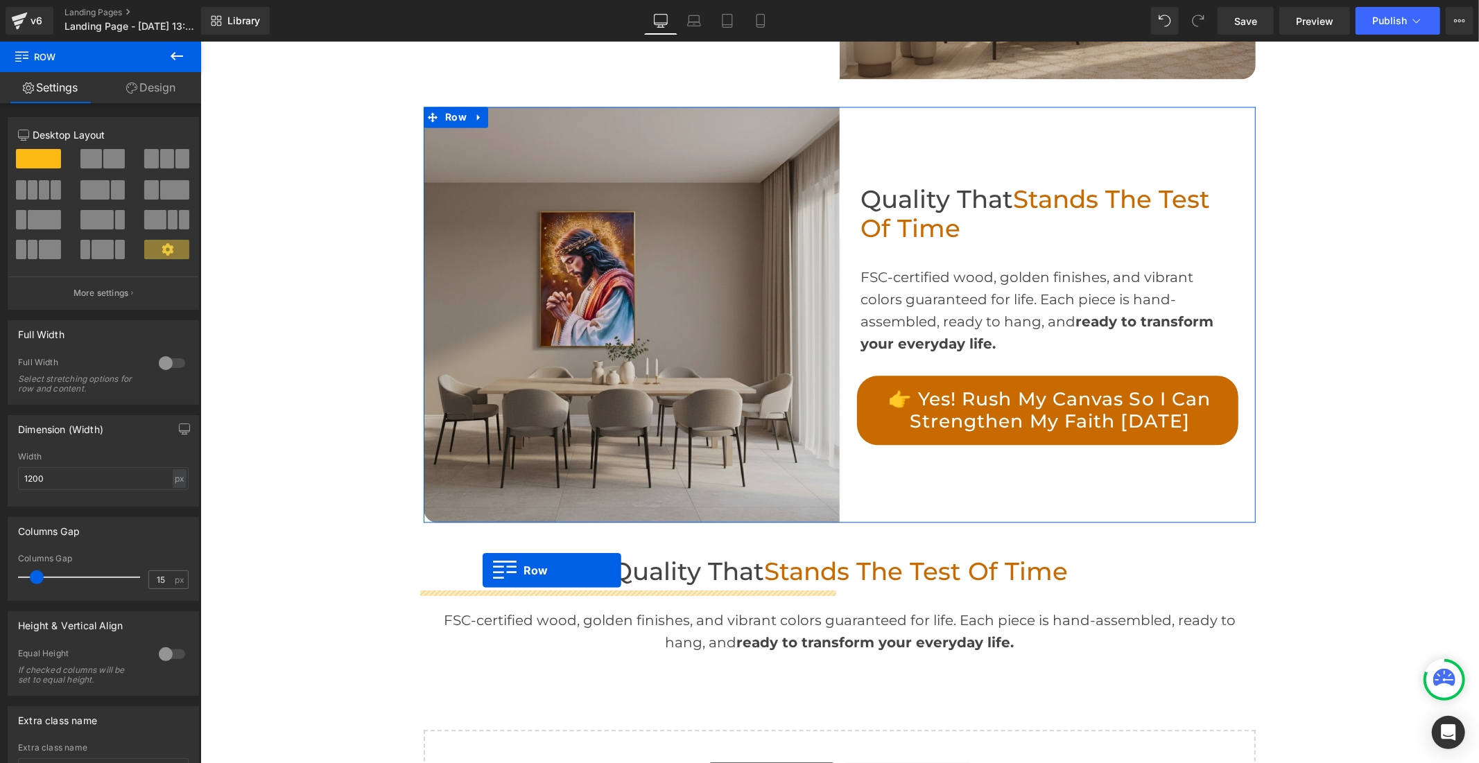
scroll to position [2757, 0]
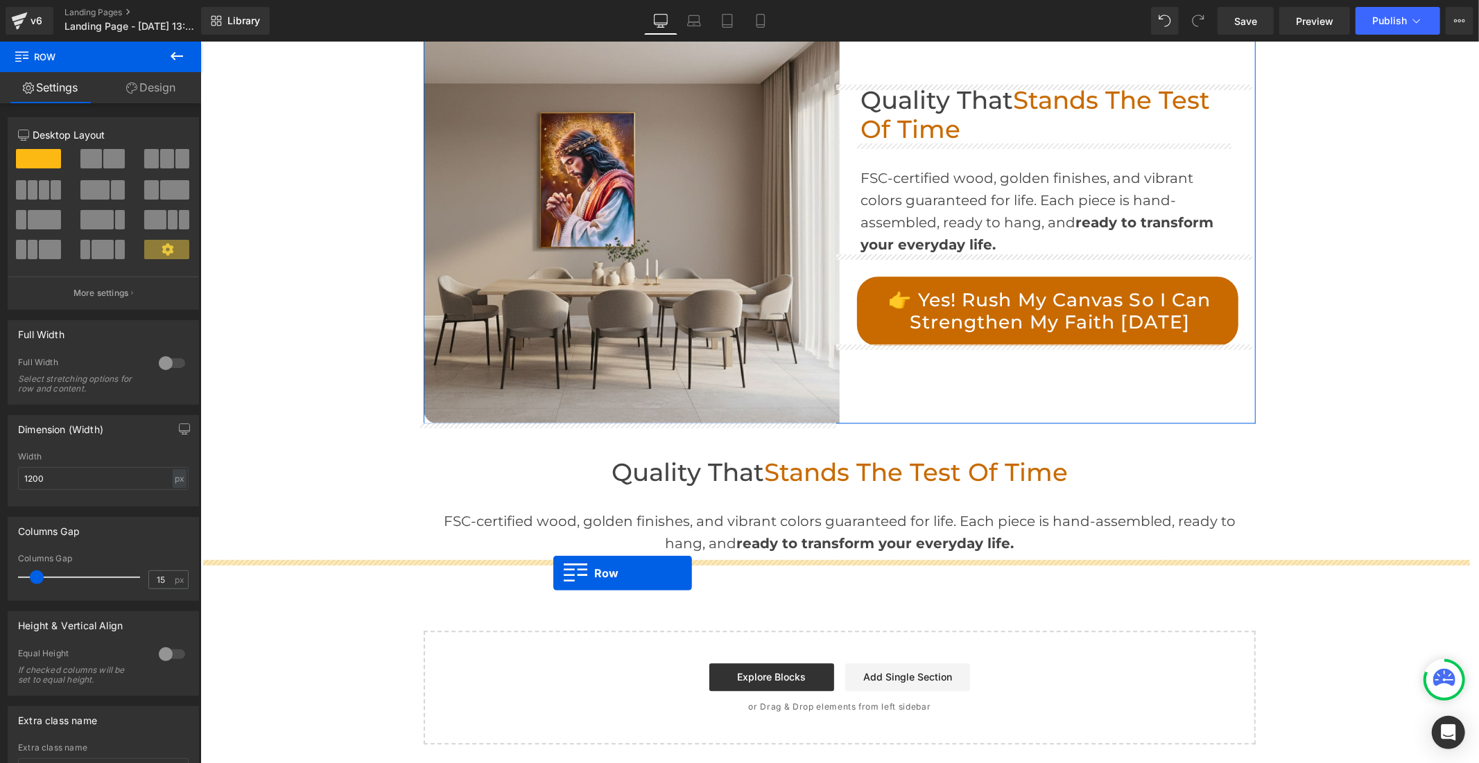
drag, startPoint x: 423, startPoint y: 465, endPoint x: 552, endPoint y: 573, distance: 168.4
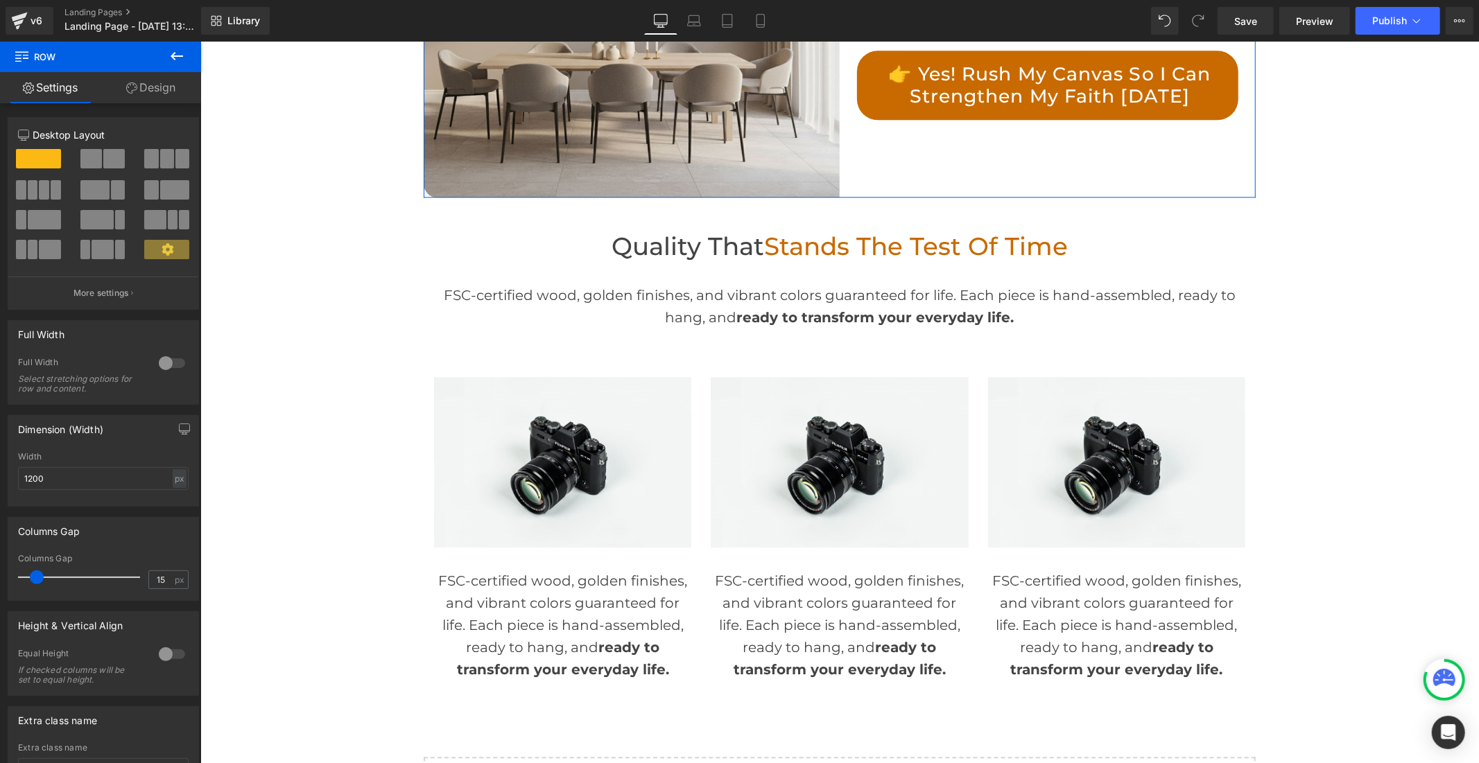
scroll to position [3031, 0]
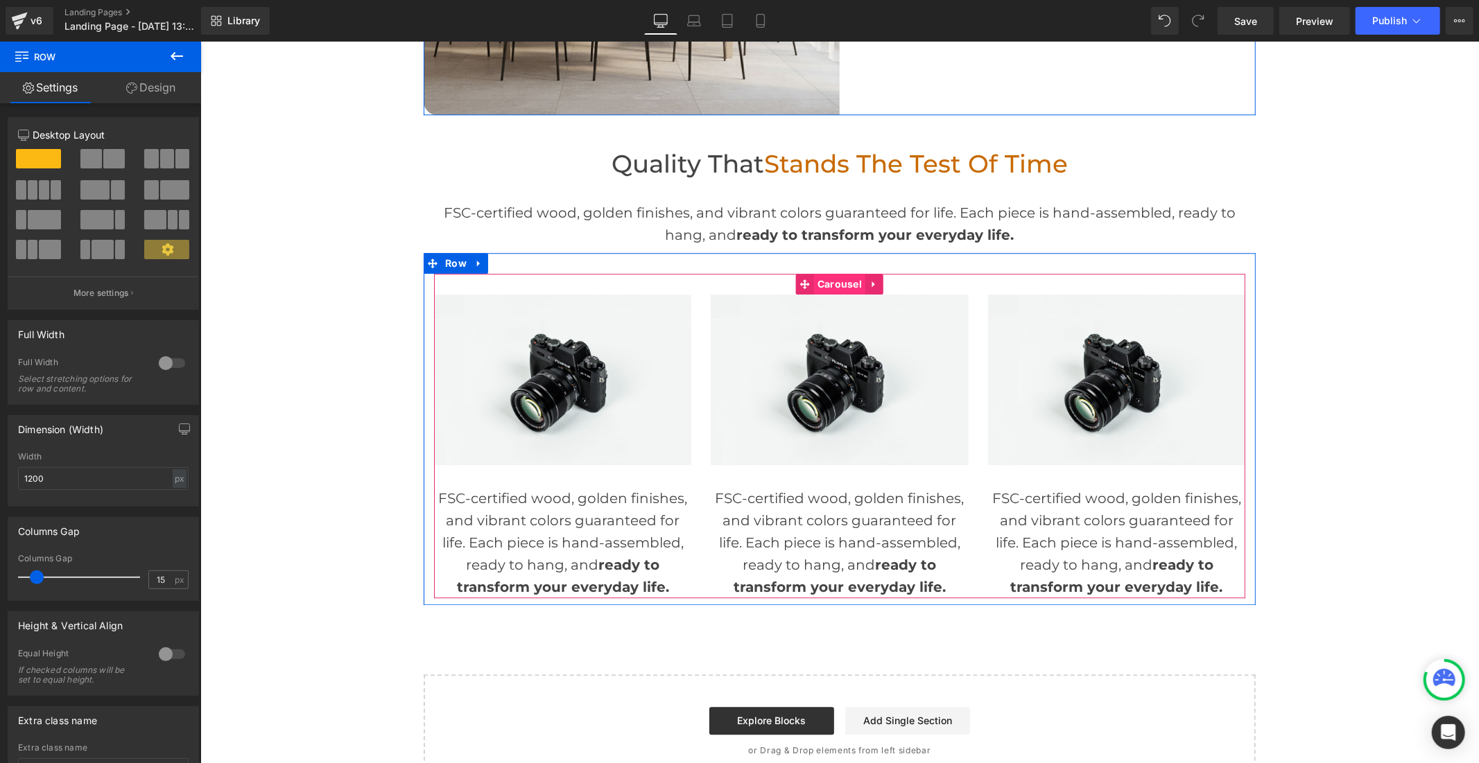
click at [839, 281] on span "Carousel" at bounding box center [838, 283] width 51 height 21
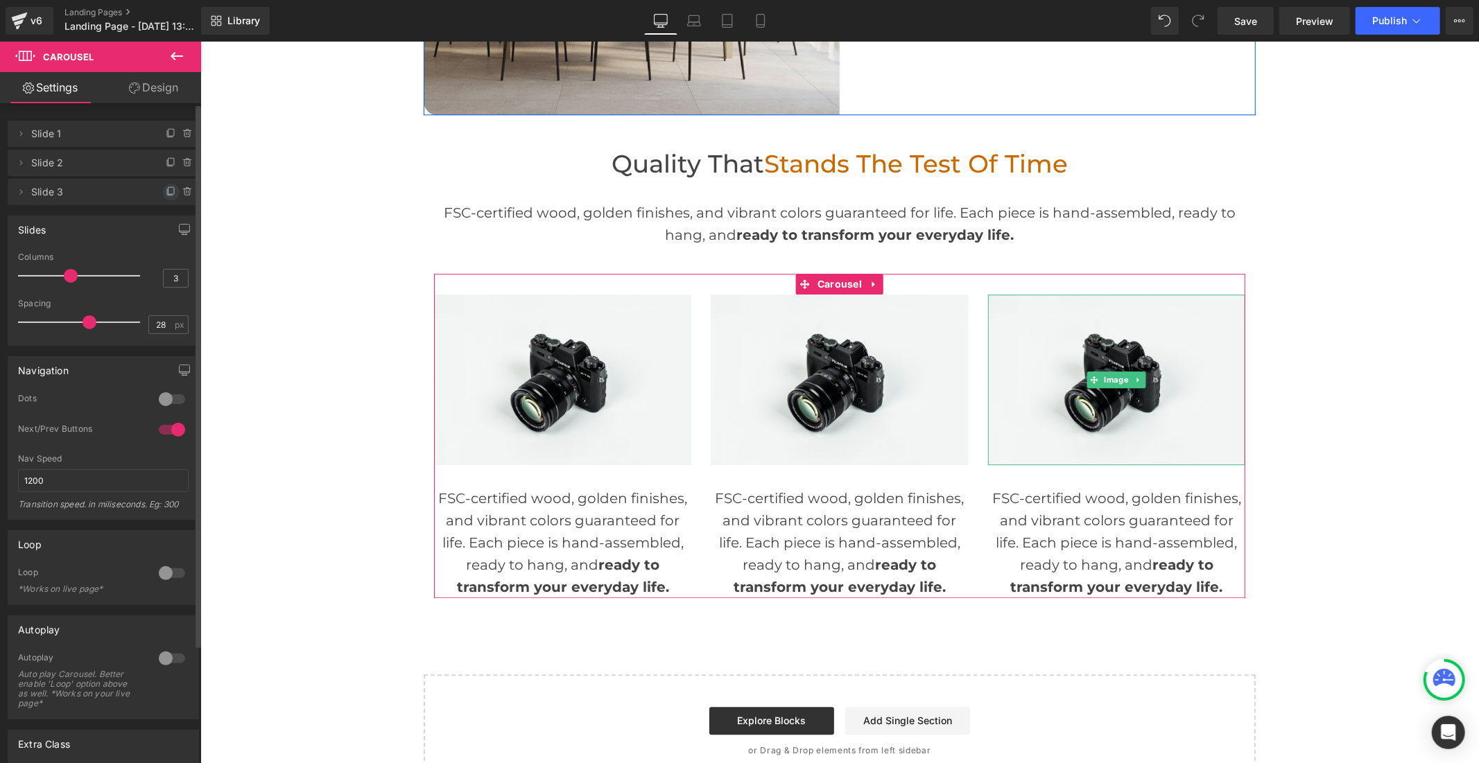
click at [168, 186] on icon at bounding box center [171, 191] width 11 height 11
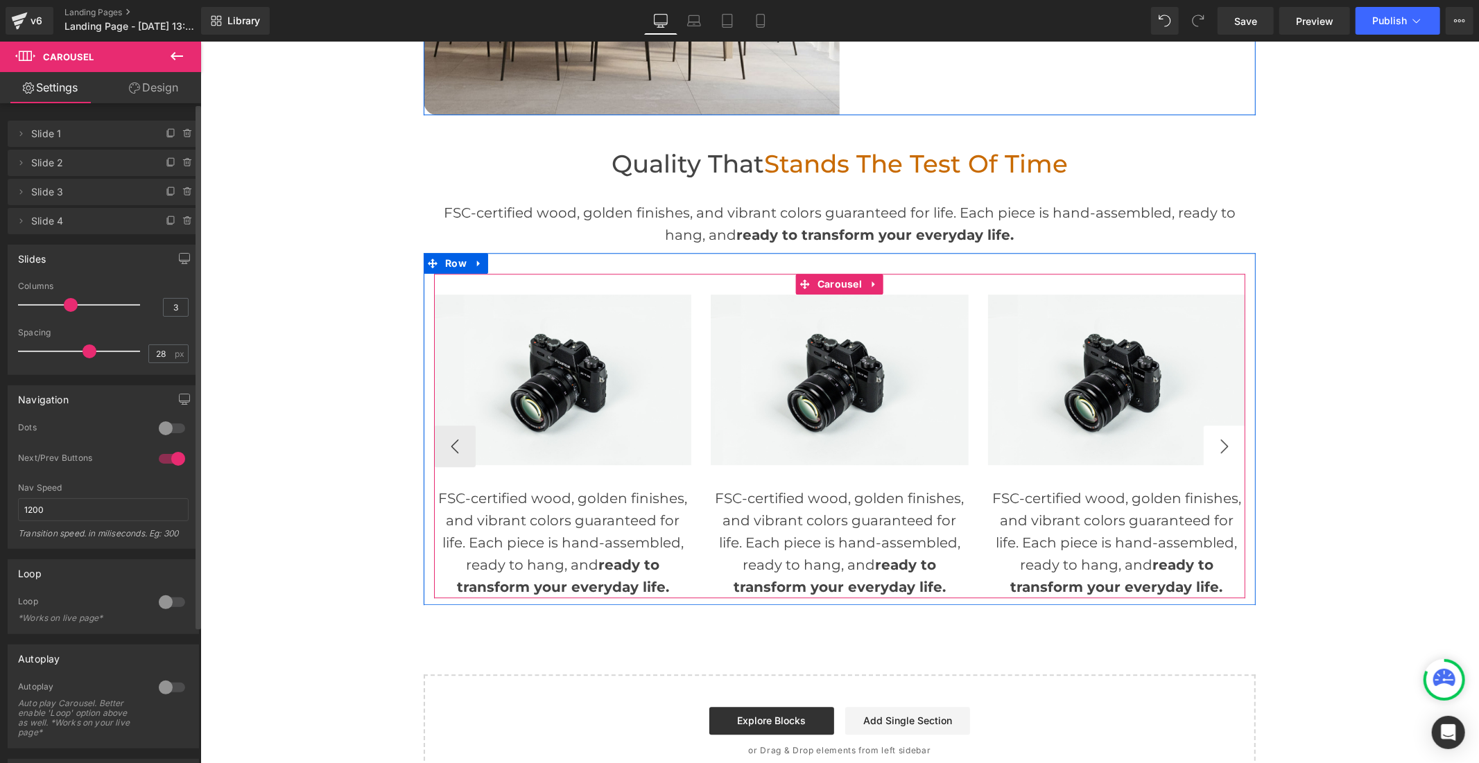
click at [1216, 448] on button "›" at bounding box center [1224, 446] width 42 height 42
click at [446, 438] on button "‹" at bounding box center [454, 446] width 42 height 42
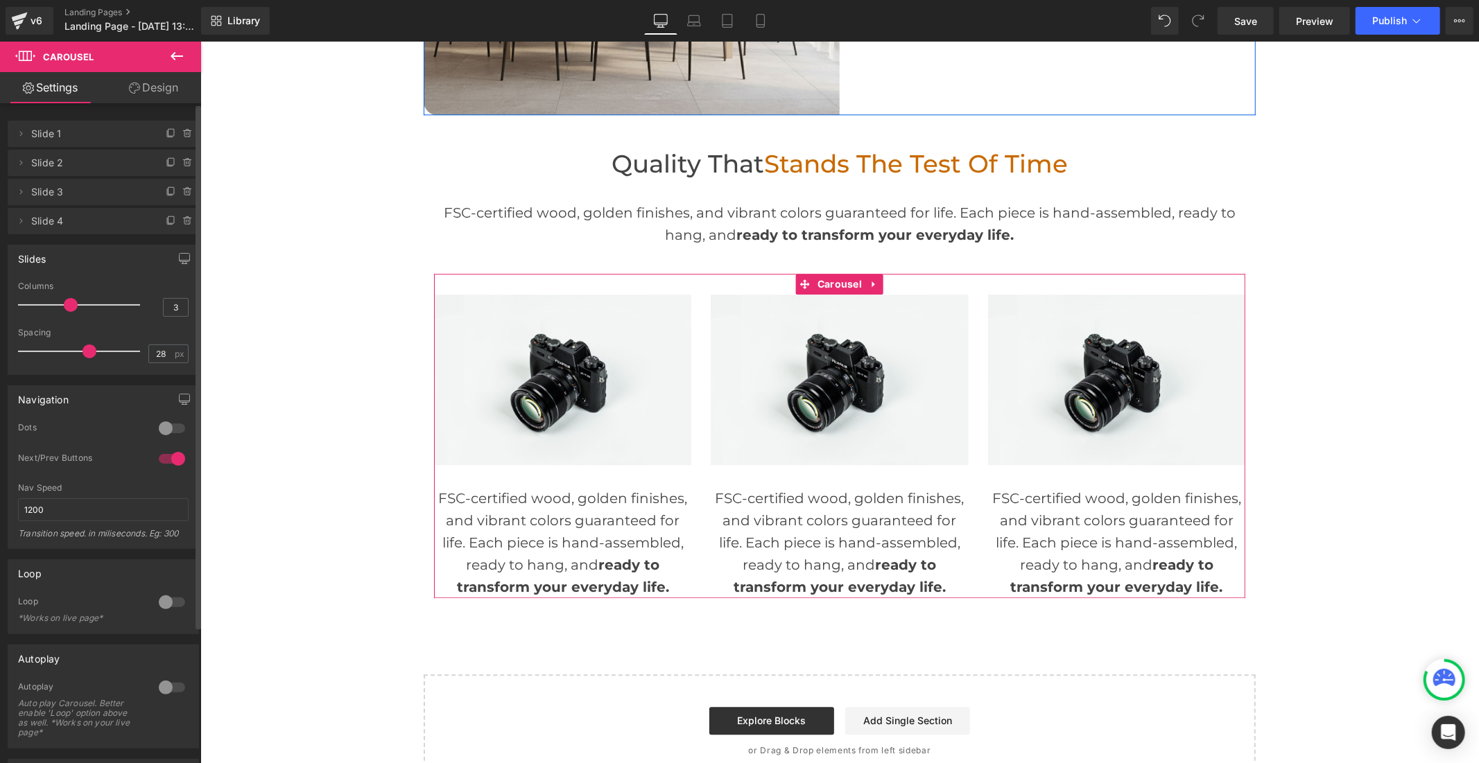
click at [166, 452] on div at bounding box center [171, 459] width 33 height 22
click at [172, 431] on div at bounding box center [171, 428] width 33 height 22
click at [1251, 24] on span "Save" at bounding box center [1245, 21] width 23 height 15
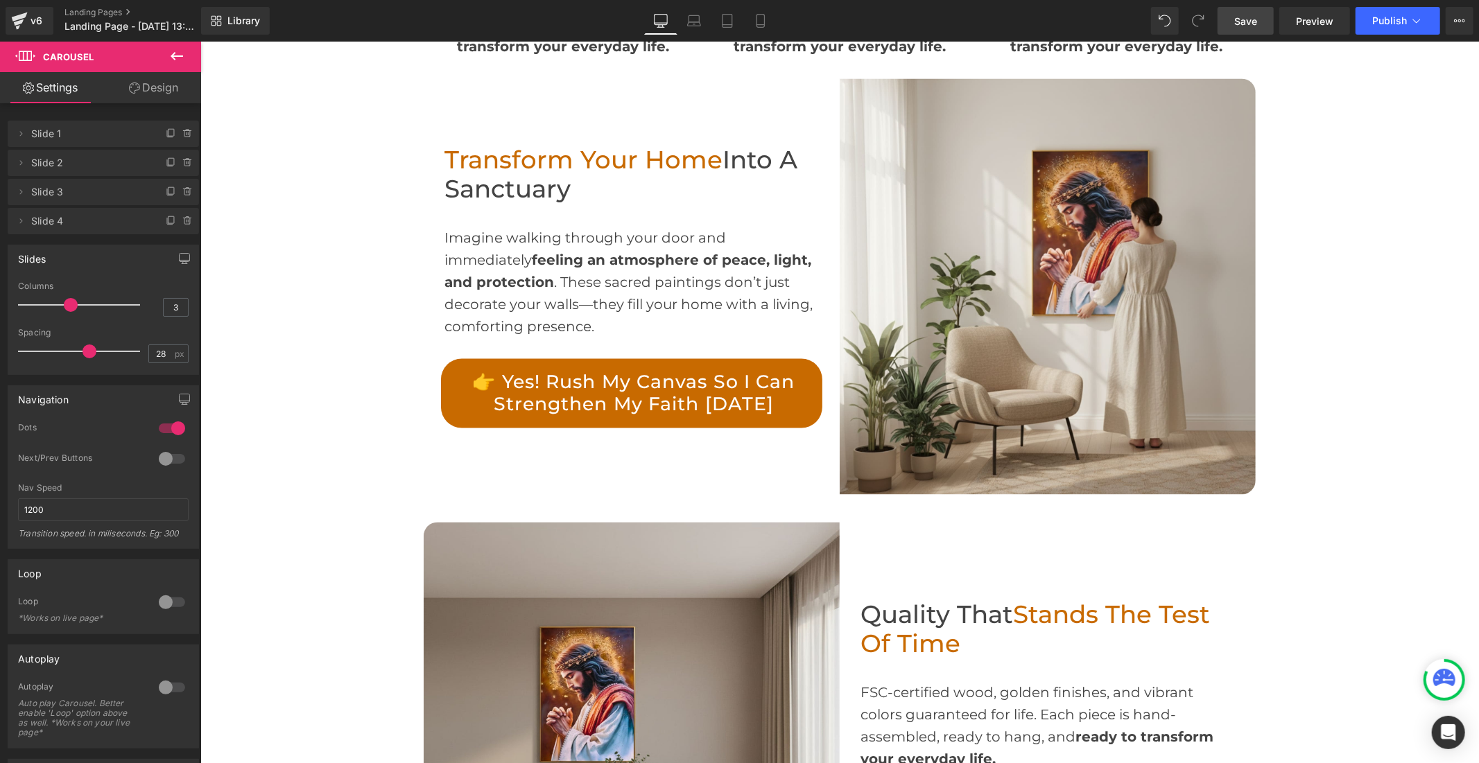
scroll to position [2107, 0]
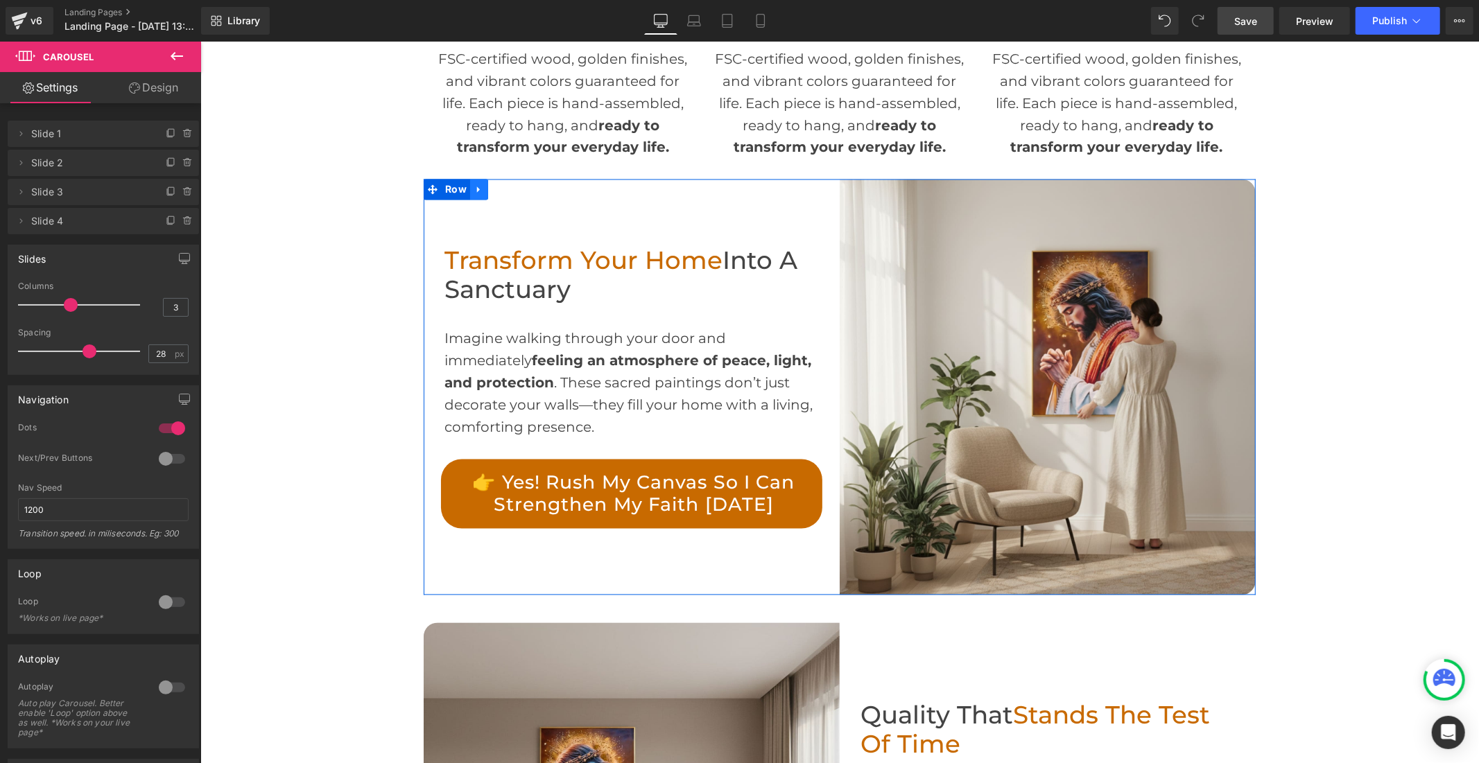
click at [476, 191] on icon at bounding box center [477, 189] width 3 height 6
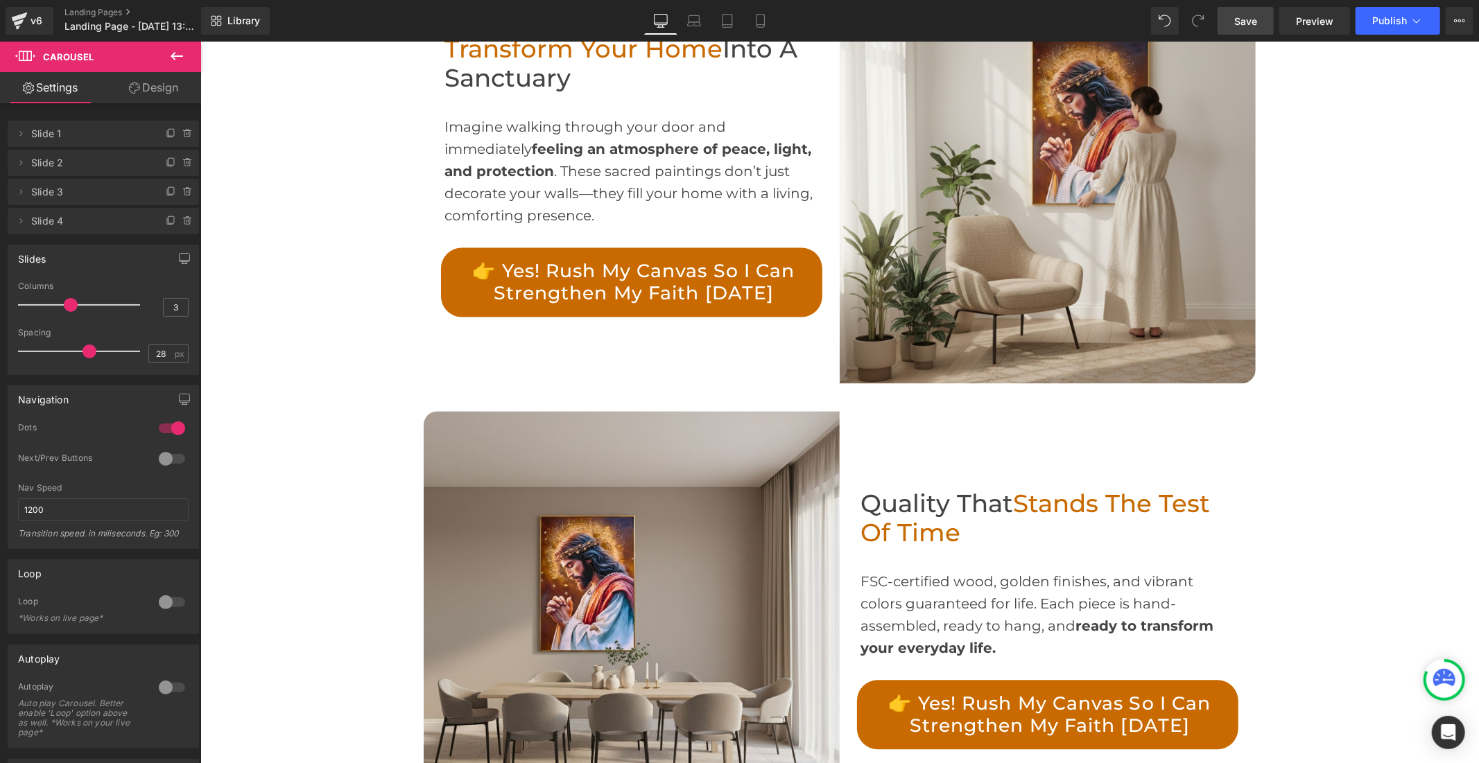
scroll to position [2151, 0]
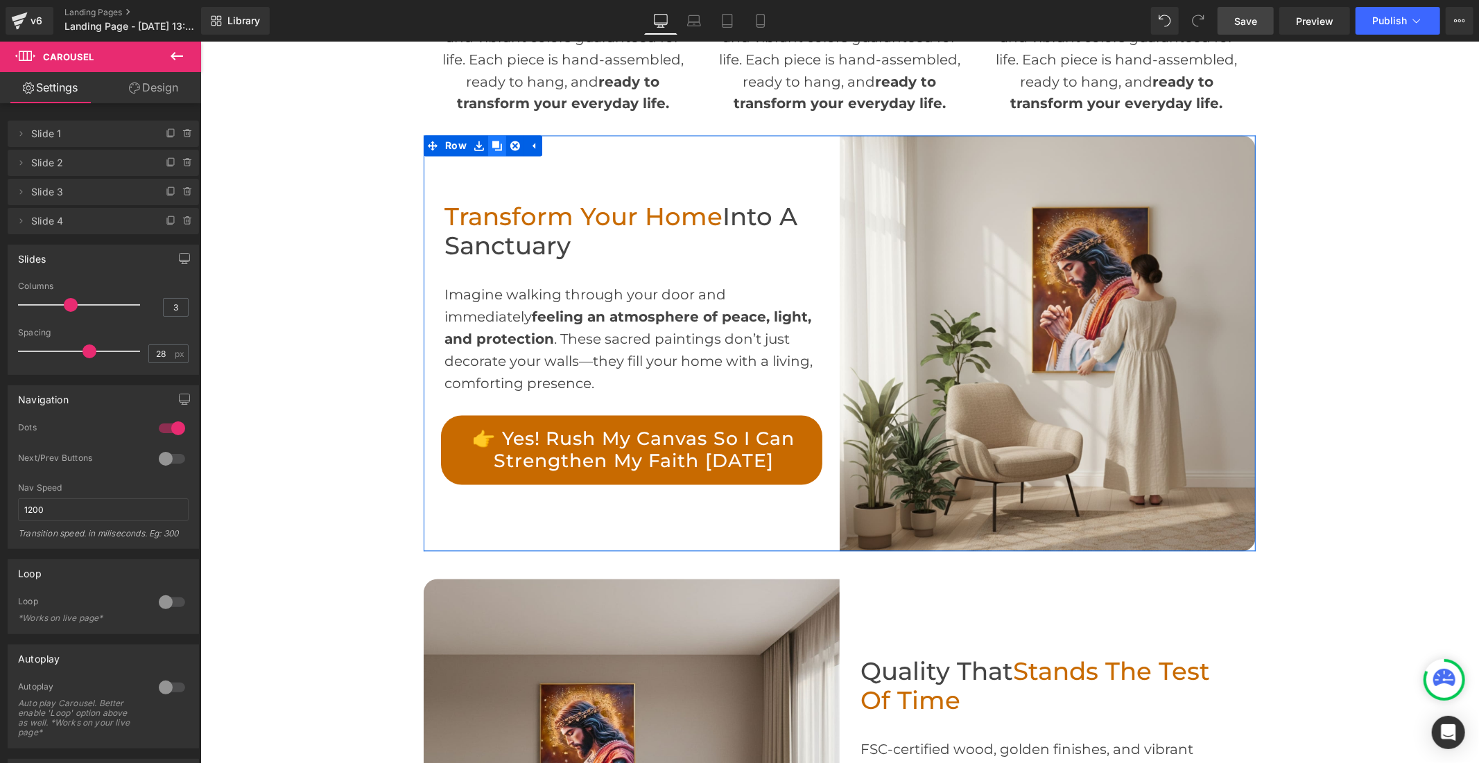
click at [491, 146] on icon at bounding box center [496, 146] width 10 height 10
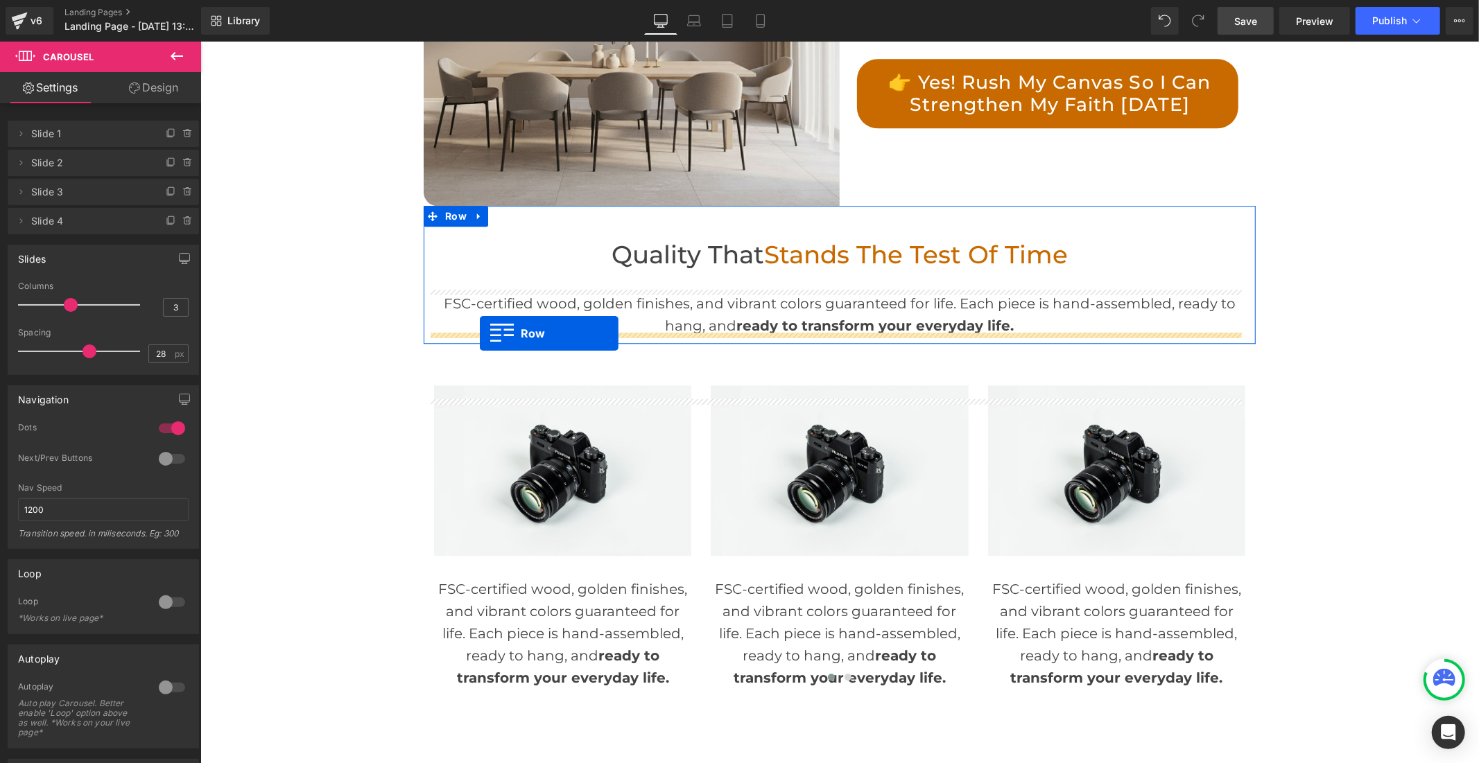
scroll to position [3123, 0]
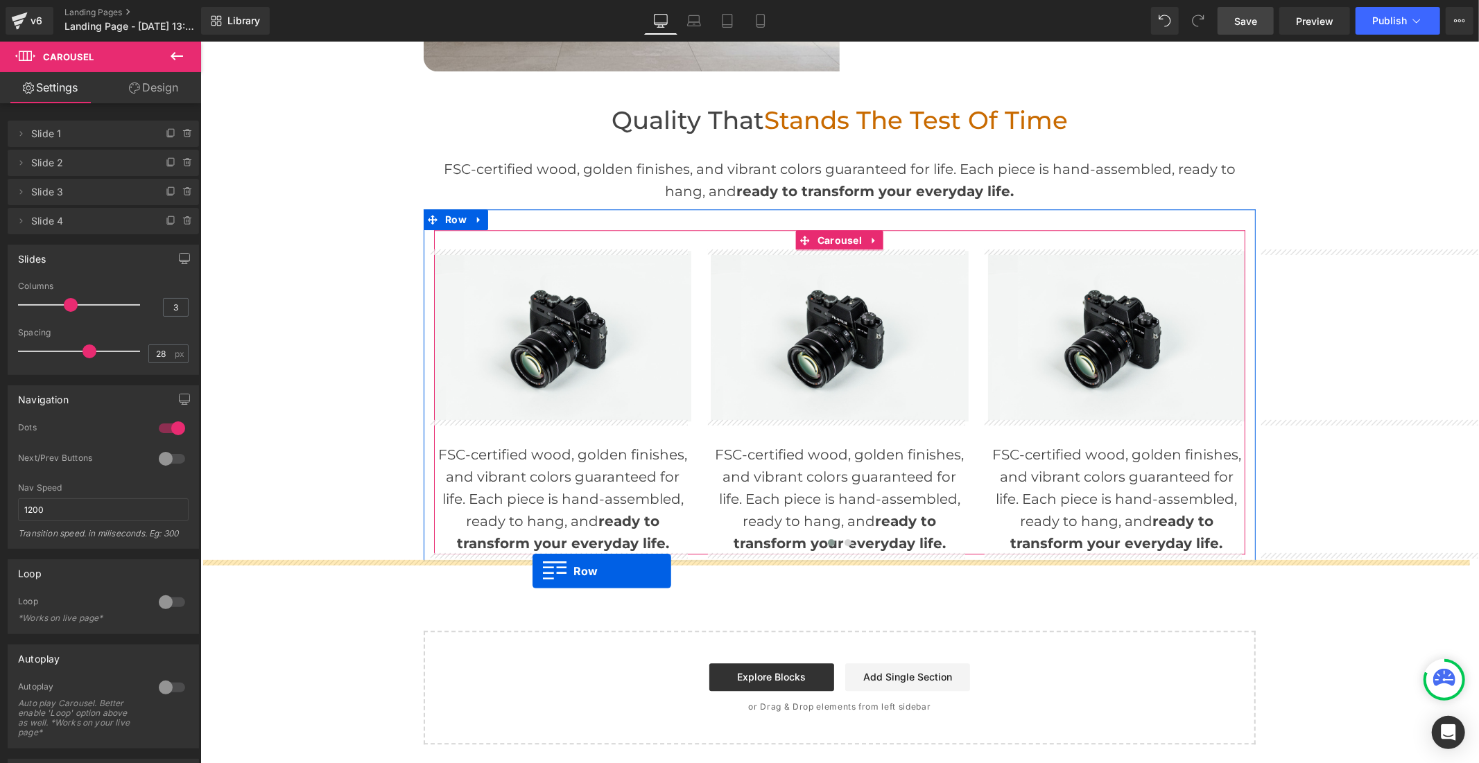
drag, startPoint x: 428, startPoint y: 268, endPoint x: 532, endPoint y: 570, distance: 320.3
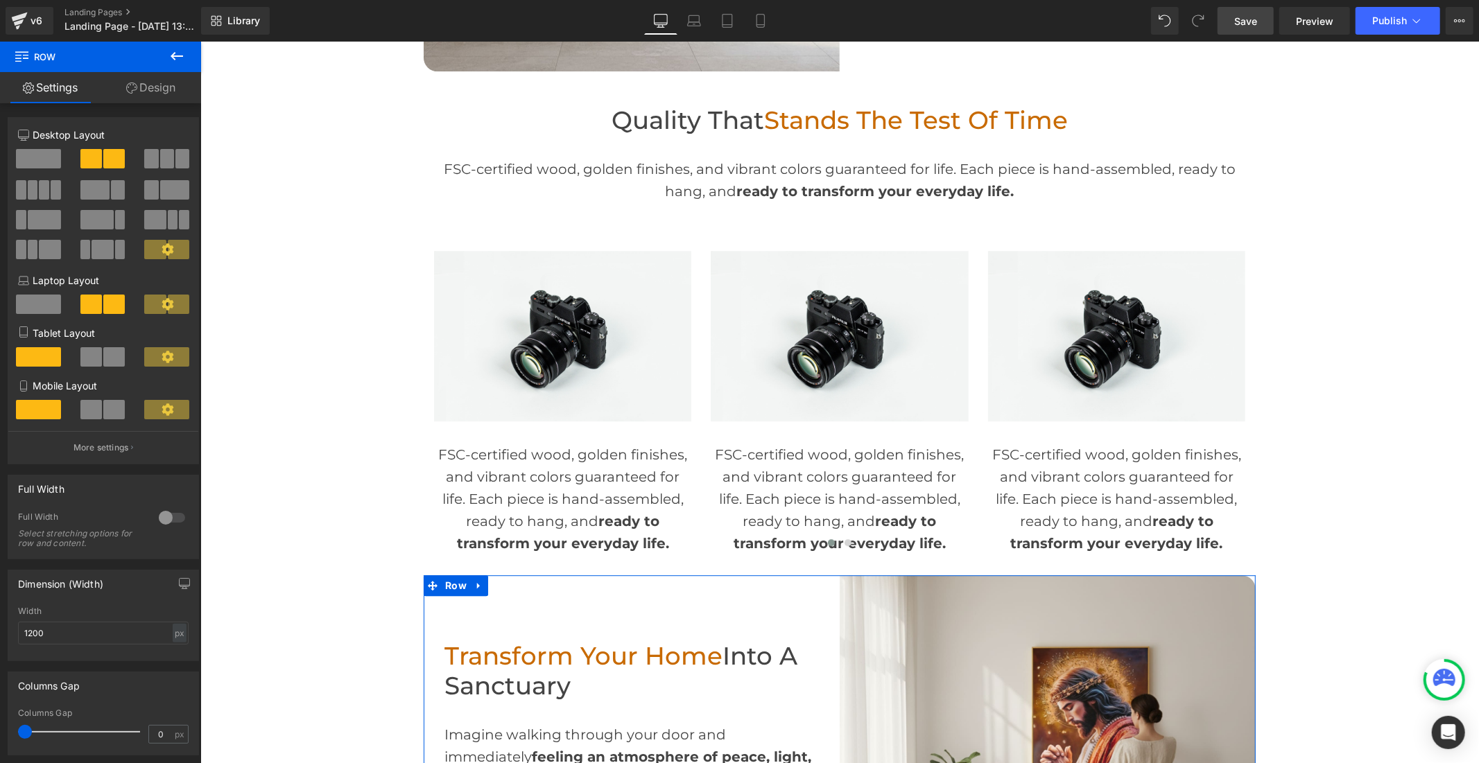
click at [1246, 26] on span "Save" at bounding box center [1245, 21] width 23 height 15
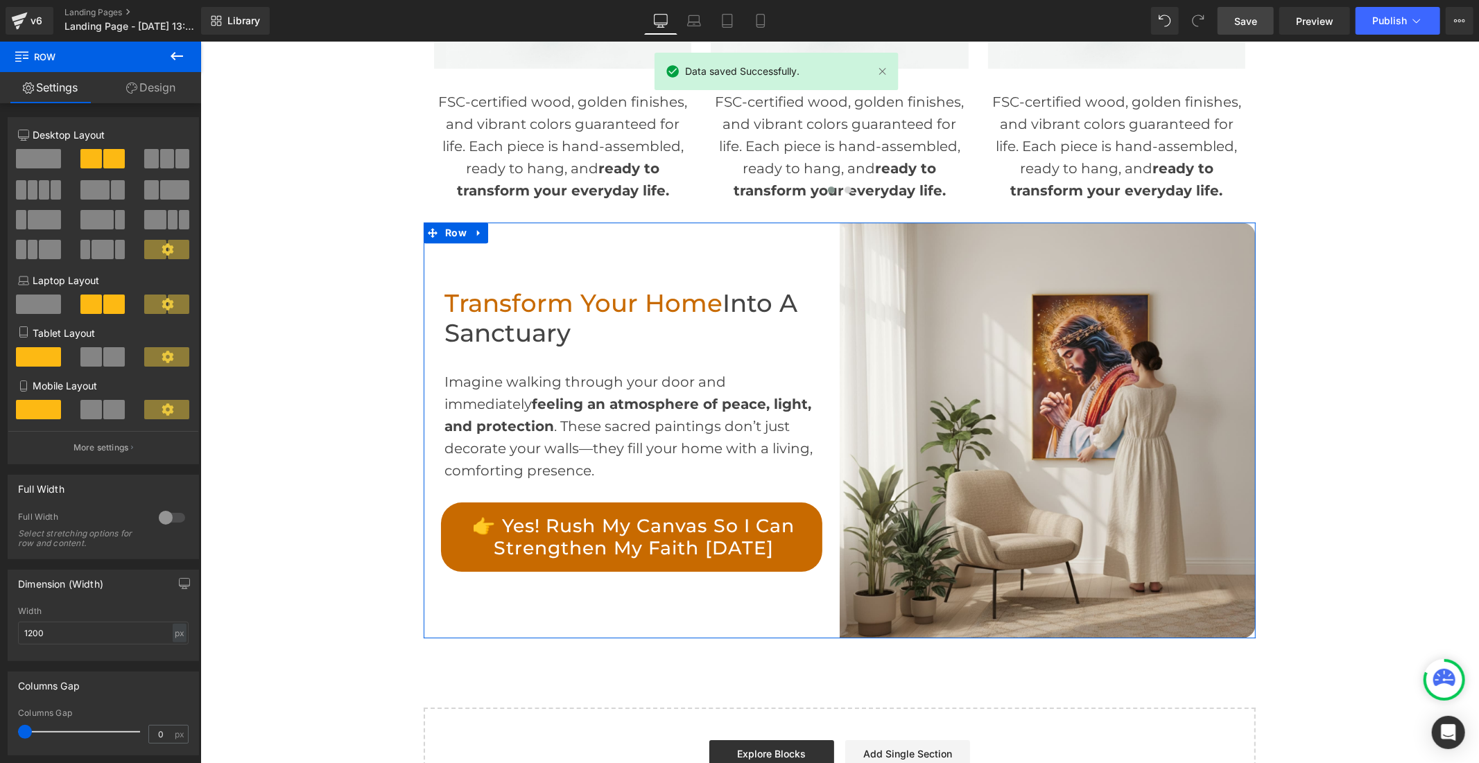
scroll to position [3460, 0]
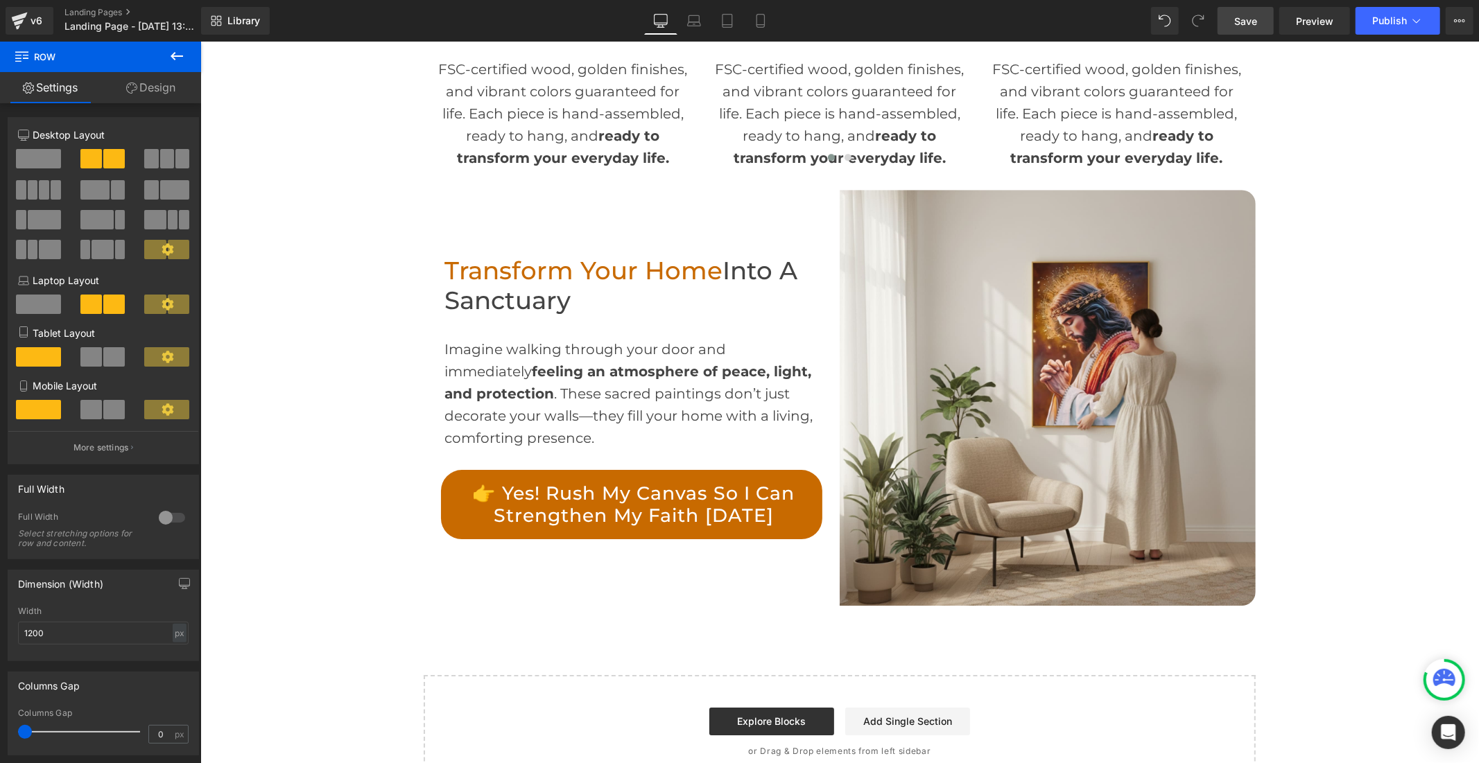
click at [181, 59] on icon at bounding box center [176, 56] width 17 height 17
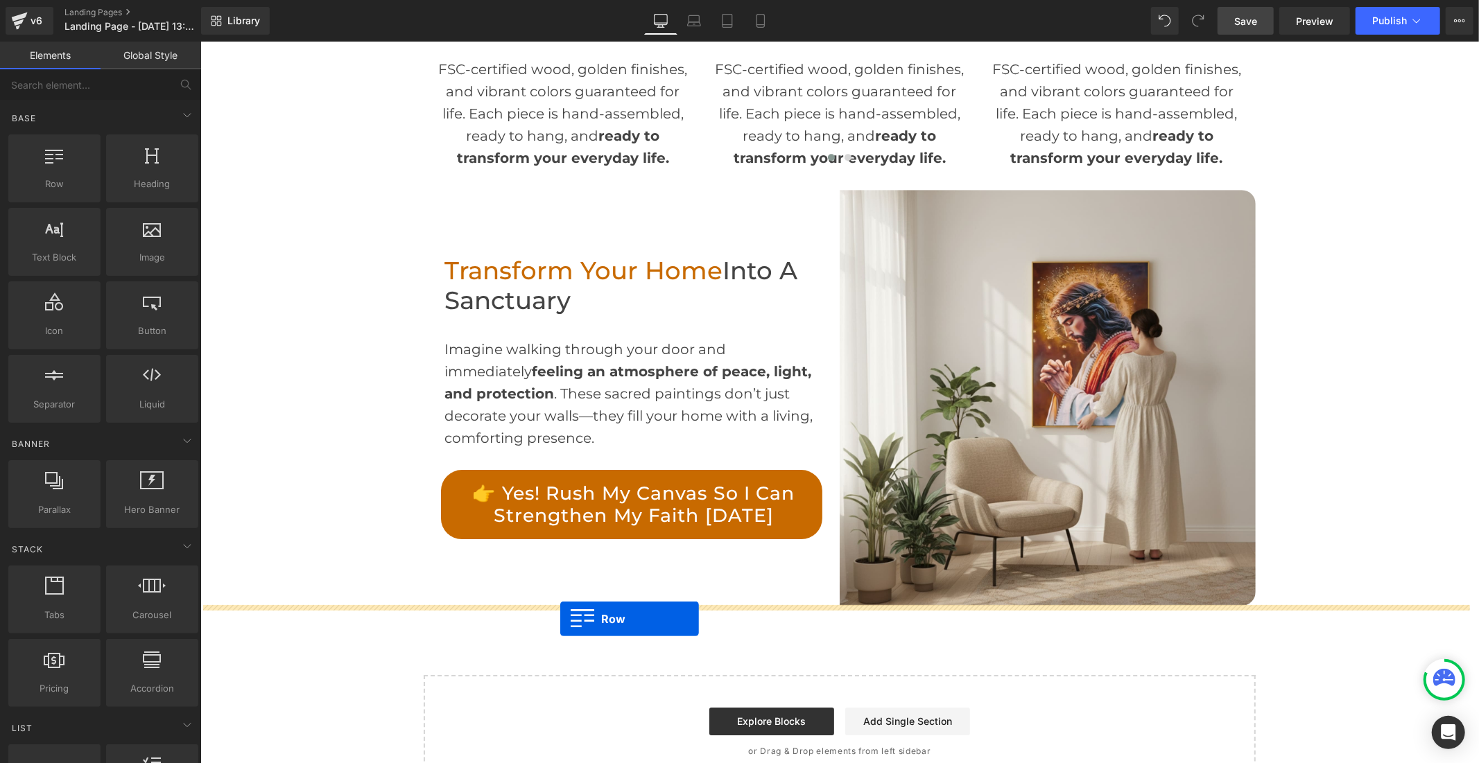
drag, startPoint x: 257, startPoint y: 216, endPoint x: 559, endPoint y: 618, distance: 503.0
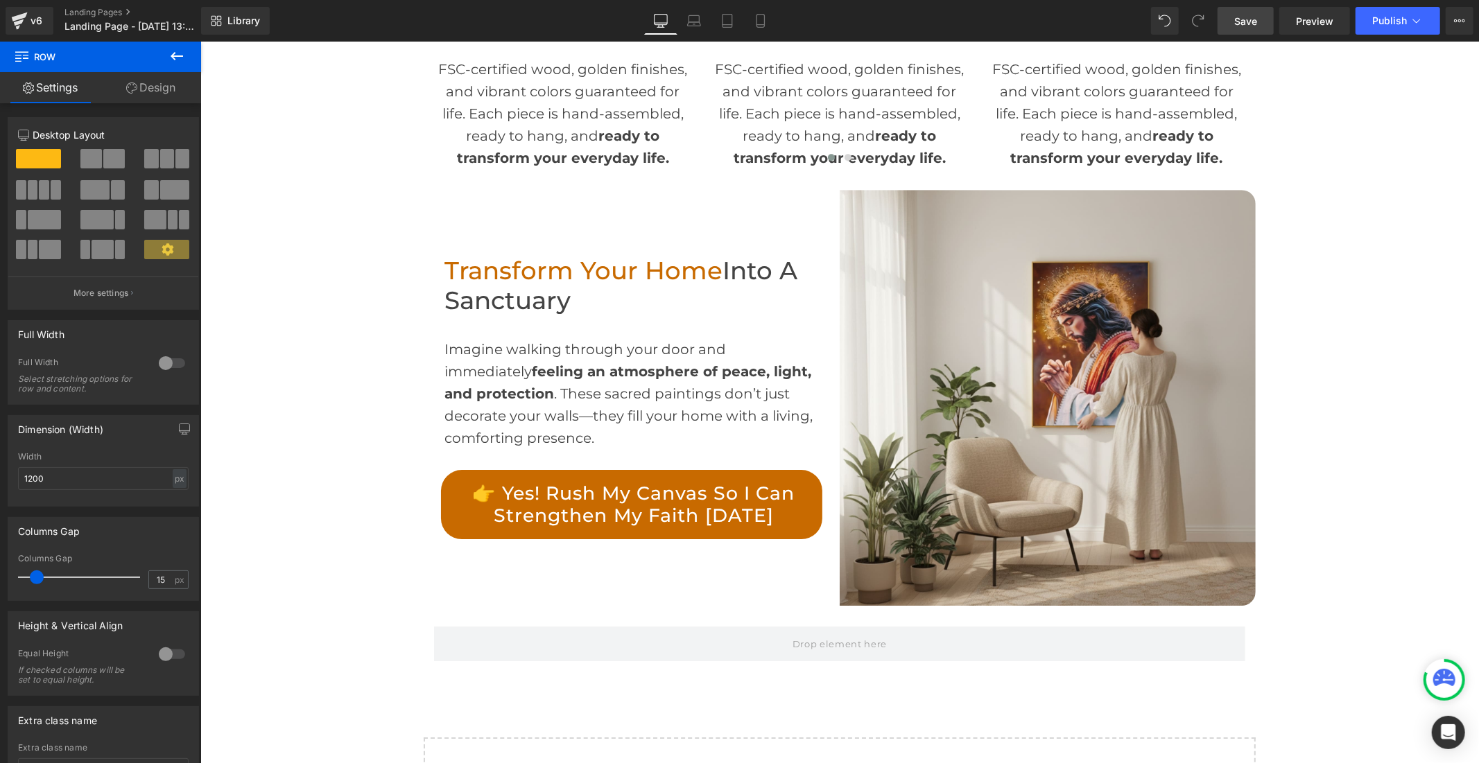
click at [1244, 22] on span "Save" at bounding box center [1245, 21] width 23 height 15
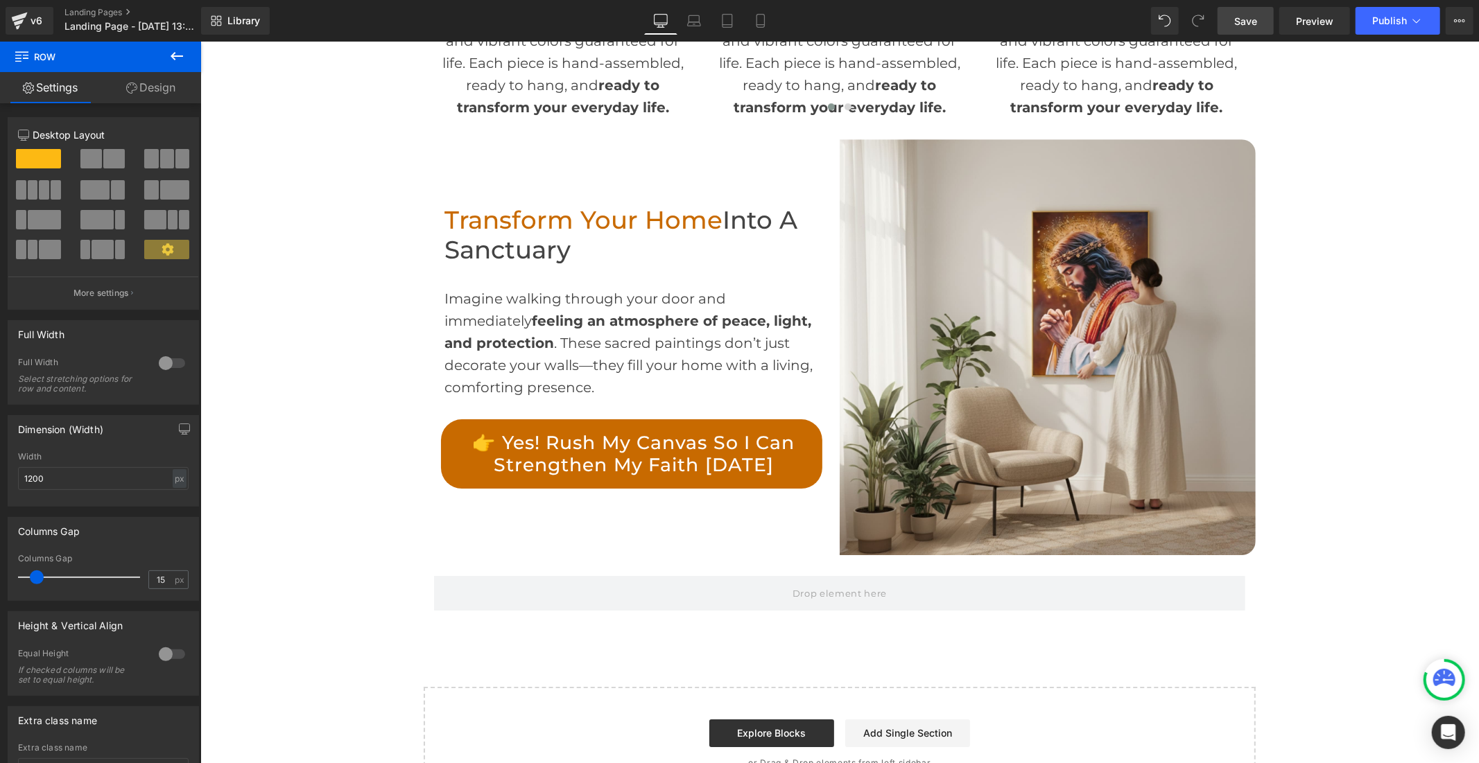
scroll to position [3567, 0]
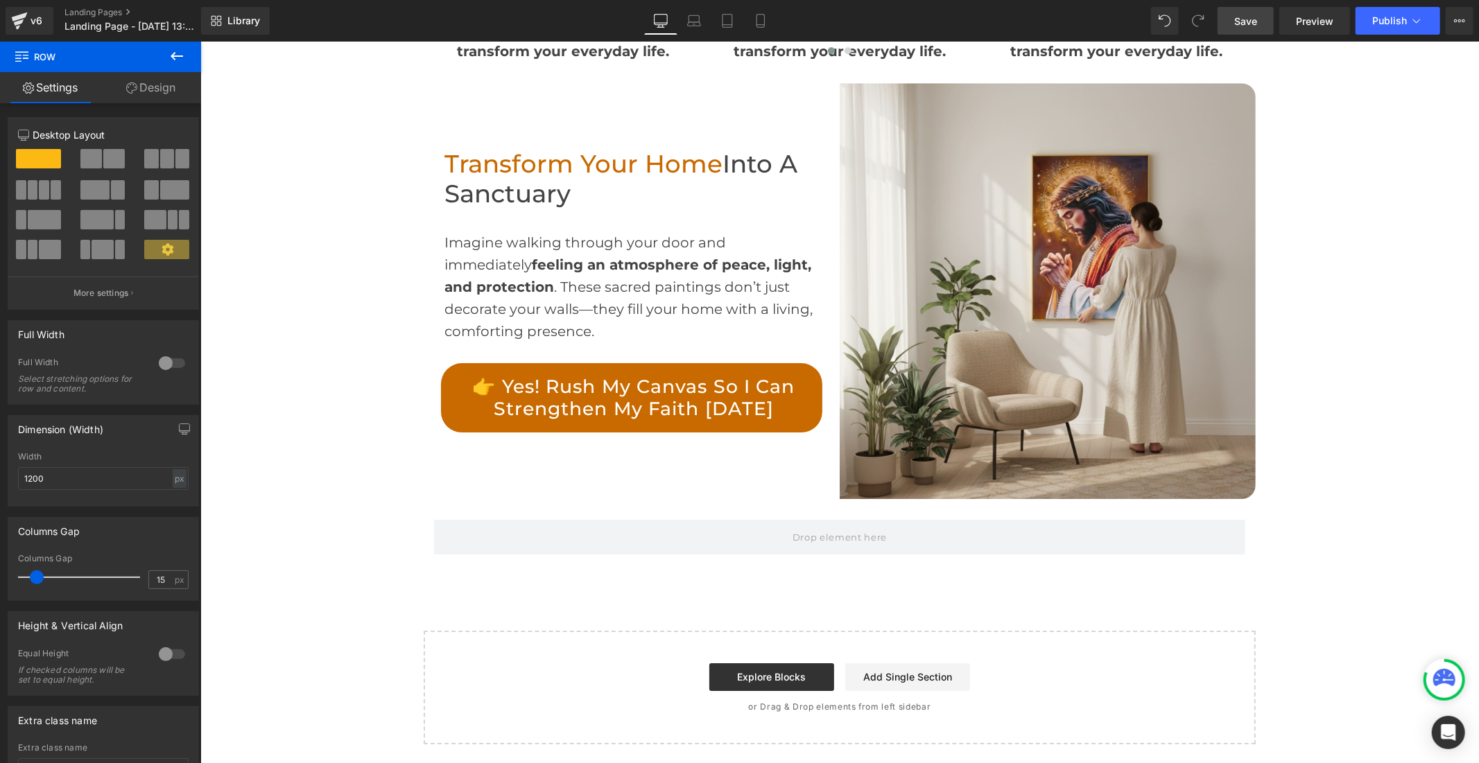
click at [157, 52] on button at bounding box center [177, 57] width 49 height 31
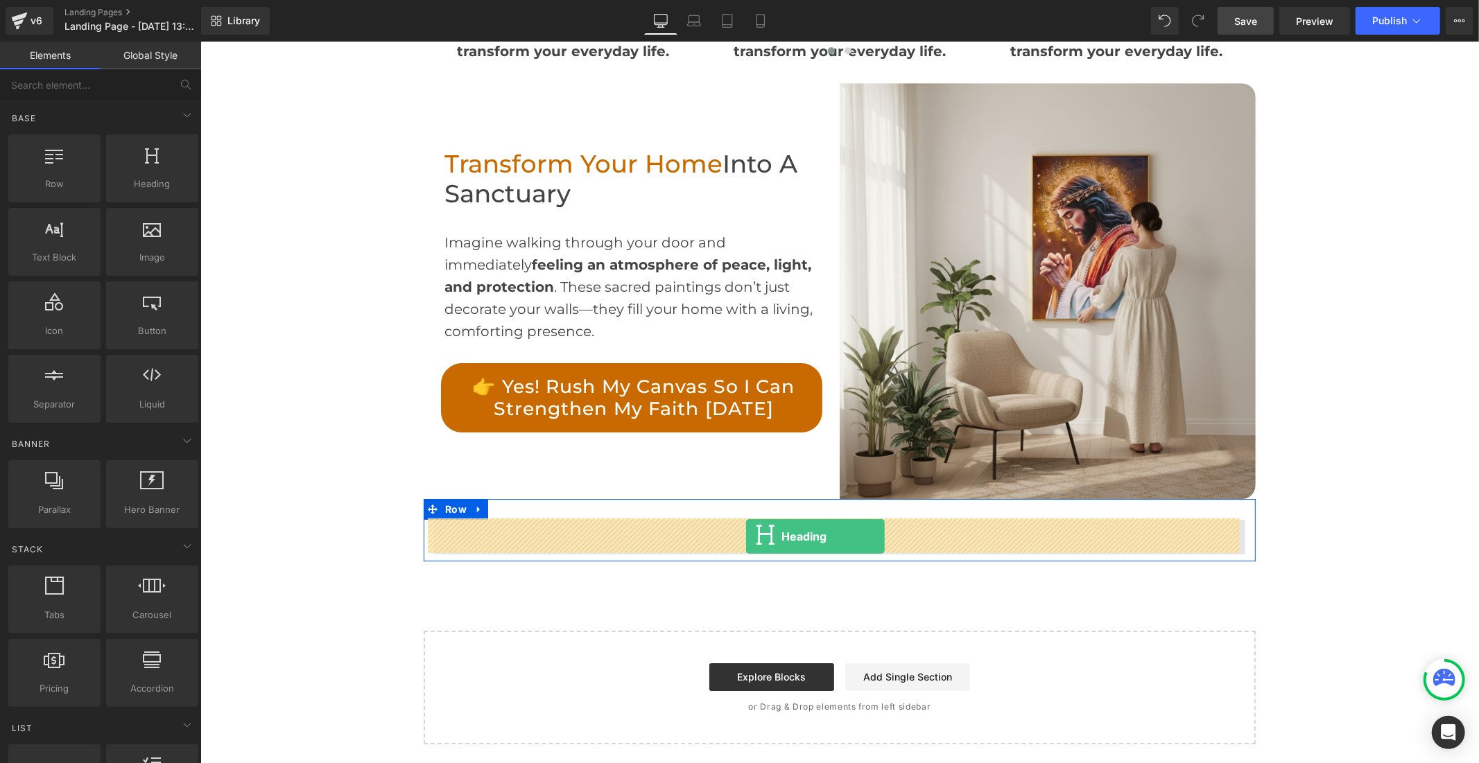
drag, startPoint x: 336, startPoint y: 231, endPoint x: 745, endPoint y: 536, distance: 510.7
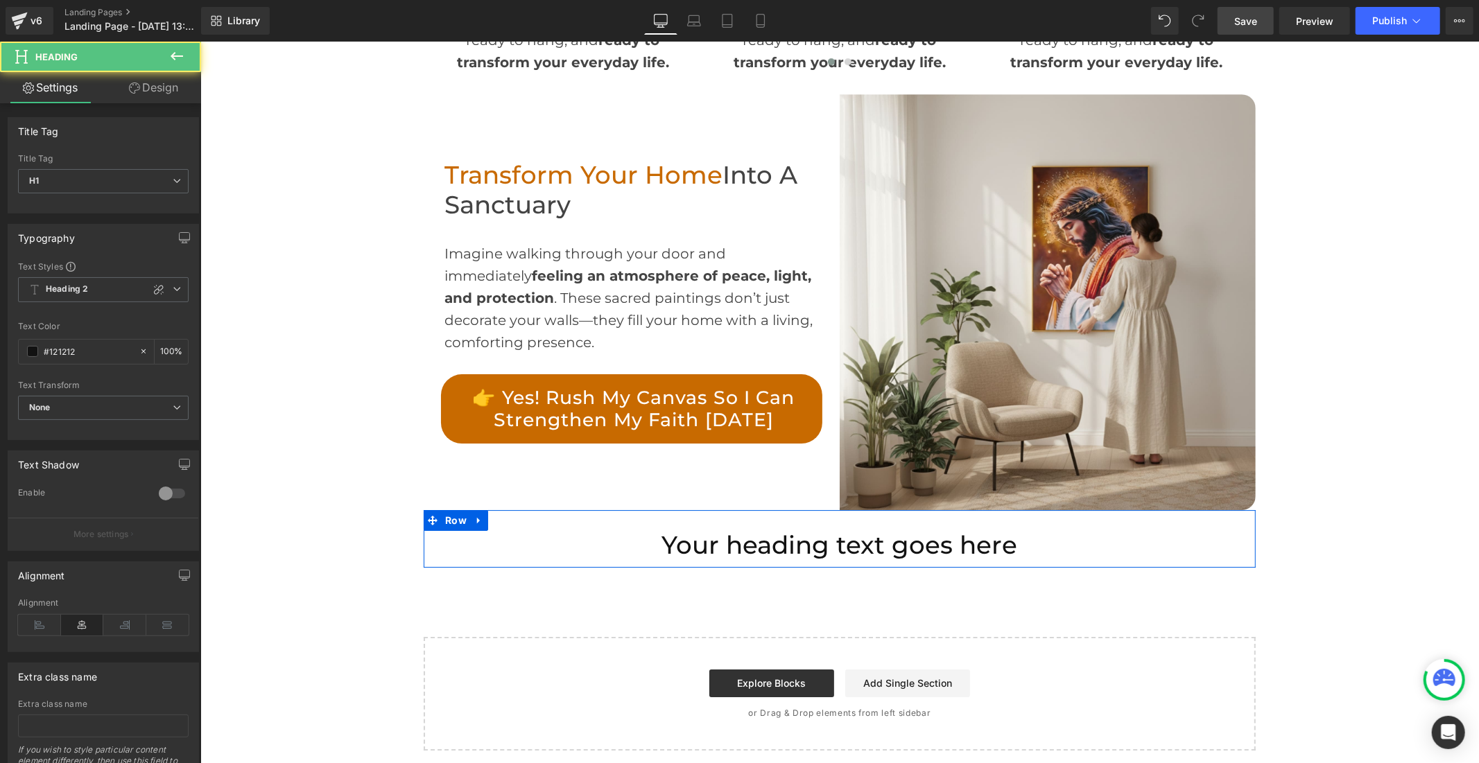
scroll to position [3563, 0]
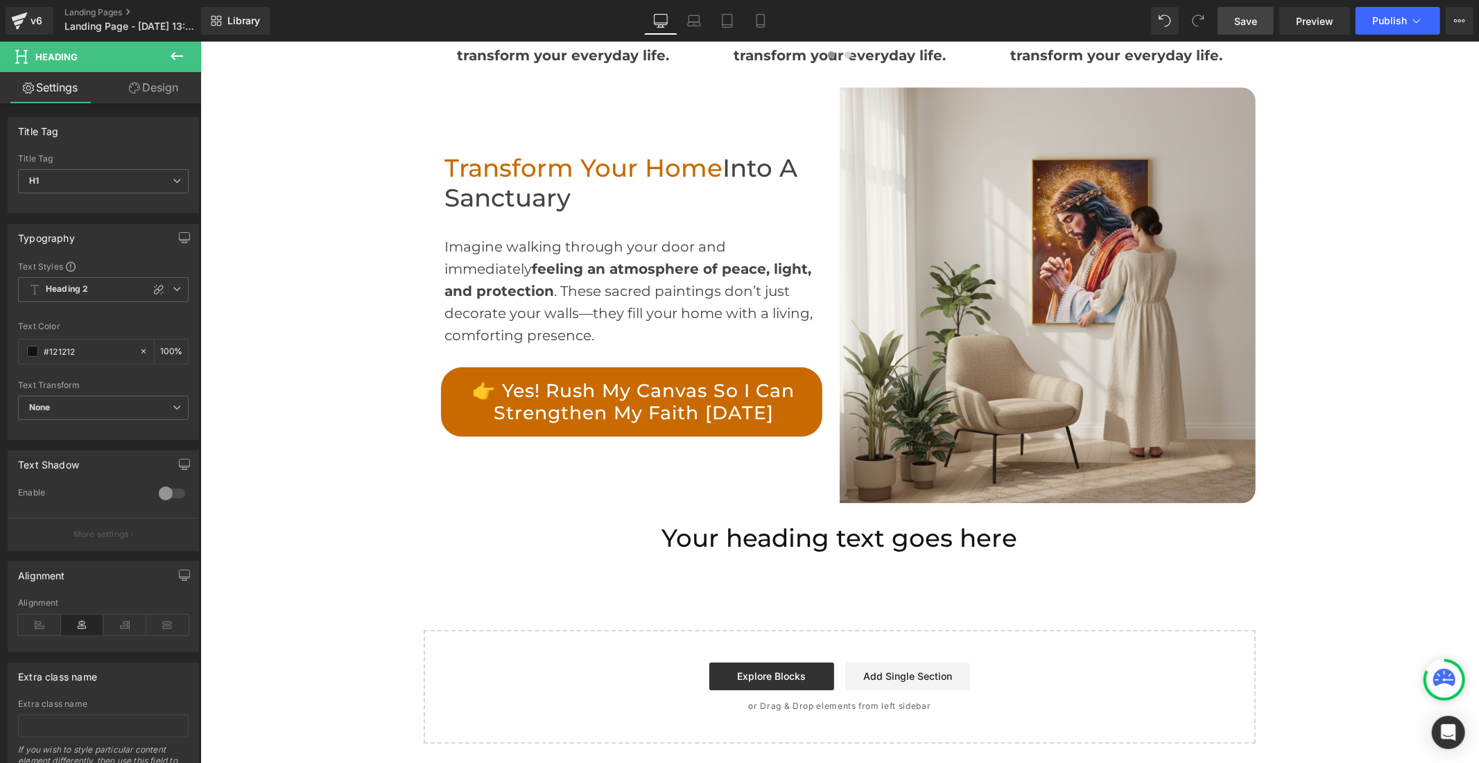
click at [171, 60] on icon at bounding box center [176, 56] width 17 height 17
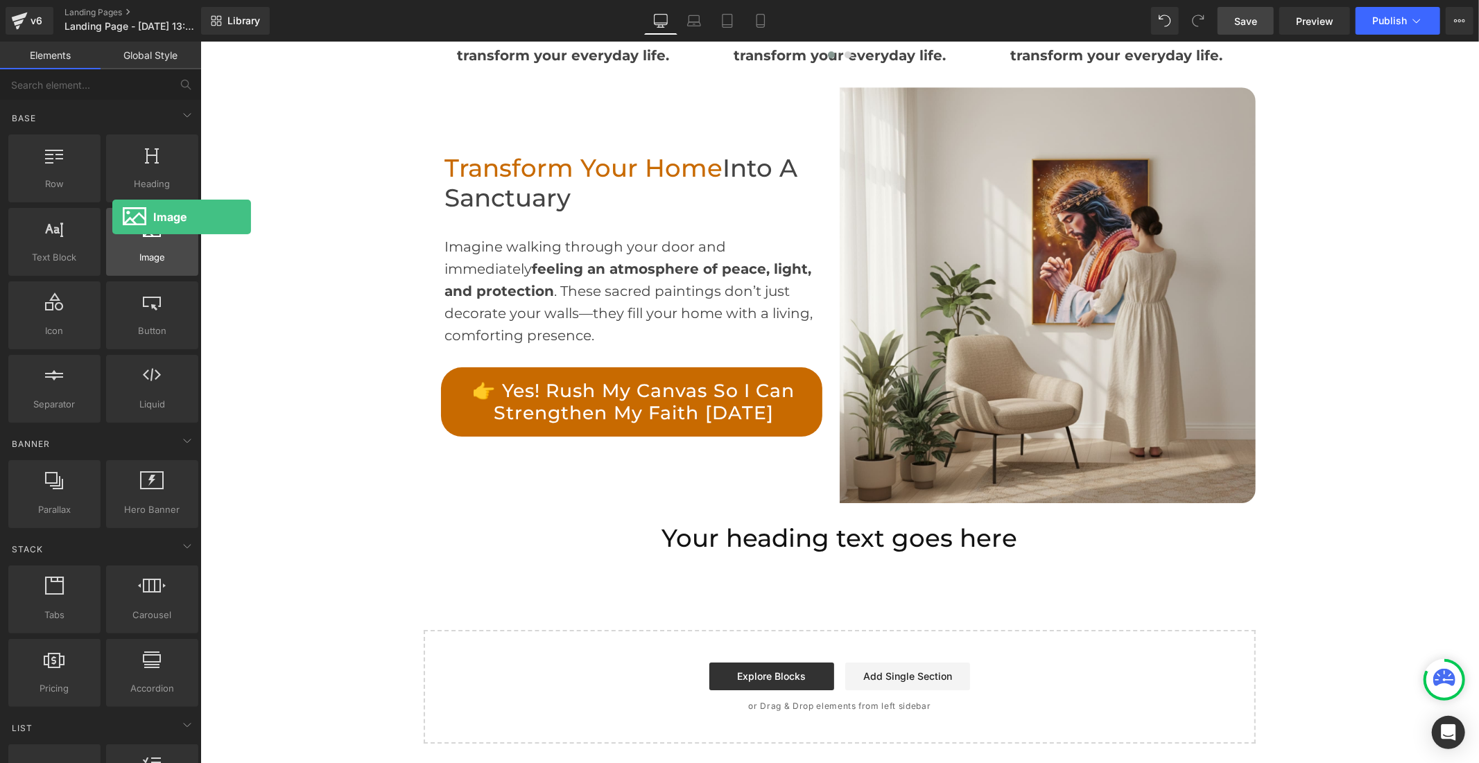
drag, startPoint x: 146, startPoint y: 268, endPoint x: 109, endPoint y: 223, distance: 58.0
click at [110, 219] on div "Image images, photos, alts, uploads" at bounding box center [152, 242] width 92 height 68
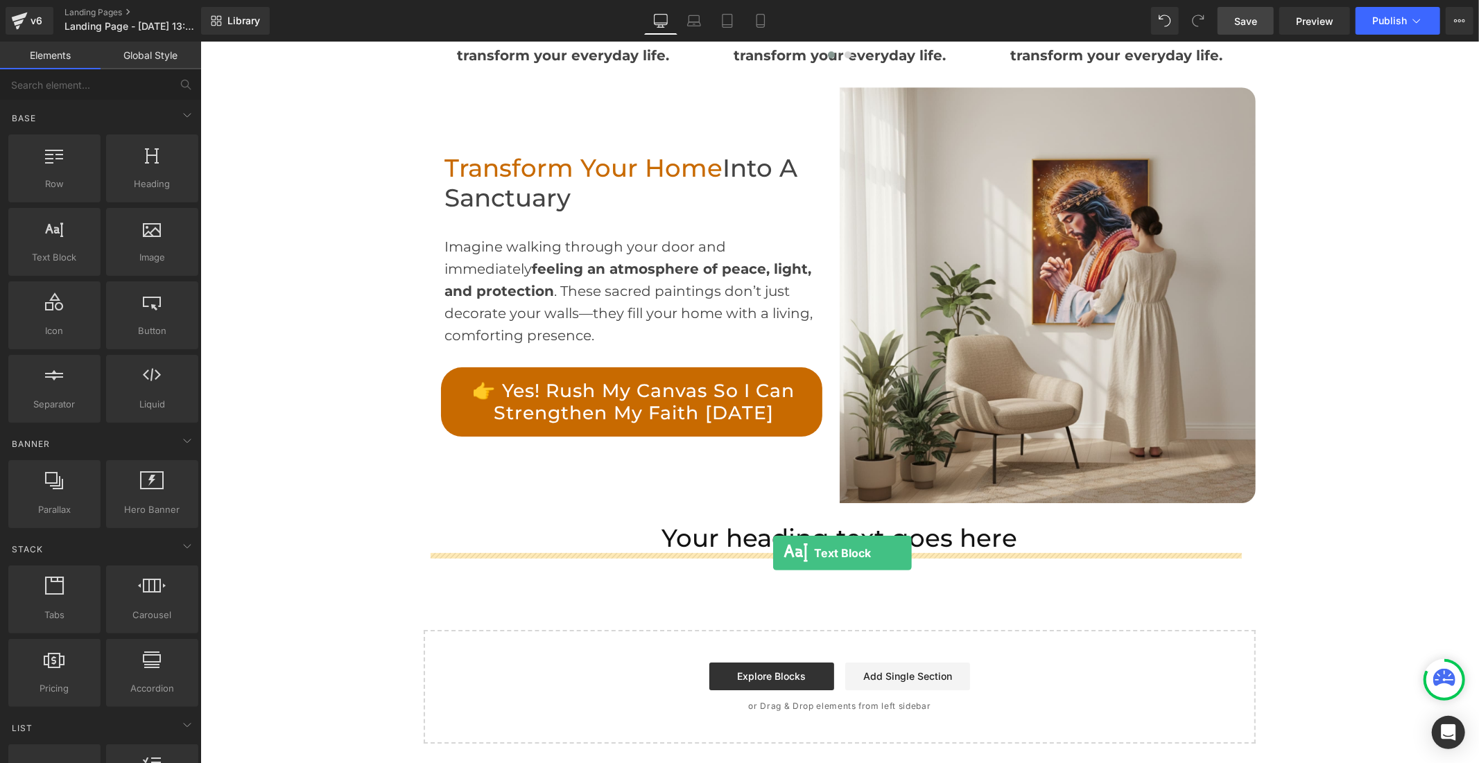
drag, startPoint x: 251, startPoint y: 303, endPoint x: 772, endPoint y: 552, distance: 577.9
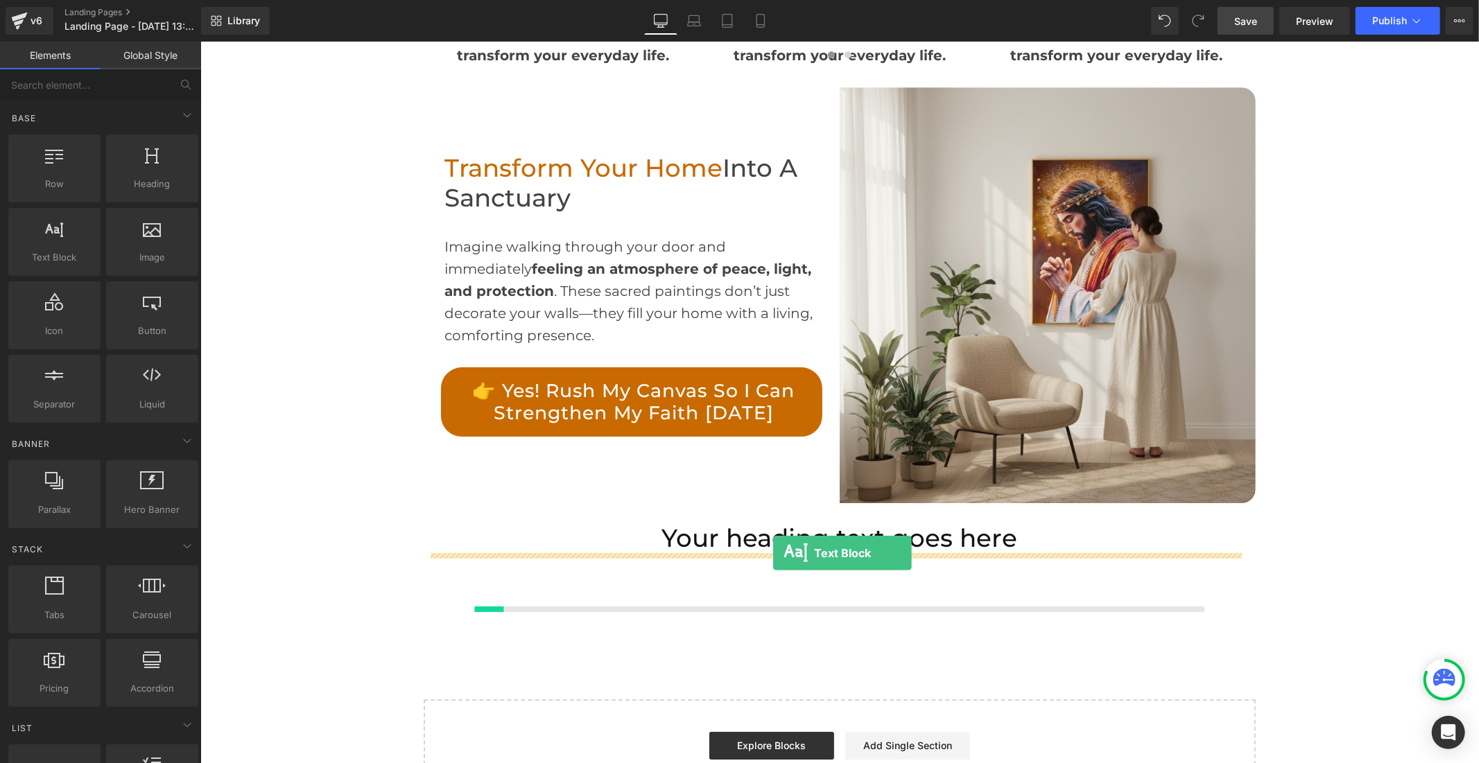
scroll to position [3567, 0]
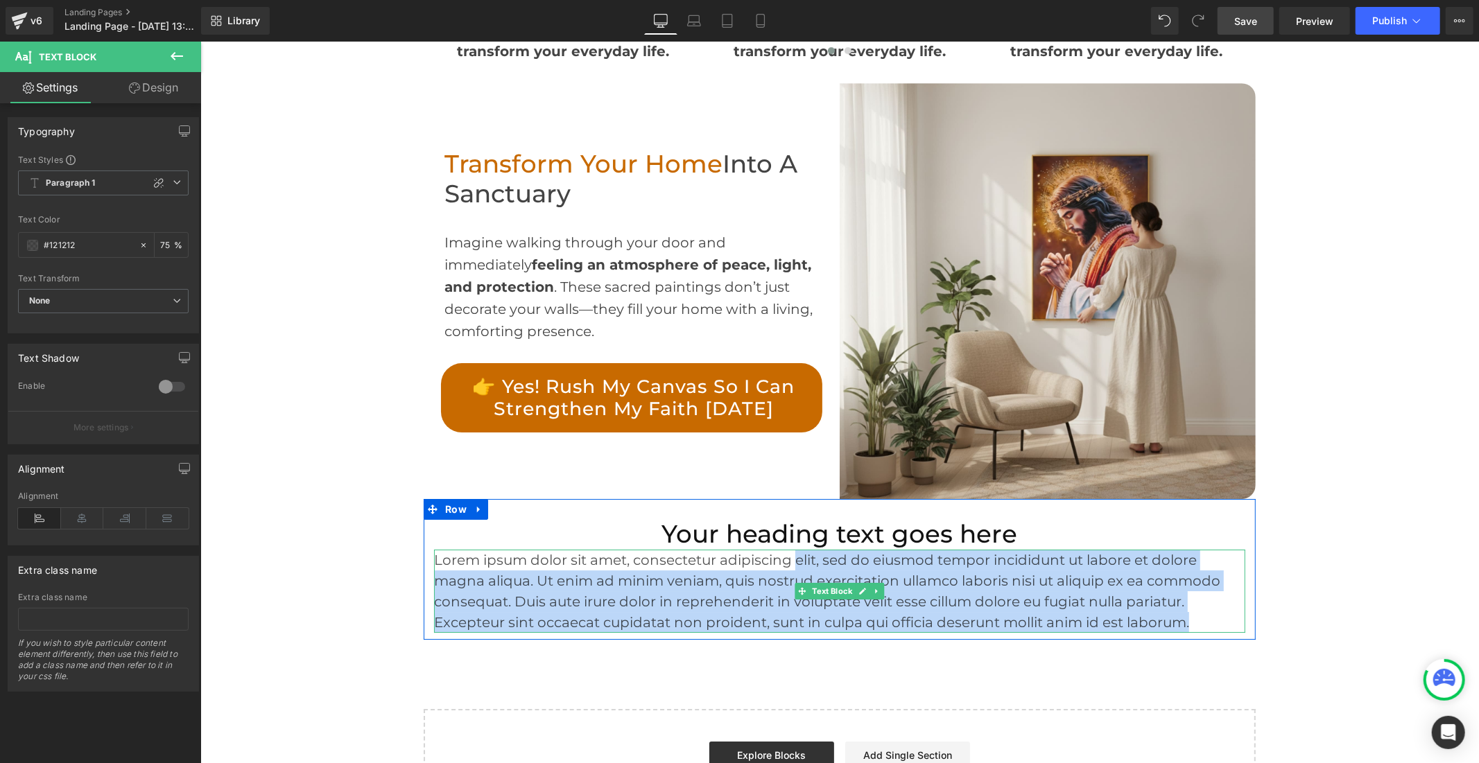
drag, startPoint x: 1194, startPoint y: 619, endPoint x: 787, endPoint y: 554, distance: 412.8
click at [787, 554] on p "Lorem ipsum dolor sit amet, consectetur adipiscing elit, sed do eiusmod tempor …" at bounding box center [838, 590] width 811 height 83
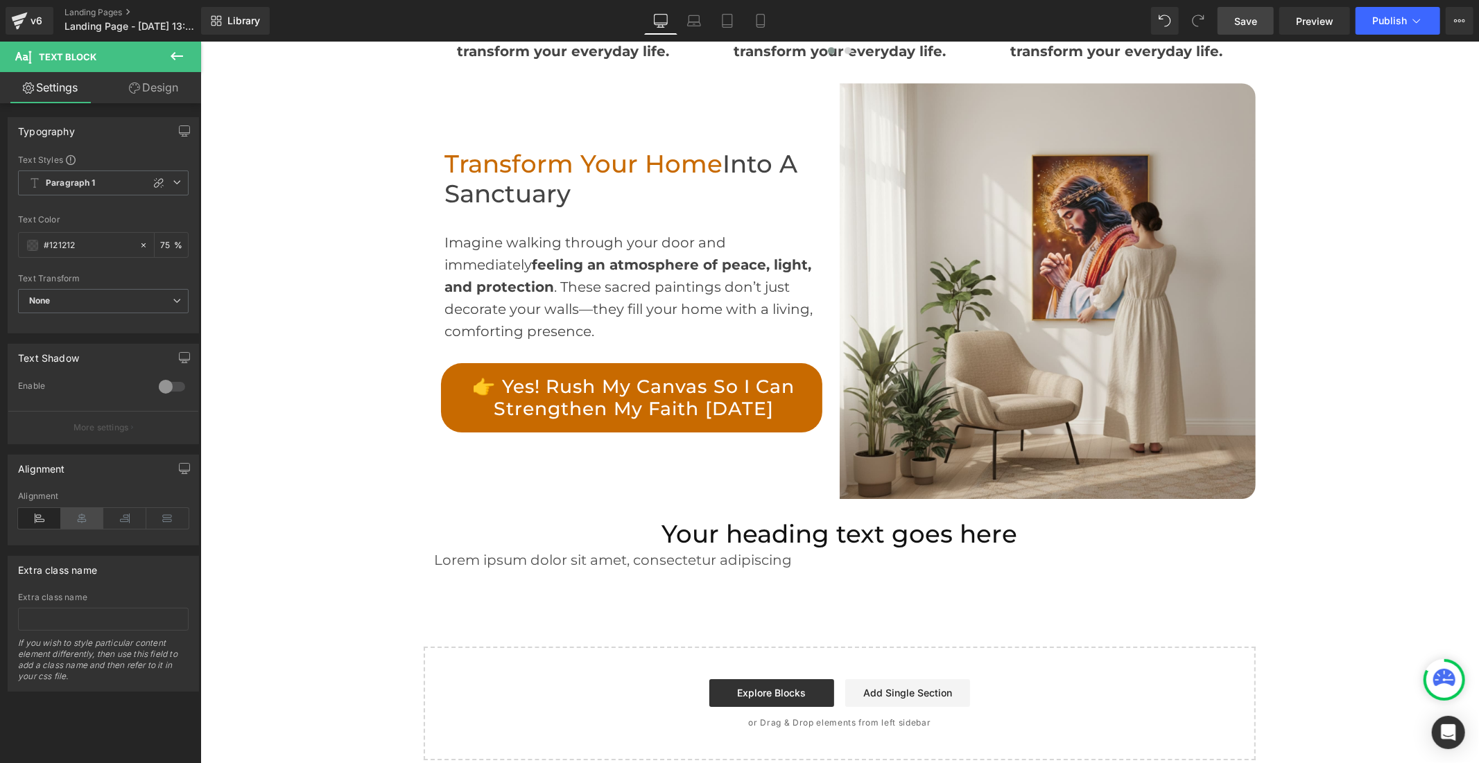
click at [82, 515] on icon at bounding box center [82, 518] width 43 height 21
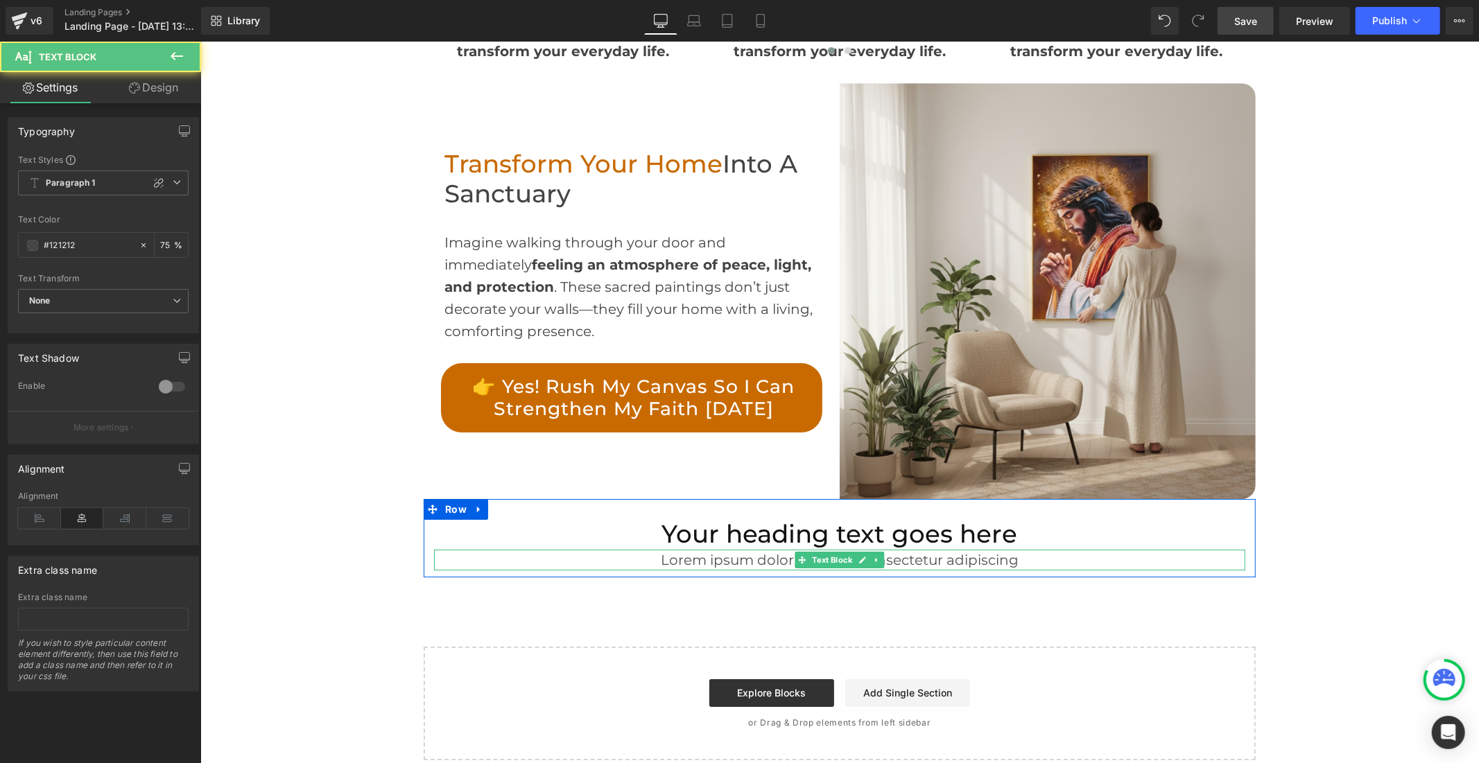
click at [752, 558] on p "Lorem ipsum dolor sit amet, consectetur adipiscing" at bounding box center [838, 559] width 811 height 21
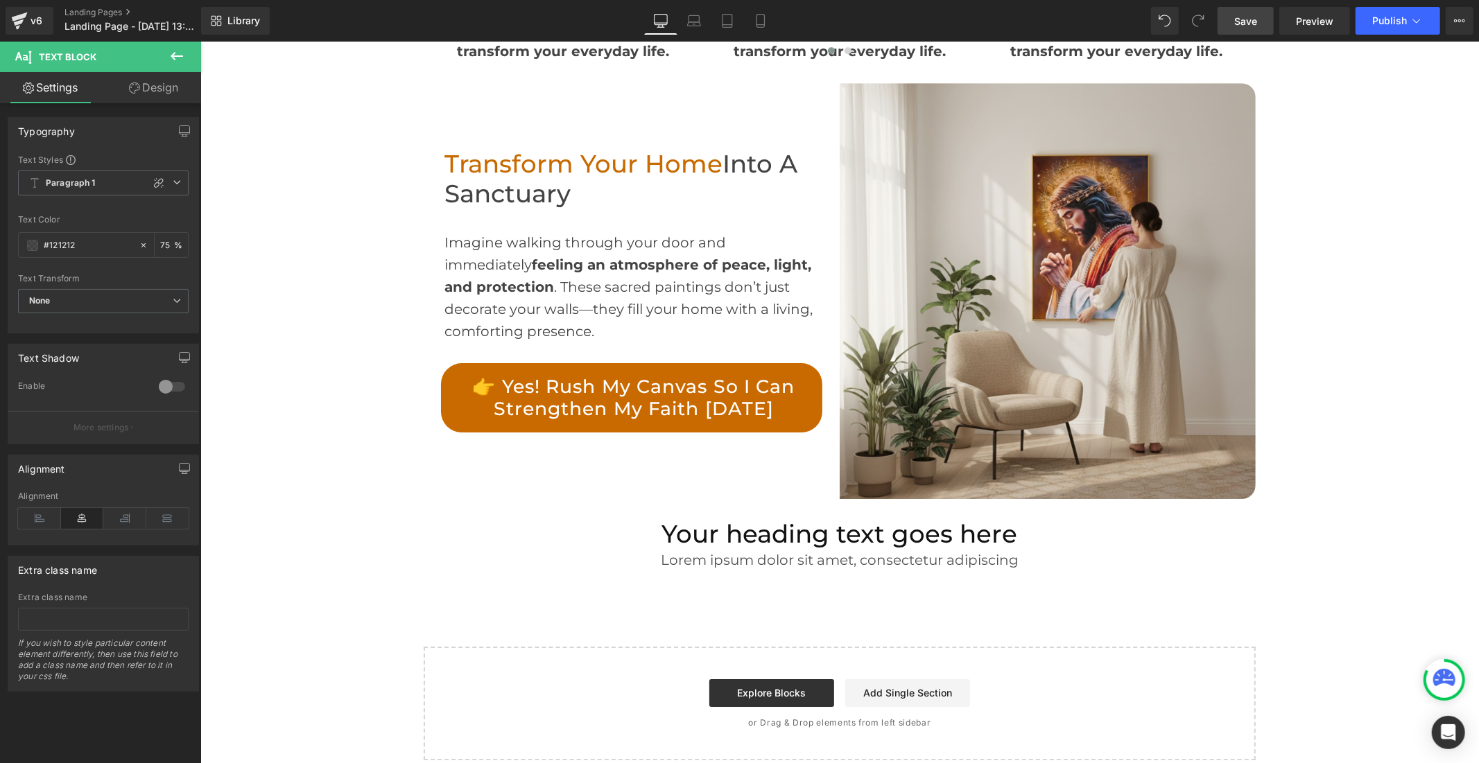
click at [160, 86] on link "Design" at bounding box center [153, 87] width 101 height 31
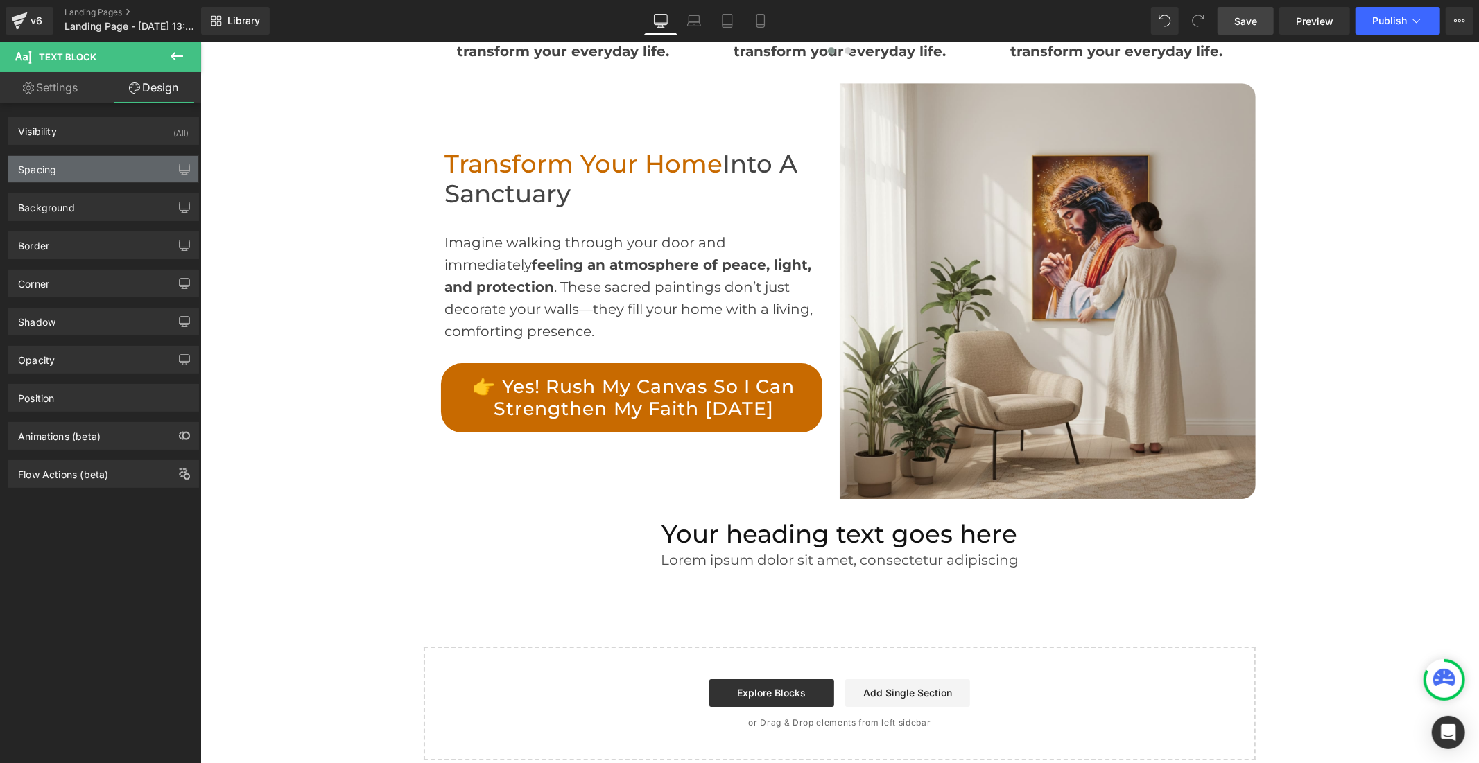
click at [114, 171] on div "Spacing" at bounding box center [103, 169] width 190 height 26
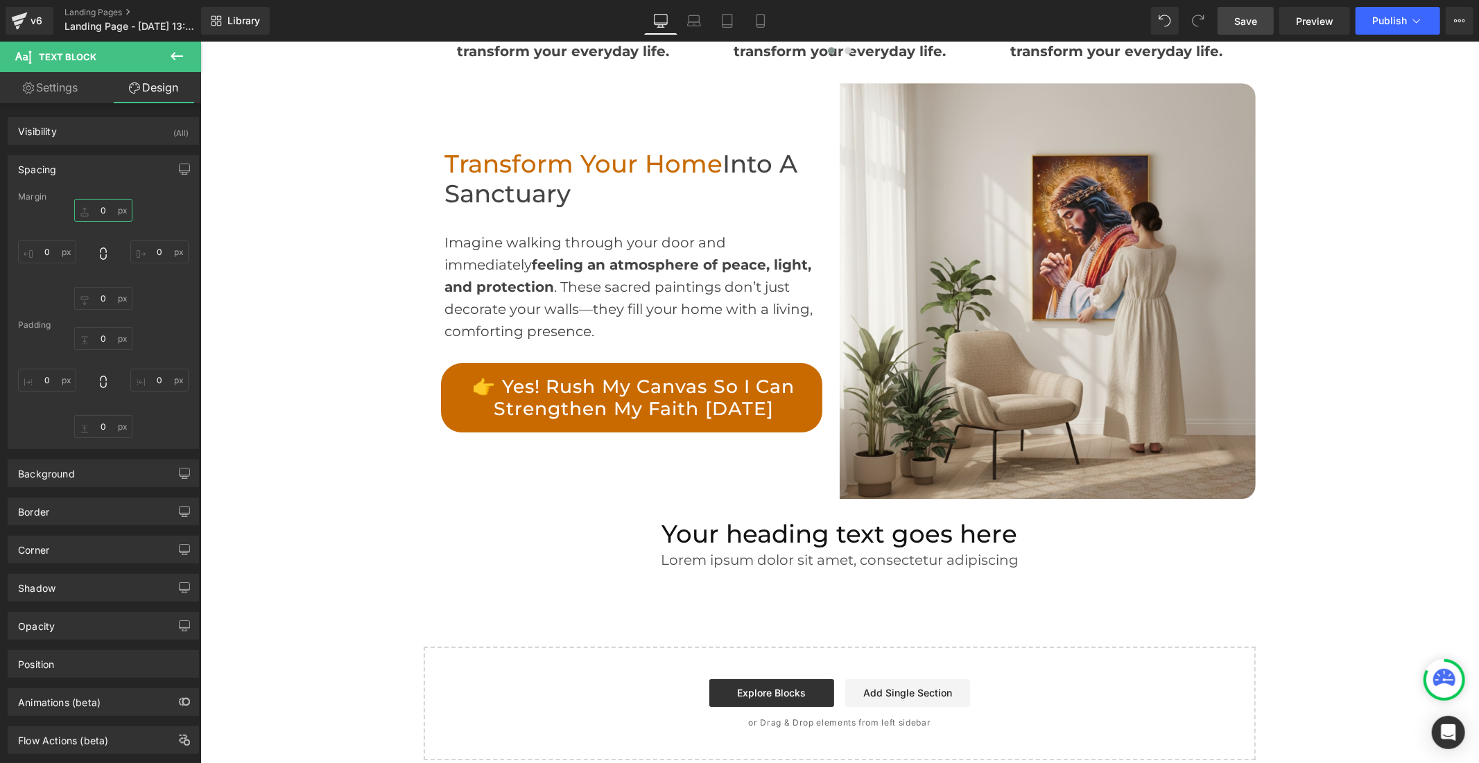
click at [100, 209] on input "0" at bounding box center [103, 210] width 58 height 23
type input "&"
type input "à"
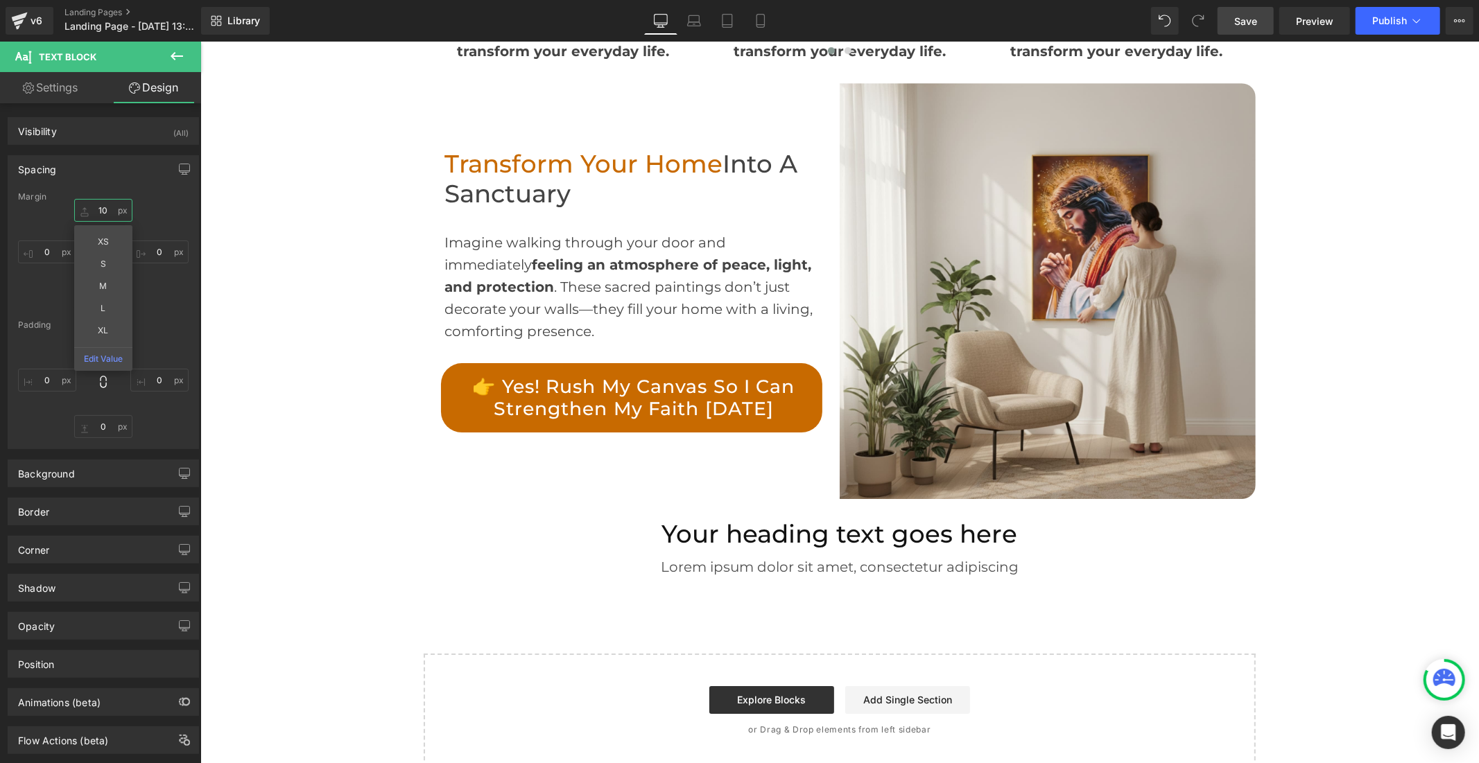
type input "1"
type input "20"
click at [1228, 24] on link "Save" at bounding box center [1245, 21] width 56 height 28
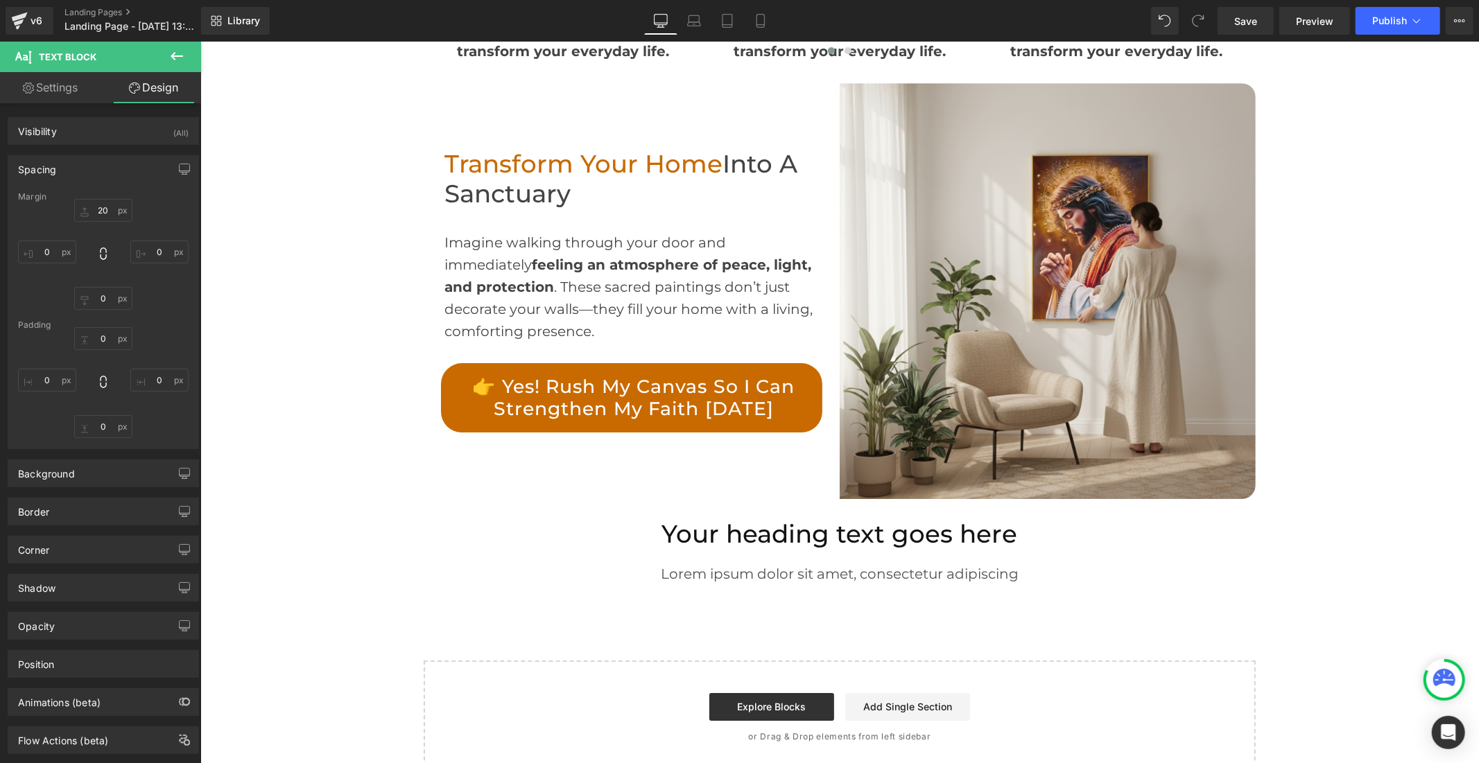
click at [168, 54] on icon at bounding box center [176, 56] width 17 height 17
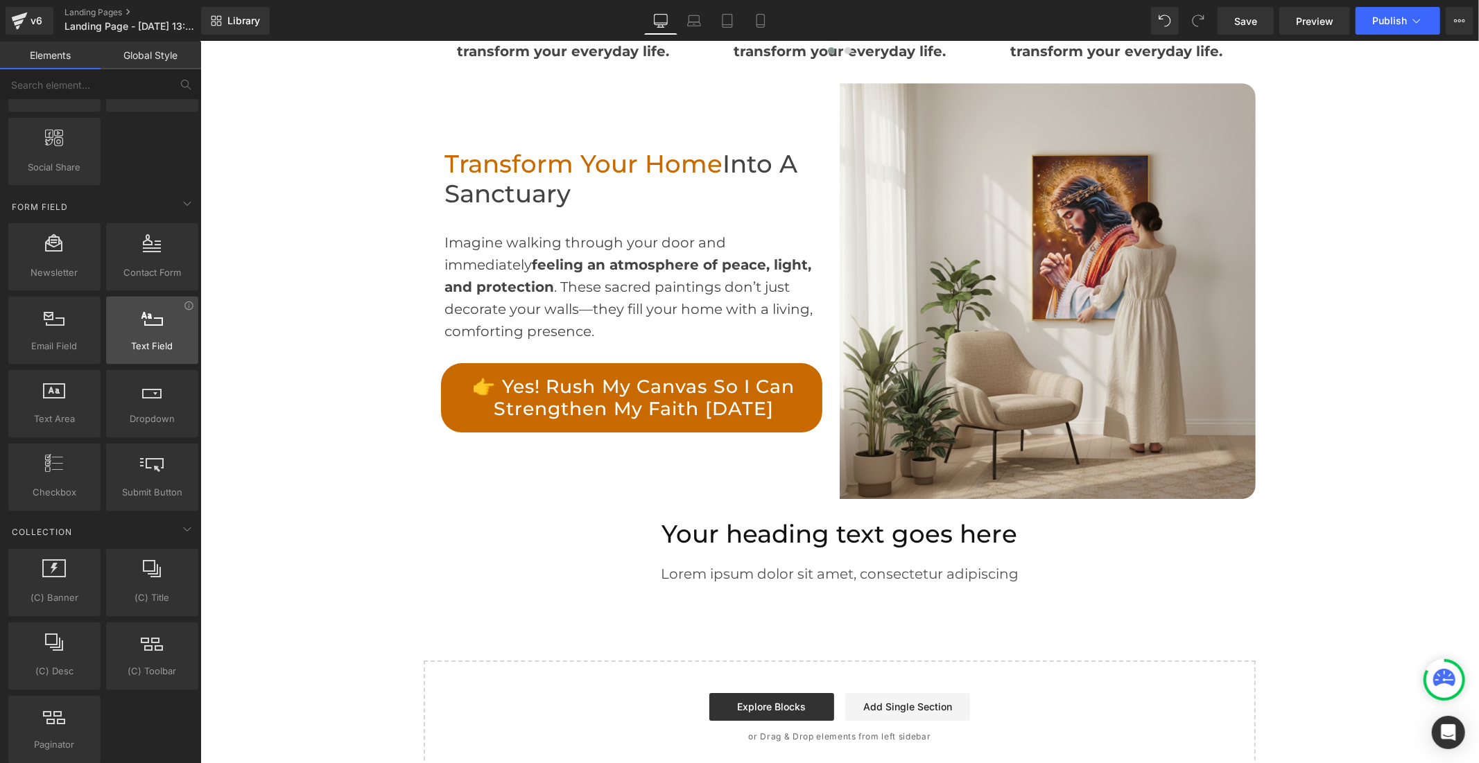
scroll to position [1925, 0]
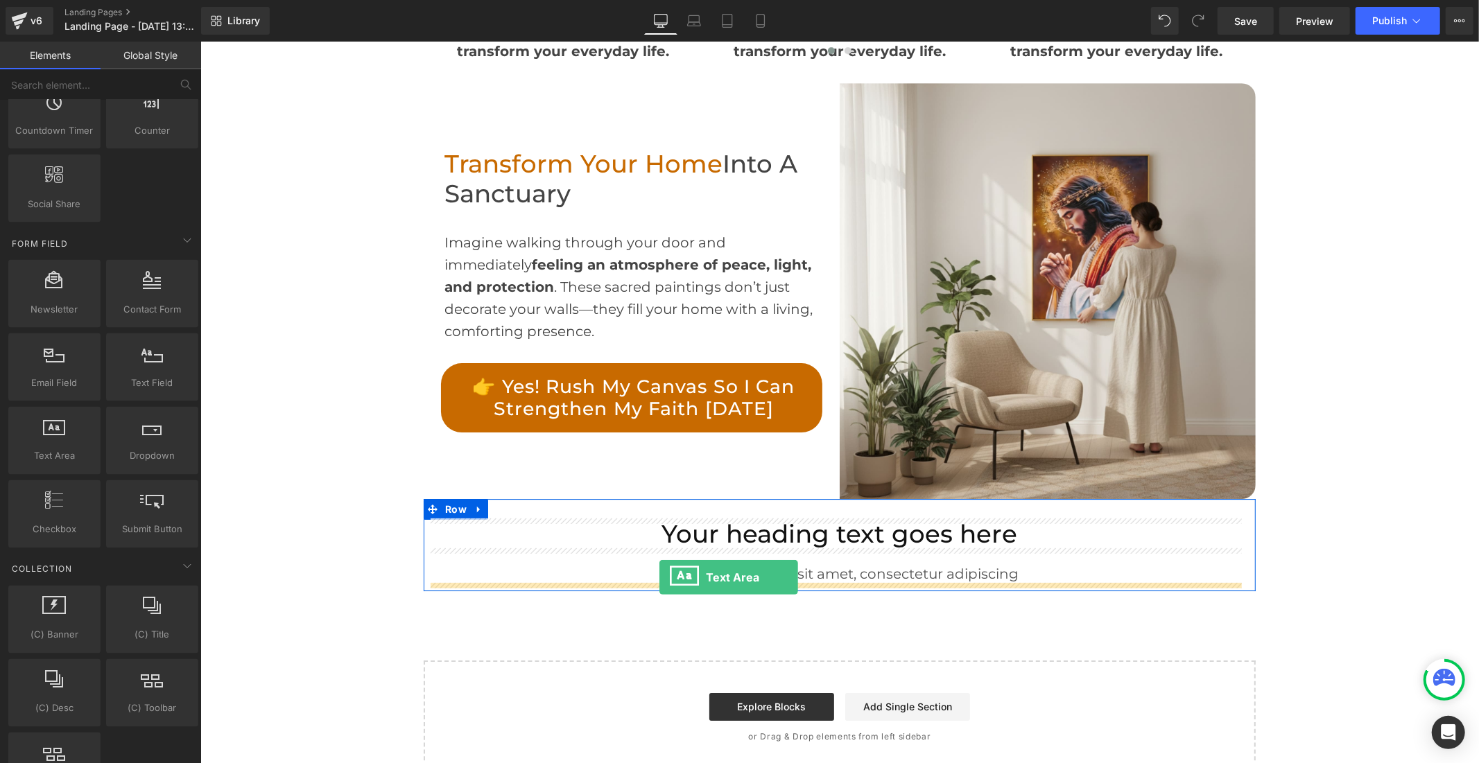
drag, startPoint x: 259, startPoint y: 490, endPoint x: 659, endPoint y: 577, distance: 409.2
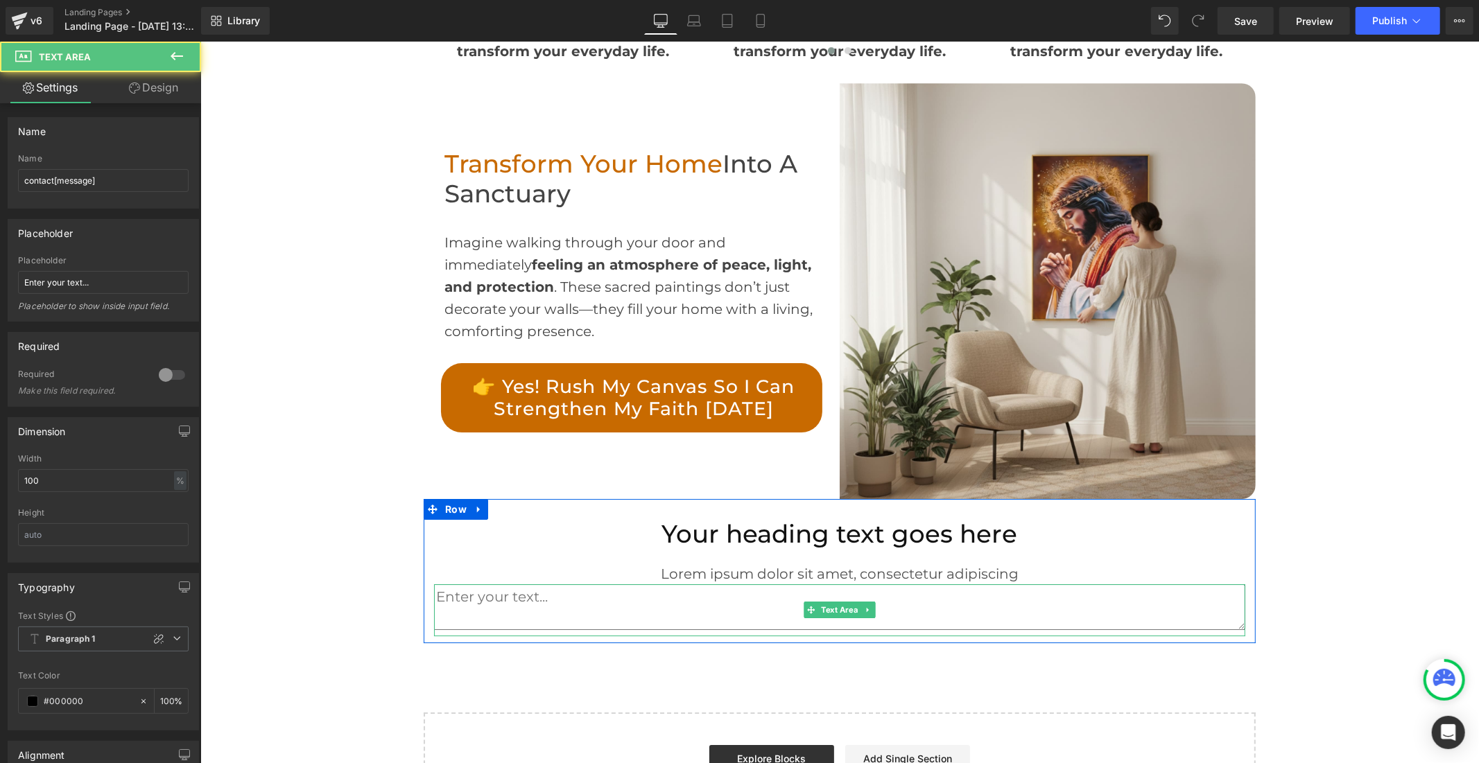
click at [518, 596] on textarea at bounding box center [838, 607] width 811 height 46
type textarea "S"
click at [863, 608] on icon at bounding box center [867, 609] width 8 height 8
click at [871, 607] on icon at bounding box center [875, 610] width 8 height 8
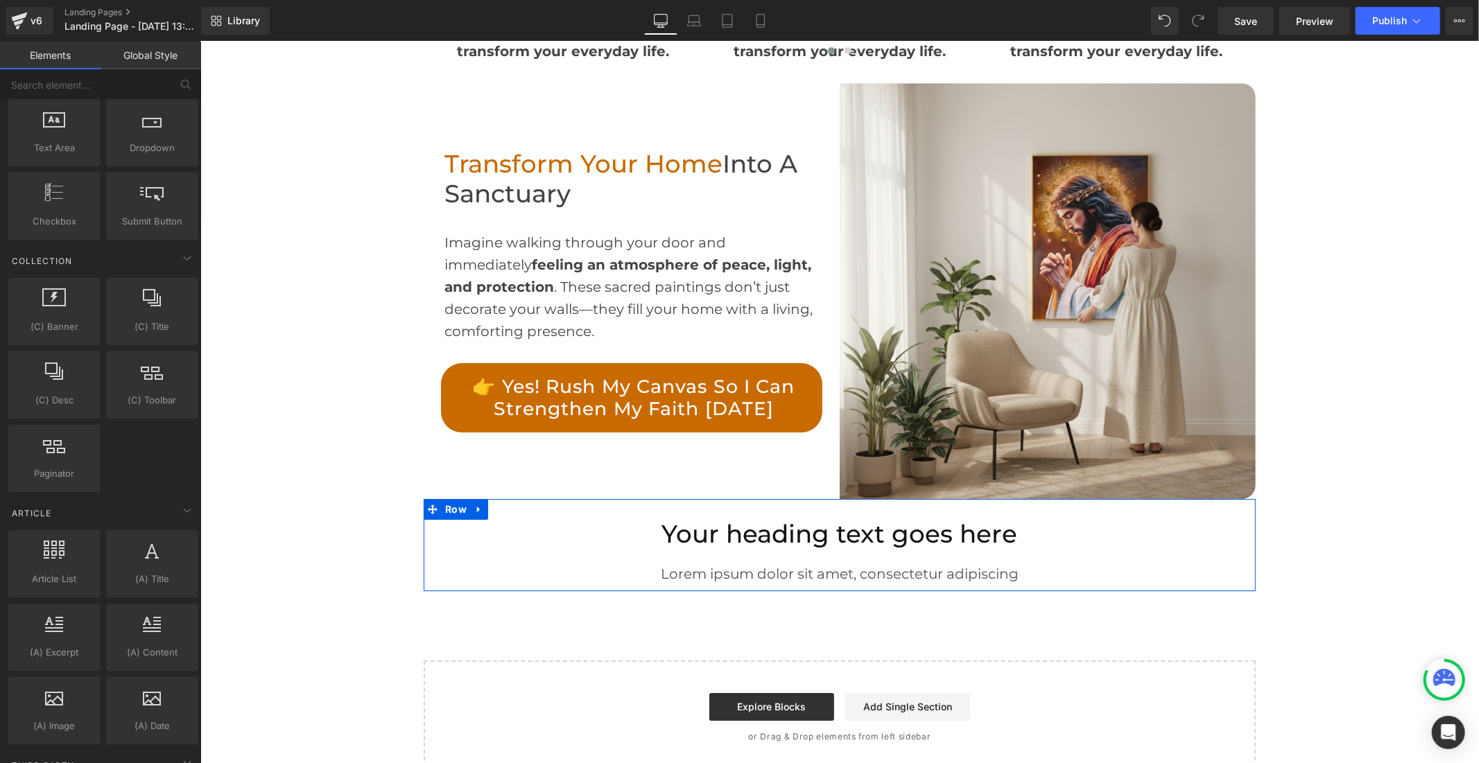
scroll to position [2310, 0]
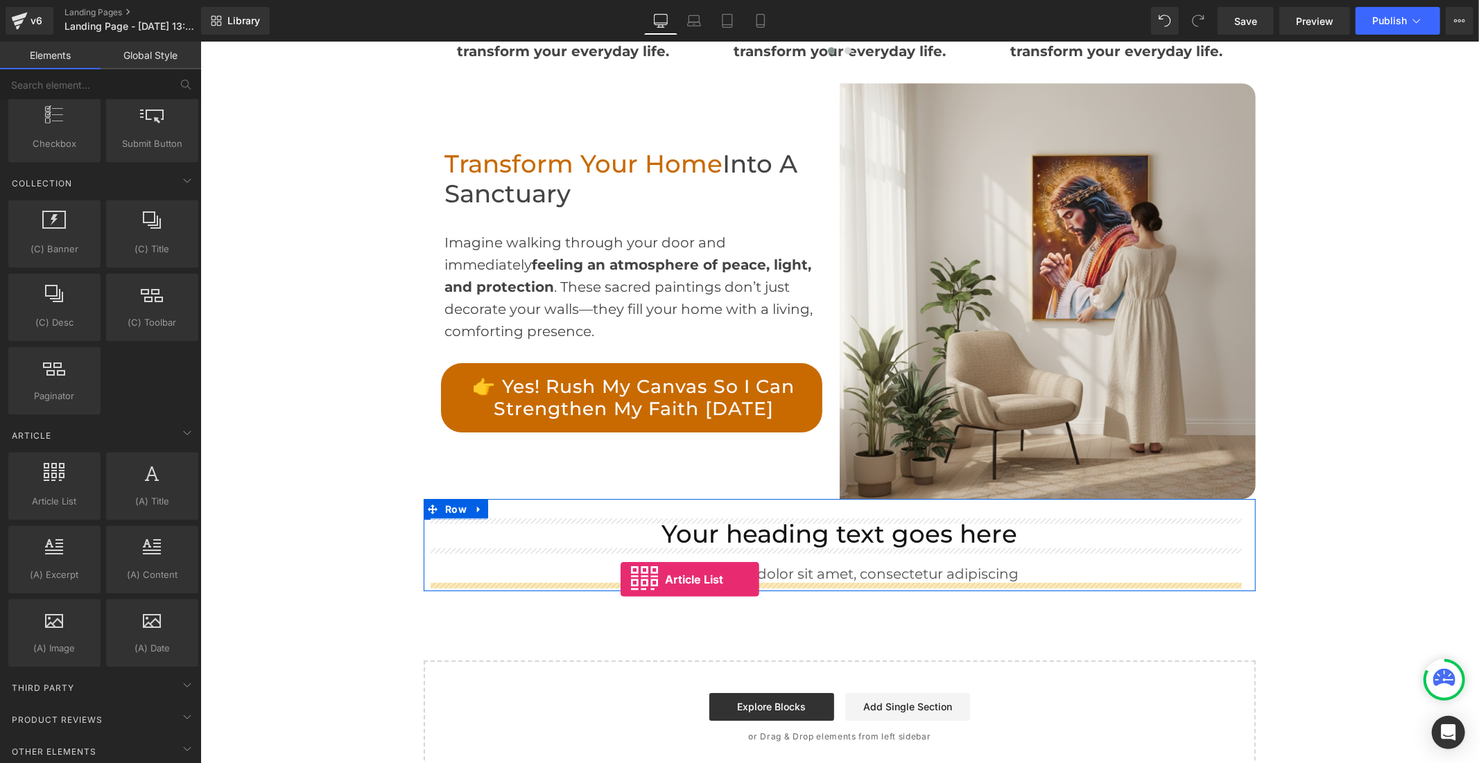
drag, startPoint x: 261, startPoint y: 538, endPoint x: 620, endPoint y: 579, distance: 361.4
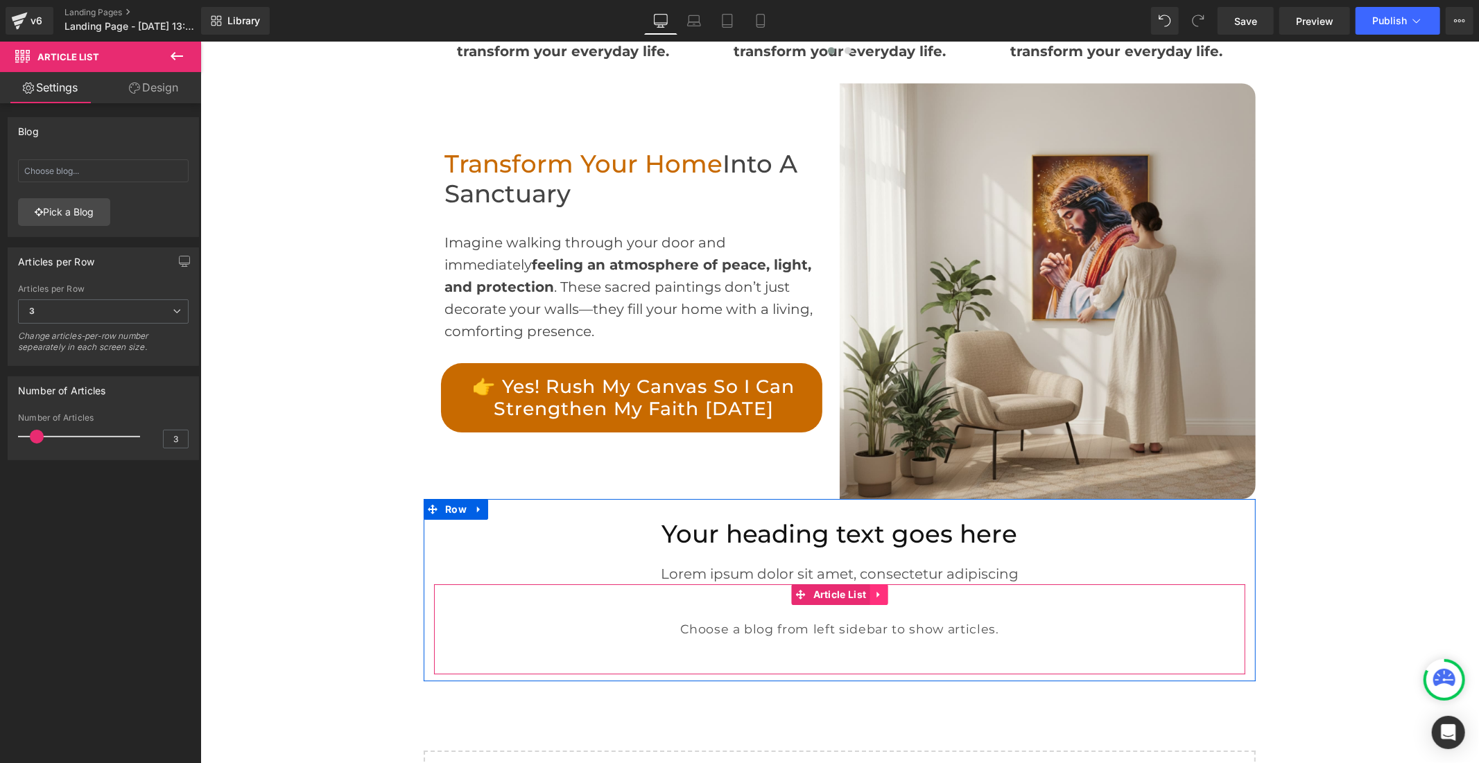
click at [873, 589] on icon at bounding box center [878, 594] width 10 height 10
click at [878, 586] on link at bounding box center [887, 594] width 18 height 21
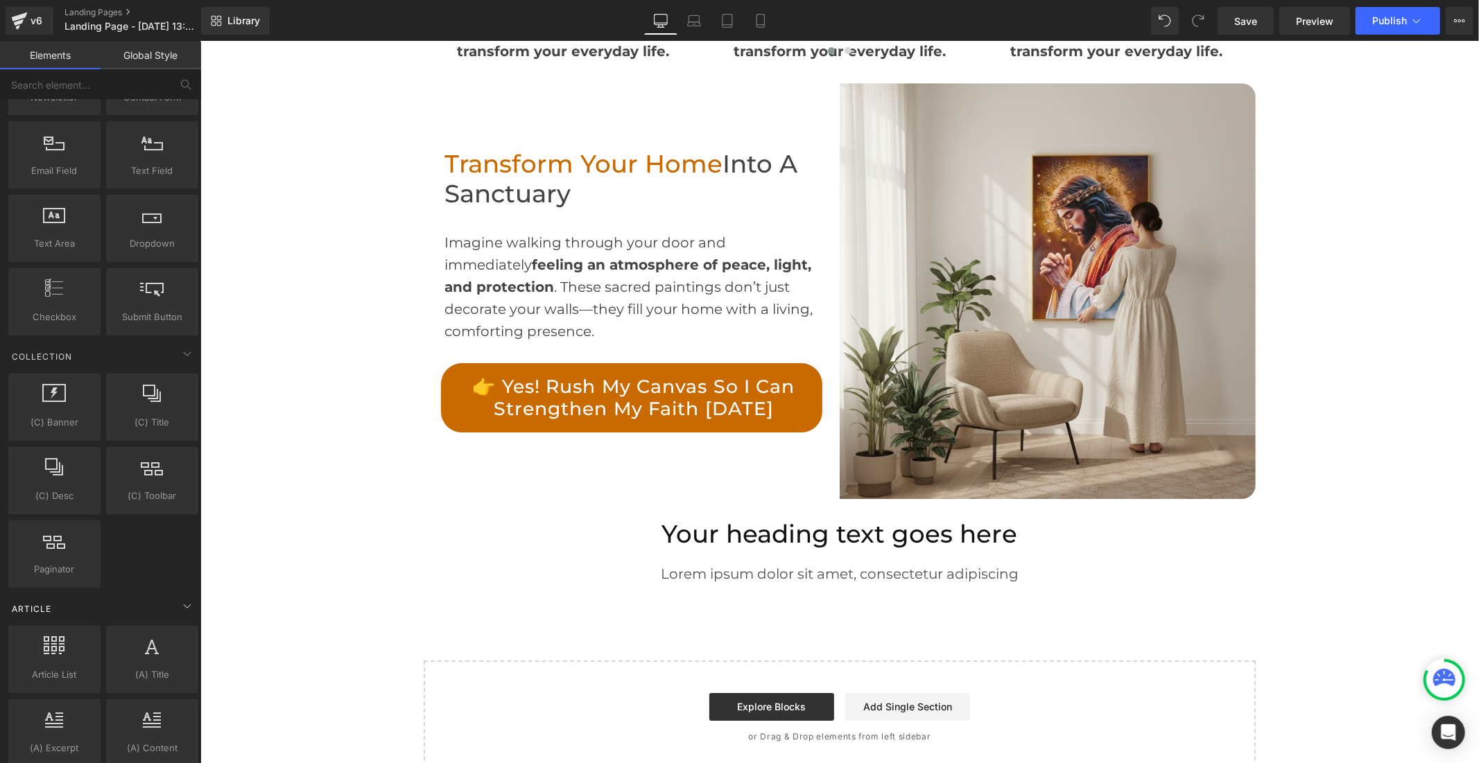
scroll to position [1925, 0]
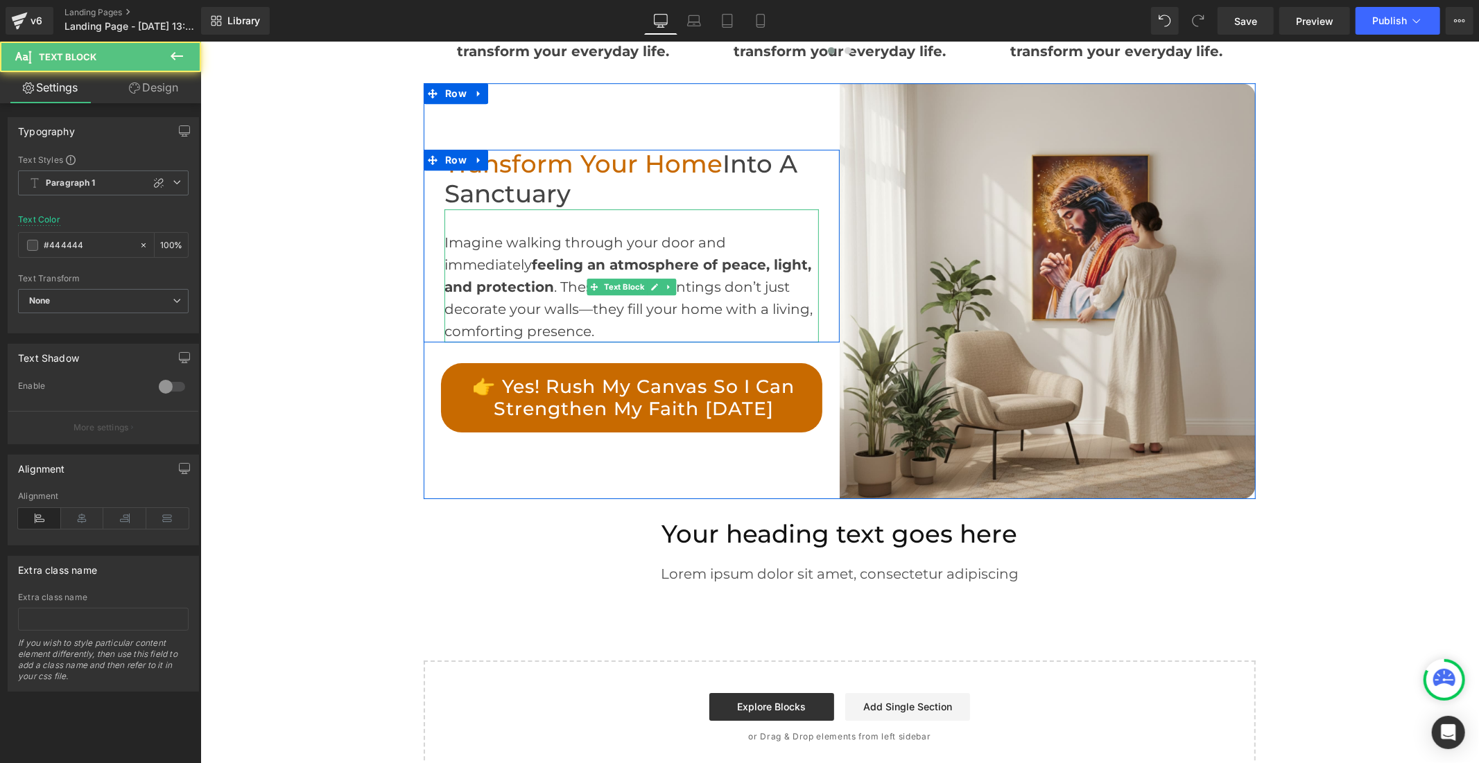
drag, startPoint x: 747, startPoint y: 287, endPoint x: 706, endPoint y: 290, distance: 41.0
click at [706, 290] on div "Imagine walking through your door and immediately feeling an atmosphere of peac…" at bounding box center [631, 275] width 374 height 133
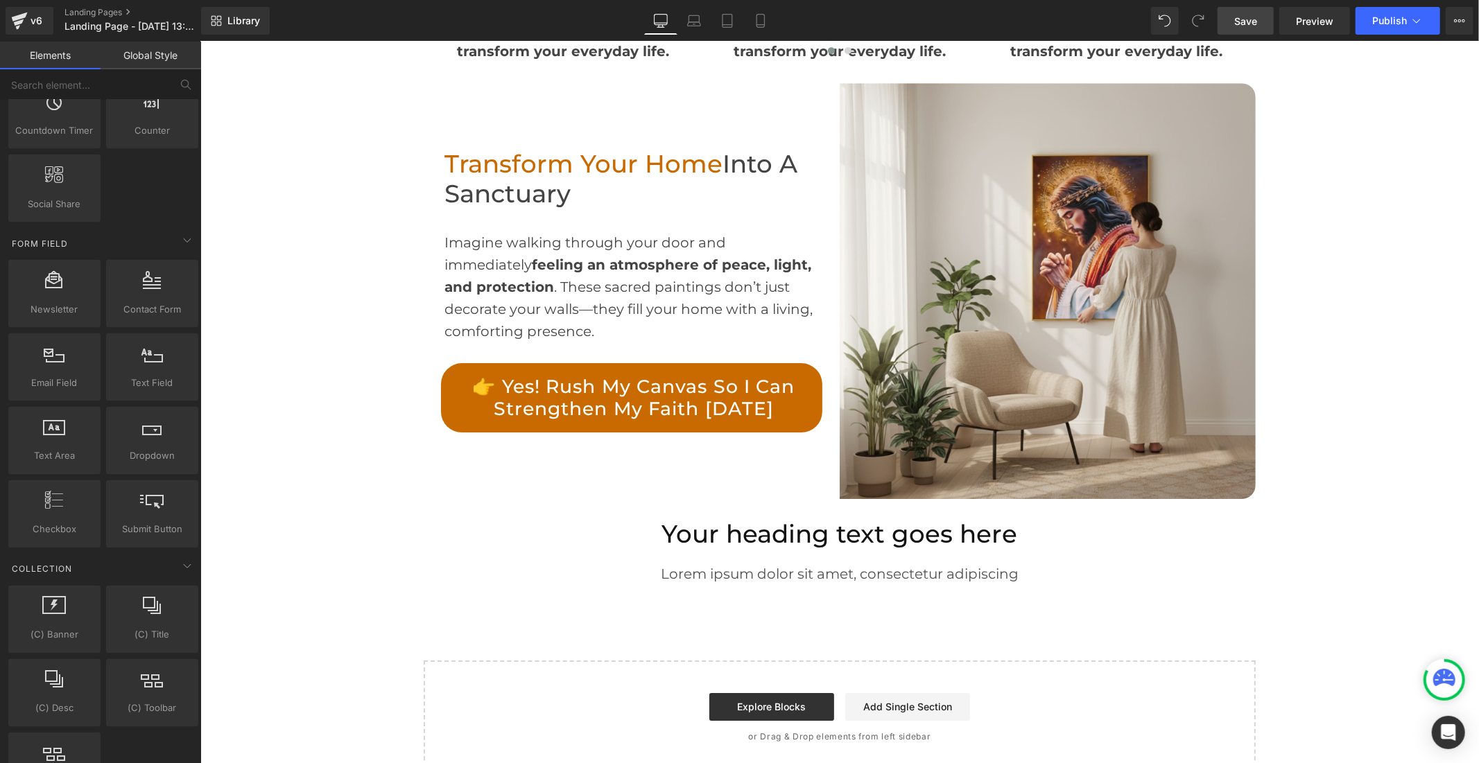
click at [1249, 23] on span "Save" at bounding box center [1245, 21] width 23 height 15
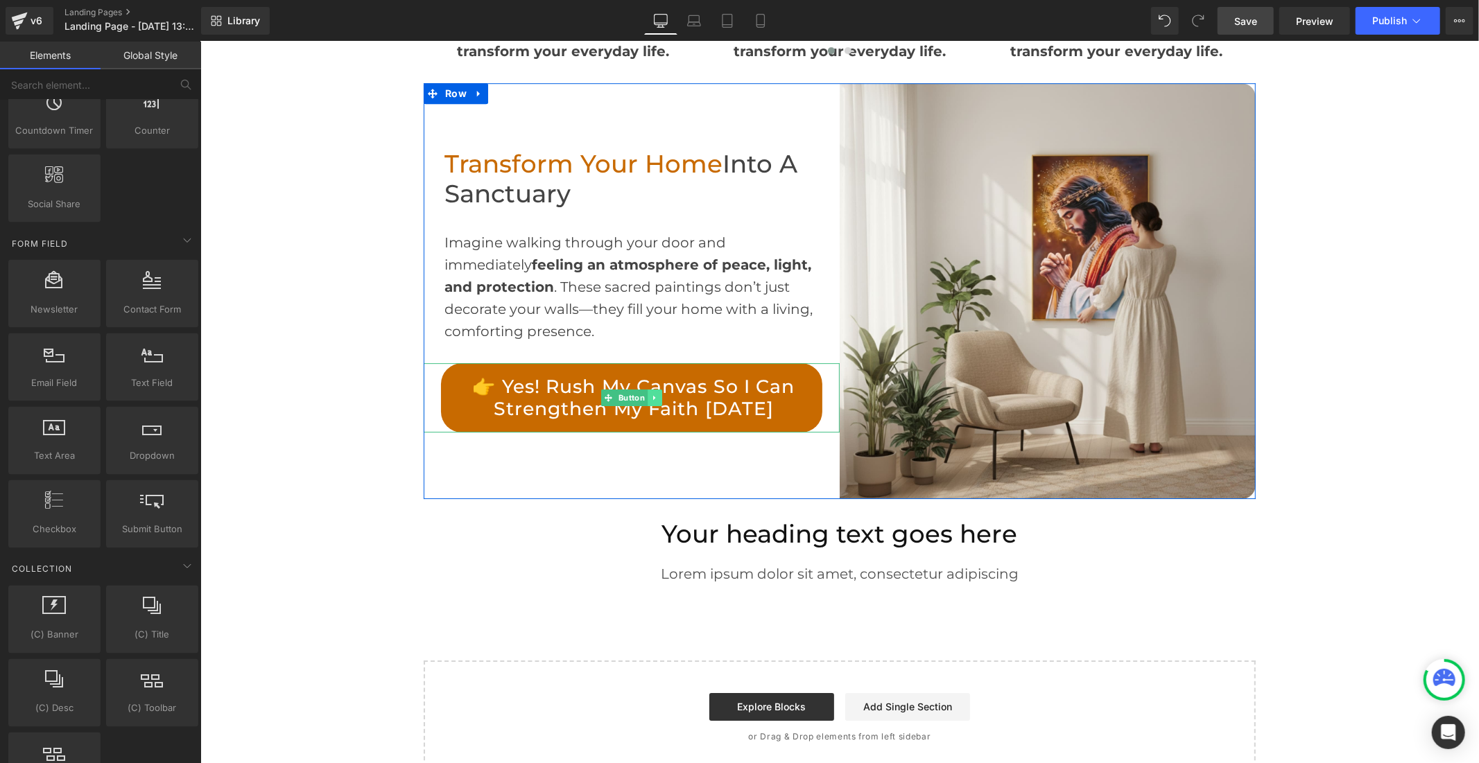
click at [652, 397] on icon at bounding box center [653, 396] width 2 height 5
click at [643, 400] on icon at bounding box center [647, 397] width 8 height 8
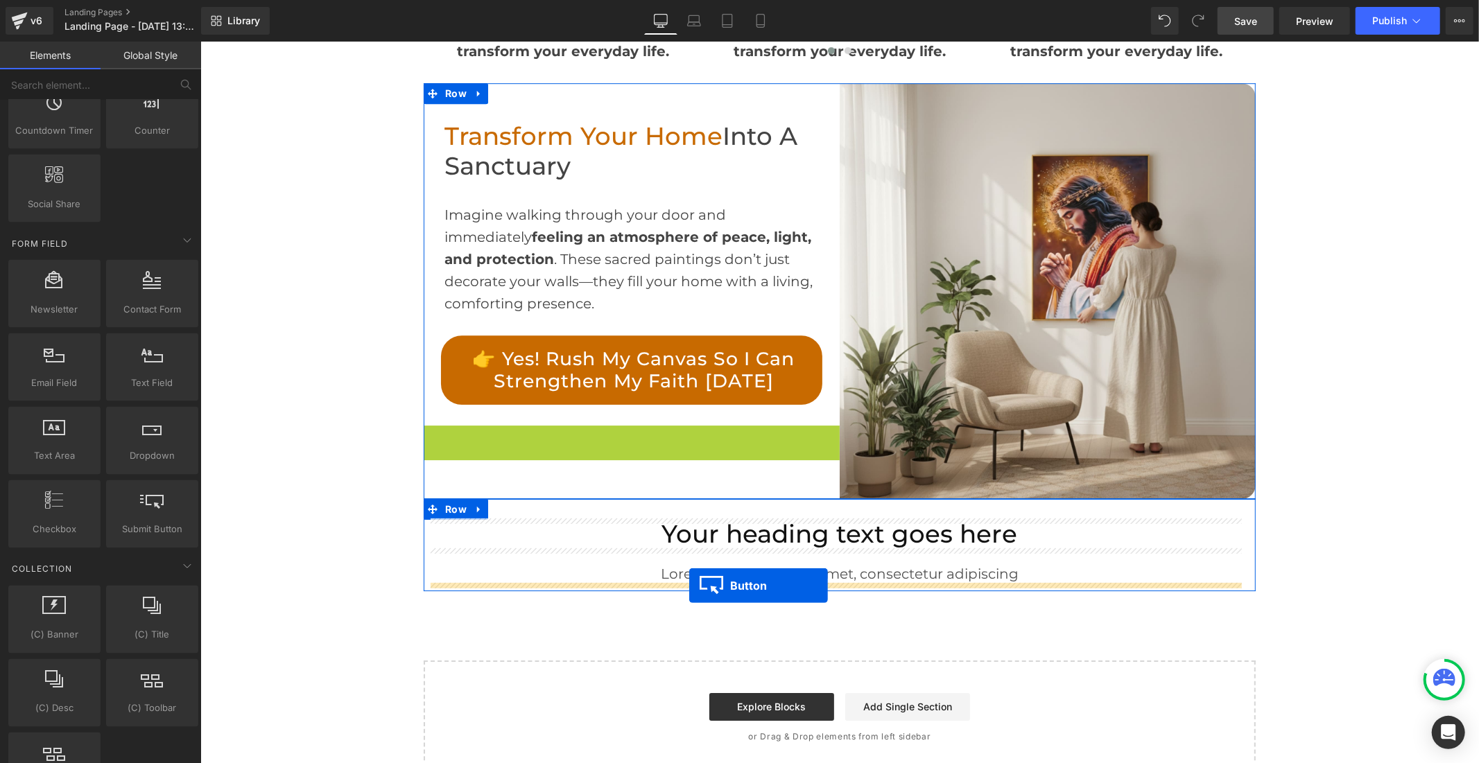
drag, startPoint x: 600, startPoint y: 444, endPoint x: 688, endPoint y: 585, distance: 166.9
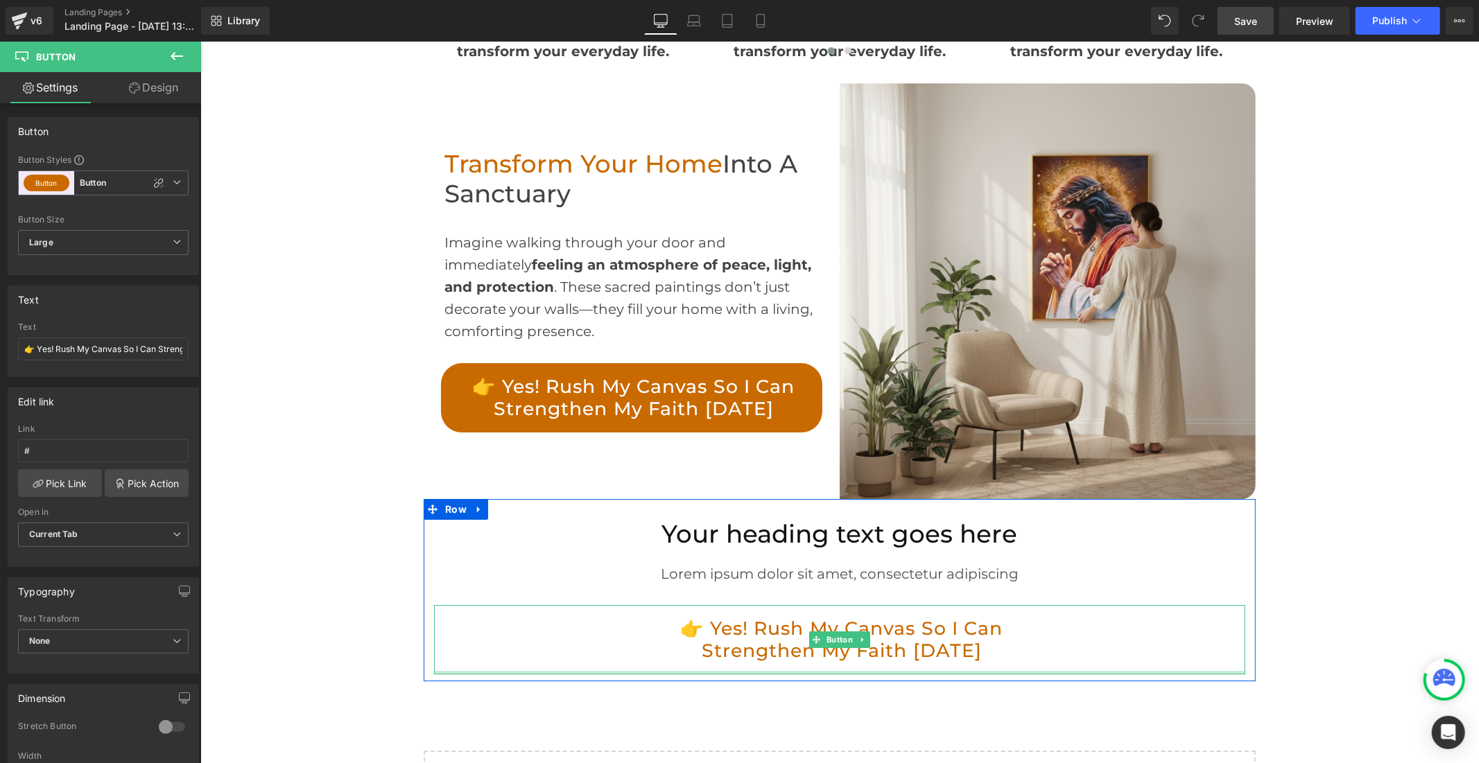
click at [751, 629] on link "👉 Yes! Rush My Canvas So I Can Strengthen My Faith [DATE]" at bounding box center [838, 638] width 381 height 69
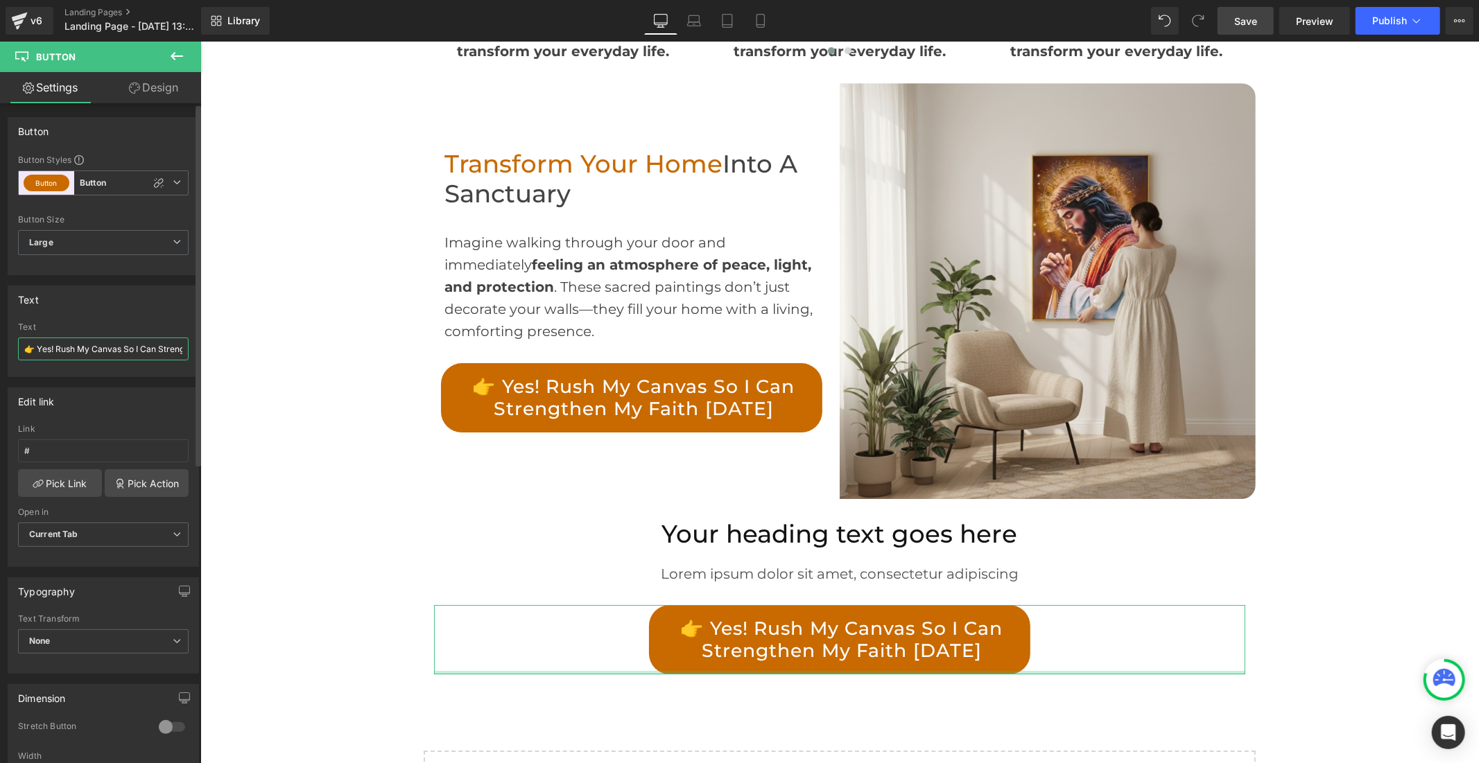
click at [99, 347] on input "👉 Yes! Rush My Canvas So I Can Strengthen My Faith [DATE]" at bounding box center [103, 349] width 171 height 23
drag, startPoint x: 239, startPoint y: 389, endPoint x: 220, endPoint y: 346, distance: 47.2
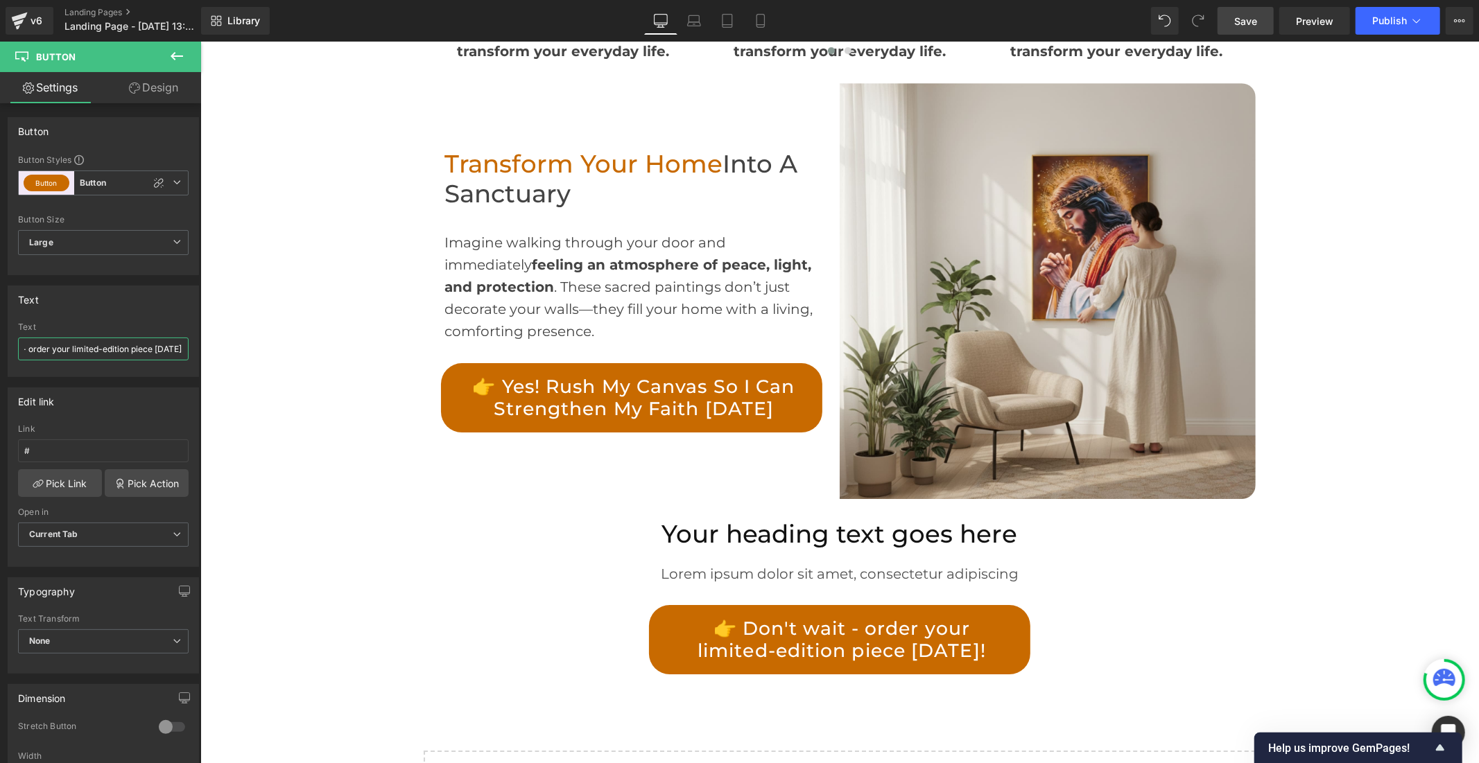
scroll to position [0, 59]
type input "👉 Don't wait - order your limited-edition piece [DATE]!"
click at [1253, 28] on span "Save" at bounding box center [1245, 21] width 23 height 15
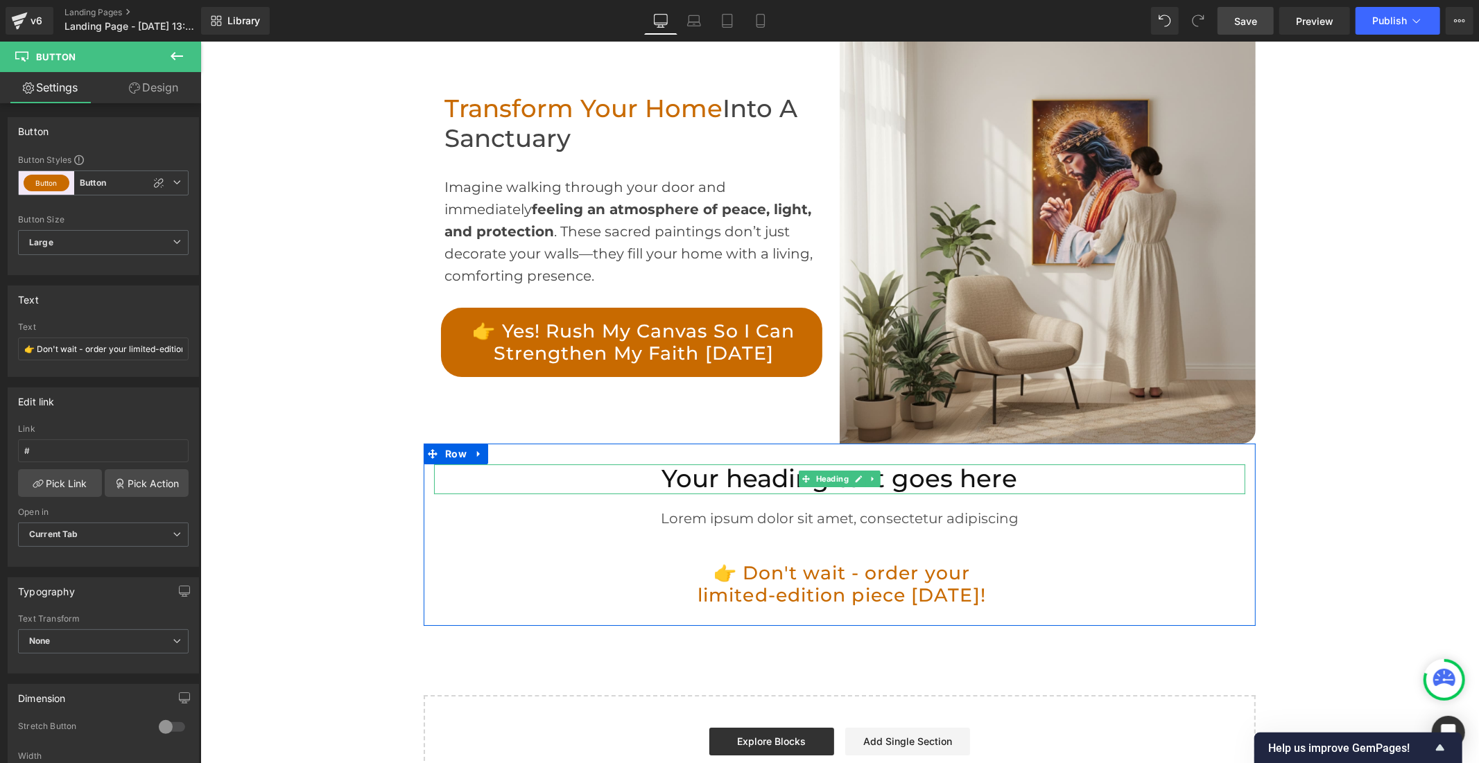
scroll to position [3688, 0]
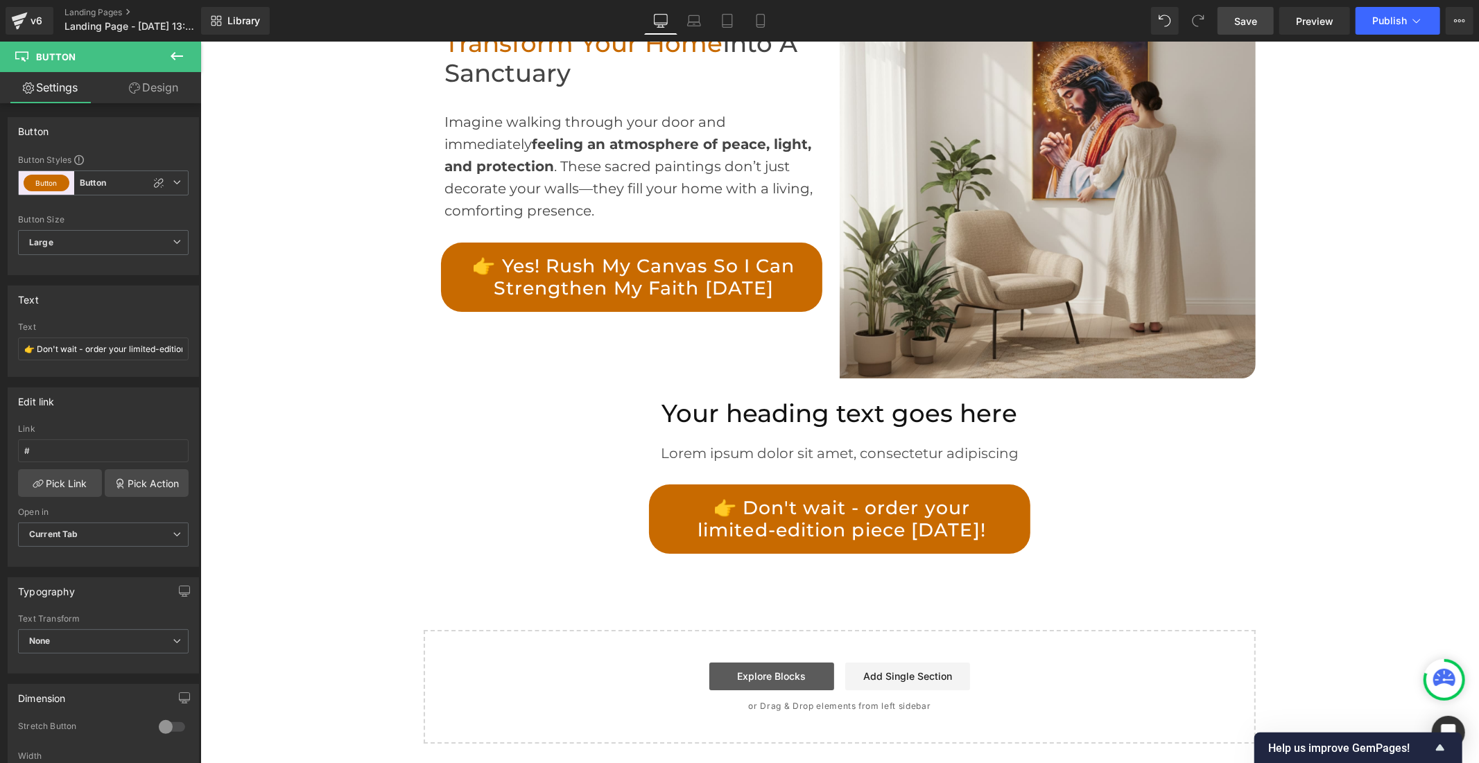
click at [746, 673] on link "Explore Blocks" at bounding box center [770, 676] width 125 height 28
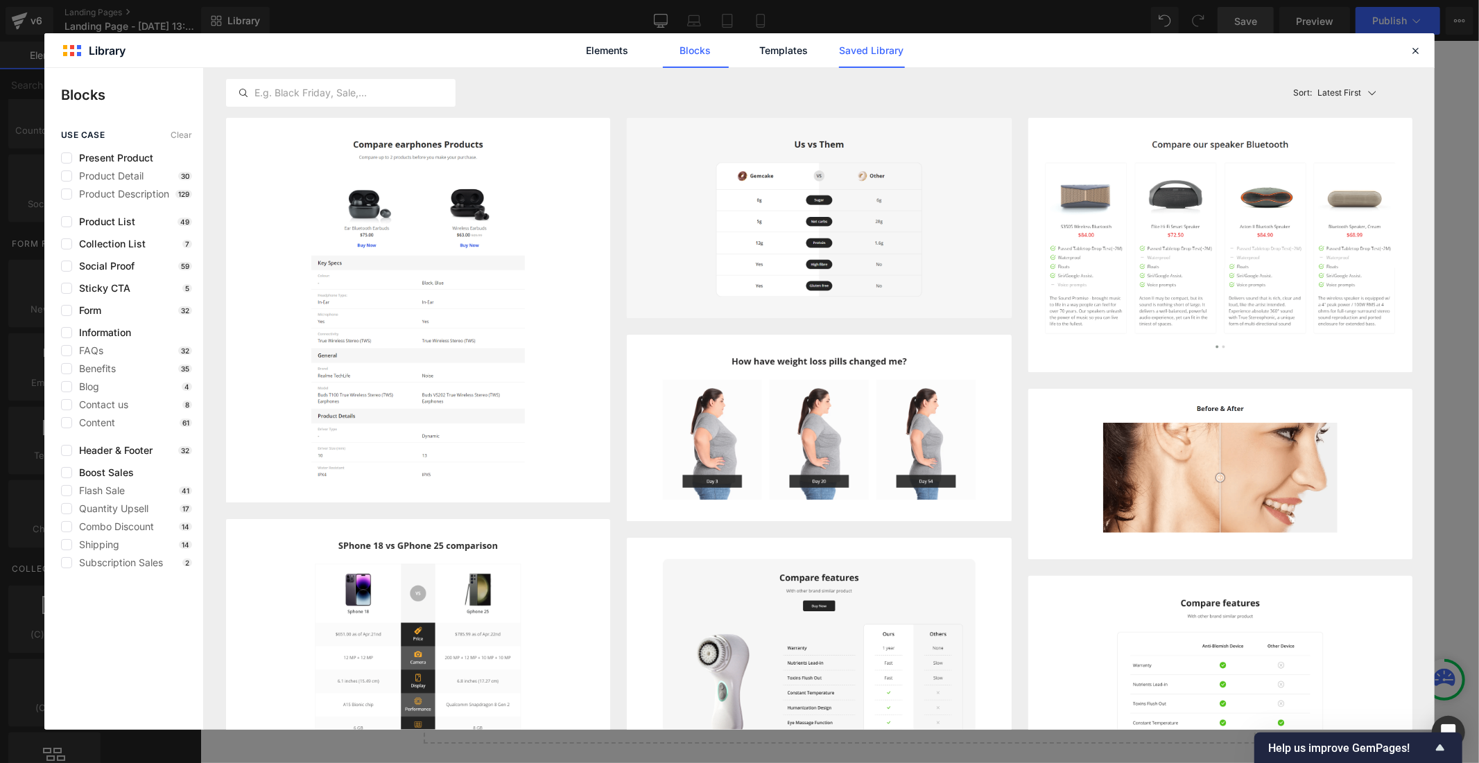
click at [853, 54] on link "Saved Library" at bounding box center [872, 50] width 66 height 35
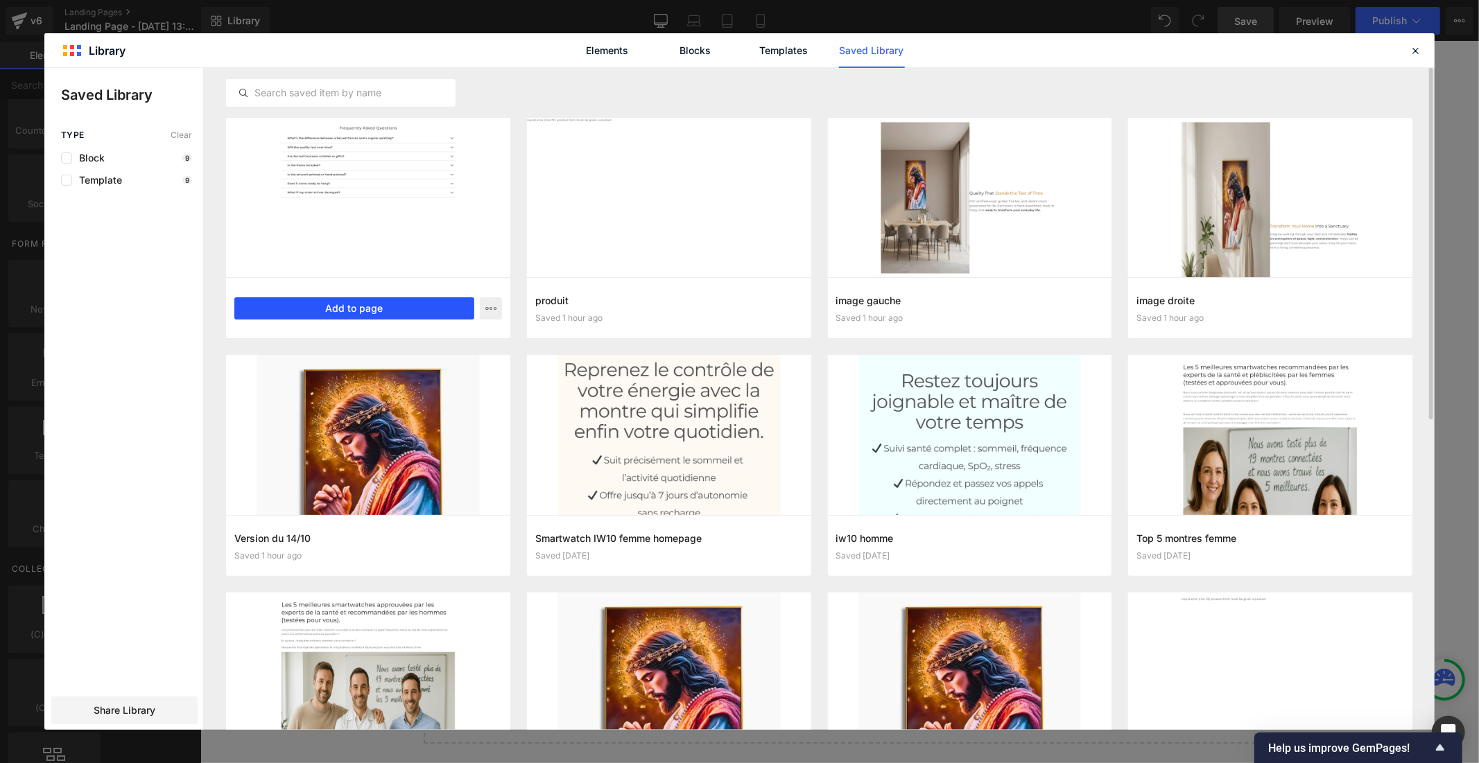
click at [372, 306] on button "Add to page" at bounding box center [354, 308] width 240 height 22
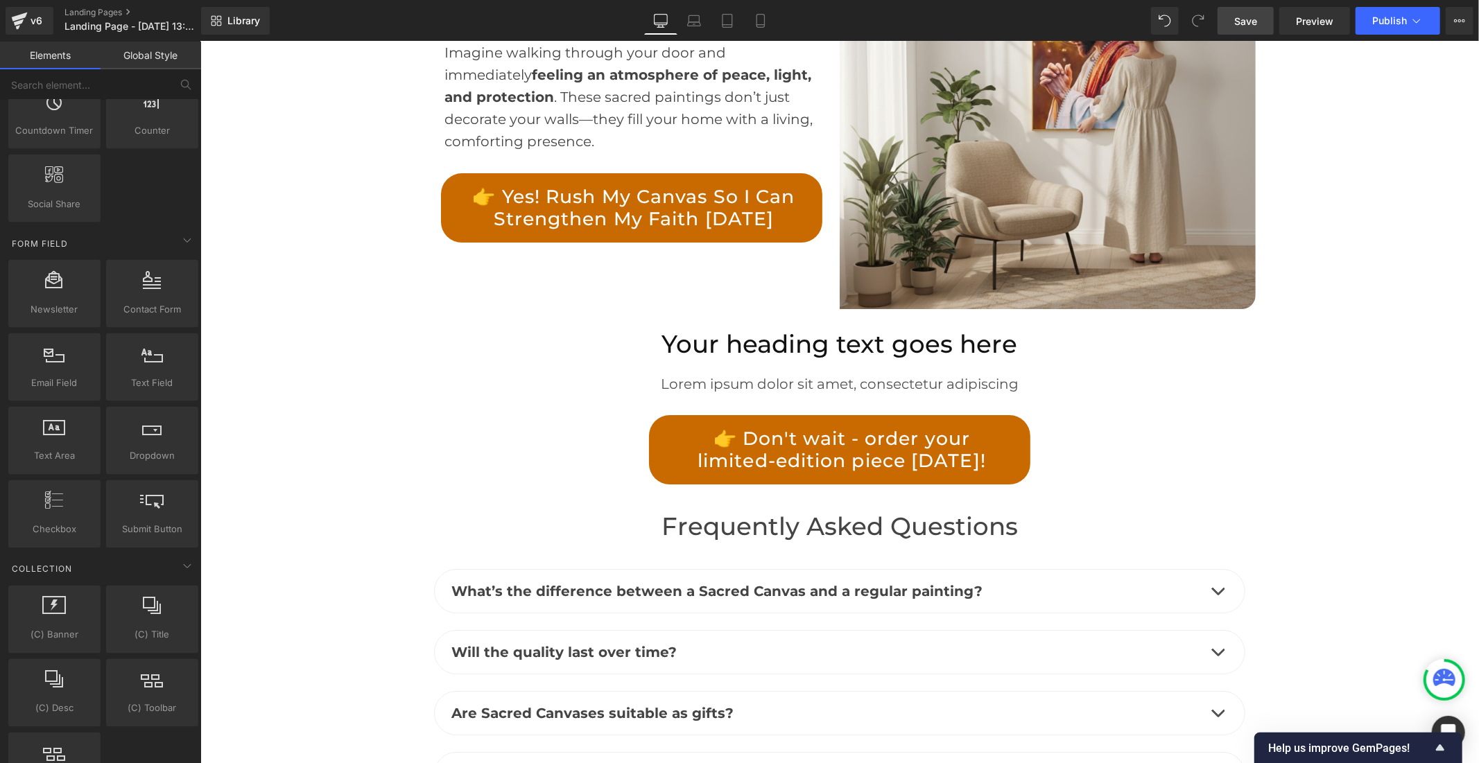
click at [1245, 18] on span "Save" at bounding box center [1245, 21] width 23 height 15
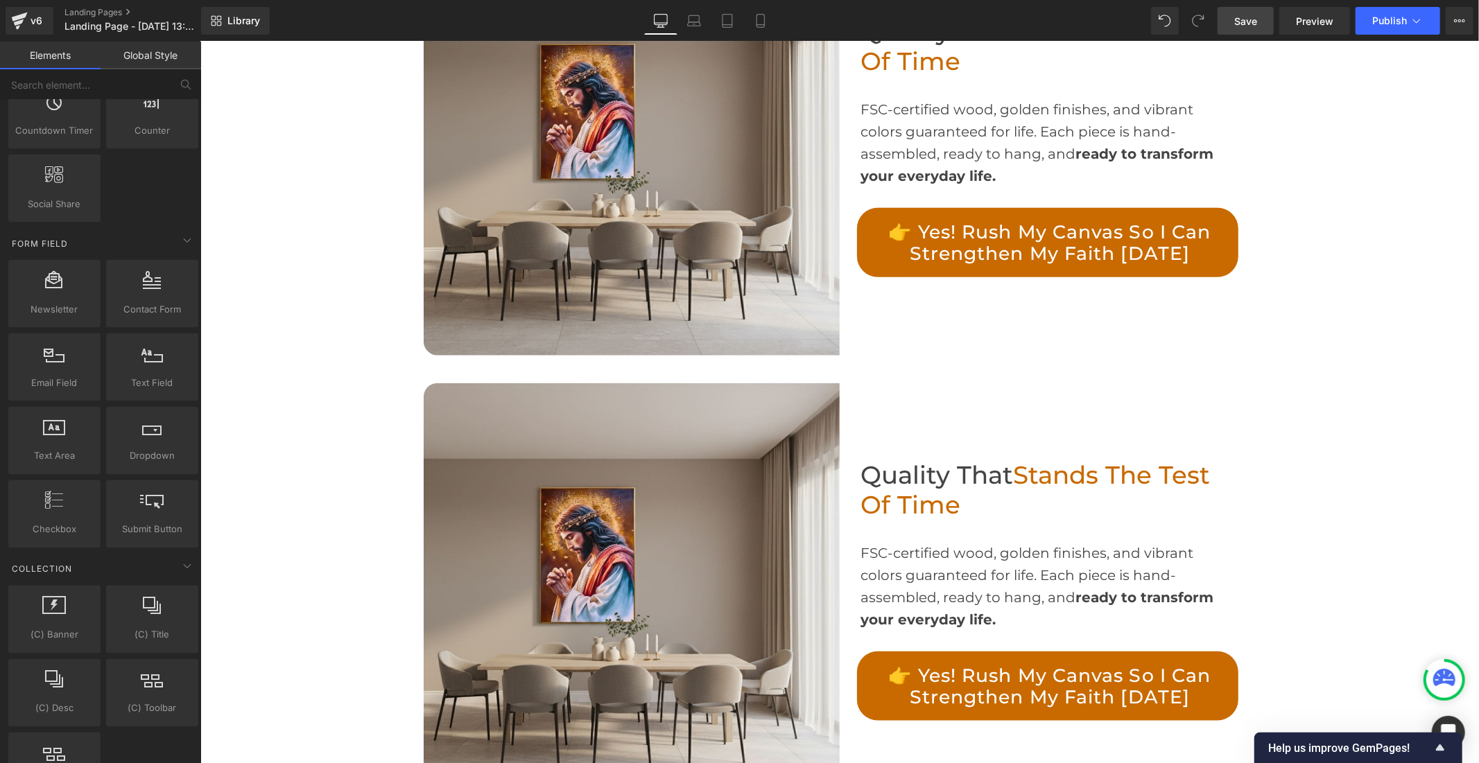
scroll to position [522, 0]
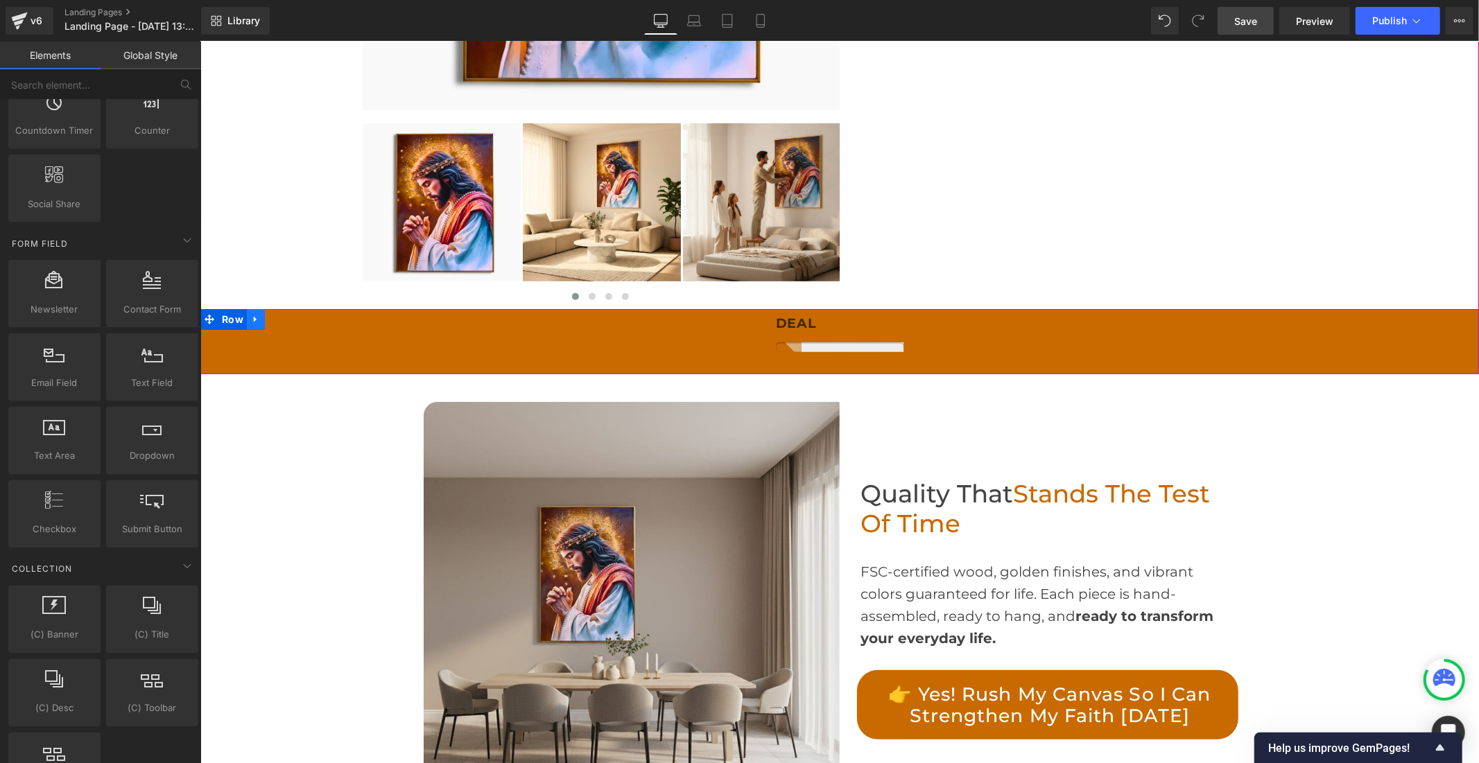
click at [250, 315] on icon at bounding box center [255, 318] width 10 height 10
click at [268, 315] on icon at bounding box center [273, 319] width 10 height 10
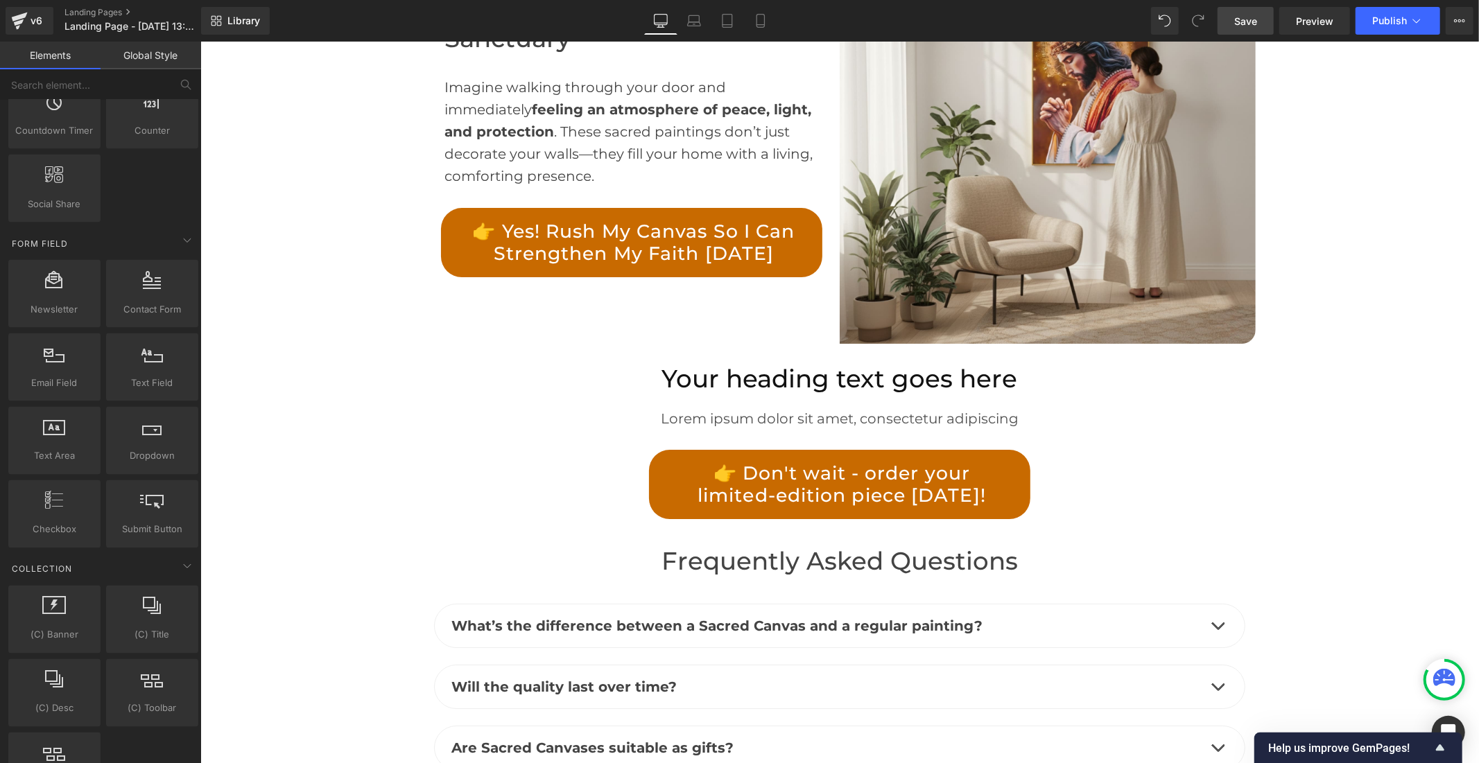
scroll to position [4256, 0]
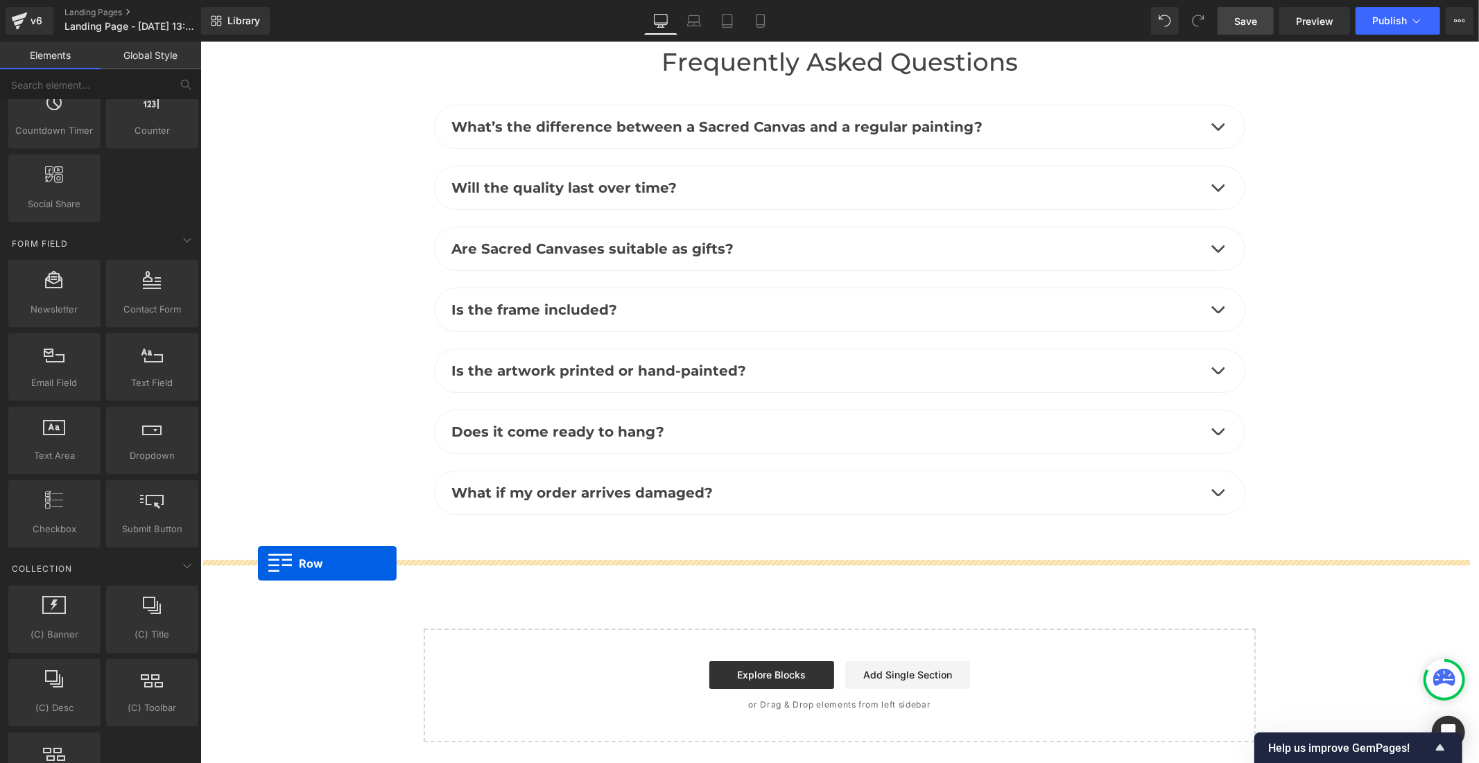
drag, startPoint x: 204, startPoint y: 383, endPoint x: 257, endPoint y: 563, distance: 187.8
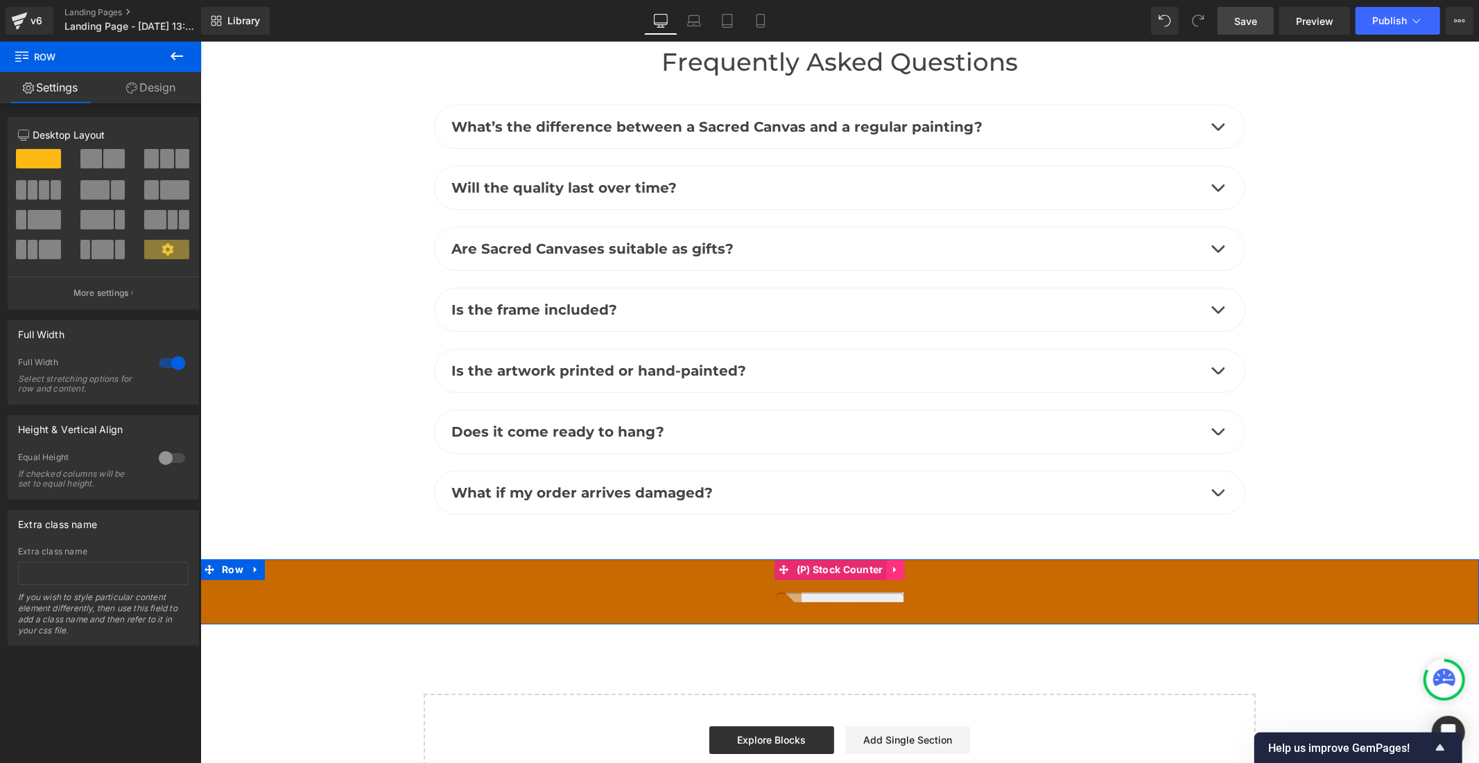
click at [890, 566] on icon at bounding box center [895, 569] width 10 height 10
click at [899, 570] on icon at bounding box center [904, 569] width 10 height 10
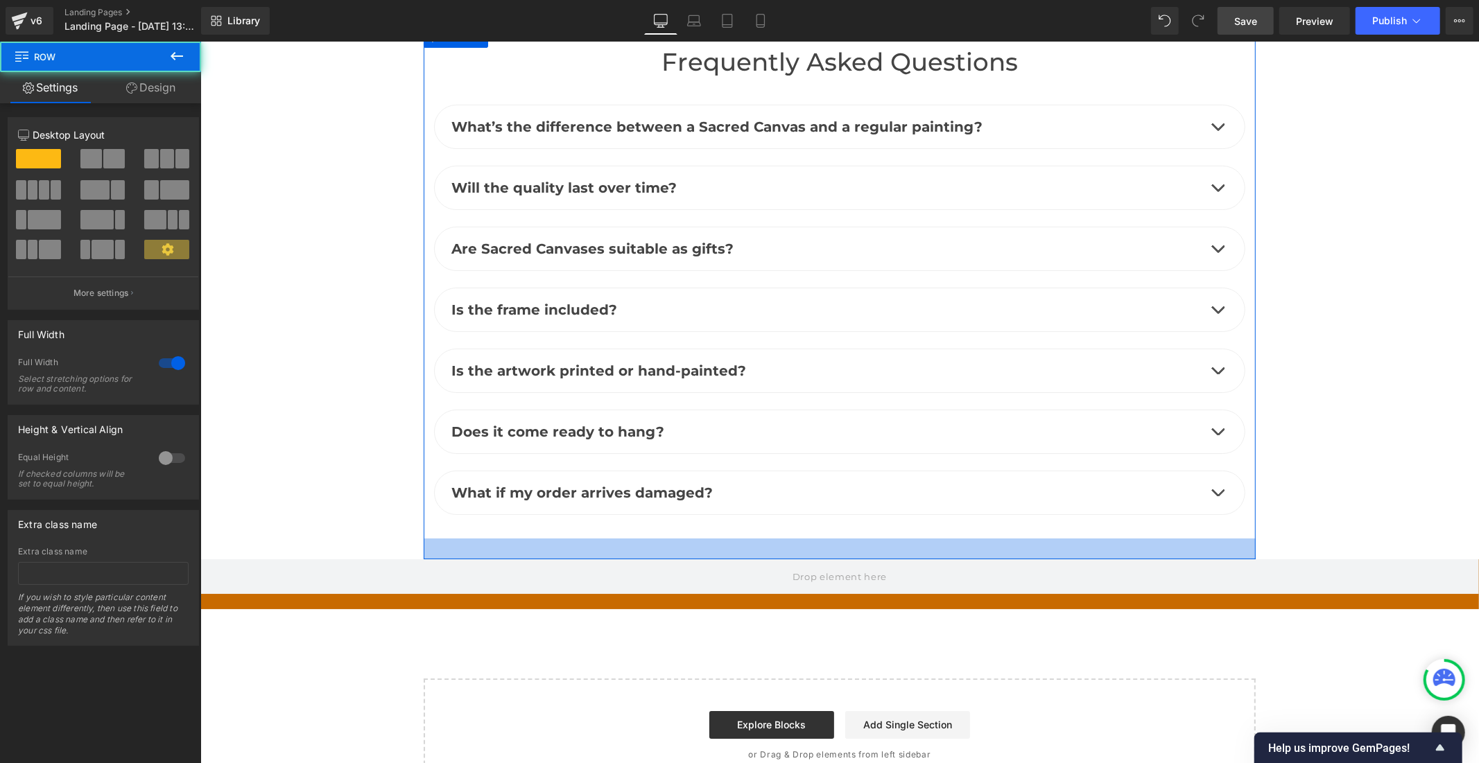
drag, startPoint x: 550, startPoint y: 562, endPoint x: 555, endPoint y: 540, distance: 22.7
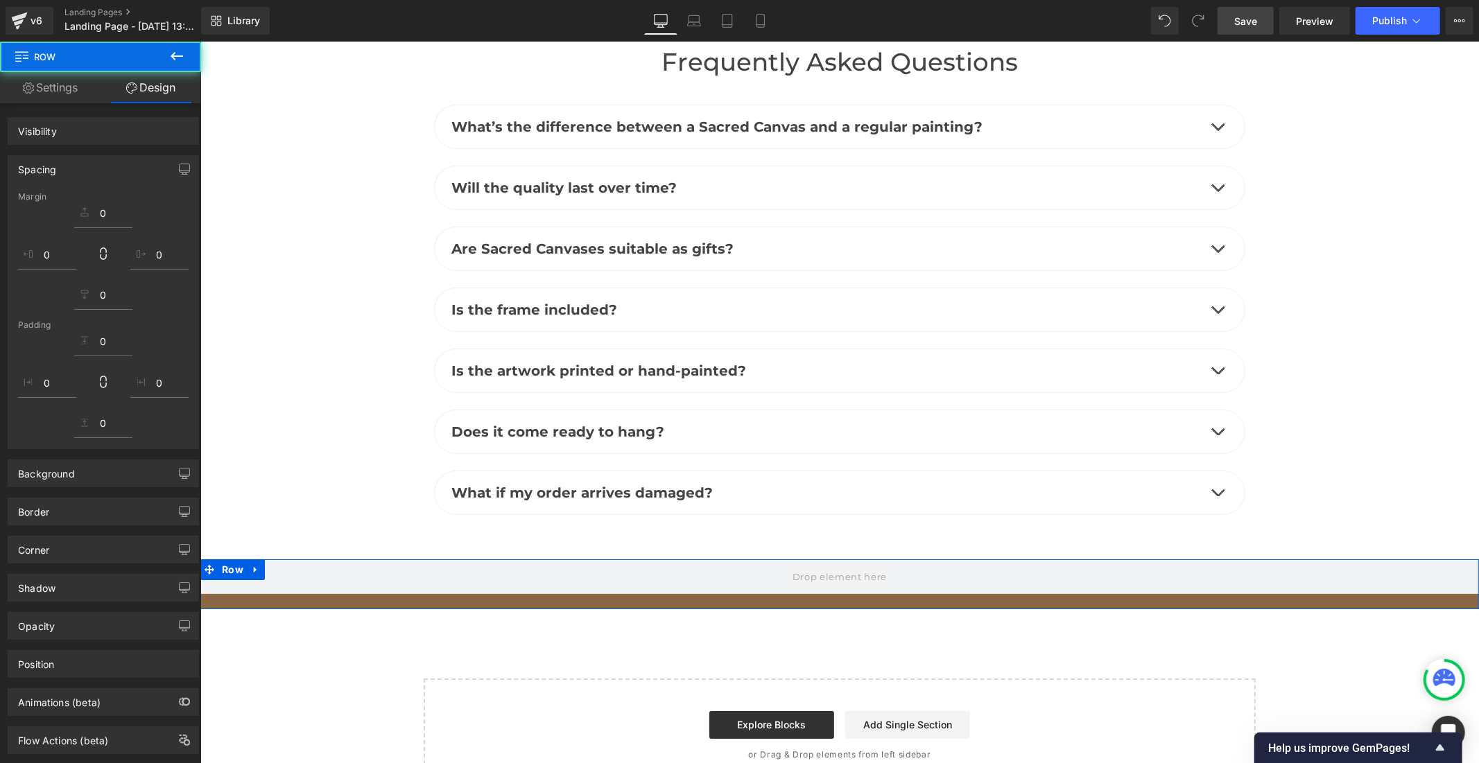
click at [562, 605] on div "Row" at bounding box center [839, 584] width 1278 height 50
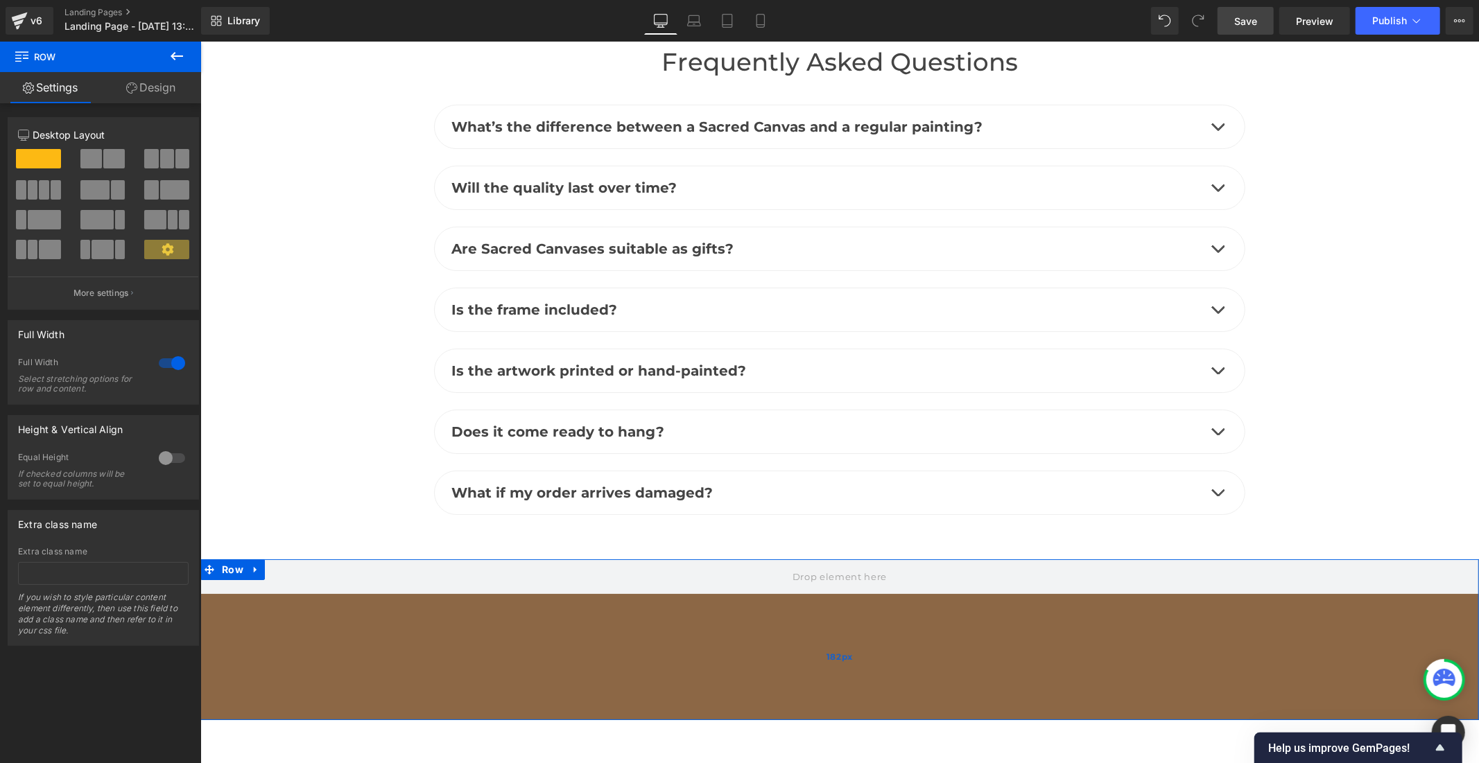
drag, startPoint x: 562, startPoint y: 607, endPoint x: 546, endPoint y: 717, distance: 112.0
click at [546, 717] on div "182px" at bounding box center [839, 656] width 1278 height 126
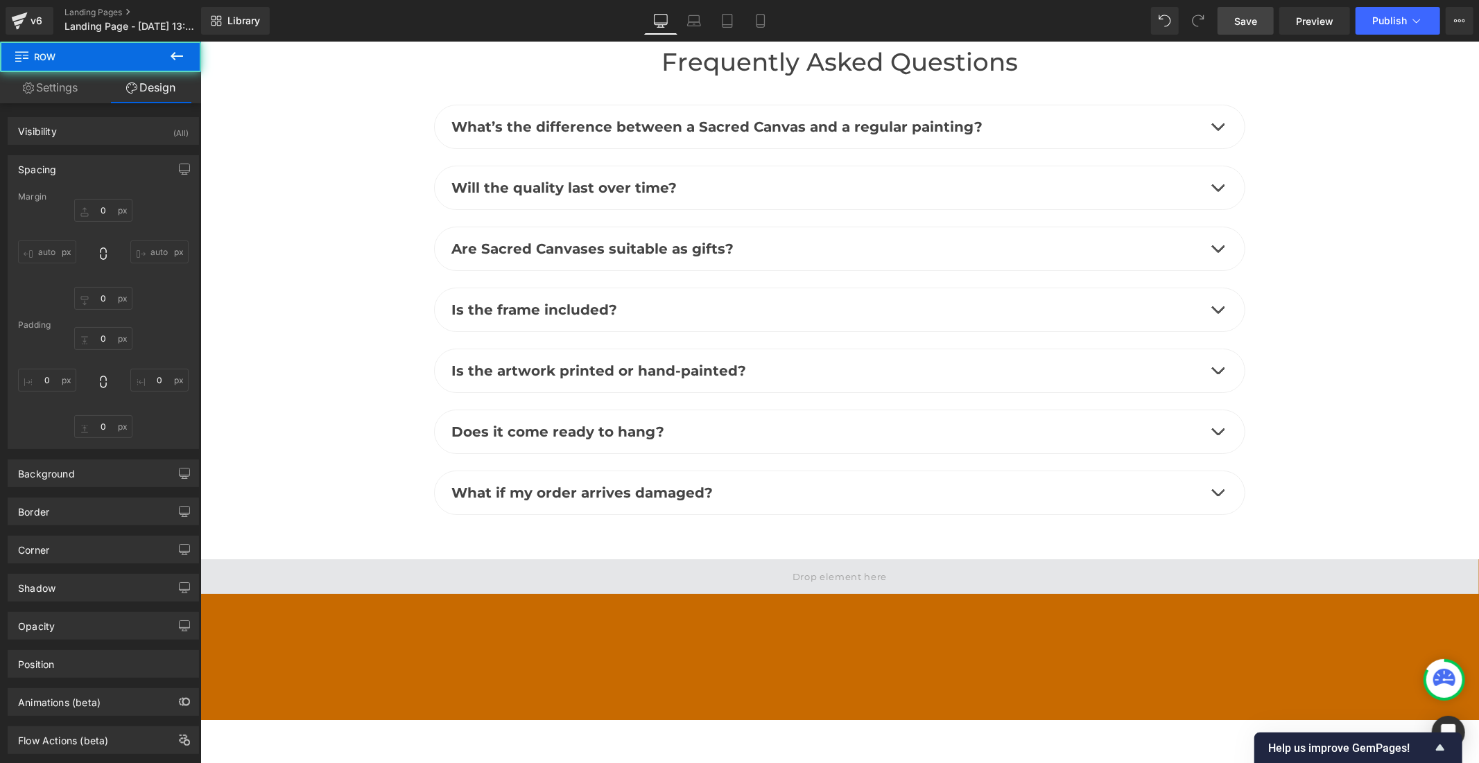
type input "0"
type input "182"
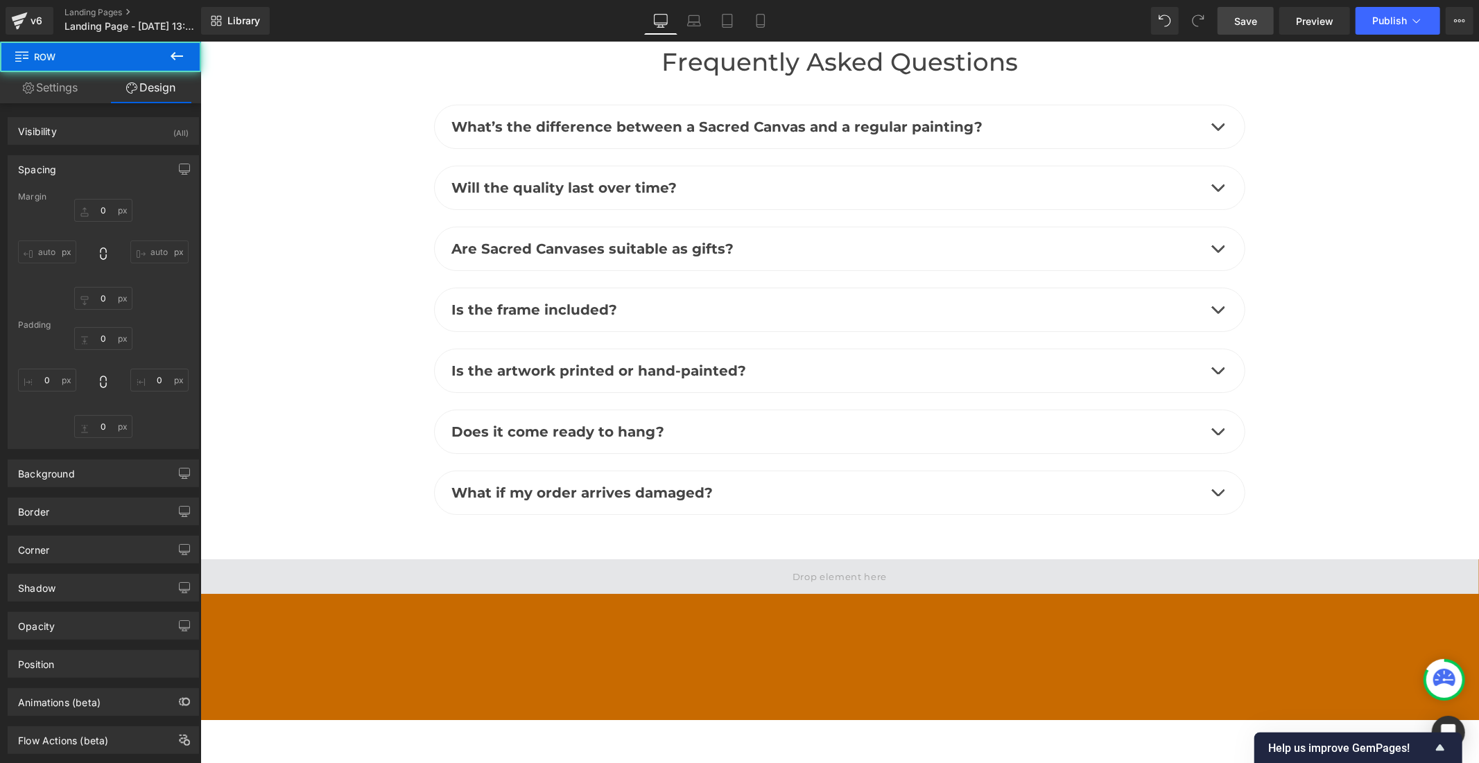
type input "0"
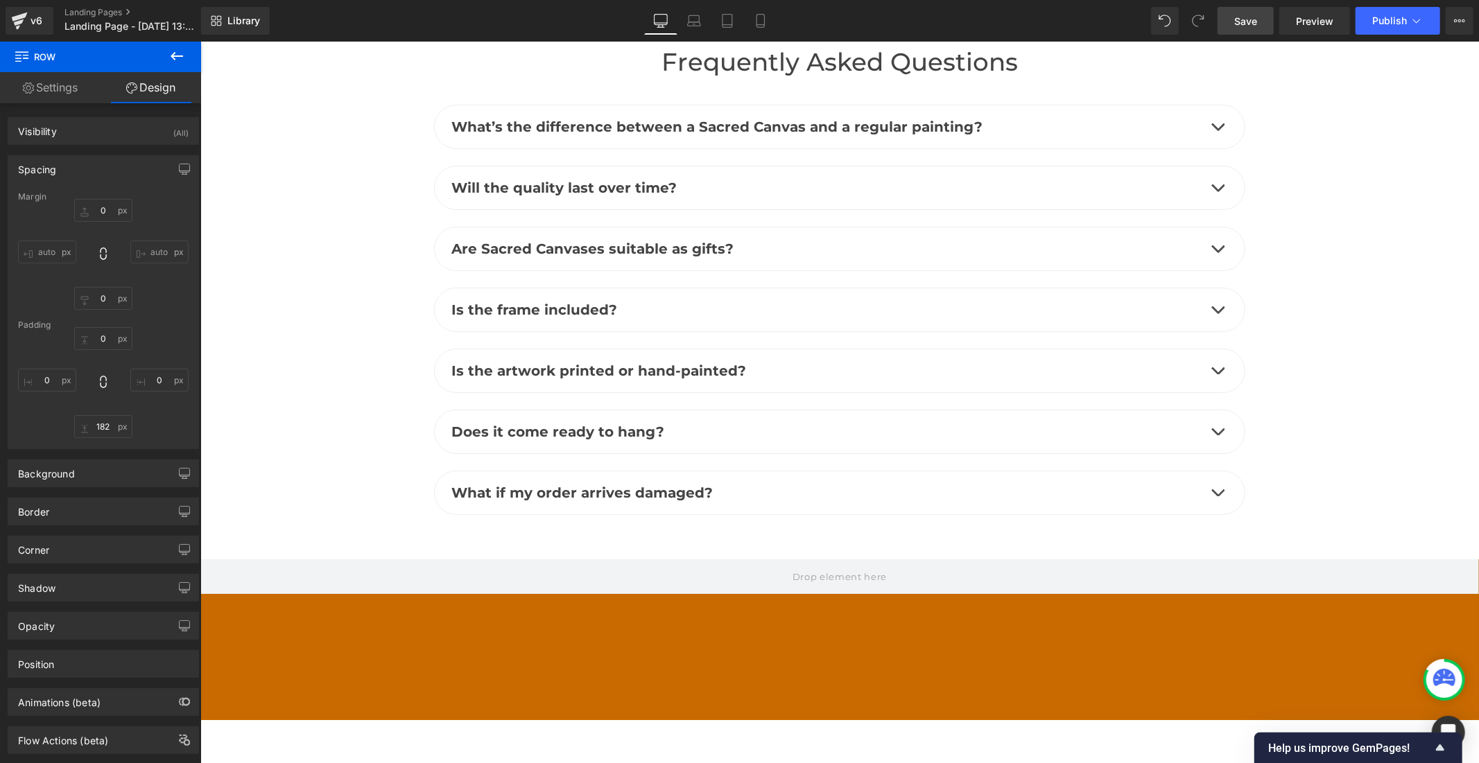
click at [1239, 17] on span "Save" at bounding box center [1245, 21] width 23 height 15
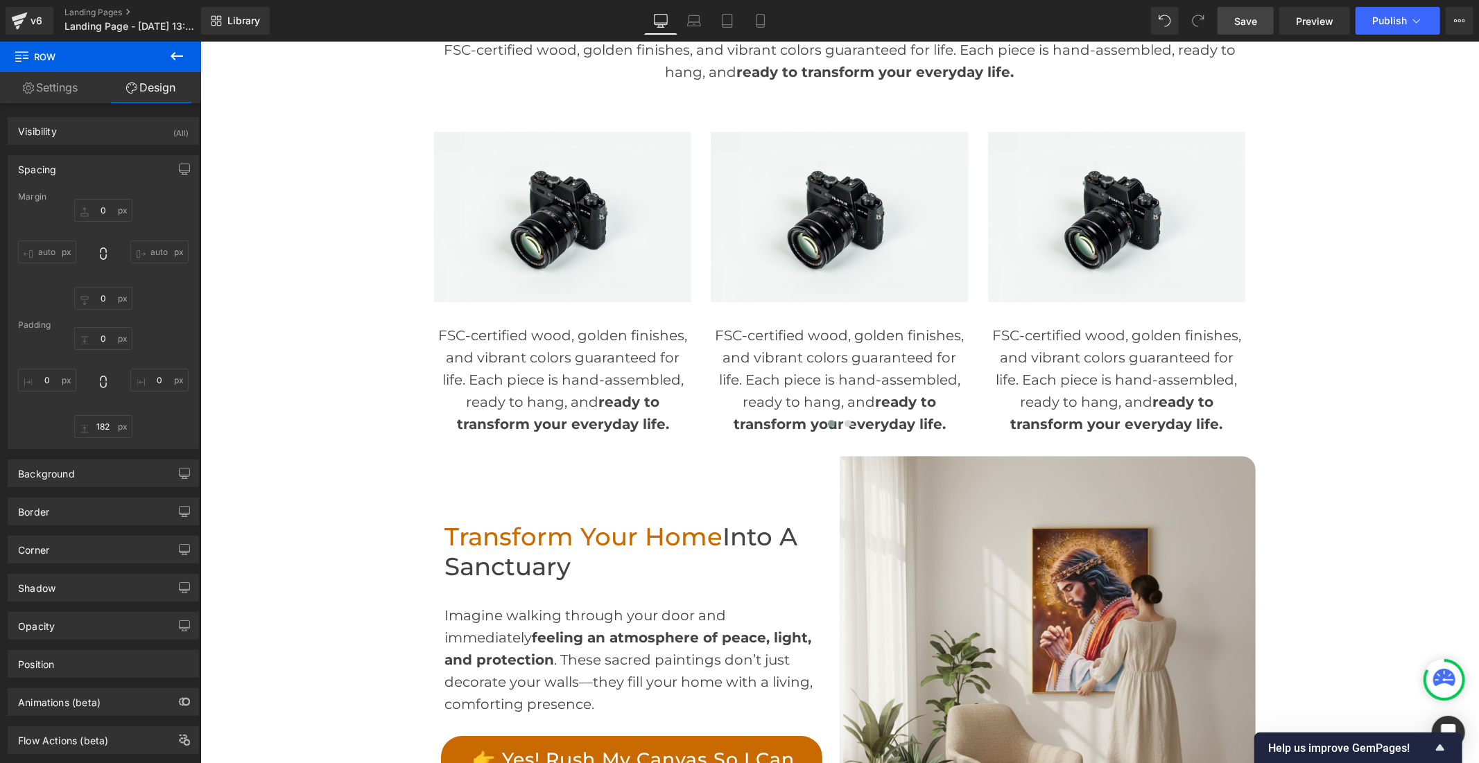
scroll to position [3143, 0]
